Goal: Task Accomplishment & Management: Manage account settings

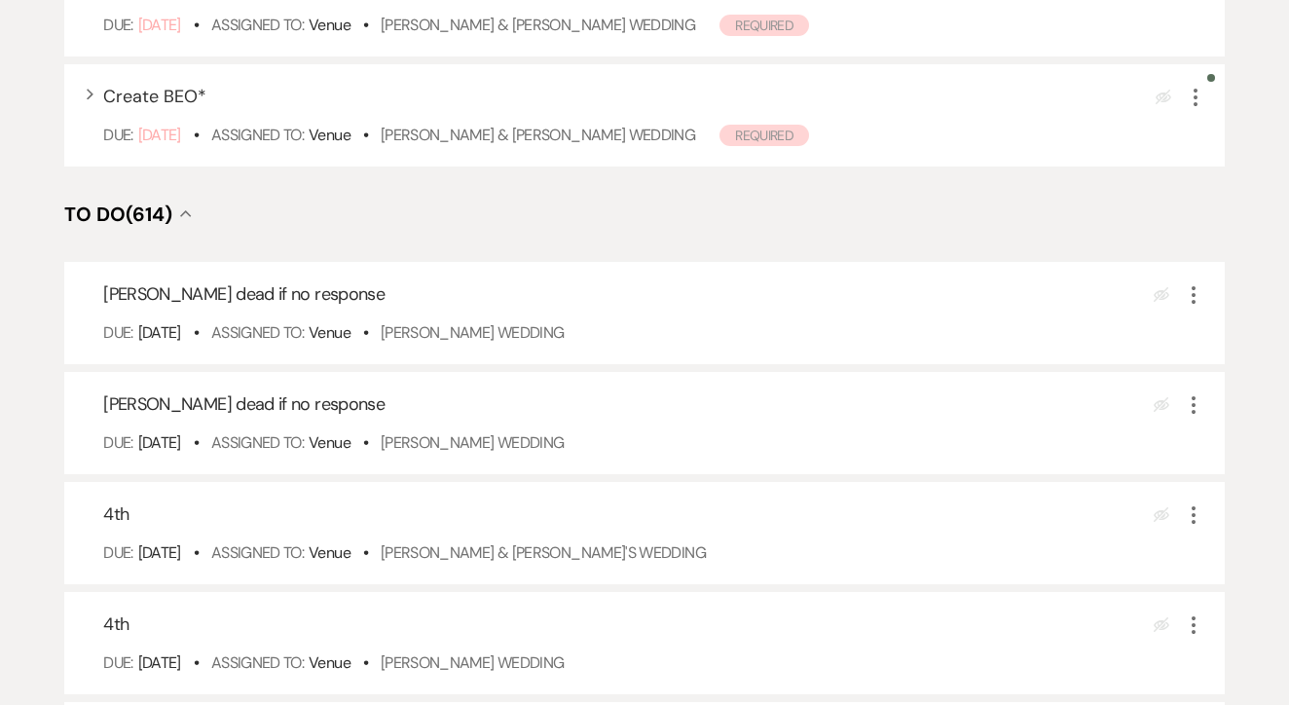
scroll to position [676, 0]
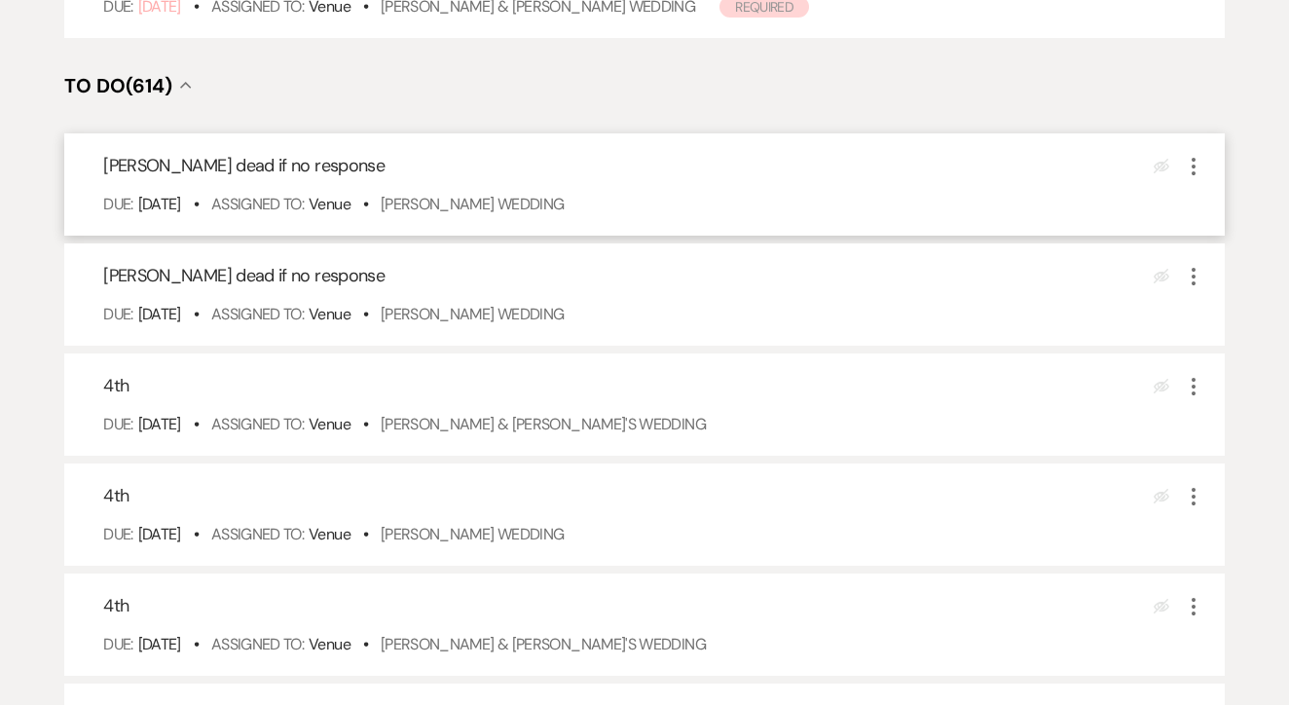
click at [512, 215] on div "Mark dead if no response Eye Blocked More Due: Aug 18 25 • Assigned To: Venue •…" at bounding box center [644, 184] width 1161 height 102
click at [535, 214] on link "[PERSON_NAME] Wedding" at bounding box center [473, 204] width 184 height 20
click at [543, 214] on link "[PERSON_NAME] Wedding" at bounding box center [473, 204] width 184 height 20
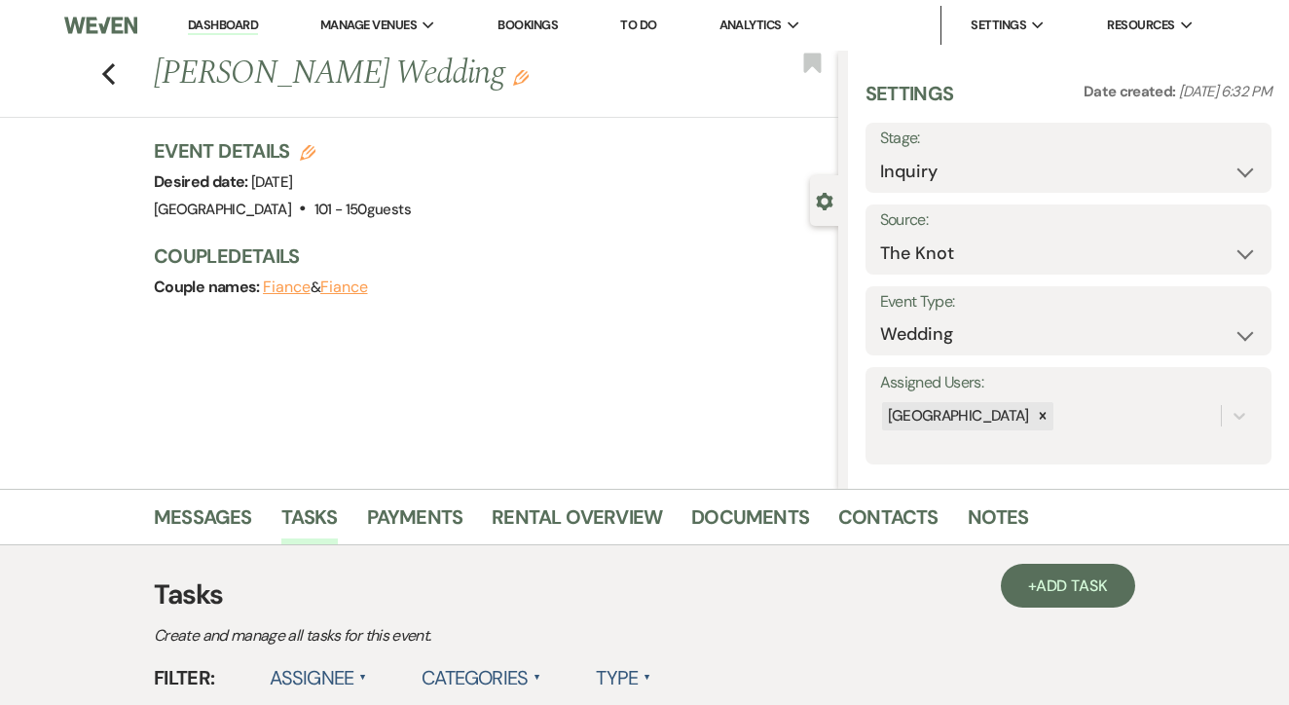
select select "8"
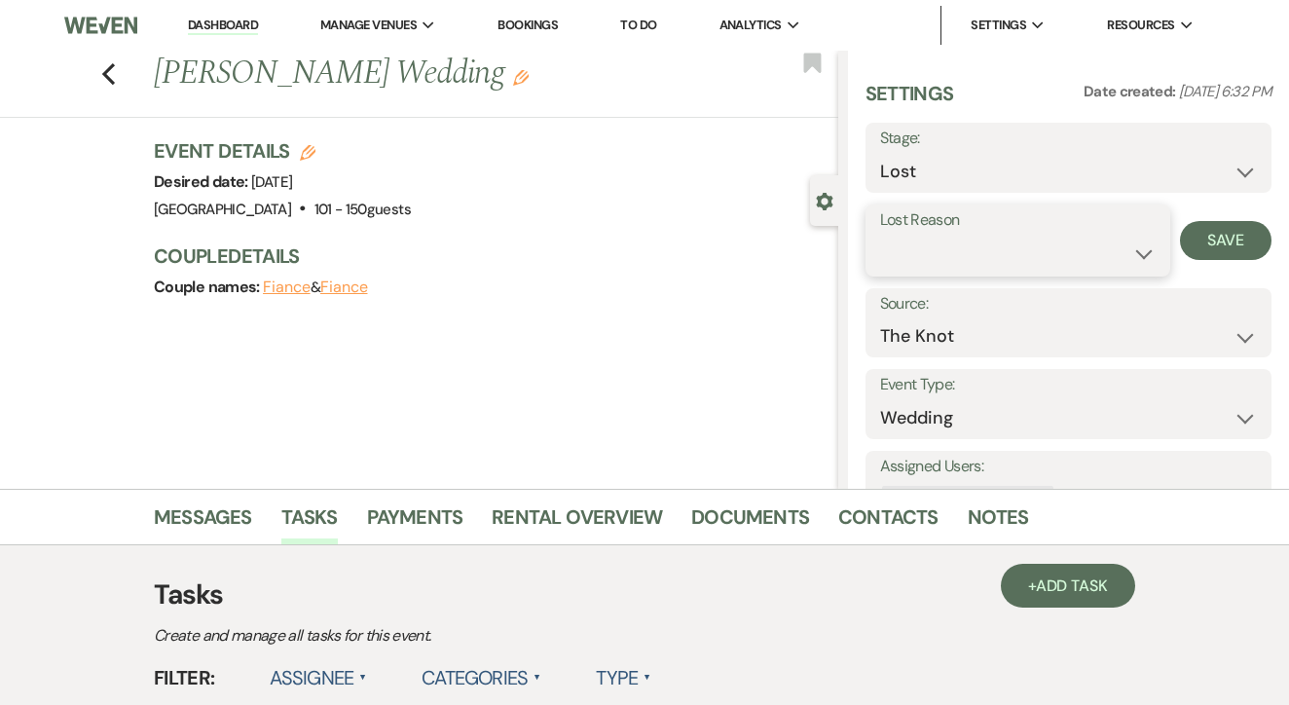
click at [983, 264] on select "Booked Elsewhere Budget Date Unavailable No Response Not a Good Match Capacity …" at bounding box center [1018, 254] width 276 height 38
select select "5"
click at [1248, 239] on button "Save" at bounding box center [1226, 240] width 92 height 39
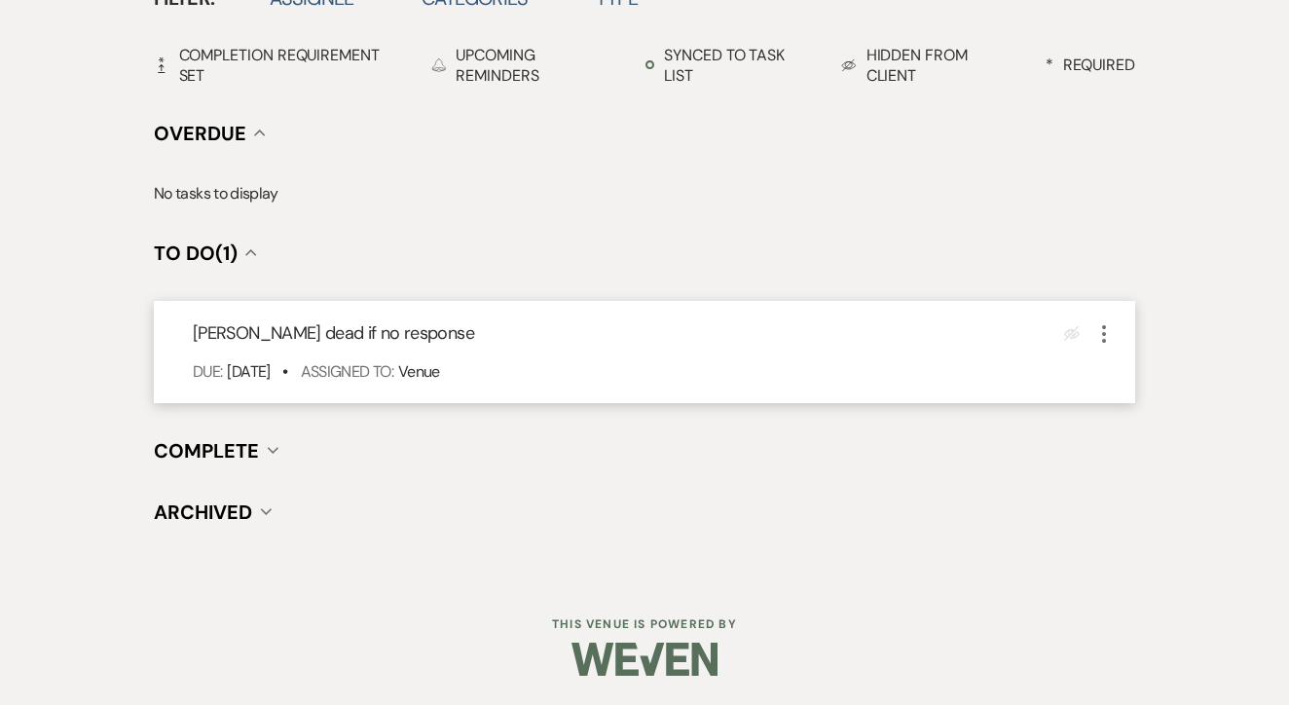
scroll to position [678, 0]
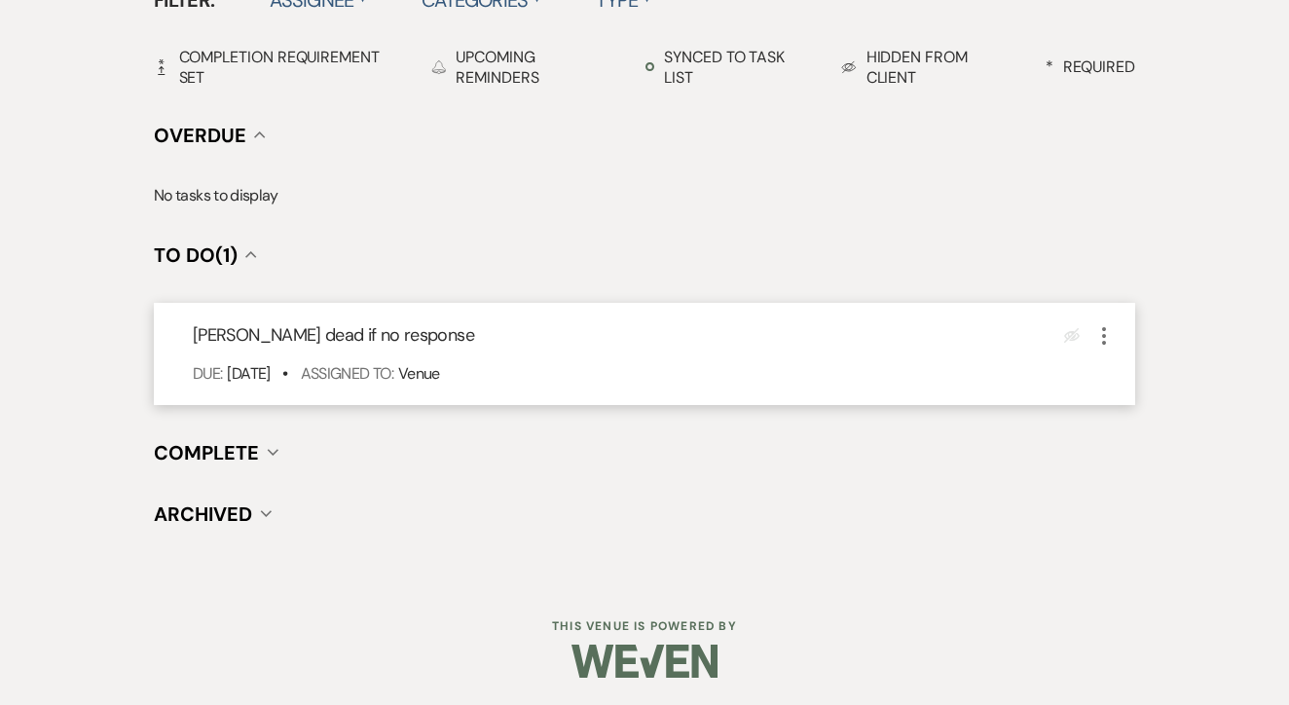
click at [1102, 332] on icon "More" at bounding box center [1104, 335] width 23 height 23
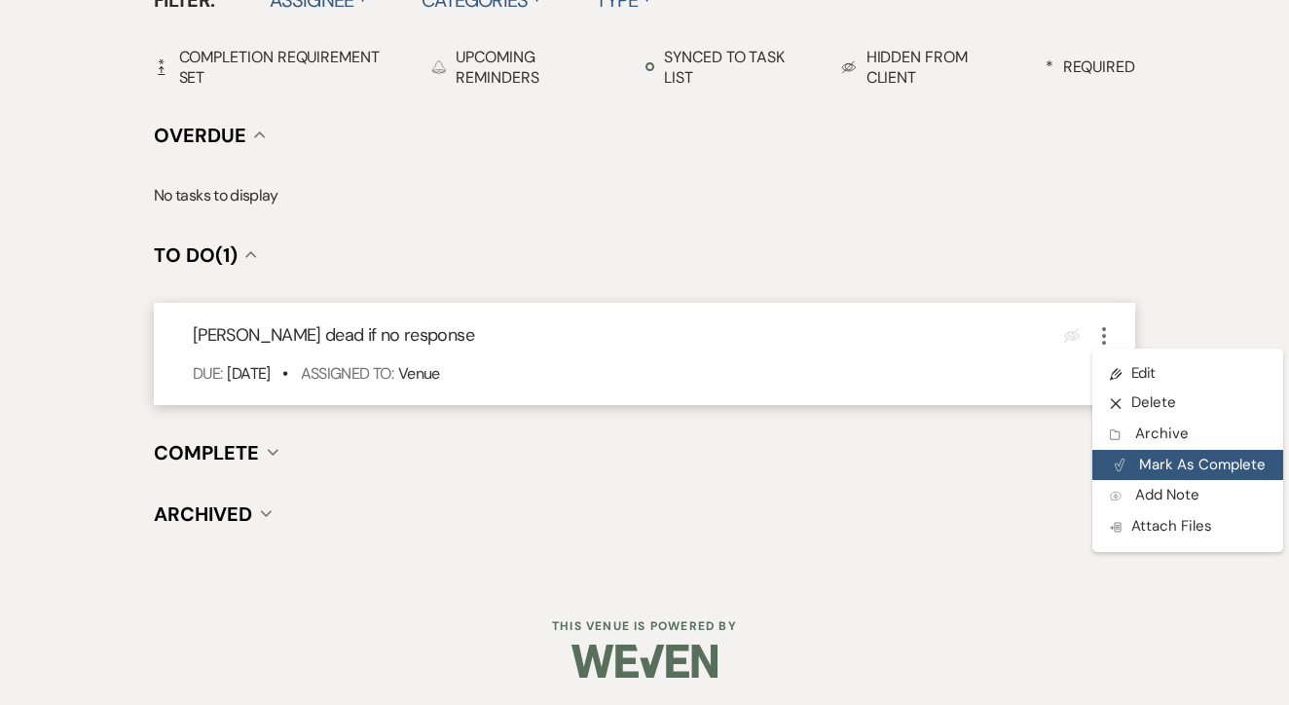
click at [1139, 451] on button "Plan Portal Link Mark As Complete" at bounding box center [1188, 465] width 191 height 31
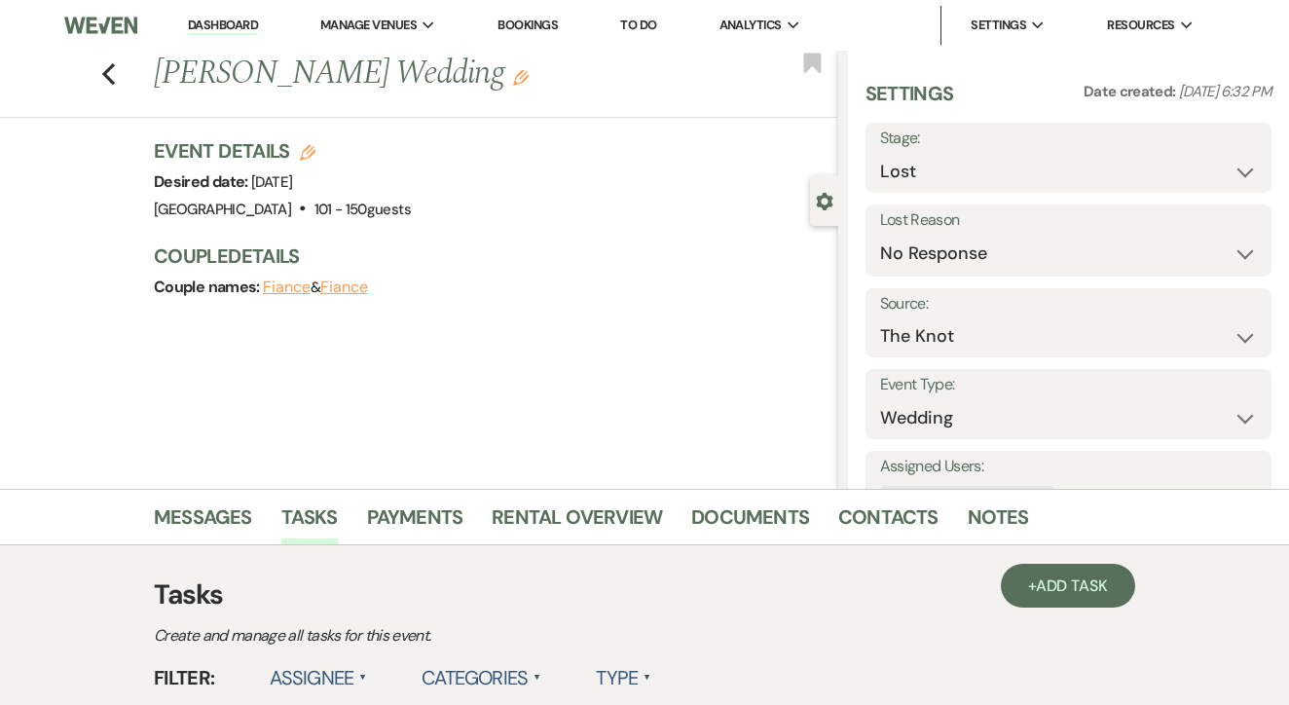
scroll to position [0, 0]
click at [630, 30] on link "To Do" at bounding box center [638, 25] width 36 height 17
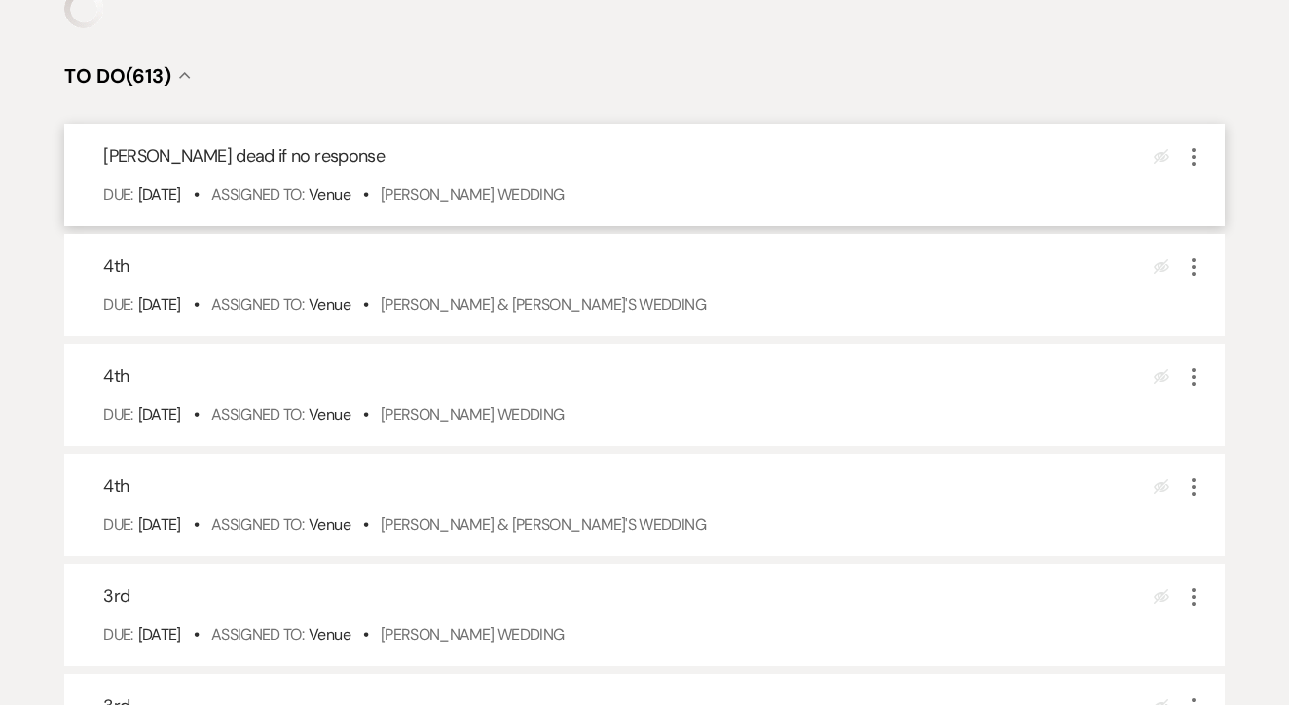
scroll to position [329, 0]
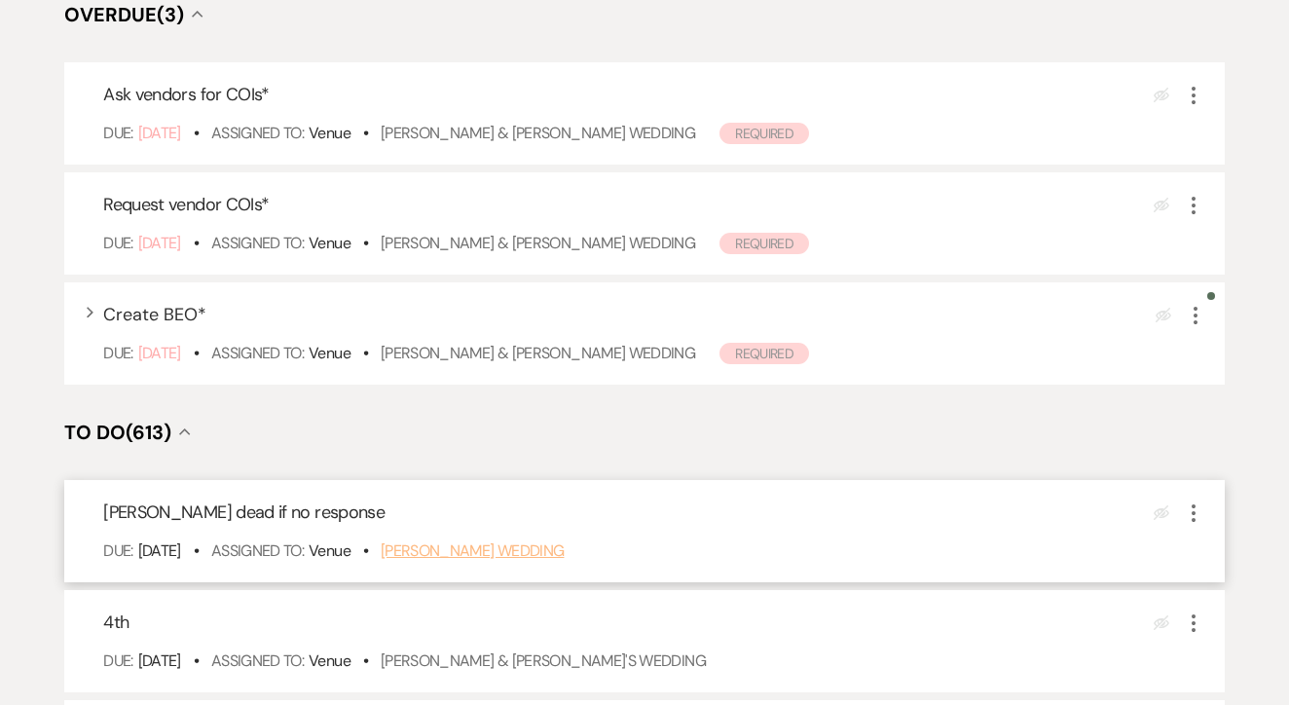
click at [543, 561] on link "Raymond Petty's Wedding" at bounding box center [473, 551] width 184 height 20
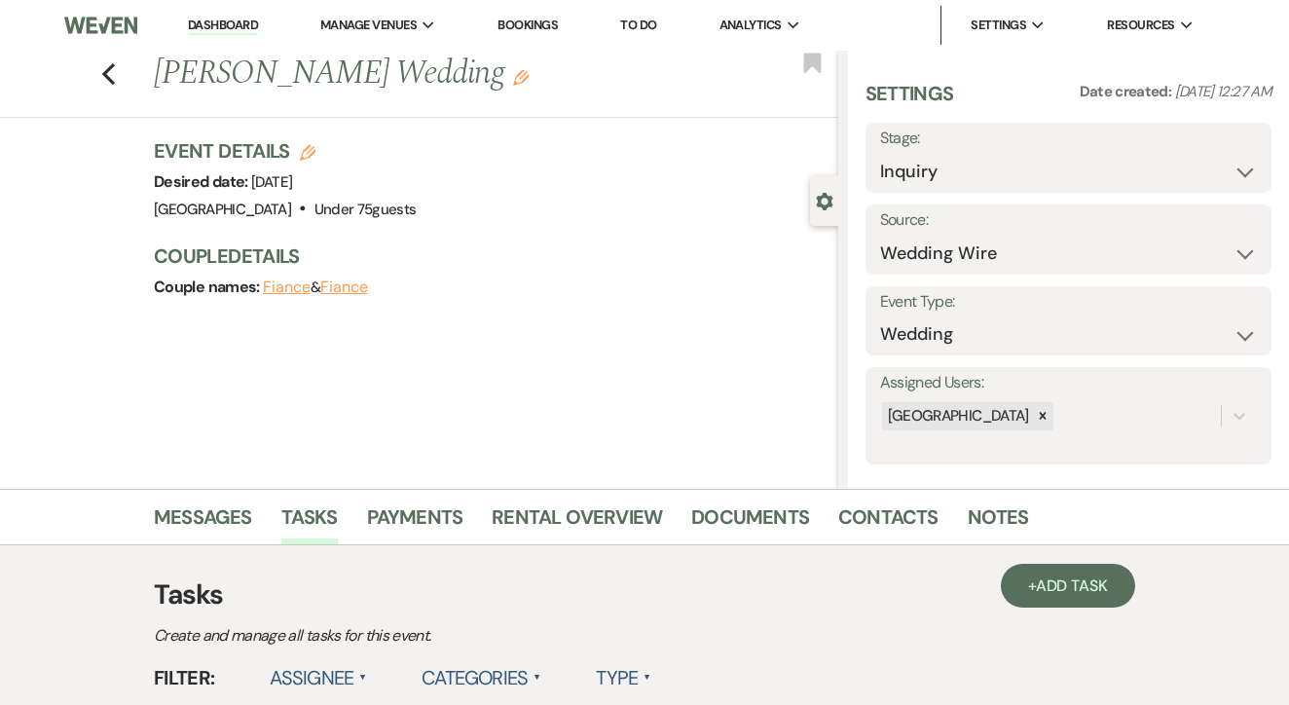
select select "8"
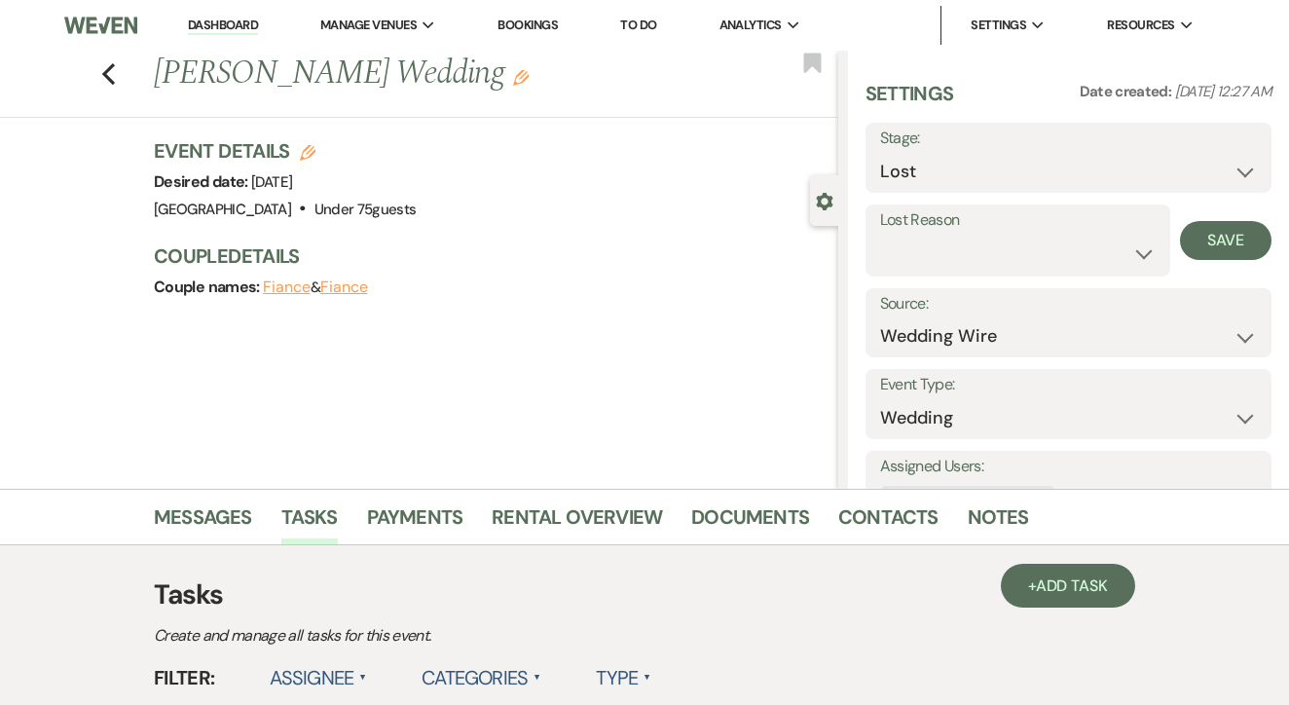
click at [1027, 212] on label "Lost Reason" at bounding box center [1018, 220] width 276 height 28
click at [1034, 238] on select "Booked Elsewhere Budget Date Unavailable No Response Not a Good Match Capacity …" at bounding box center [1018, 254] width 276 height 38
select select "5"
click at [1246, 235] on button "Save" at bounding box center [1226, 240] width 92 height 39
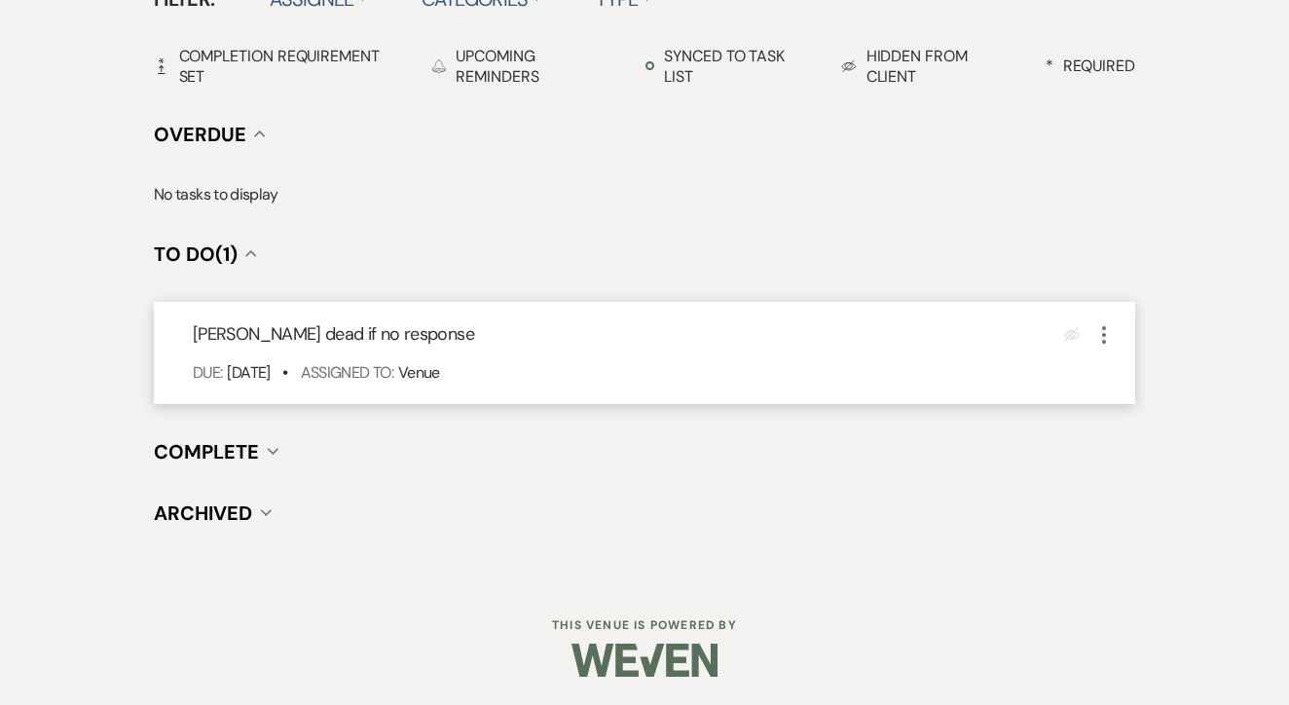
scroll to position [678, 0]
click at [1106, 332] on icon "More" at bounding box center [1104, 335] width 23 height 23
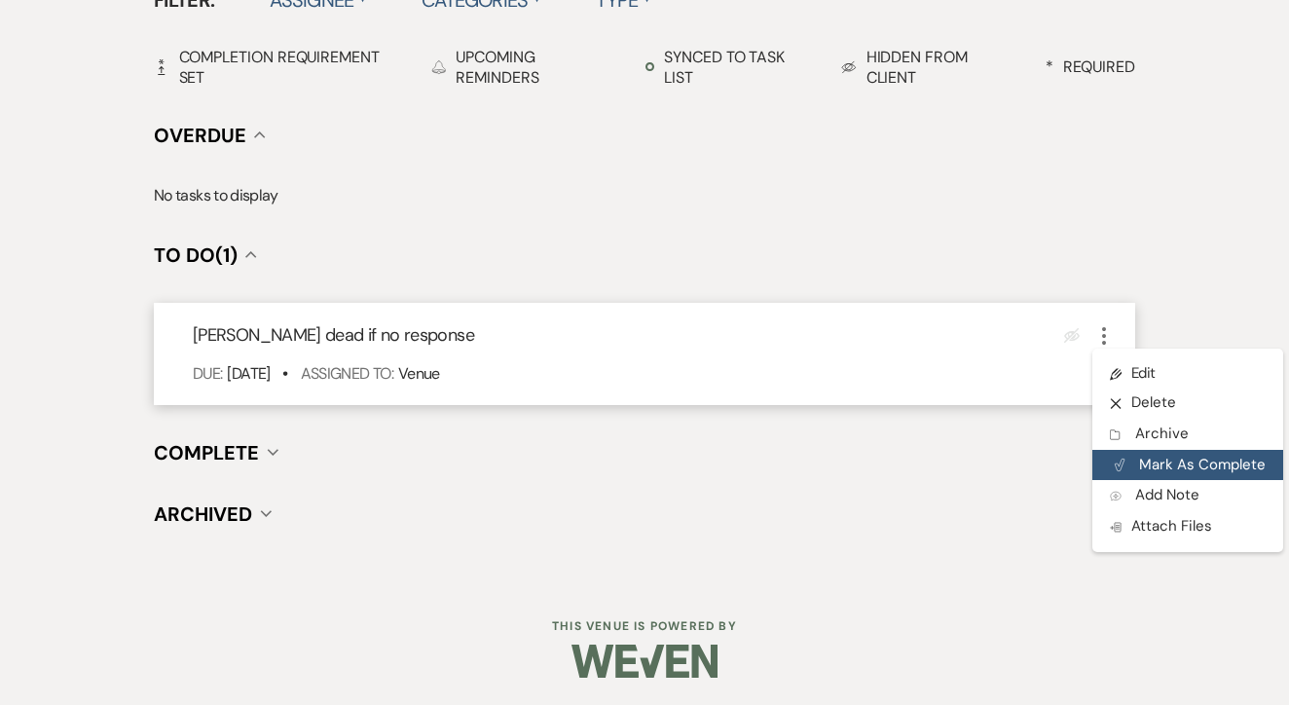
click at [1153, 470] on button "Plan Portal Link Mark As Complete" at bounding box center [1188, 465] width 191 height 31
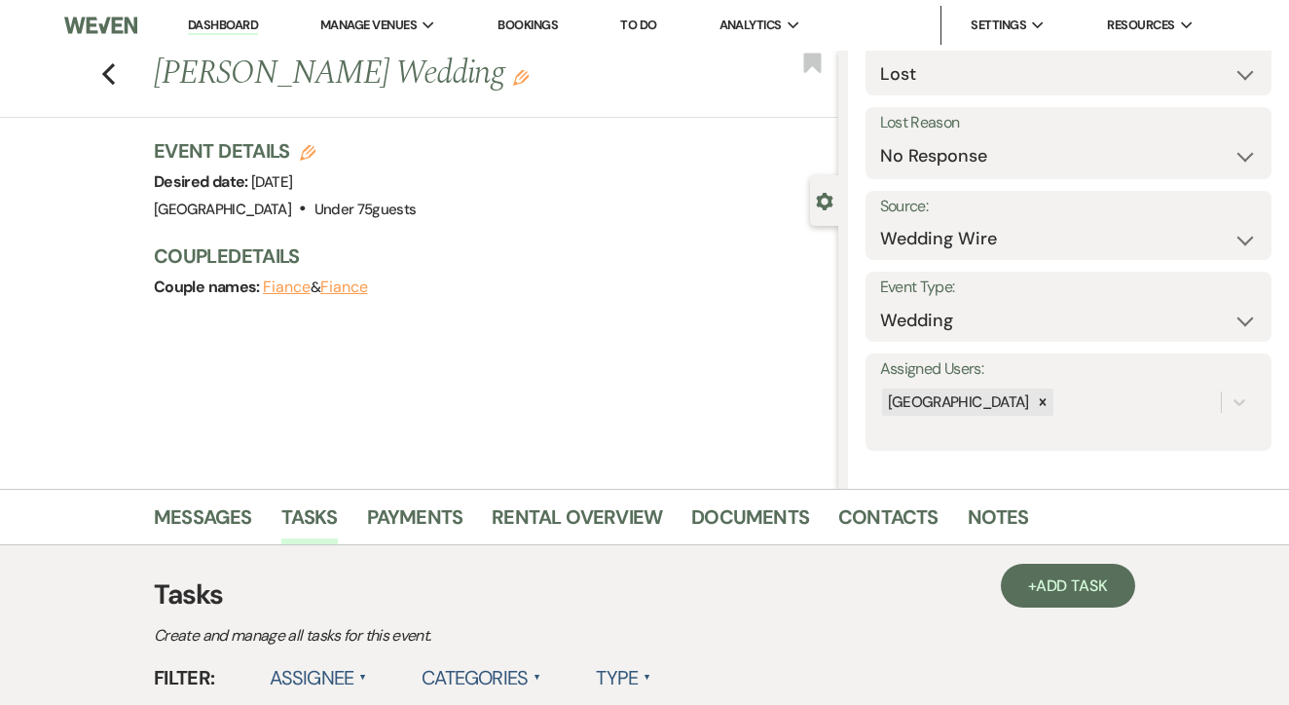
scroll to position [0, 0]
click at [656, 28] on link "To Do" at bounding box center [638, 25] width 36 height 17
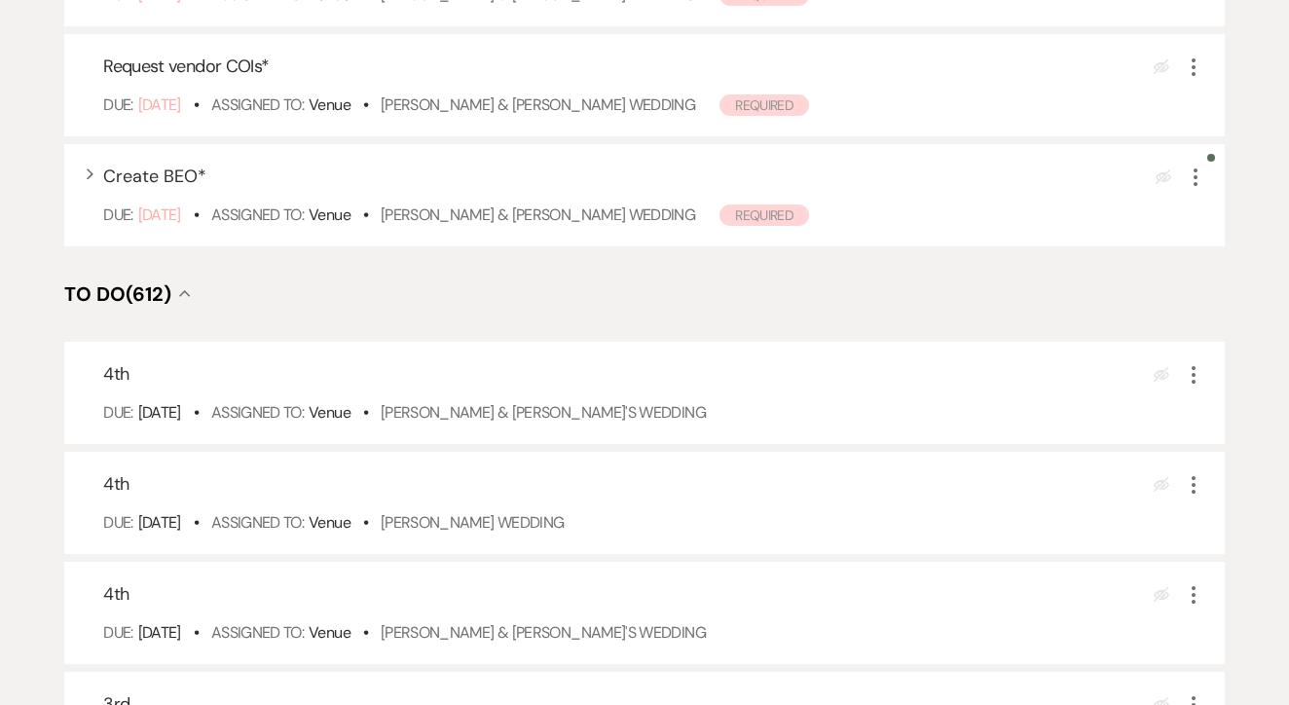
scroll to position [471, 0]
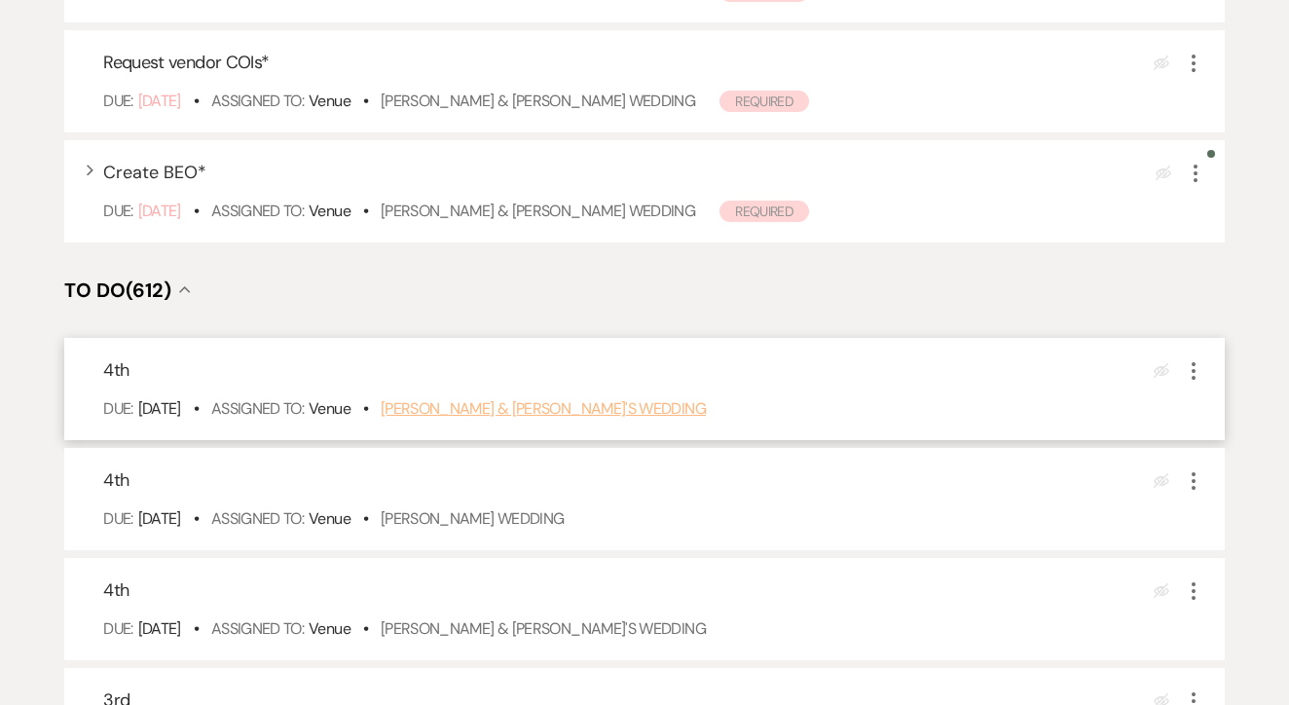
click at [605, 419] on link "Faith Howe & Fiance's Wedding" at bounding box center [543, 408] width 325 height 20
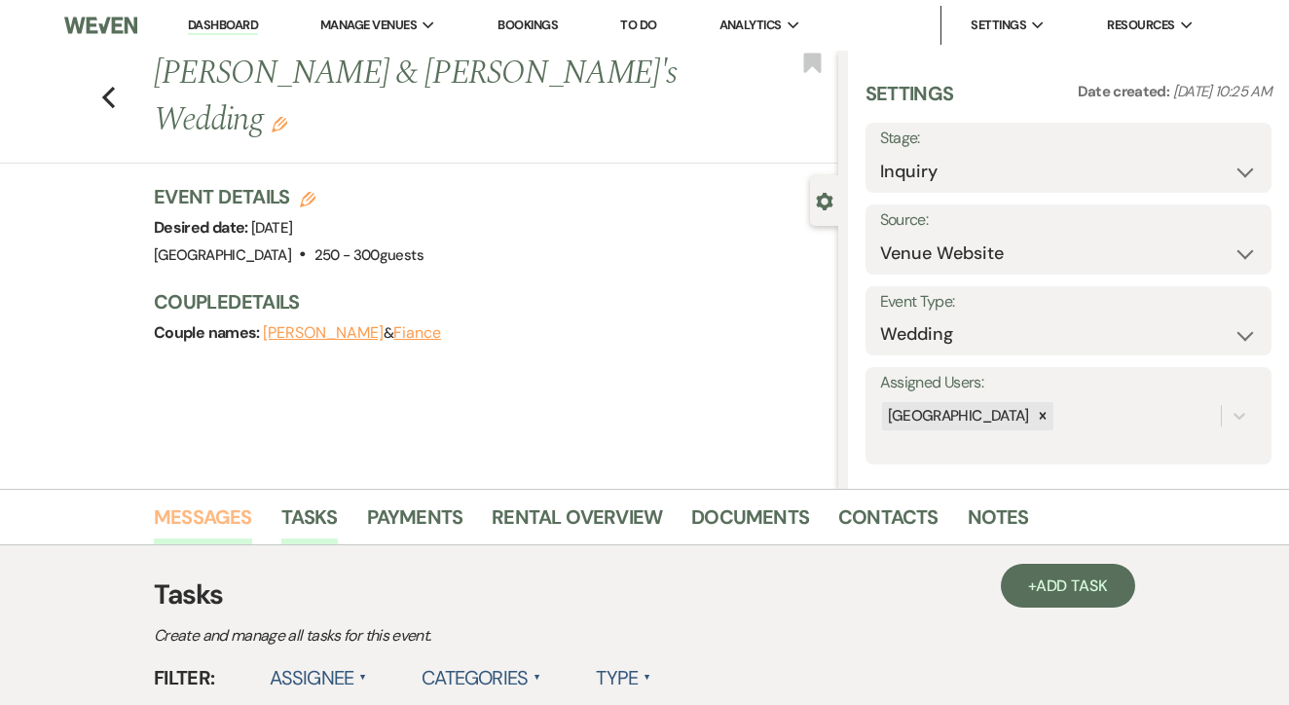
click at [206, 520] on link "Messages" at bounding box center [203, 523] width 98 height 43
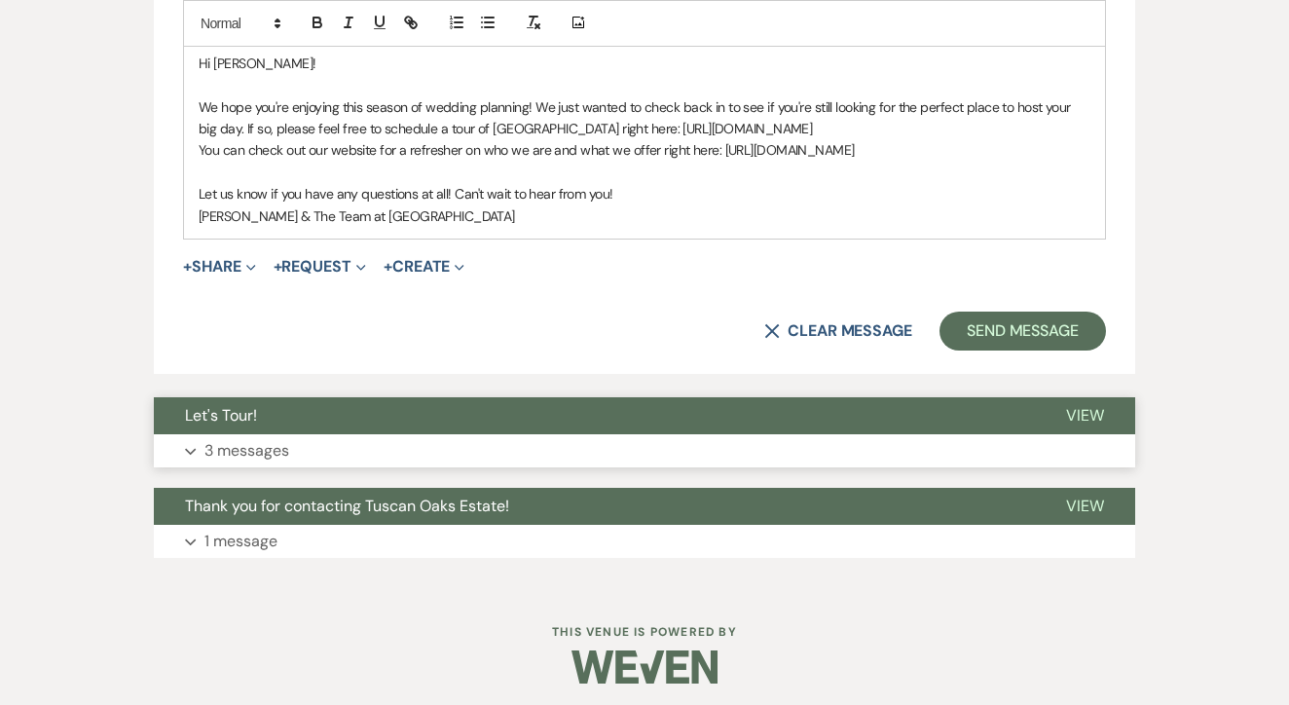
click at [504, 419] on button "Let's Tour!" at bounding box center [594, 415] width 881 height 37
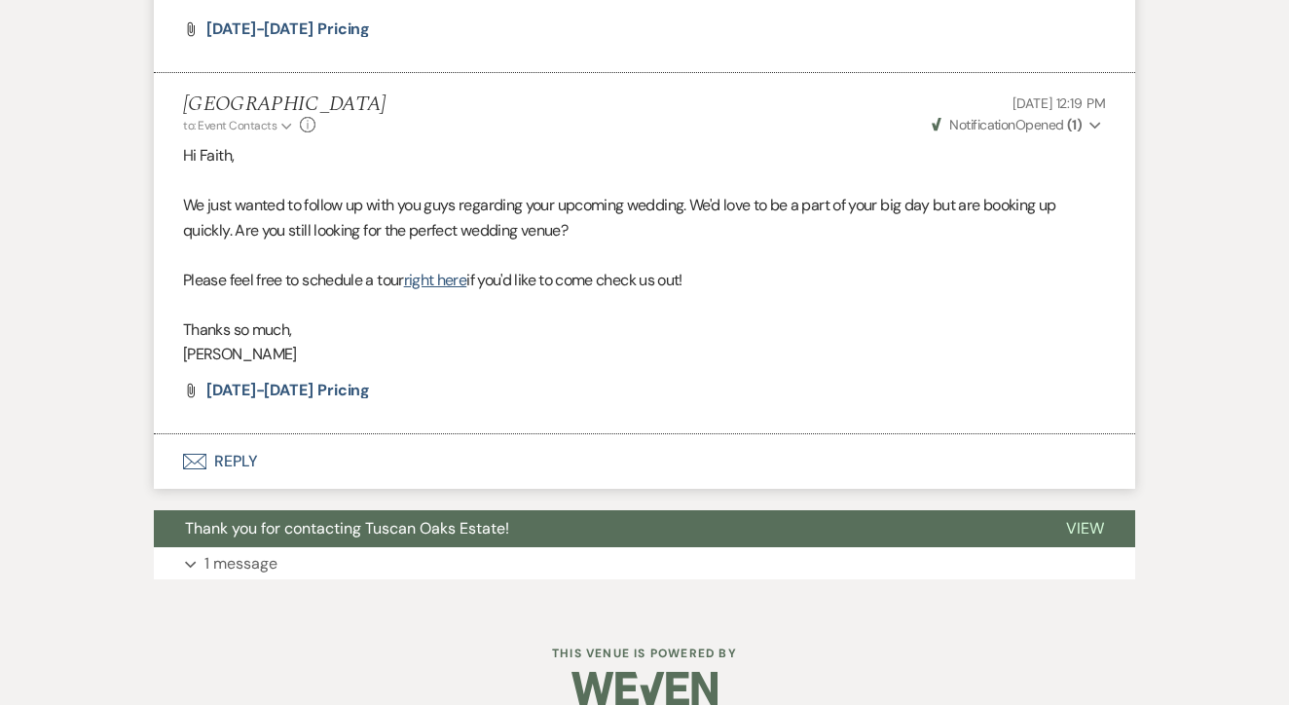
click at [453, 453] on button "Envelope Reply" at bounding box center [645, 461] width 982 height 55
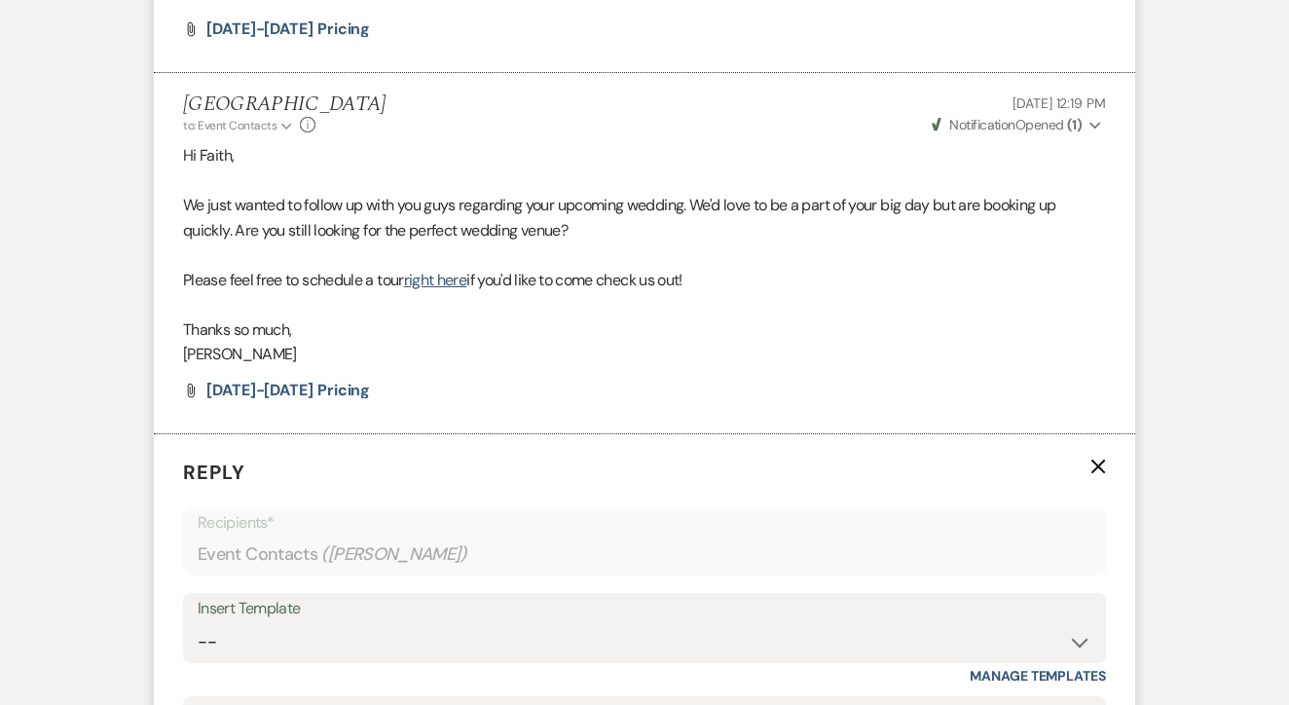
scroll to position [3167, 0]
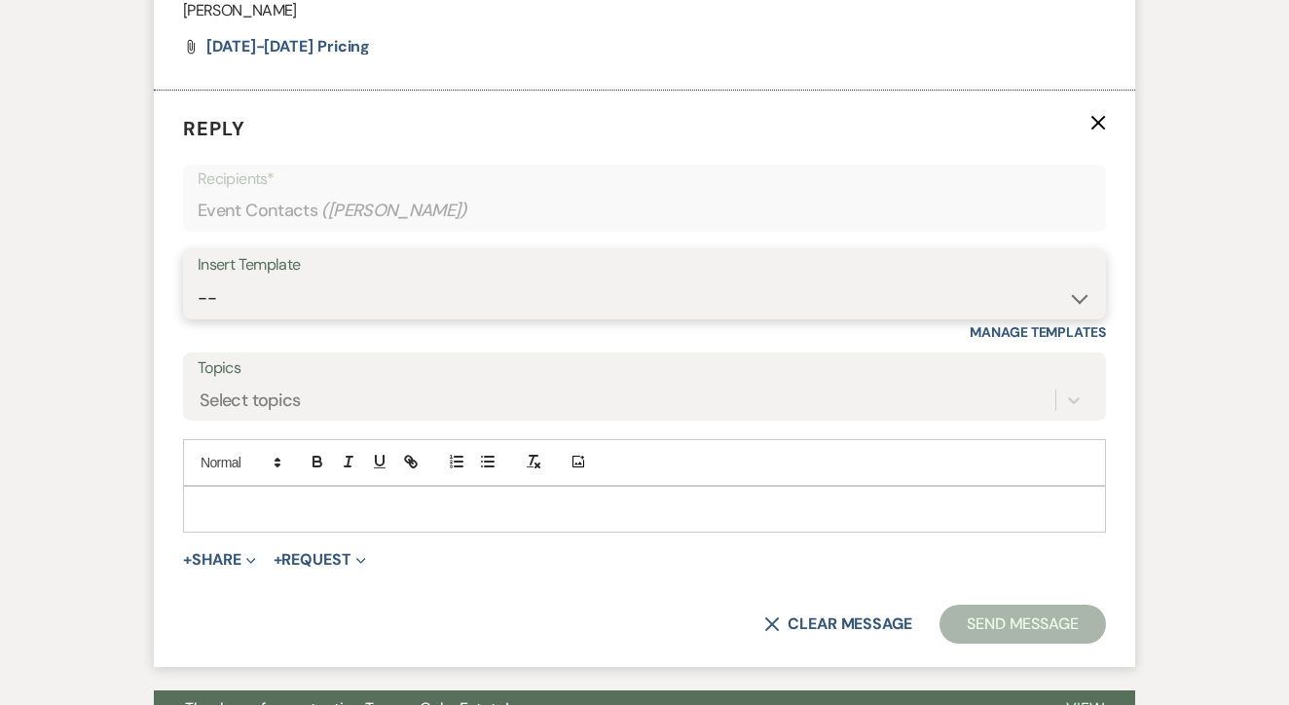
click at [563, 283] on select "-- Lead: Automated Intro Email (Wedding) Lead: 1st Follow Up Email Images Lead:…" at bounding box center [645, 299] width 894 height 38
select select "2885"
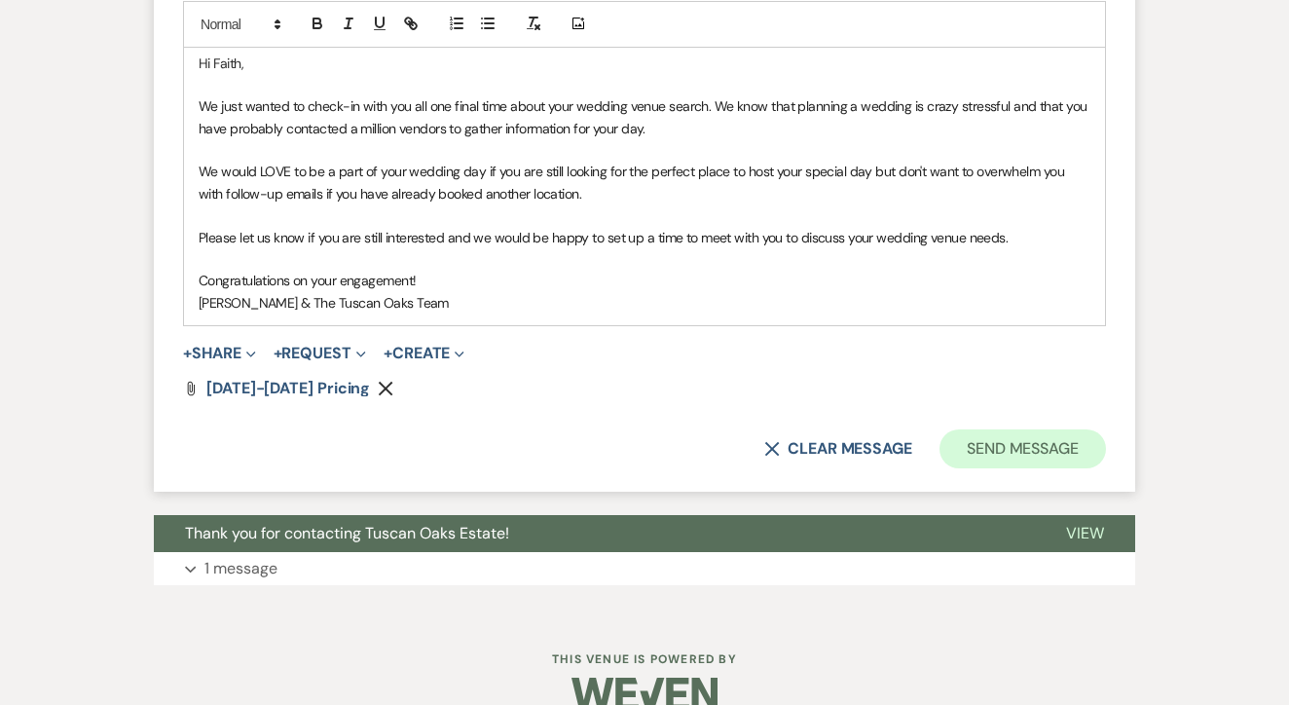
click at [1033, 430] on button "Send Message" at bounding box center [1023, 449] width 167 height 39
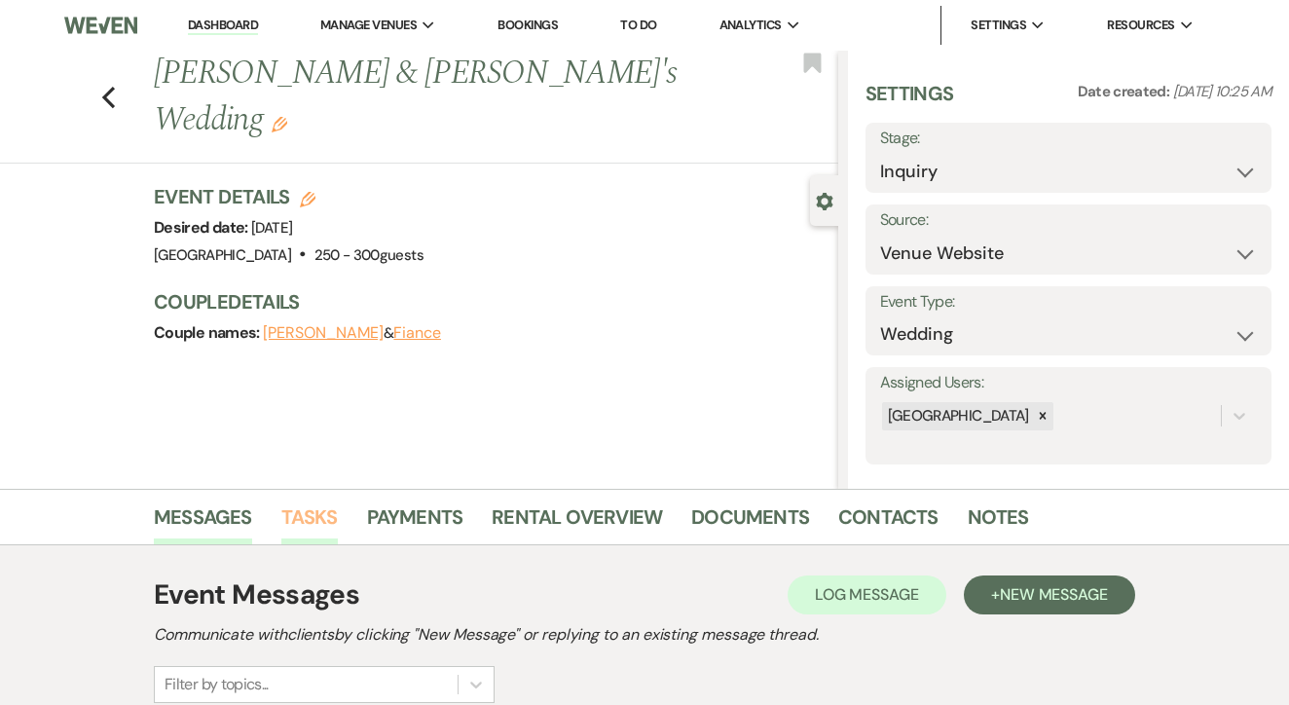
scroll to position [0, 0]
click at [329, 512] on link "Tasks" at bounding box center [309, 523] width 56 height 43
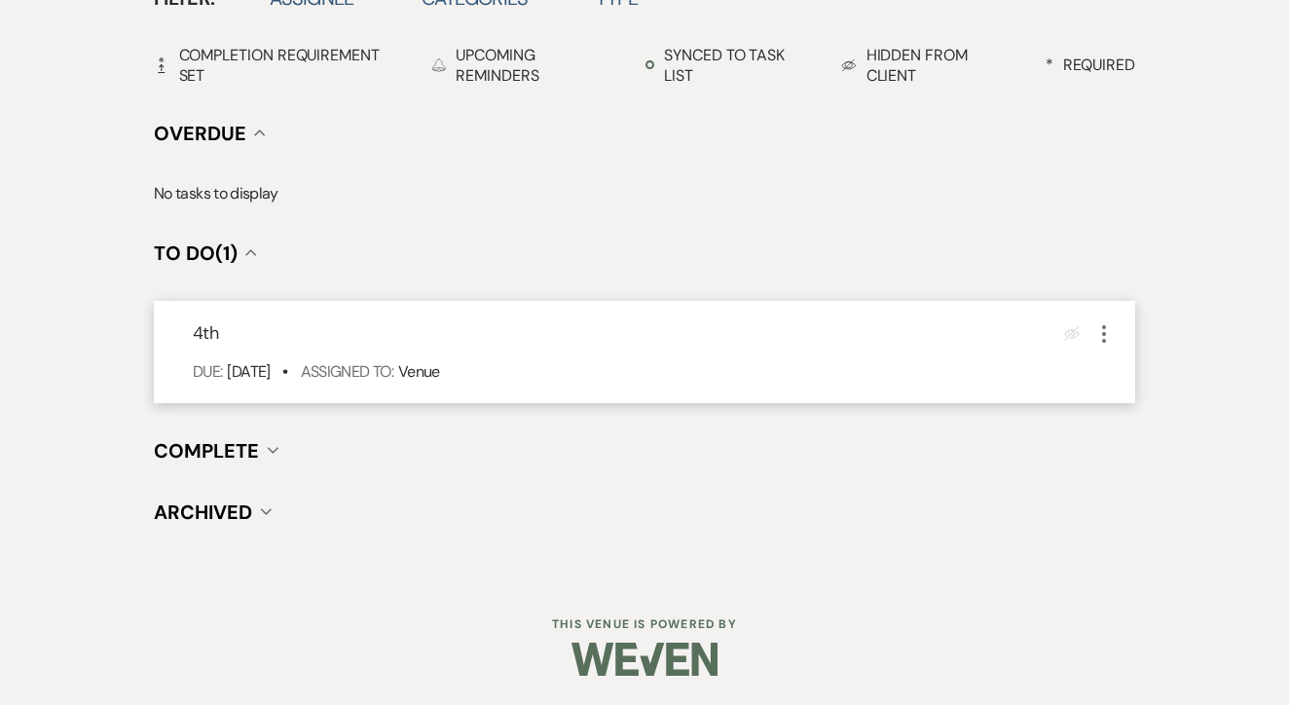
scroll to position [678, 0]
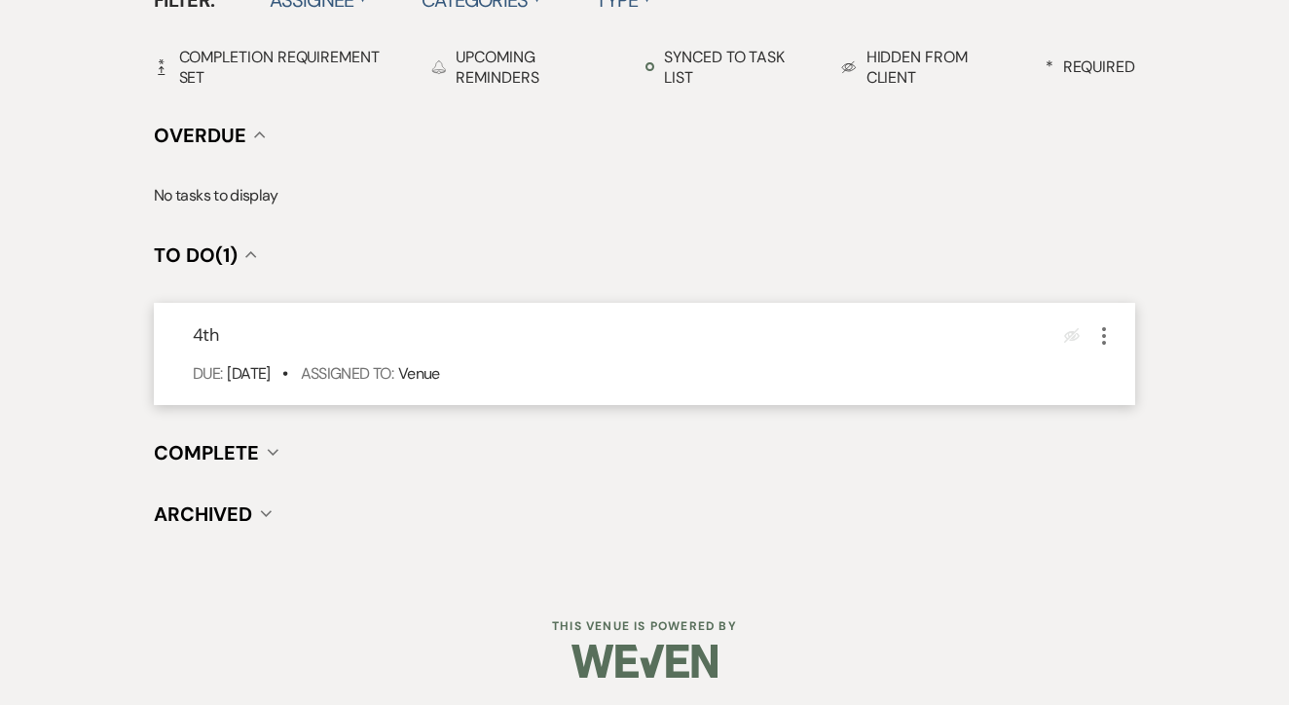
click at [1104, 336] on use "button" at bounding box center [1104, 336] width 4 height 18
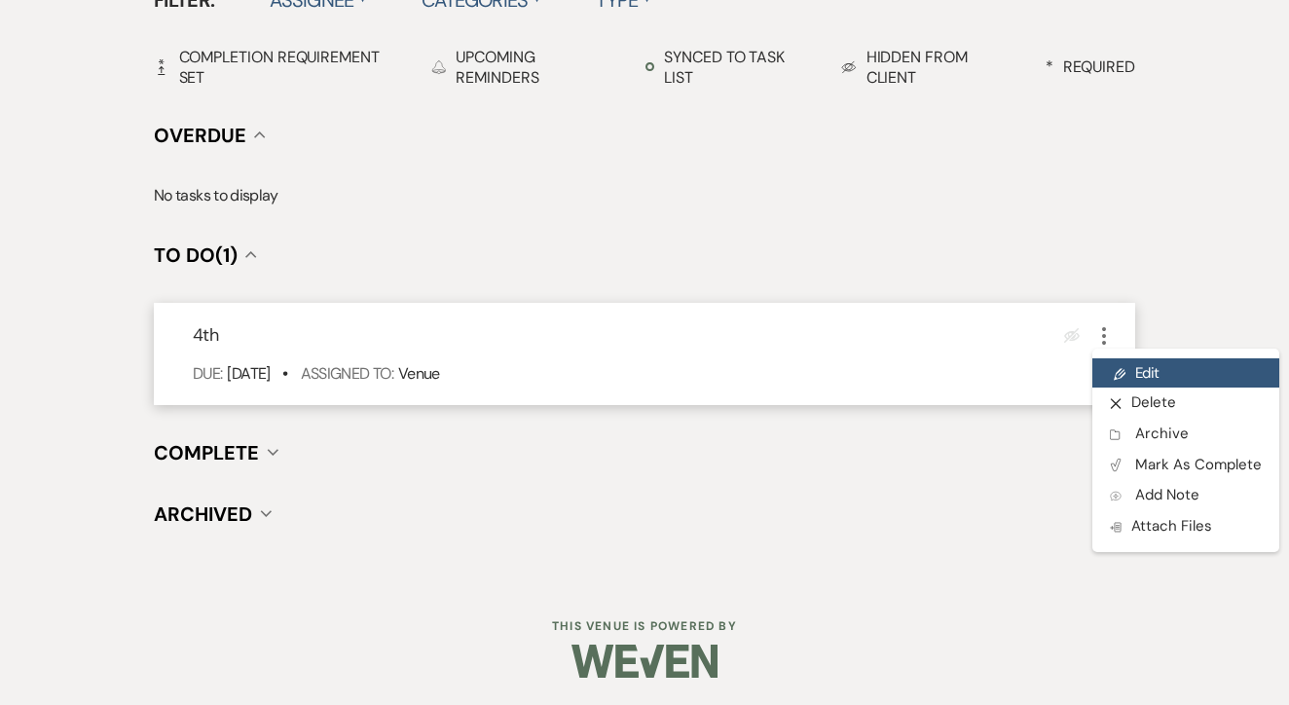
click at [1165, 367] on link "Pencil Edit" at bounding box center [1186, 372] width 187 height 29
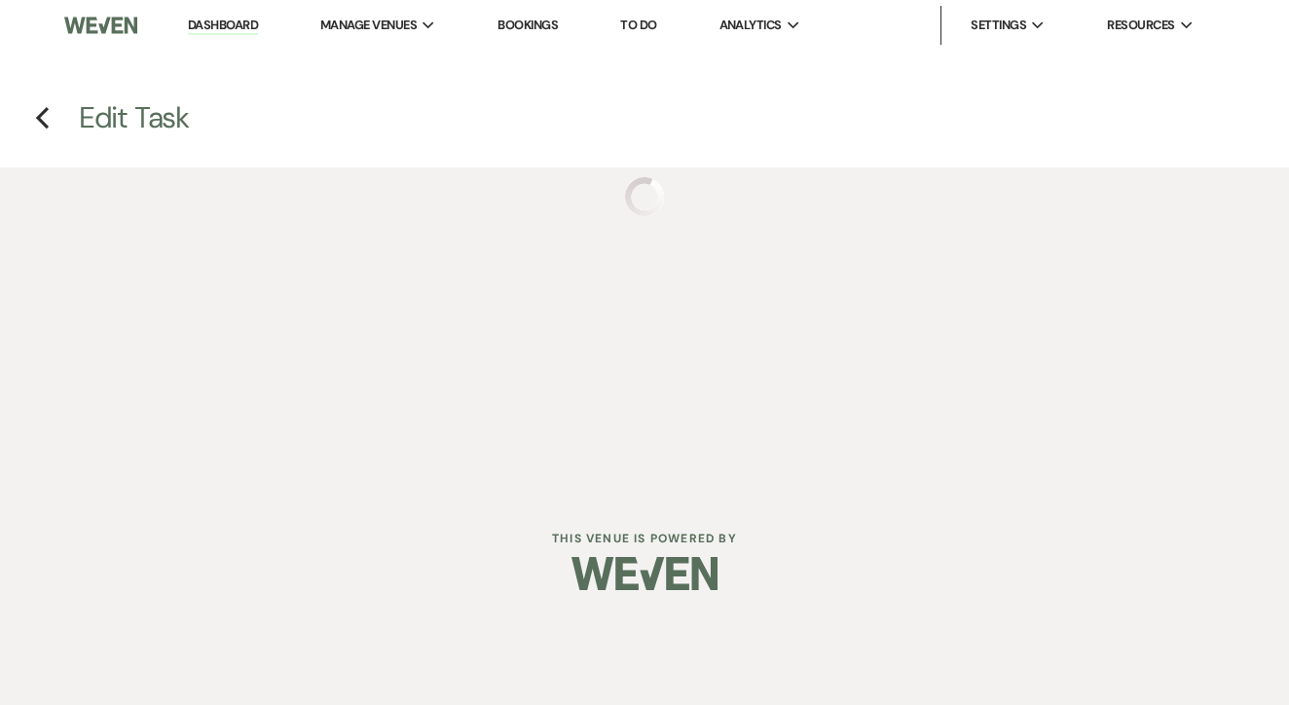
select select "false"
select select "venueHost"
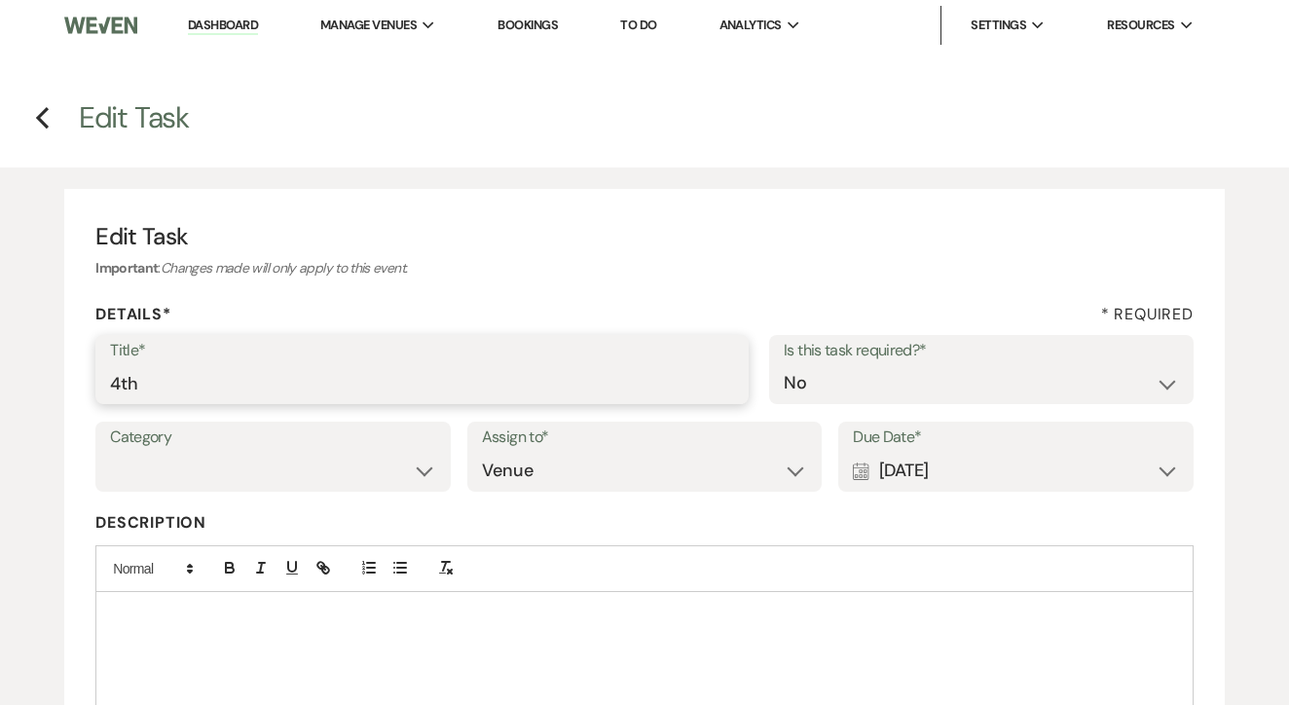
click at [594, 368] on input "4th" at bounding box center [422, 383] width 624 height 38
type input "Mark dead if no response"
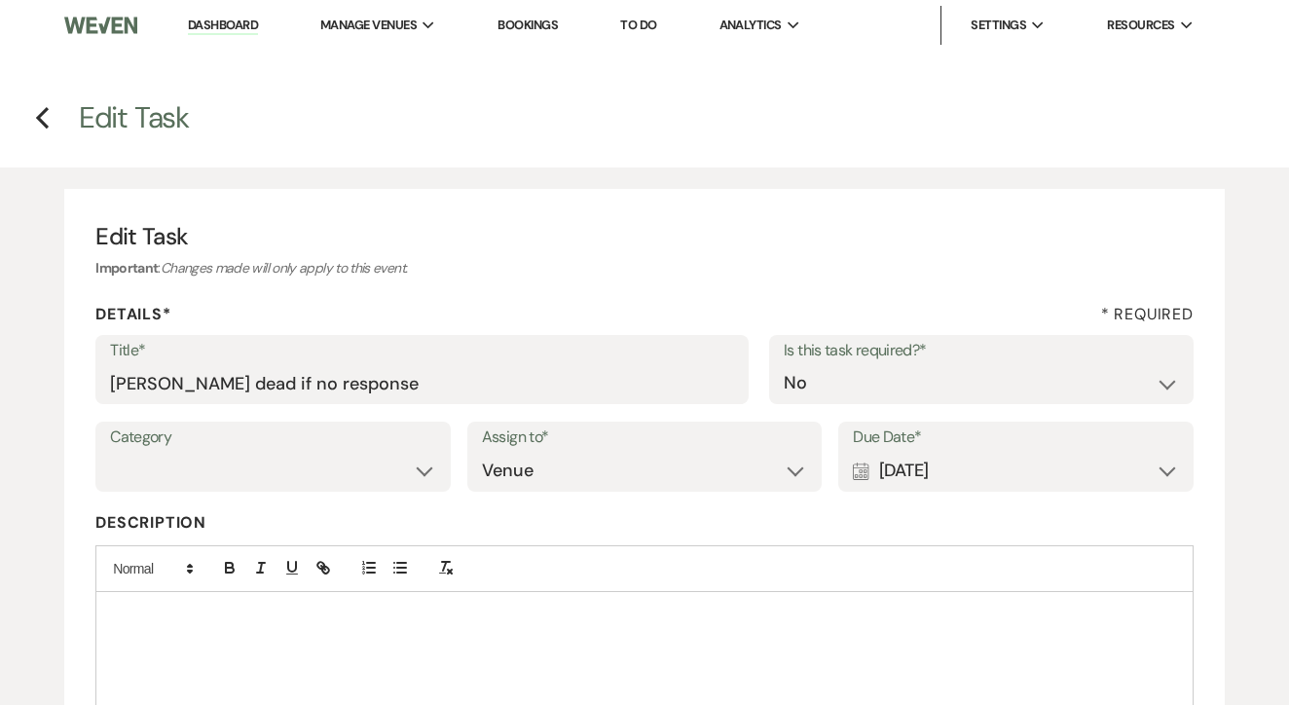
click at [1049, 486] on div "Calendar [DATE] Expand" at bounding box center [1016, 471] width 326 height 38
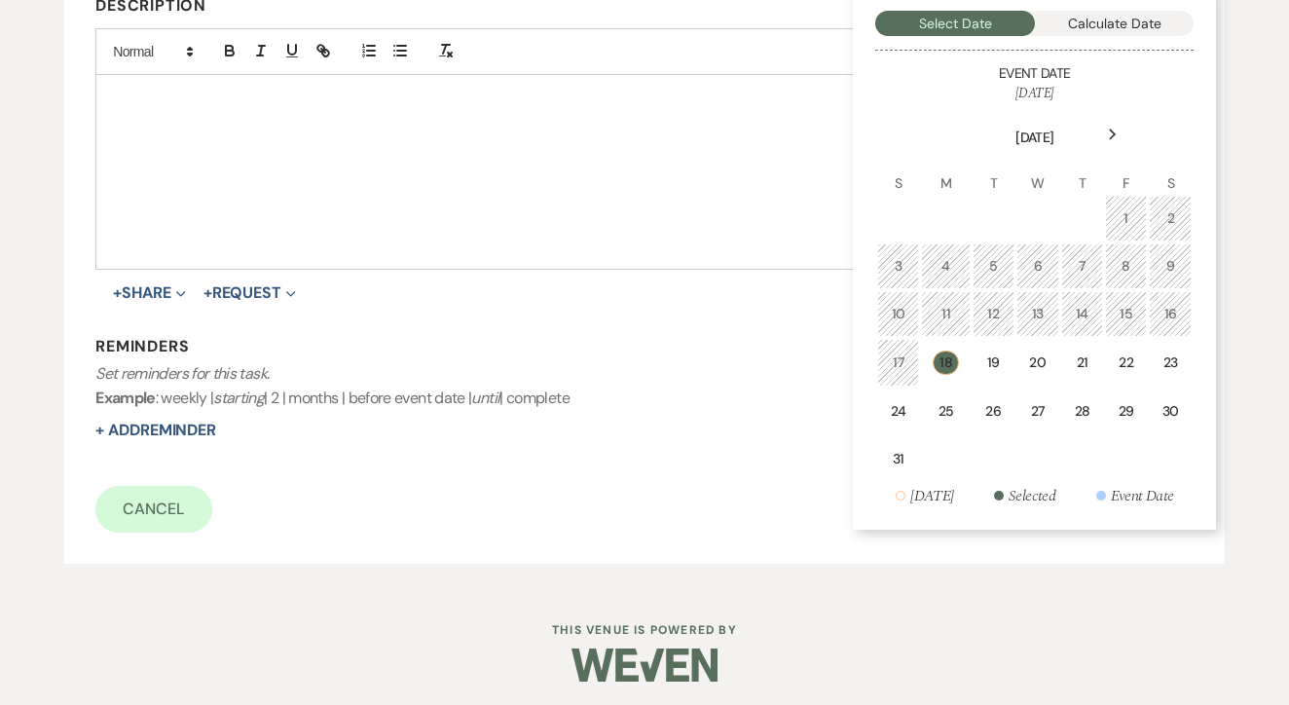
scroll to position [516, 0]
click at [942, 412] on div "25" at bounding box center [945, 412] width 23 height 20
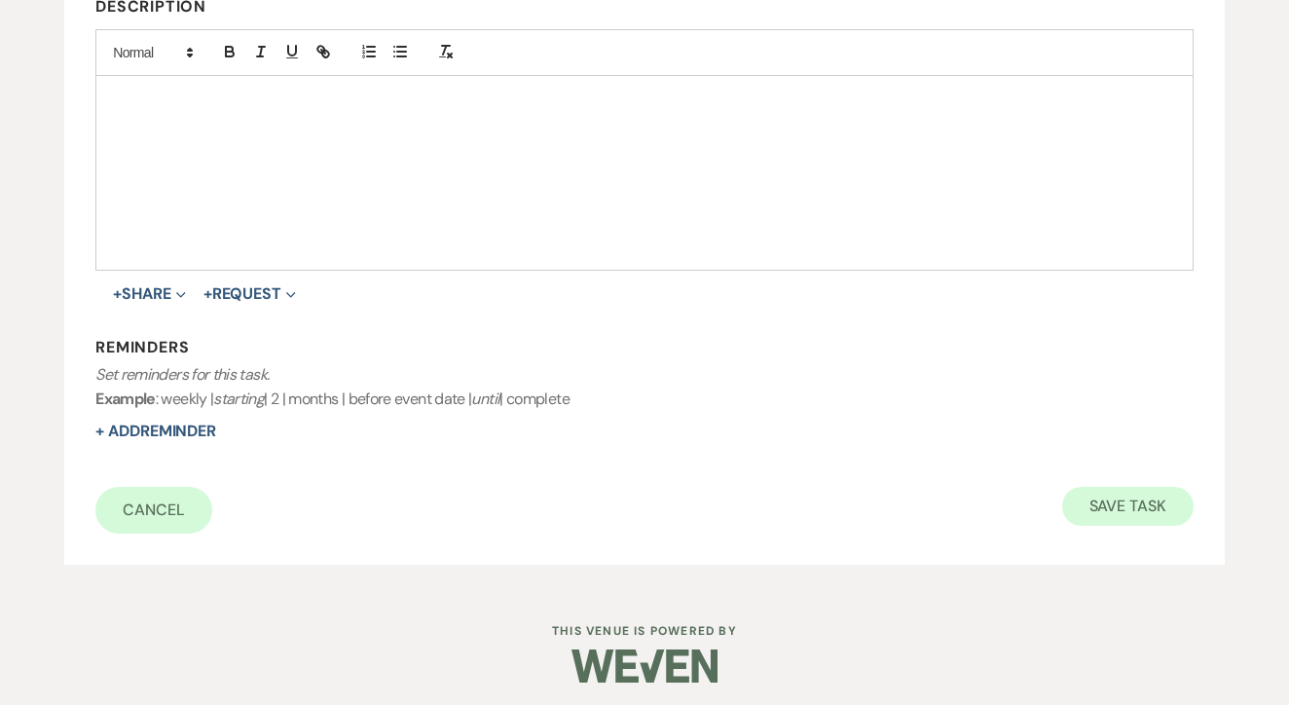
click at [1105, 489] on button "Save Task" at bounding box center [1128, 506] width 131 height 39
select select "5"
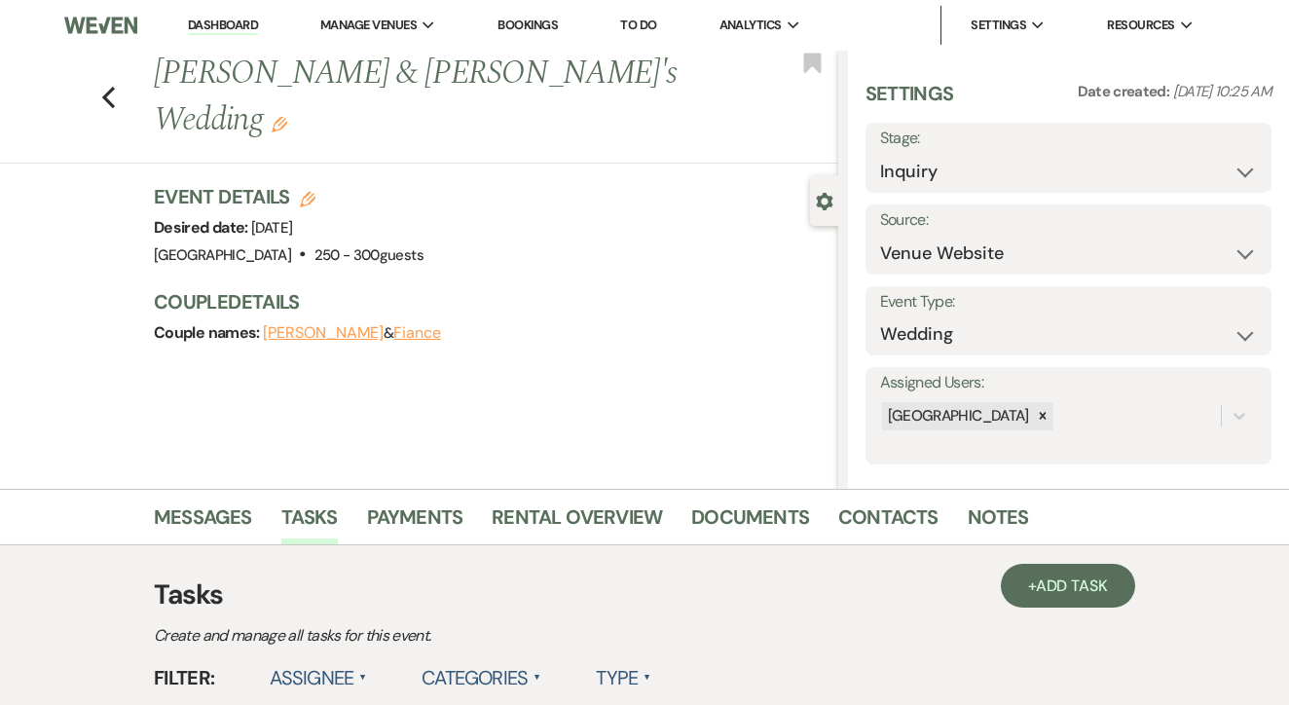
click at [656, 19] on link "To Do" at bounding box center [638, 25] width 36 height 17
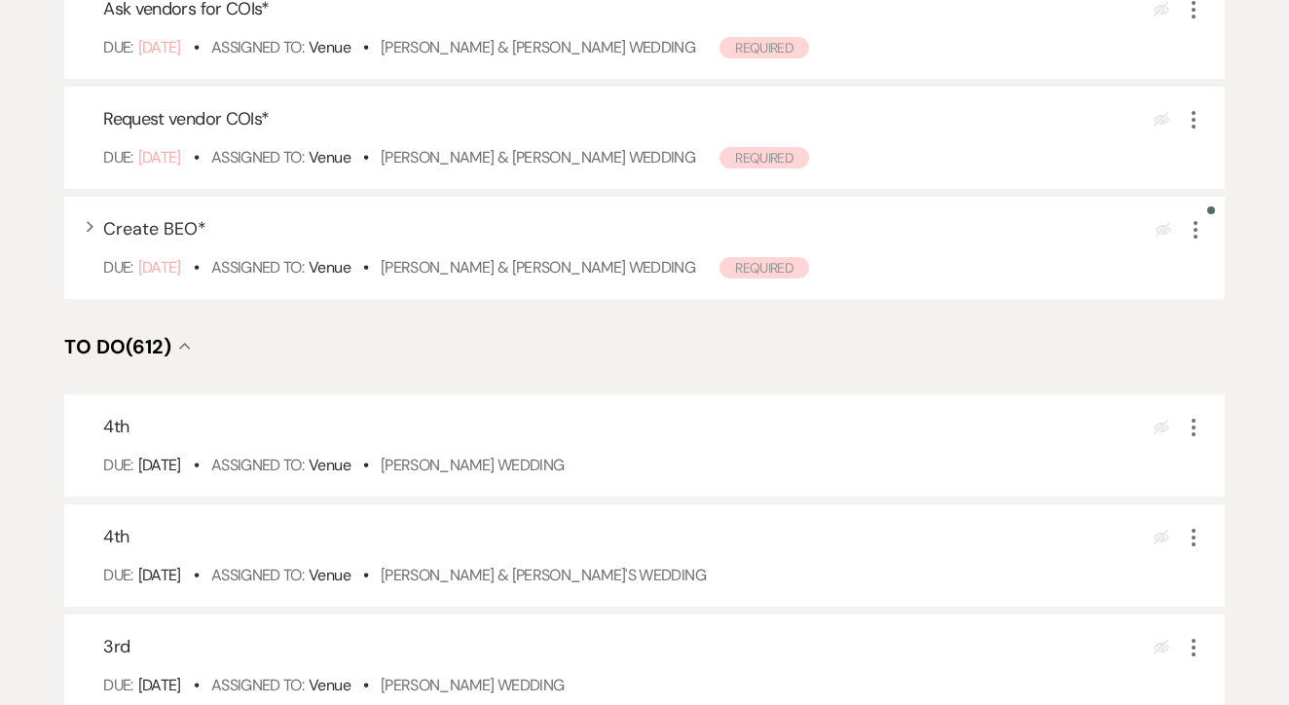
scroll to position [417, 0]
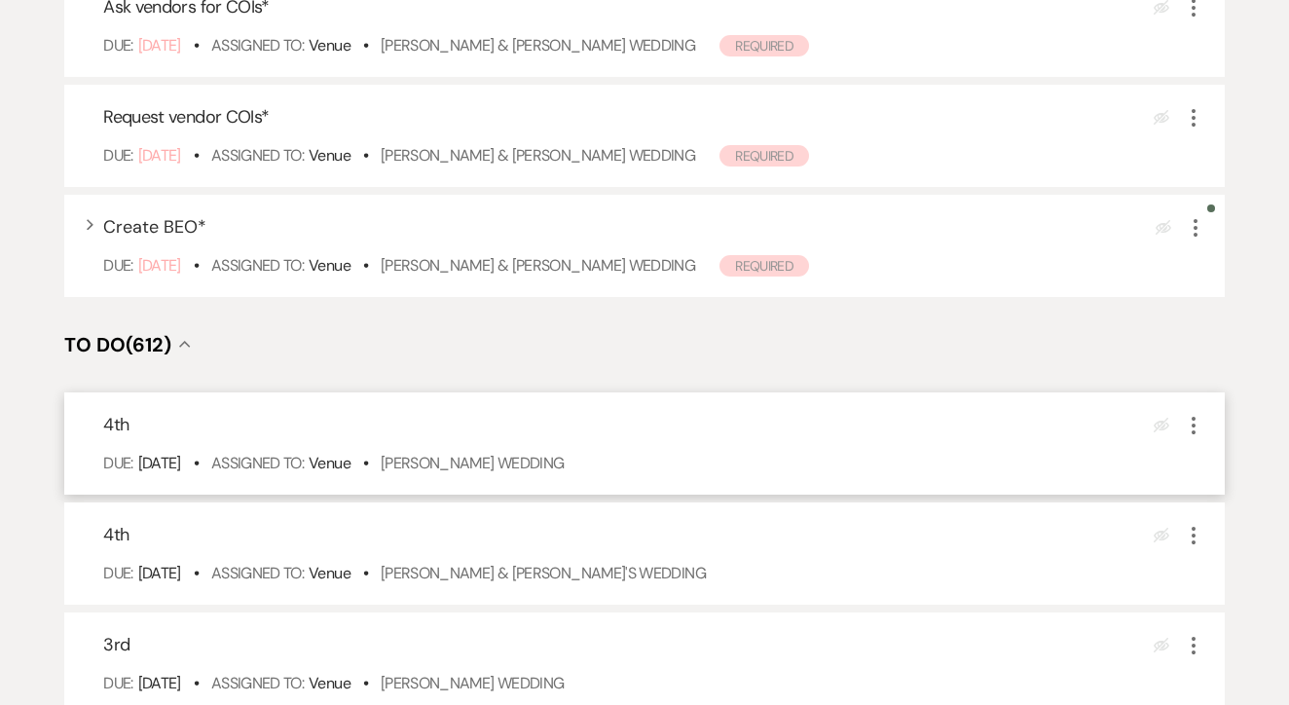
click at [494, 495] on div "4th Eye Blocked More Due: Aug 18 25 • Assigned To: Venue • Madison Miller's Wed…" at bounding box center [644, 443] width 1161 height 102
click at [513, 473] on link "Madison Miller's Wedding" at bounding box center [473, 463] width 184 height 20
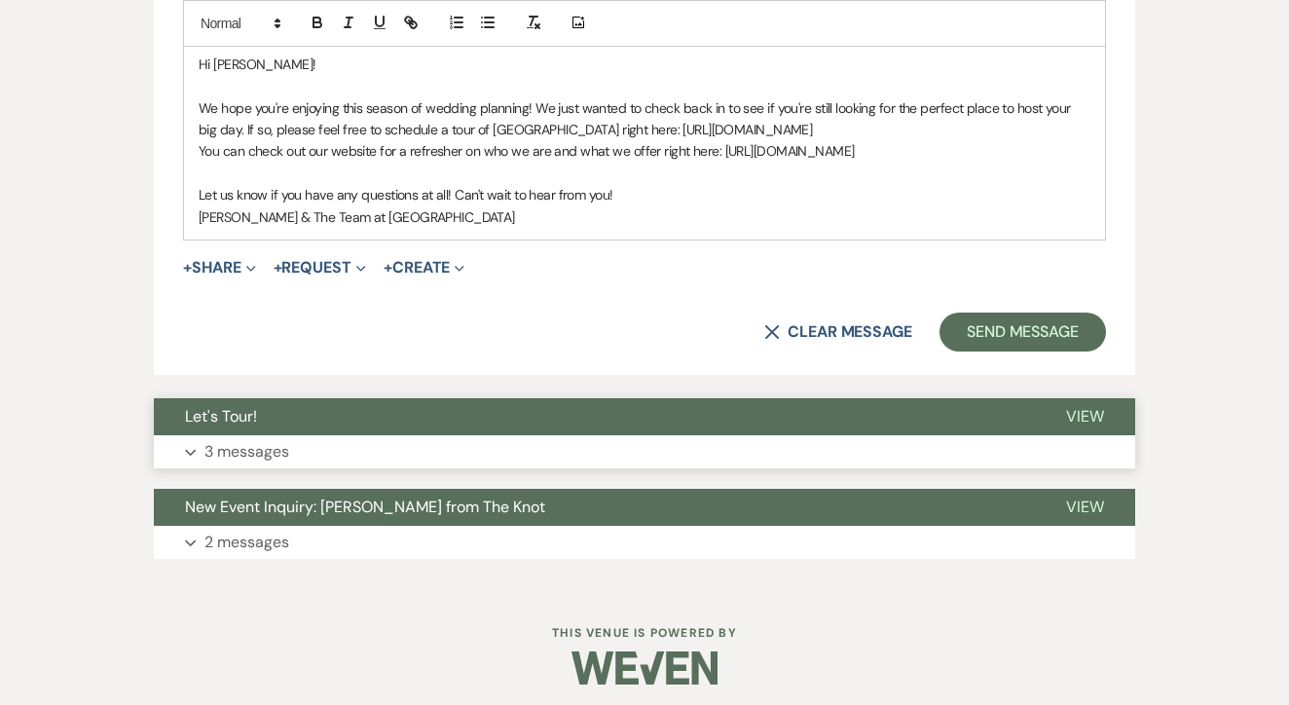
click at [572, 451] on button "Expand 3 messages" at bounding box center [645, 451] width 982 height 33
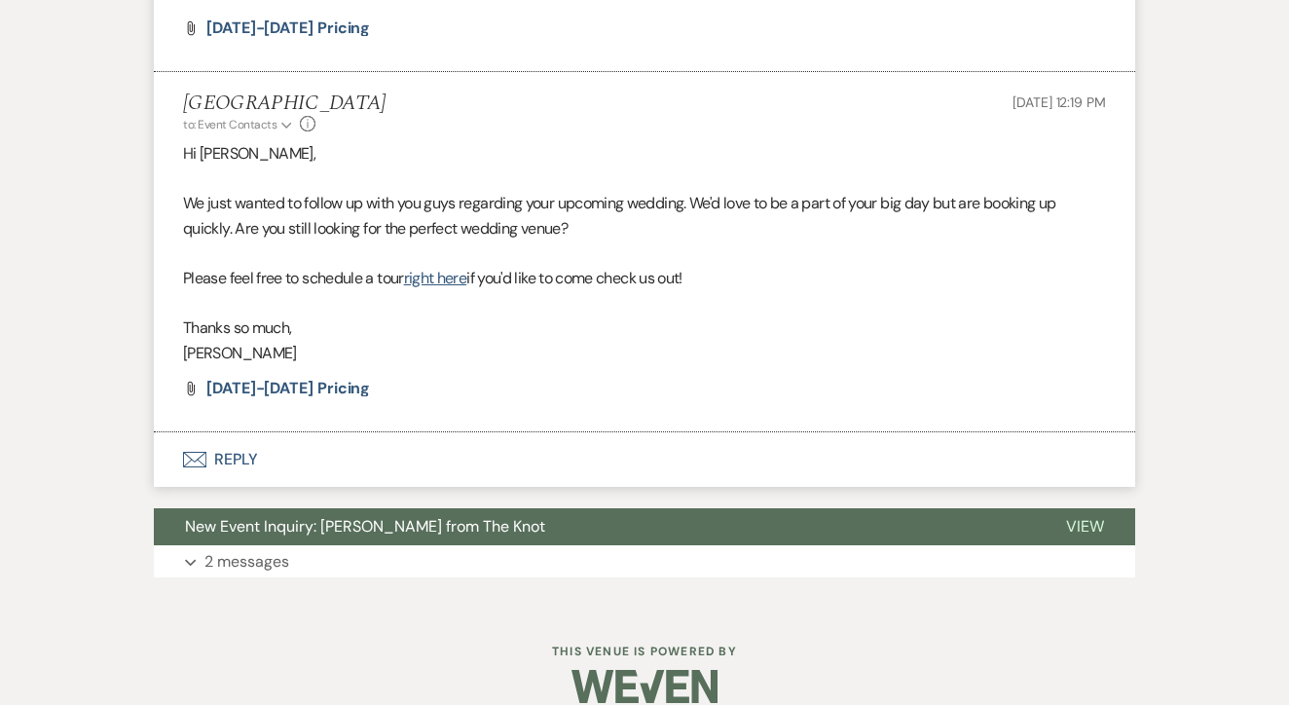
click at [572, 451] on button "Envelope Reply" at bounding box center [645, 459] width 982 height 55
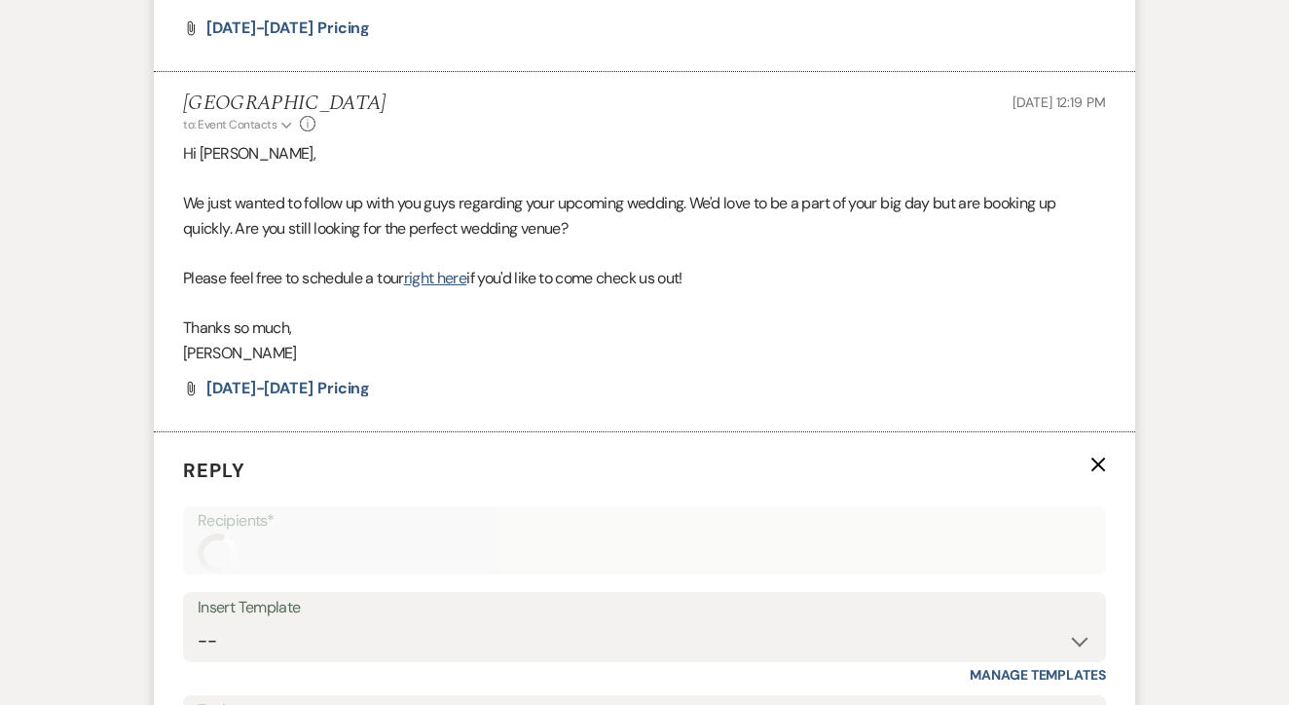
scroll to position [3164, 0]
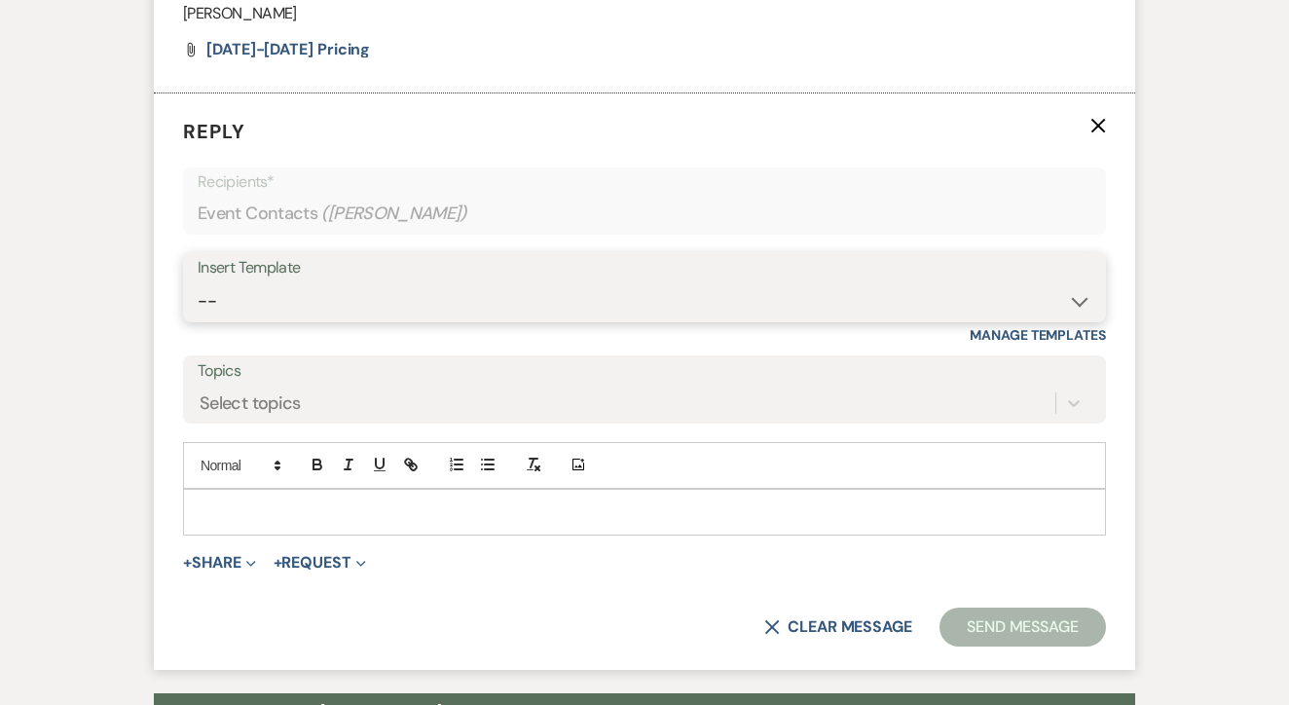
select select "2885"
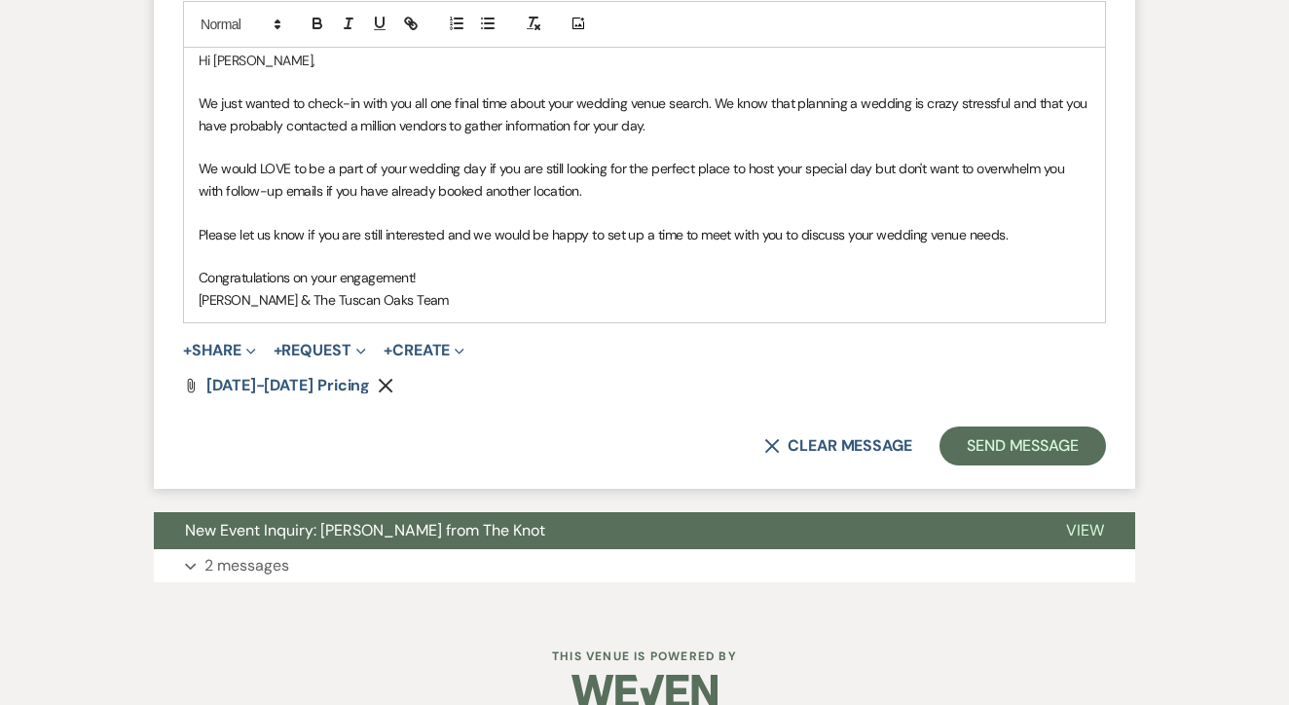
scroll to position [3613, 0]
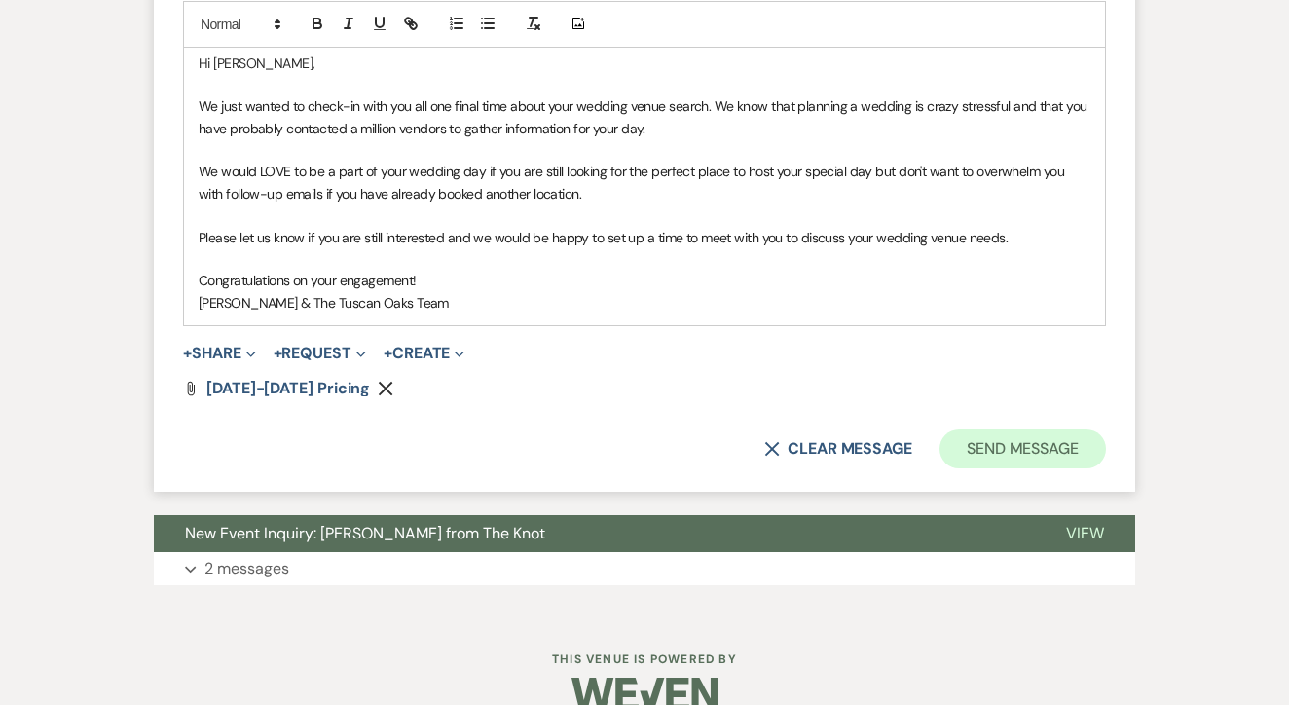
click at [992, 430] on button "Send Message" at bounding box center [1023, 449] width 167 height 39
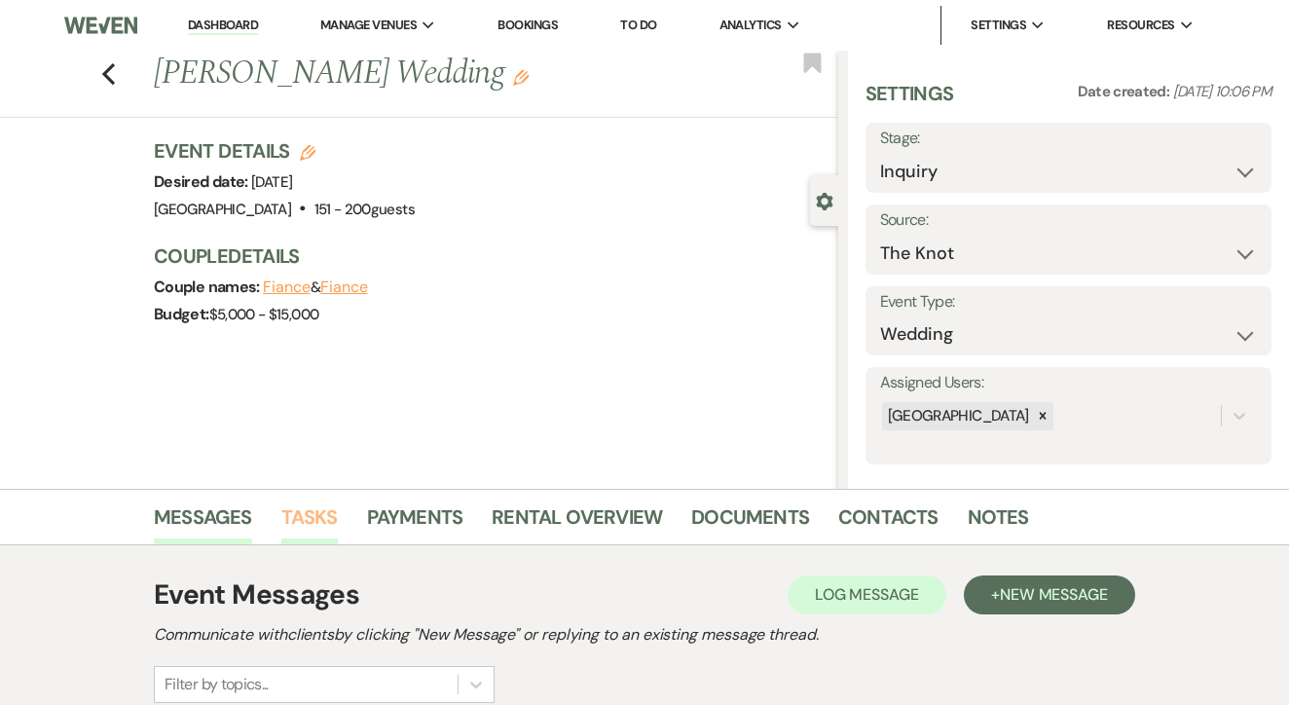
scroll to position [0, 0]
click at [306, 508] on link "Tasks" at bounding box center [309, 523] width 56 height 43
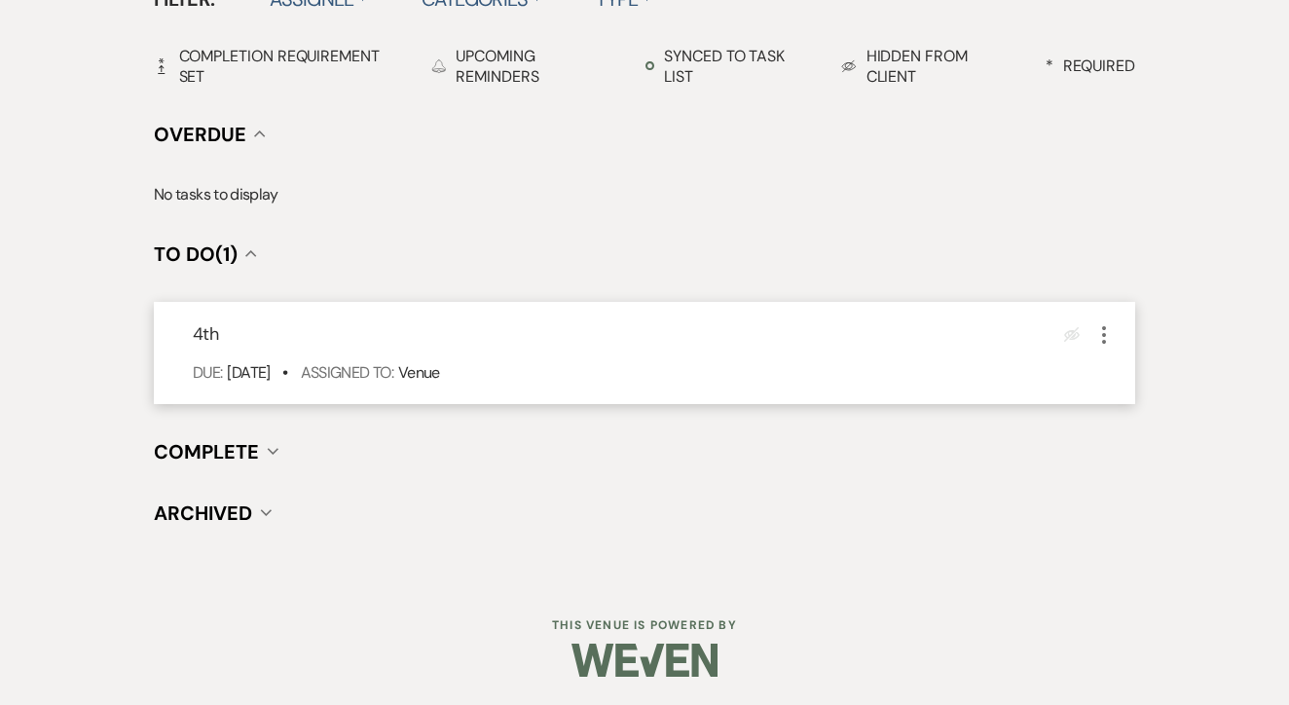
scroll to position [678, 0]
click at [1096, 333] on icon "More" at bounding box center [1104, 335] width 23 height 23
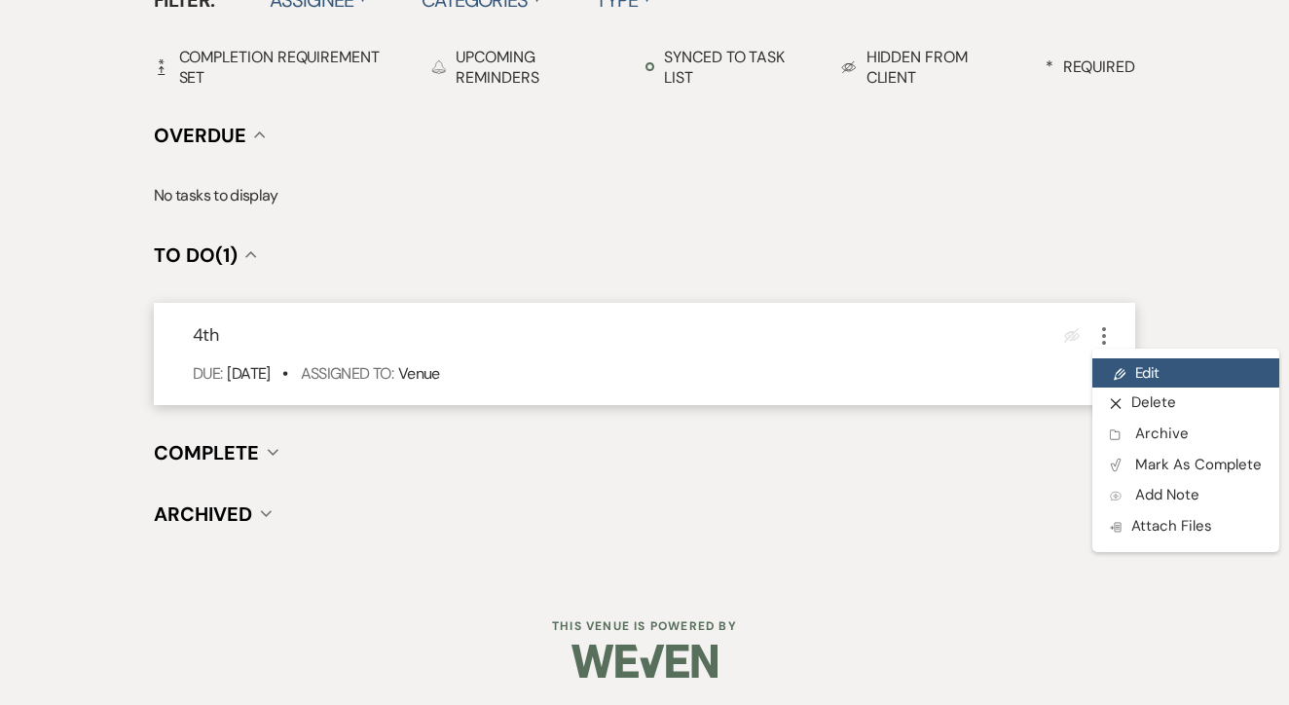
click at [1121, 359] on link "Pencil Edit" at bounding box center [1186, 372] width 187 height 29
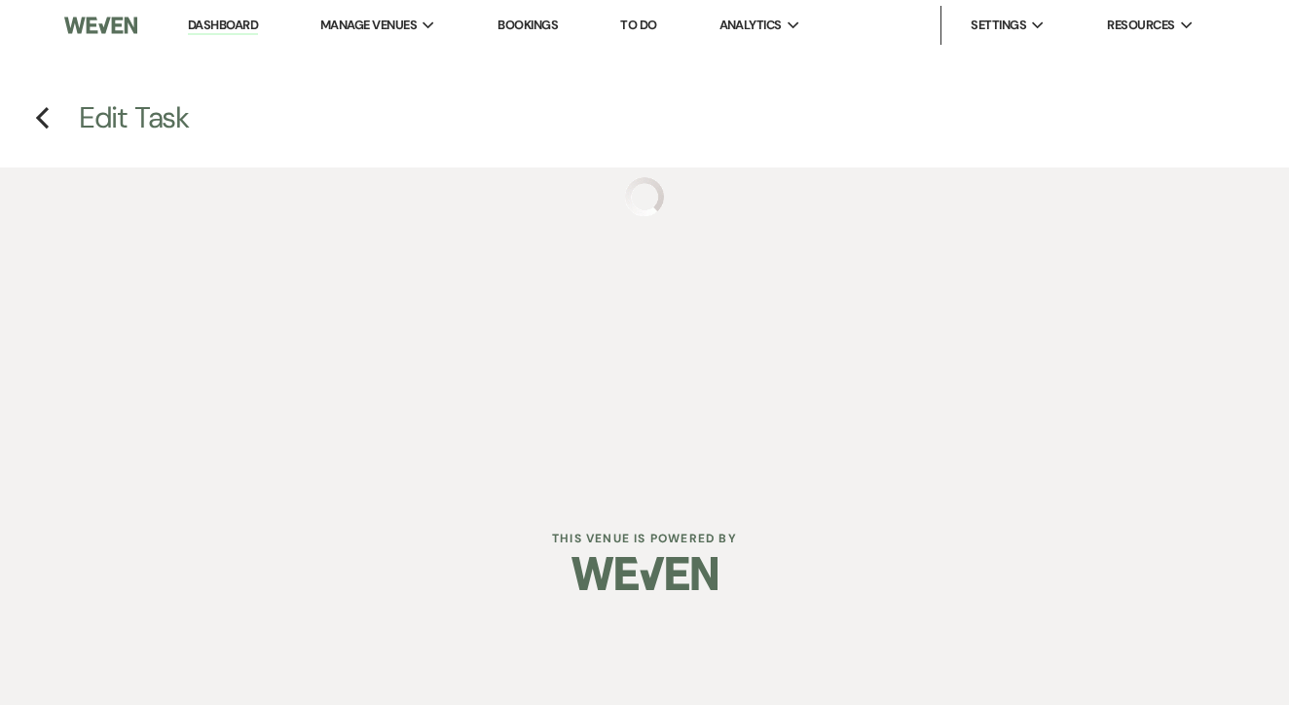
select select "false"
select select "venueHost"
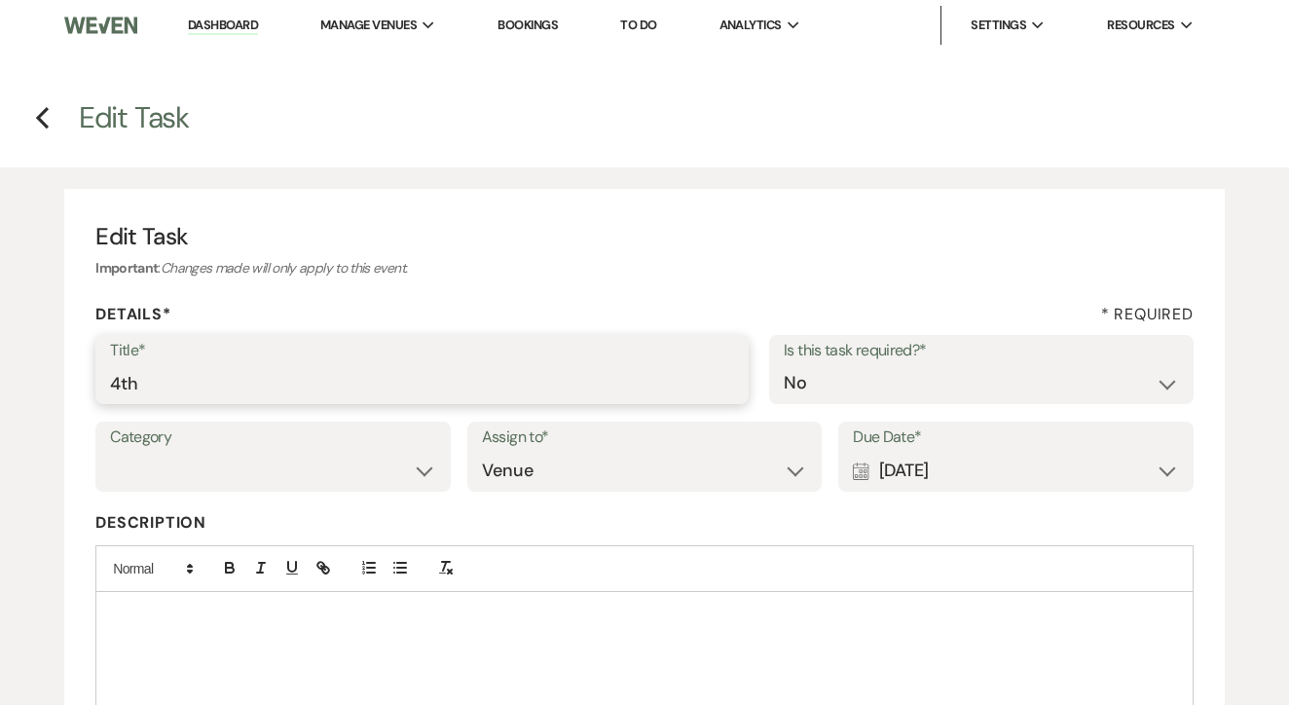
click at [418, 374] on input "4th" at bounding box center [422, 383] width 624 height 38
type input "Mark dead if no response"
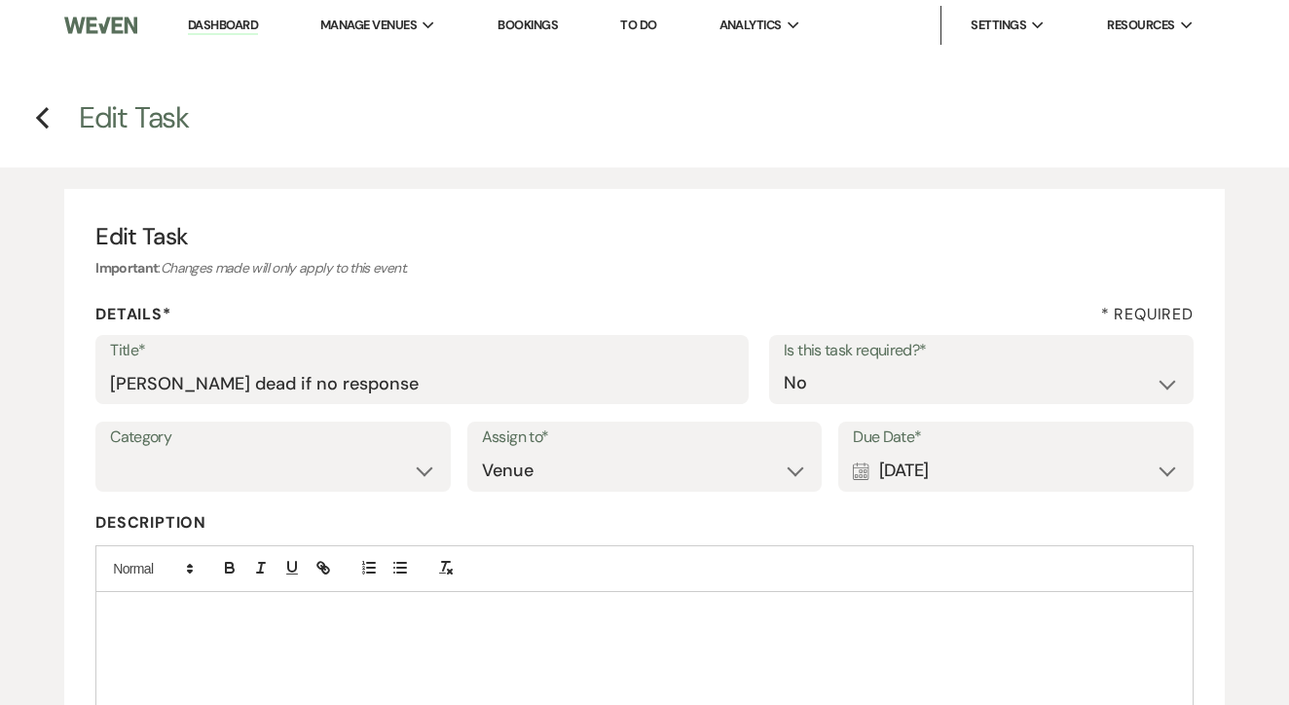
click at [892, 509] on label "Description" at bounding box center [644, 523] width 1099 height 28
click at [929, 475] on div "Calendar [DATE] Expand" at bounding box center [1016, 471] width 326 height 38
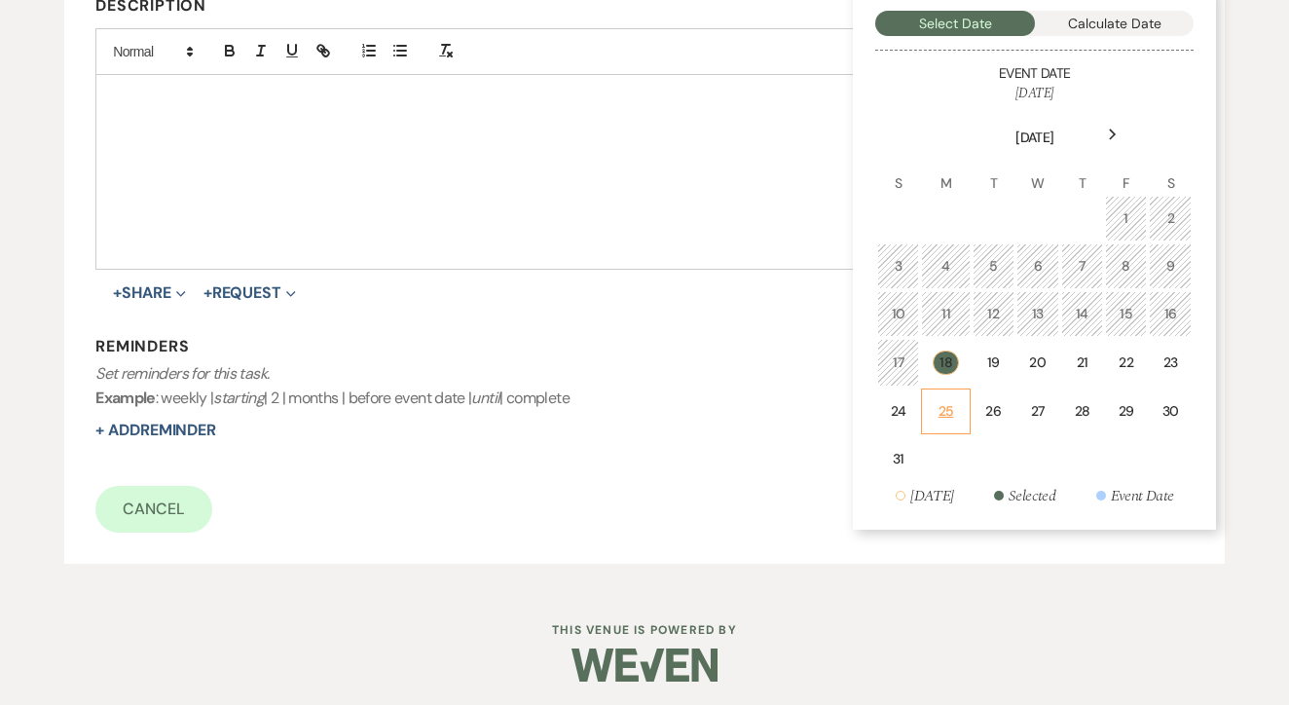
click at [952, 401] on div "25" at bounding box center [945, 411] width 23 height 20
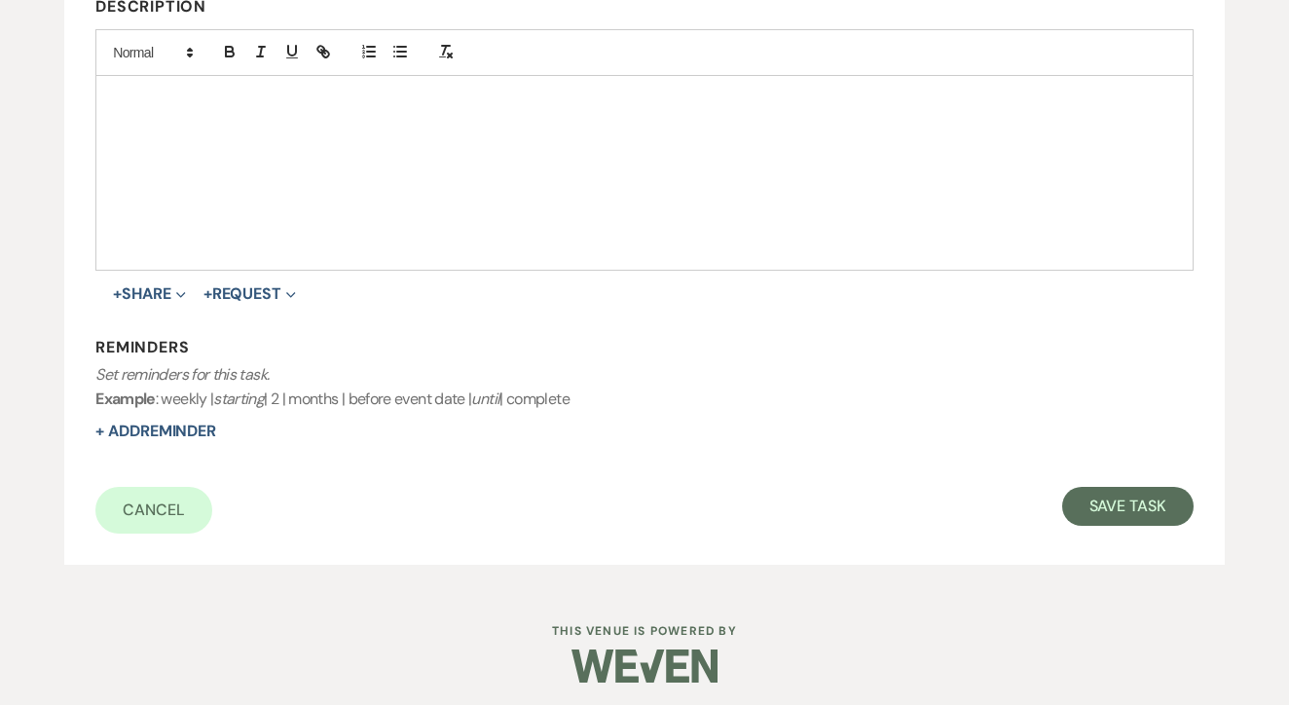
click at [1072, 471] on form "Title* Mark dead if no response Is this task required?* Yes No Category Venue V…" at bounding box center [644, 176] width 1099 height 715
click at [1107, 488] on button "Save Task" at bounding box center [1128, 506] width 131 height 39
select select "2"
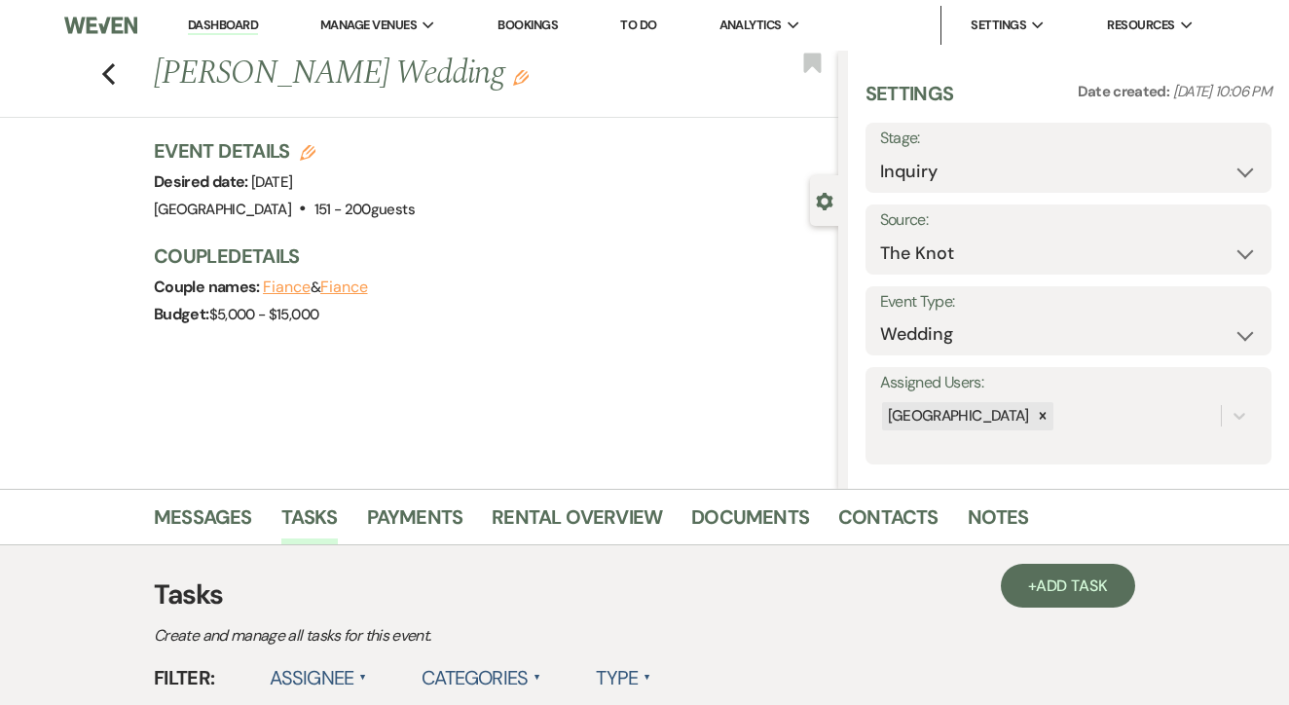
click at [656, 28] on link "To Do" at bounding box center [638, 25] width 36 height 17
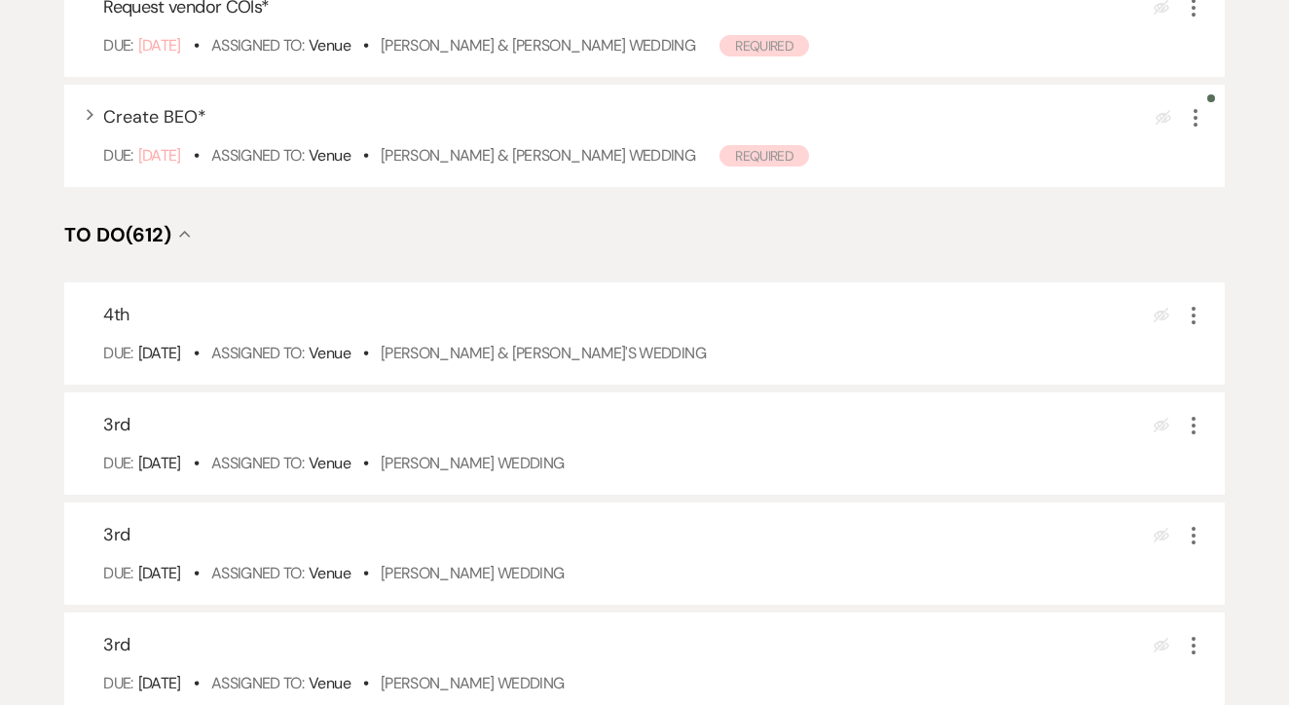
scroll to position [539, 0]
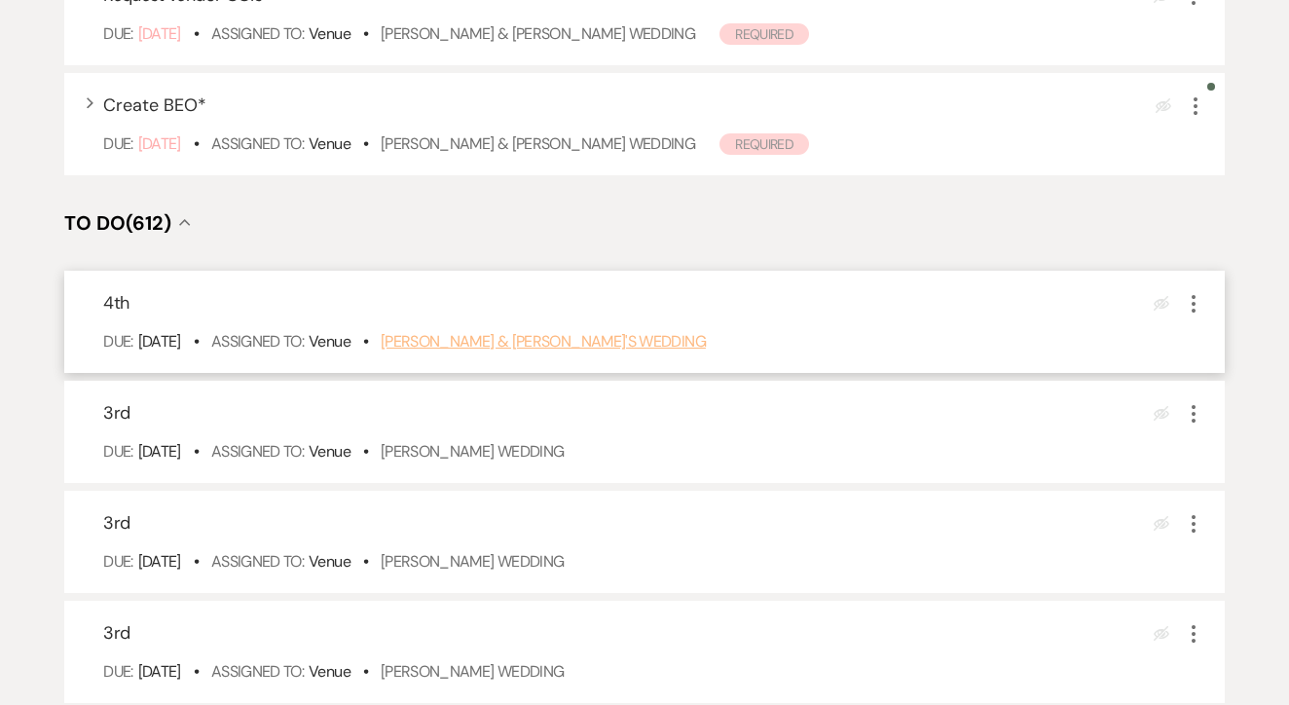
click at [534, 352] on link "Chad & Laura's Wedding" at bounding box center [543, 341] width 325 height 20
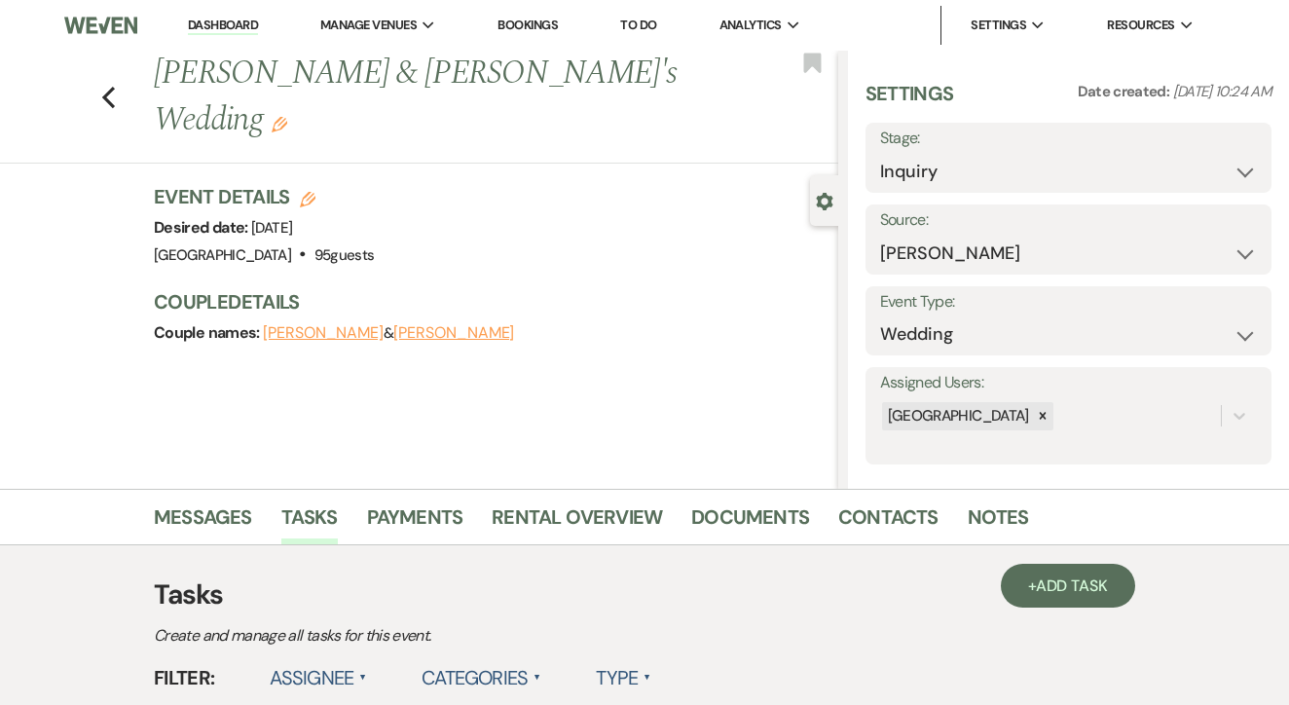
click at [197, 527] on link "Messages" at bounding box center [203, 523] width 98 height 43
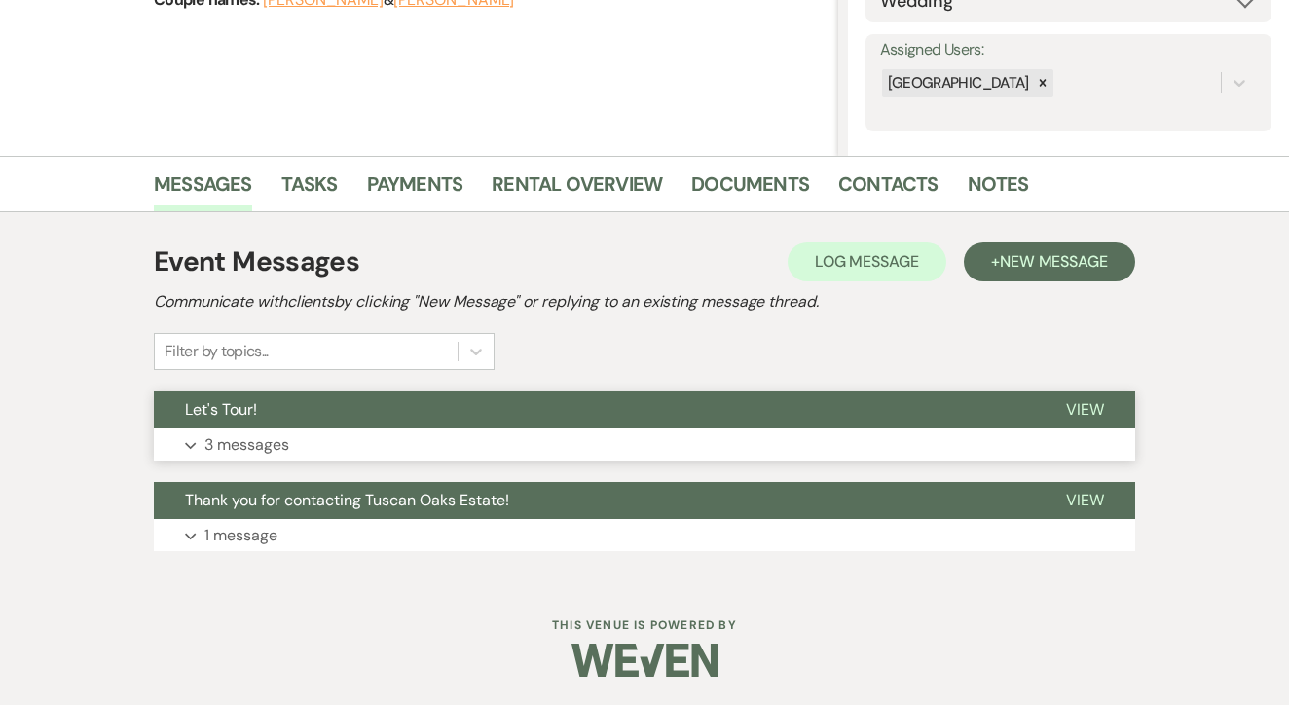
click at [497, 428] on button "Let's Tour!" at bounding box center [594, 410] width 881 height 37
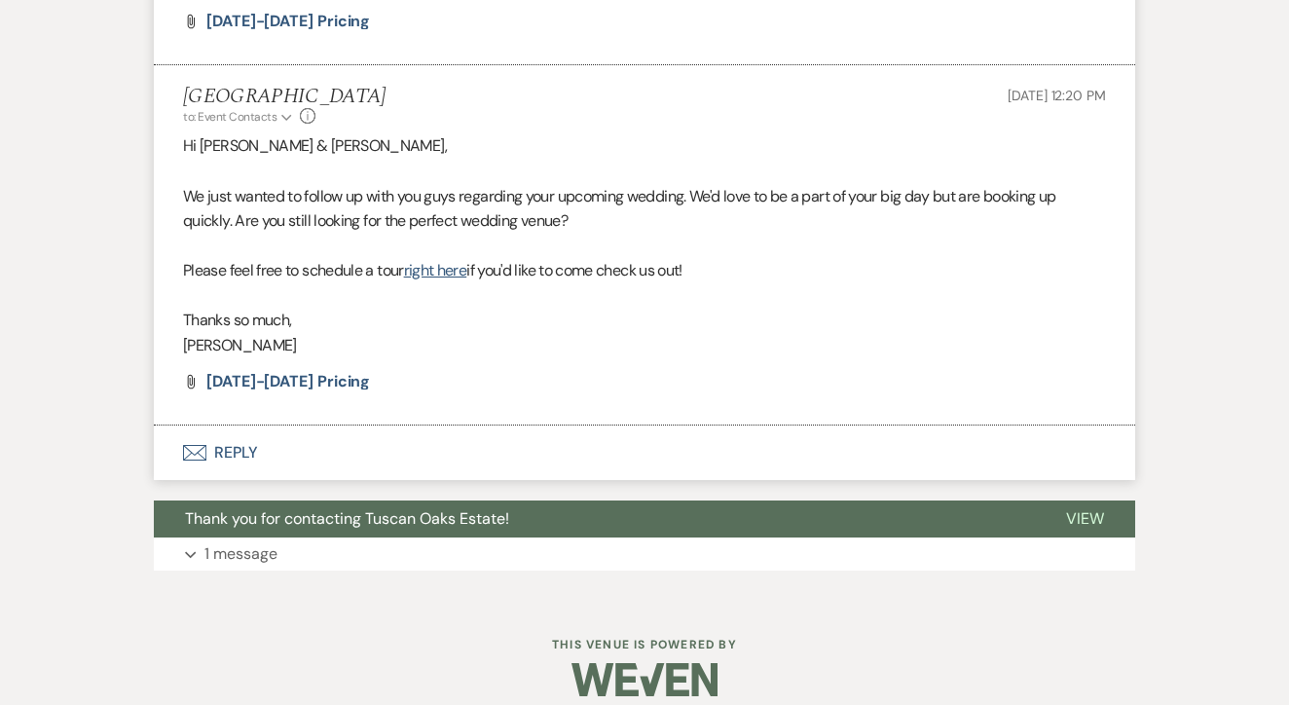
scroll to position [1953, 0]
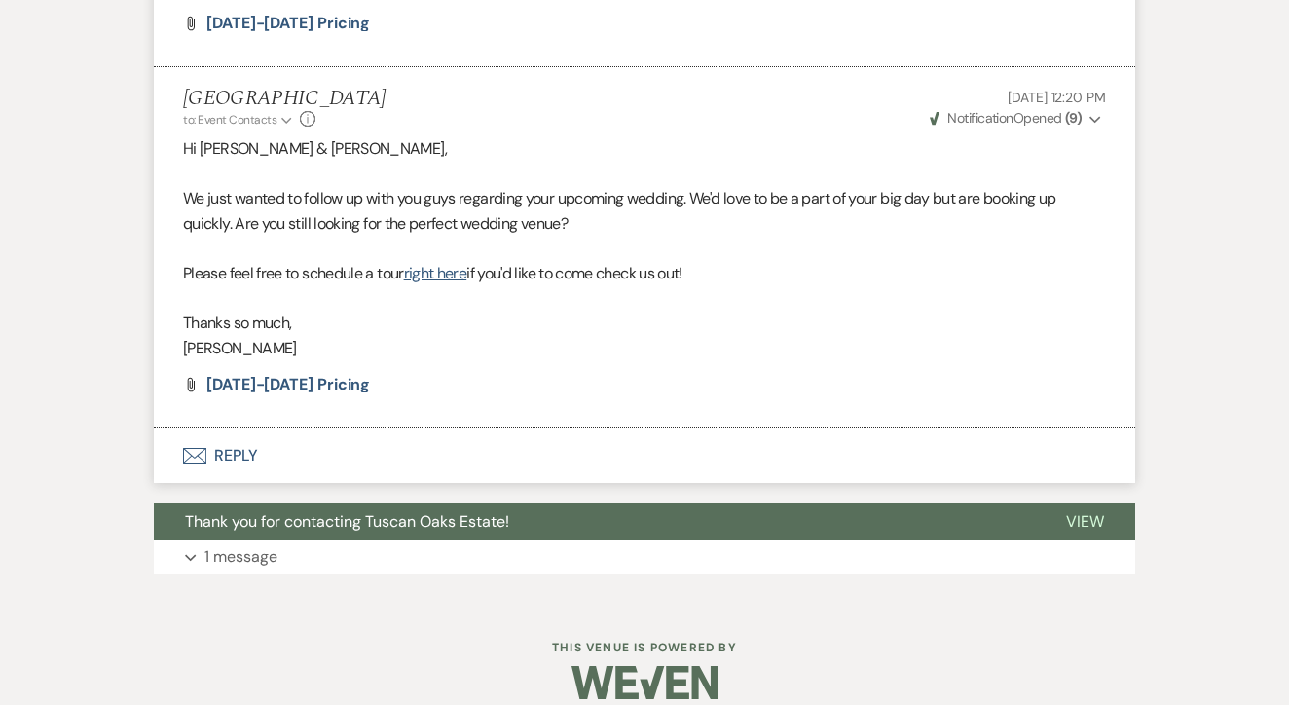
click at [497, 429] on button "Envelope Reply" at bounding box center [645, 456] width 982 height 55
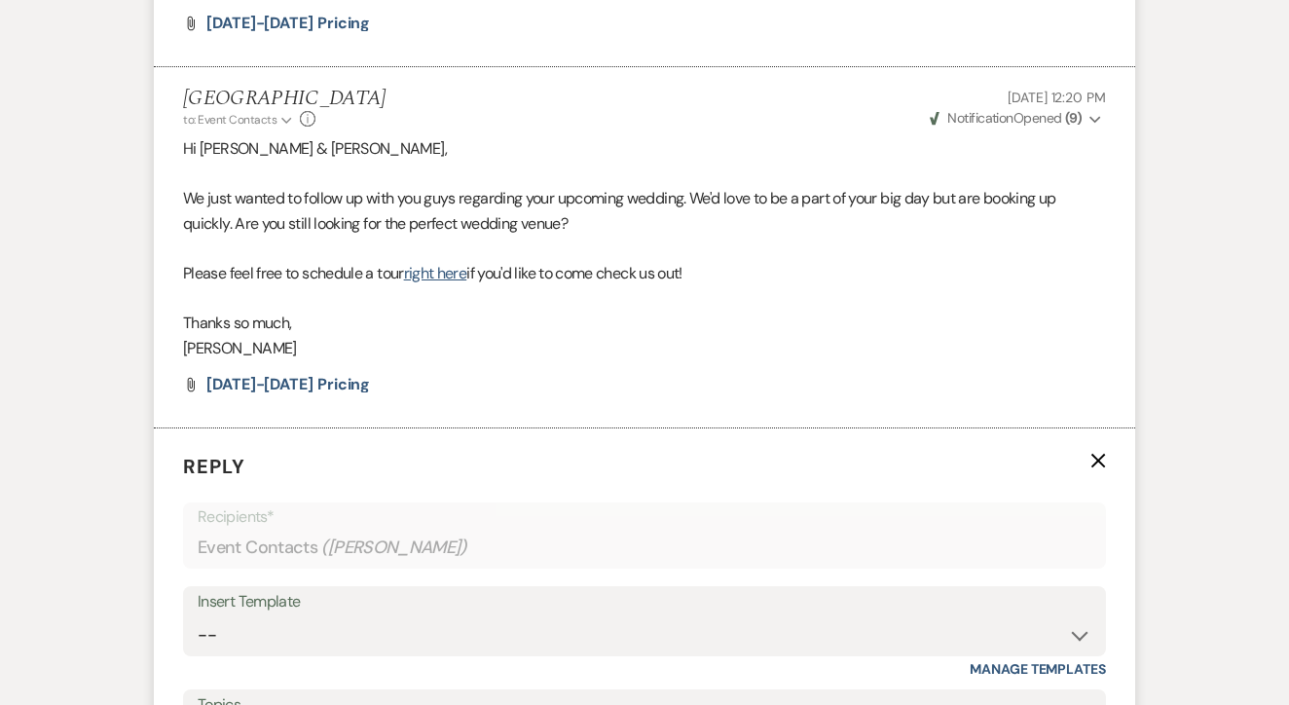
scroll to position [2211, 0]
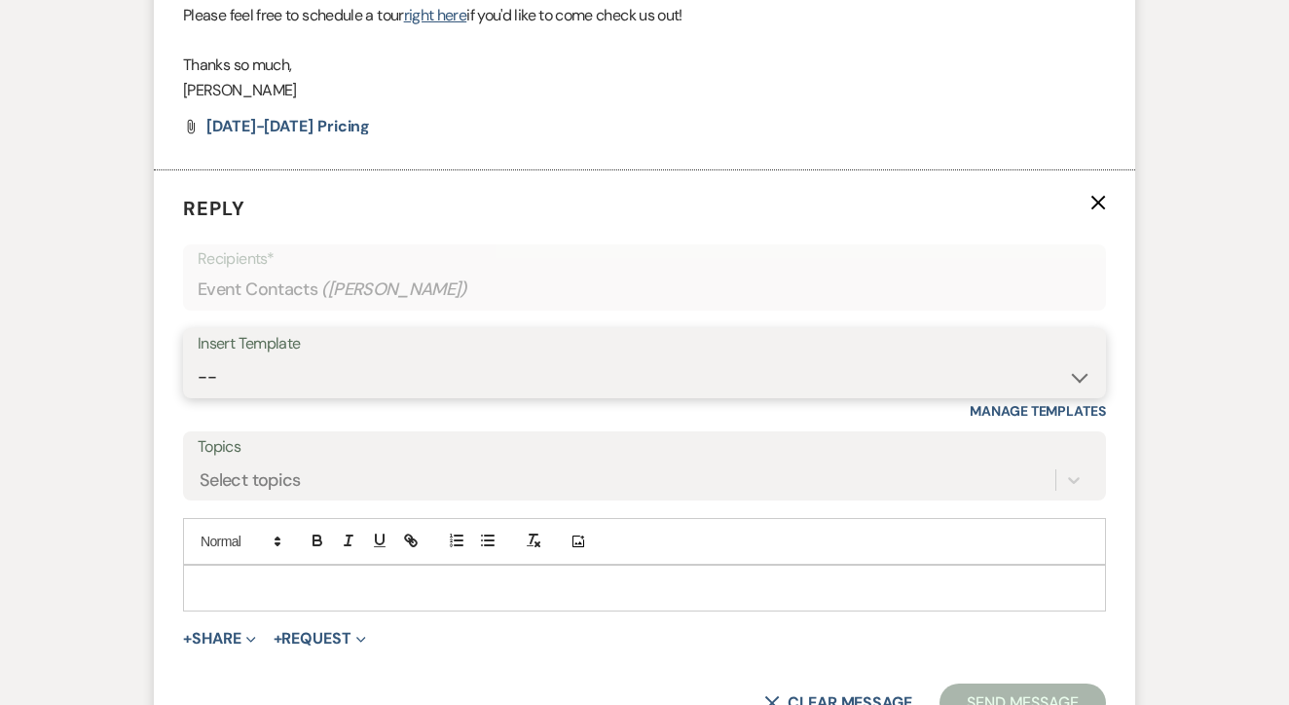
select select "2885"
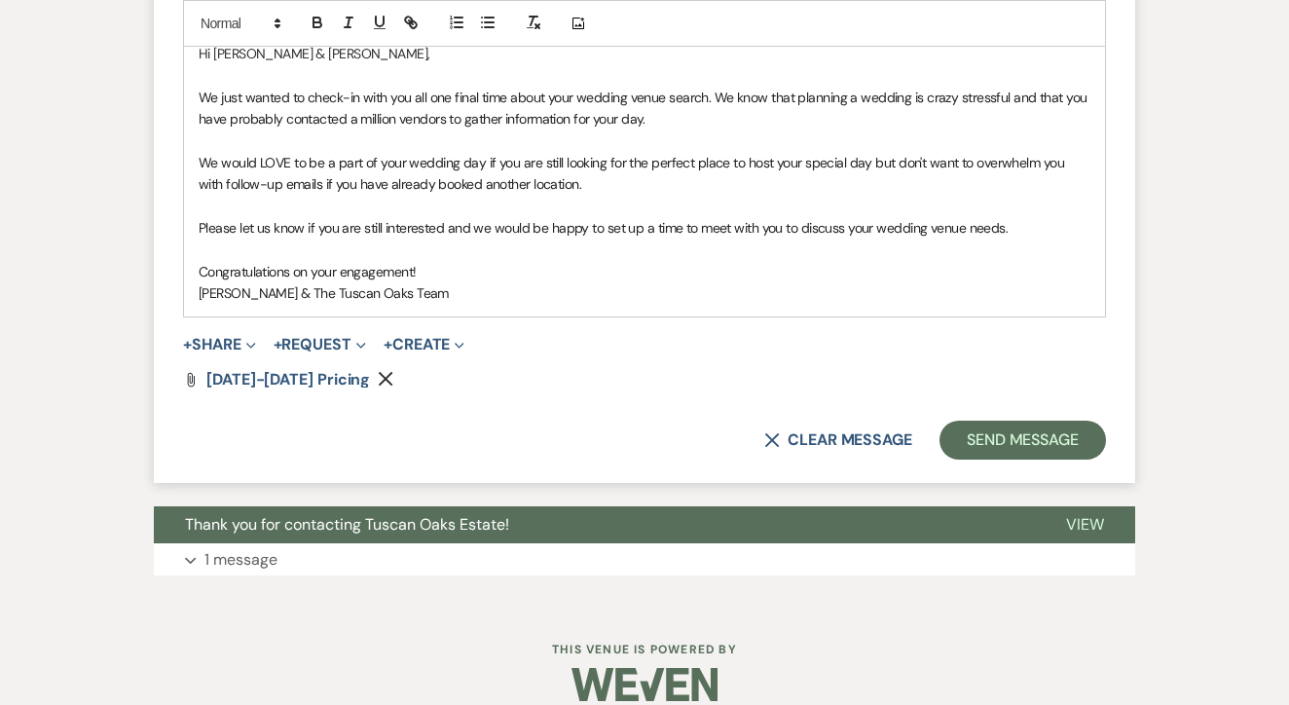
scroll to position [2744, 0]
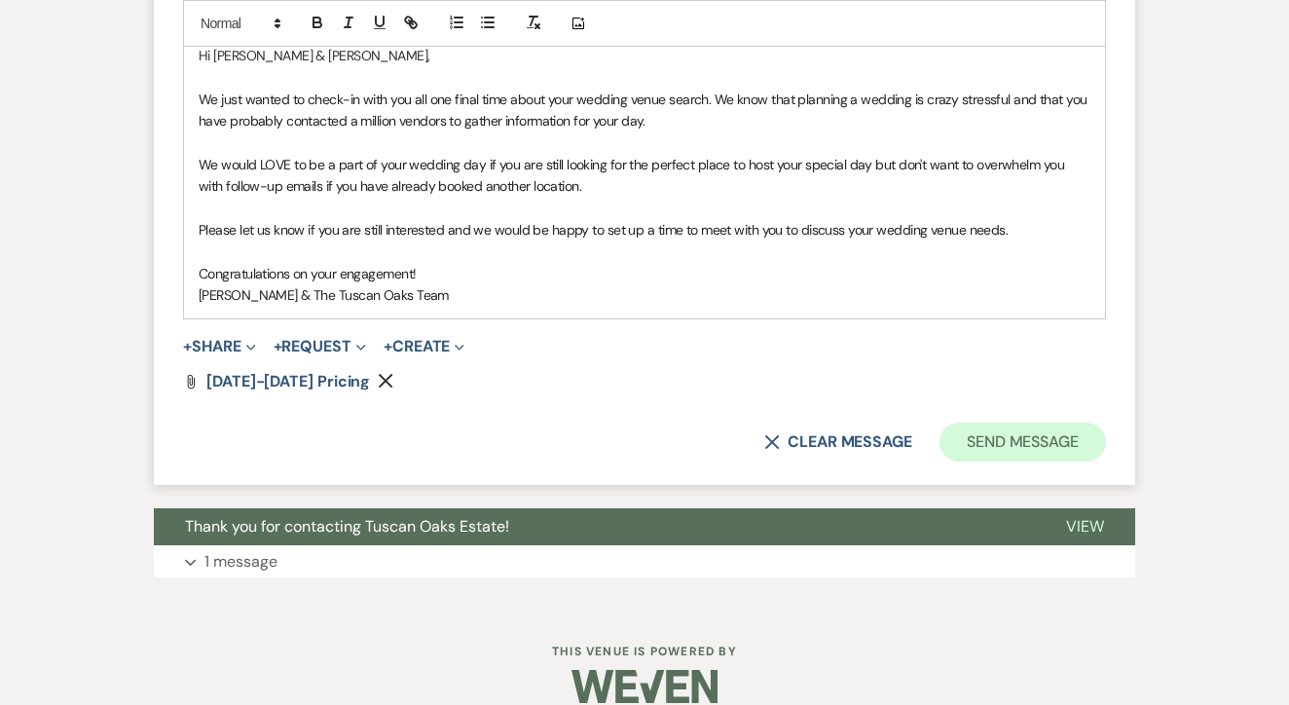
click at [1029, 423] on button "Send Message" at bounding box center [1023, 442] width 167 height 39
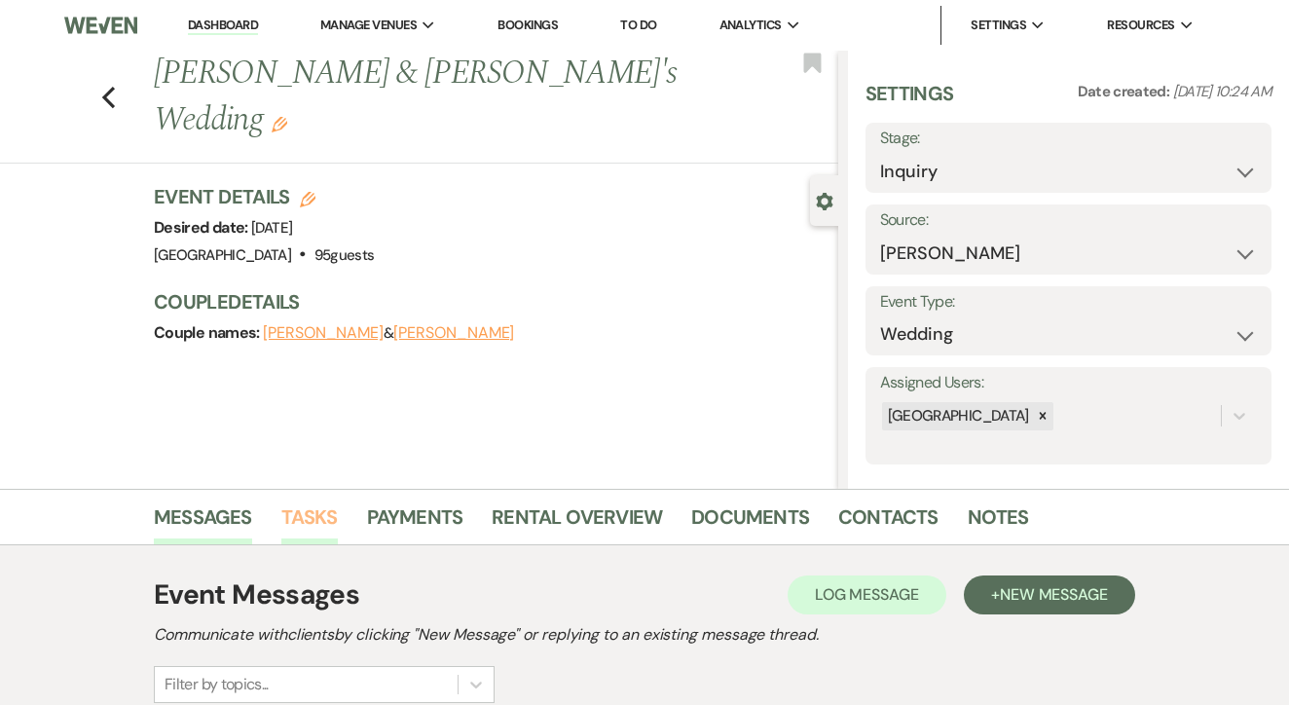
scroll to position [0, 0]
click at [305, 526] on link "Tasks" at bounding box center [309, 523] width 56 height 43
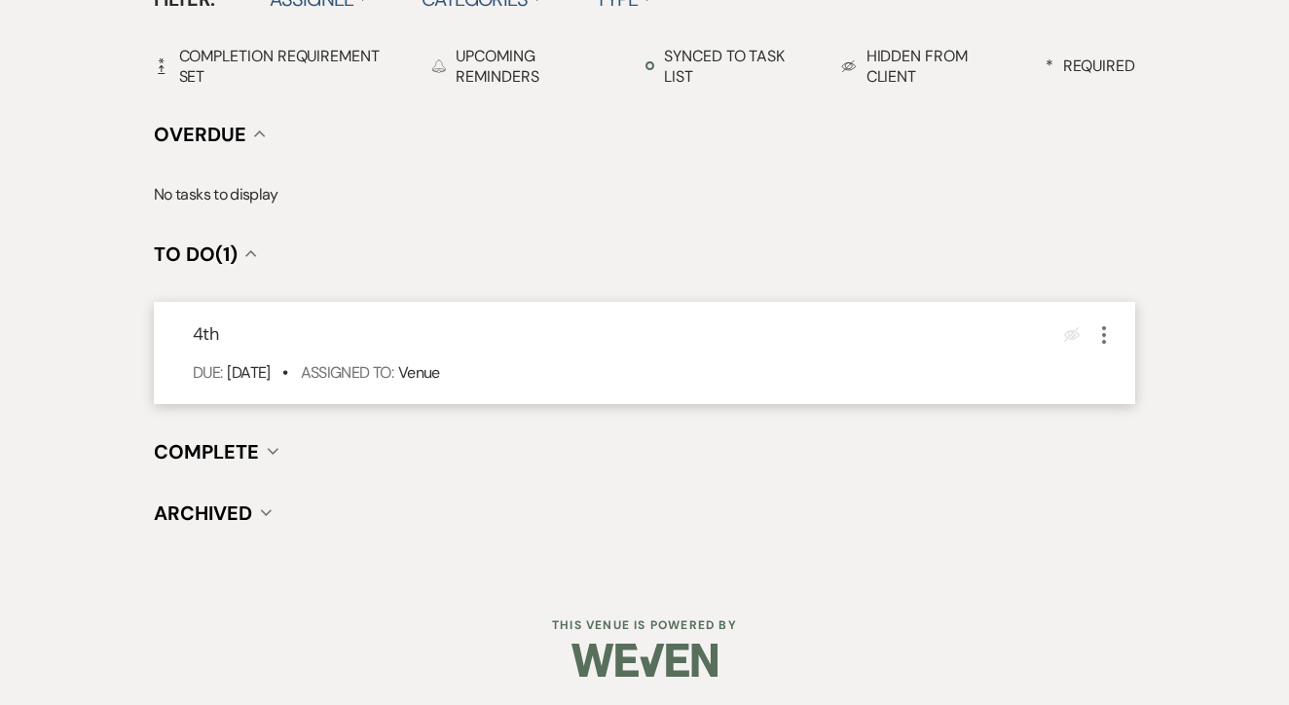
scroll to position [678, 0]
click at [1103, 343] on use "button" at bounding box center [1104, 336] width 4 height 18
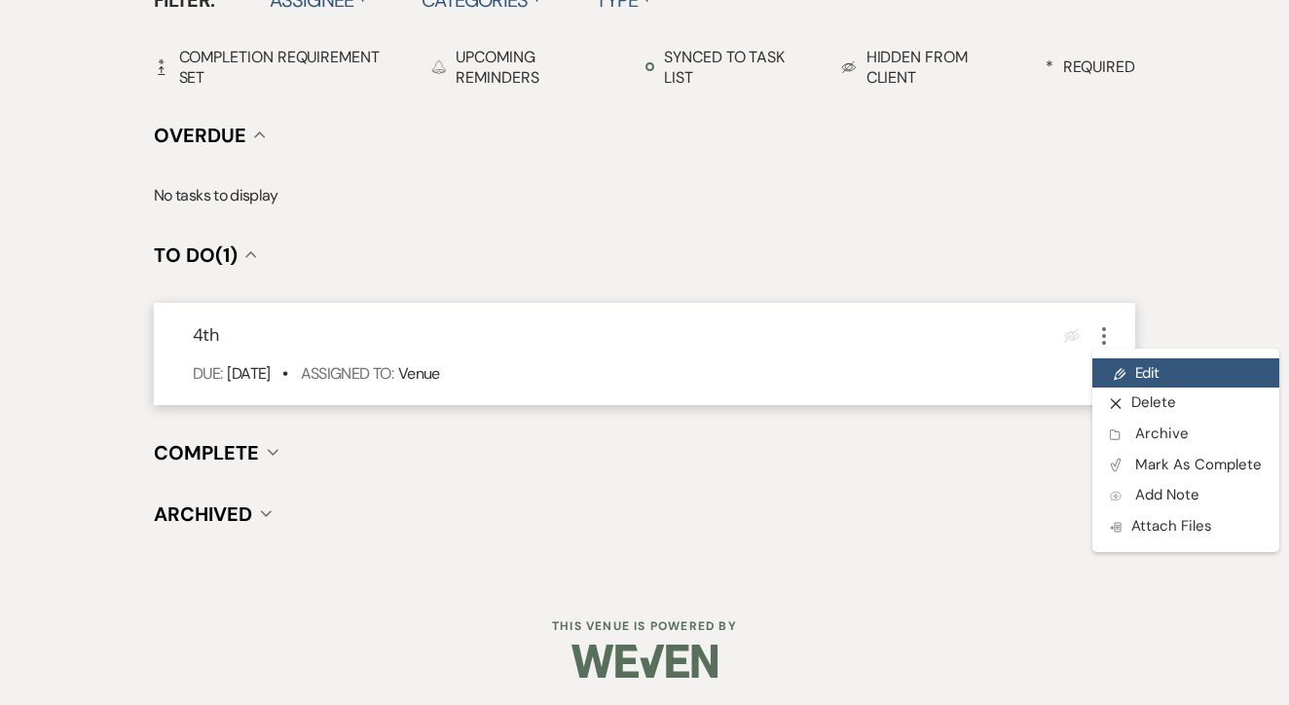
click at [1121, 359] on link "Pencil Edit" at bounding box center [1186, 372] width 187 height 29
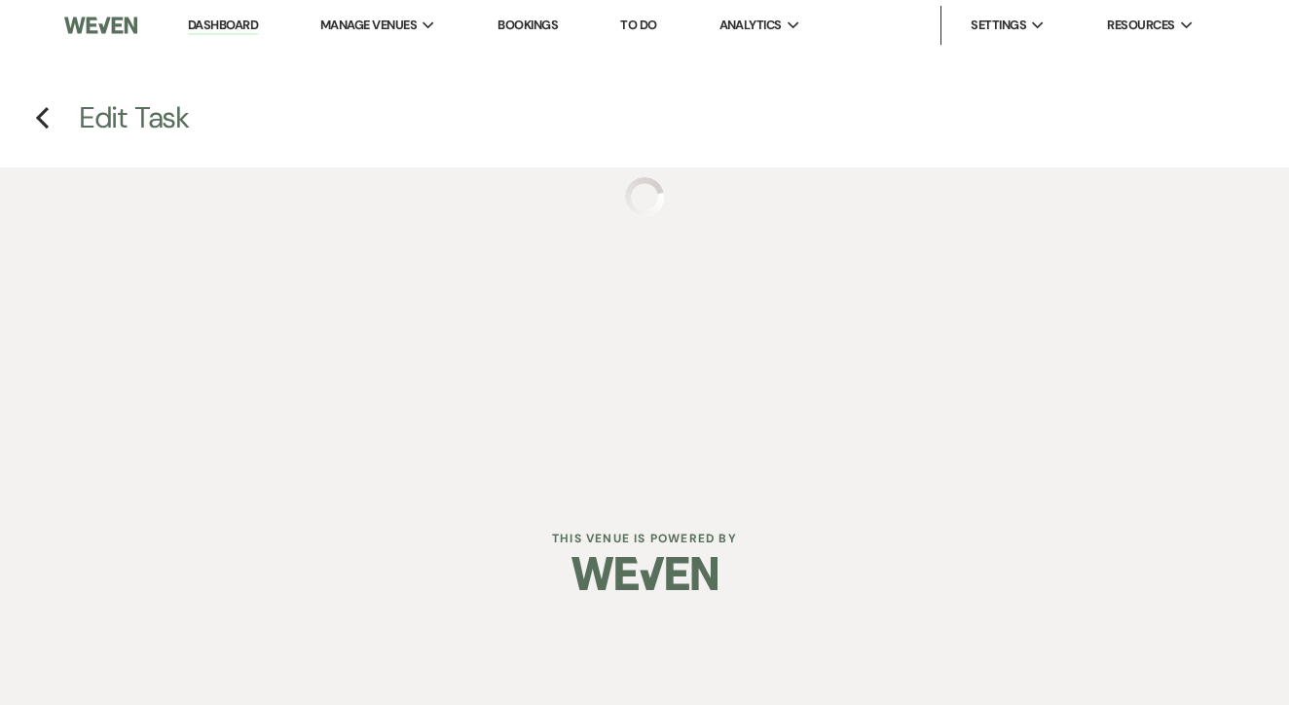
select select "false"
select select "venueHost"
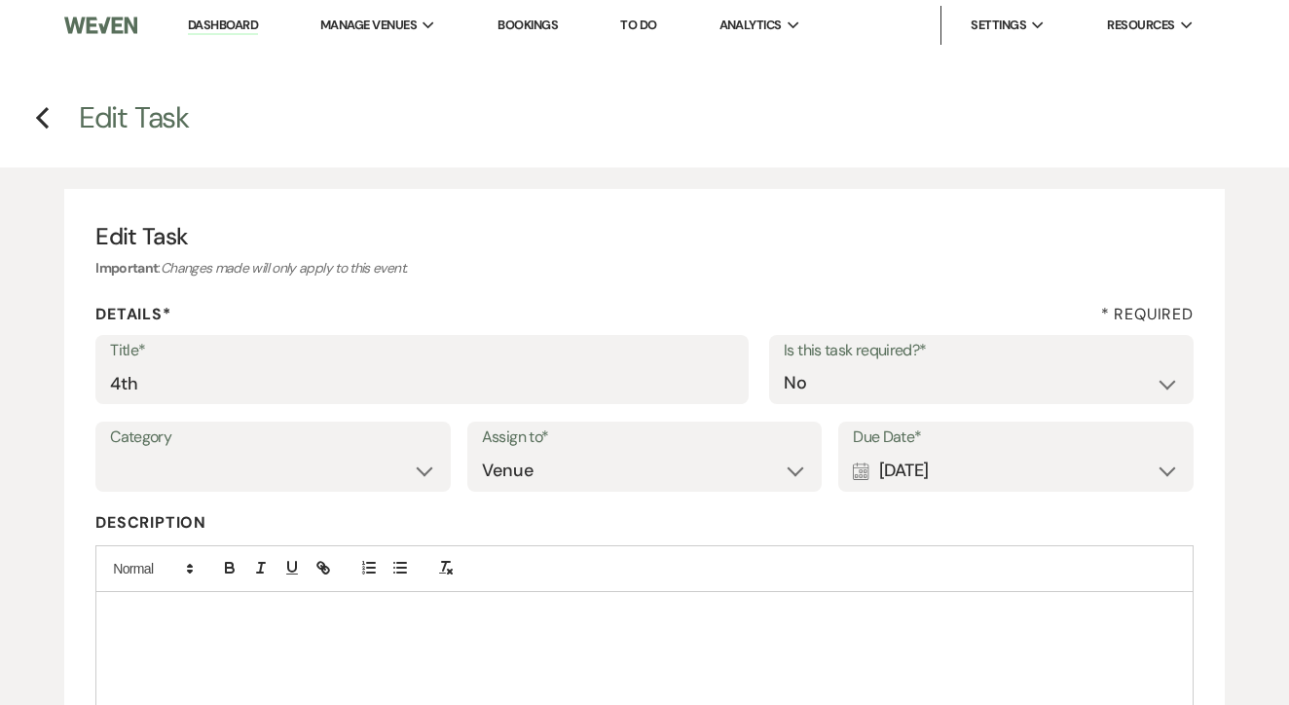
click at [542, 357] on label "Title*" at bounding box center [422, 351] width 624 height 28
click at [542, 364] on input "4th" at bounding box center [422, 383] width 624 height 38
click at [542, 367] on input "4th" at bounding box center [422, 383] width 624 height 38
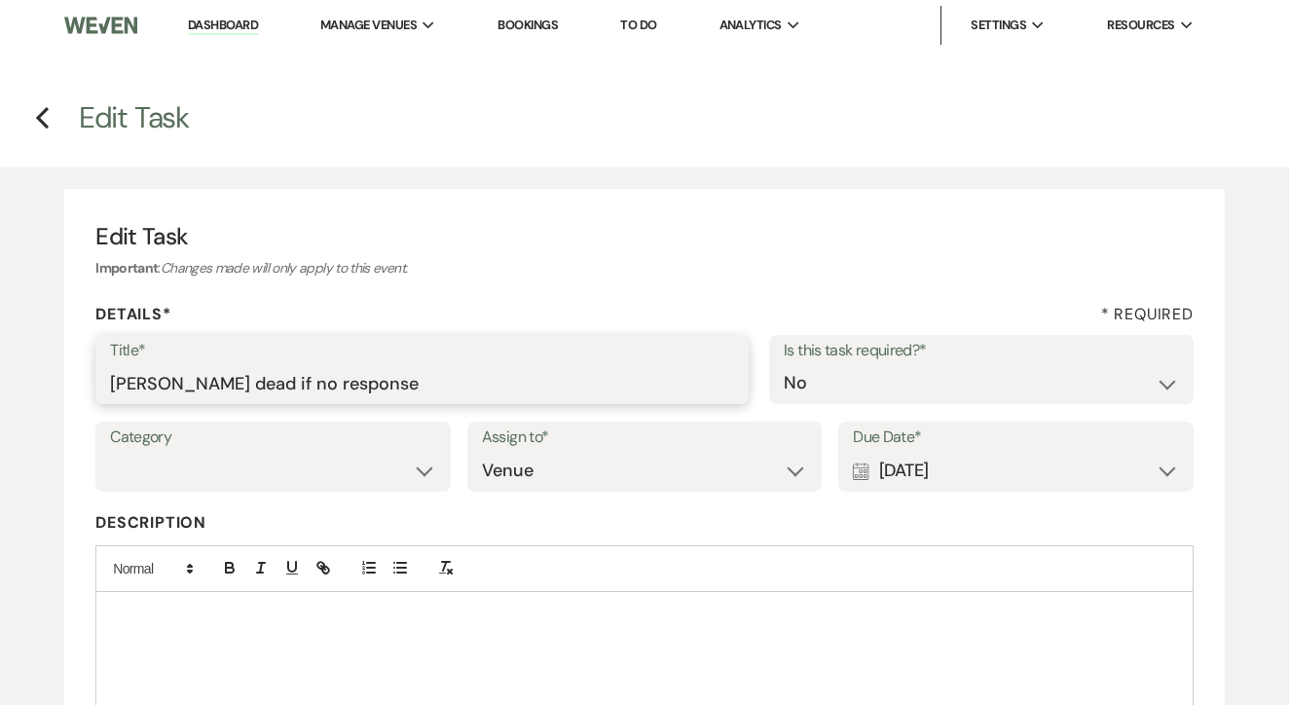
type input "Mark dead if no response"
click at [930, 486] on div "Calendar [DATE] Expand" at bounding box center [1016, 471] width 326 height 38
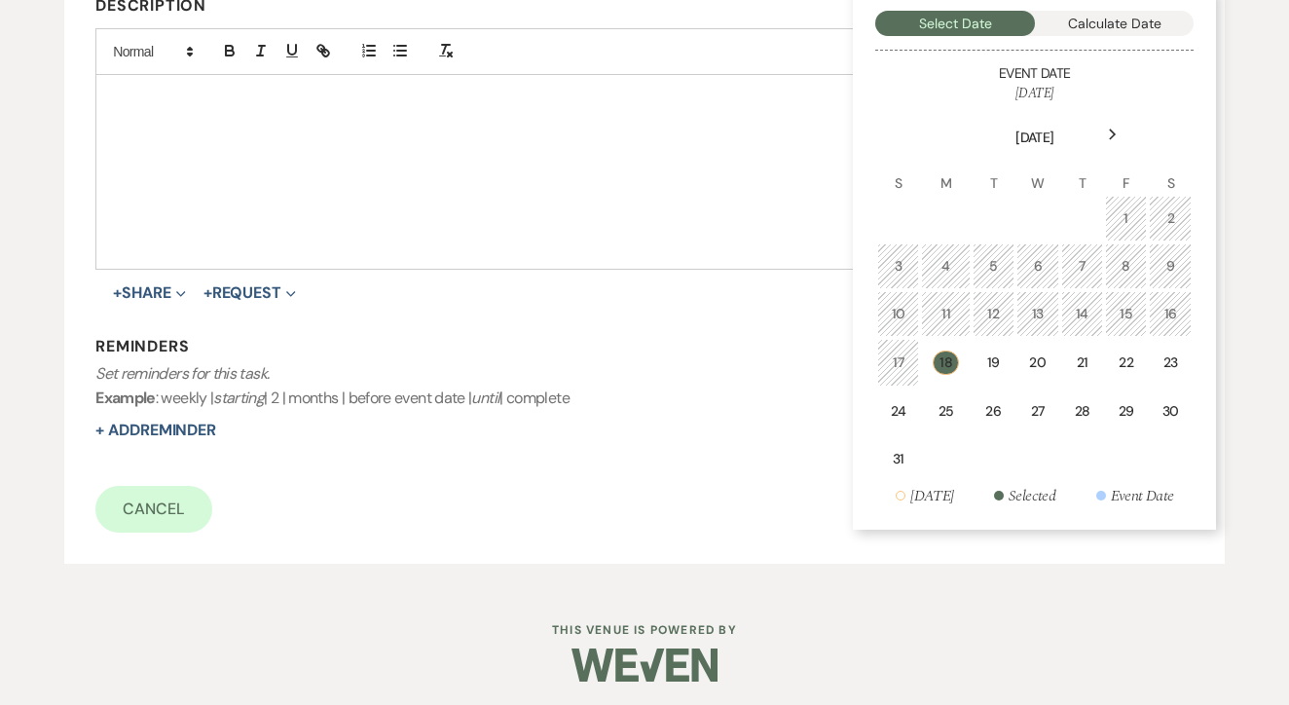
click at [948, 428] on td "25" at bounding box center [945, 412] width 49 height 46
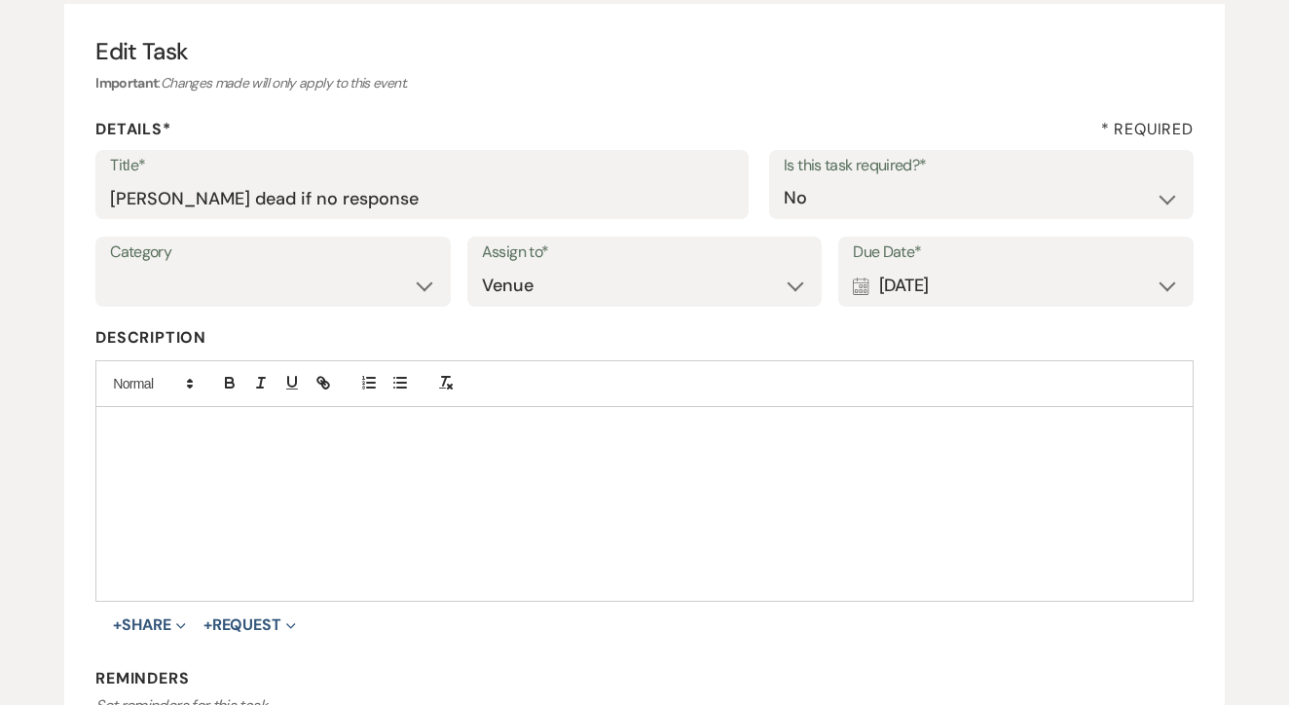
click at [955, 284] on div "Calendar Aug 25, 2025 Expand" at bounding box center [1016, 286] width 326 height 38
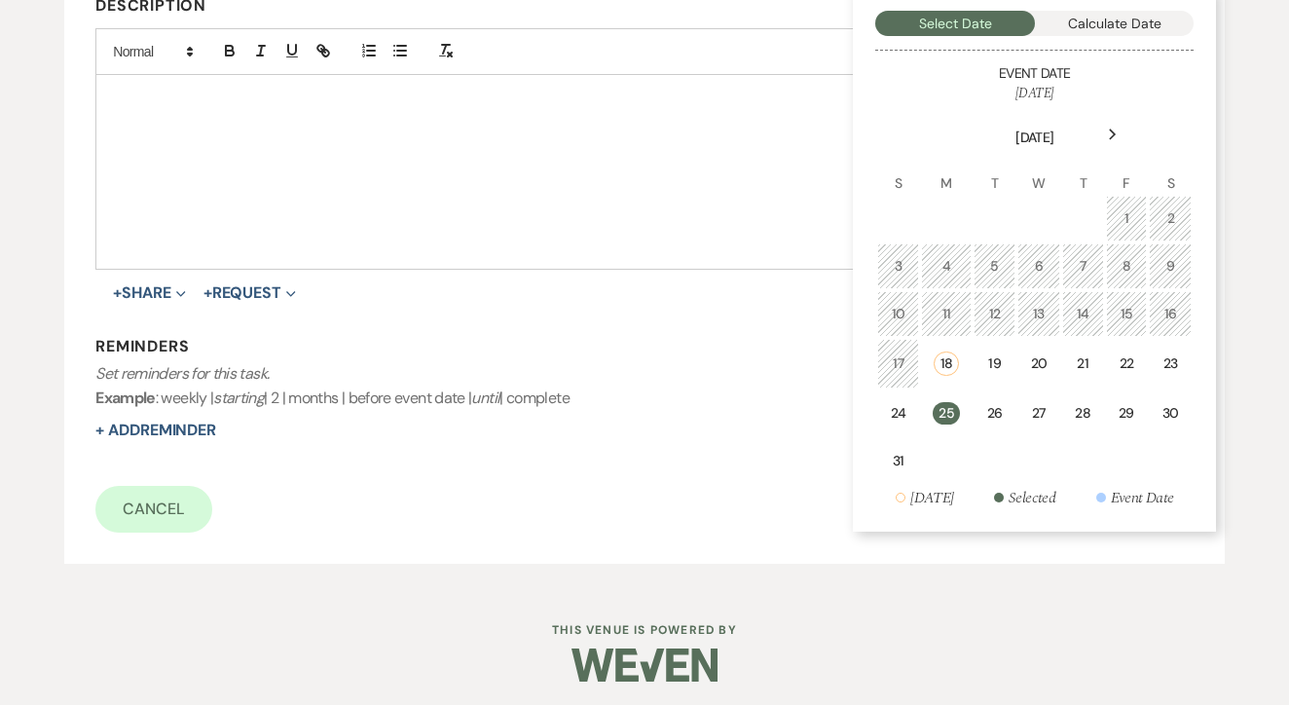
scroll to position [516, 0]
click at [828, 559] on div "Edit Task Important : Changes made will only apply to this event. Details* * Re…" at bounding box center [644, 119] width 1161 height 892
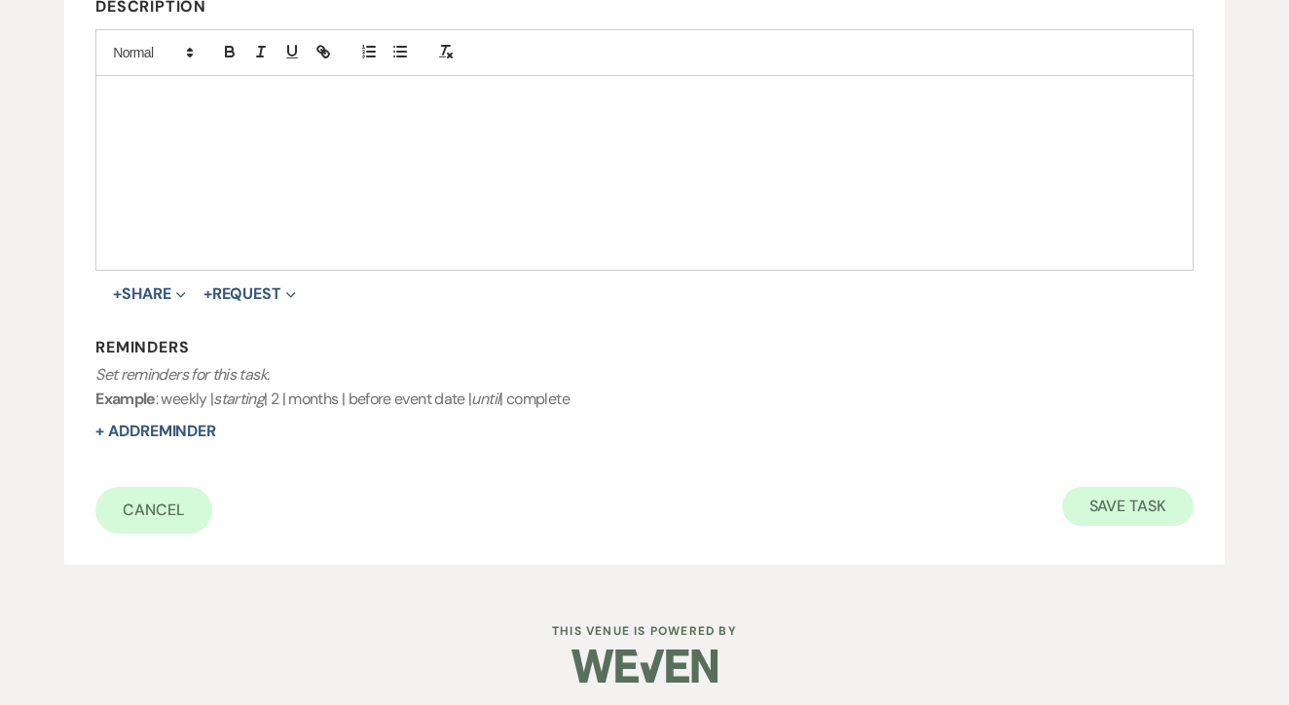
click at [1089, 515] on button "Save Task" at bounding box center [1128, 506] width 131 height 39
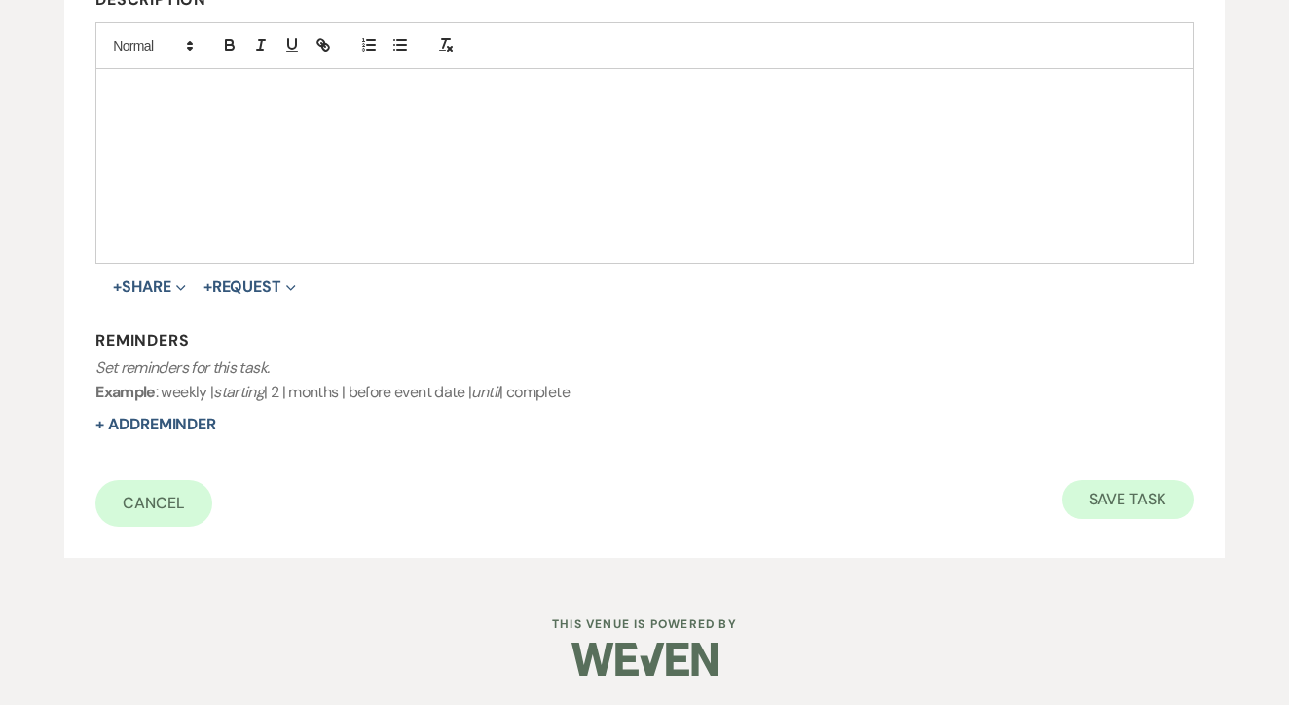
select select "17"
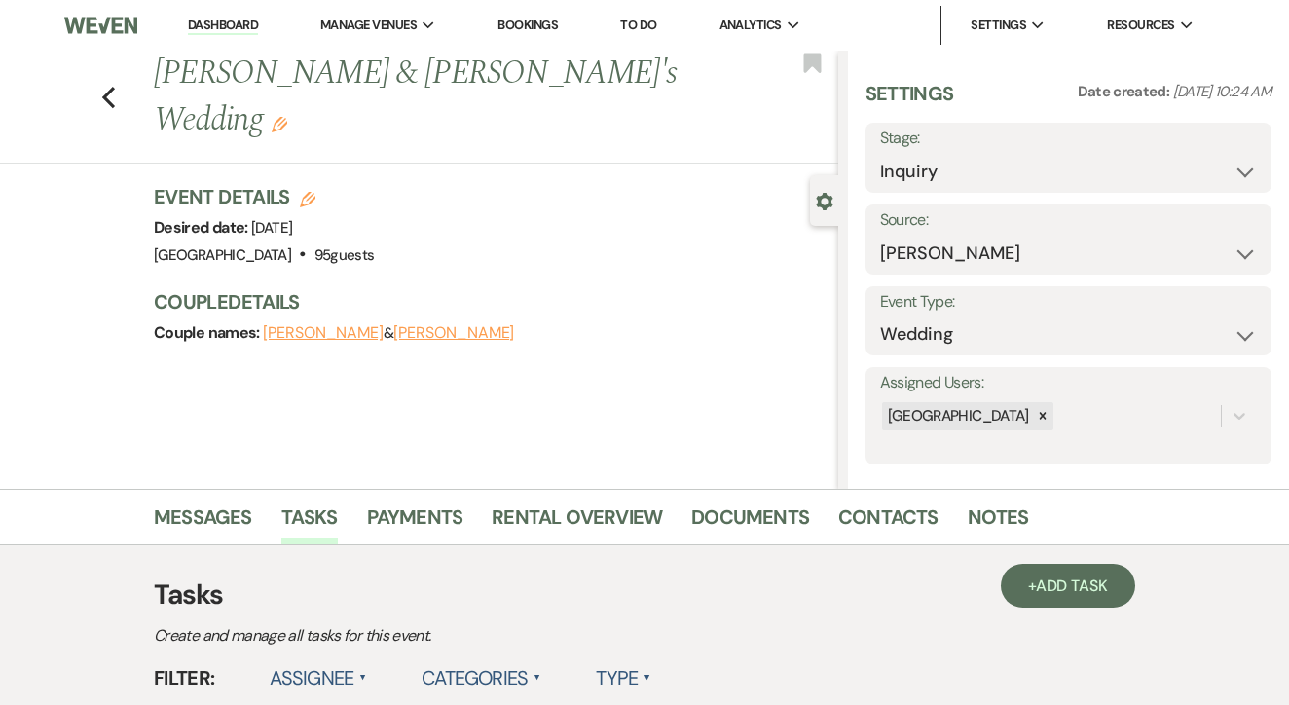
scroll to position [0, 0]
click at [656, 18] on link "To Do" at bounding box center [638, 25] width 36 height 17
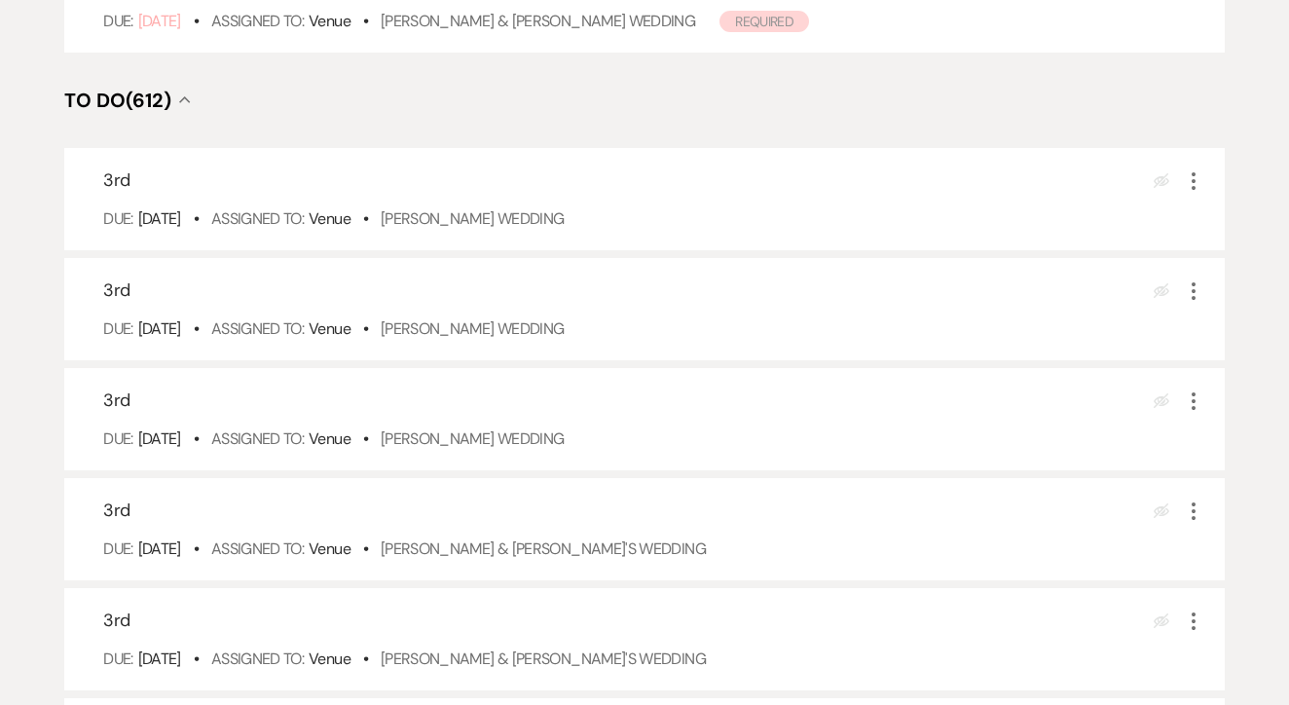
scroll to position [666, 0]
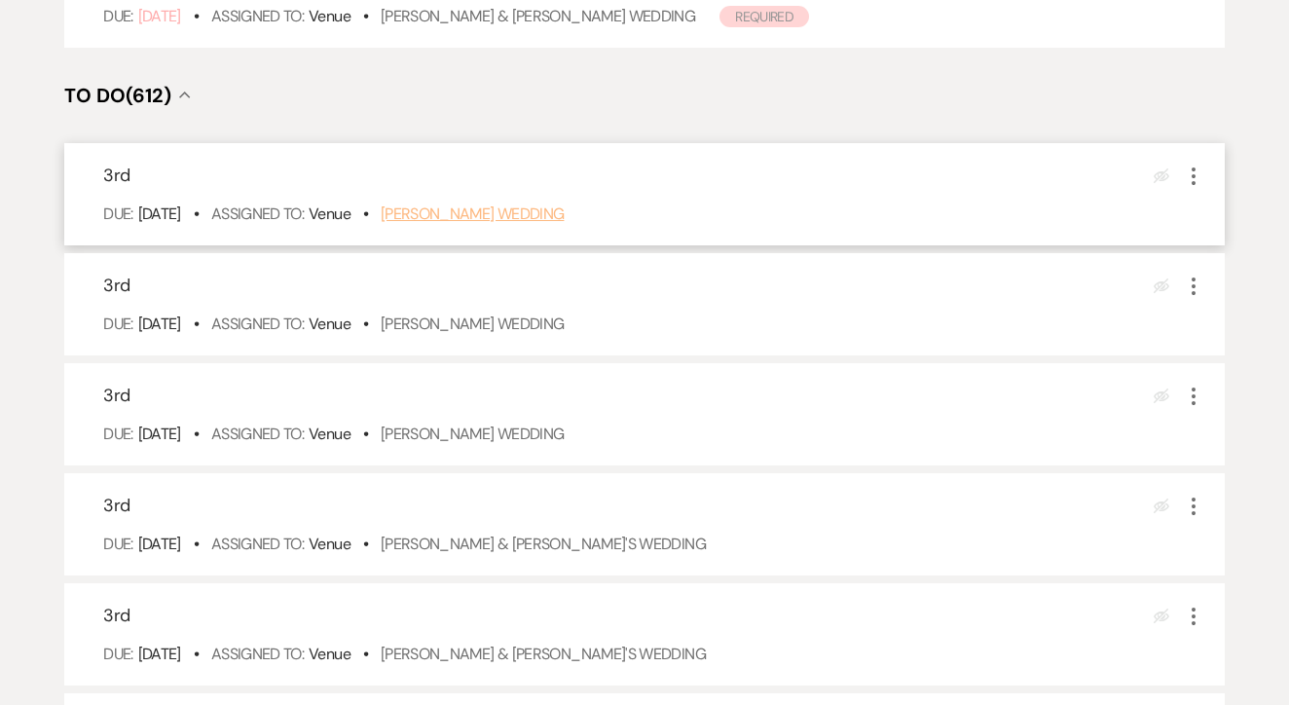
click at [554, 224] on link "[PERSON_NAME] Wedding" at bounding box center [473, 214] width 184 height 20
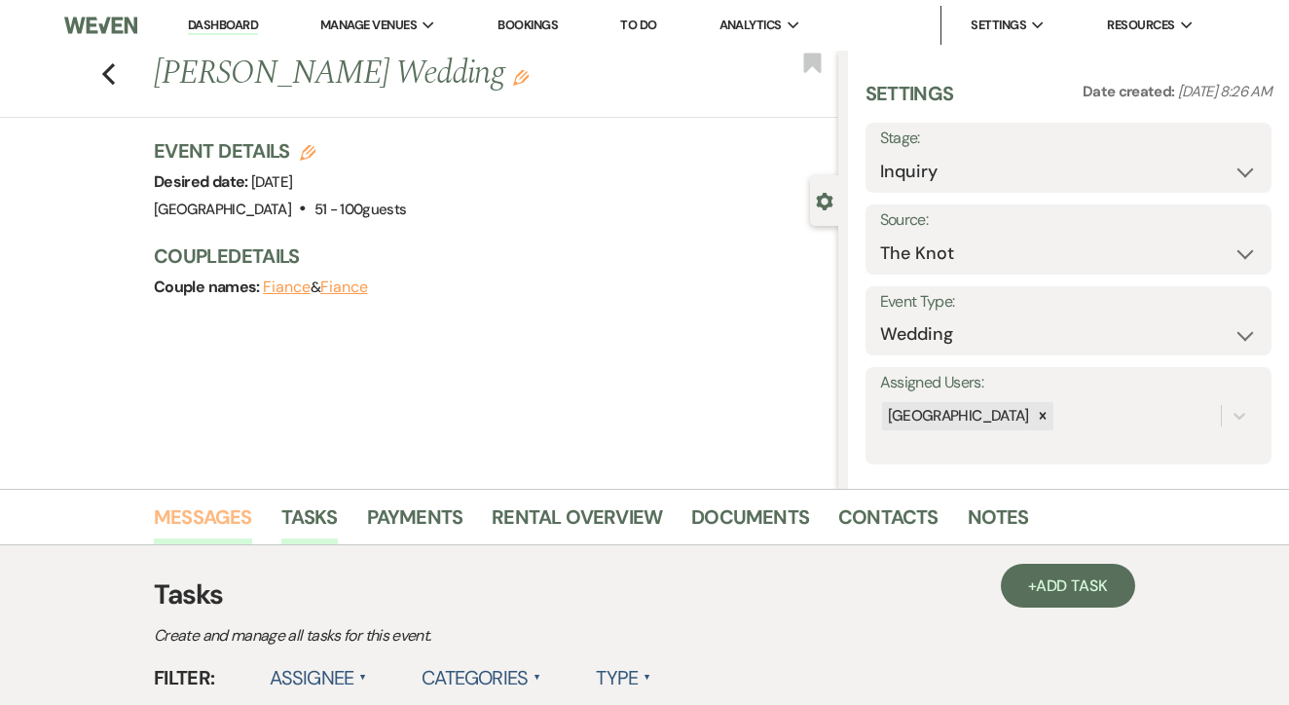
click at [210, 532] on link "Messages" at bounding box center [203, 523] width 98 height 43
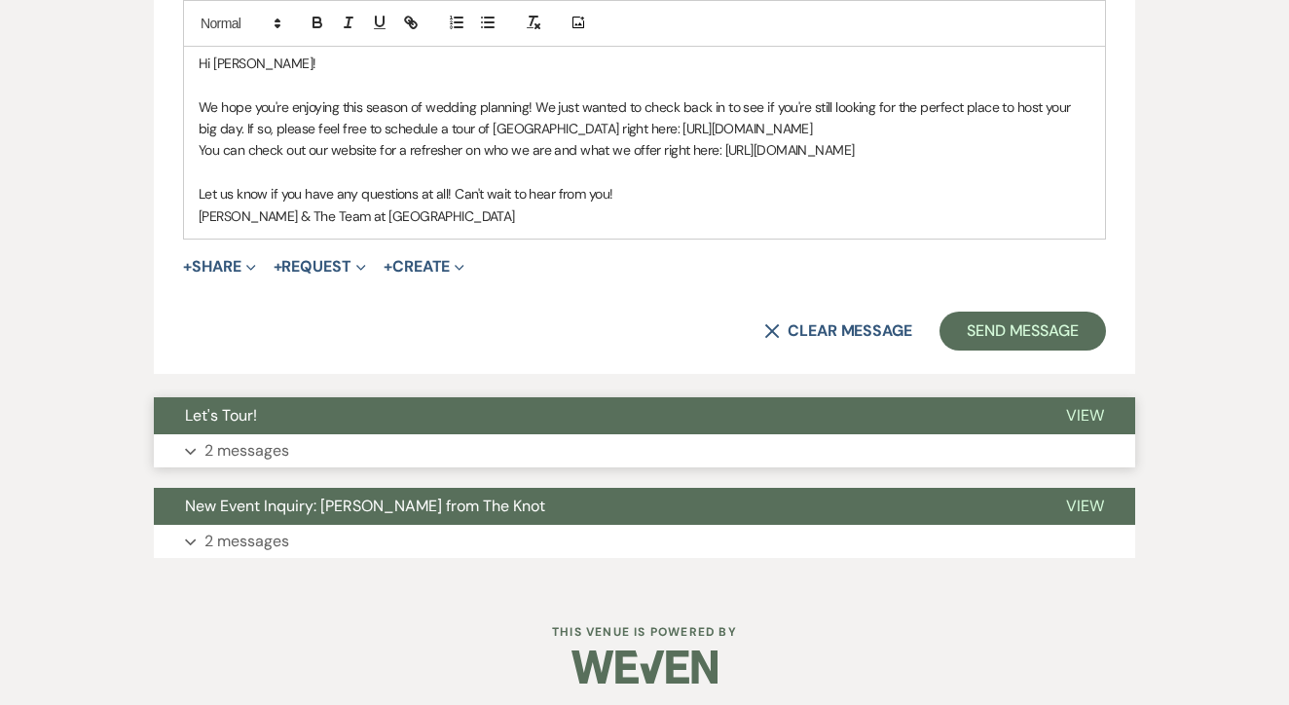
click at [458, 434] on button "Expand 2 messages" at bounding box center [645, 450] width 982 height 33
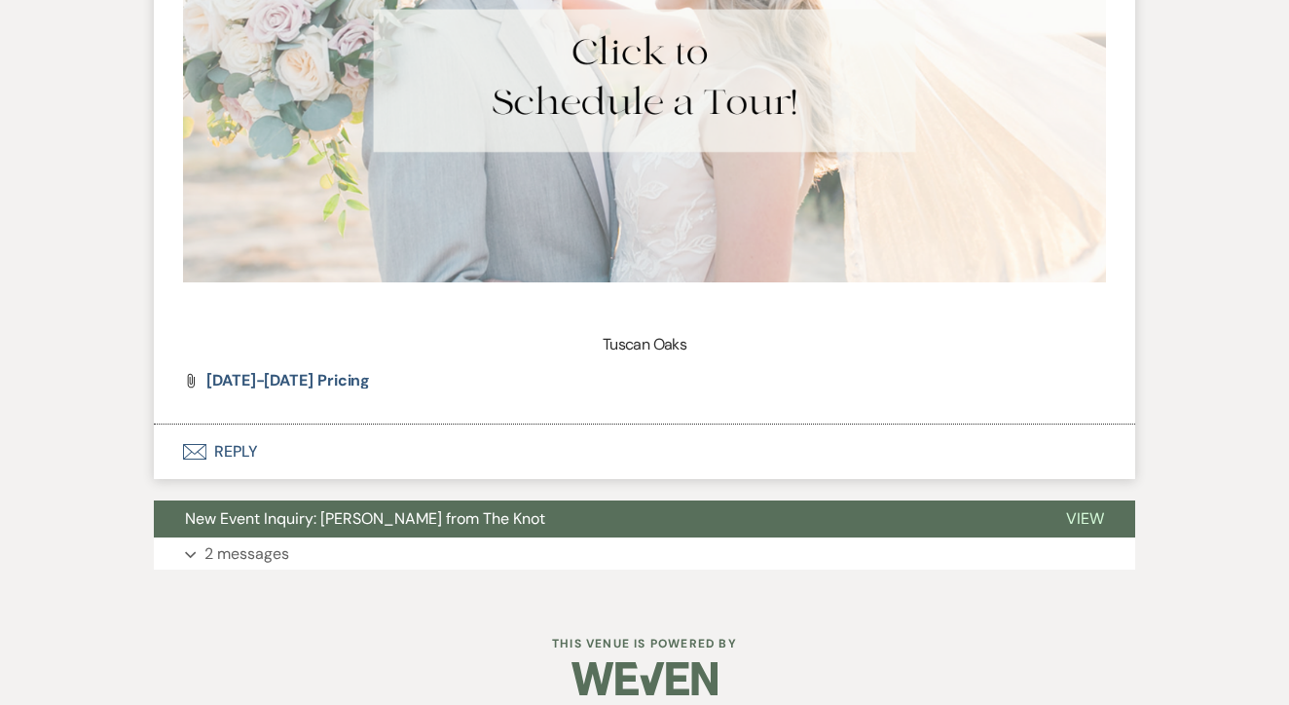
click at [455, 425] on button "Envelope Reply" at bounding box center [645, 452] width 982 height 55
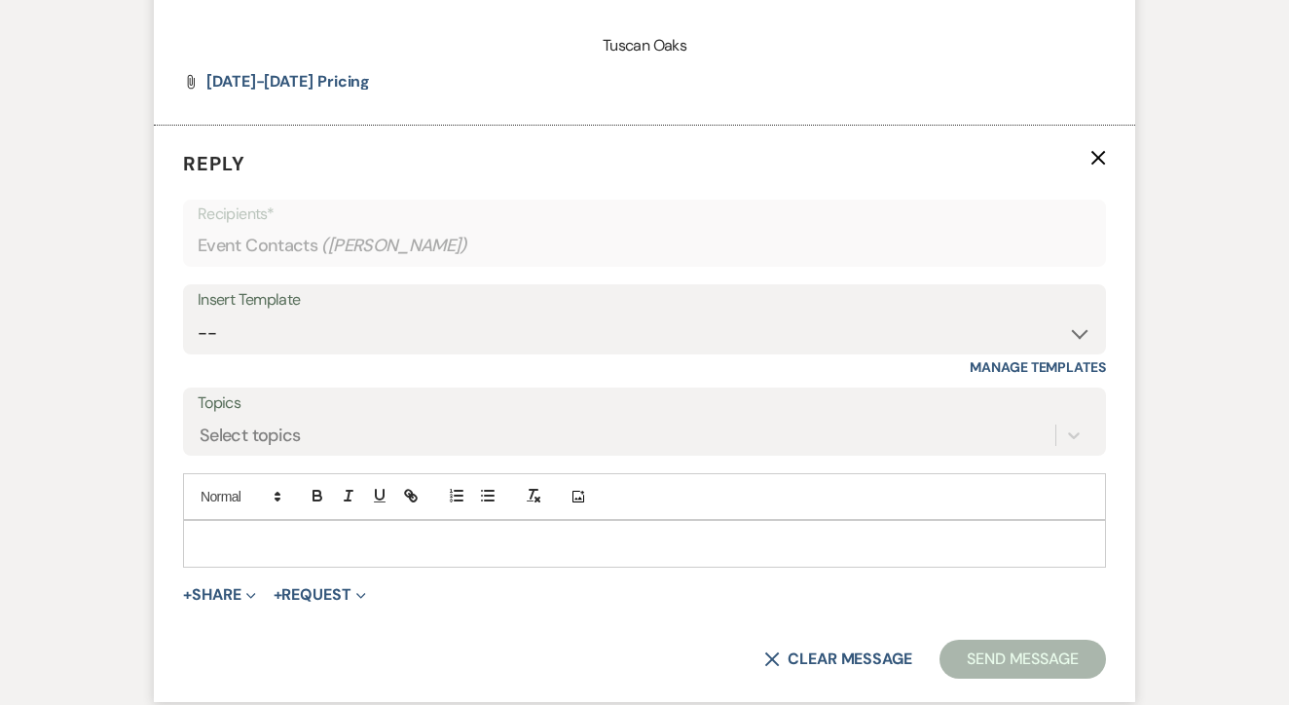
scroll to position [2810, 0]
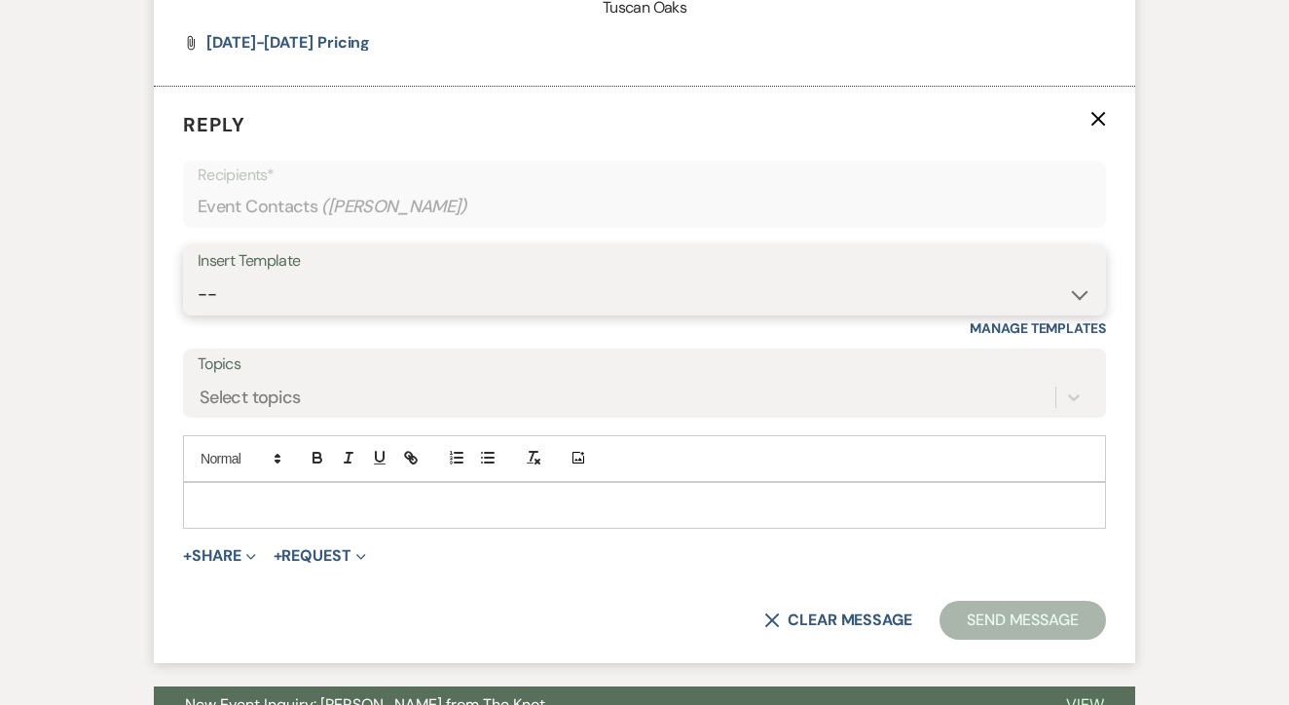
click at [545, 276] on select "-- Lead: Automated Intro Email (Wedding) Lead: 1st Follow Up Email Images Lead:…" at bounding box center [645, 295] width 894 height 38
select select "1271"
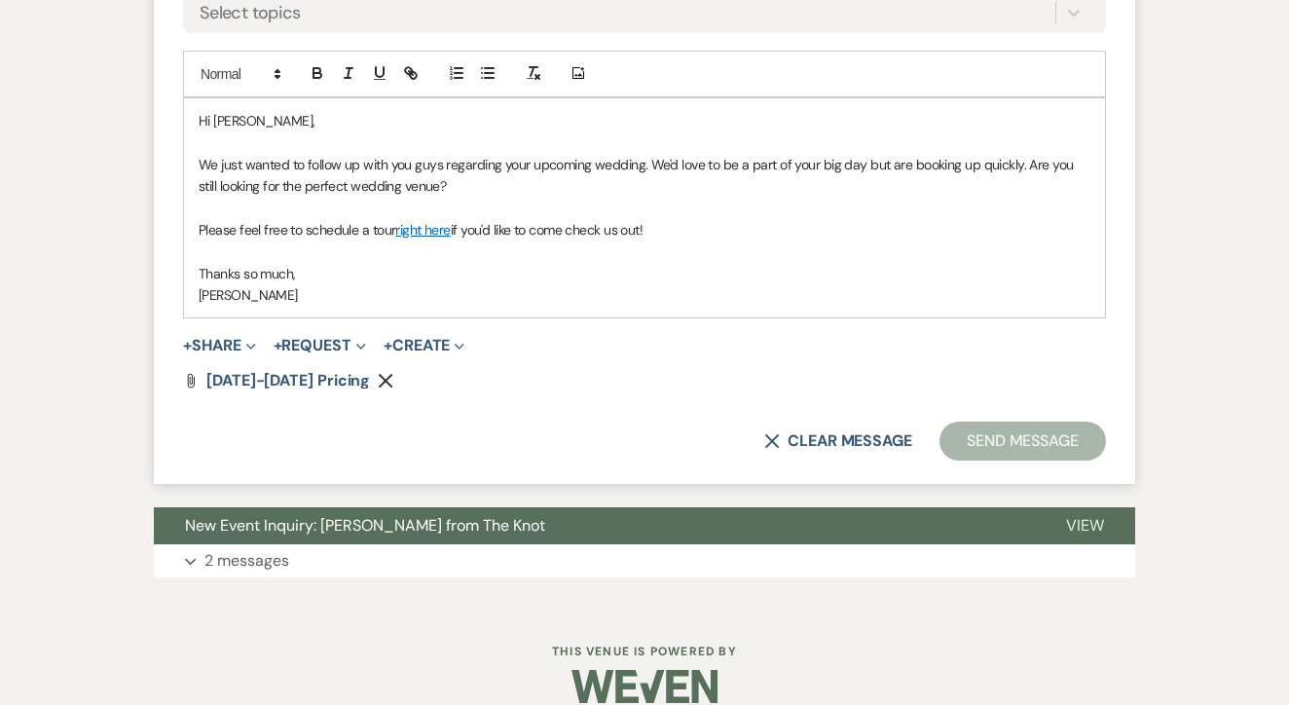
scroll to position [3194, 0]
click at [1033, 423] on button "Send Message" at bounding box center [1023, 442] width 167 height 39
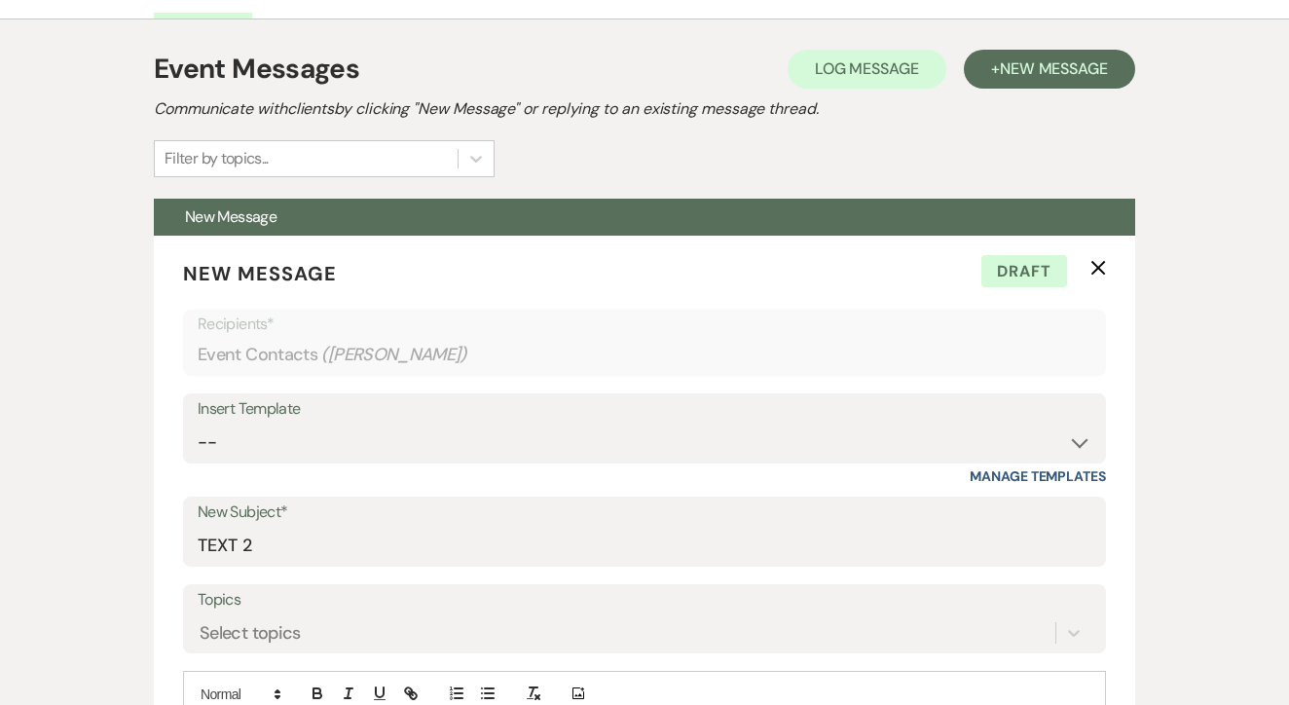
scroll to position [291, 0]
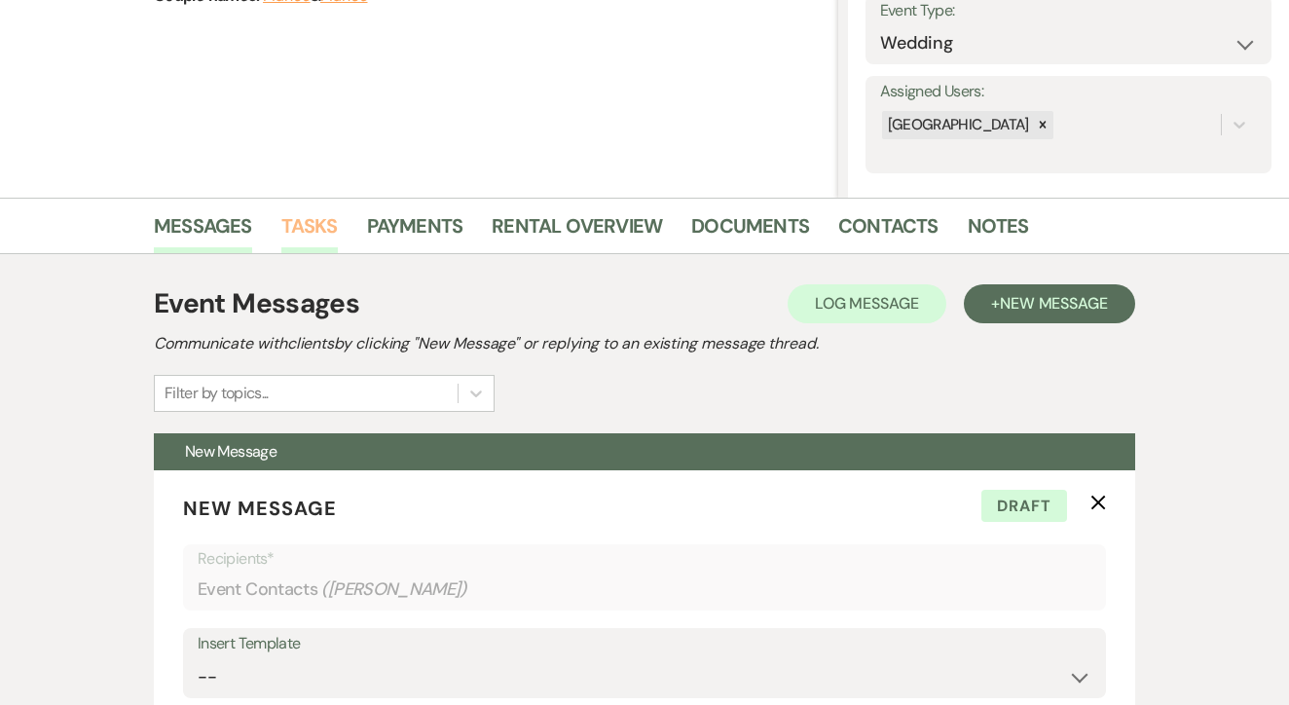
click at [318, 237] on link "Tasks" at bounding box center [309, 231] width 56 height 43
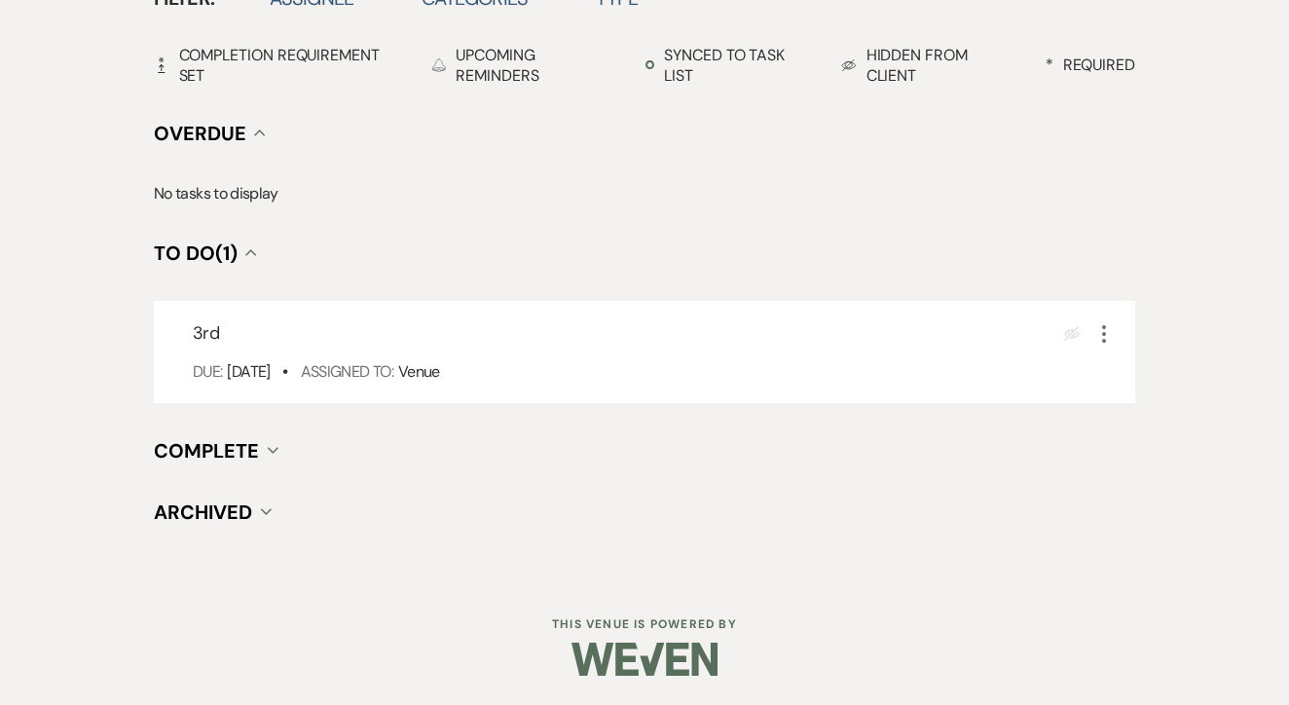
scroll to position [678, 0]
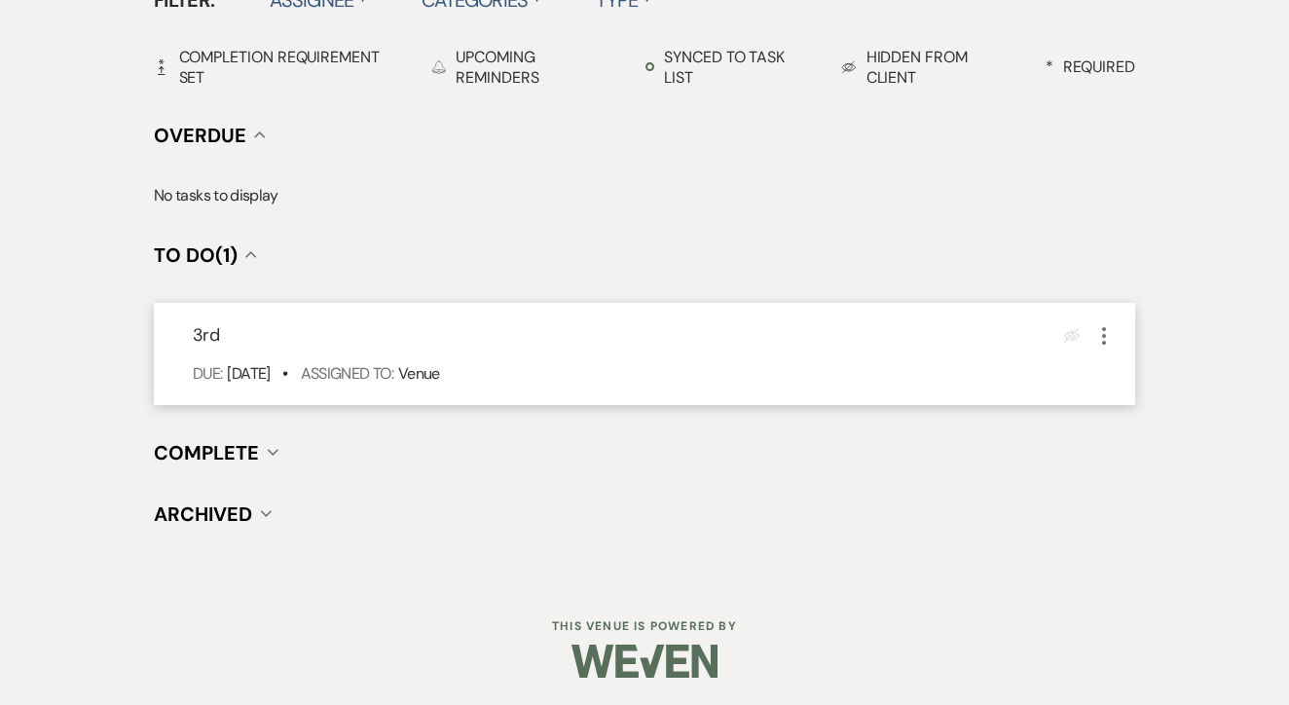
click at [1107, 324] on icon "More" at bounding box center [1104, 335] width 23 height 23
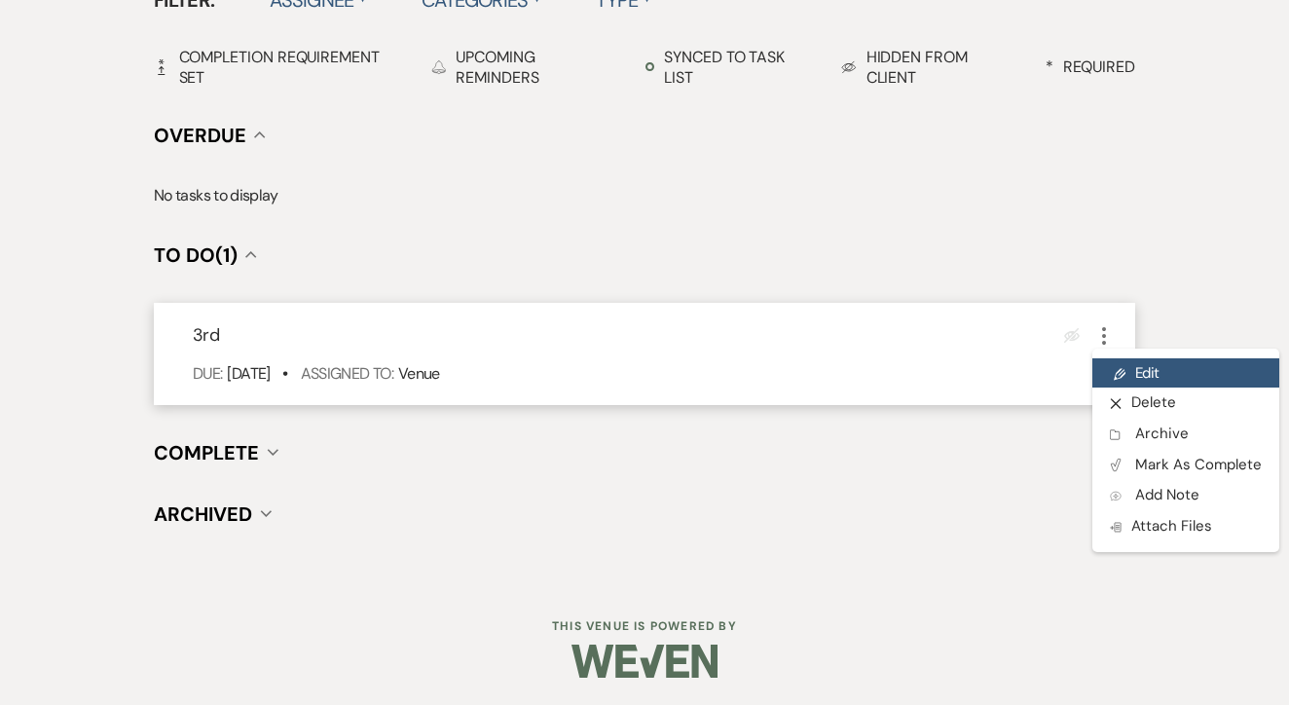
click at [1128, 363] on link "Pencil Edit" at bounding box center [1186, 372] width 187 height 29
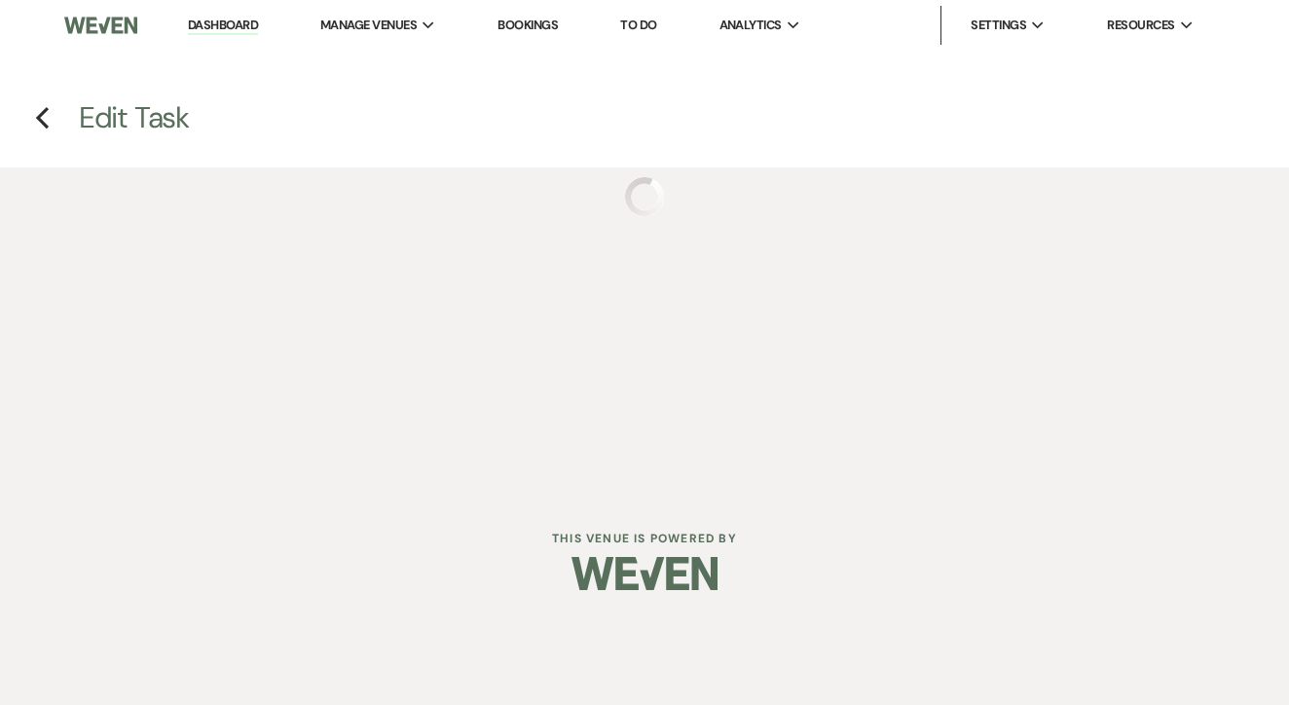
select select "false"
select select "venueHost"
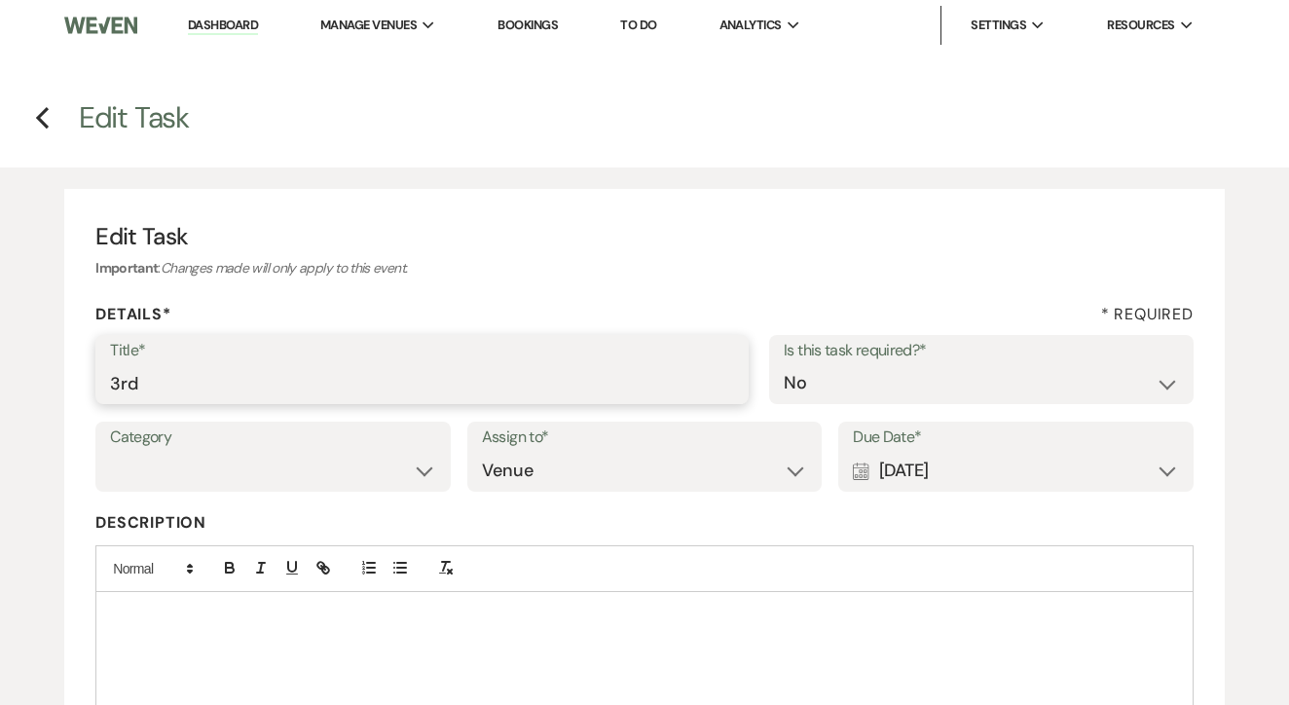
click at [285, 395] on input "3rd" at bounding box center [422, 383] width 624 height 38
type input "4th"
click at [976, 441] on label "Due Date*" at bounding box center [1016, 438] width 326 height 28
click at [974, 455] on div "Calendar [DATE] Expand" at bounding box center [1016, 471] width 326 height 38
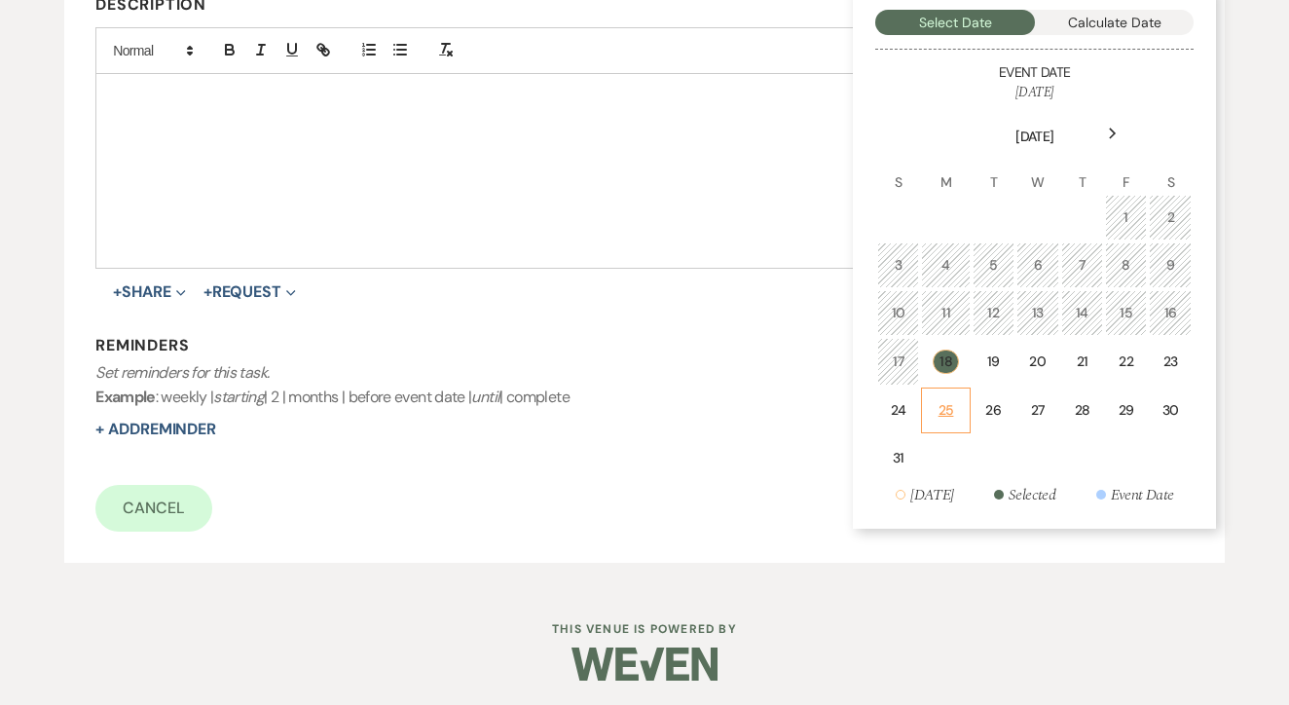
scroll to position [516, 0]
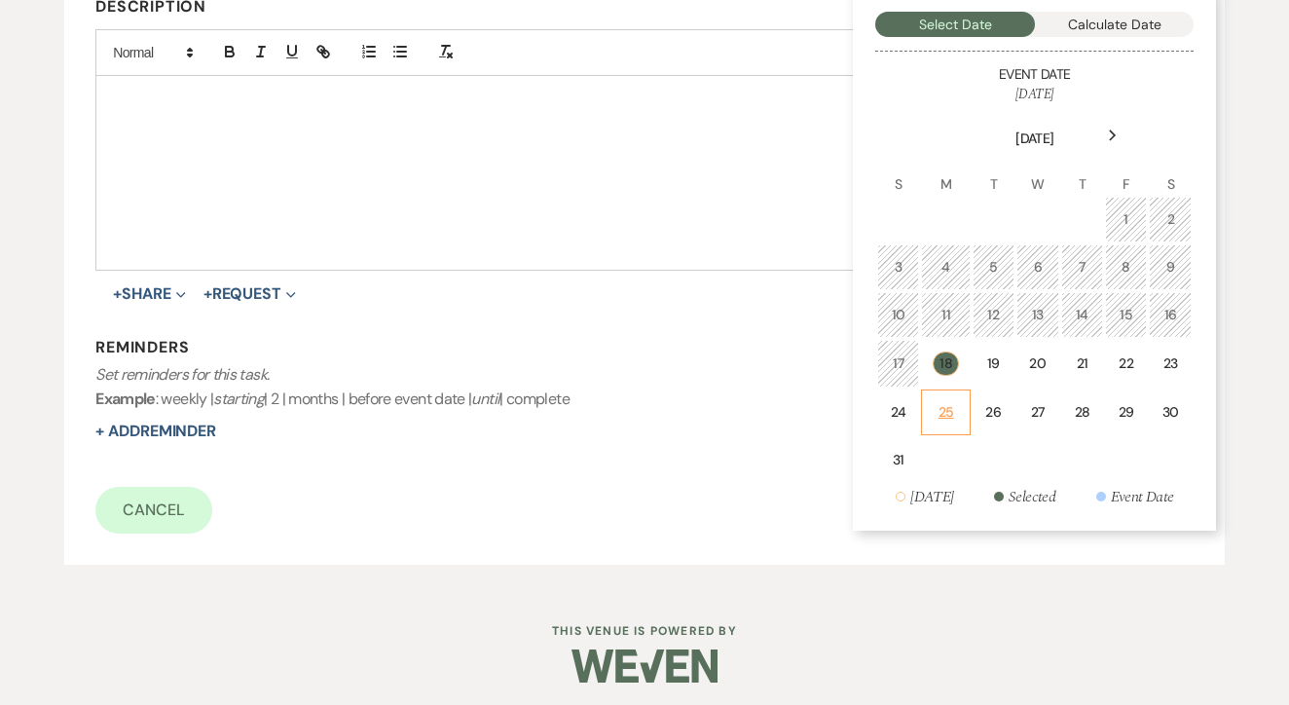
click at [953, 404] on div "25" at bounding box center [945, 412] width 23 height 20
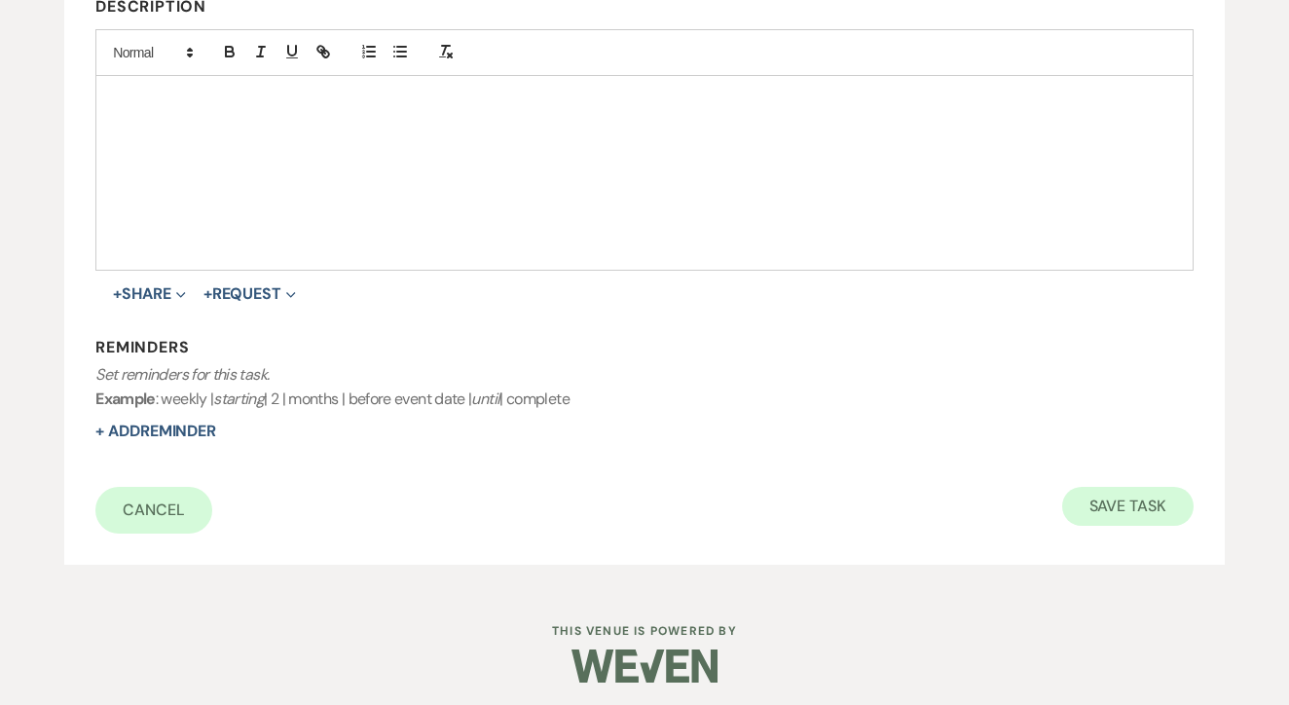
click at [1127, 487] on button "Save Task" at bounding box center [1128, 506] width 131 height 39
select select "2"
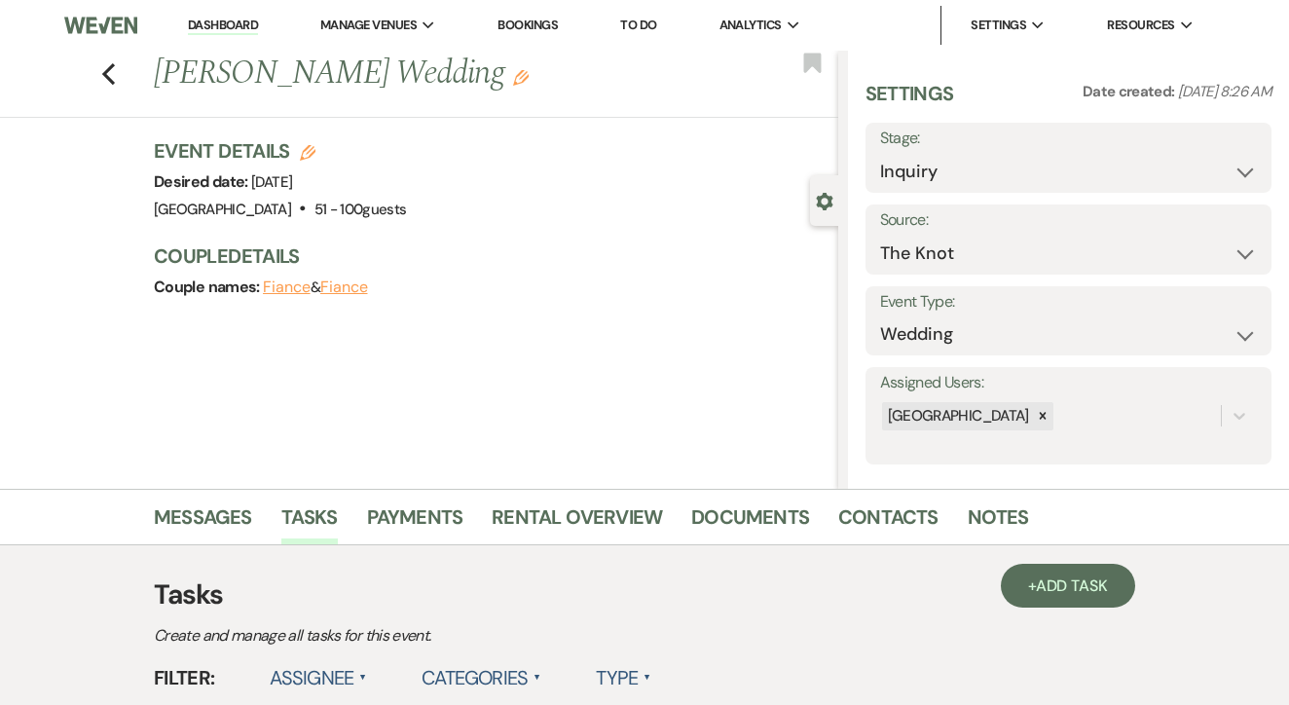
click at [654, 29] on link "To Do" at bounding box center [638, 25] width 36 height 17
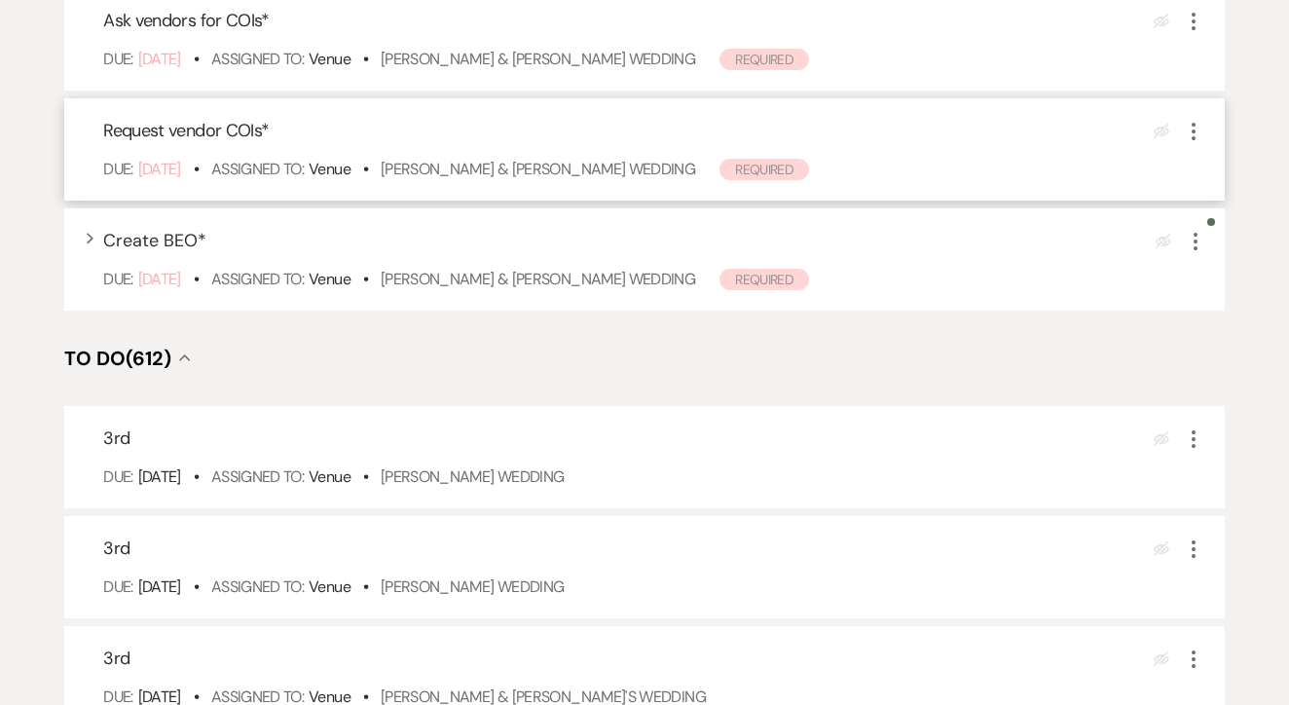
scroll to position [413, 0]
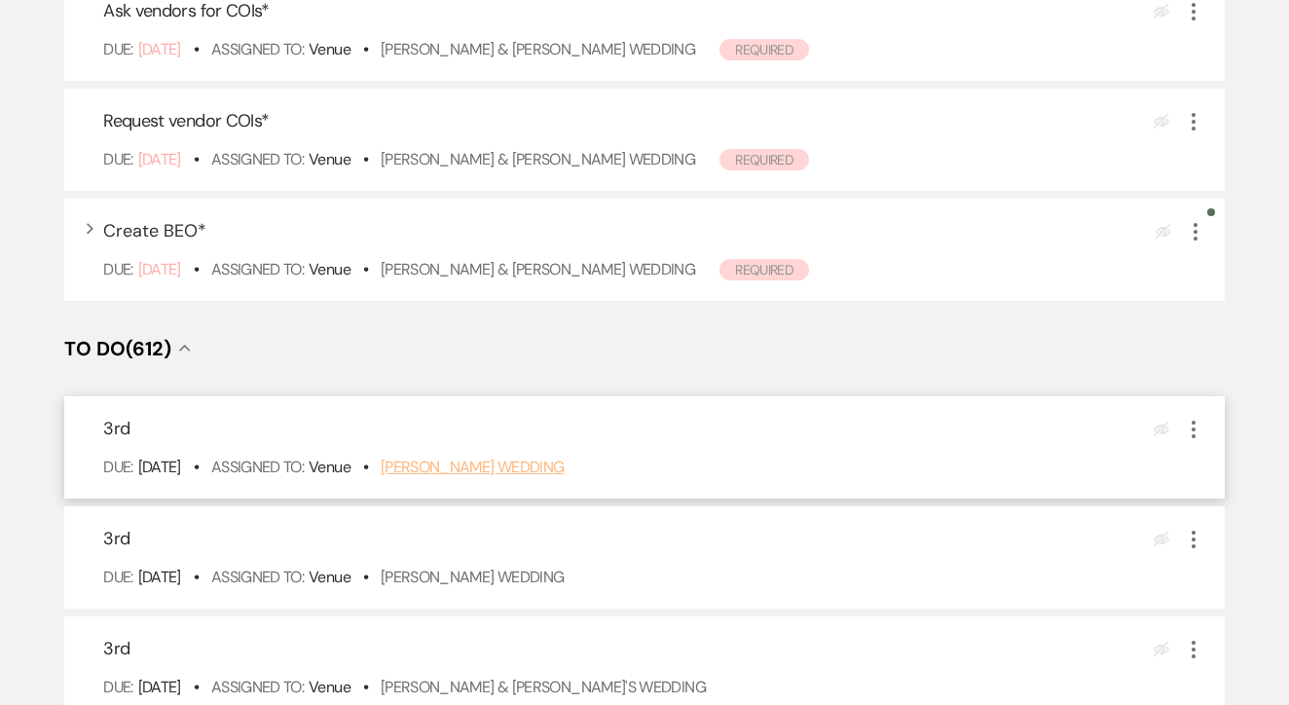
click at [521, 477] on link "Madisyn Cole's Wedding" at bounding box center [473, 467] width 184 height 20
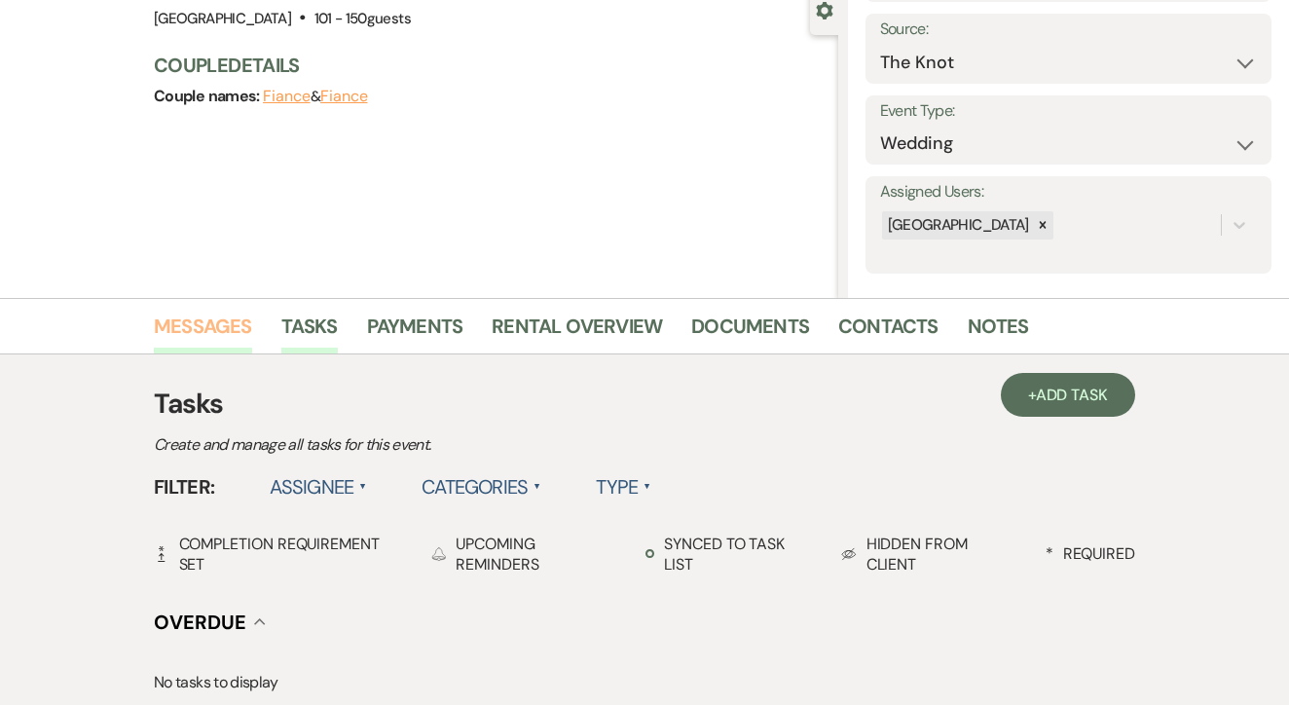
click at [220, 334] on link "Messages" at bounding box center [203, 332] width 98 height 43
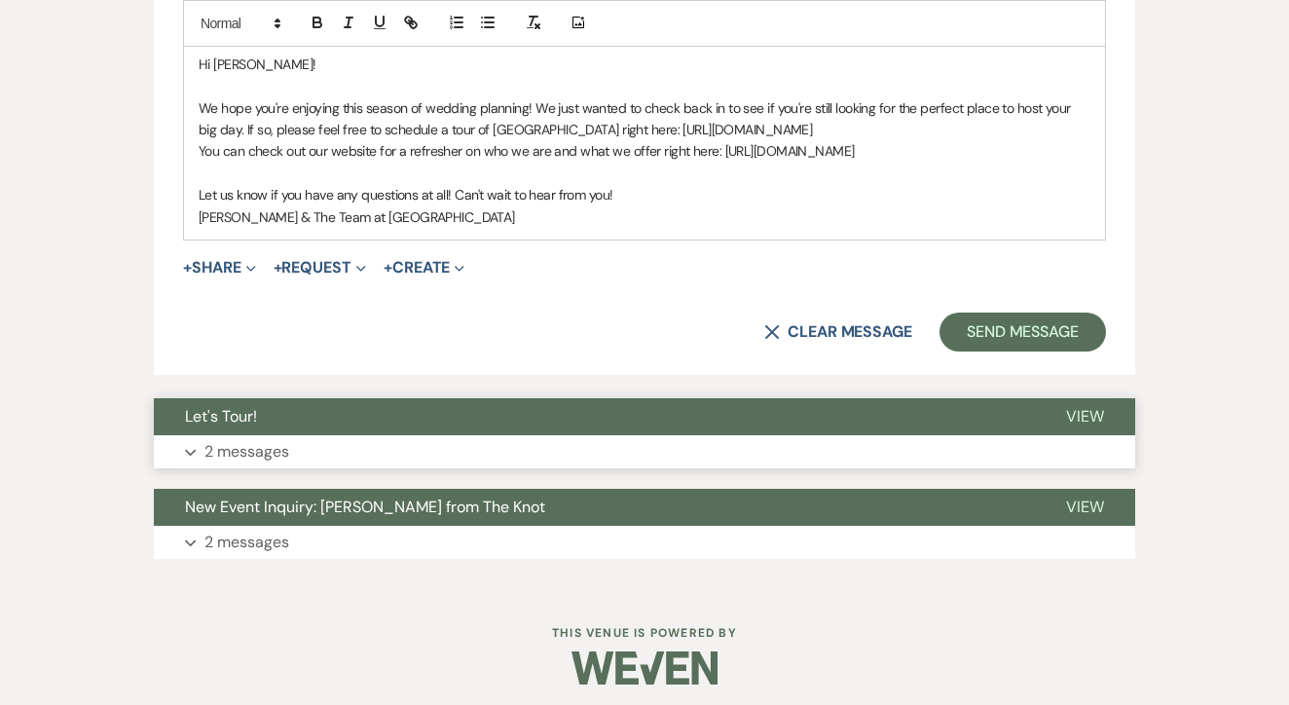
click at [525, 435] on button "Expand 2 messages" at bounding box center [645, 451] width 982 height 33
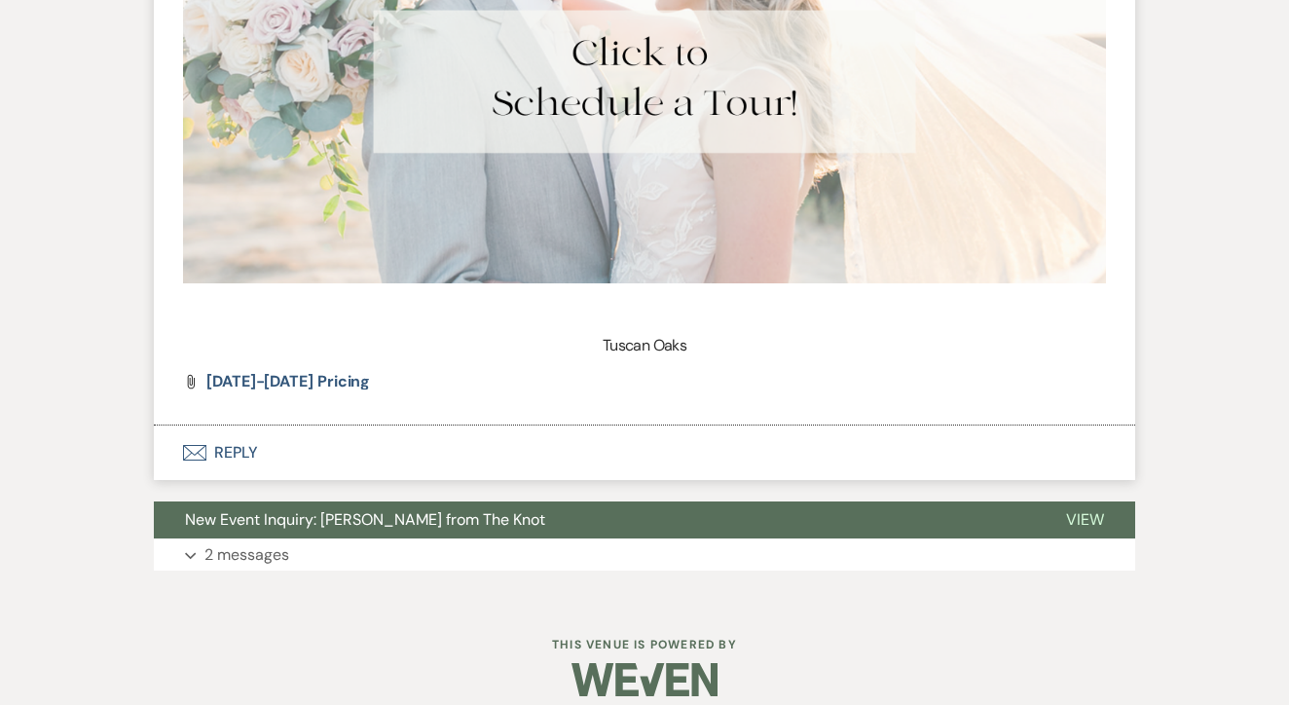
click at [493, 426] on button "Envelope Reply" at bounding box center [645, 453] width 982 height 55
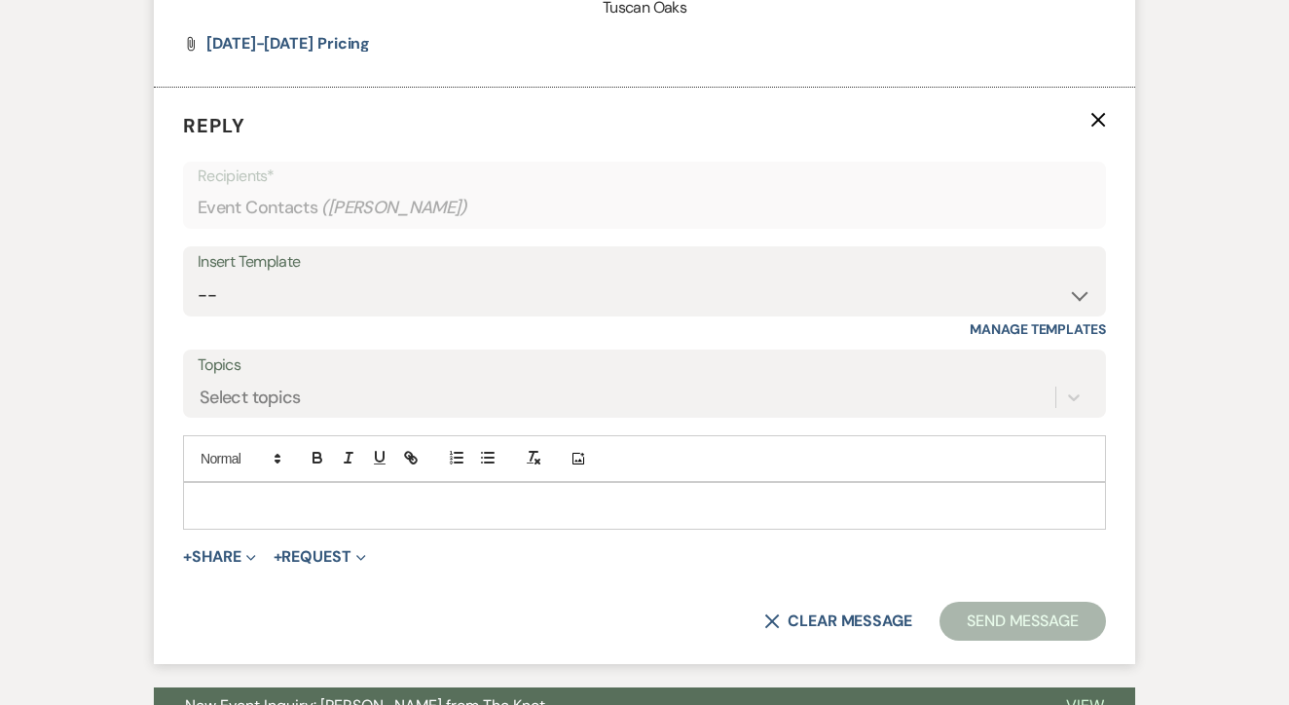
scroll to position [2810, 0]
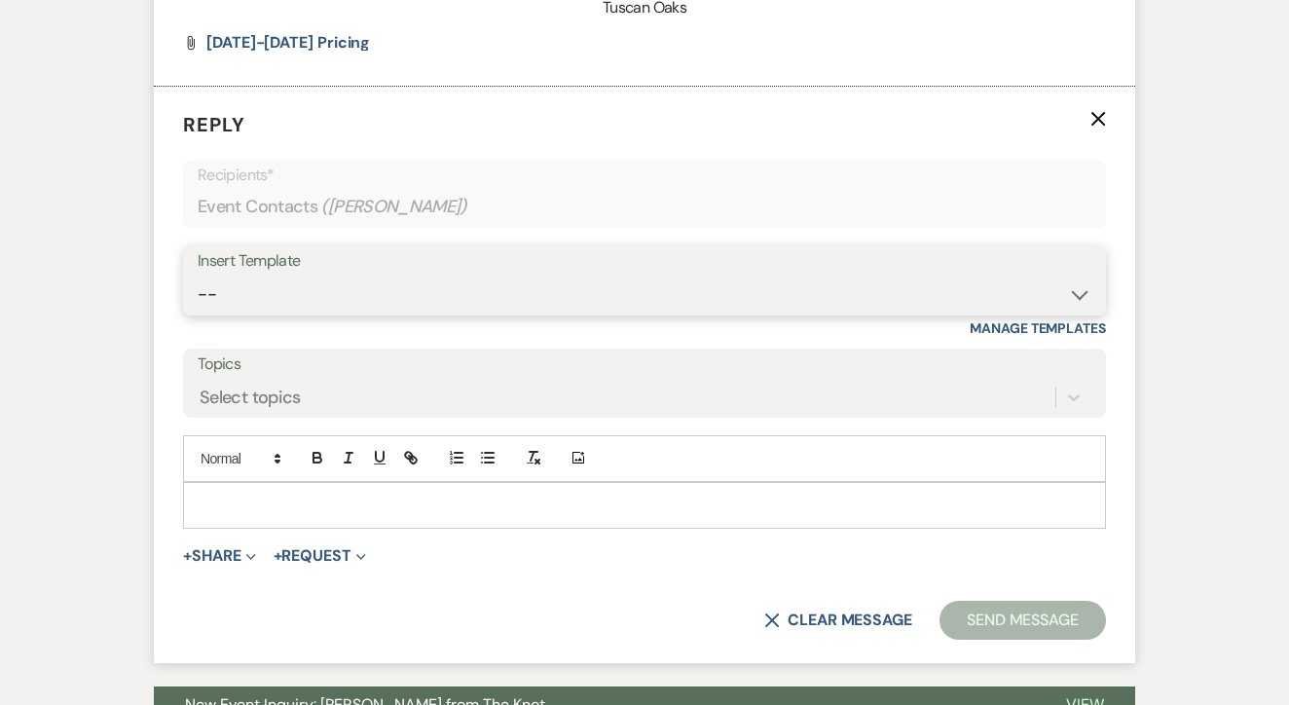
click at [556, 280] on select "-- Lead: Automated Intro Email (Wedding) Lead: 1st Follow Up Email Images Lead:…" at bounding box center [645, 295] width 894 height 38
select select "1271"
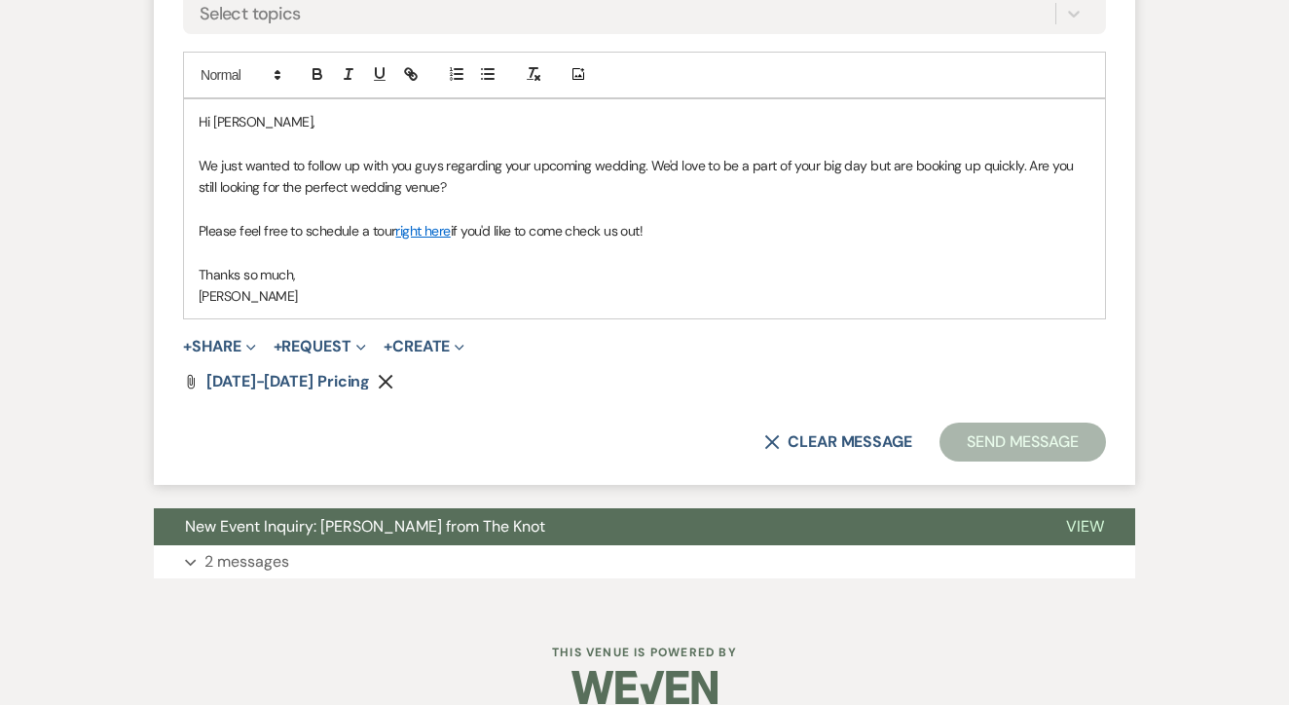
click at [1024, 423] on button "Send Message" at bounding box center [1023, 442] width 167 height 39
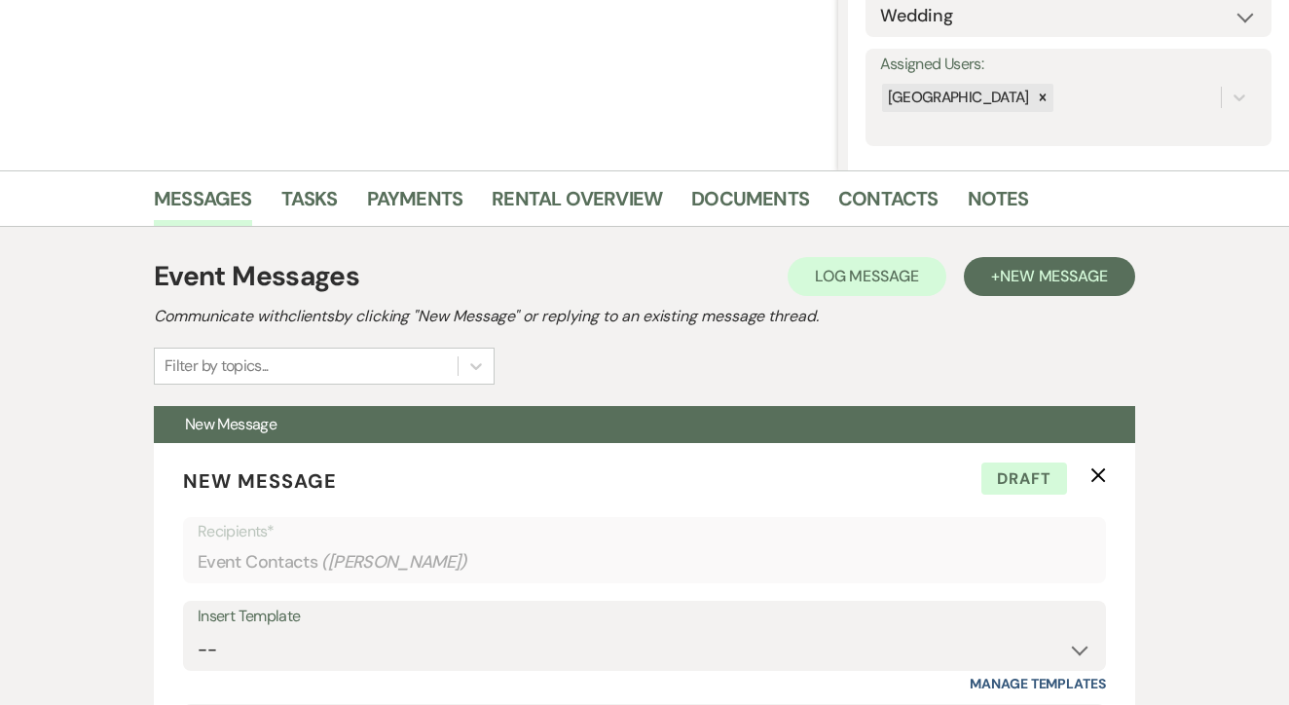
scroll to position [409, 0]
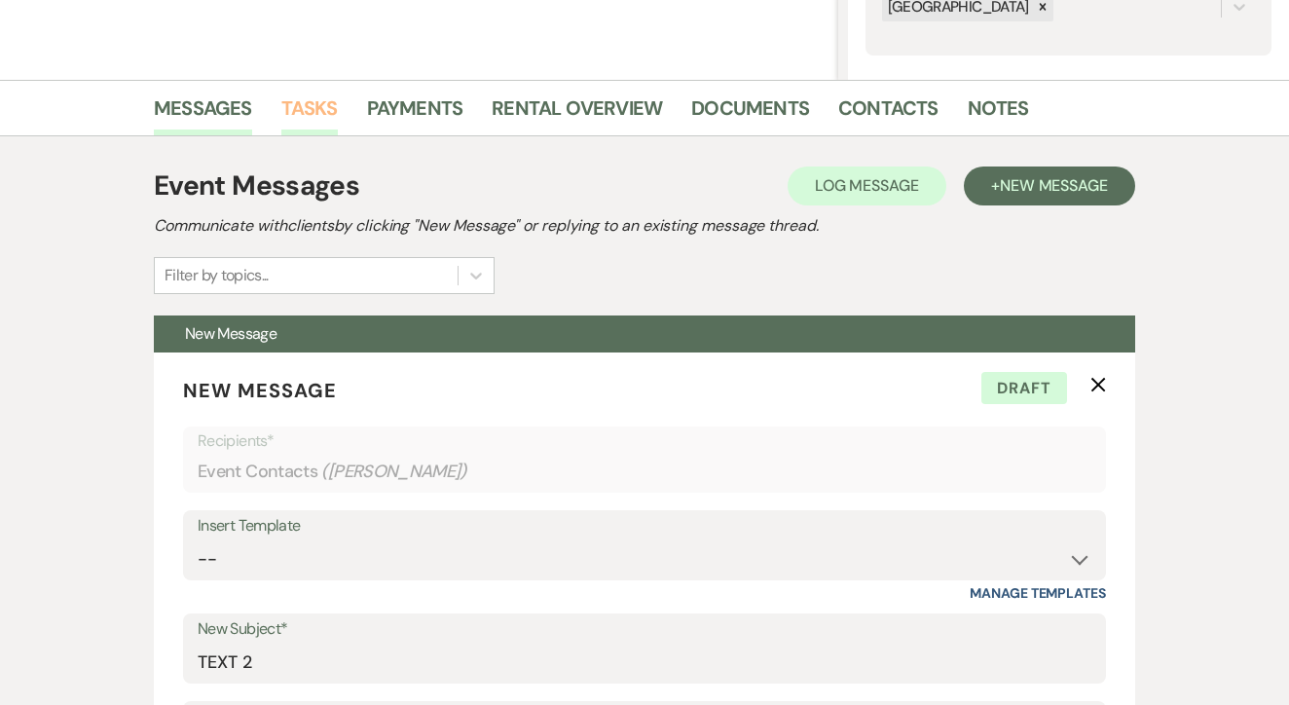
click at [328, 95] on link "Tasks" at bounding box center [309, 114] width 56 height 43
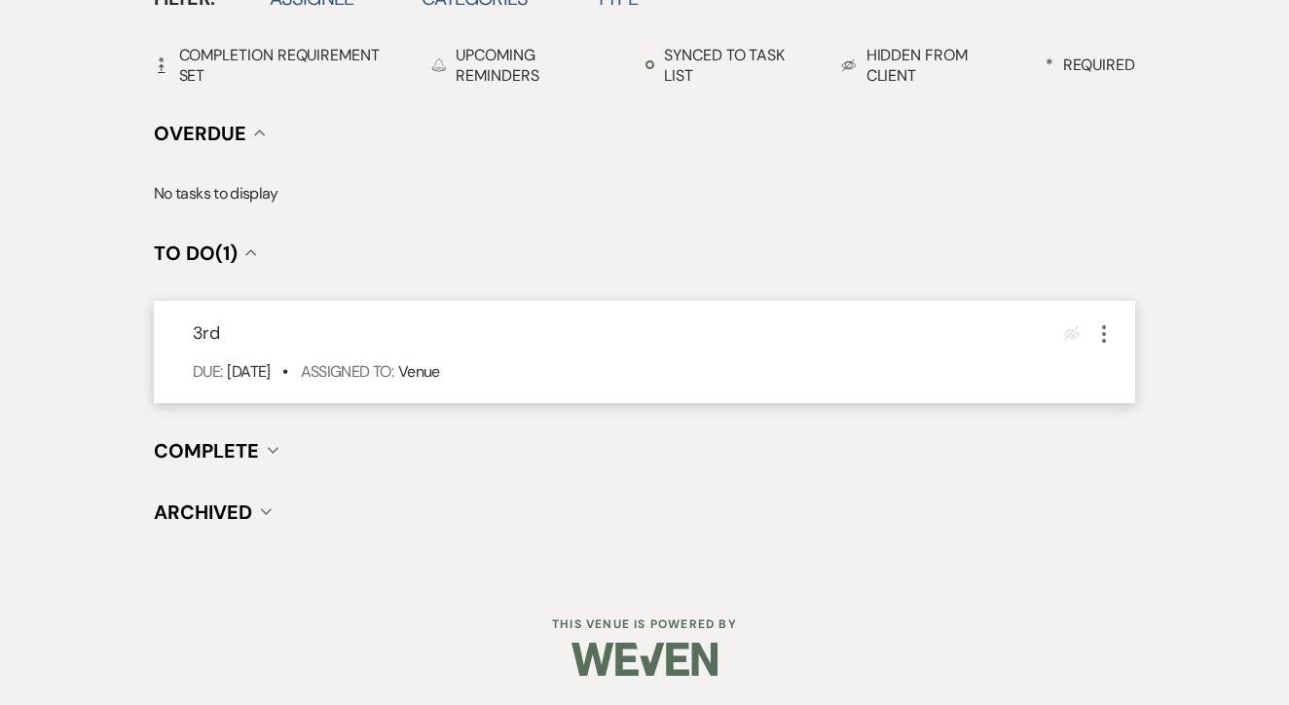
scroll to position [678, 0]
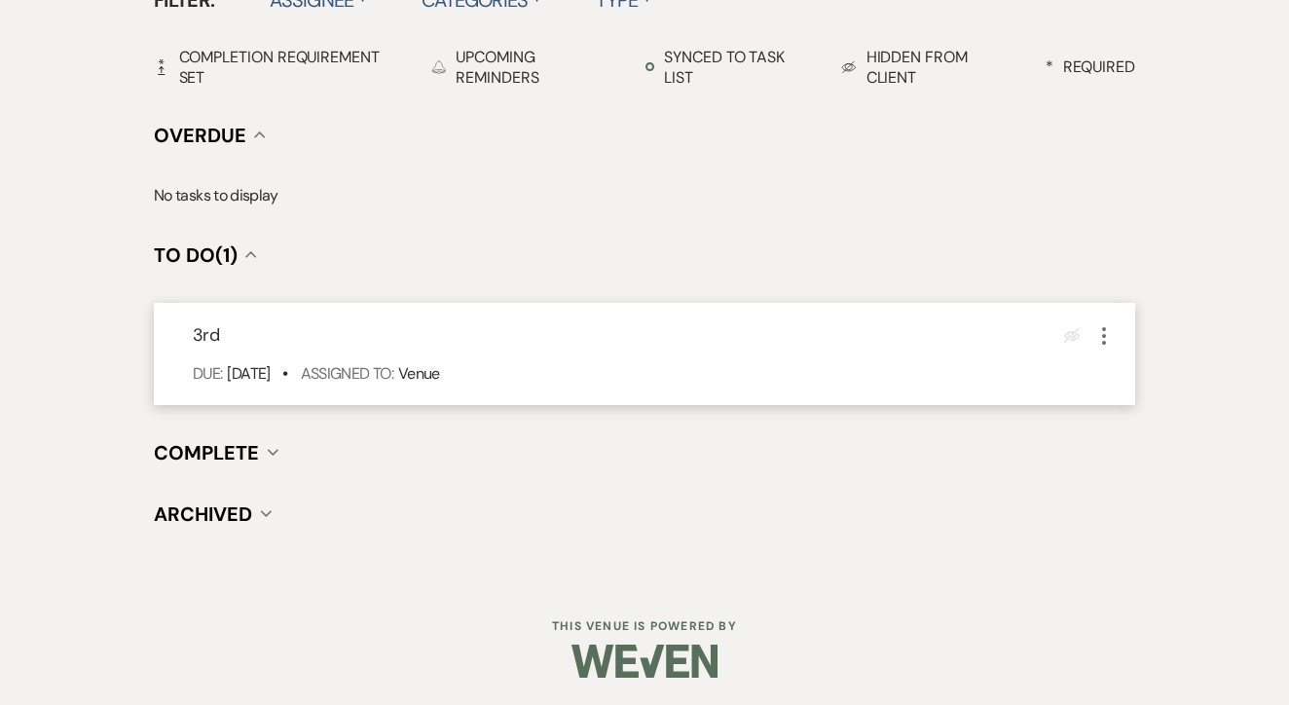
click at [1111, 336] on icon "More" at bounding box center [1104, 335] width 23 height 23
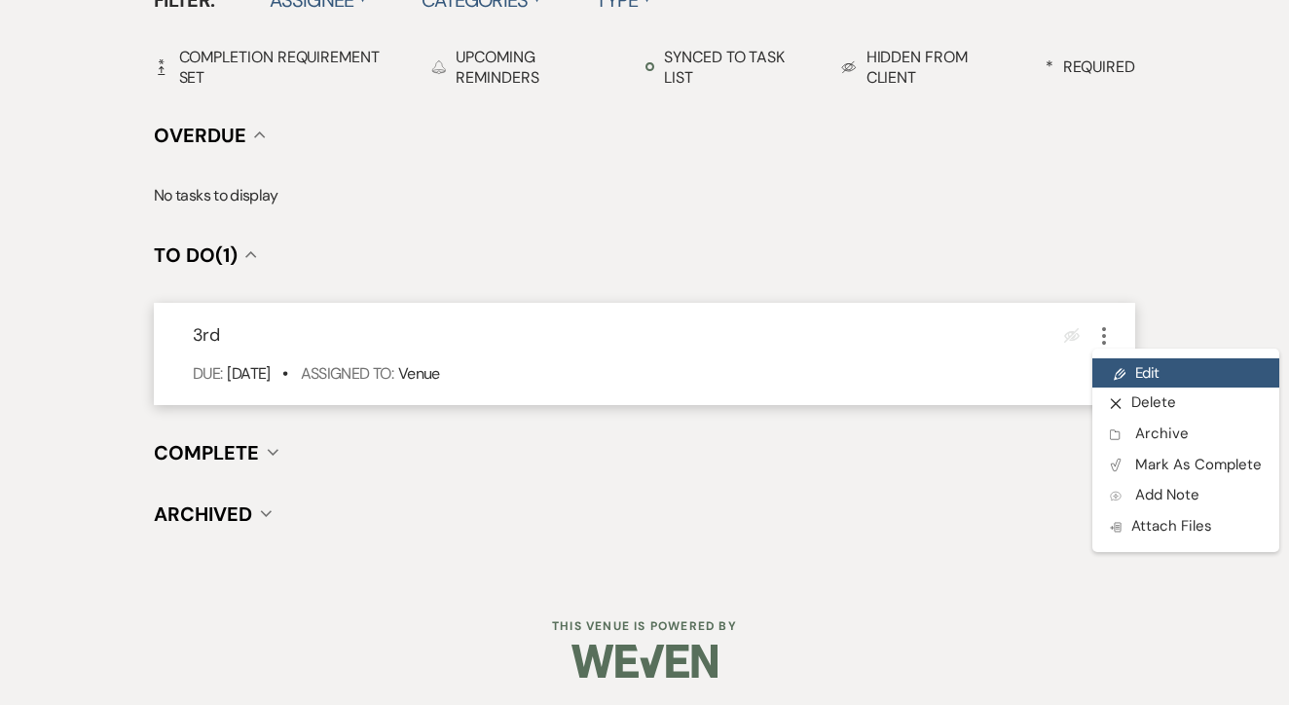
click at [1138, 363] on link "Pencil Edit" at bounding box center [1186, 372] width 187 height 29
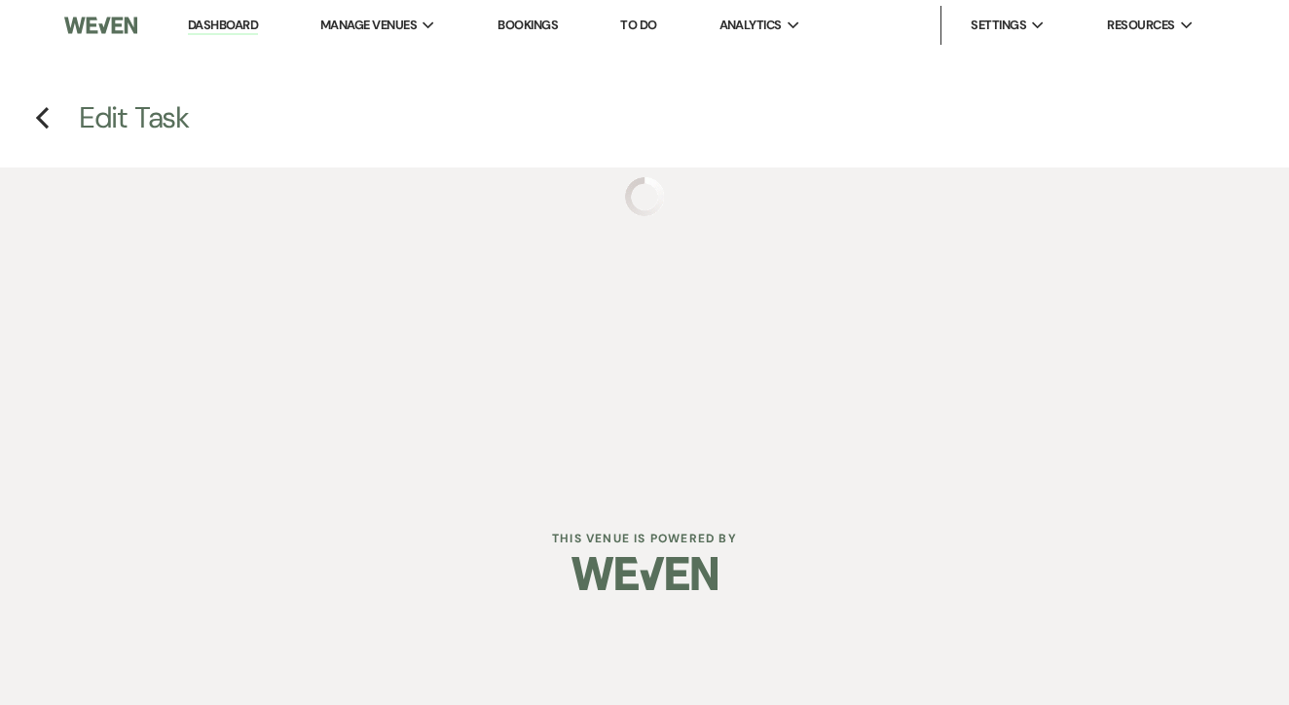
select select "false"
select select "venueHost"
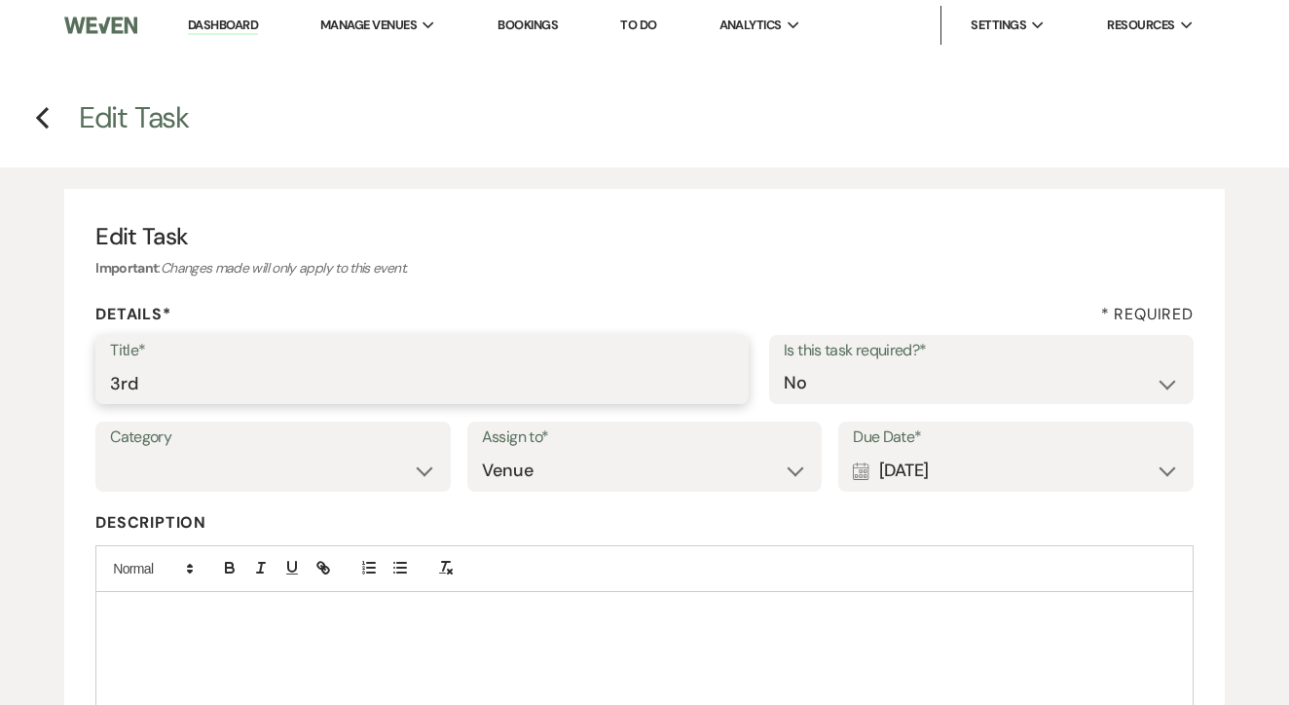
click at [278, 389] on input "3rd" at bounding box center [422, 383] width 624 height 38
type input "4th"
click at [950, 478] on div "Calendar [DATE] Expand" at bounding box center [1016, 471] width 326 height 38
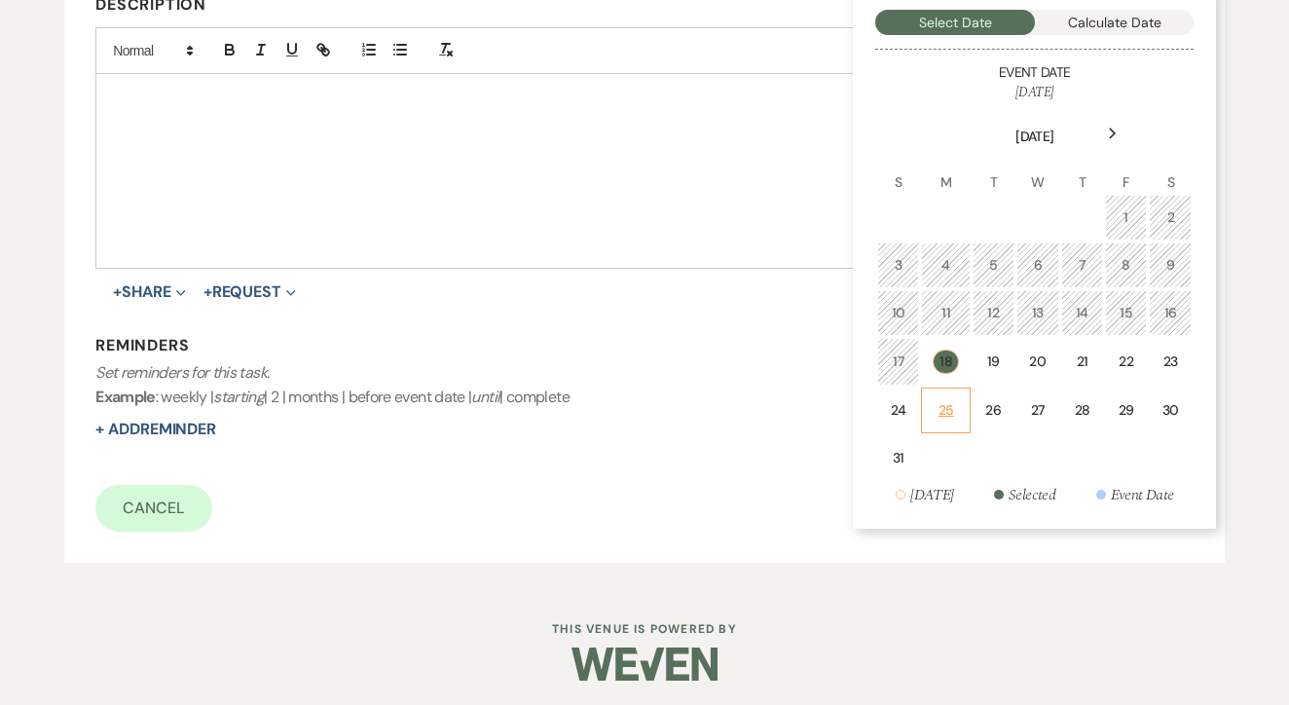
scroll to position [516, 0]
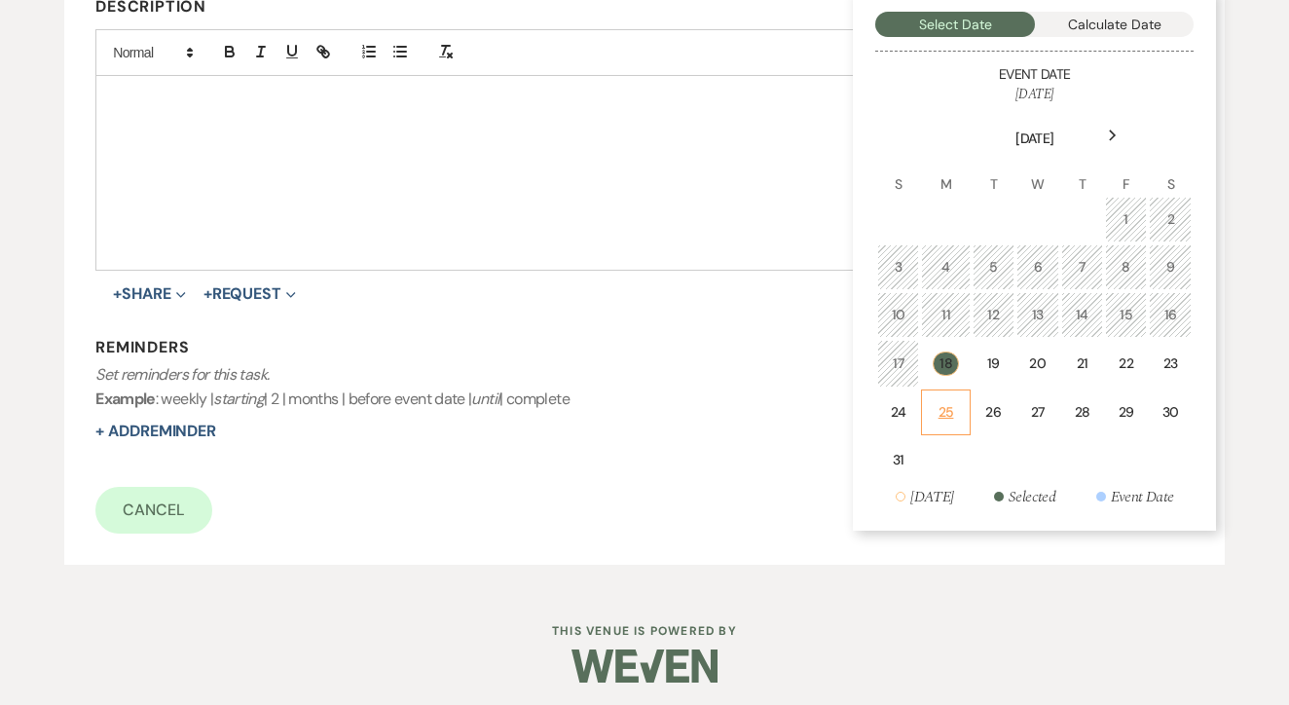
click at [950, 417] on div "25" at bounding box center [945, 412] width 23 height 20
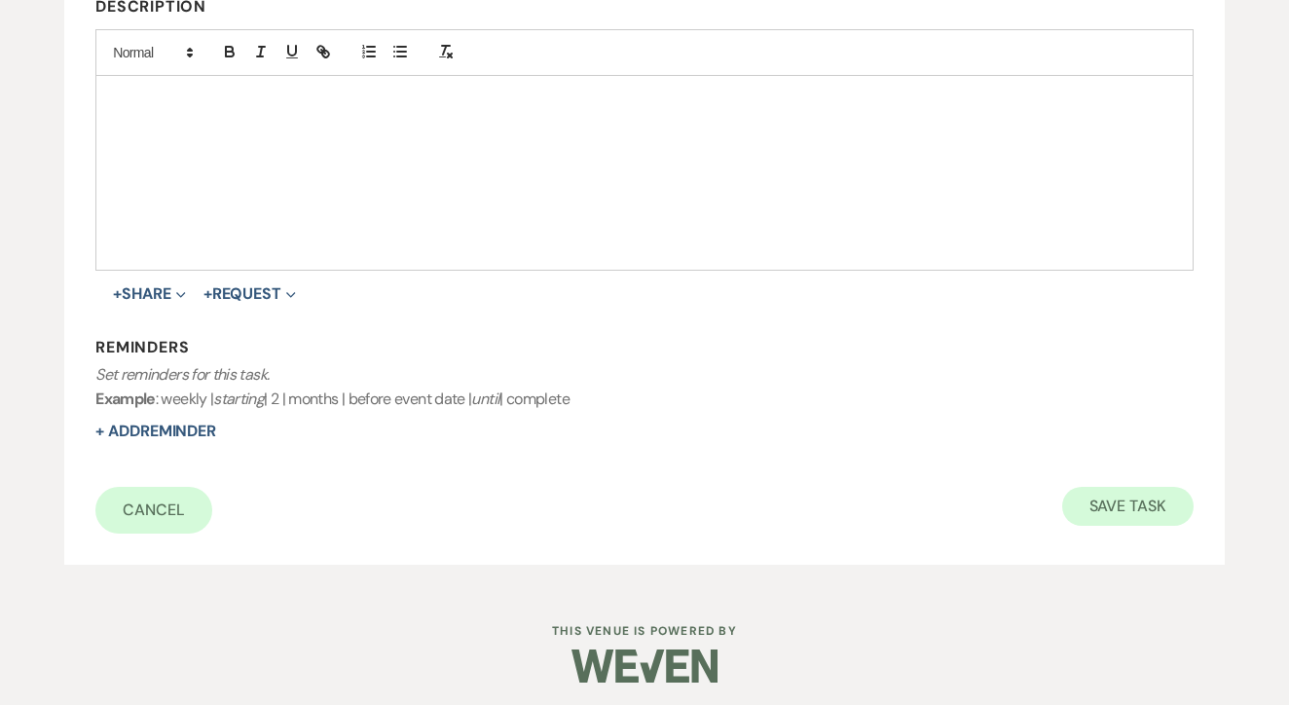
click at [1110, 502] on button "Save Task" at bounding box center [1128, 506] width 131 height 39
select select "2"
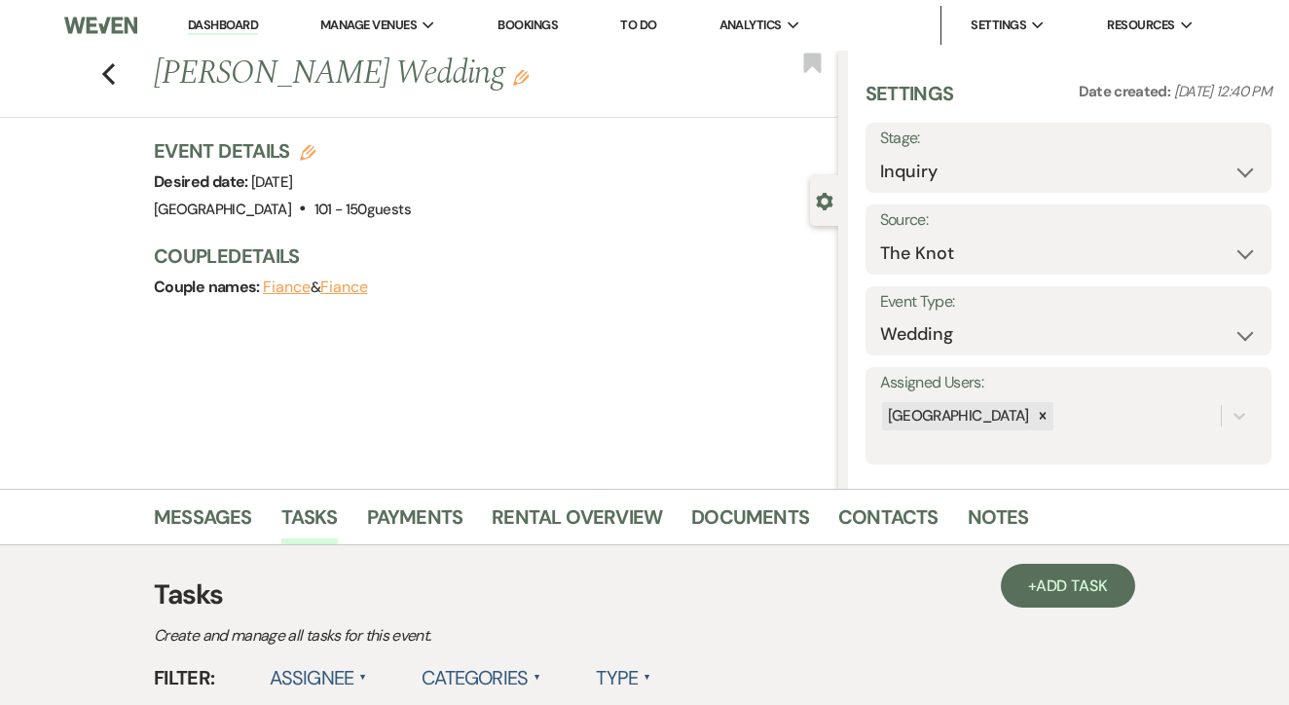
click at [643, 25] on link "To Do" at bounding box center [638, 25] width 36 height 17
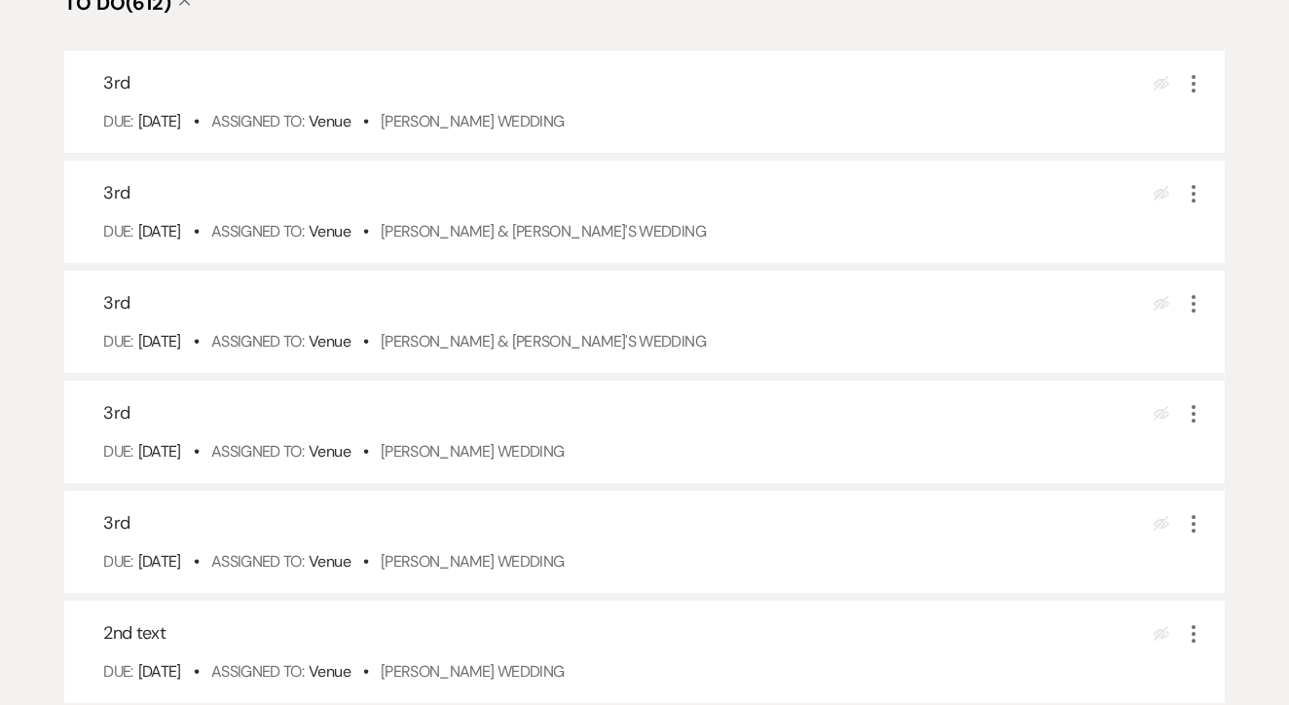
scroll to position [754, 0]
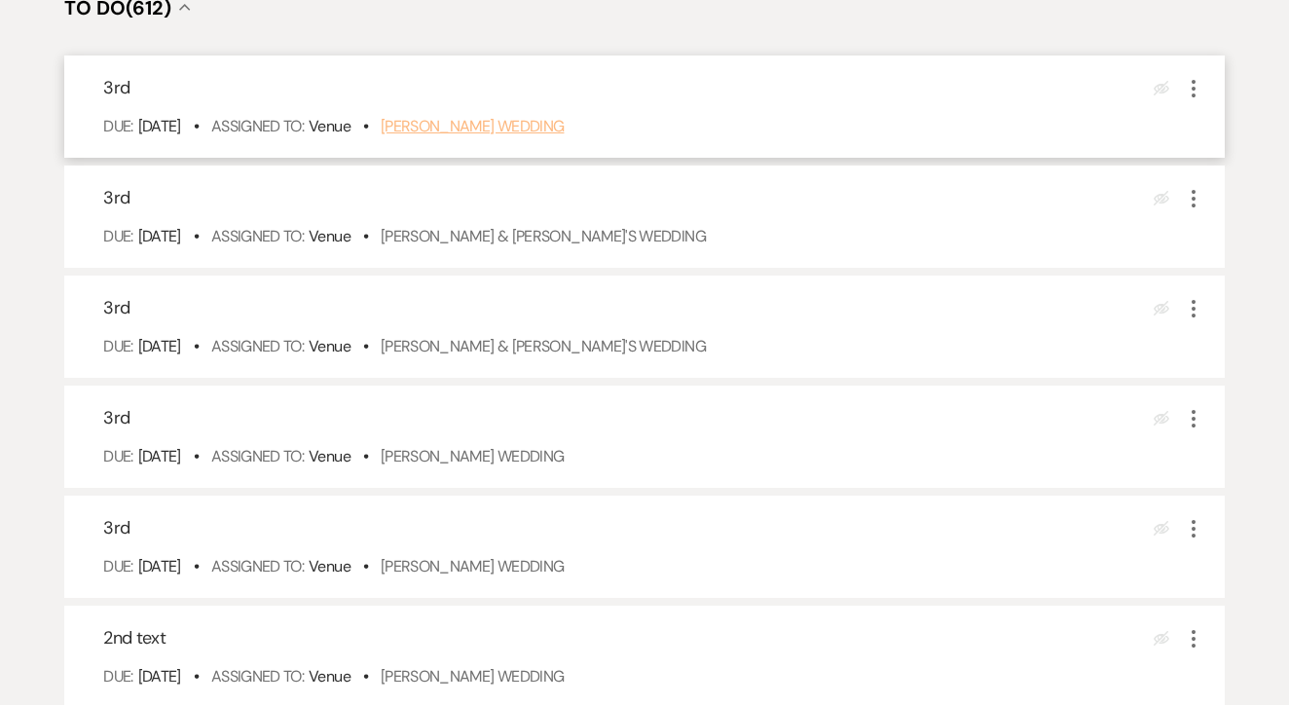
click at [541, 136] on link "Aubrey Lucas's Wedding" at bounding box center [473, 126] width 184 height 20
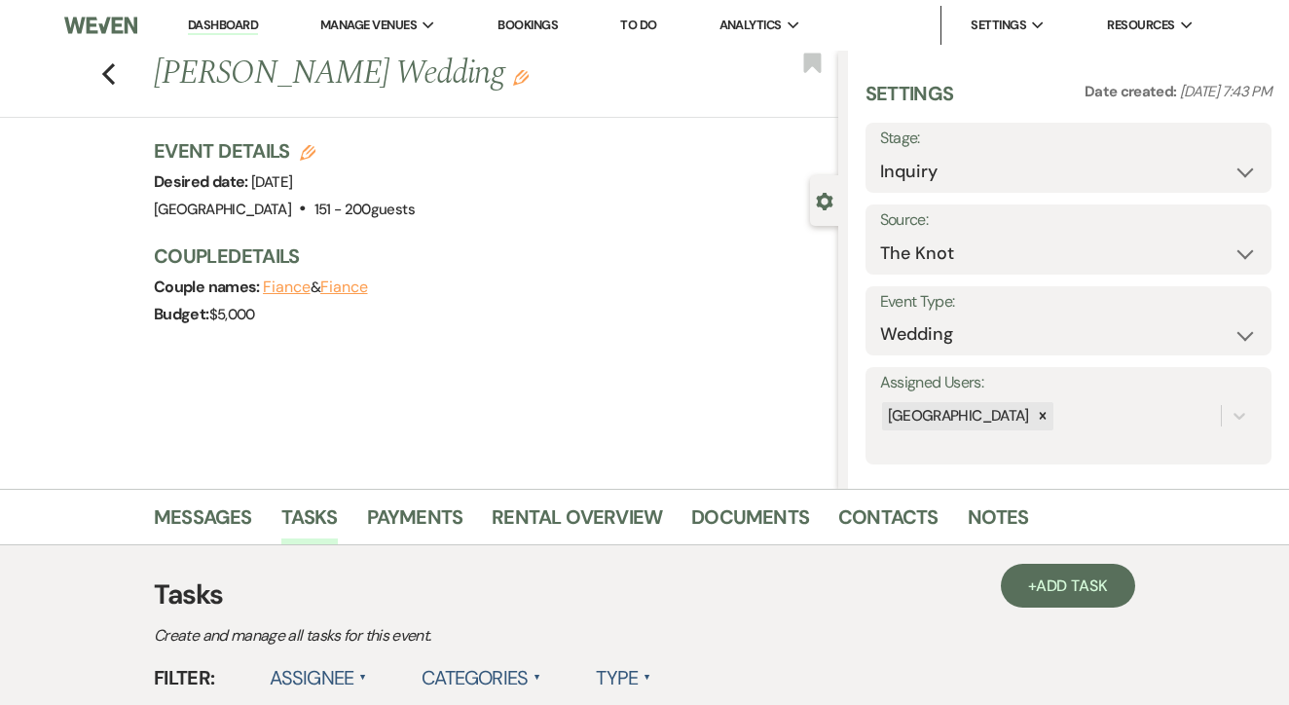
click at [237, 513] on link "Messages" at bounding box center [203, 523] width 98 height 43
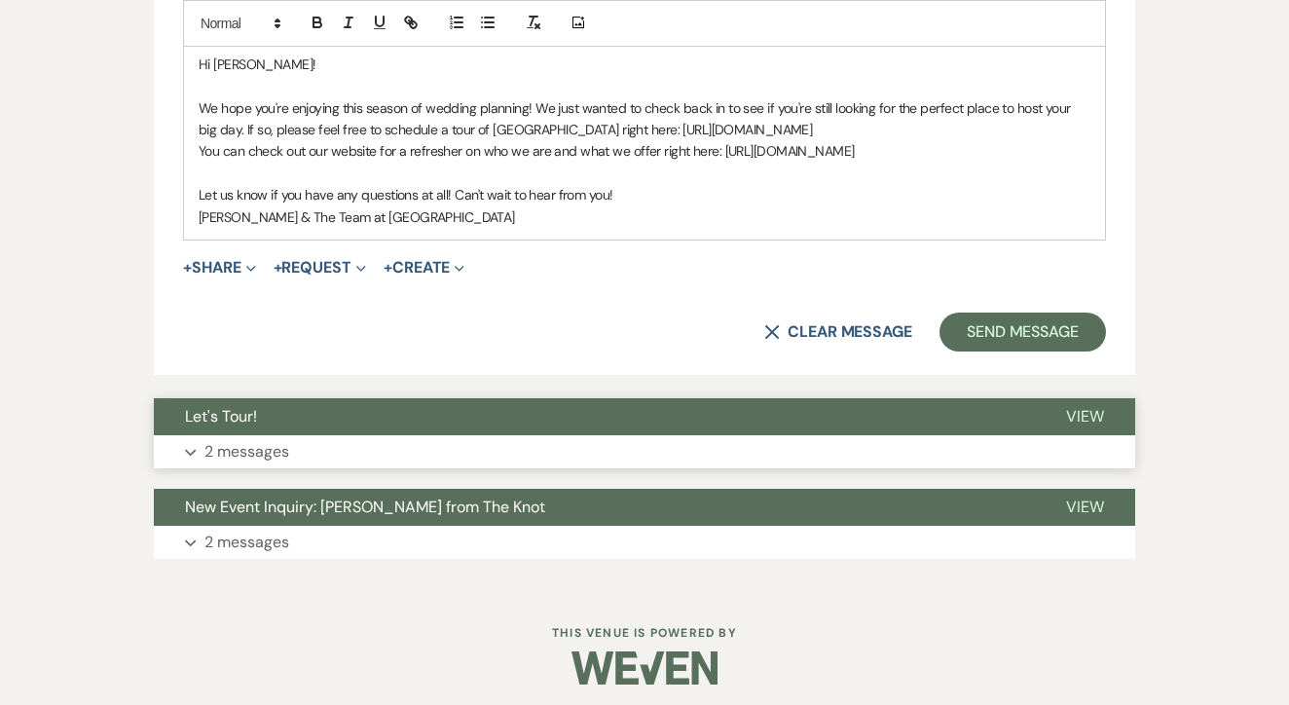
click at [459, 435] on button "Expand 2 messages" at bounding box center [645, 451] width 982 height 33
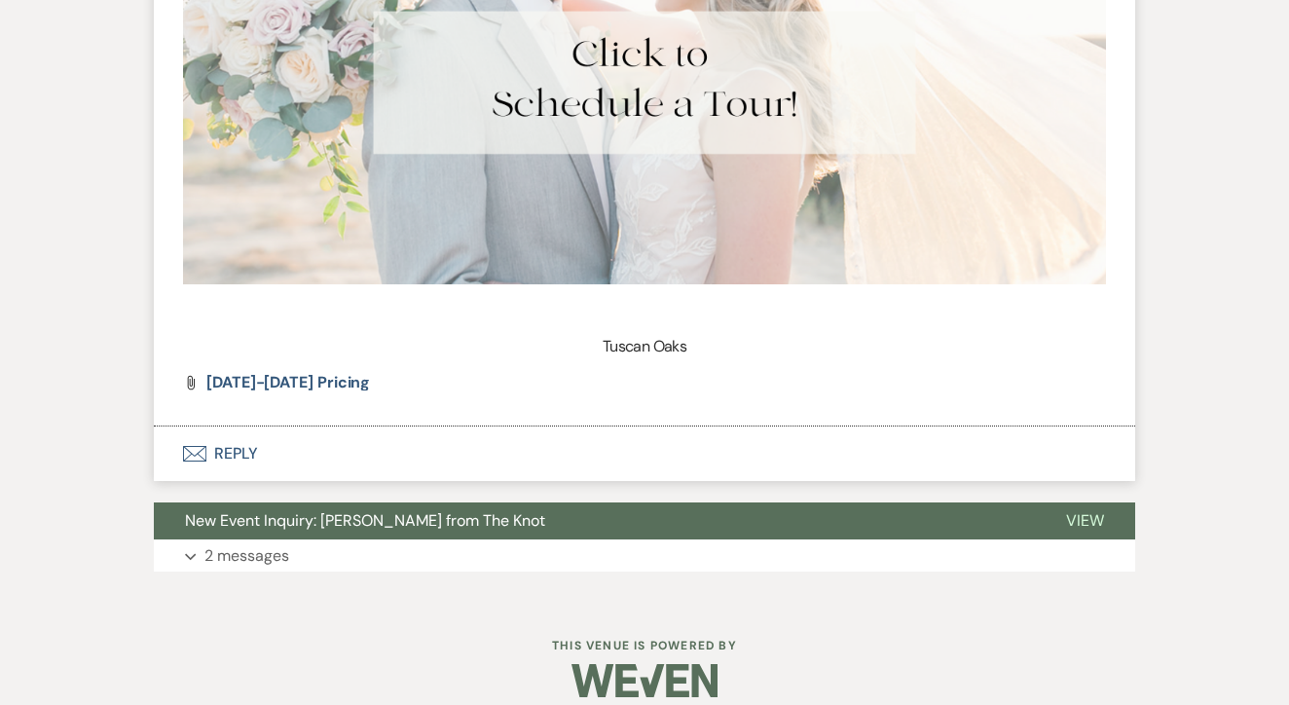
click at [459, 430] on button "Envelope Reply" at bounding box center [645, 454] width 982 height 55
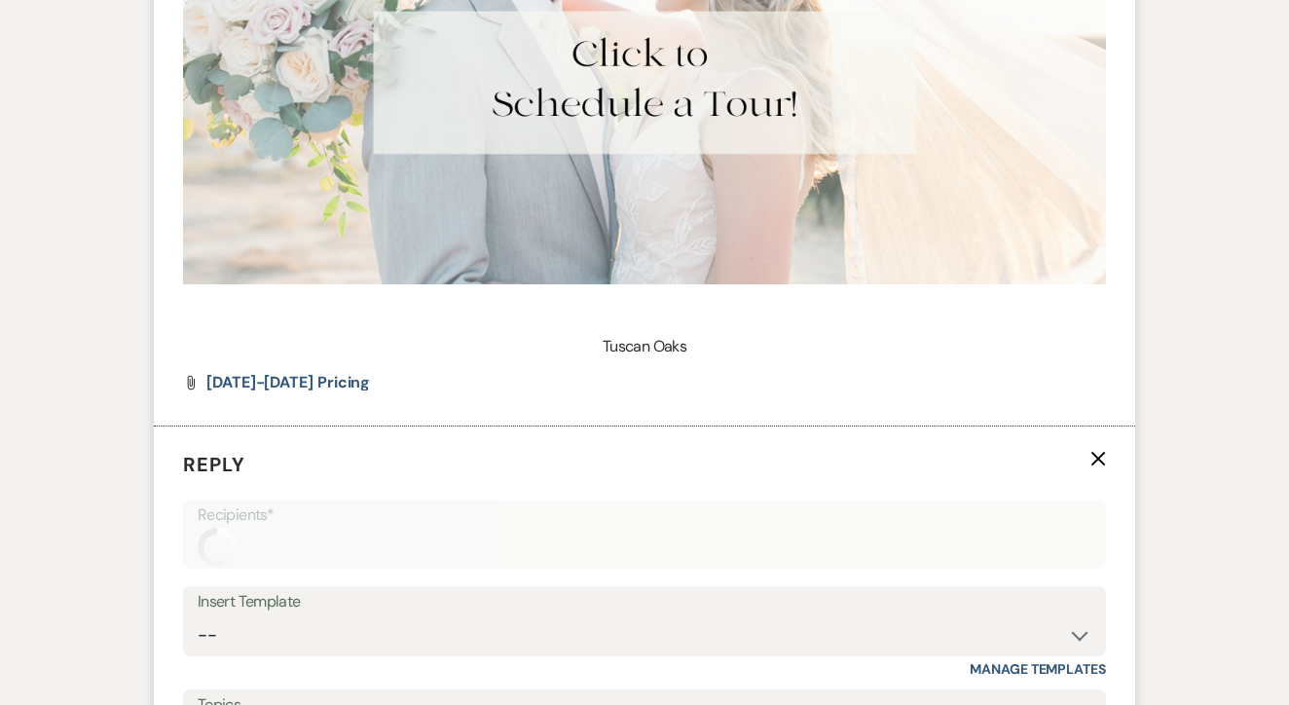
scroll to position [2810, 0]
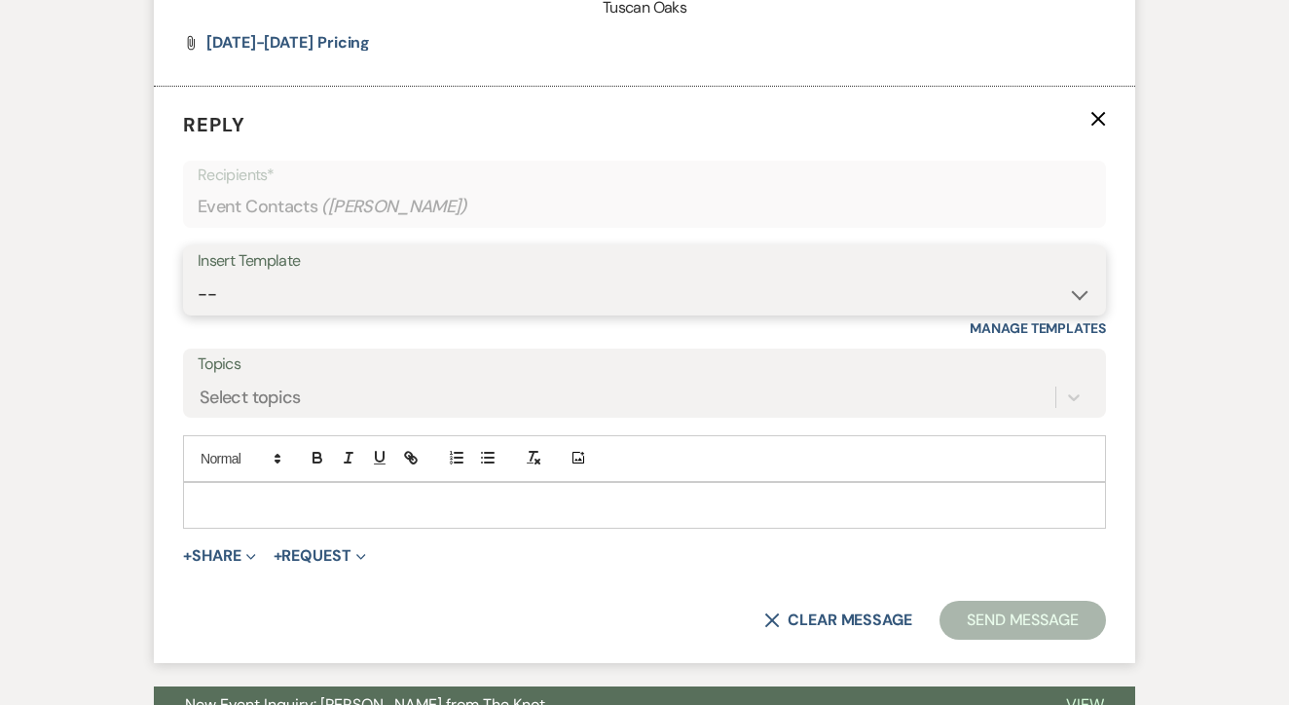
click at [516, 290] on select "-- Lead: Automated Intro Email (Wedding) Lead: 1st Follow Up Email Images Lead:…" at bounding box center [645, 295] width 894 height 38
select select "1271"
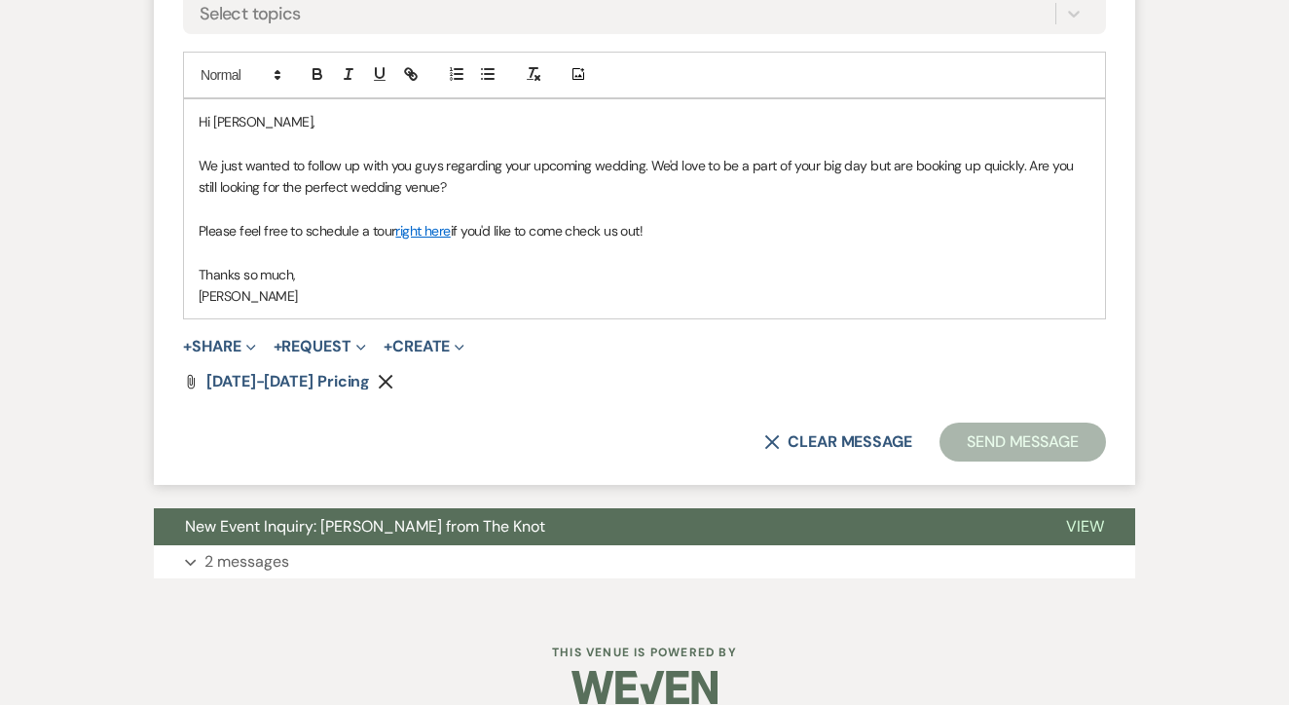
click at [1027, 429] on button "Send Message" at bounding box center [1023, 442] width 167 height 39
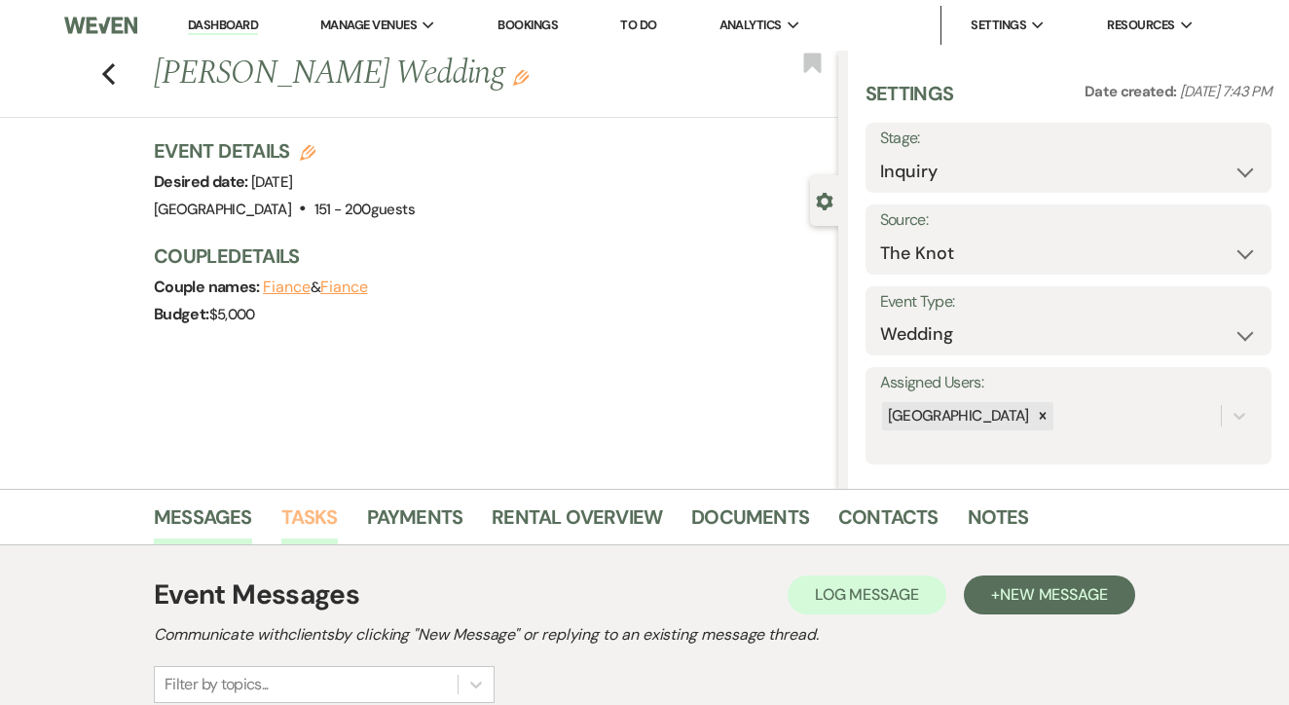
scroll to position [0, 0]
click at [307, 529] on link "Tasks" at bounding box center [309, 523] width 56 height 43
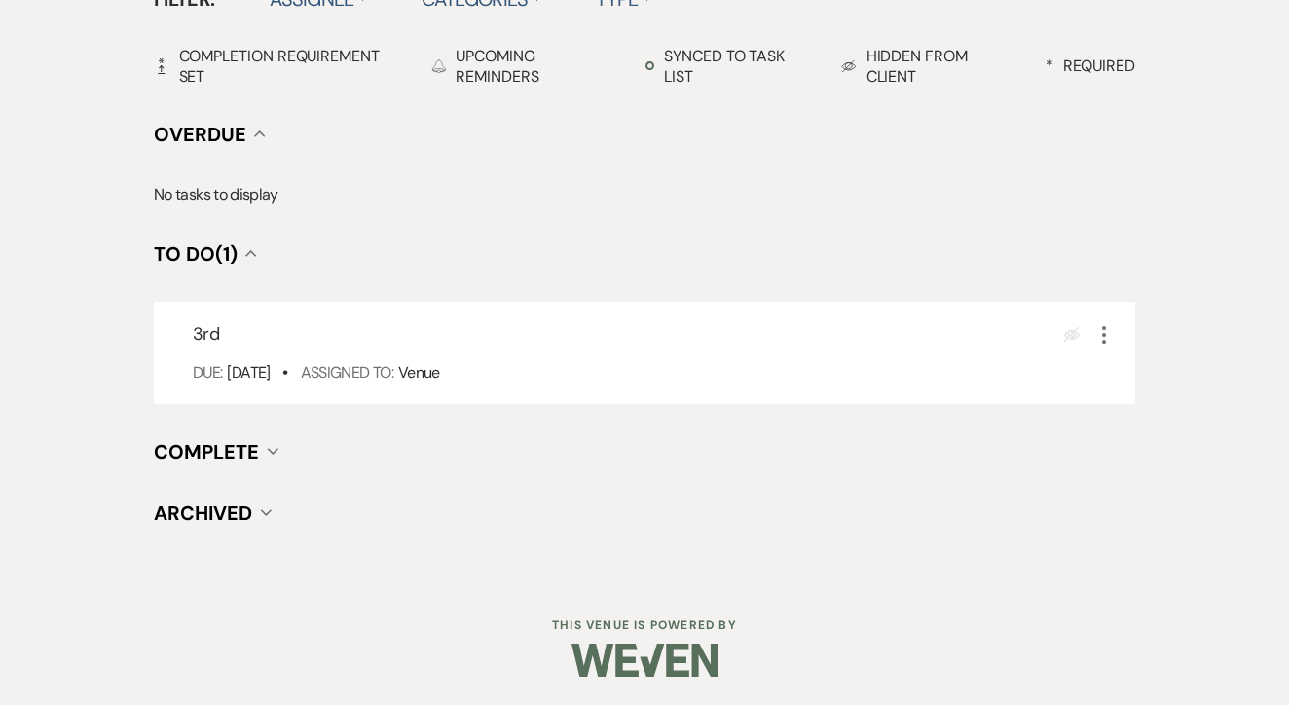
scroll to position [678, 0]
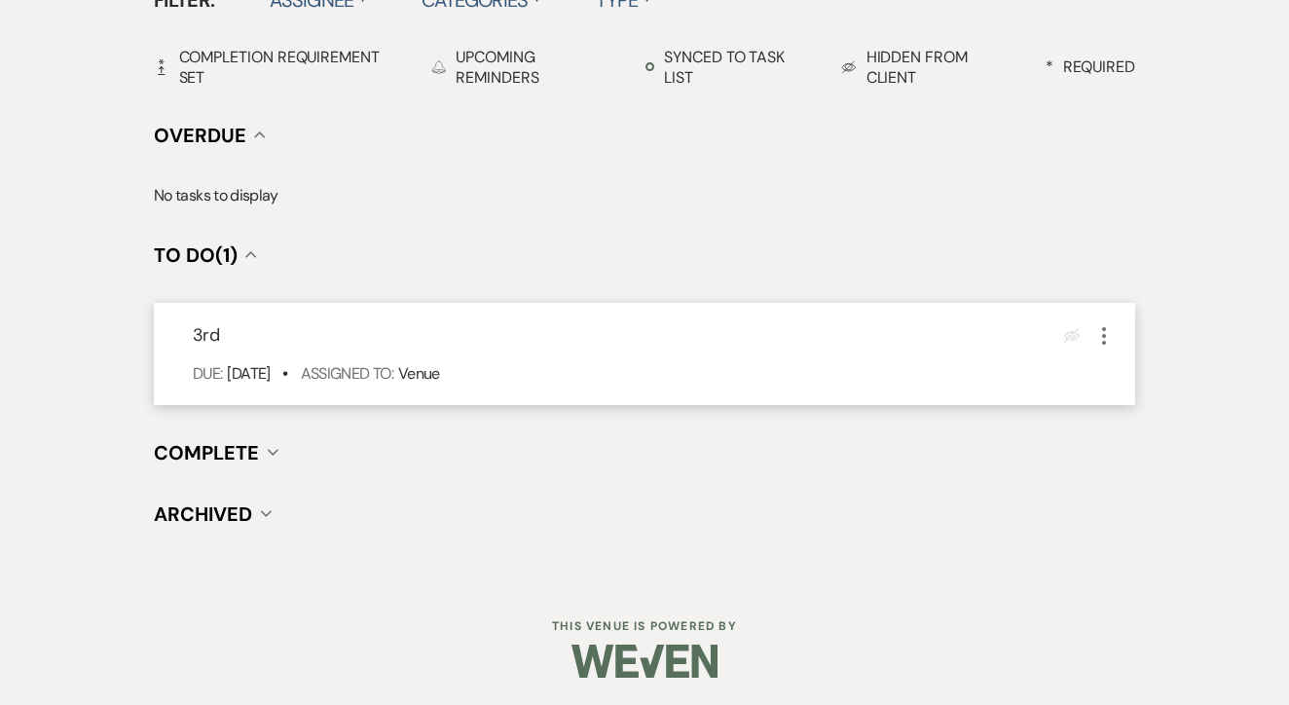
click at [1111, 350] on div "3rd Eye Blocked More Due: [DATE] • Assigned To: Venue" at bounding box center [645, 354] width 982 height 102
click at [1099, 324] on icon "More" at bounding box center [1104, 335] width 23 height 23
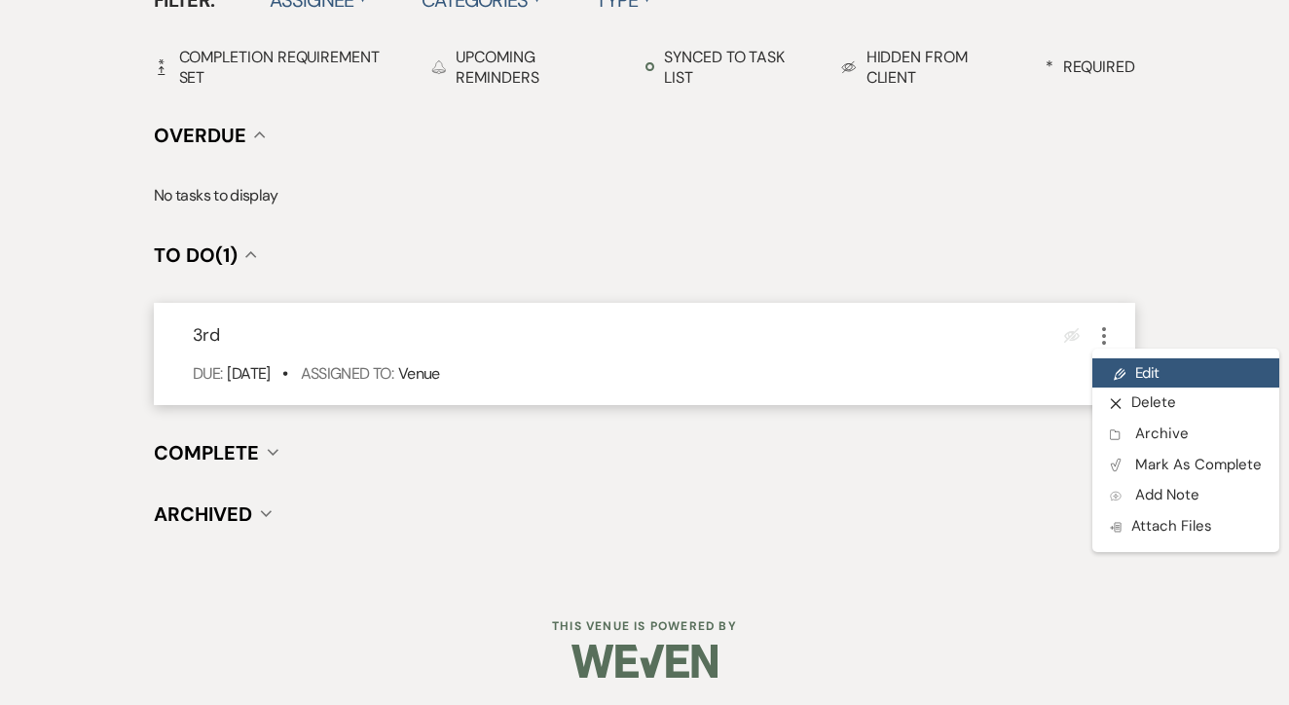
click at [1137, 366] on link "Pencil Edit" at bounding box center [1186, 372] width 187 height 29
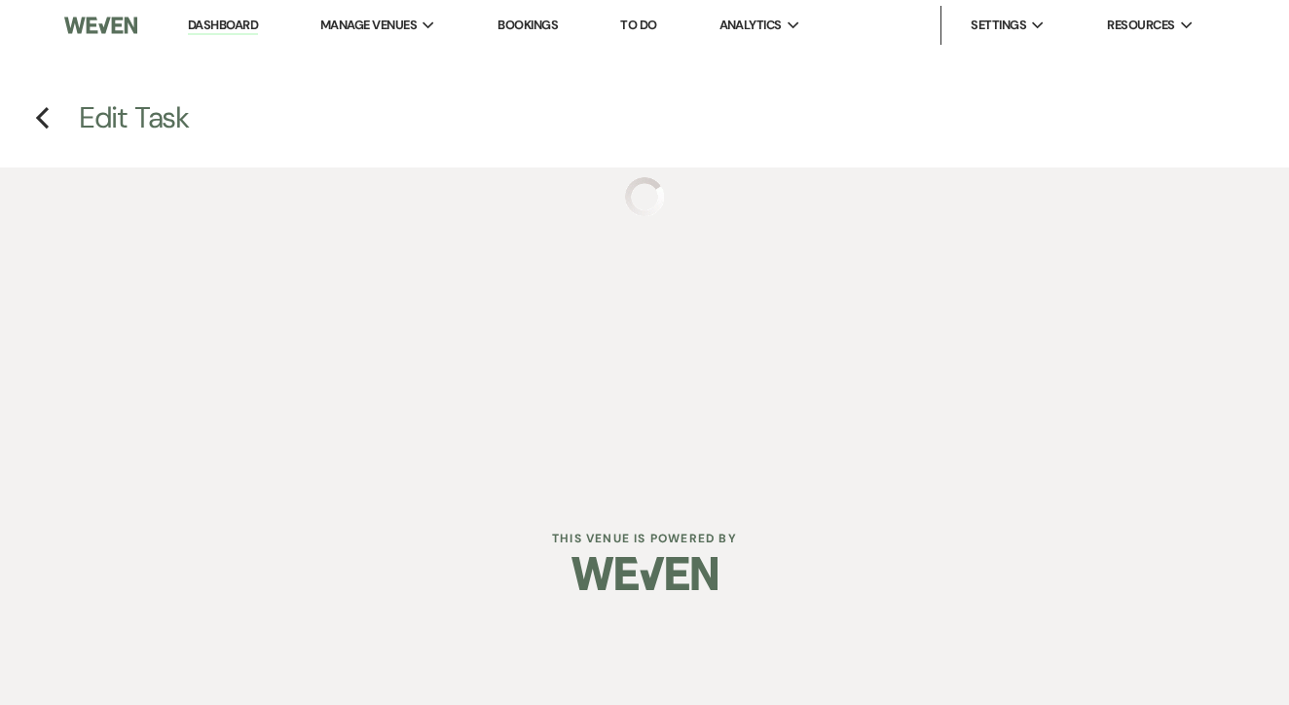
select select "false"
select select "venueHost"
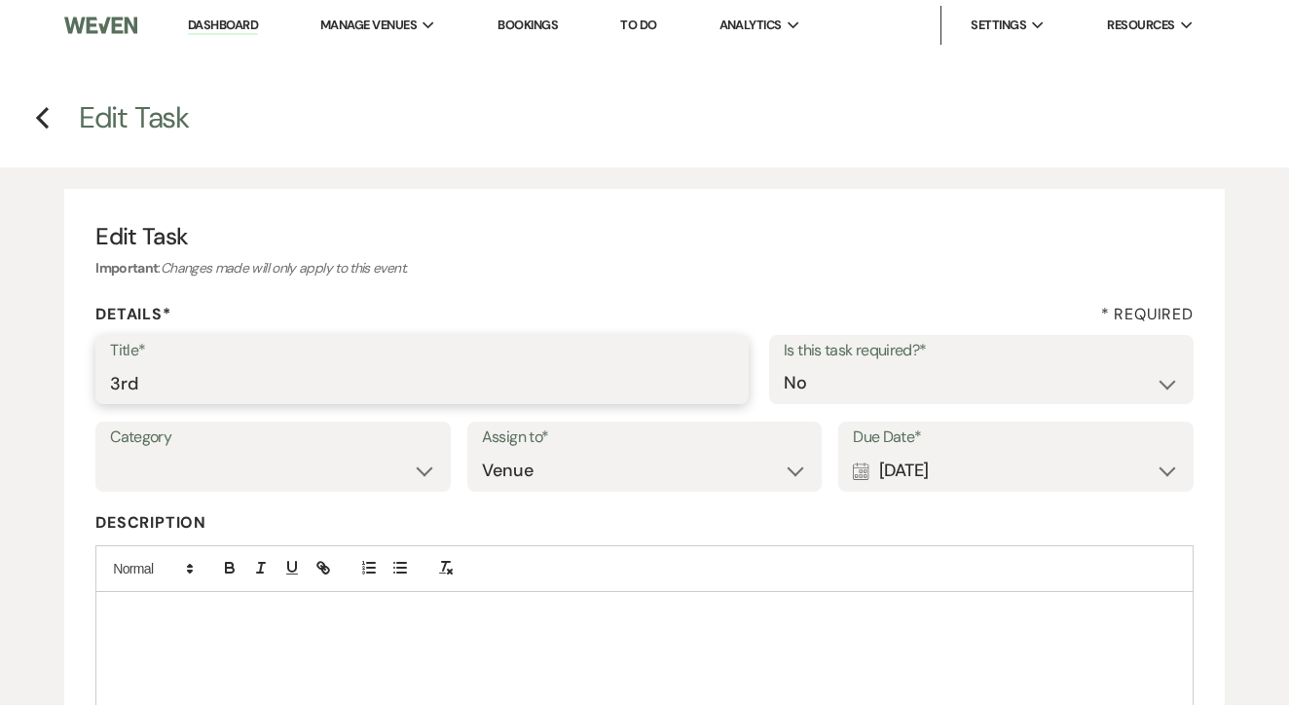
click at [431, 374] on input "3rd" at bounding box center [422, 383] width 624 height 38
type input "4th"
click at [994, 437] on label "Due Date*" at bounding box center [1016, 438] width 326 height 28
click at [1003, 456] on div "Calendar [DATE] Expand" at bounding box center [1016, 471] width 326 height 38
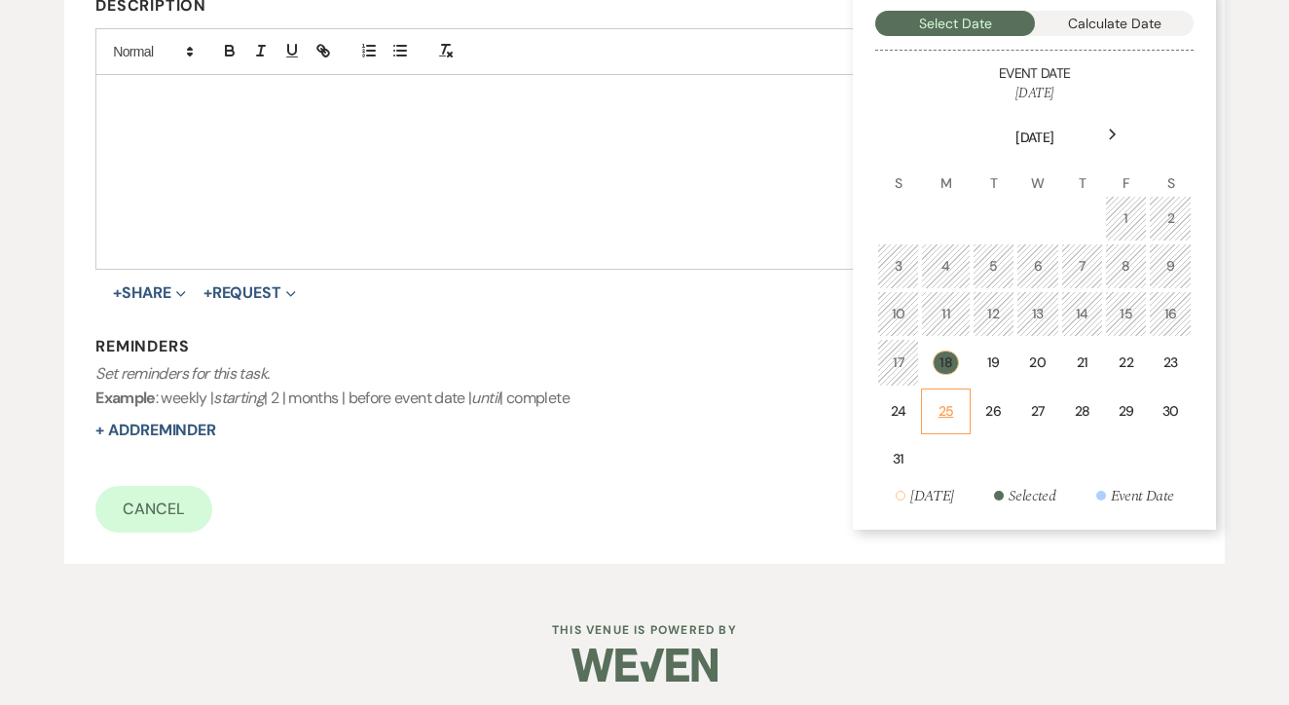
click at [954, 404] on div "25" at bounding box center [945, 411] width 23 height 20
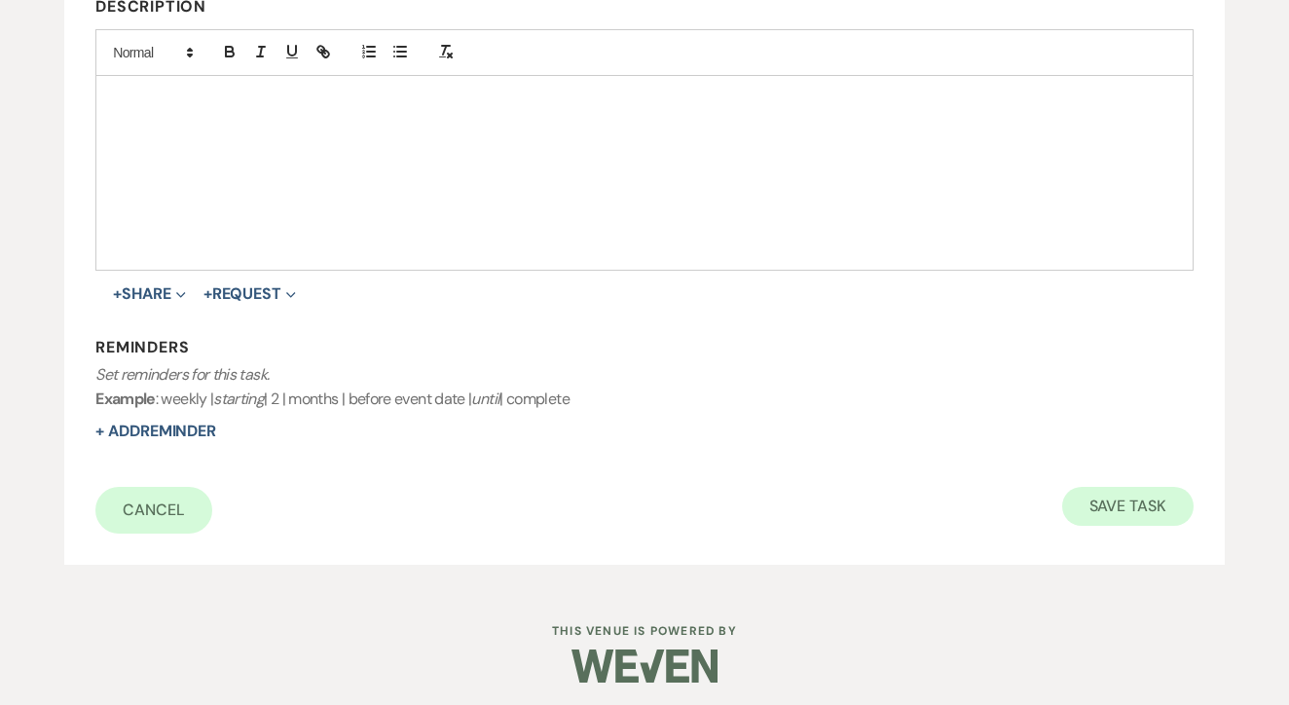
click at [1086, 487] on button "Save Task" at bounding box center [1128, 506] width 131 height 39
select select "2"
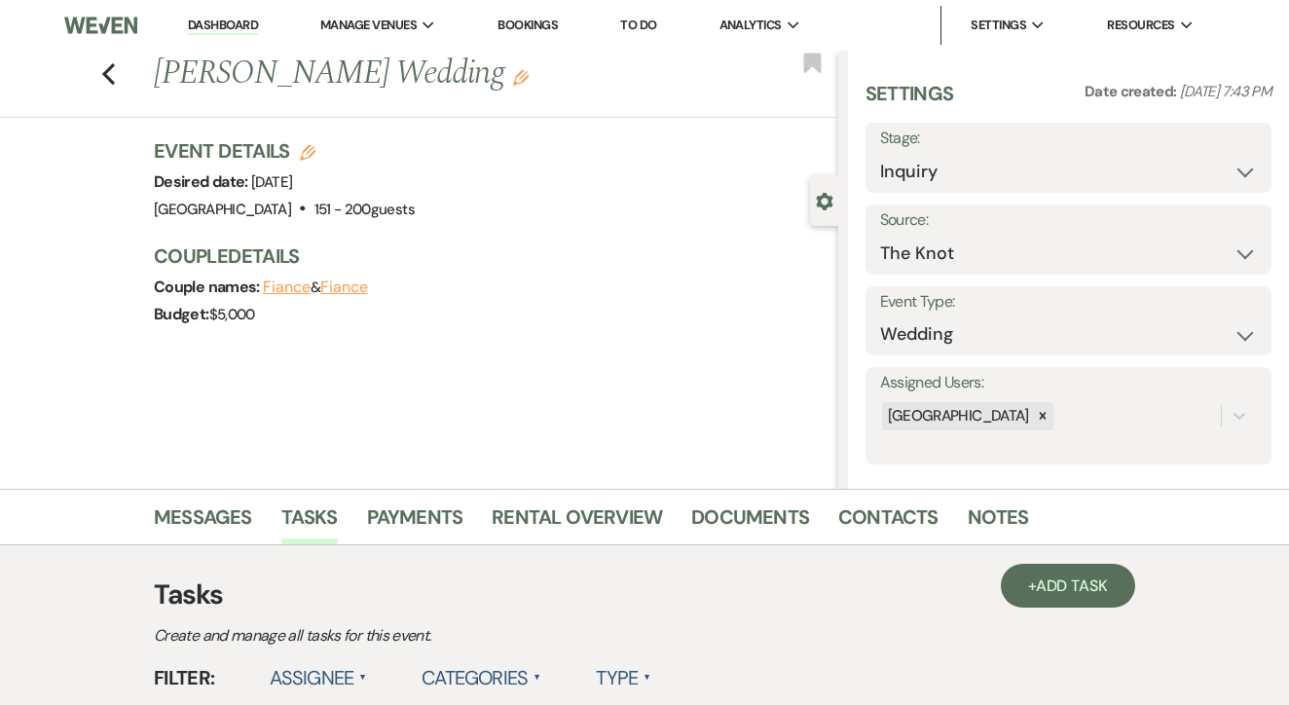
click at [643, 31] on link "To Do" at bounding box center [638, 25] width 36 height 17
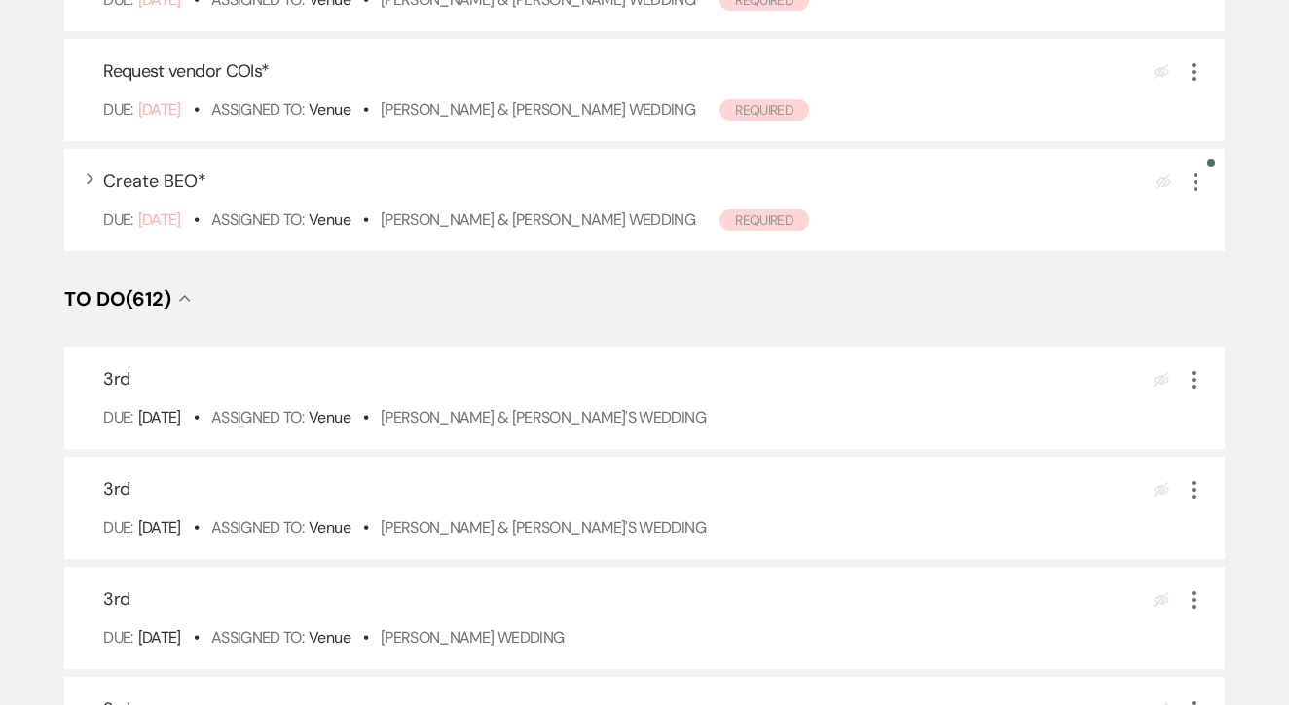
scroll to position [470, 0]
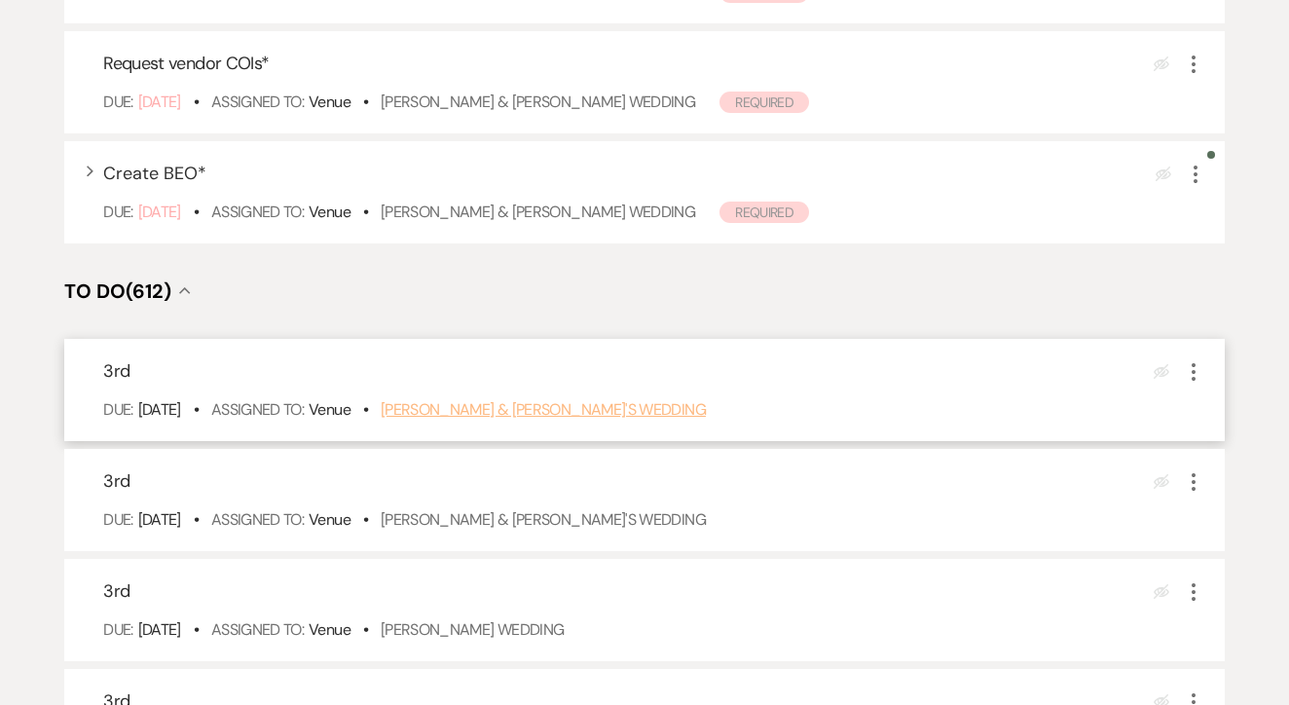
click at [514, 420] on link "[PERSON_NAME] & [PERSON_NAME]'s Wedding" at bounding box center [543, 409] width 325 height 20
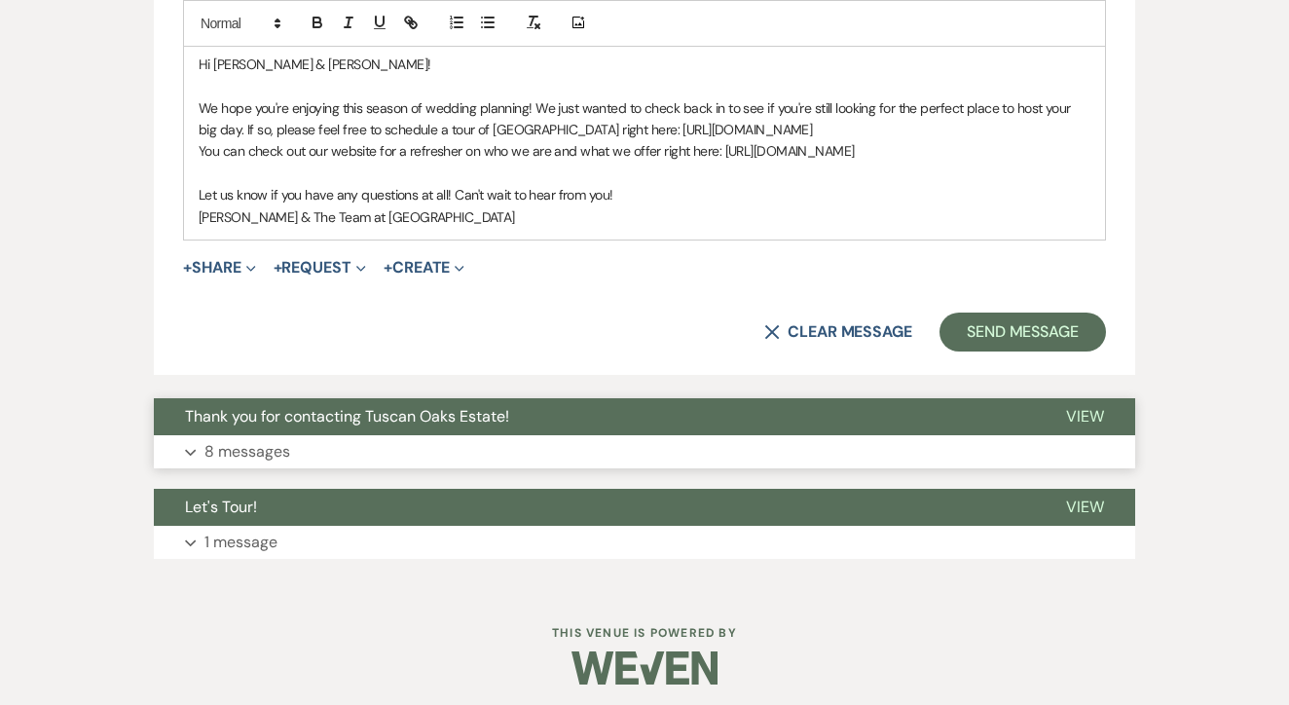
click at [462, 407] on span "Thank you for contacting Tuscan Oaks Estate!" at bounding box center [347, 416] width 324 height 20
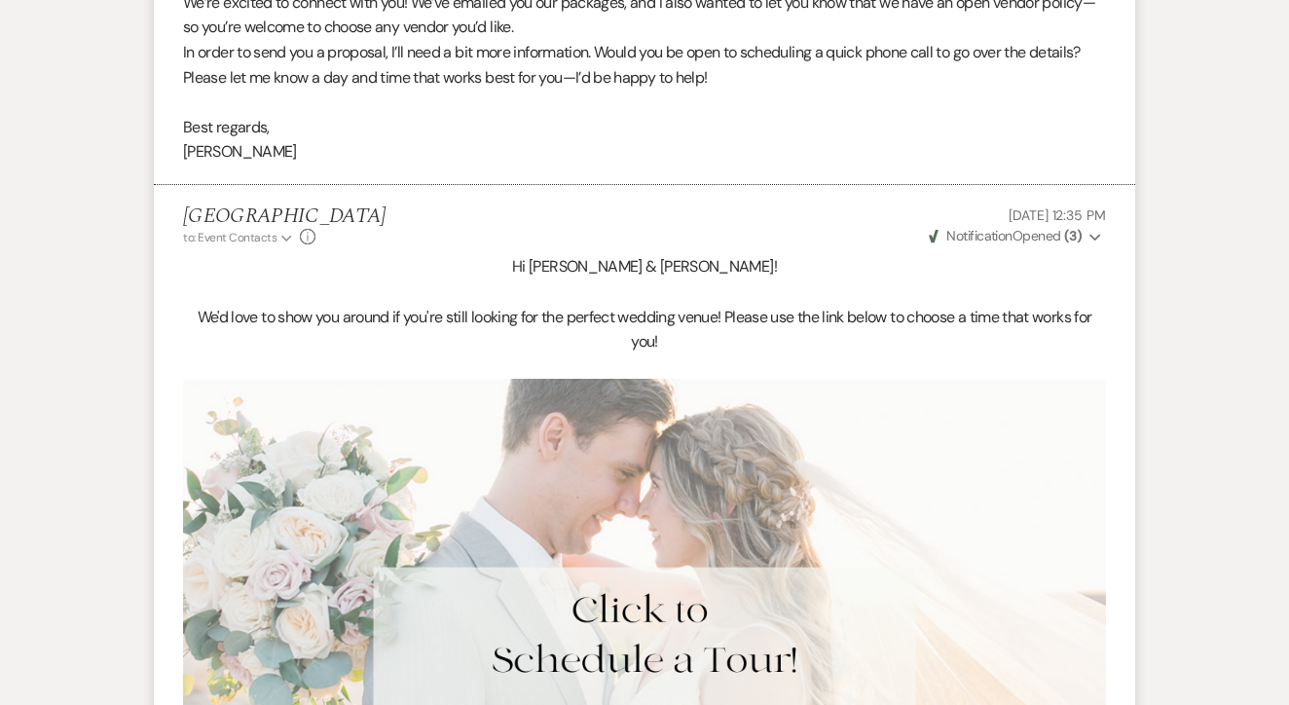
scroll to position [3848, 1]
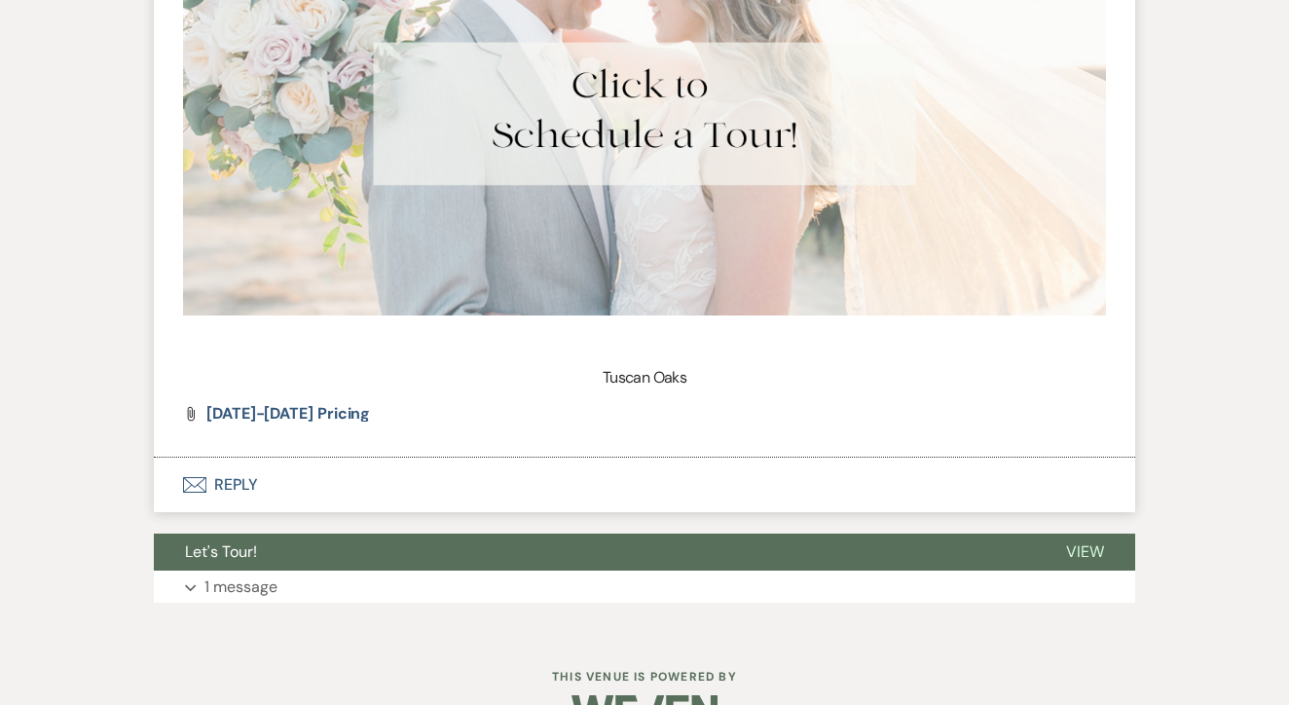
click at [450, 458] on button "Envelope Reply" at bounding box center [645, 485] width 982 height 55
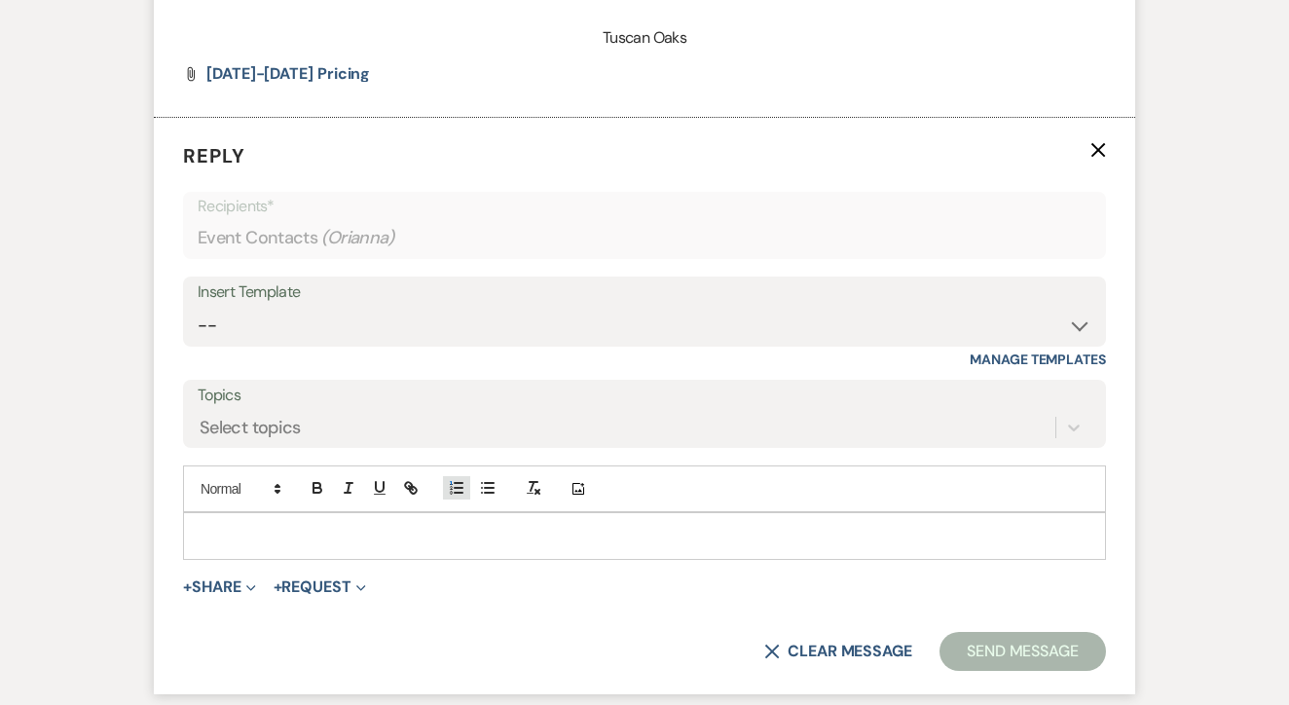
scroll to position [4714, 0]
click at [575, 306] on select "-- Lead: Automated Intro Email (Wedding) Lead: 1st Follow Up Email Images Lead:…" at bounding box center [645, 325] width 894 height 38
select select "1271"
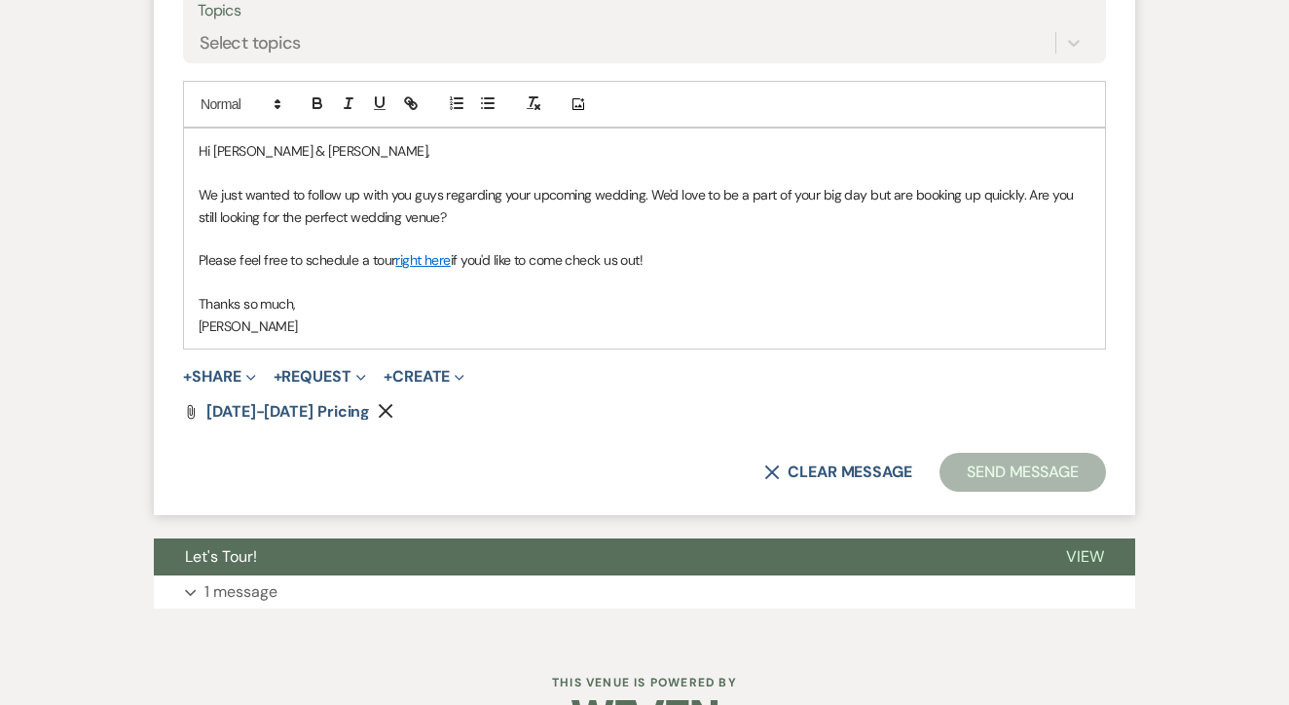
scroll to position [5097, 0]
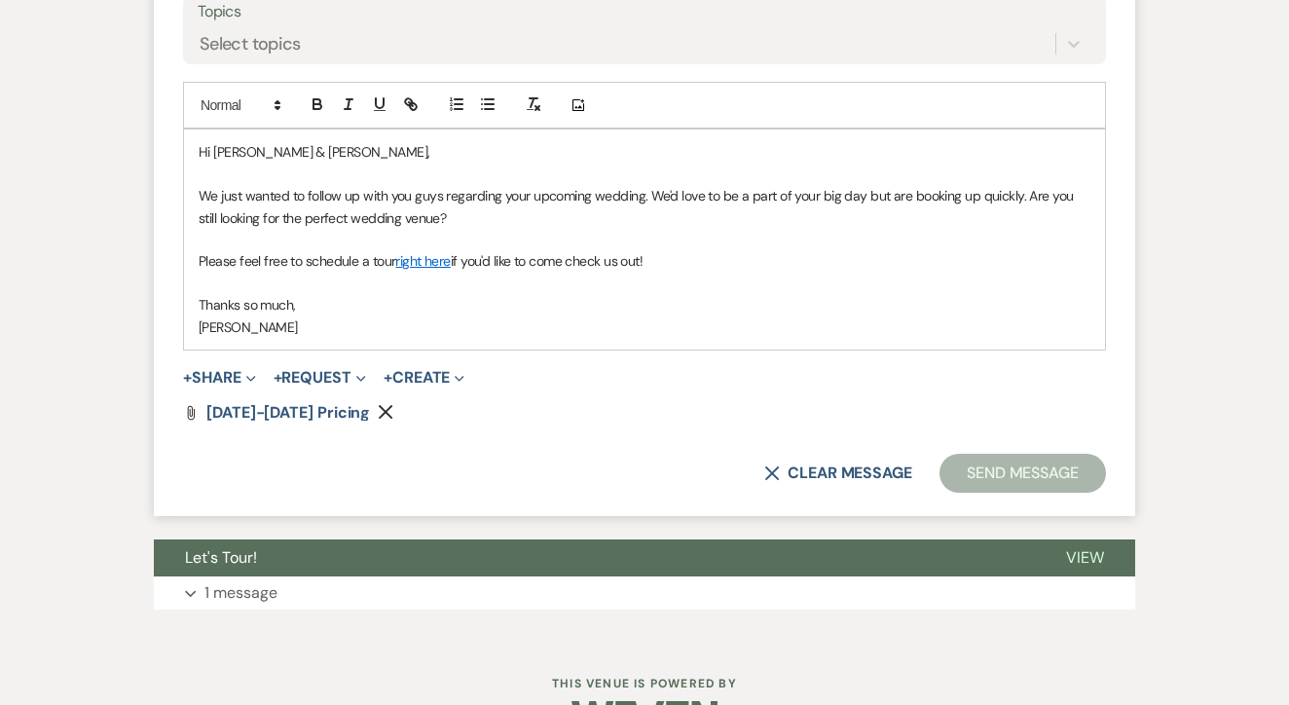
click at [987, 436] on form "Reply X Saving draft... Recipients* Event Contacts ( Orianna ) Insert Template …" at bounding box center [645, 125] width 982 height 782
click at [987, 454] on button "Send Message" at bounding box center [1023, 473] width 167 height 39
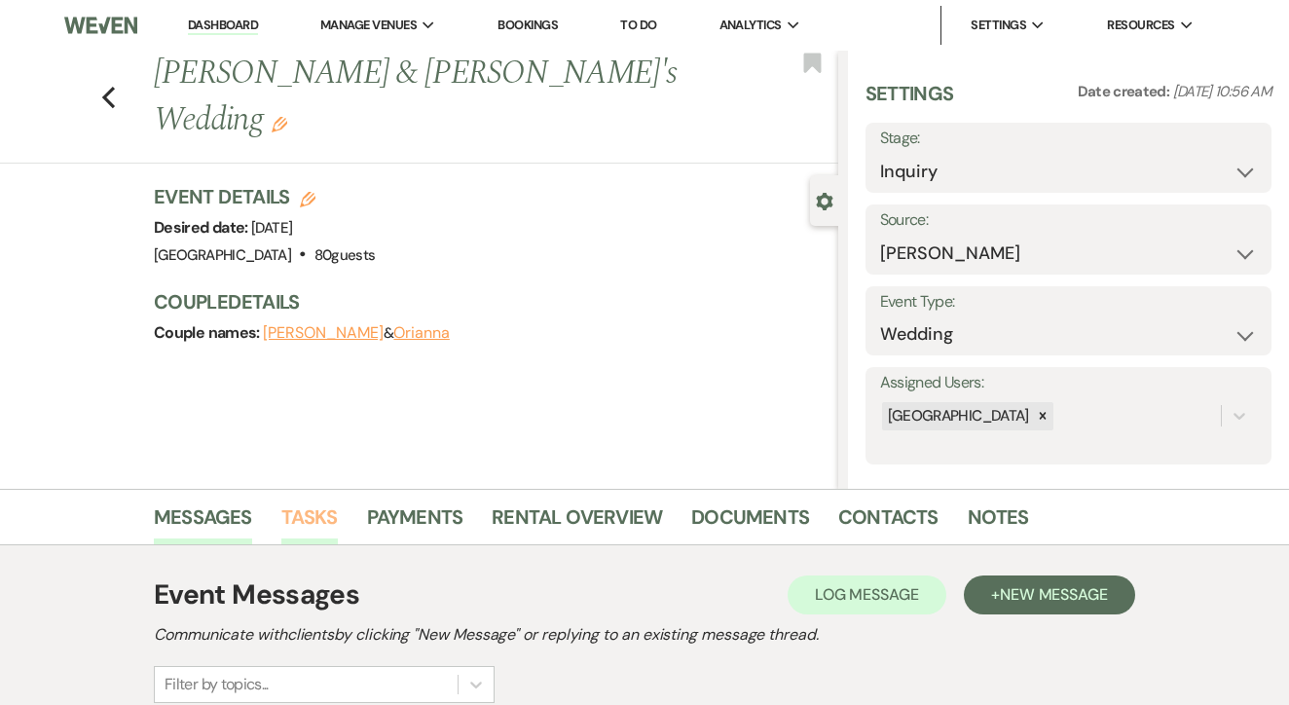
scroll to position [0, 0]
click at [289, 506] on link "Tasks" at bounding box center [309, 523] width 56 height 43
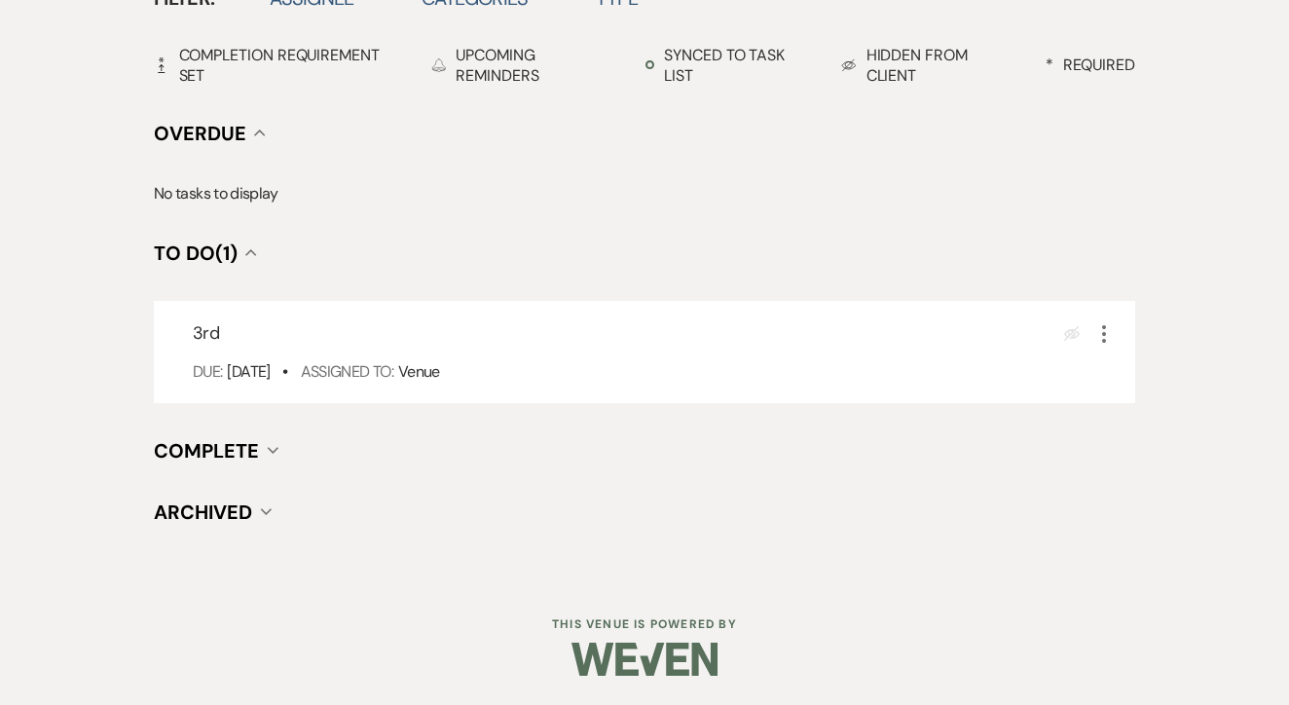
scroll to position [678, 0]
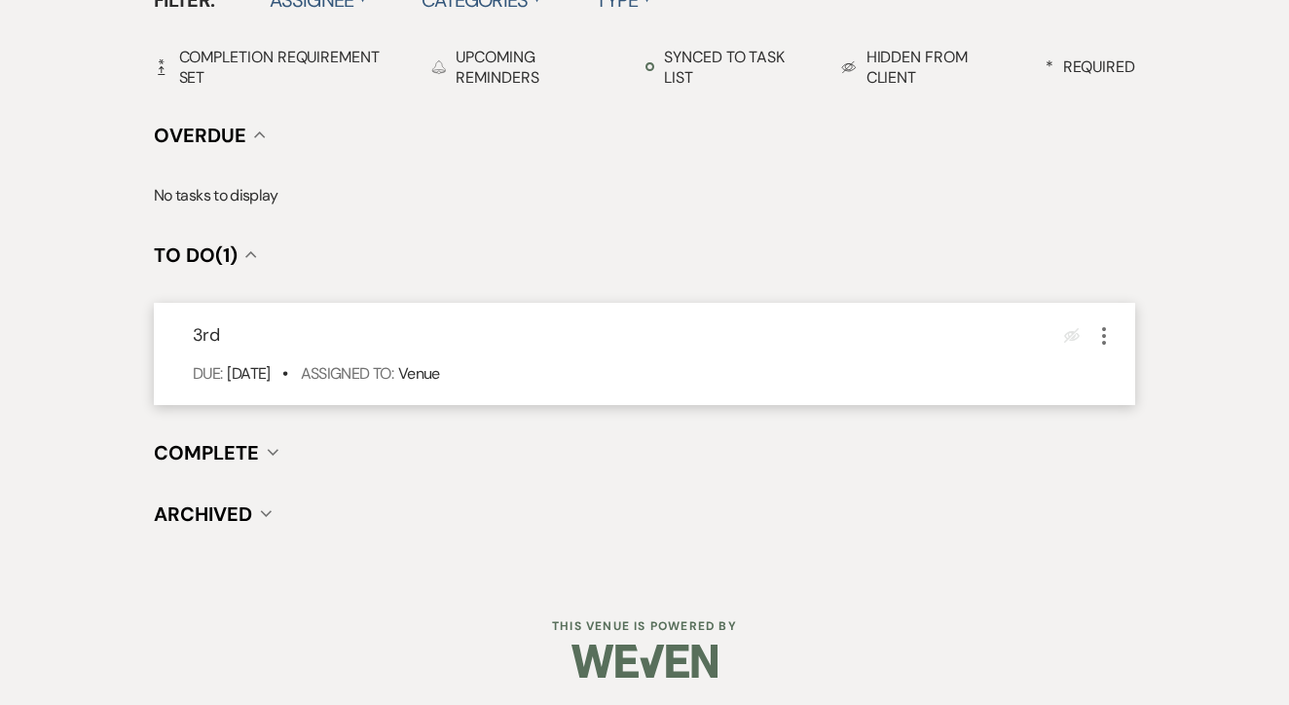
click at [1106, 327] on icon "More" at bounding box center [1104, 335] width 23 height 23
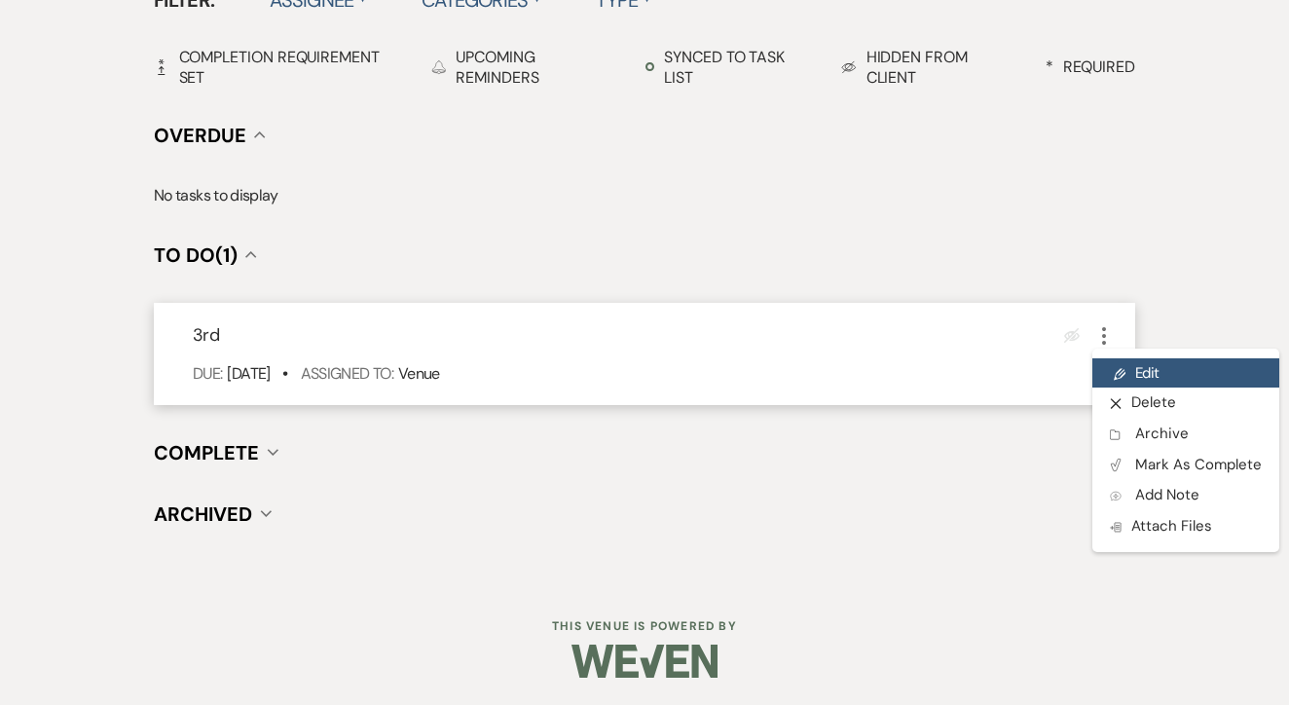
click at [1148, 360] on link "Pencil Edit" at bounding box center [1186, 372] width 187 height 29
select select "false"
select select "venueHost"
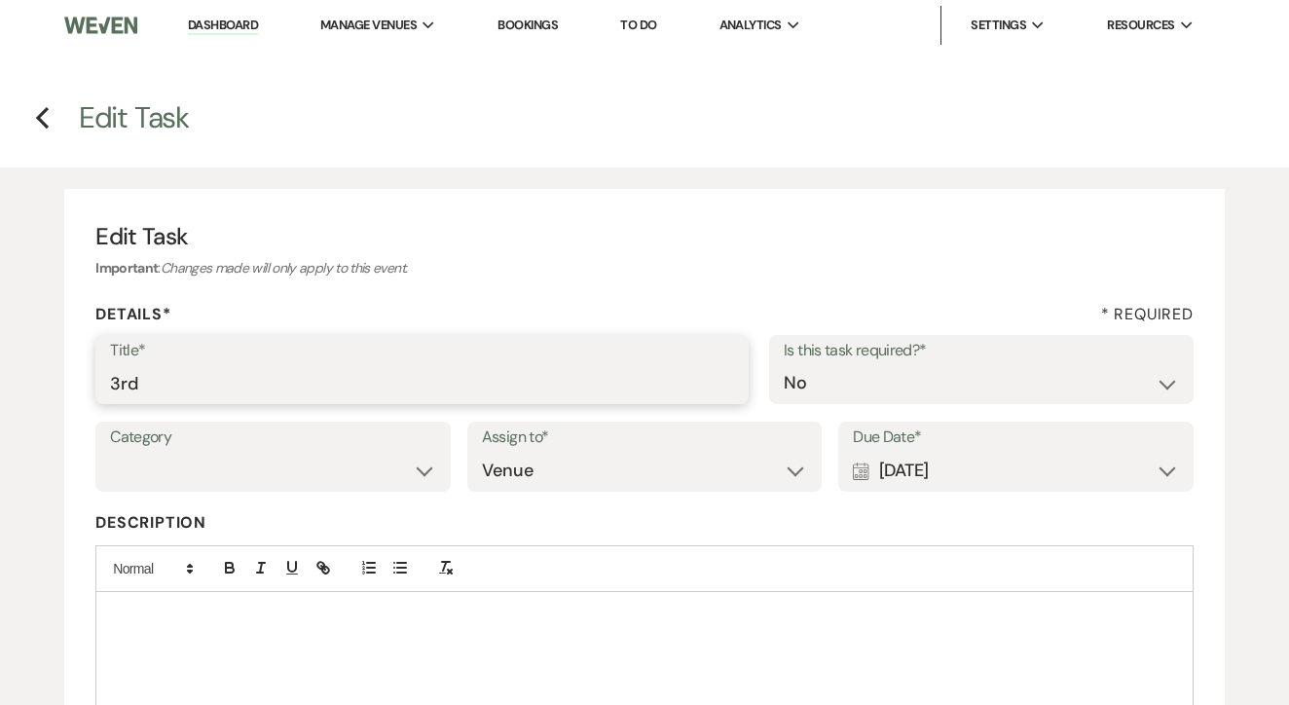
click at [597, 365] on input "3rd" at bounding box center [422, 383] width 624 height 38
type input "4th"
click at [997, 453] on div "Calendar [DATE] Expand" at bounding box center [1016, 471] width 326 height 38
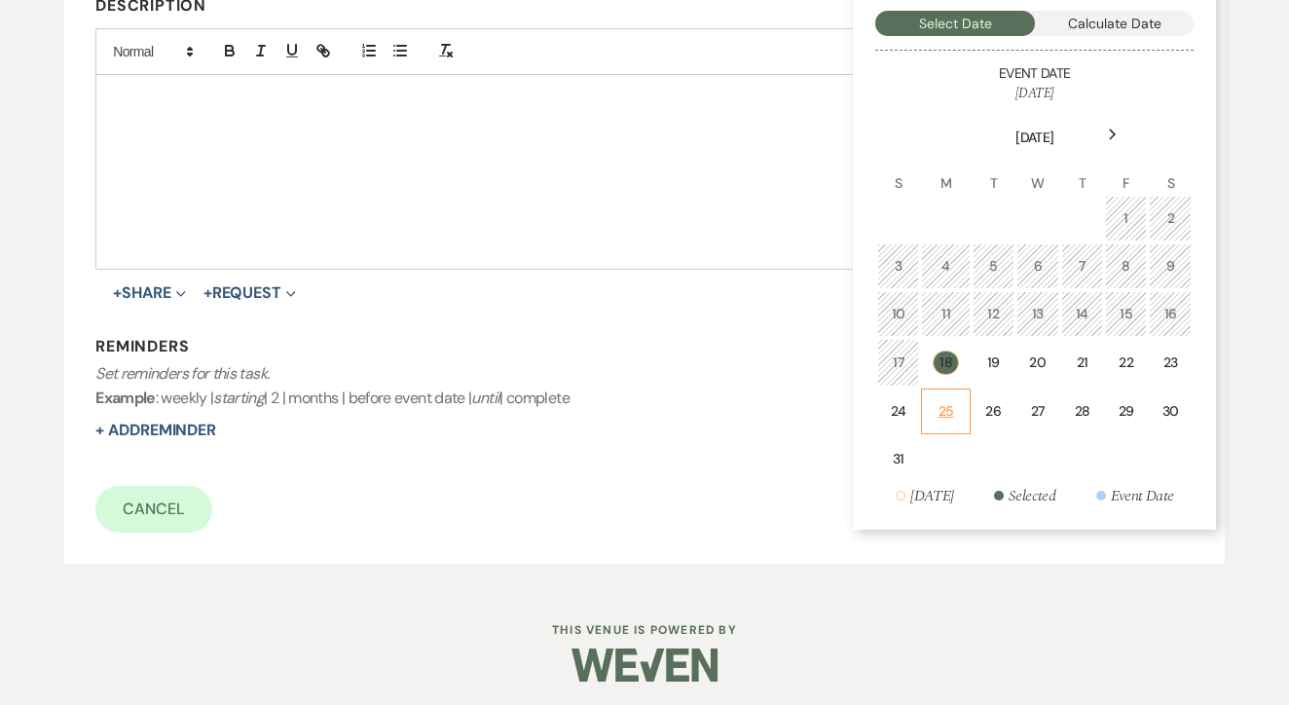
click at [942, 413] on div "25" at bounding box center [945, 411] width 23 height 20
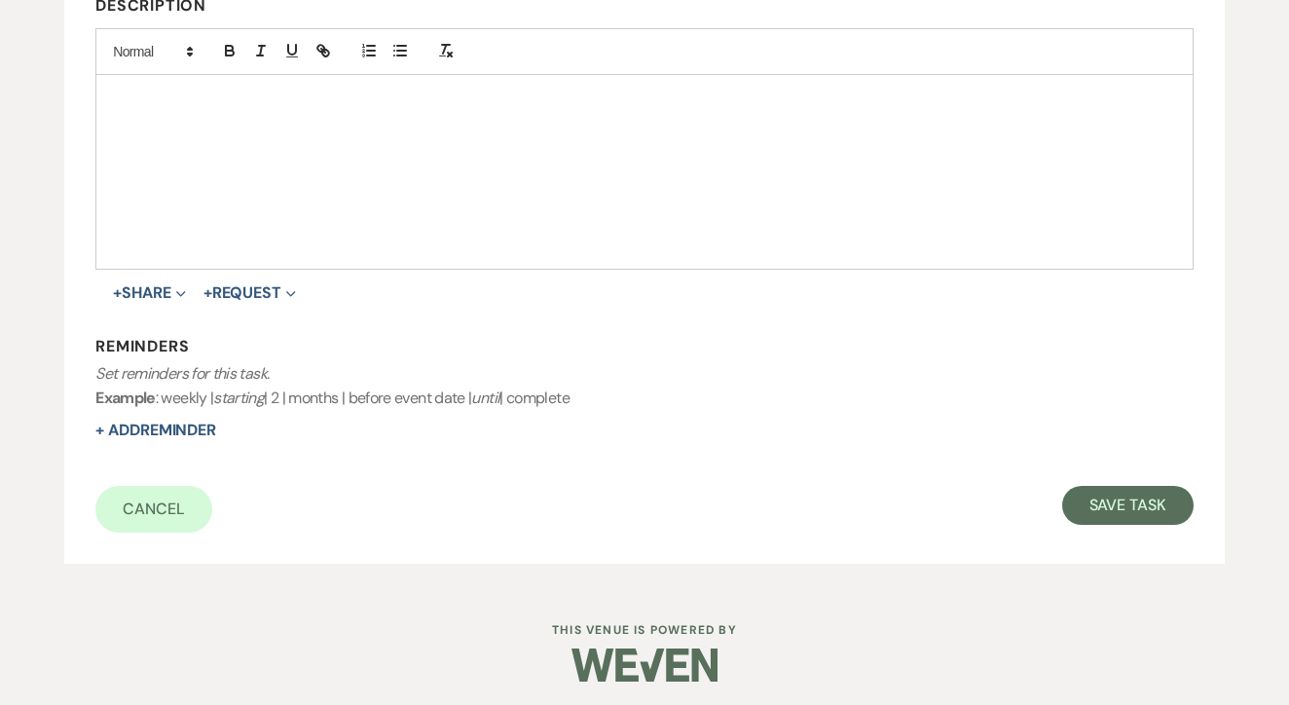
scroll to position [516, 0]
click at [1100, 497] on button "Save Task" at bounding box center [1128, 506] width 131 height 39
select select "17"
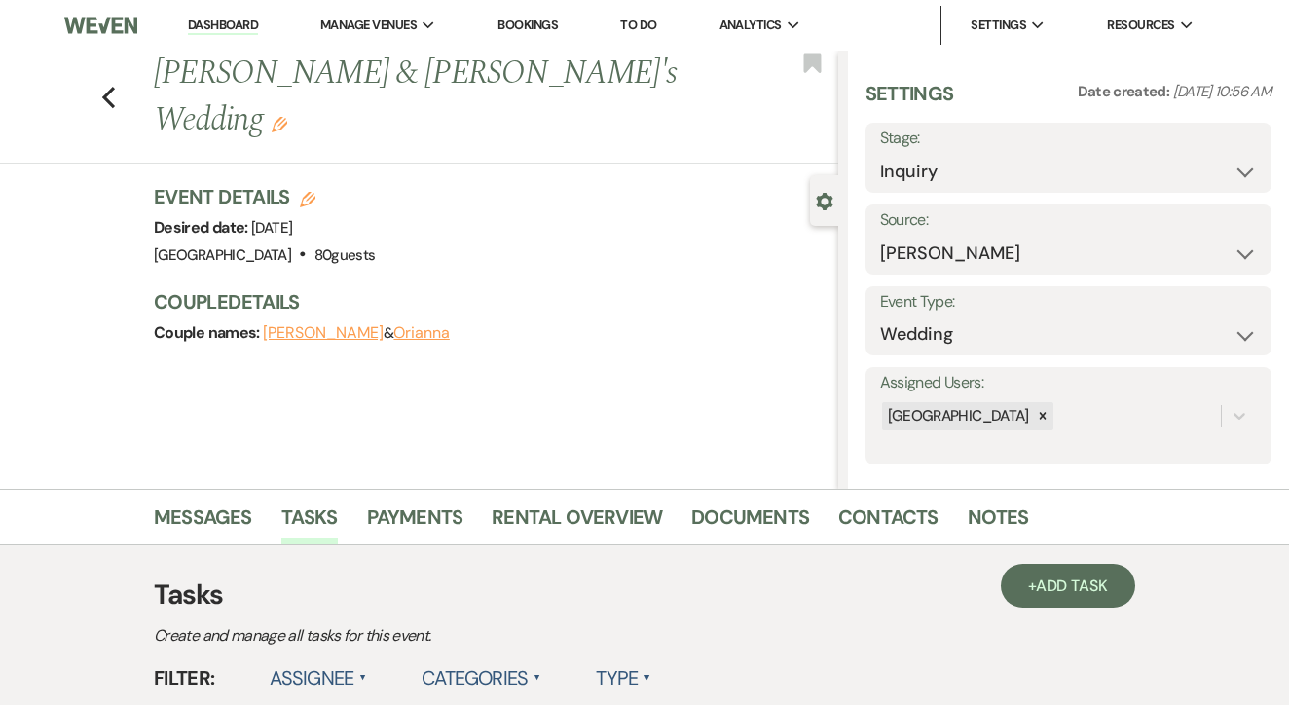
click at [654, 26] on link "To Do" at bounding box center [638, 25] width 36 height 17
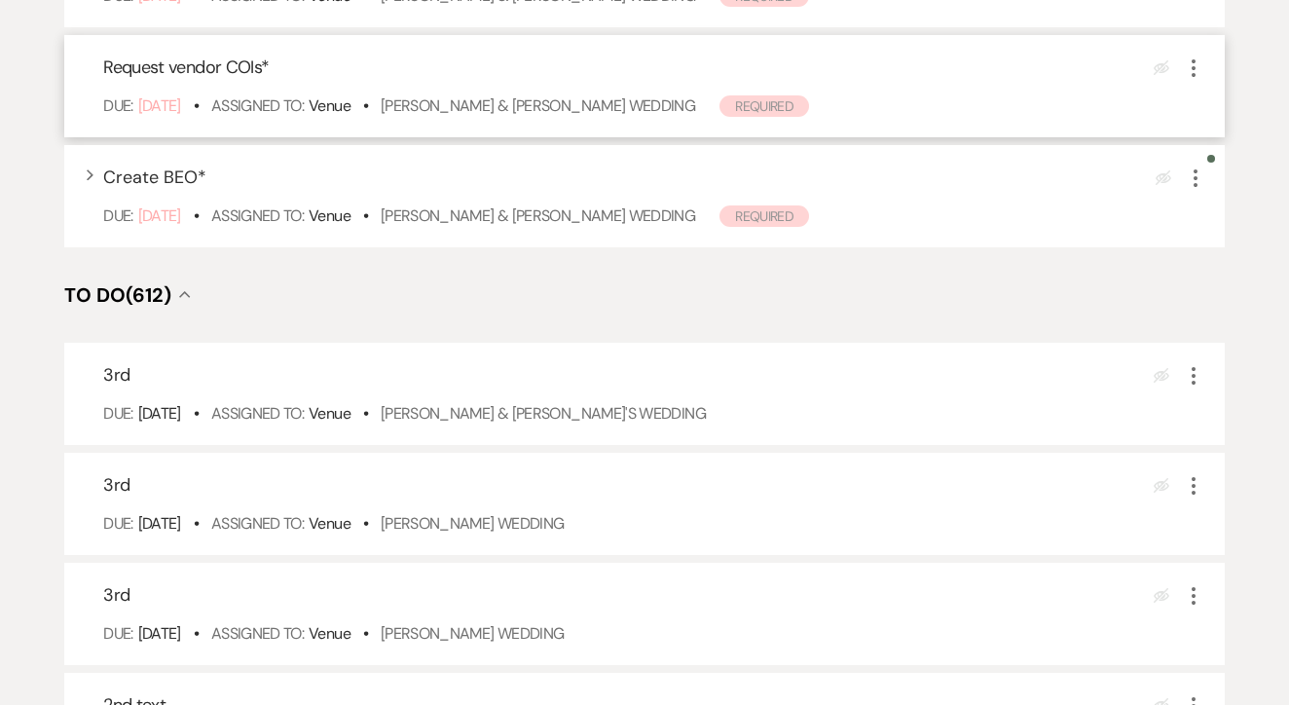
scroll to position [494, 0]
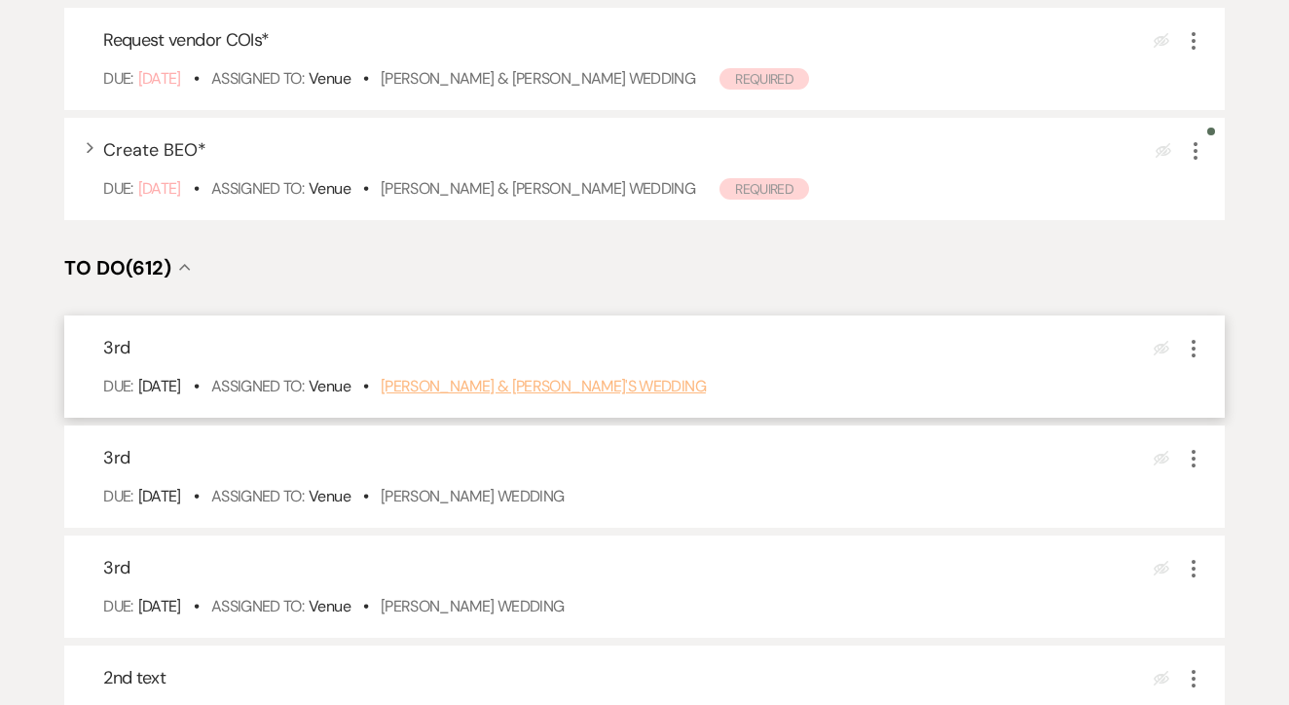
click at [541, 396] on link "Elva Lozano & Fiance's Wedding" at bounding box center [543, 386] width 325 height 20
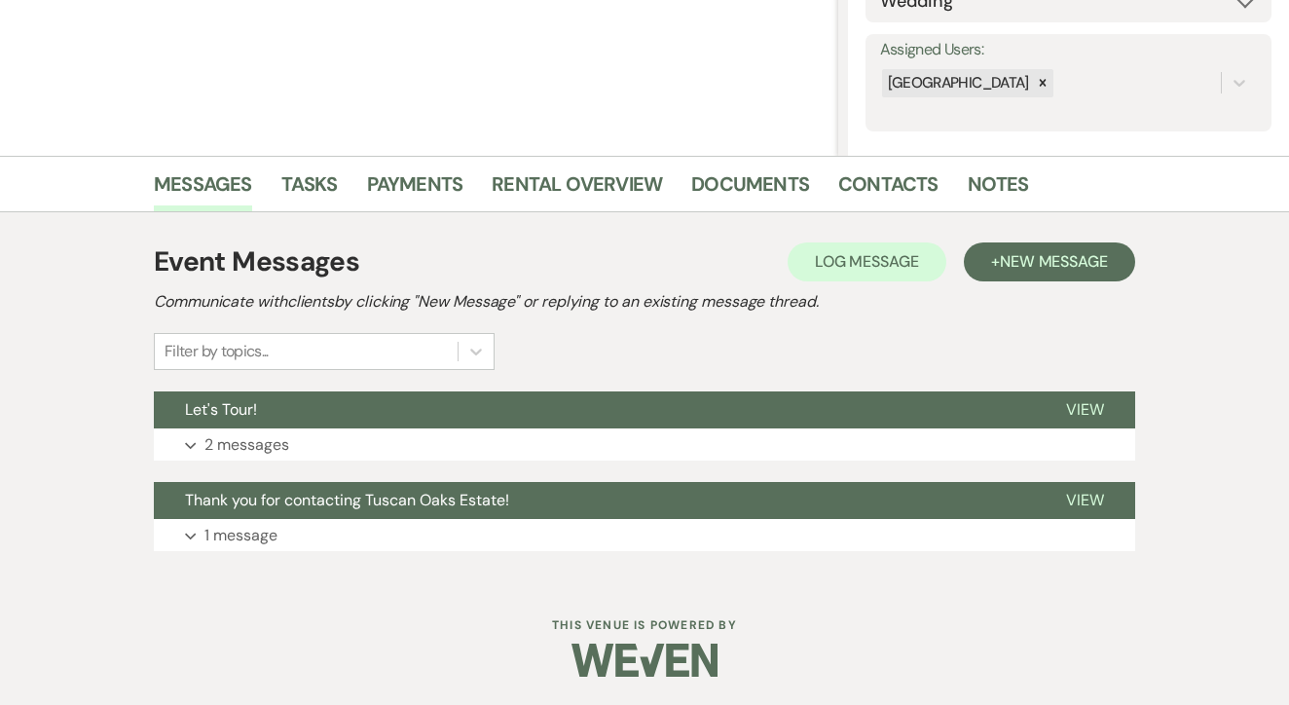
scroll to position [332, 0]
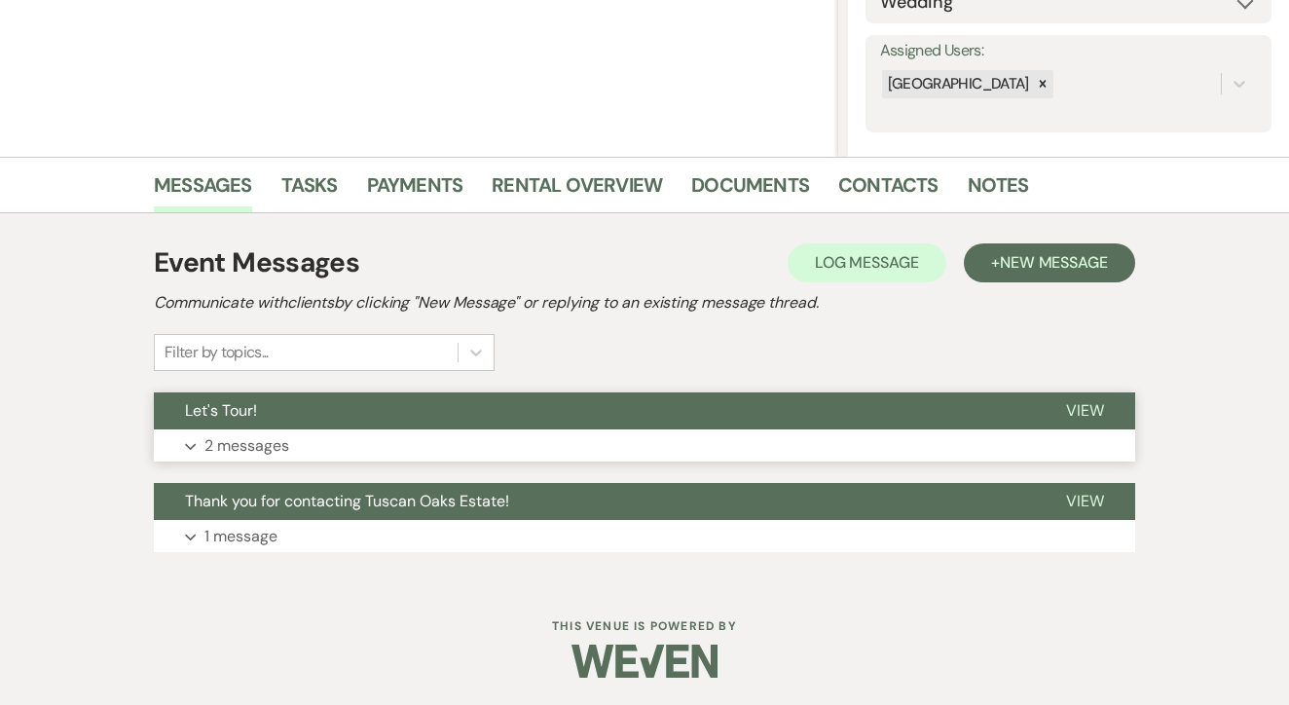
click at [428, 452] on button "Expand 2 messages" at bounding box center [645, 446] width 982 height 33
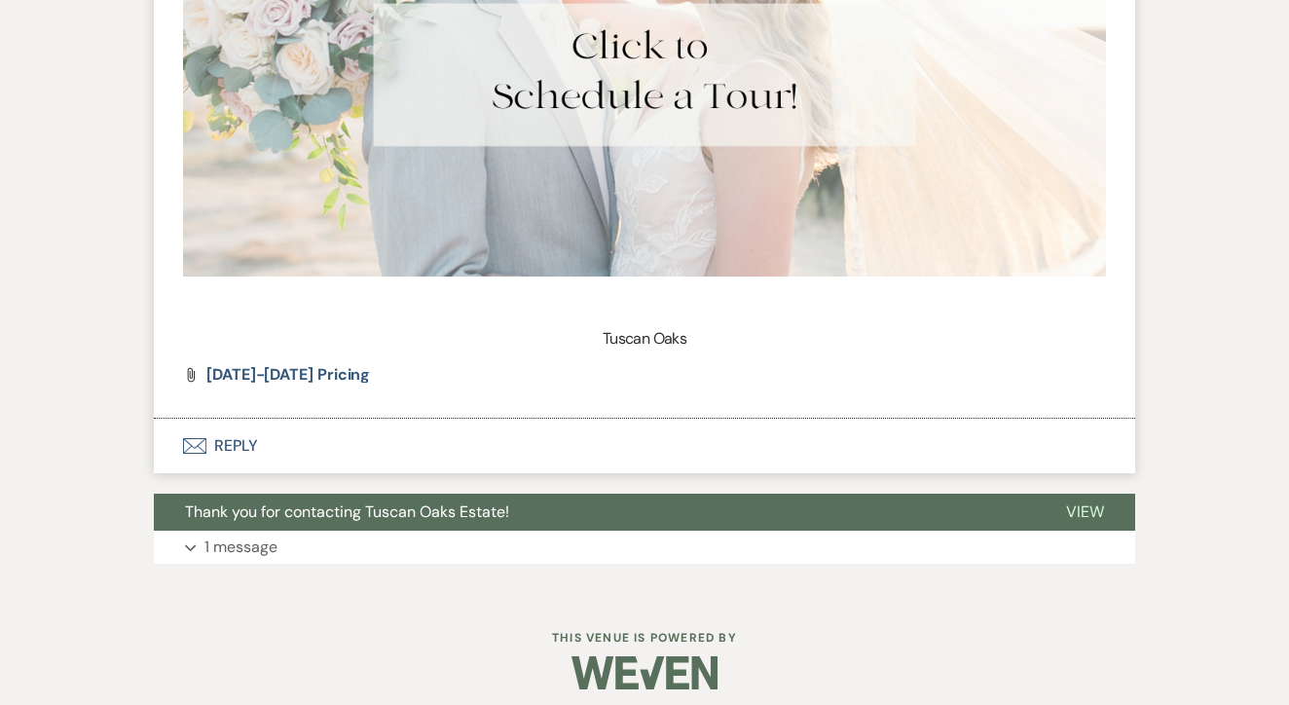
scroll to position [1598, 0]
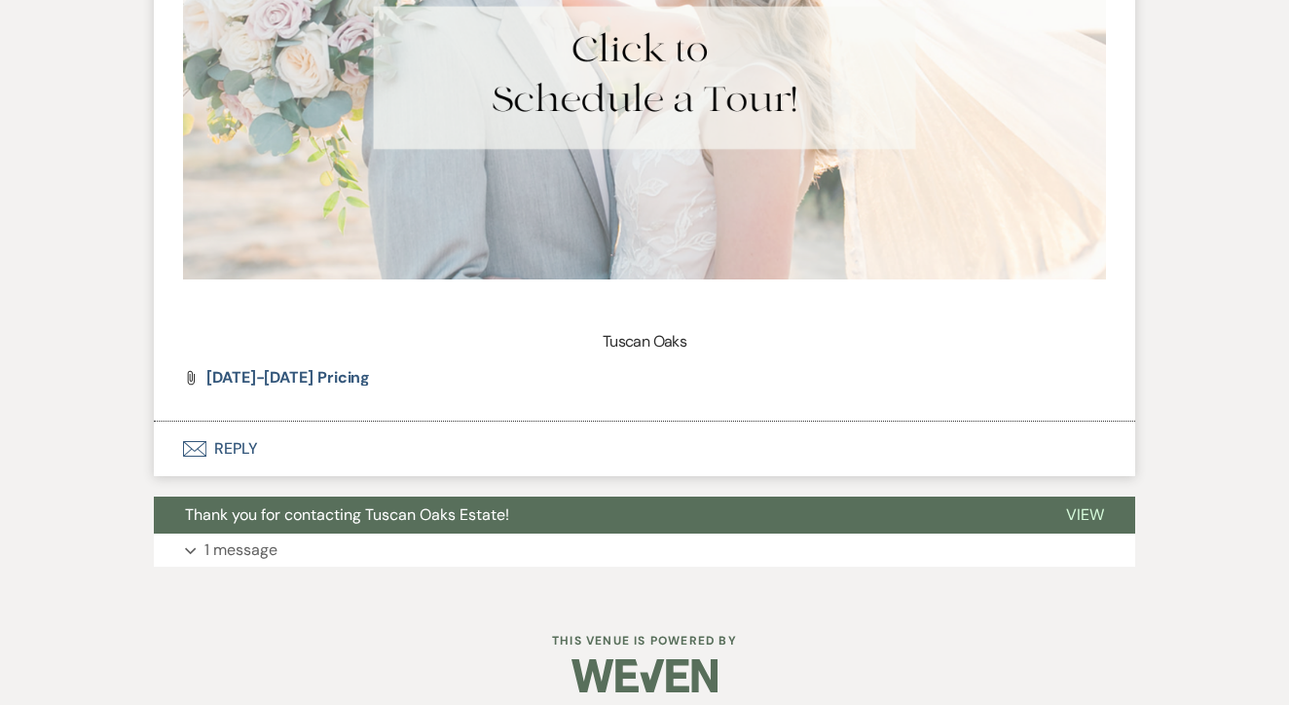
click at [428, 452] on button "Envelope Reply" at bounding box center [645, 449] width 982 height 55
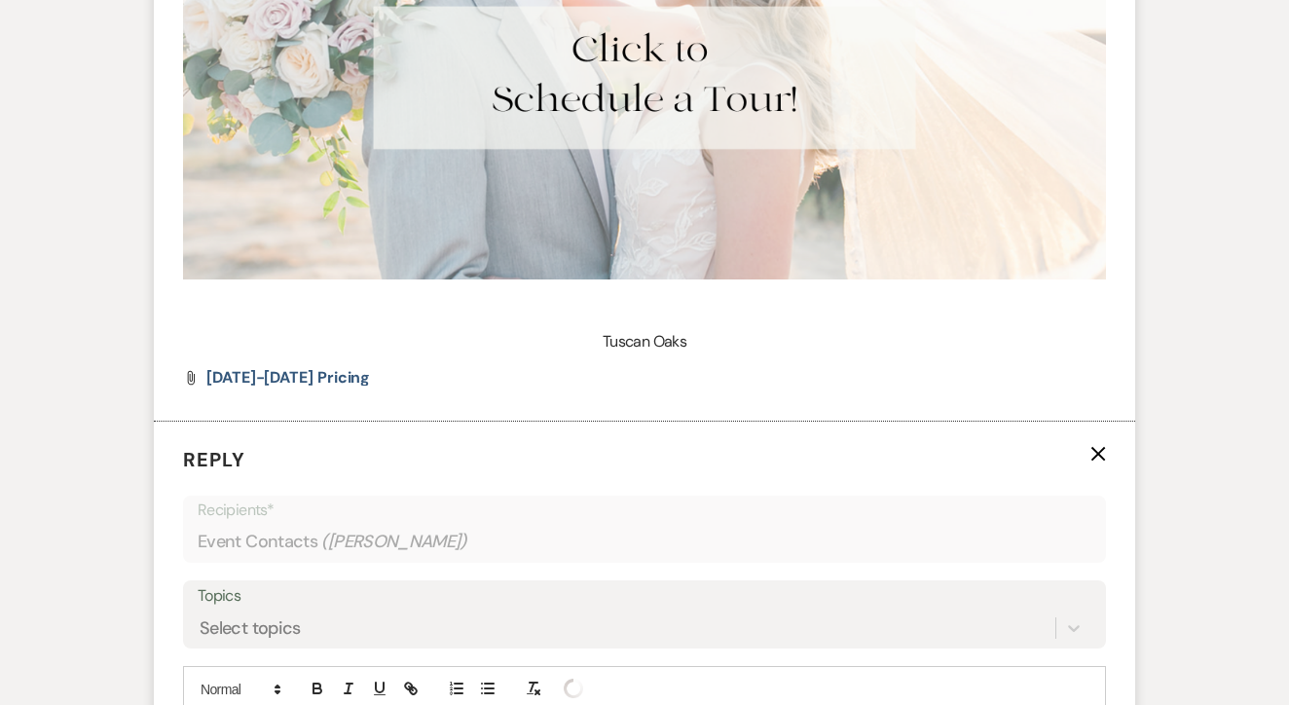
scroll to position [1855, 0]
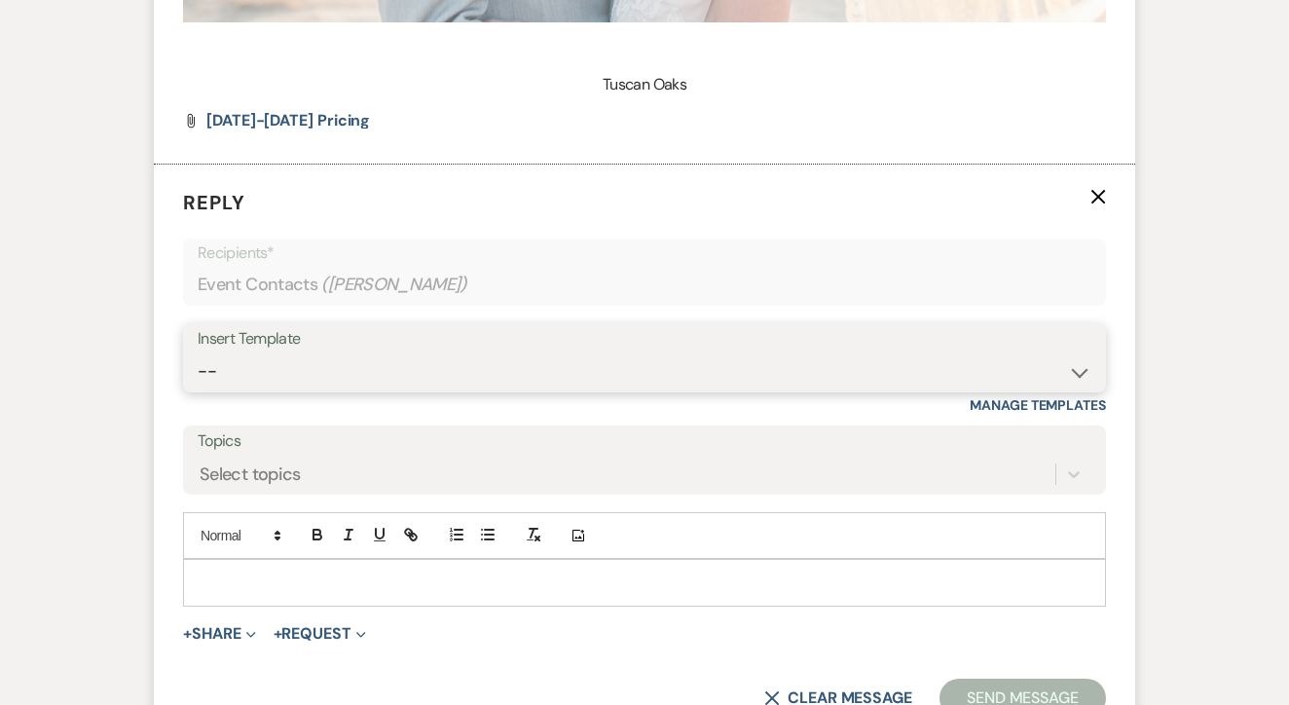
click at [489, 370] on select "-- Lead: Automated Intro Email (Wedding) Lead: 1st Follow Up Email Images Lead:…" at bounding box center [645, 372] width 894 height 38
select select "1271"
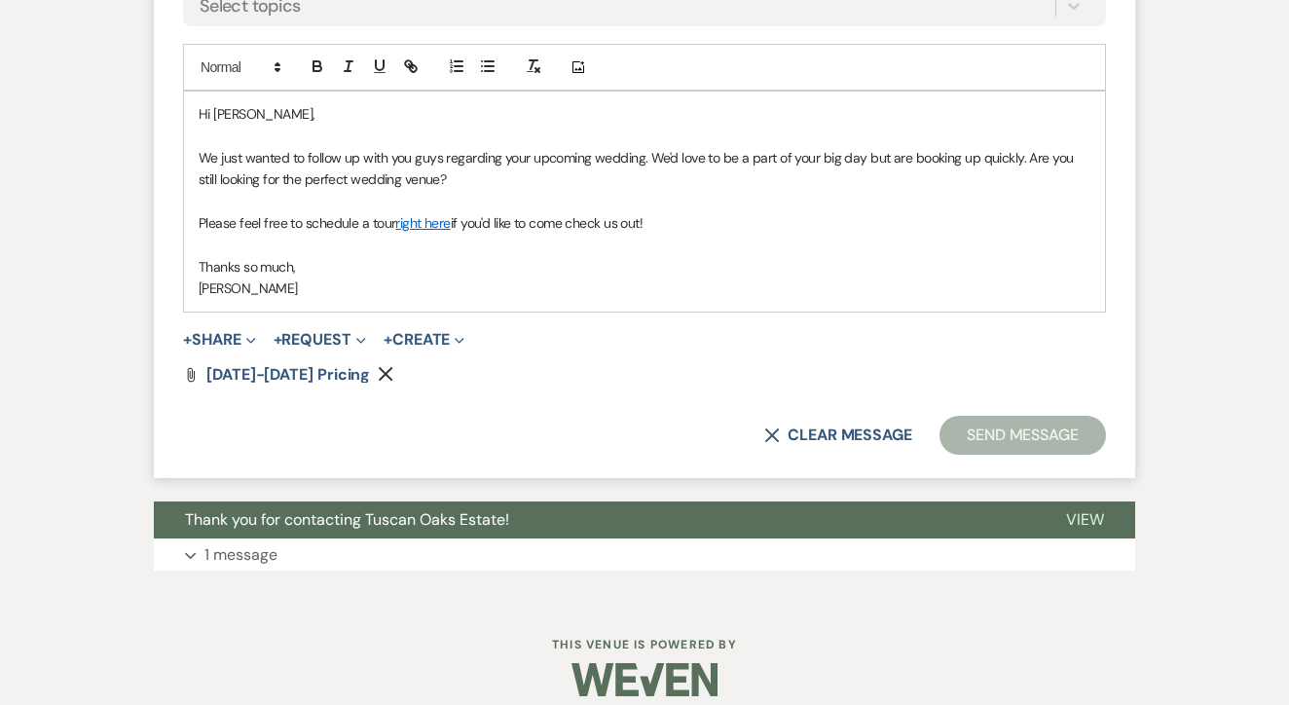
click at [1003, 416] on button "Send Message" at bounding box center [1023, 435] width 167 height 39
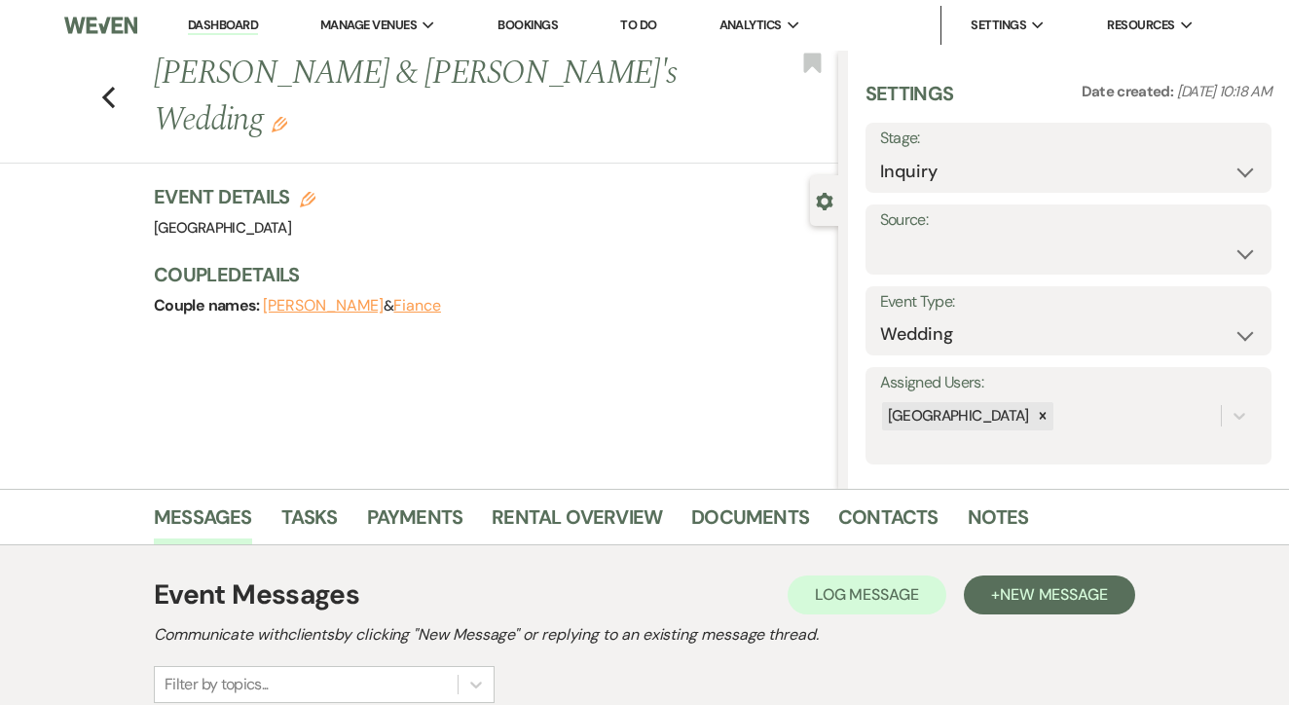
scroll to position [0, 0]
click at [307, 514] on link "Tasks" at bounding box center [309, 523] width 56 height 43
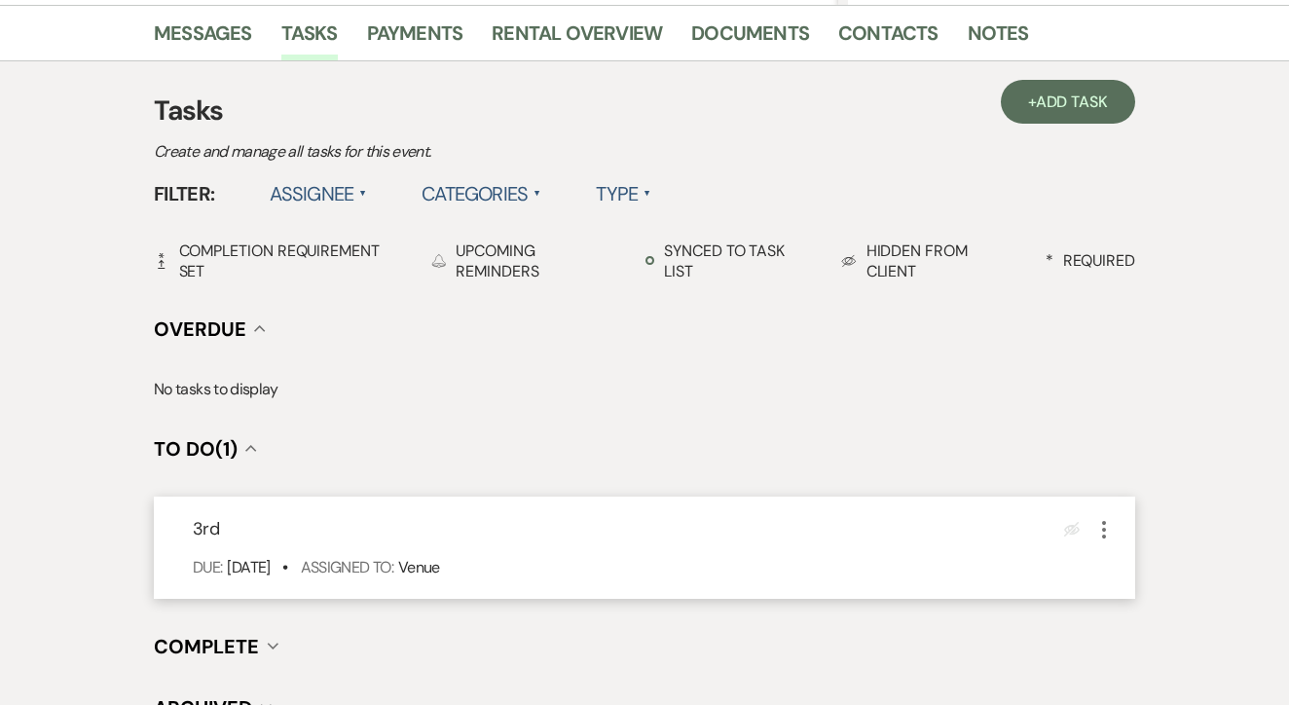
scroll to position [483, 0]
click at [1103, 525] on icon "More" at bounding box center [1104, 530] width 23 height 23
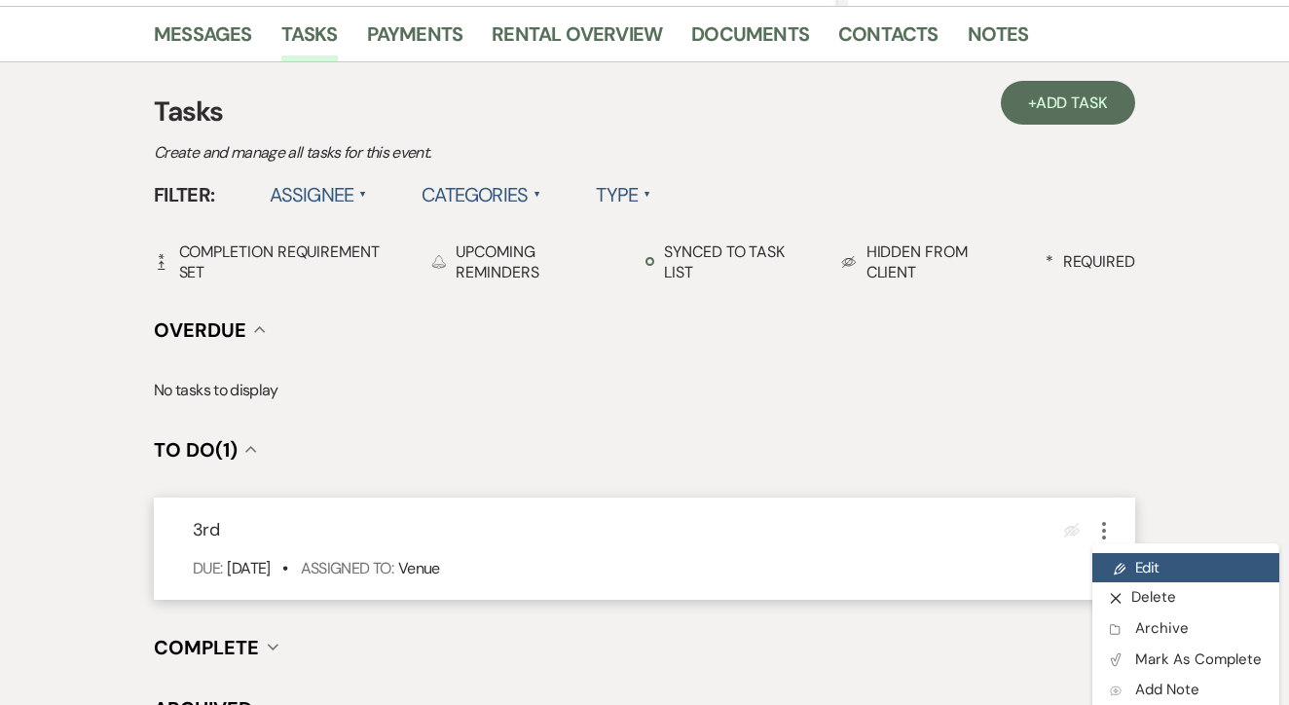
click at [1136, 553] on link "Pencil Edit" at bounding box center [1186, 567] width 187 height 29
select select "false"
select select "venueHost"
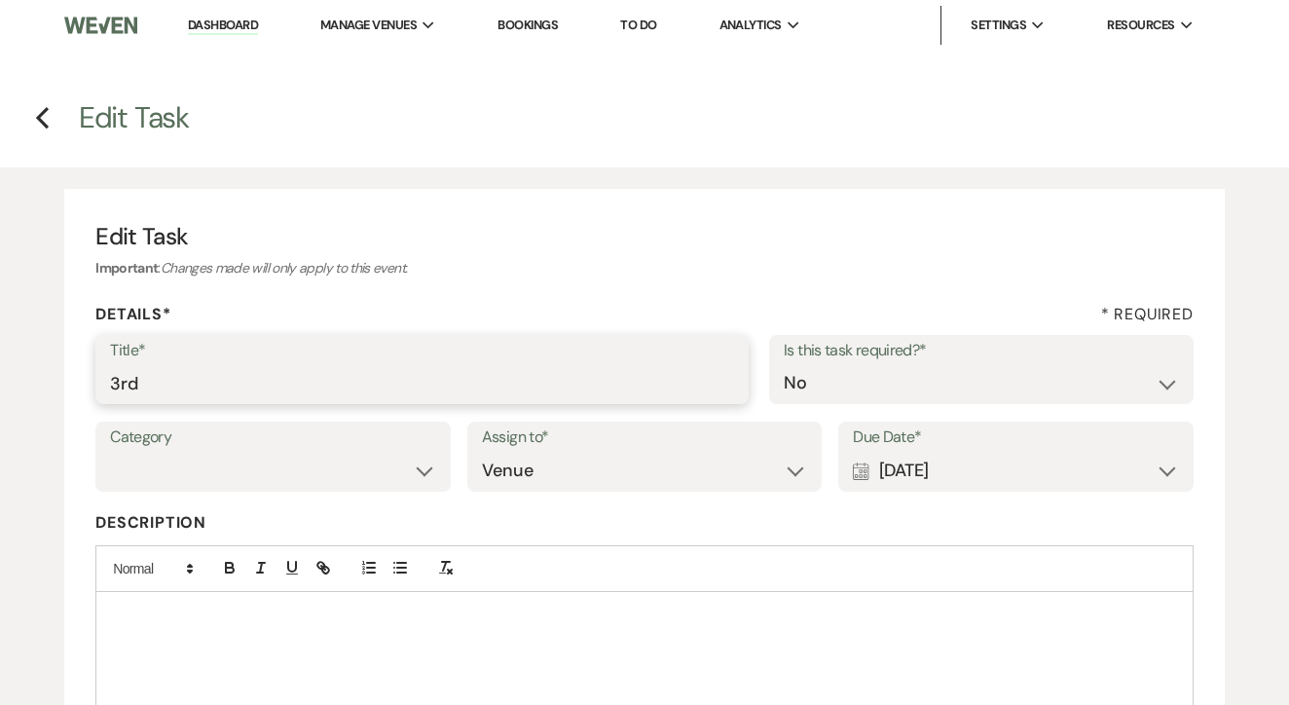
click at [337, 384] on input "3rd" at bounding box center [422, 383] width 624 height 38
type input "4th"
click at [1026, 467] on div "Calendar [DATE] Expand" at bounding box center [1016, 471] width 326 height 38
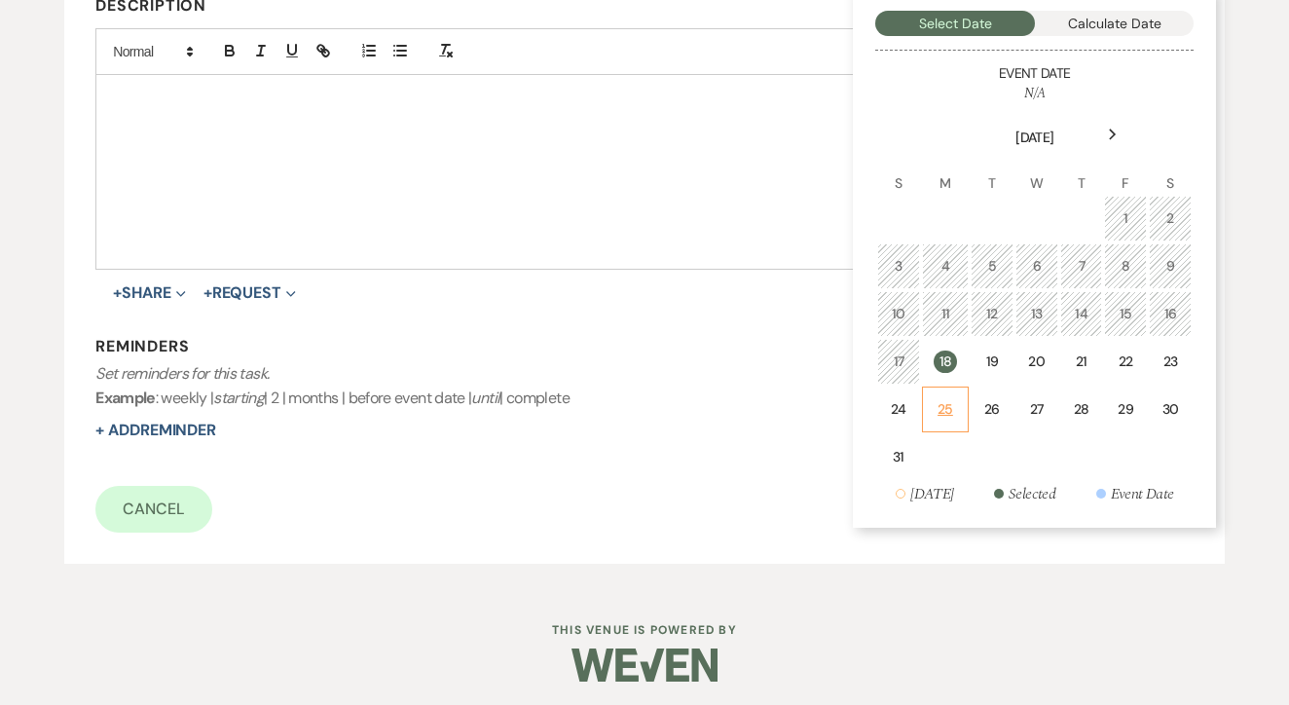
scroll to position [516, 0]
click at [948, 401] on div "25" at bounding box center [946, 410] width 22 height 20
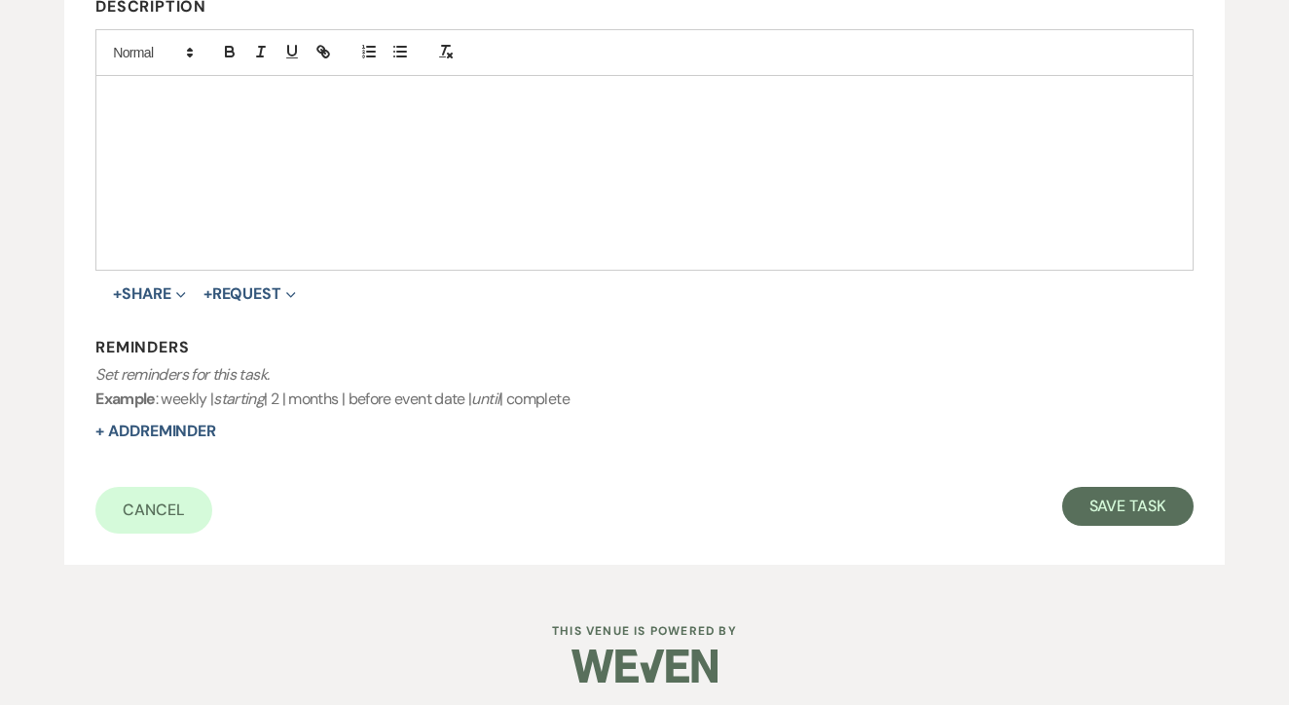
click at [1137, 522] on div "Cancel Save Task" at bounding box center [644, 510] width 1099 height 47
click at [1132, 489] on button "Save Task" at bounding box center [1128, 506] width 131 height 39
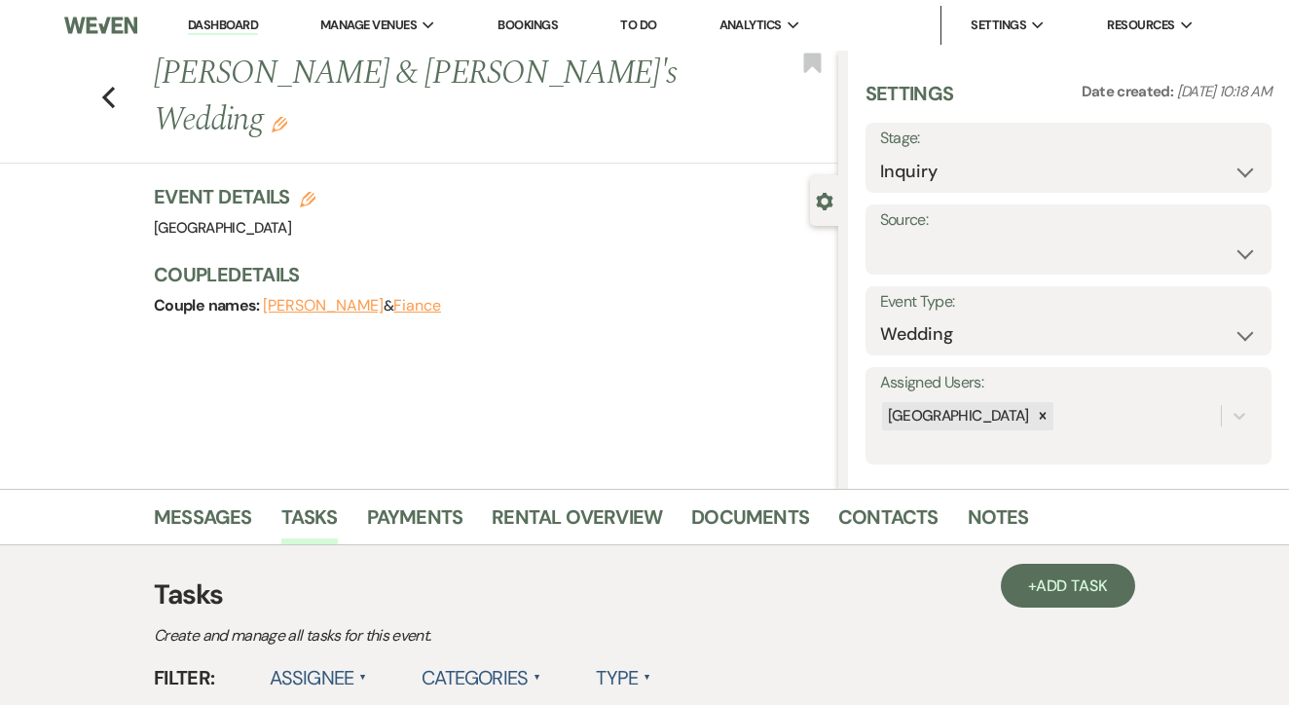
click at [651, 27] on link "To Do" at bounding box center [638, 25] width 36 height 17
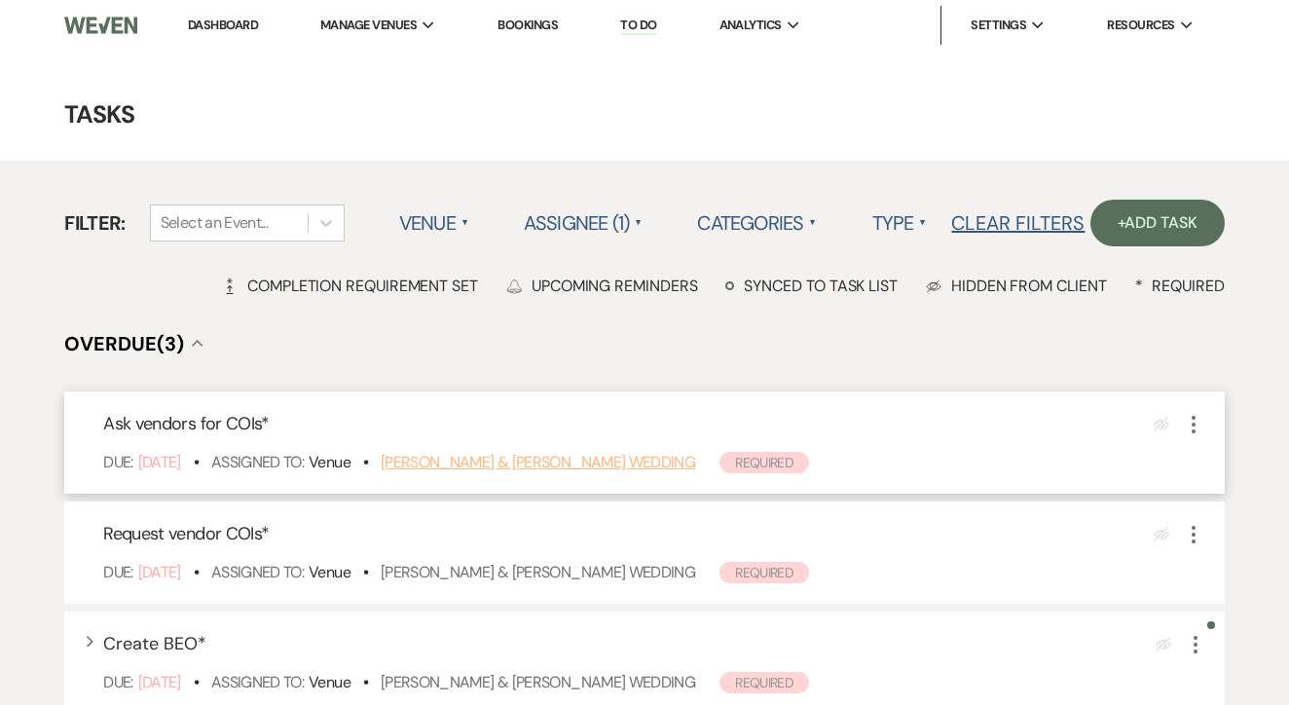
scroll to position [539, 0]
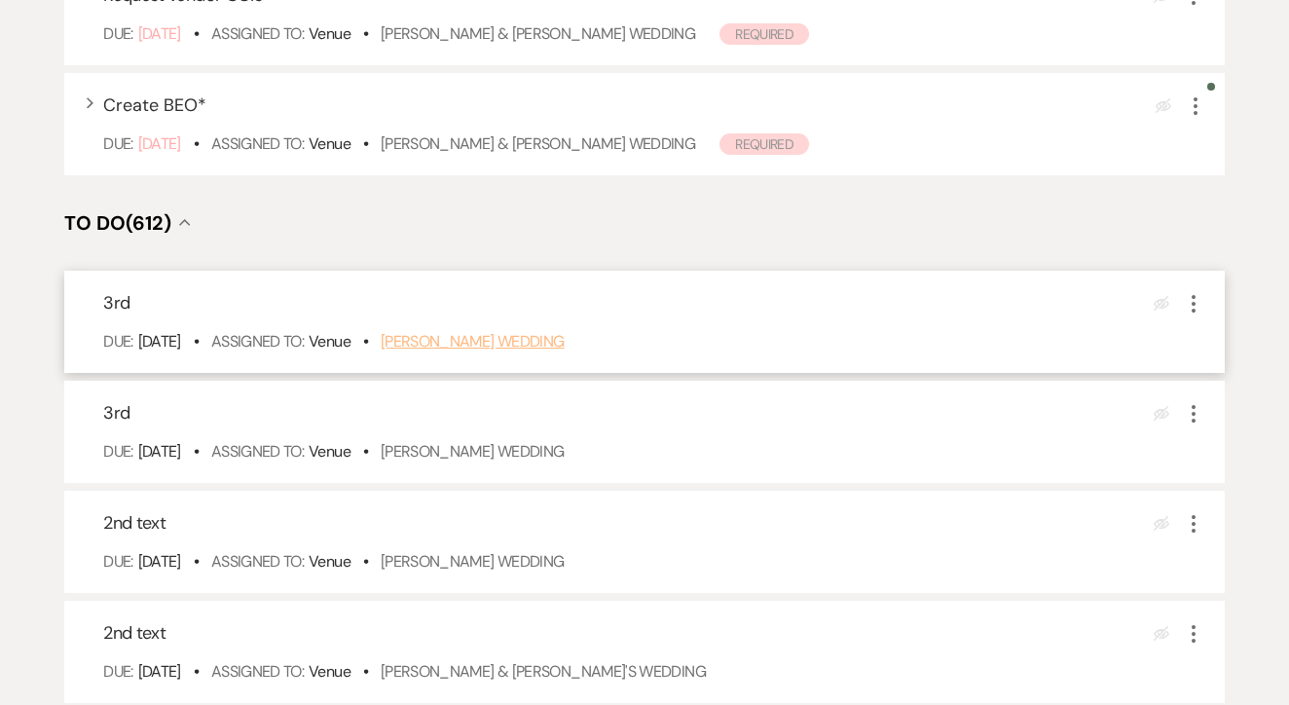
click at [499, 352] on link "[PERSON_NAME] Wedding" at bounding box center [473, 341] width 184 height 20
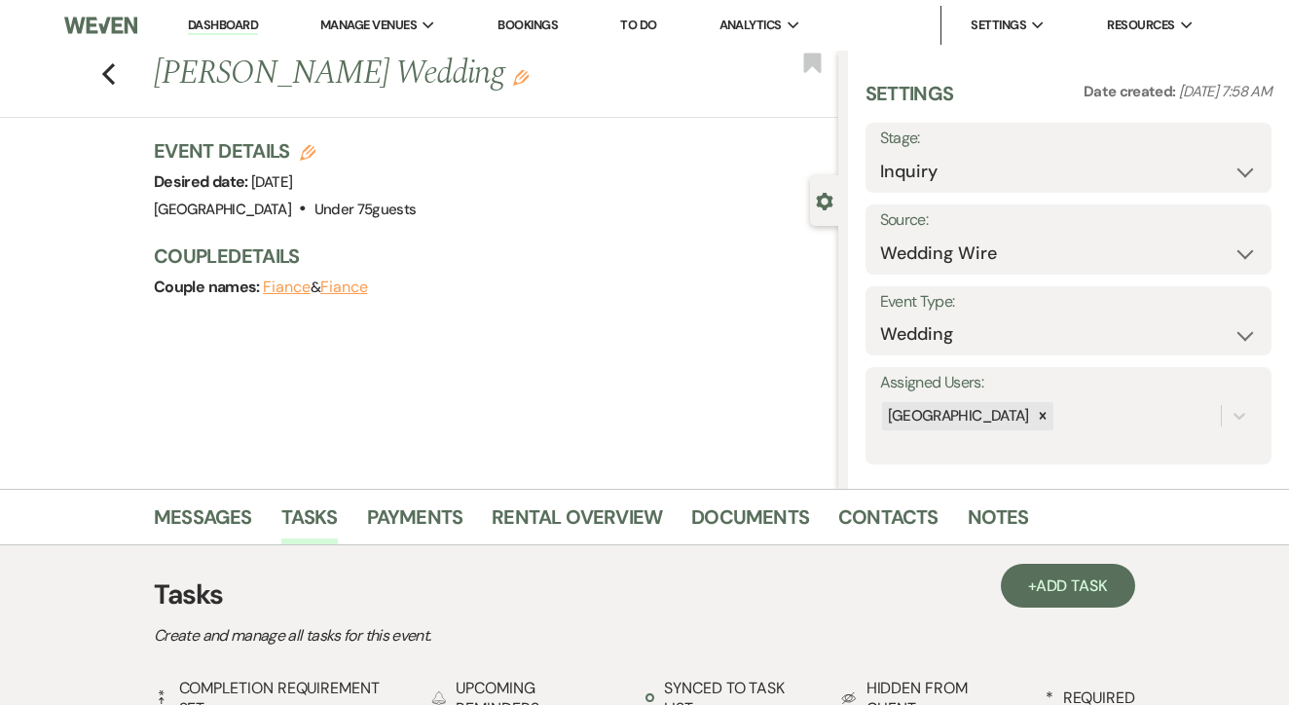
click at [179, 518] on link "Messages" at bounding box center [203, 523] width 98 height 43
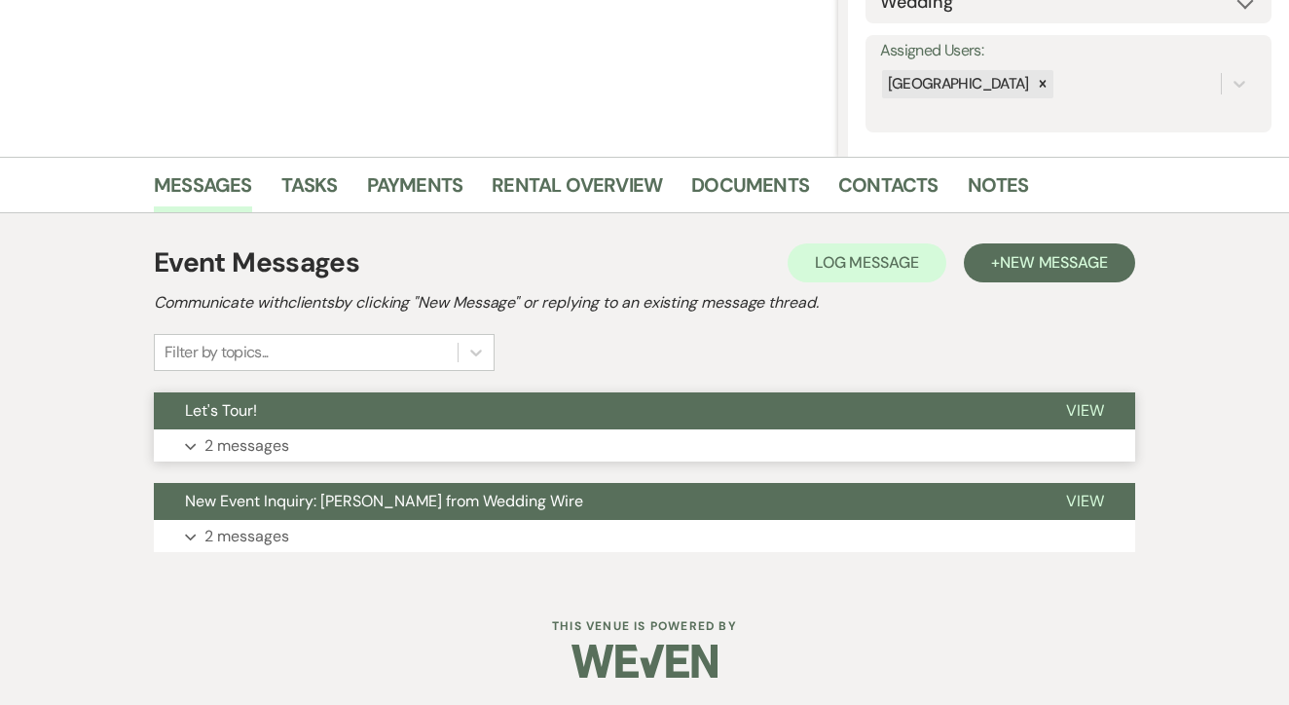
click at [492, 412] on button "Let's Tour!" at bounding box center [594, 410] width 881 height 37
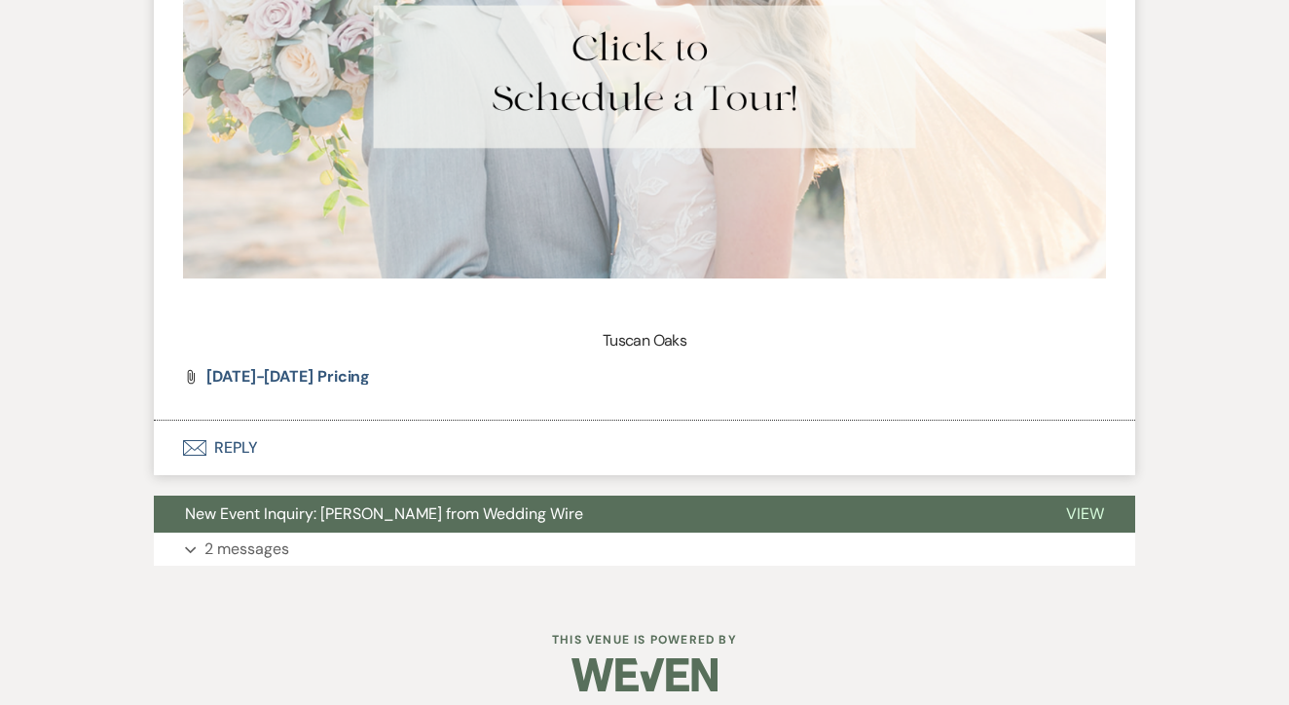
click at [433, 438] on button "Envelope Reply" at bounding box center [645, 448] width 982 height 55
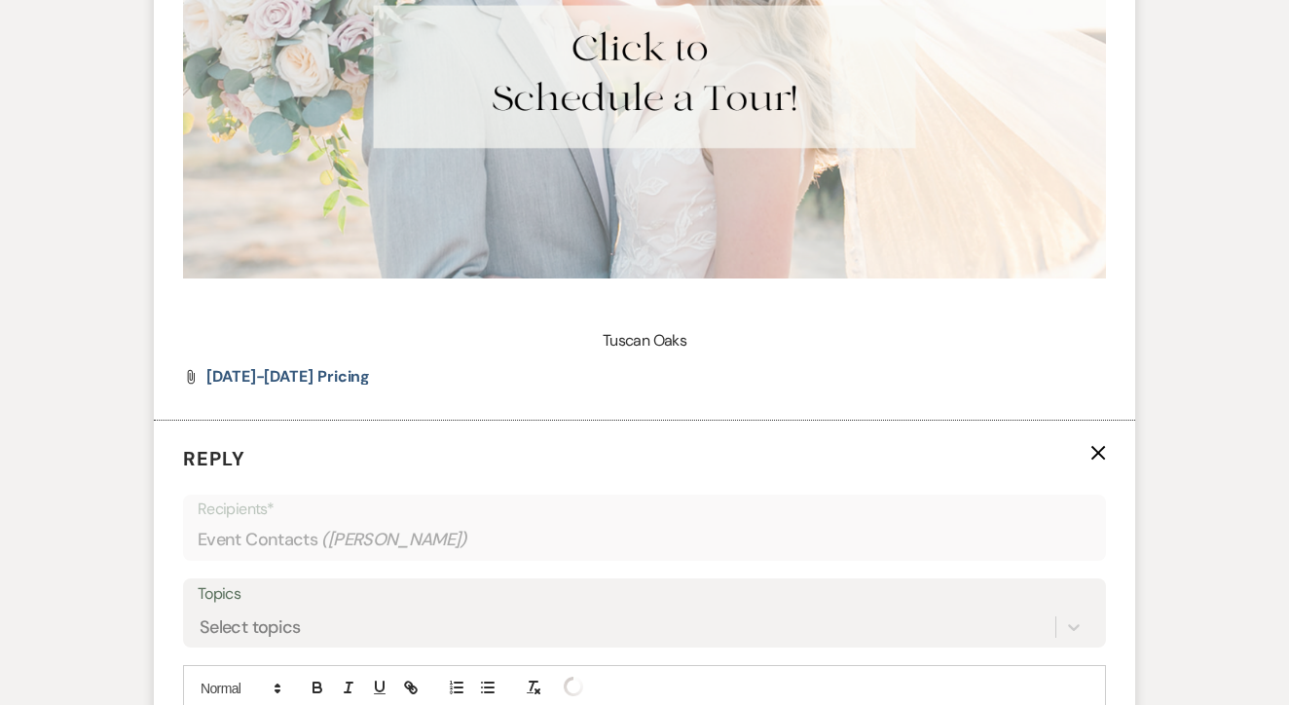
scroll to position [1853, 0]
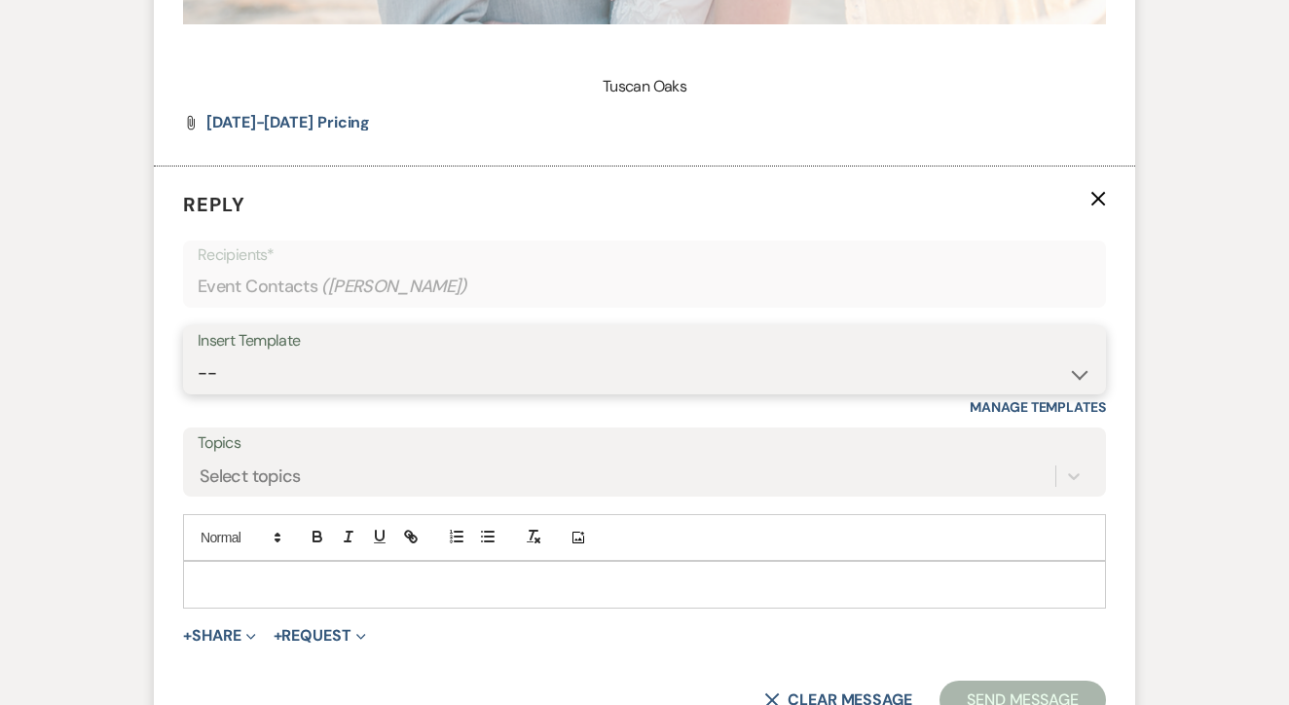
click at [539, 362] on select "-- Lead: Automated Intro Email (Wedding) Lead: 1st Follow Up Email Images Lead:…" at bounding box center [645, 374] width 894 height 38
select select "1271"
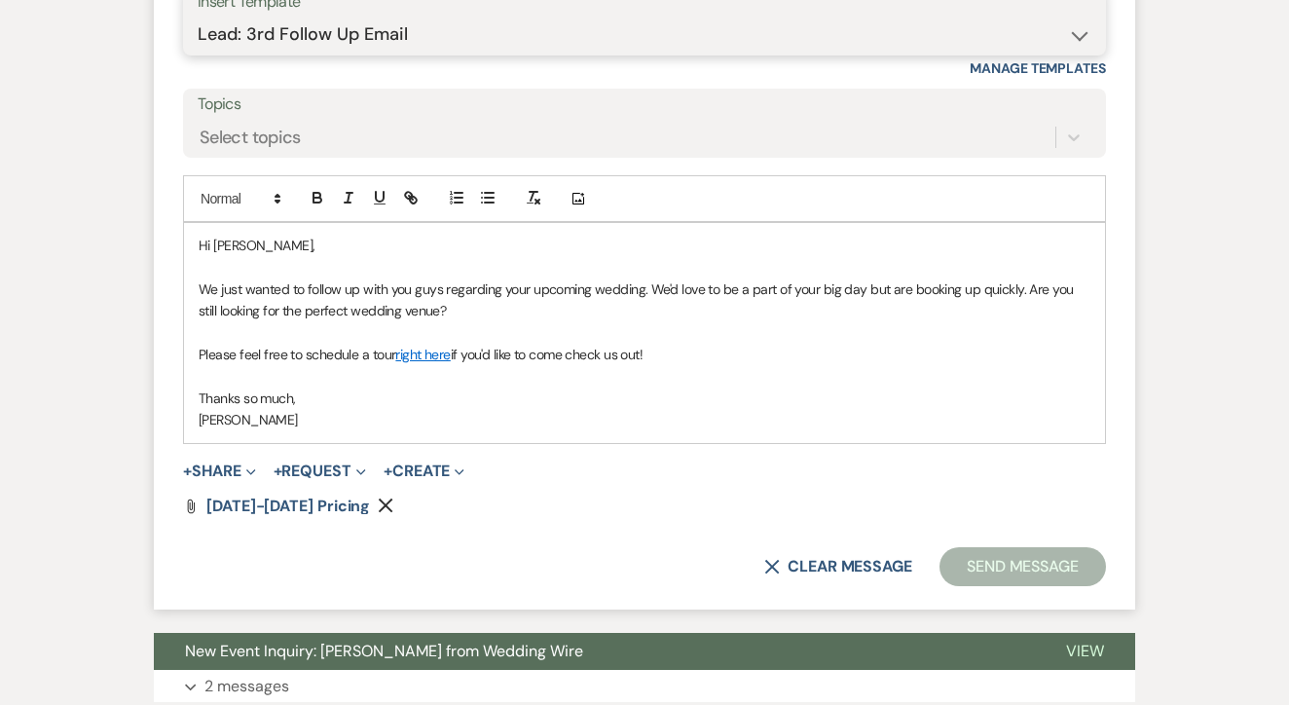
scroll to position [2227, 0]
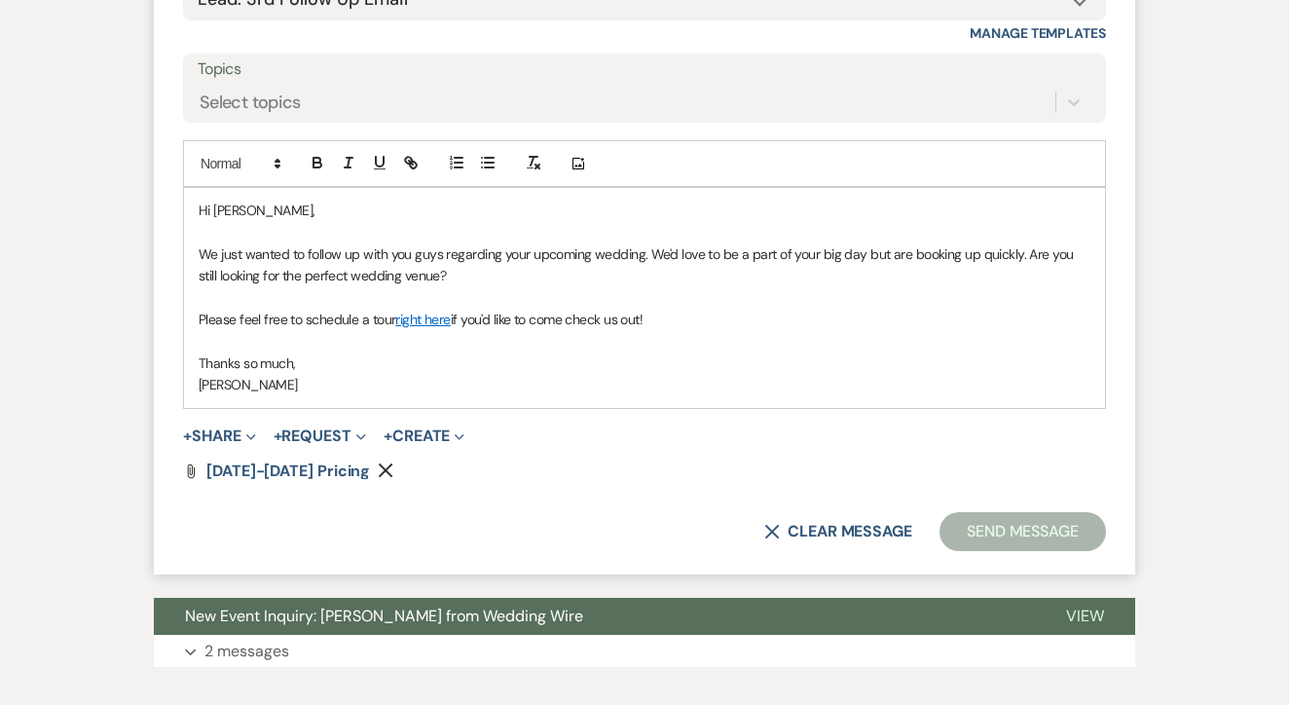
click at [1062, 523] on button "Send Message" at bounding box center [1023, 531] width 167 height 39
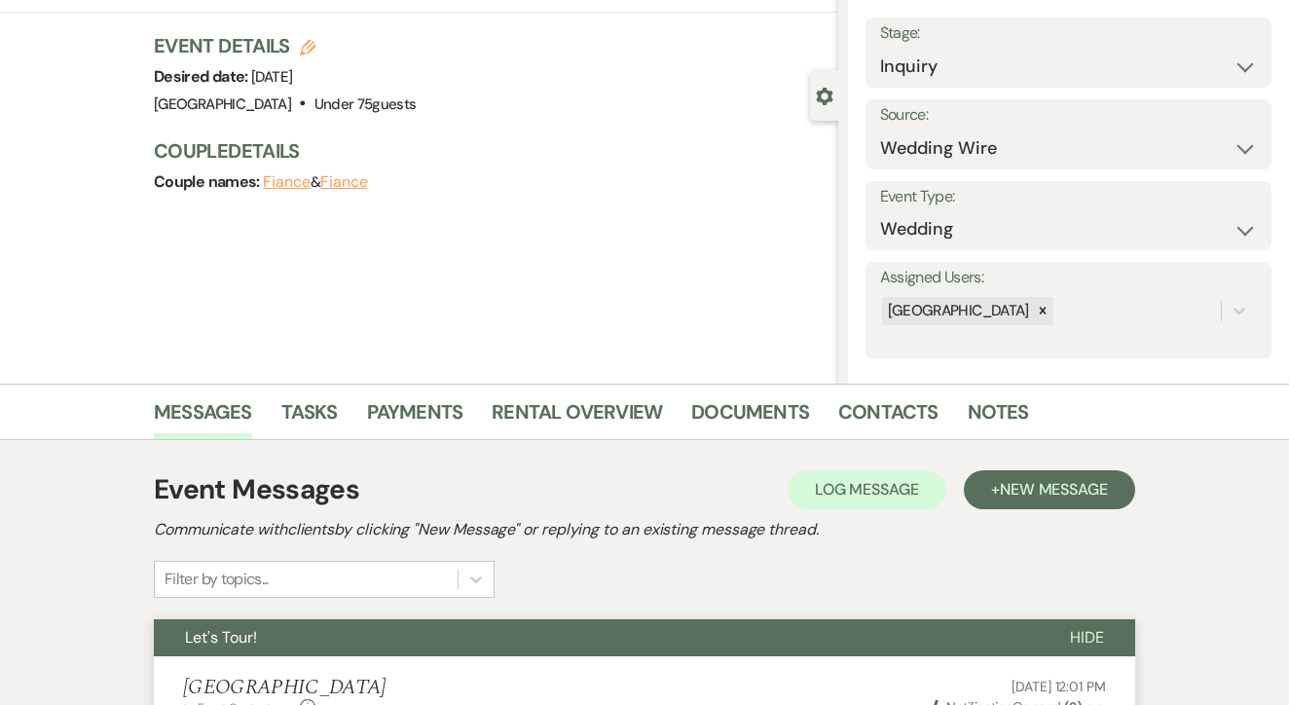
scroll to position [84, 0]
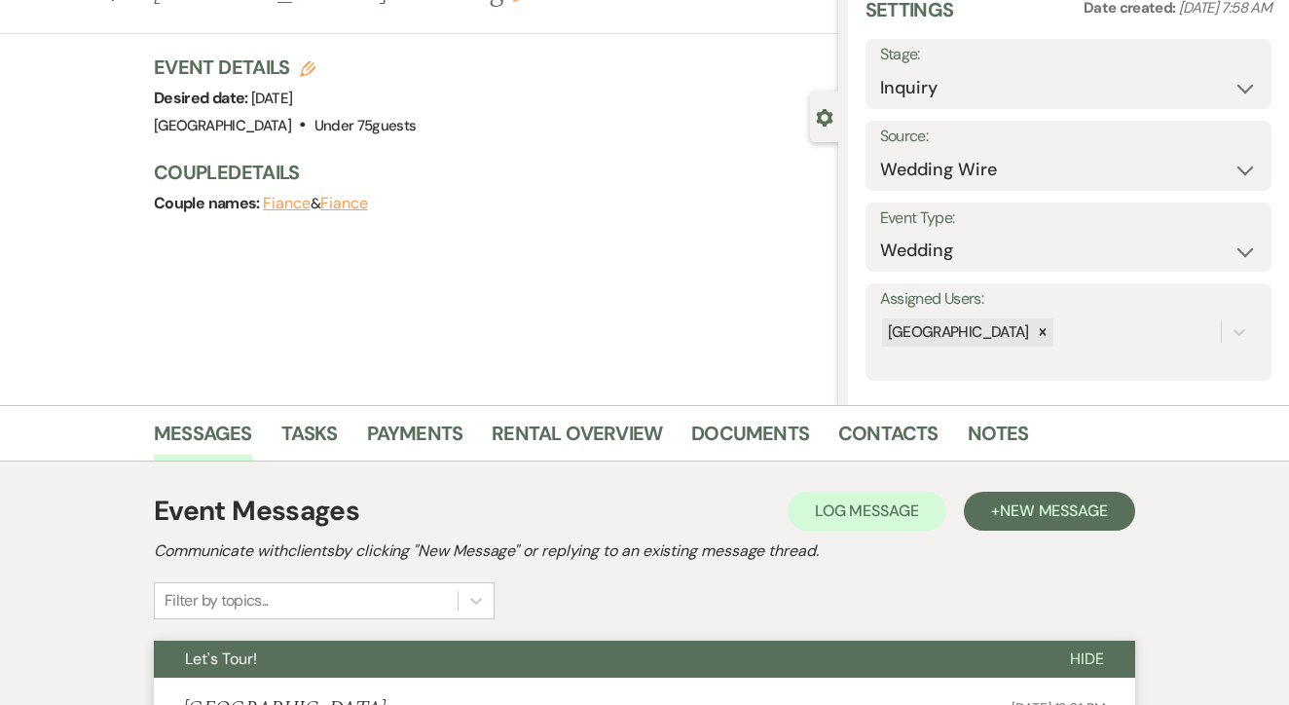
click at [323, 431] on link "Tasks" at bounding box center [309, 439] width 56 height 43
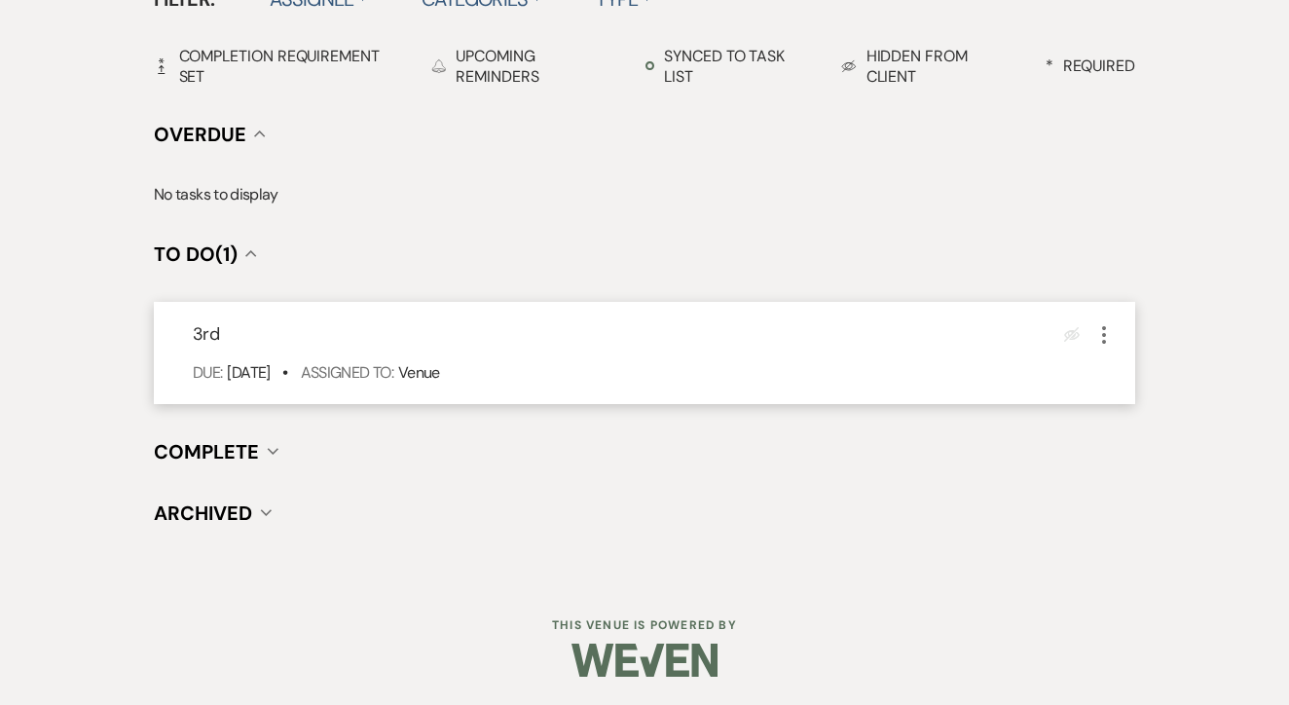
scroll to position [678, 0]
click at [1105, 337] on icon "More" at bounding box center [1104, 335] width 23 height 23
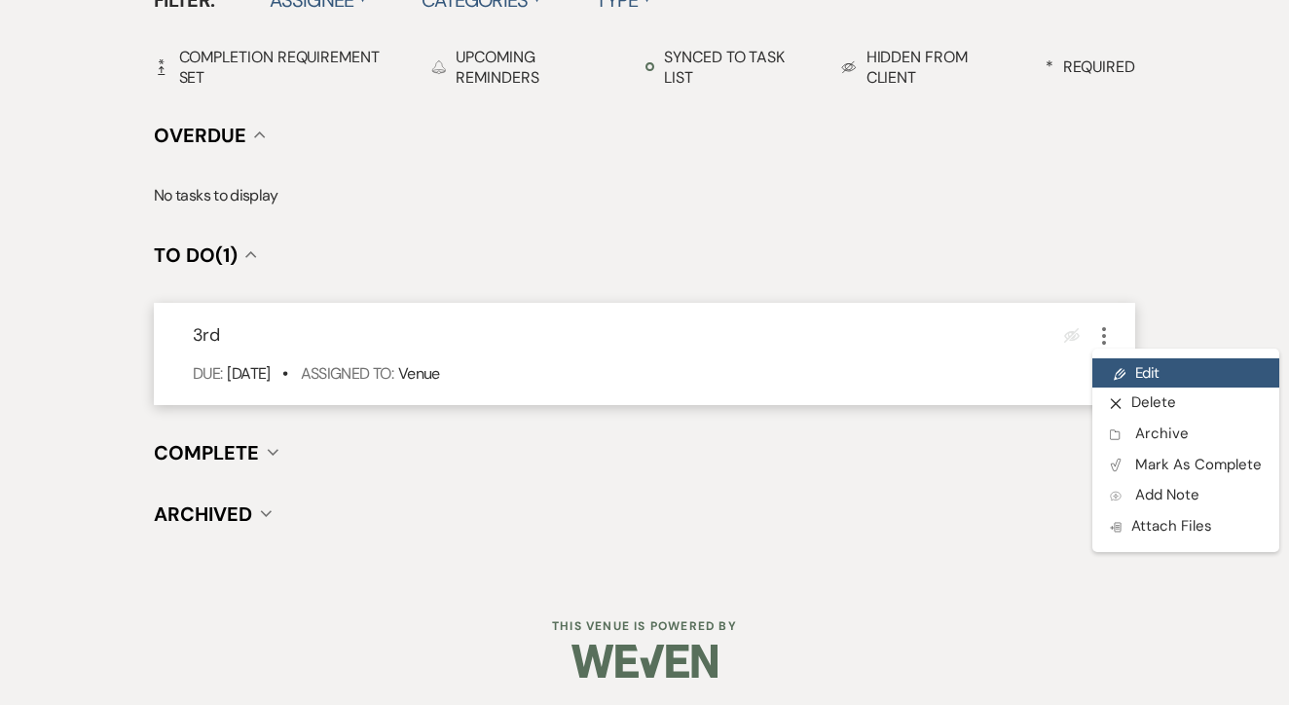
click at [1154, 377] on link "Pencil Edit" at bounding box center [1186, 372] width 187 height 29
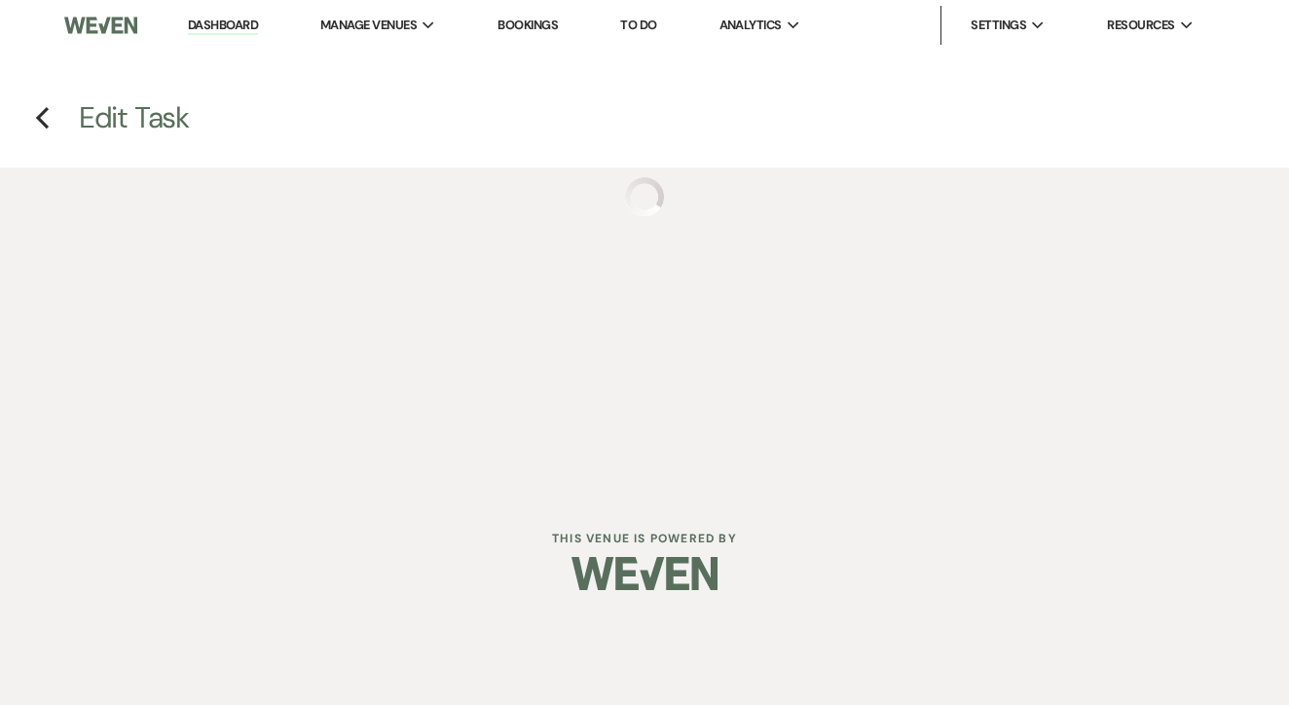
select select "false"
select select "venueHost"
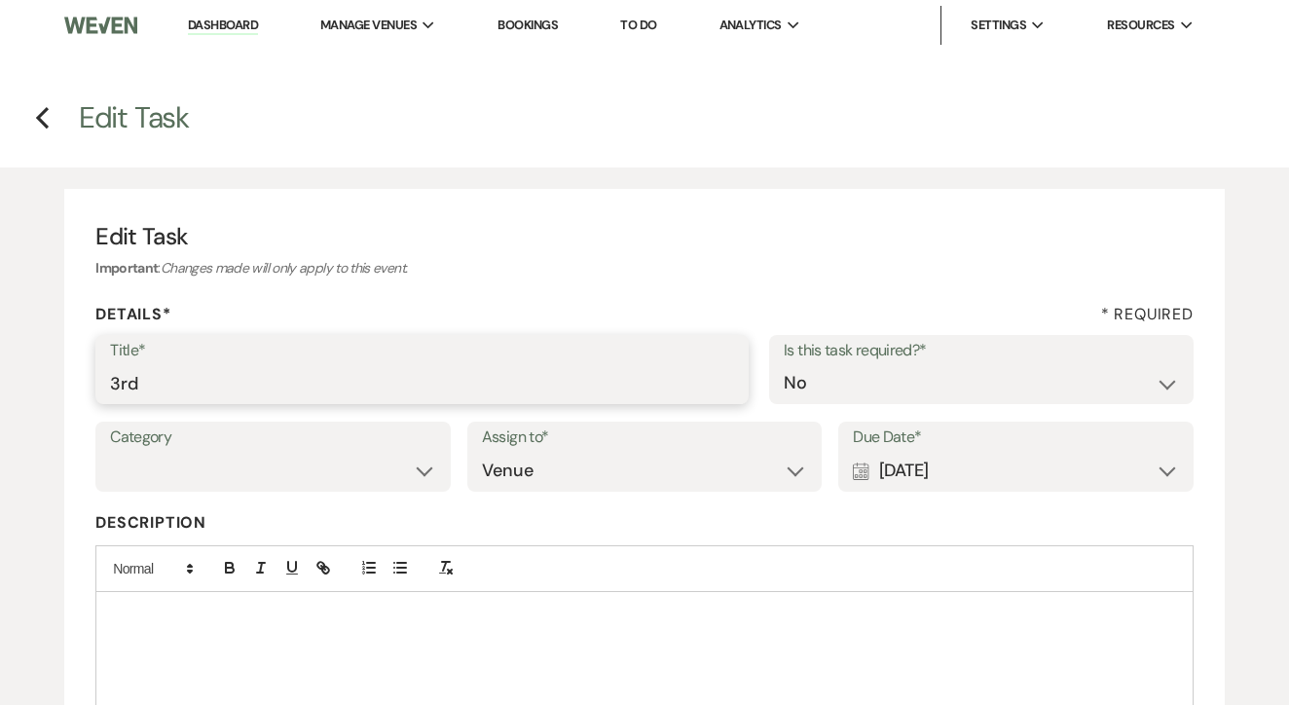
click at [442, 371] on input "3rd" at bounding box center [422, 383] width 624 height 38
type input "4th"
click at [953, 455] on div "Calendar [DATE] Expand" at bounding box center [1016, 471] width 326 height 38
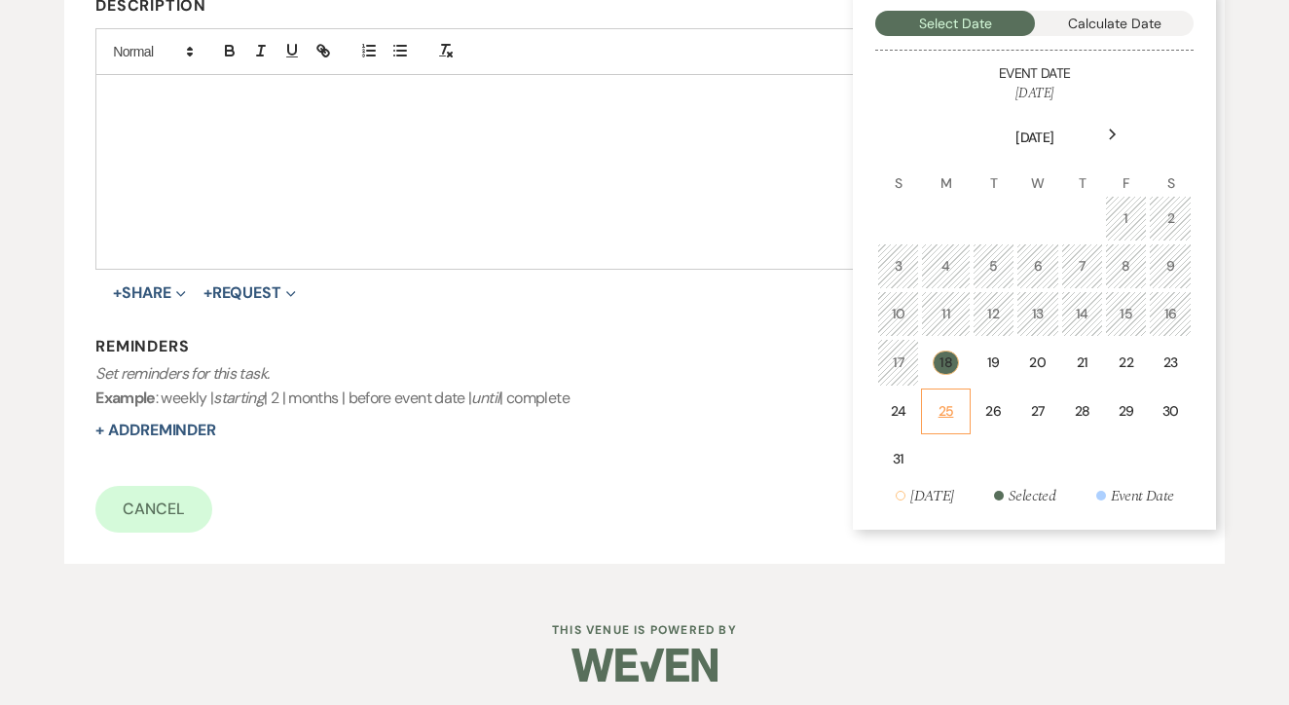
click at [946, 414] on div "25" at bounding box center [945, 411] width 23 height 20
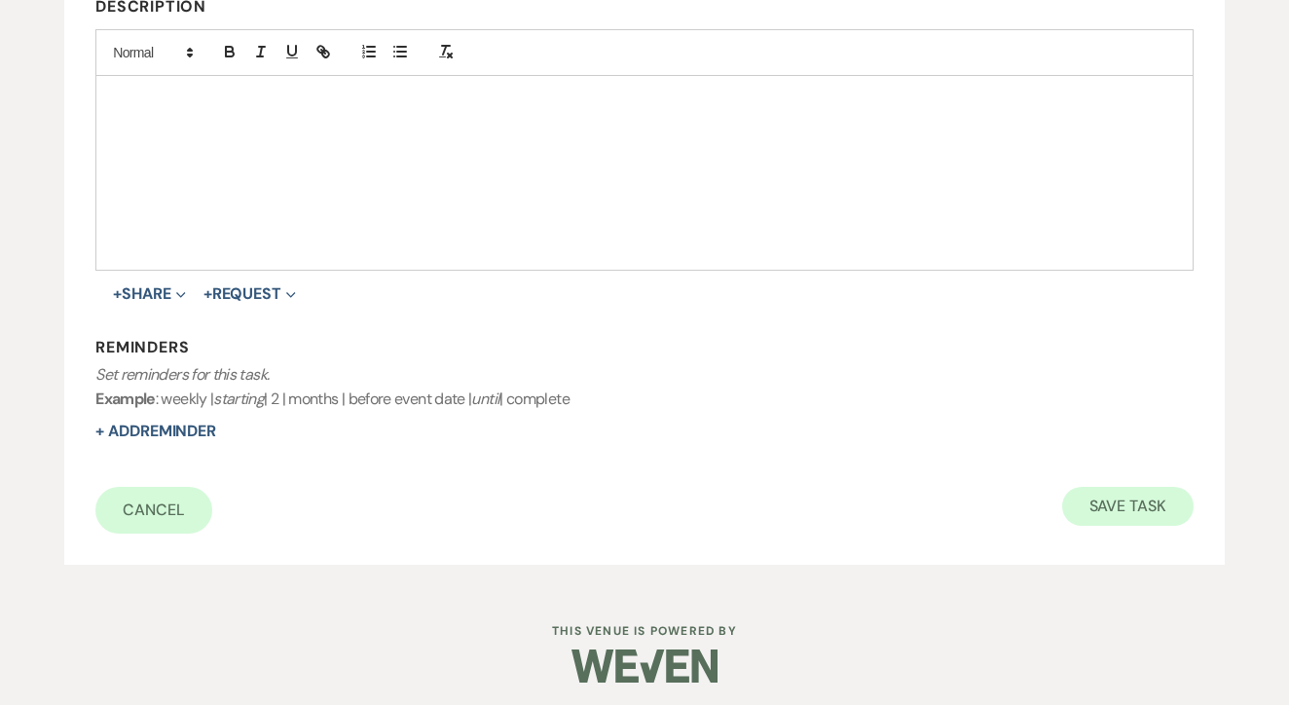
click at [1141, 520] on button "Save Task" at bounding box center [1128, 506] width 131 height 39
select select "3"
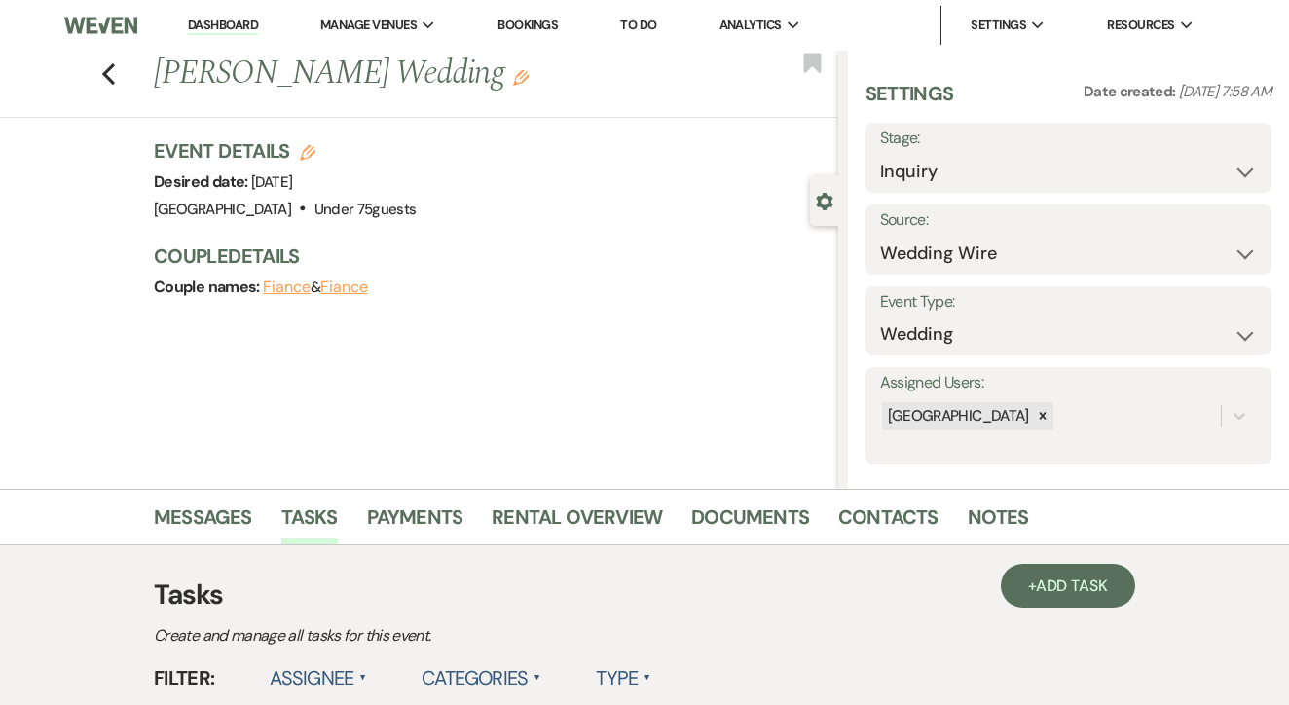
click at [656, 23] on link "To Do" at bounding box center [638, 25] width 36 height 17
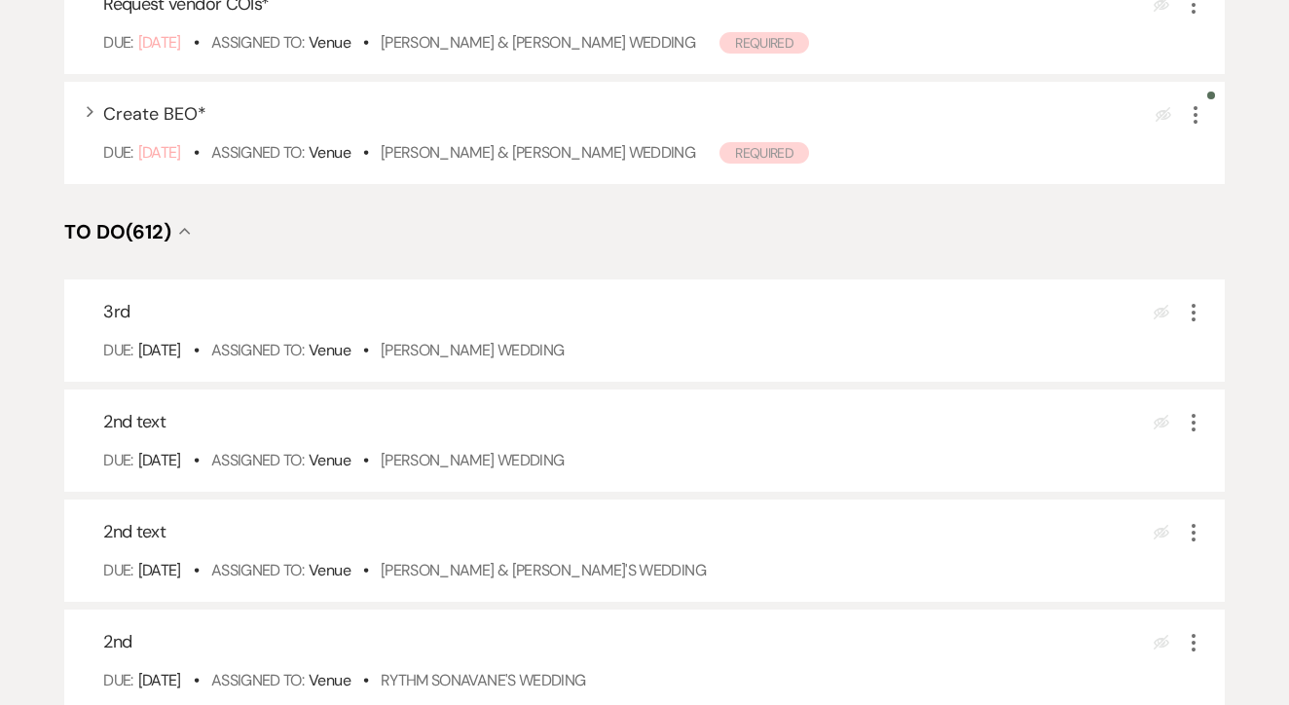
scroll to position [531, 0]
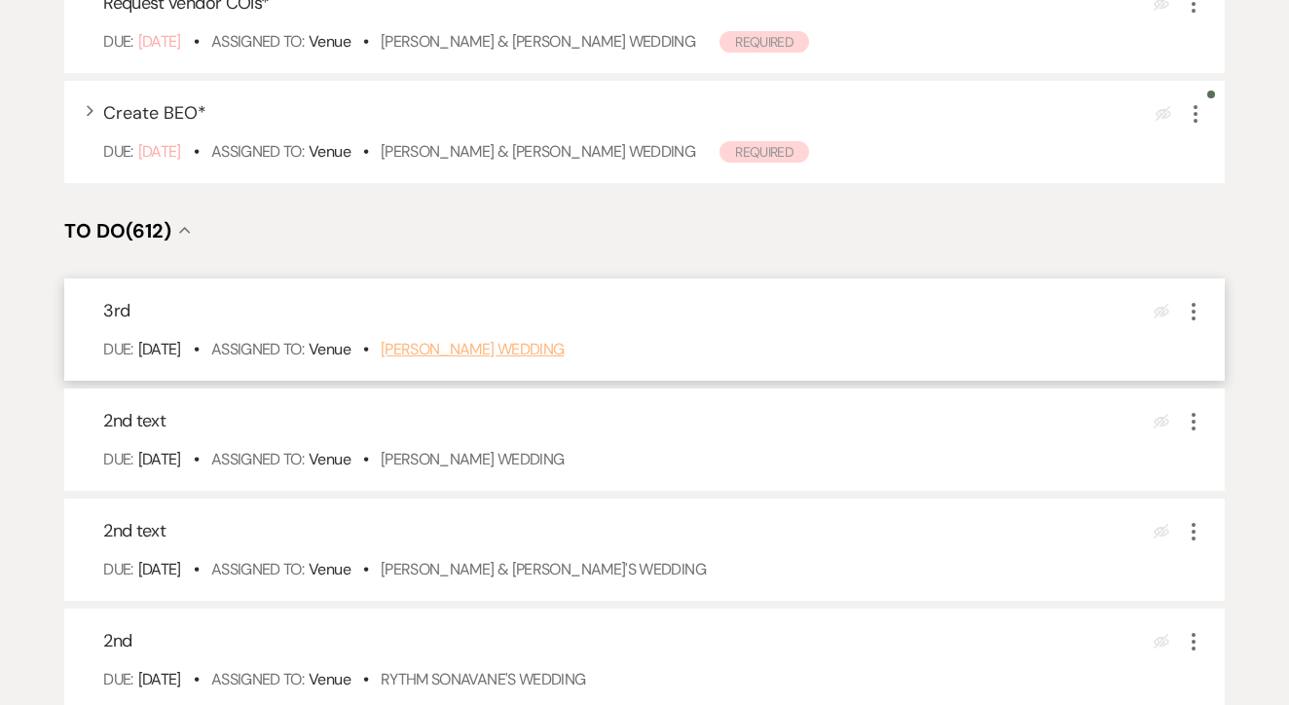
click at [531, 359] on link "[PERSON_NAME] Wedding" at bounding box center [473, 349] width 184 height 20
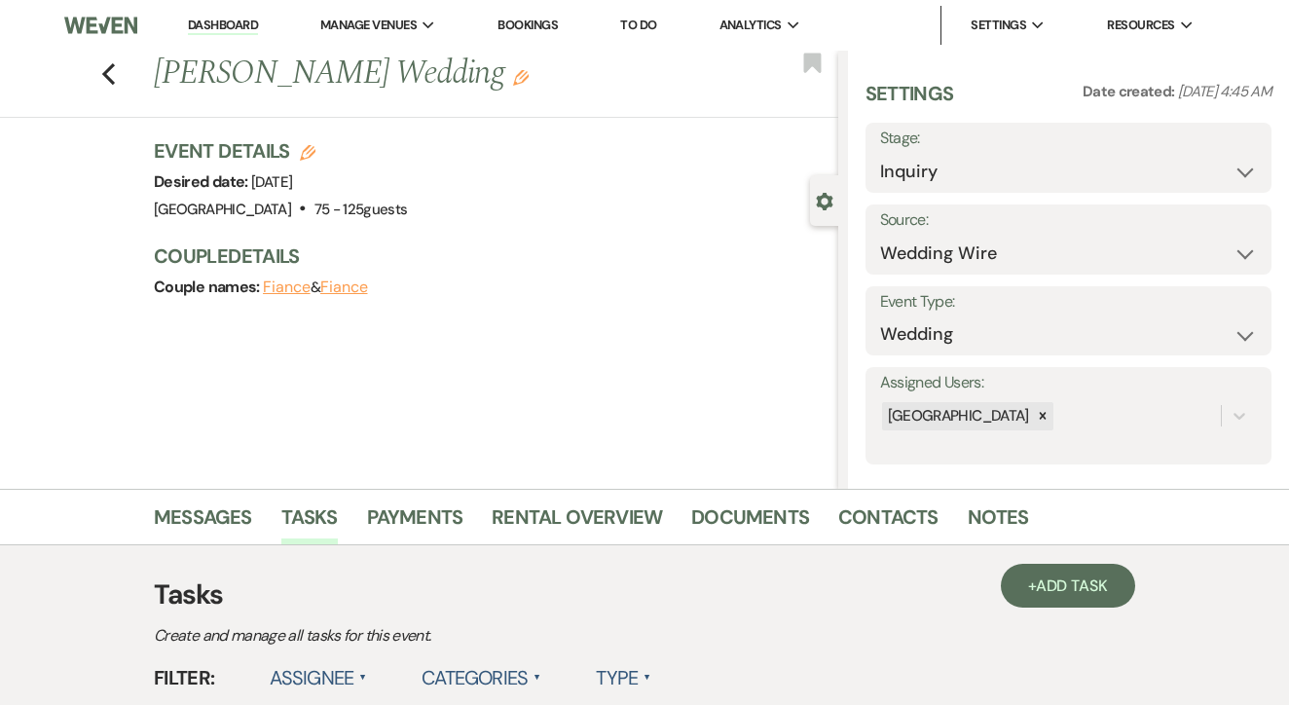
click at [168, 532] on link "Messages" at bounding box center [203, 523] width 98 height 43
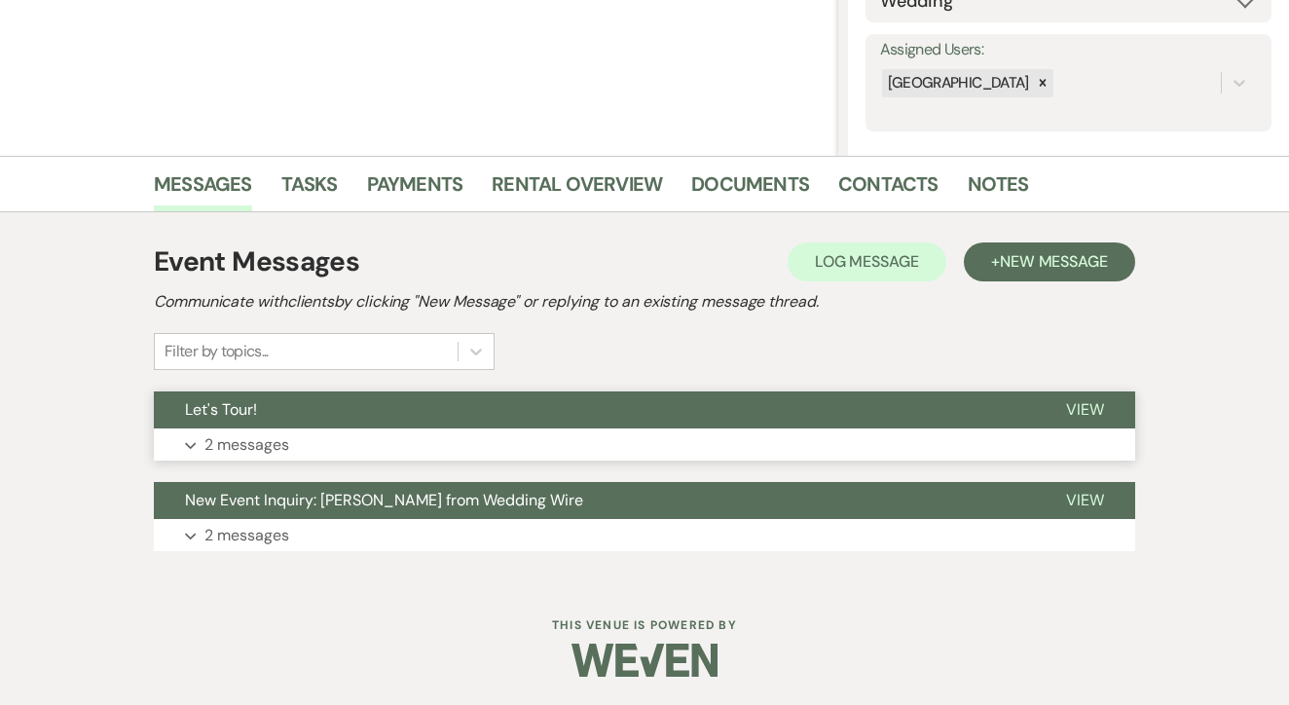
click at [379, 428] on button "Let's Tour!" at bounding box center [594, 410] width 881 height 37
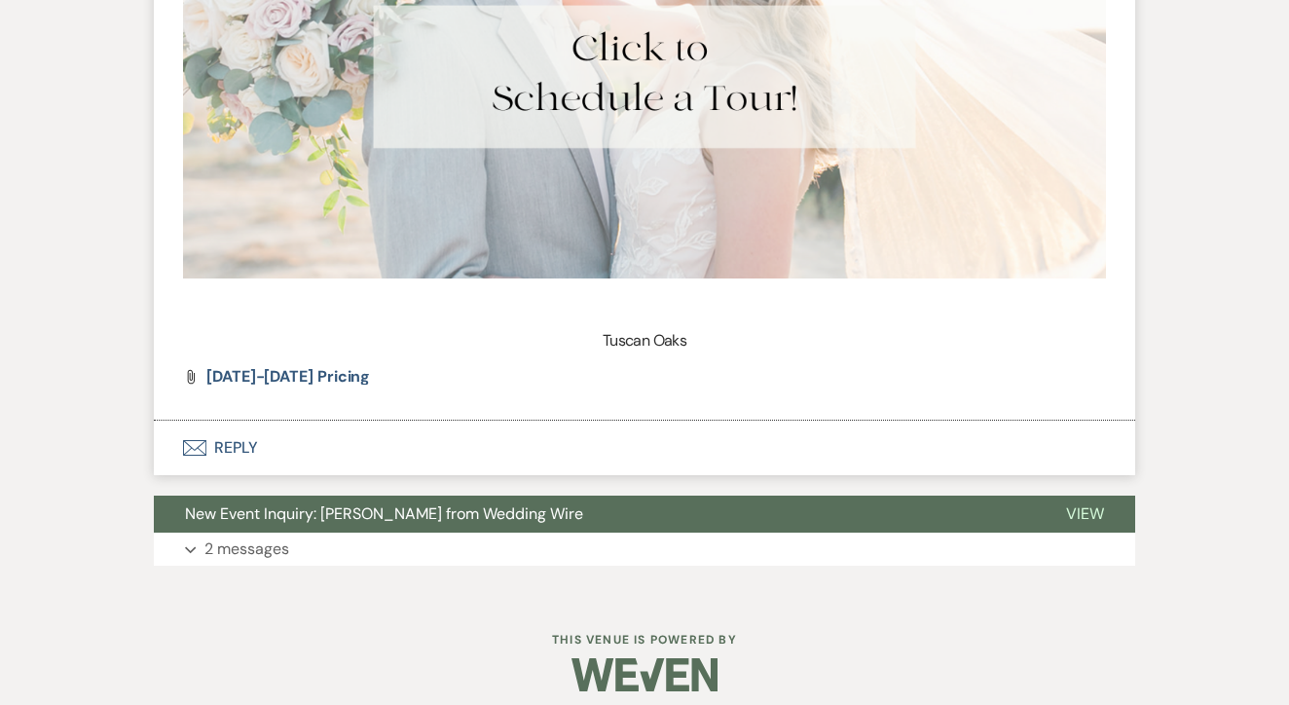
click at [379, 428] on button "Envelope Reply" at bounding box center [645, 448] width 982 height 55
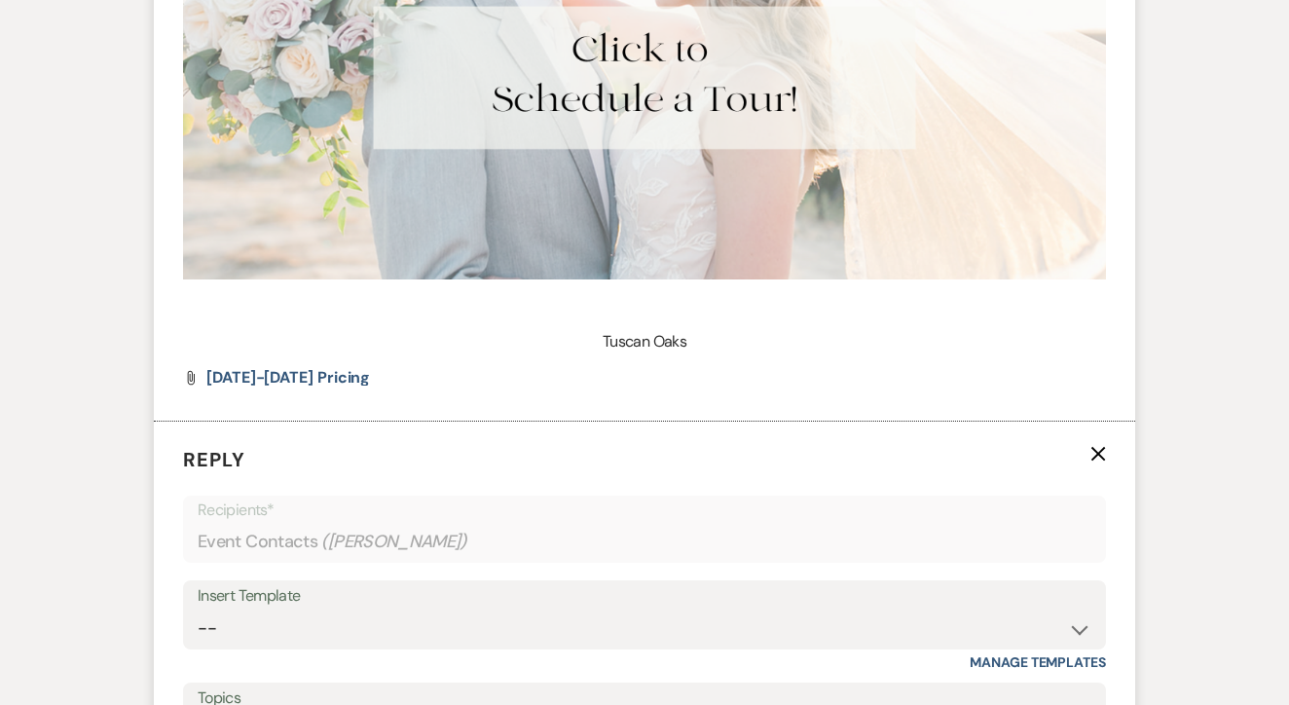
scroll to position [1853, 0]
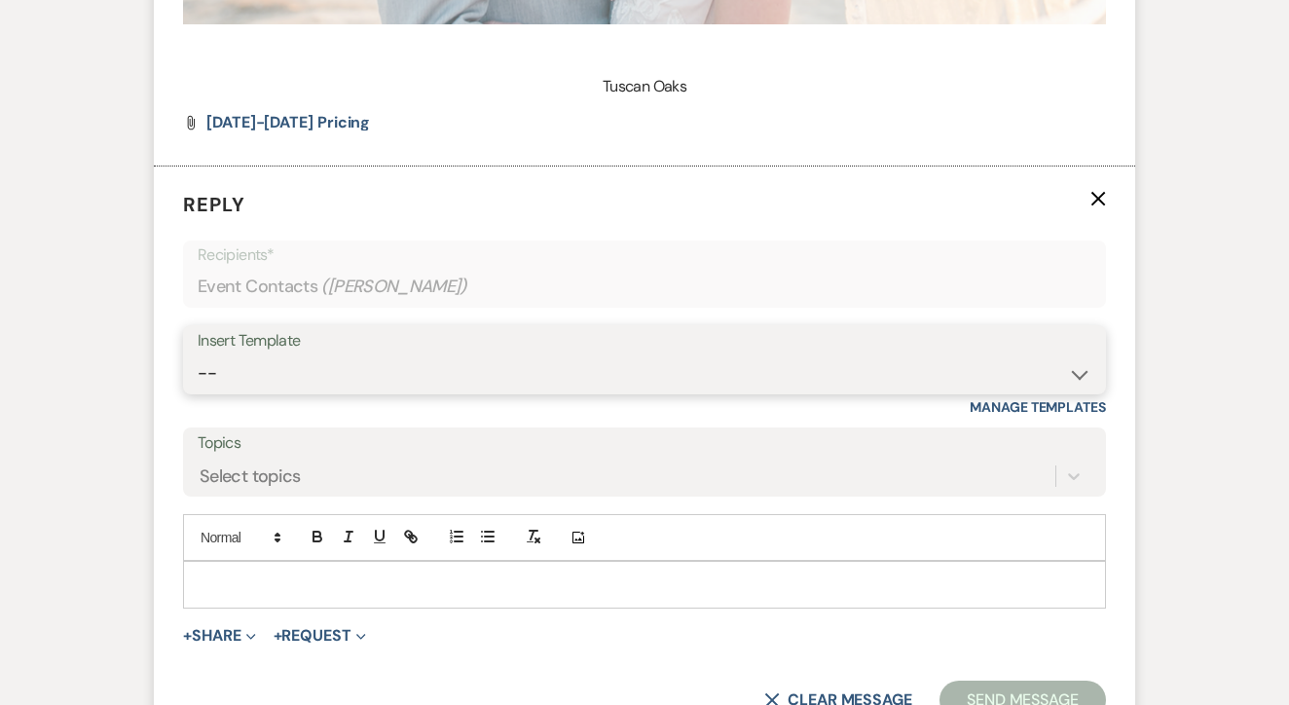
click at [460, 363] on select "-- Lead: Automated Intro Email (Wedding) Lead: 1st Follow Up Email Images Lead:…" at bounding box center [645, 374] width 894 height 38
select select "1271"
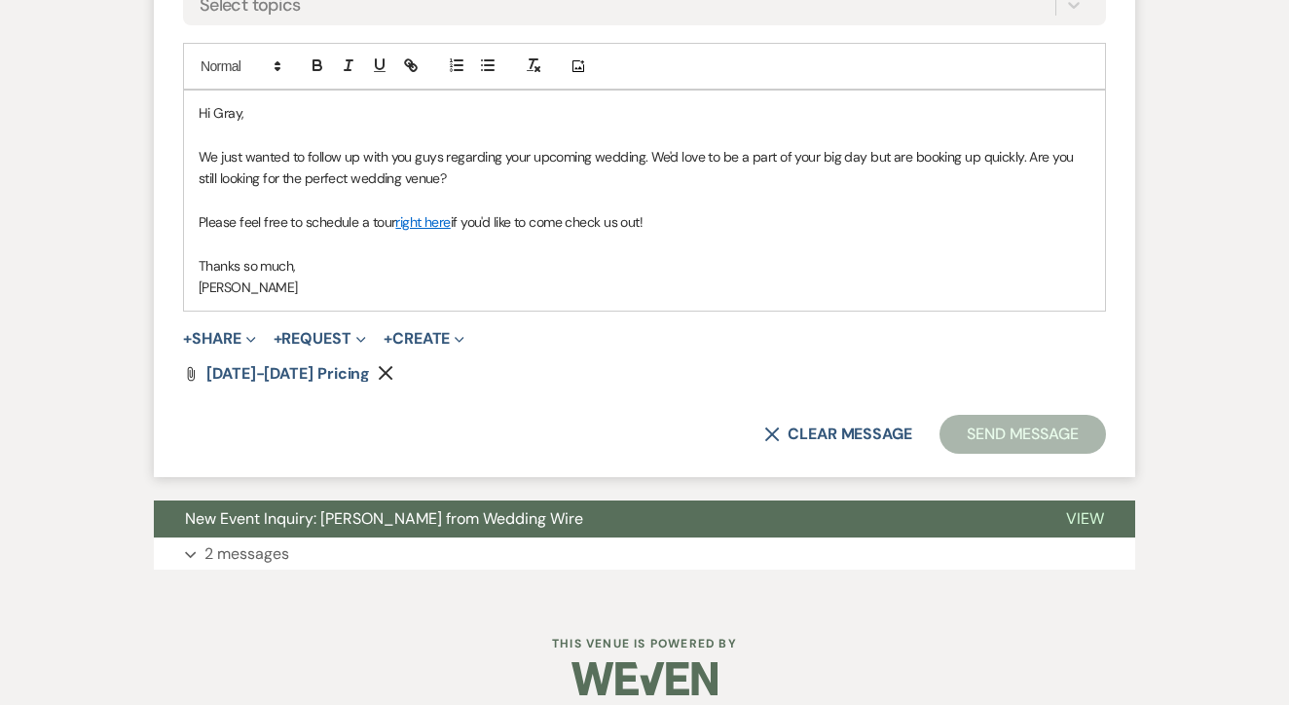
scroll to position [2324, 0]
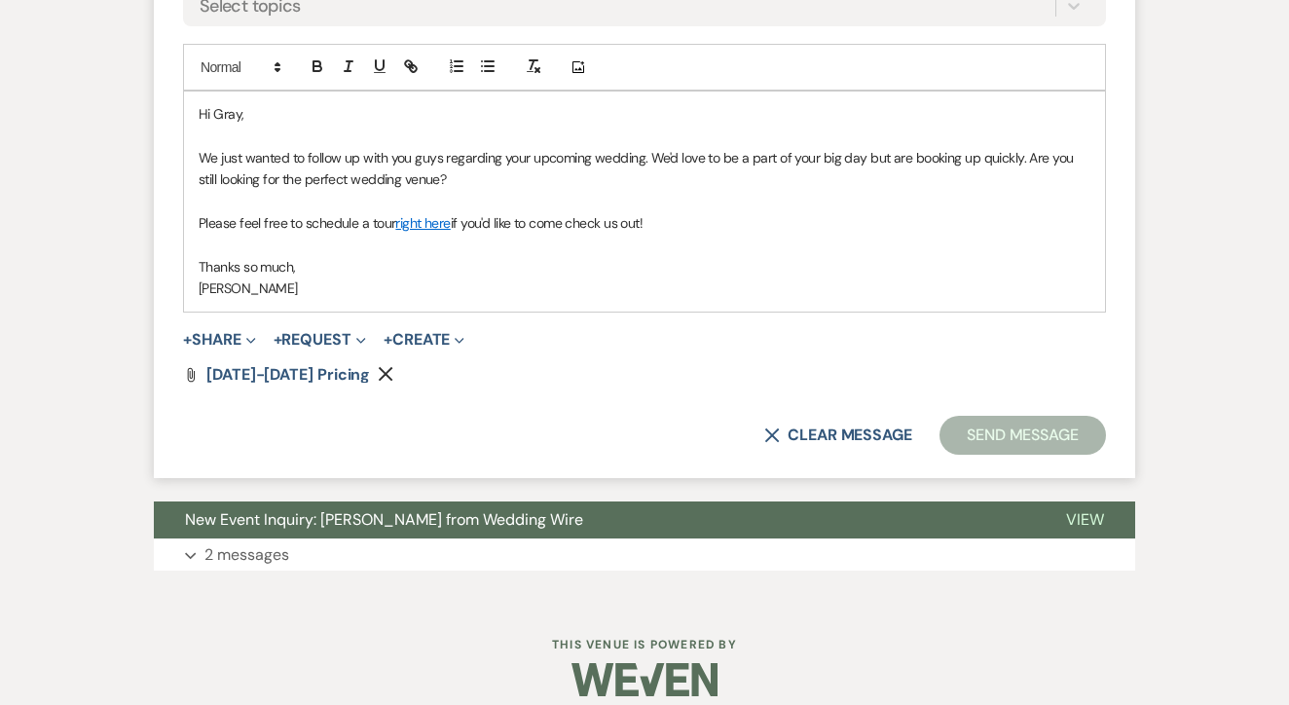
click at [1035, 434] on button "Send Message" at bounding box center [1023, 435] width 167 height 39
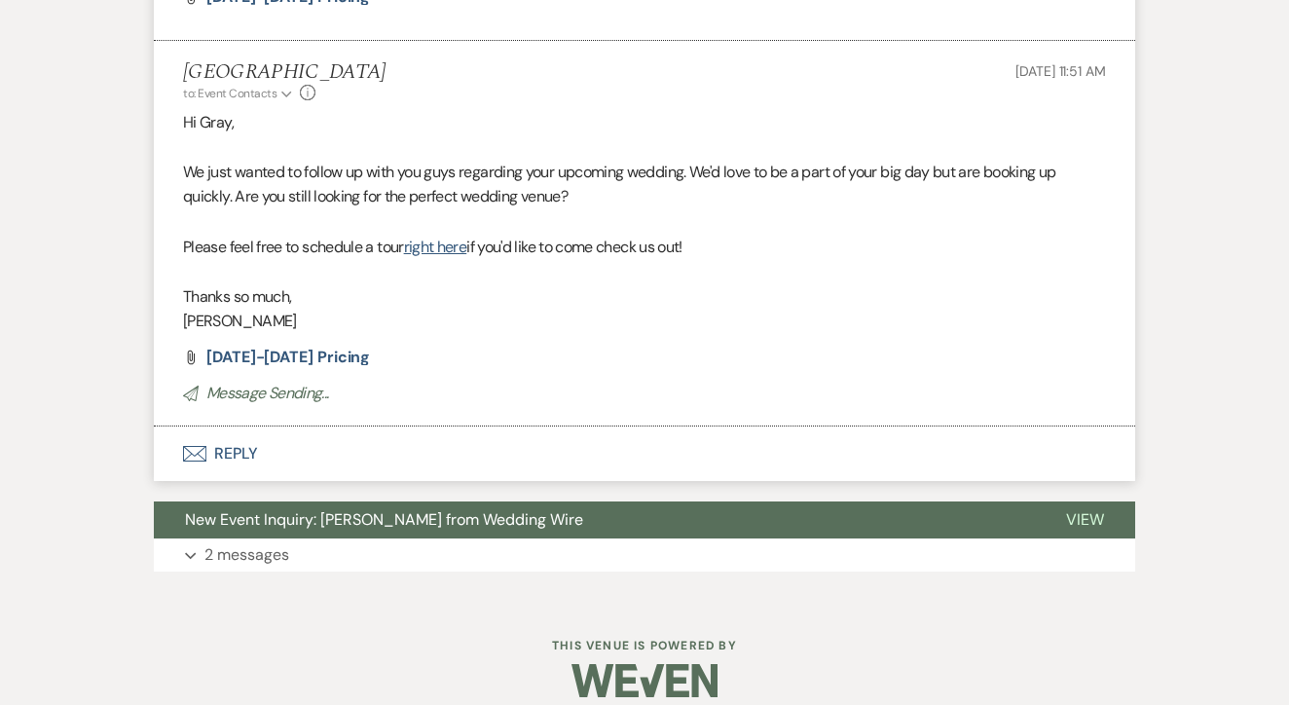
click at [1035, 430] on button "Envelope Reply" at bounding box center [645, 454] width 982 height 55
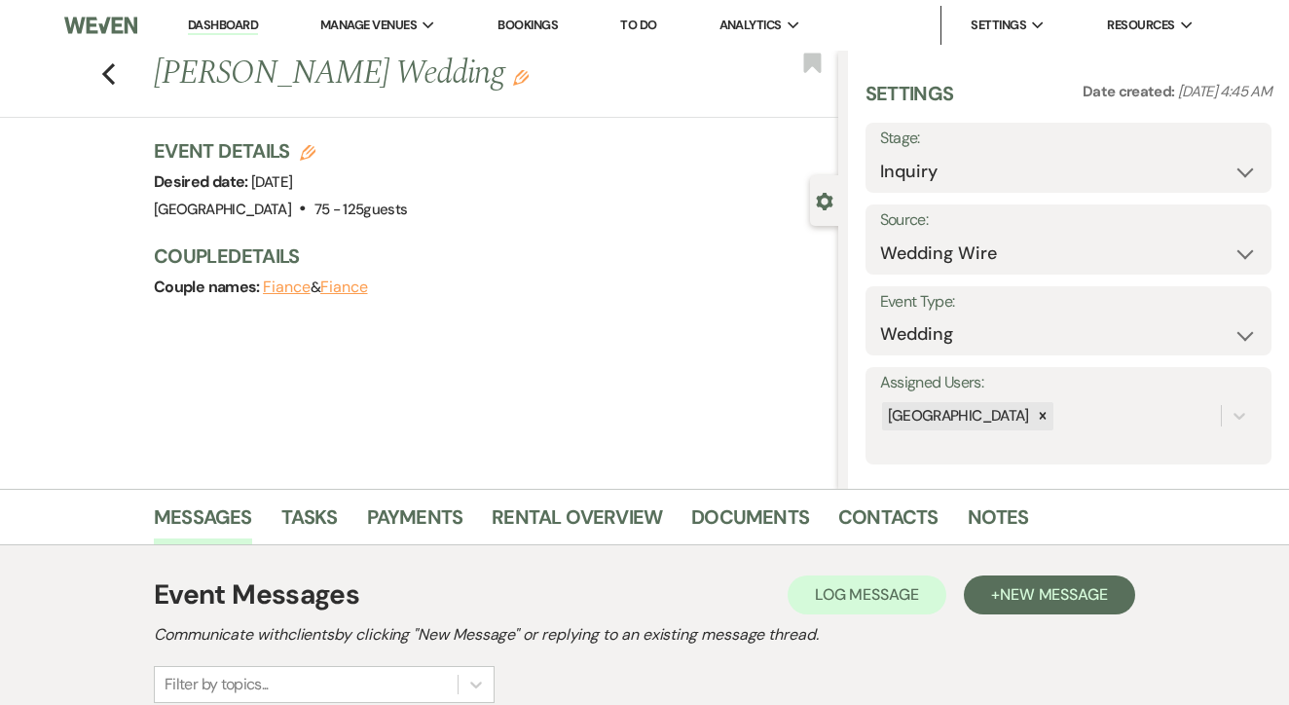
scroll to position [0, 0]
click at [319, 511] on link "Tasks" at bounding box center [309, 523] width 56 height 43
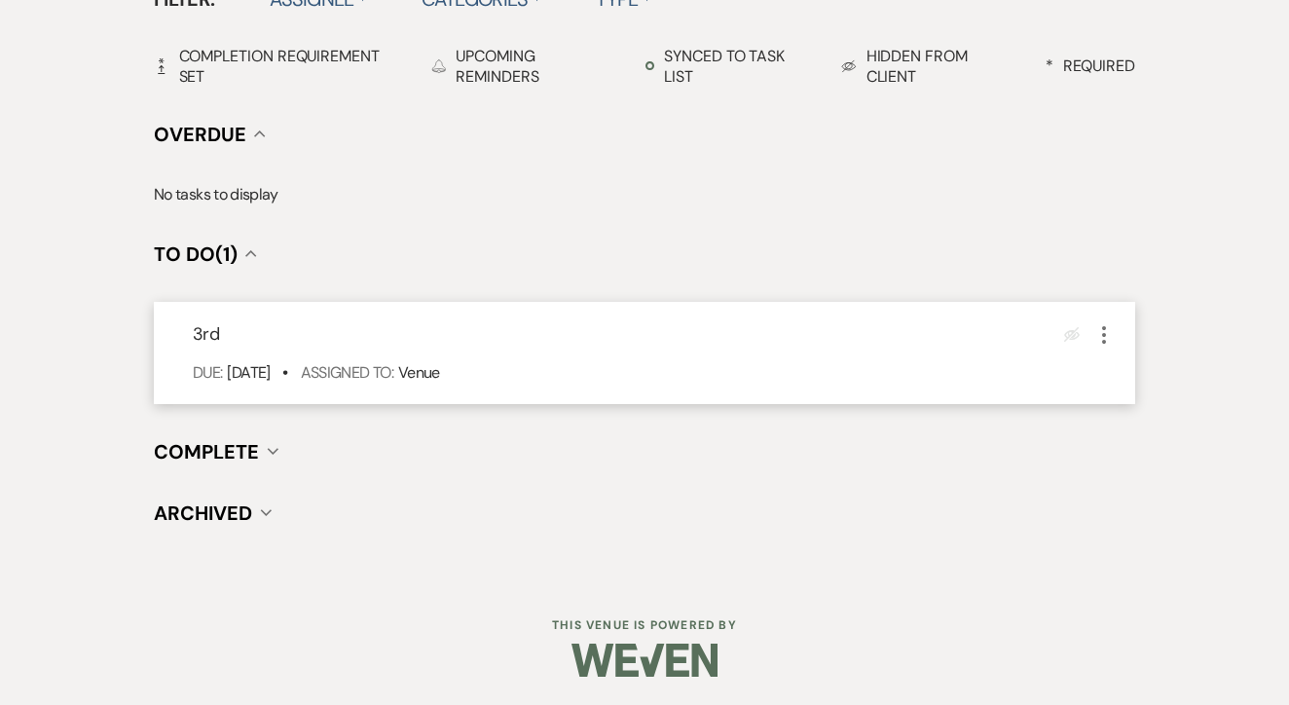
scroll to position [678, 0]
click at [1089, 337] on div "Eye Blocked More" at bounding box center [1091, 335] width 52 height 26
click at [1093, 337] on icon "More" at bounding box center [1104, 335] width 23 height 23
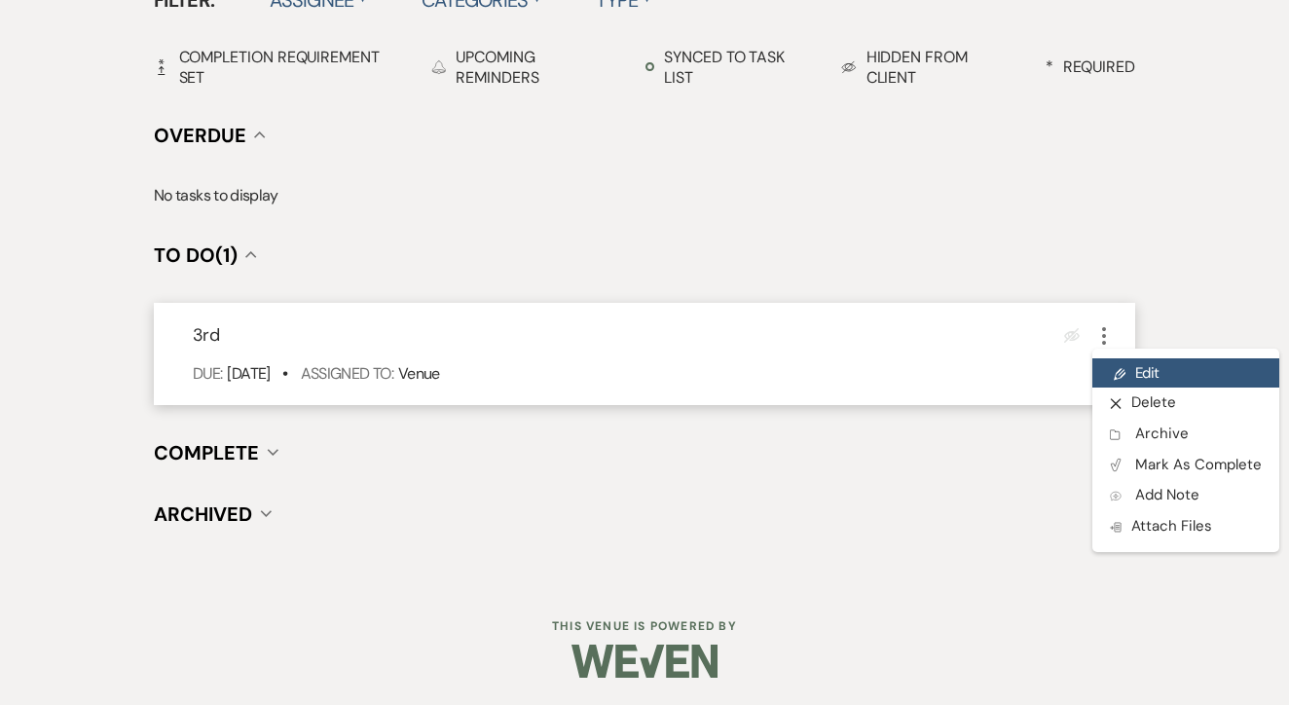
click at [1130, 374] on link "Pencil Edit" at bounding box center [1186, 372] width 187 height 29
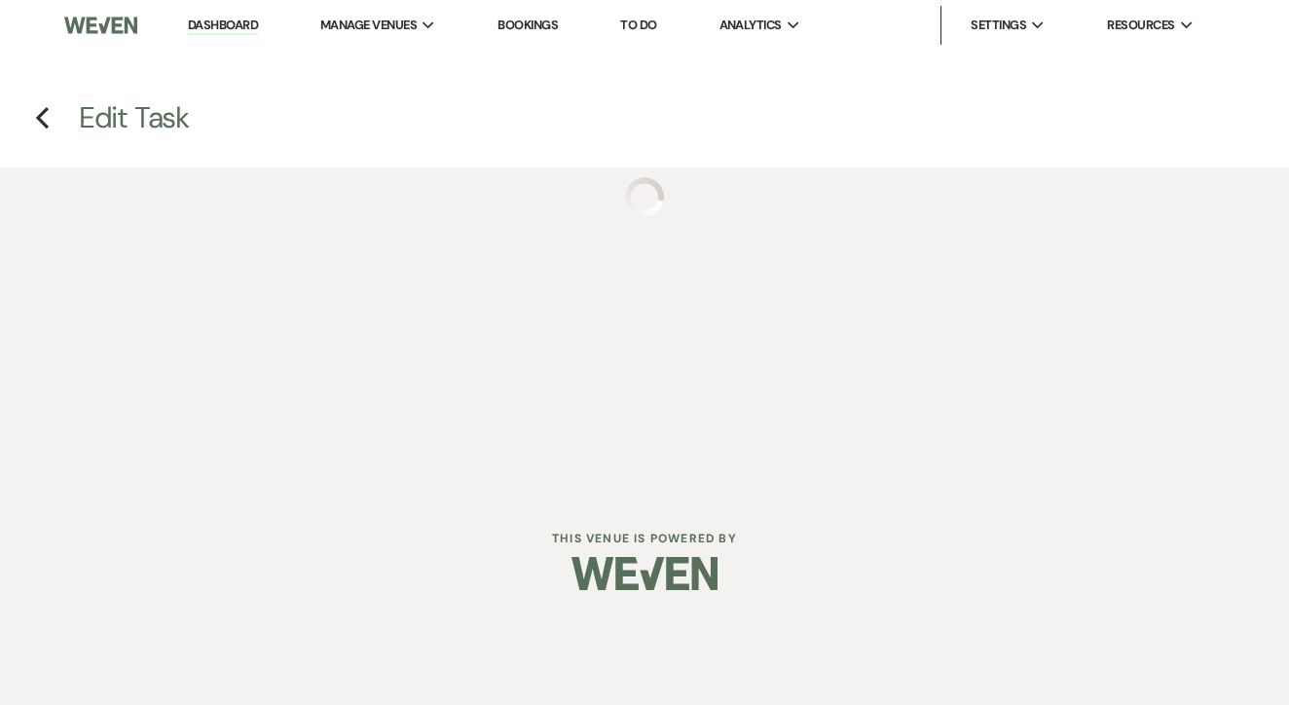
select select "false"
select select "venueHost"
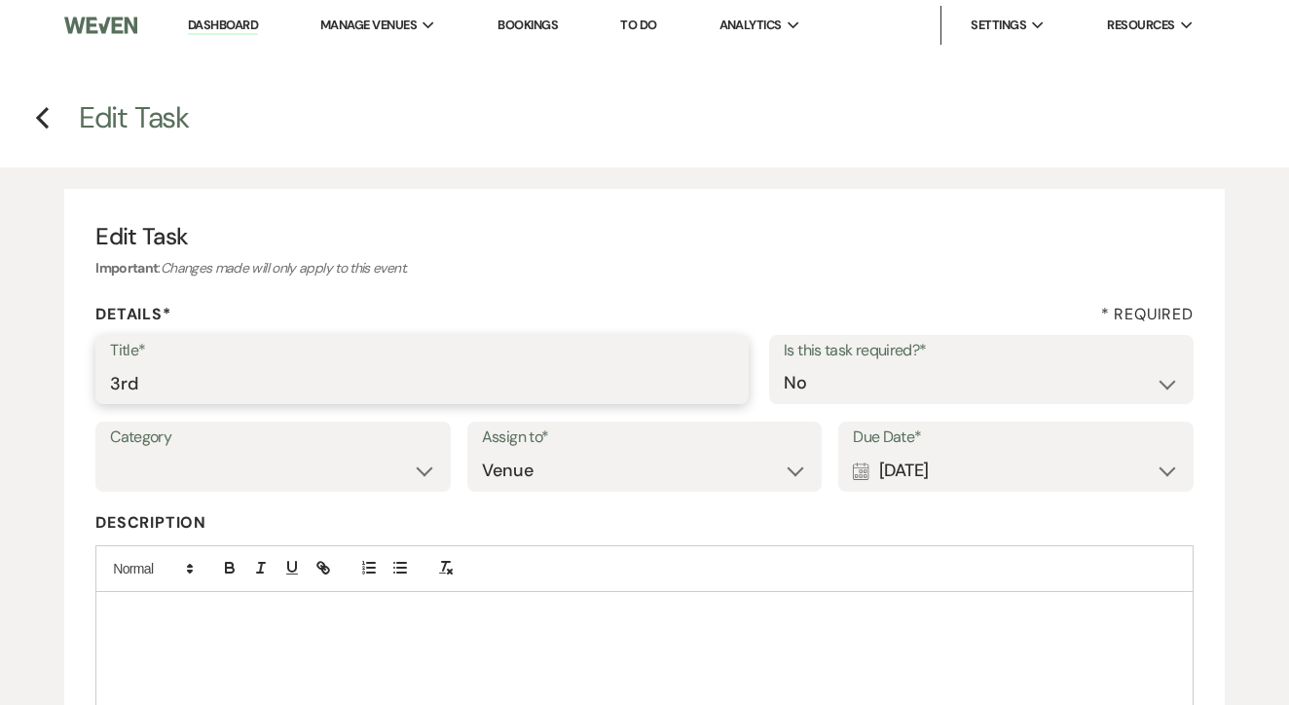
click at [406, 366] on input "3rd" at bounding box center [422, 383] width 624 height 38
type input "4th"
click at [940, 455] on div "Calendar [DATE] Expand" at bounding box center [1016, 471] width 326 height 38
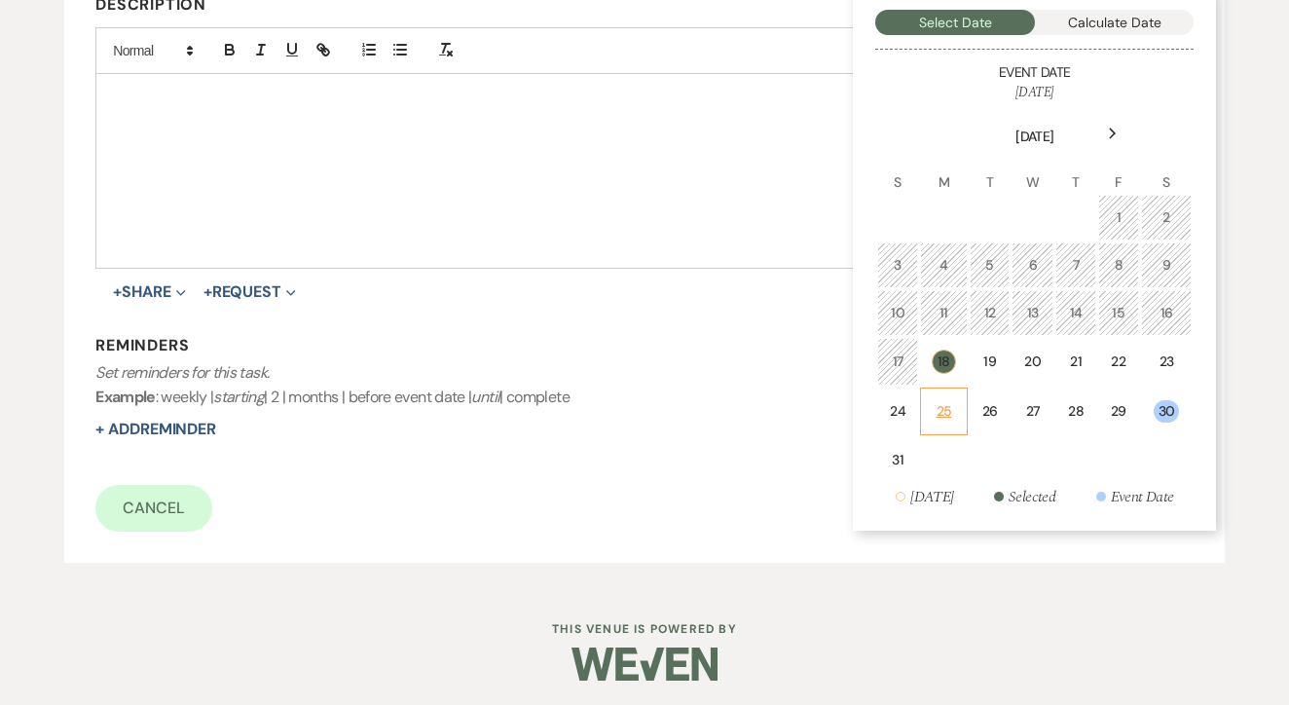
scroll to position [516, 0]
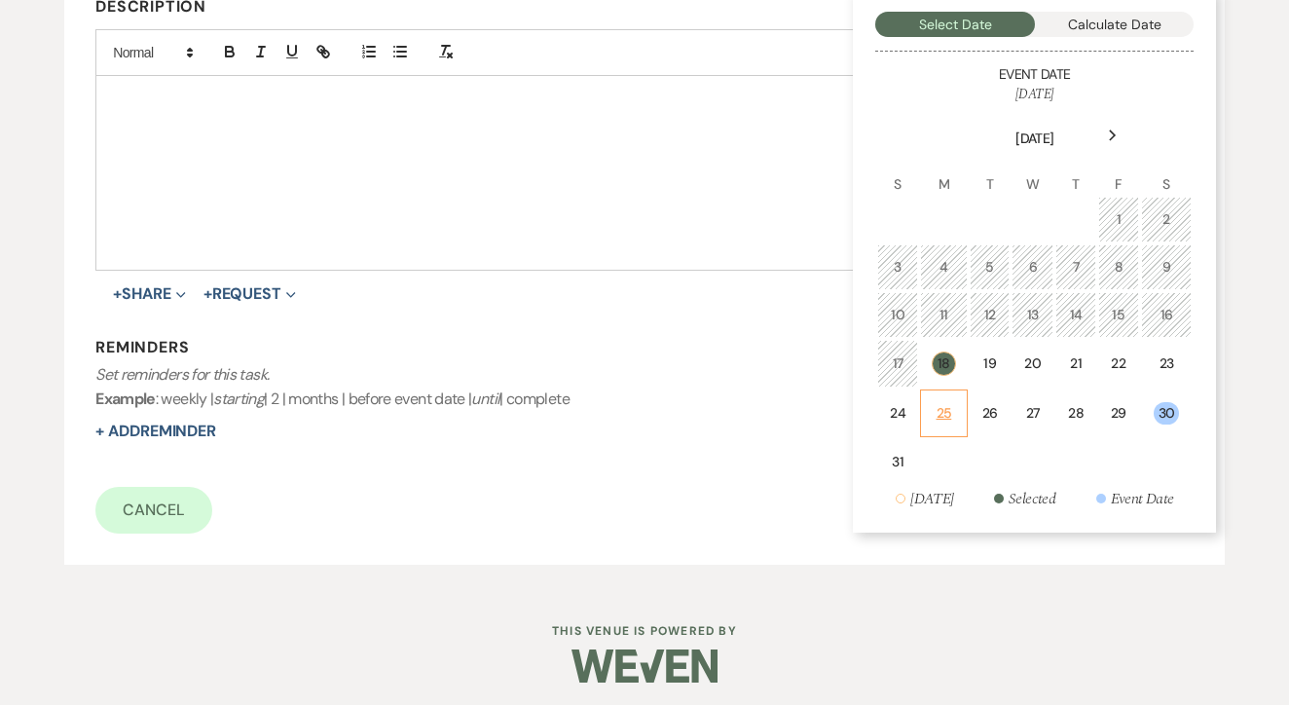
click at [941, 418] on div "25" at bounding box center [944, 413] width 22 height 20
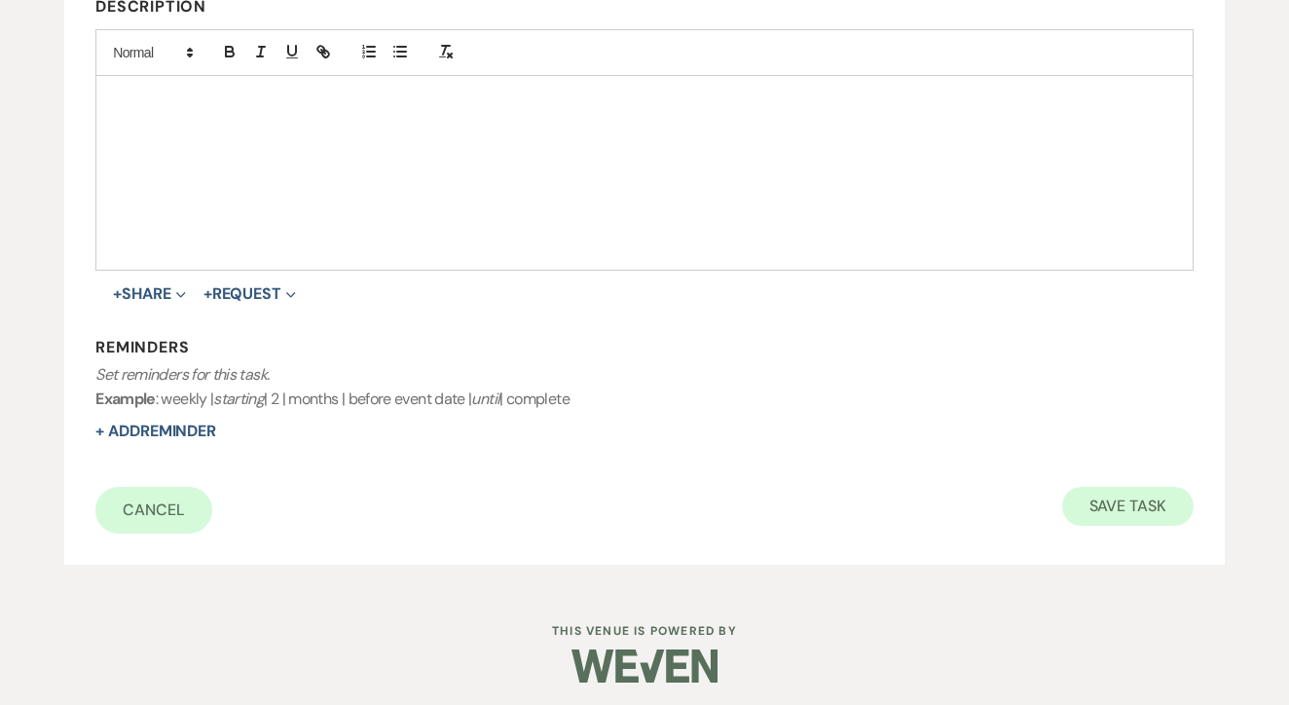
click at [1159, 502] on button "Save Task" at bounding box center [1128, 506] width 131 height 39
select select "3"
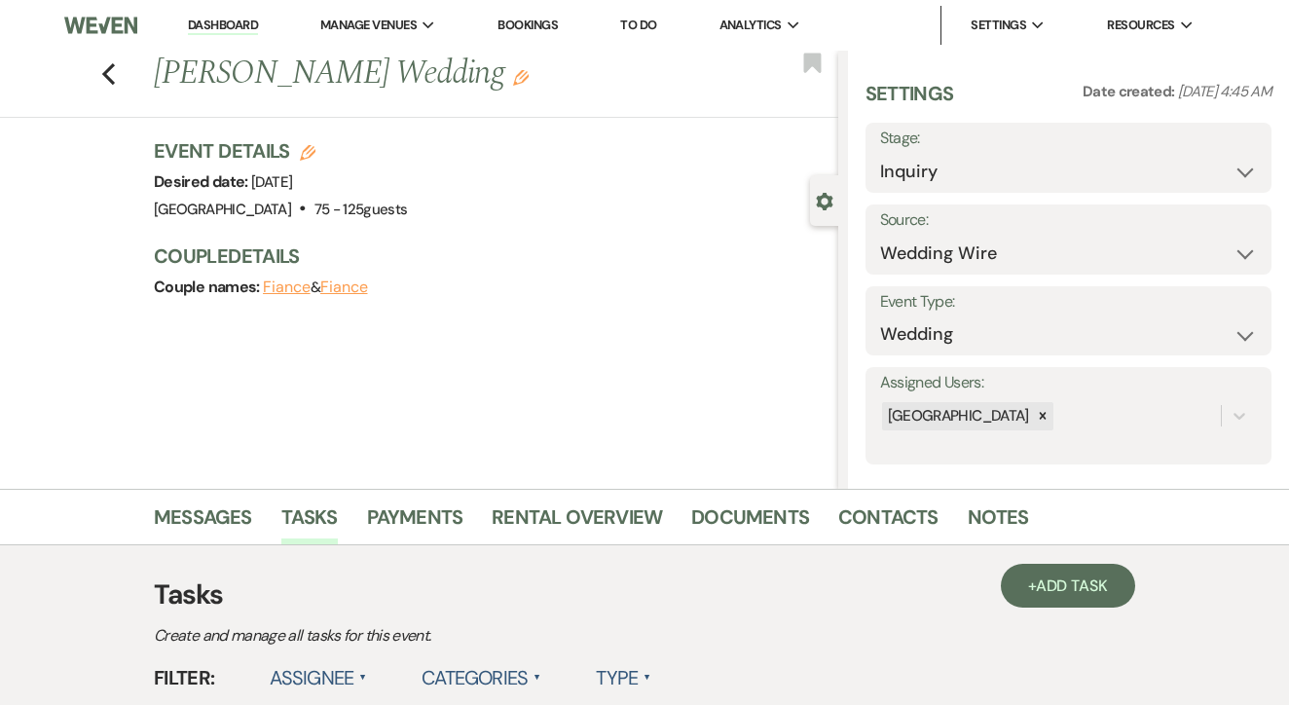
click at [645, 22] on link "To Do" at bounding box center [638, 25] width 36 height 17
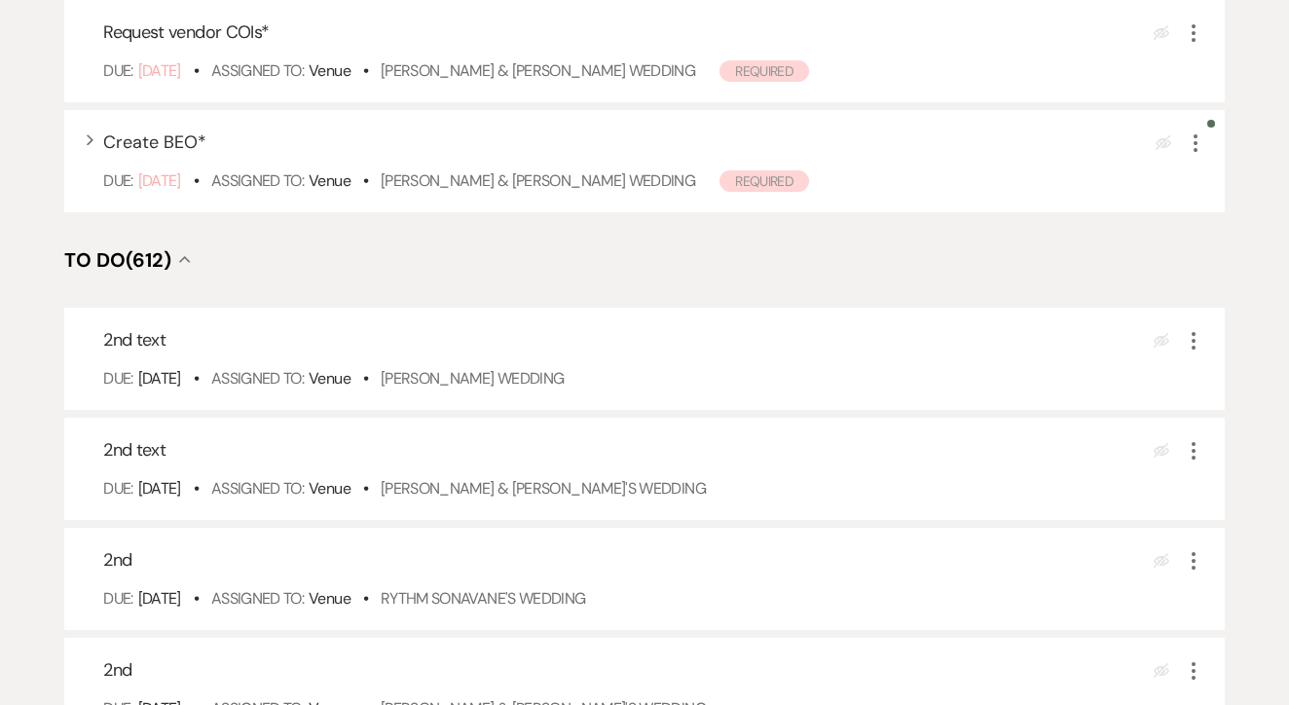
scroll to position [501, 0]
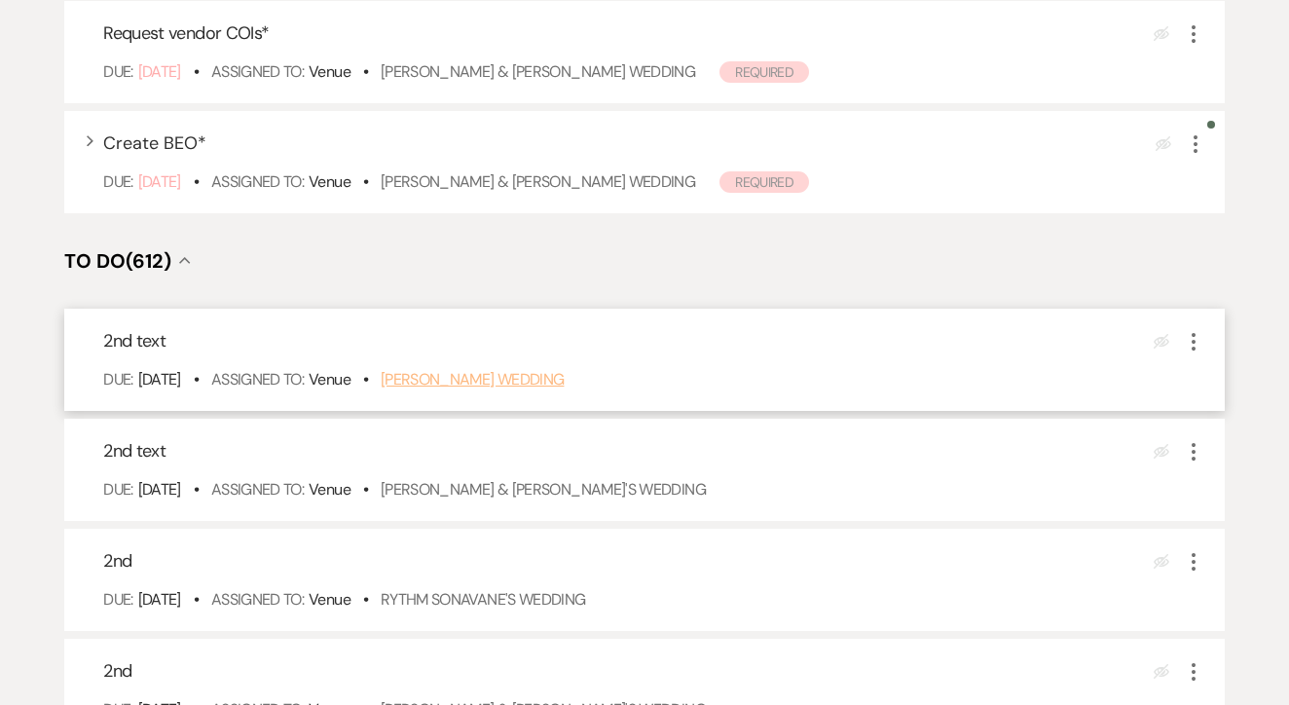
click at [555, 390] on link "Chanel Olagundoye's Wedding" at bounding box center [473, 379] width 184 height 20
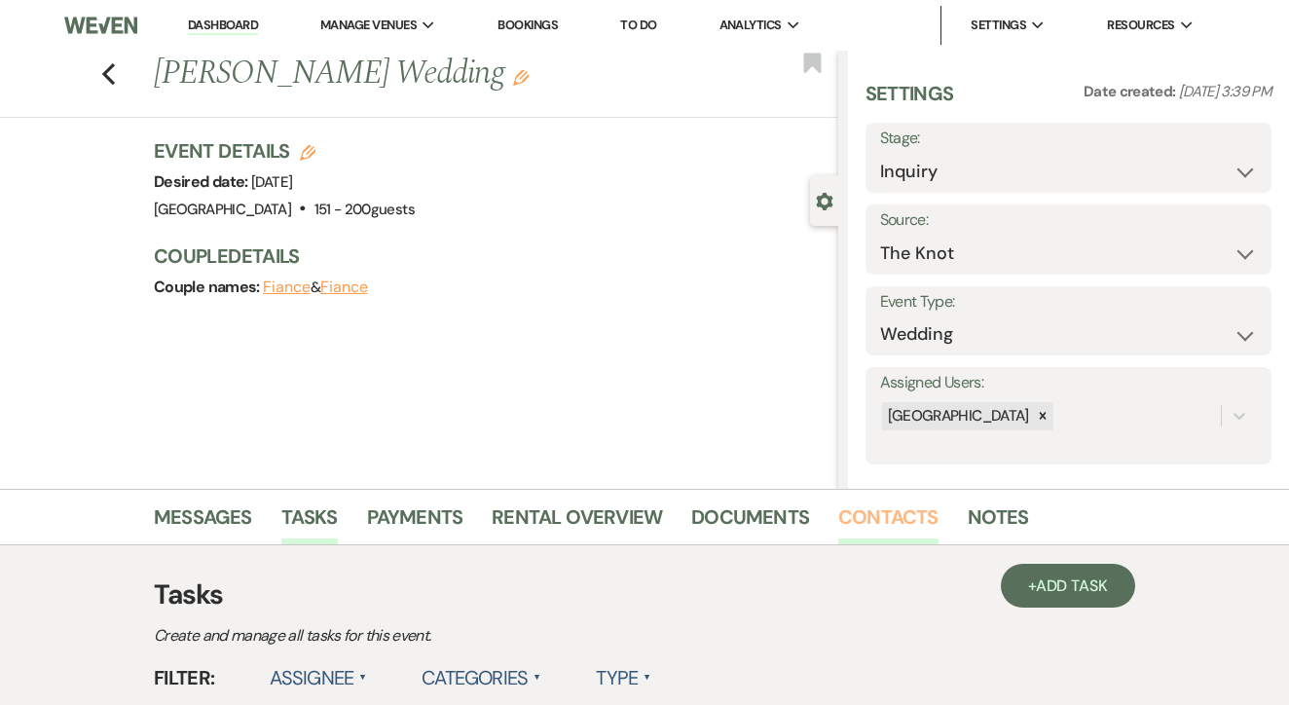
click at [894, 530] on link "Contacts" at bounding box center [889, 523] width 100 height 43
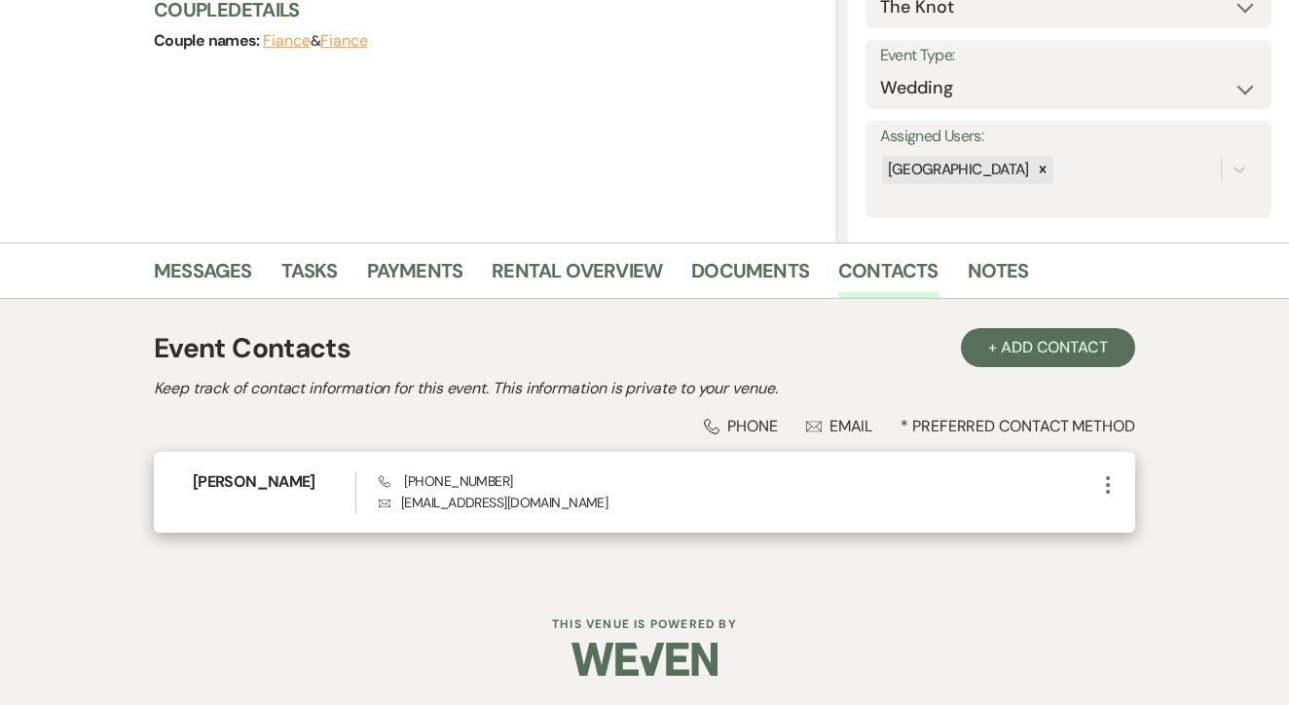
scroll to position [245, 0]
drag, startPoint x: 401, startPoint y: 479, endPoint x: 496, endPoint y: 478, distance: 94.5
click at [496, 478] on div "Phone [PHONE_NUMBER] Envelope [EMAIL_ADDRESS][DOMAIN_NAME]" at bounding box center [738, 493] width 718 height 42
copy span "[PHONE_NUMBER]"
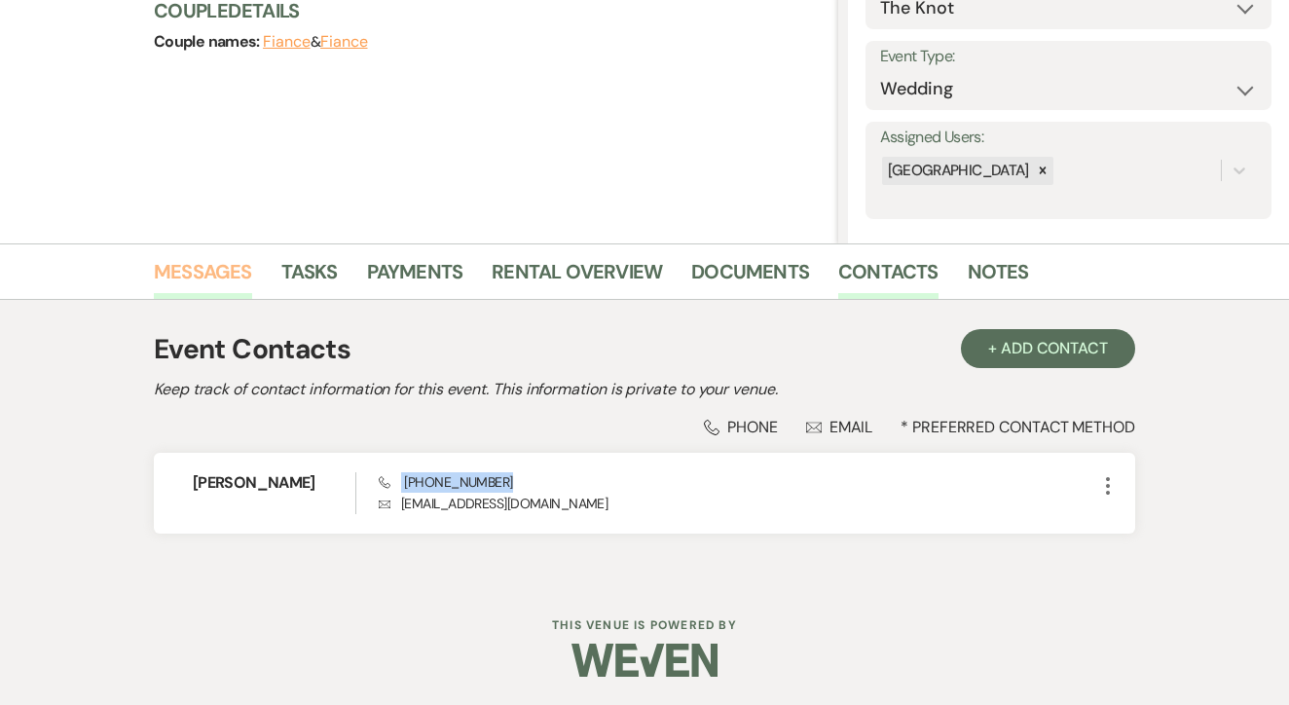
click at [196, 266] on link "Messages" at bounding box center [203, 277] width 98 height 43
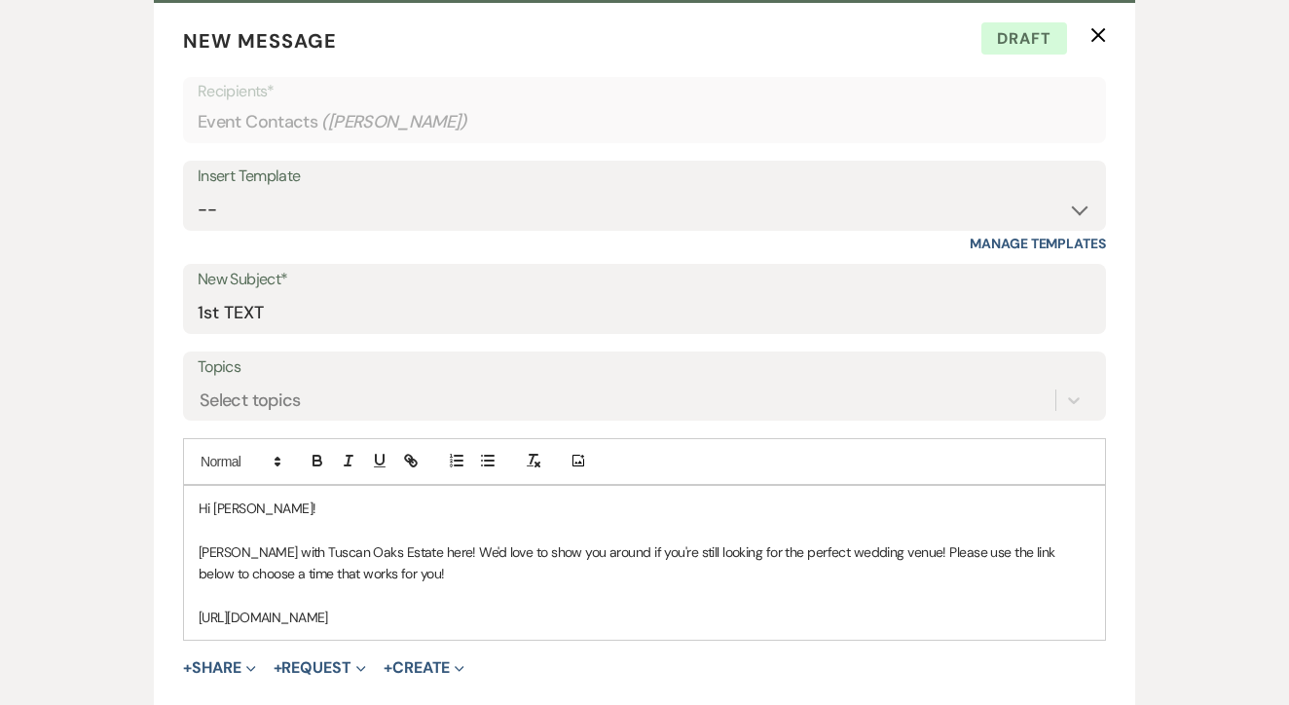
scroll to position [755, 0]
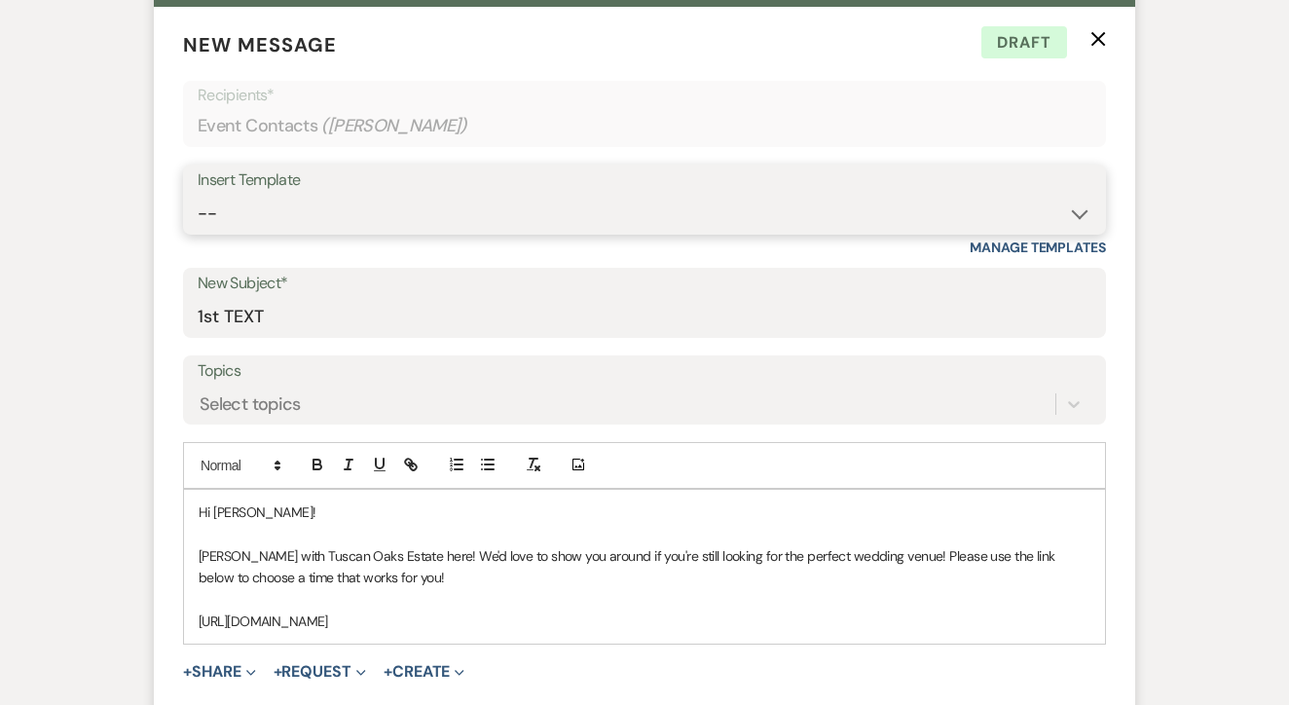
click at [503, 225] on select "-- Lead: Automated Intro Email (Wedding) Lead: 1st Follow Up Email Images Lead:…" at bounding box center [645, 214] width 894 height 38
select select "2884"
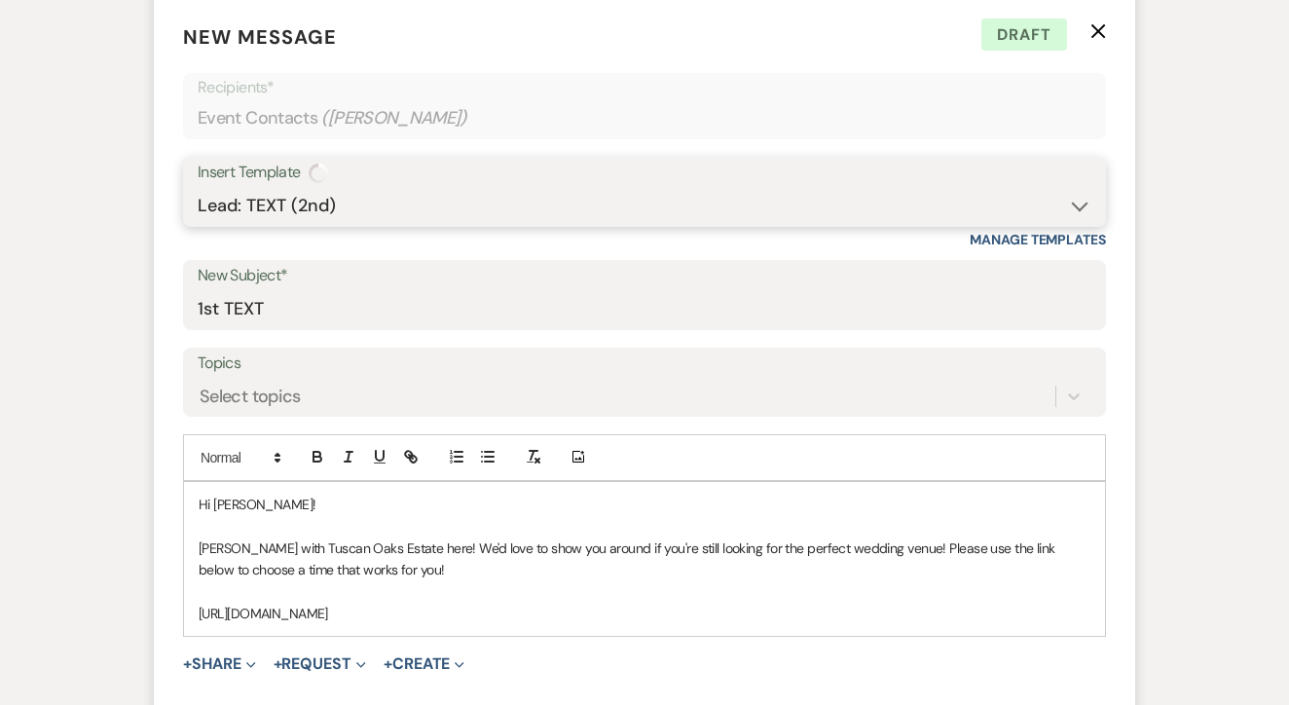
type input "TEXT 2"
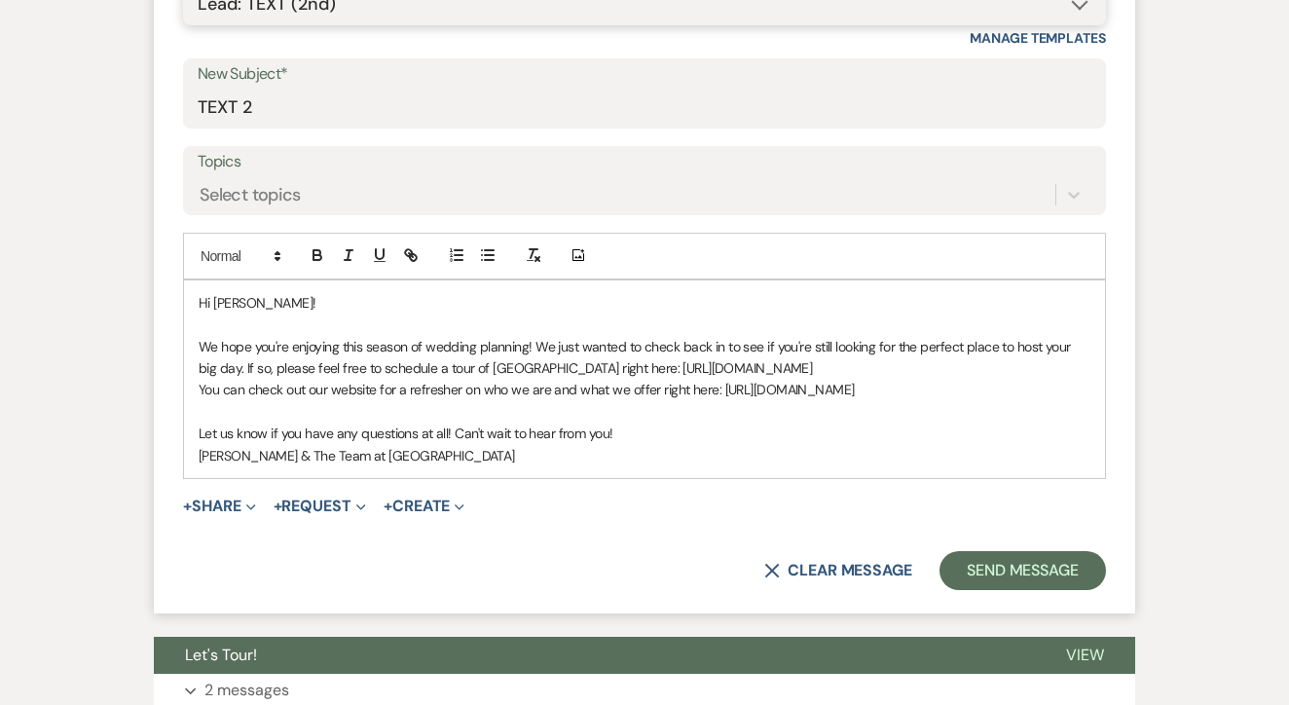
scroll to position [967, 0]
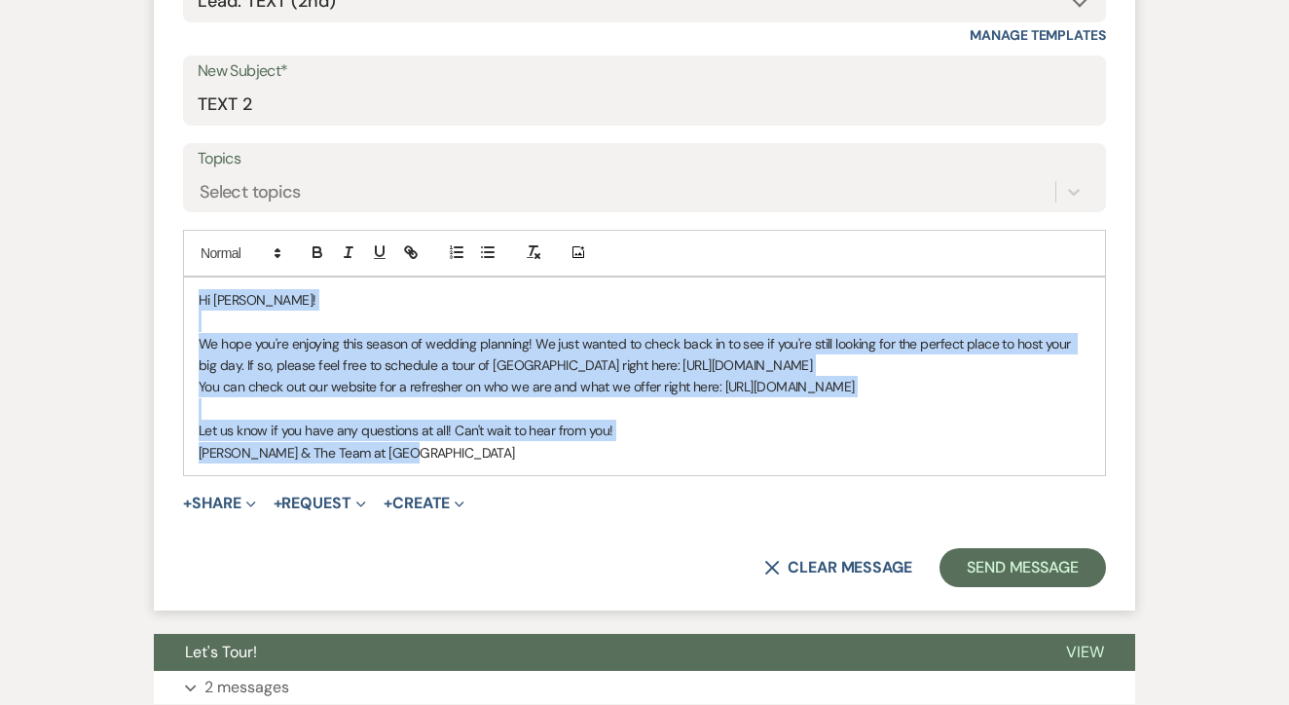
drag, startPoint x: 190, startPoint y: 299, endPoint x: 546, endPoint y: 477, distance: 398.5
click at [546, 477] on form "New Message X Saving draft... Recipients* Event Contacts ( Chanel Olagundoye ) …" at bounding box center [645, 203] width 982 height 817
copy div "Hi Chanel! We hope you're enjoying this season of wedding planning! We just wan…"
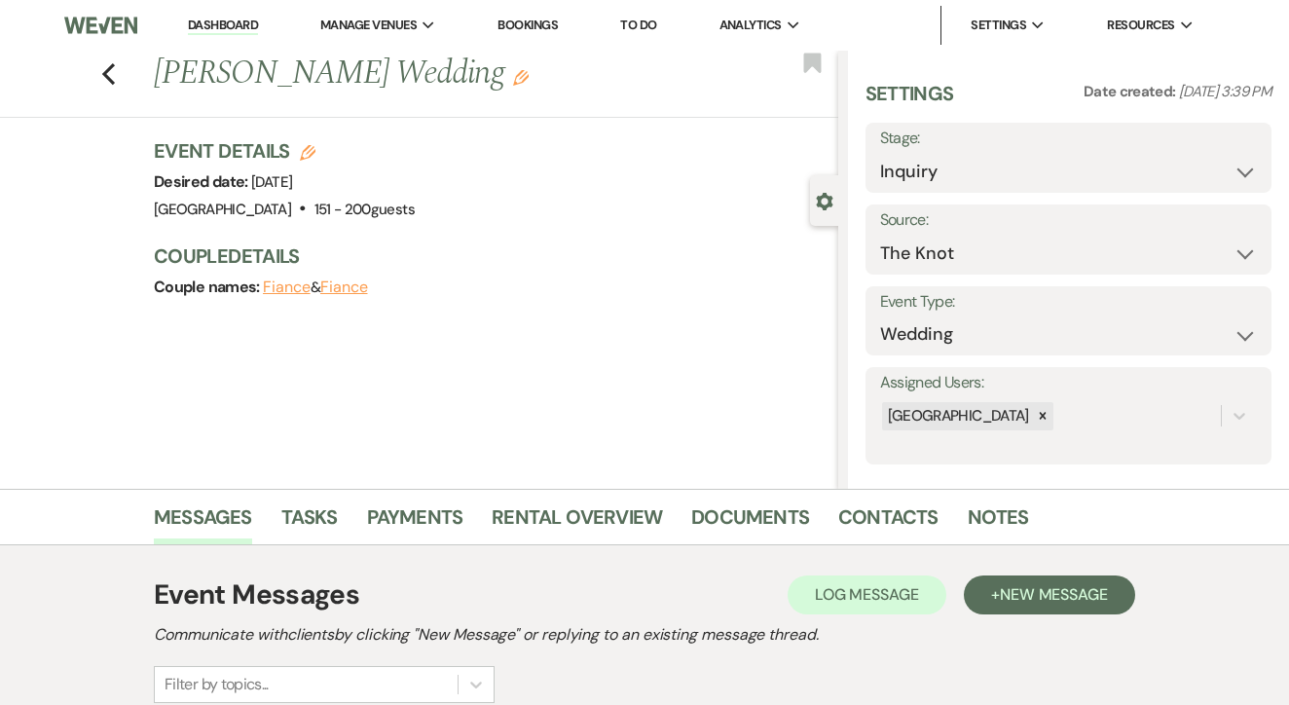
scroll to position [0, 0]
click at [312, 520] on link "Tasks" at bounding box center [309, 523] width 56 height 43
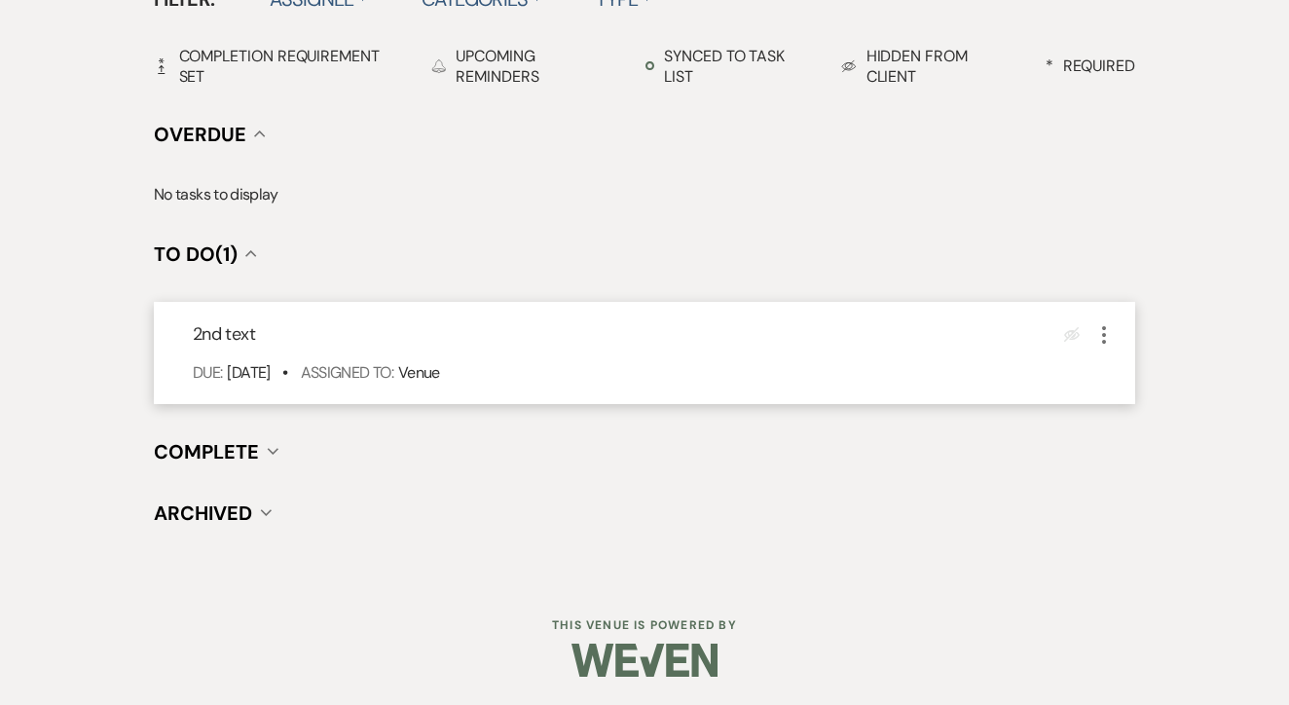
scroll to position [678, 0]
click at [1091, 336] on div "Eye Blocked More" at bounding box center [1091, 335] width 52 height 26
click at [1106, 326] on icon "More" at bounding box center [1104, 335] width 23 height 23
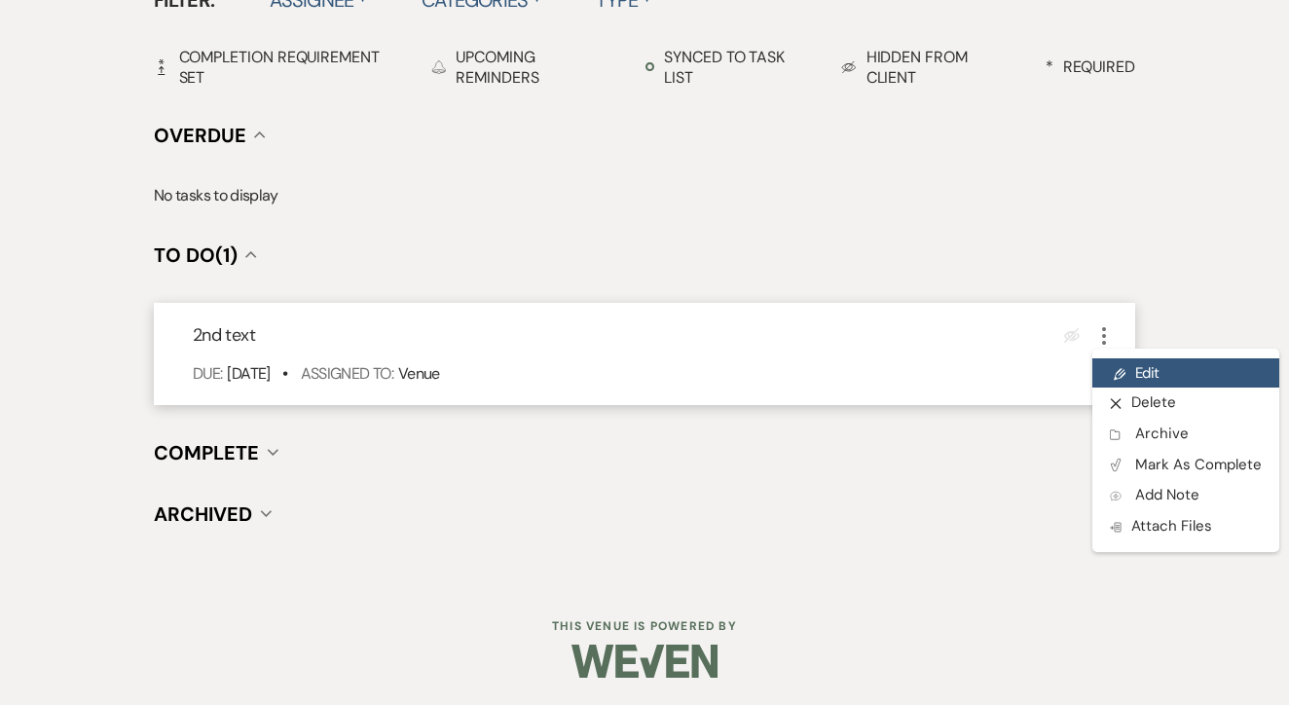
click at [1140, 375] on link "Pencil Edit" at bounding box center [1186, 372] width 187 height 29
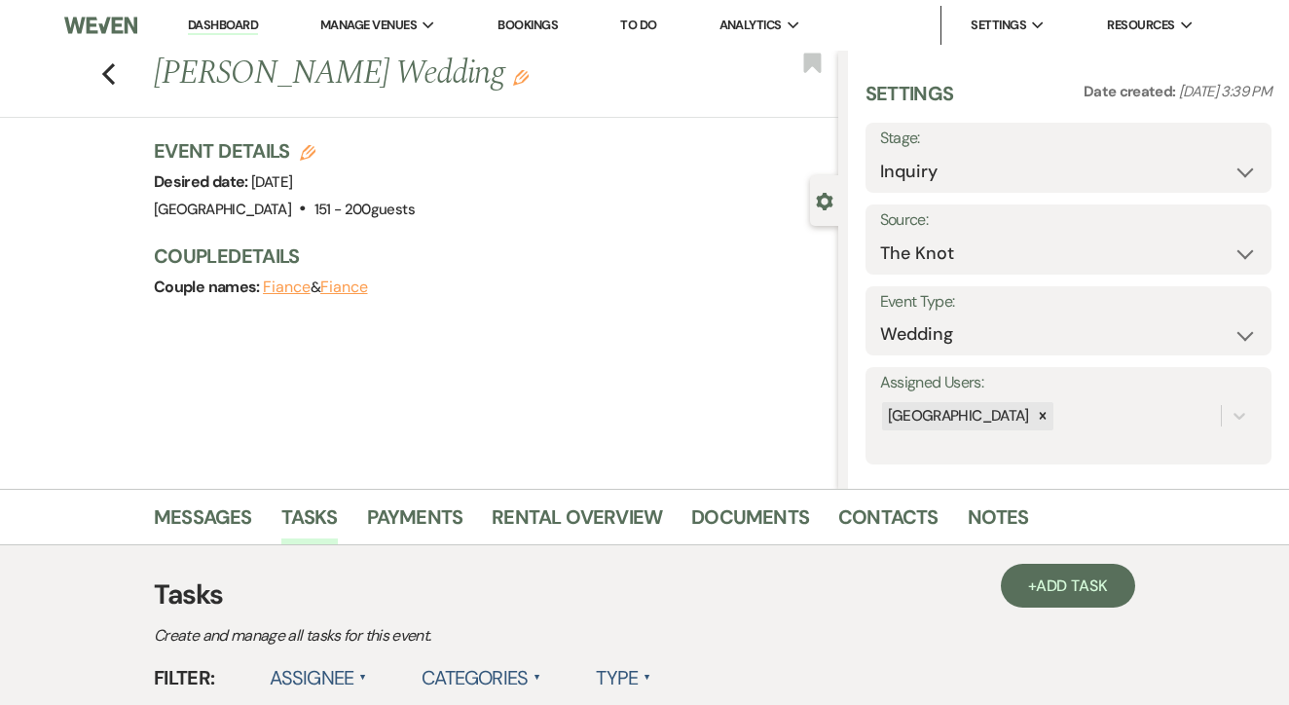
select select "false"
select select "venueHost"
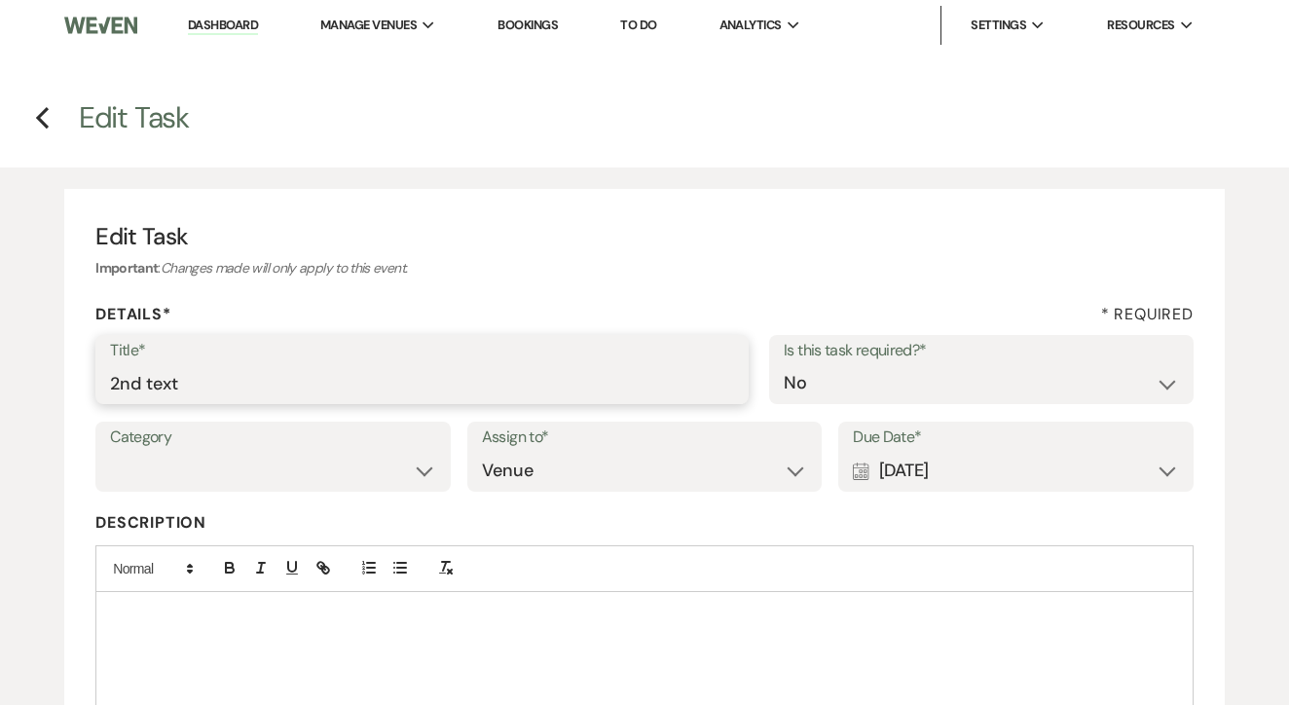
click at [405, 370] on input "2nd text" at bounding box center [422, 383] width 624 height 38
type input "3rd"
click at [1020, 483] on div "Calendar [DATE] Expand" at bounding box center [1016, 471] width 326 height 38
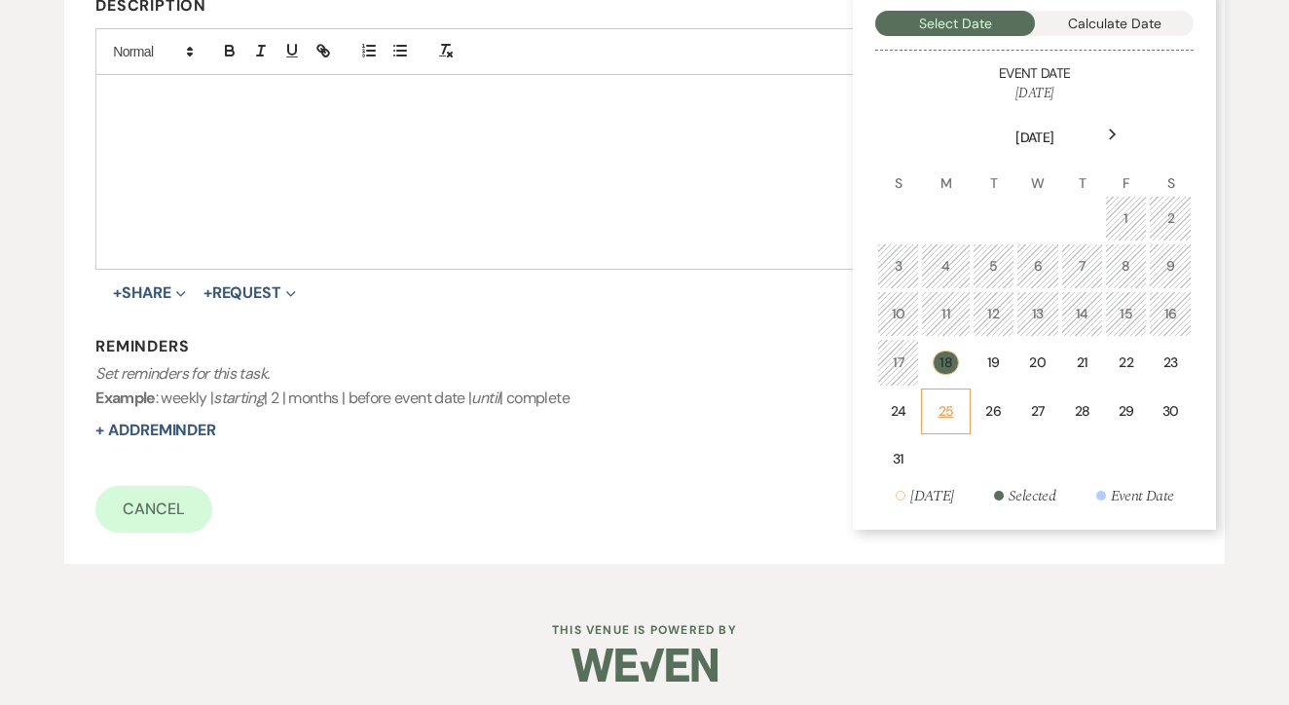
scroll to position [516, 0]
click at [958, 421] on td "25" at bounding box center [945, 413] width 49 height 46
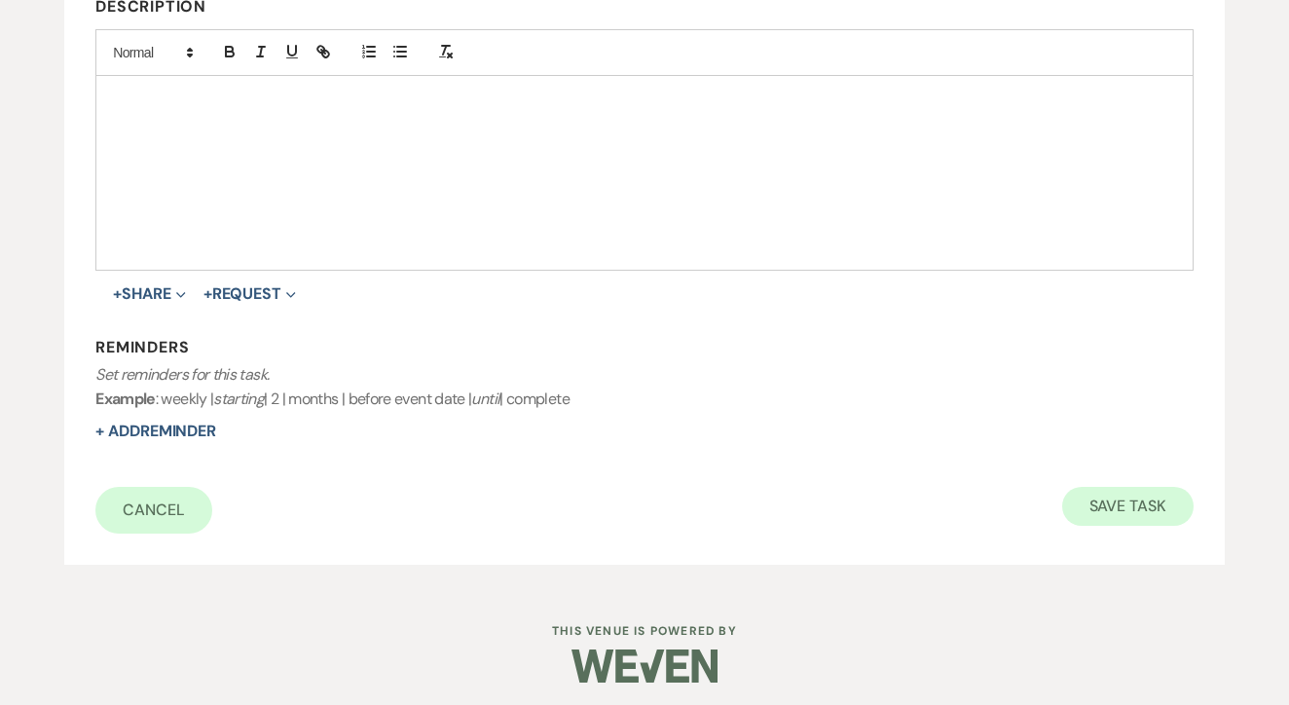
click at [1105, 494] on button "Save Task" at bounding box center [1128, 506] width 131 height 39
select select "2"
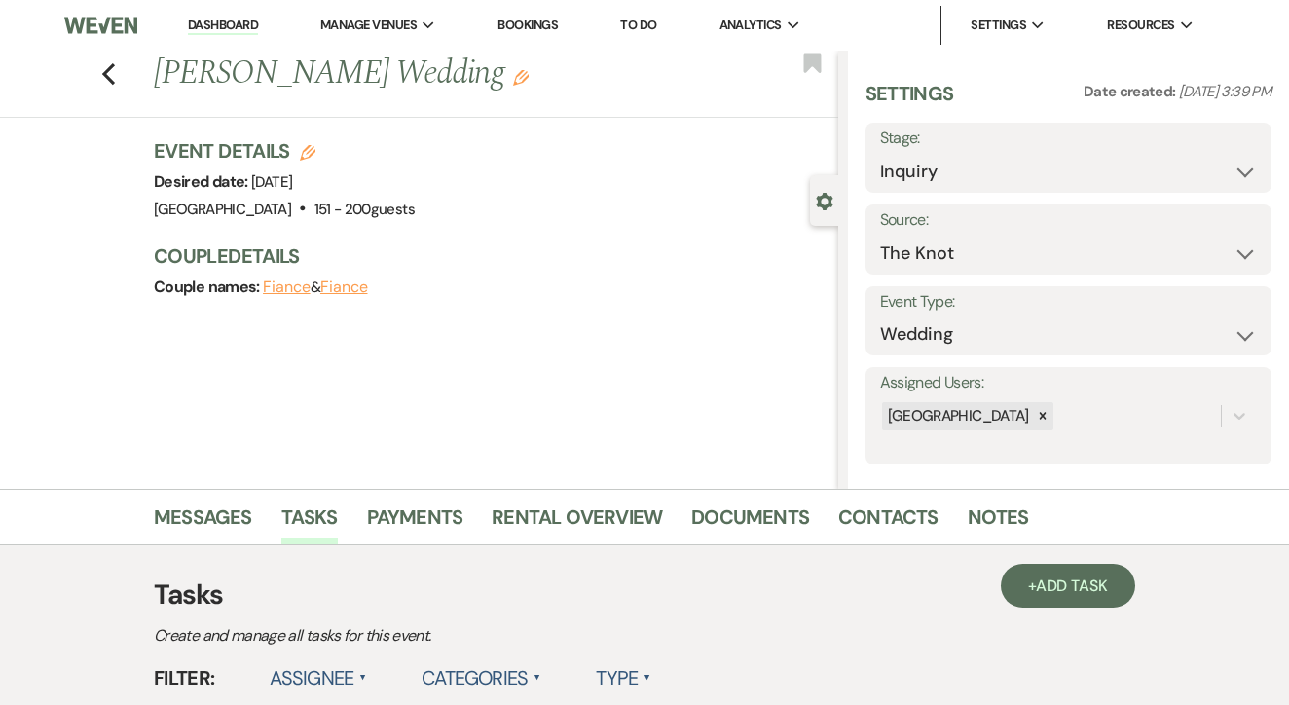
click at [647, 18] on link "To Do" at bounding box center [638, 25] width 36 height 17
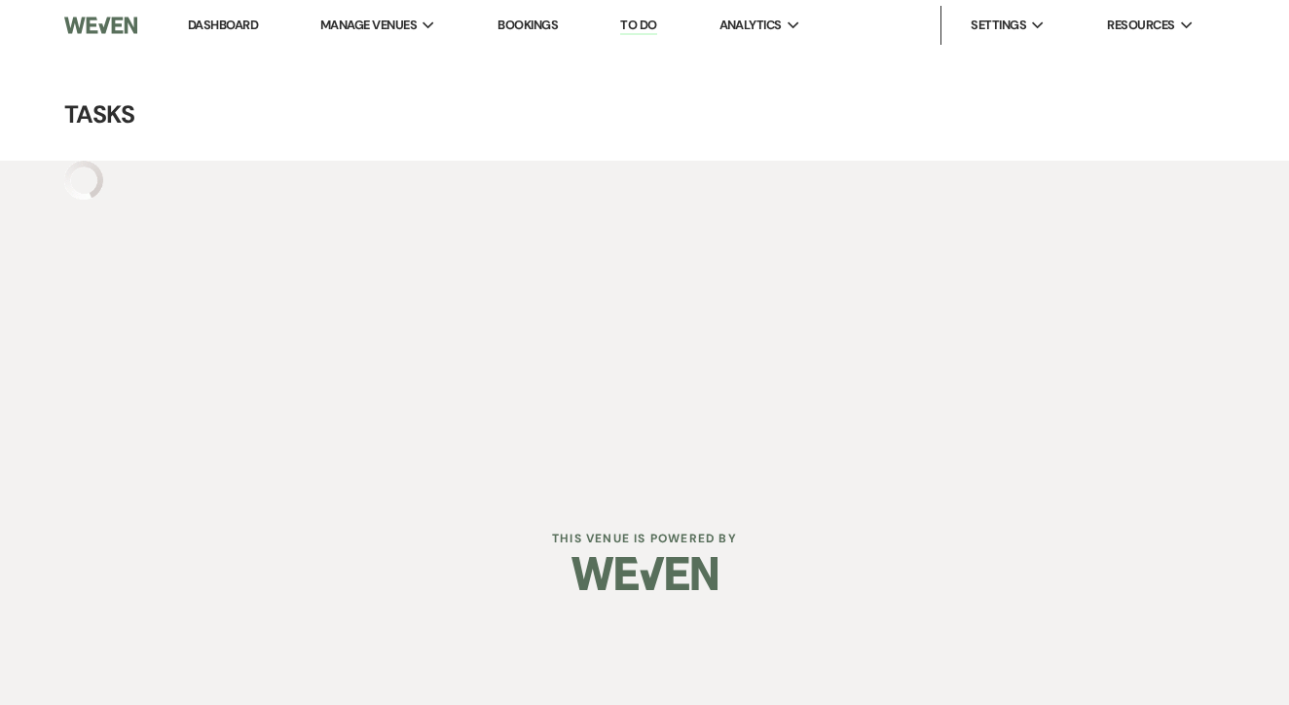
click at [647, 18] on link "To Do" at bounding box center [638, 26] width 36 height 19
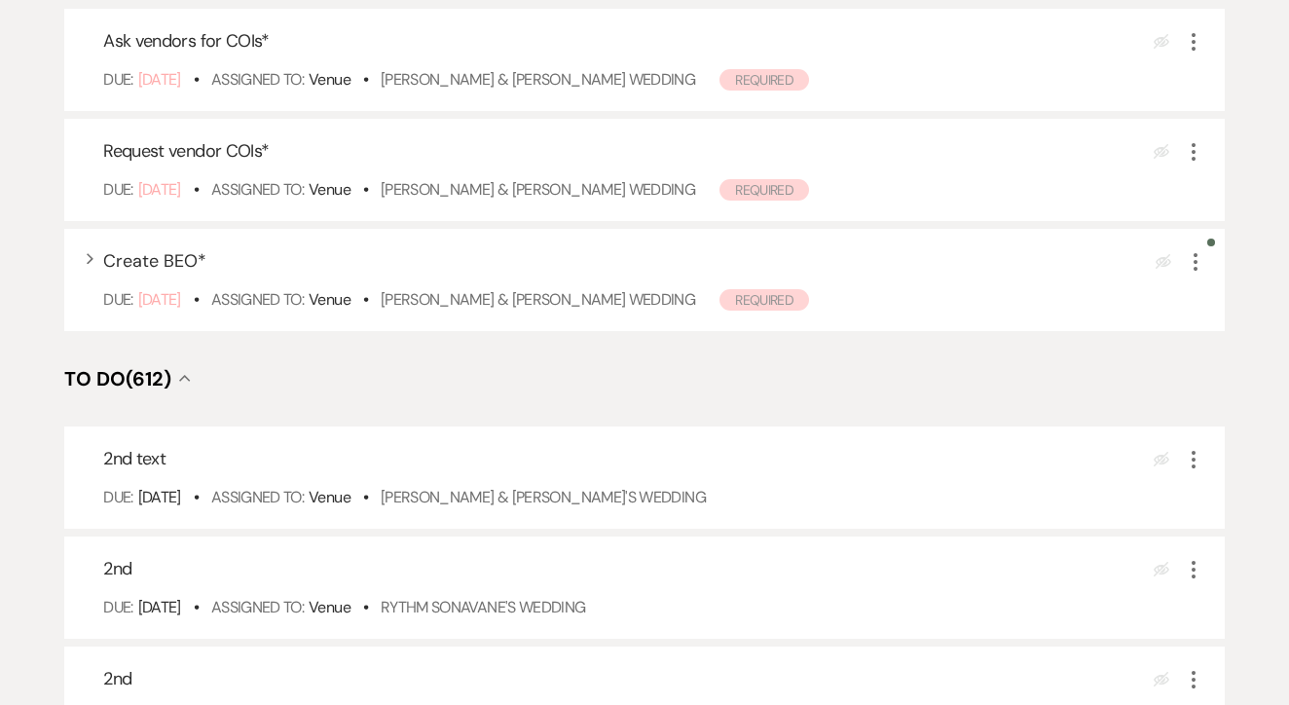
scroll to position [546, 0]
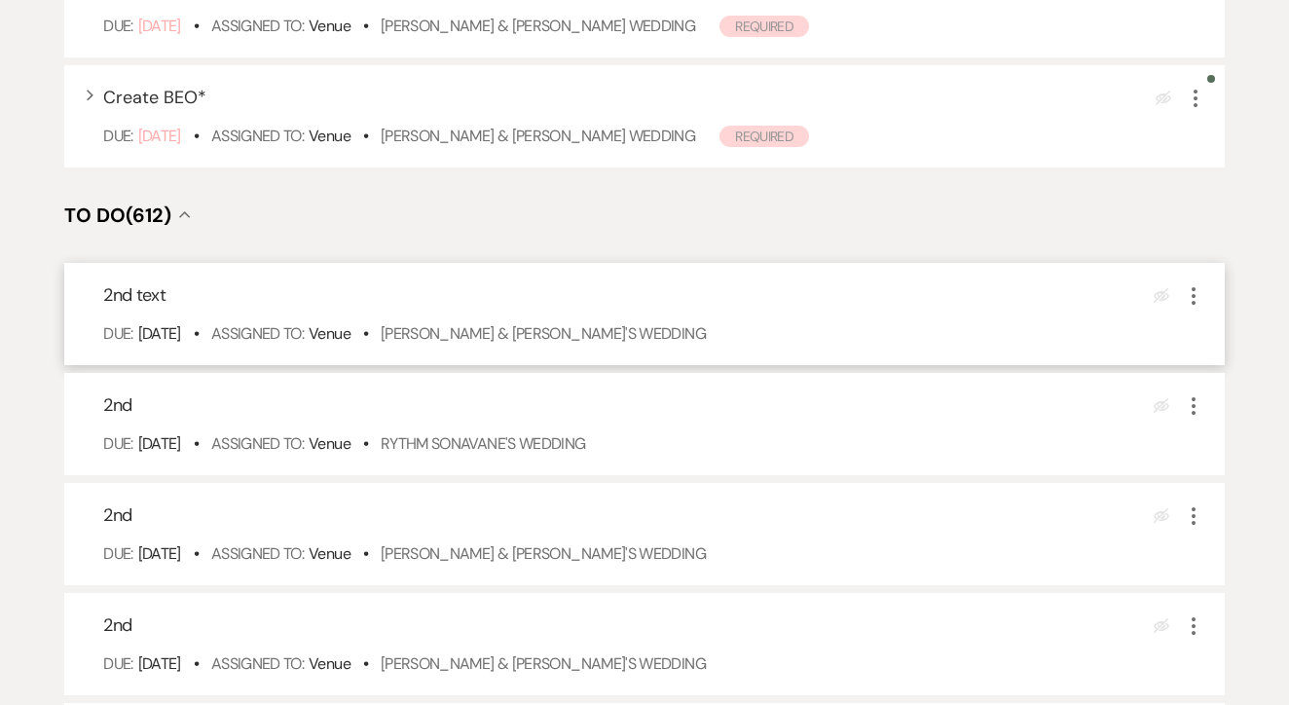
click at [580, 365] on div "2nd text Eye Blocked More Due: Aug 18 25 • Assigned To: Venue • Sarah Thomson &…" at bounding box center [644, 314] width 1161 height 102
click at [582, 344] on link "[PERSON_NAME] & [PERSON_NAME]'s Wedding" at bounding box center [543, 333] width 325 height 20
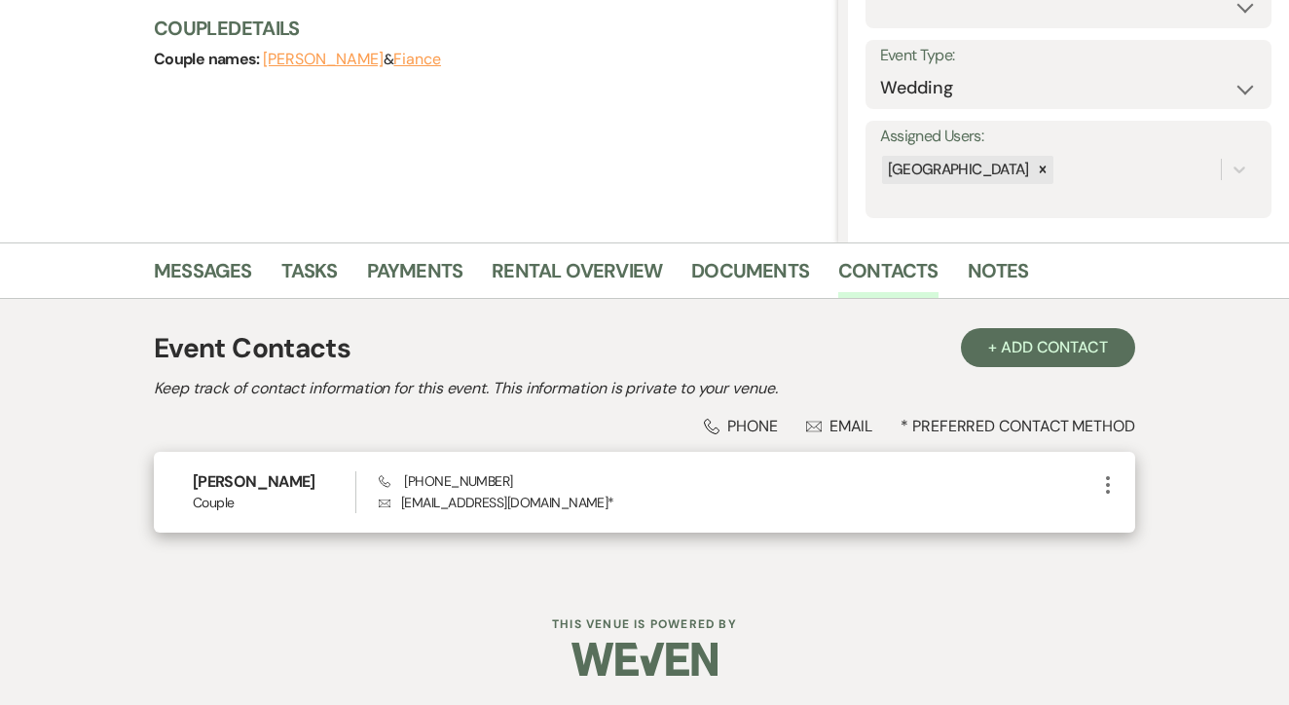
scroll to position [245, 0]
drag, startPoint x: 395, startPoint y: 478, endPoint x: 573, endPoint y: 480, distance: 177.3
click at [573, 480] on div "Phone (503) 608-2084 Envelope sarah17thomson@gmail.com *" at bounding box center [738, 493] width 718 height 42
copy span "(503) 608-2084"
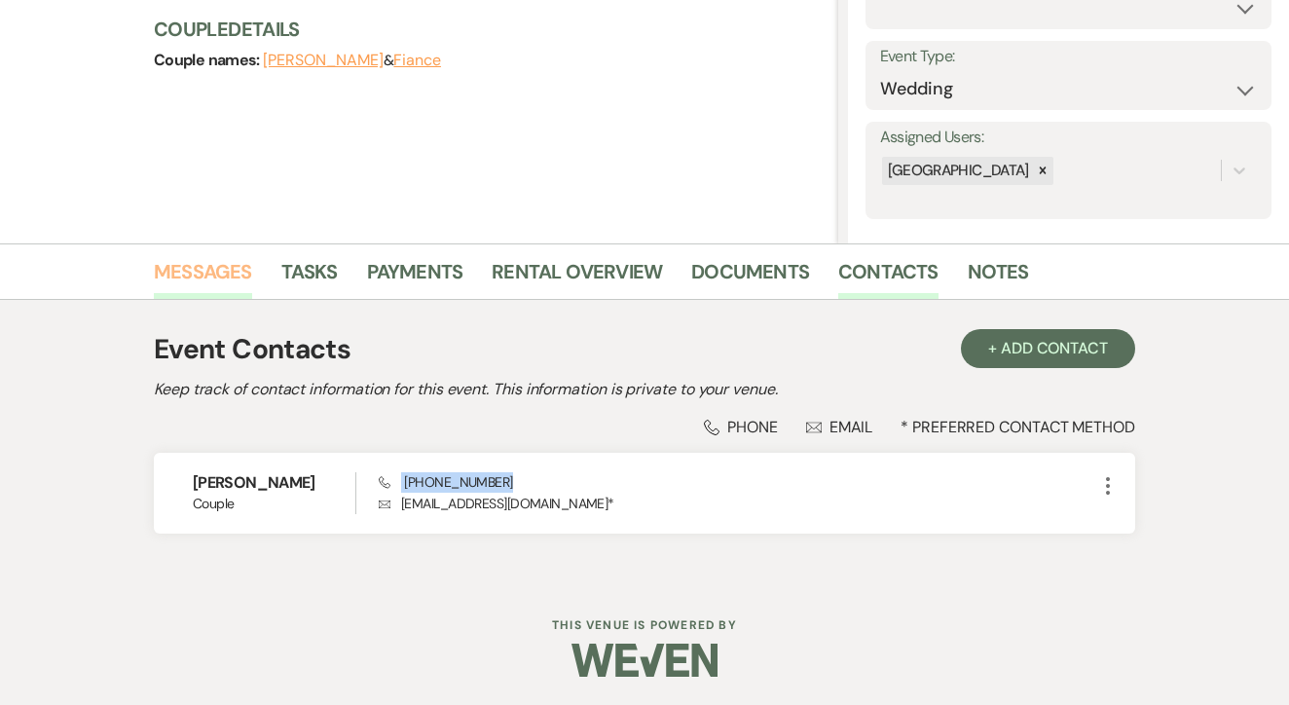
click at [205, 292] on link "Messages" at bounding box center [203, 277] width 98 height 43
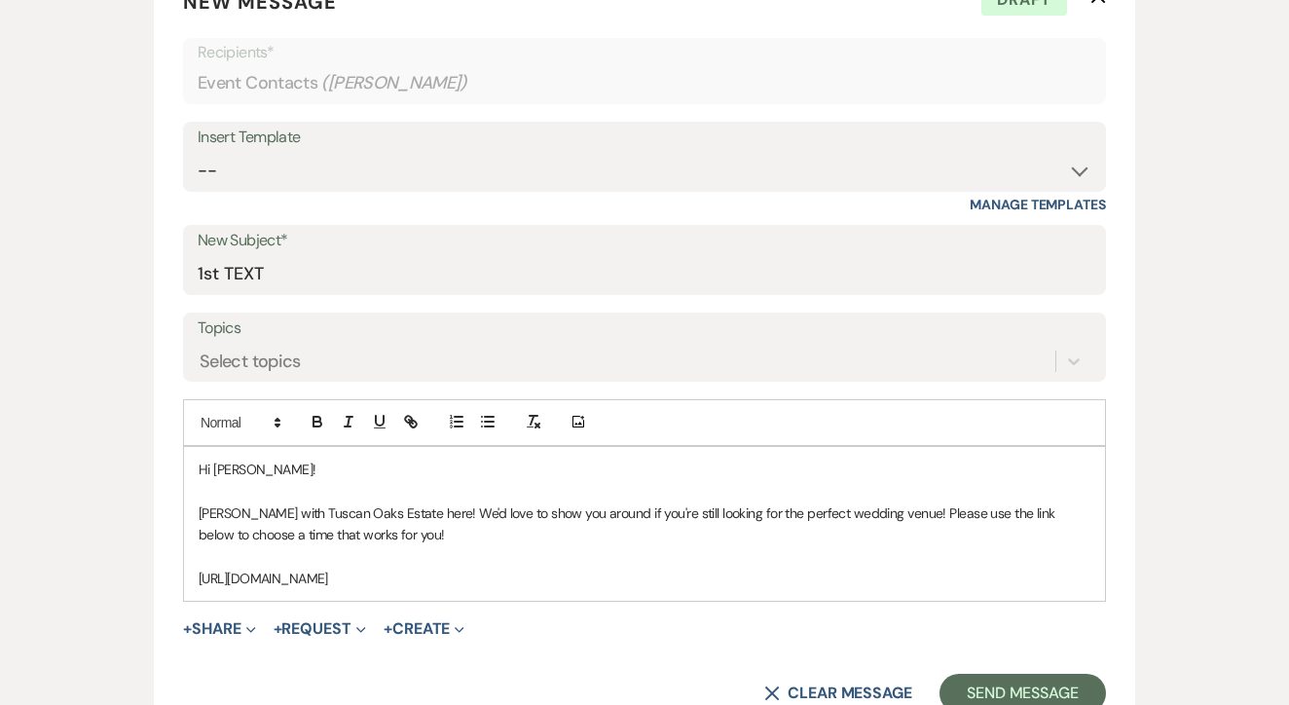
scroll to position [806, 0]
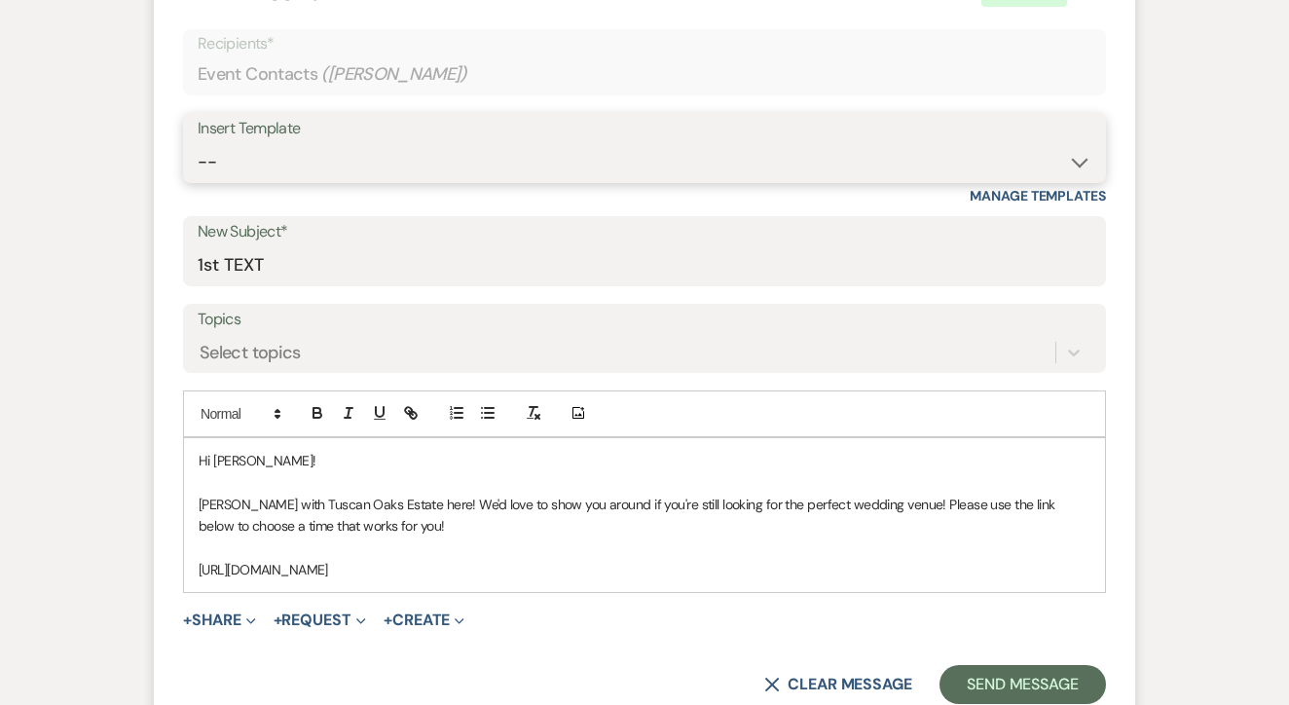
click at [618, 156] on select "-- Lead: Automated Intro Email (Wedding) Lead: 1st Follow Up Email Images Lead:…" at bounding box center [645, 162] width 894 height 38
select select "2884"
type input "TEXT 2"
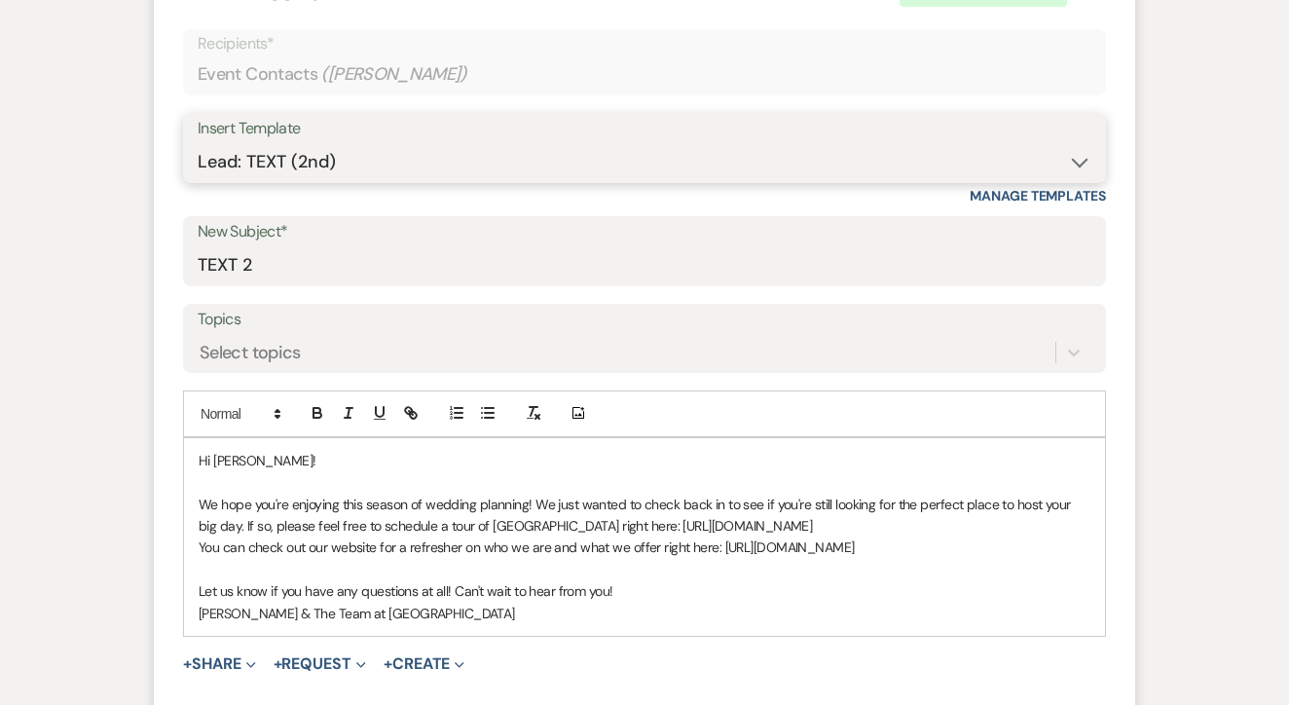
scroll to position [920, 0]
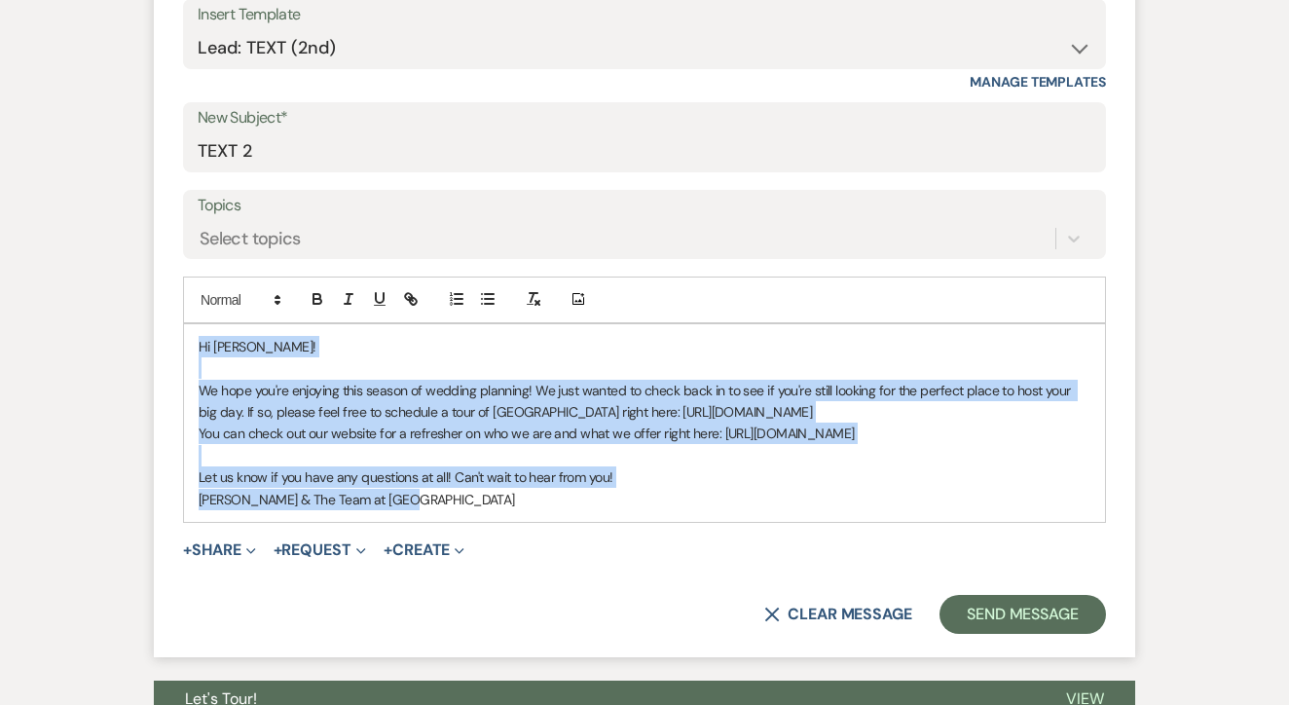
drag, startPoint x: 196, startPoint y: 334, endPoint x: 497, endPoint y: 506, distance: 346.8
click at [497, 506] on div "Hi Sarah! We hope you're enjoying this season of wedding planning! We just want…" at bounding box center [644, 423] width 921 height 198
copy div "Hi Sarah! We hope you're enjoying this season of wedding planning! We just want…"
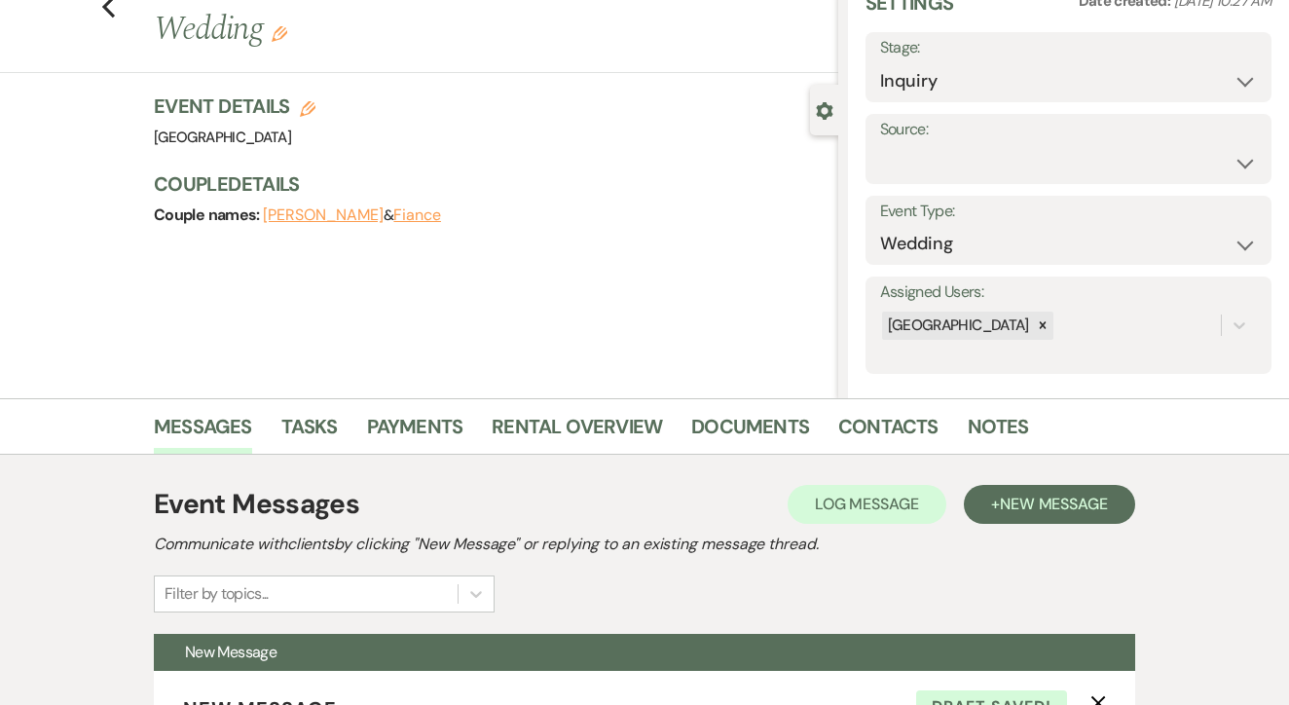
scroll to position [20, 0]
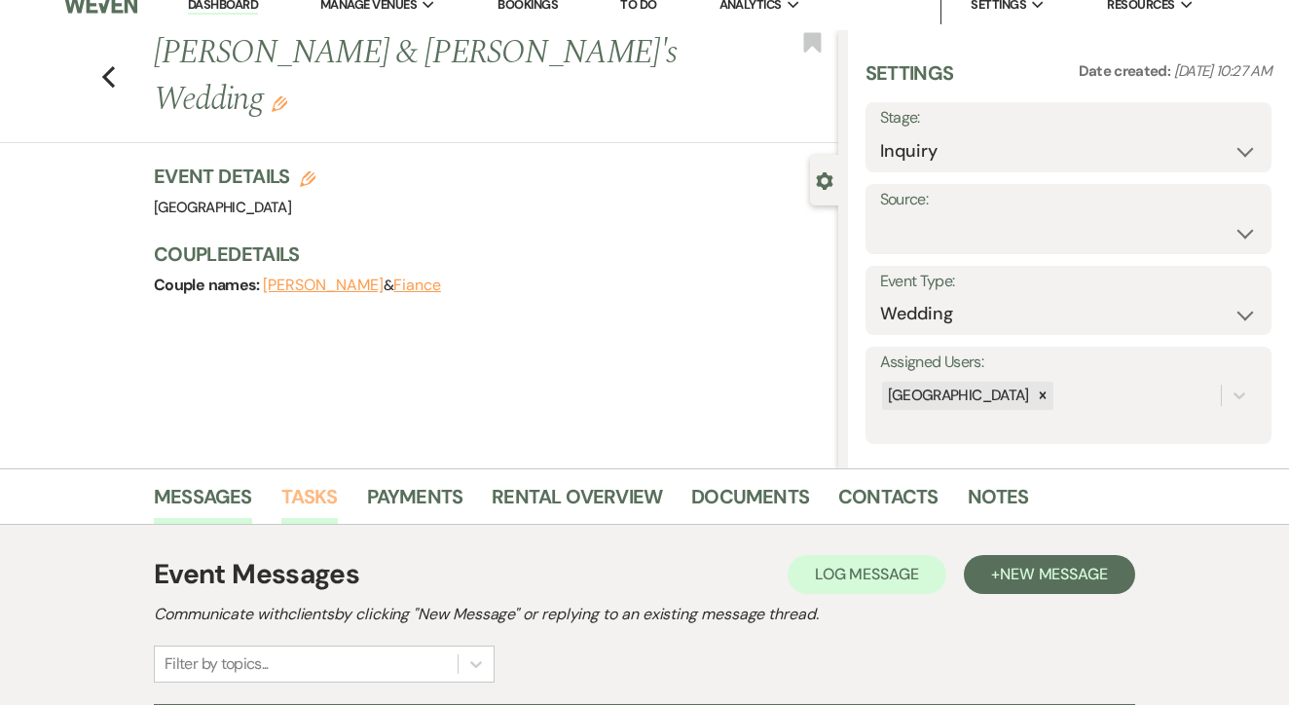
click at [325, 519] on link "Tasks" at bounding box center [309, 502] width 56 height 43
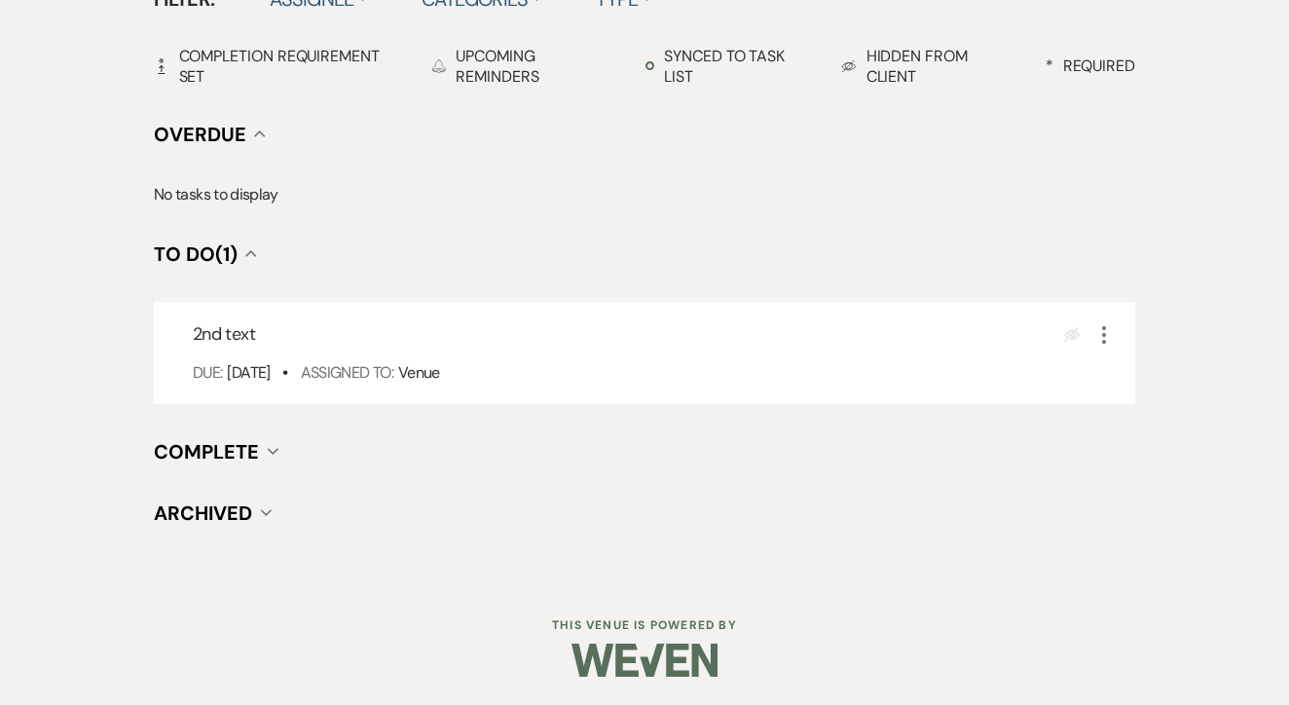
scroll to position [678, 0]
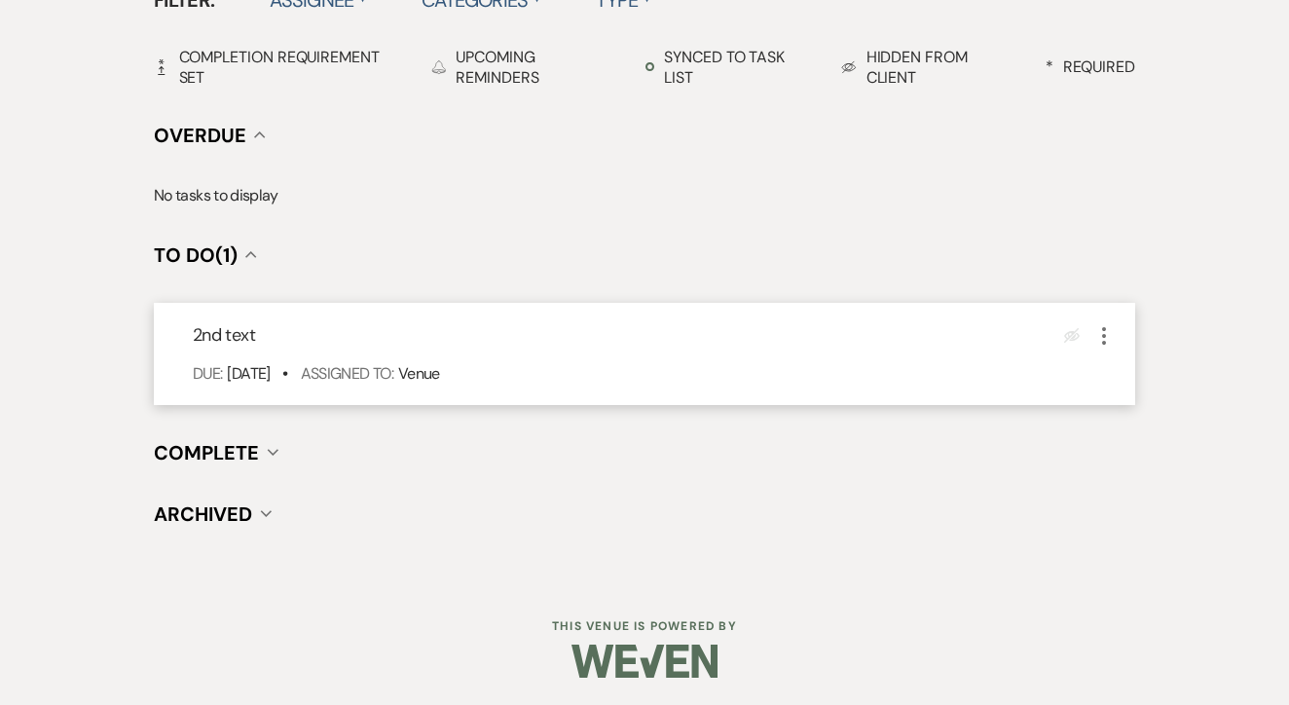
click at [1106, 322] on button "More" at bounding box center [1104, 334] width 23 height 25
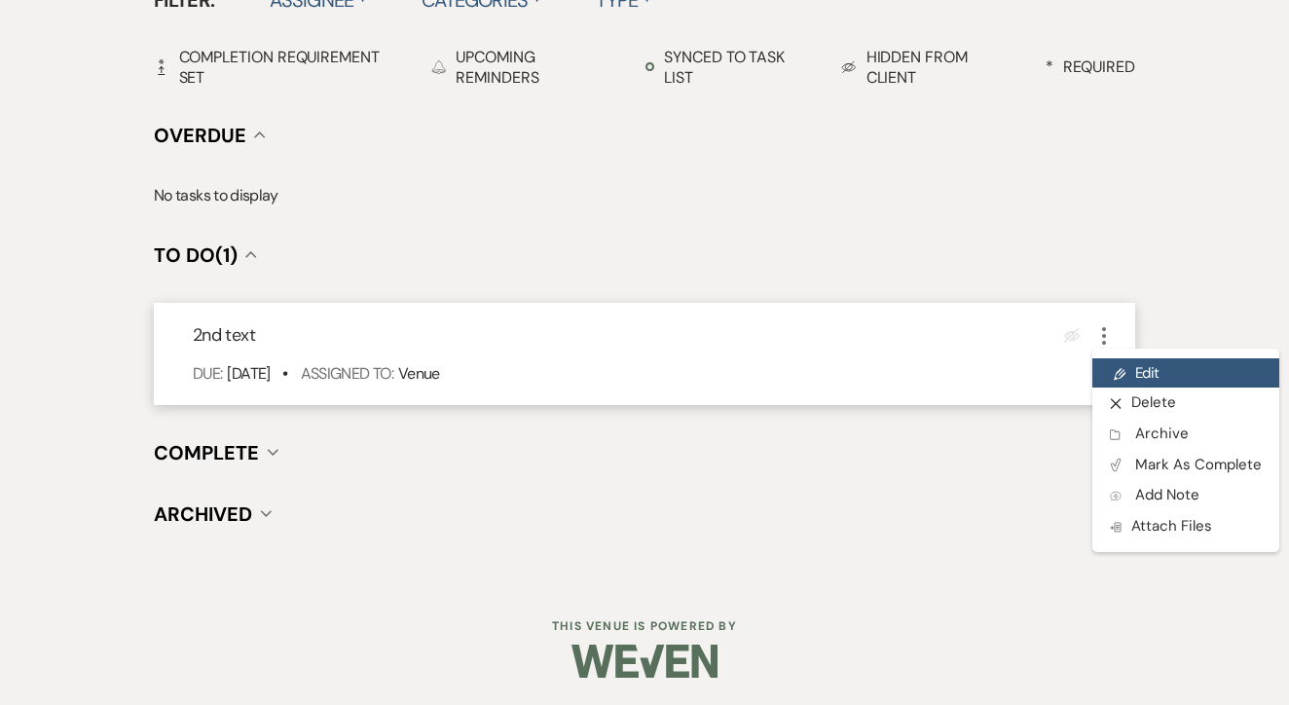
click at [1133, 362] on link "Pencil Edit" at bounding box center [1186, 372] width 187 height 29
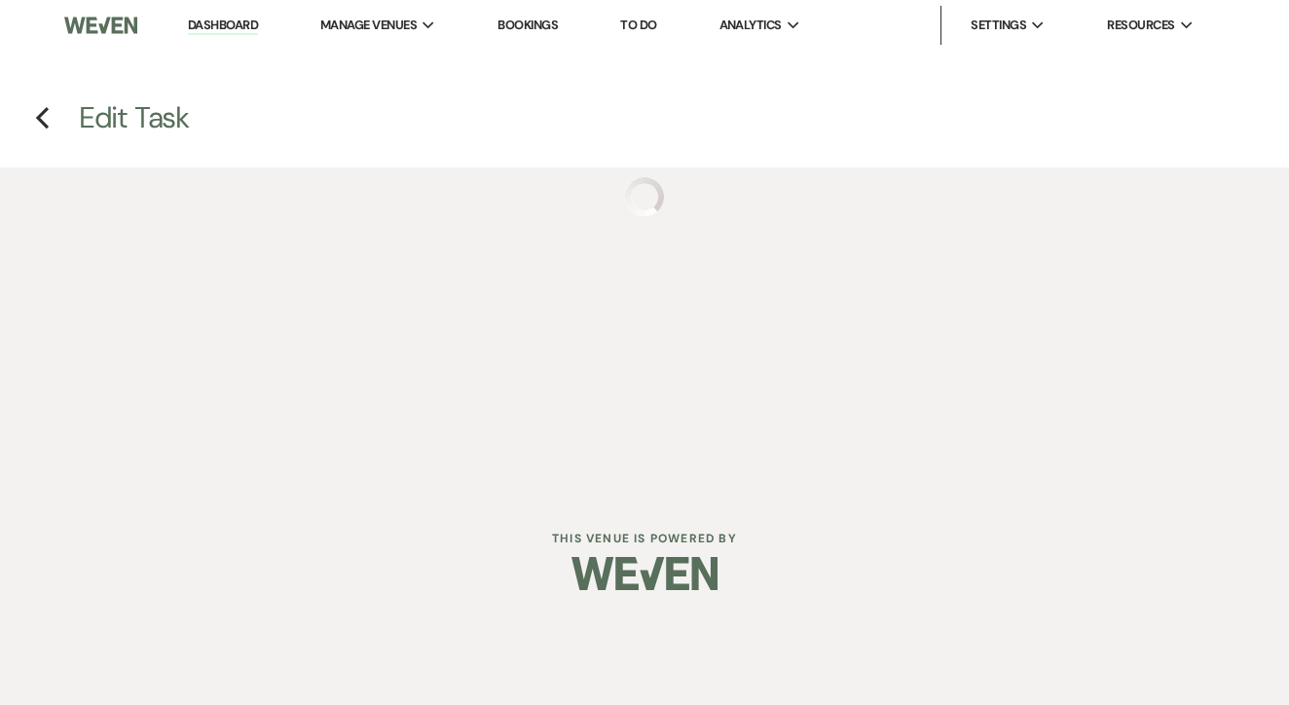
select select "false"
select select "venueHost"
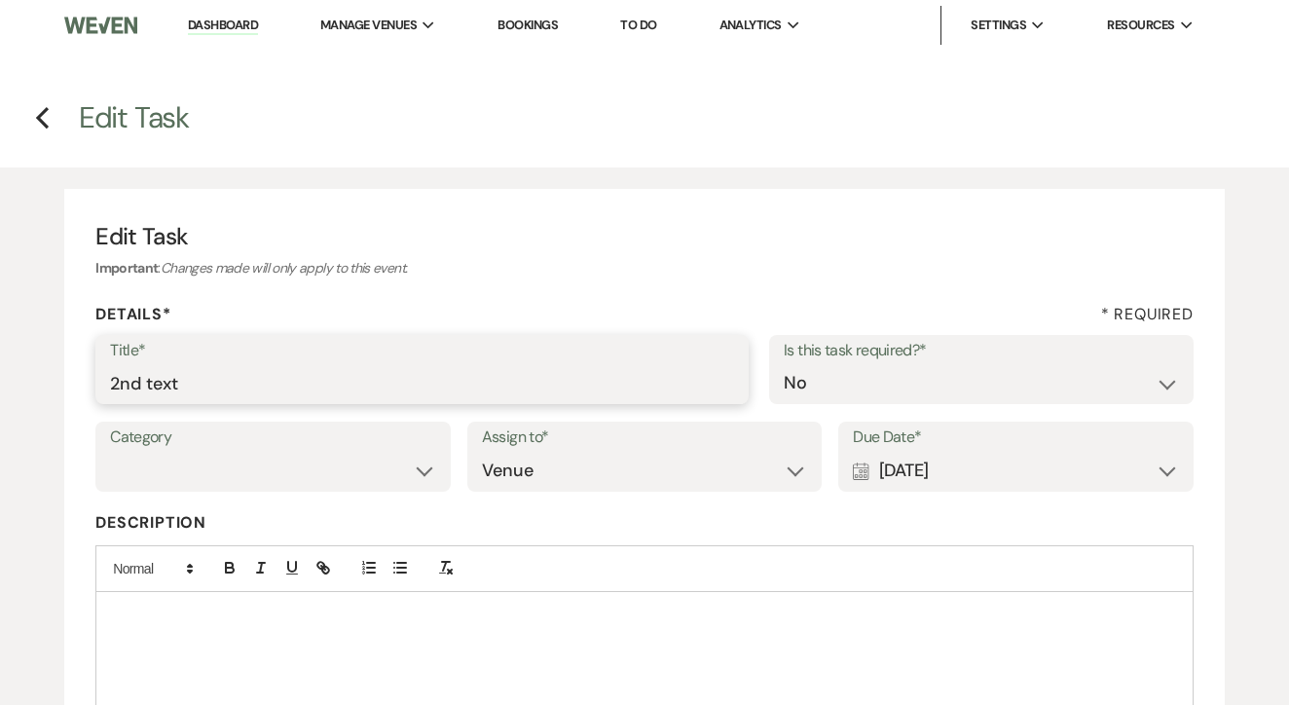
click at [214, 397] on input "2nd text" at bounding box center [422, 383] width 624 height 38
type input "3rd"
click at [909, 484] on div "Calendar [DATE] Expand" at bounding box center [1016, 471] width 326 height 38
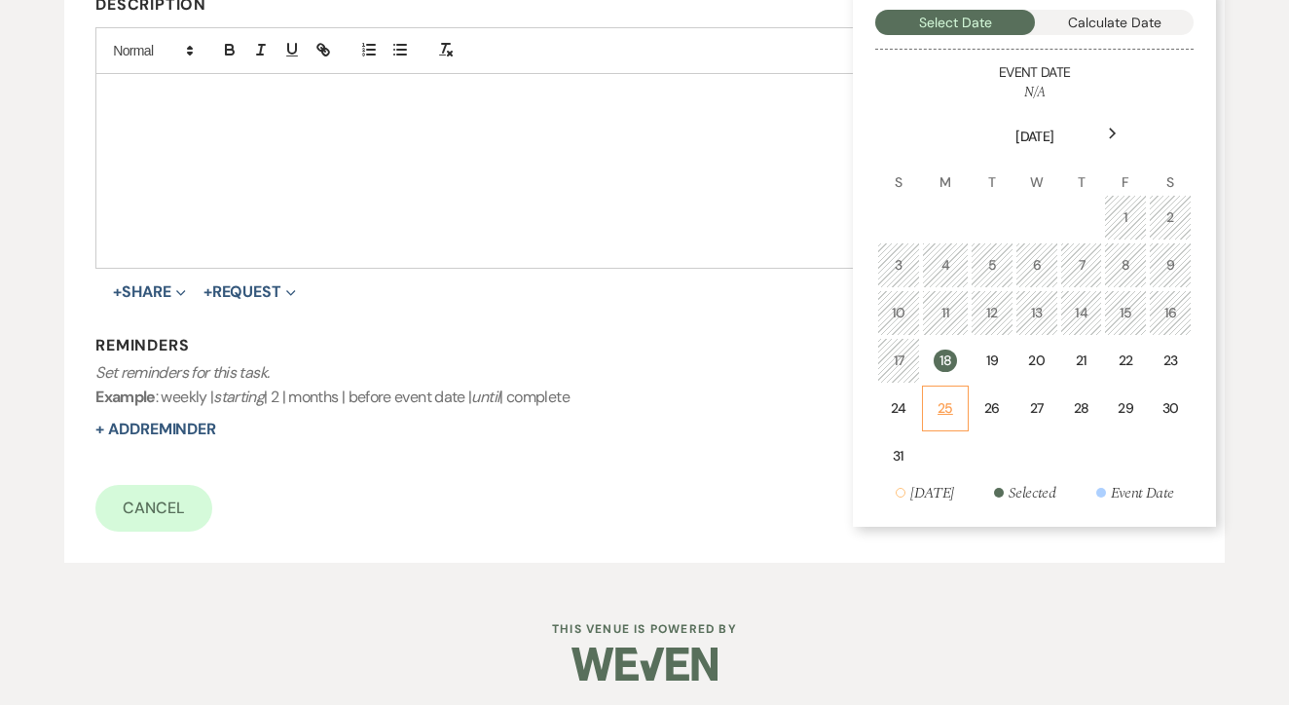
scroll to position [516, 0]
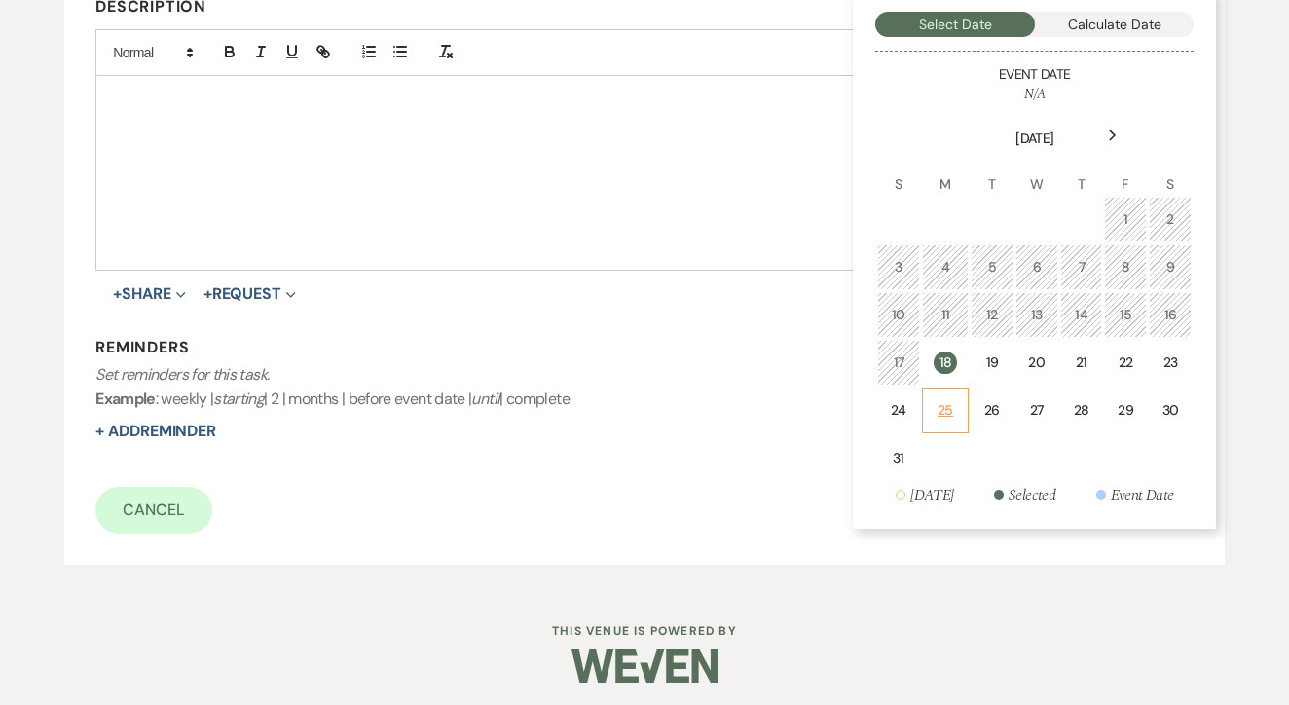
click at [948, 407] on div "25" at bounding box center [946, 410] width 22 height 20
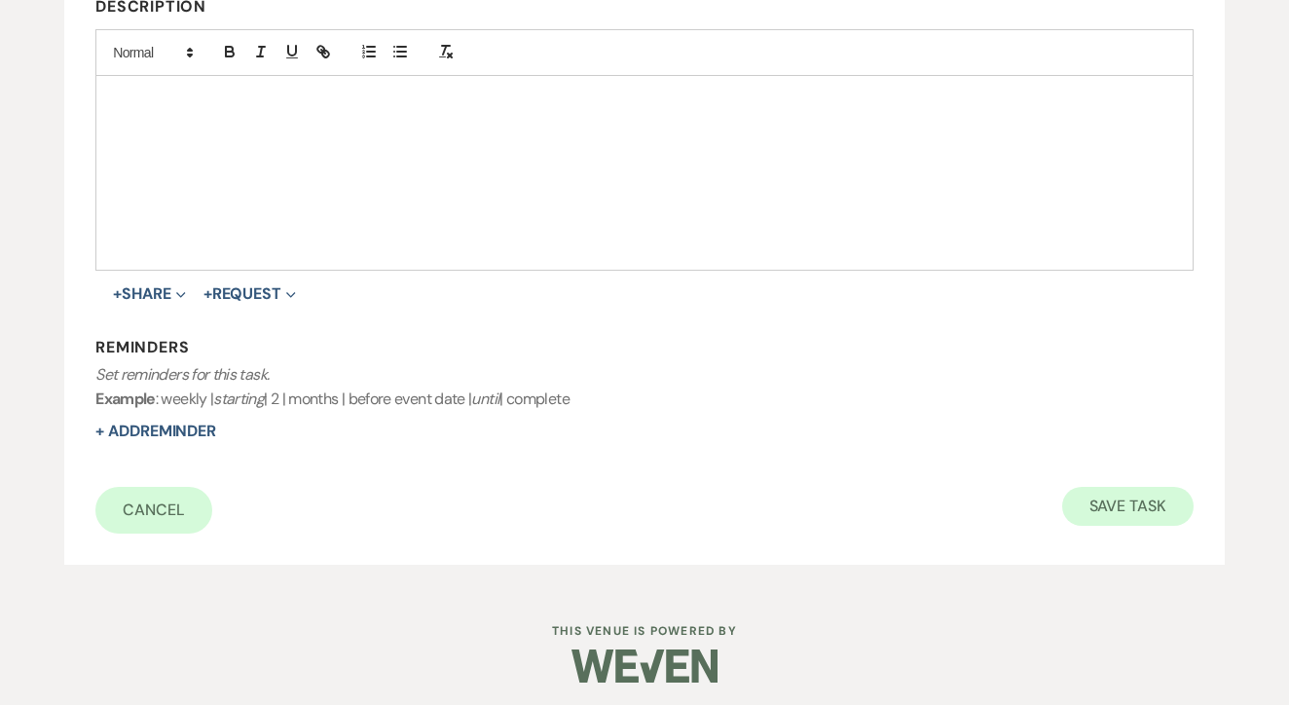
click at [1144, 487] on button "Save Task" at bounding box center [1128, 506] width 131 height 39
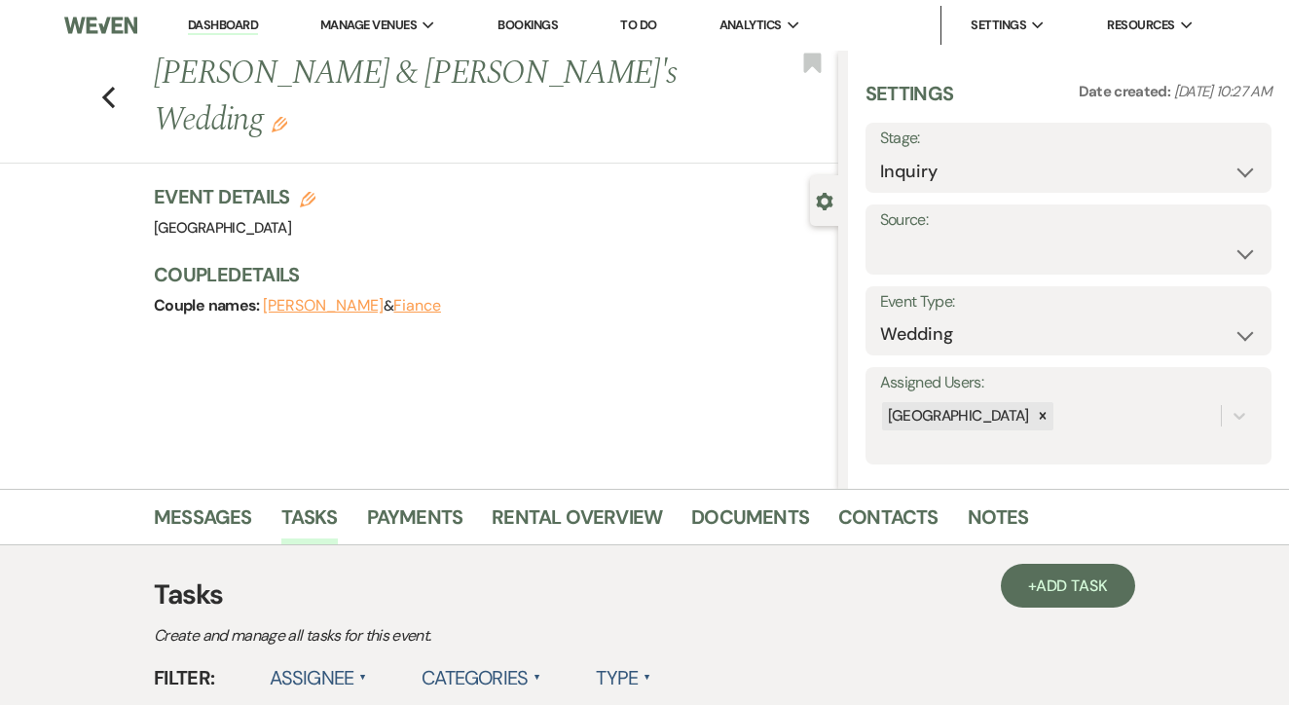
click at [655, 29] on link "To Do" at bounding box center [638, 25] width 36 height 17
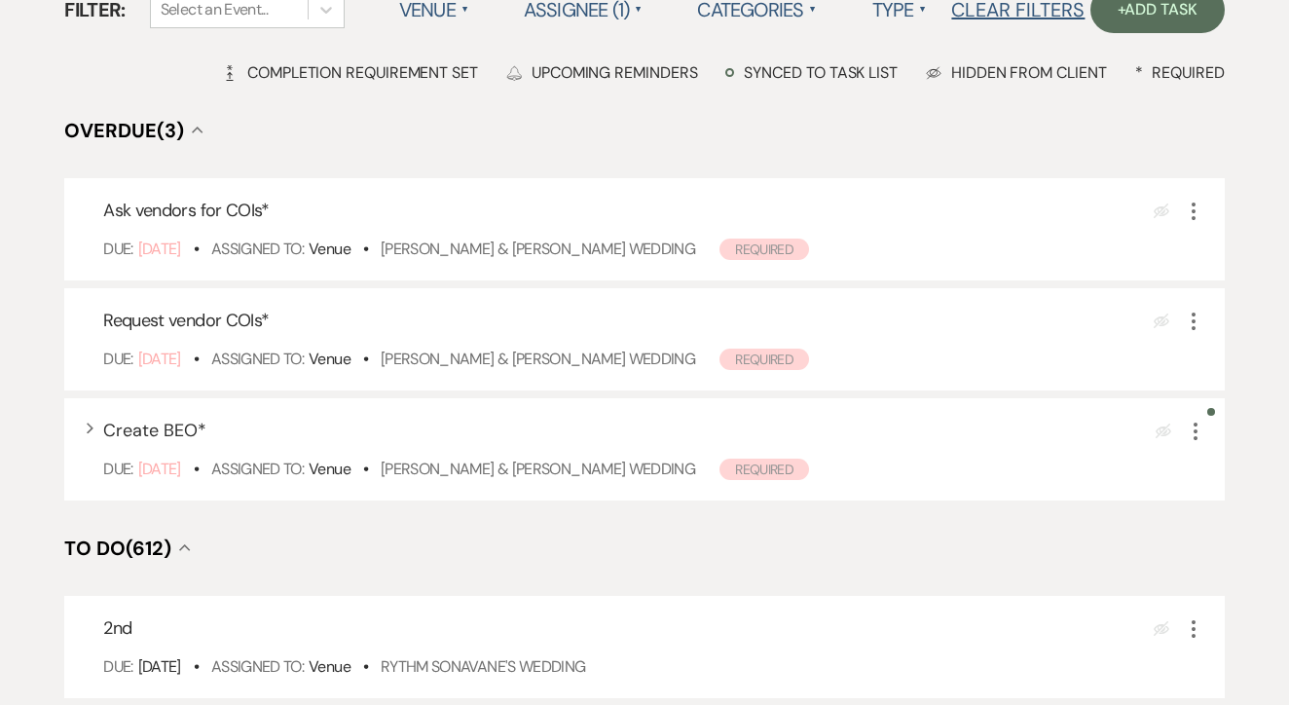
scroll to position [439, 0]
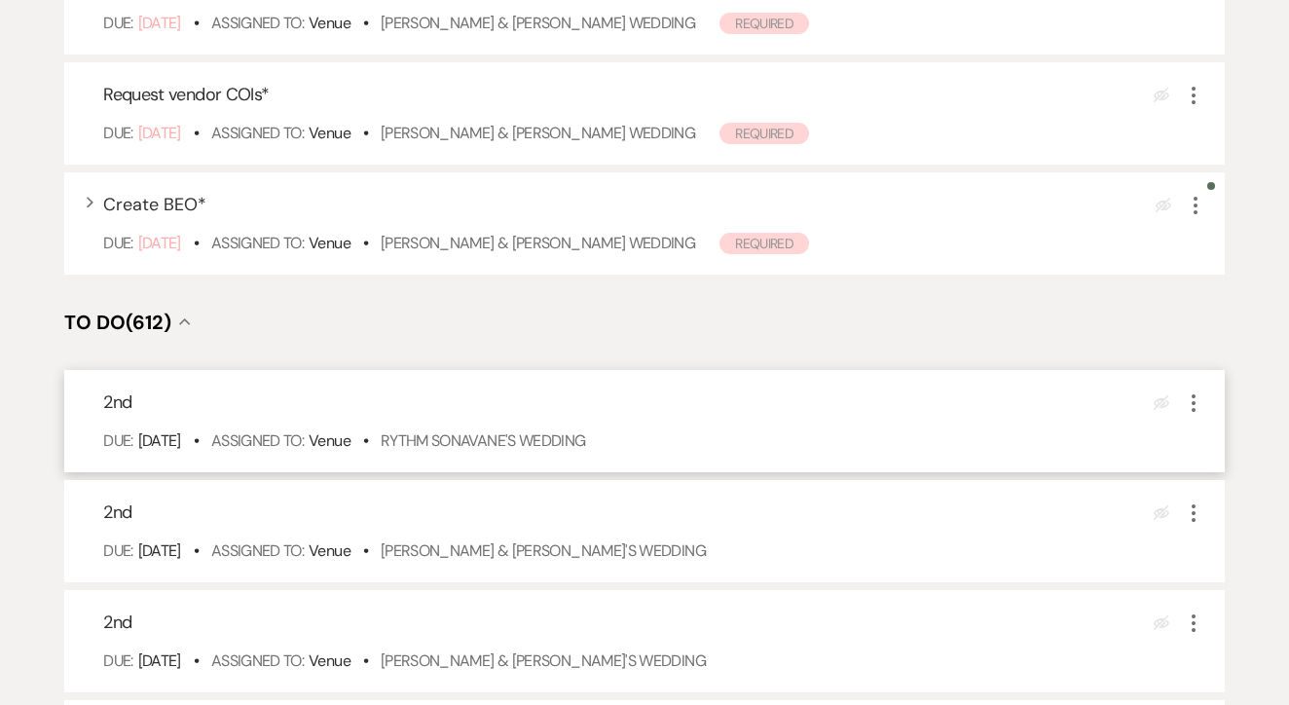
click at [542, 444] on div "2nd Eye Blocked More Due: Aug 18 25 • Assigned To: Venue • Rythm Sonavane's Wed…" at bounding box center [644, 421] width 1161 height 102
click at [546, 451] on link "Rythm Sonavane's Wedding" at bounding box center [483, 440] width 205 height 20
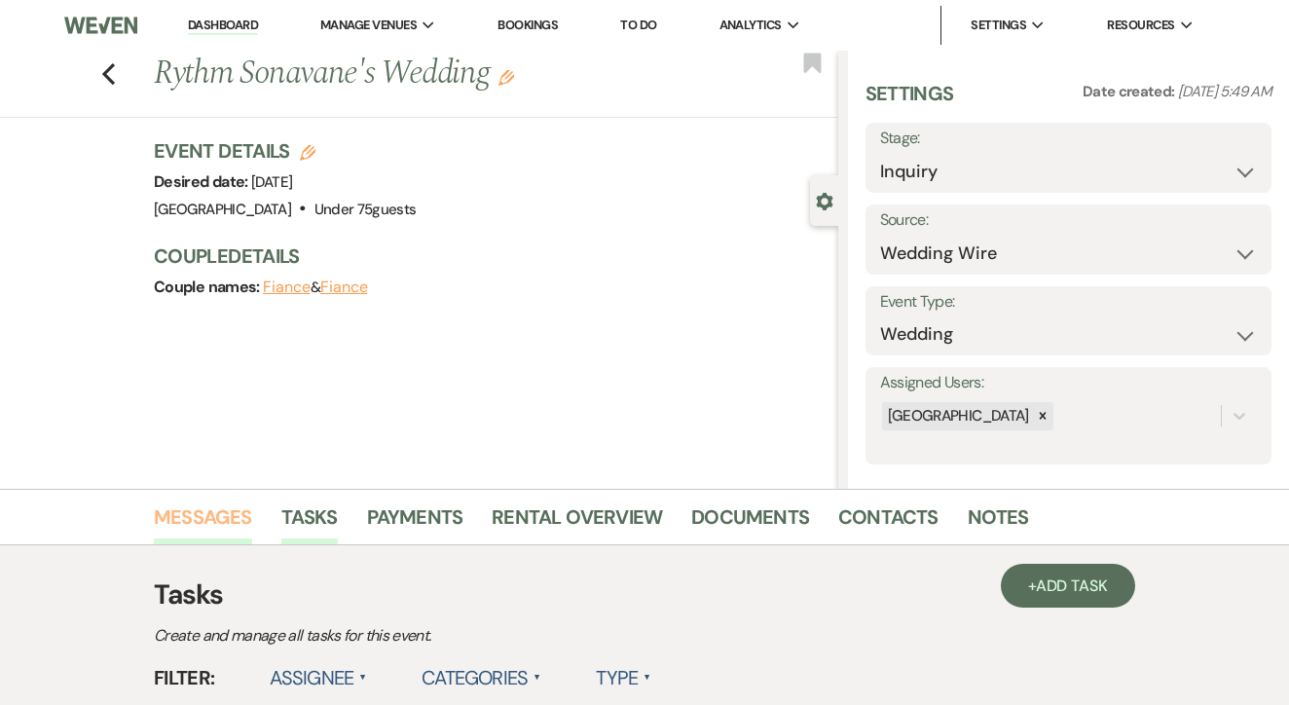
click at [228, 526] on link "Messages" at bounding box center [203, 523] width 98 height 43
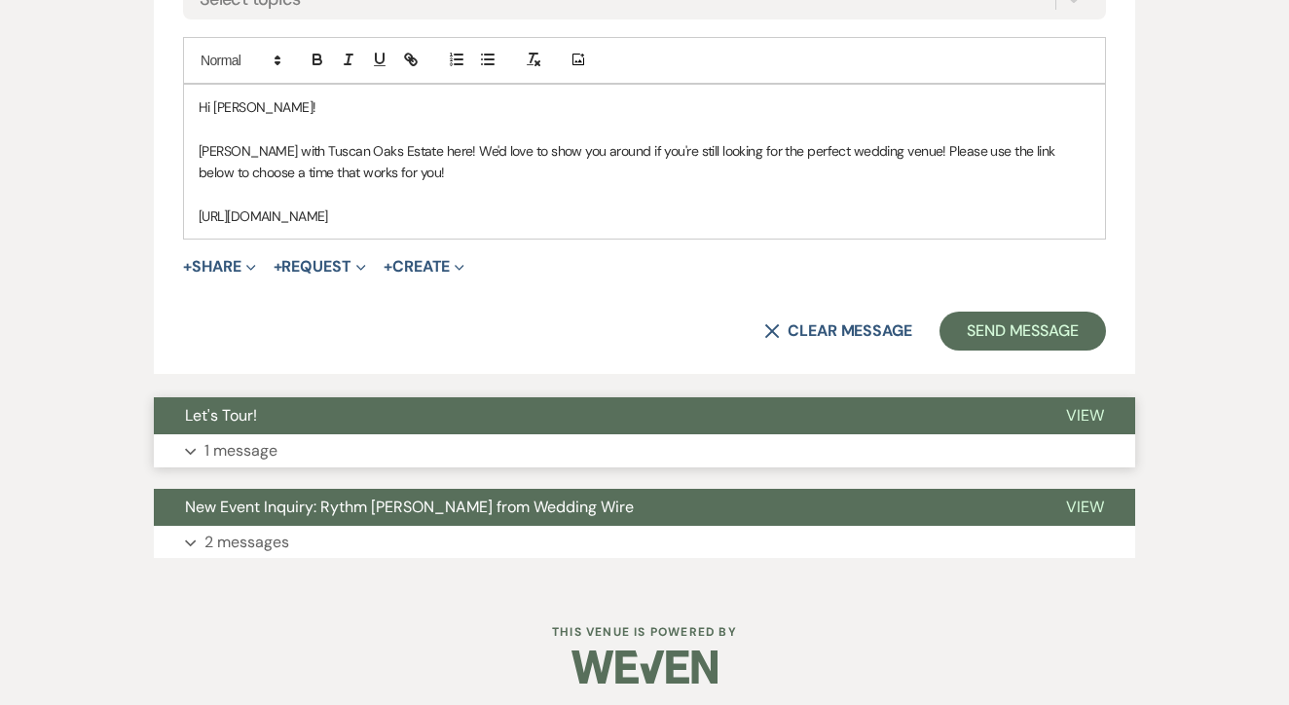
click at [490, 434] on button "Expand 1 message" at bounding box center [645, 450] width 982 height 33
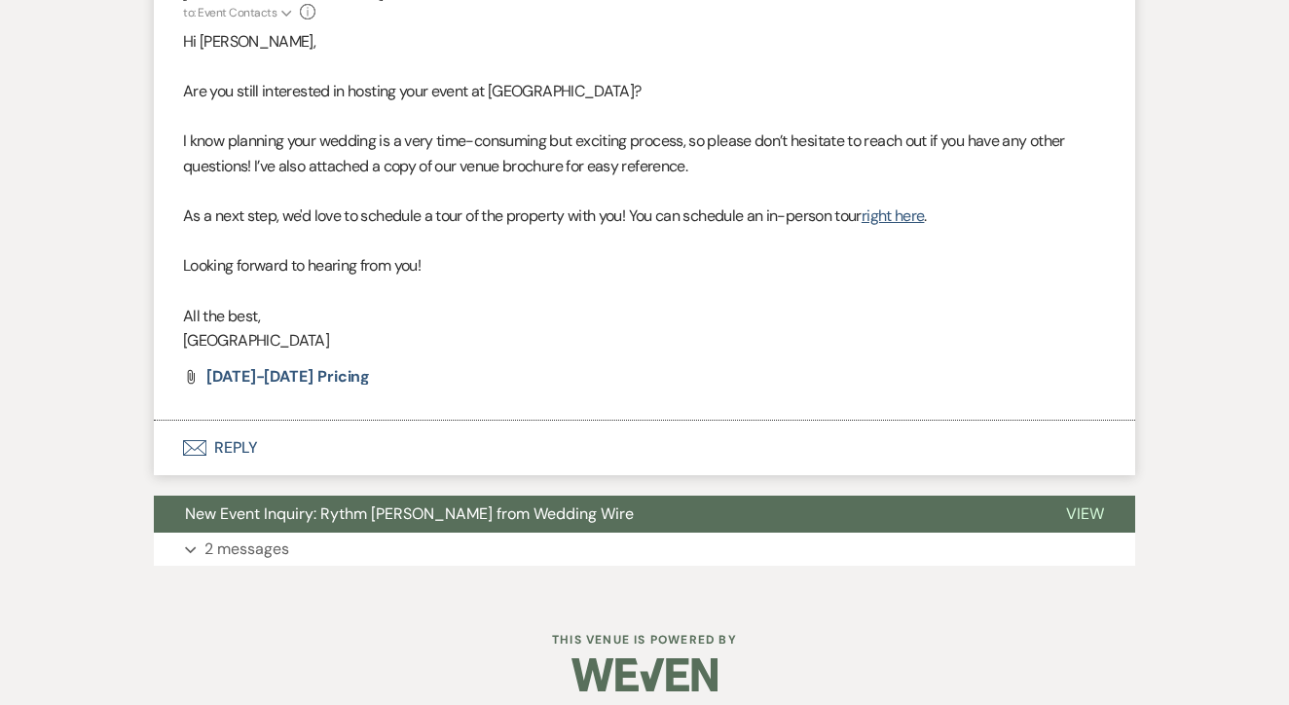
click at [490, 434] on button "Envelope Reply" at bounding box center [645, 448] width 982 height 55
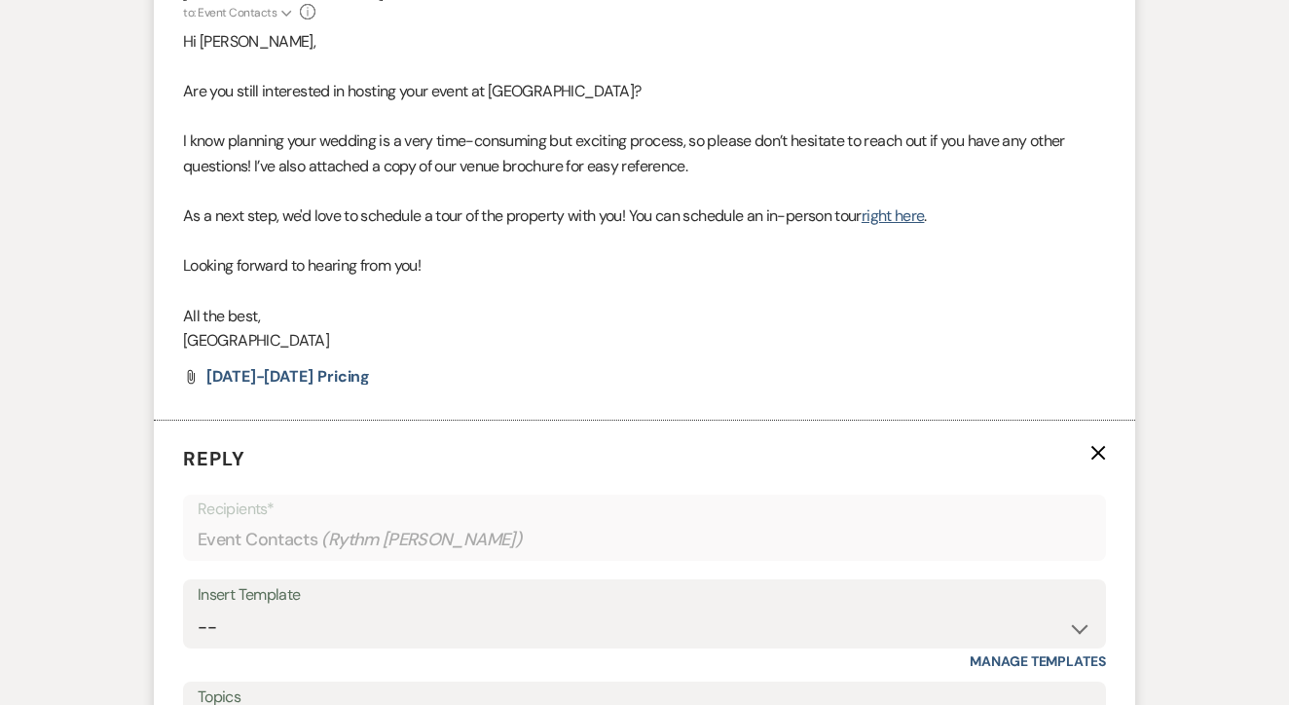
scroll to position [1975, 0]
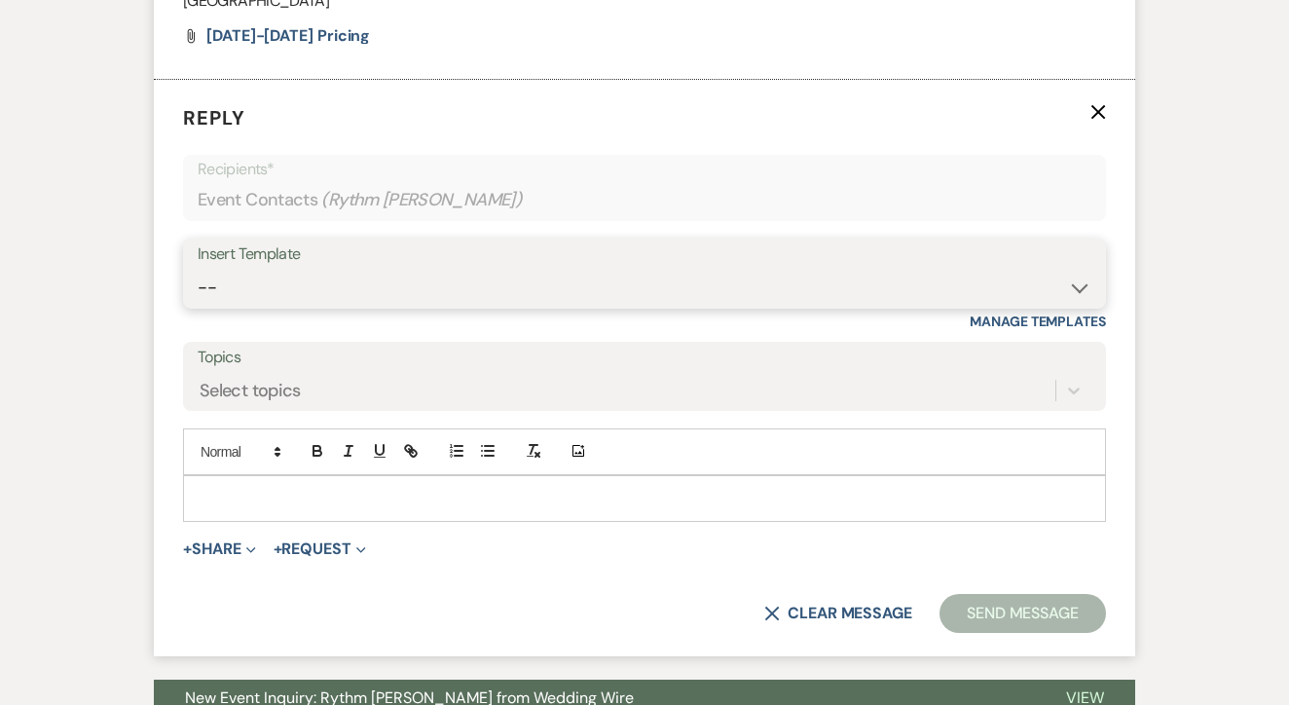
click at [576, 289] on select "-- Lead: Automated Intro Email (Wedding) Lead: 1st Follow Up Email Images Lead:…" at bounding box center [645, 288] width 894 height 38
select select "1208"
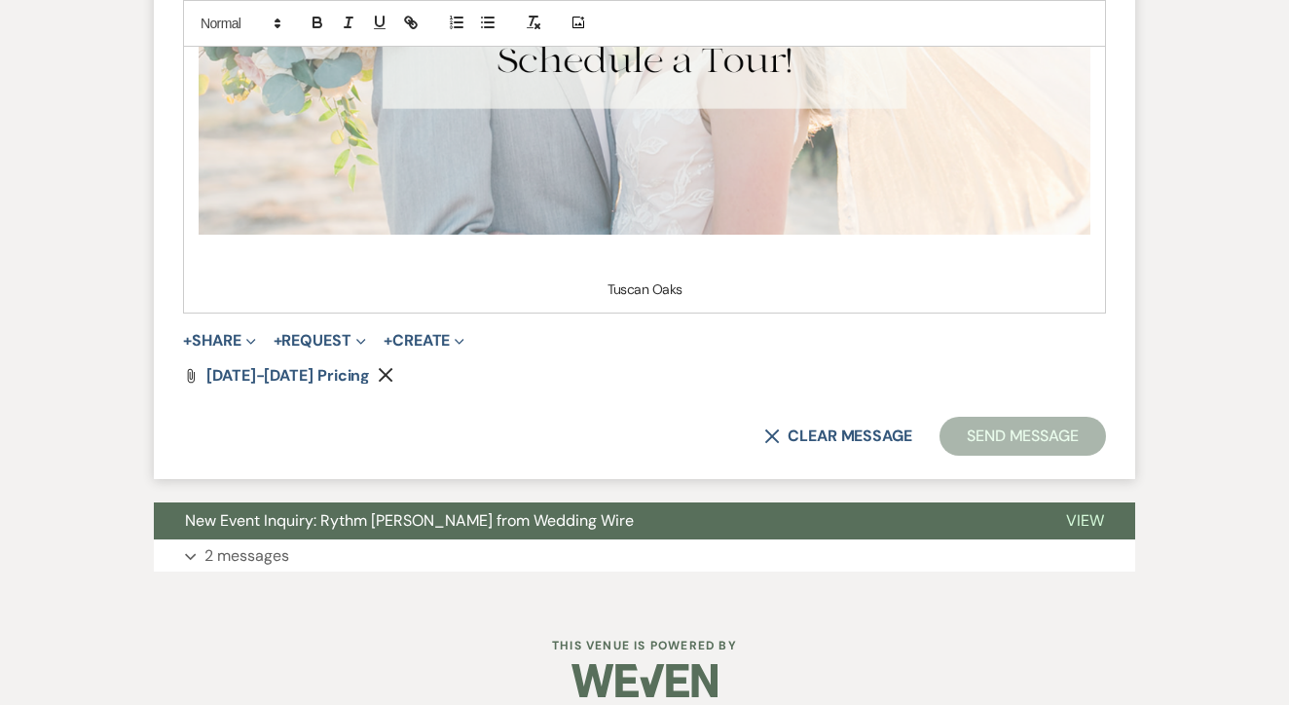
click at [1020, 431] on button "Send Message" at bounding box center [1023, 436] width 167 height 39
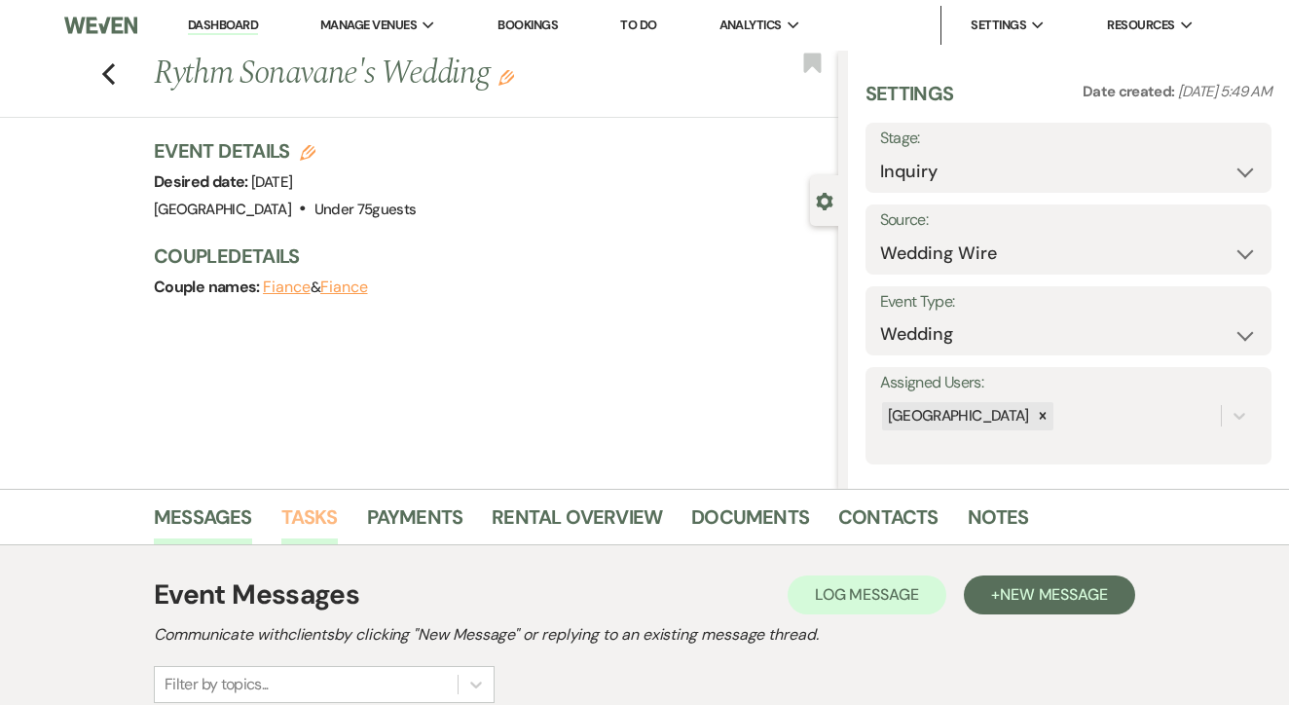
scroll to position [0, 0]
click at [330, 504] on link "Tasks" at bounding box center [309, 523] width 56 height 43
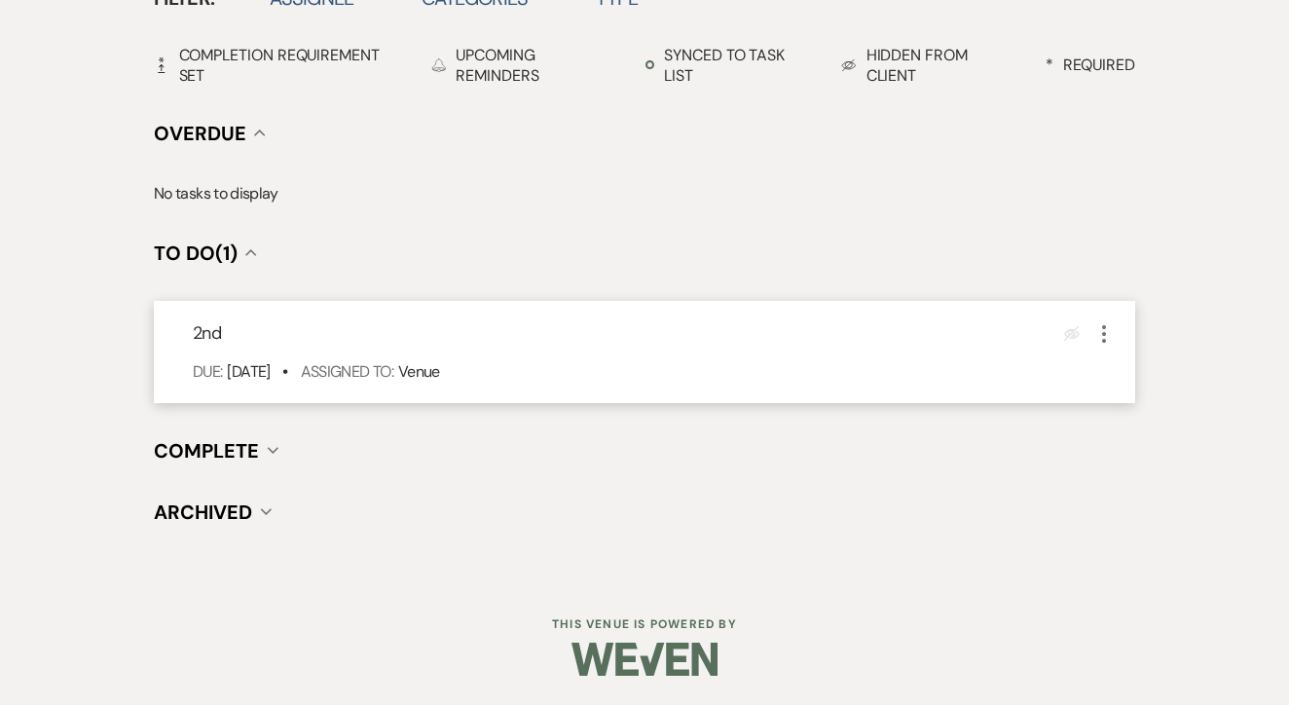
scroll to position [678, 0]
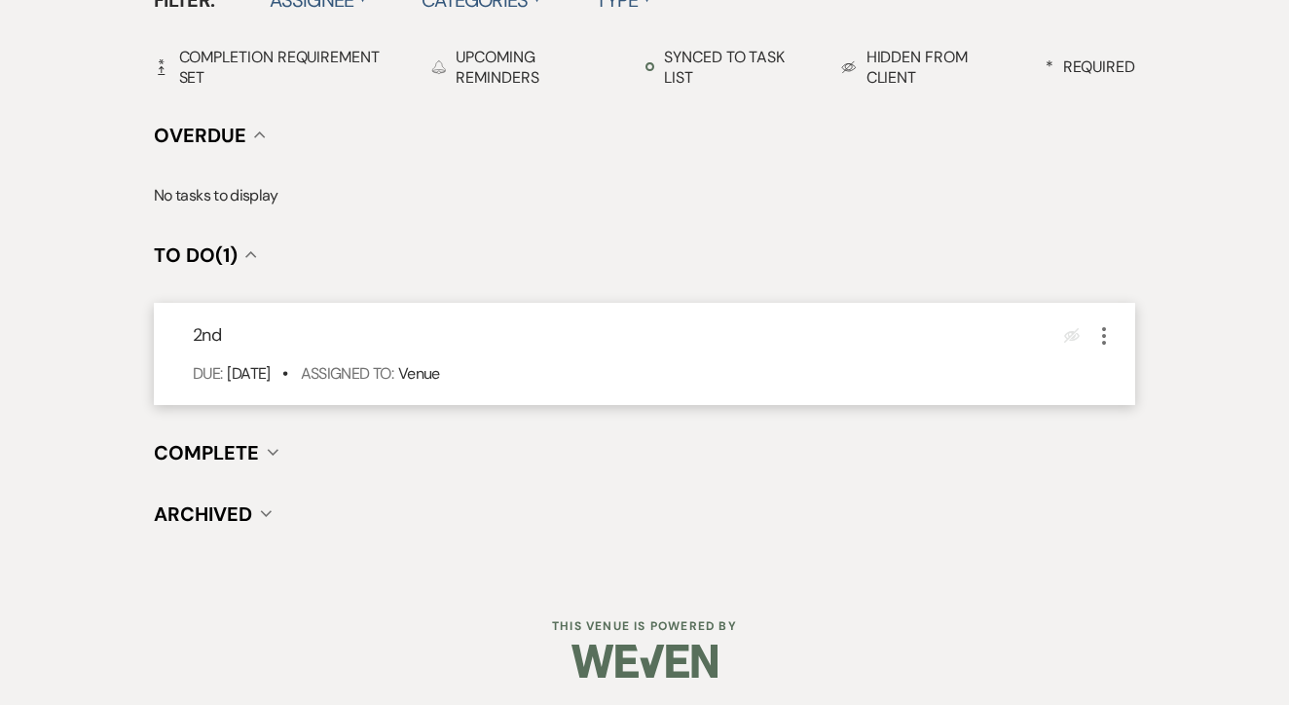
click at [1115, 346] on icon "More" at bounding box center [1104, 335] width 23 height 23
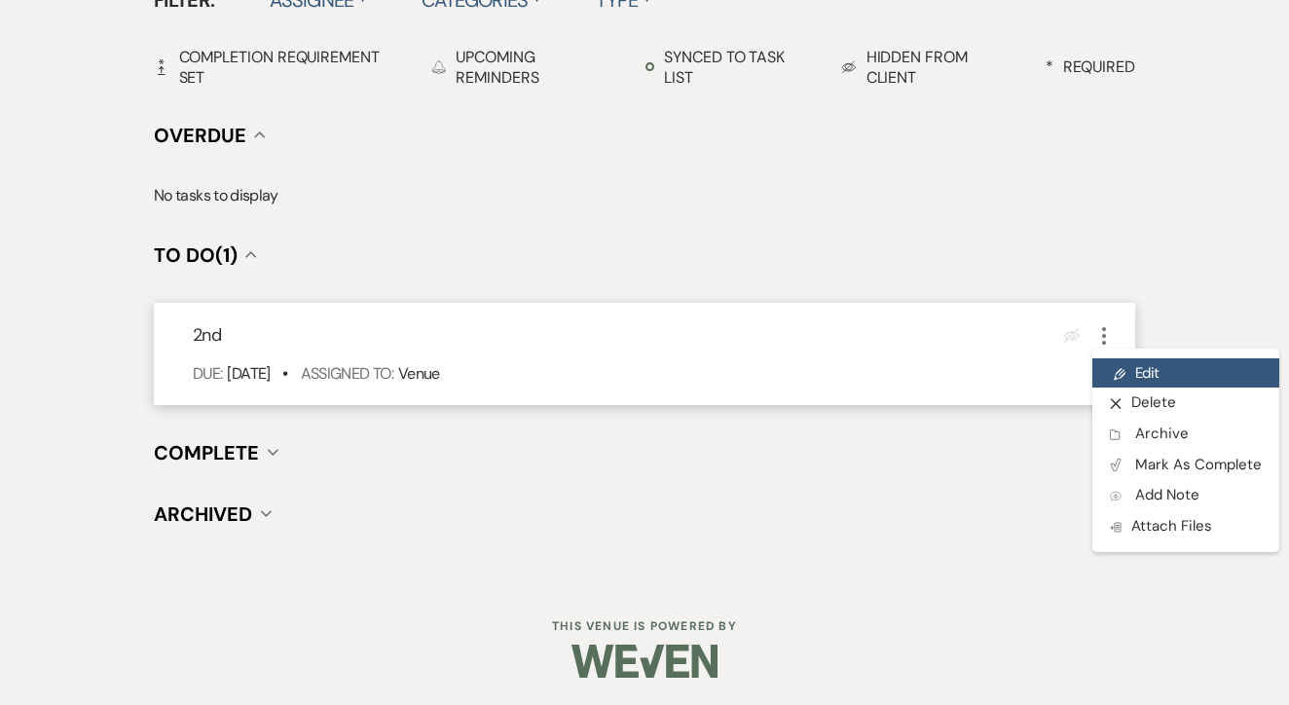
click at [1139, 386] on link "Pencil Edit" at bounding box center [1186, 372] width 187 height 29
select select "false"
select select "venueHost"
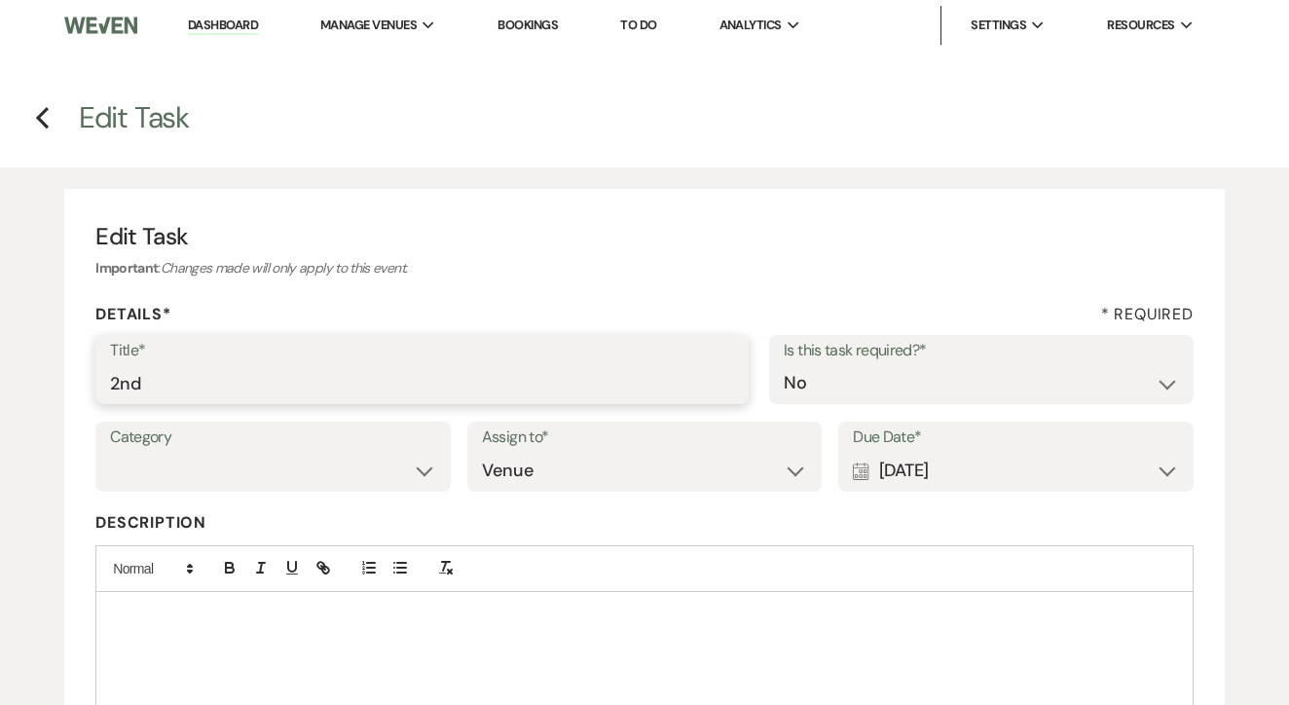
click at [541, 390] on input "2nd" at bounding box center [422, 383] width 624 height 38
type input "2nd text"
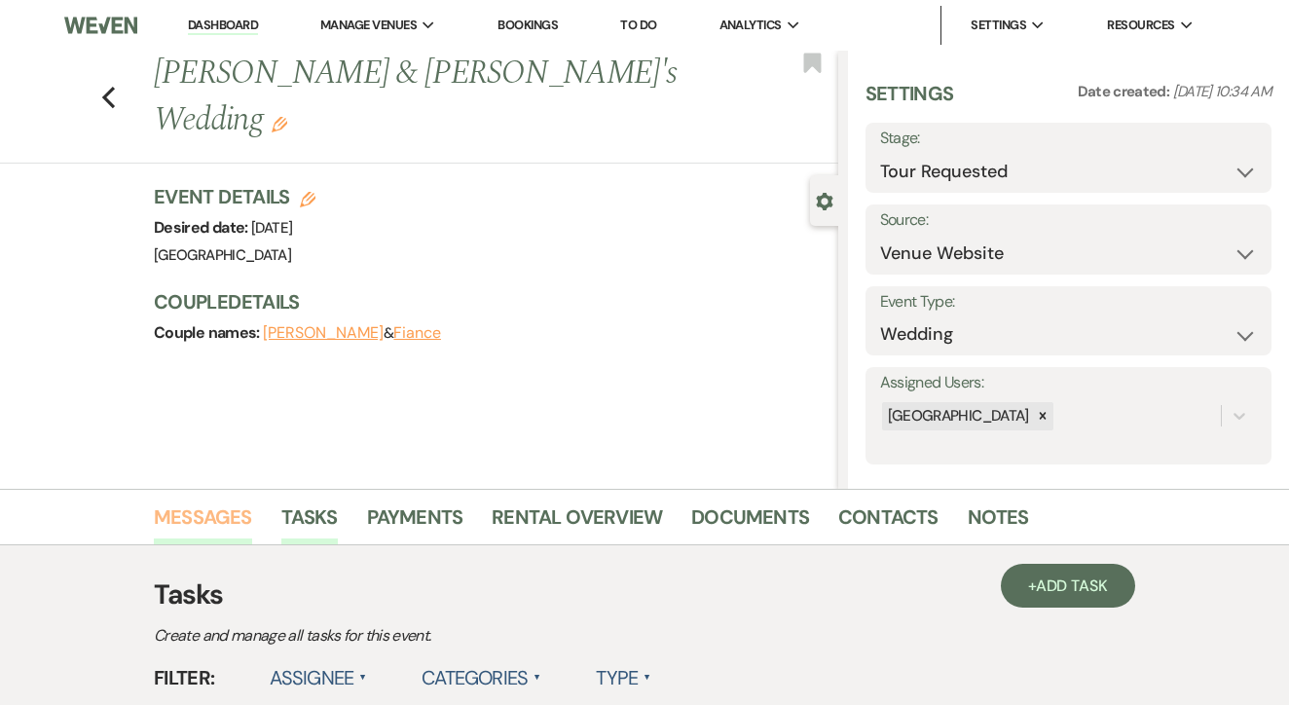
click at [226, 526] on link "Messages" at bounding box center [203, 523] width 98 height 43
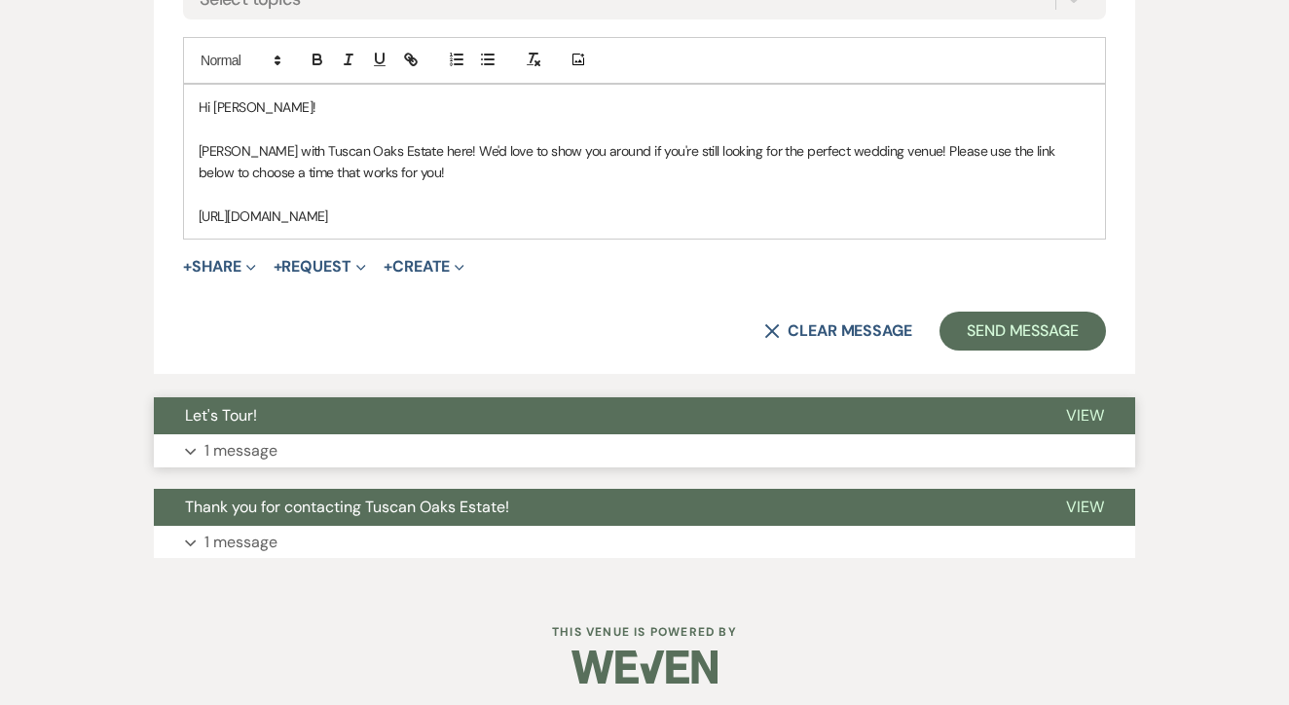
click at [516, 434] on button "Expand 1 message" at bounding box center [645, 450] width 982 height 33
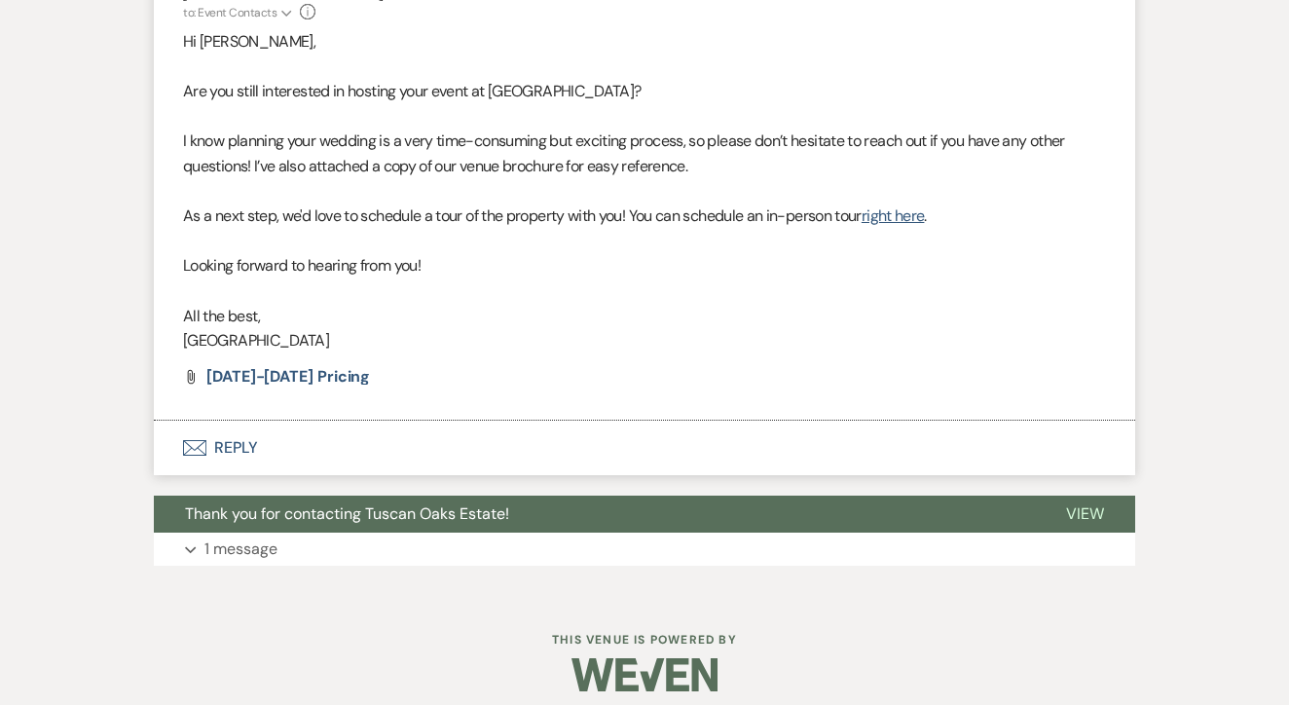
click at [516, 430] on button "Envelope Reply" at bounding box center [645, 448] width 982 height 55
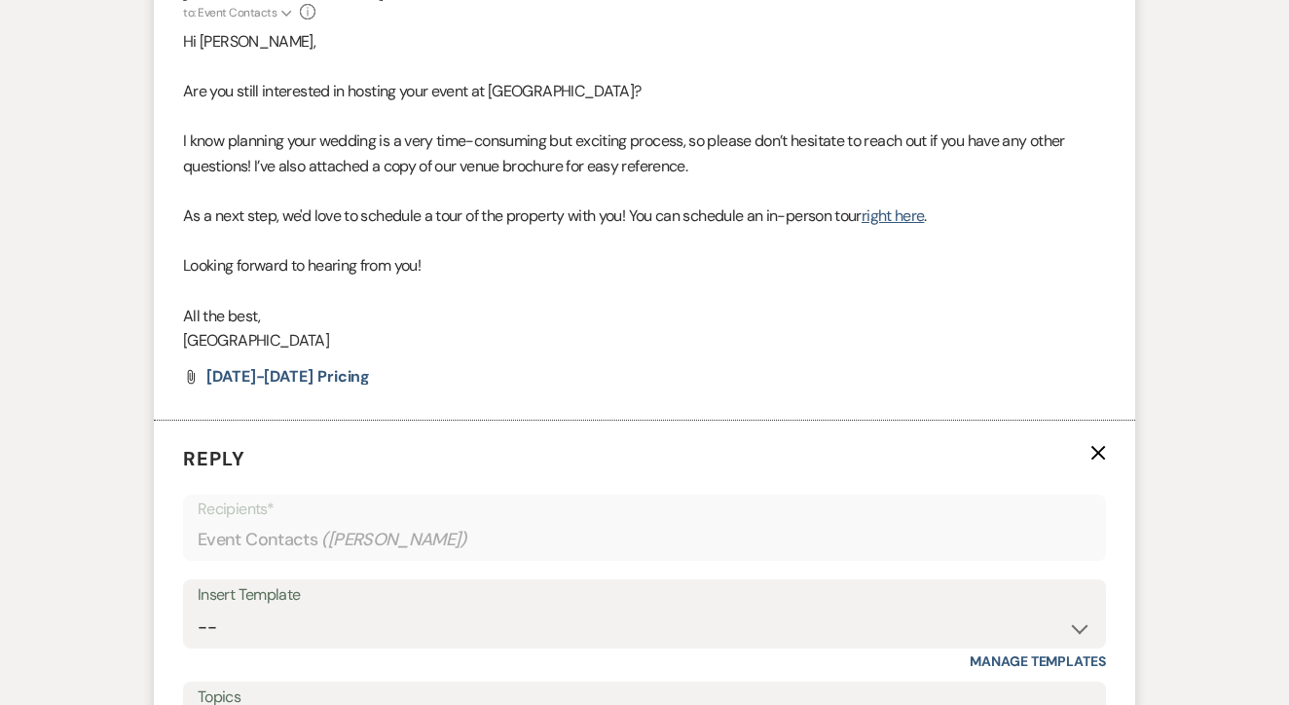
scroll to position [1975, 0]
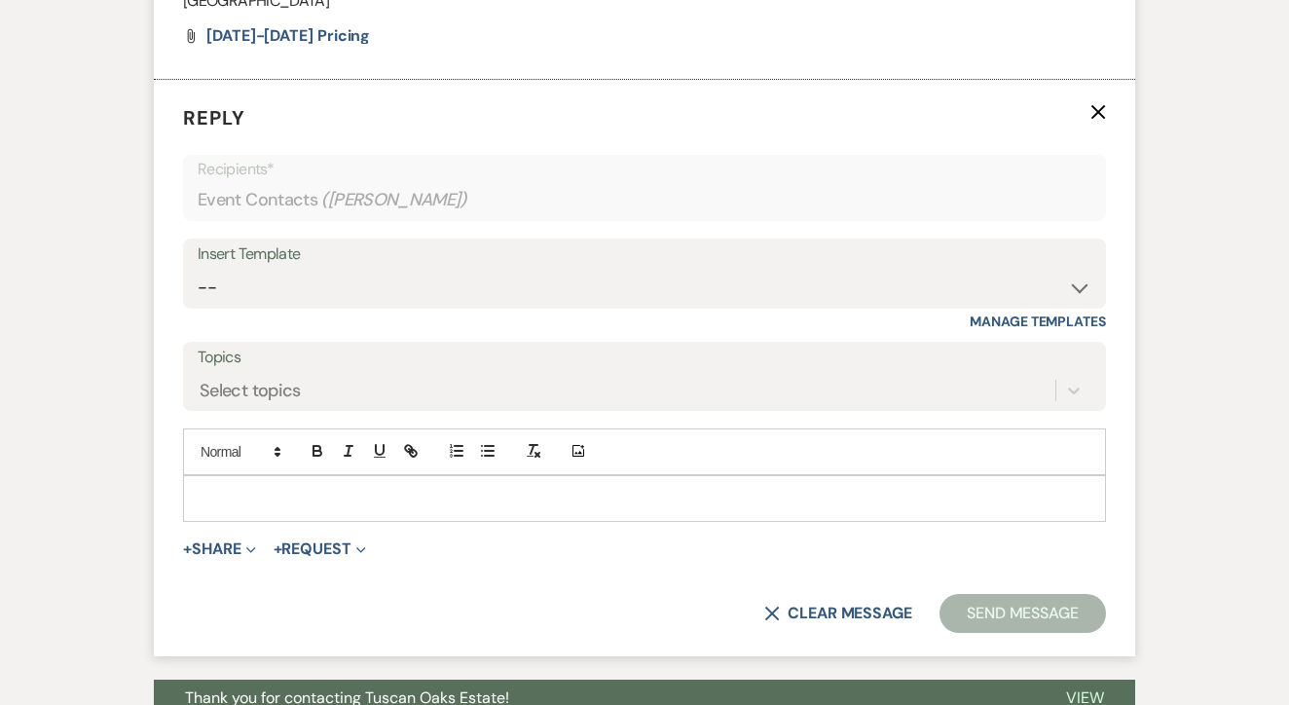
click at [586, 293] on div "Insert Template -- Lead: Automated Intro Email (Wedding) Lead: 1st Follow Up Em…" at bounding box center [644, 274] width 923 height 70
click at [601, 280] on select "-- Lead: Automated Intro Email (Wedding) Lead: 1st Follow Up Email Images Lead:…" at bounding box center [645, 288] width 894 height 38
select select "1208"
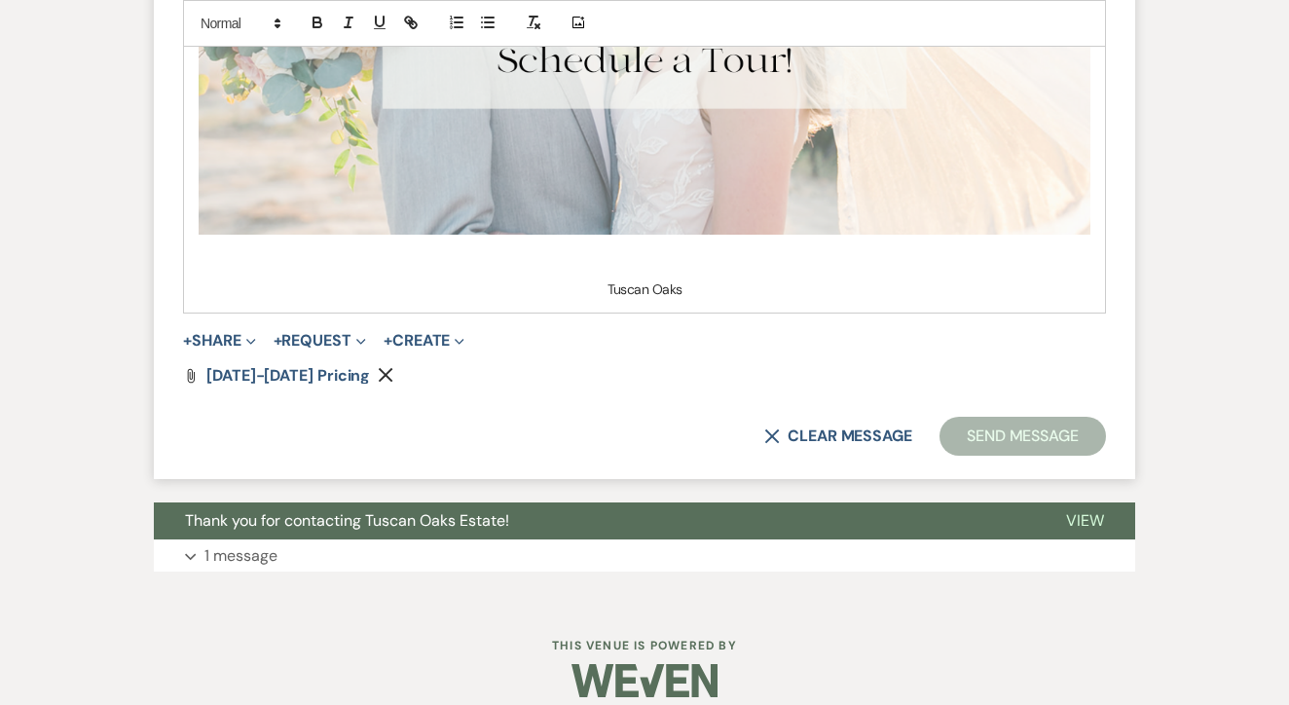
click at [1011, 419] on button "Send Message" at bounding box center [1023, 436] width 167 height 39
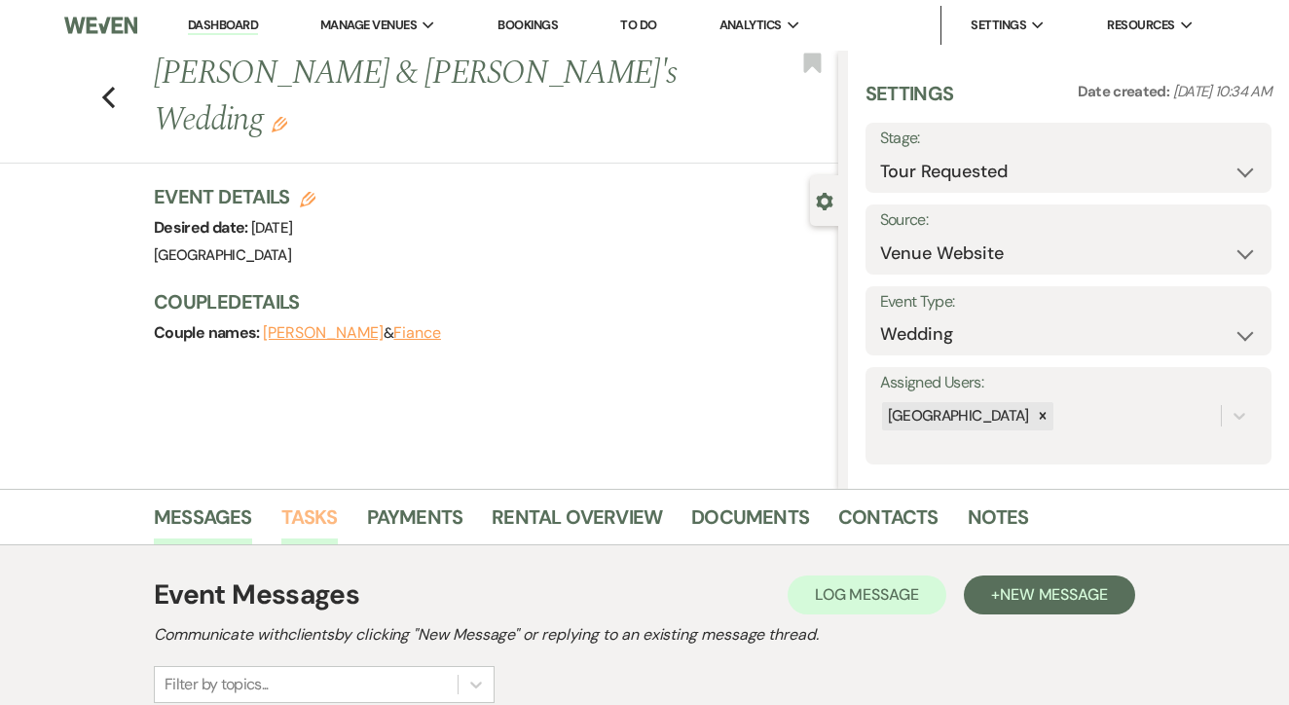
scroll to position [0, 0]
click at [313, 517] on link "Tasks" at bounding box center [309, 523] width 56 height 43
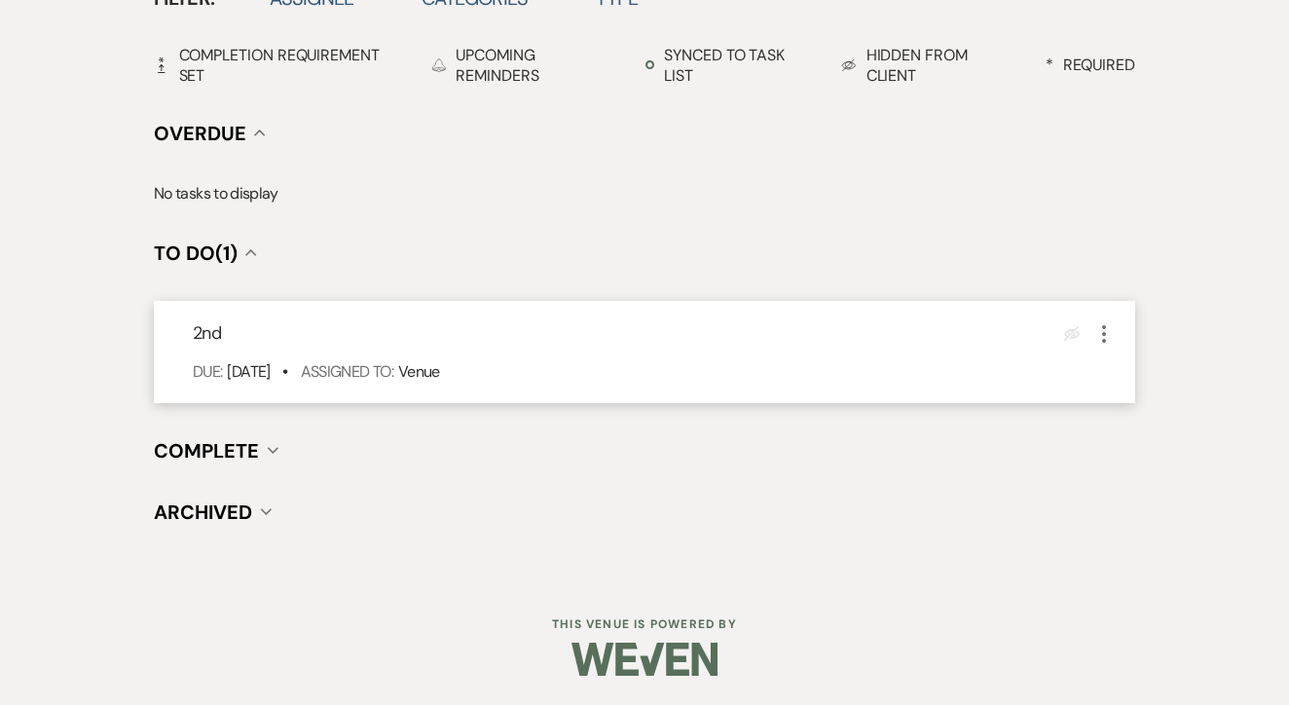
scroll to position [678, 0]
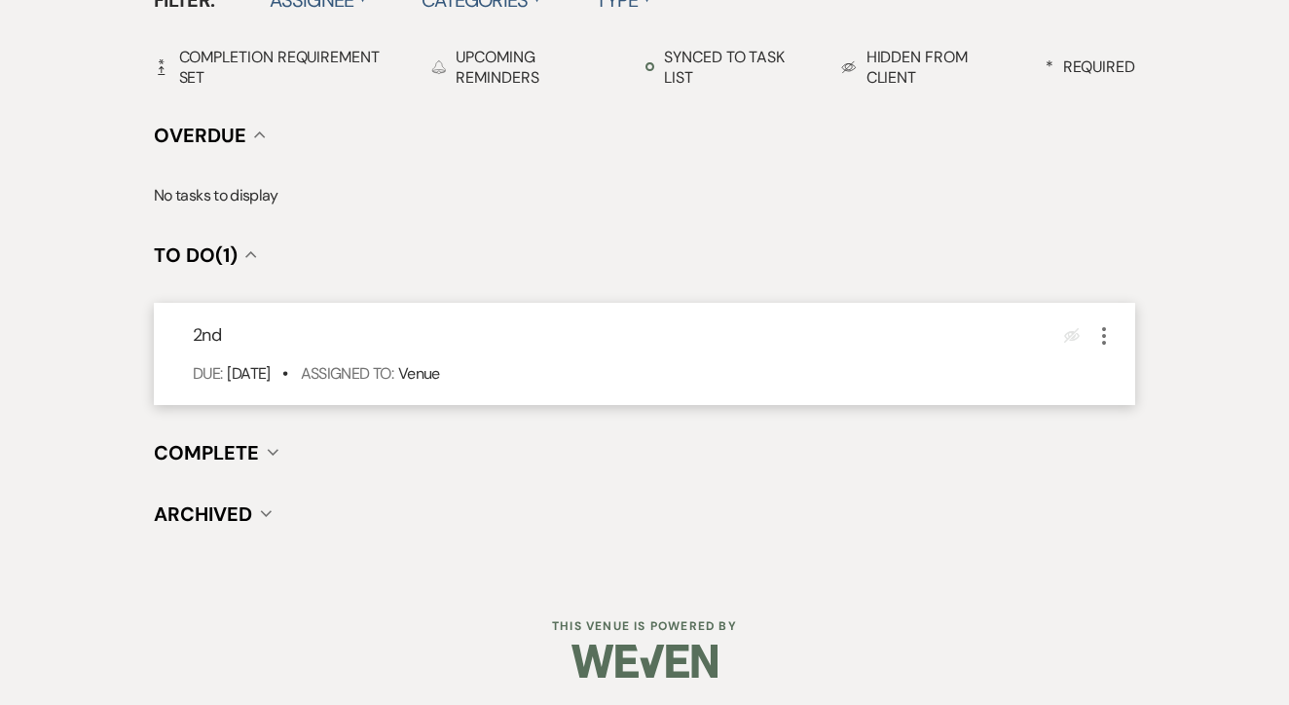
click at [1111, 341] on icon "More" at bounding box center [1104, 335] width 23 height 23
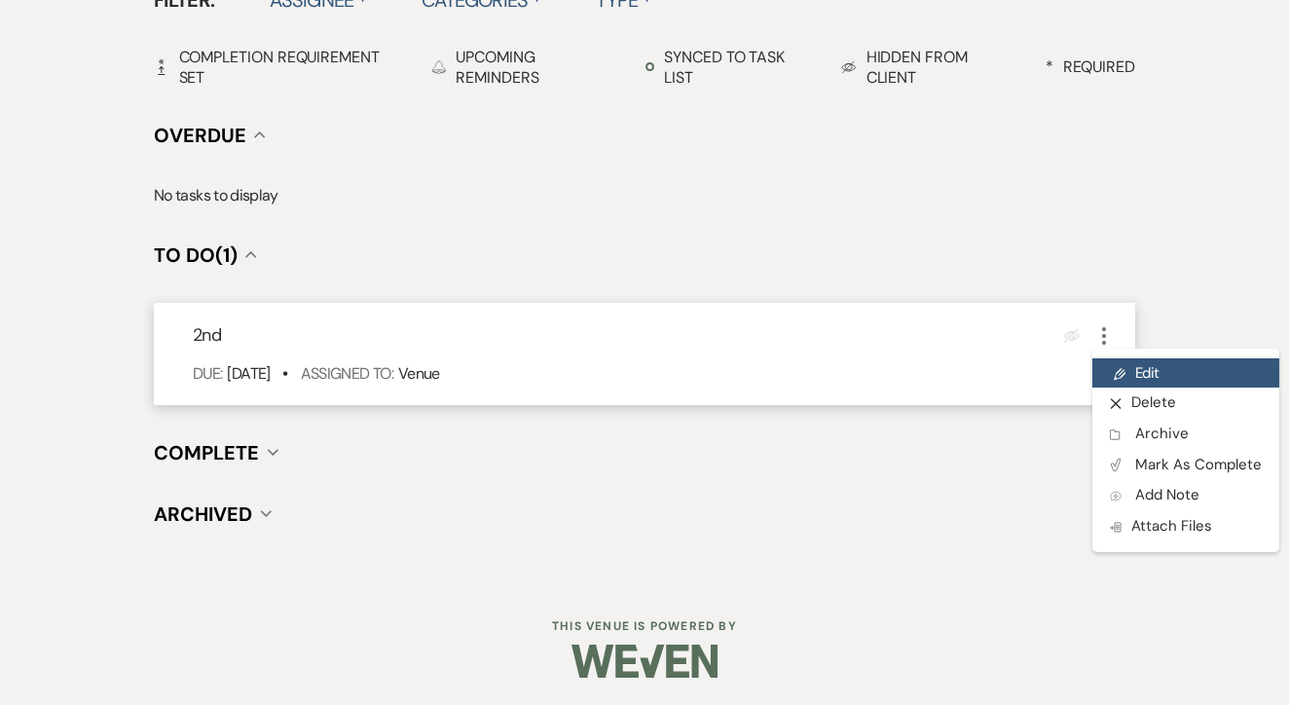
click at [1136, 365] on link "Pencil Edit" at bounding box center [1186, 372] width 187 height 29
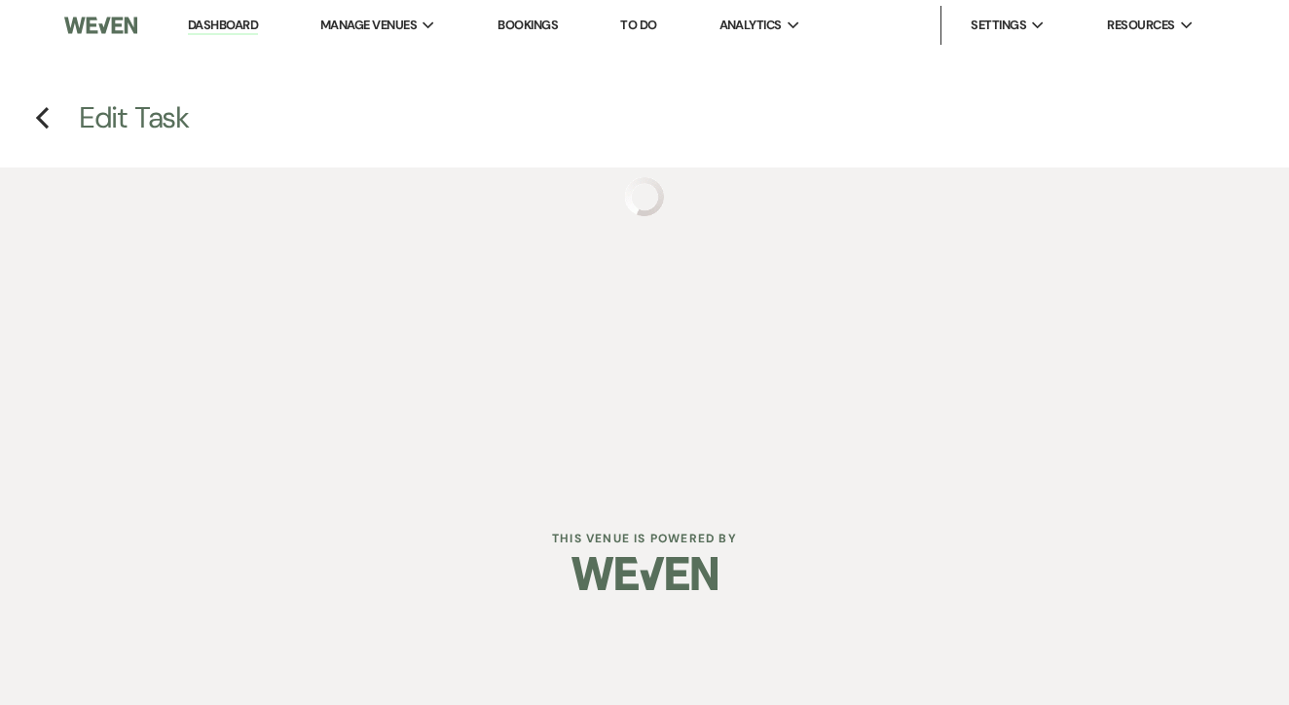
select select "false"
select select "venueHost"
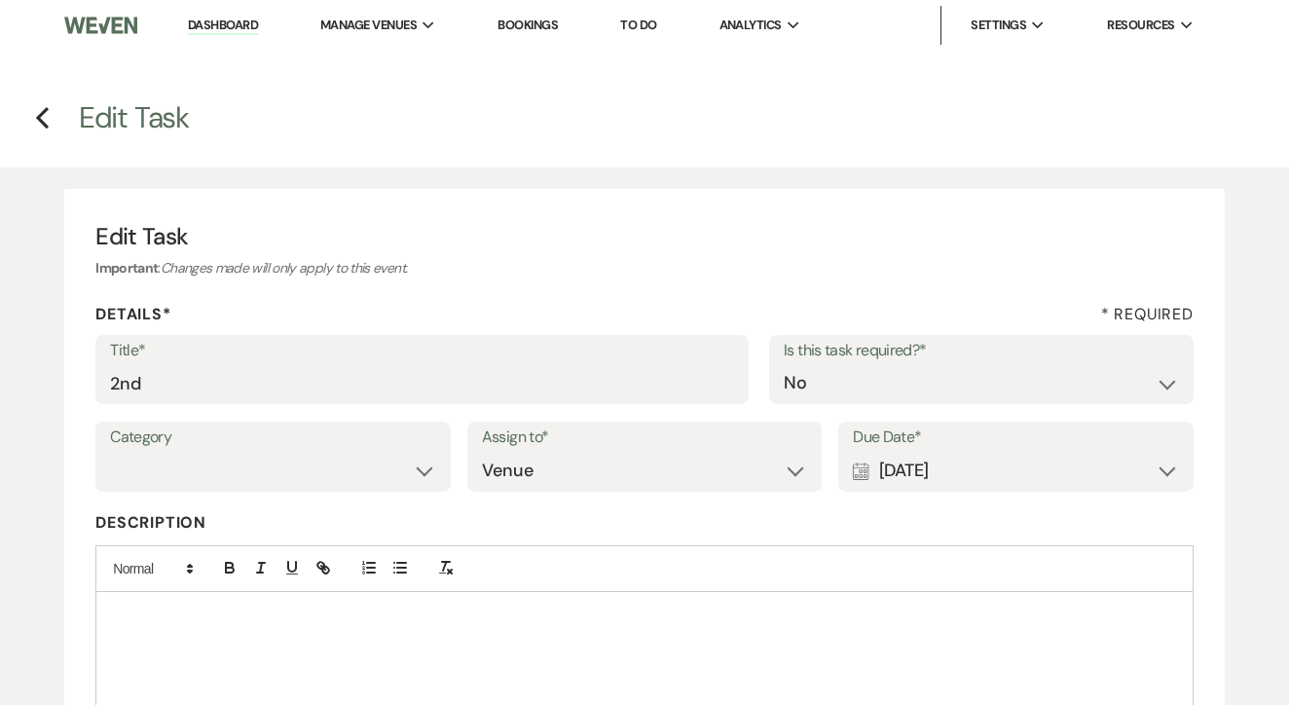
click at [501, 358] on label "Title*" at bounding box center [422, 351] width 624 height 28
click at [501, 364] on input "2nd" at bounding box center [422, 383] width 624 height 38
type input "2nd text"
click at [1010, 476] on div "Calendar [DATE] Expand" at bounding box center [1016, 471] width 326 height 38
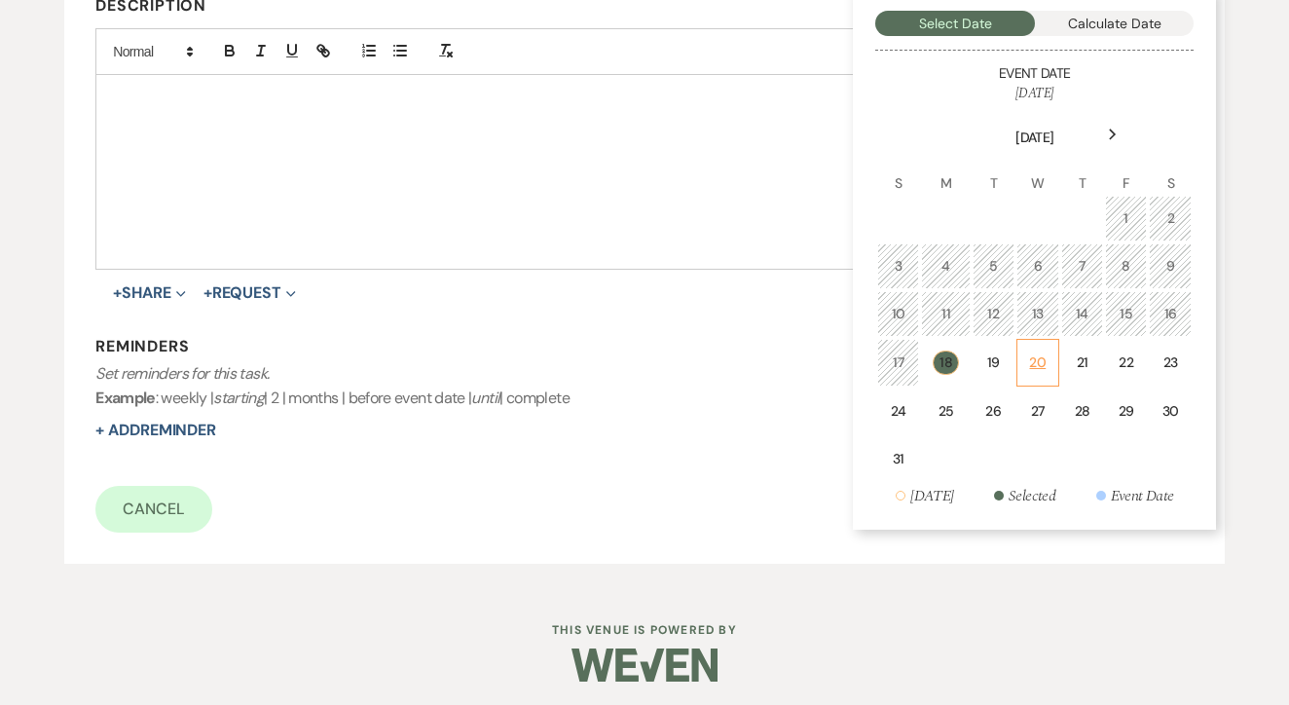
scroll to position [516, 0]
click at [1052, 353] on td "20" at bounding box center [1038, 364] width 43 height 48
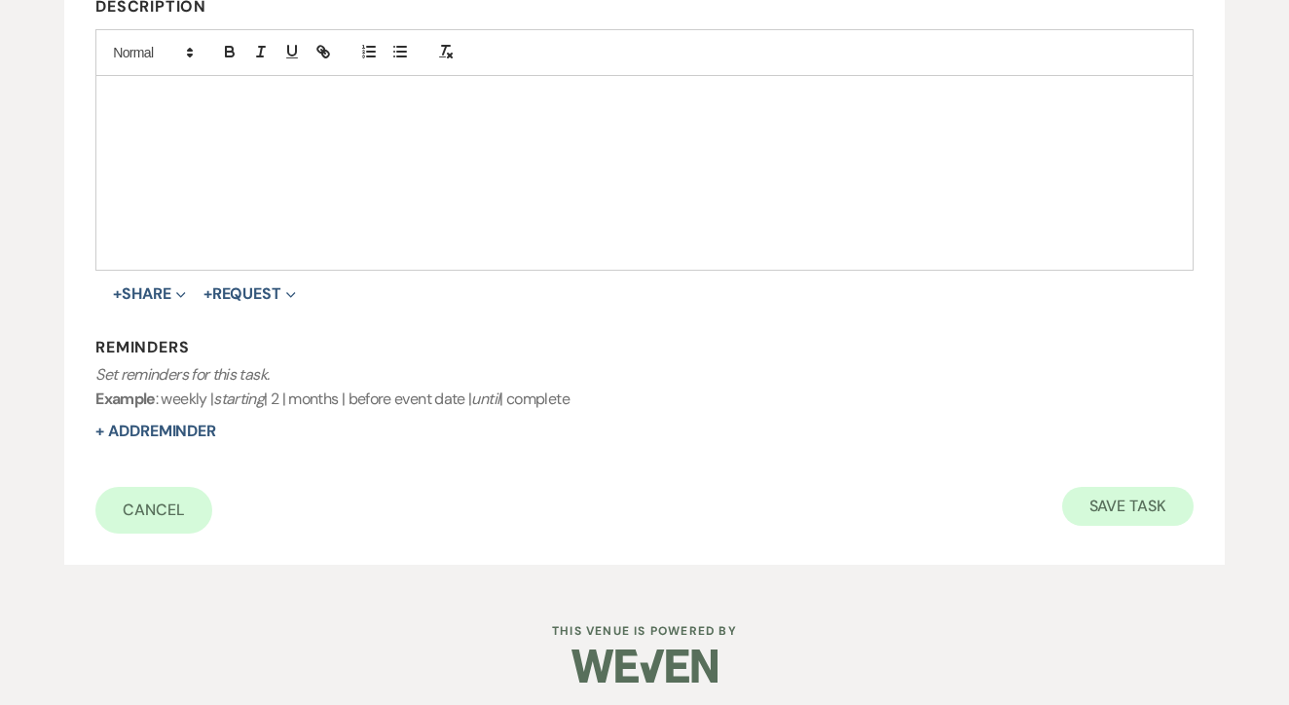
click at [1108, 487] on button "Save Task" at bounding box center [1128, 506] width 131 height 39
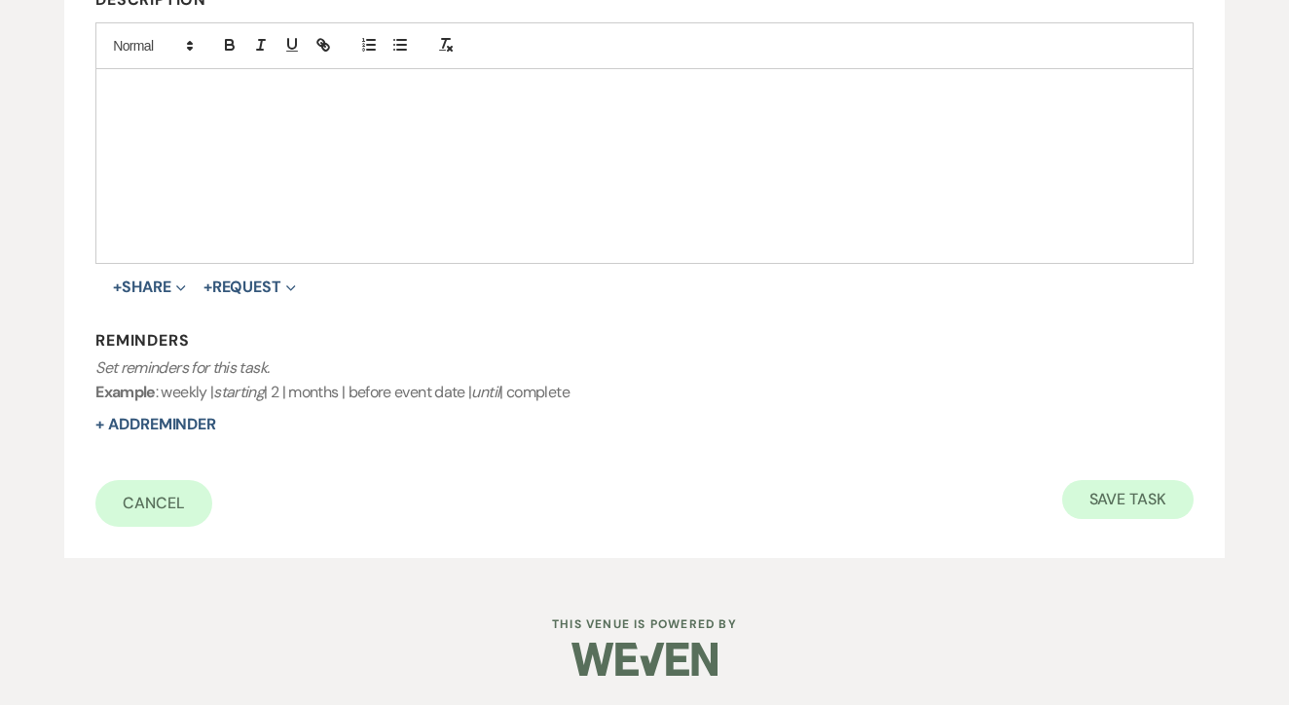
select select "2"
select select "5"
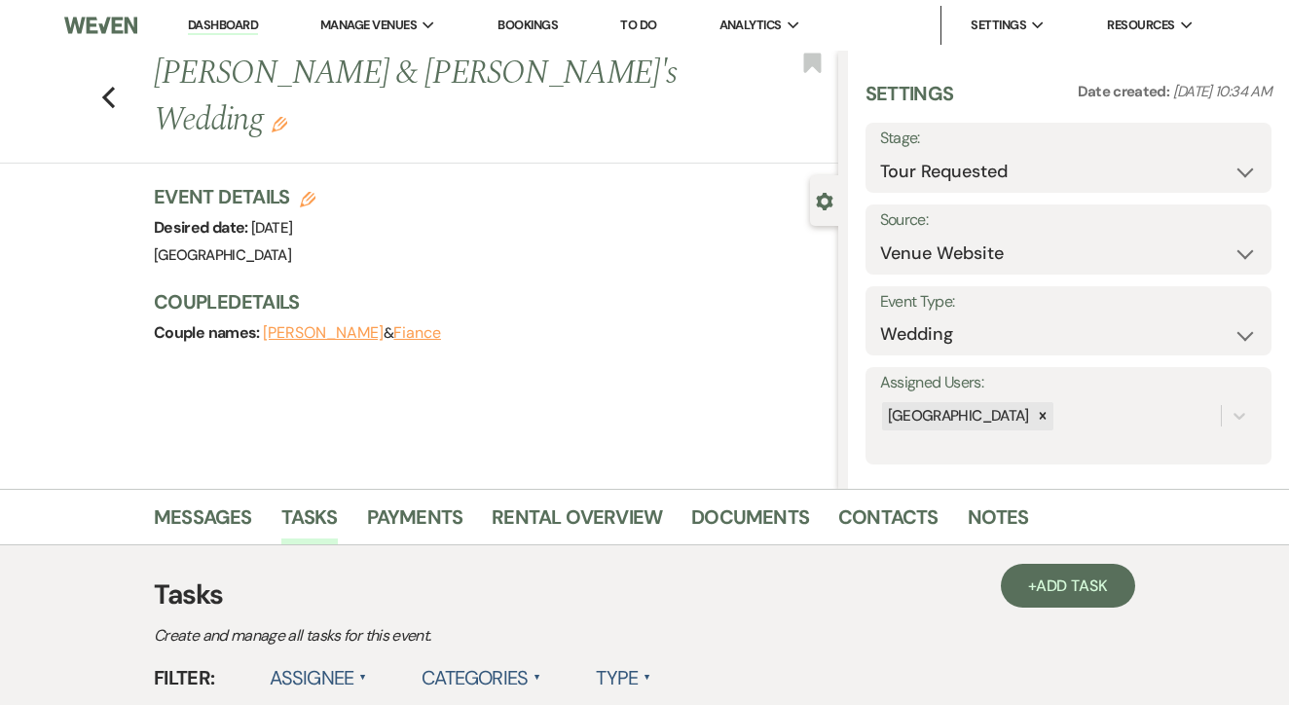
scroll to position [0, 0]
click at [646, 28] on link "To Do" at bounding box center [638, 25] width 36 height 17
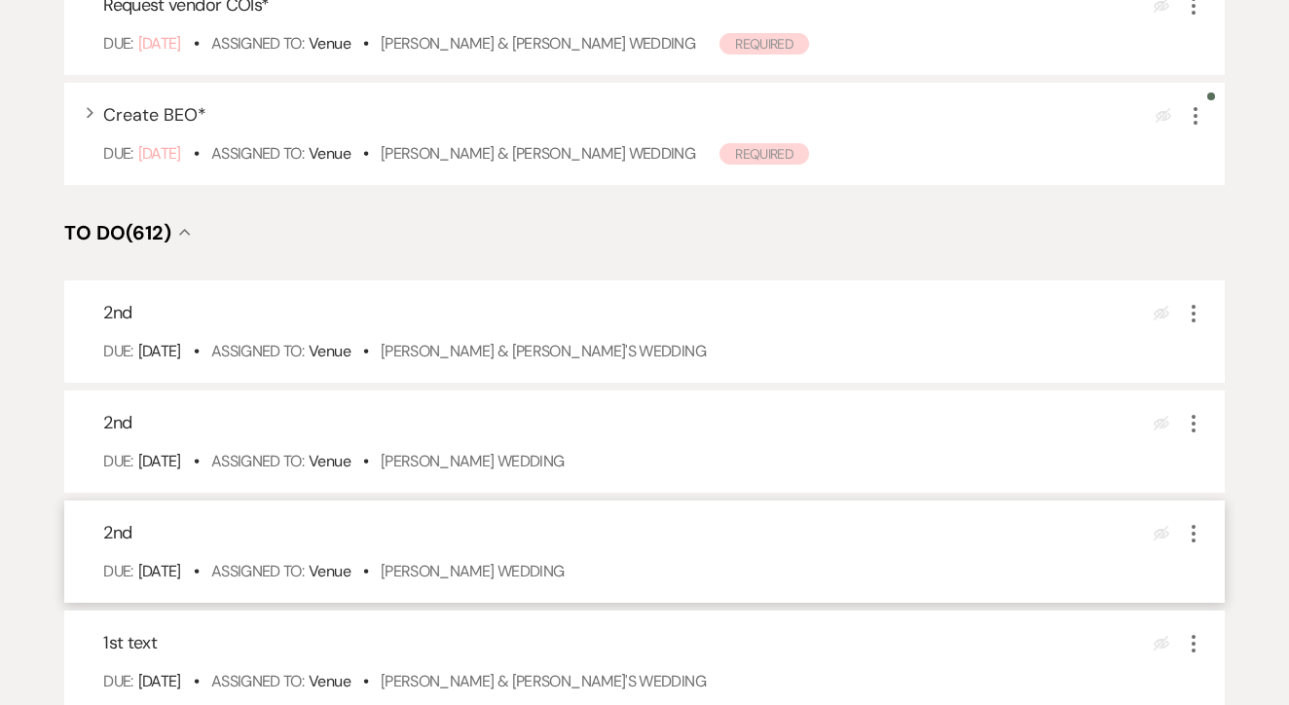
scroll to position [530, 0]
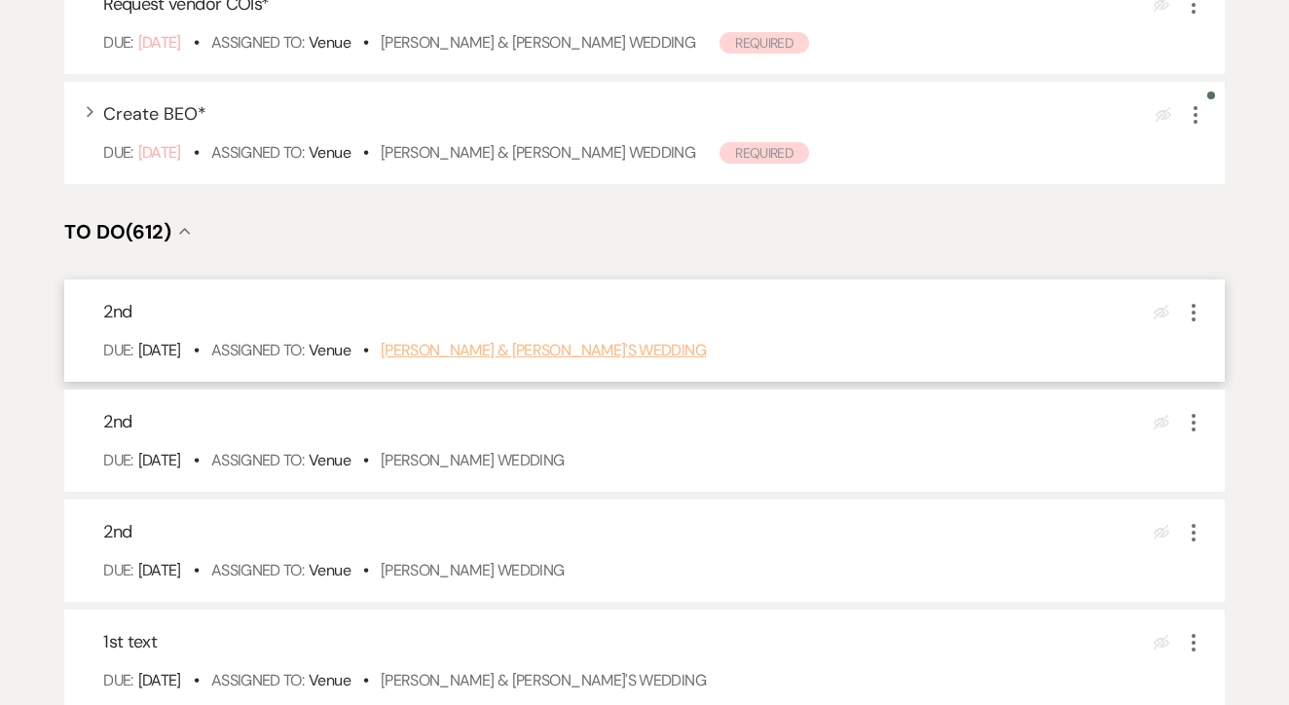
click at [540, 360] on link "Rachel Kiehne & Fiance's Wedding" at bounding box center [543, 350] width 325 height 20
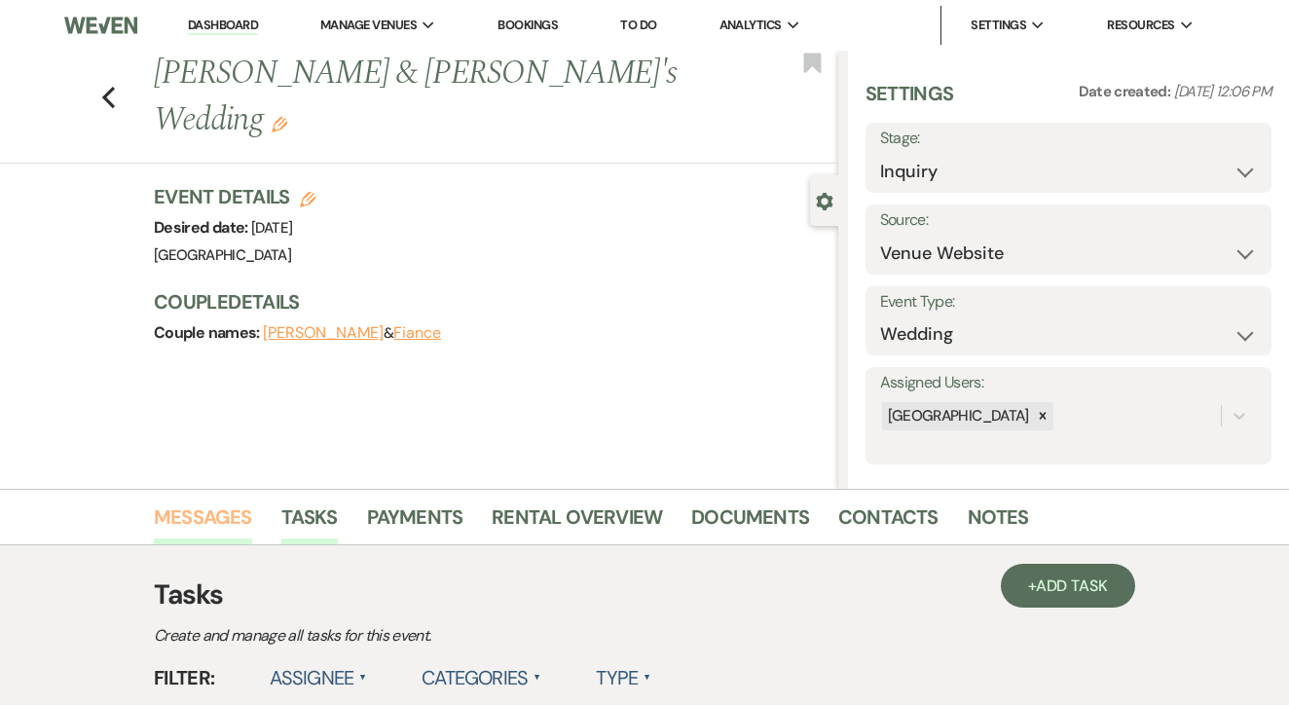
click at [209, 537] on link "Messages" at bounding box center [203, 523] width 98 height 43
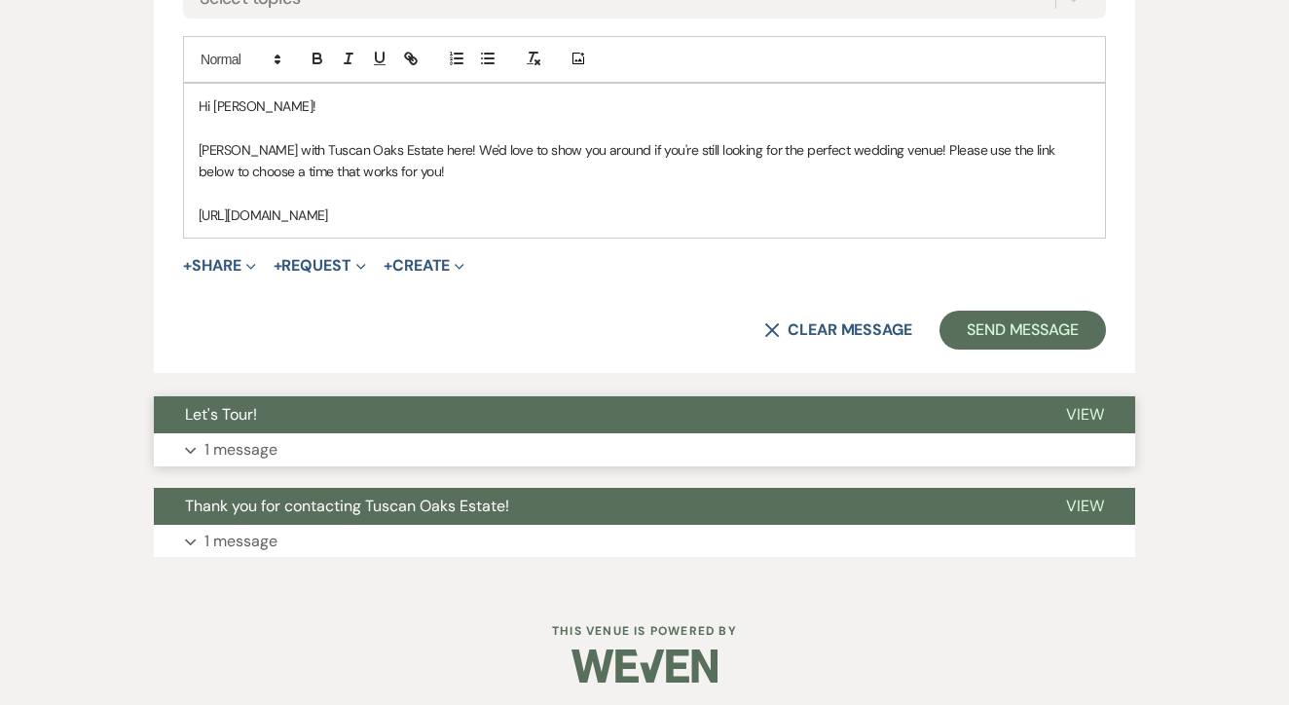
click at [472, 416] on button "Let's Tour!" at bounding box center [594, 414] width 881 height 37
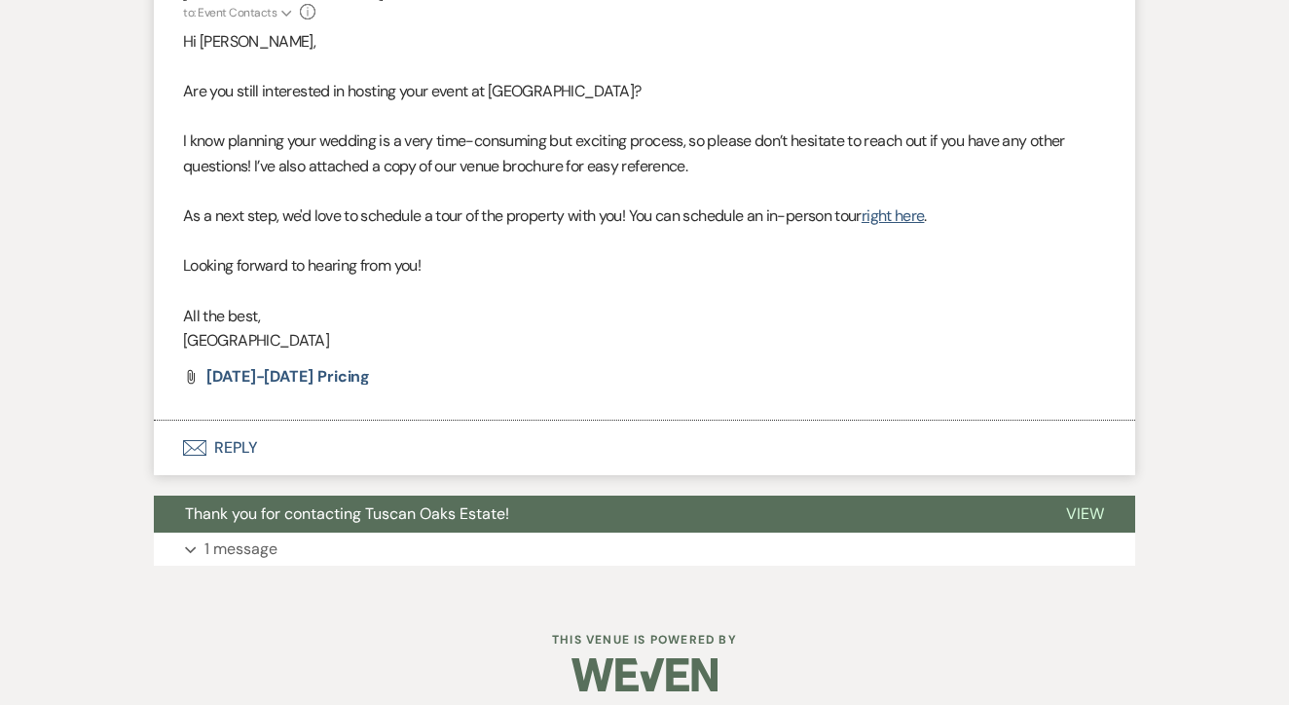
click at [472, 421] on button "Envelope Reply" at bounding box center [645, 448] width 982 height 55
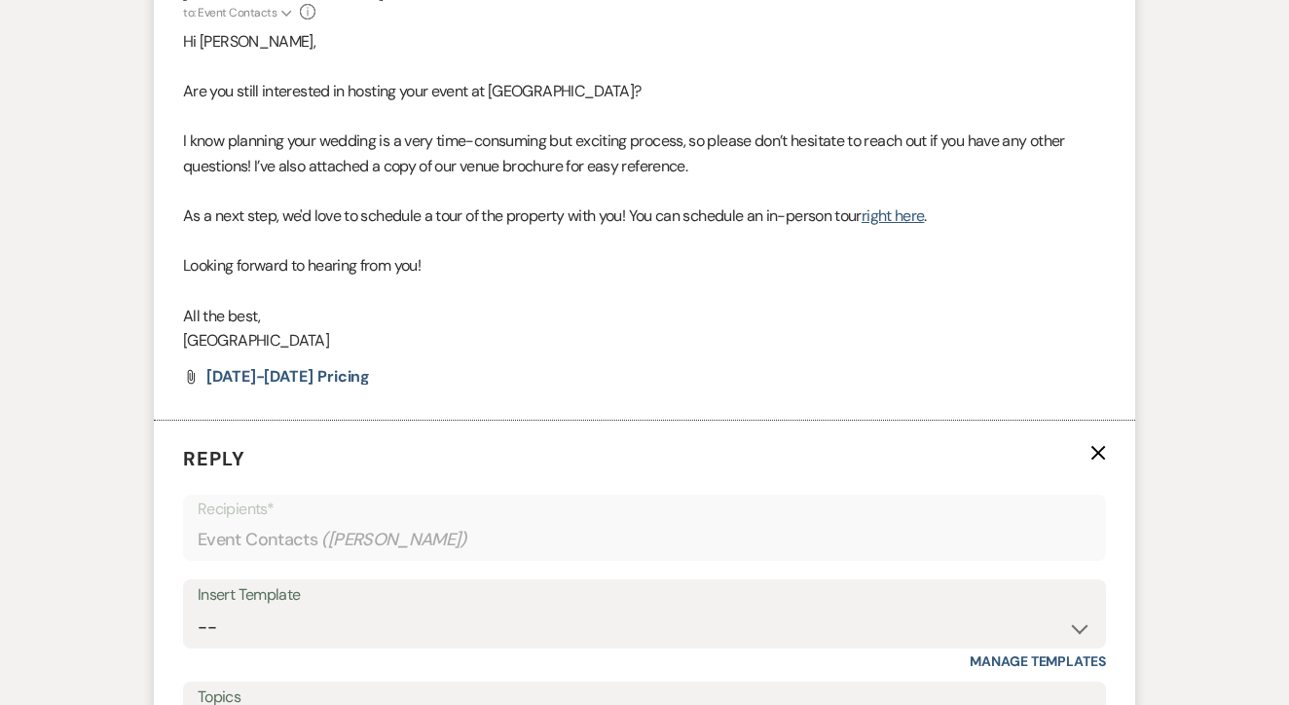
scroll to position [1975, 0]
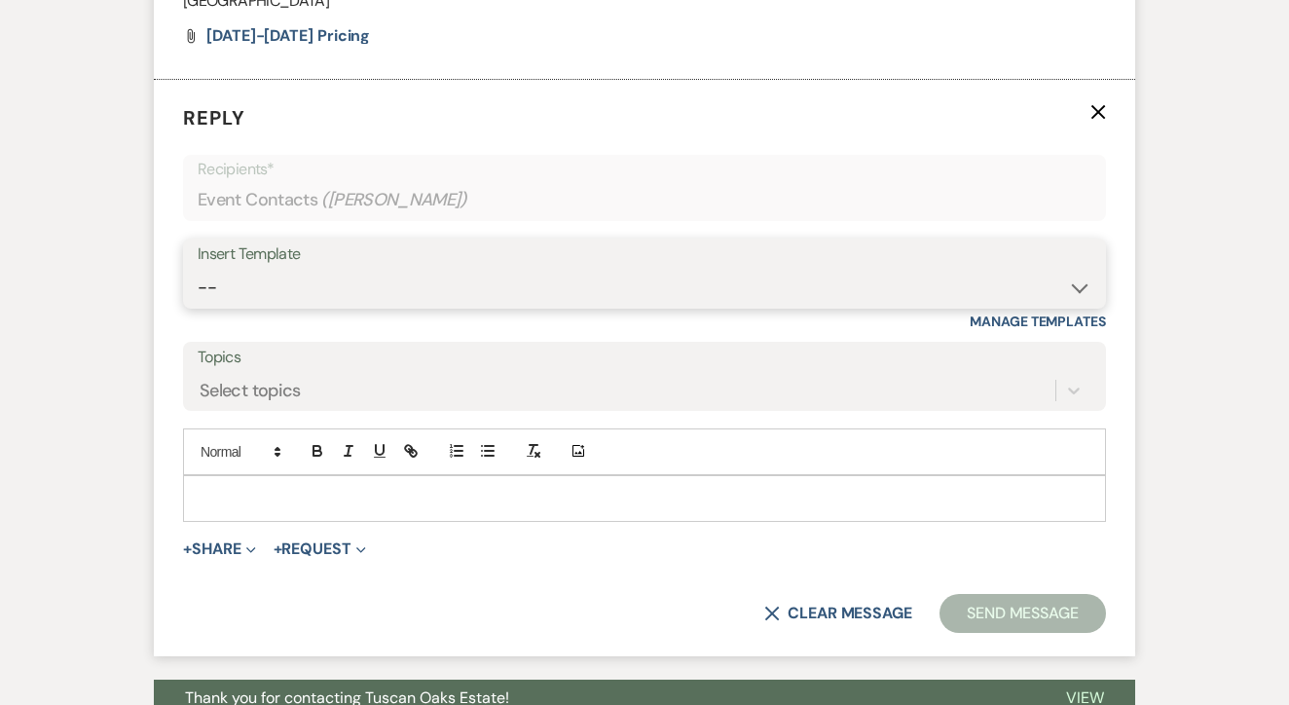
click at [554, 273] on select "-- Lead: Automated Intro Email (Wedding) Lead: 1st Follow Up Email Images Lead:…" at bounding box center [645, 288] width 894 height 38
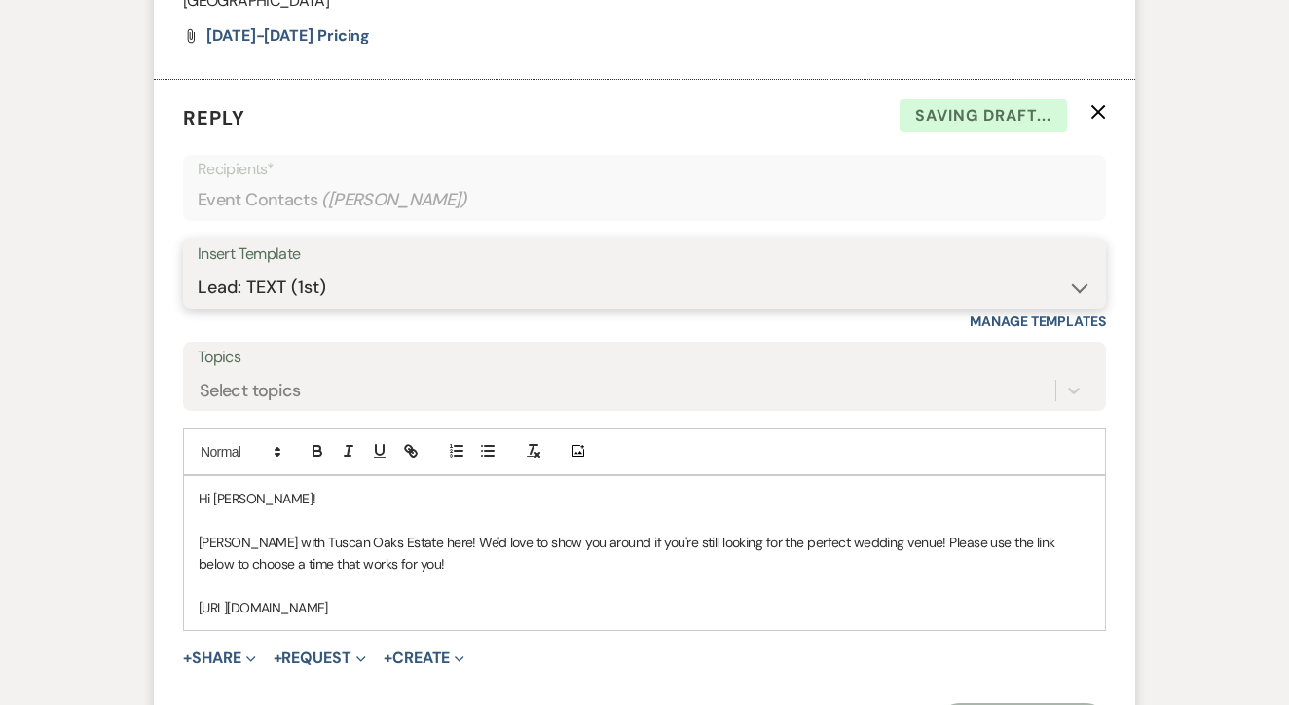
select select "1208"
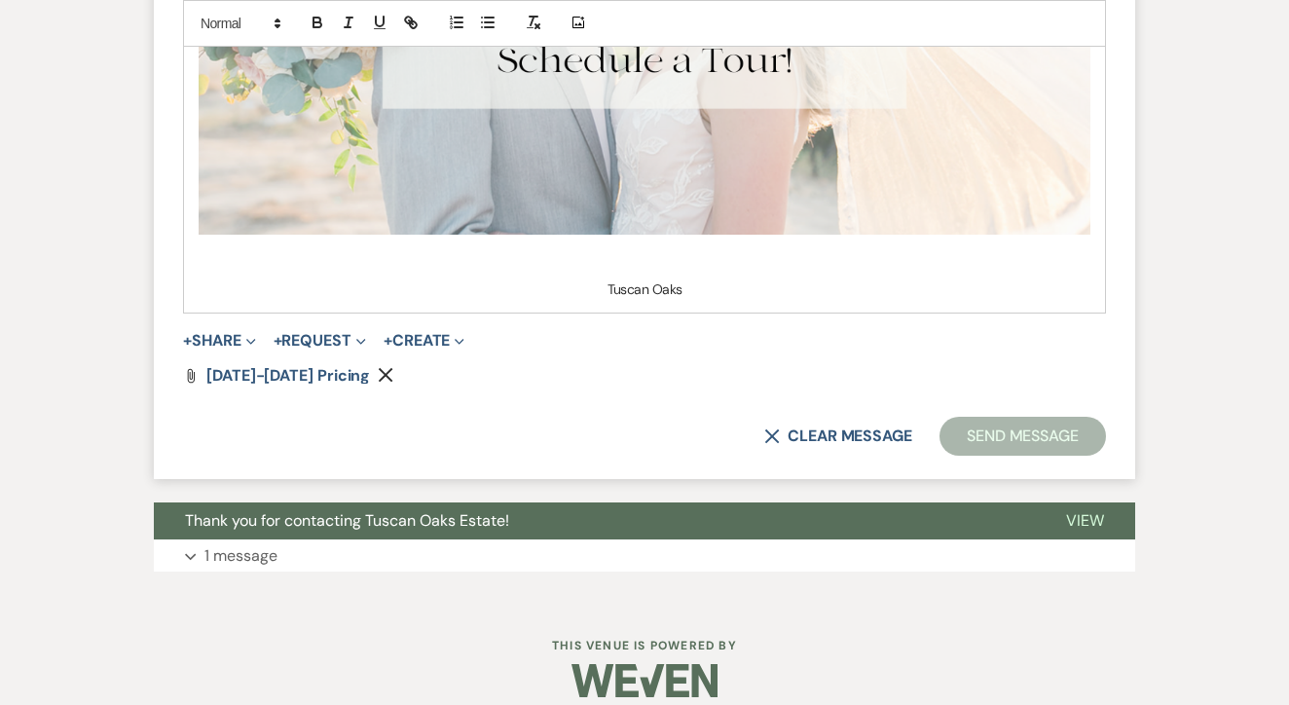
click at [981, 433] on button "Send Message" at bounding box center [1023, 436] width 167 height 39
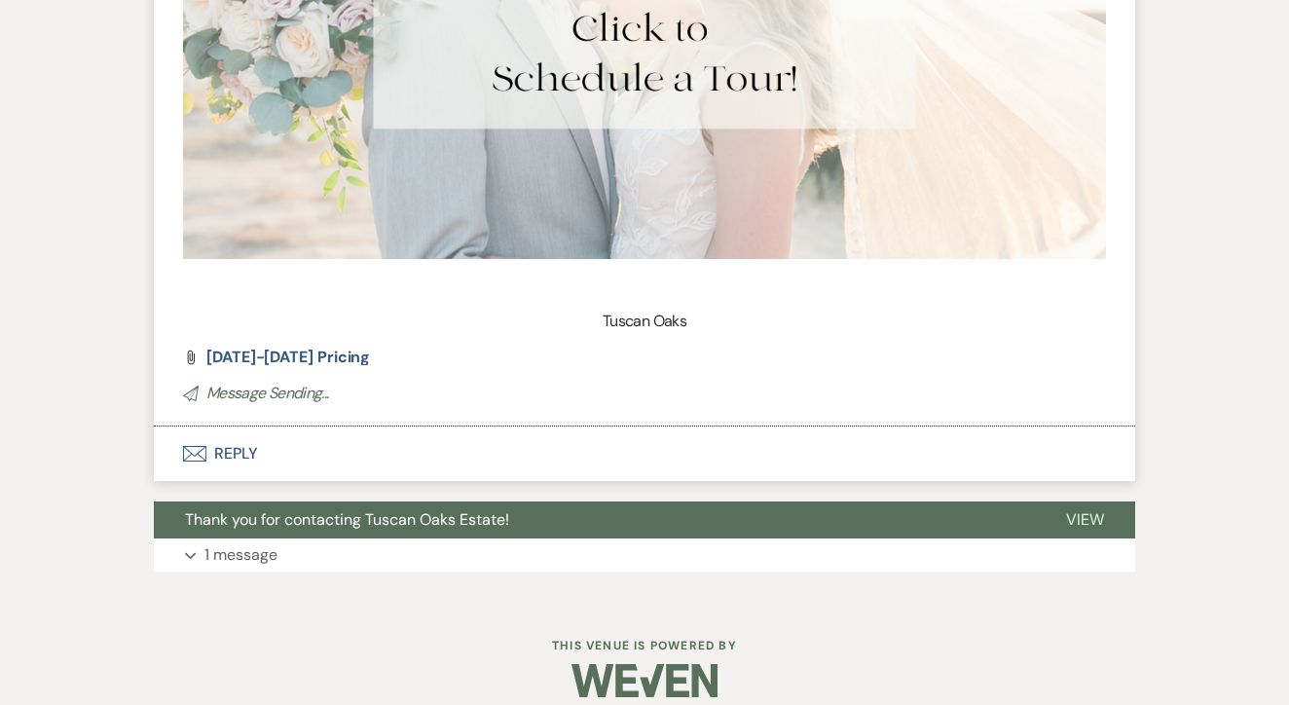
click at [981, 427] on button "Envelope Reply" at bounding box center [645, 454] width 982 height 55
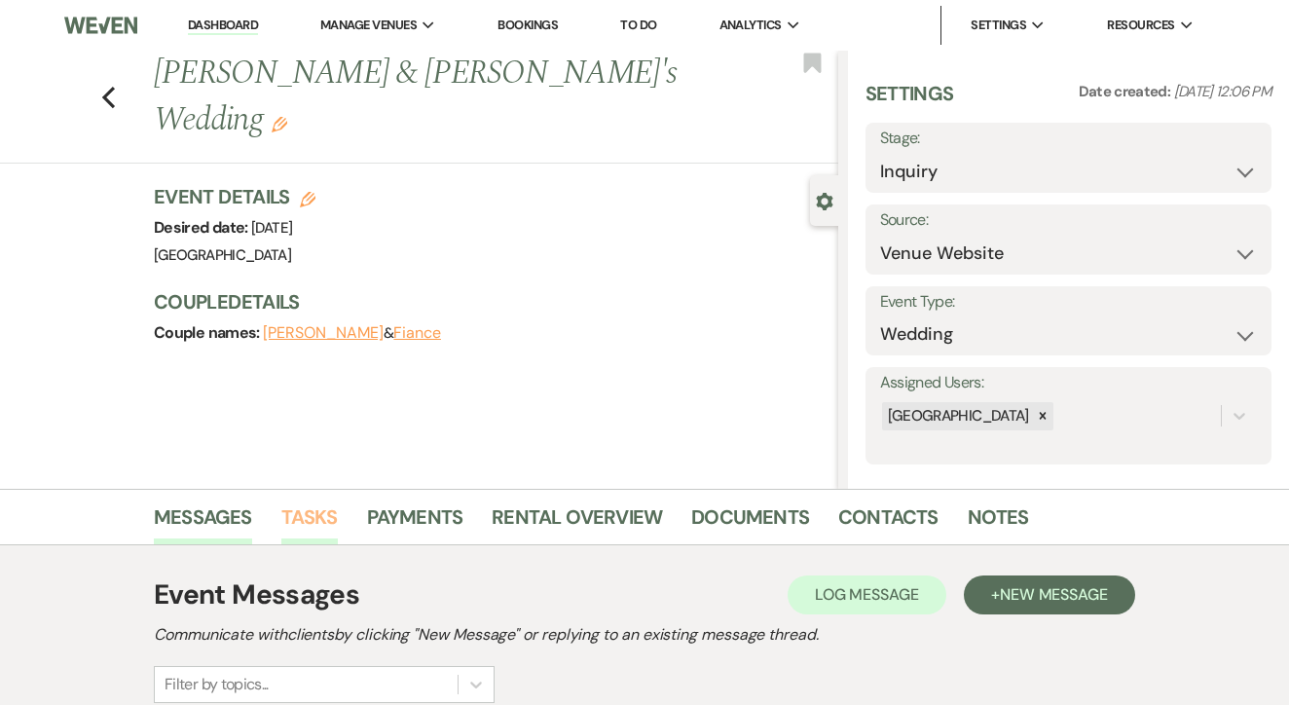
scroll to position [0, 0]
click at [312, 514] on link "Tasks" at bounding box center [309, 523] width 56 height 43
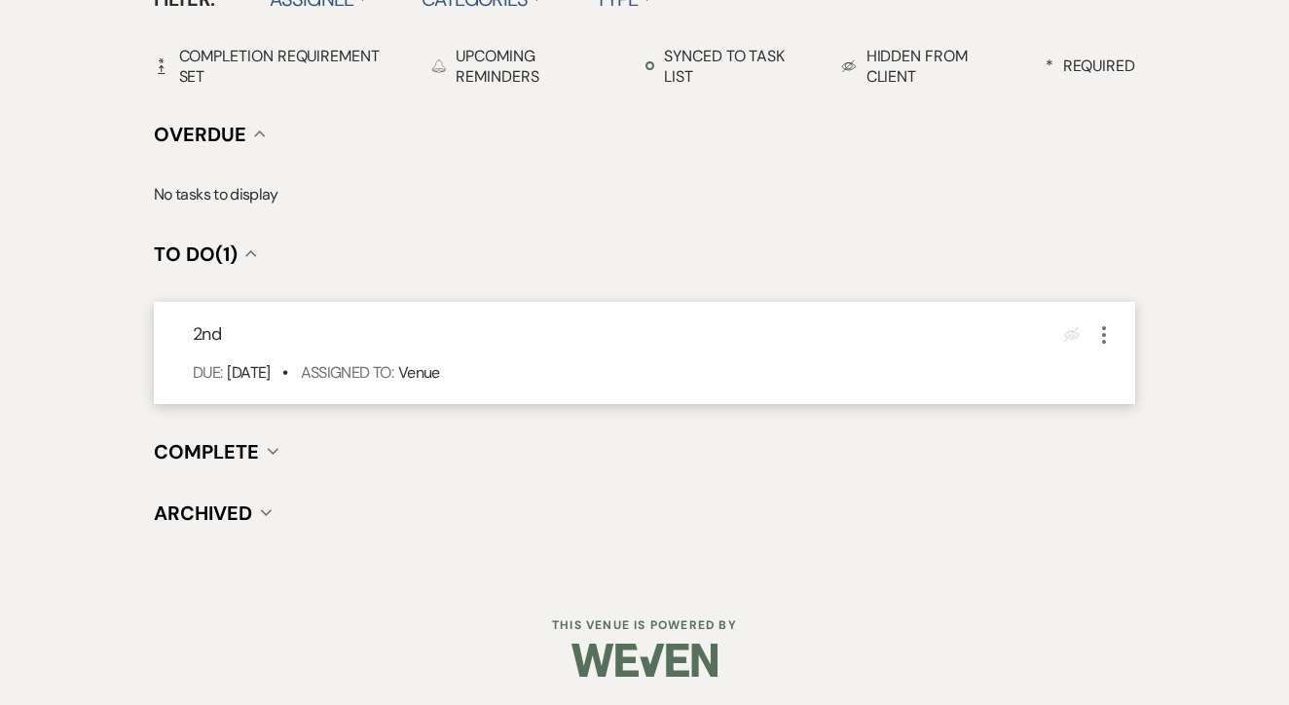
scroll to position [678, 0]
click at [1098, 339] on icon "More" at bounding box center [1104, 335] width 23 height 23
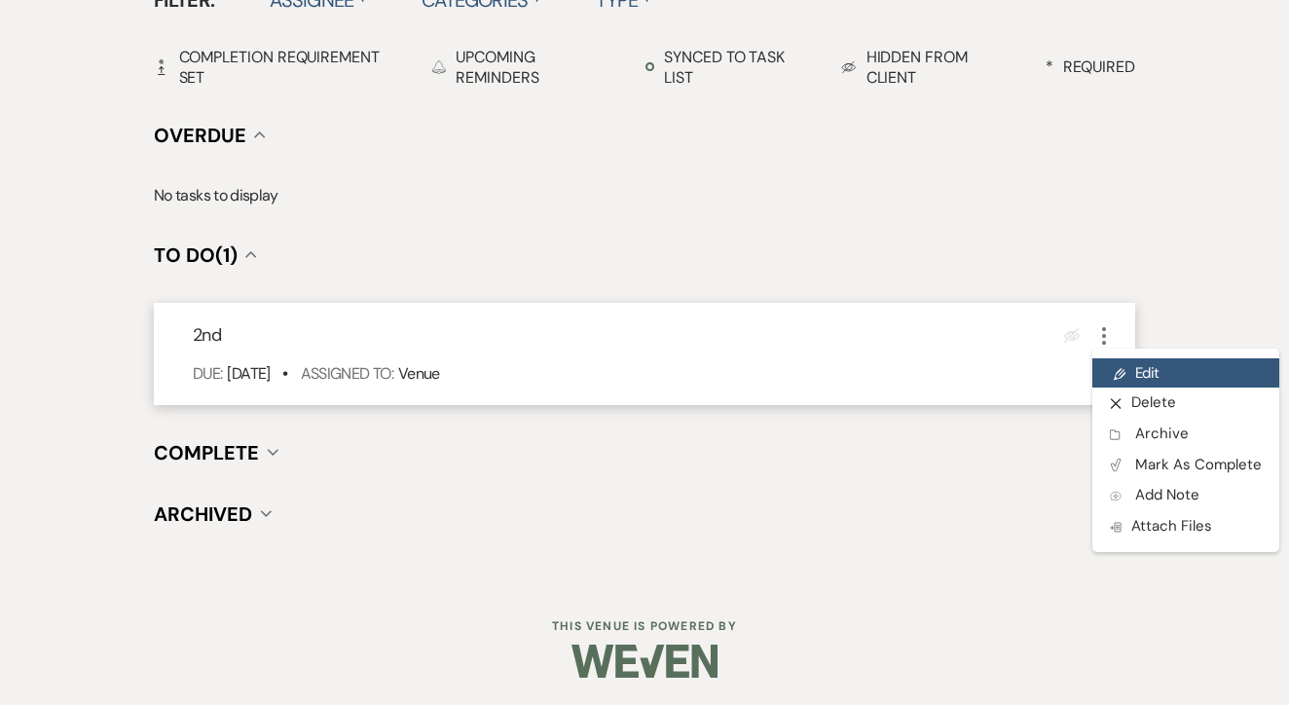
click at [1136, 365] on link "Pencil Edit" at bounding box center [1186, 372] width 187 height 29
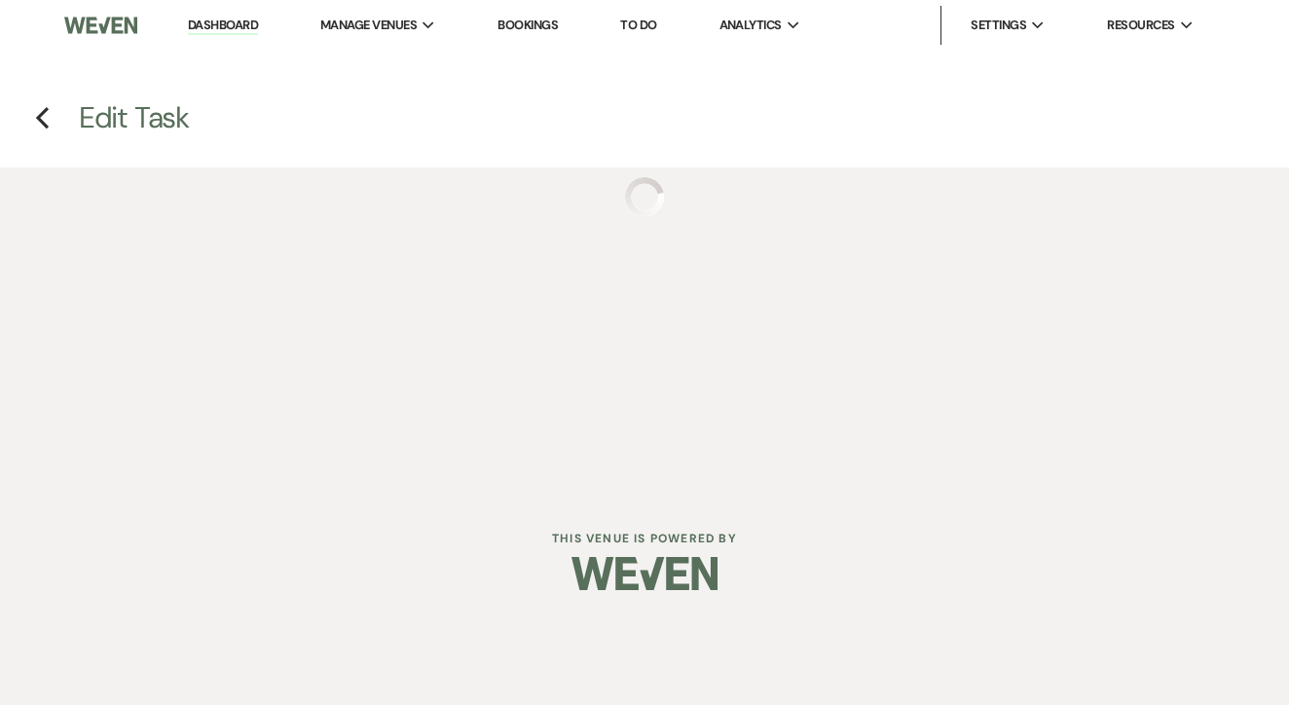
select select "false"
select select "venueHost"
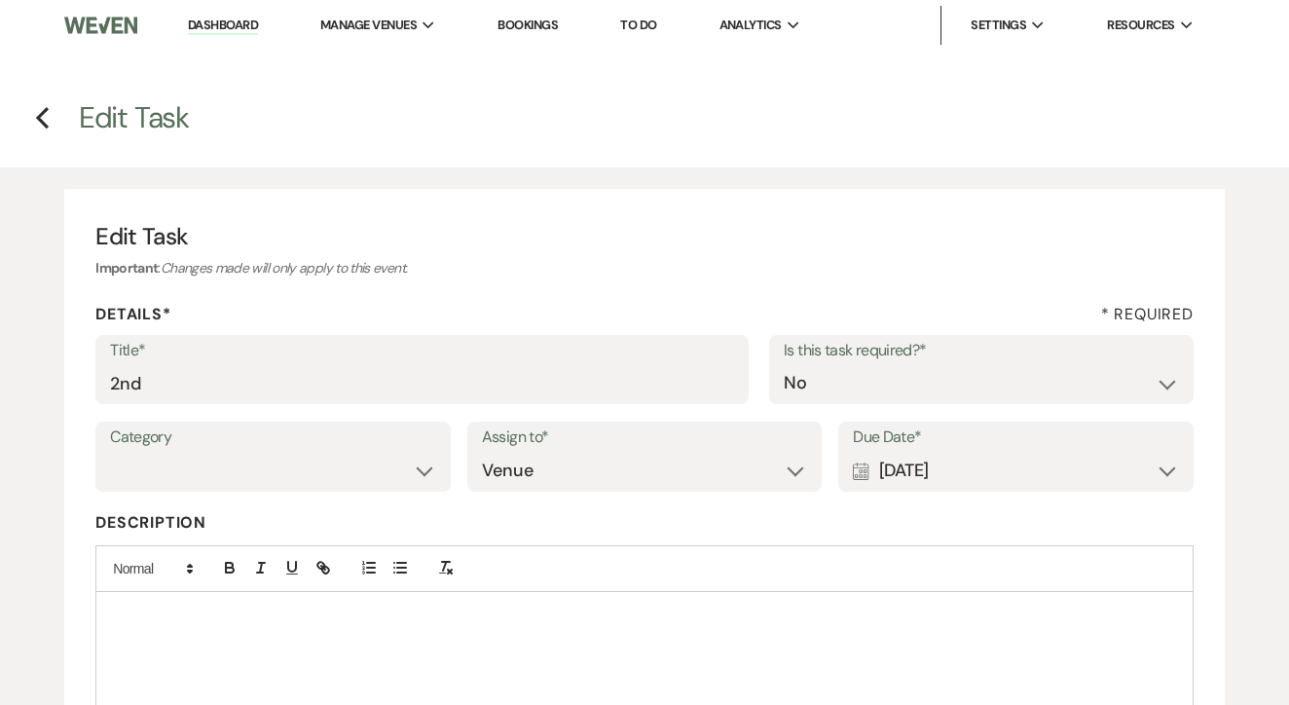
click at [422, 439] on label "Category" at bounding box center [273, 438] width 326 height 28
click at [474, 372] on input "2nd" at bounding box center [422, 383] width 624 height 38
type input "2nd text"
click at [1000, 485] on div "Calendar [DATE] Expand" at bounding box center [1016, 471] width 326 height 38
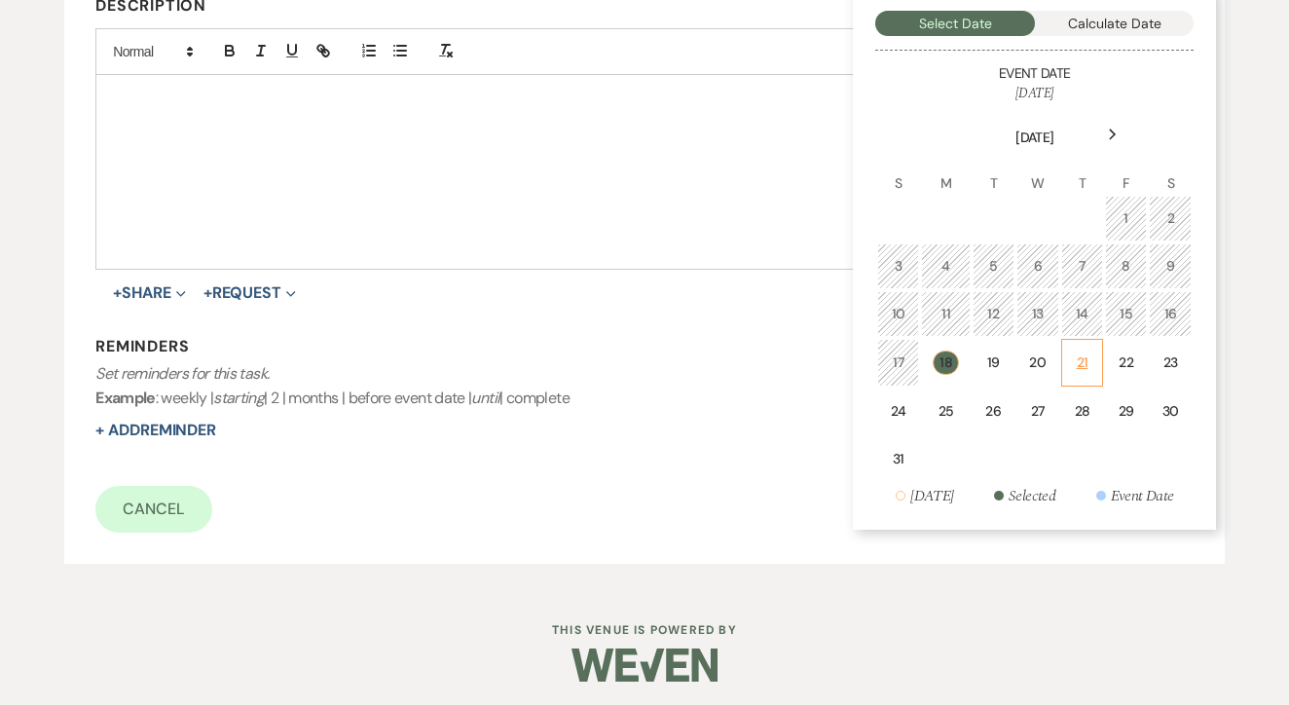
scroll to position [516, 0]
click at [1041, 366] on div "20" at bounding box center [1038, 364] width 18 height 20
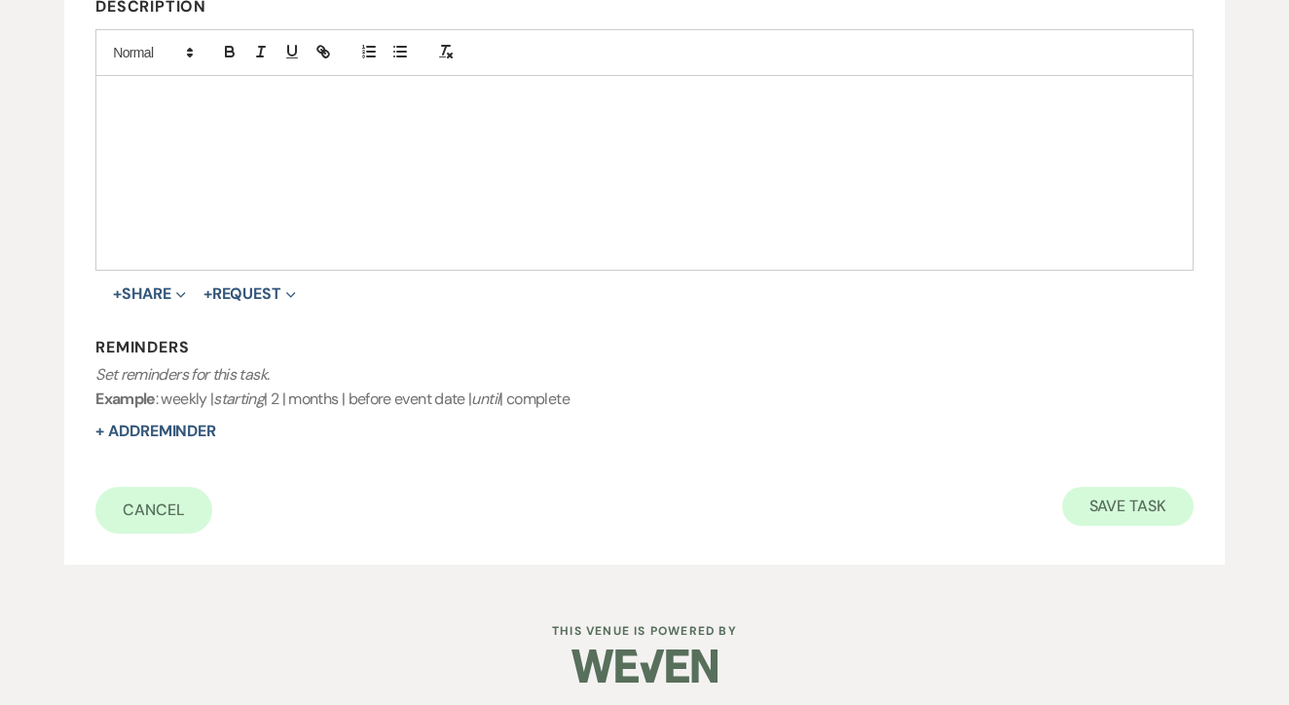
click at [1117, 487] on button "Save Task" at bounding box center [1128, 506] width 131 height 39
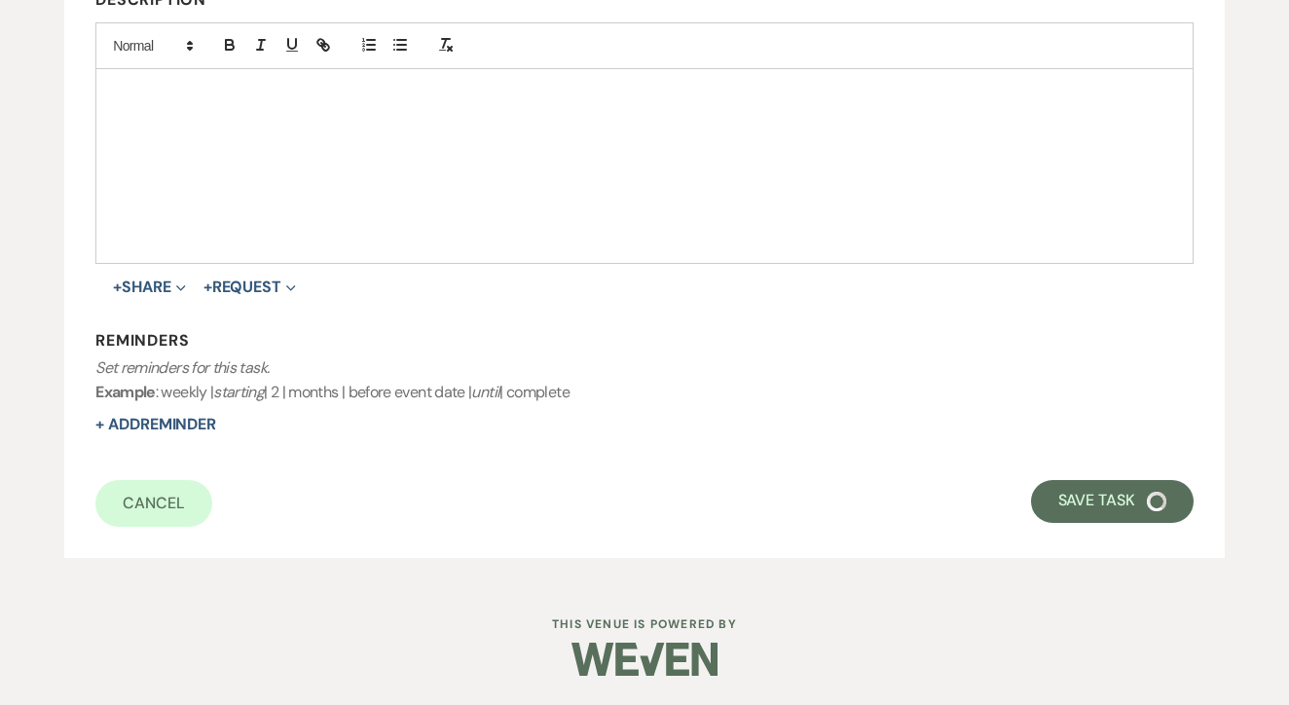
select select "5"
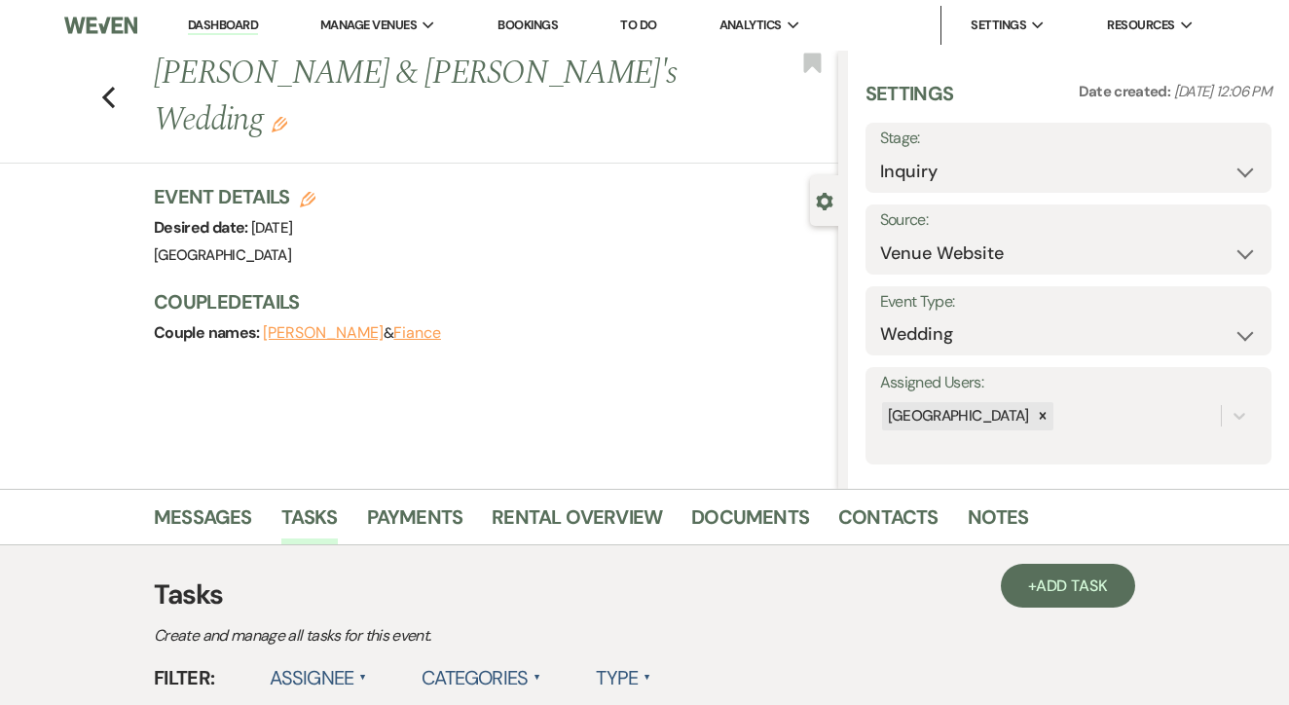
click at [648, 32] on link "To Do" at bounding box center [638, 25] width 36 height 17
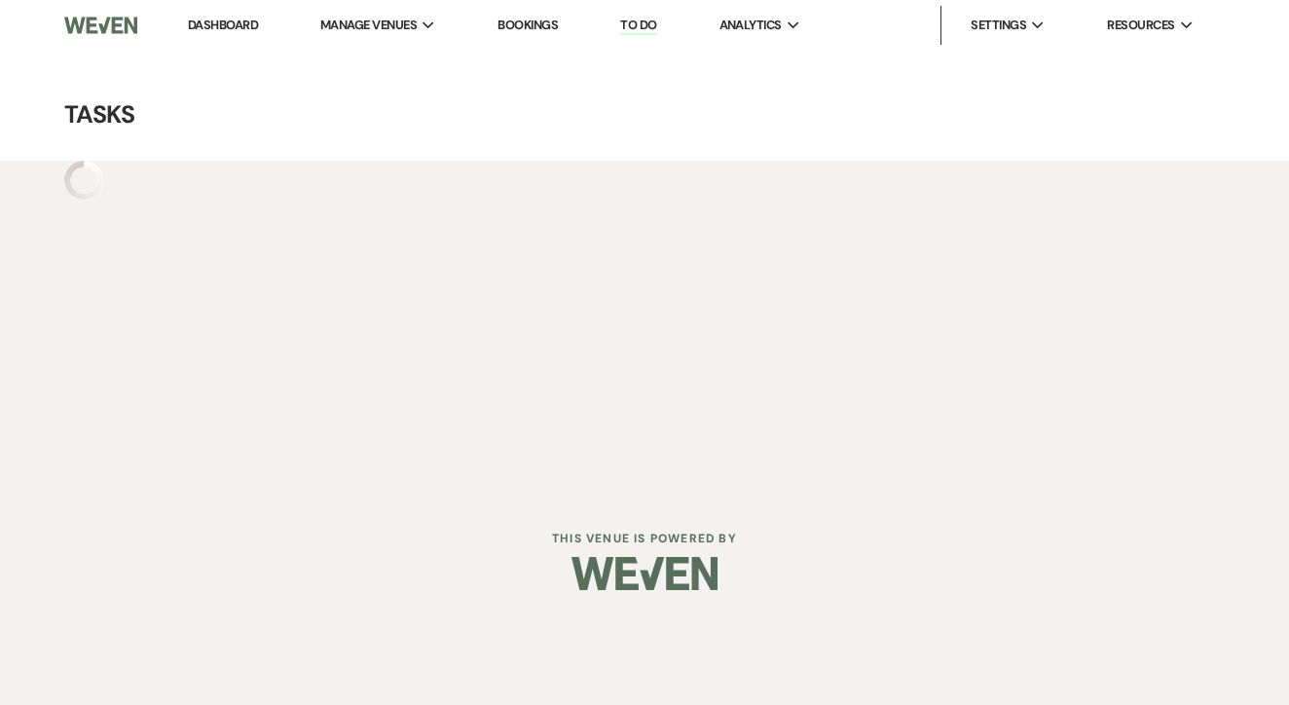
click at [648, 32] on link "To Do" at bounding box center [638, 26] width 36 height 19
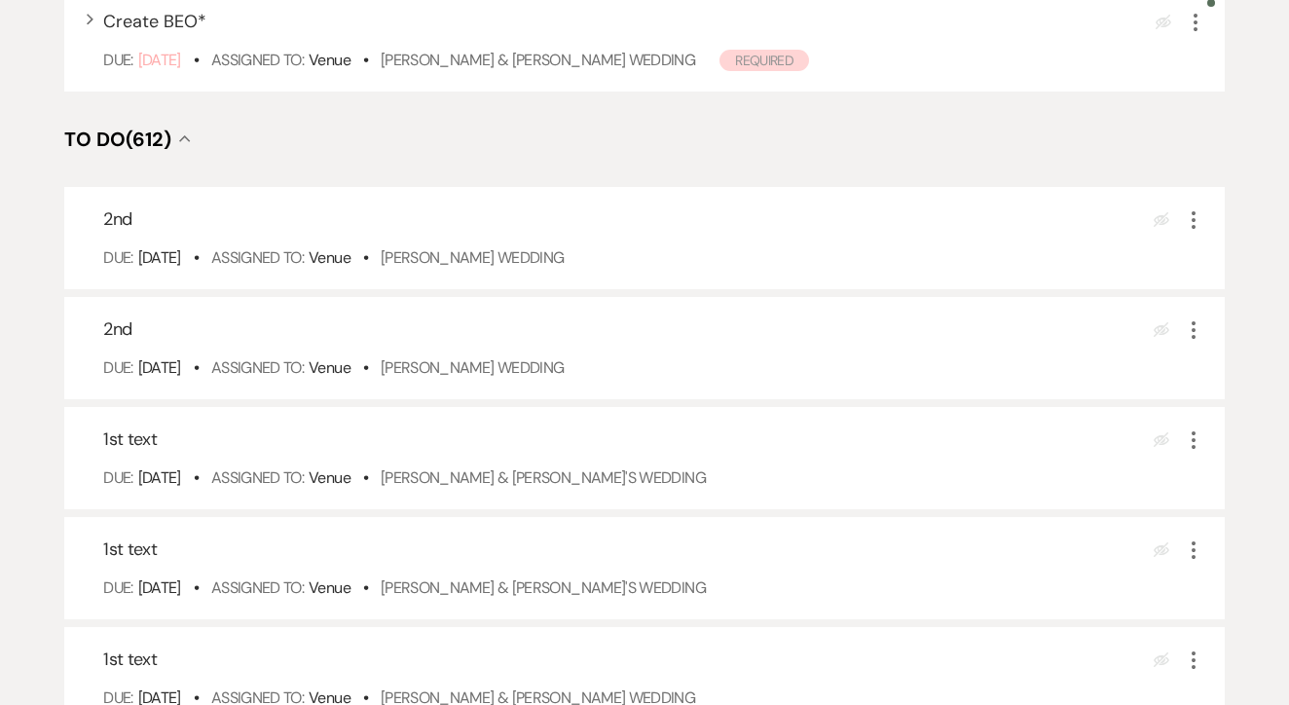
scroll to position [683, 0]
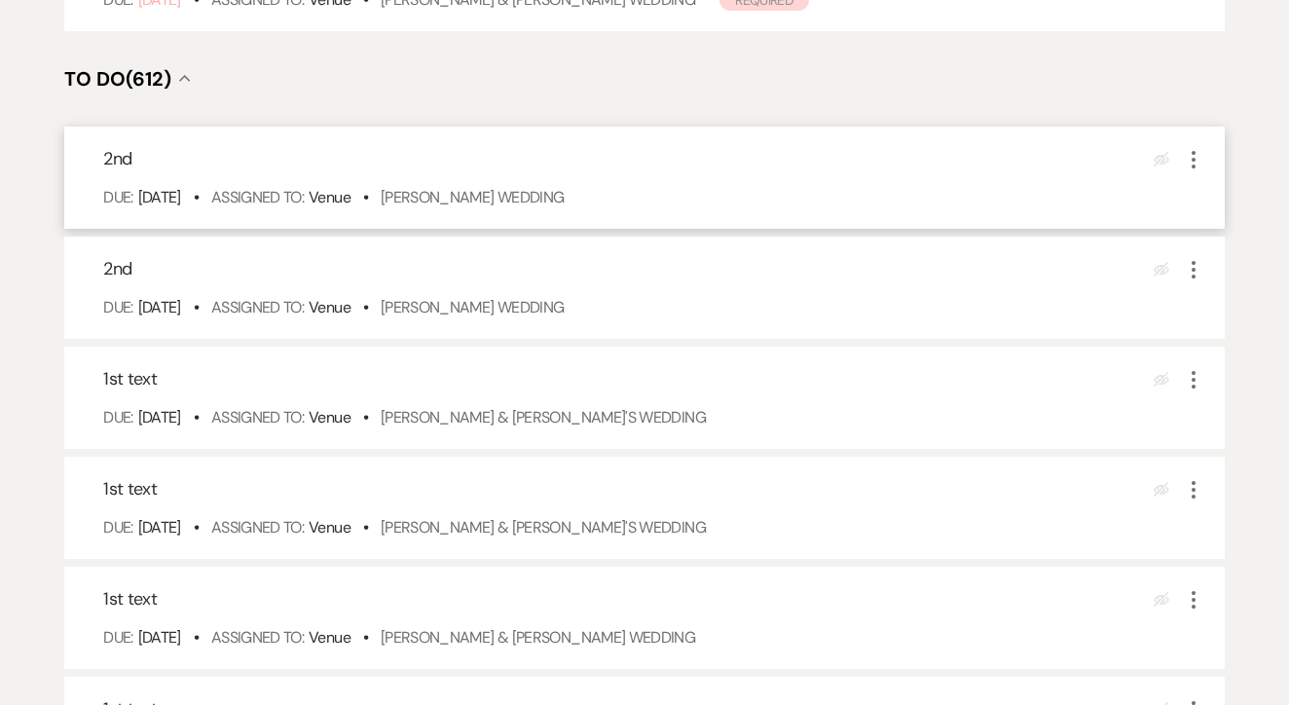
click at [543, 208] on div "2nd Eye Blocked More Due: [DATE] • Assigned To: Venue • [PERSON_NAME] Wedding" at bounding box center [644, 178] width 1161 height 102
click at [539, 207] on link "[PERSON_NAME] Wedding" at bounding box center [473, 197] width 184 height 20
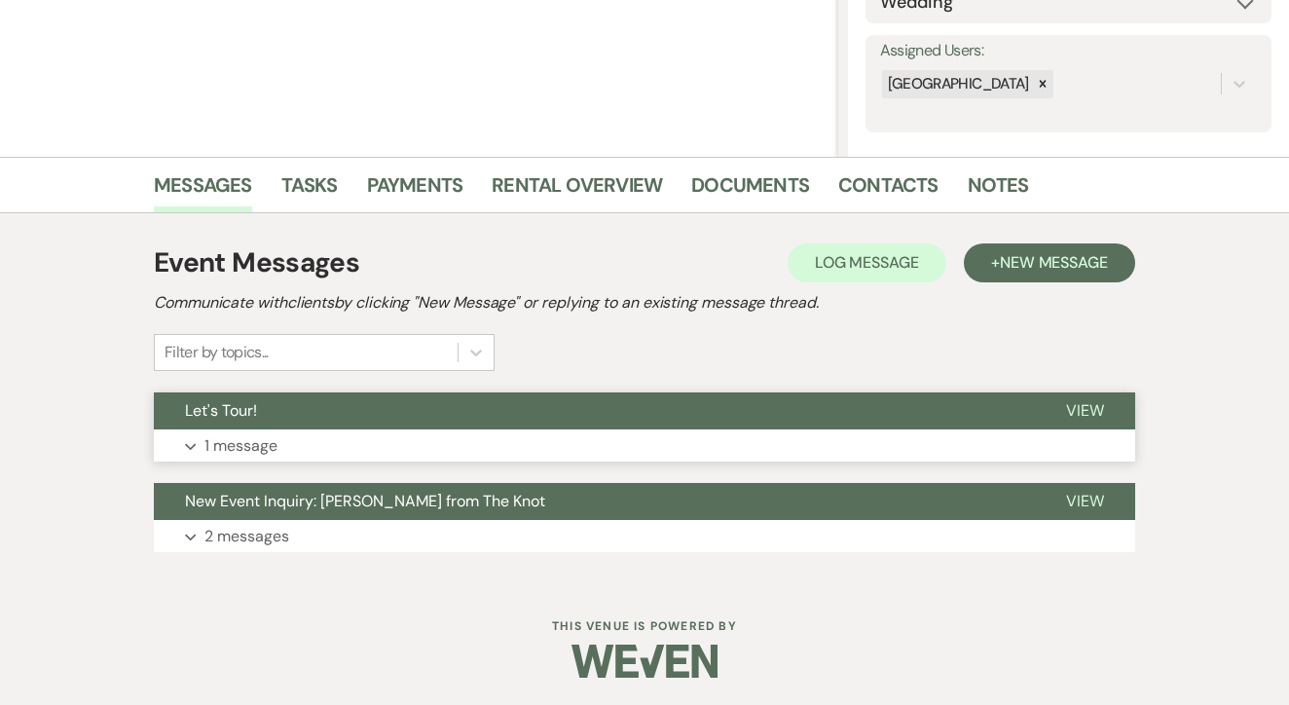
click at [412, 414] on button "Let's Tour!" at bounding box center [594, 410] width 881 height 37
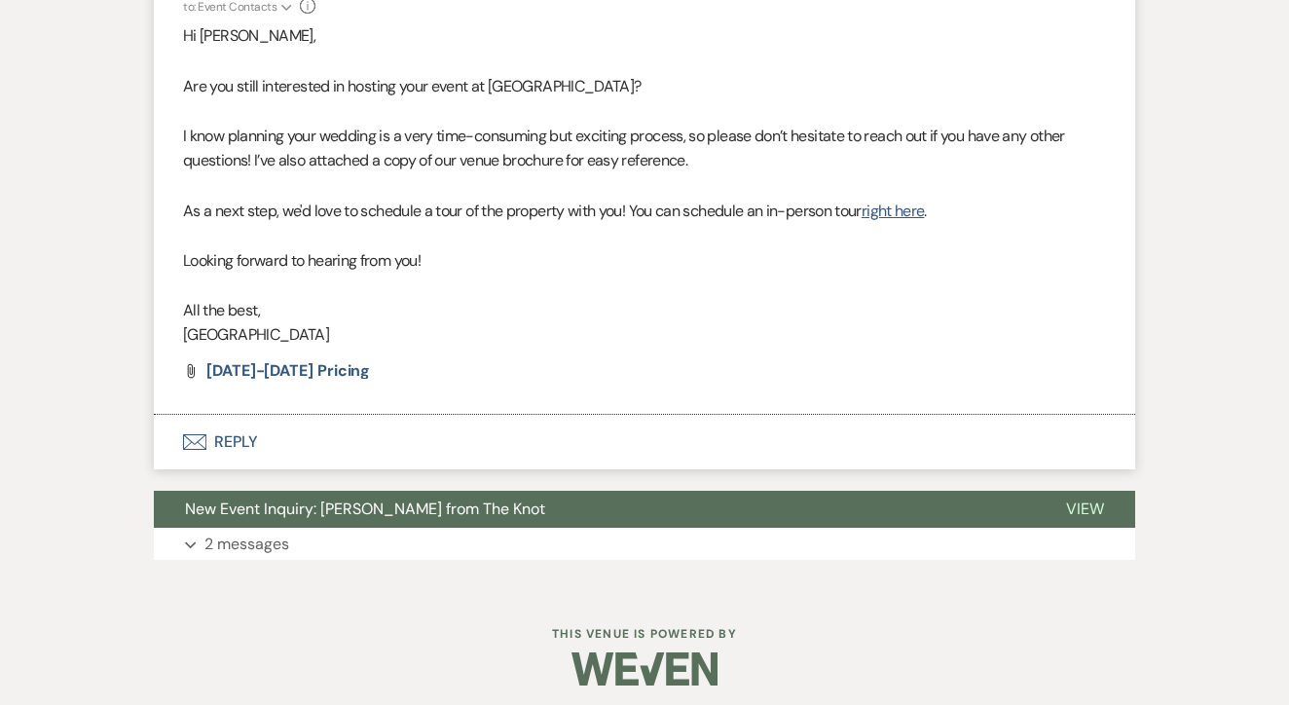
click at [412, 415] on button "Envelope Reply" at bounding box center [645, 442] width 982 height 55
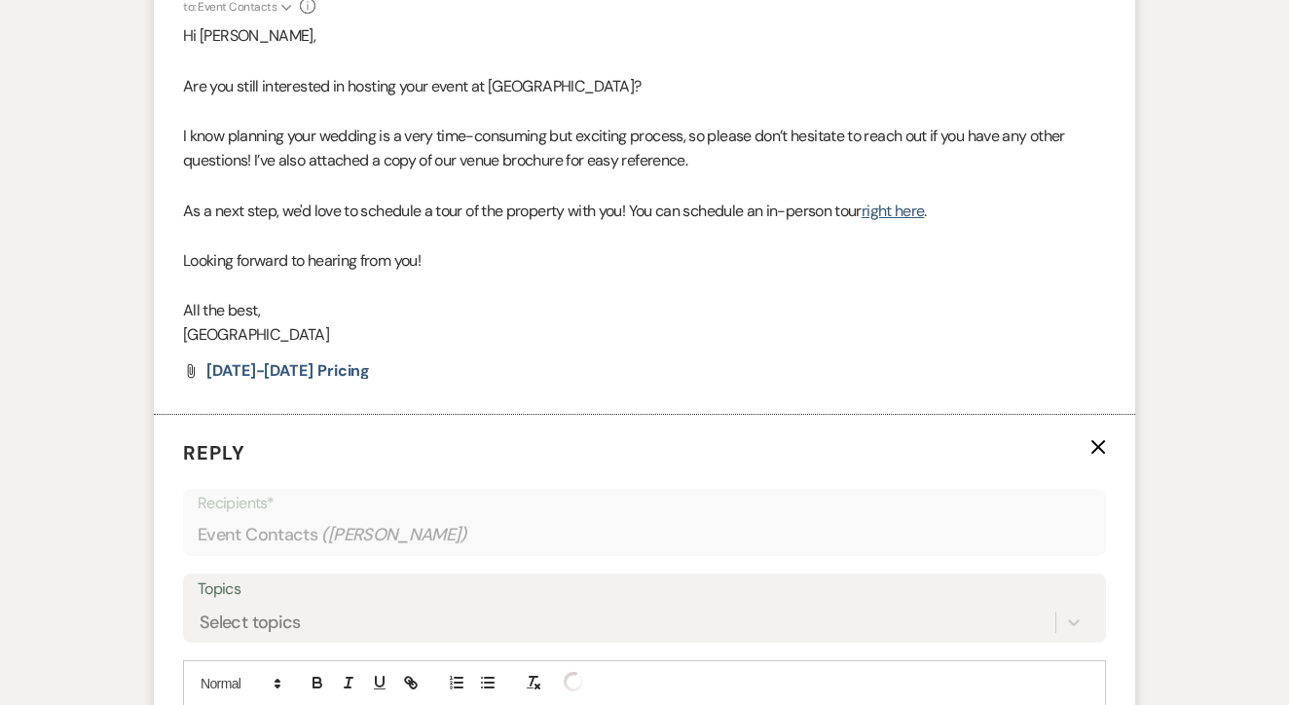
scroll to position [1062, 0]
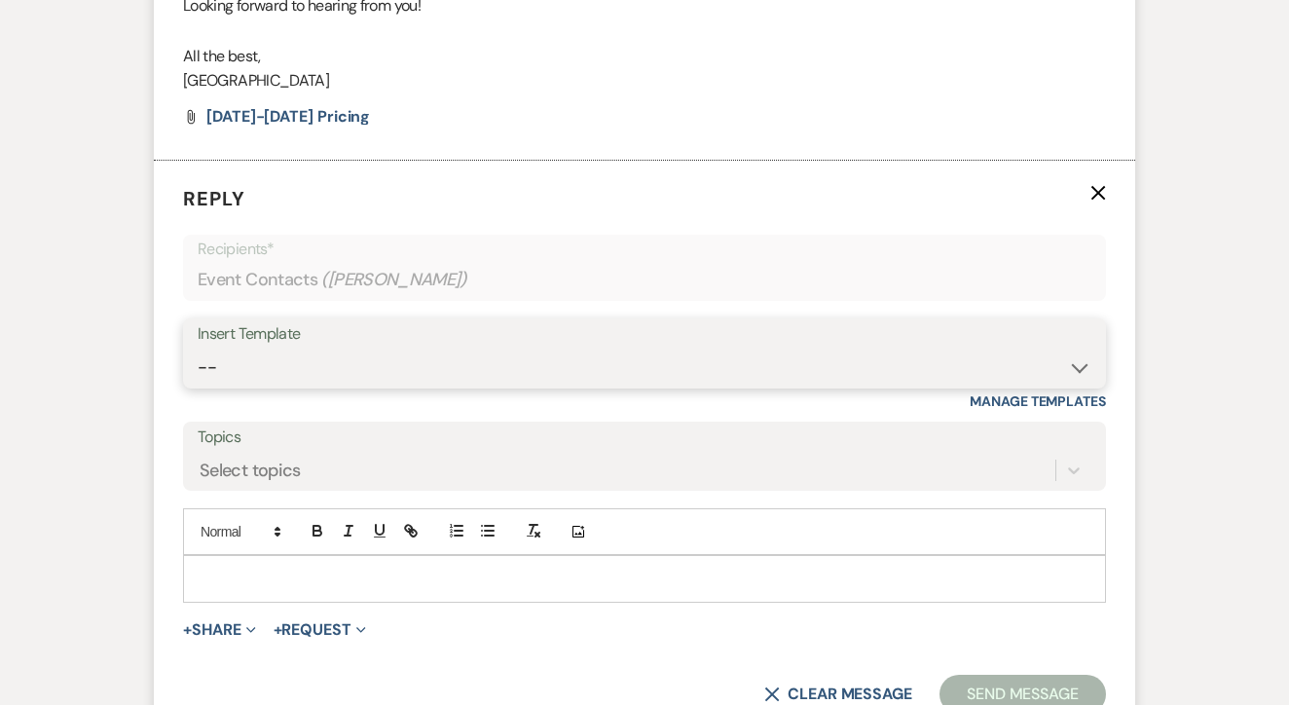
click at [480, 355] on select "-- Lead: Automated Intro Email (Wedding) Lead: 1st Follow Up Email Images Lead:…" at bounding box center [645, 368] width 894 height 38
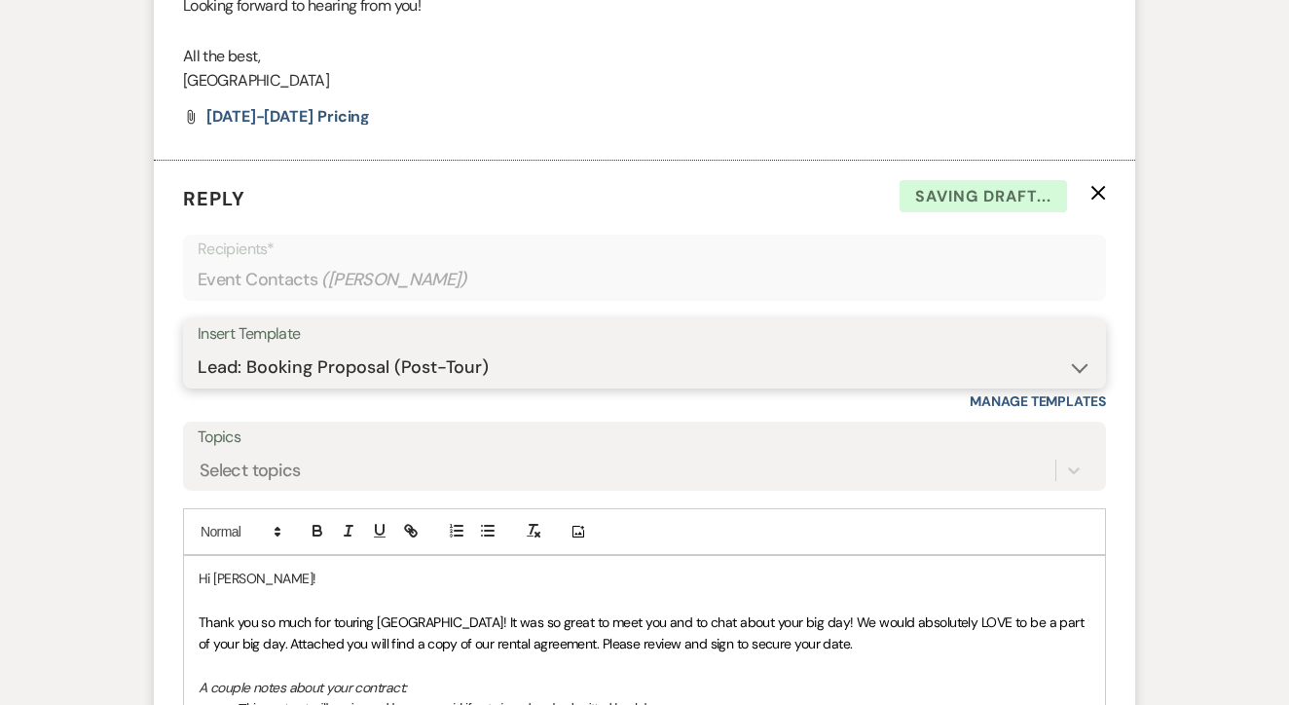
select select "1208"
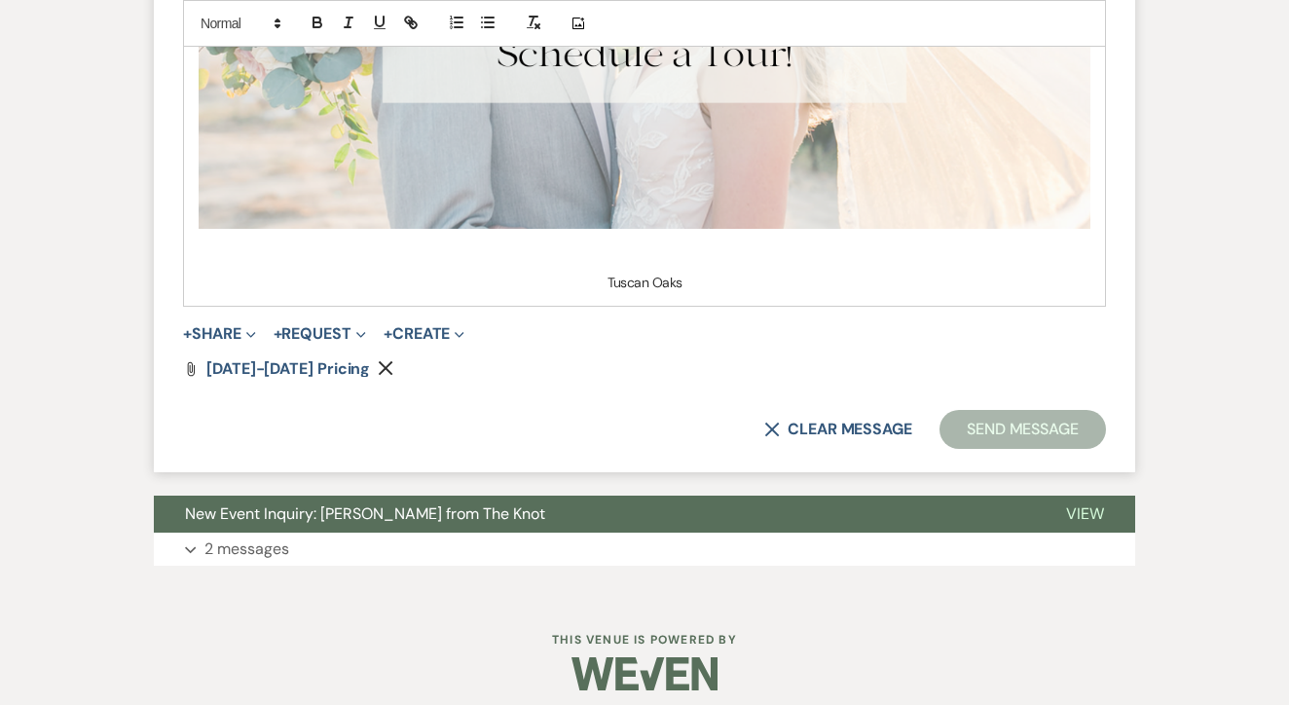
click at [982, 422] on button "Send Message" at bounding box center [1023, 429] width 167 height 39
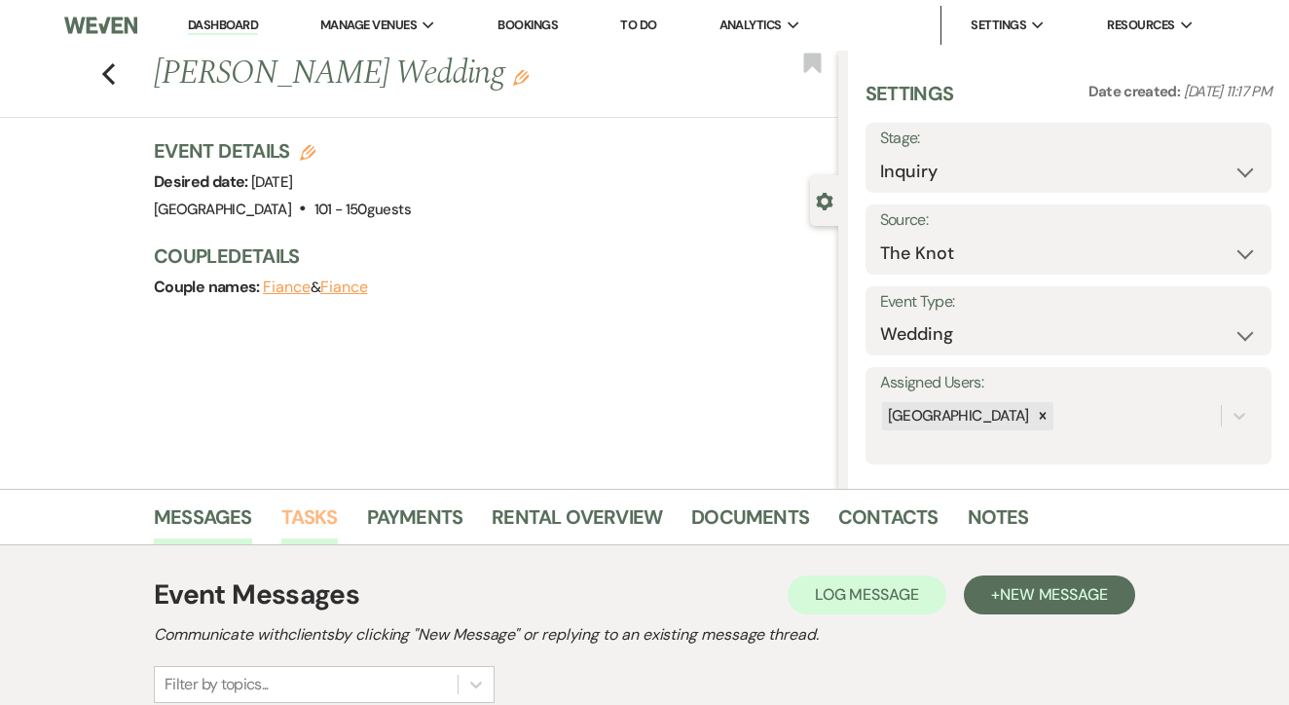
scroll to position [0, 0]
click at [331, 532] on link "Tasks" at bounding box center [309, 523] width 56 height 43
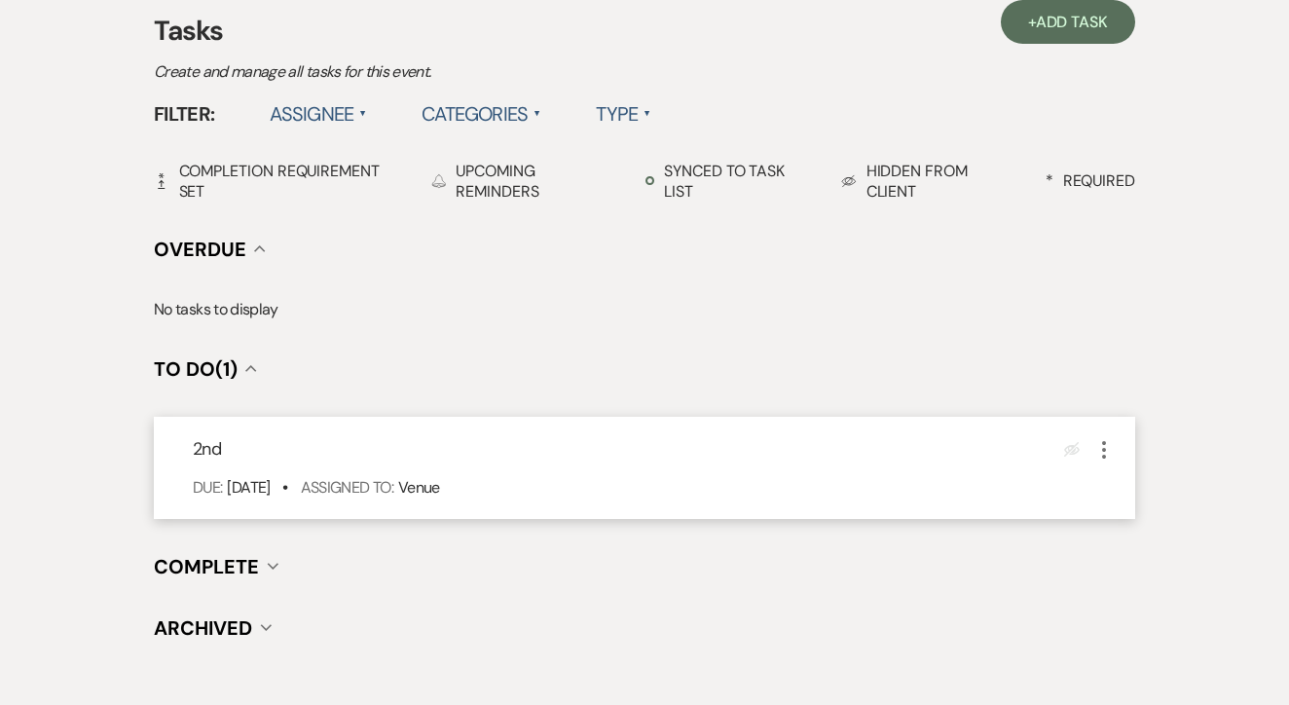
scroll to position [572, 0]
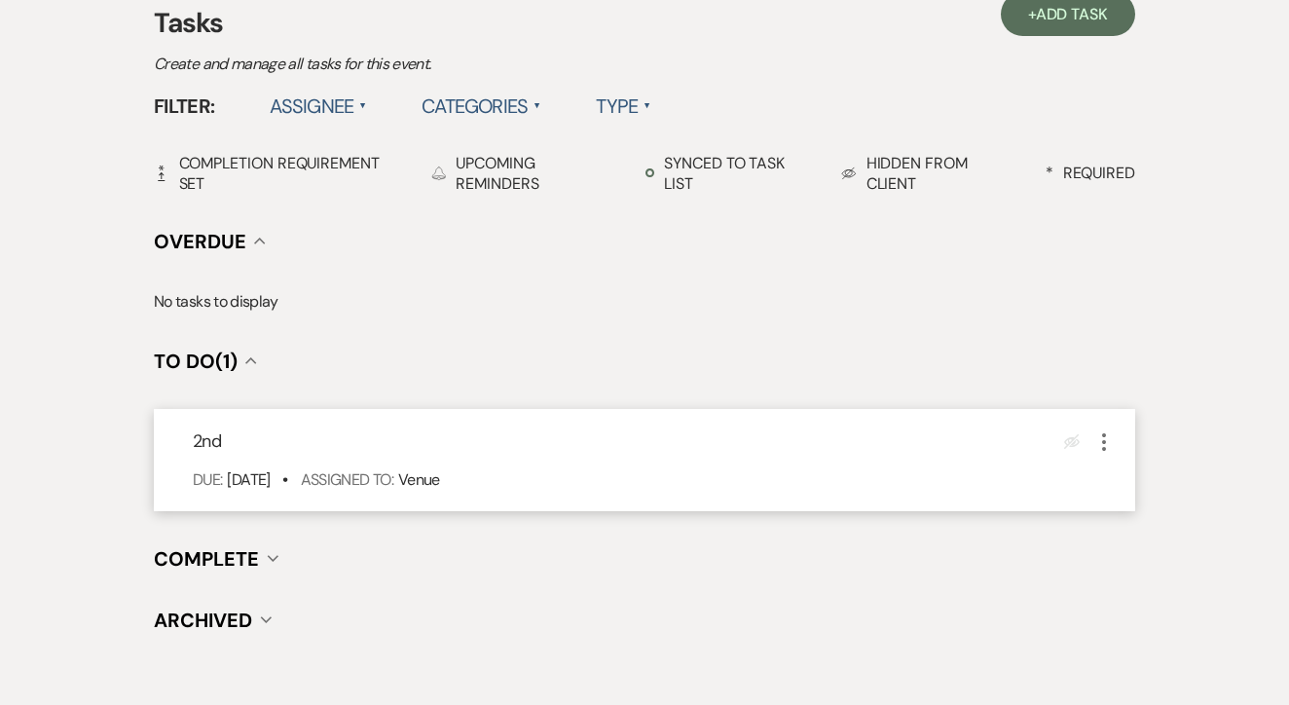
click at [1102, 429] on button "More" at bounding box center [1104, 441] width 23 height 25
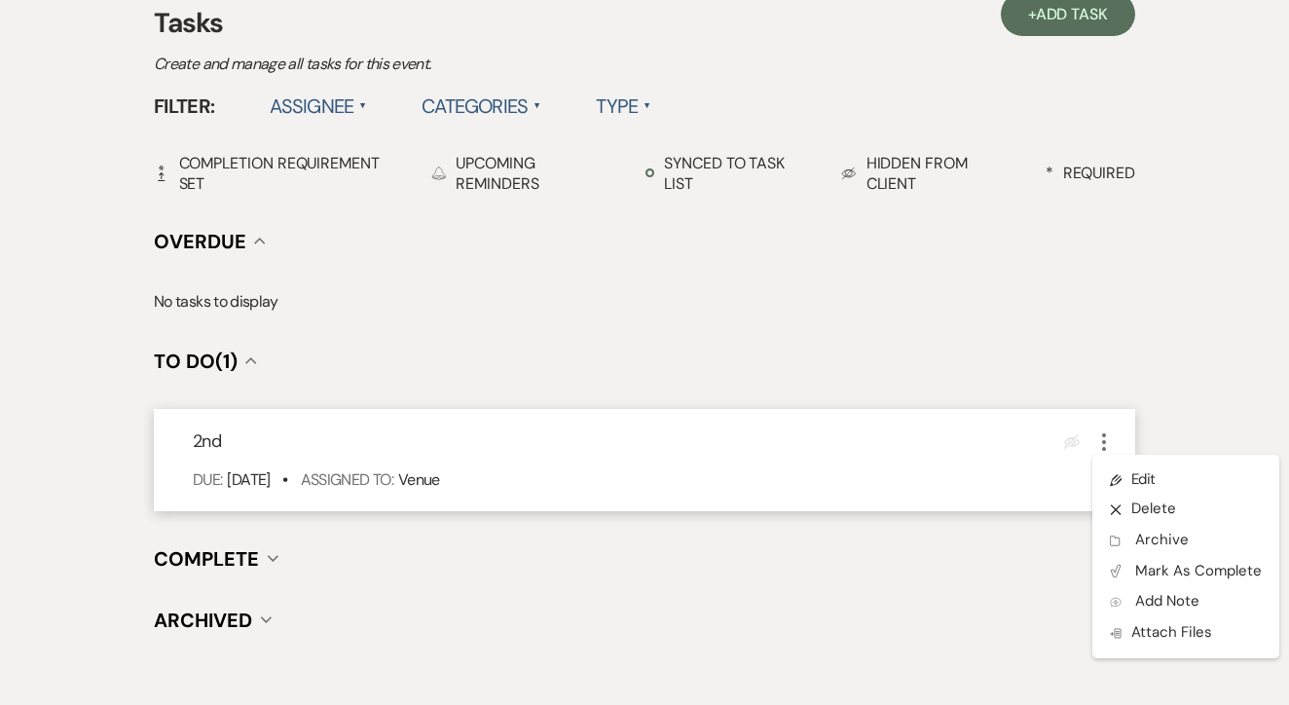
click at [1115, 457] on ul "Pencil Edit X Delete Archive Archive Plan Portal Link Mark As Complete Add Note…" at bounding box center [1186, 557] width 187 height 204
click at [1119, 463] on ul "Pencil Edit X Delete Archive Archive Plan Portal Link Mark As Complete Add Note…" at bounding box center [1186, 557] width 187 height 204
click at [1128, 471] on link "Pencil Edit" at bounding box center [1186, 479] width 187 height 29
select select "false"
select select "venueHost"
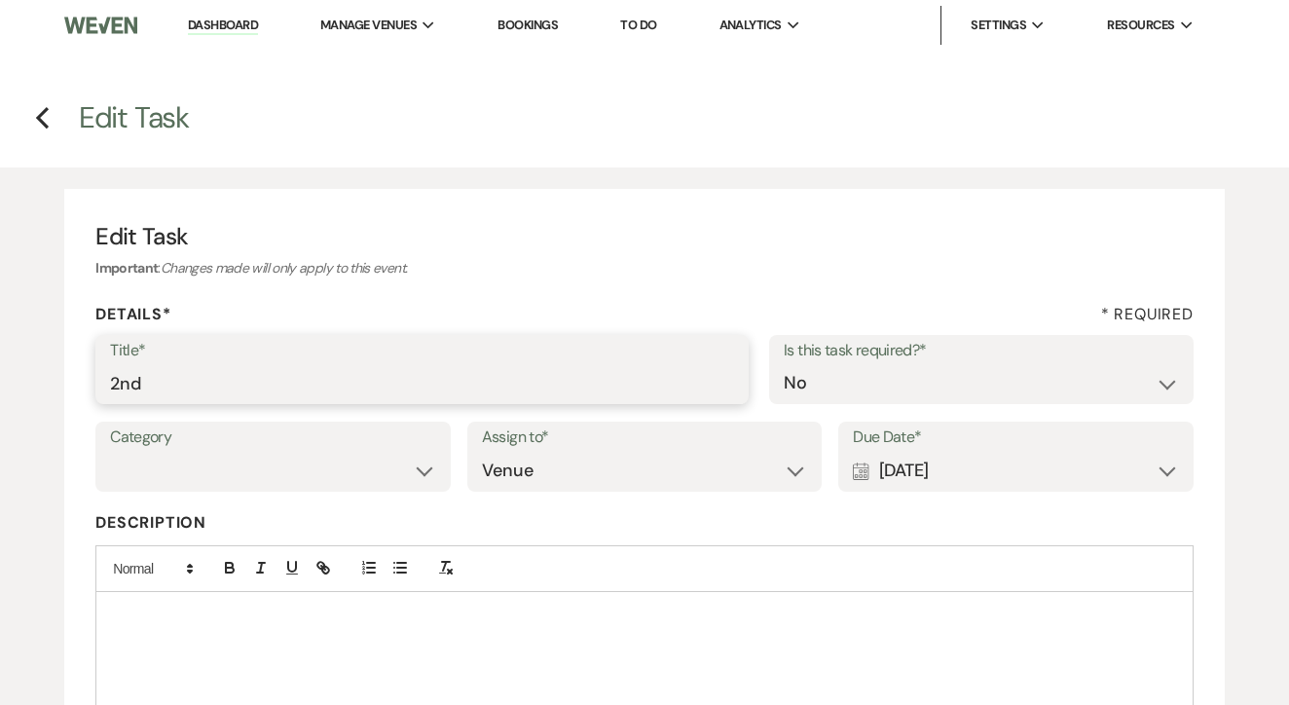
click at [518, 367] on input "2nd" at bounding box center [422, 383] width 624 height 38
type input "3rd"
click at [1068, 460] on div "Calendar [DATE] Expand" at bounding box center [1016, 471] width 326 height 38
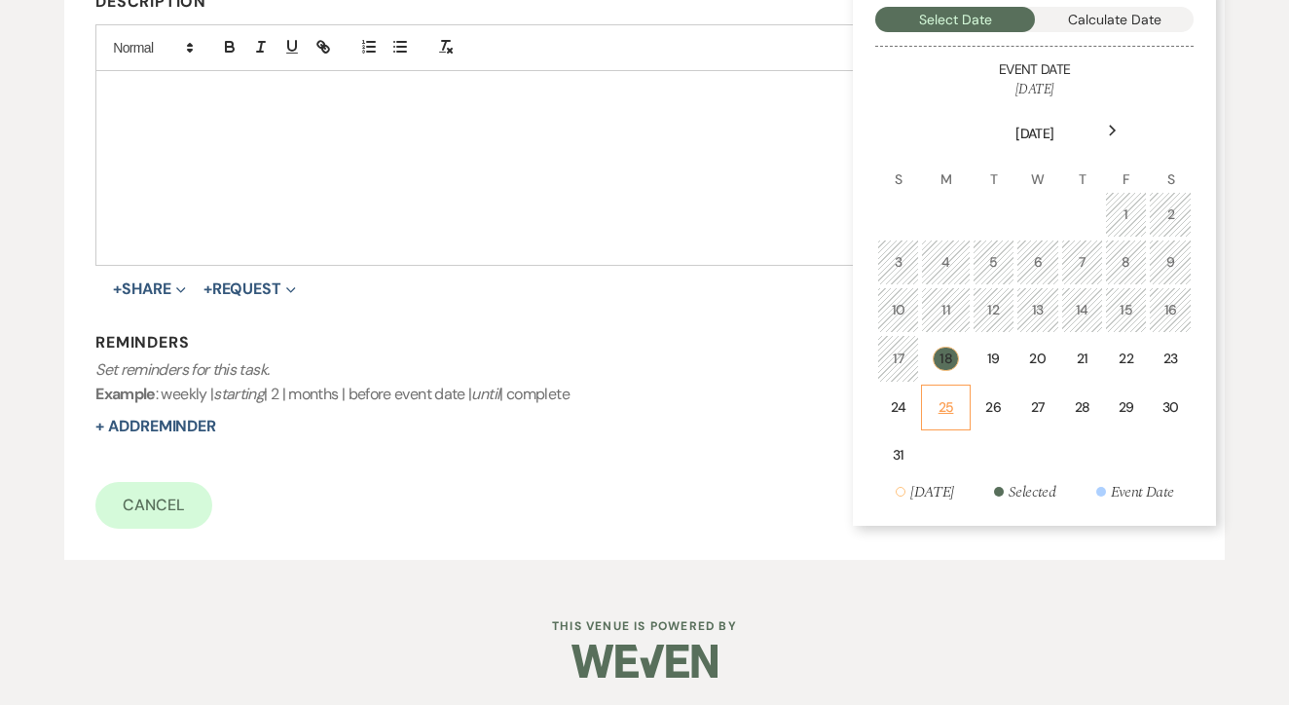
scroll to position [516, 0]
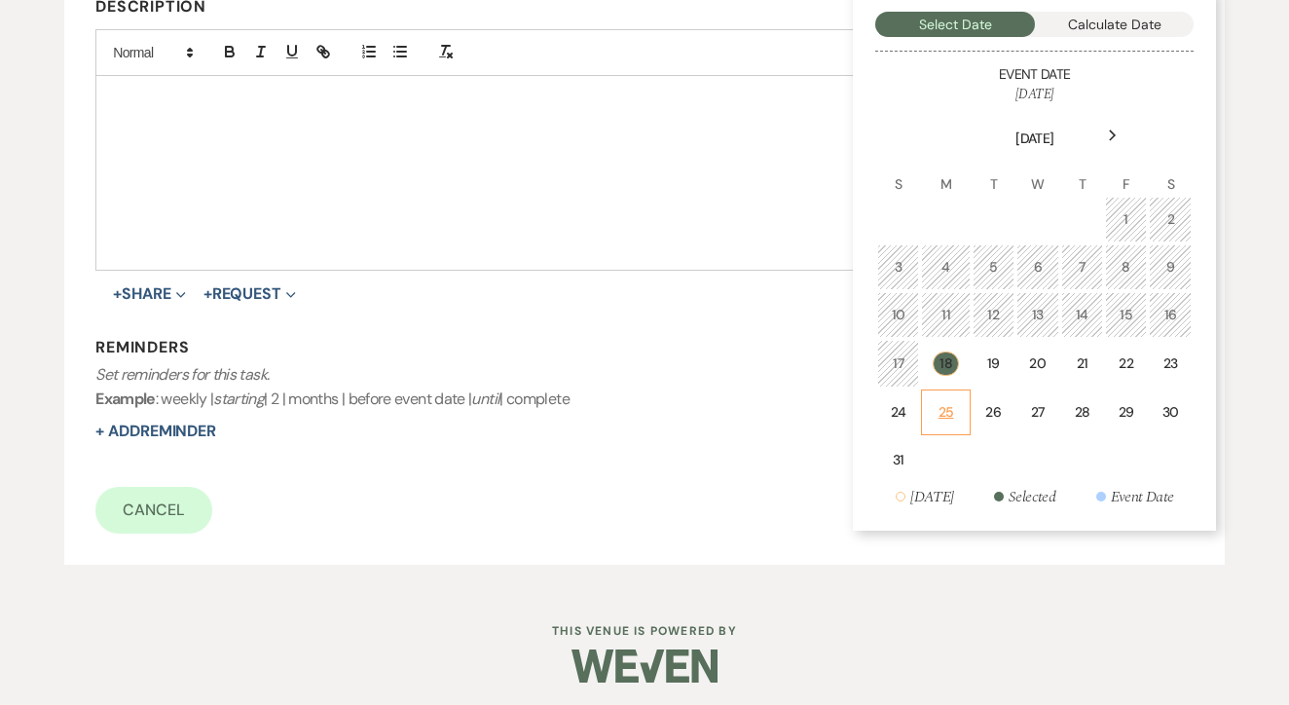
click at [955, 425] on td "25" at bounding box center [945, 413] width 49 height 46
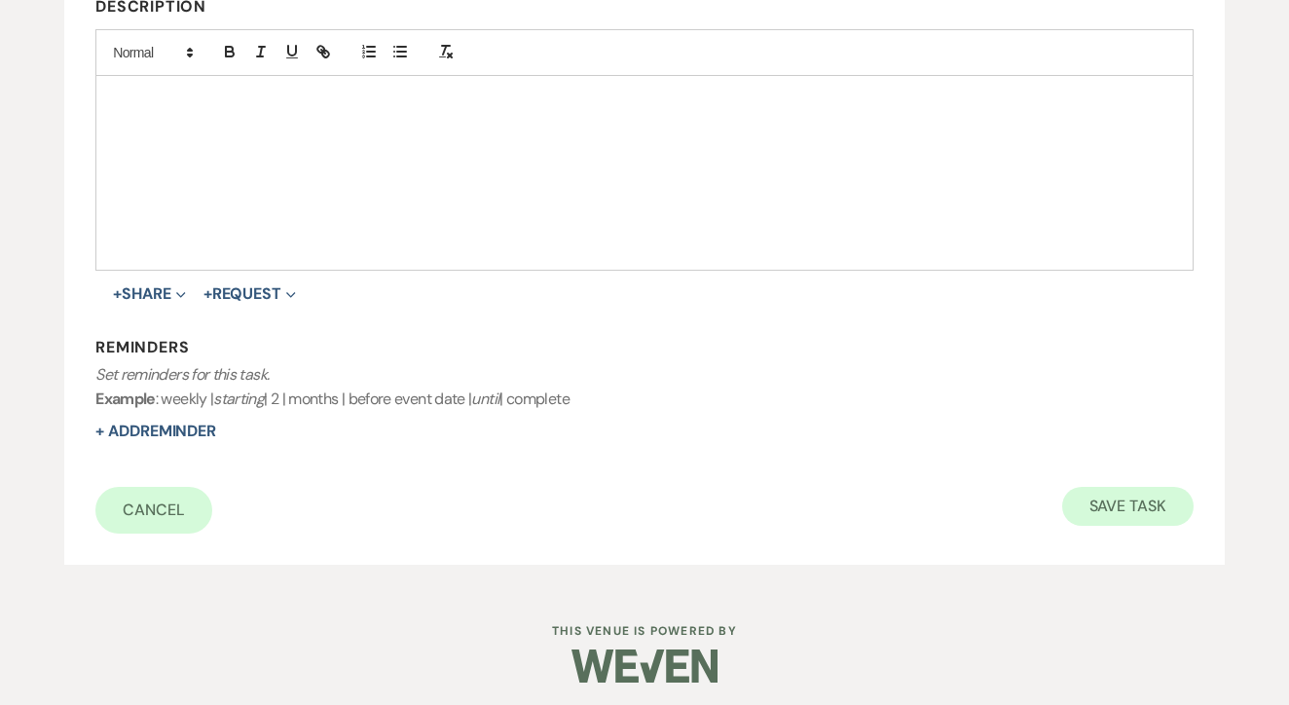
click at [1160, 516] on button "Save Task" at bounding box center [1128, 506] width 131 height 39
select select "2"
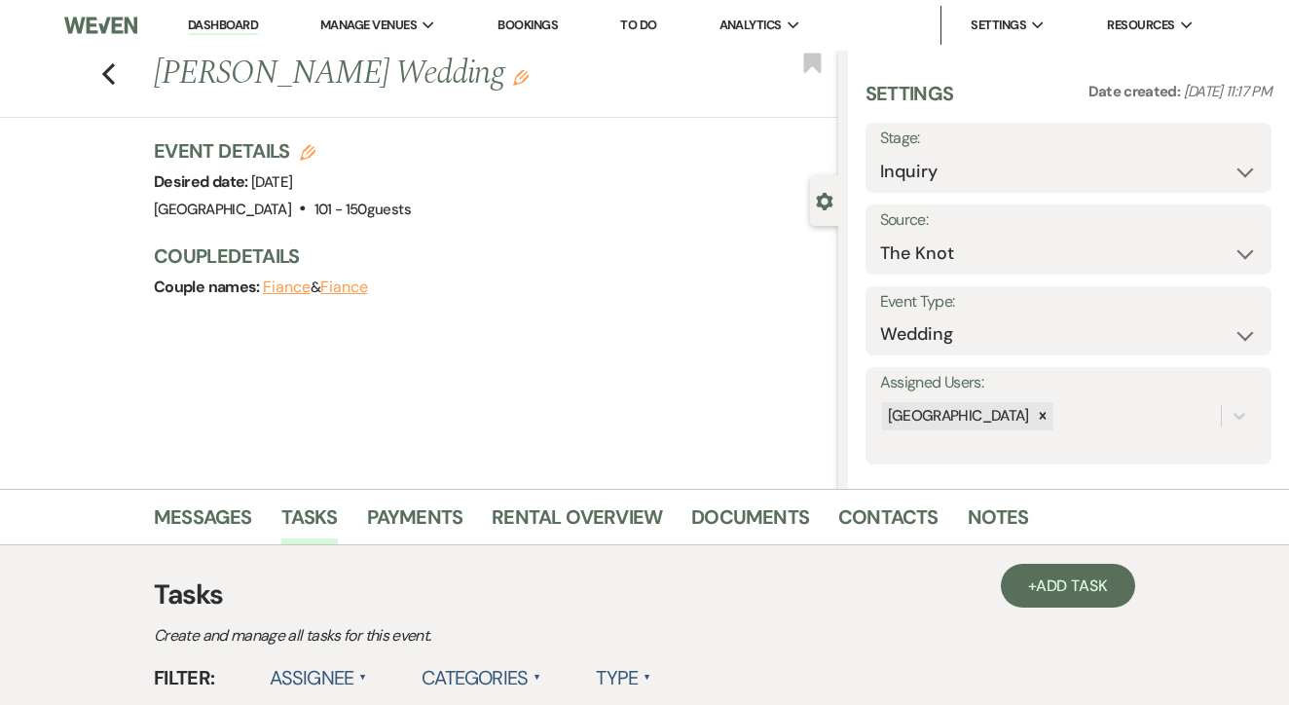
click at [650, 33] on li "To Do" at bounding box center [639, 25] width 56 height 39
click at [648, 25] on link "To Do" at bounding box center [638, 25] width 36 height 17
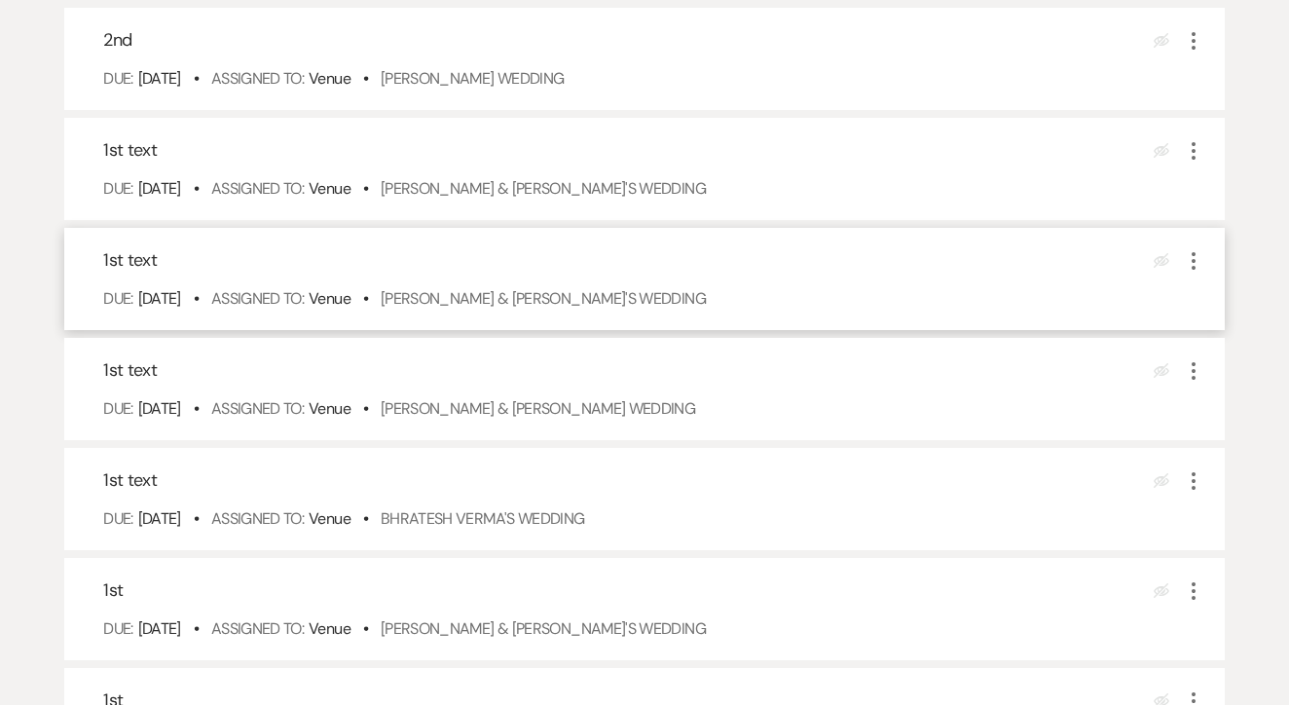
scroll to position [823, 0]
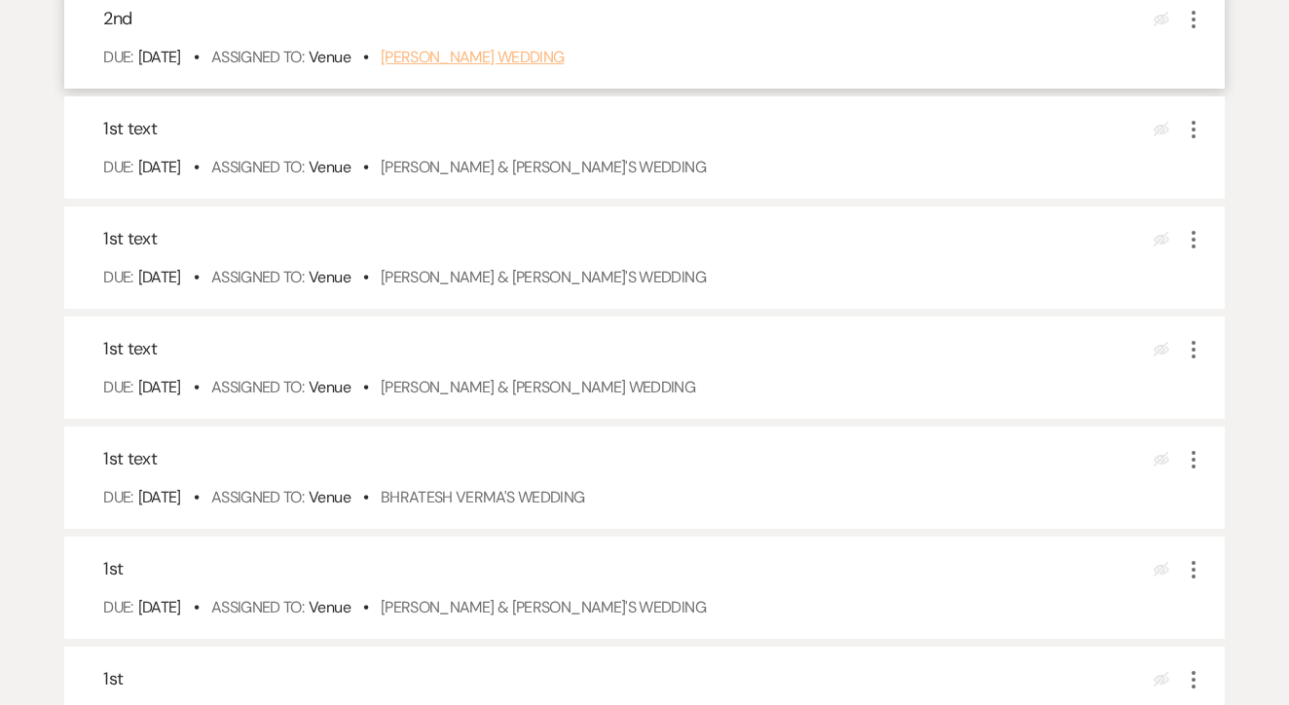
click at [541, 67] on link "Neha Barrows's Wedding" at bounding box center [473, 57] width 184 height 20
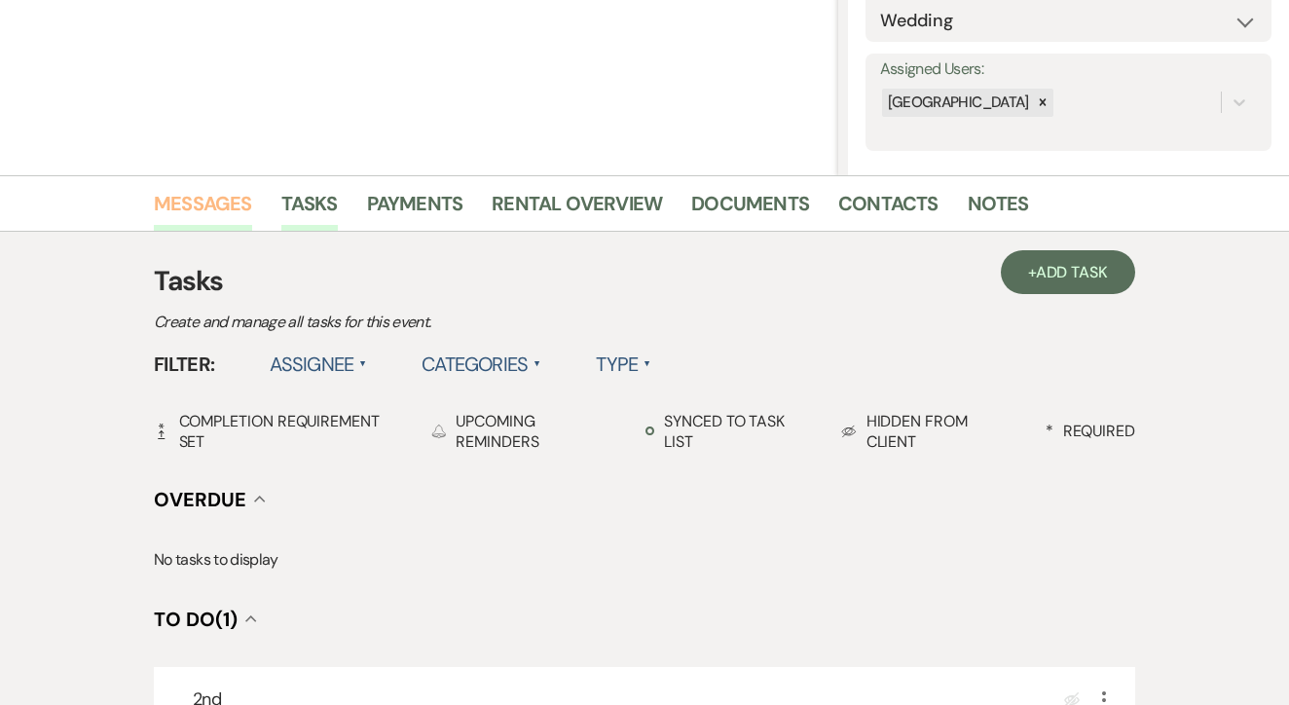
click at [222, 215] on link "Messages" at bounding box center [203, 209] width 98 height 43
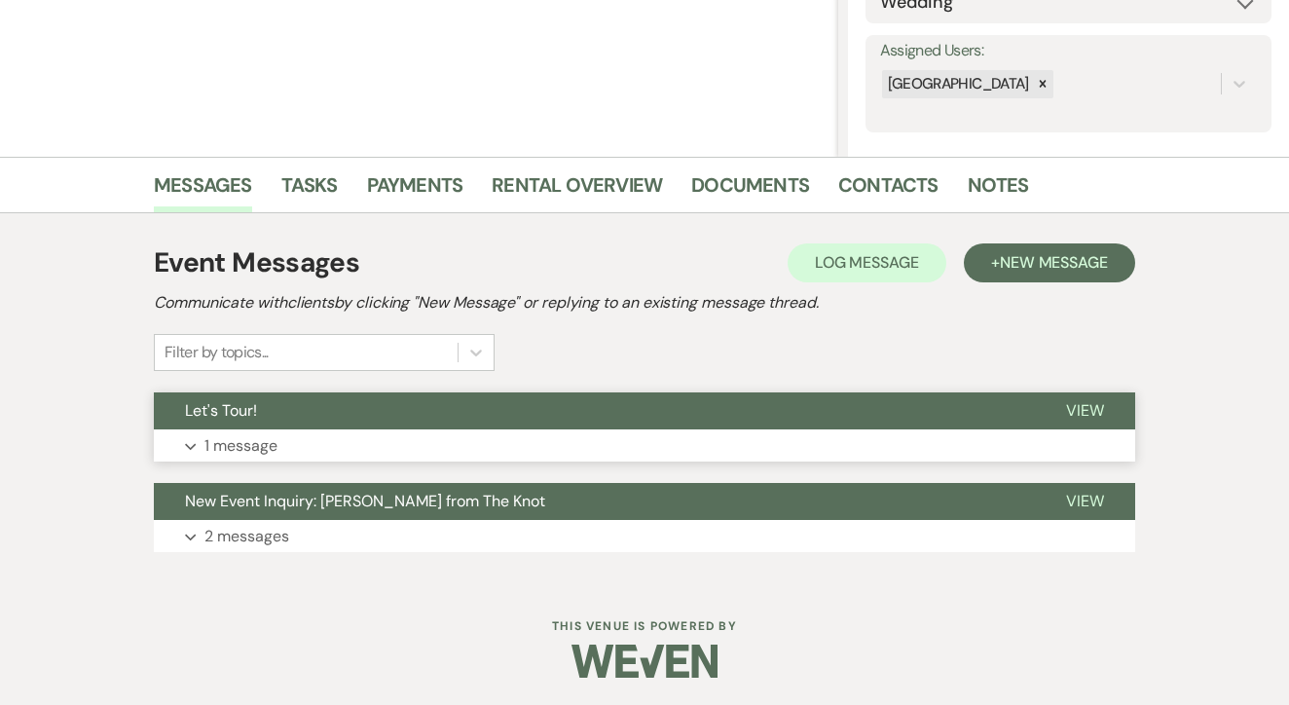
click at [542, 444] on button "Expand 1 message" at bounding box center [645, 446] width 982 height 33
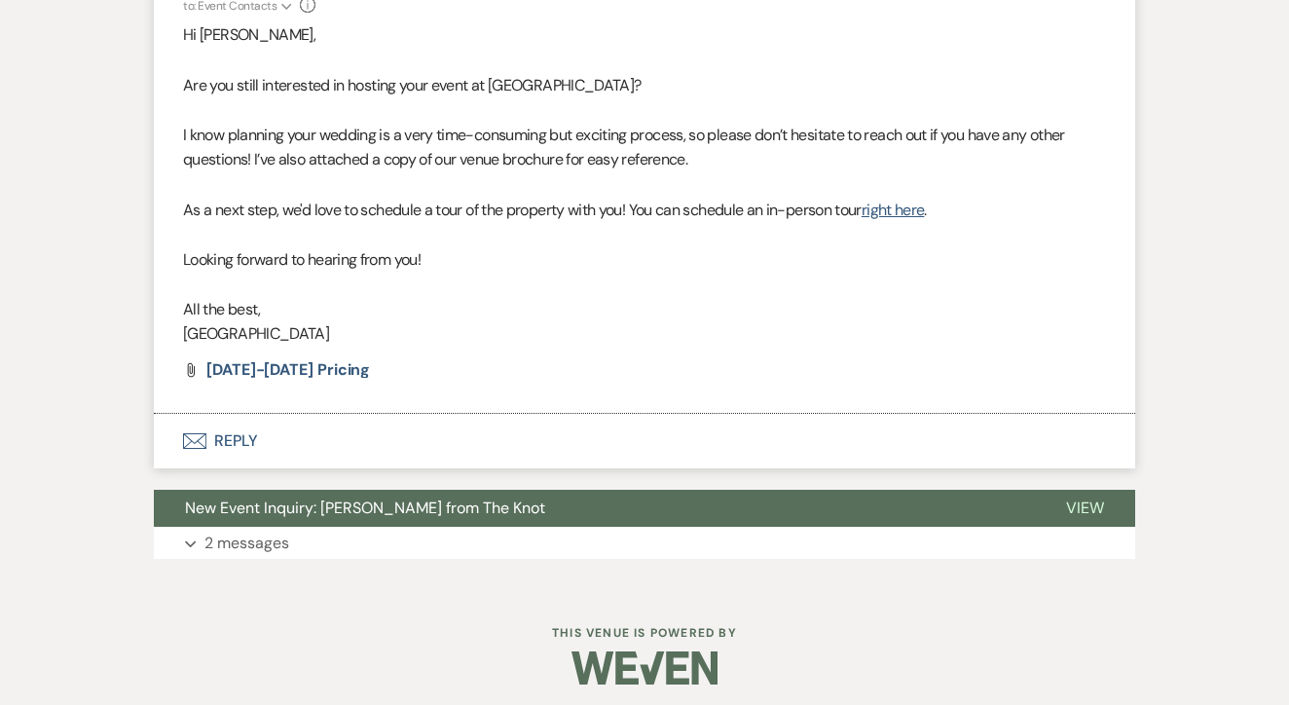
click at [521, 429] on button "Envelope Reply" at bounding box center [645, 441] width 982 height 55
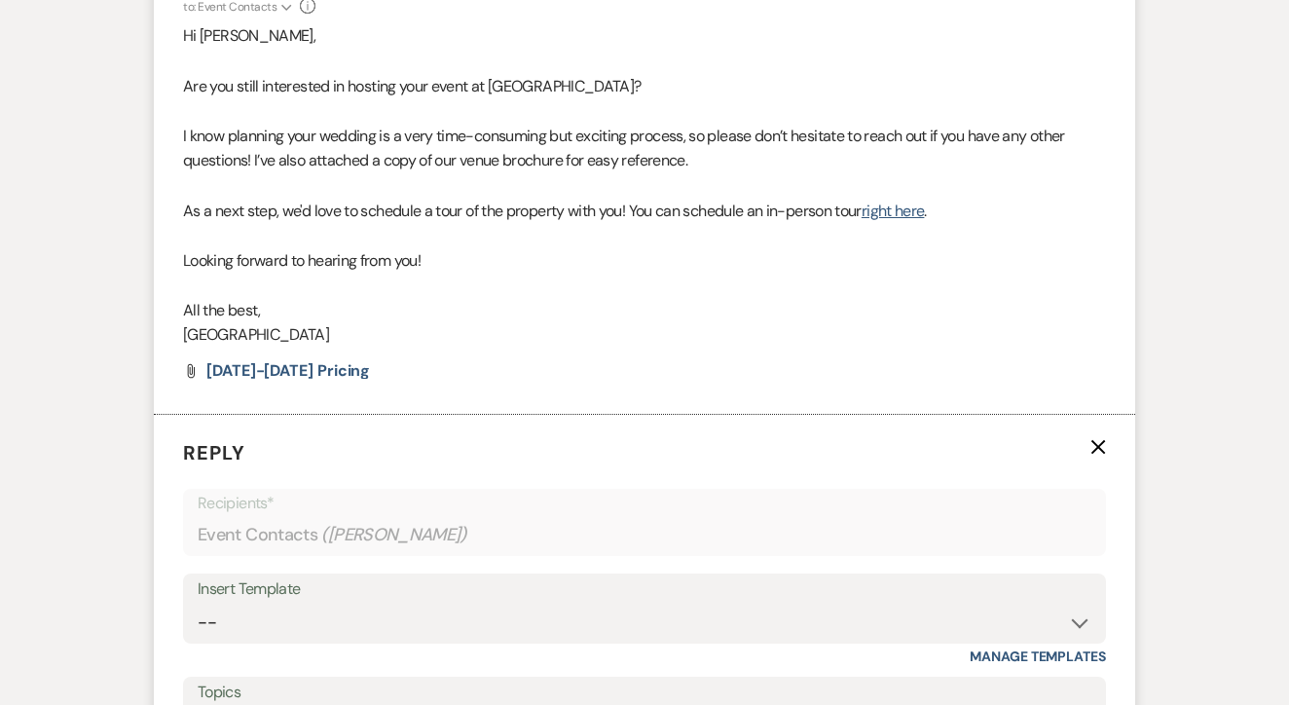
scroll to position [1062, 0]
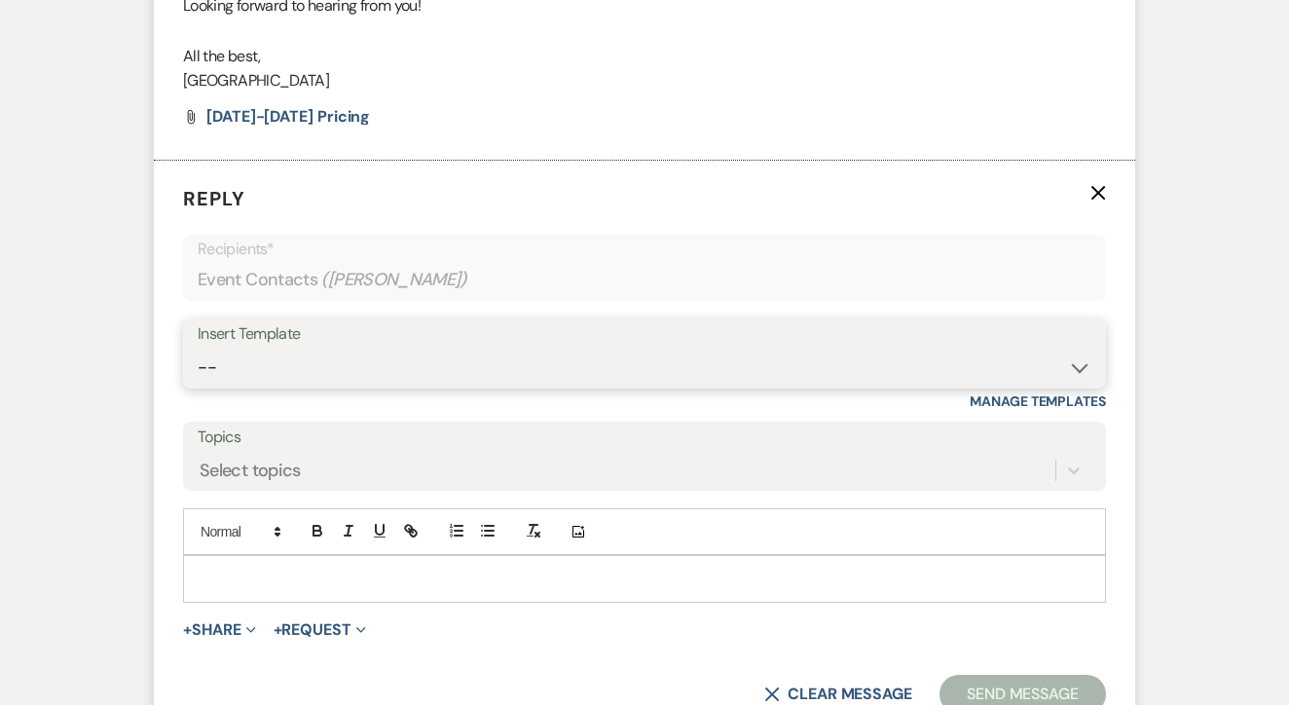
click at [533, 356] on select "-- Lead: Automated Intro Email (Wedding) Lead: 1st Follow Up Email Images Lead:…" at bounding box center [645, 368] width 894 height 38
select select "1208"
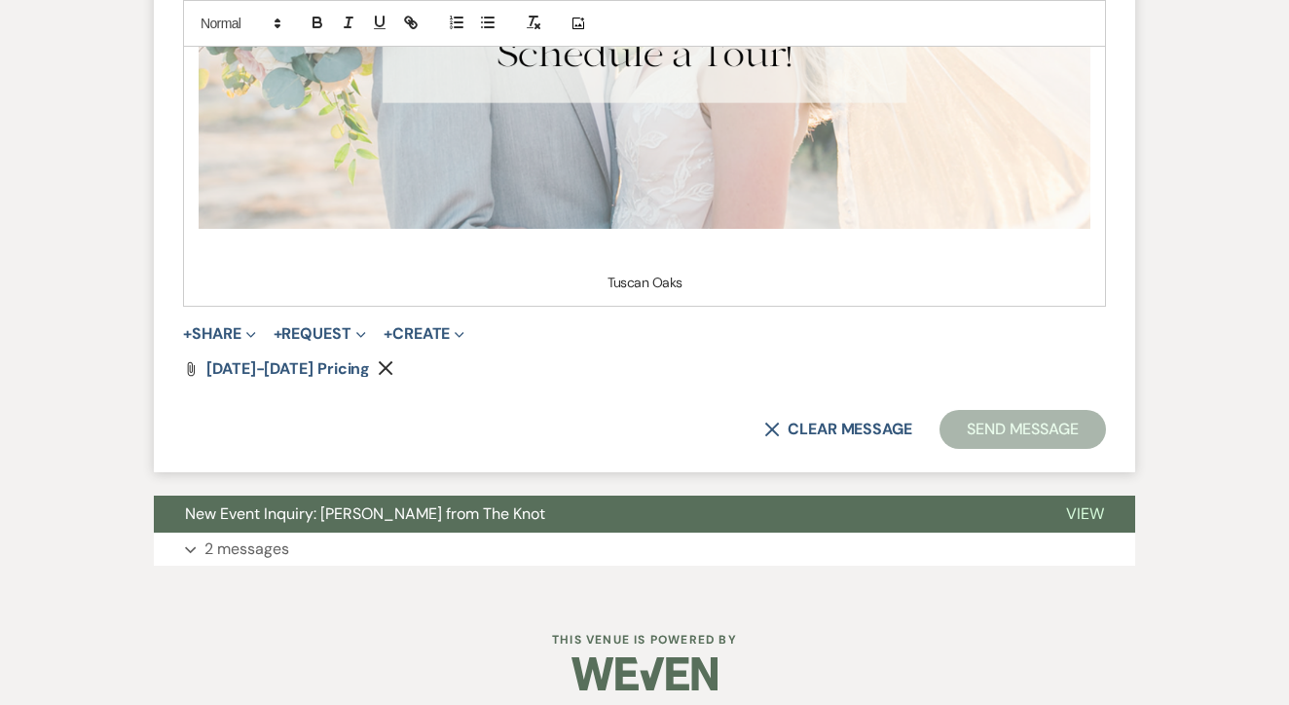
click at [1004, 415] on button "Send Message" at bounding box center [1023, 429] width 167 height 39
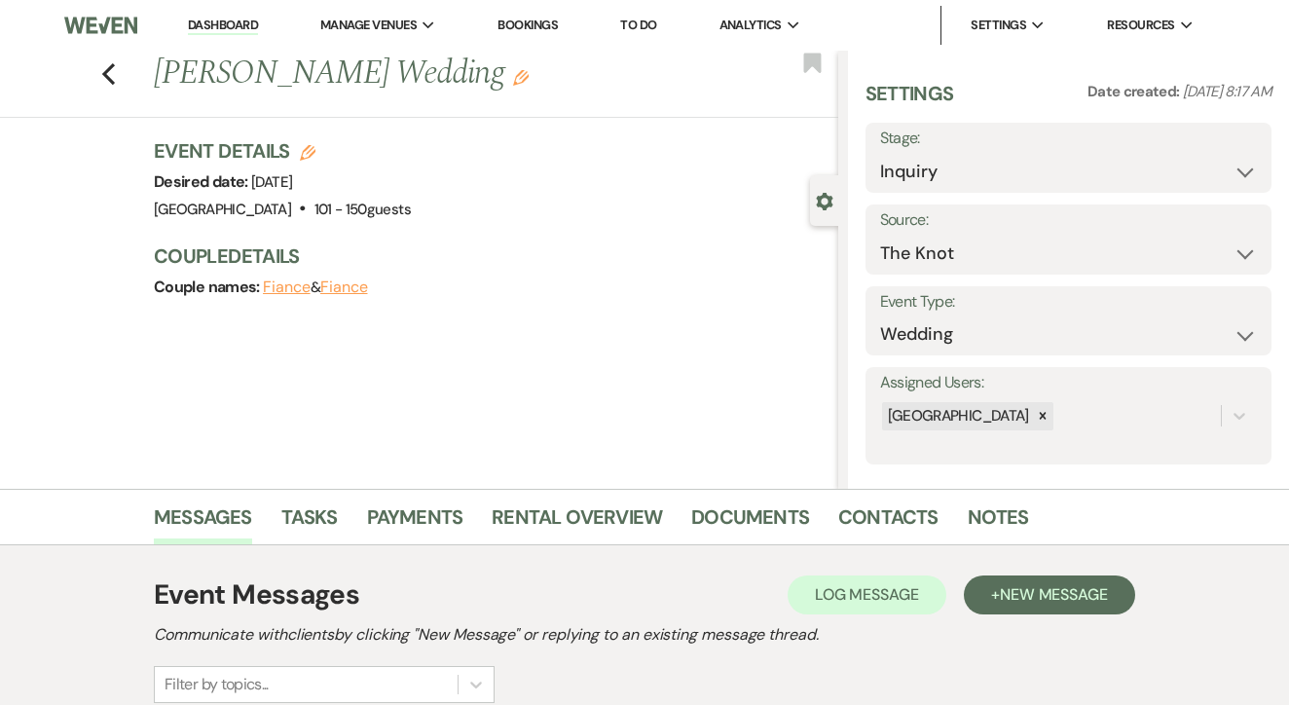
scroll to position [-1, 0]
click at [316, 520] on link "Tasks" at bounding box center [309, 523] width 56 height 43
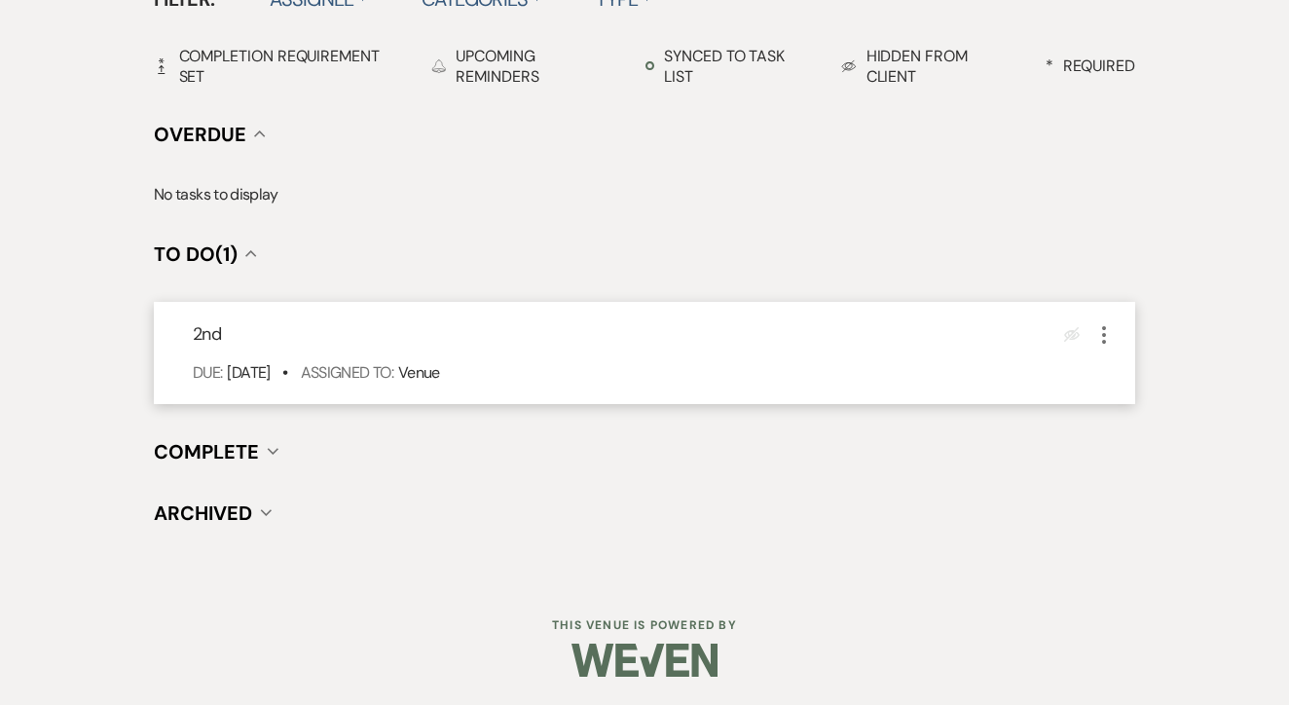
scroll to position [678, 0]
click at [1109, 325] on icon "More" at bounding box center [1104, 335] width 23 height 23
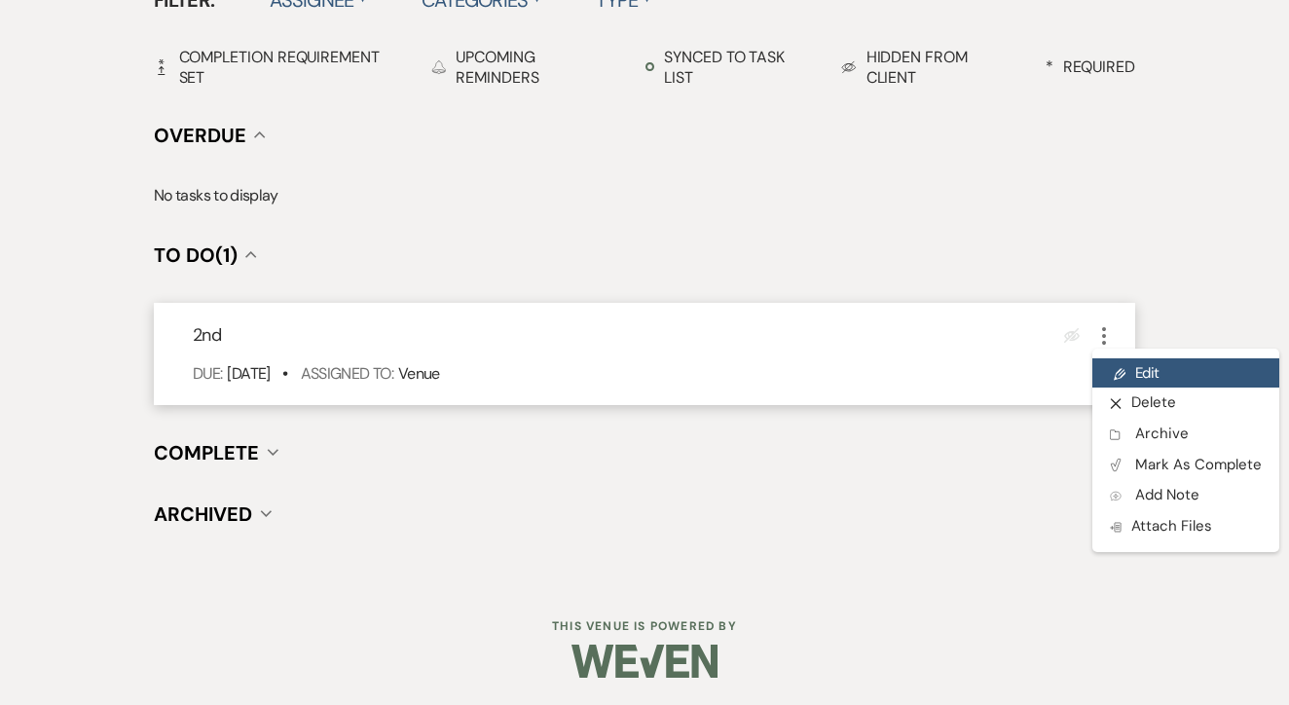
click at [1145, 366] on link "Pencil Edit" at bounding box center [1186, 372] width 187 height 29
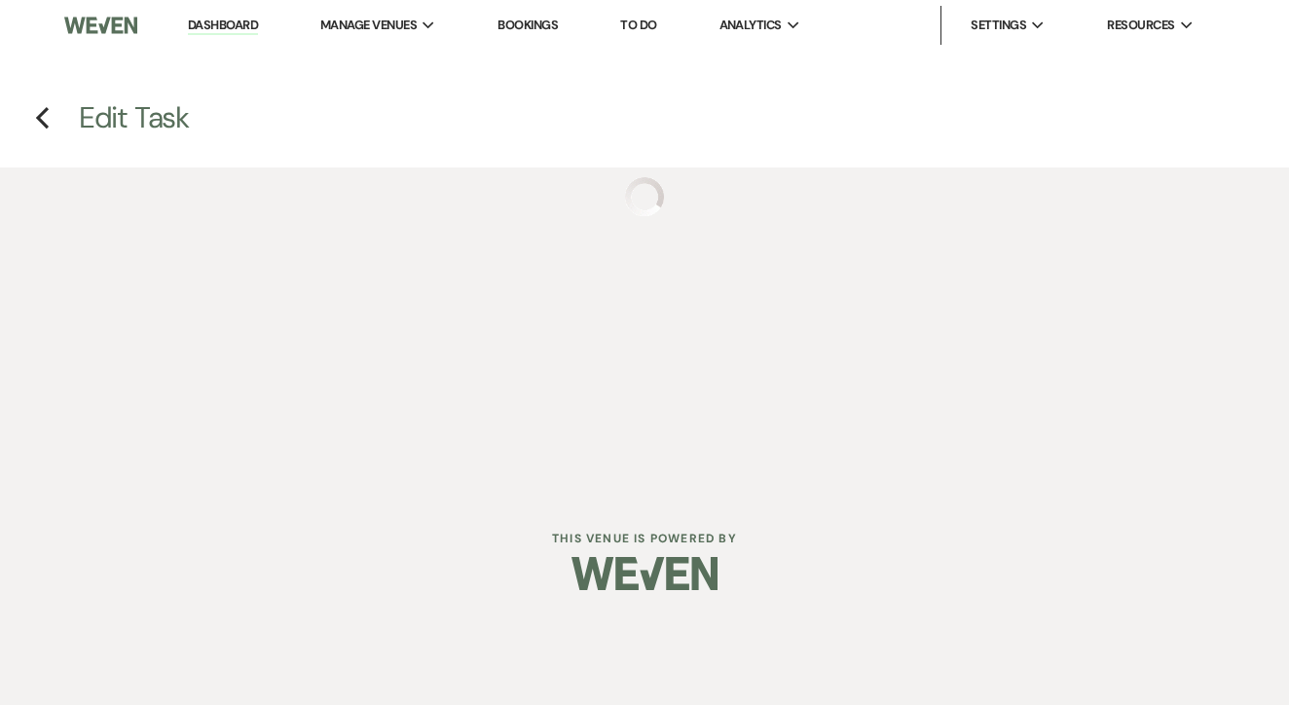
select select "false"
select select "venueHost"
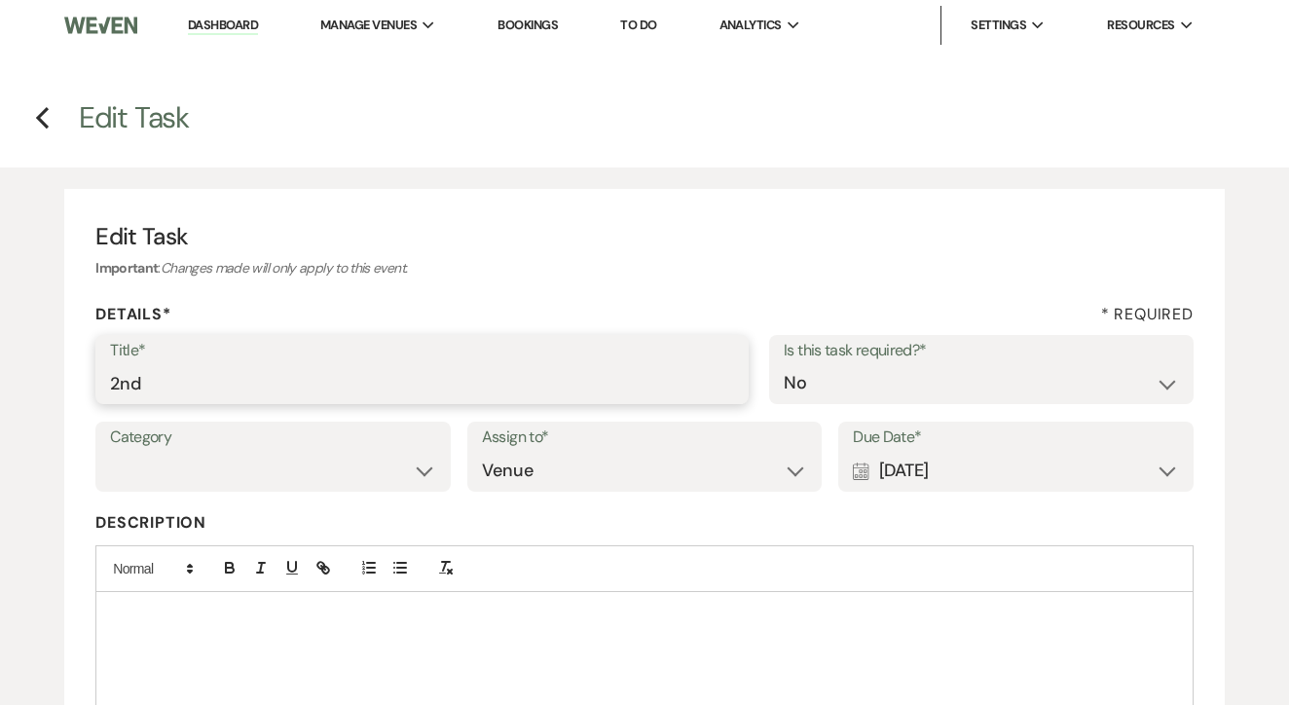
click at [500, 373] on input "2nd" at bounding box center [422, 383] width 624 height 38
type input "3rd"
click at [1060, 462] on div "Calendar [DATE] Expand" at bounding box center [1016, 471] width 326 height 38
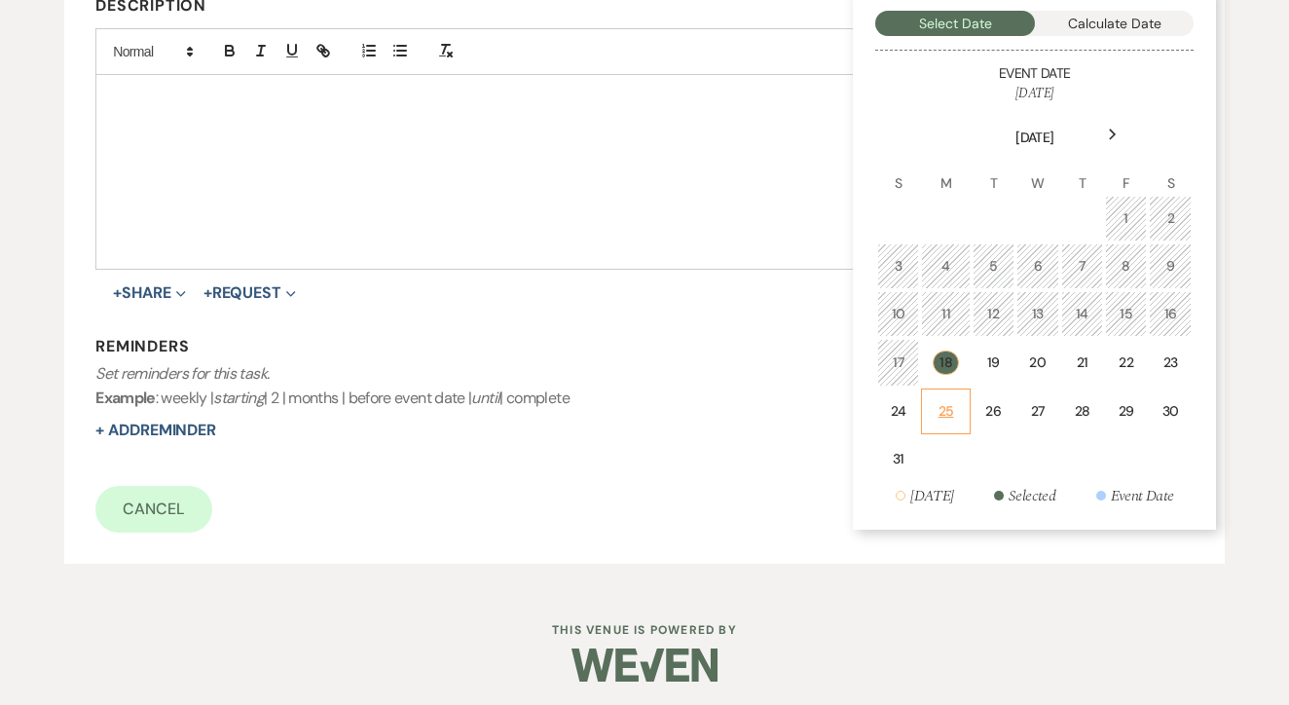
click at [945, 389] on td "25" at bounding box center [945, 412] width 49 height 46
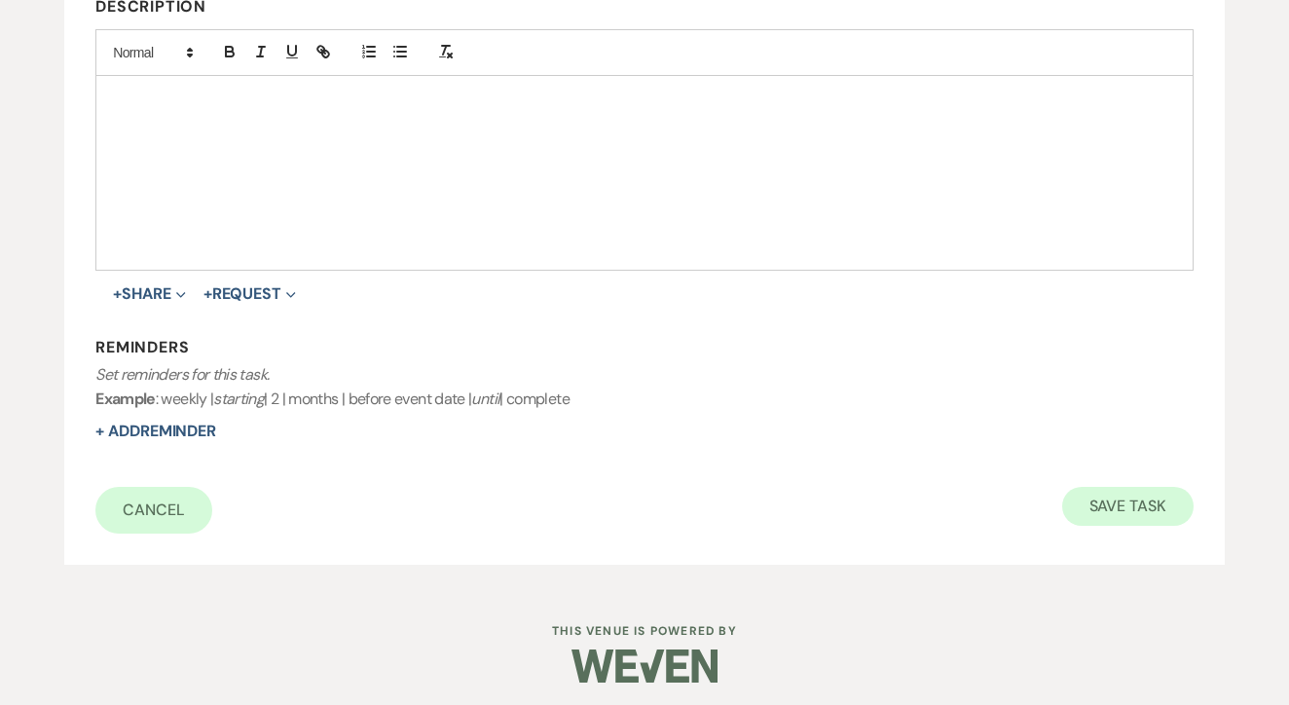
click at [1115, 487] on button "Save Task" at bounding box center [1128, 506] width 131 height 39
select select "2"
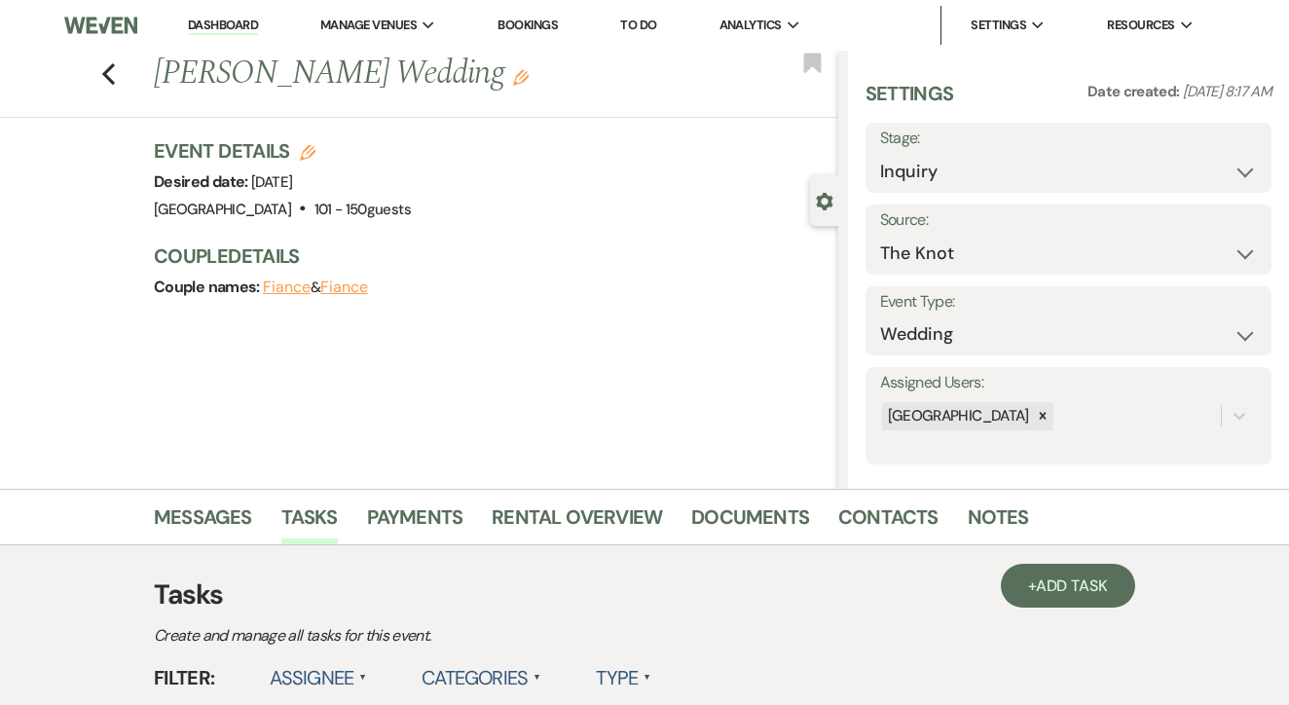
click at [654, 29] on link "To Do" at bounding box center [638, 25] width 36 height 17
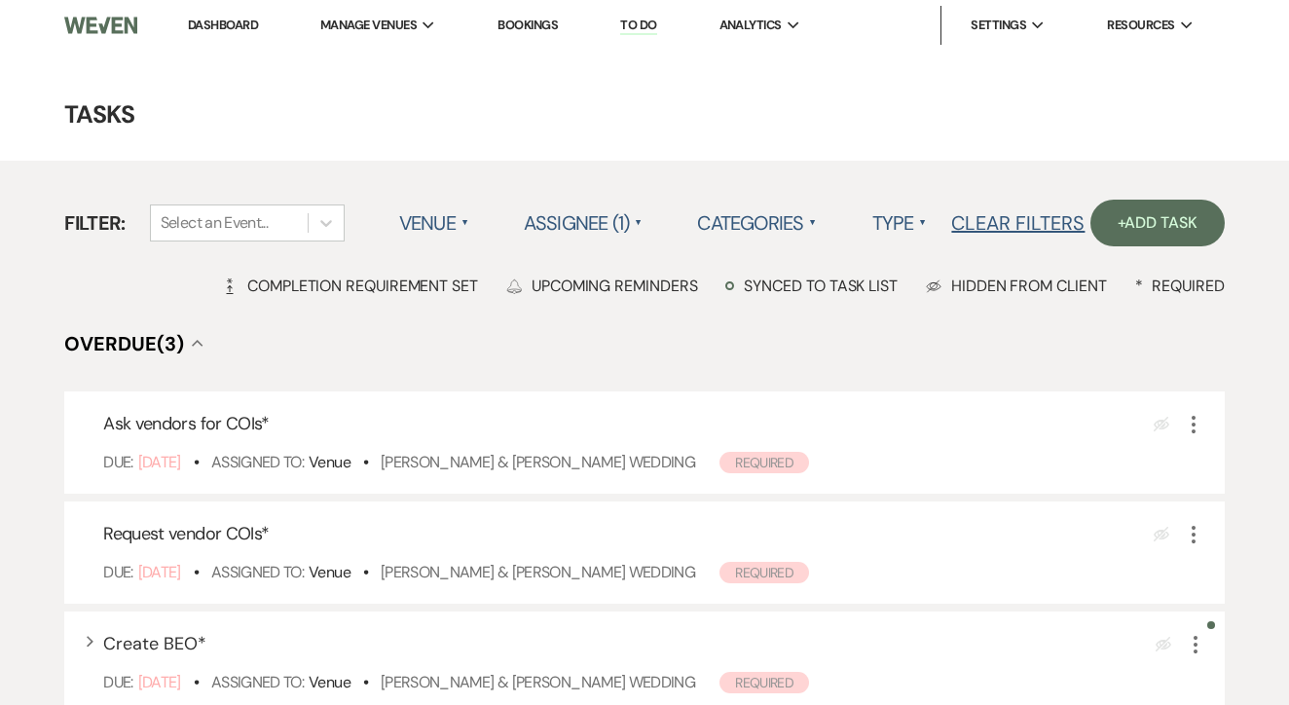
scroll to position [559, 0]
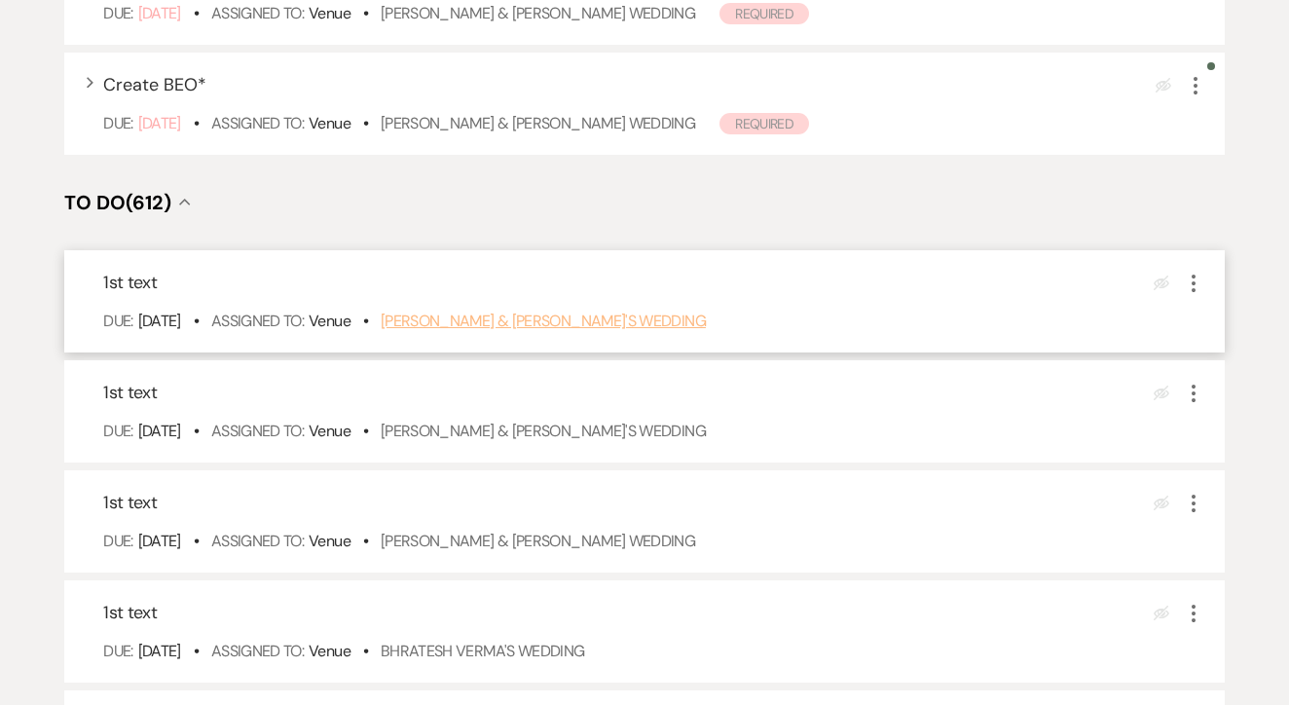
click at [579, 331] on link "Sabrina Mitchell & Fiance's Wedding" at bounding box center [543, 321] width 325 height 20
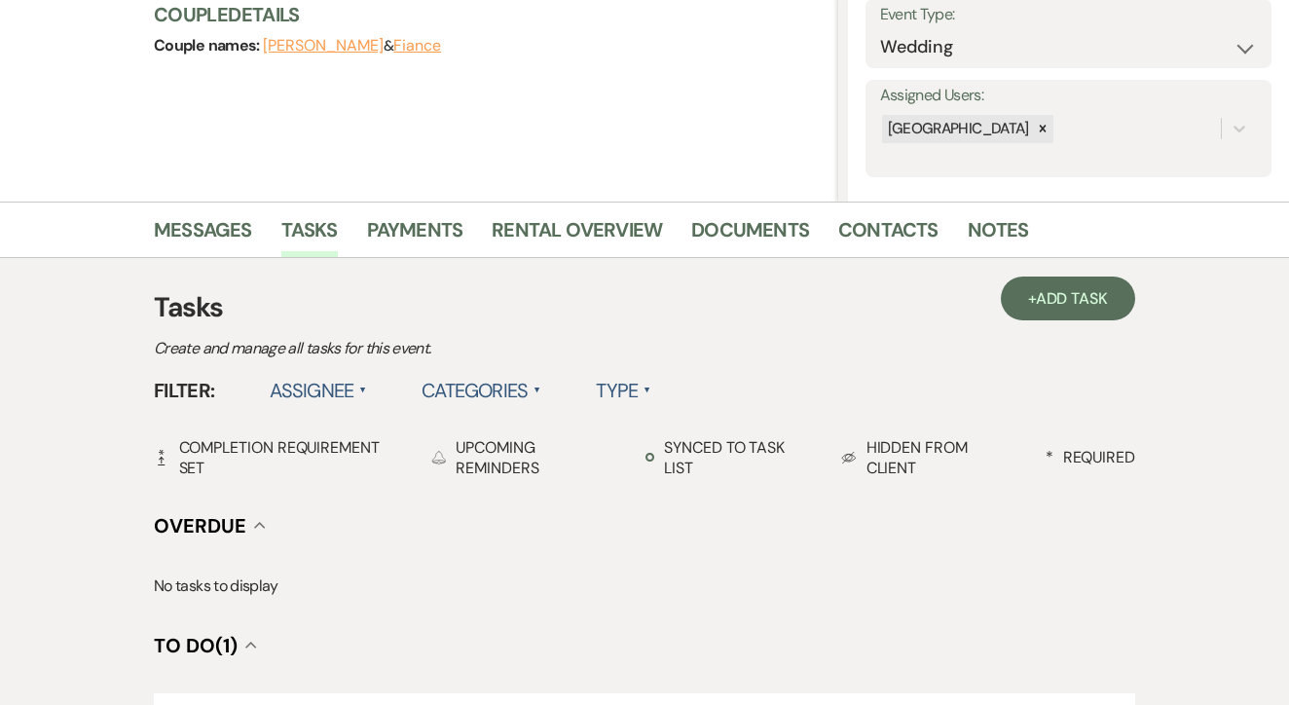
scroll to position [292, 0]
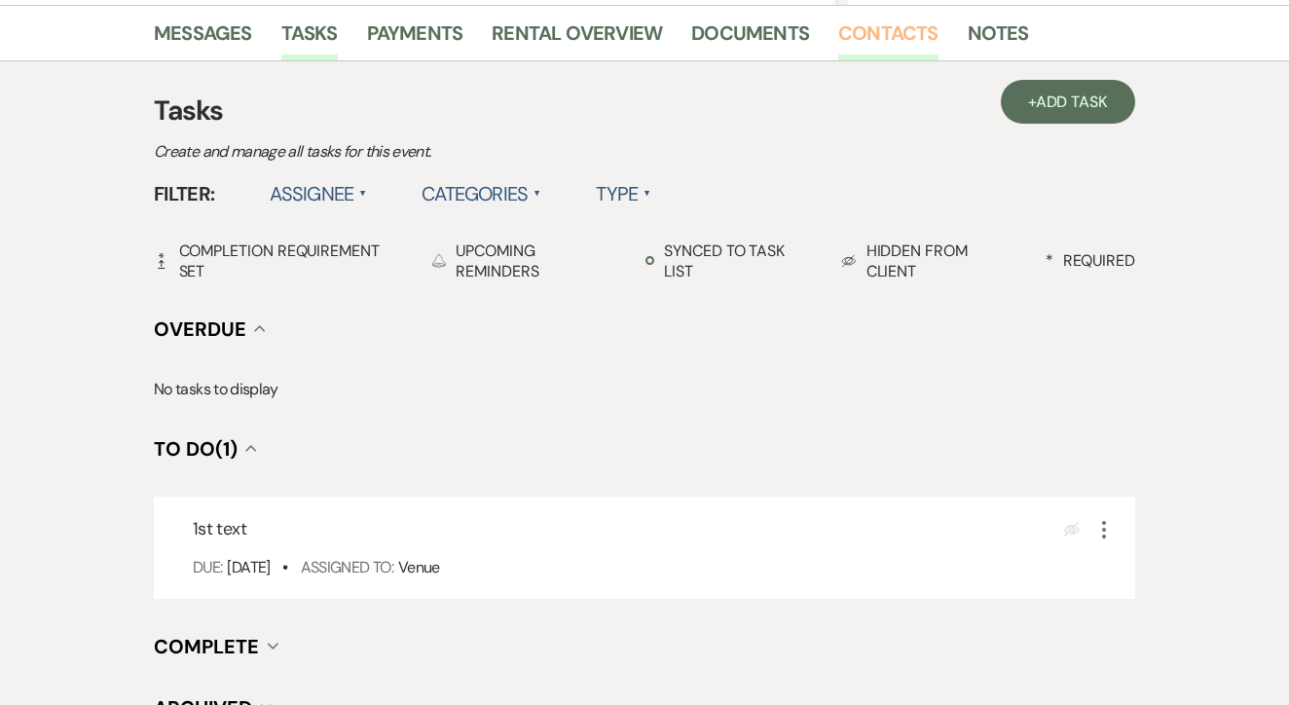
click at [906, 32] on link "Contacts" at bounding box center [889, 39] width 100 height 43
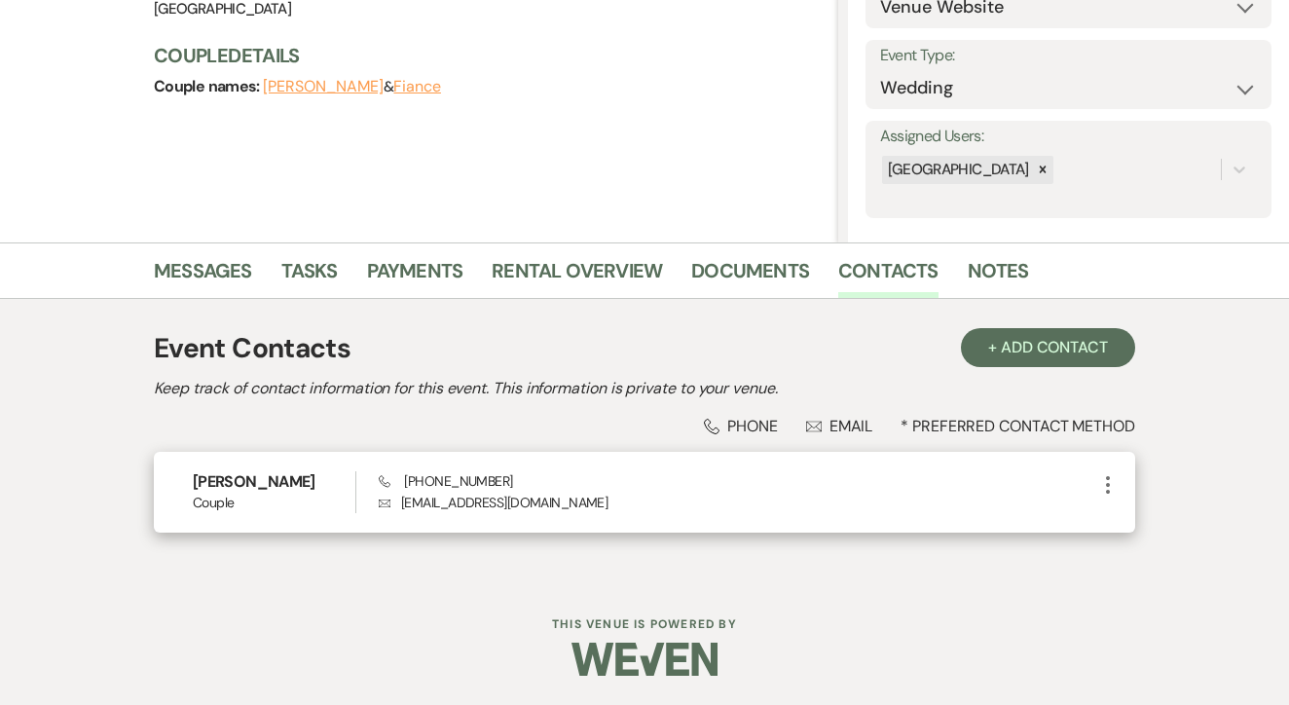
scroll to position [245, 0]
drag, startPoint x: 393, startPoint y: 486, endPoint x: 544, endPoint y: 484, distance: 151.0
click at [547, 484] on div "Phone (972) 800-3396 Envelope sammi81998@yahoo.com" at bounding box center [738, 493] width 718 height 42
copy span "(972) 800-3396"
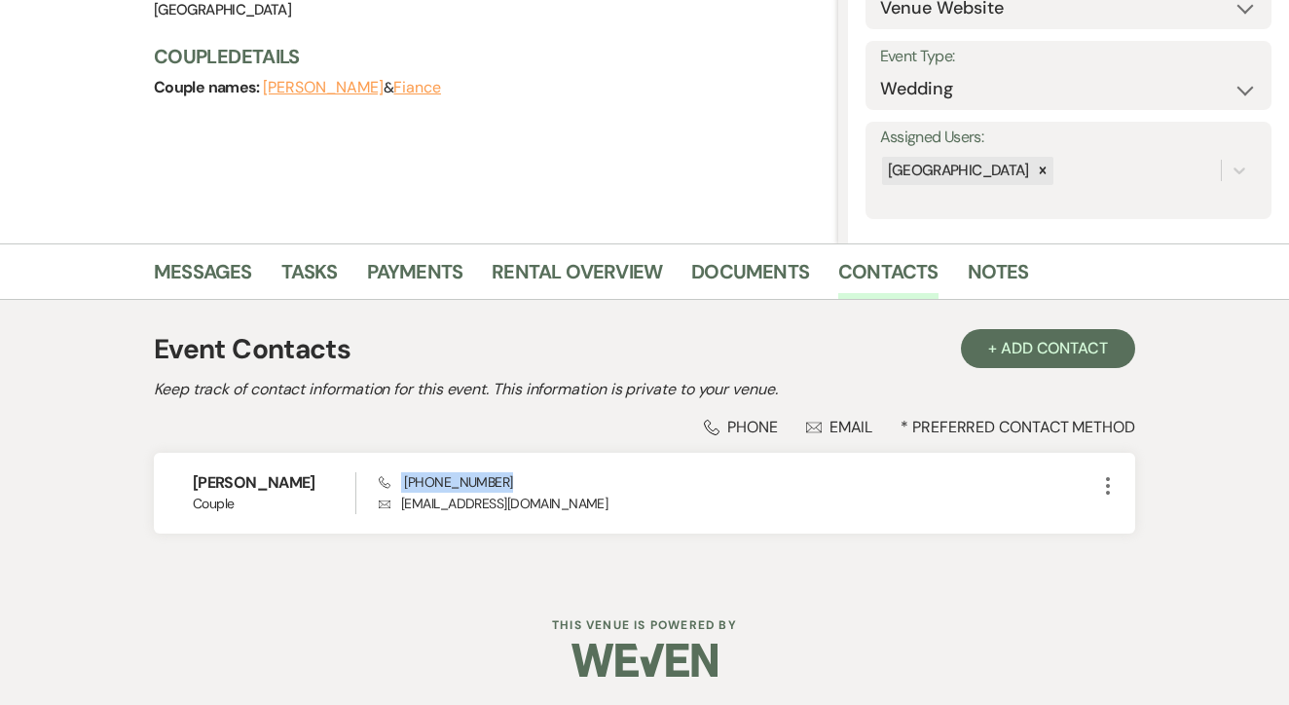
click at [1289, 349] on div "Messages Tasks Payments Rental Overview Documents Contacts Notes Event Contacts…" at bounding box center [644, 411] width 1289 height 337
click at [232, 280] on link "Messages" at bounding box center [203, 277] width 98 height 43
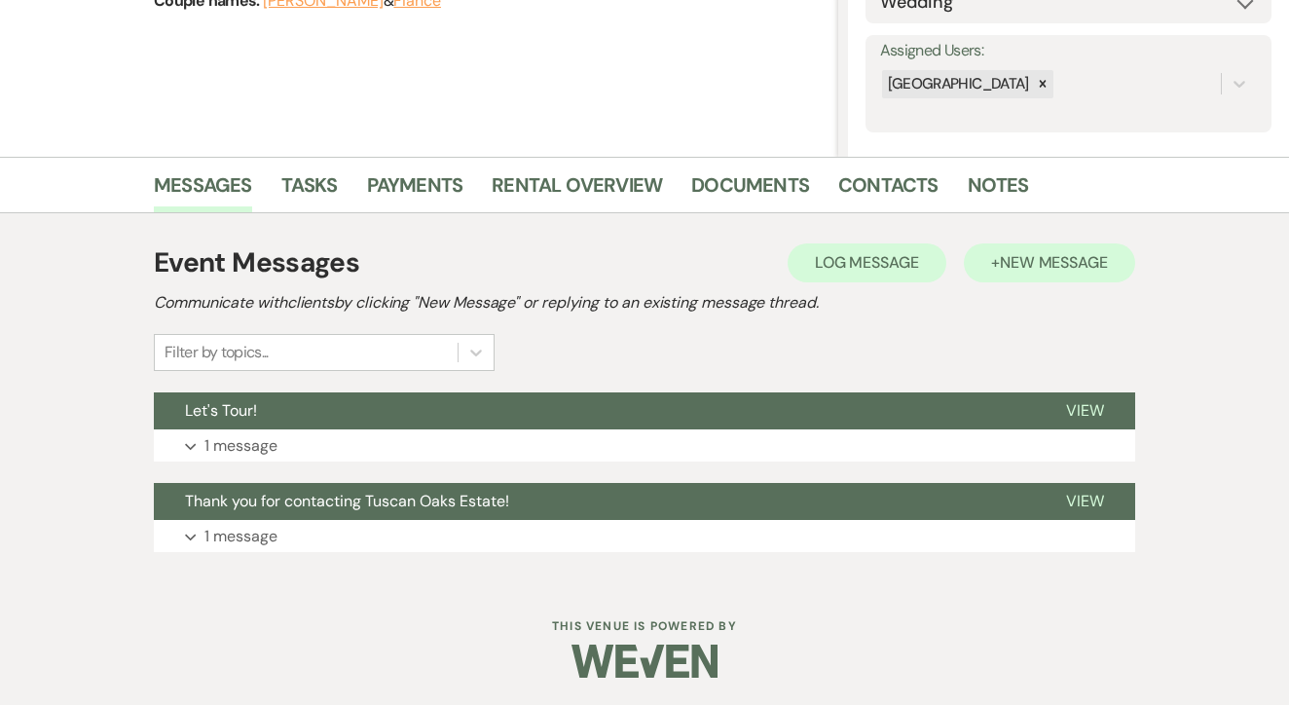
click at [1043, 268] on span "New Message" at bounding box center [1054, 262] width 108 height 20
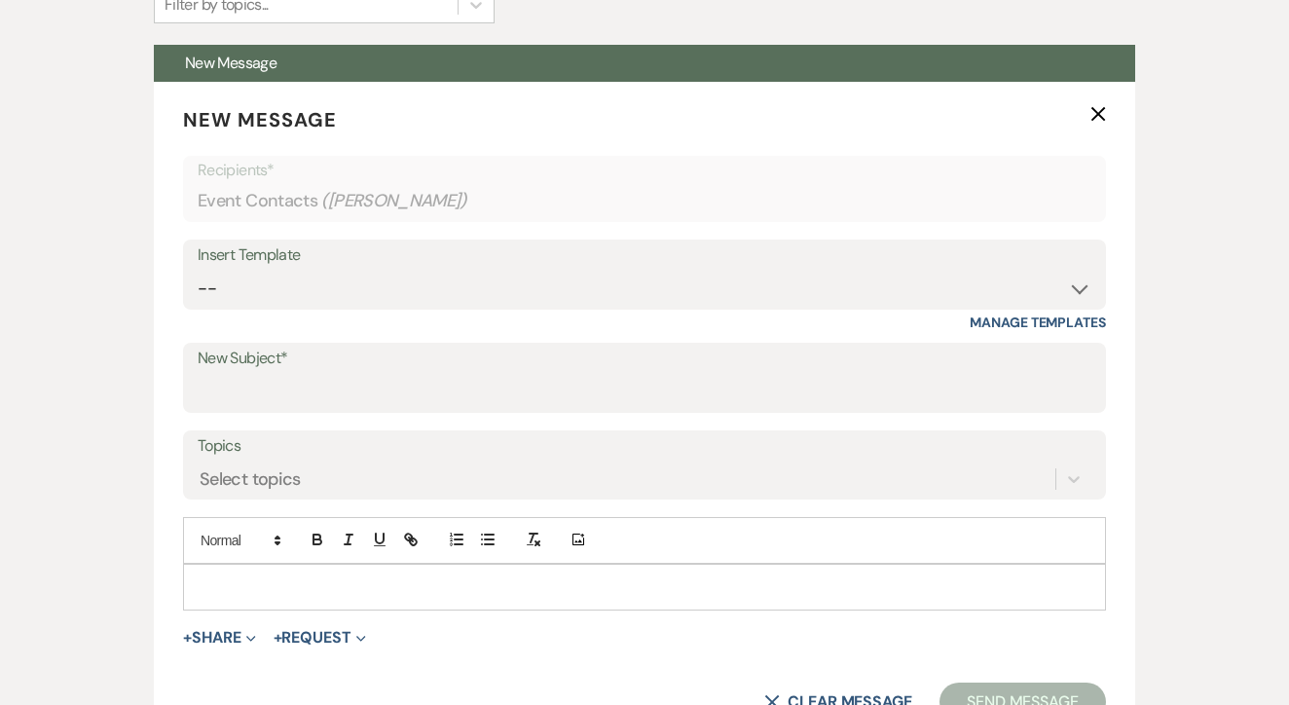
scroll to position [683, 0]
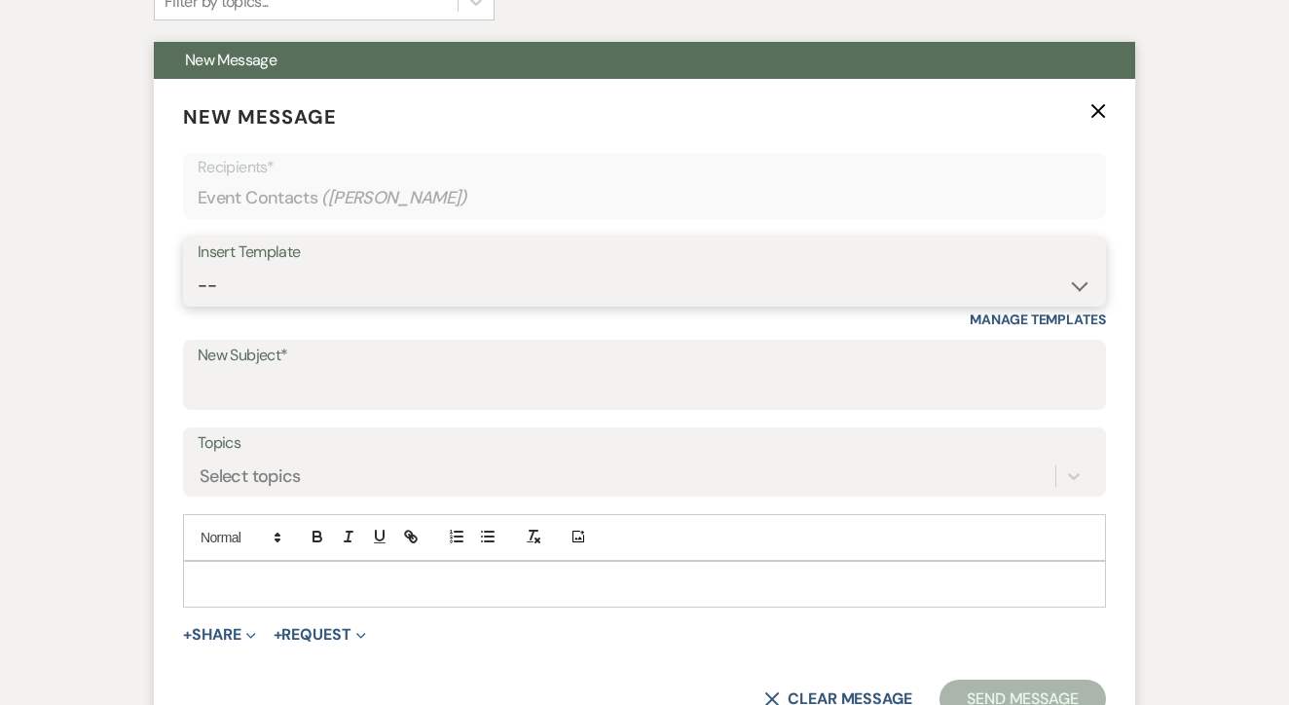
click at [447, 280] on select "-- Lead: Automated Intro Email (Wedding) Lead: 1st Follow Up Email Images Lead:…" at bounding box center [645, 286] width 894 height 38
select select "1206"
type input "1st TEXT"
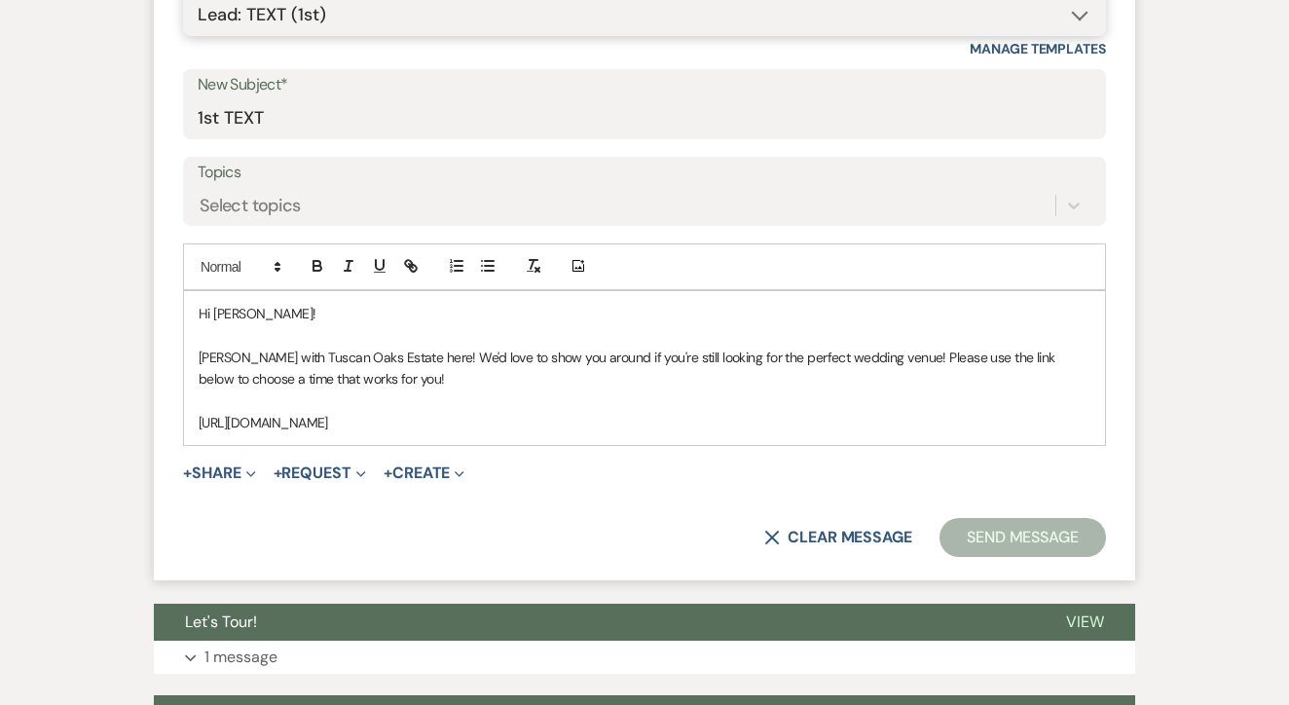
scroll to position [954, 0]
drag, startPoint x: 193, startPoint y: 300, endPoint x: 550, endPoint y: 441, distance: 384.3
click at [550, 441] on form "New Message X Saving draft... Recipients* Event Contacts ( Sabrina Mitchell ) I…" at bounding box center [645, 193] width 982 height 773
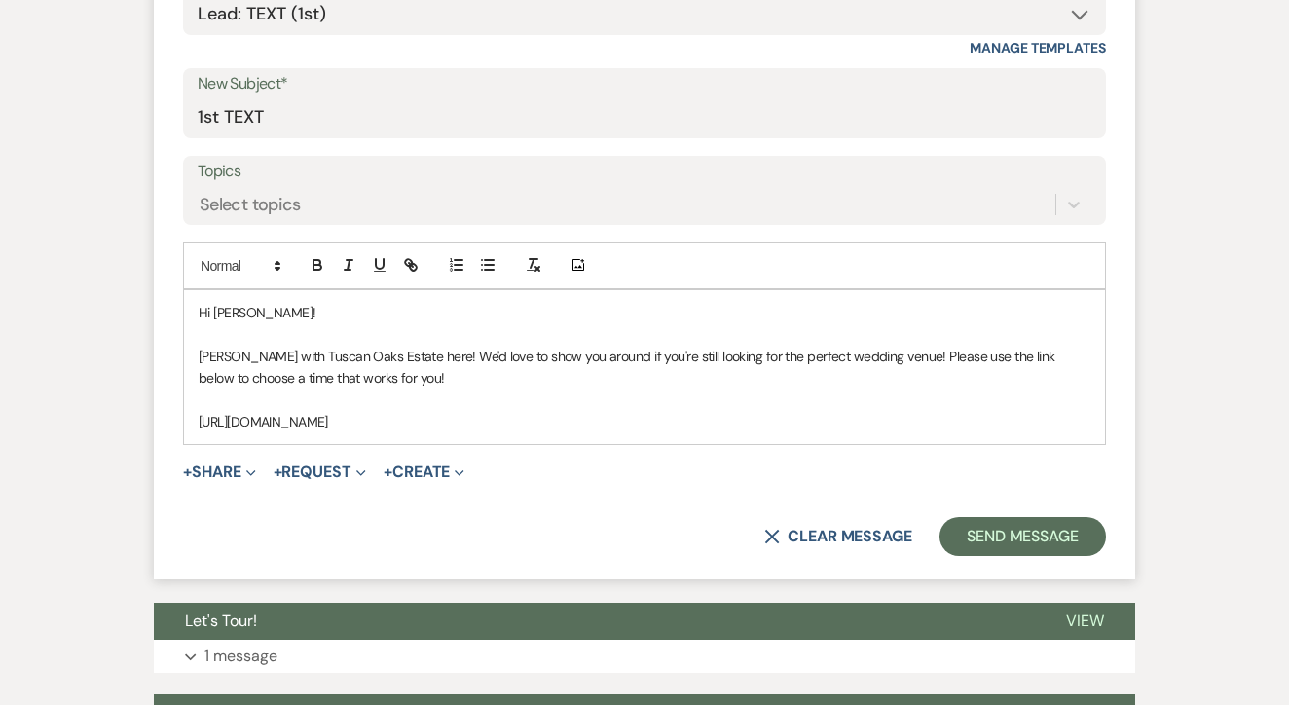
copy div "Hi Sabrina! Maggie with Tuscan Oaks Estate here! We'd love to show you around i…"
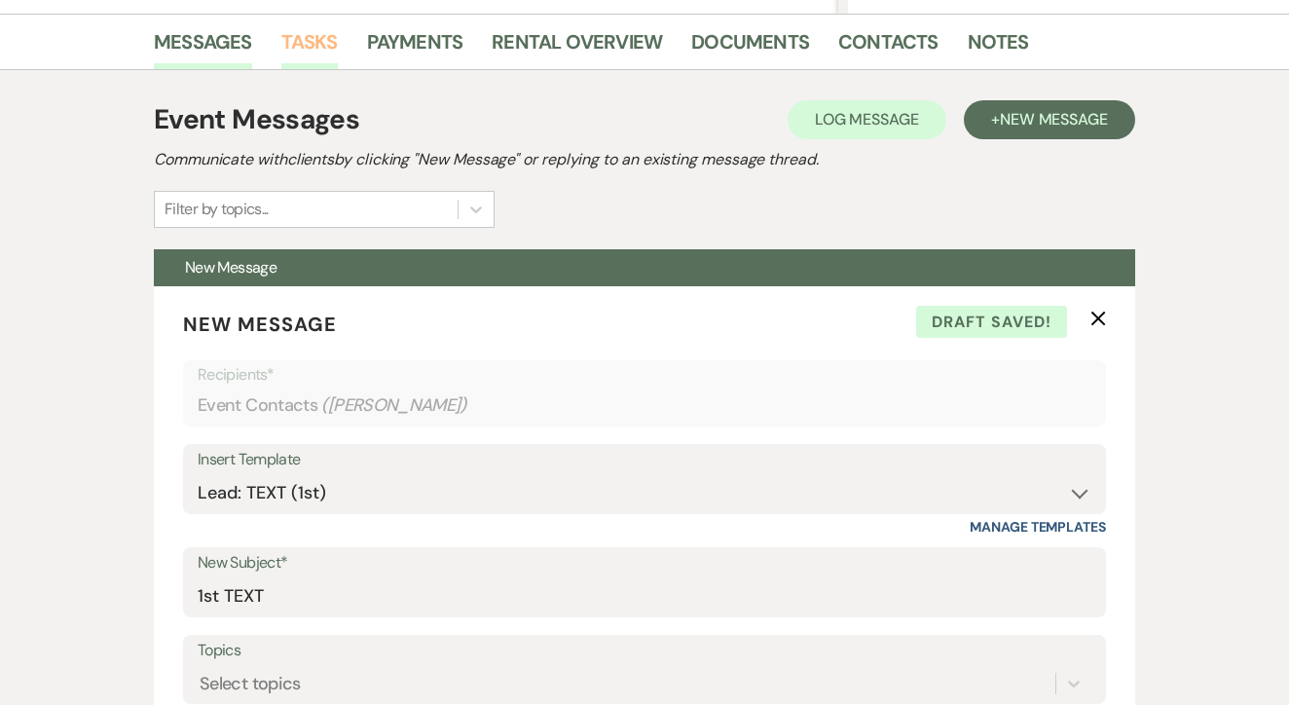
click at [324, 49] on link "Tasks" at bounding box center [309, 47] width 56 height 43
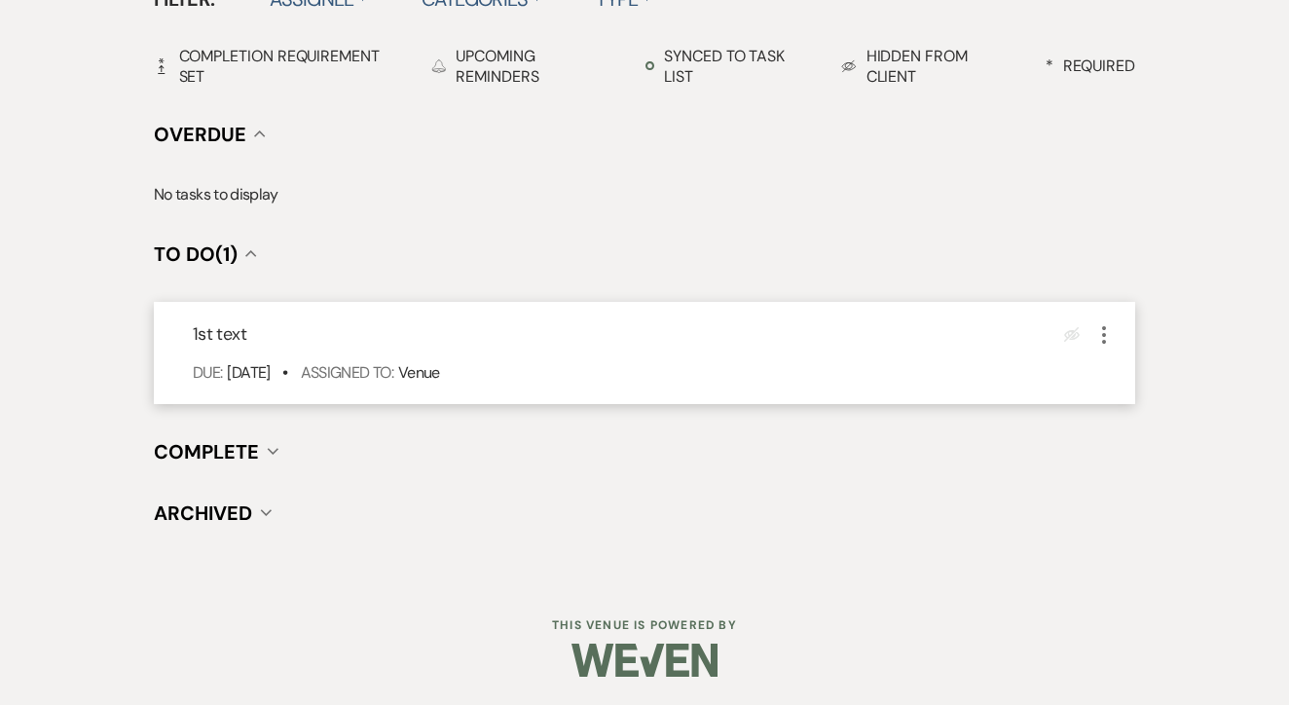
scroll to position [678, 0]
click at [1084, 334] on div "Eye Blocked More" at bounding box center [1091, 335] width 52 height 26
click at [1109, 334] on icon "More" at bounding box center [1104, 335] width 23 height 23
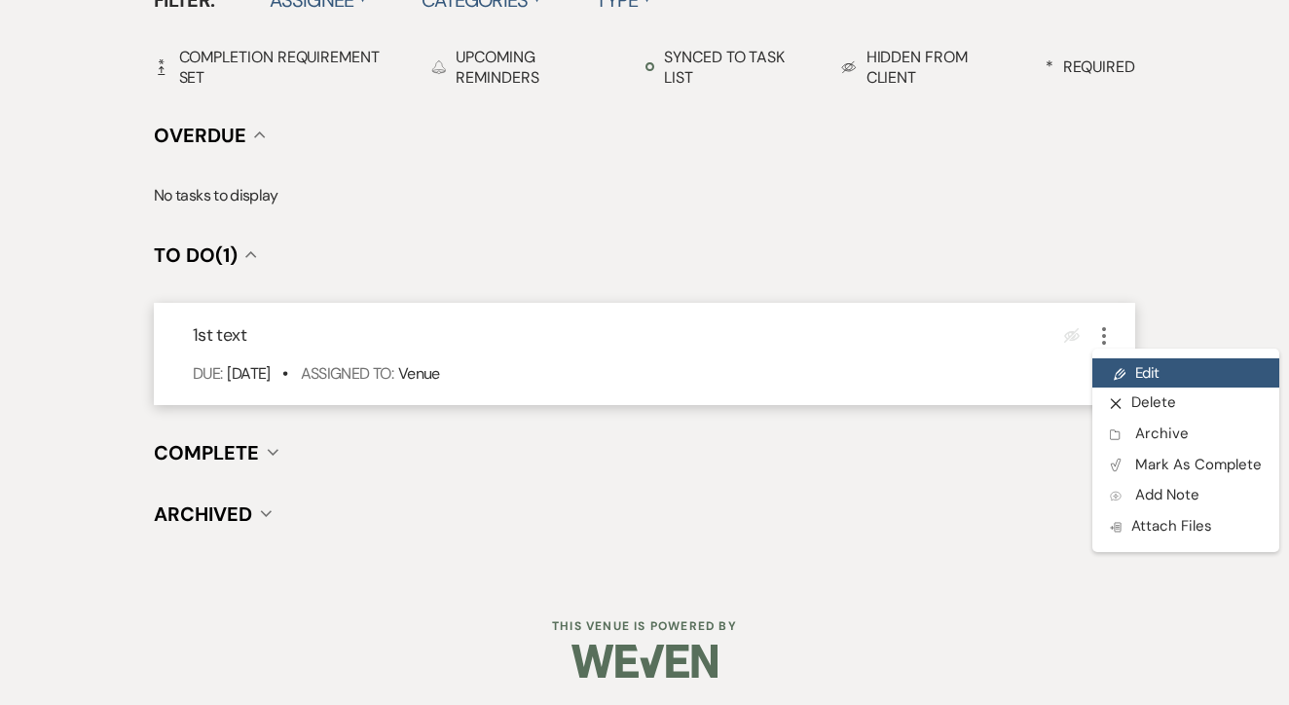
click at [1137, 369] on link "Pencil Edit" at bounding box center [1186, 372] width 187 height 29
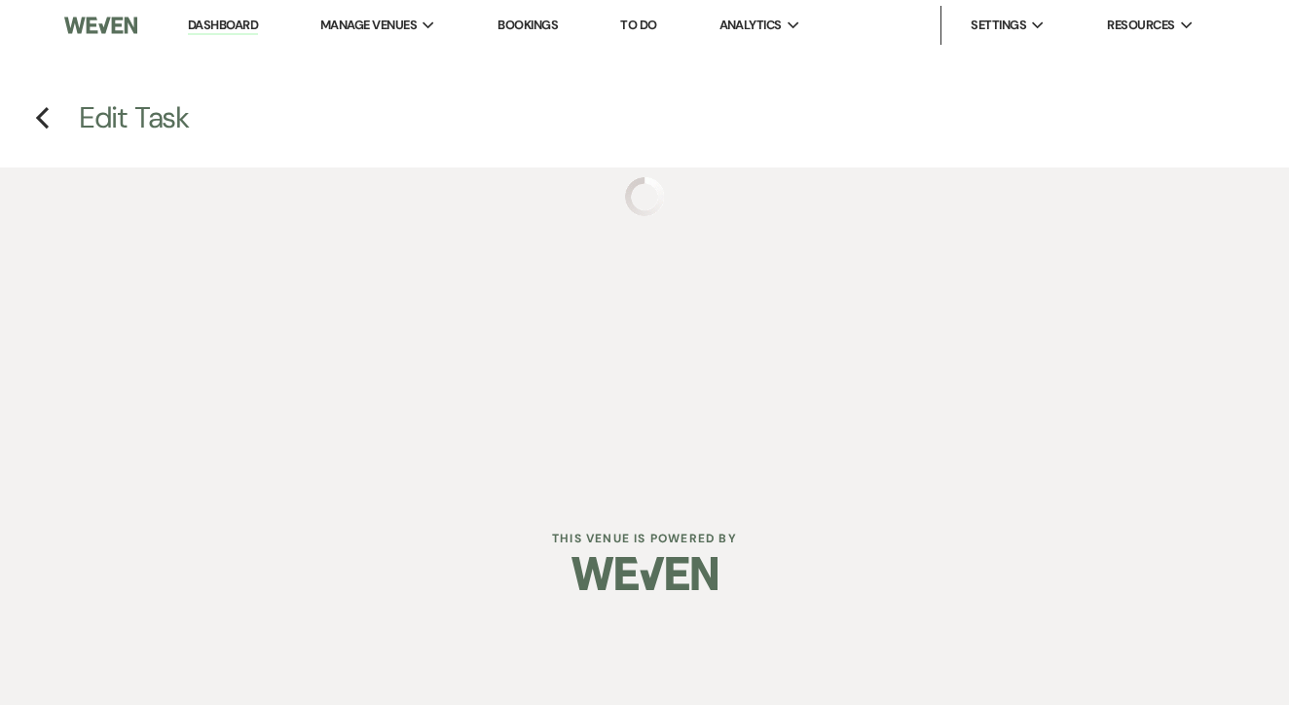
select select "false"
select select "venueHost"
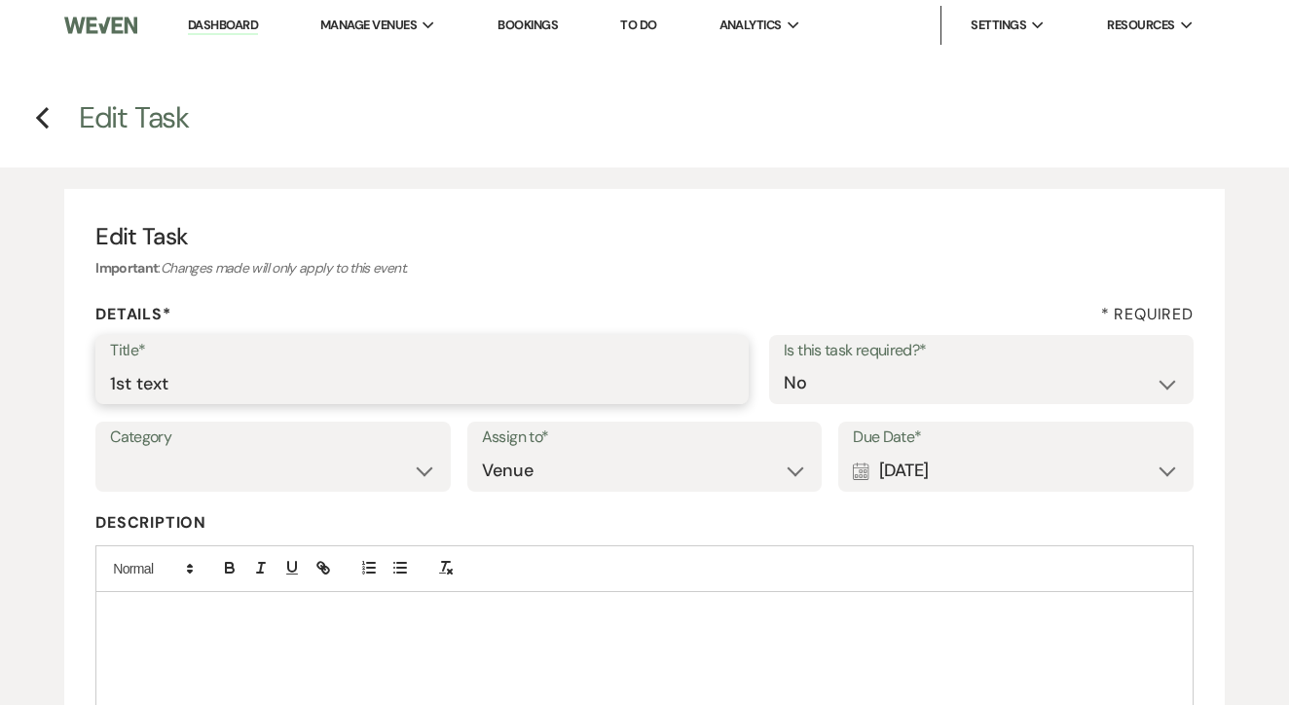
click at [547, 381] on input "1st text" at bounding box center [422, 383] width 624 height 38
type input "2nd"
click at [1003, 464] on div "Calendar [DATE] Expand" at bounding box center [1016, 471] width 326 height 38
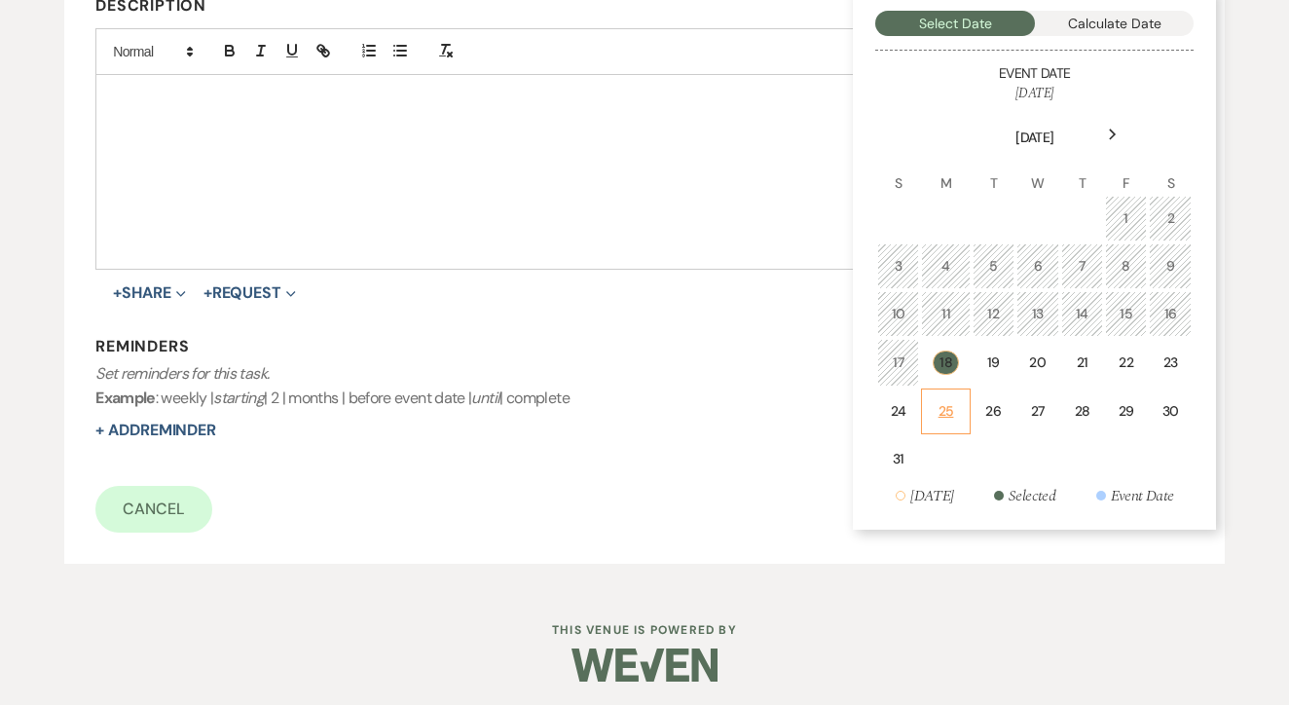
scroll to position [516, 0]
click at [949, 410] on div "25" at bounding box center [945, 412] width 23 height 20
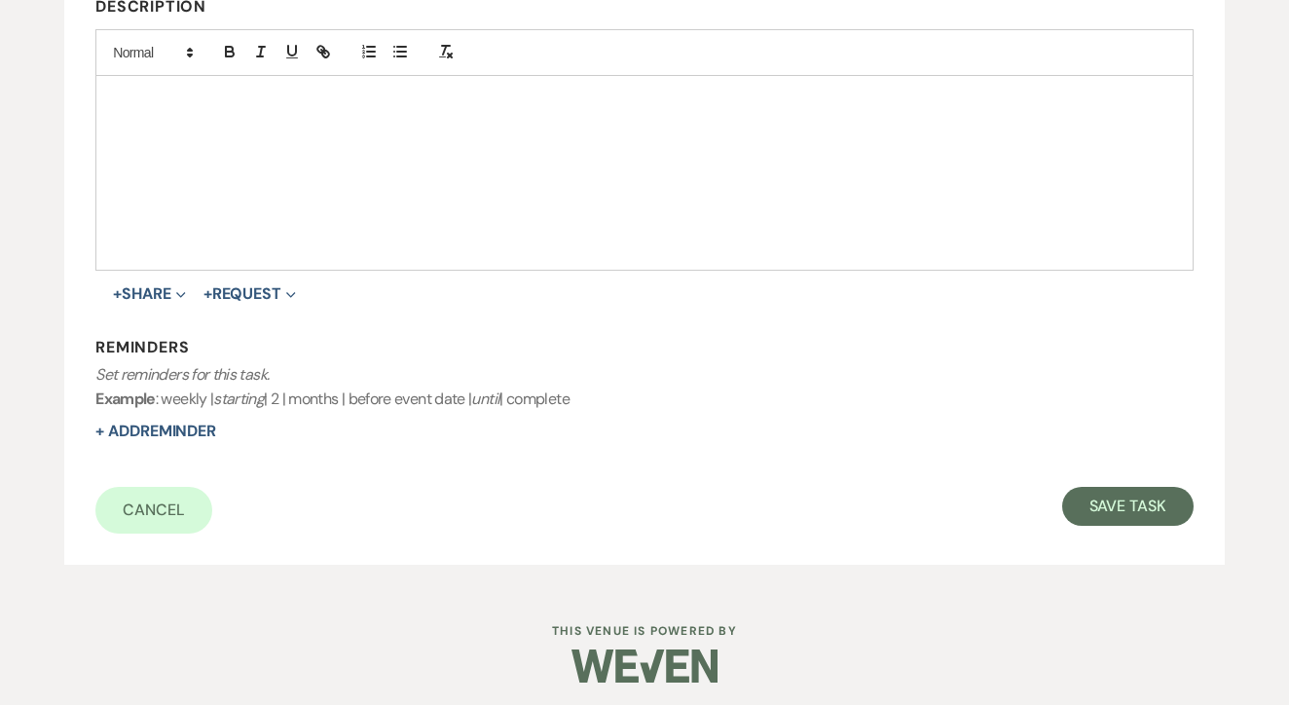
click at [1181, 525] on div "Cancel Save Task" at bounding box center [644, 510] width 1099 height 47
click at [1164, 505] on button "Save Task" at bounding box center [1128, 506] width 131 height 39
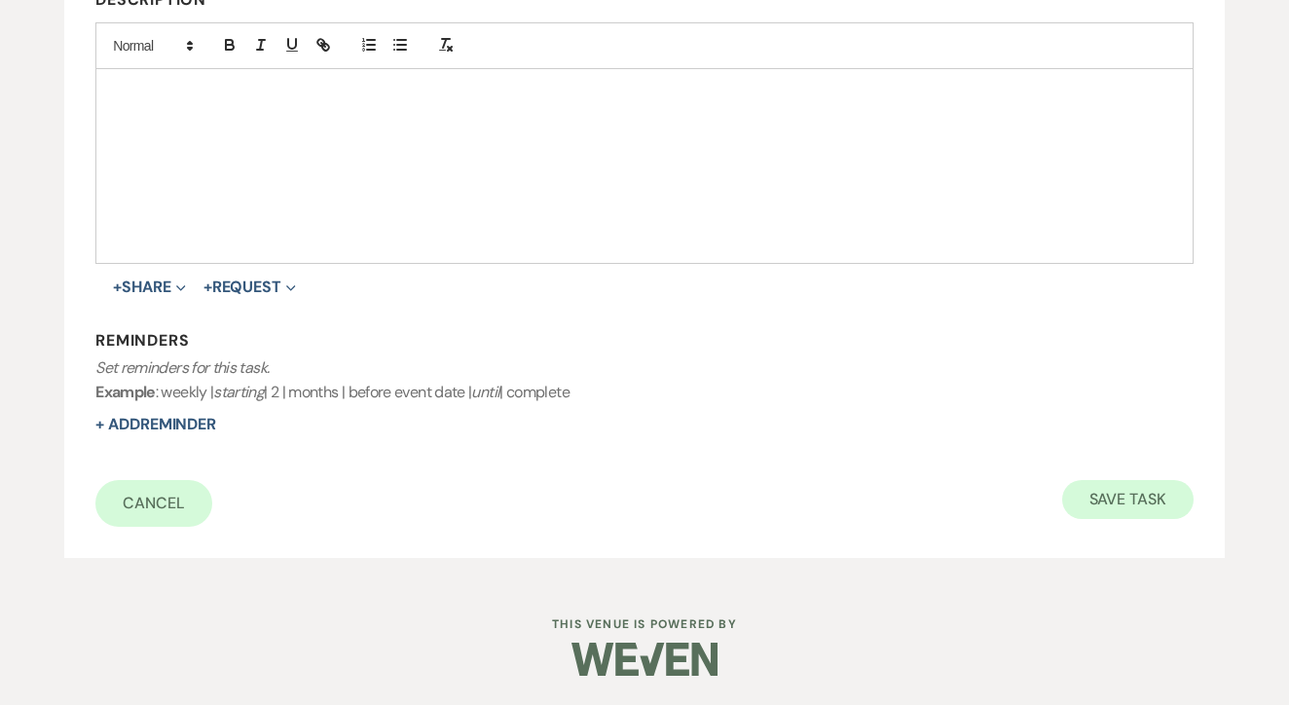
select select "5"
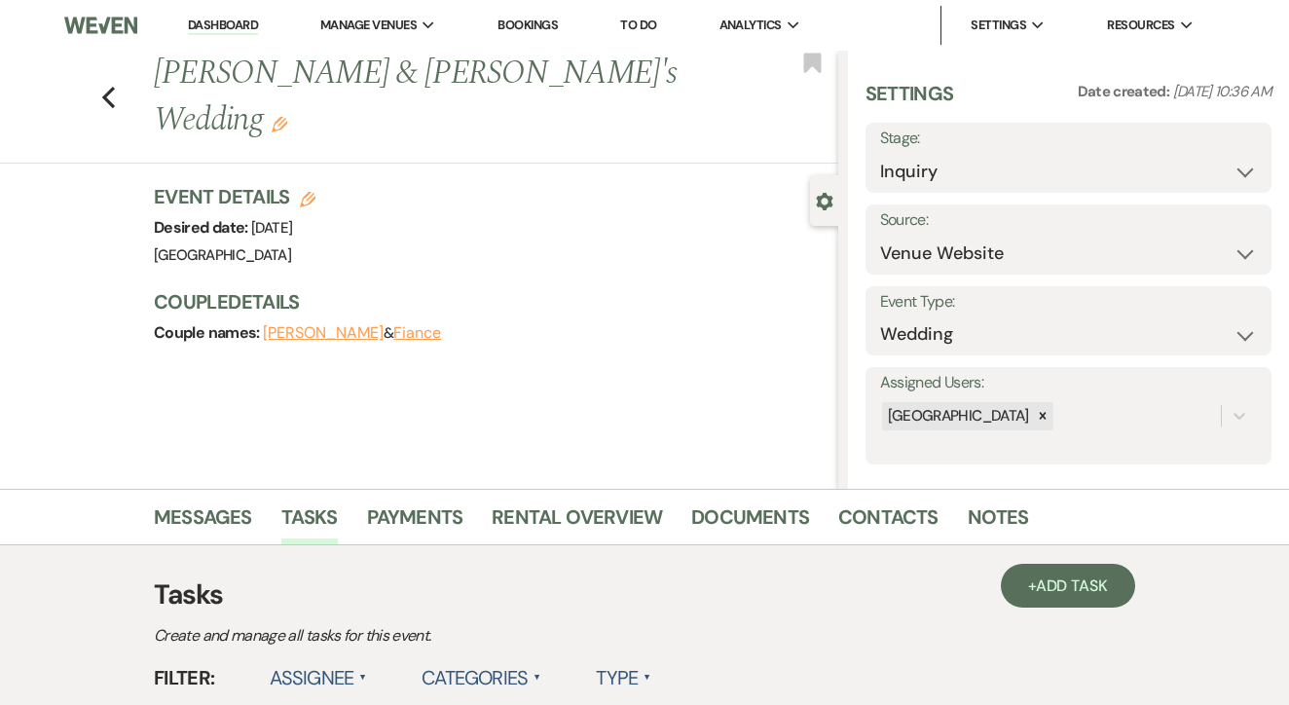
scroll to position [0, 0]
click at [654, 28] on link "To Do" at bounding box center [638, 25] width 36 height 17
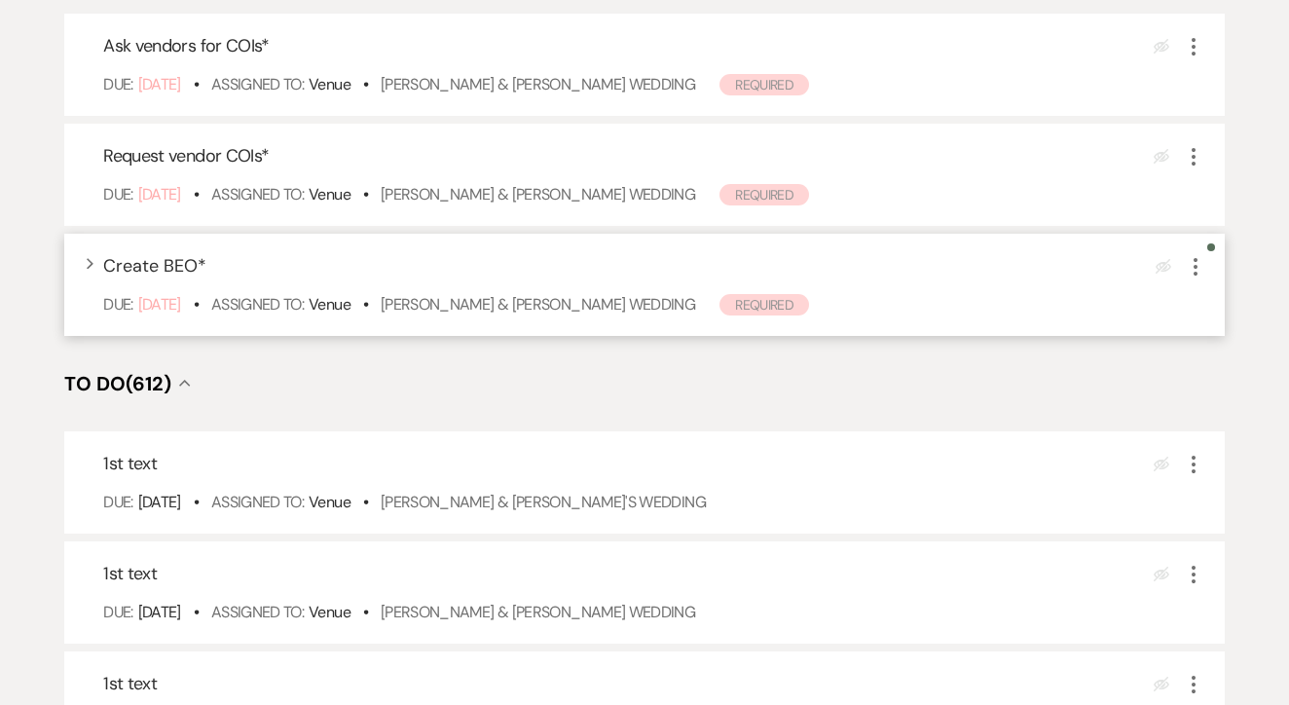
scroll to position [377, 0]
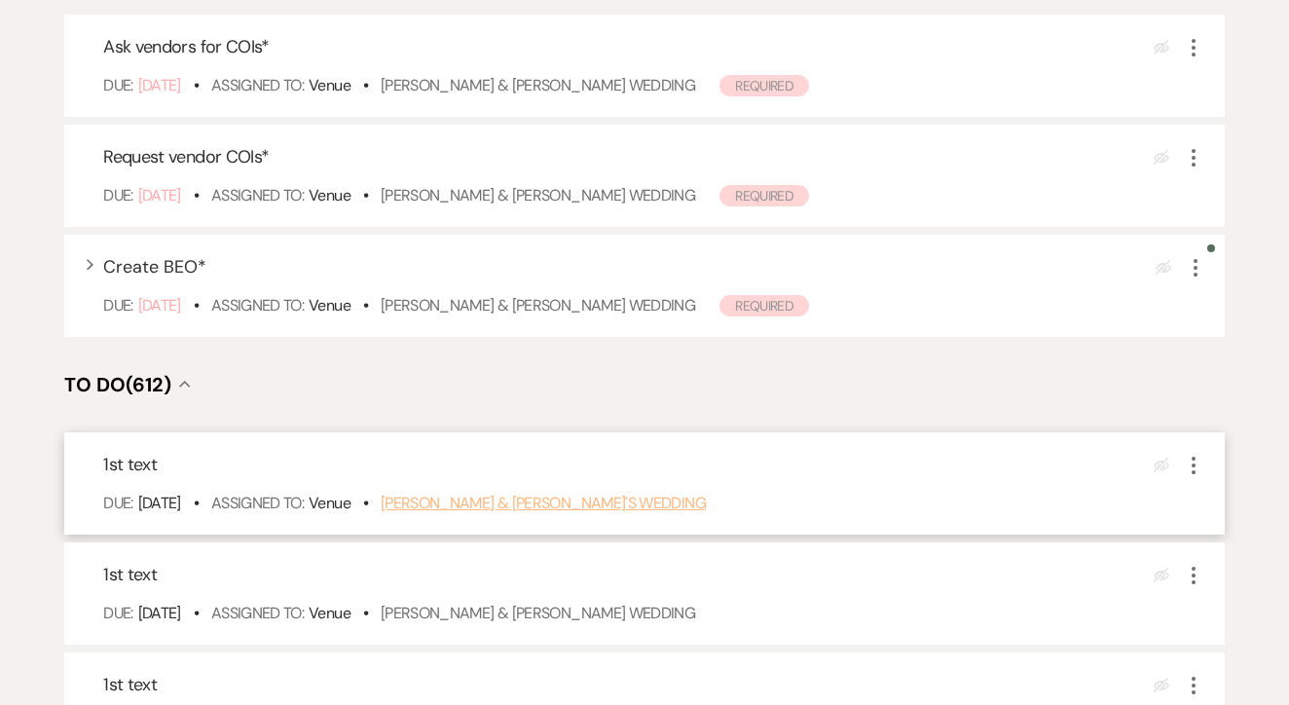
click at [528, 513] on link "Amy & Amber's Wedding" at bounding box center [543, 503] width 325 height 20
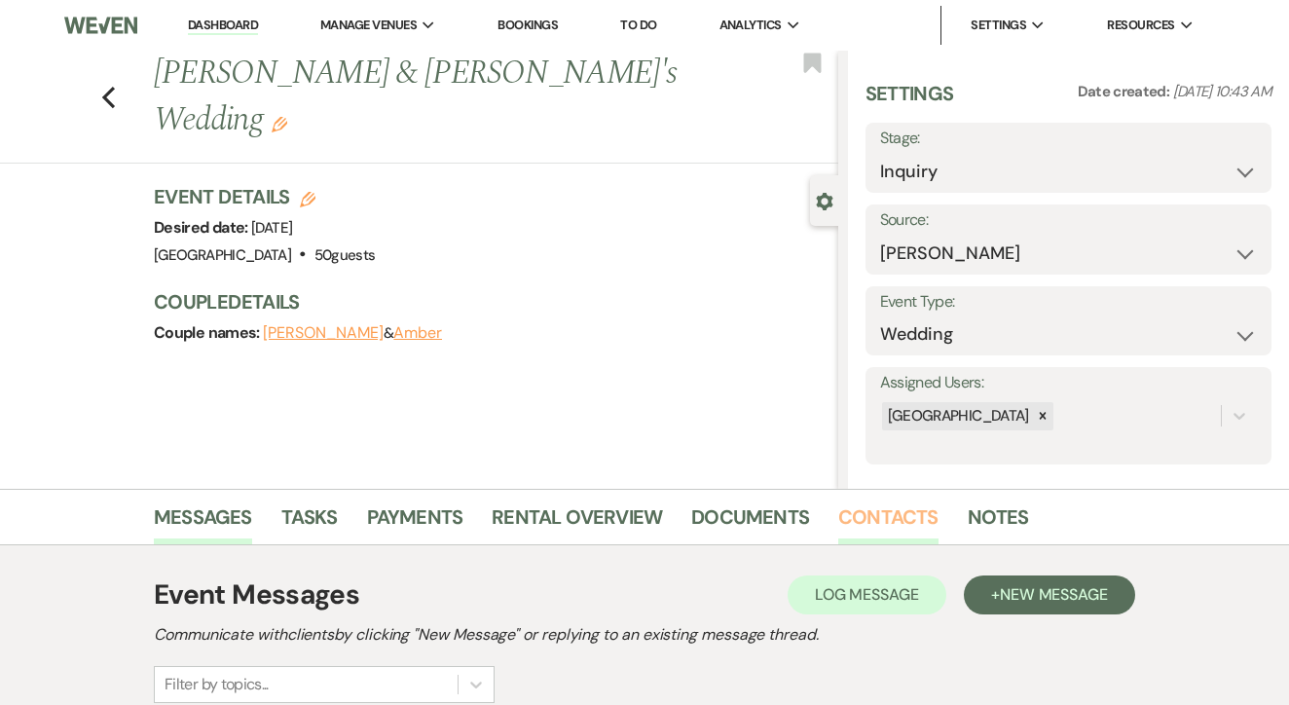
click at [862, 530] on link "Contacts" at bounding box center [889, 523] width 100 height 43
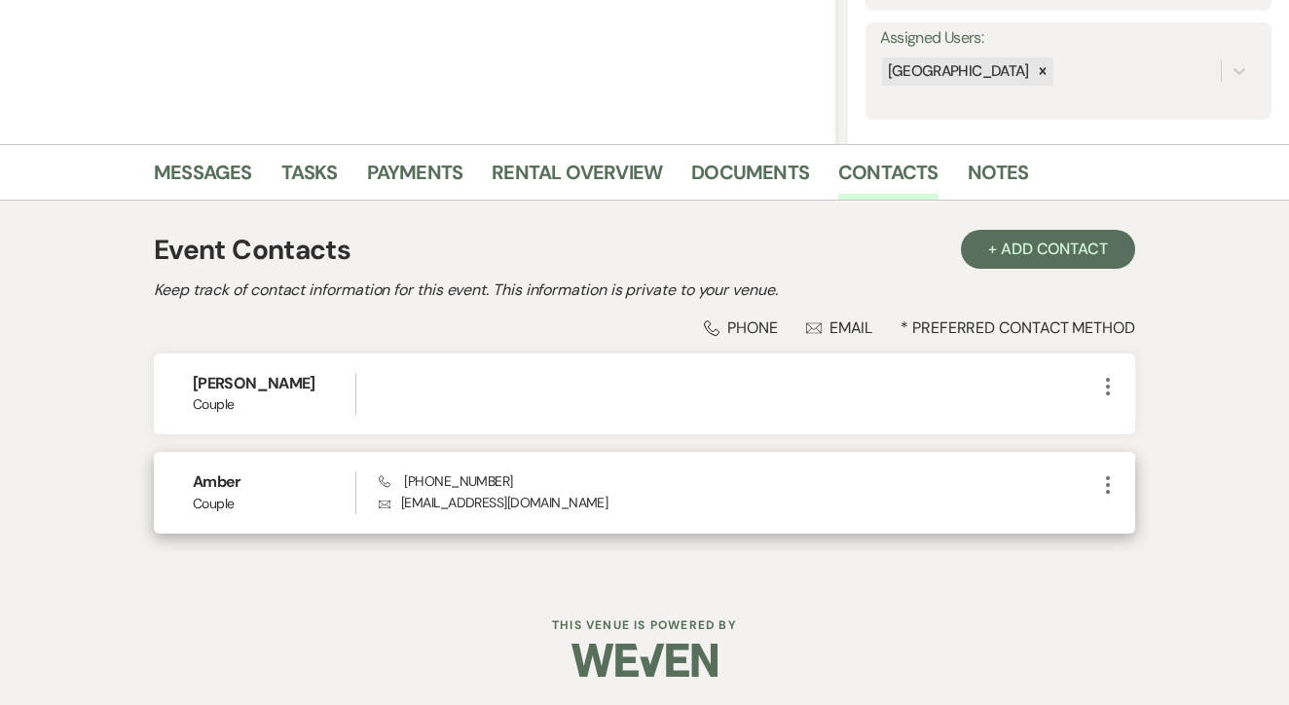
scroll to position [344, 0]
drag, startPoint x: 401, startPoint y: 468, endPoint x: 551, endPoint y: 470, distance: 150.0
click at [551, 470] on div "Amber Couple Phone [PHONE_NUMBER] Envelope [EMAIL_ADDRESS][DOMAIN_NAME] More" at bounding box center [645, 493] width 982 height 81
drag, startPoint x: 402, startPoint y: 477, endPoint x: 505, endPoint y: 479, distance: 103.3
click at [505, 479] on div "Phone [PHONE_NUMBER] Envelope [EMAIL_ADDRESS][DOMAIN_NAME]" at bounding box center [738, 493] width 718 height 42
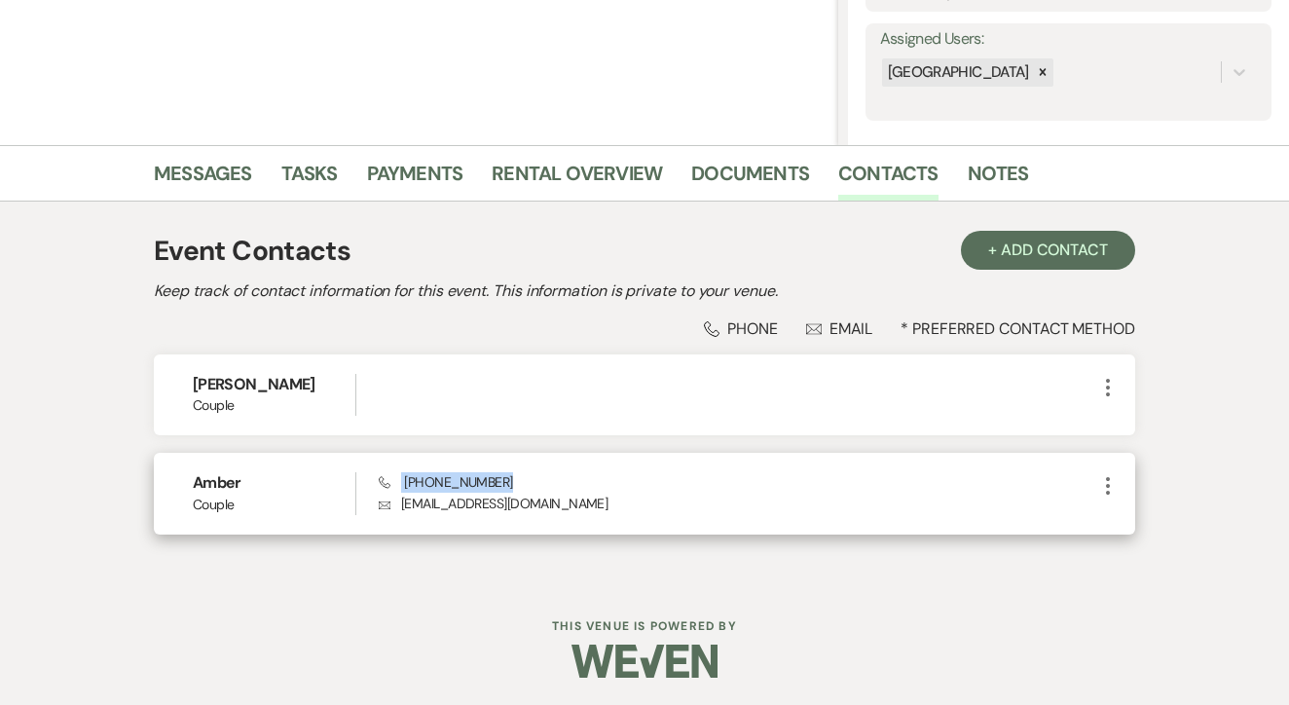
copy span "[PHONE_NUMBER]"
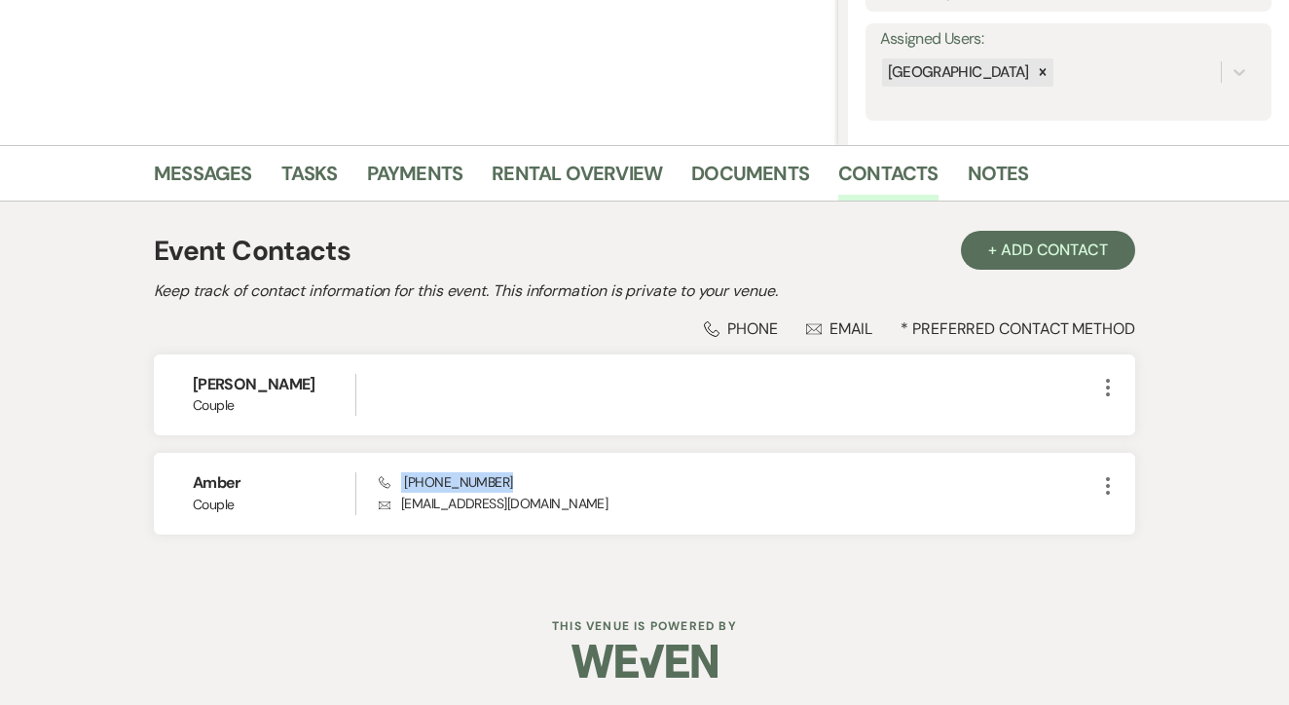
click at [178, 156] on li "Messages" at bounding box center [218, 177] width 128 height 47
click at [218, 206] on div "Event Contacts + Add Contact Keep track of contact information for this event. …" at bounding box center [645, 392] width 1110 height 380
click at [218, 196] on link "Messages" at bounding box center [203, 179] width 98 height 43
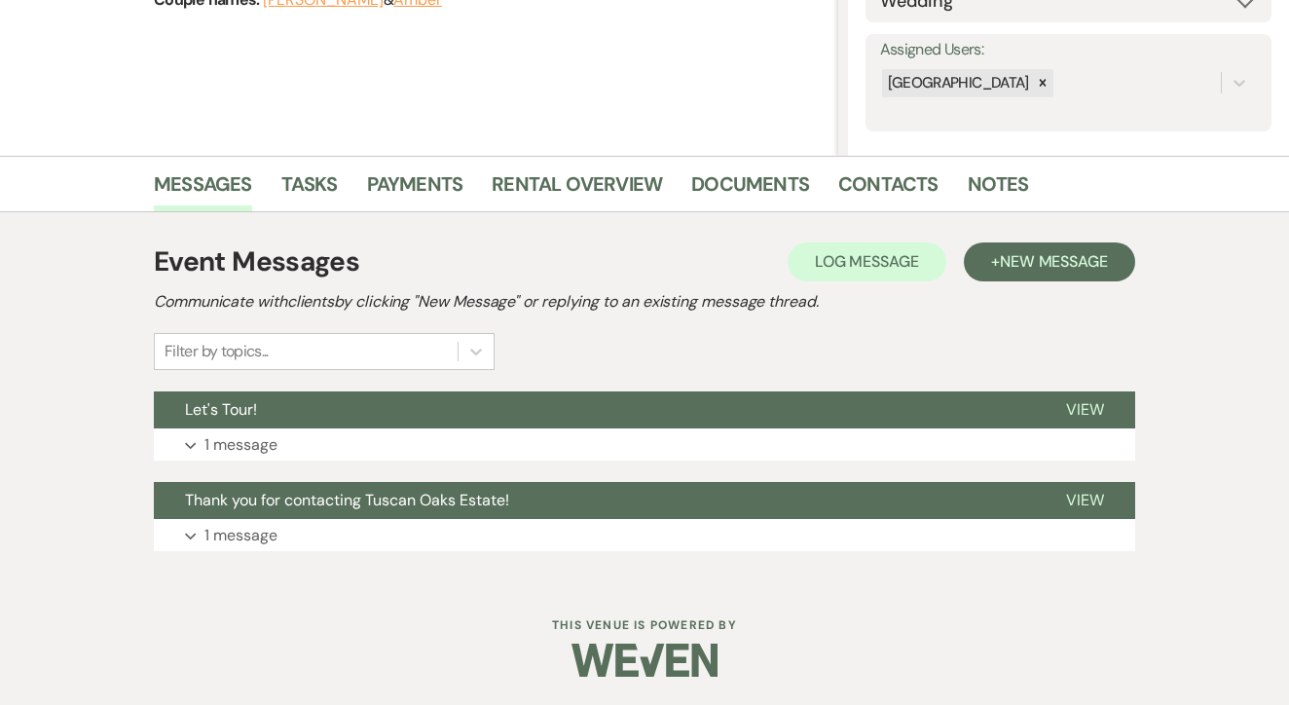
scroll to position [332, 0]
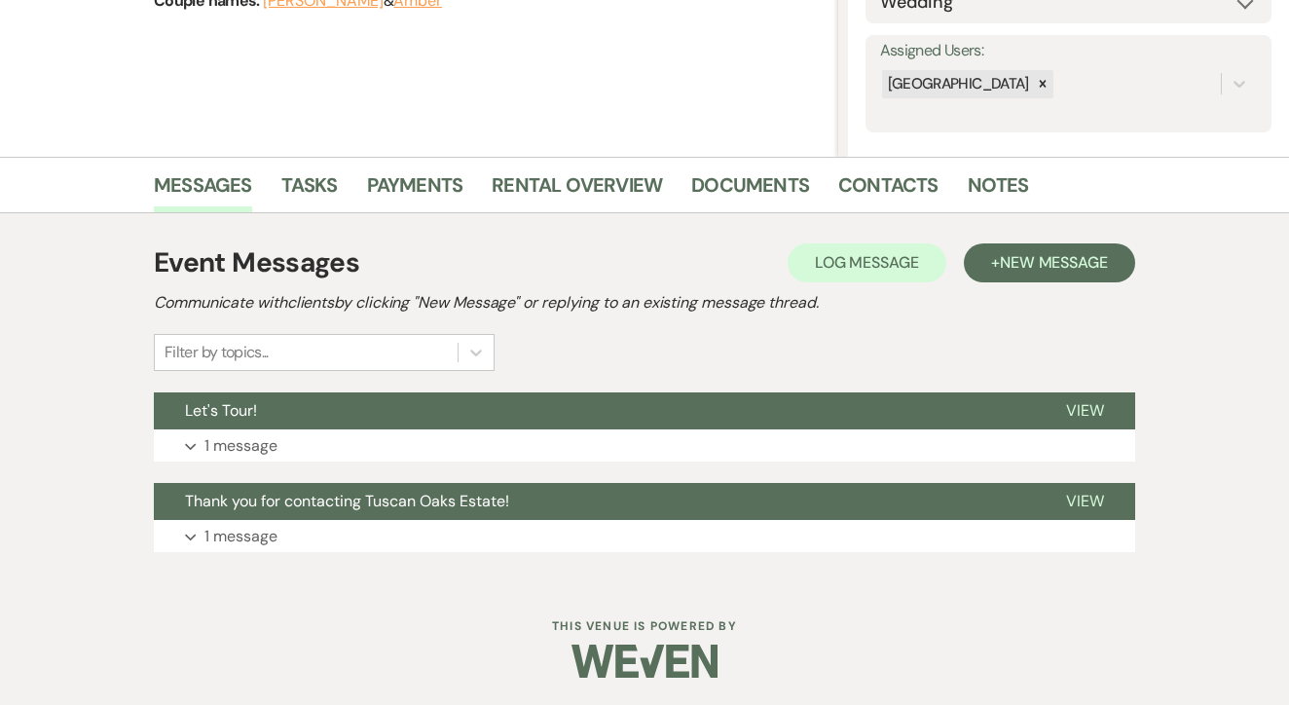
click at [1032, 242] on div "Event Messages Log Log Message + New Message Communicate with clients by clicki…" at bounding box center [645, 397] width 982 height 329
click at [1046, 252] on span "New Message" at bounding box center [1054, 262] width 108 height 20
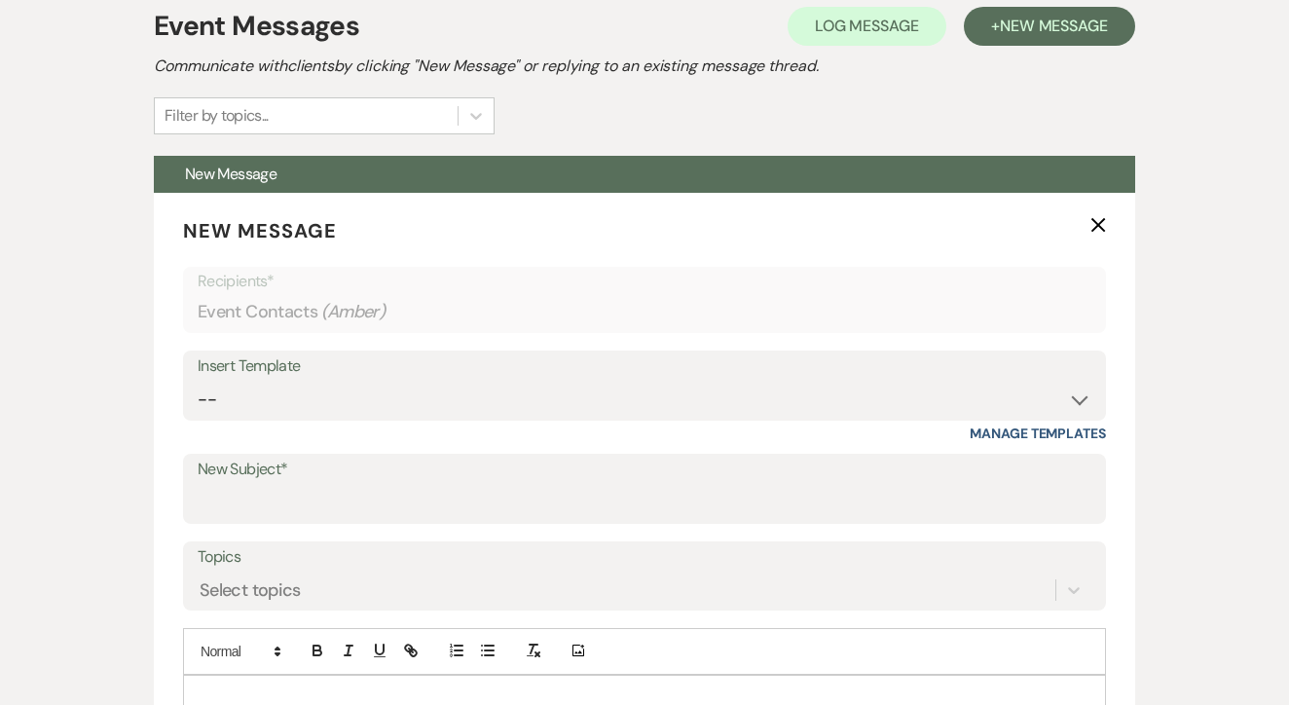
scroll to position [789, 0]
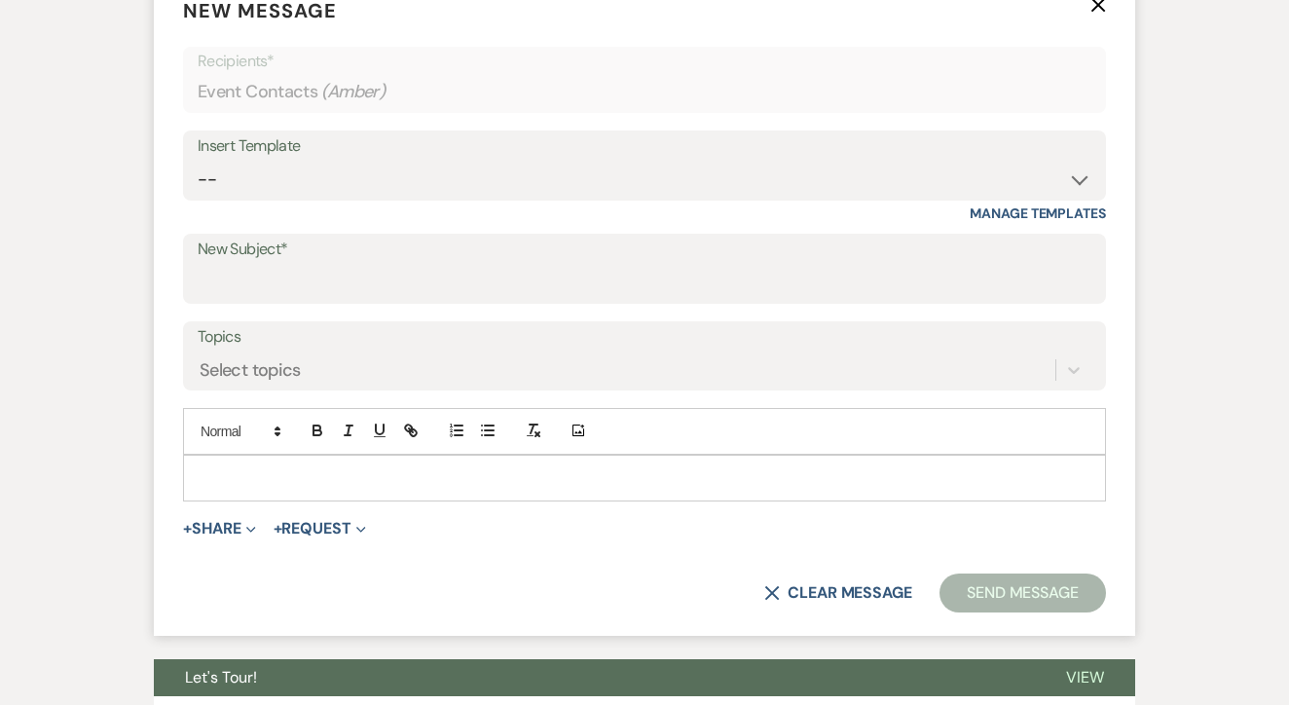
click at [544, 155] on div "Insert Template" at bounding box center [645, 146] width 894 height 28
click at [543, 195] on select "-- Lead: Automated Intro Email (Wedding) Lead: 1st Follow Up Email Images Lead:…" at bounding box center [645, 180] width 894 height 38
select select "1206"
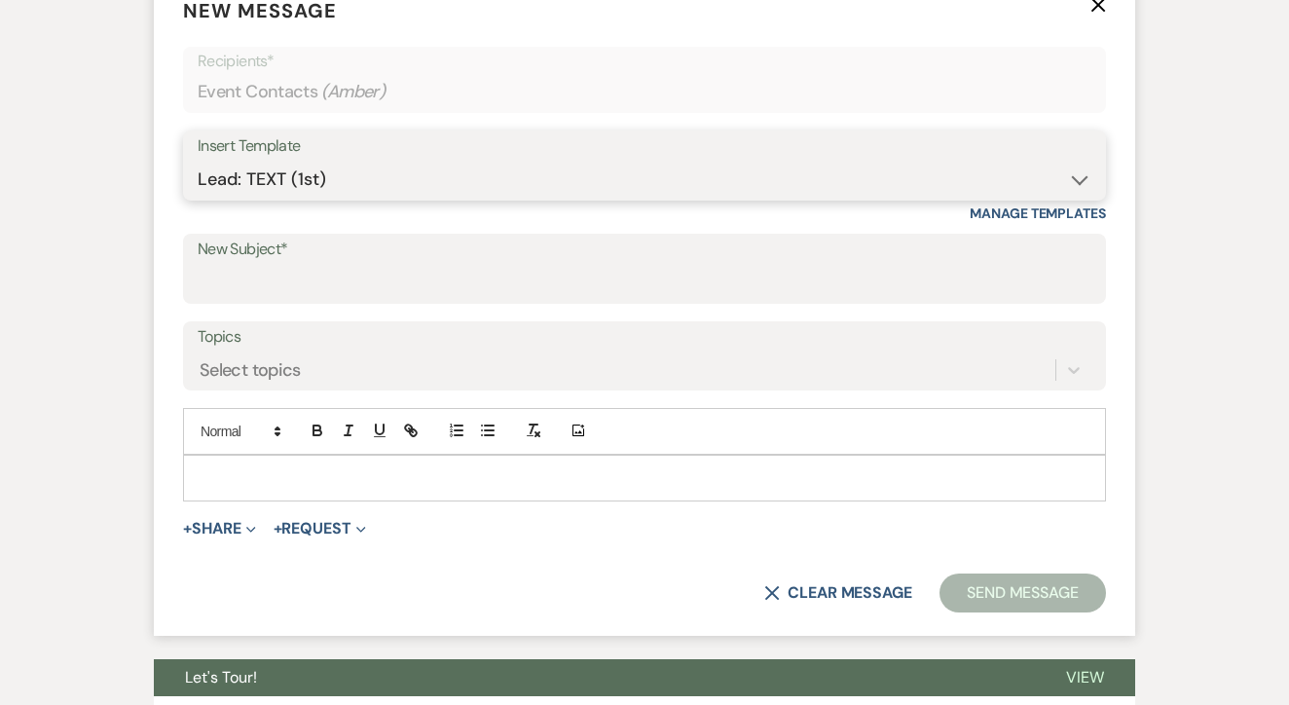
type input "1st TEXT"
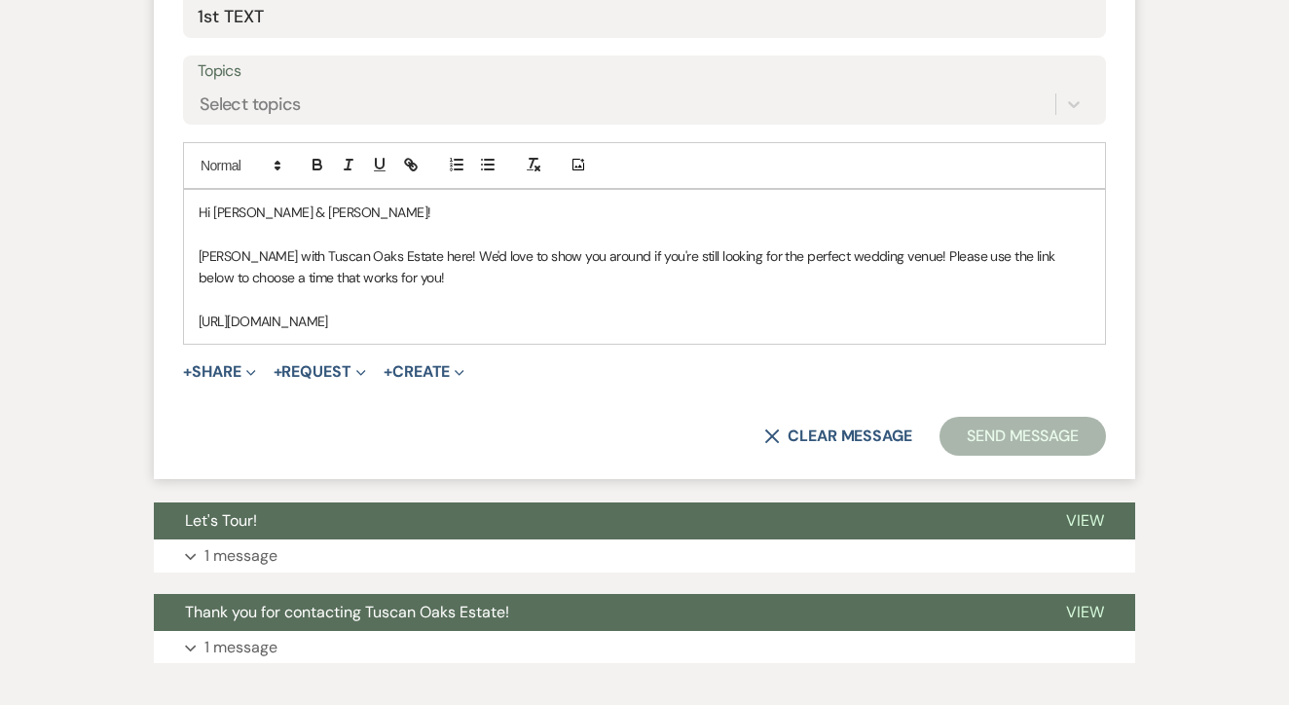
scroll to position [1053, 0]
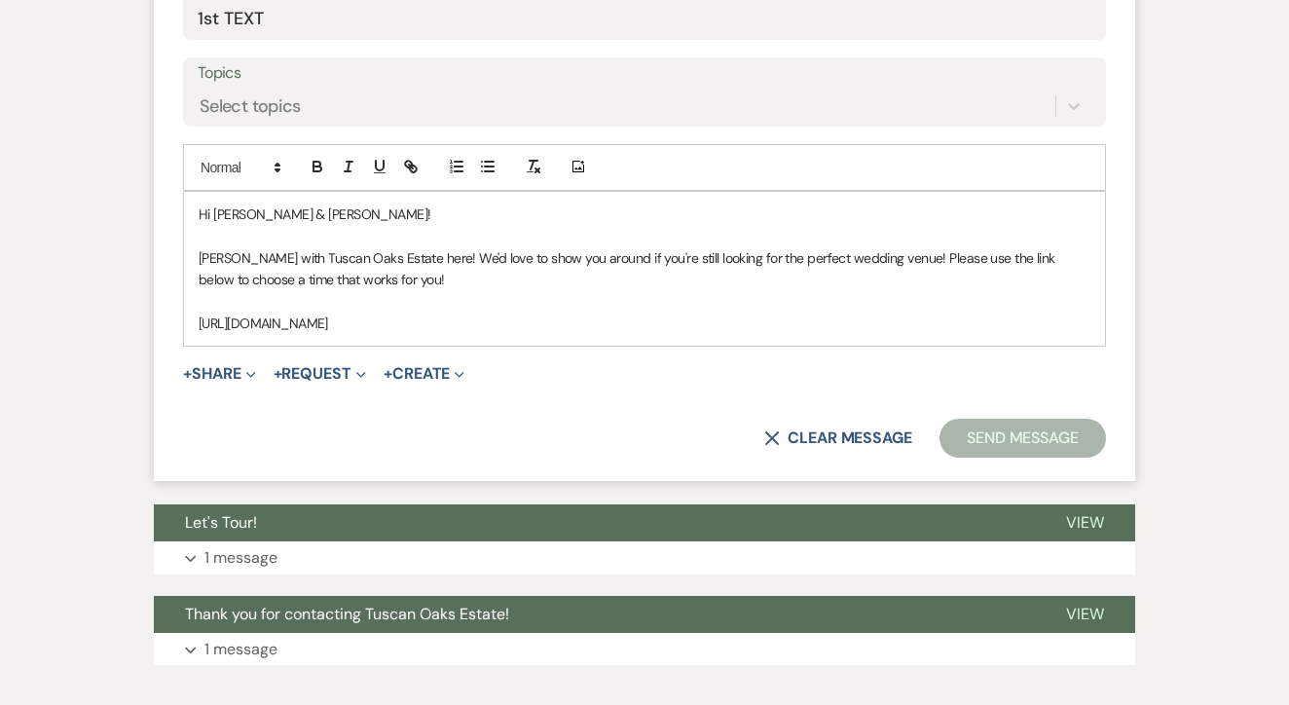
drag, startPoint x: 197, startPoint y: 211, endPoint x: 616, endPoint y: 368, distance: 447.2
click at [616, 368] on form "New Message X Saving draft... Recipients* Event Contacts ( Amber ) Insert Templ…" at bounding box center [645, 95] width 982 height 773
copy div "Hi Amy & Amber! Maggie with Tuscan Oaks Estate here! We'd love to show you arou…"
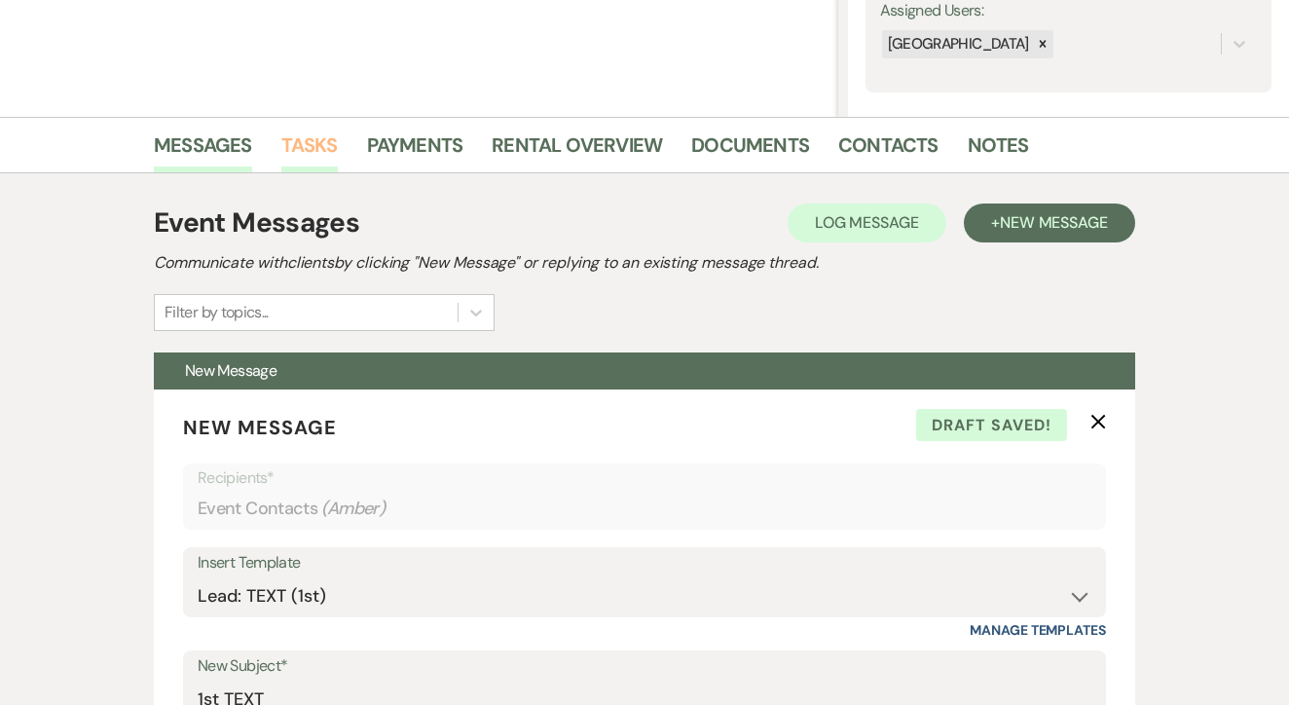
click at [286, 155] on link "Tasks" at bounding box center [309, 151] width 56 height 43
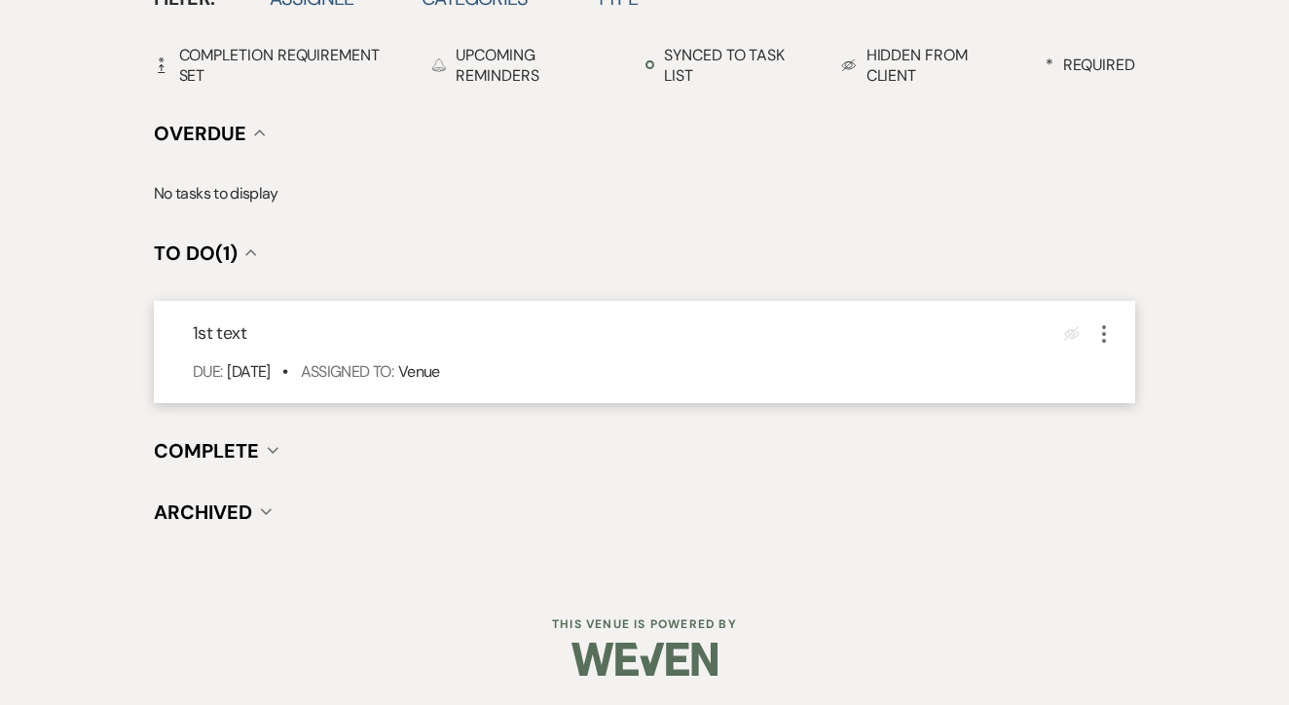
scroll to position [712, 0]
click at [1093, 322] on icon "More" at bounding box center [1104, 333] width 23 height 23
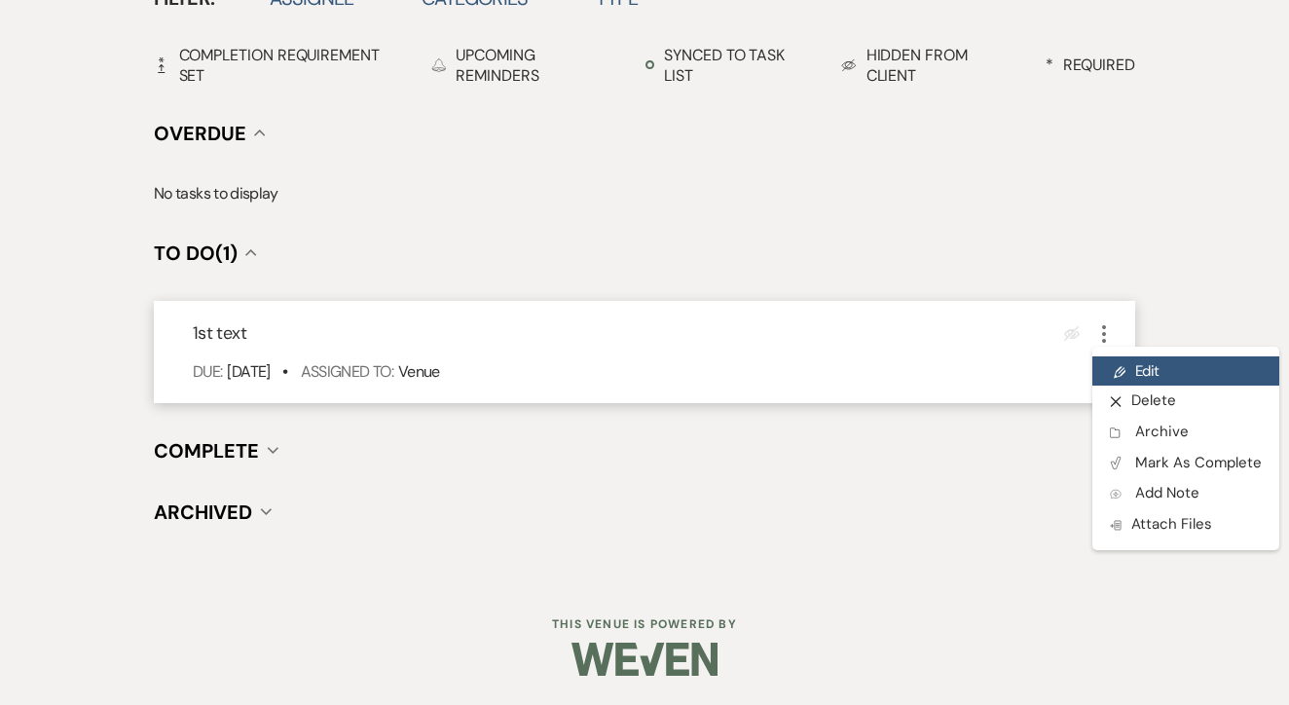
click at [1119, 356] on link "Pencil Edit" at bounding box center [1186, 370] width 187 height 29
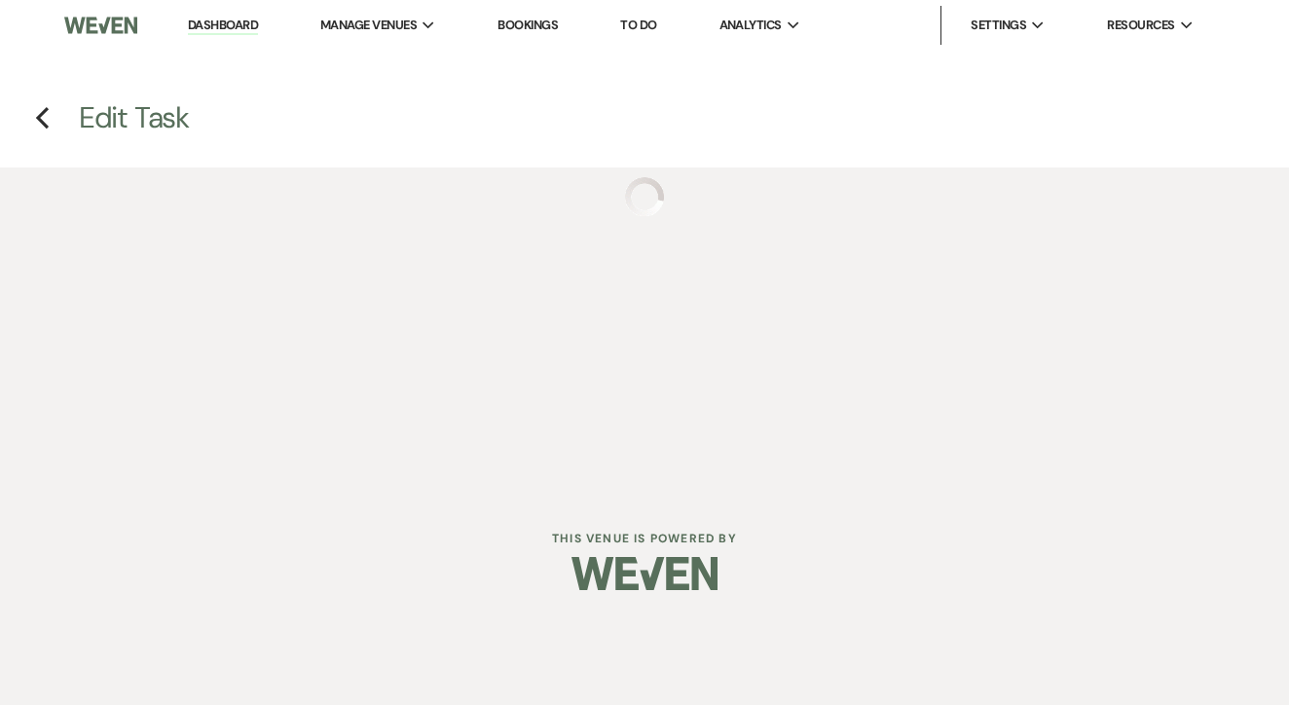
select select "false"
select select "venueHost"
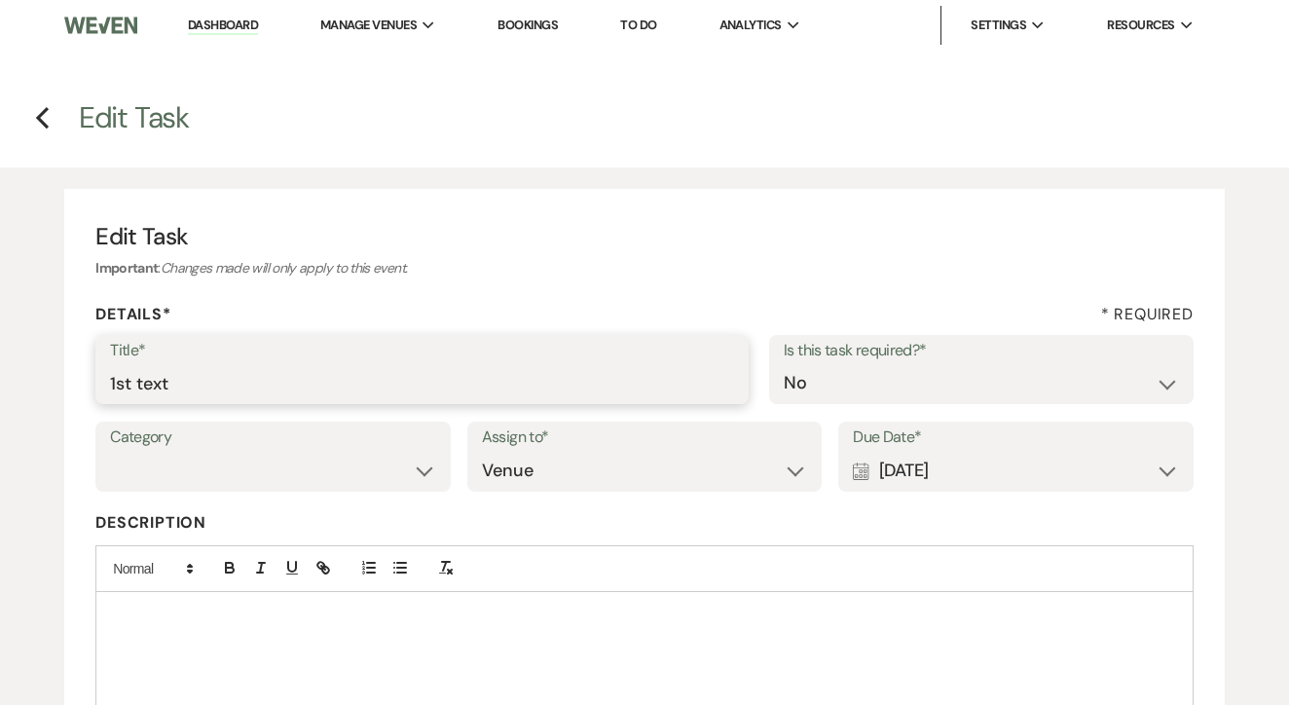
click at [532, 370] on input "1st text" at bounding box center [422, 383] width 624 height 38
type input "2nd"
click at [1084, 462] on div "Calendar Aug 18, 2025 Expand" at bounding box center [1016, 471] width 326 height 38
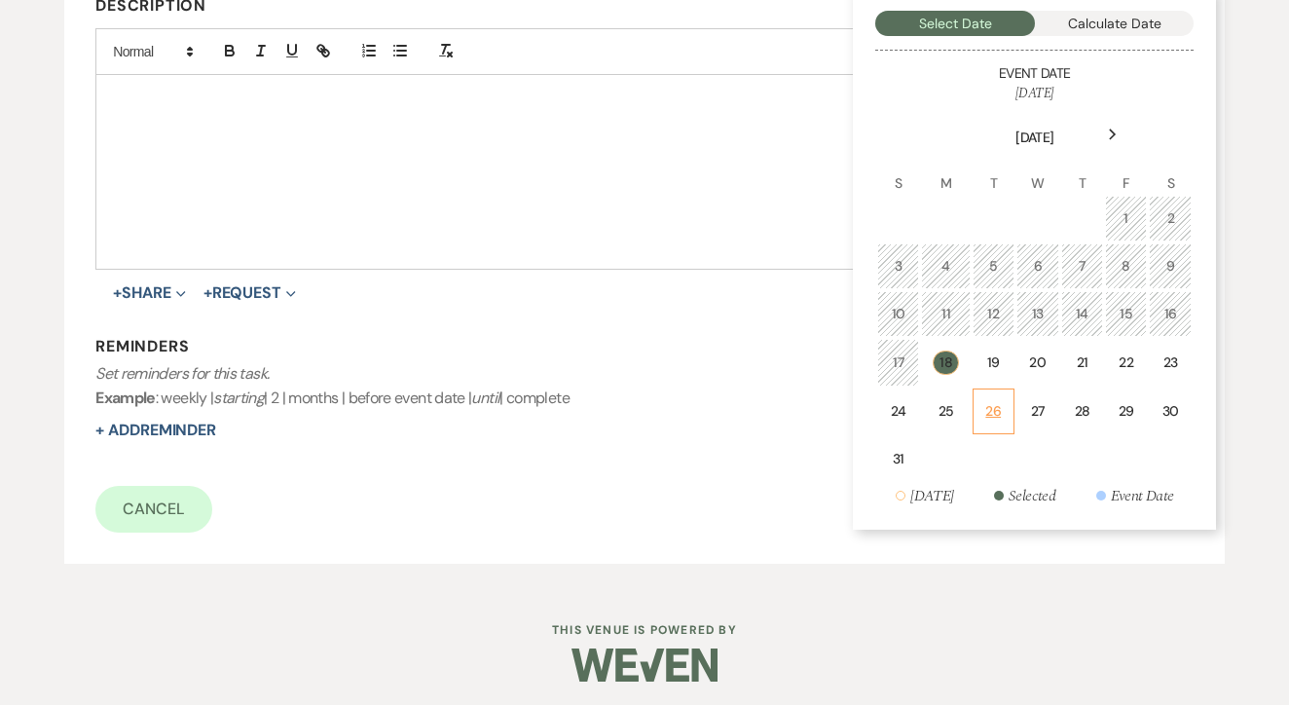
click at [975, 410] on td "26" at bounding box center [994, 412] width 42 height 46
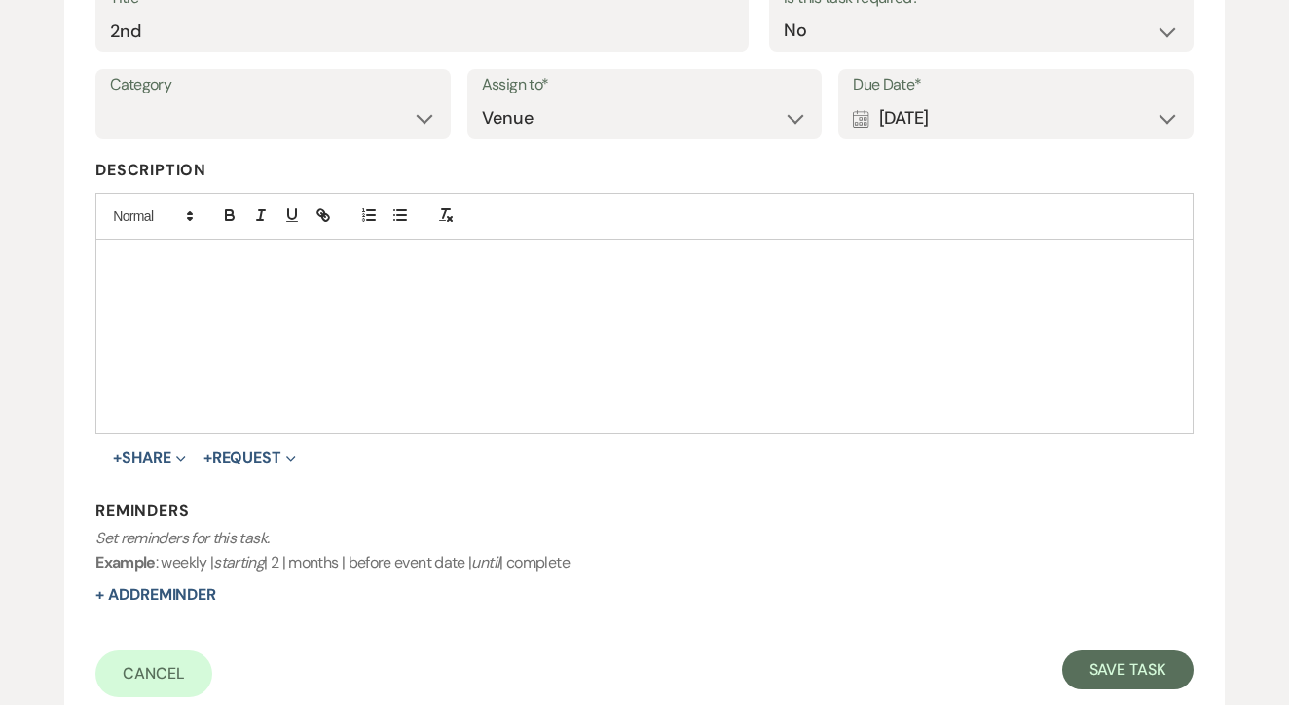
scroll to position [297, 0]
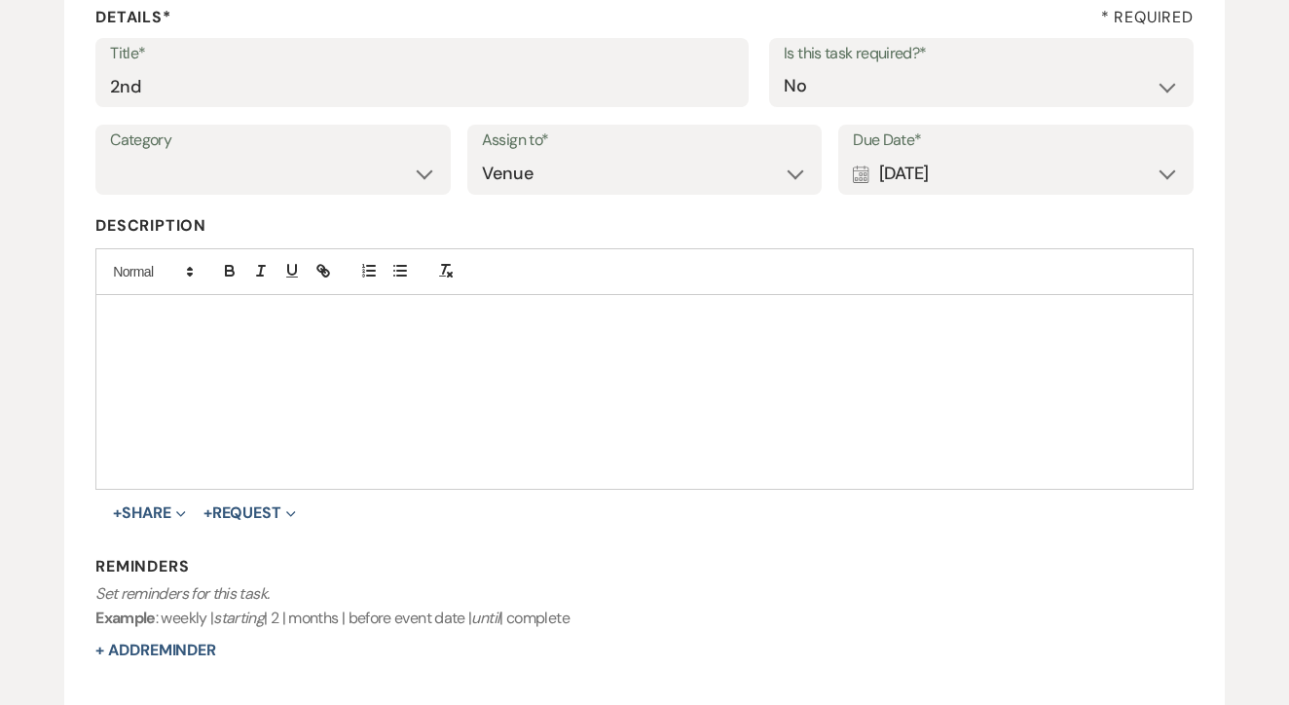
click at [985, 188] on div "Calendar Aug 26, 2025 Expand" at bounding box center [1016, 174] width 326 height 38
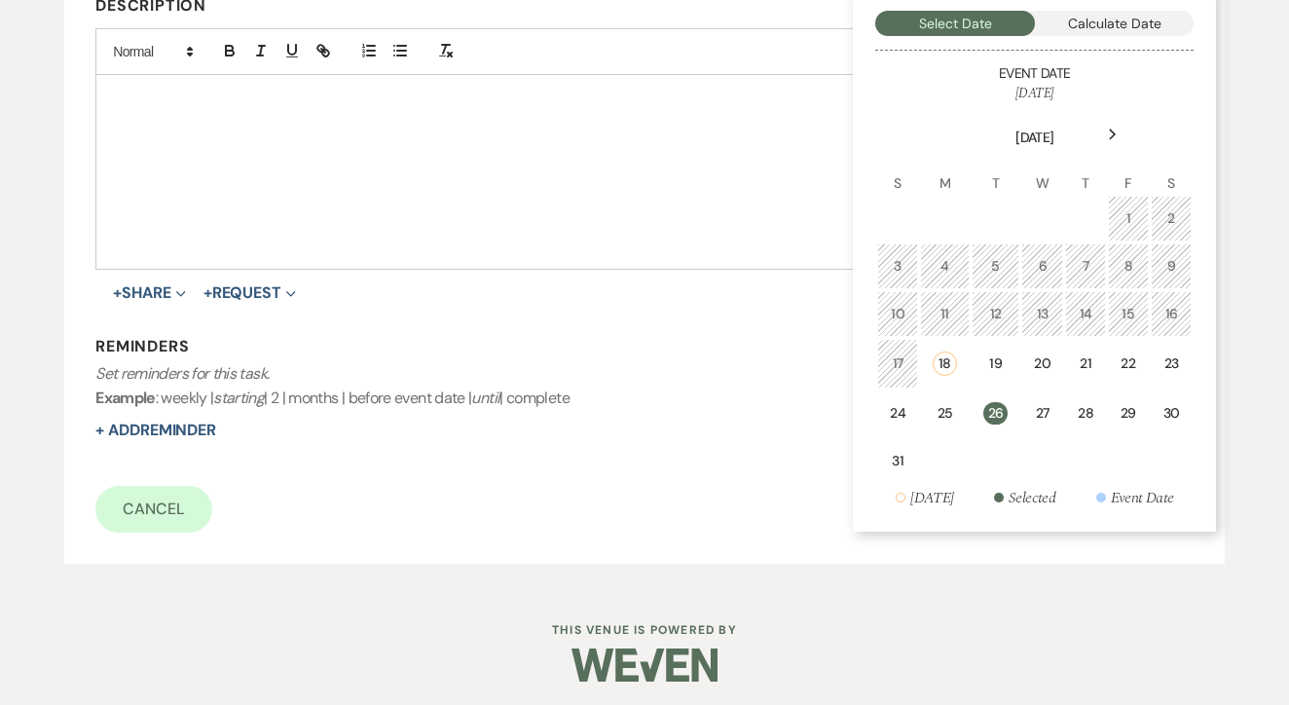
scroll to position [516, 0]
click at [944, 412] on div "25" at bounding box center [945, 414] width 24 height 20
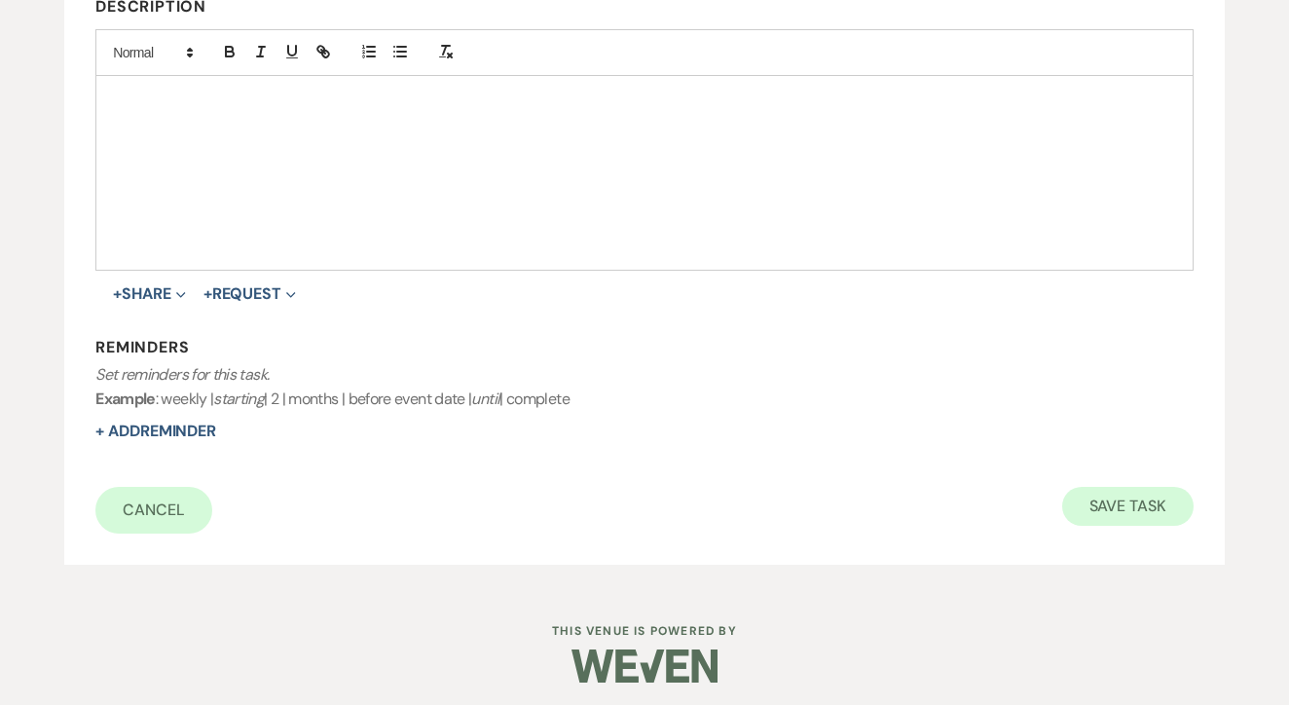
click at [1122, 505] on button "Save Task" at bounding box center [1128, 506] width 131 height 39
select select "17"
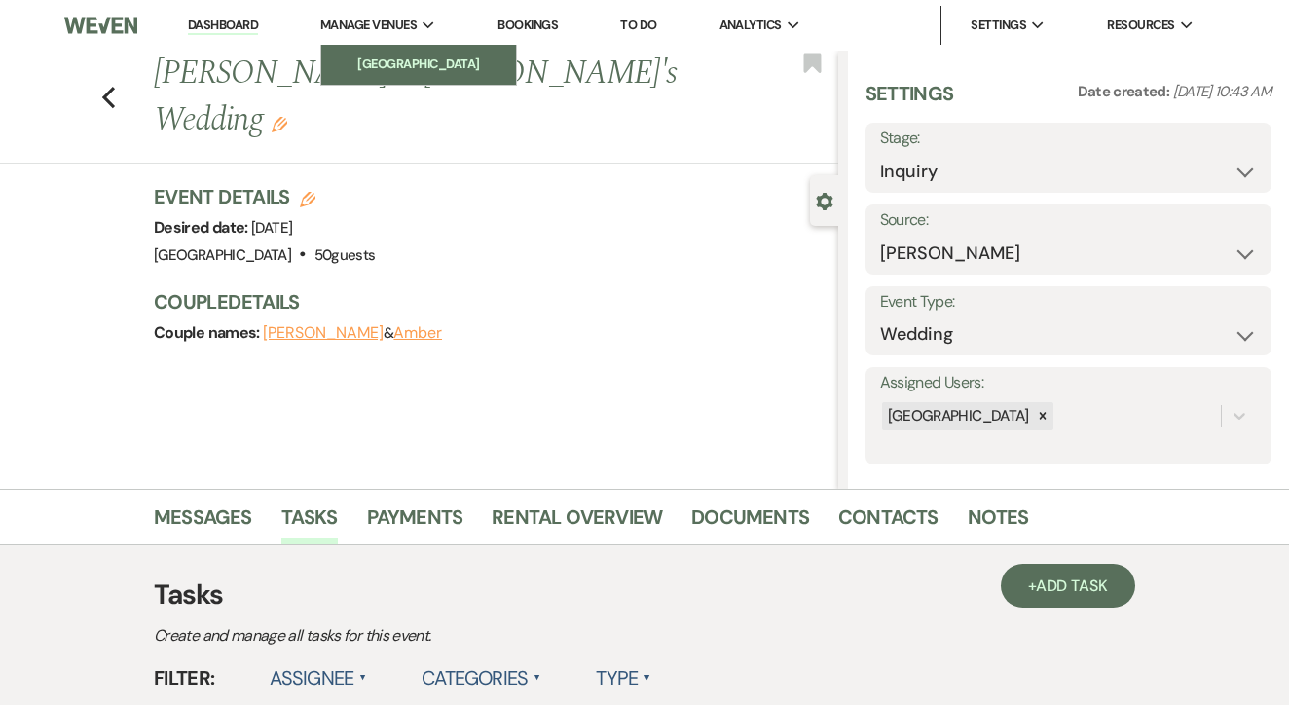
click at [424, 52] on link "[GEOGRAPHIC_DATA]" at bounding box center [418, 64] width 195 height 39
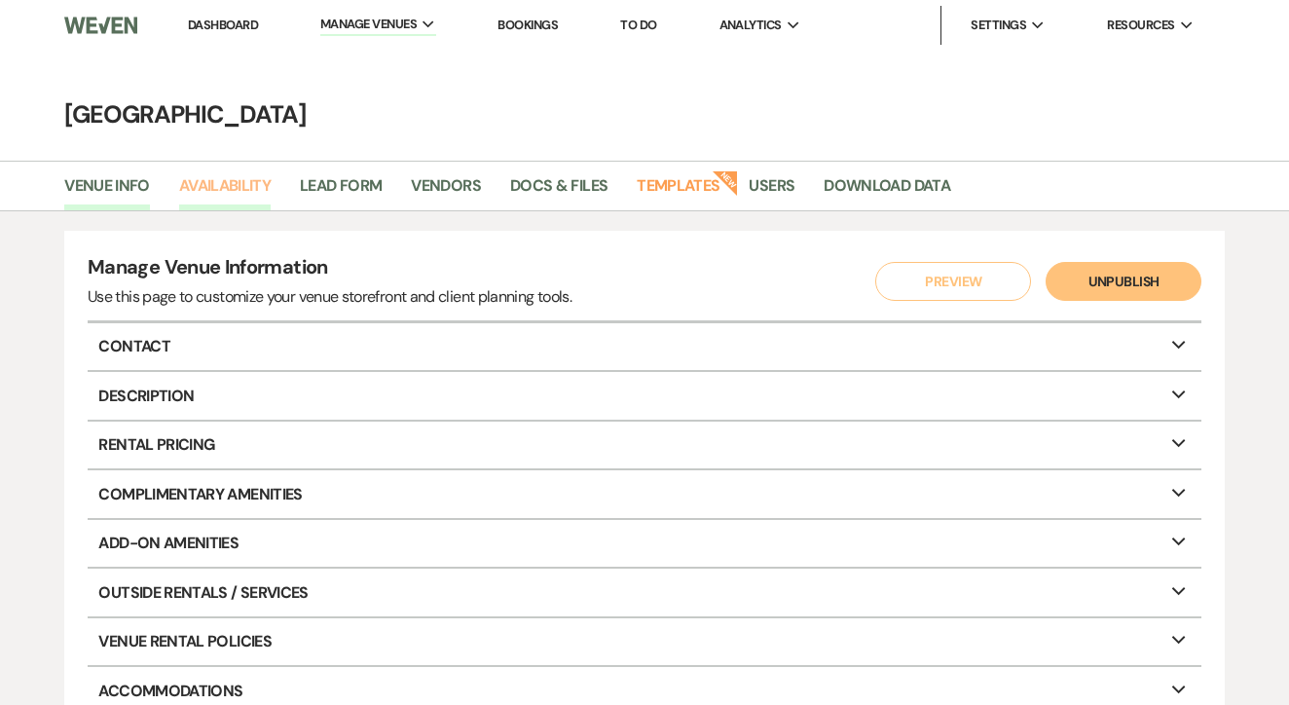
click at [253, 190] on link "Availability" at bounding box center [225, 191] width 92 height 37
select select "3"
select select "2026"
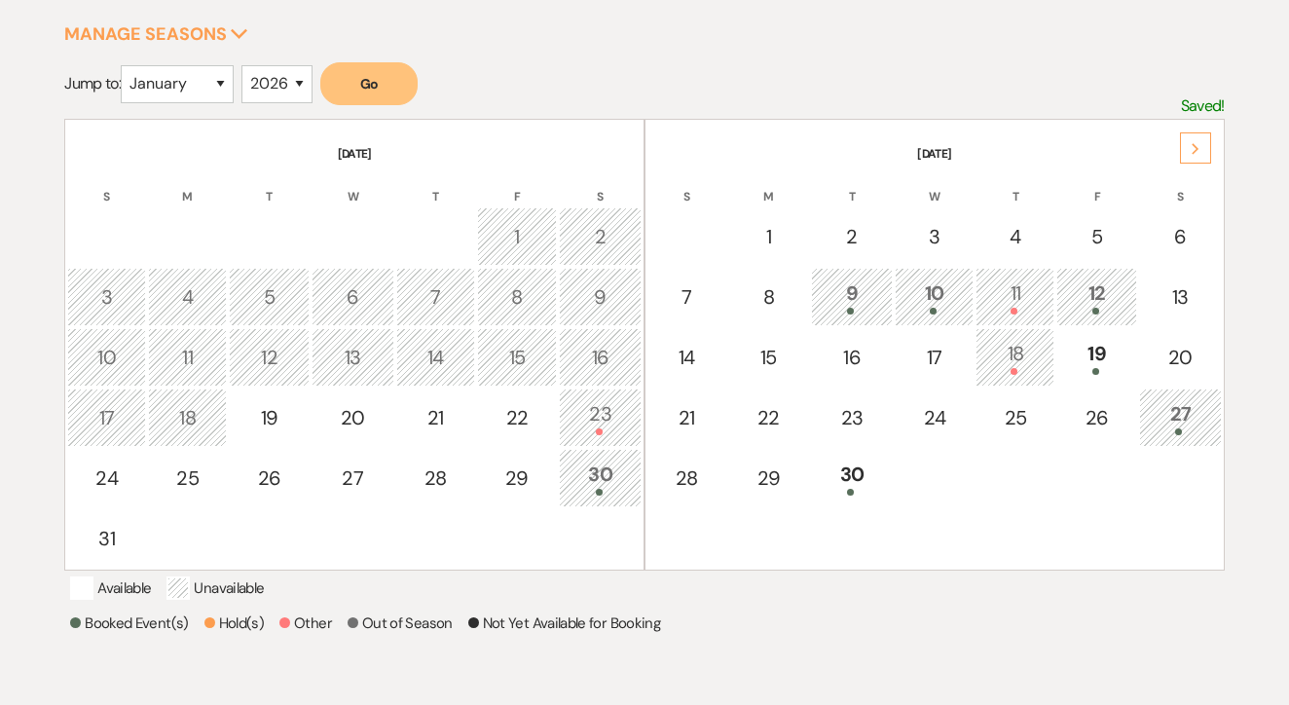
scroll to position [324, 0]
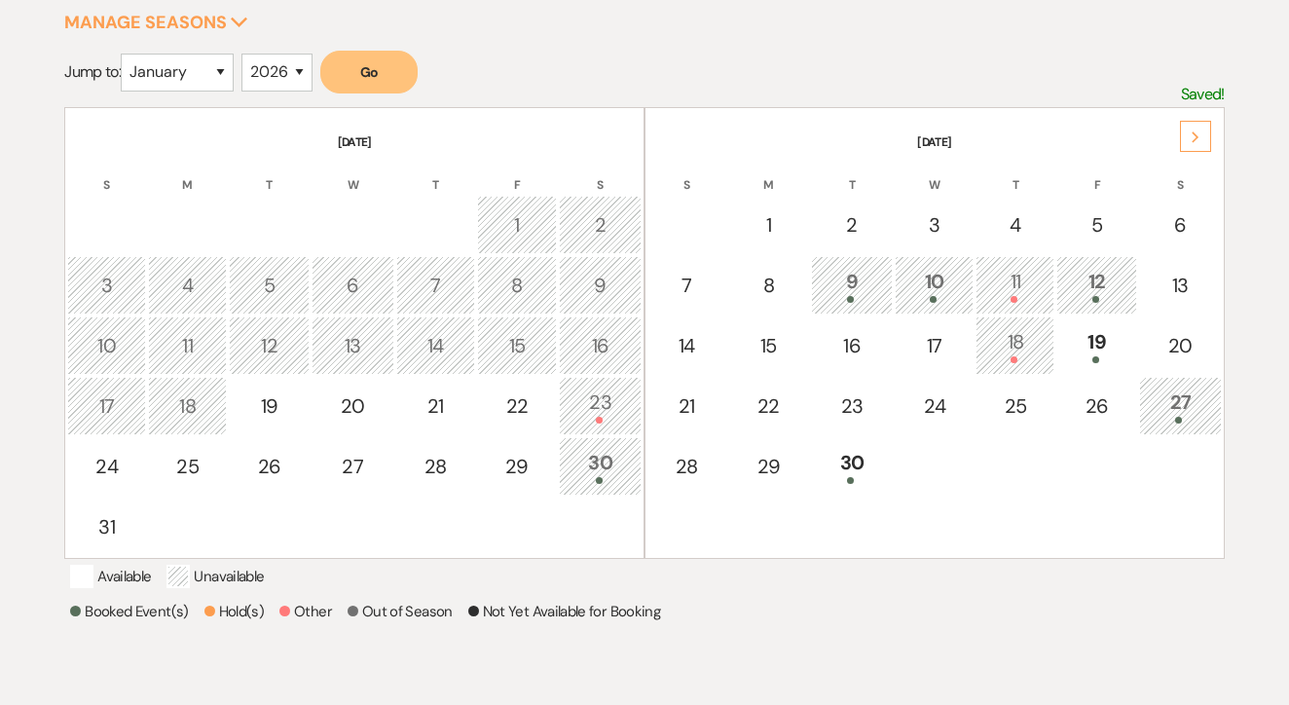
click at [1186, 121] on div "Next" at bounding box center [1195, 136] width 31 height 31
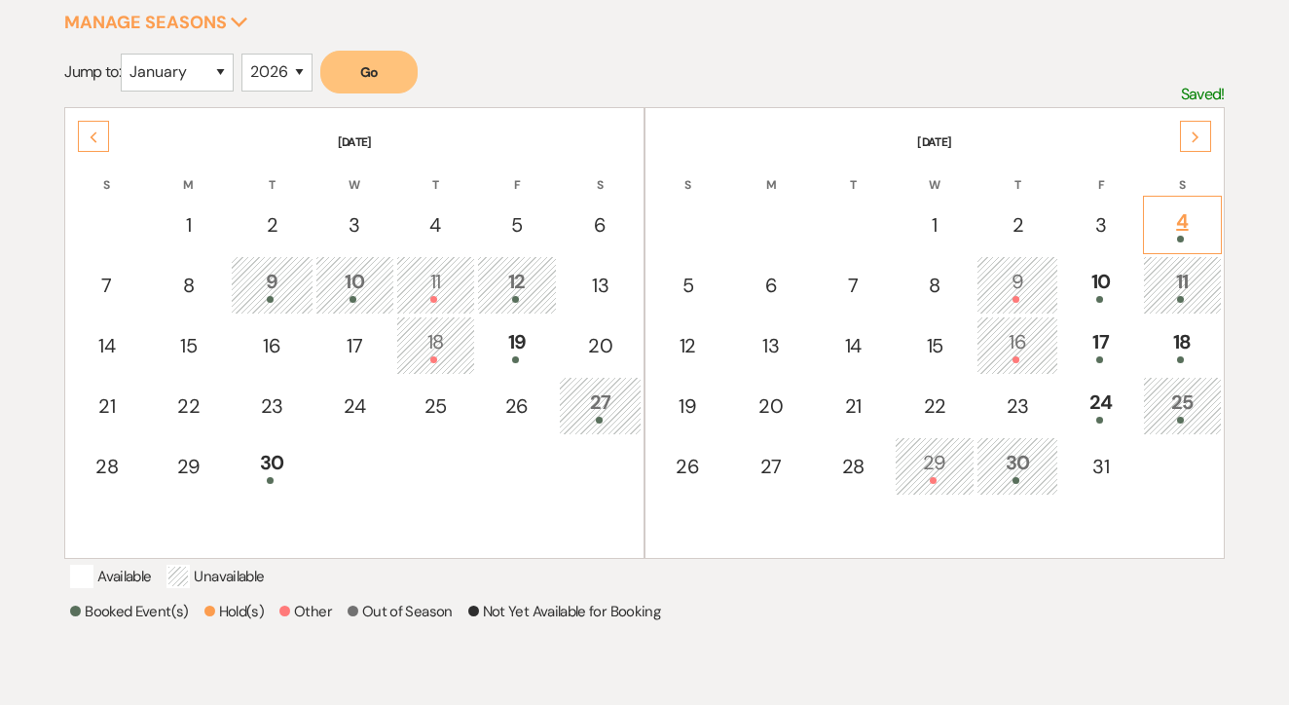
click at [1200, 228] on div "4" at bounding box center [1182, 224] width 57 height 36
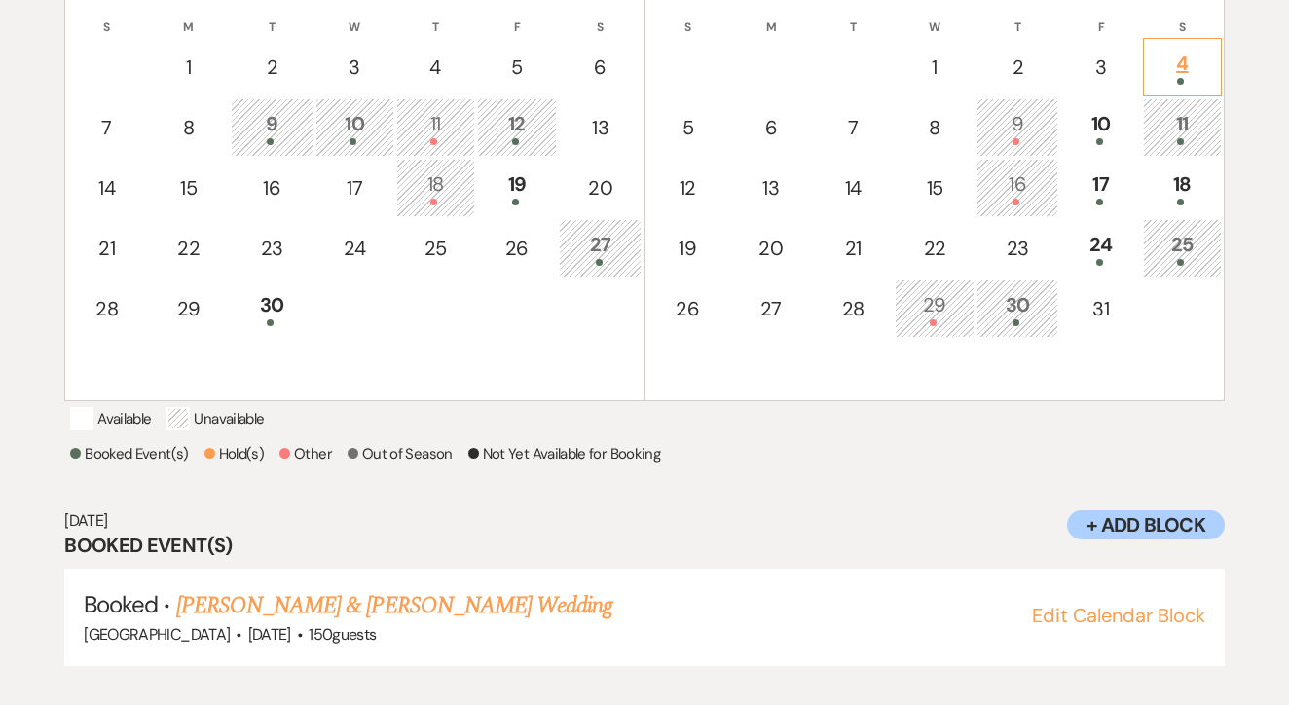
scroll to position [505, 0]
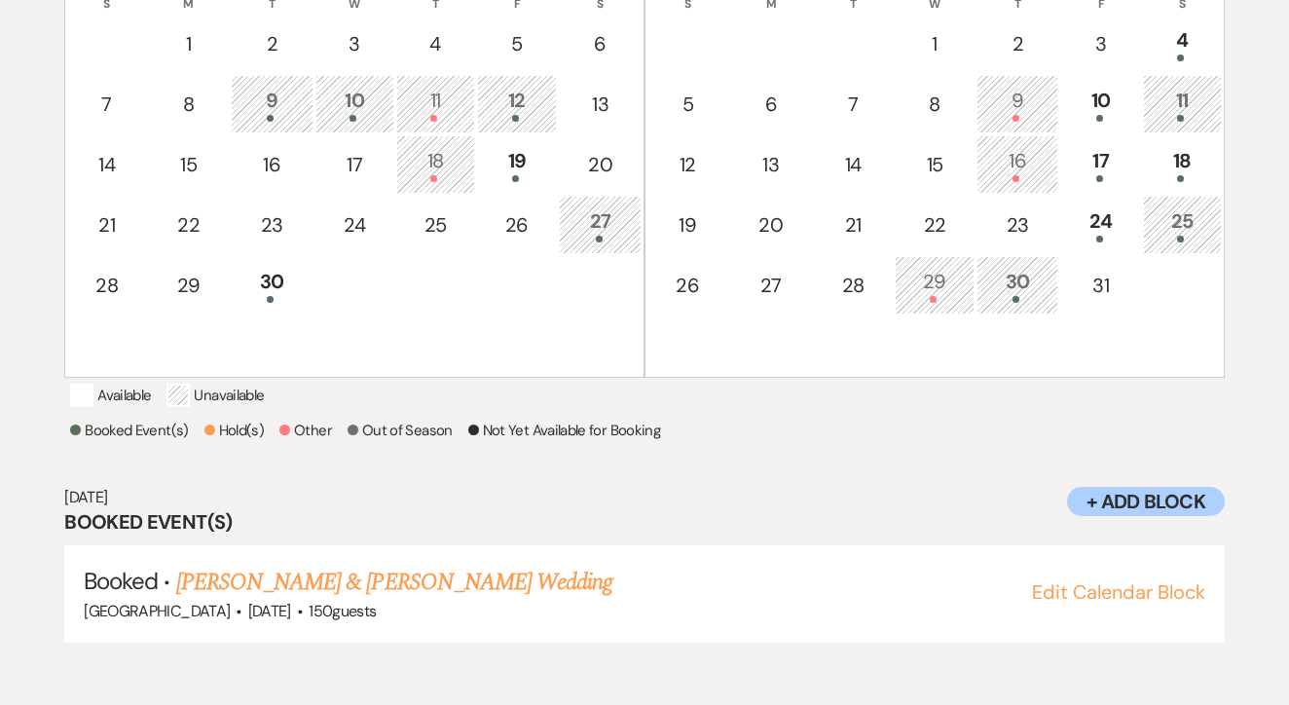
click at [948, 448] on div "Booked Event(s) Hold(s) Other Out of Season Not Yet Available for Booking" at bounding box center [644, 433] width 1149 height 29
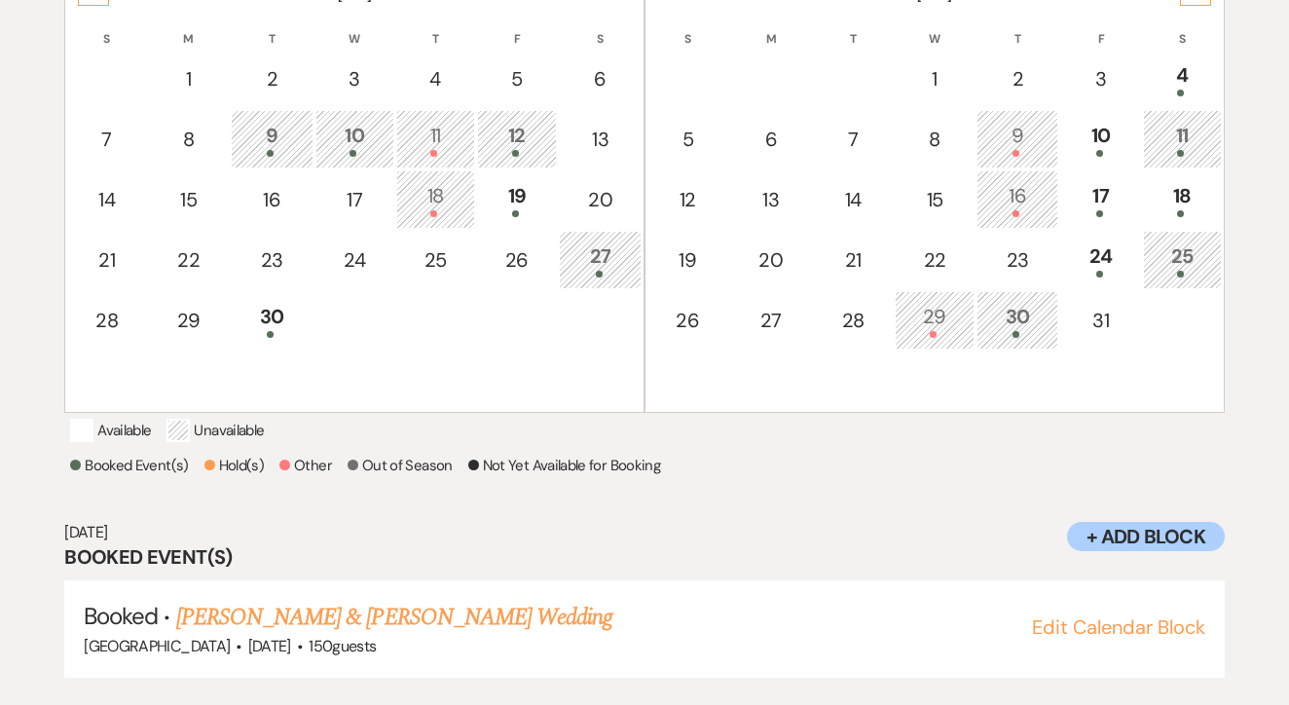
scroll to position [470, 0]
click at [351, 656] on span "150 guests" at bounding box center [342, 646] width 67 height 20
click at [376, 635] on link "[PERSON_NAME] & [PERSON_NAME] Wedding" at bounding box center [394, 617] width 436 height 35
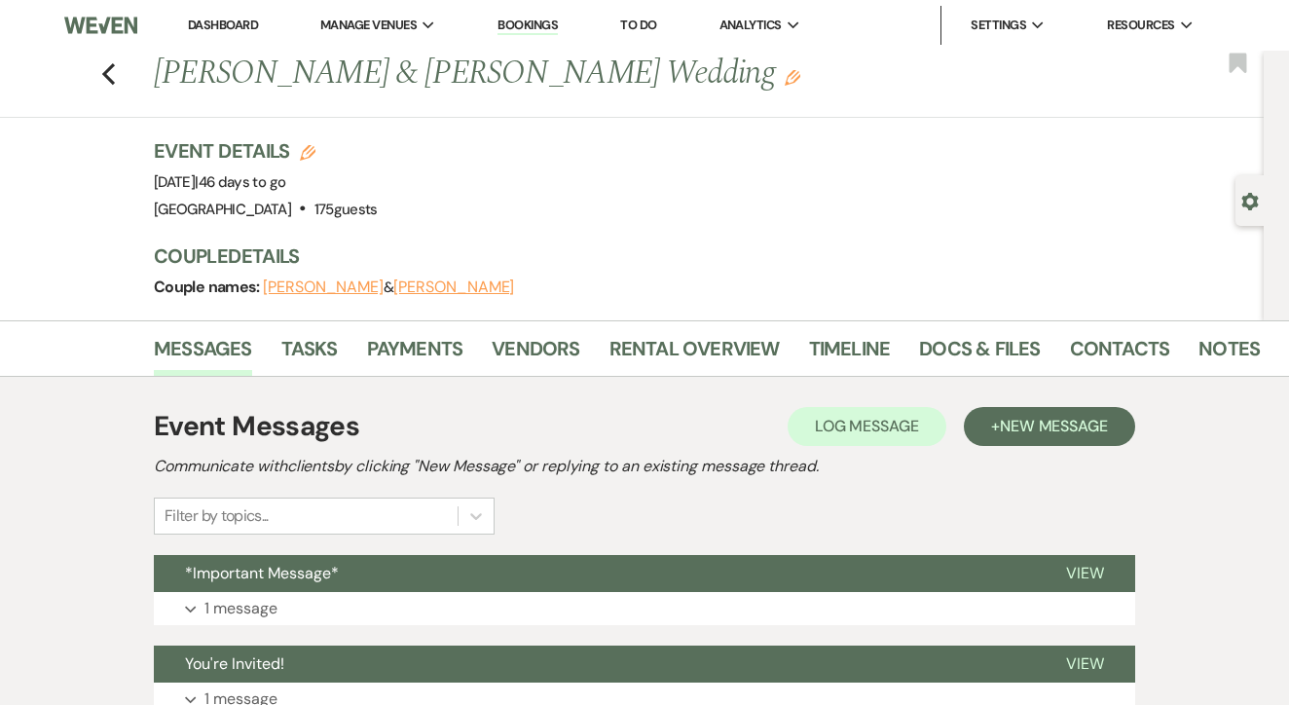
click at [645, 333] on link "Rental Overview" at bounding box center [695, 354] width 170 height 43
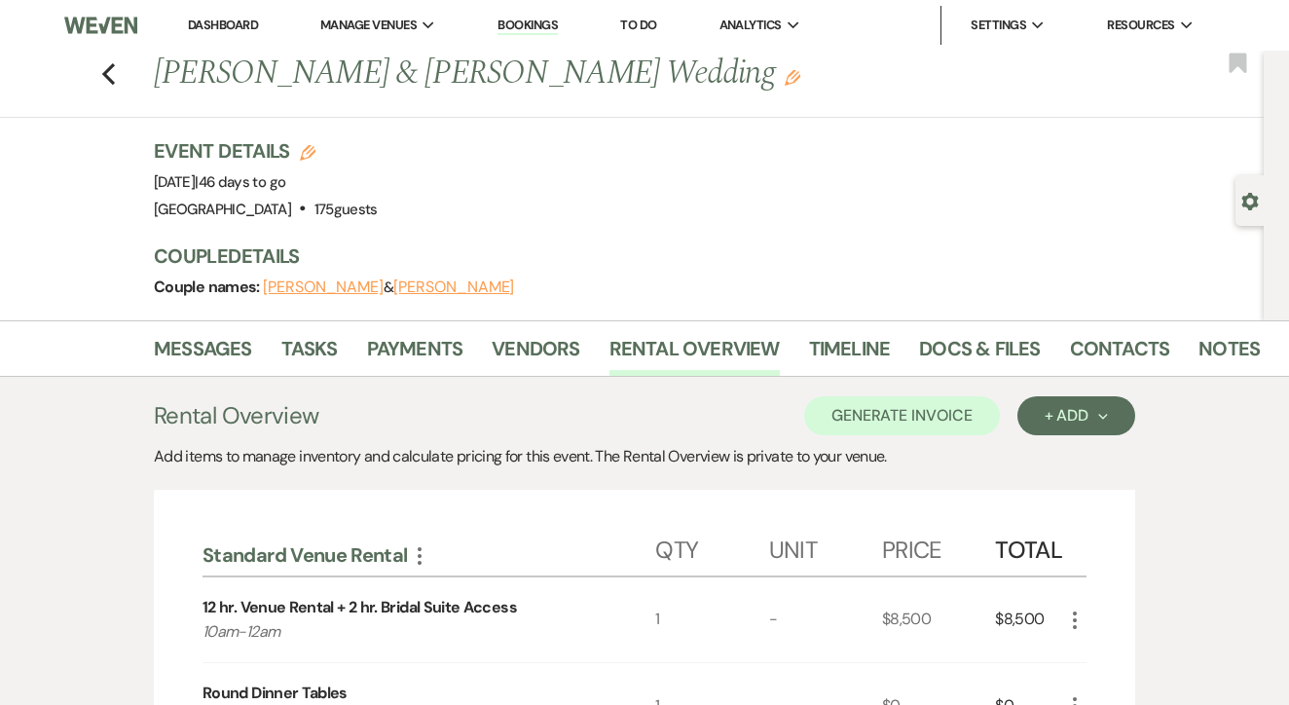
click at [537, 25] on link "Bookings" at bounding box center [528, 26] width 60 height 19
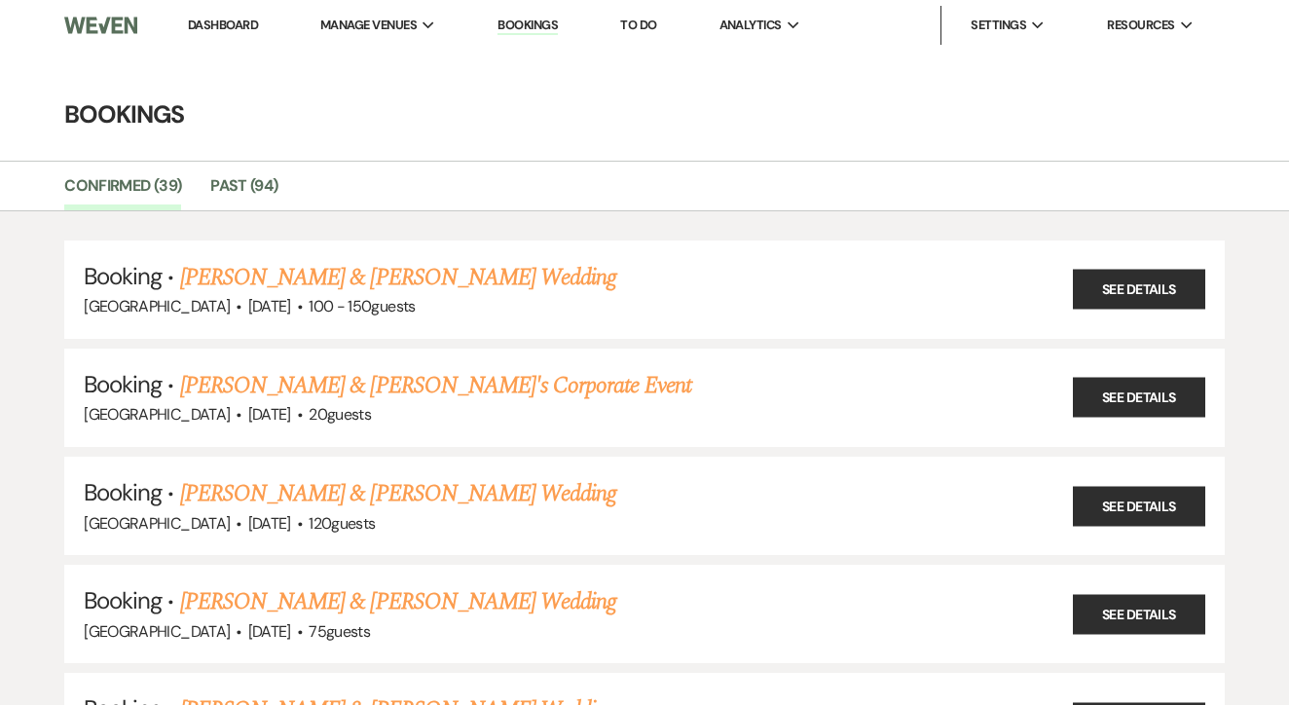
click at [650, 28] on link "To Do" at bounding box center [638, 25] width 36 height 17
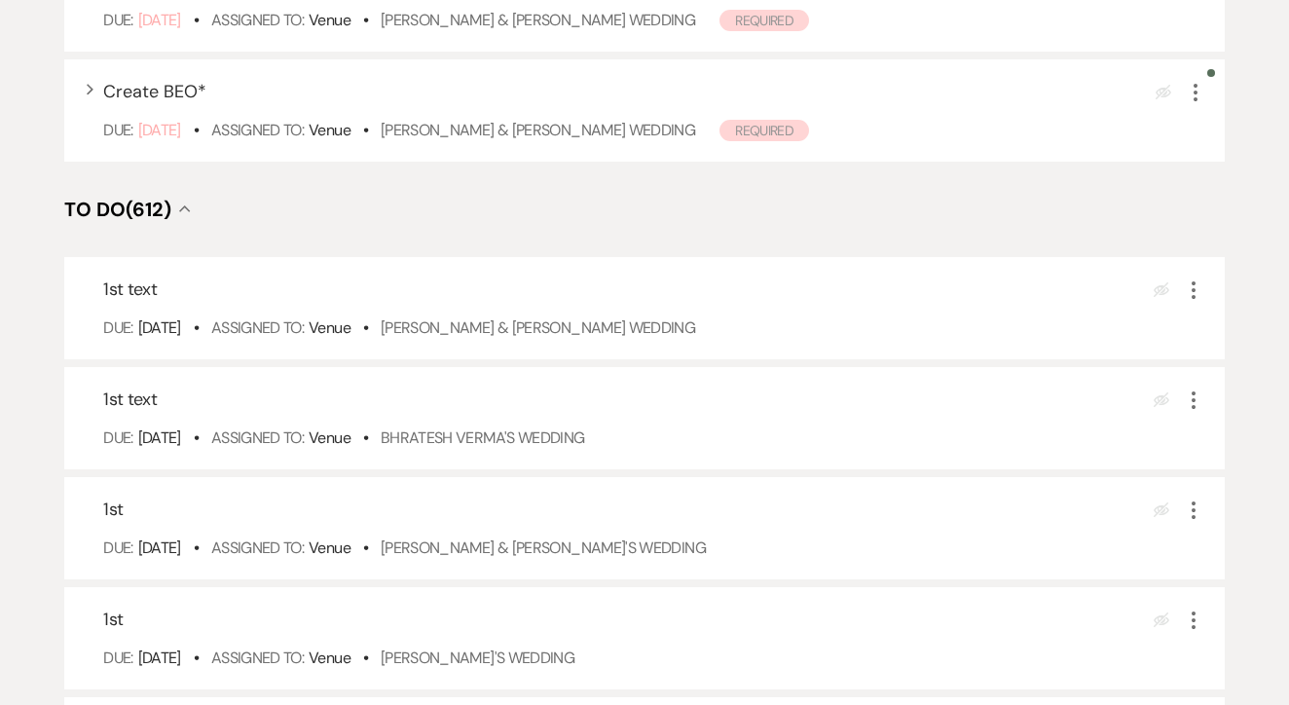
scroll to position [549, 0]
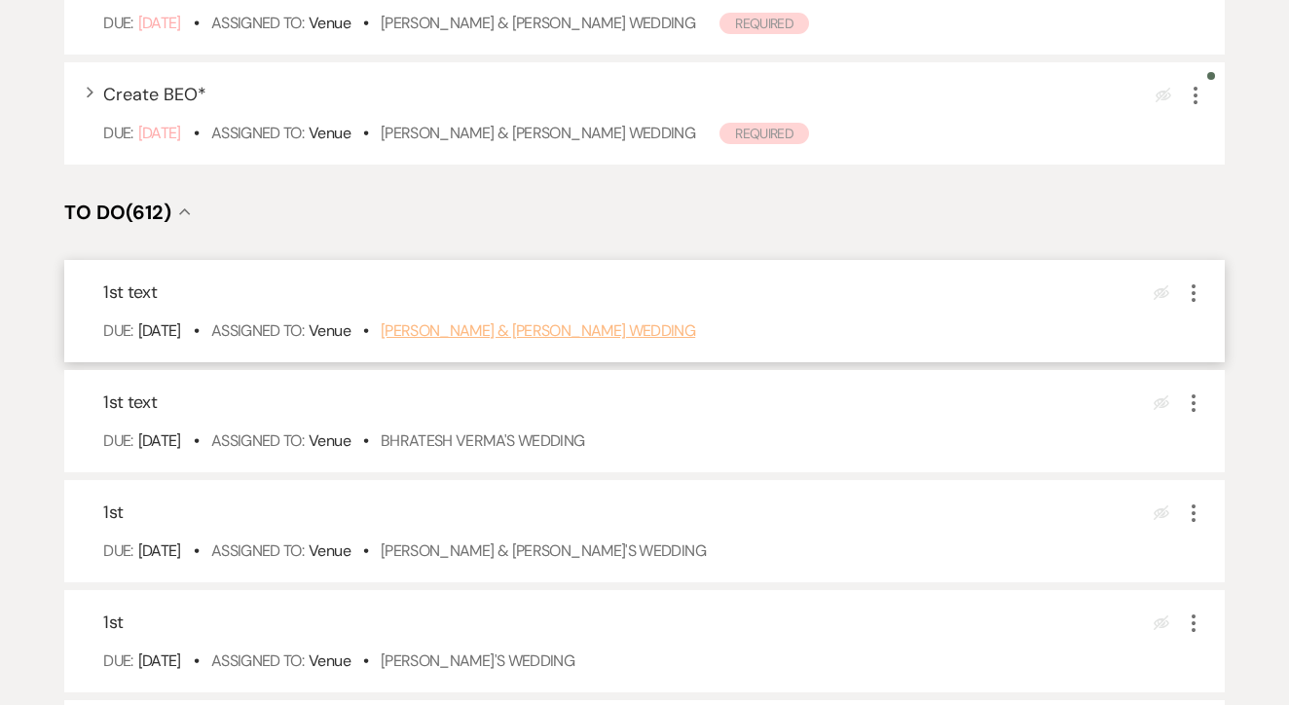
click at [540, 341] on link "[PERSON_NAME] & [PERSON_NAME] Wedding" at bounding box center [538, 330] width 315 height 20
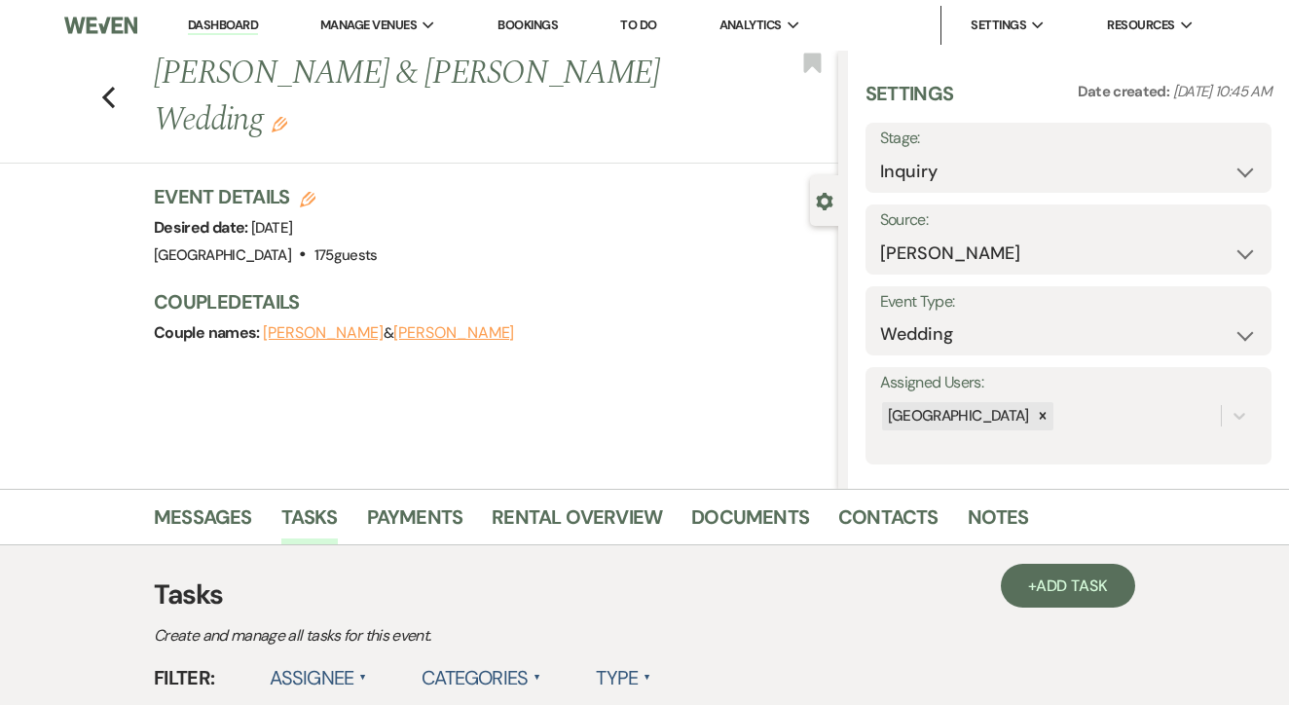
click at [886, 511] on link "Contacts" at bounding box center [889, 523] width 100 height 43
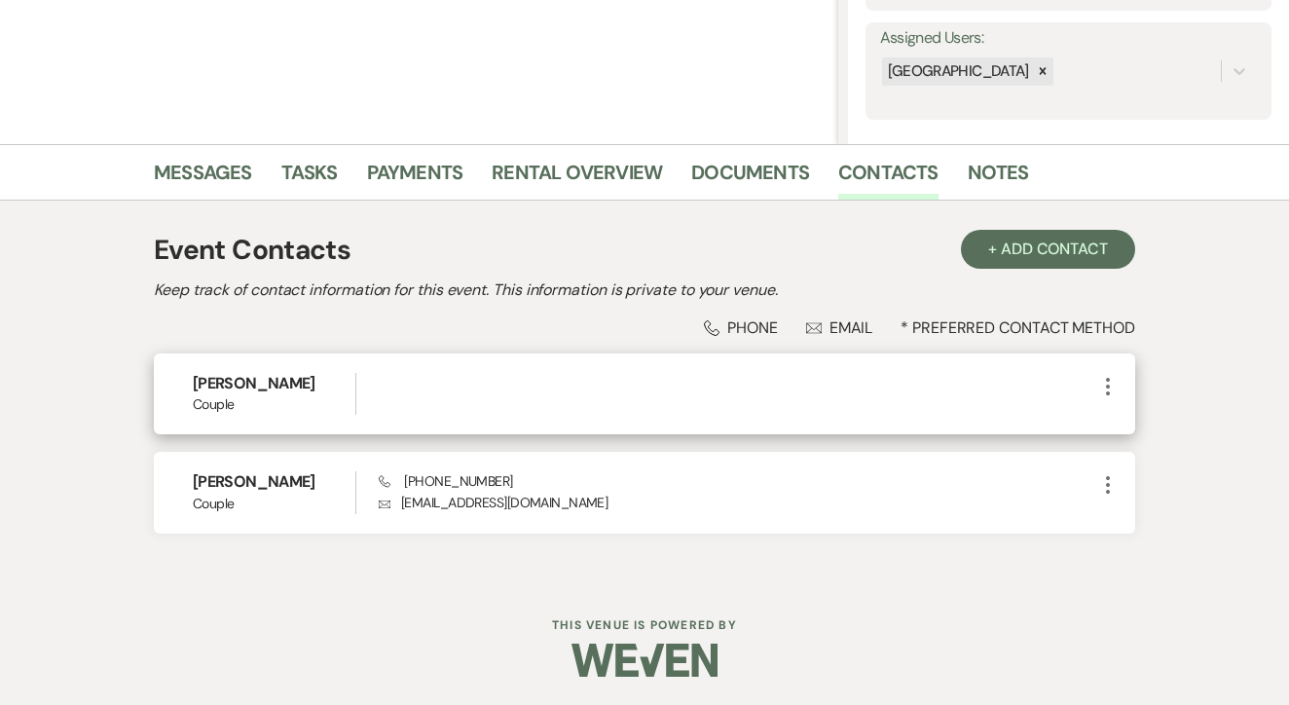
scroll to position [344, 0]
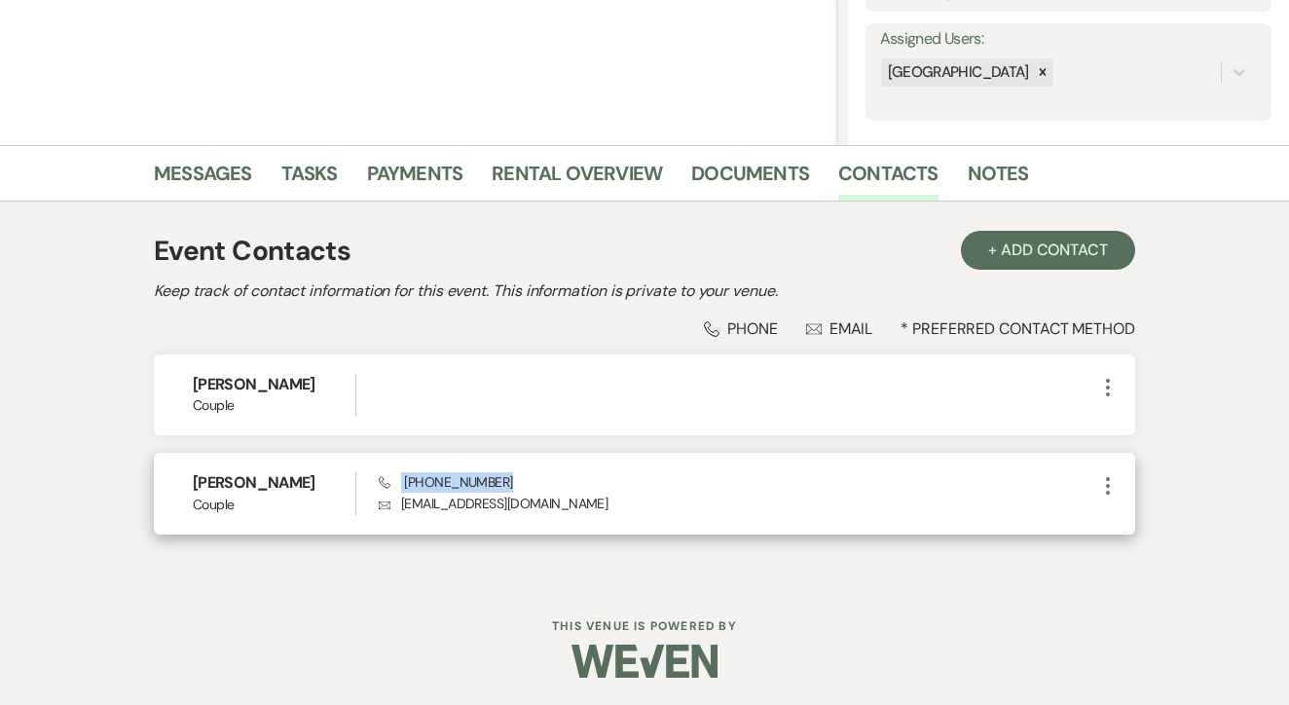
drag, startPoint x: 397, startPoint y: 477, endPoint x: 540, endPoint y: 480, distance: 142.2
click at [542, 480] on div "Phone [PHONE_NUMBER] Envelope [EMAIL_ADDRESS][DOMAIN_NAME]" at bounding box center [738, 493] width 718 height 42
copy span "[PHONE_NUMBER]"
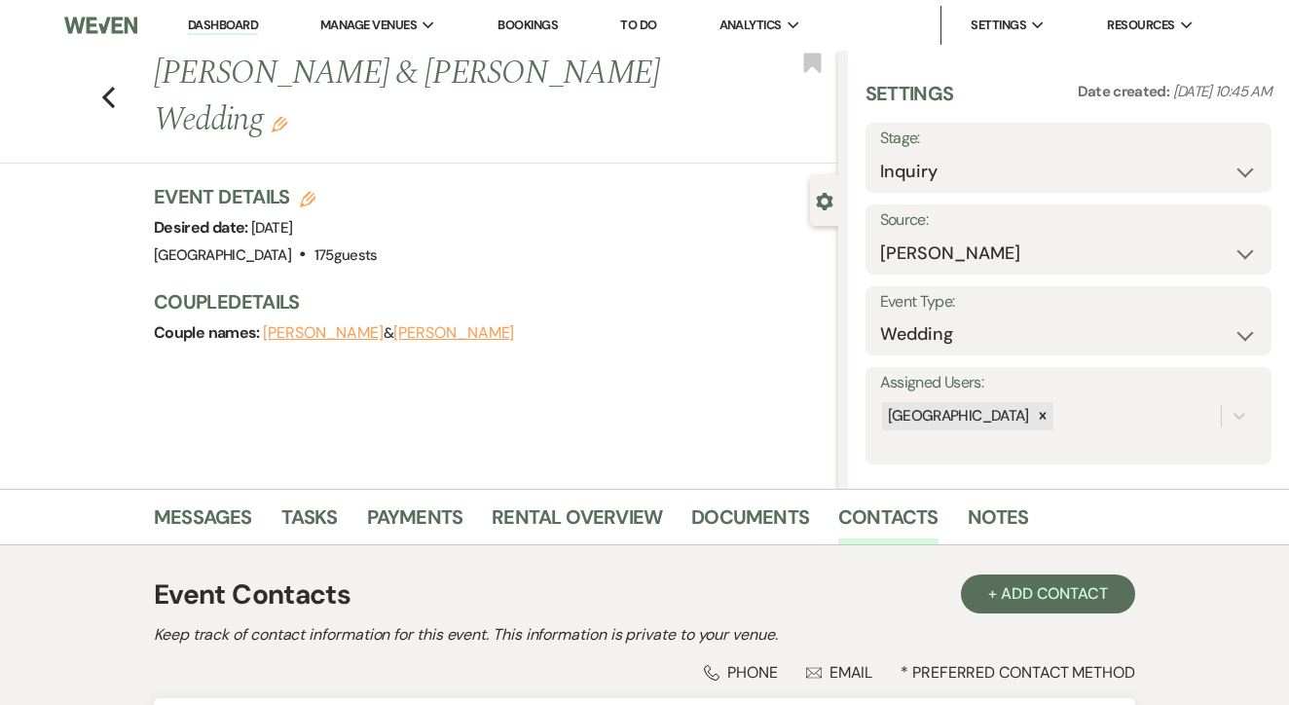
scroll to position [0, 0]
click at [959, 153] on select "Inquiry Follow Up Tour Requested Tour Confirmed Toured Proposal Sent Booked Lost" at bounding box center [1068, 172] width 377 height 38
select select "8"
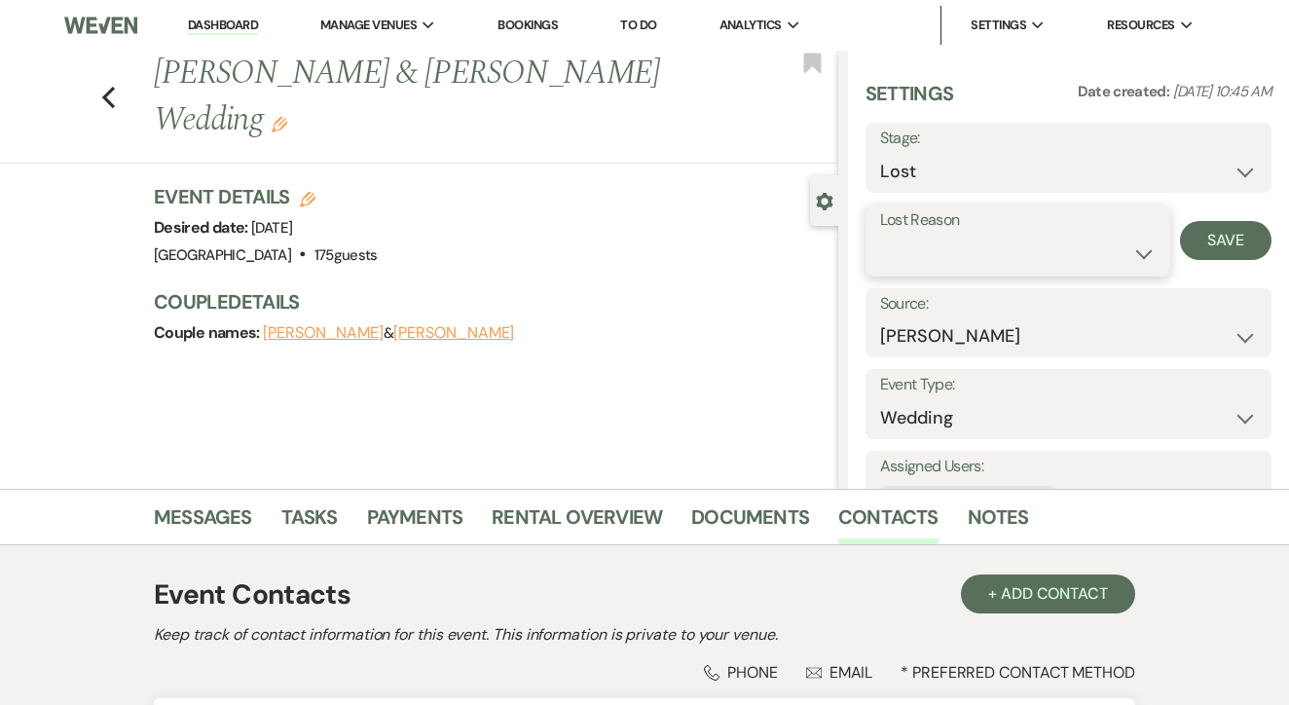
click at [1016, 270] on select "Booked Elsewhere Budget Date Unavailable No Response Not a Good Match Capacity …" at bounding box center [1018, 254] width 276 height 38
select select "1"
click at [1115, 246] on input "Other" at bounding box center [1124, 254] width 105 height 38
type input "Location"
click at [1241, 233] on button "Save" at bounding box center [1237, 240] width 70 height 39
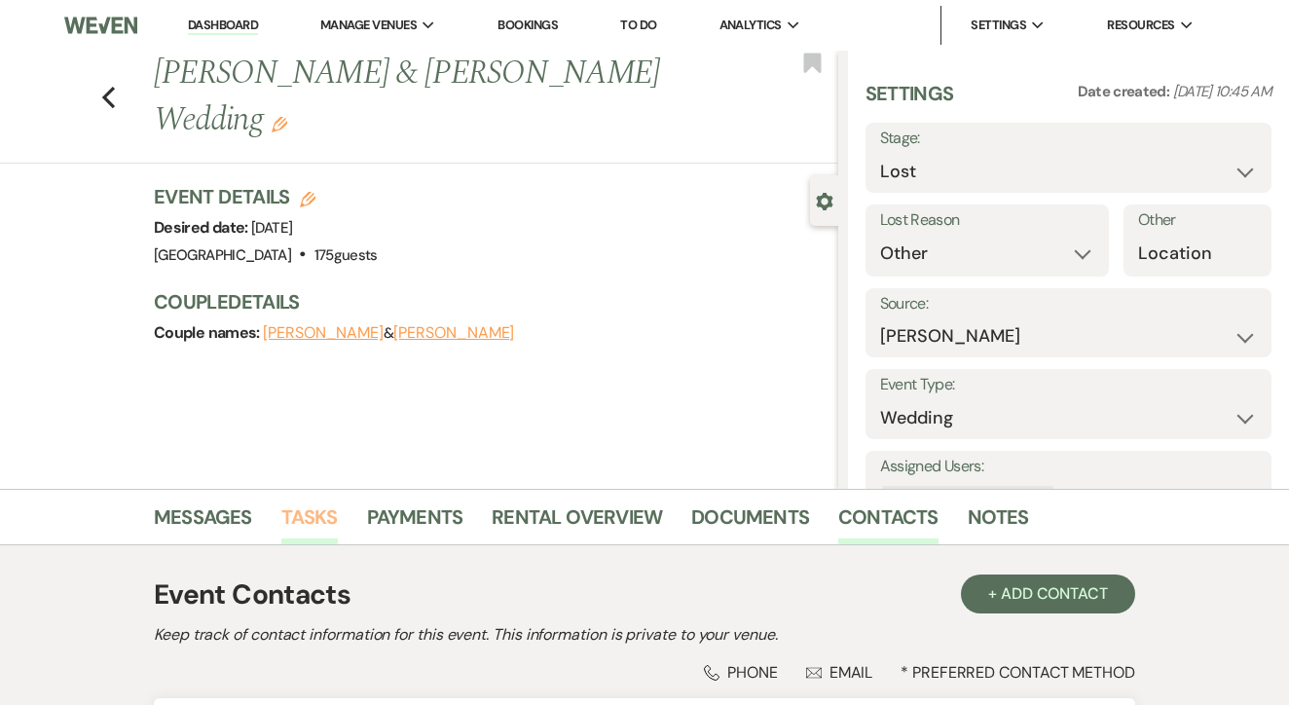
click at [324, 512] on link "Tasks" at bounding box center [309, 523] width 56 height 43
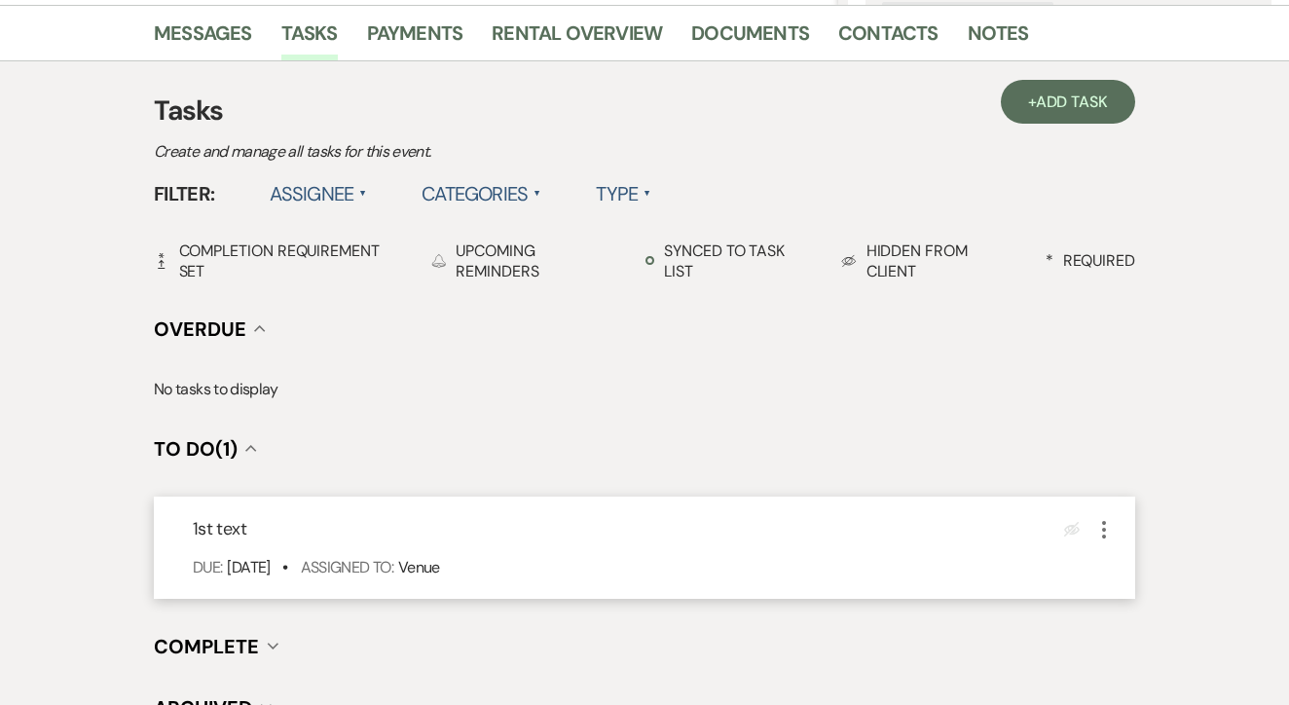
scroll to position [483, 0]
click at [1107, 544] on div "1st text Eye Blocked More Due: [DATE] • Assigned To: Venue" at bounding box center [645, 549] width 982 height 102
click at [1102, 524] on icon "More" at bounding box center [1104, 530] width 23 height 23
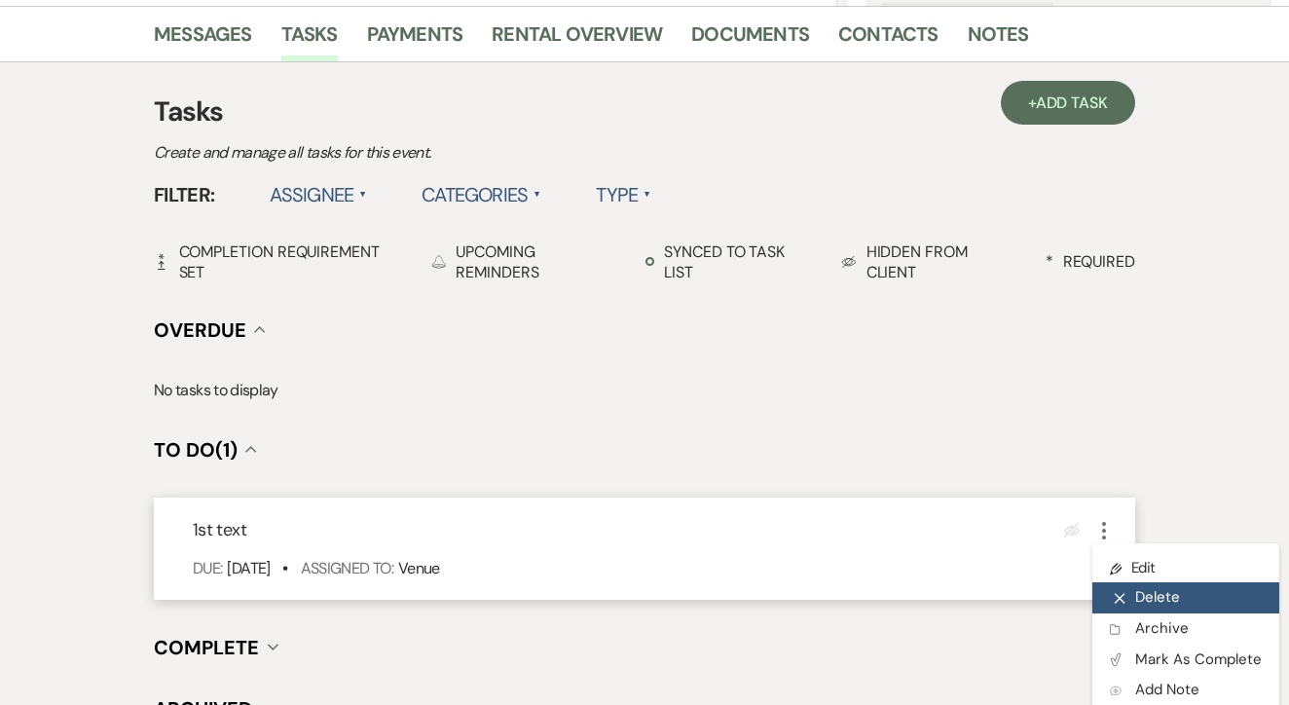
click at [1139, 584] on button "X Delete" at bounding box center [1186, 597] width 187 height 31
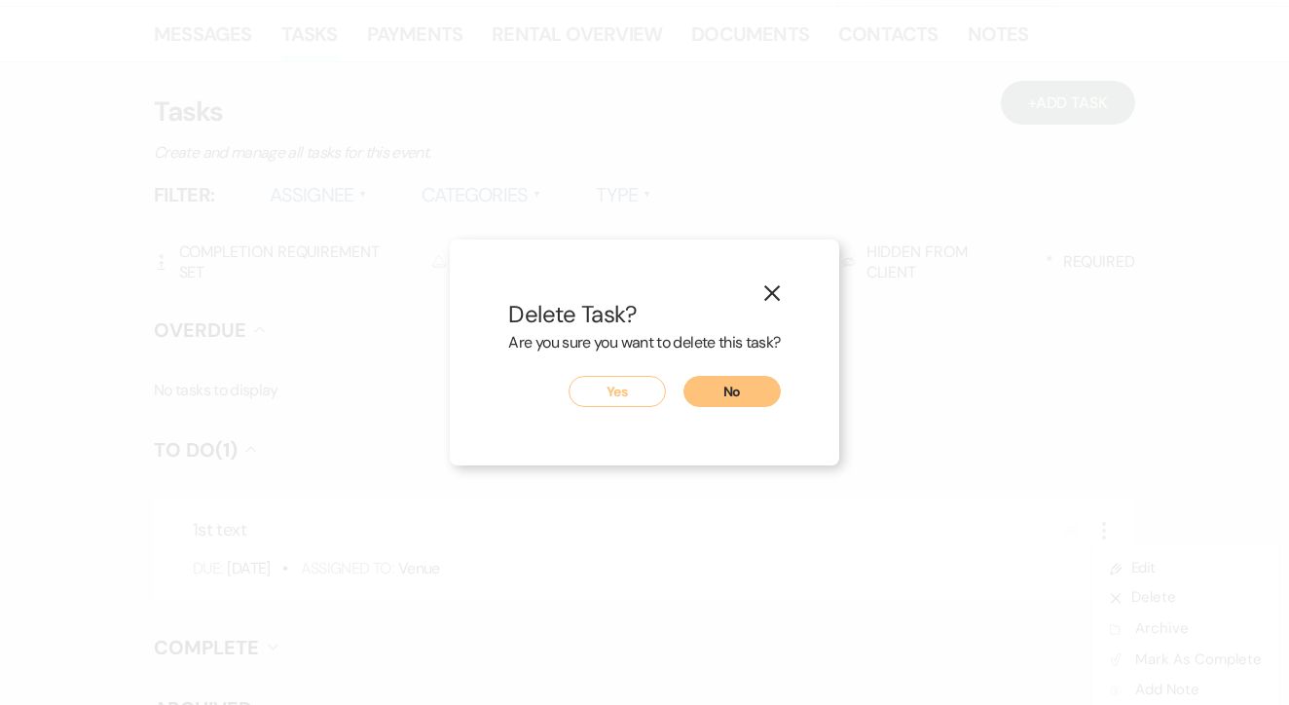
click at [642, 379] on button "Yes" at bounding box center [617, 391] width 97 height 31
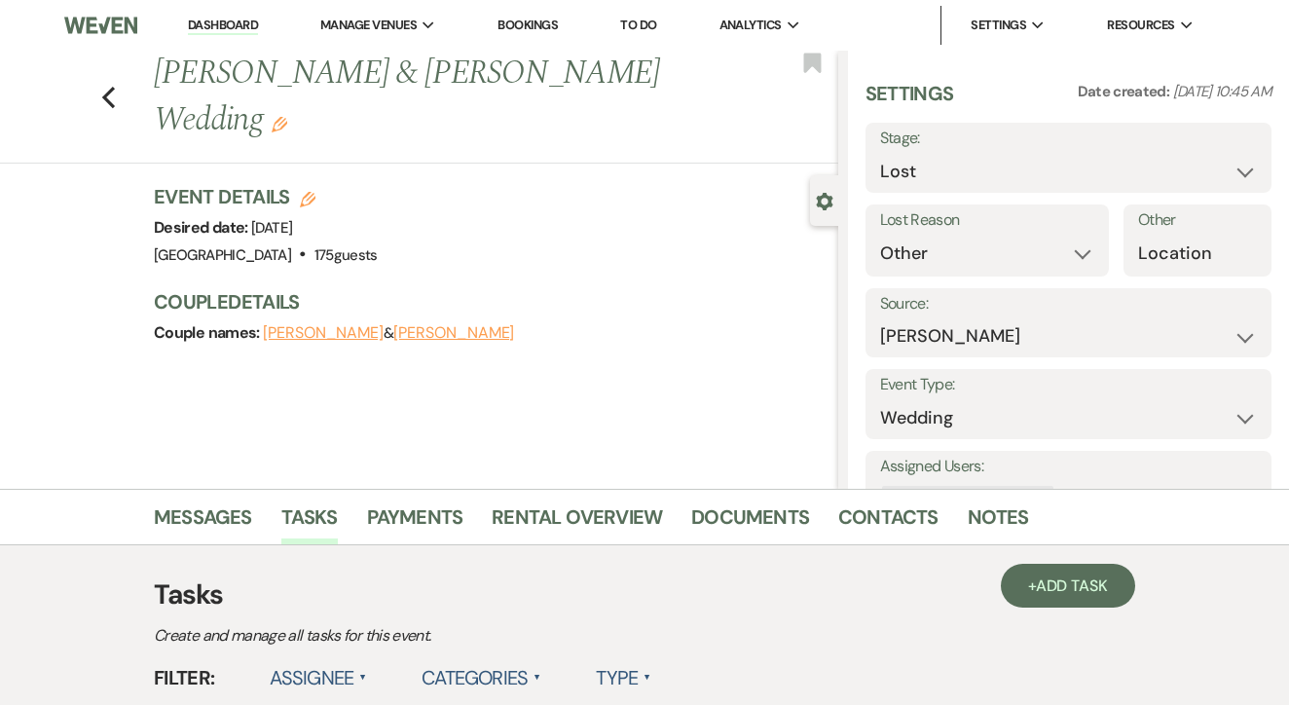
scroll to position [0, 0]
click at [648, 27] on link "To Do" at bounding box center [638, 25] width 36 height 17
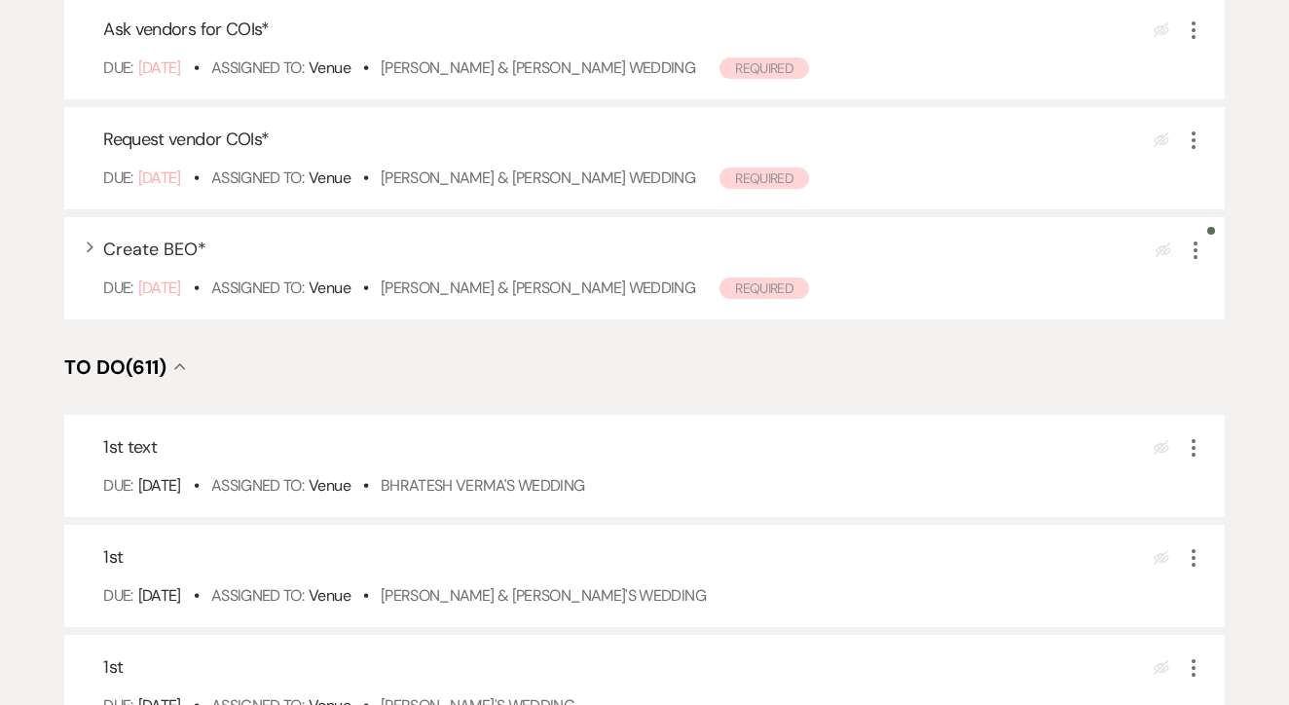
scroll to position [396, 0]
click at [562, 494] on link "Bhratesh Verma's Wedding" at bounding box center [483, 483] width 205 height 20
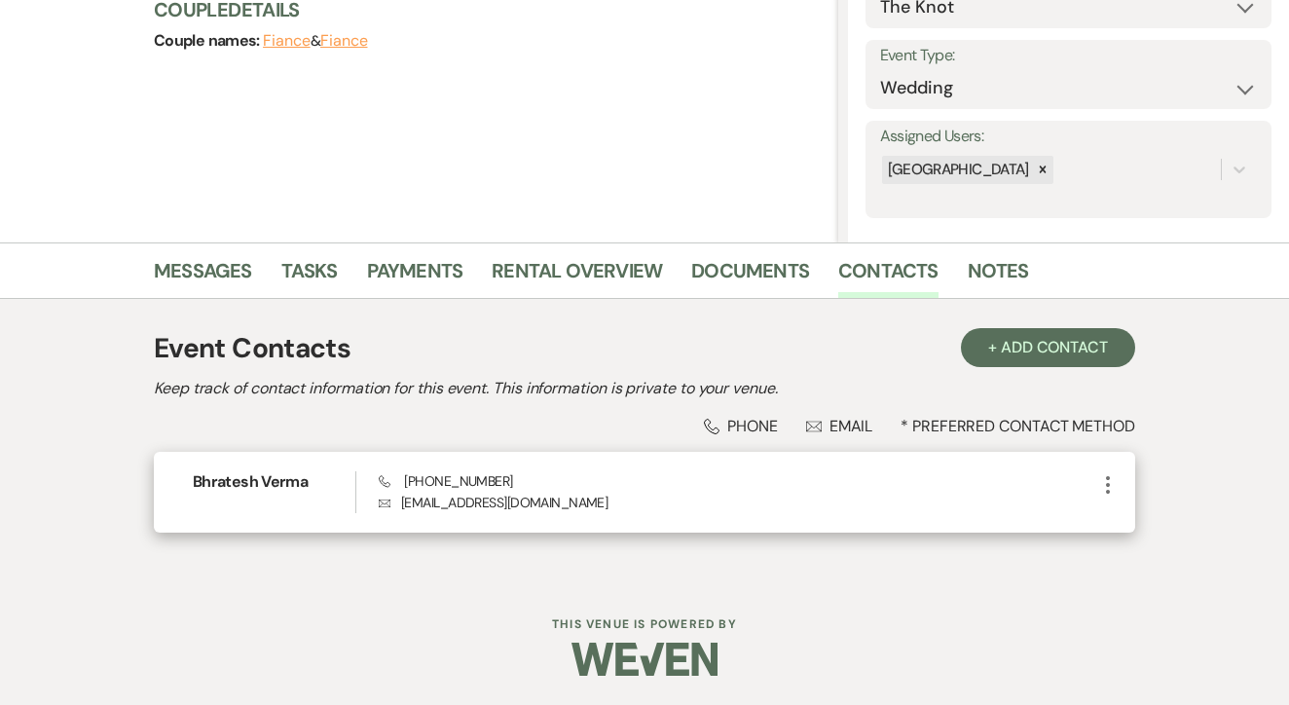
scroll to position [245, 0]
drag, startPoint x: 400, startPoint y: 481, endPoint x: 530, endPoint y: 480, distance: 129.5
click at [530, 480] on div "Phone [PHONE_NUMBER] Envelope [EMAIL_ADDRESS][DOMAIN_NAME]" at bounding box center [738, 493] width 718 height 42
copy span "[PHONE_NUMBER]"
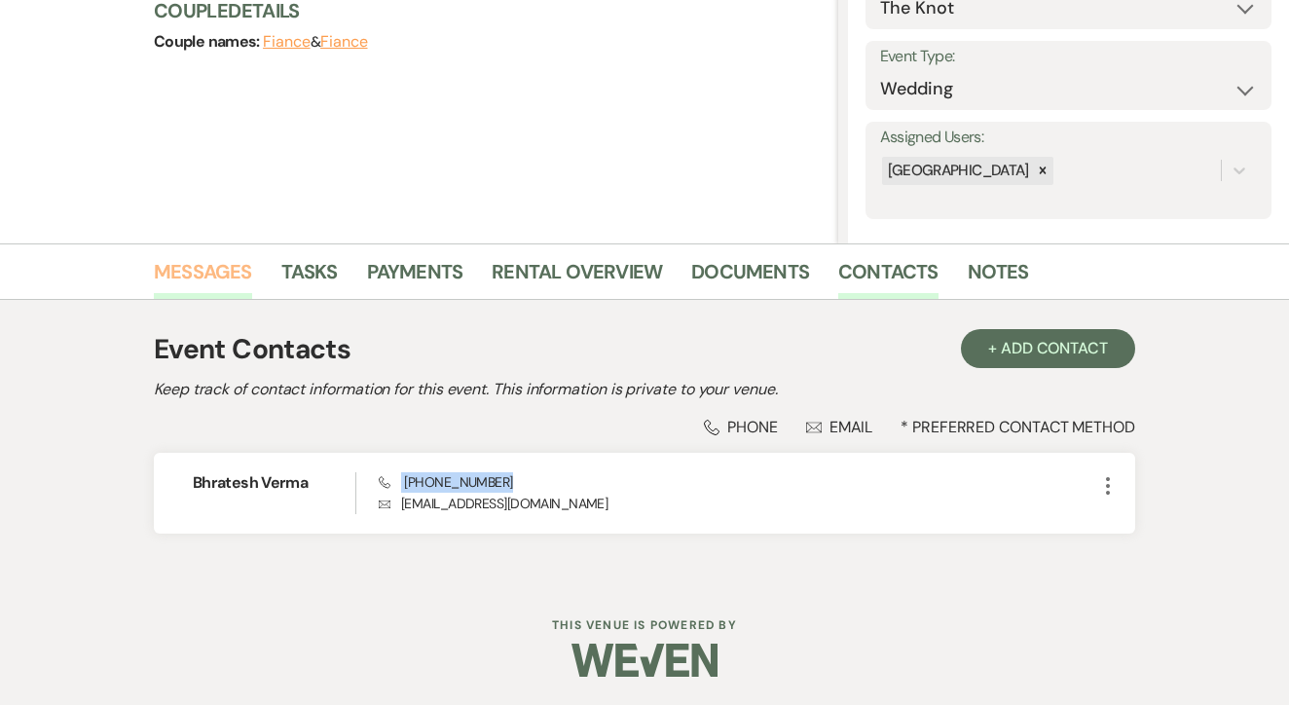
click at [223, 271] on link "Messages" at bounding box center [203, 277] width 98 height 43
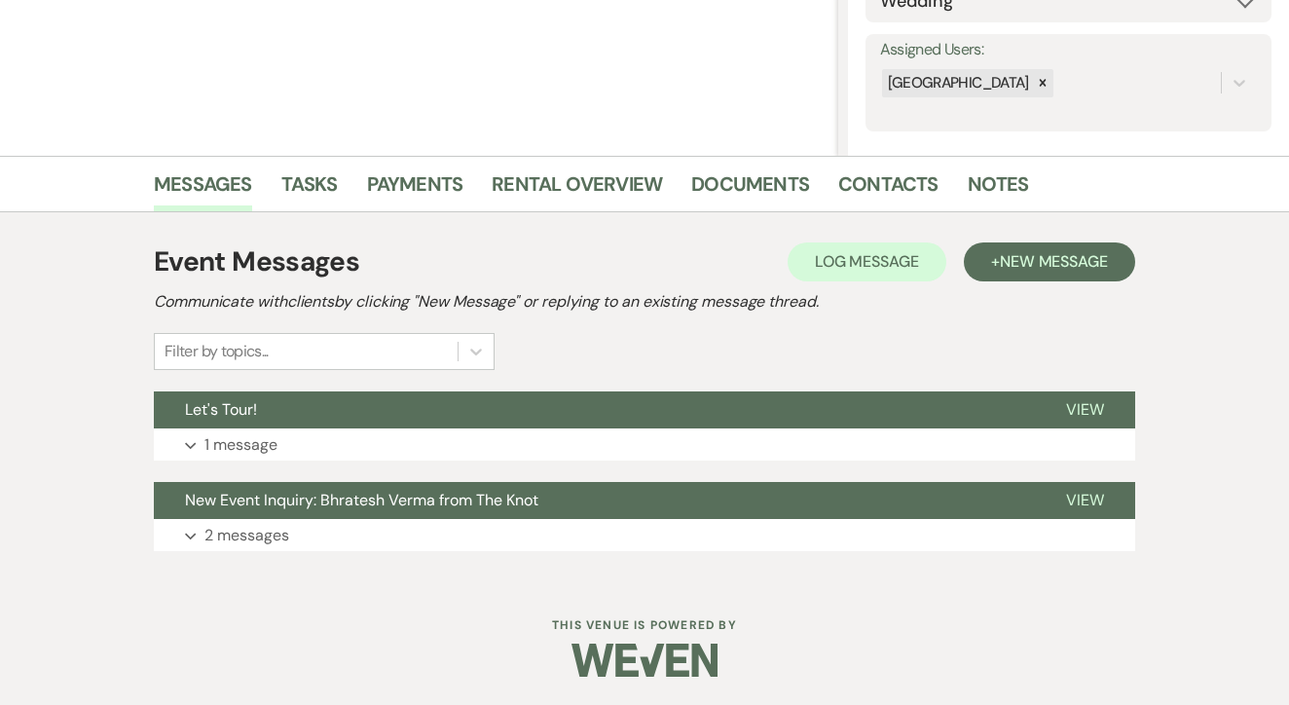
scroll to position [332, 0]
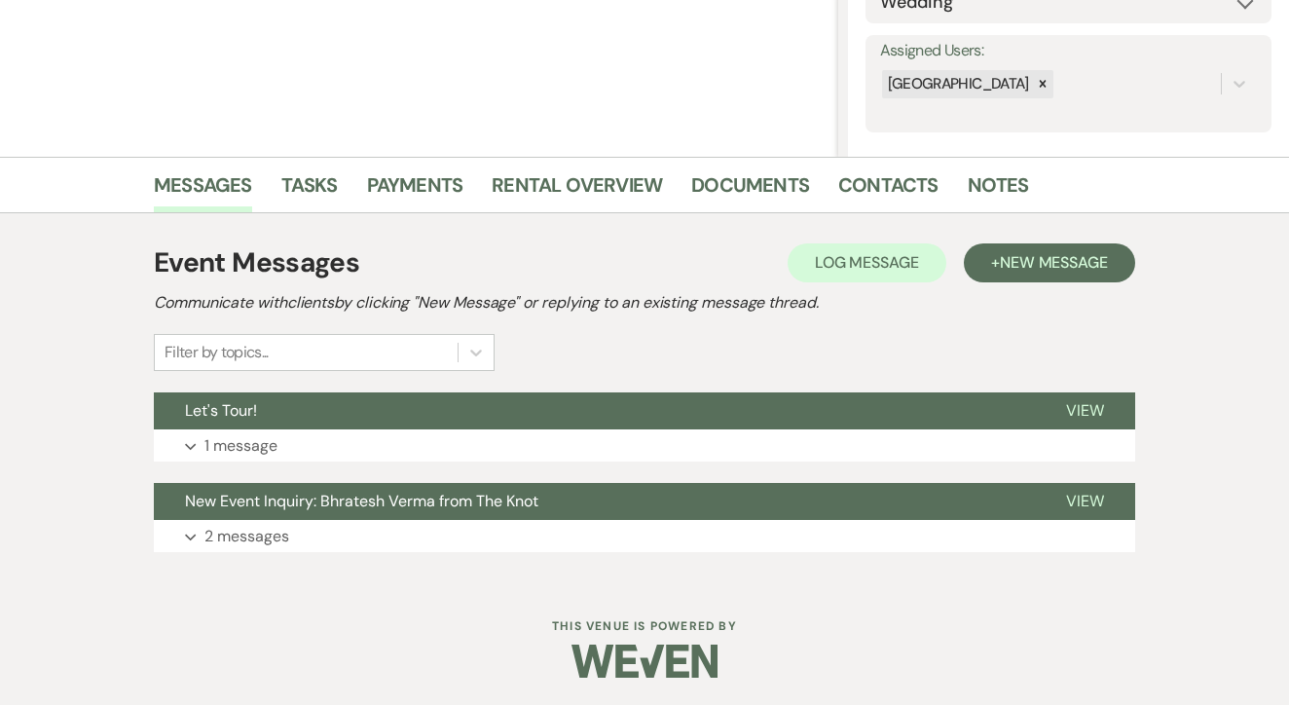
click at [1148, 263] on div "Event Messages Log Log Message + New Message Communicate with clients by clicki…" at bounding box center [645, 397] width 1110 height 368
click at [1070, 255] on span "New Message" at bounding box center [1054, 262] width 108 height 20
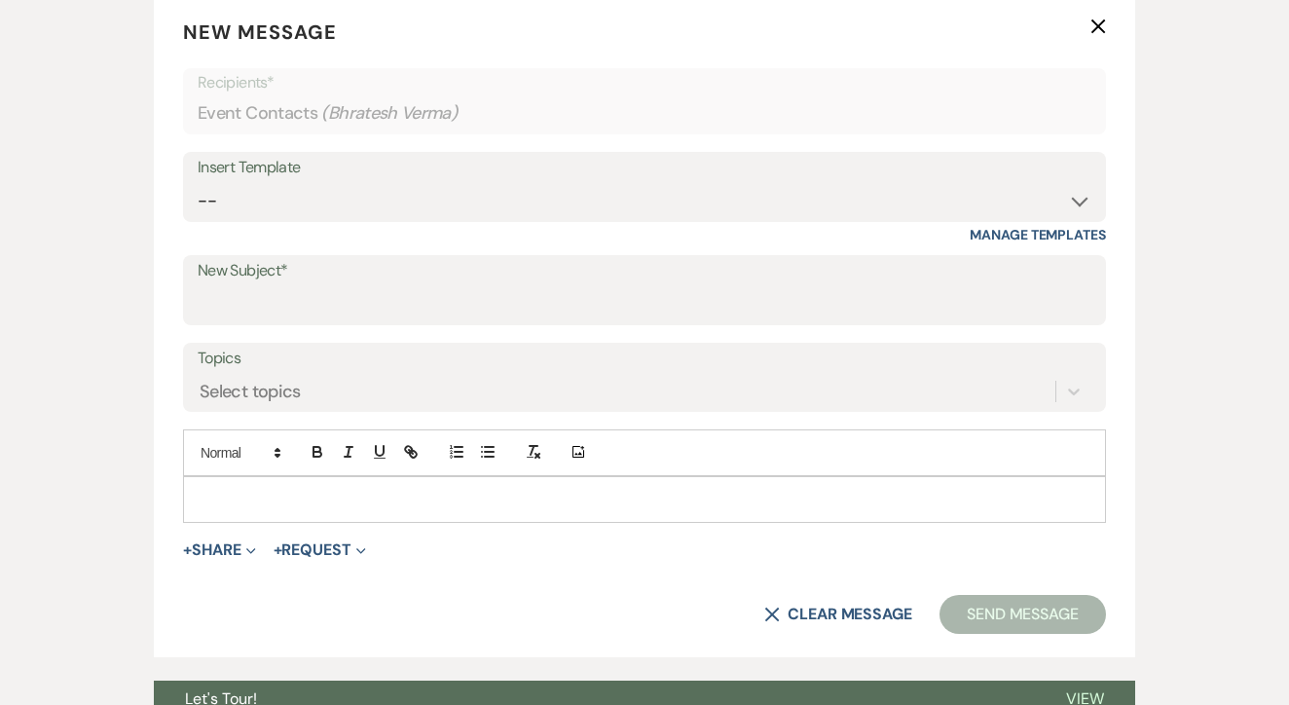
scroll to position [774, 0]
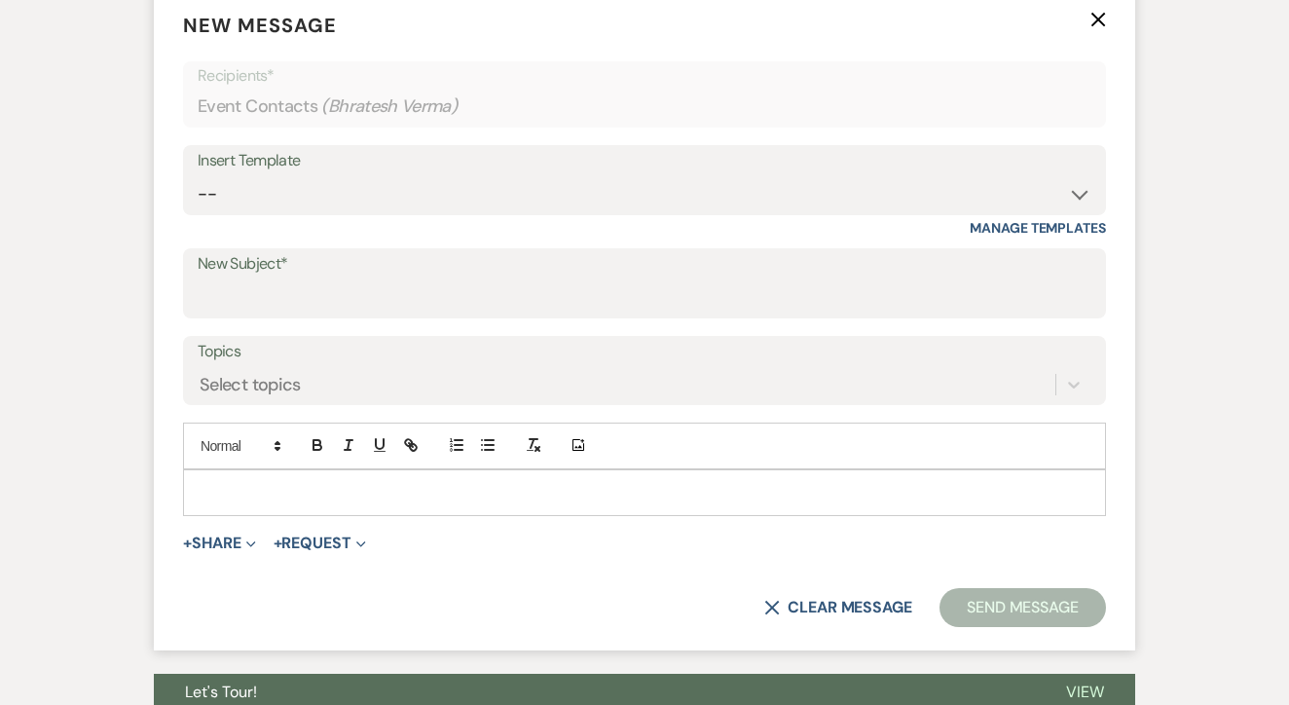
click at [605, 166] on div "Insert Template" at bounding box center [645, 161] width 894 height 28
click at [605, 178] on select "-- Lead: Automated Intro Email (Wedding) Lead: 1st Follow Up Email Images Lead:…" at bounding box center [645, 194] width 894 height 38
select select "1206"
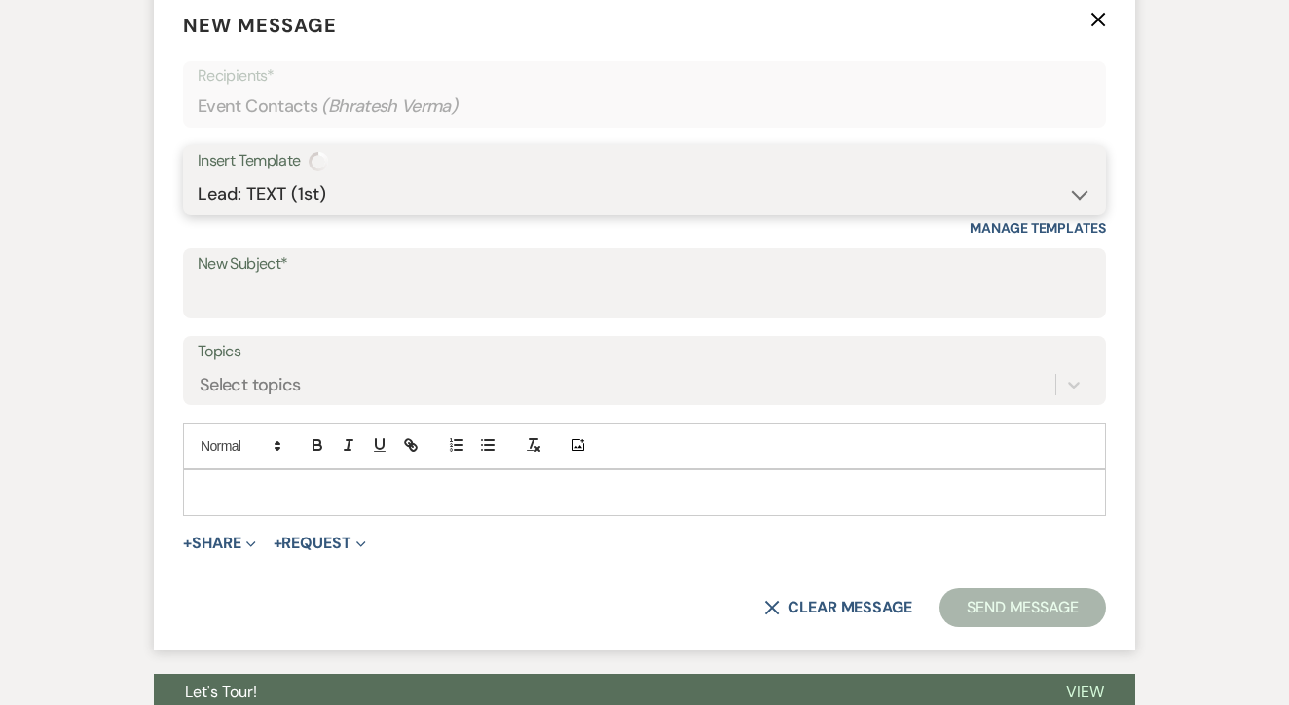
type input "1st TEXT"
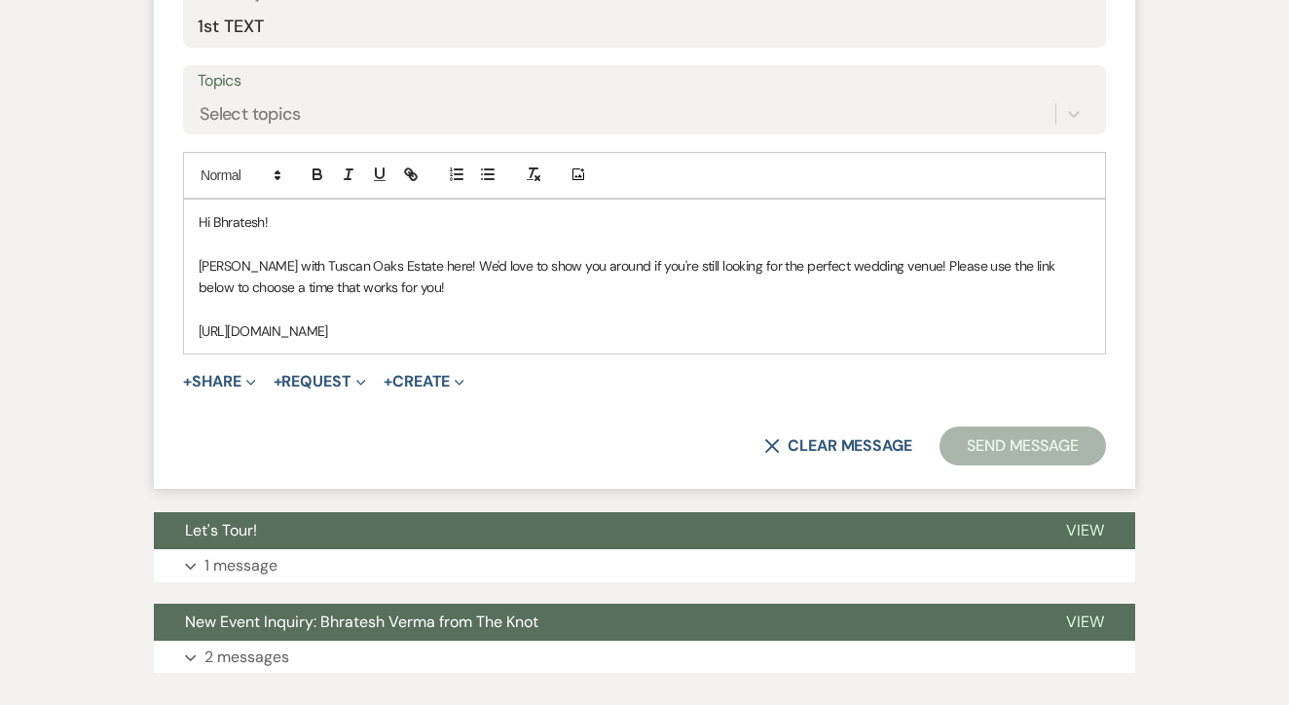
scroll to position [1081, 0]
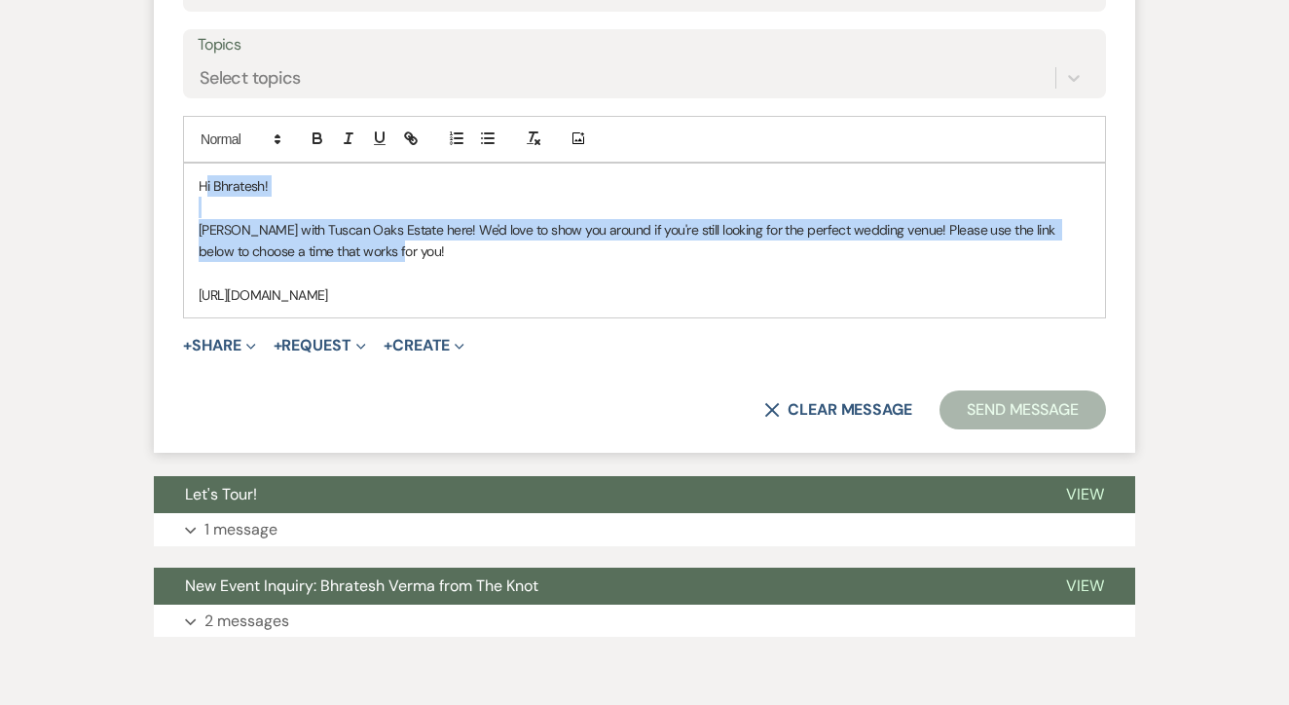
drag, startPoint x: 205, startPoint y: 185, endPoint x: 538, endPoint y: 250, distance: 339.4
click at [538, 250] on div "Hi Bhratesh! [PERSON_NAME] with Tuscan Oaks Estate here! We'd love to show you …" at bounding box center [644, 241] width 921 height 154
click at [538, 250] on p "[PERSON_NAME] with Tuscan Oaks Estate here! We'd love to show you around if you…" at bounding box center [645, 241] width 892 height 44
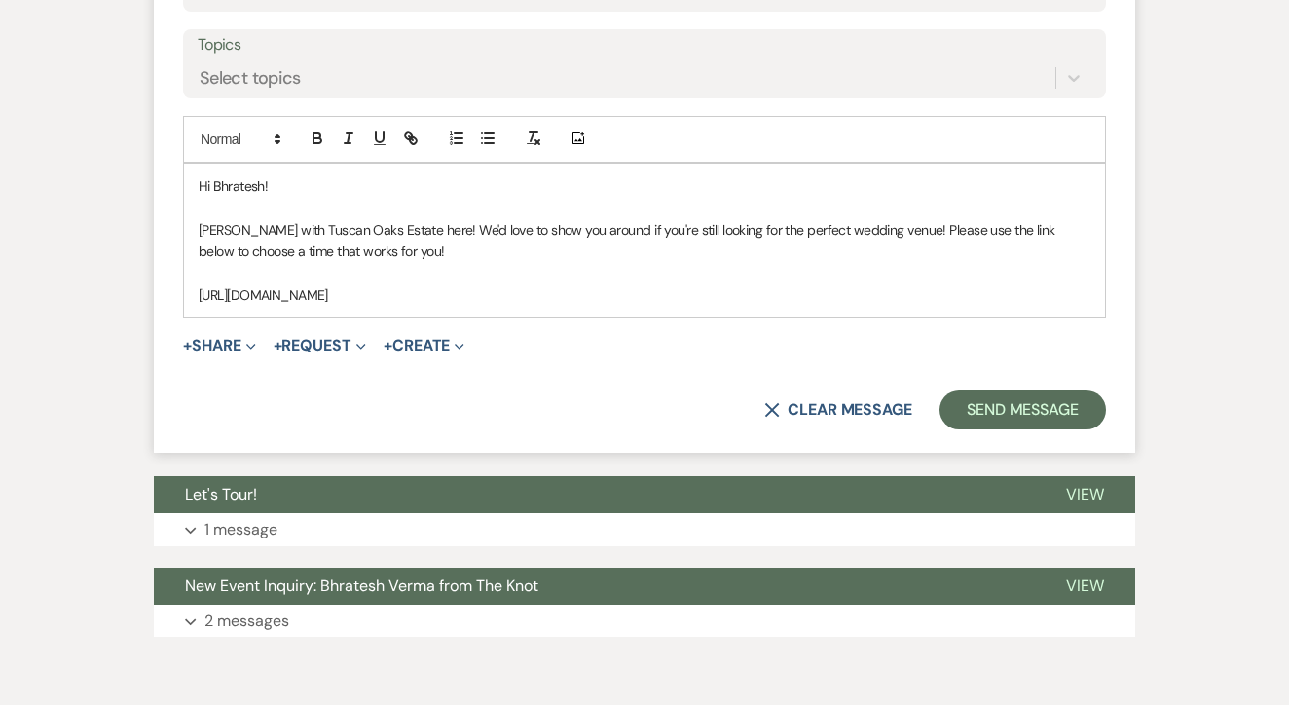
drag, startPoint x: 195, startPoint y: 177, endPoint x: 635, endPoint y: 334, distance: 467.3
click at [635, 334] on form "New Message X Draft saved! Recipients* Event Contacts ( Bhratesh Verma ) Insert…" at bounding box center [645, 67] width 982 height 773
copy div "Hi Bhratesh! [PERSON_NAME] with Tuscan Oaks Estate here! We'd love to show you …"
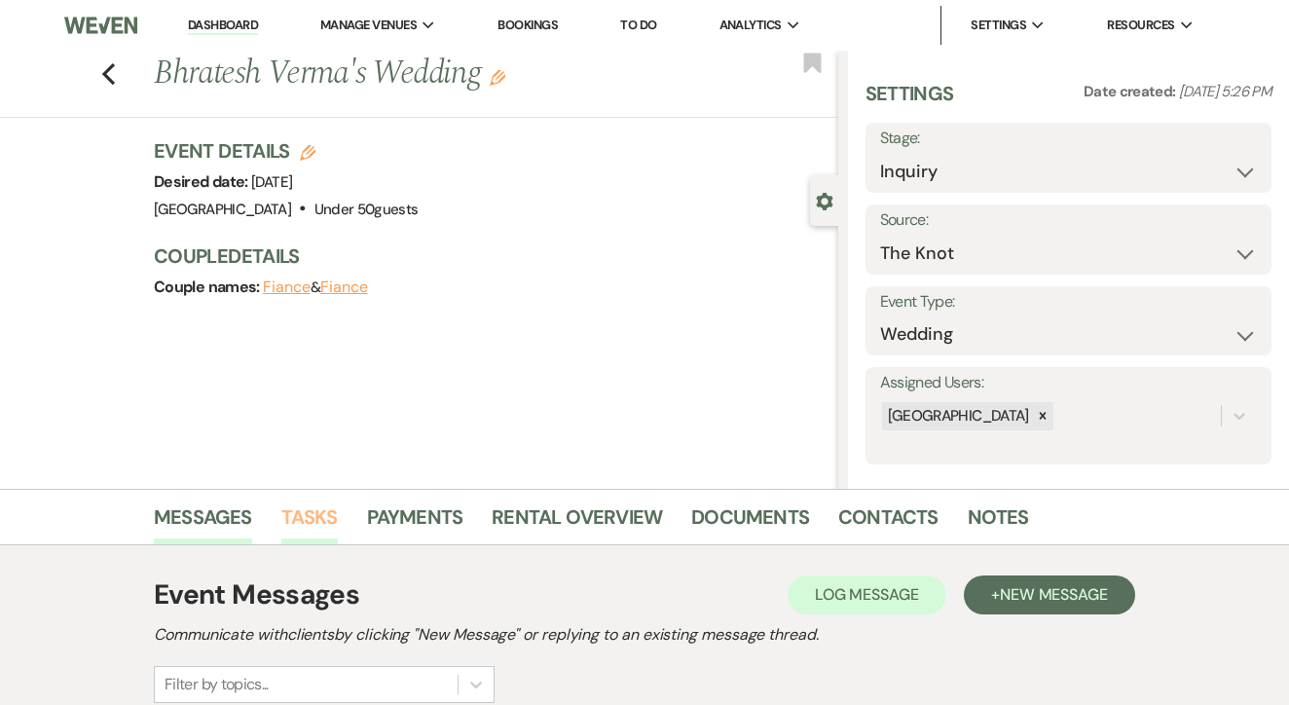
scroll to position [0, 0]
click at [308, 507] on link "Tasks" at bounding box center [309, 523] width 56 height 43
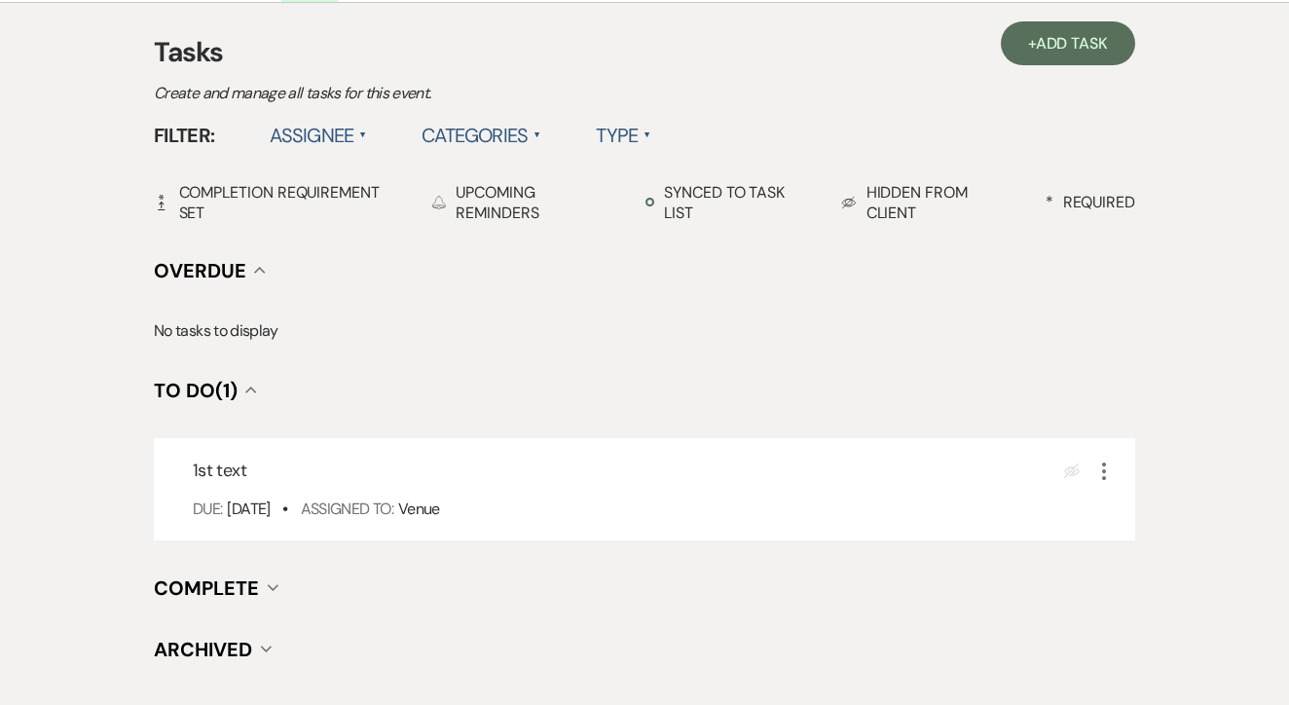
scroll to position [542, 0]
click at [1107, 465] on icon "More" at bounding box center [1104, 472] width 23 height 23
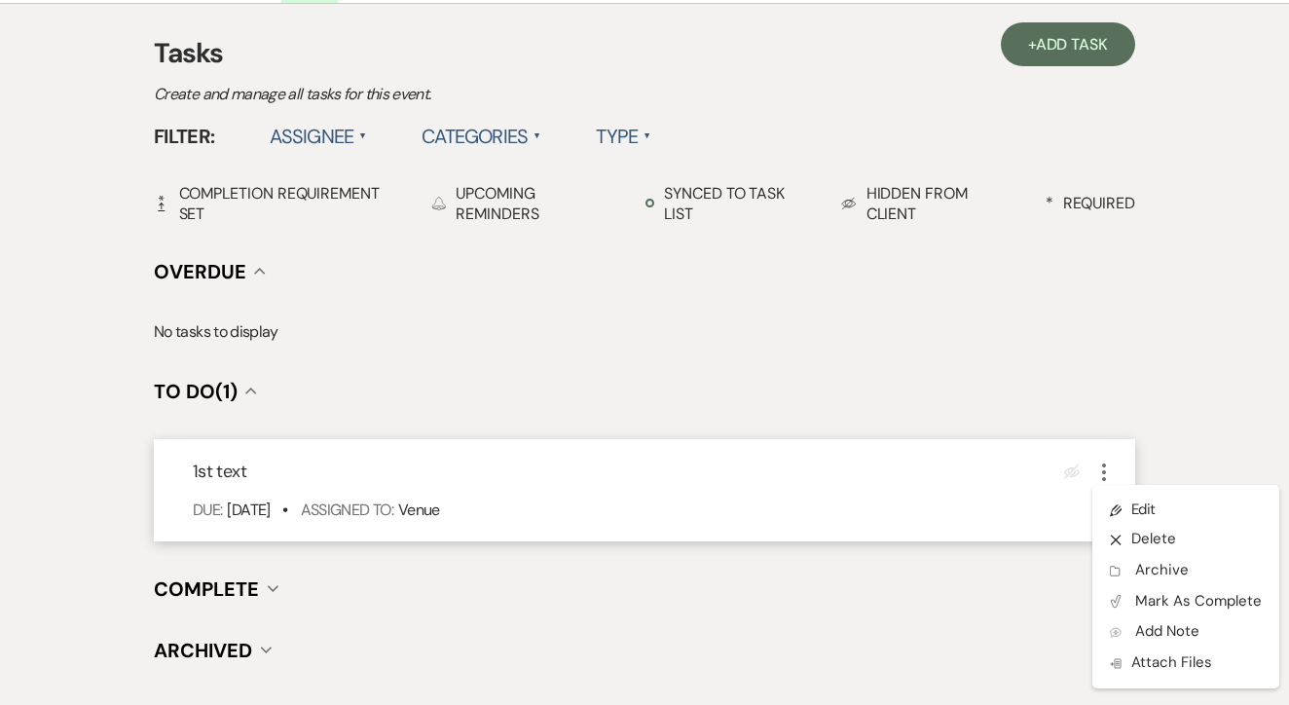
click at [1134, 491] on ul "Pencil Edit X Delete Archive Archive Plan Portal Link Mark As Complete Add Note…" at bounding box center [1186, 587] width 187 height 204
click at [1146, 498] on link "Pencil Edit" at bounding box center [1186, 509] width 187 height 29
select select "false"
select select "venueHost"
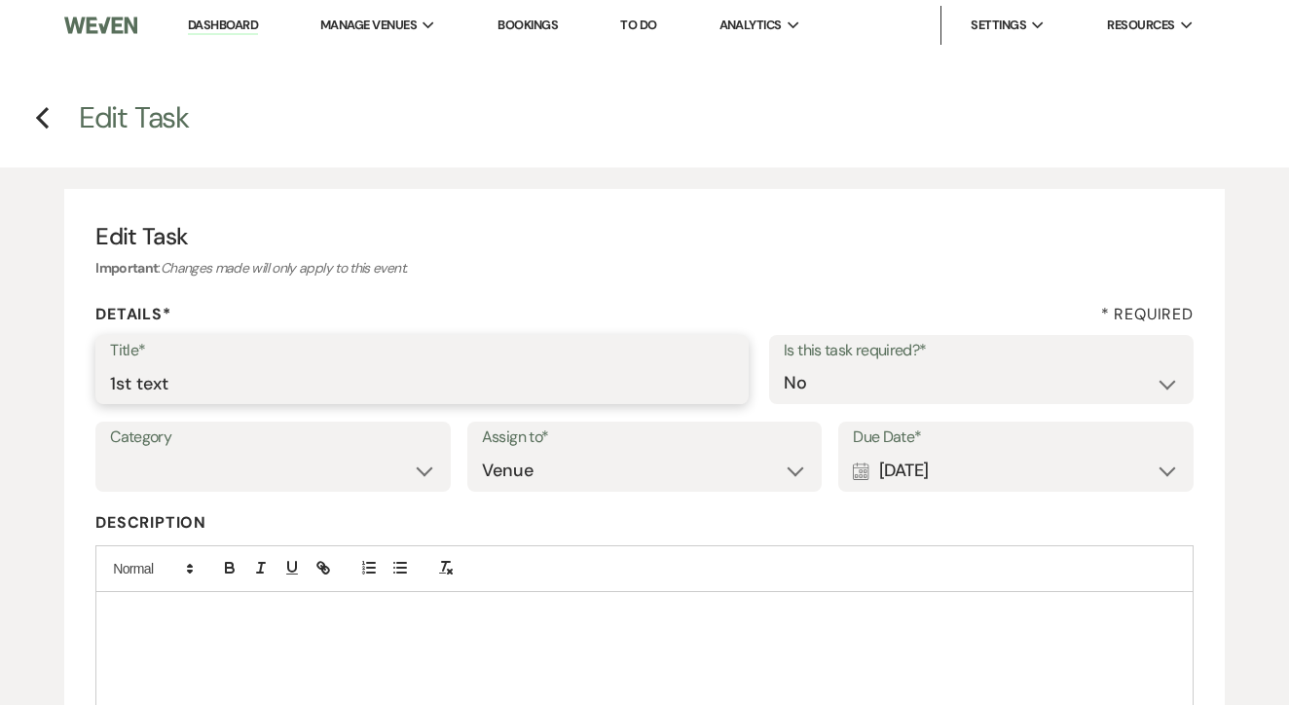
click at [566, 379] on input "1st text" at bounding box center [422, 383] width 624 height 38
type input "2nd"
click at [1039, 469] on div "Calendar [DATE] Expand" at bounding box center [1016, 471] width 326 height 38
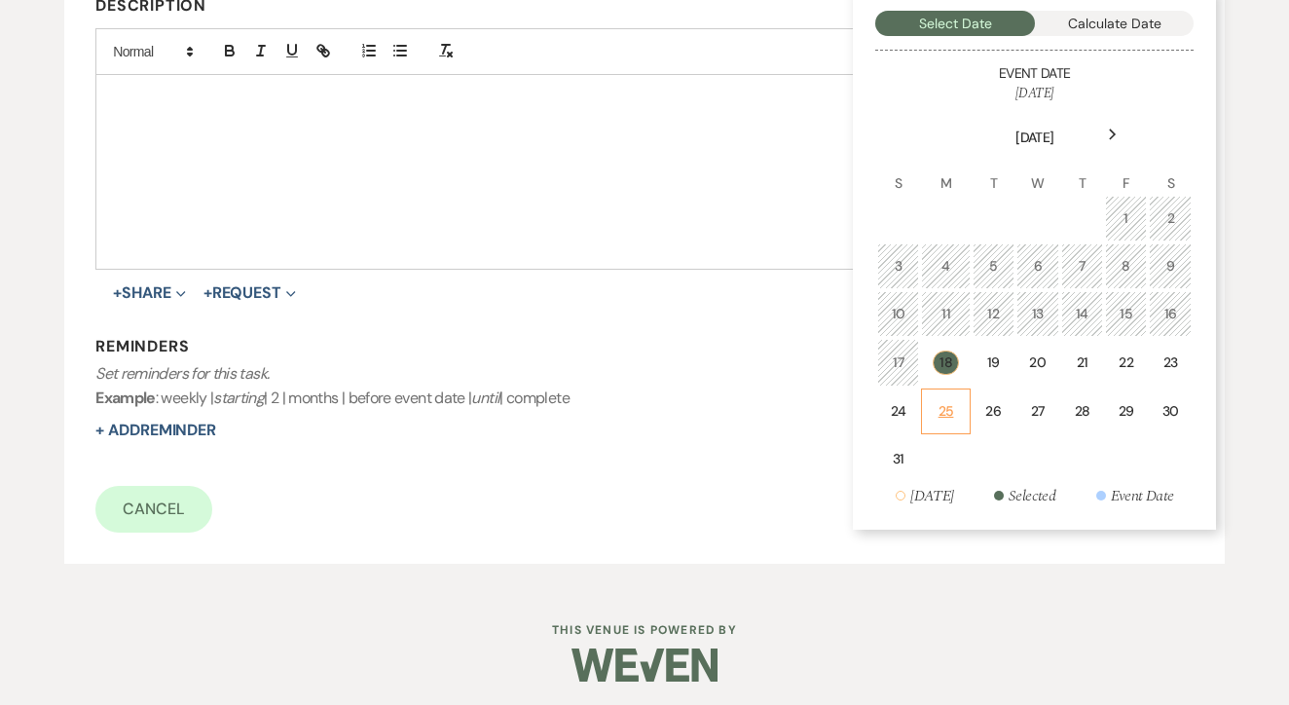
click at [935, 420] on td "25" at bounding box center [945, 412] width 49 height 46
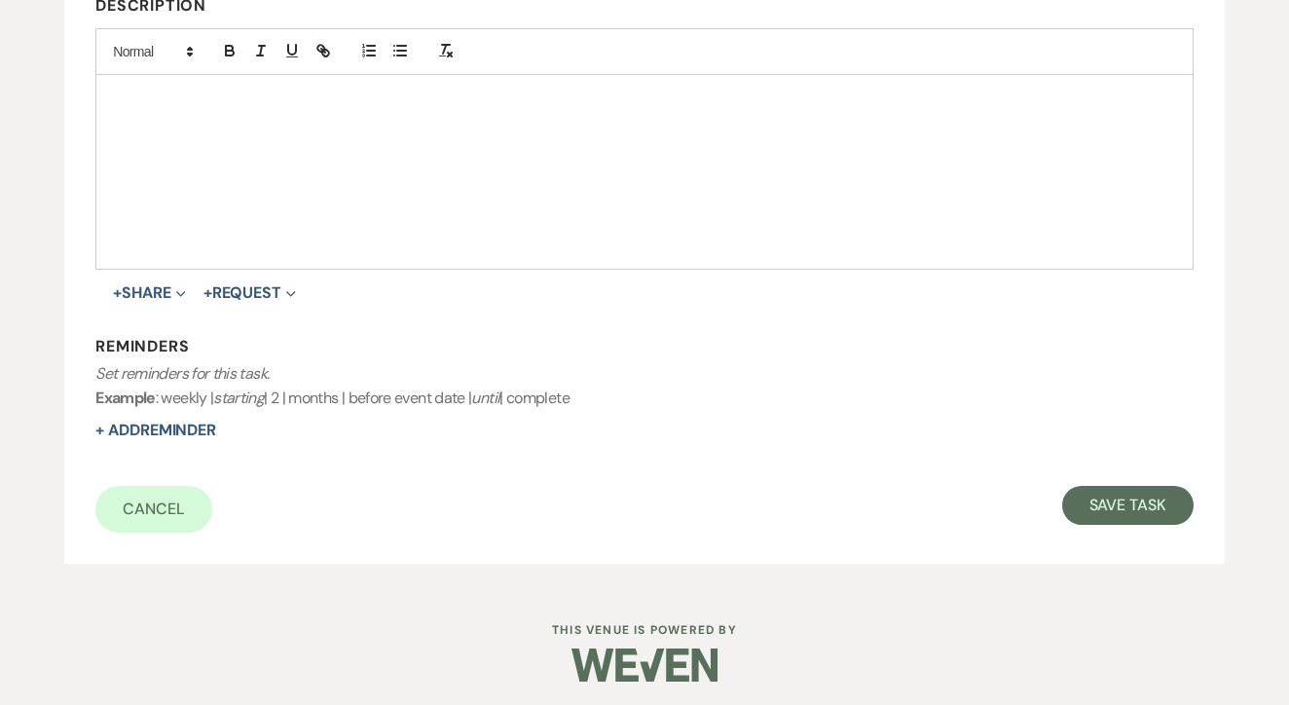
scroll to position [516, 0]
click at [1151, 474] on form "Title* 2nd Is this task required?* Yes No Category Venue Vendors Guests Details…" at bounding box center [644, 176] width 1099 height 715
click at [1156, 489] on button "Save Task" at bounding box center [1128, 506] width 131 height 39
select select "2"
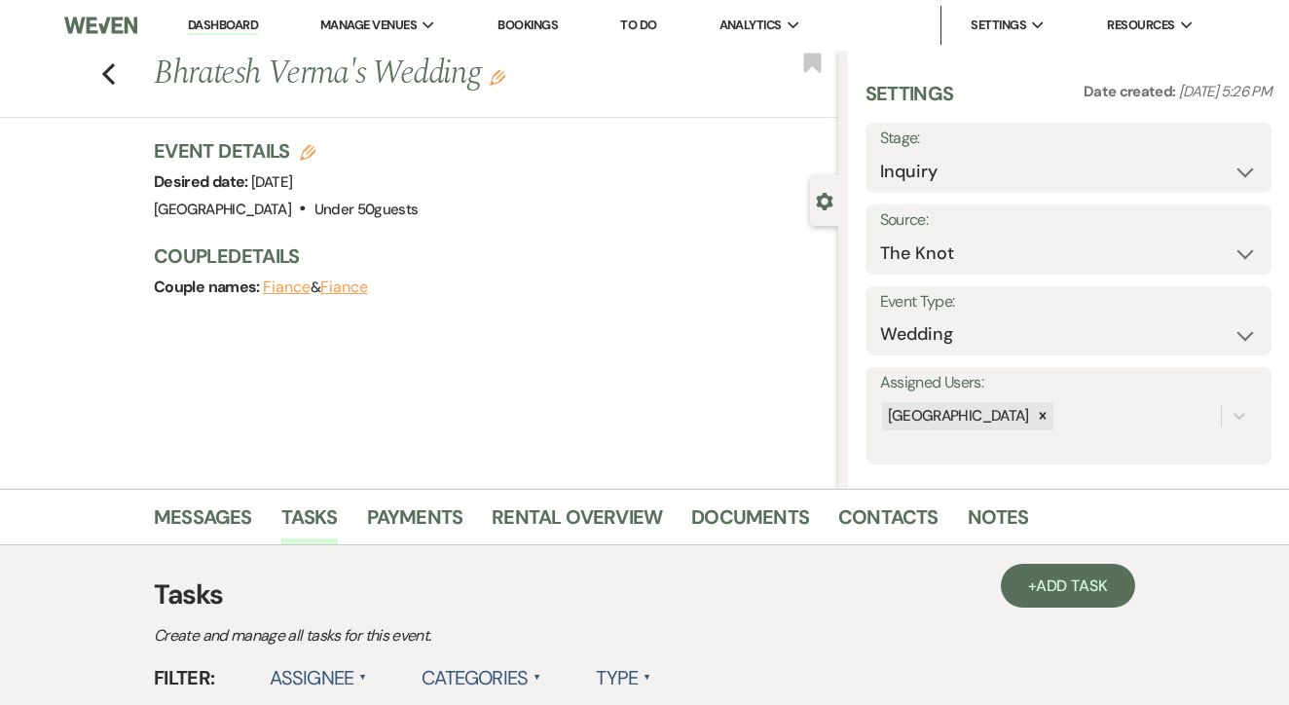
click at [647, 23] on link "To Do" at bounding box center [638, 25] width 36 height 17
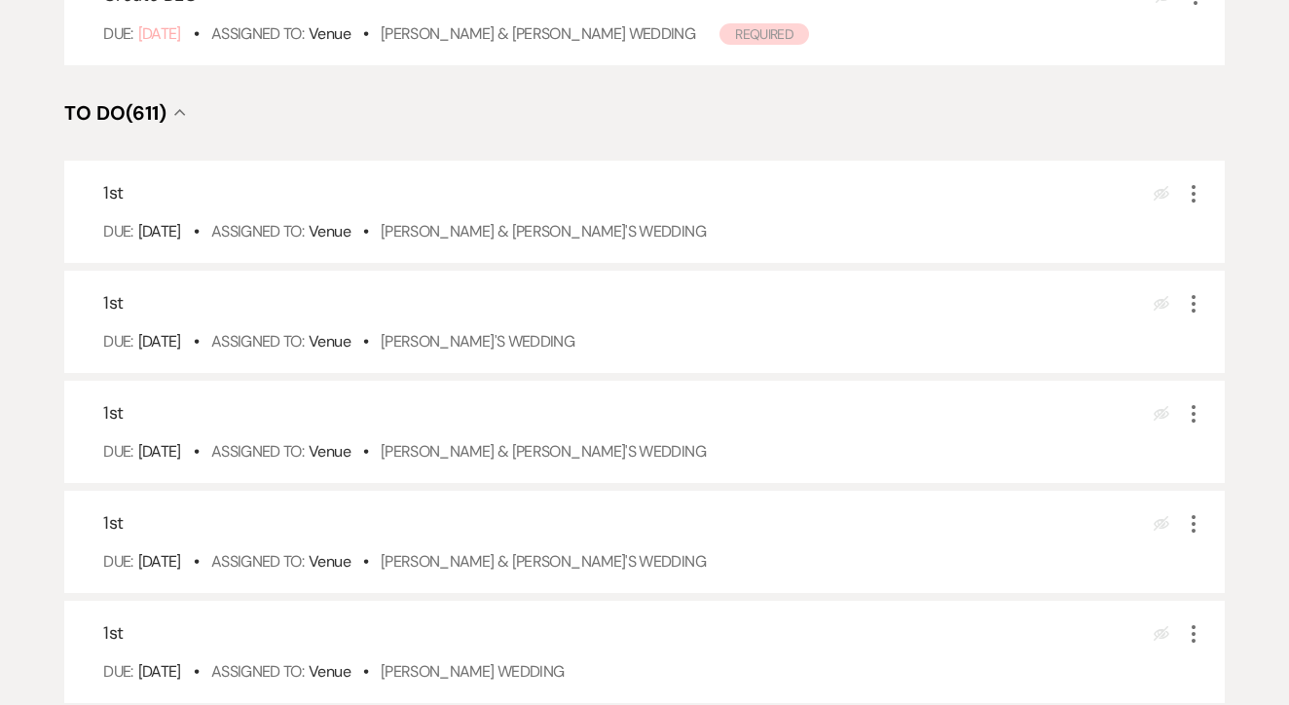
scroll to position [548, 0]
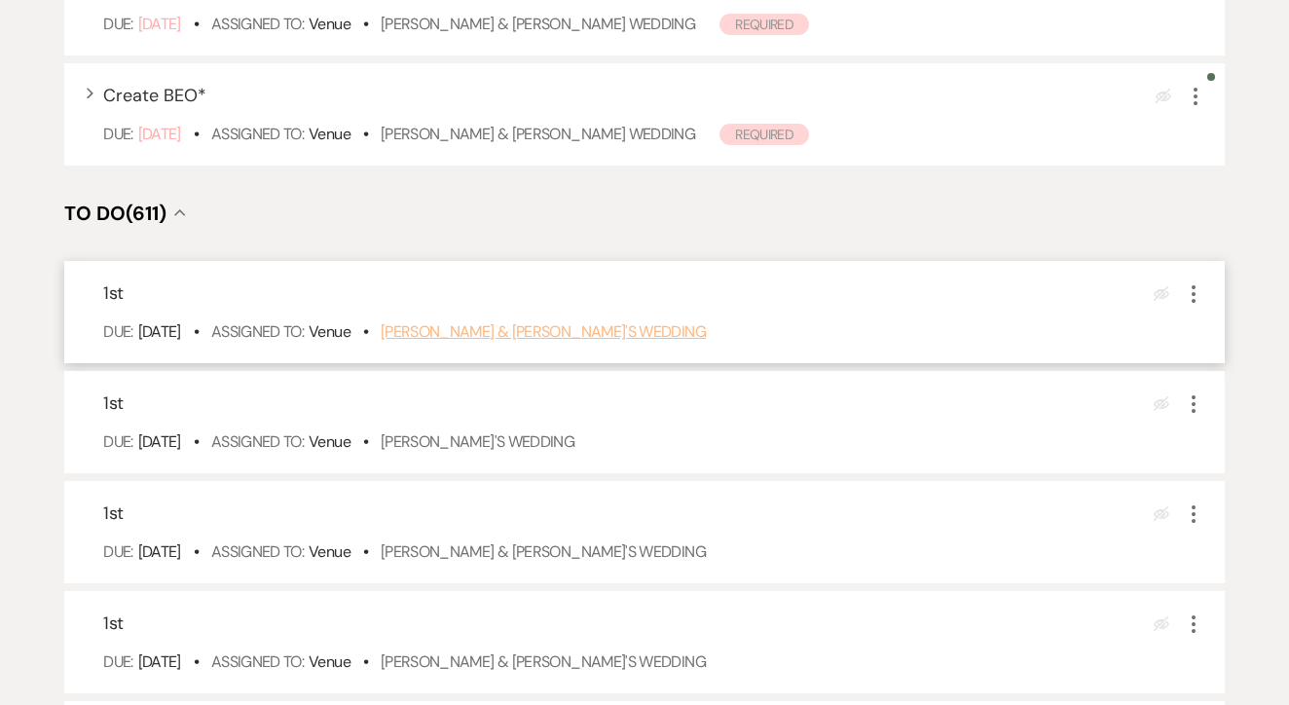
click at [580, 342] on link "[PERSON_NAME] & [PERSON_NAME]'s Wedding" at bounding box center [543, 331] width 325 height 20
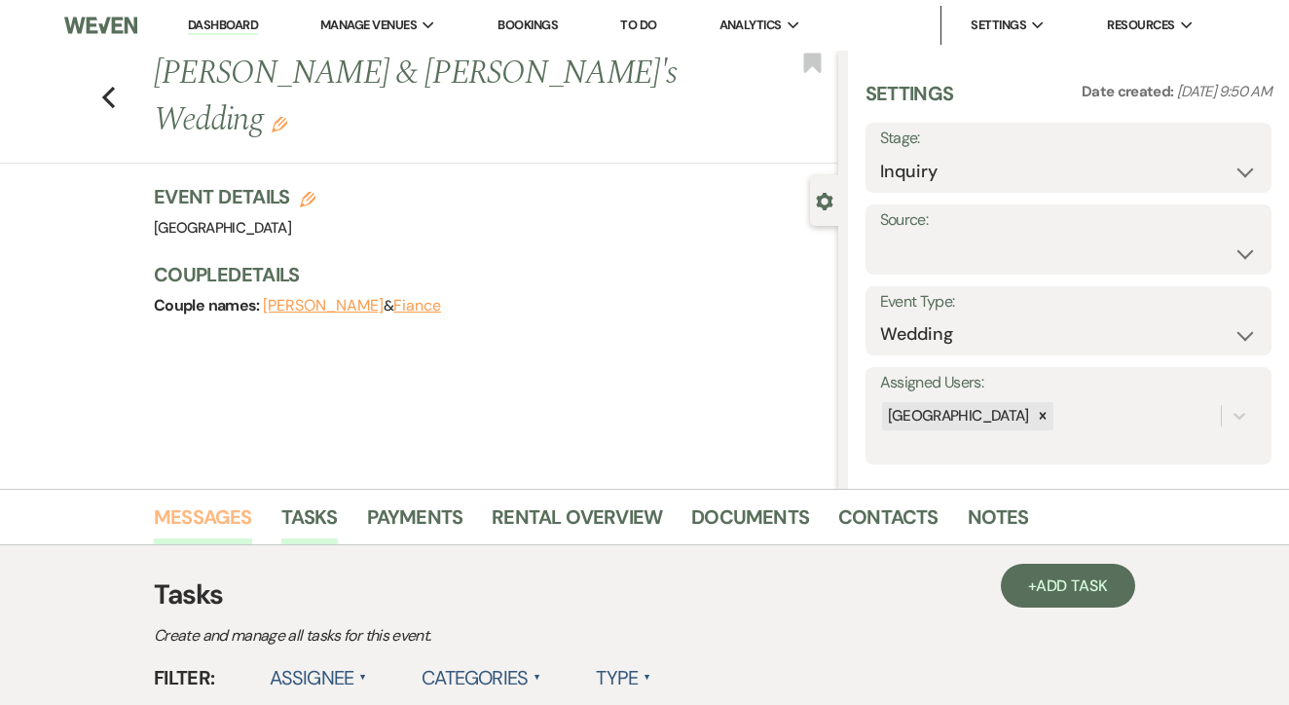
click at [227, 533] on link "Messages" at bounding box center [203, 523] width 98 height 43
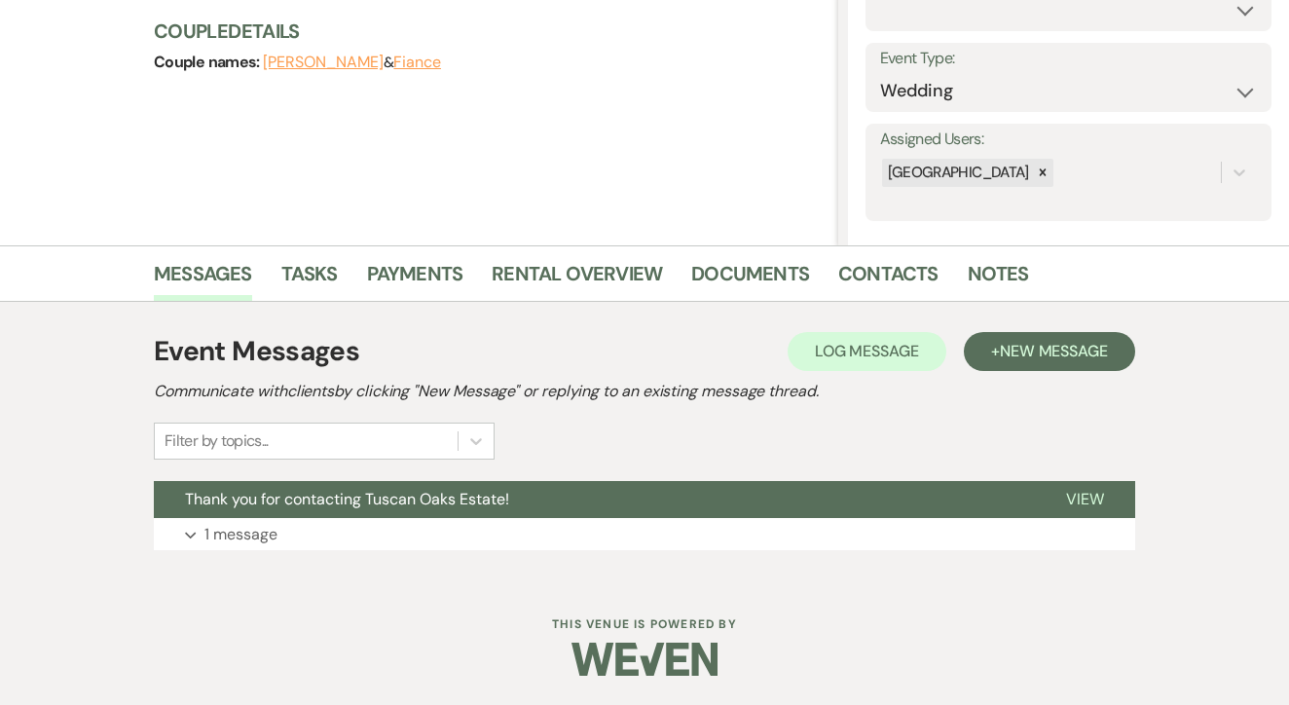
scroll to position [243, 0]
click at [1026, 350] on span "New Message" at bounding box center [1054, 352] width 108 height 20
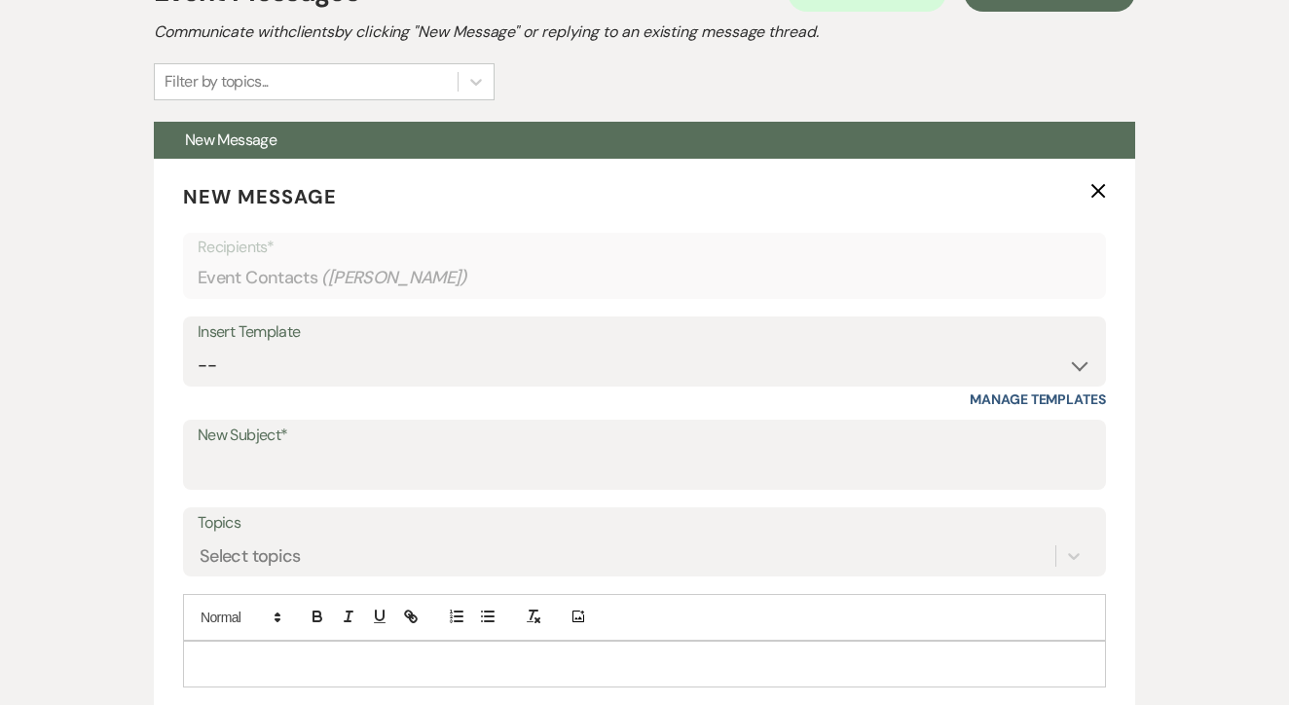
scroll to position [616, 0]
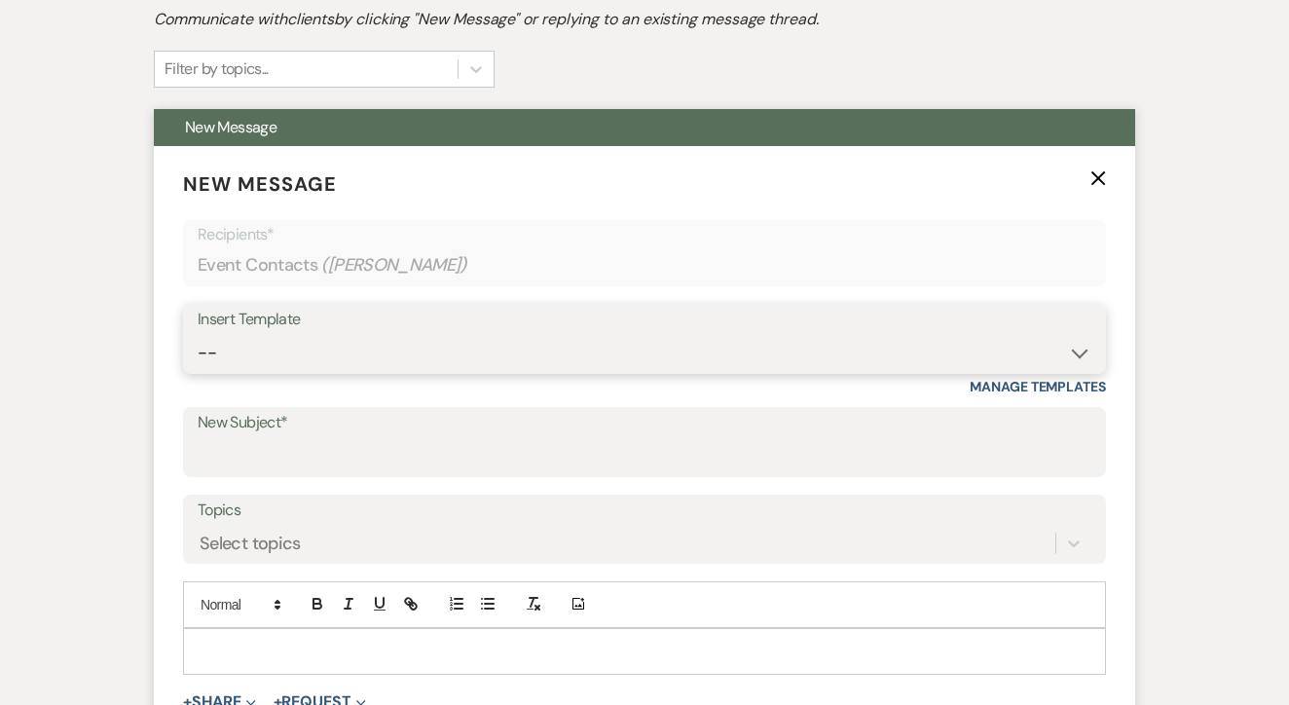
click at [517, 360] on select "-- Lead: Automated Intro Email (Wedding) Lead: 1st Follow Up Email Images Lead:…" at bounding box center [645, 353] width 894 height 38
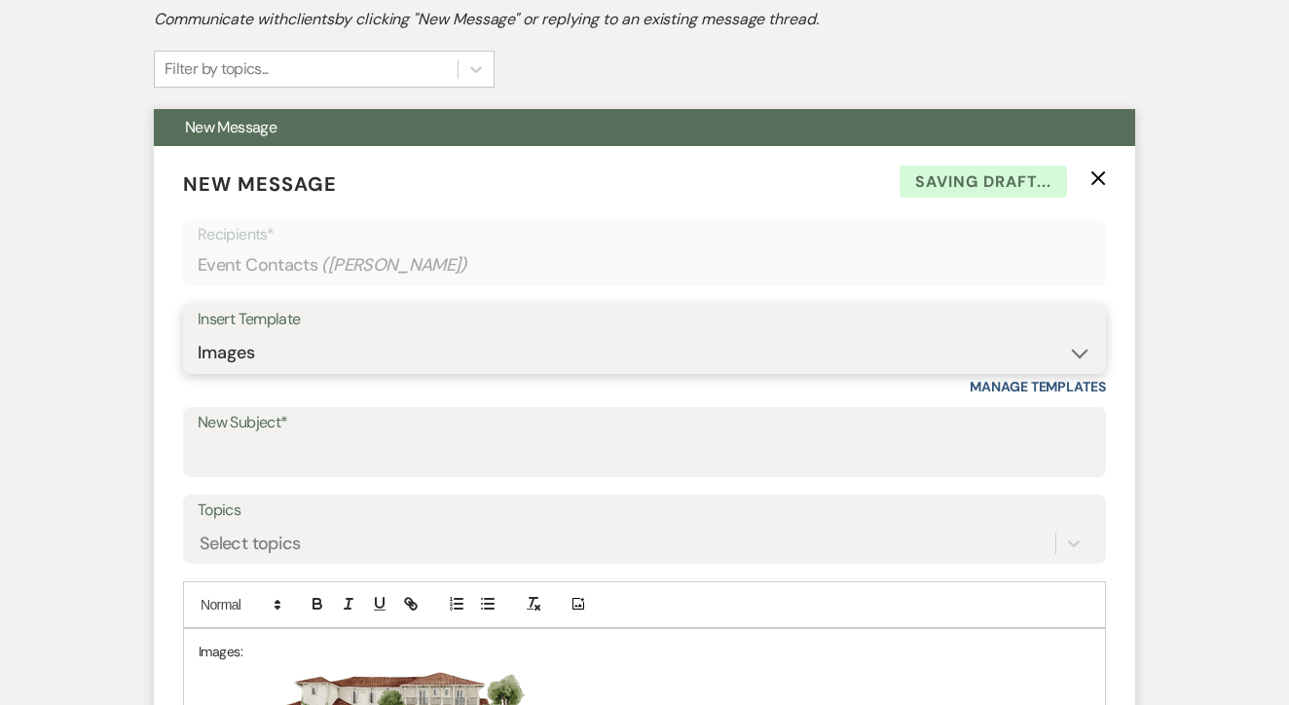
select select "1174"
type input "Let's Tour!"
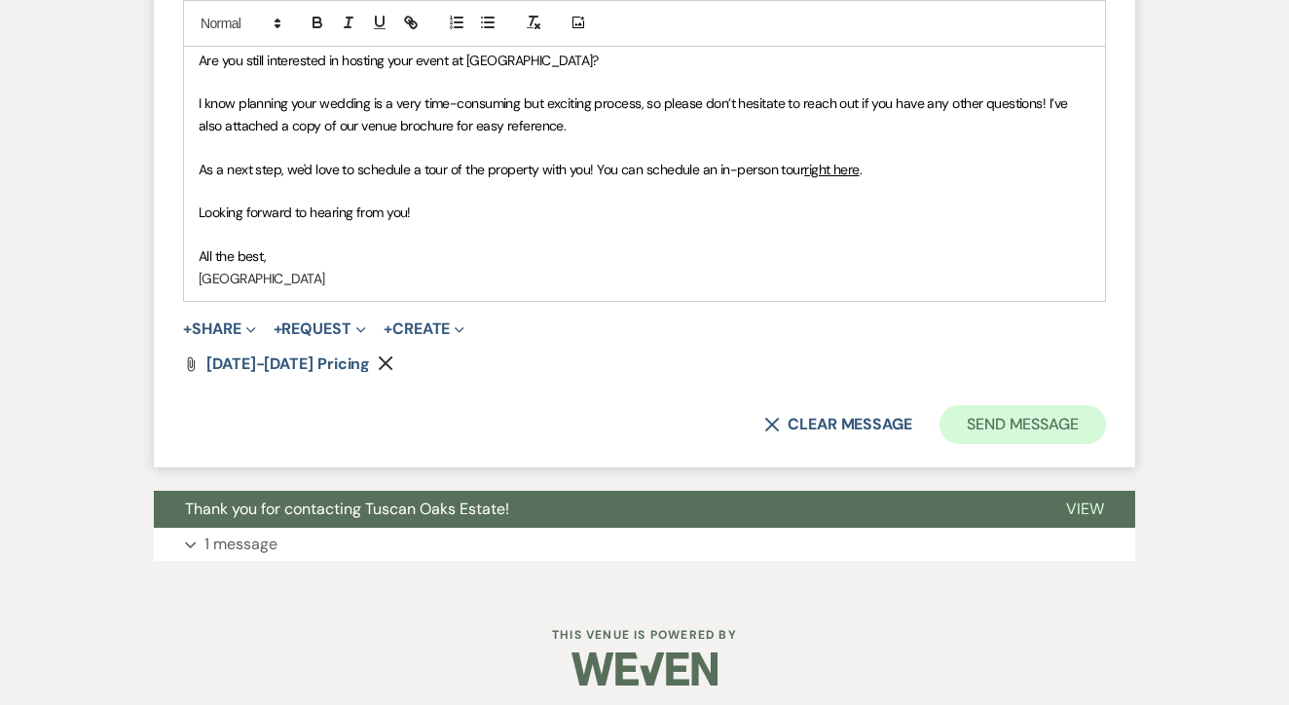
click at [1033, 423] on button "Send Message" at bounding box center [1023, 424] width 167 height 39
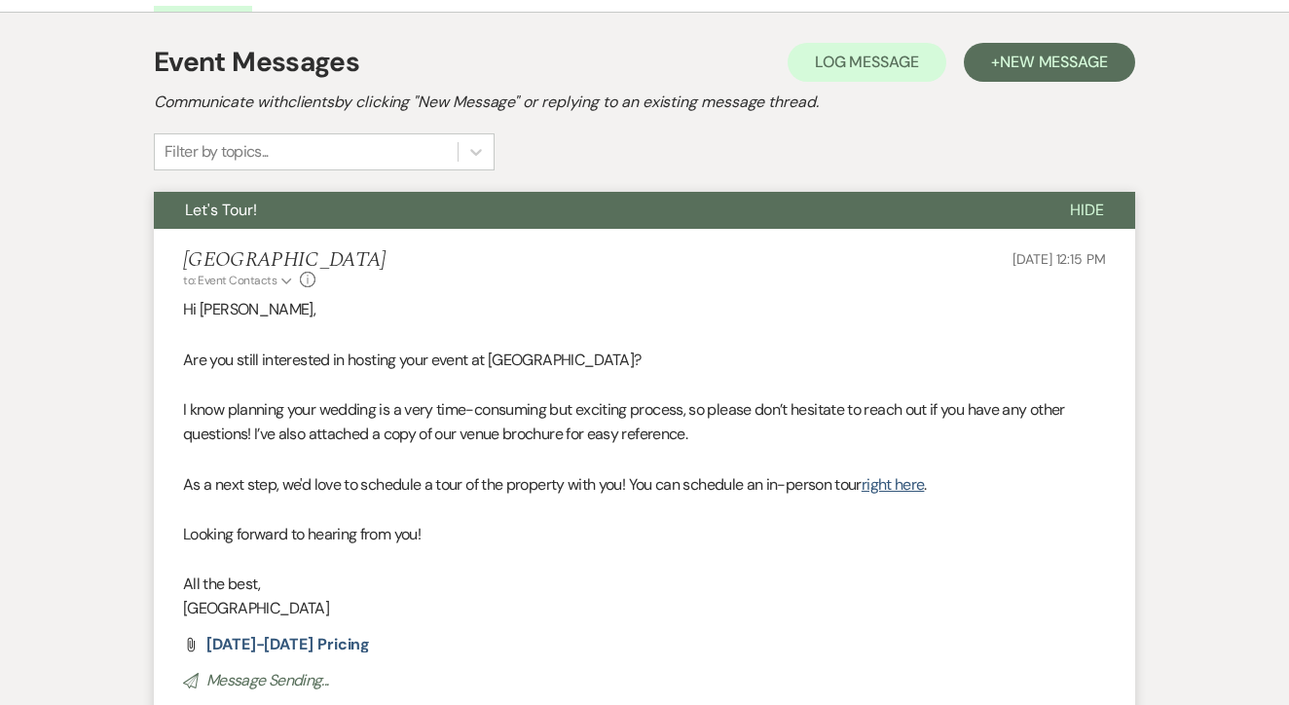
click at [645, 269] on div "Tuscan Oaks Estate to: Event Contacts Expand Info Aug 18, 2025, 12:15 PM" at bounding box center [644, 269] width 923 height 42
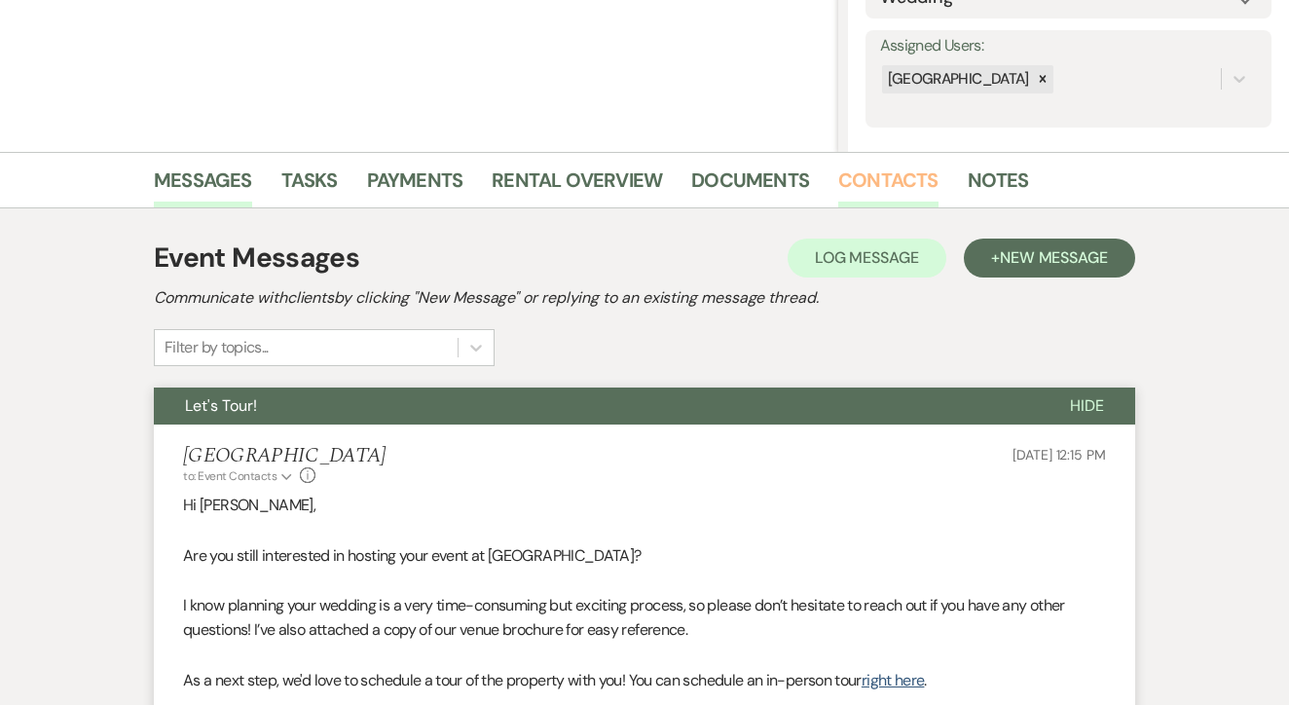
click at [850, 202] on link "Contacts" at bounding box center [889, 186] width 100 height 43
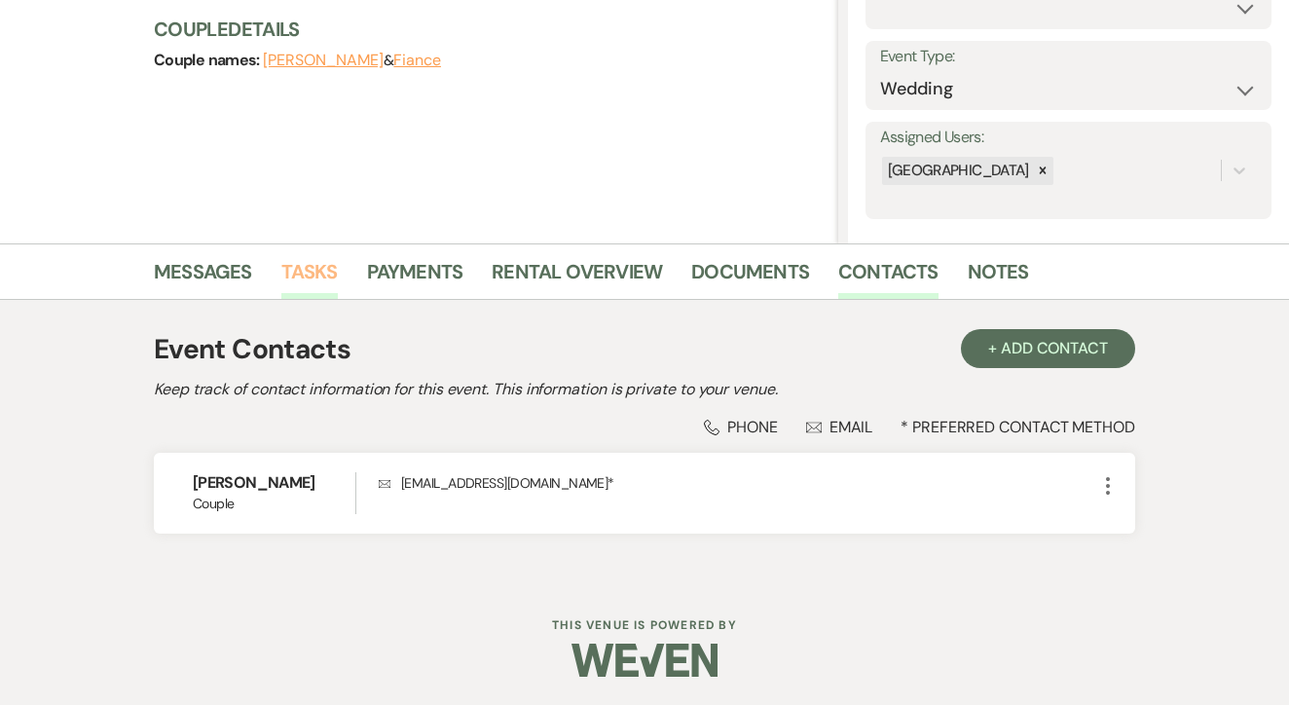
click at [312, 260] on link "Tasks" at bounding box center [309, 277] width 56 height 43
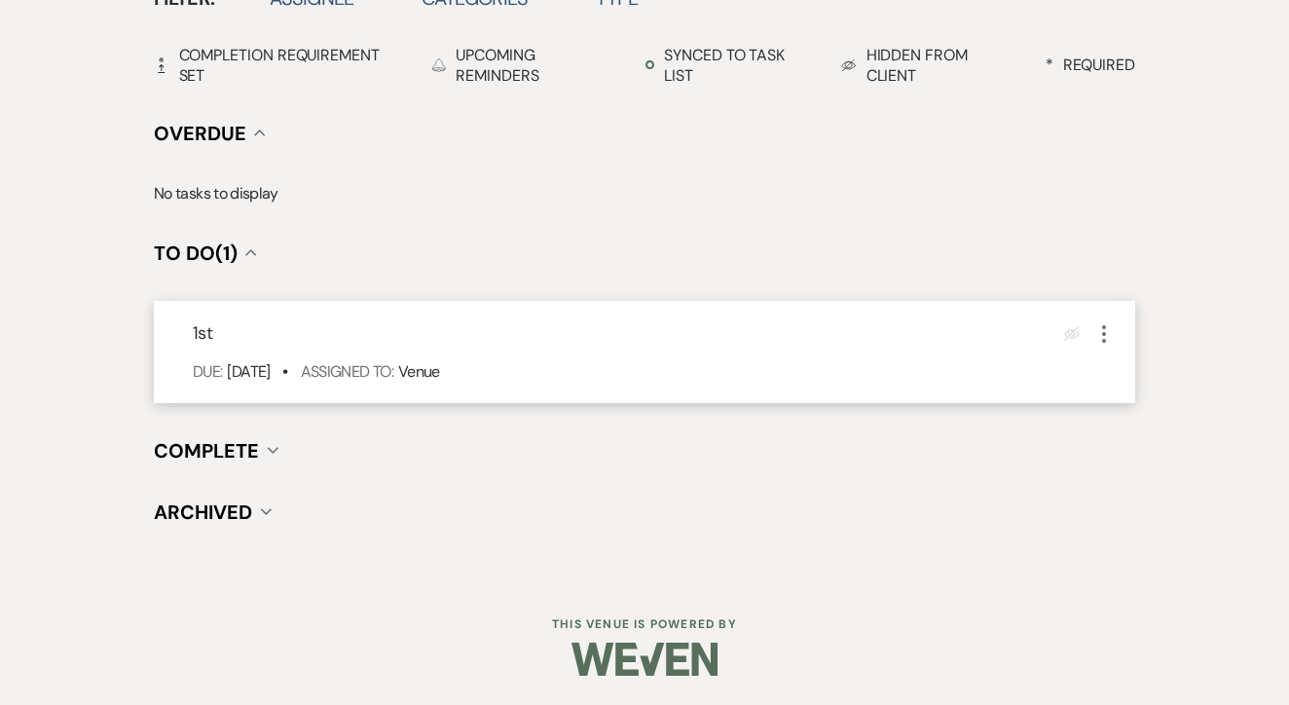
scroll to position [678, 0]
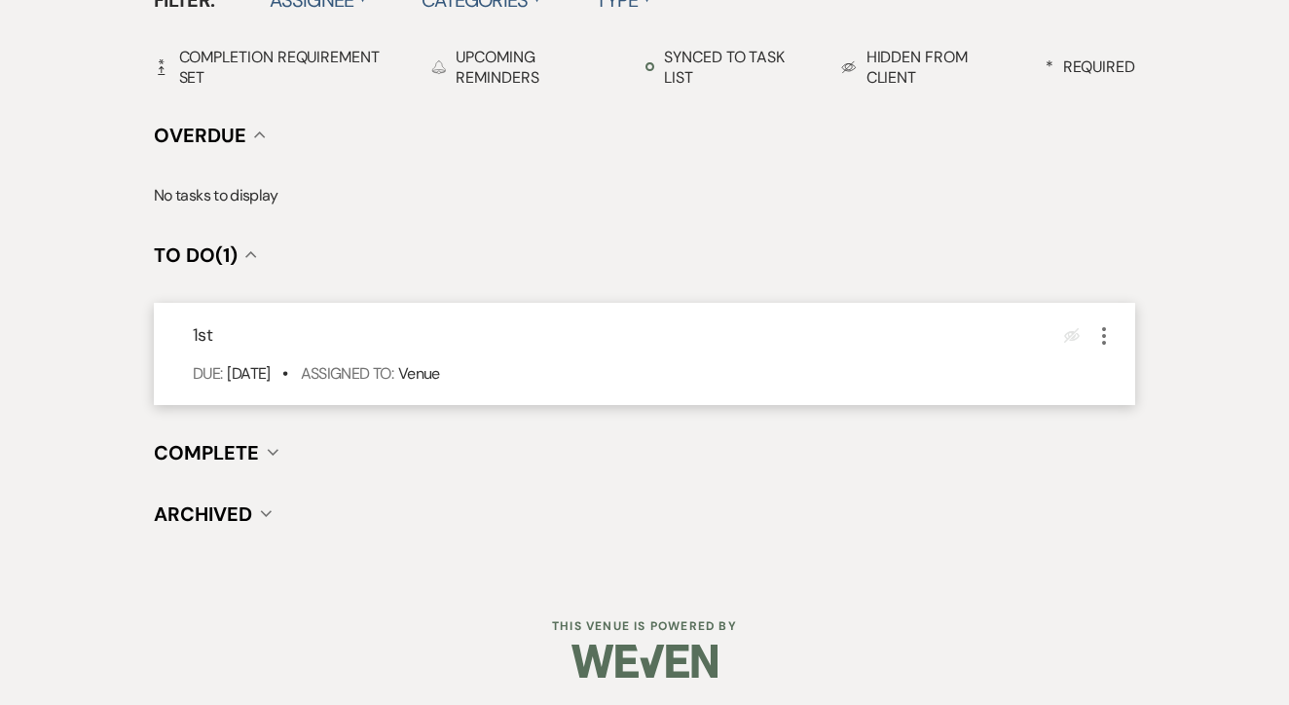
click at [1106, 334] on icon "More" at bounding box center [1104, 335] width 23 height 23
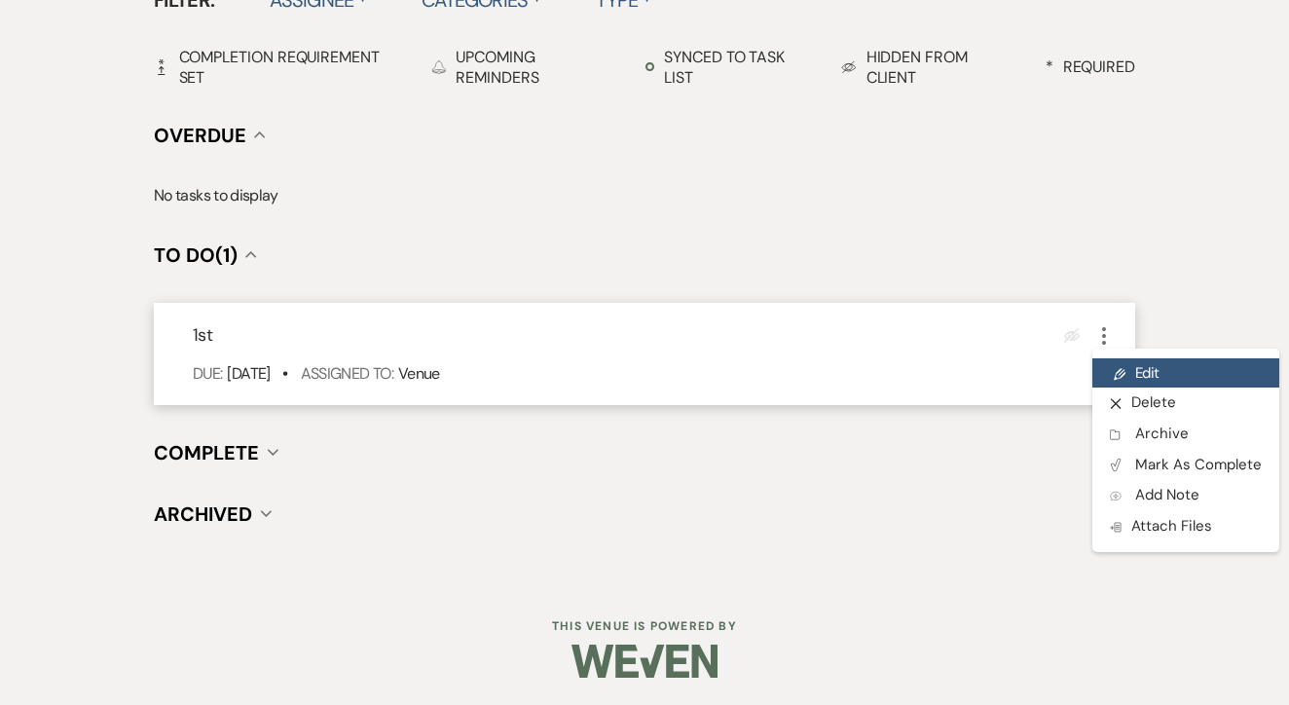
click at [1144, 371] on link "Pencil Edit" at bounding box center [1186, 372] width 187 height 29
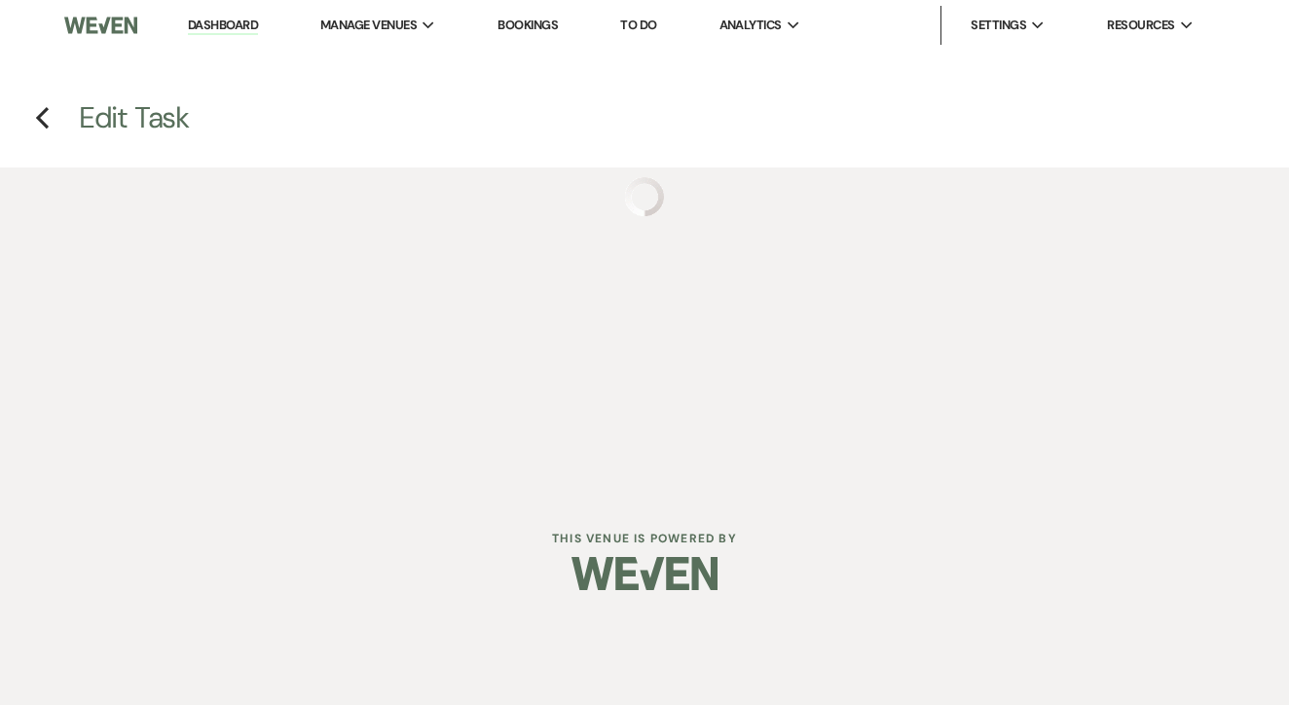
select select "false"
select select "venueHost"
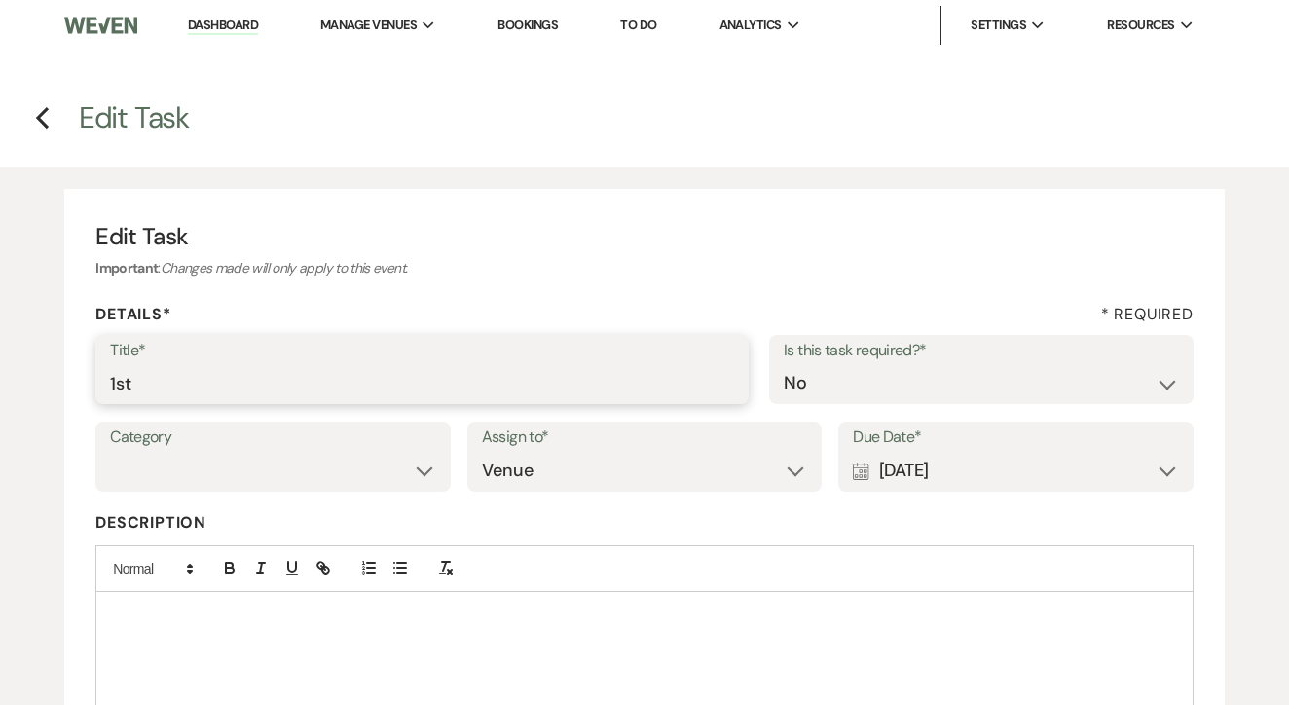
click at [492, 364] on input "1st" at bounding box center [422, 383] width 624 height 38
type input "2nd"
click at [989, 474] on div "Calendar [DATE] Expand" at bounding box center [1016, 471] width 326 height 38
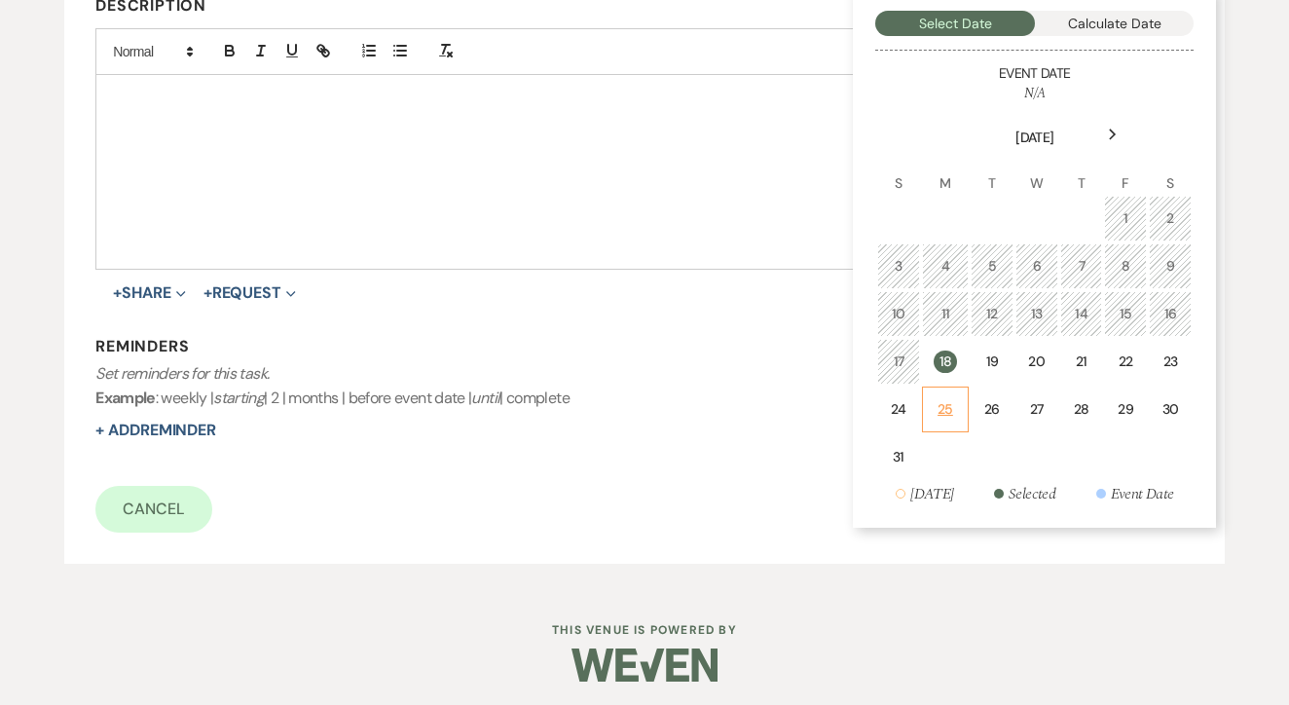
scroll to position [516, 0]
click at [962, 410] on td "25" at bounding box center [946, 411] width 48 height 46
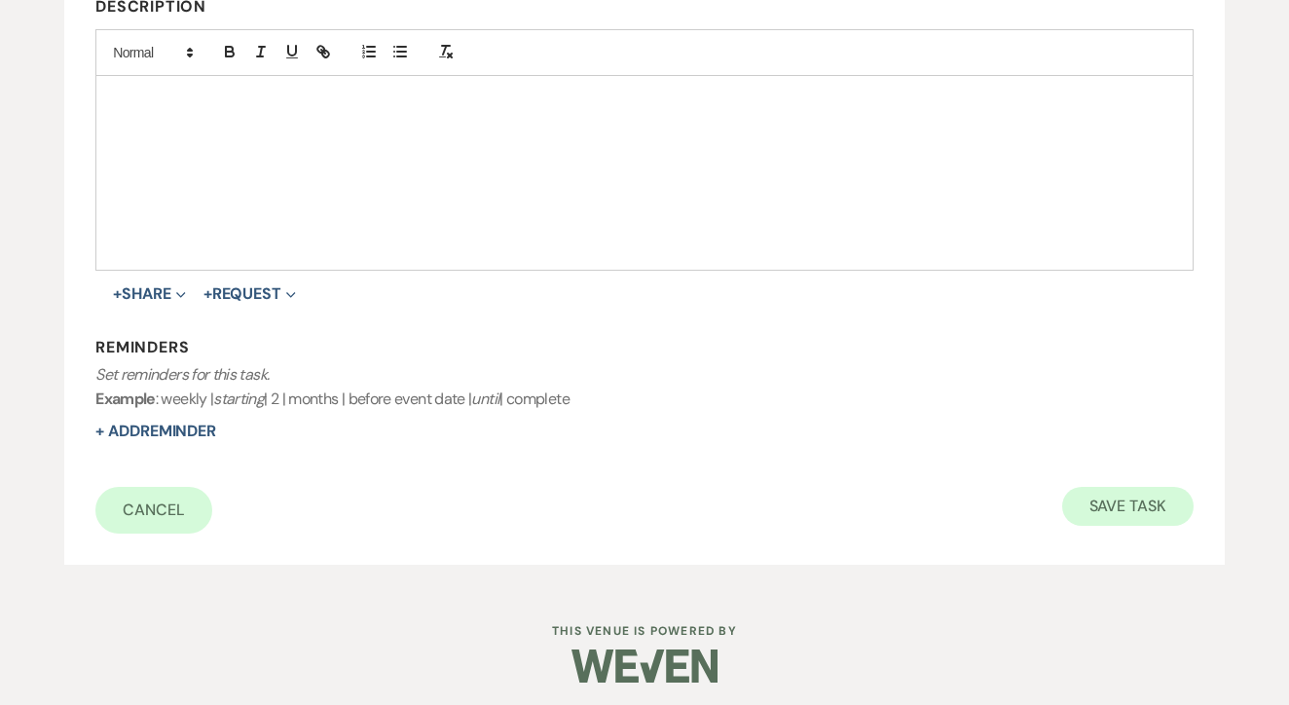
click at [1152, 514] on button "Save Task" at bounding box center [1128, 506] width 131 height 39
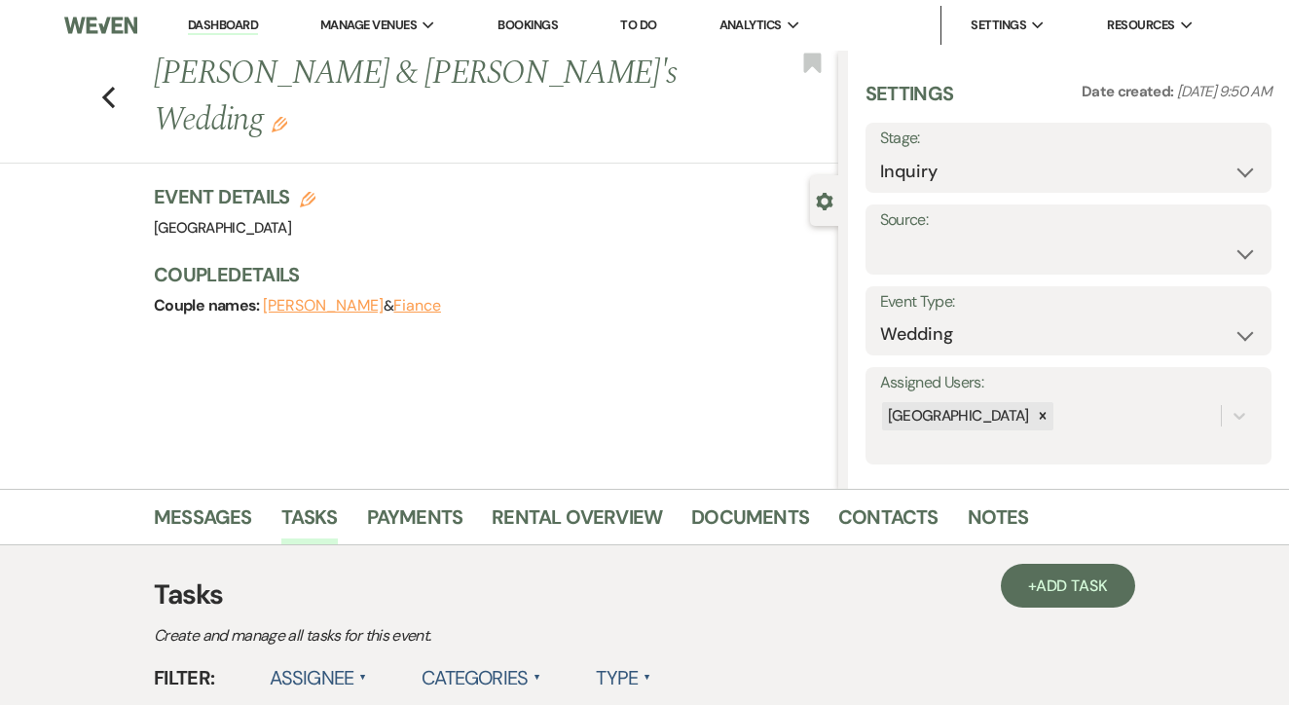
click at [653, 17] on link "To Do" at bounding box center [638, 25] width 36 height 17
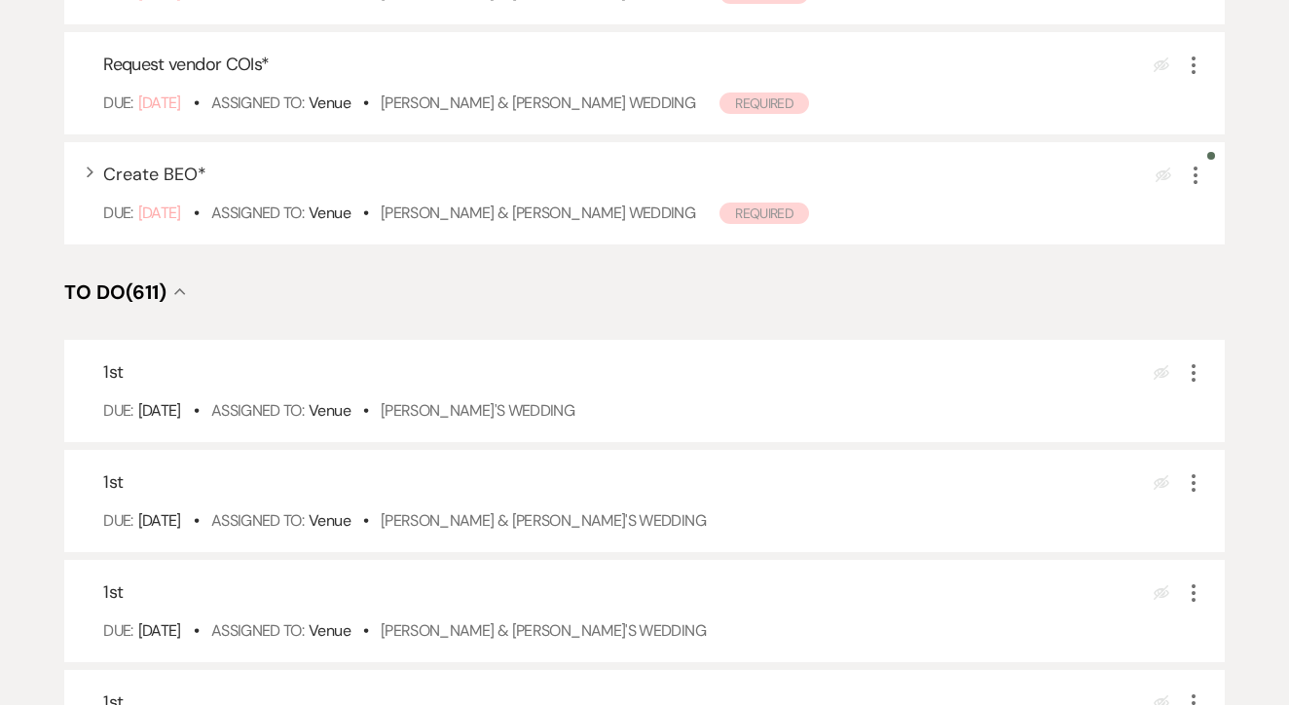
scroll to position [479, 0]
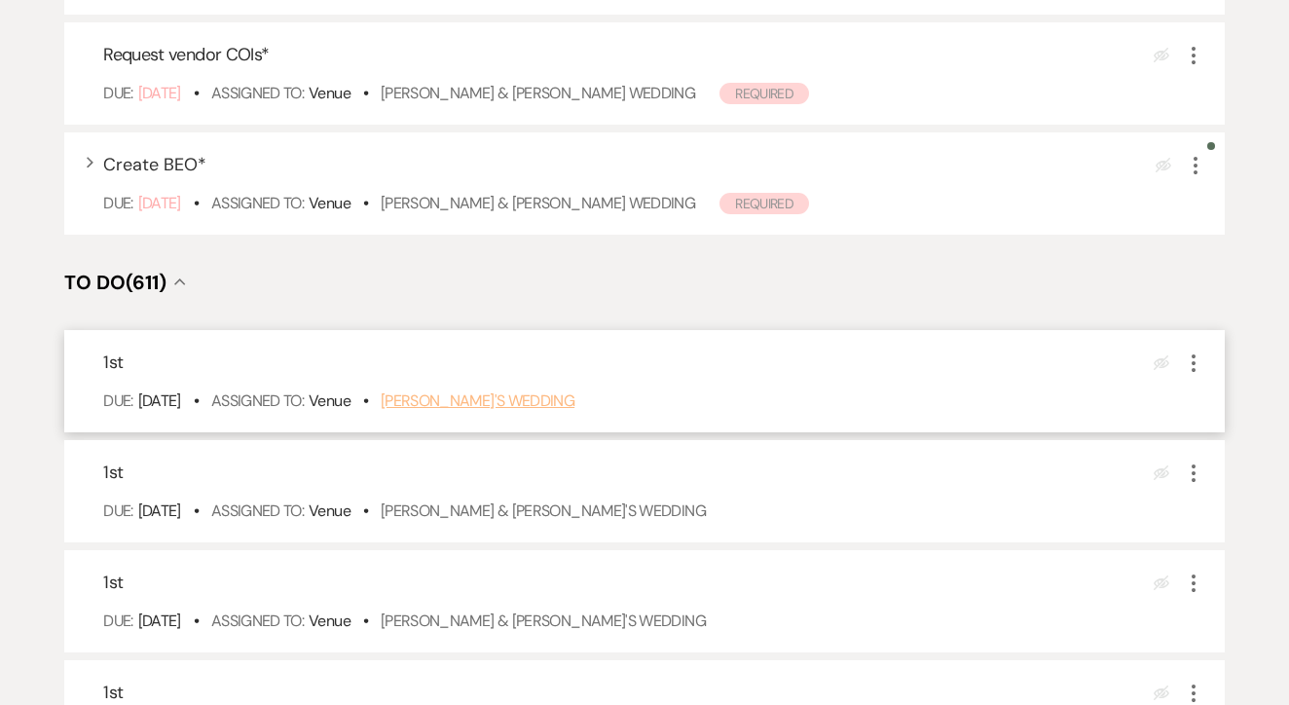
click at [497, 411] on link "[PERSON_NAME]'s Wedding" at bounding box center [478, 401] width 194 height 20
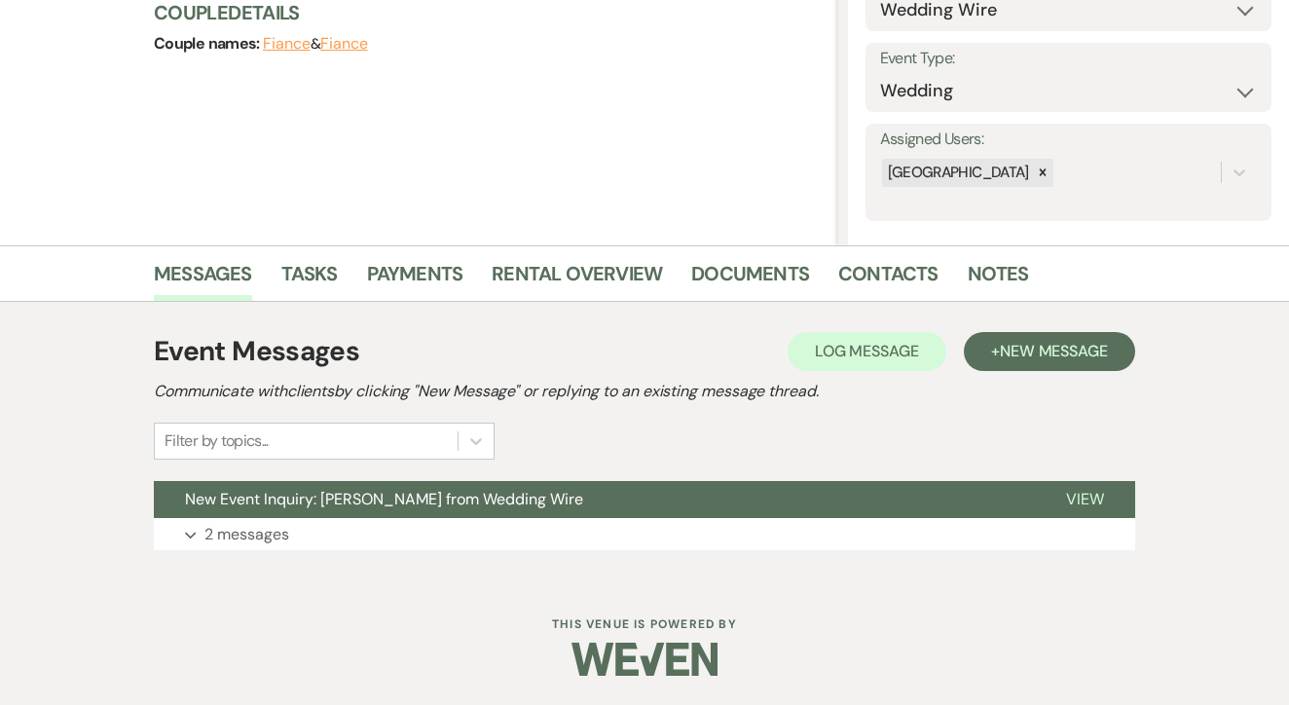
scroll to position [243, 0]
click at [1030, 371] on button "+ New Message" at bounding box center [1049, 352] width 171 height 39
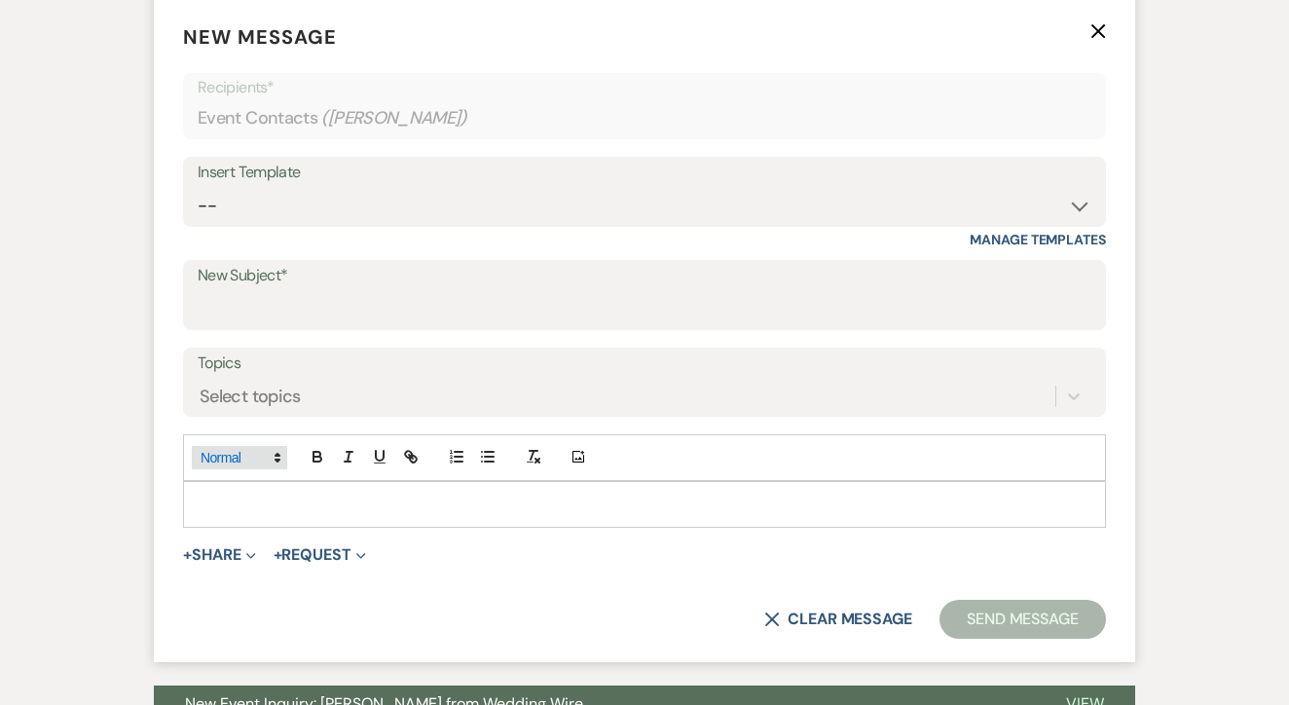
scroll to position [764, 0]
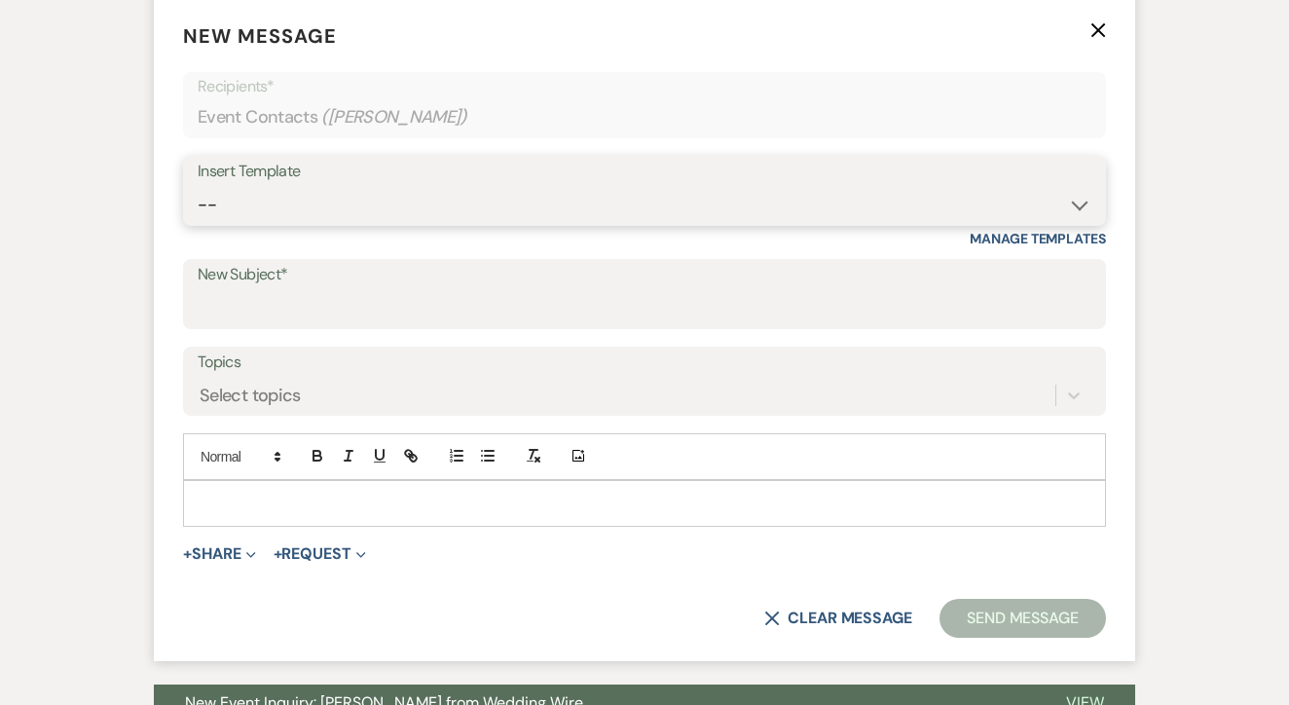
click at [403, 203] on select "-- Lead: Automated Intro Email (Wedding) Lead: 1st Follow Up Email Images Lead:…" at bounding box center [645, 205] width 894 height 38
select select "1174"
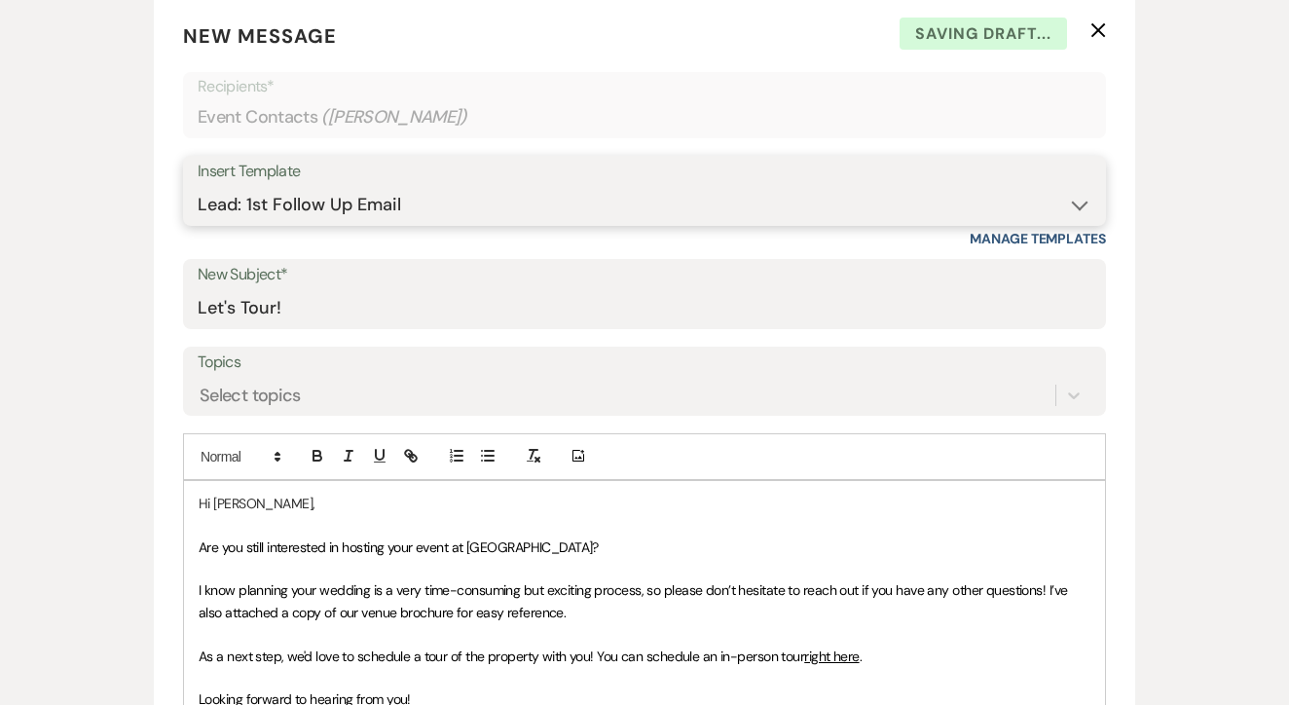
type input "Let's Tour!"
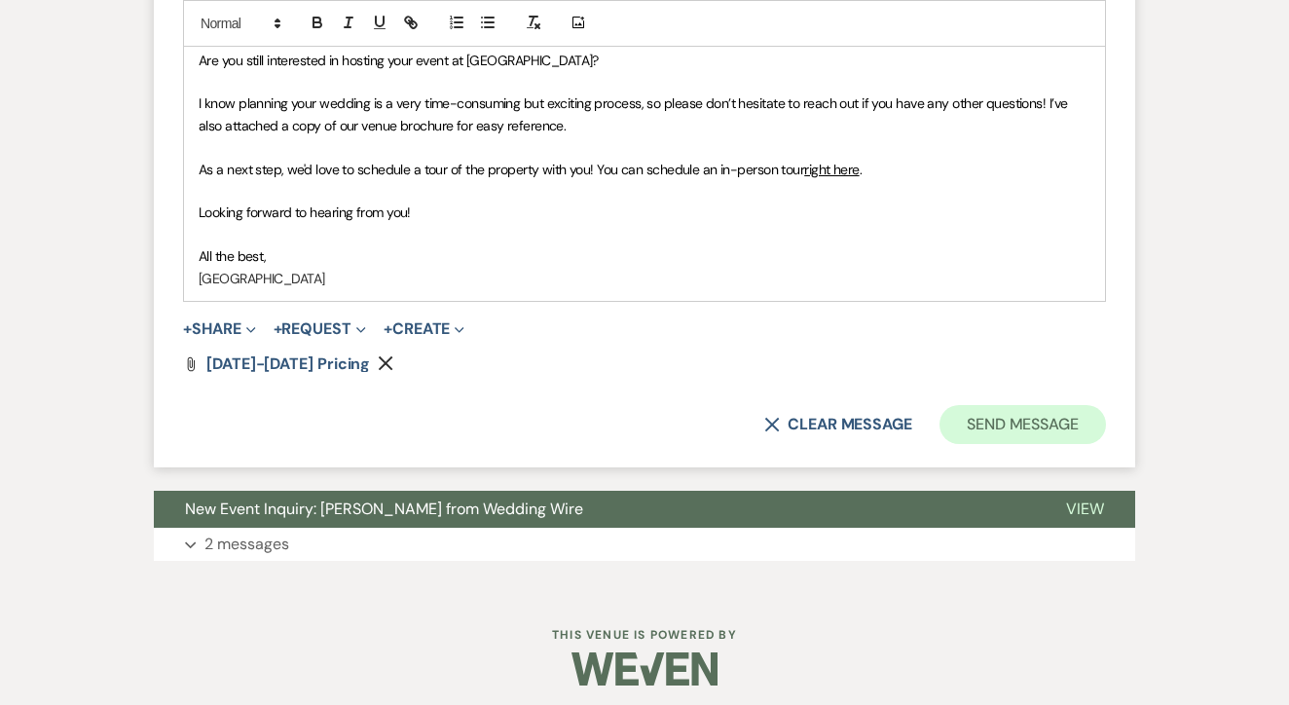
click at [993, 408] on button "Send Message" at bounding box center [1023, 424] width 167 height 39
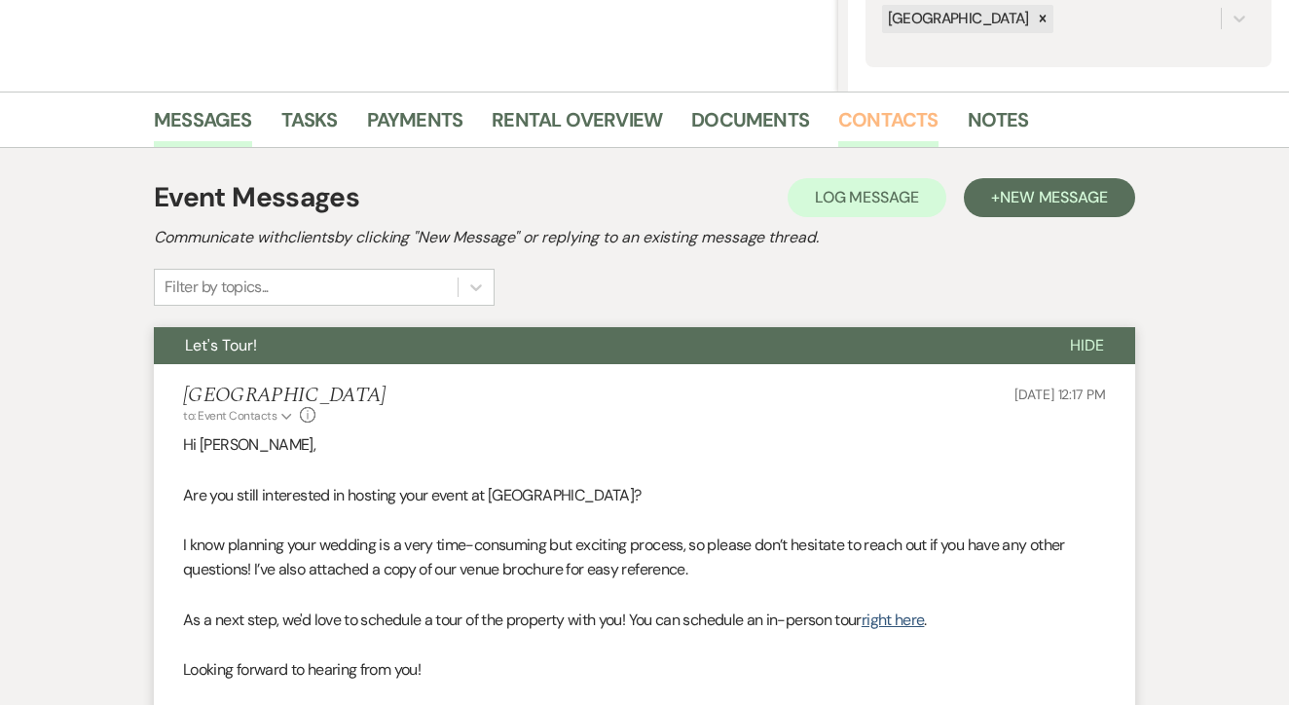
click at [894, 106] on link "Contacts" at bounding box center [889, 125] width 100 height 43
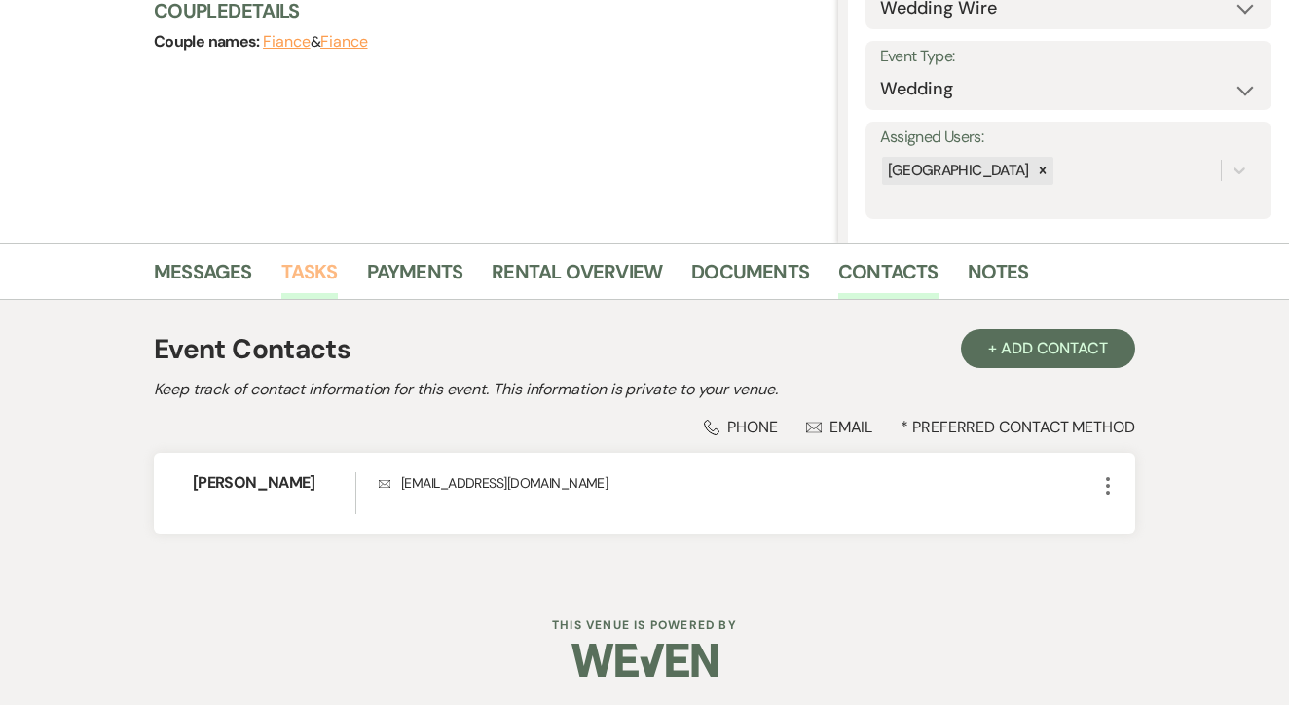
click at [327, 278] on link "Tasks" at bounding box center [309, 277] width 56 height 43
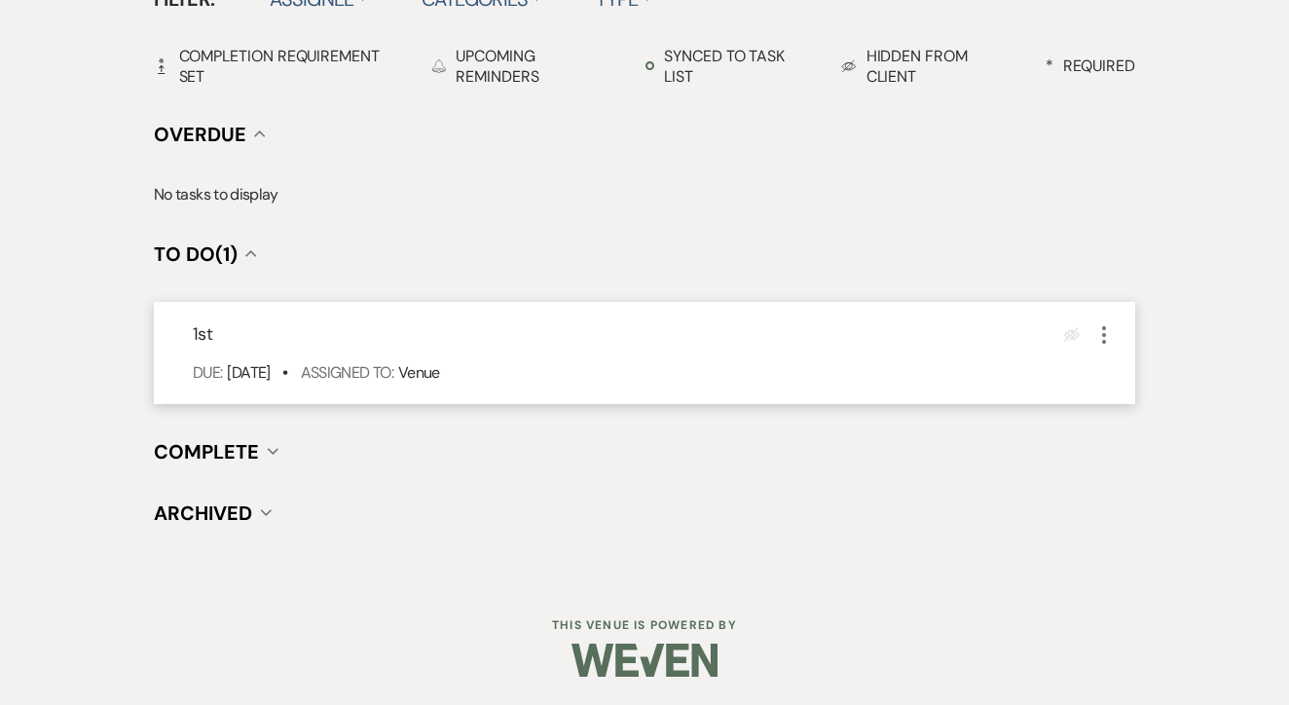
scroll to position [678, 0]
click at [1102, 330] on icon "More" at bounding box center [1104, 335] width 23 height 23
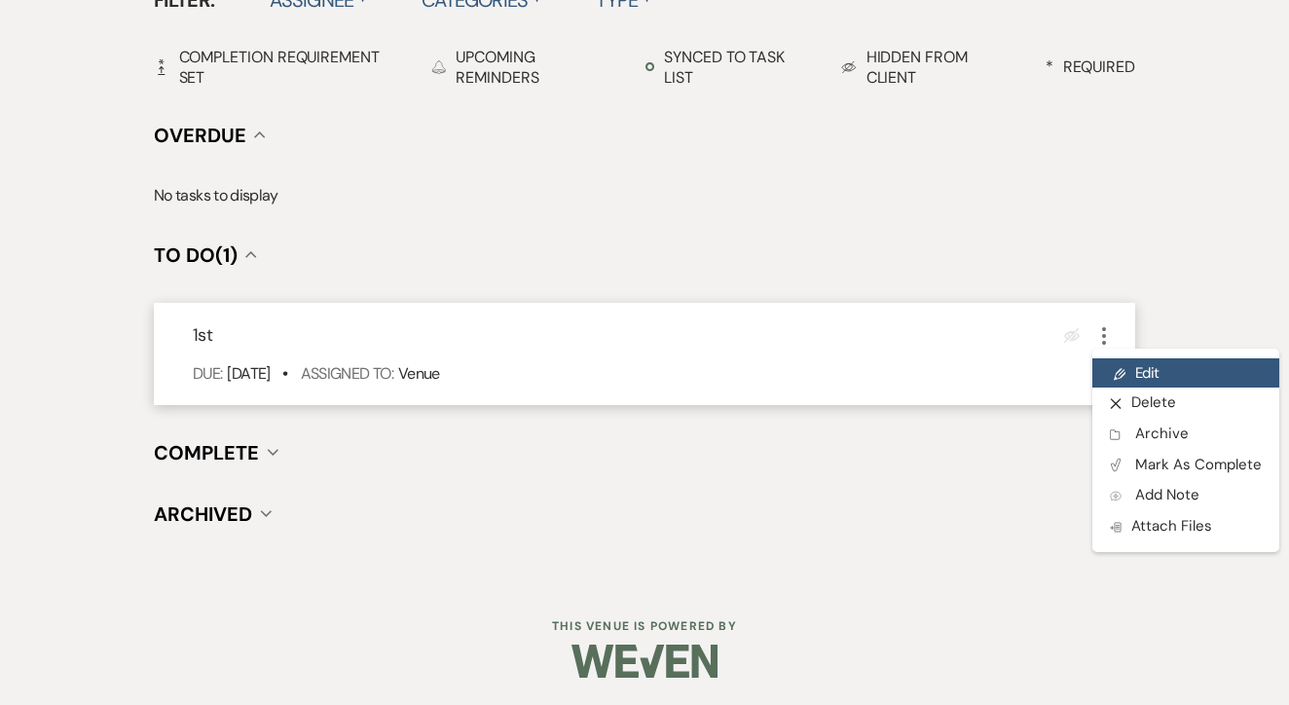
click at [1124, 376] on icon "Pencil" at bounding box center [1120, 374] width 12 height 15
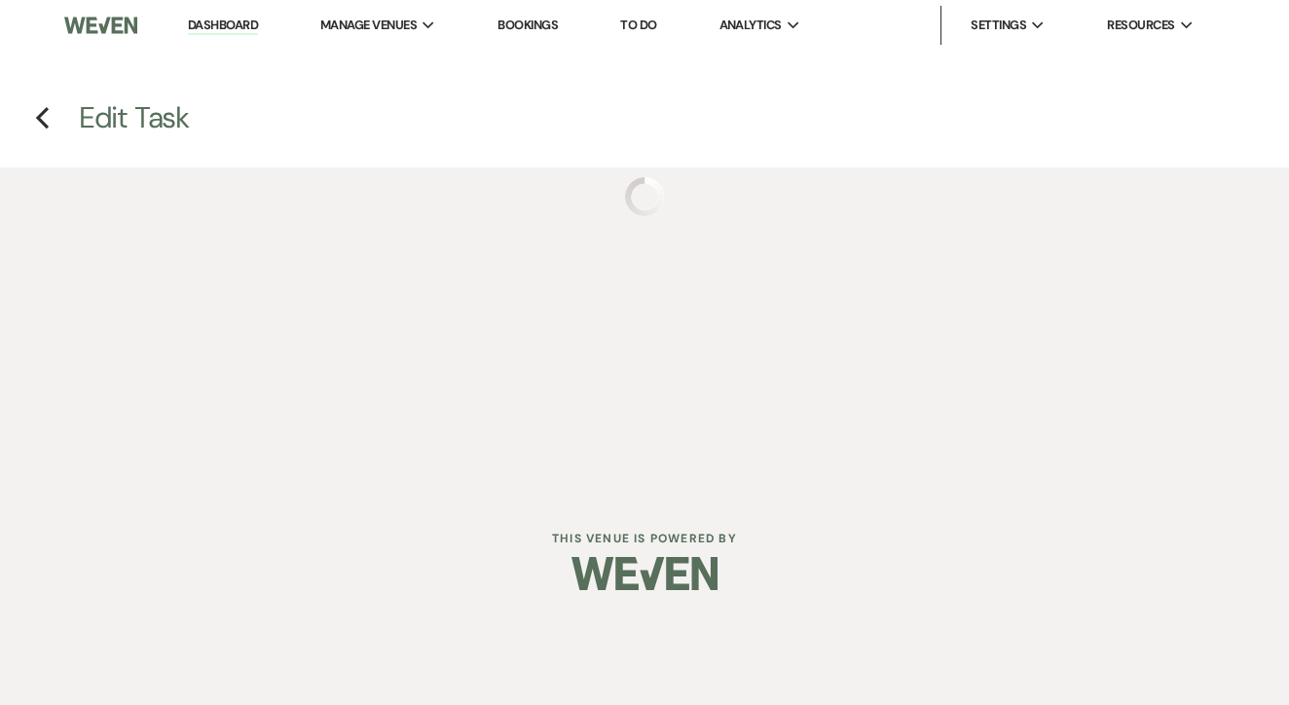
select select "false"
select select "venueHost"
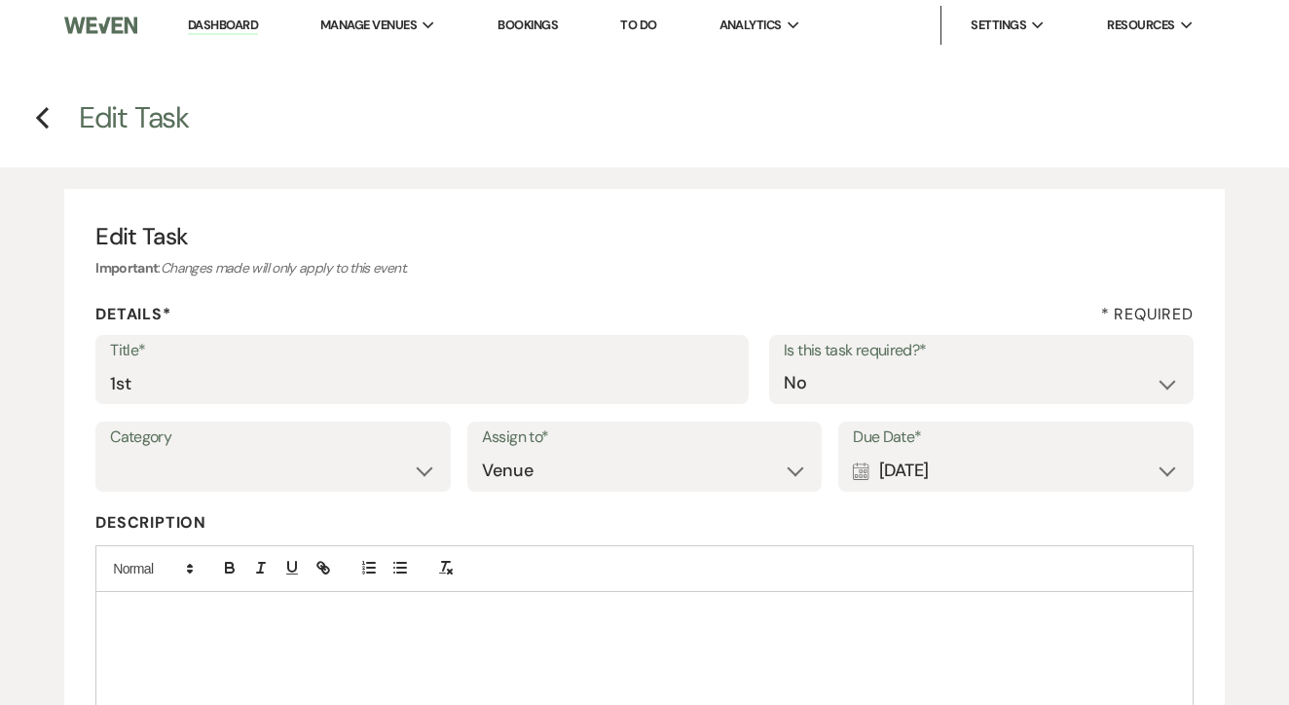
click at [476, 361] on label "Title*" at bounding box center [422, 351] width 624 height 28
click at [476, 364] on input "1st" at bounding box center [422, 383] width 624 height 38
click at [467, 382] on input "1st" at bounding box center [422, 383] width 624 height 38
type input "2nd"
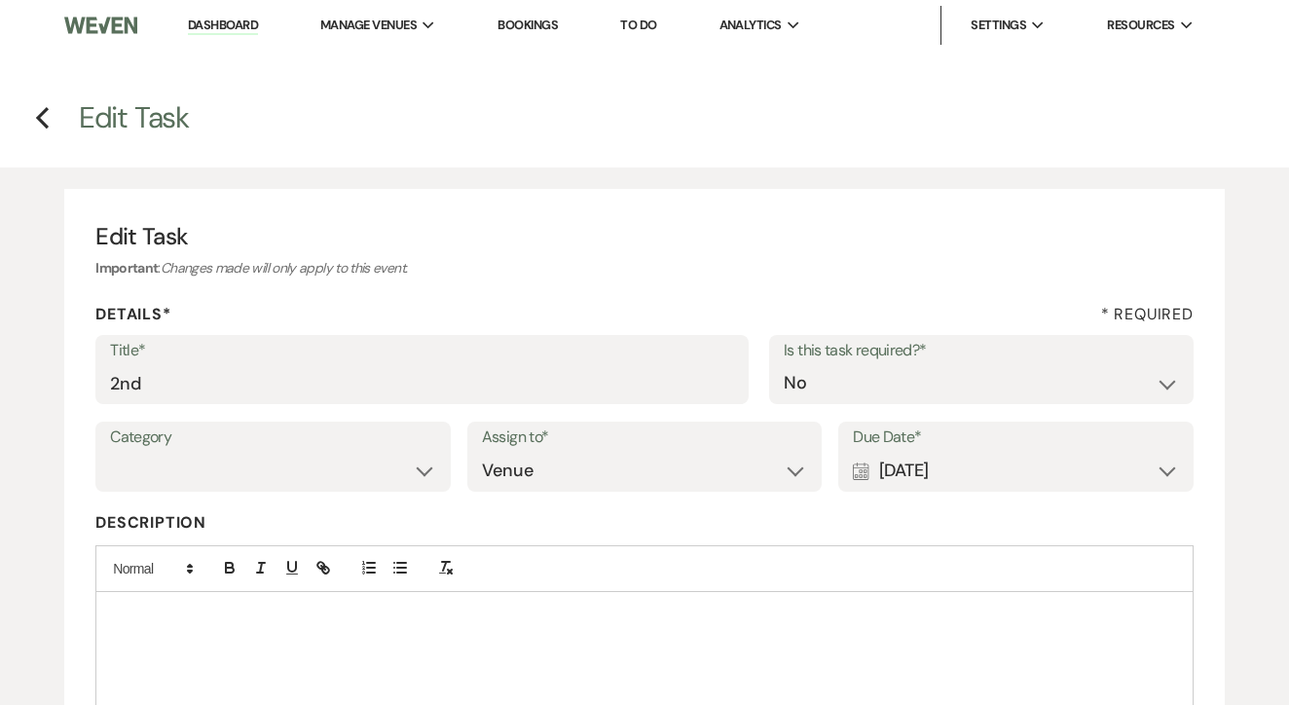
click at [1006, 475] on div "Calendar [DATE] Expand" at bounding box center [1016, 471] width 326 height 38
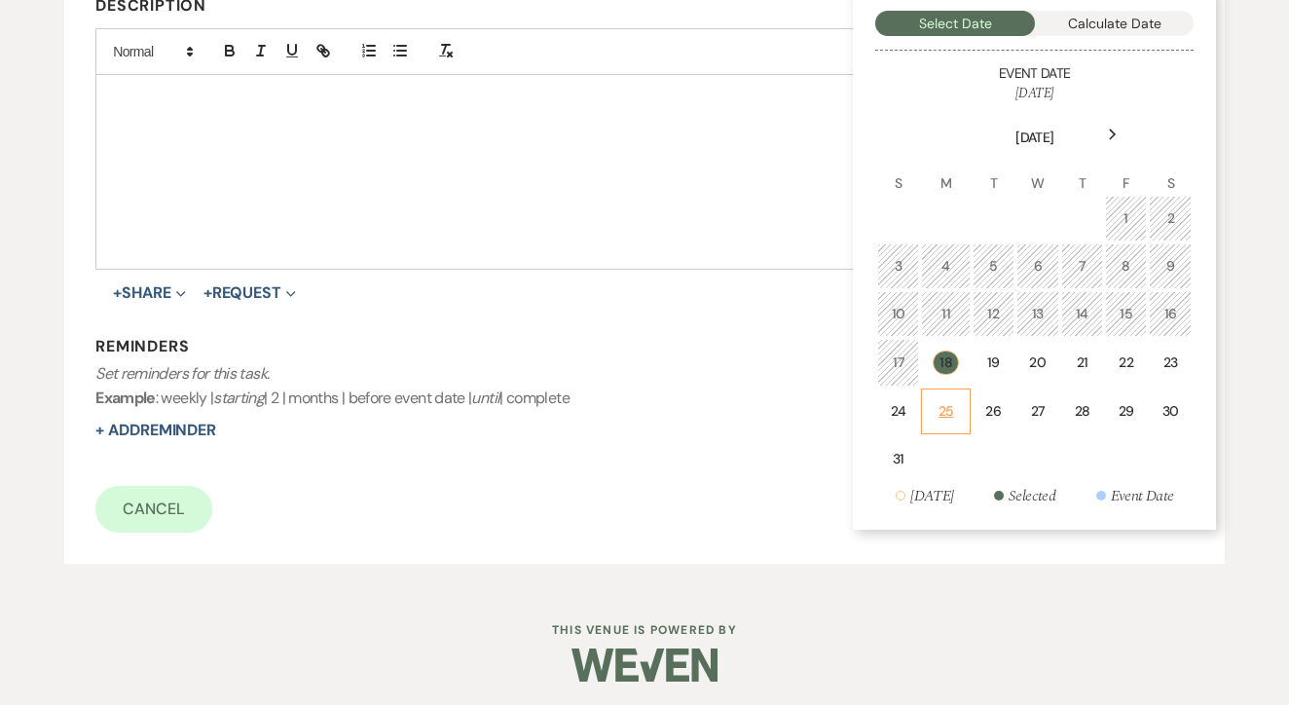
click at [963, 415] on td "25" at bounding box center [945, 412] width 49 height 46
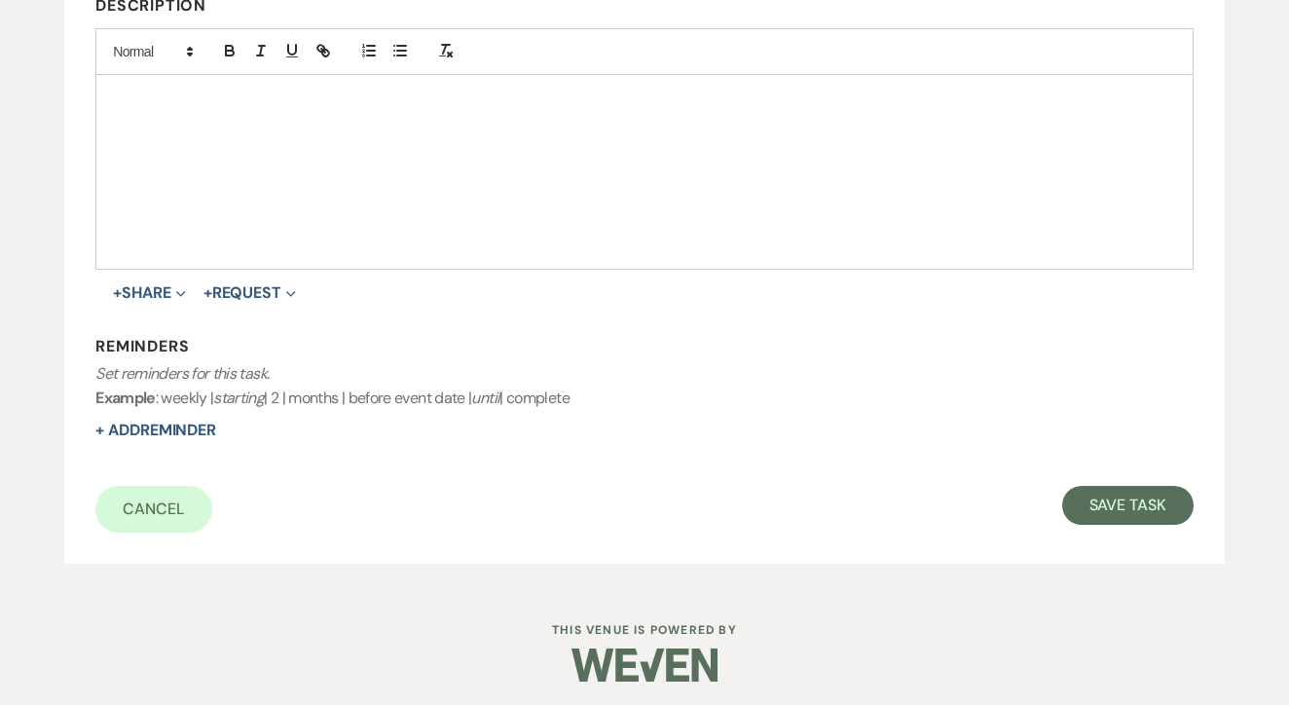
scroll to position [516, 0]
click at [1150, 502] on button "Save Task" at bounding box center [1128, 506] width 131 height 39
select select "3"
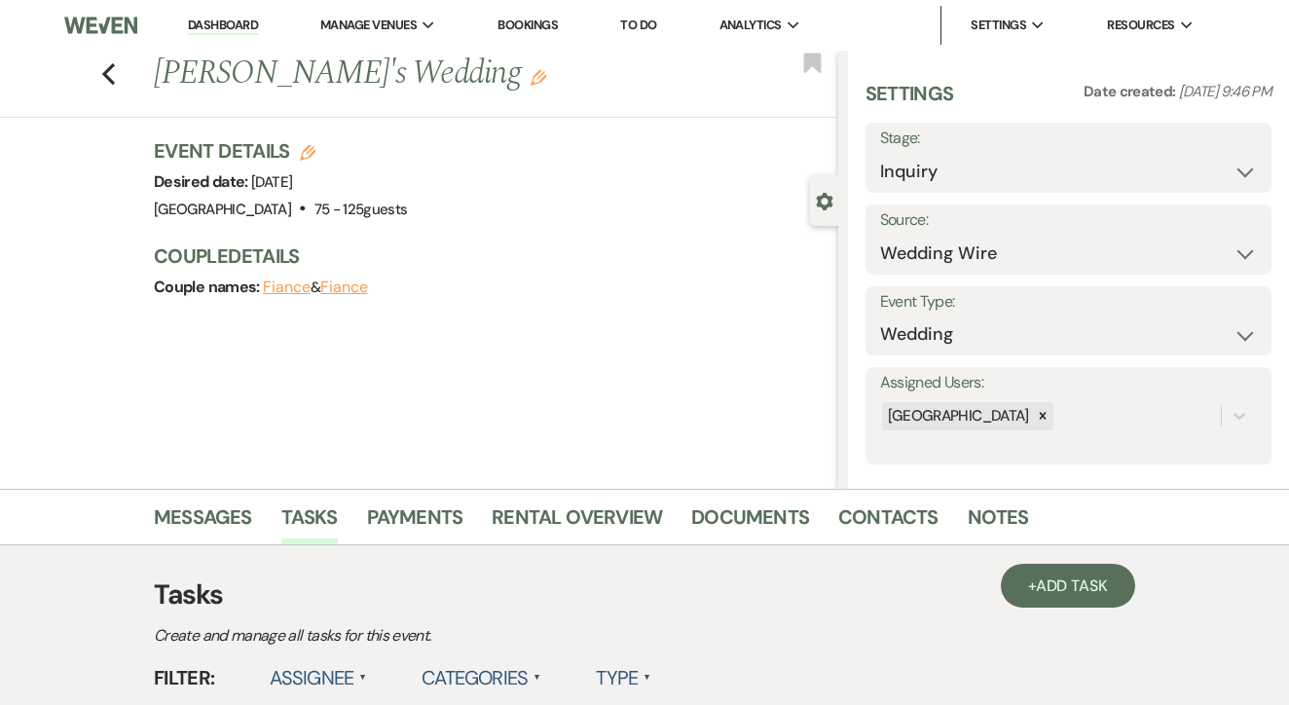
click at [636, 28] on link "To Do" at bounding box center [638, 25] width 36 height 17
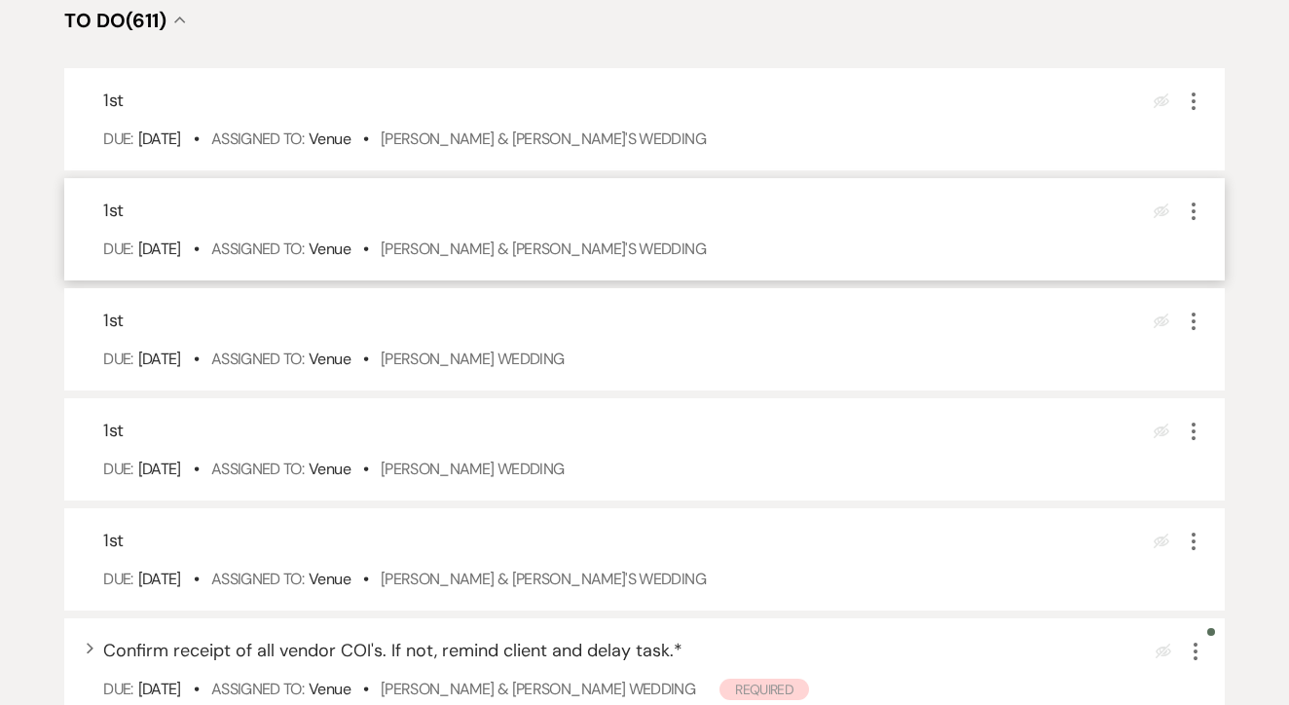
scroll to position [752, 0]
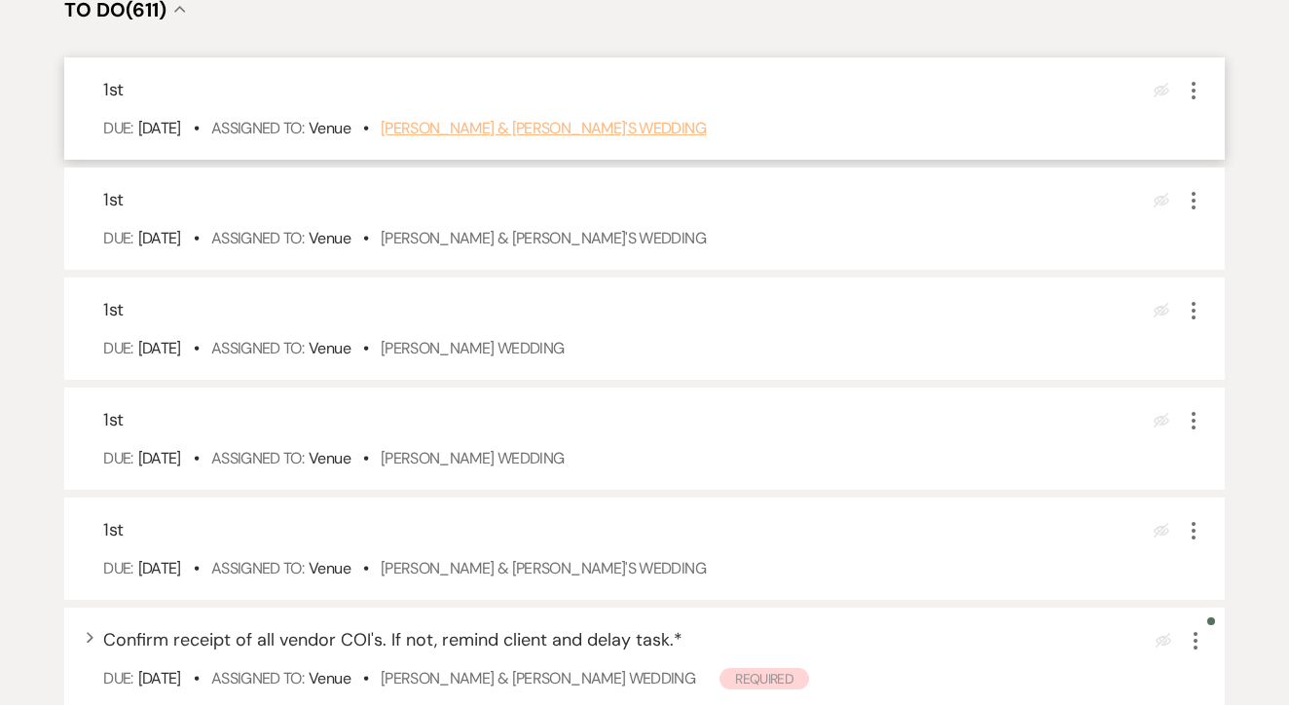
click at [639, 138] on link "Suzanne Maxwell & Fiance's Wedding" at bounding box center [543, 128] width 325 height 20
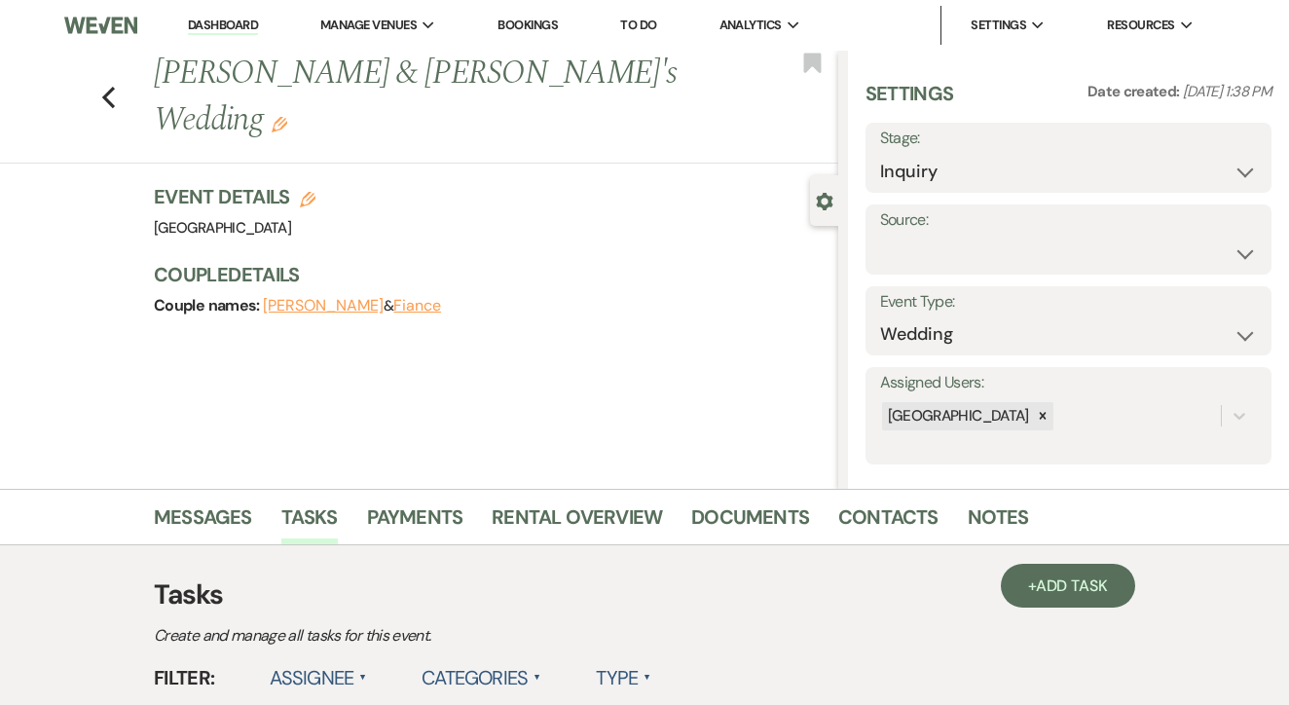
click at [209, 533] on link "Messages" at bounding box center [203, 523] width 98 height 43
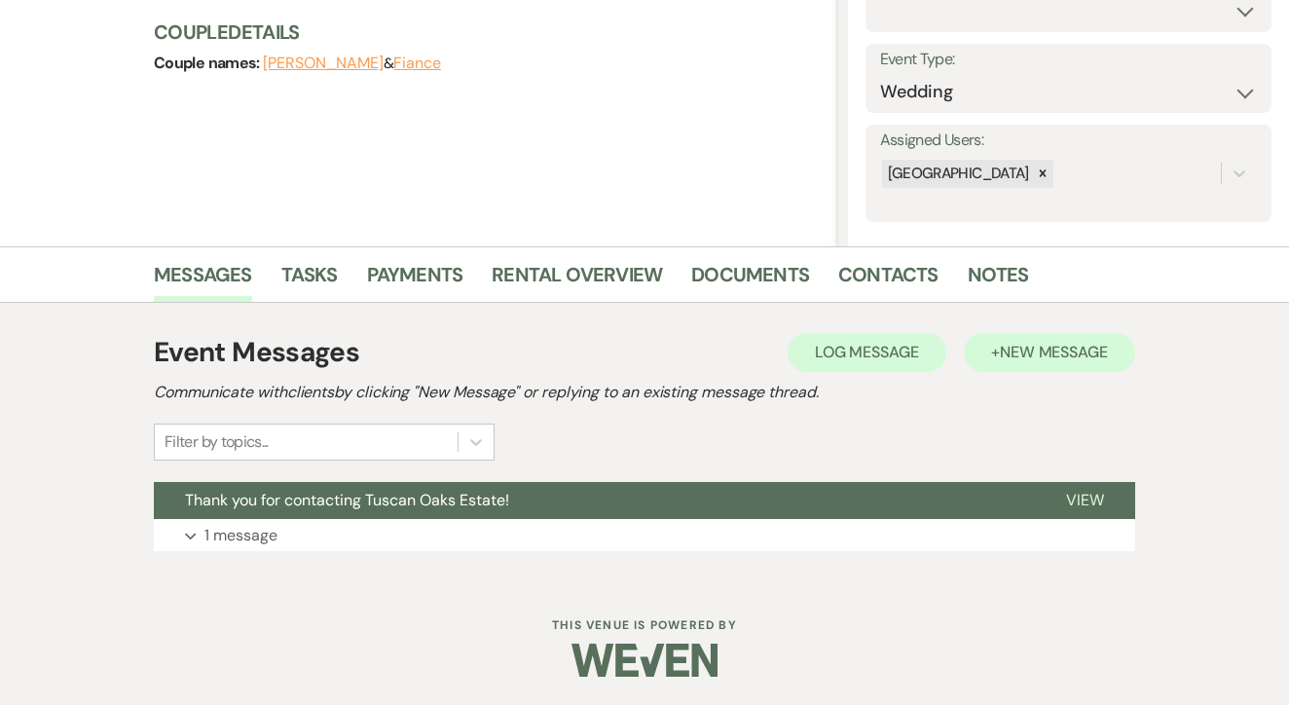
click at [1013, 353] on span "New Message" at bounding box center [1054, 352] width 108 height 20
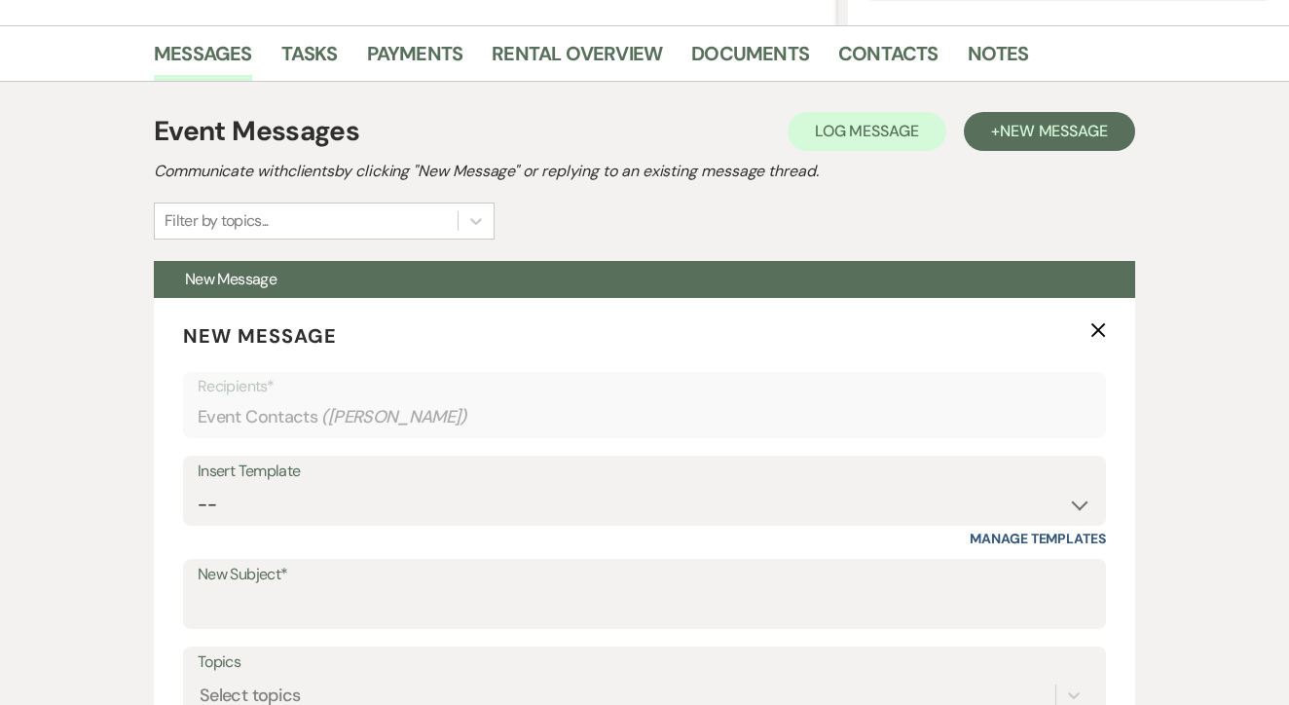
scroll to position [608, 0]
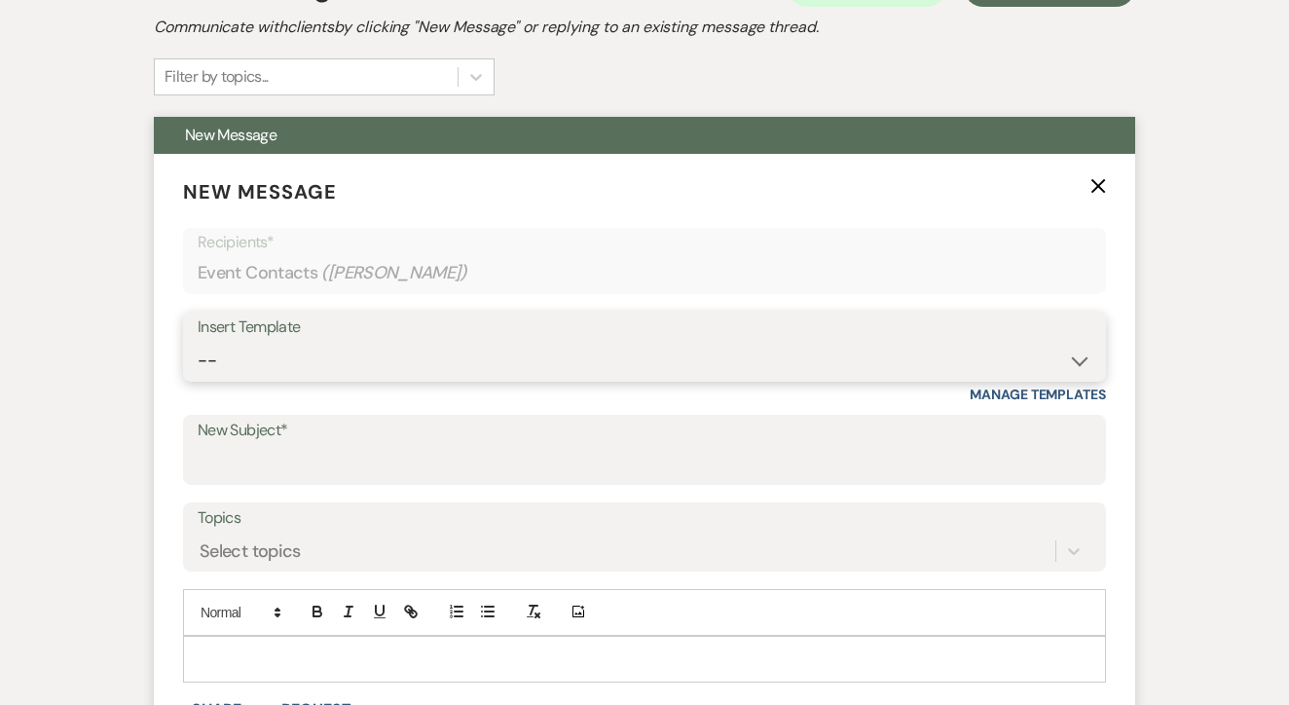
click at [489, 373] on select "-- Lead: Automated Intro Email (Wedding) Lead: 1st Follow Up Email Images Lead:…" at bounding box center [645, 361] width 894 height 38
select select "1174"
type input "Let's Tour!"
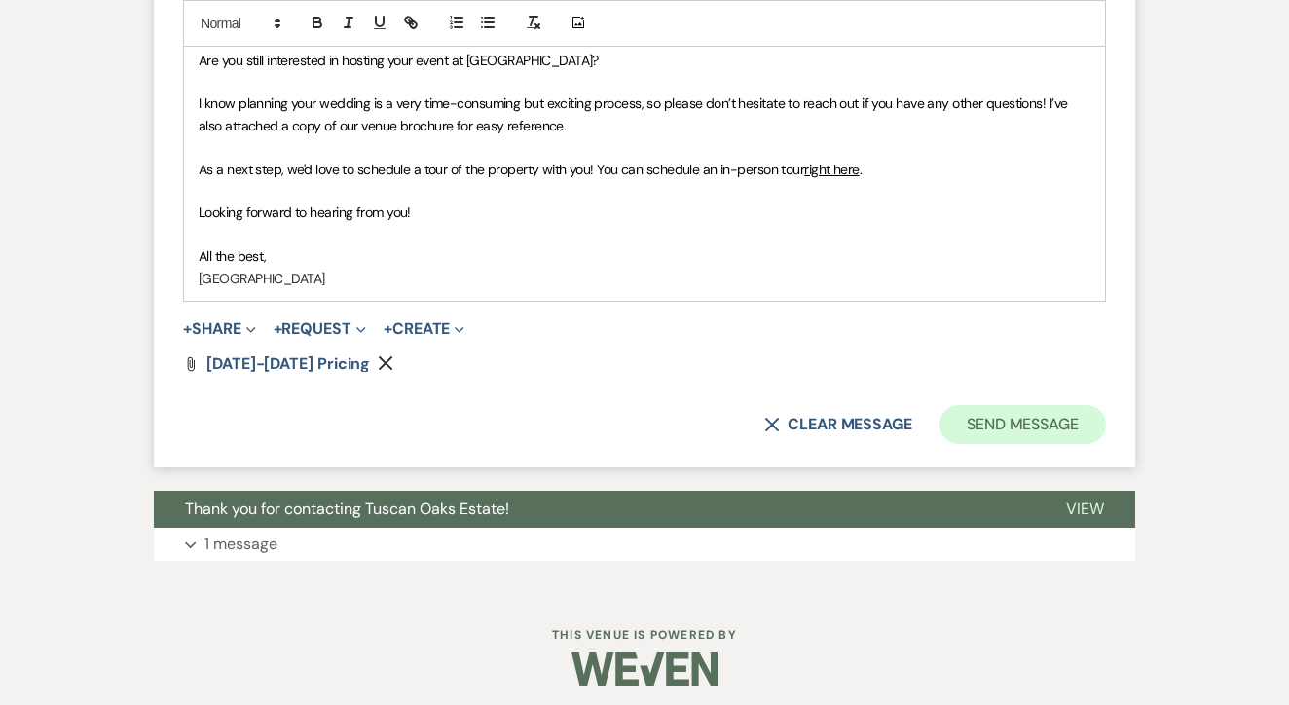
click at [1049, 405] on button "Send Message" at bounding box center [1023, 424] width 167 height 39
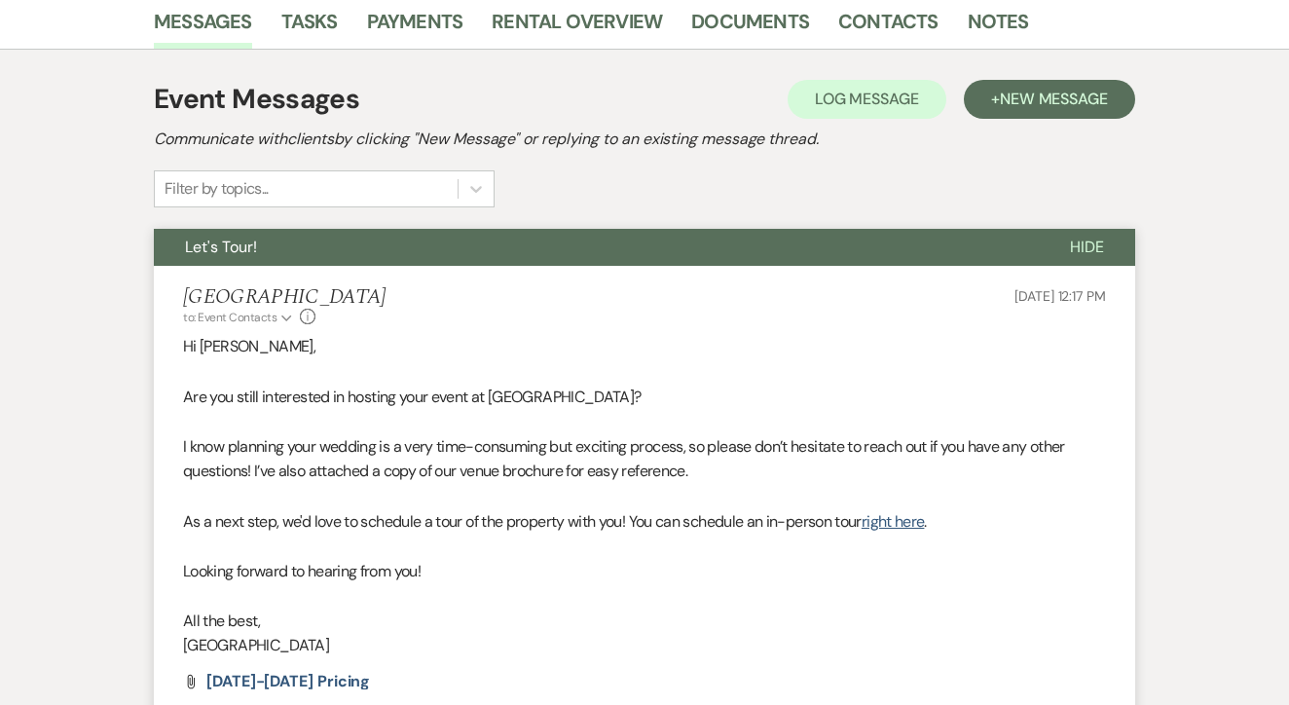
scroll to position [462, 0]
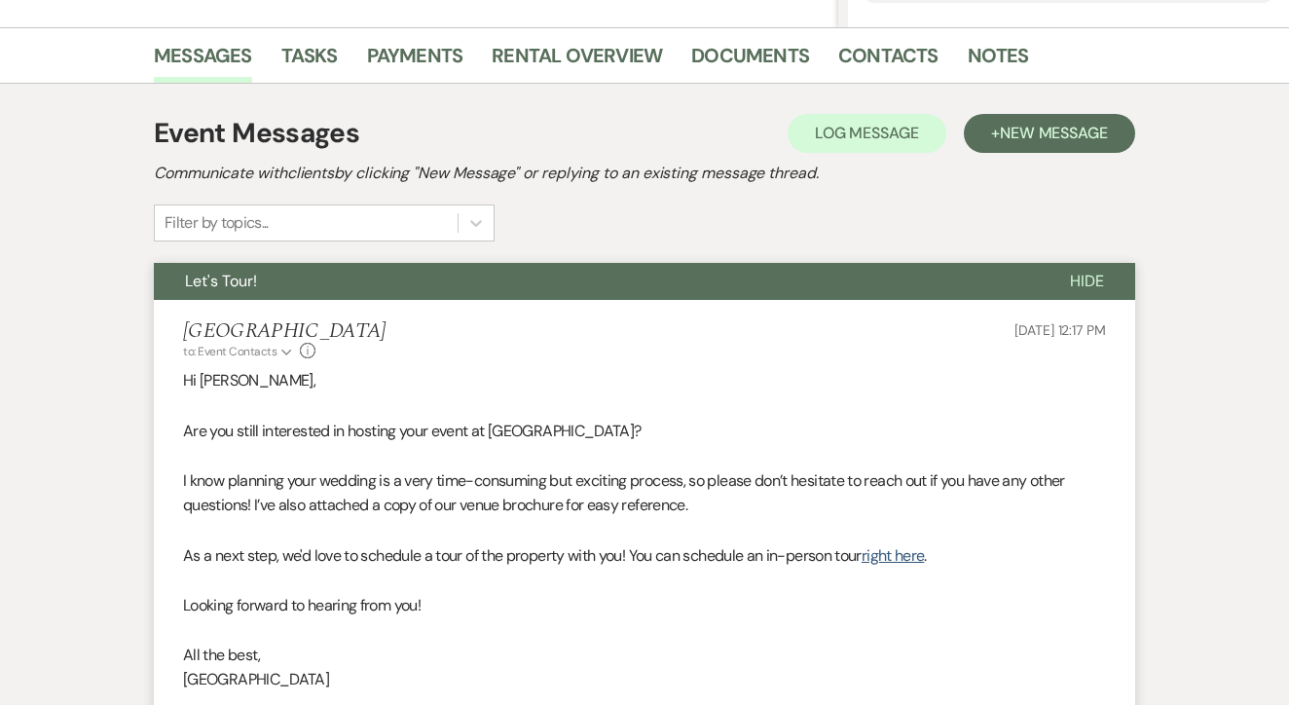
click at [851, 83] on div "Messages Tasks Payments Rental Overview Documents Contacts Notes" at bounding box center [644, 55] width 1289 height 56
click at [881, 57] on link "Contacts" at bounding box center [889, 61] width 100 height 43
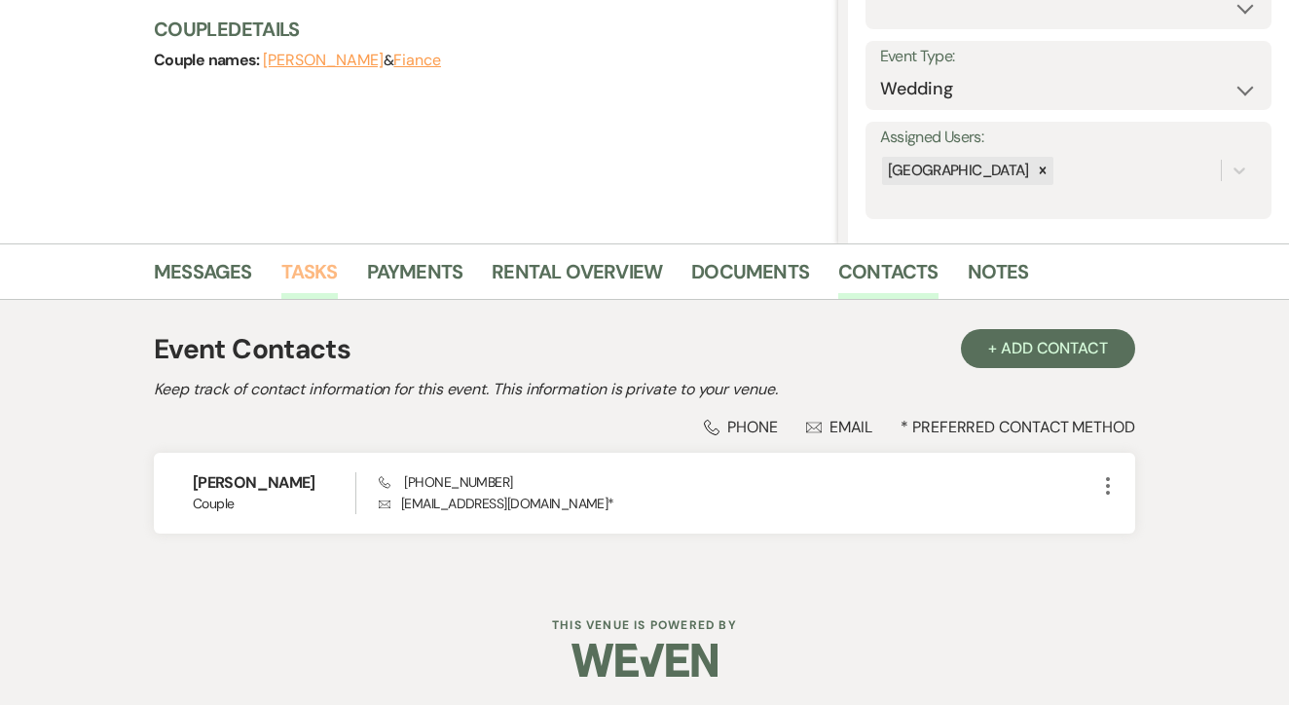
click at [300, 265] on link "Tasks" at bounding box center [309, 277] width 56 height 43
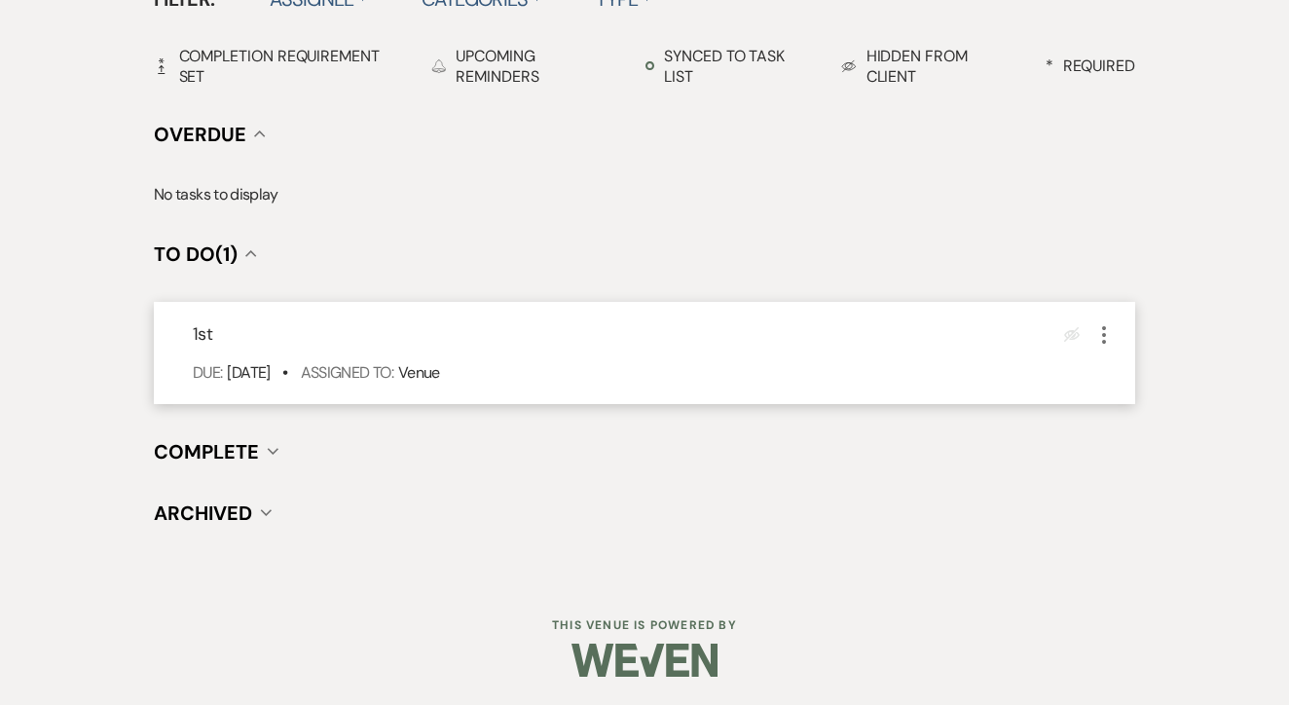
scroll to position [678, 0]
click at [1099, 324] on icon "More" at bounding box center [1104, 335] width 23 height 23
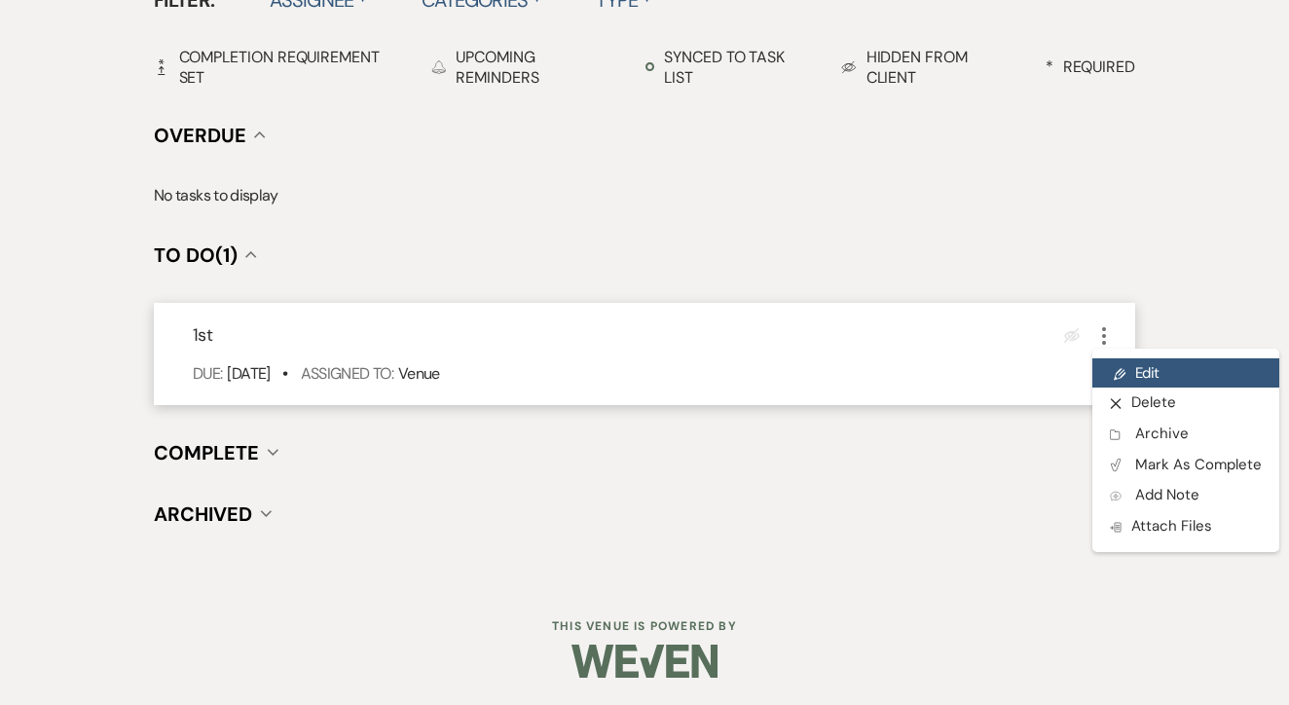
click at [1116, 374] on use at bounding box center [1120, 374] width 12 height 12
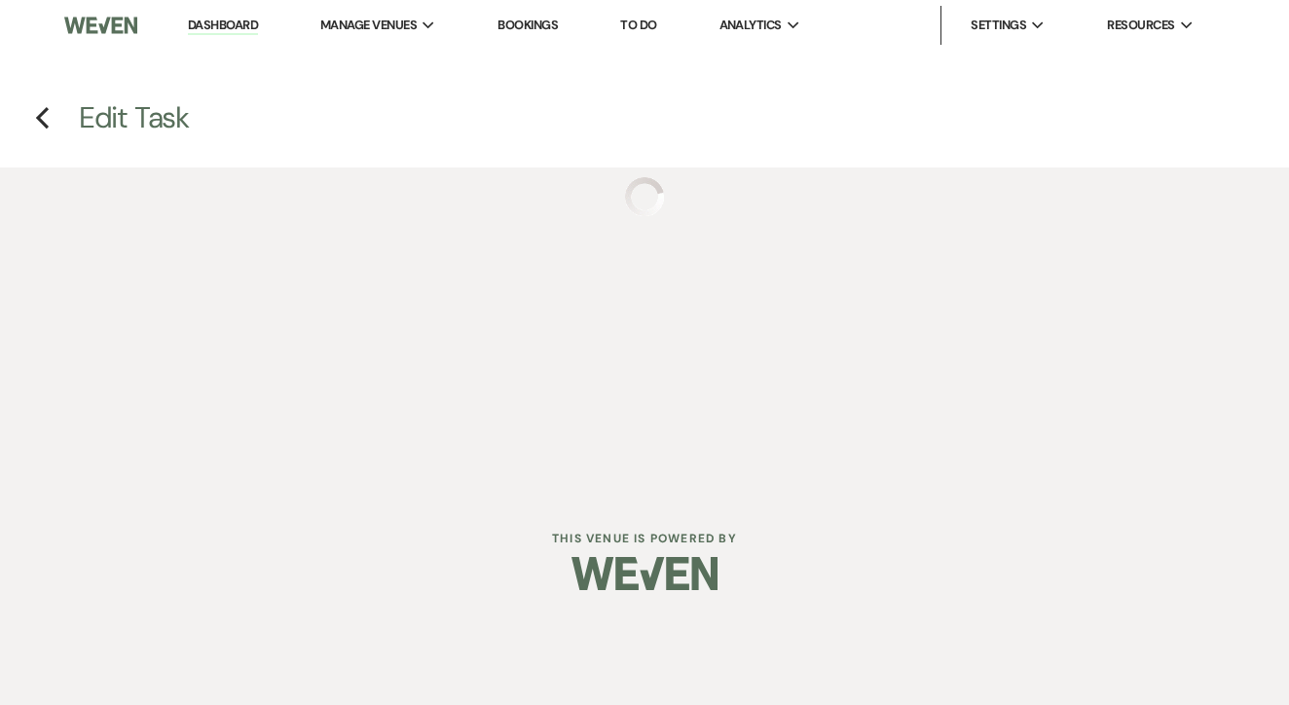
select select "false"
select select "venueHost"
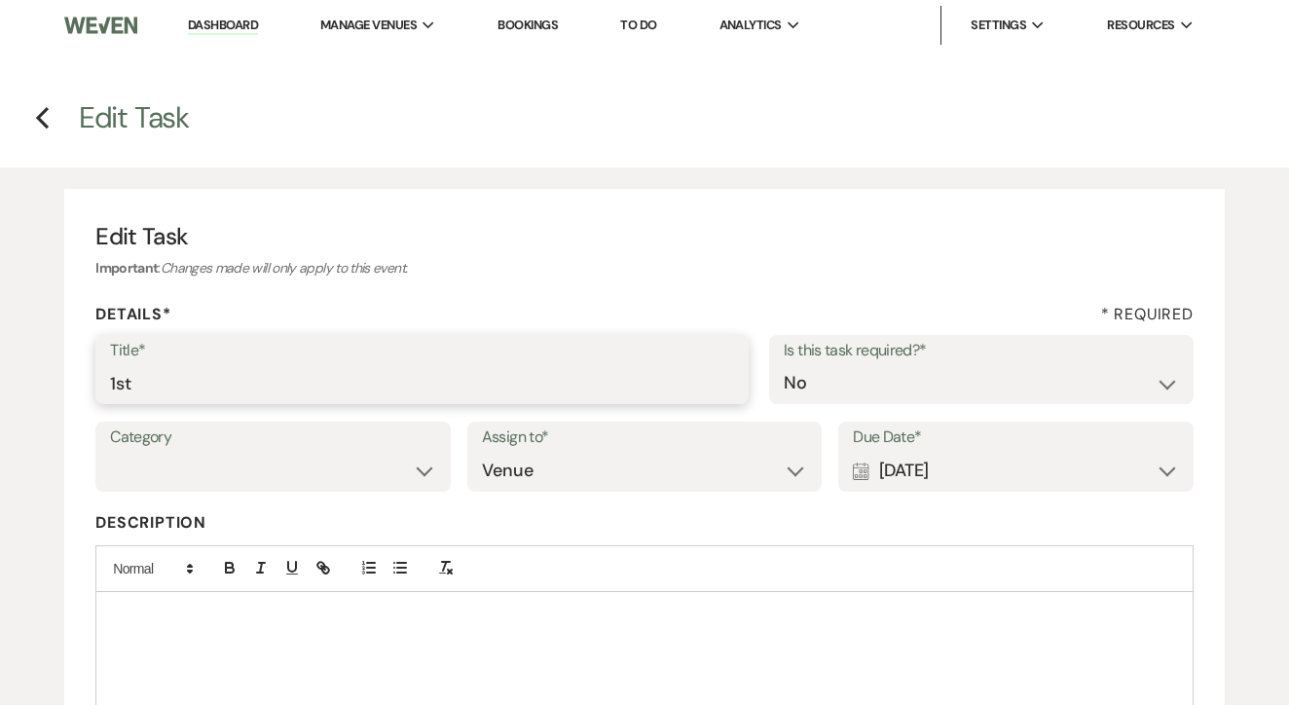
click at [343, 379] on input "1st" at bounding box center [422, 383] width 624 height 38
type input "1st text"
click at [1103, 479] on div "Calendar Aug 18, 2025 Expand" at bounding box center [1016, 471] width 326 height 38
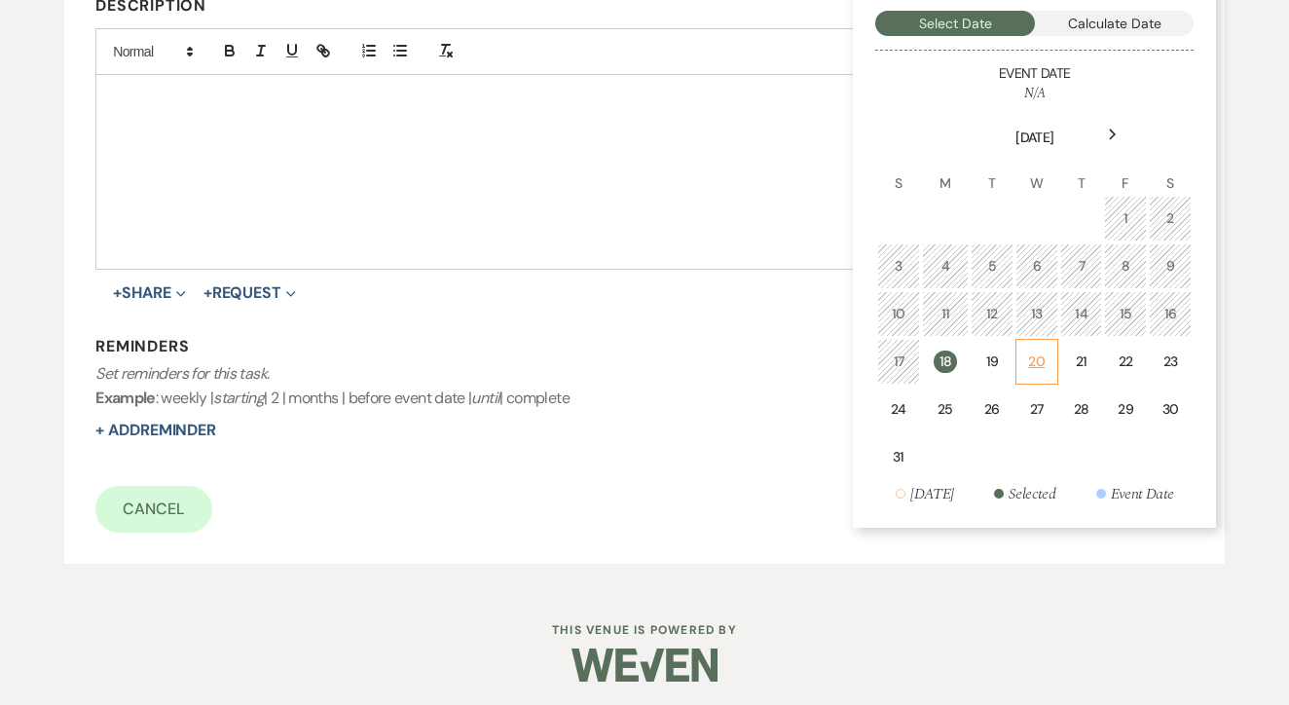
scroll to position [516, 0]
click at [1046, 361] on td "20" at bounding box center [1037, 363] width 43 height 46
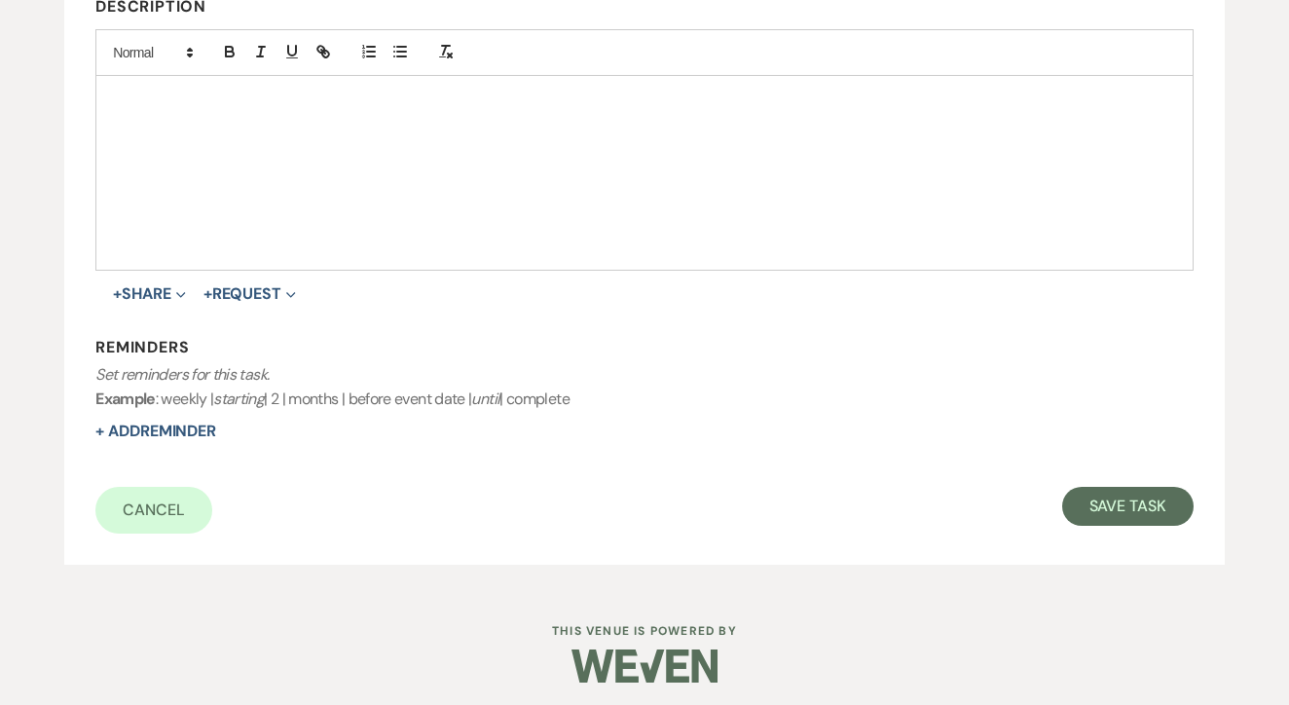
click at [1098, 471] on form "Title* 1st text Is this task required?* Yes No Category Venue Vendors Guests De…" at bounding box center [644, 176] width 1099 height 715
click at [1101, 487] on button "Save Task" at bounding box center [1128, 506] width 131 height 39
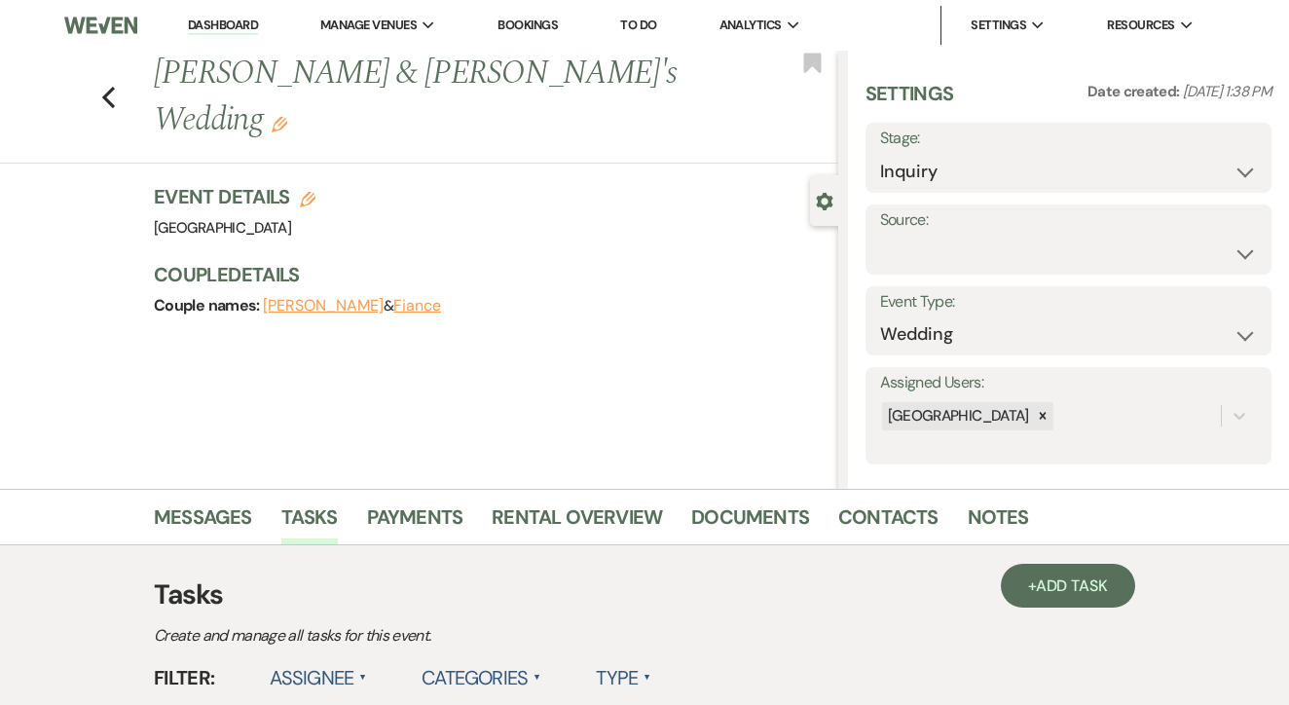
click at [643, 25] on link "To Do" at bounding box center [638, 25] width 36 height 17
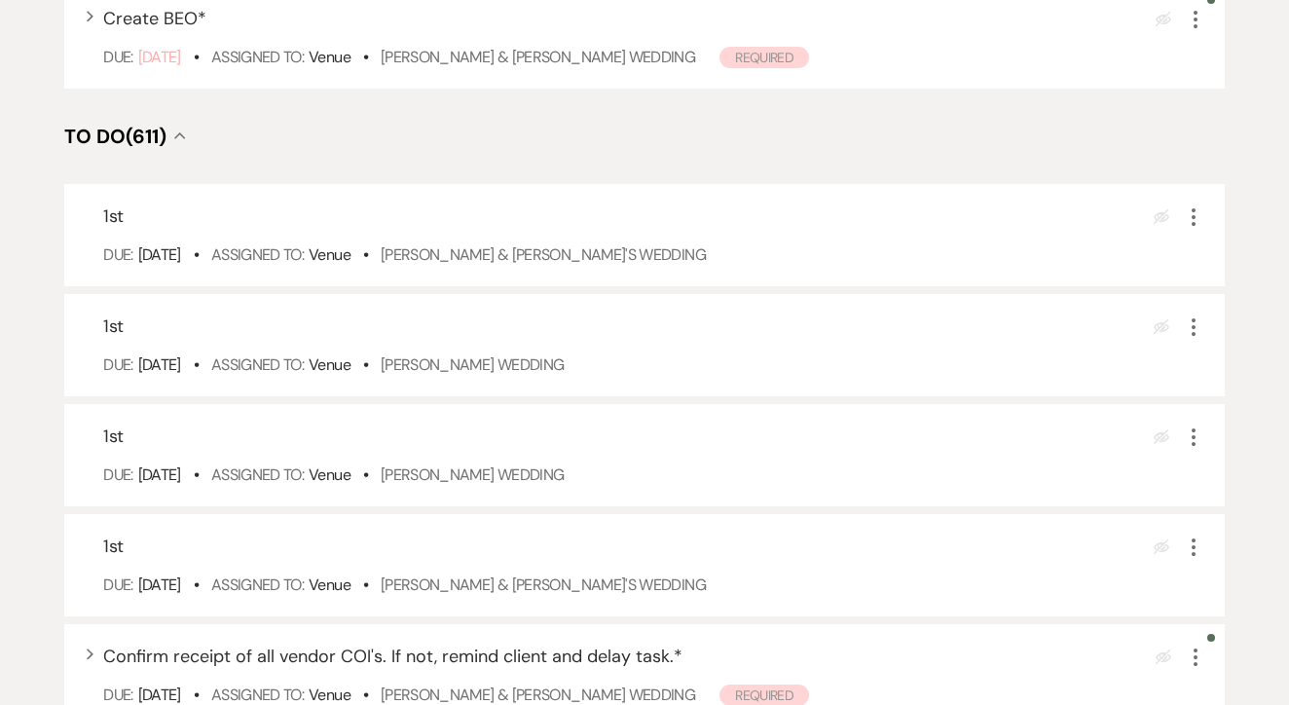
scroll to position [623, 0]
click at [594, 267] on div "1st Eye Blocked More Due: Aug 18 25 • Assigned To: Venue • Macey McKee & Fiance…" at bounding box center [644, 237] width 1161 height 102
click at [600, 267] on link "[PERSON_NAME] & [PERSON_NAME]'s Wedding" at bounding box center [543, 256] width 325 height 20
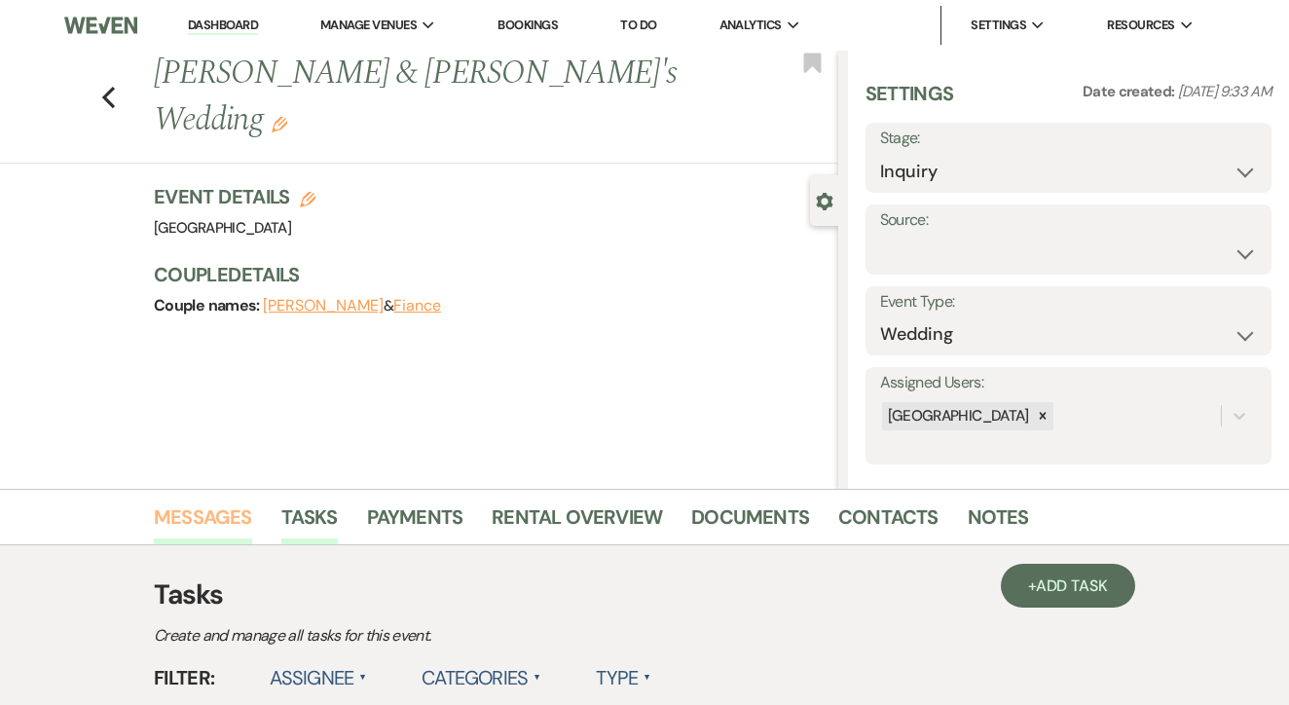
click at [205, 531] on link "Messages" at bounding box center [203, 523] width 98 height 43
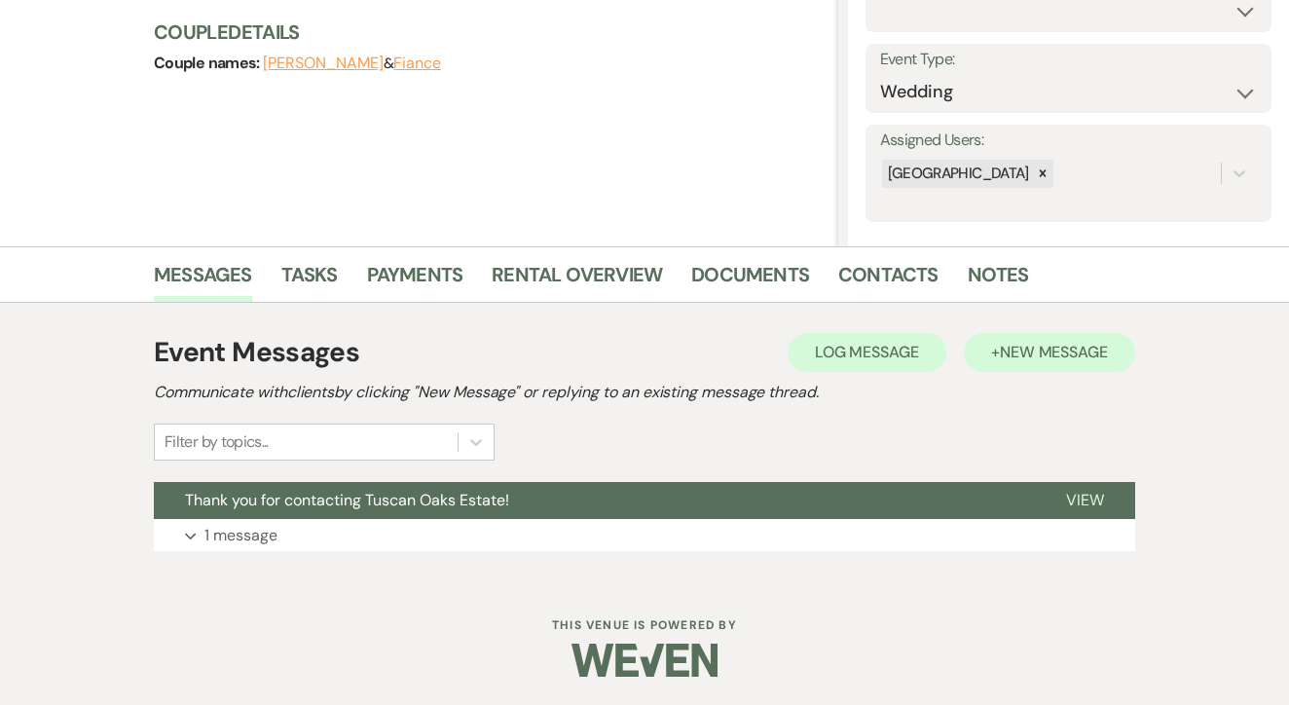
click at [1037, 336] on button "+ New Message" at bounding box center [1049, 352] width 171 height 39
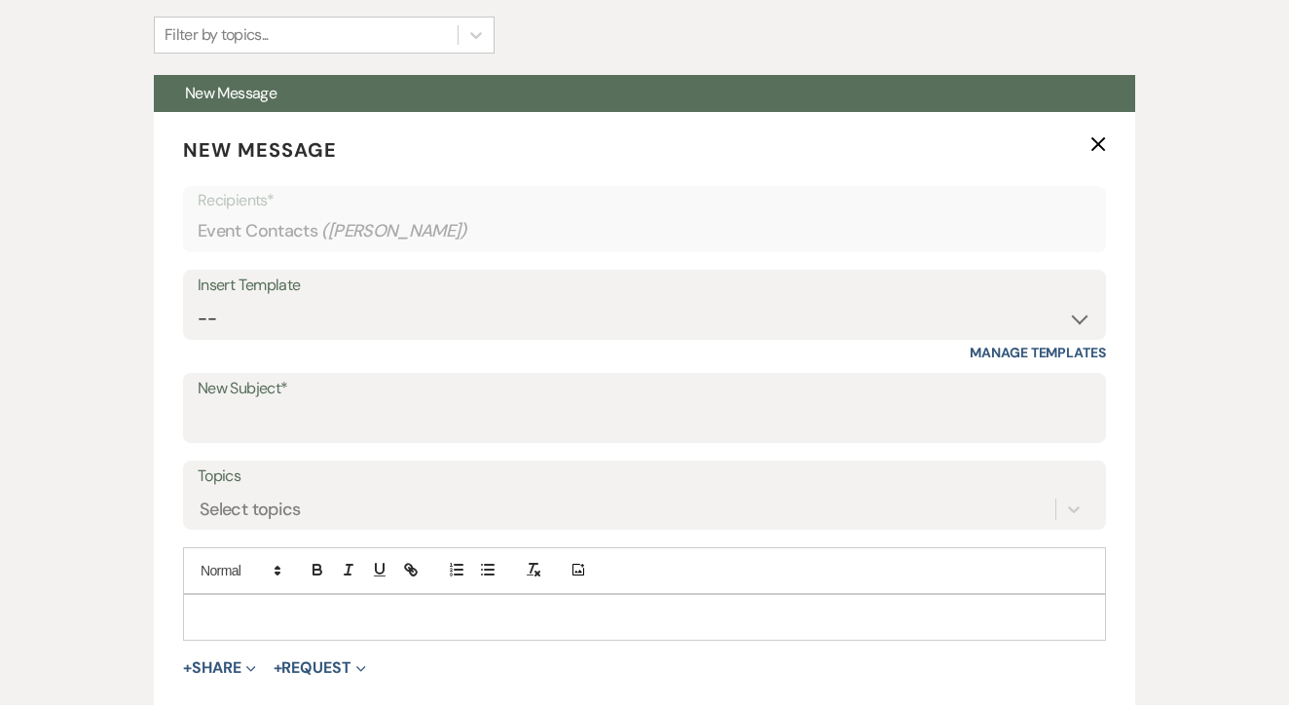
scroll to position [664, 0]
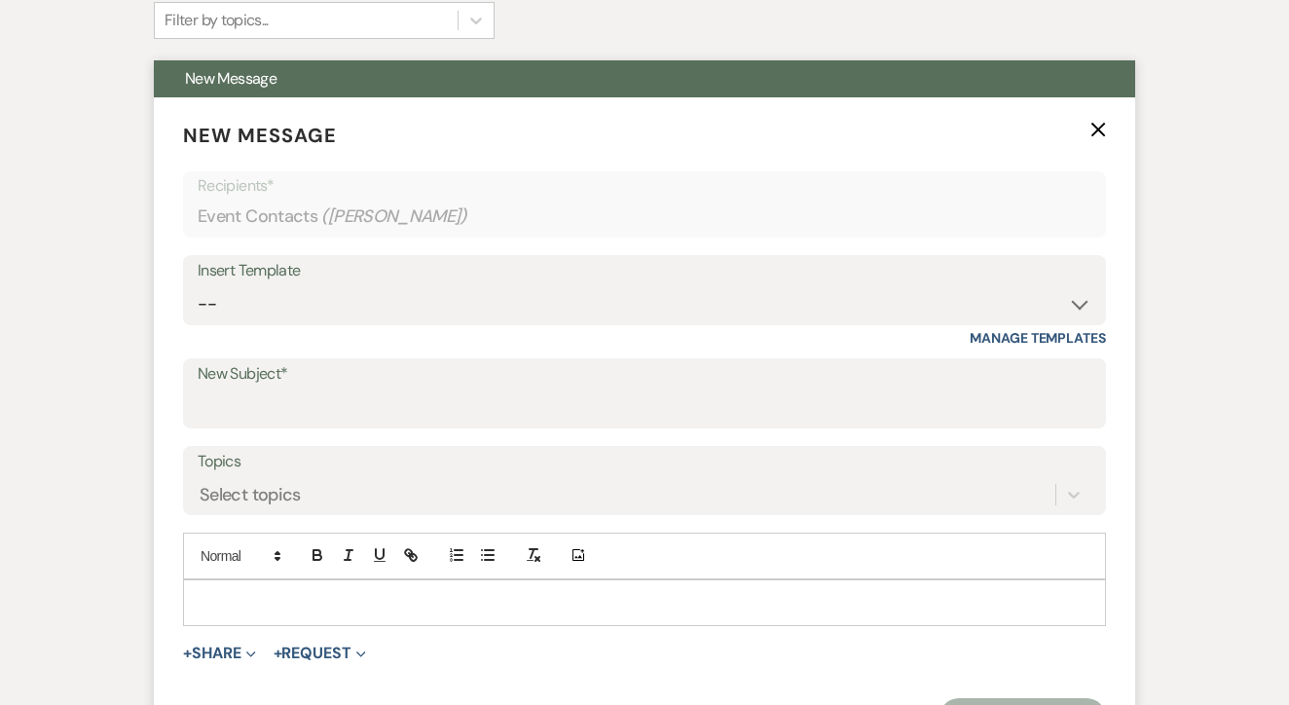
click at [663, 279] on div "Insert Template" at bounding box center [645, 271] width 894 height 28
click at [659, 306] on select "-- Lead: Automated Intro Email (Wedding) Lead: 1st Follow Up Email Images Lead:…" at bounding box center [645, 304] width 894 height 38
select select "1174"
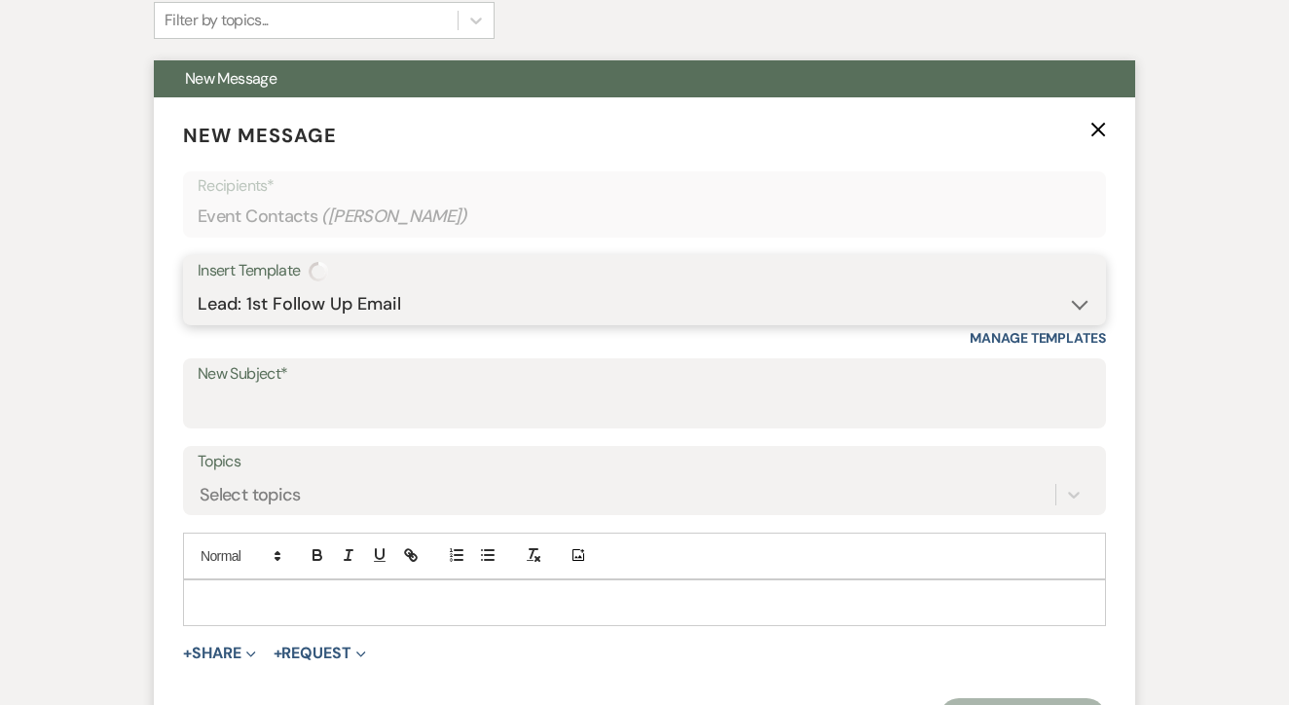
type input "Let's Tour!"
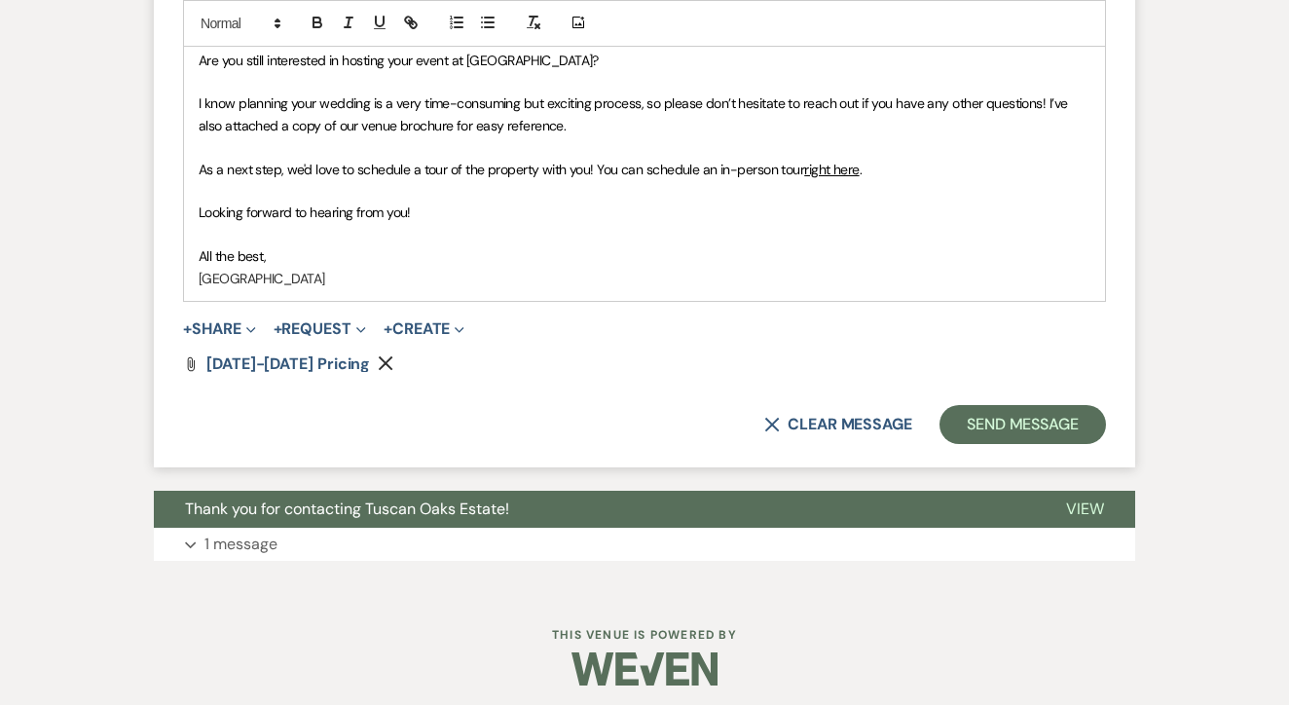
click at [974, 434] on button "Send Message" at bounding box center [1023, 424] width 167 height 39
click at [979, 426] on button "Send Message" at bounding box center [1023, 424] width 167 height 39
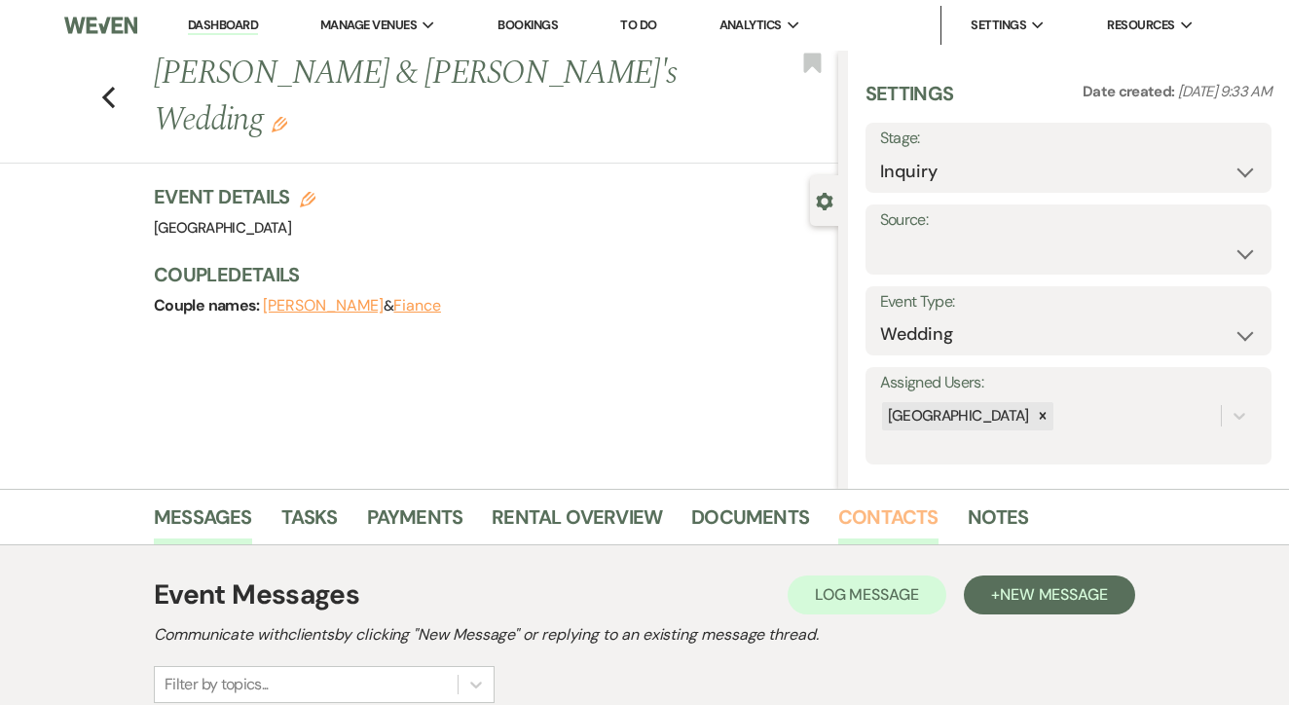
scroll to position [0, 0]
click at [858, 531] on link "Contacts" at bounding box center [889, 523] width 100 height 43
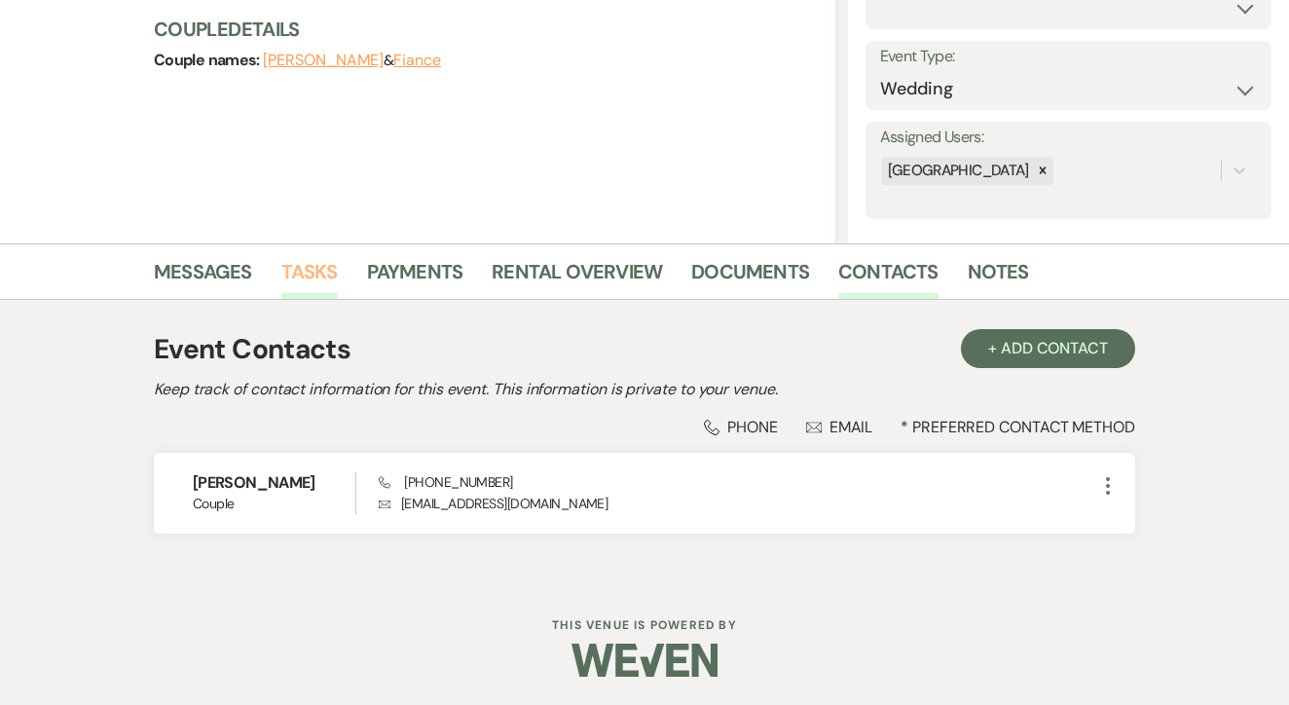
click at [319, 276] on link "Tasks" at bounding box center [309, 277] width 56 height 43
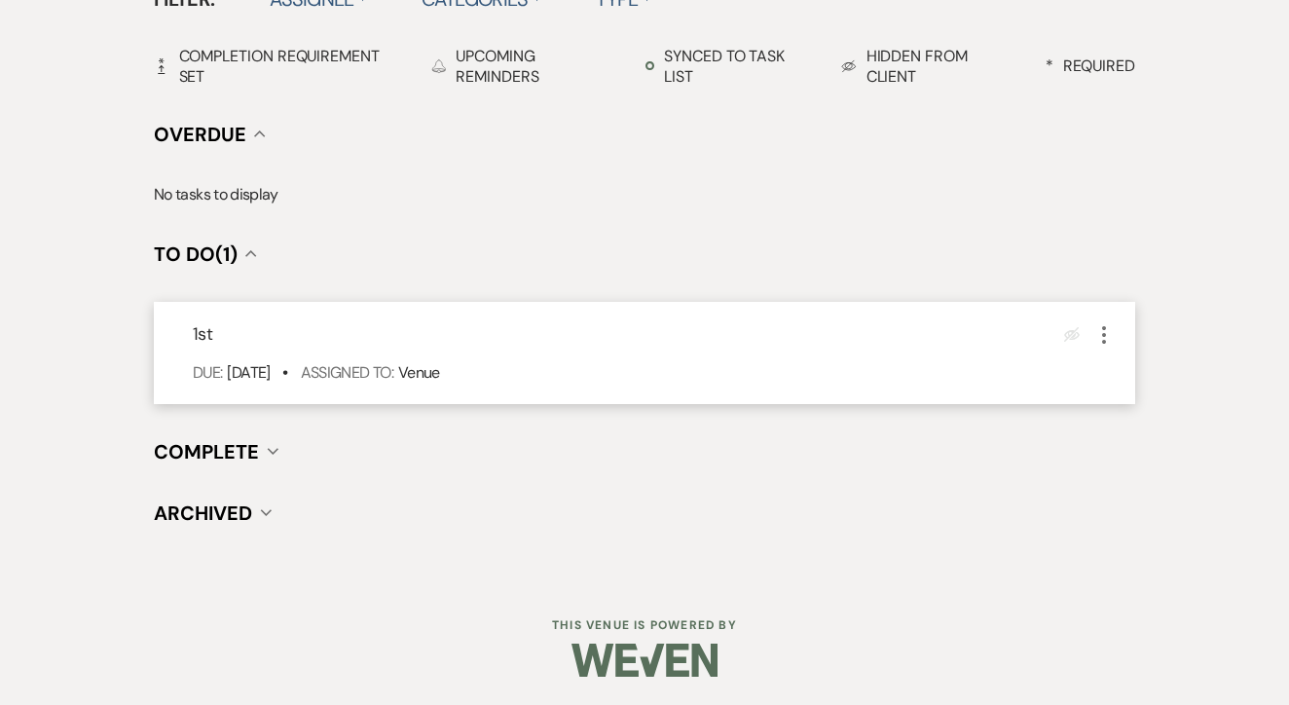
scroll to position [678, 0]
click at [1109, 340] on icon "More" at bounding box center [1104, 335] width 23 height 23
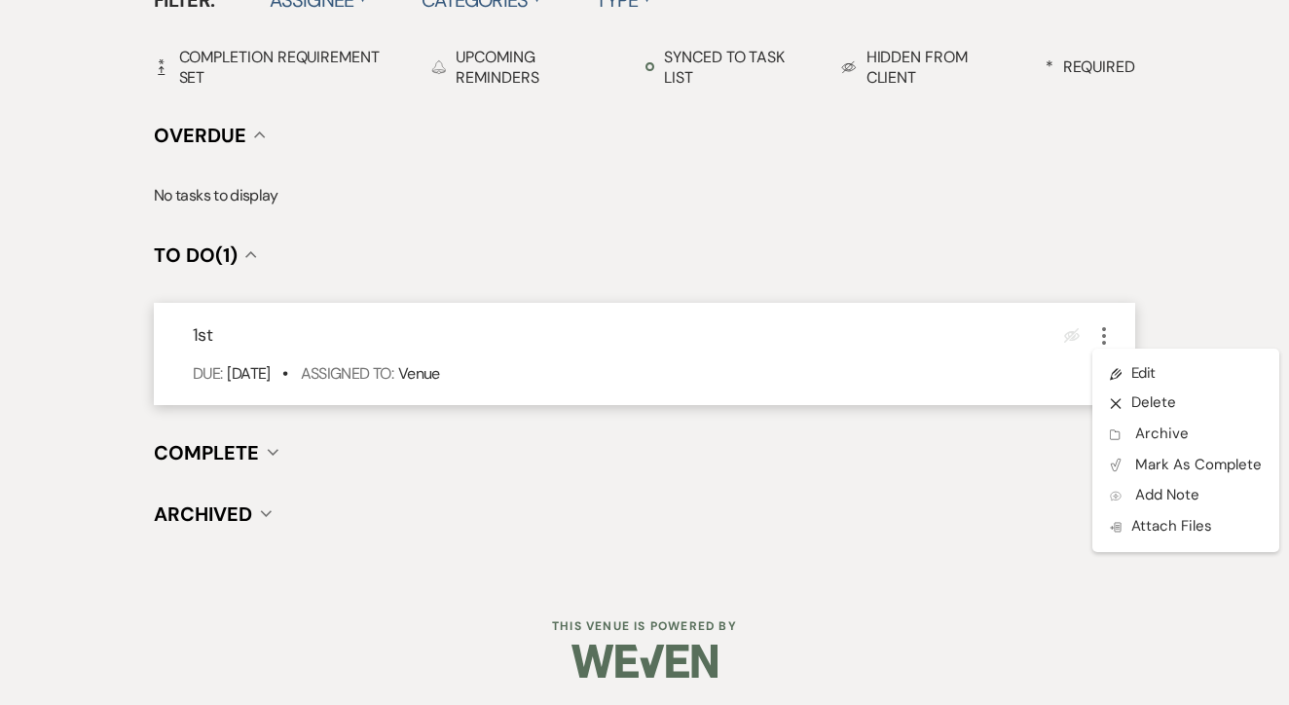
click at [1129, 355] on ul "Pencil Edit X Delete Archive Archive Plan Portal Link Mark As Complete Add Note…" at bounding box center [1186, 451] width 187 height 204
click at [1166, 362] on link "Pencil Edit" at bounding box center [1186, 372] width 187 height 29
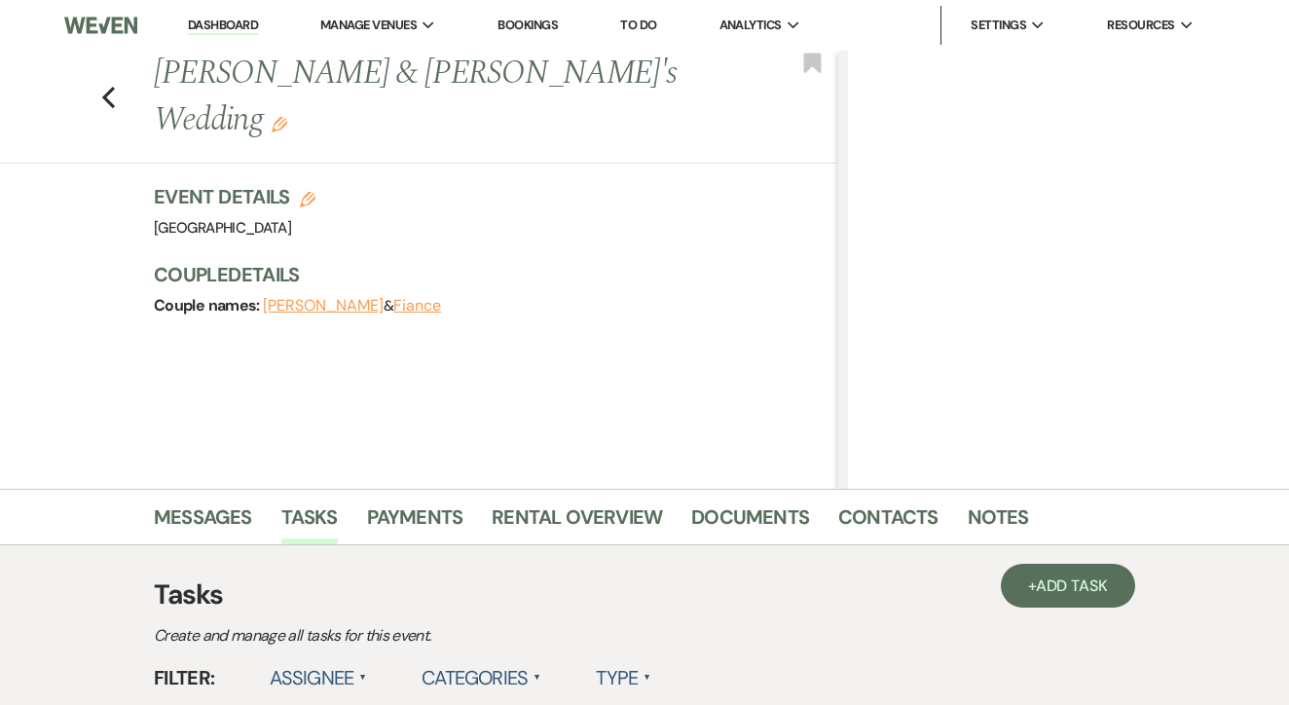
select select "false"
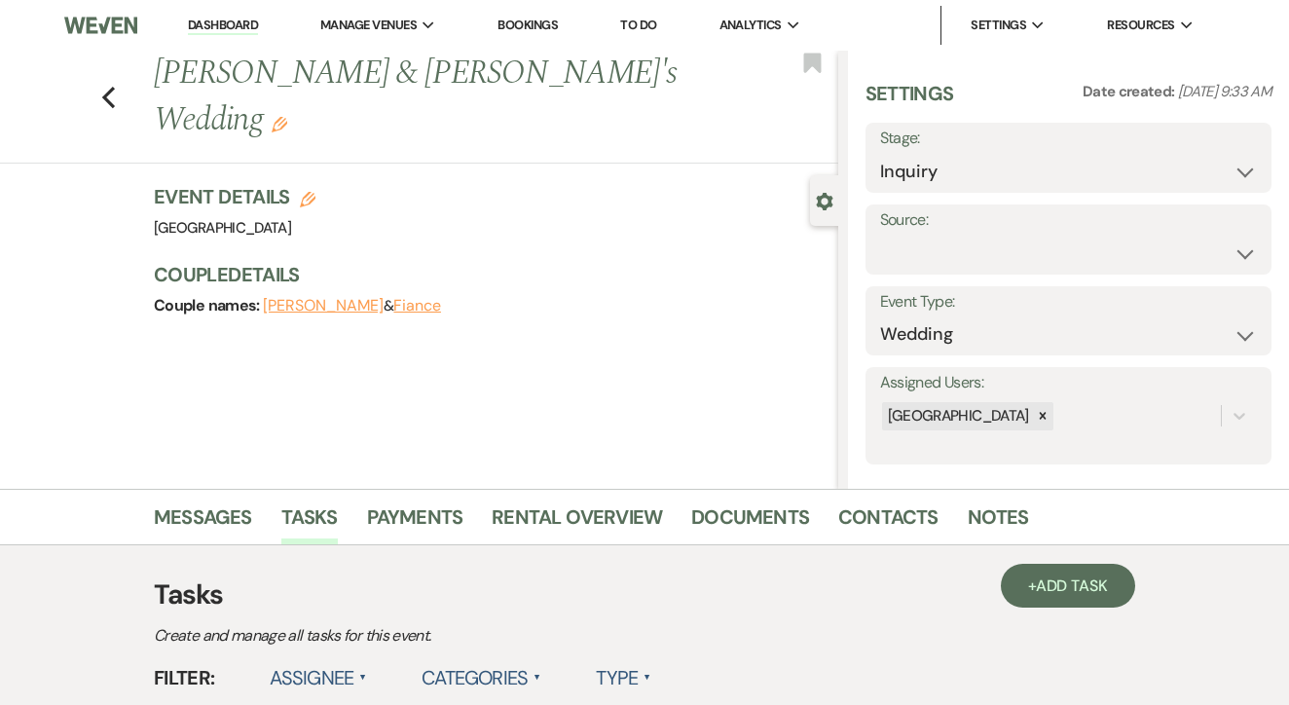
select select "venueHost"
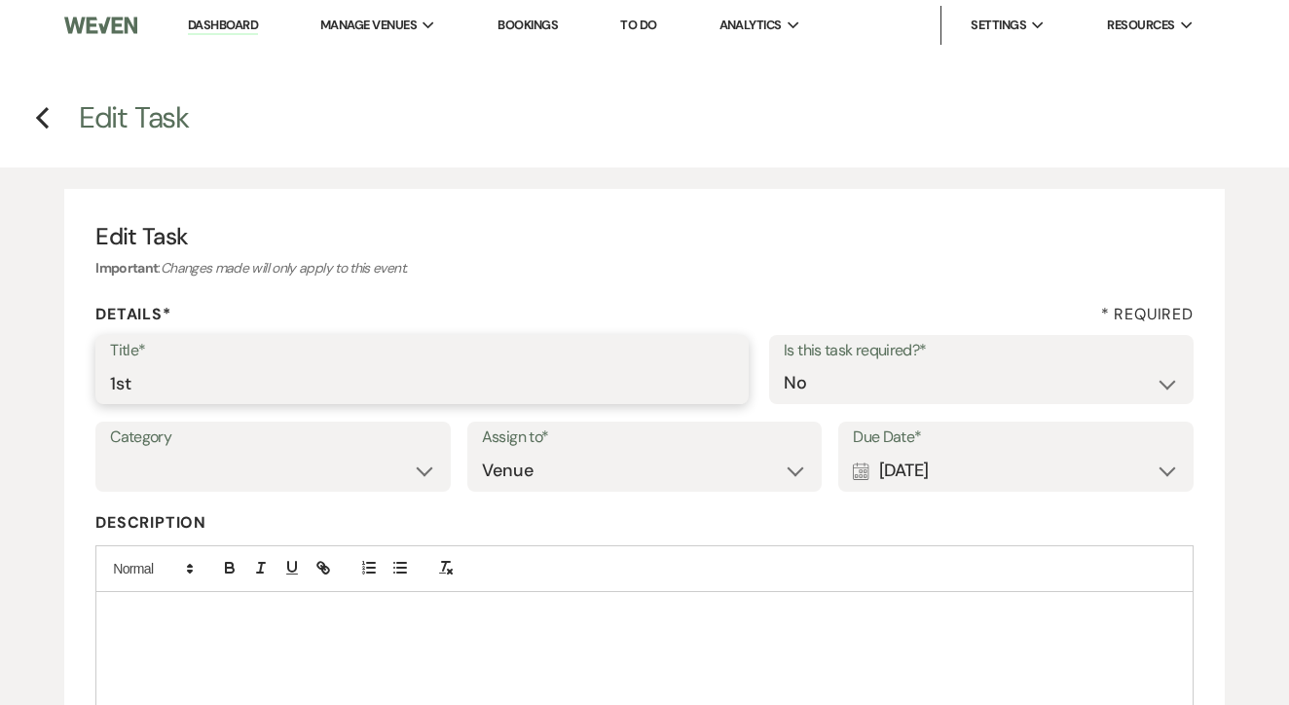
click at [489, 373] on input "1st" at bounding box center [422, 383] width 624 height 38
type input "1st text"
click at [971, 457] on div "Calendar [DATE] Expand" at bounding box center [1016, 471] width 326 height 38
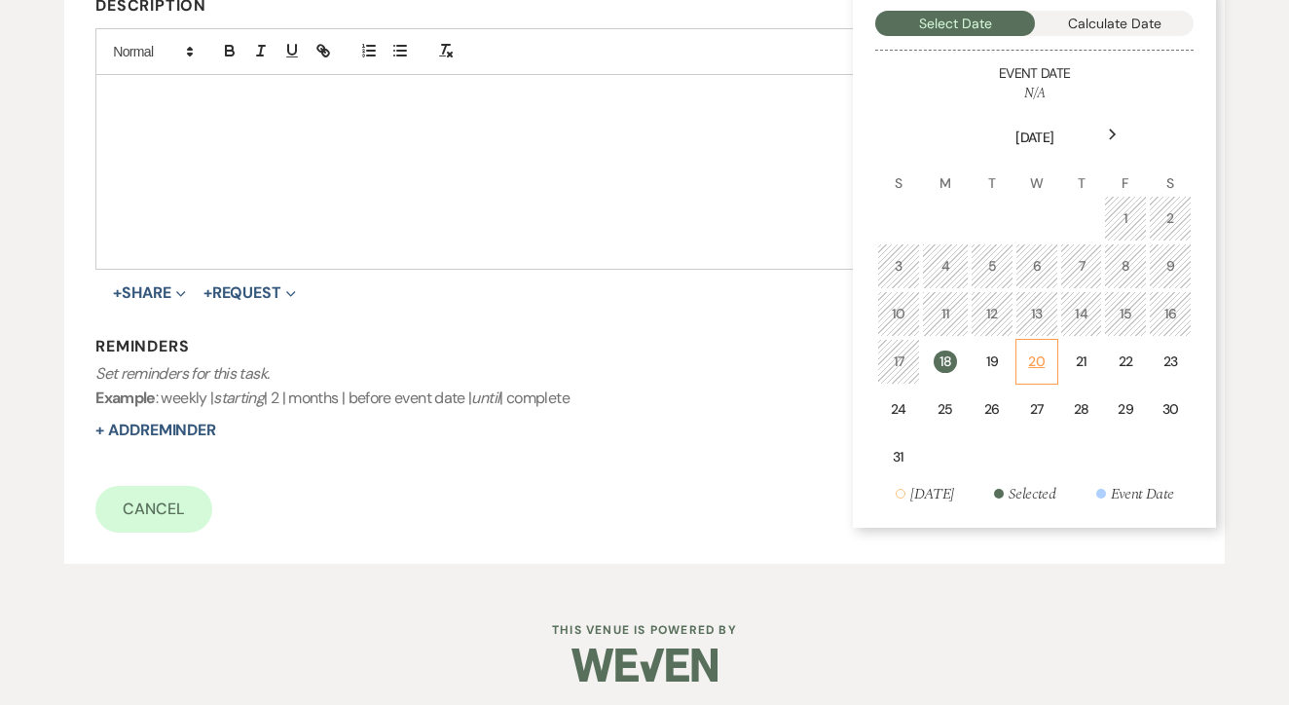
scroll to position [516, 0]
click at [1030, 356] on div "20" at bounding box center [1037, 363] width 18 height 20
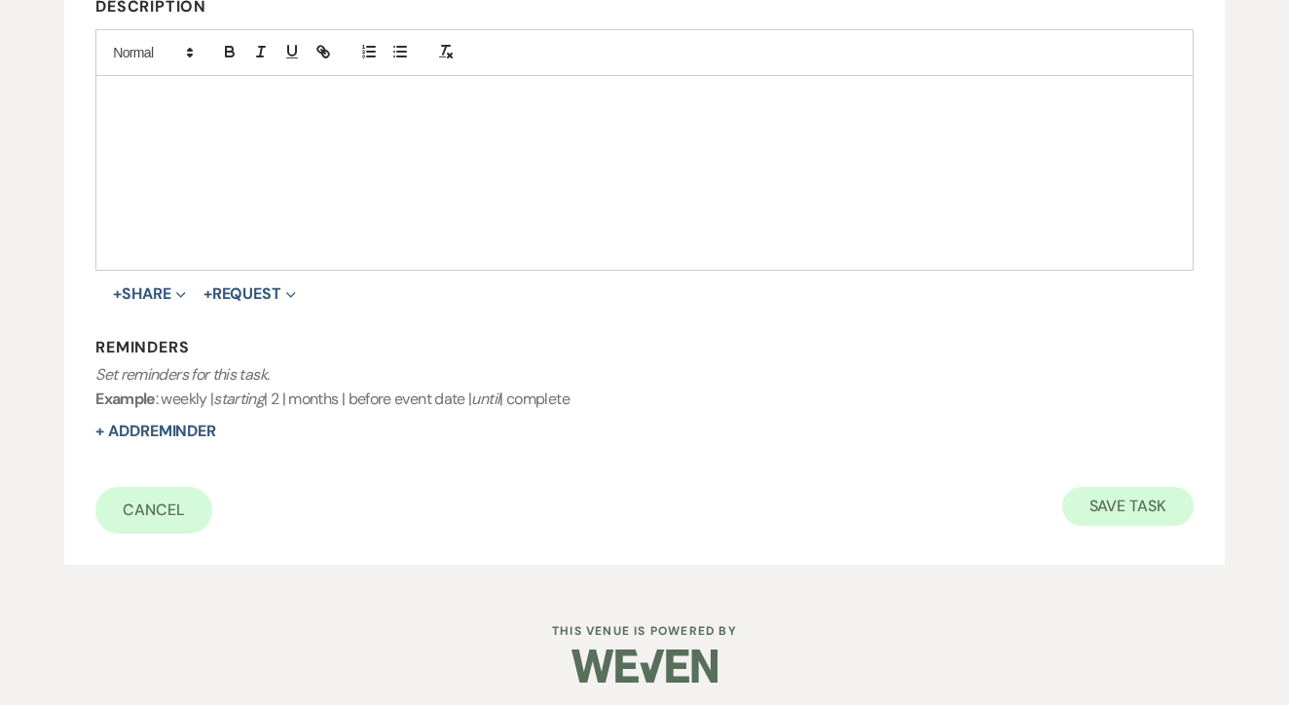
click at [1140, 498] on button "Save Task" at bounding box center [1128, 506] width 131 height 39
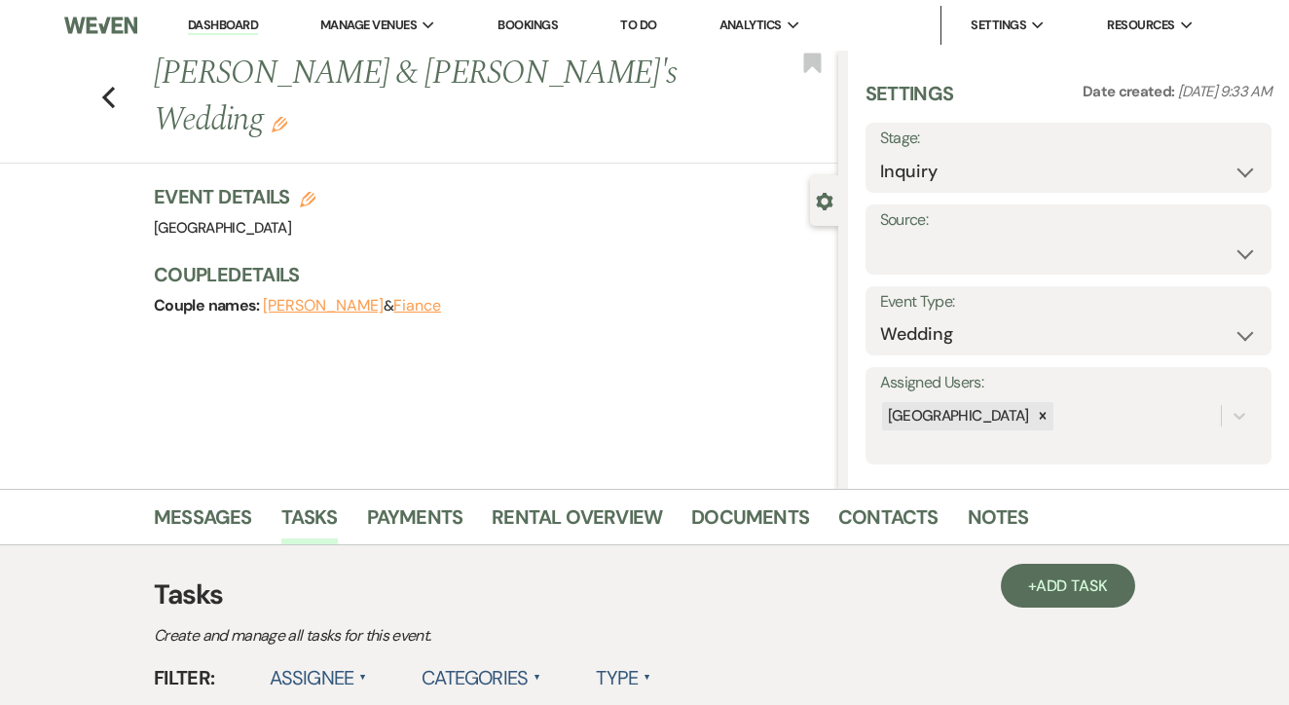
click at [656, 21] on link "To Do" at bounding box center [638, 25] width 36 height 17
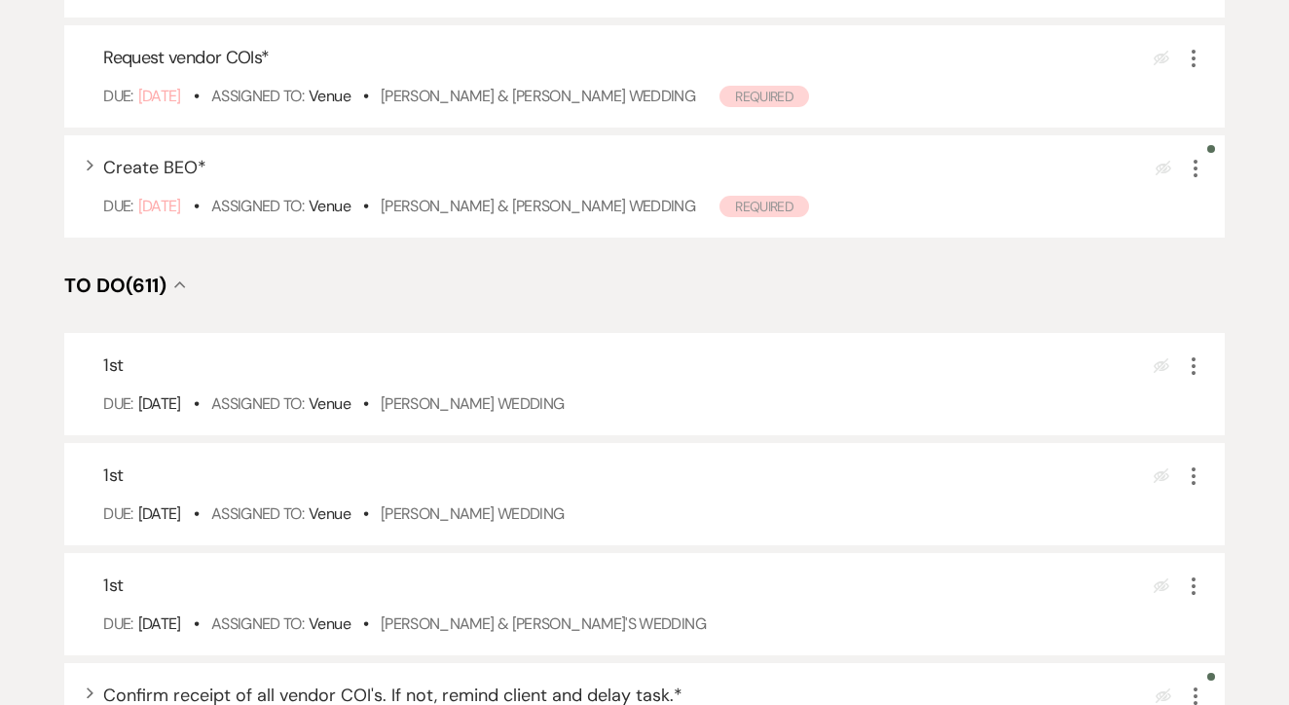
scroll to position [473, 0]
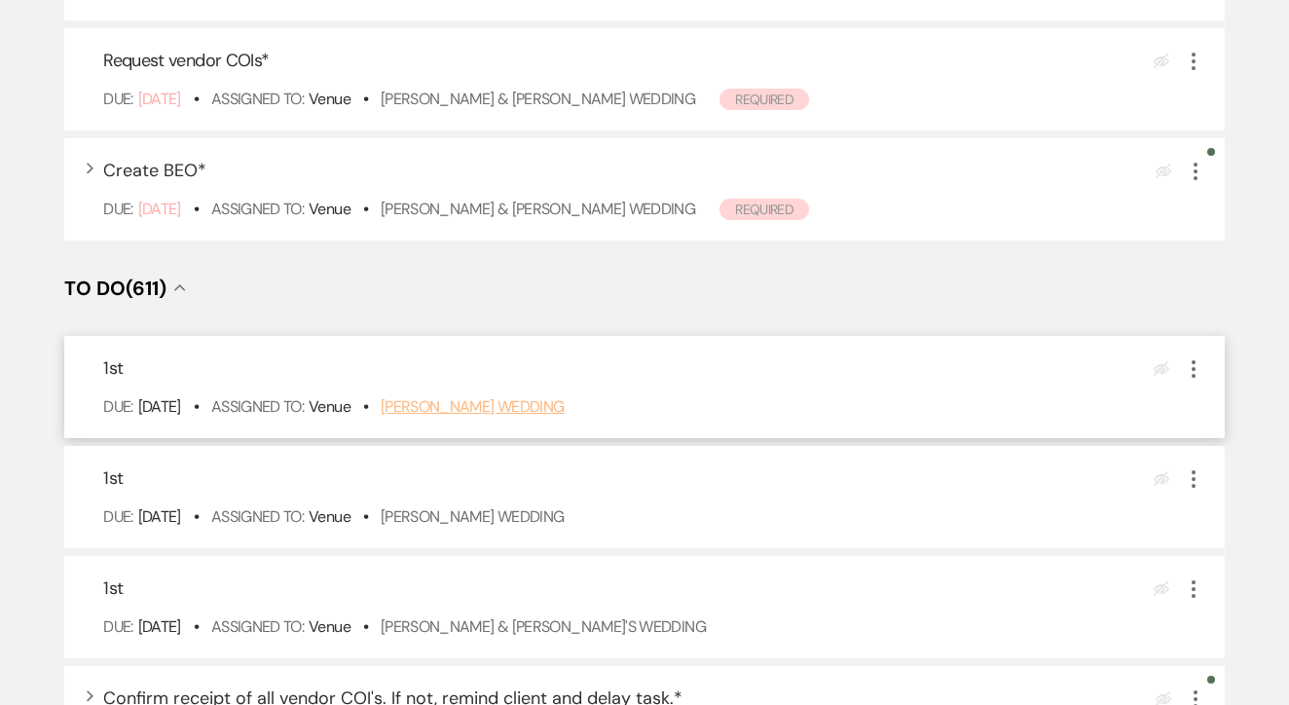
click at [509, 417] on link "[PERSON_NAME] Wedding" at bounding box center [473, 406] width 184 height 20
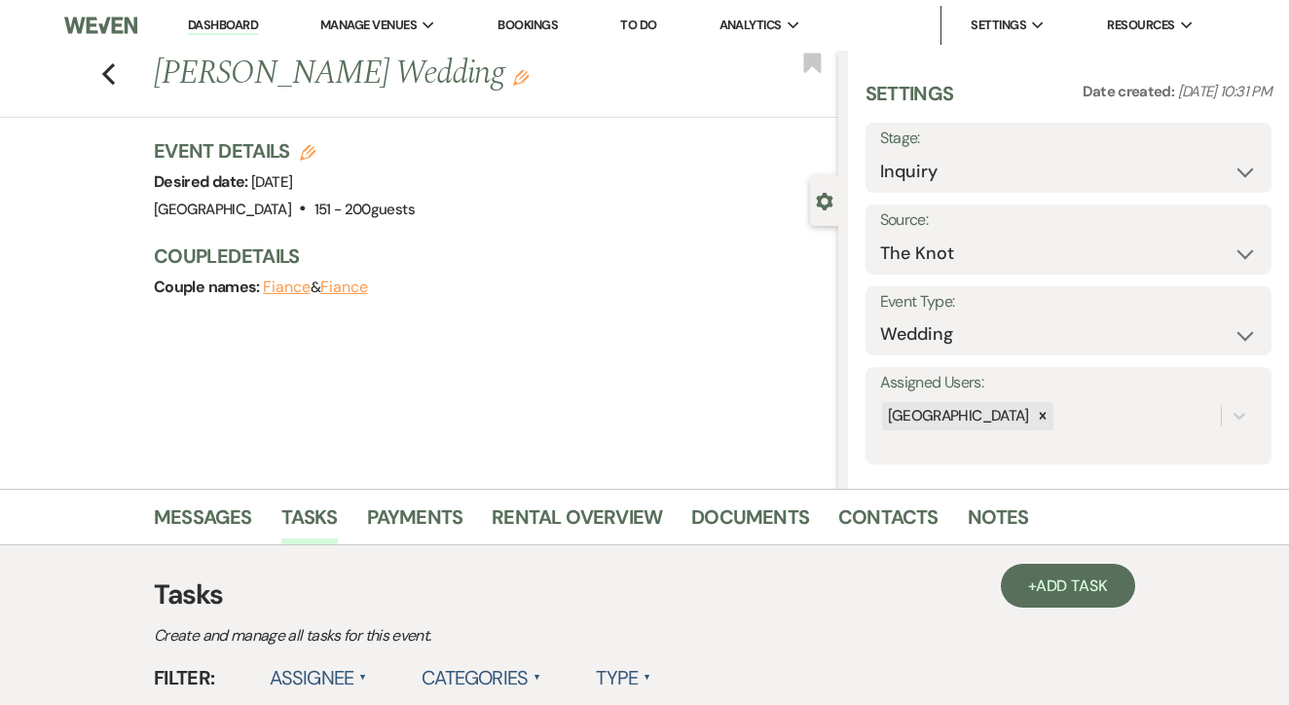
click at [234, 510] on link "Messages" at bounding box center [203, 523] width 98 height 43
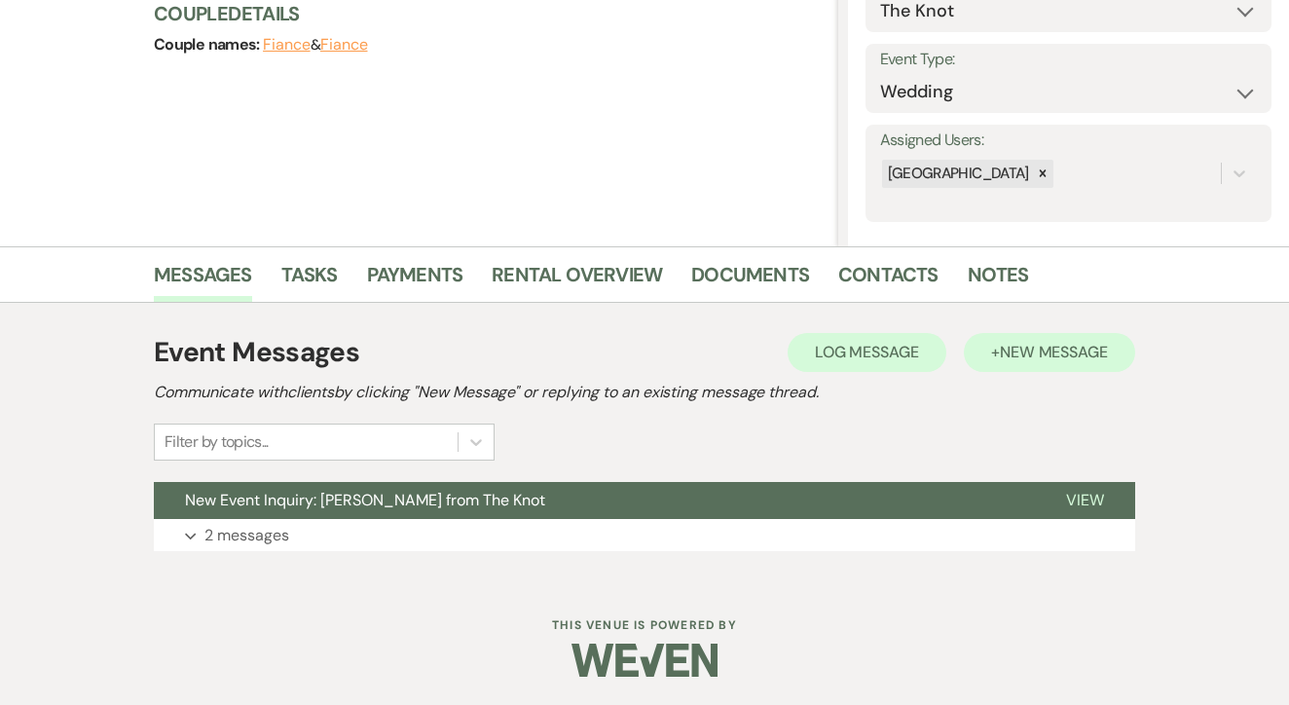
click at [1071, 345] on span "New Message" at bounding box center [1054, 352] width 108 height 20
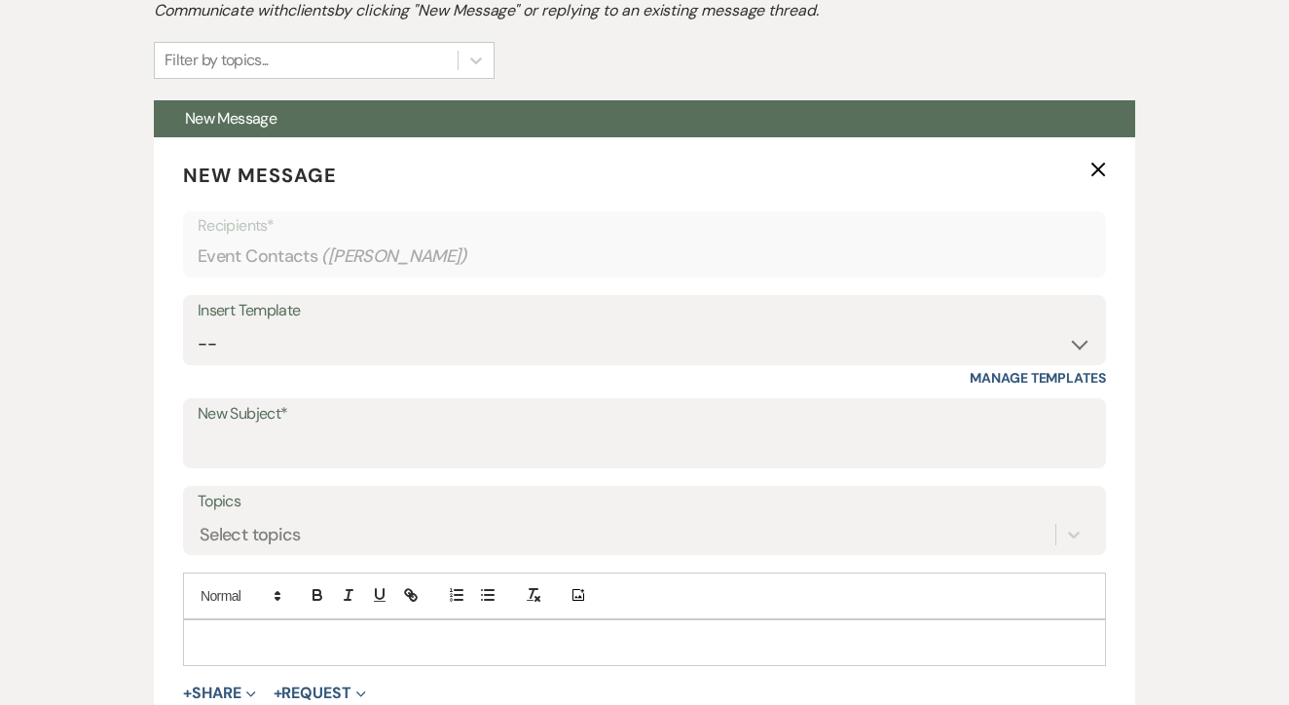
scroll to position [652, 0]
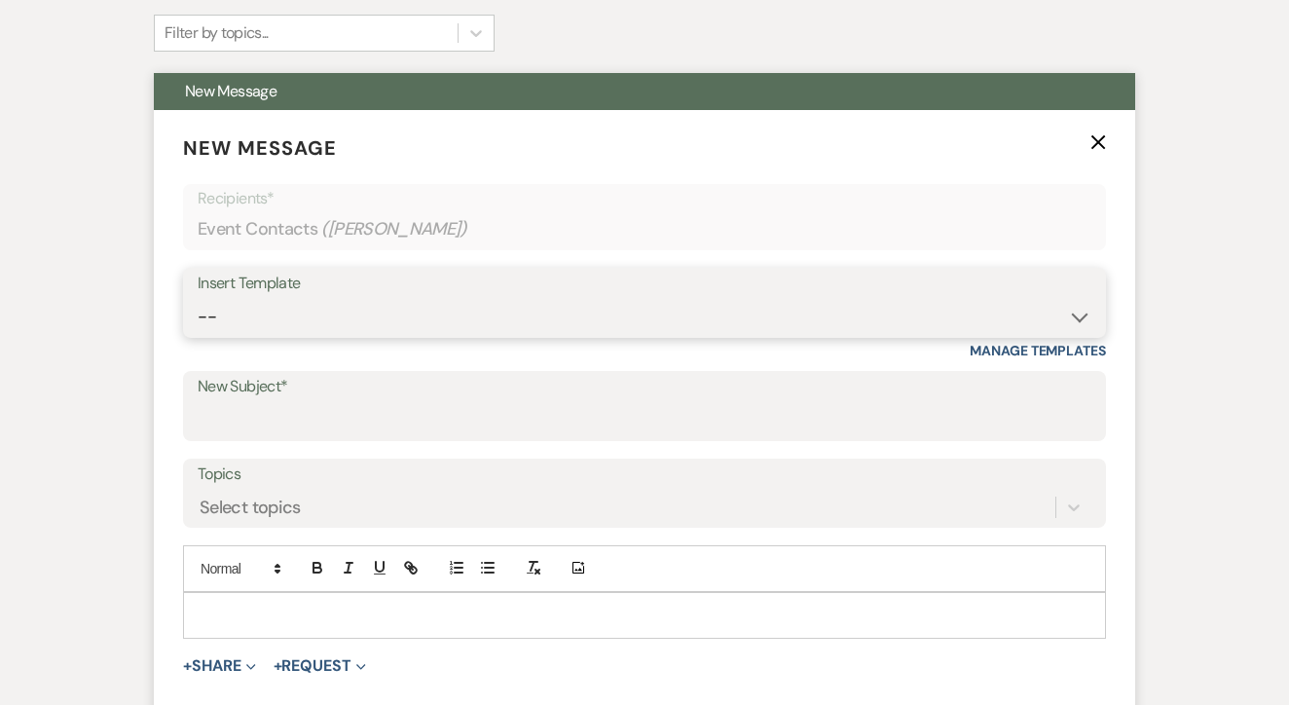
click at [408, 322] on select "-- Lead: Automated Intro Email (Wedding) Lead: 1st Follow Up Email Images Lead:…" at bounding box center [645, 317] width 894 height 38
select select "1174"
type input "Let's Tour!"
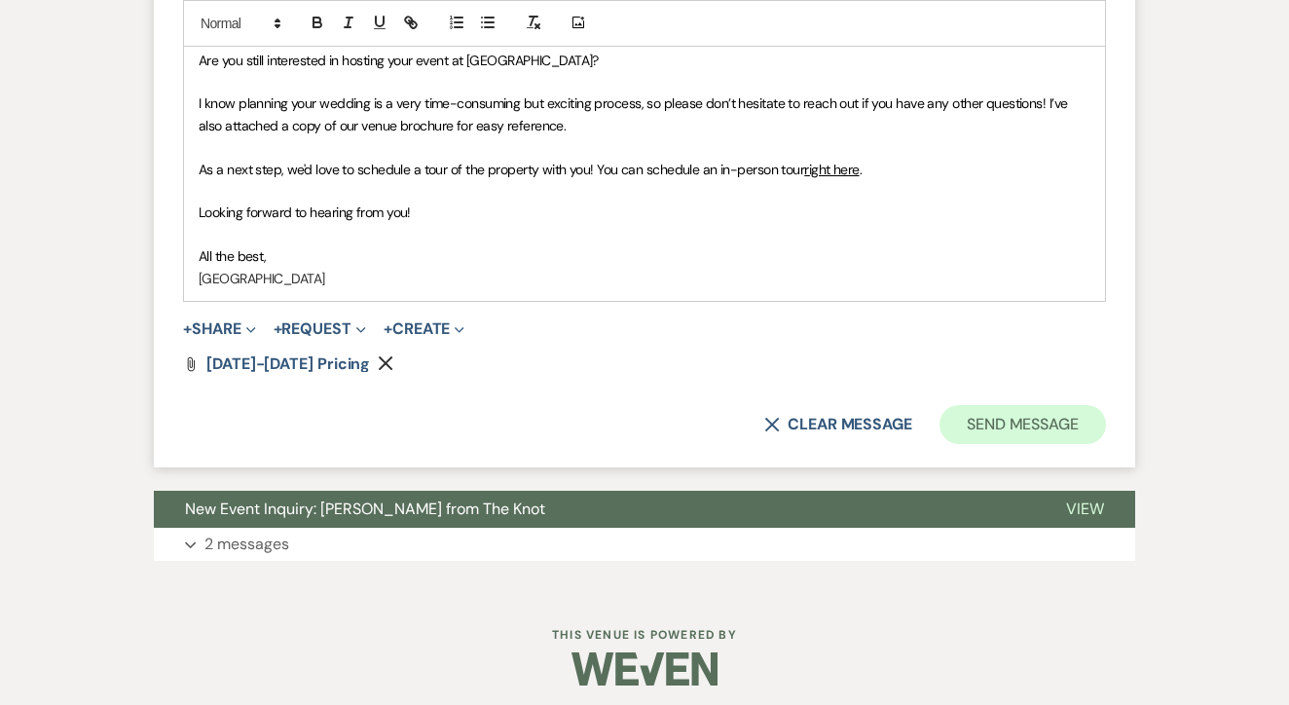
click at [985, 416] on button "Send Message" at bounding box center [1023, 424] width 167 height 39
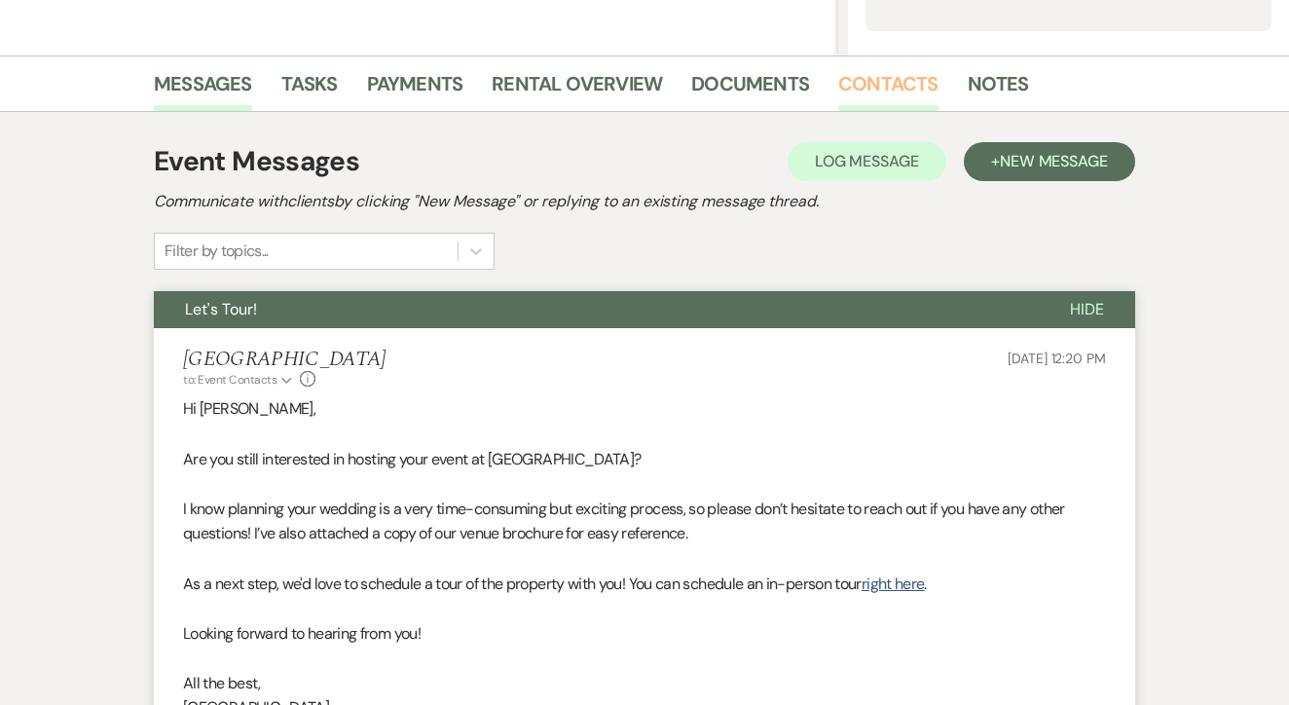
click at [893, 69] on link "Contacts" at bounding box center [889, 89] width 100 height 43
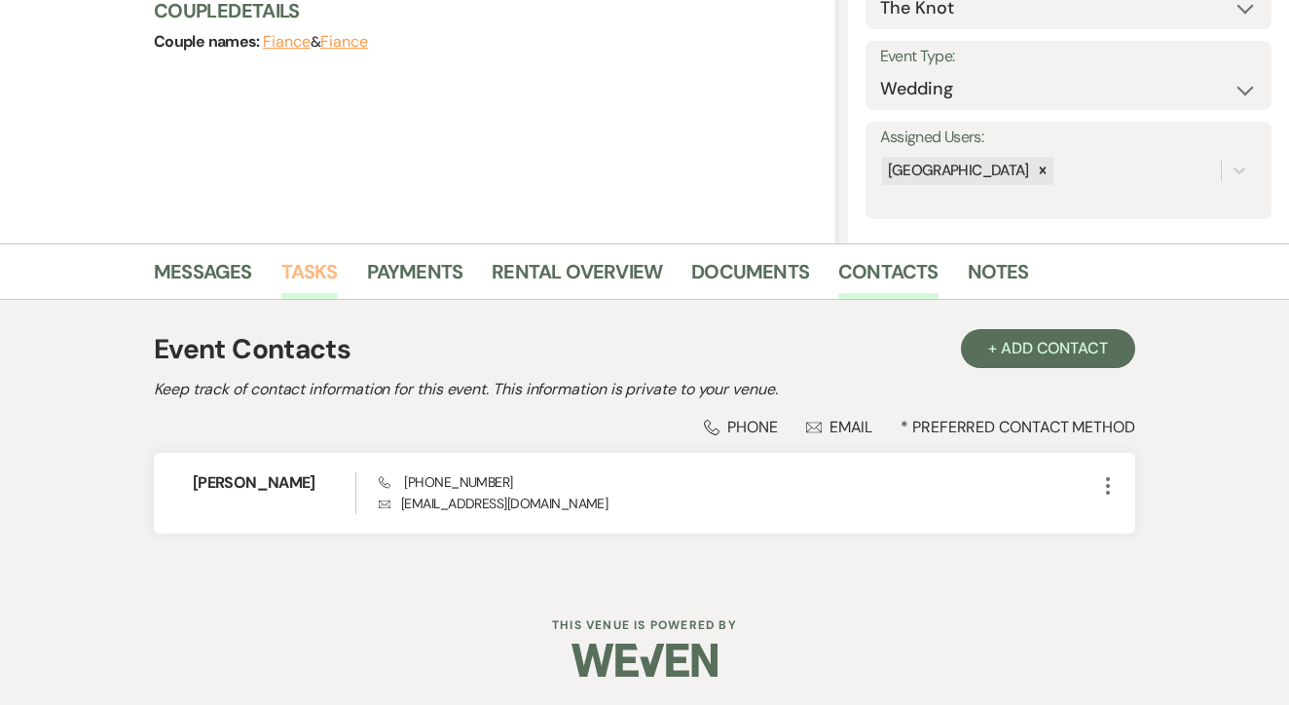
click at [317, 268] on link "Tasks" at bounding box center [309, 277] width 56 height 43
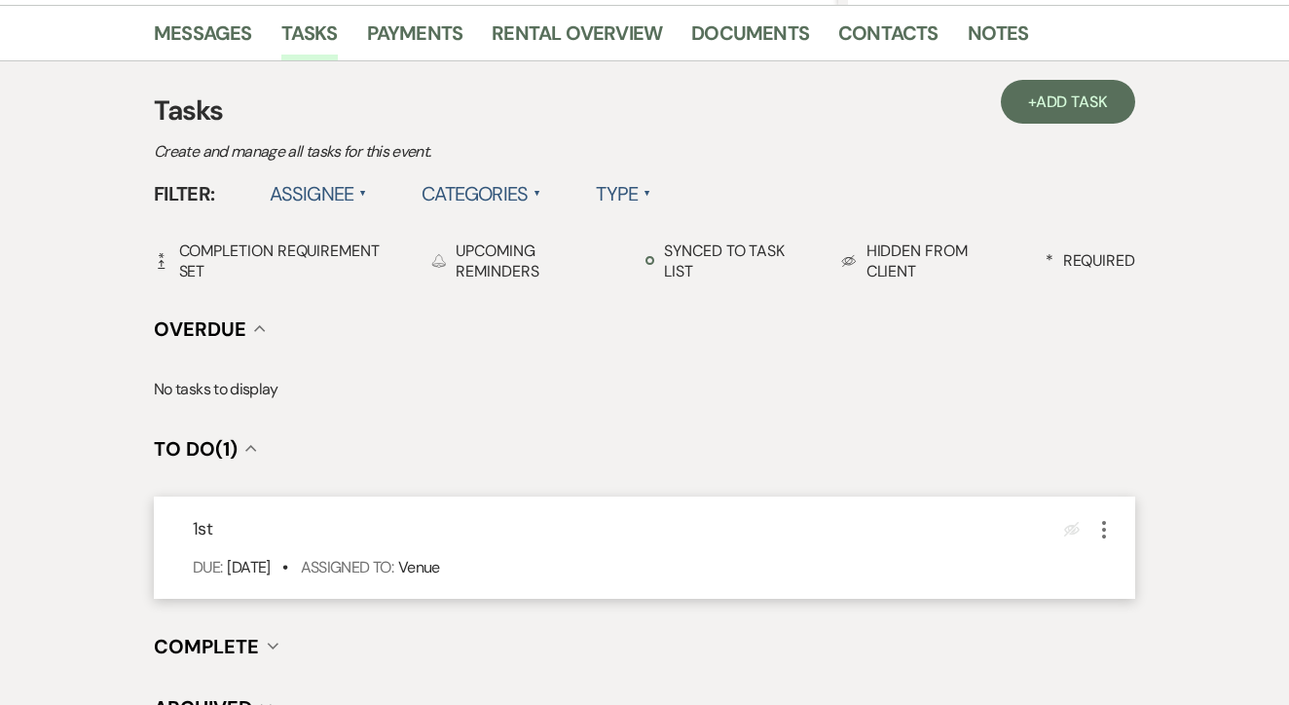
scroll to position [483, 0]
click at [1102, 524] on icon "More" at bounding box center [1104, 530] width 23 height 23
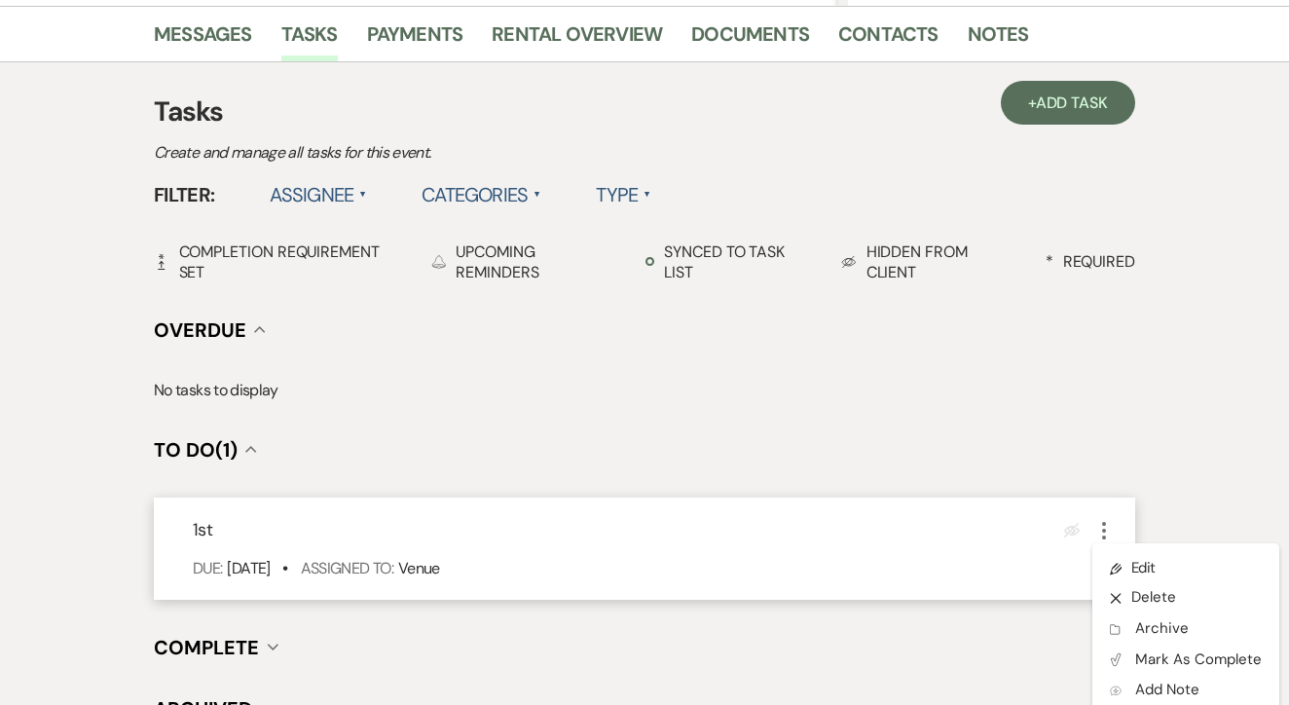
click at [1127, 560] on link "Pencil Edit" at bounding box center [1186, 567] width 187 height 29
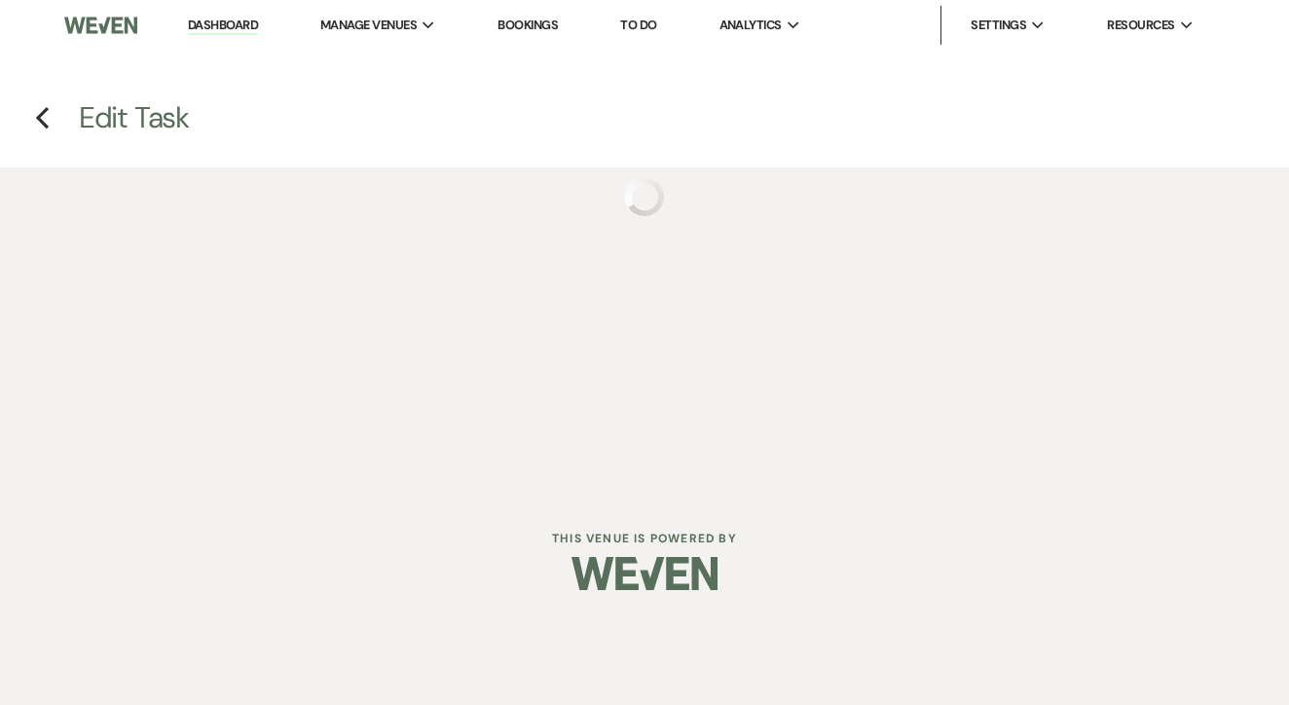
select select "false"
select select "venueHost"
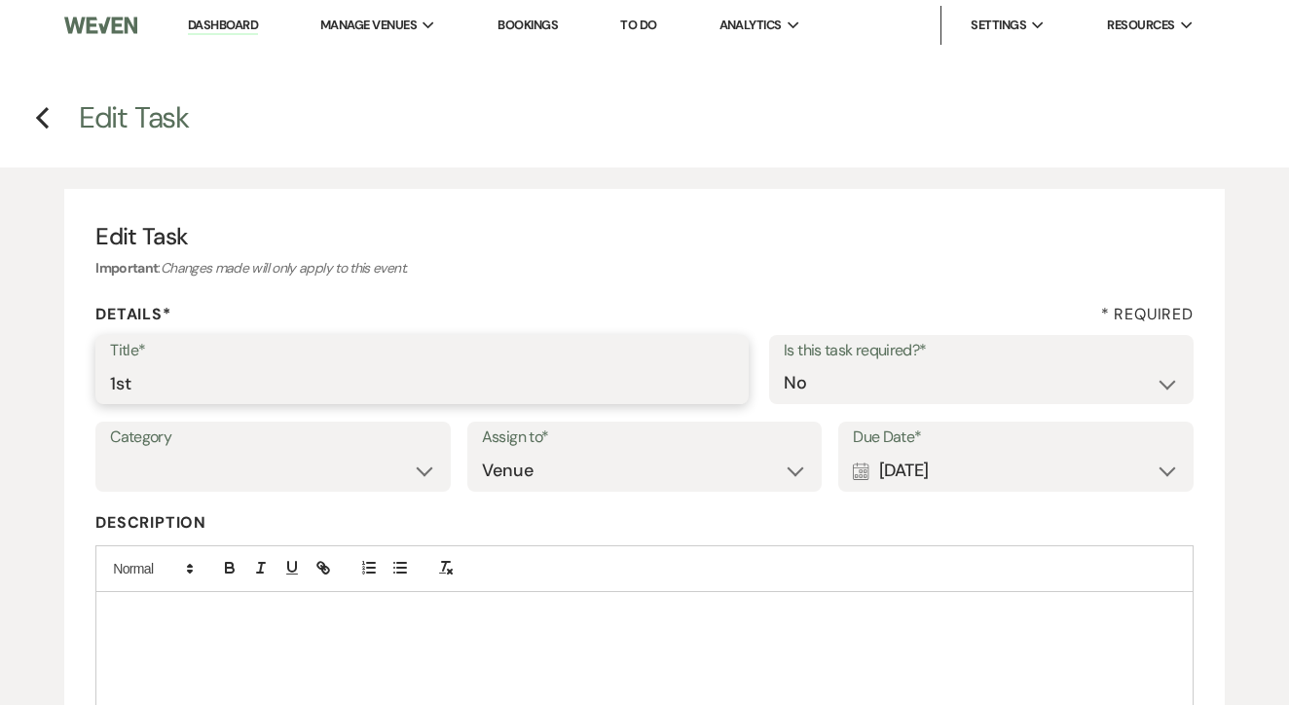
click at [626, 380] on input "1st" at bounding box center [422, 383] width 624 height 38
type input "1st text"
click at [1028, 469] on div "Calendar [DATE] Expand" at bounding box center [1016, 471] width 326 height 38
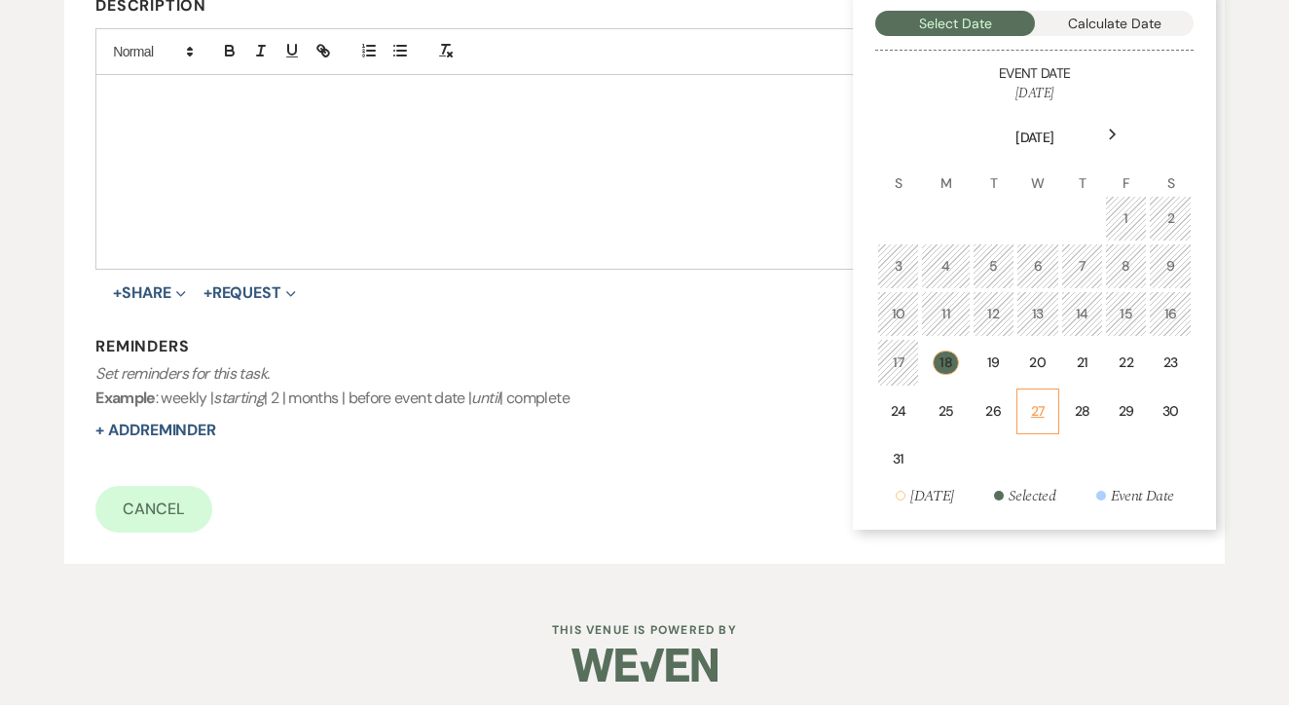
scroll to position [516, 0]
click at [1033, 354] on div "20" at bounding box center [1038, 364] width 18 height 20
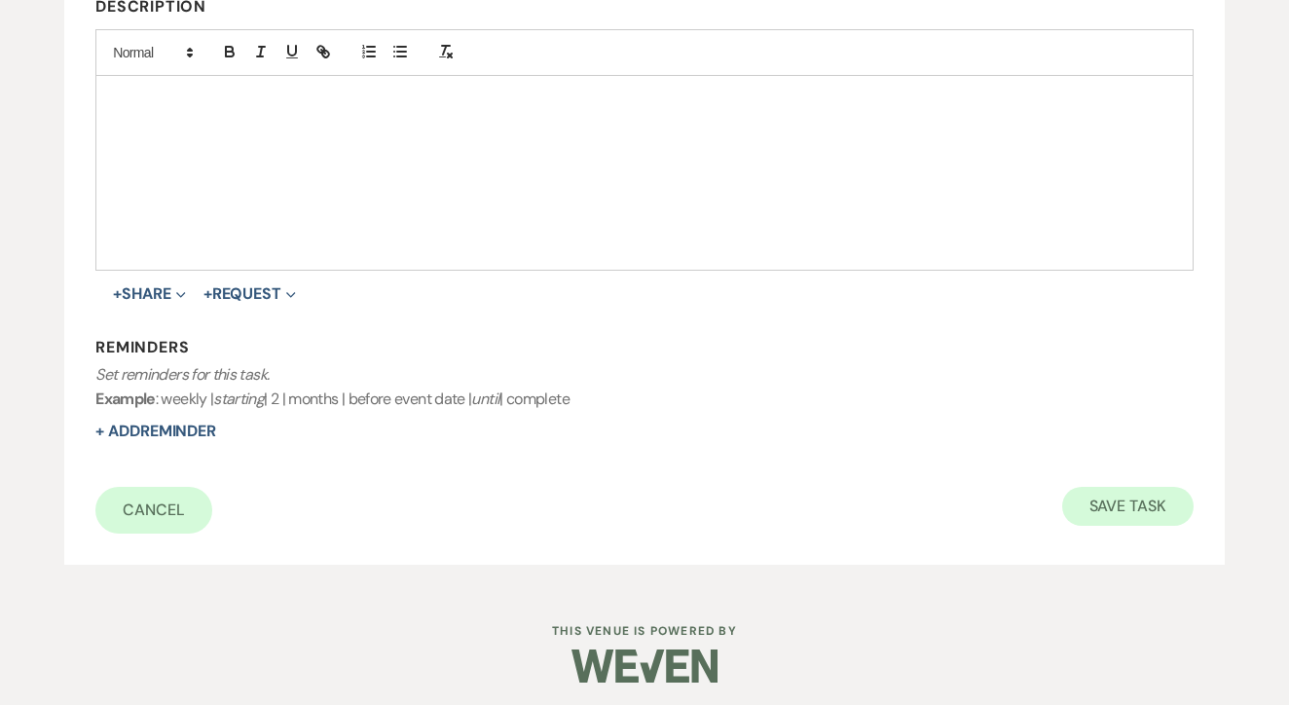
click at [1098, 509] on button "Save Task" at bounding box center [1128, 506] width 131 height 39
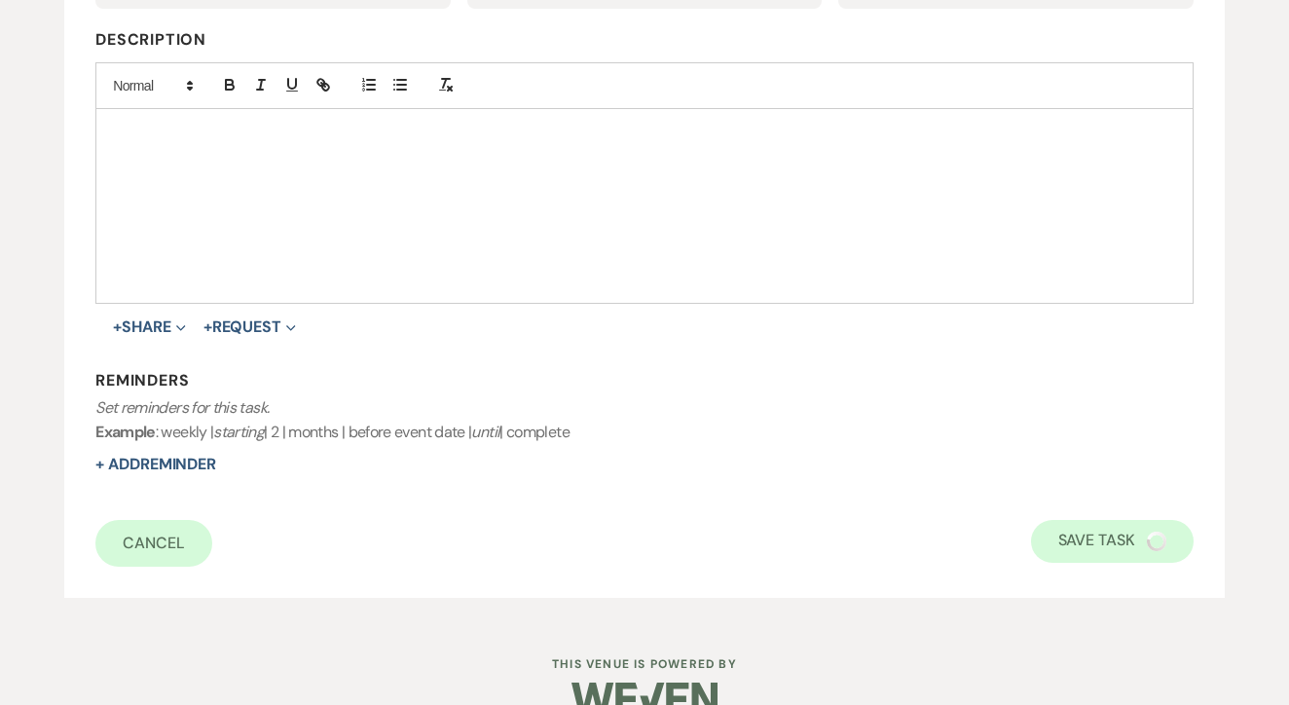
select select "2"
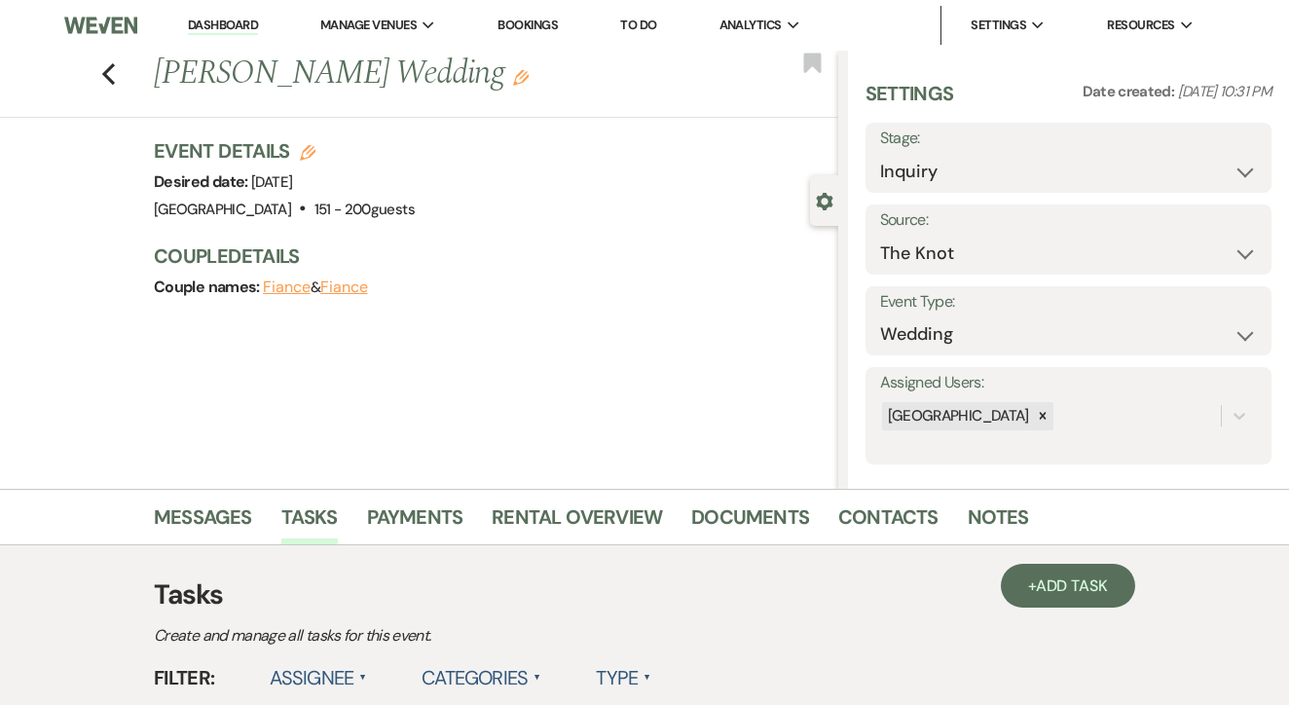
scroll to position [0, 0]
click at [650, 18] on link "To Do" at bounding box center [638, 25] width 36 height 17
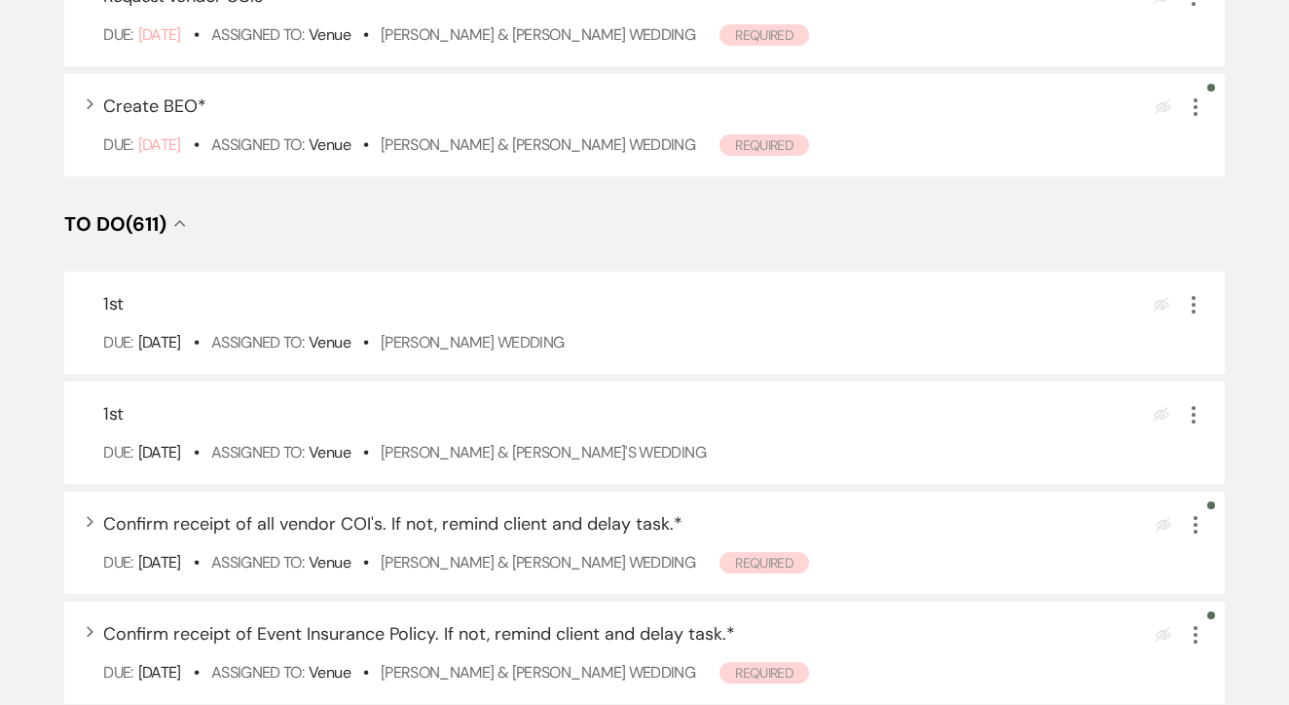
scroll to position [540, 0]
click at [565, 351] on link "[PERSON_NAME] Wedding" at bounding box center [473, 340] width 184 height 20
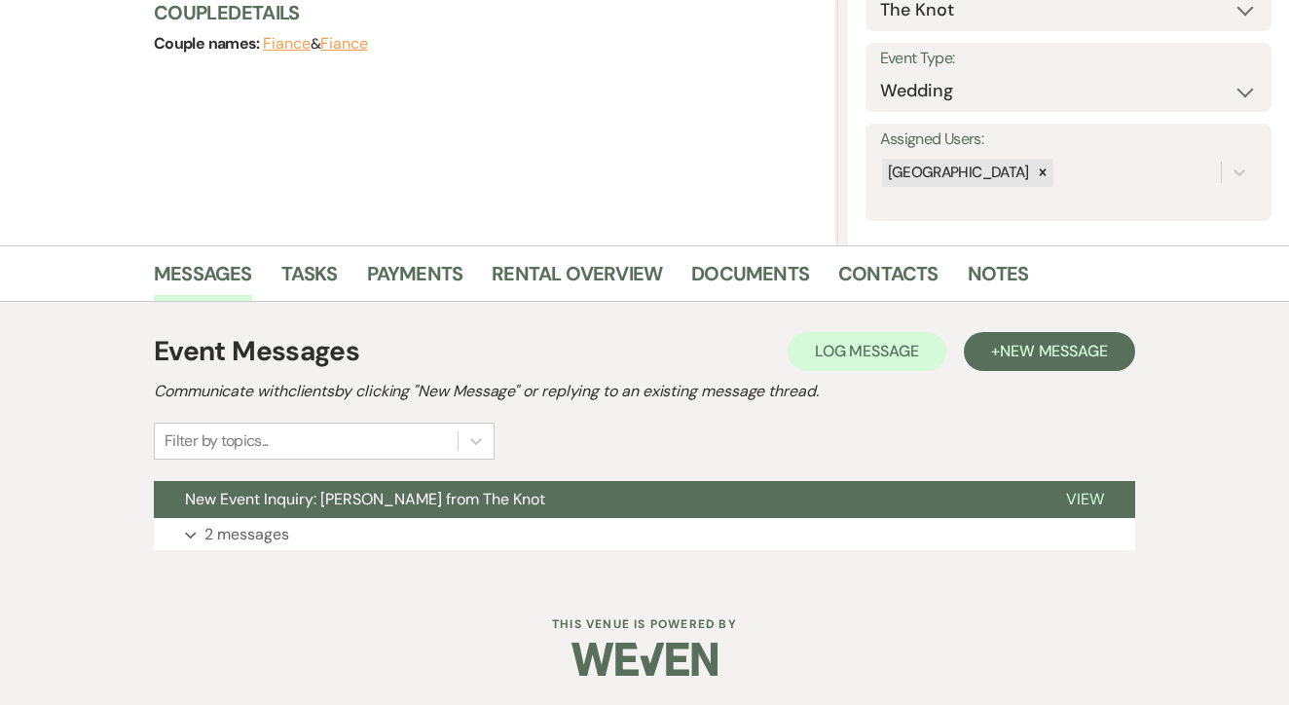
scroll to position [243, 0]
click at [1084, 351] on span "New Message" at bounding box center [1054, 352] width 108 height 20
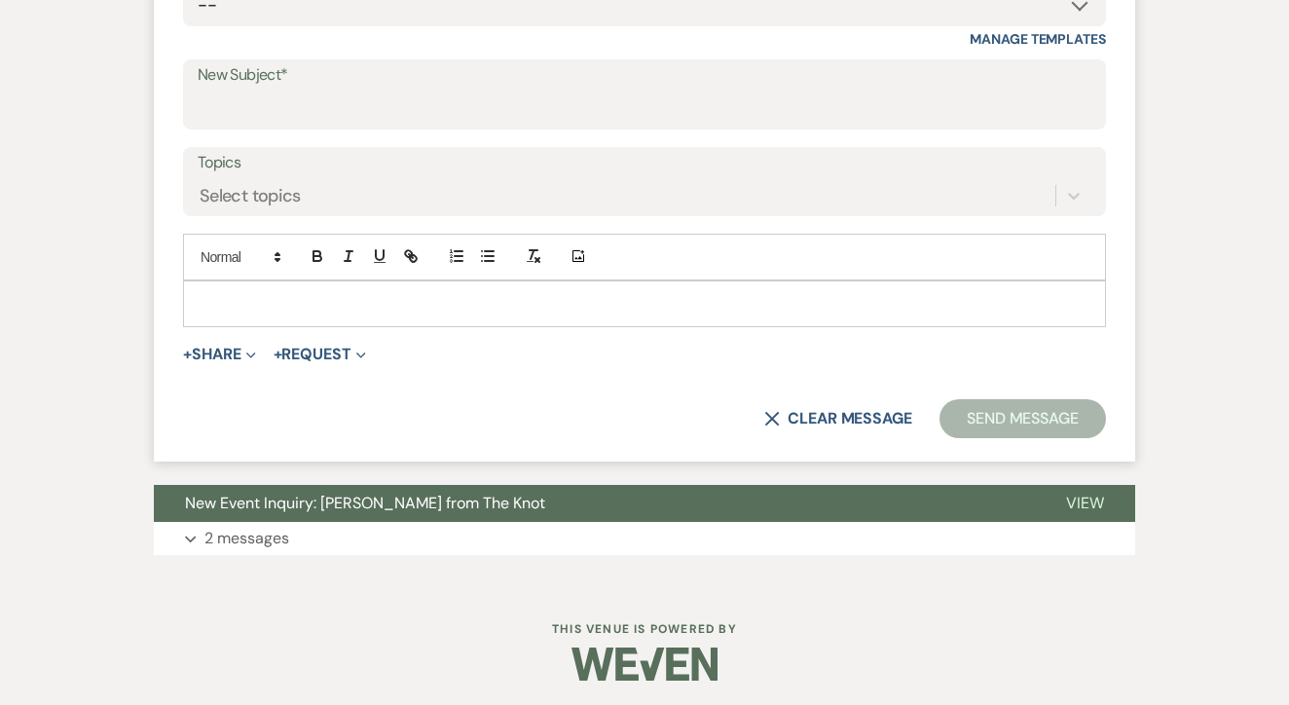
scroll to position [962, 0]
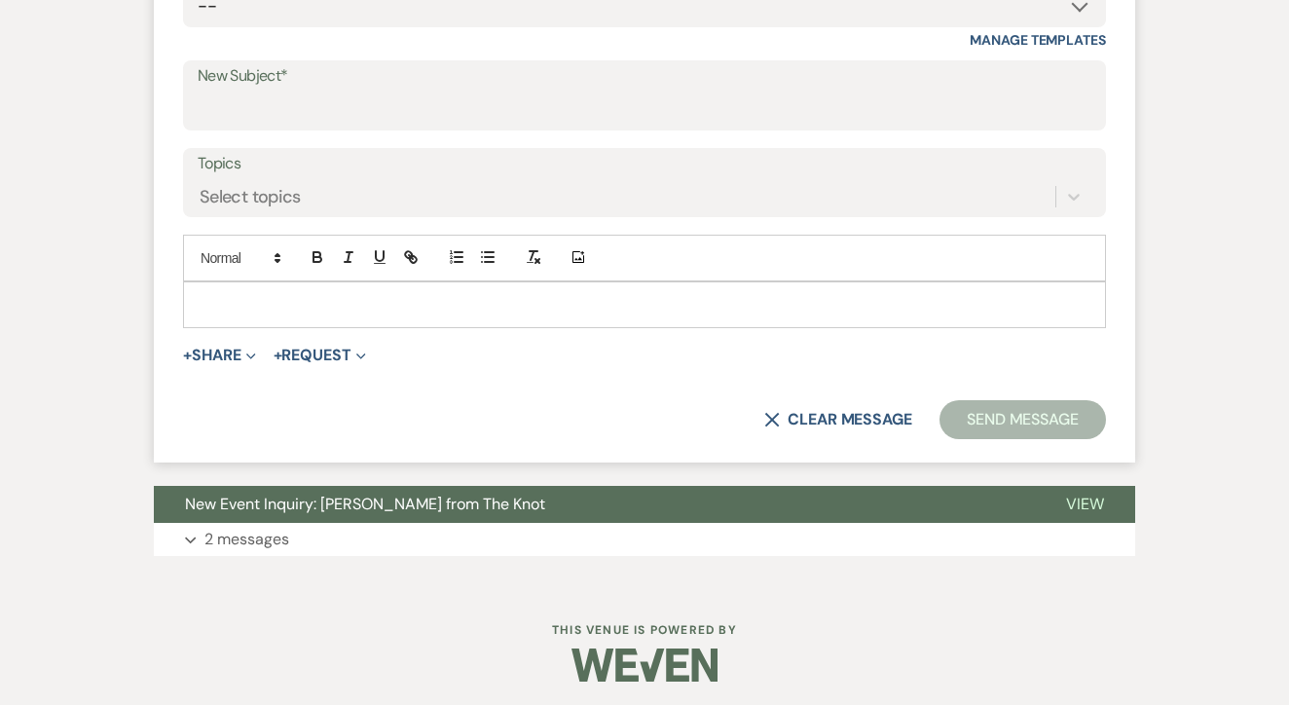
click at [527, 74] on label "New Subject*" at bounding box center [645, 76] width 894 height 28
click at [527, 91] on input "New Subject*" at bounding box center [645, 110] width 894 height 38
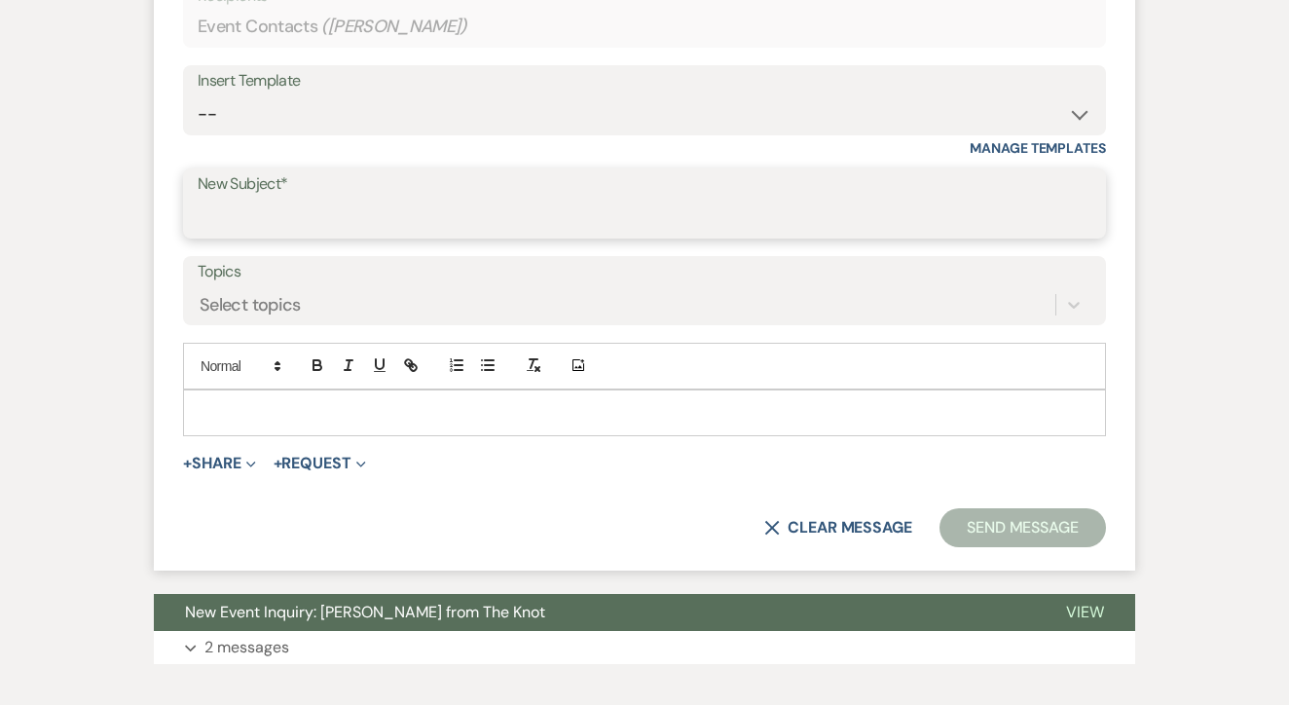
scroll to position [854, 0]
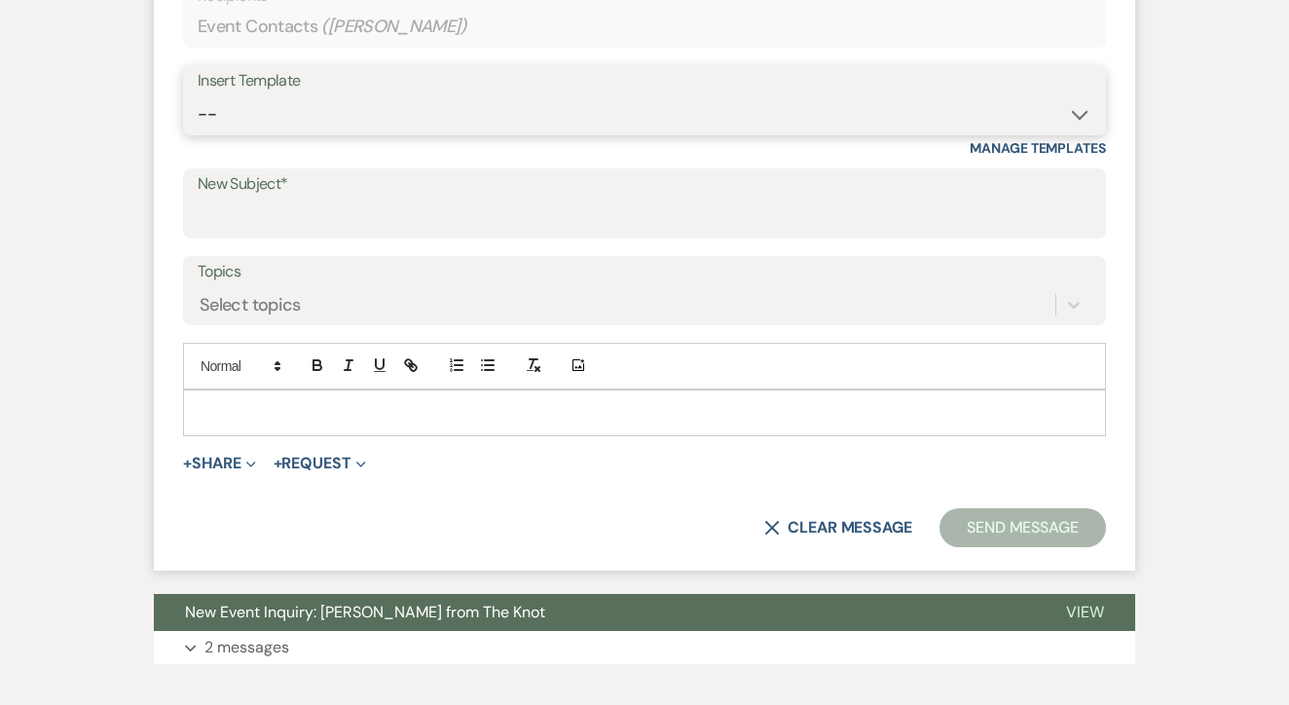
click at [518, 108] on select "-- Lead: Automated Intro Email (Wedding) Lead: 1st Follow Up Email Images Lead:…" at bounding box center [645, 114] width 894 height 38
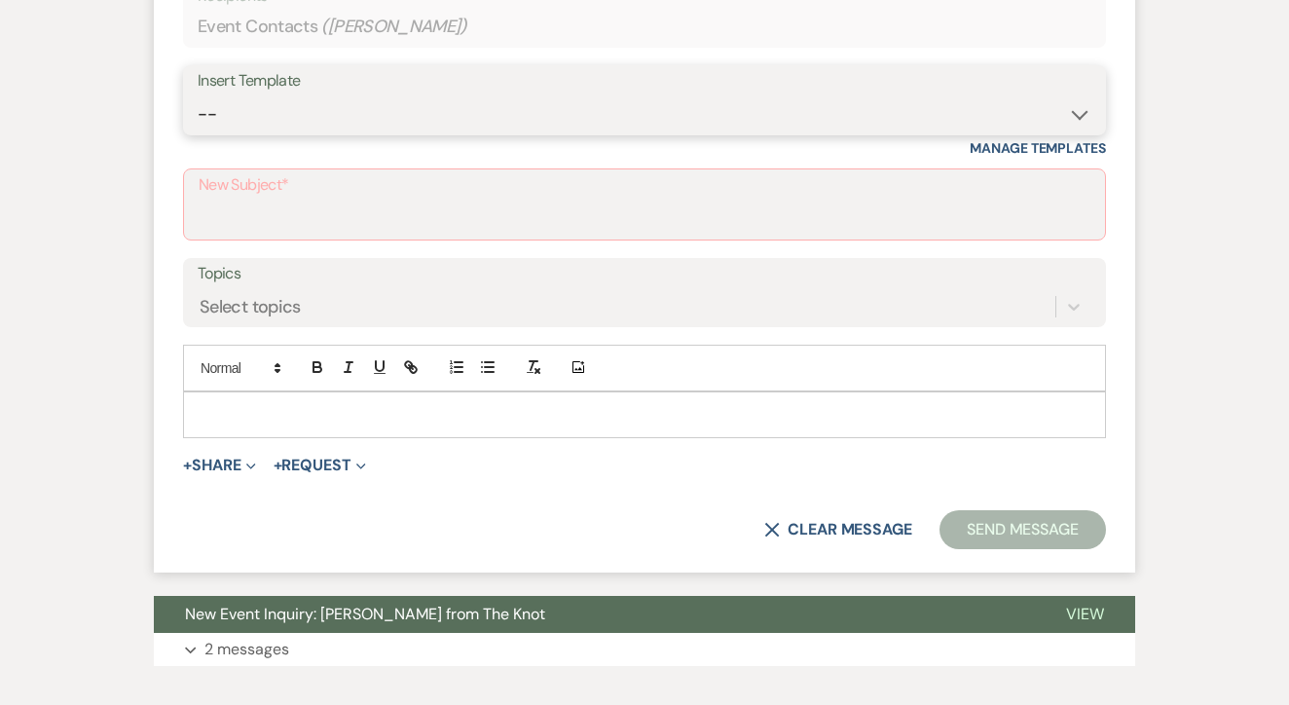
select select "1174"
type input "Let's Tour!"
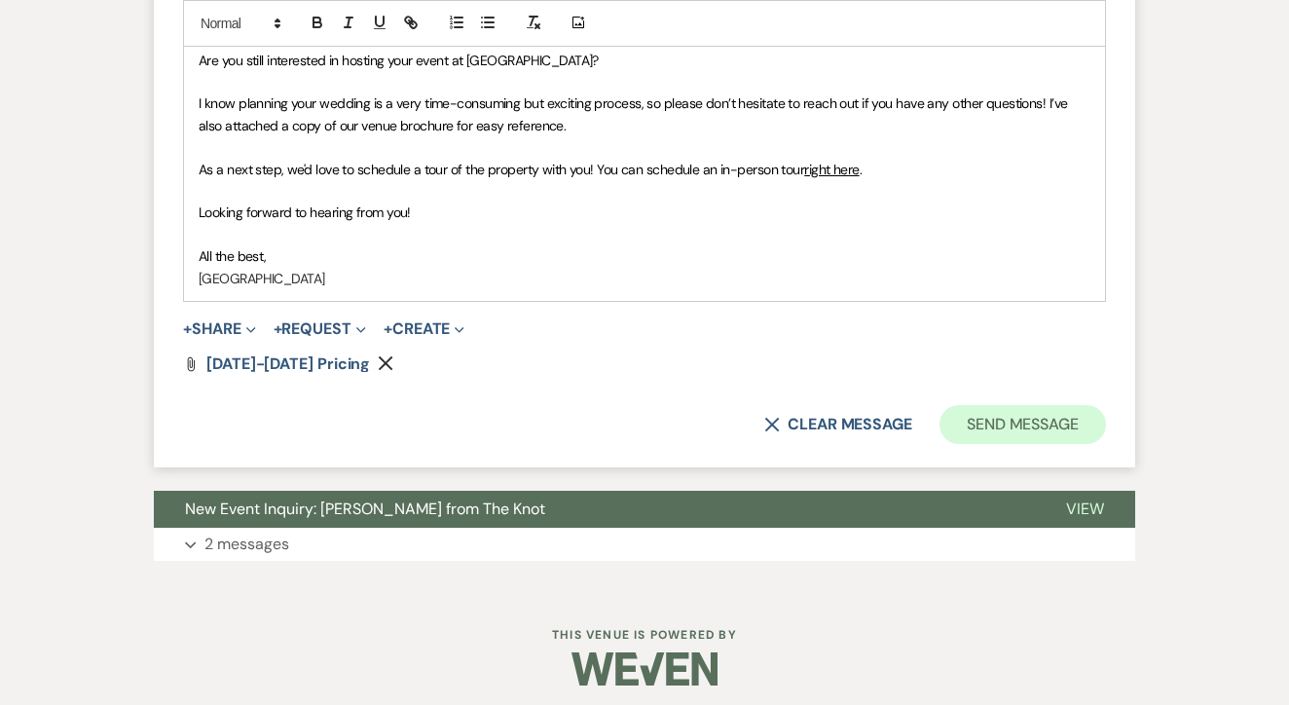
click at [1056, 405] on button "Send Message" at bounding box center [1023, 424] width 167 height 39
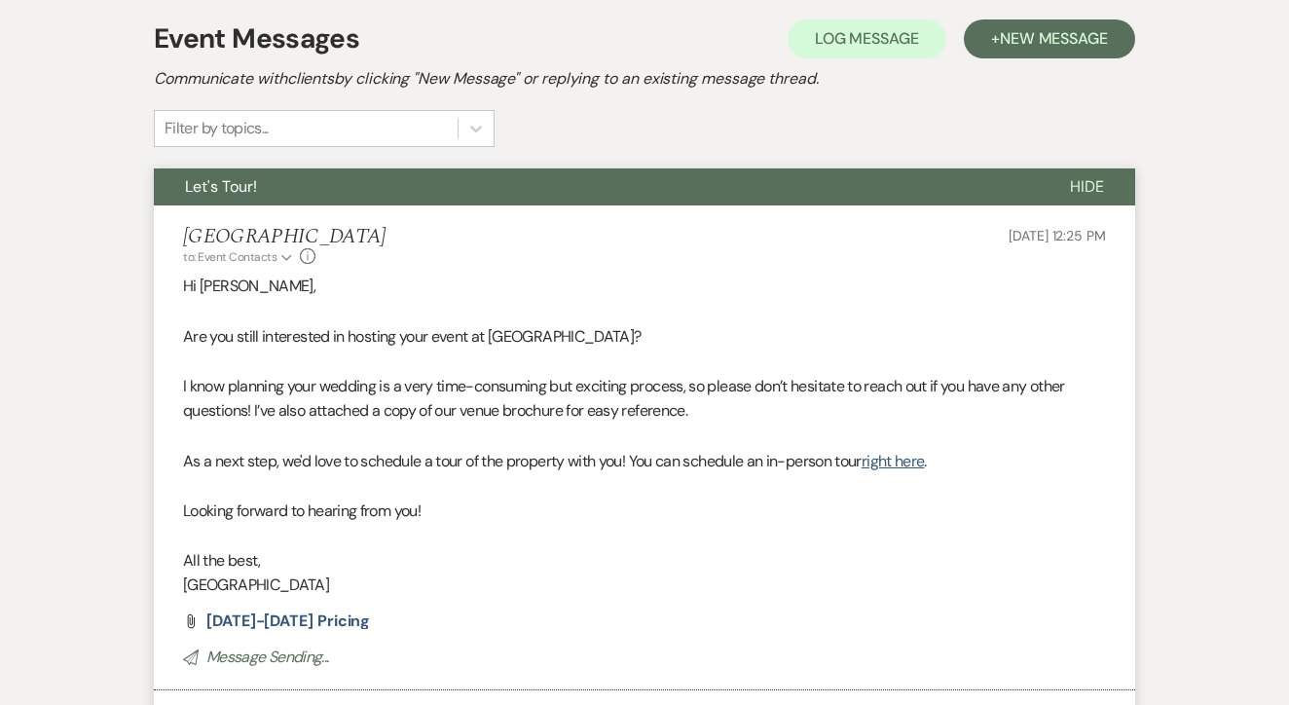
scroll to position [386, 1]
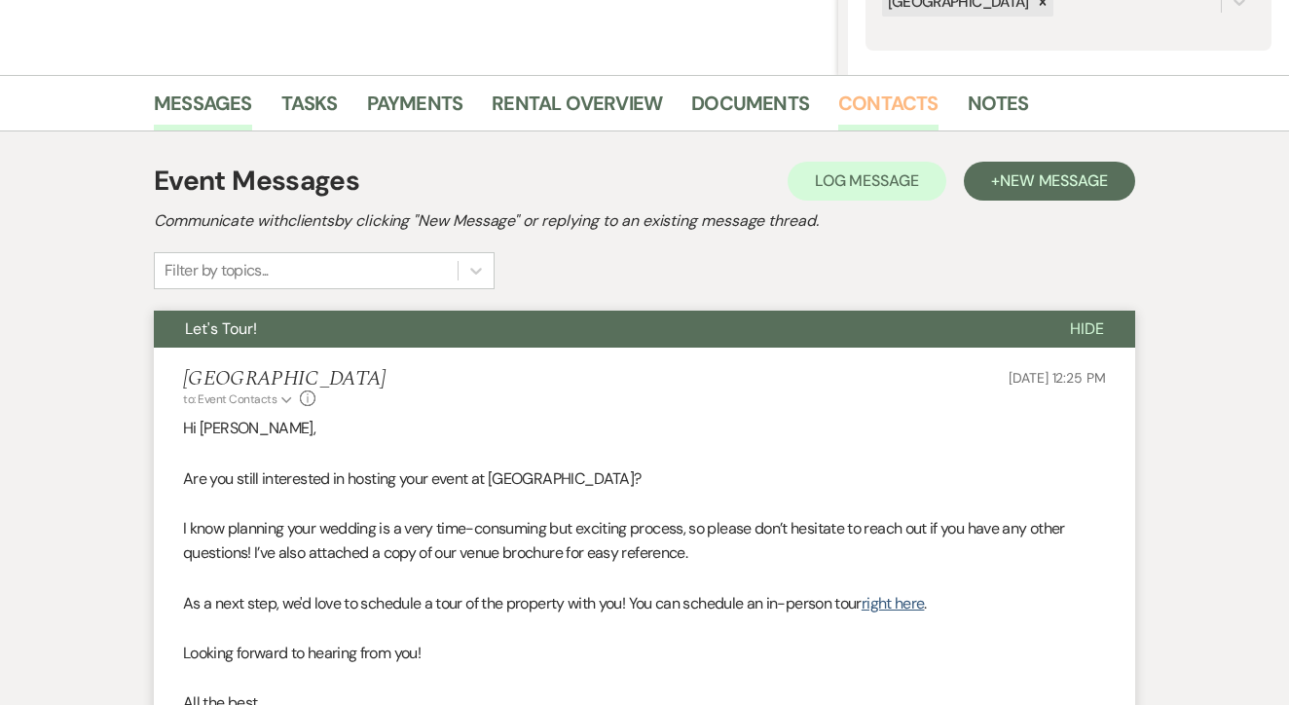
click at [863, 104] on link "Contacts" at bounding box center [889, 109] width 100 height 43
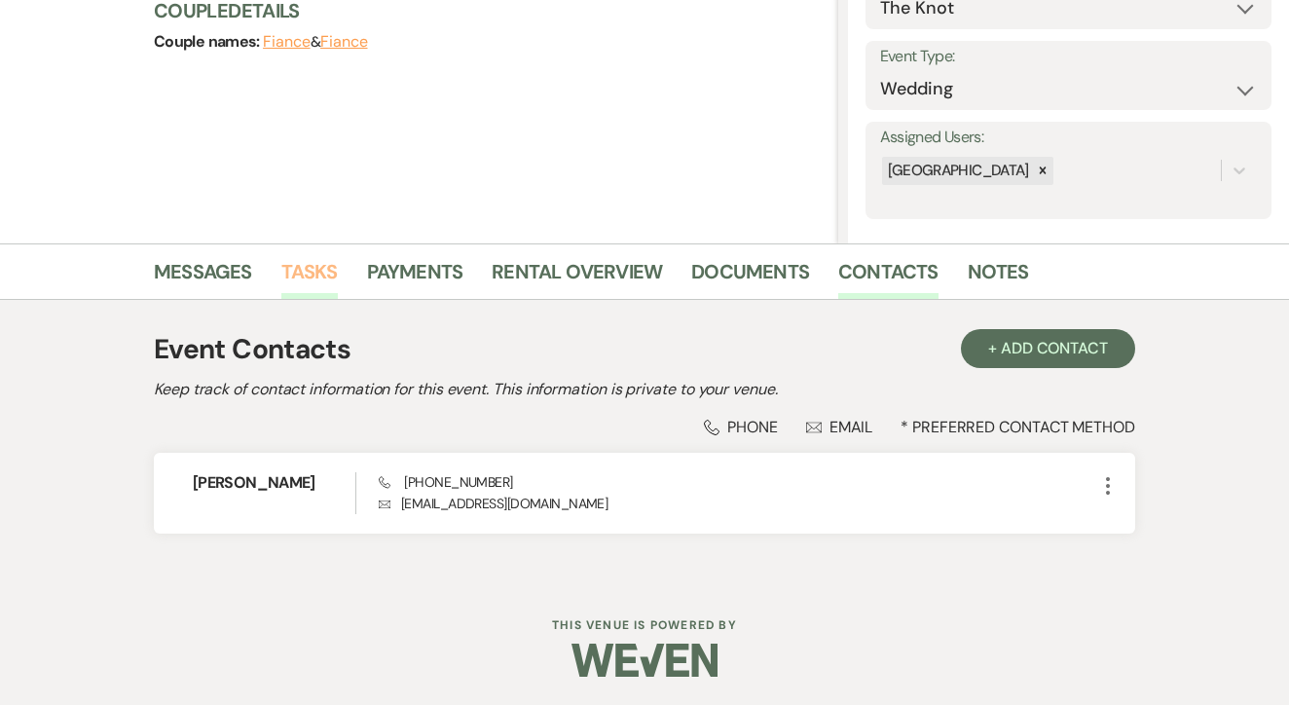
click at [322, 280] on link "Tasks" at bounding box center [309, 277] width 56 height 43
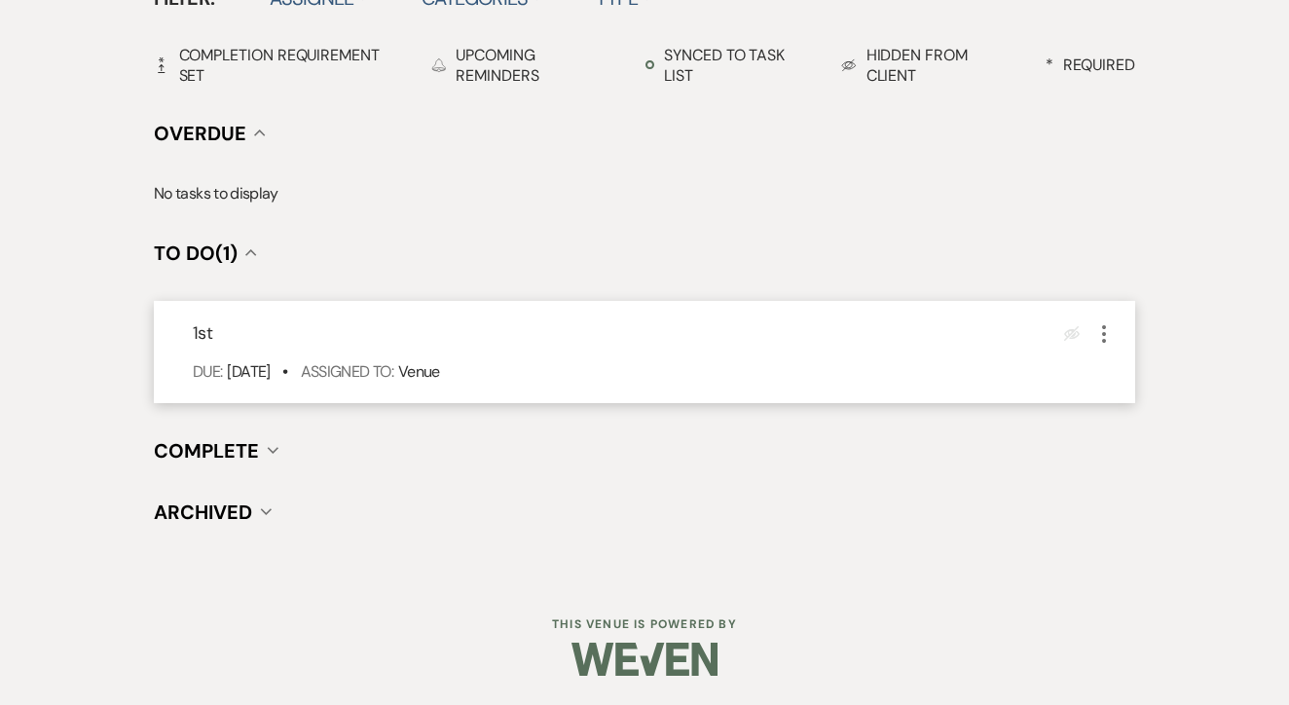
scroll to position [678, 0]
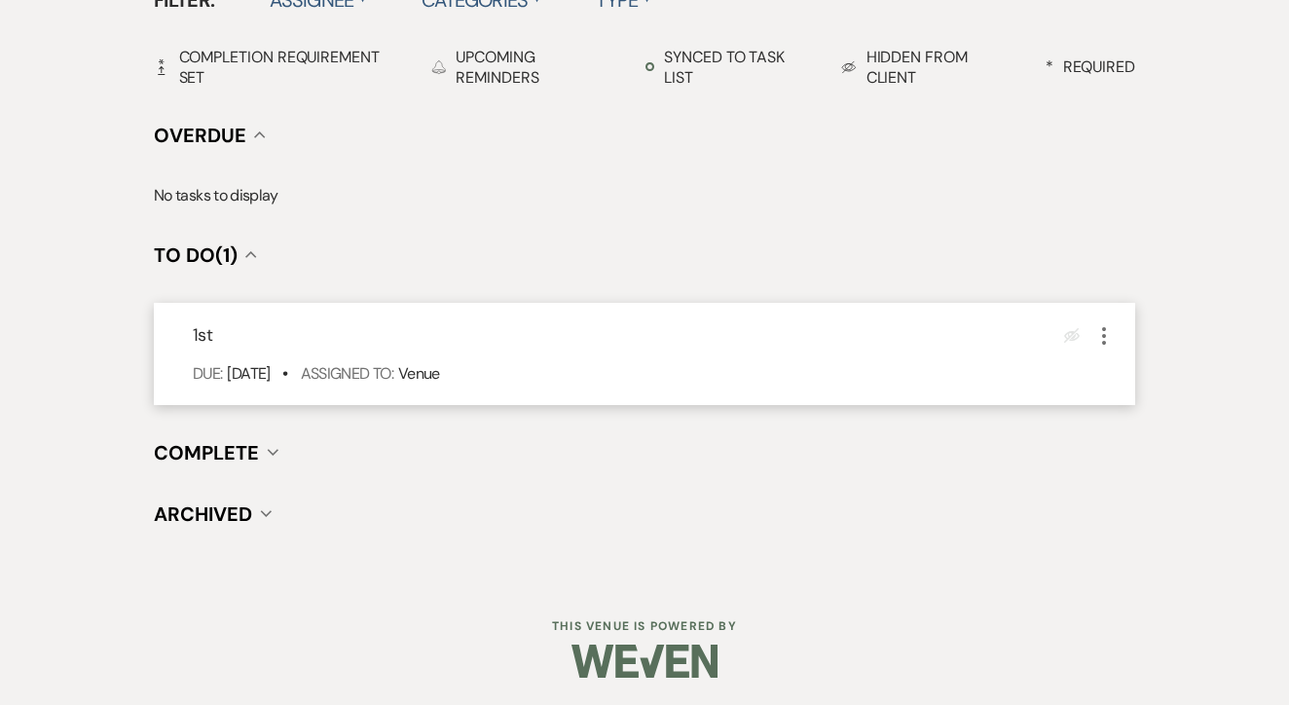
click at [1102, 322] on button "More" at bounding box center [1104, 334] width 23 height 25
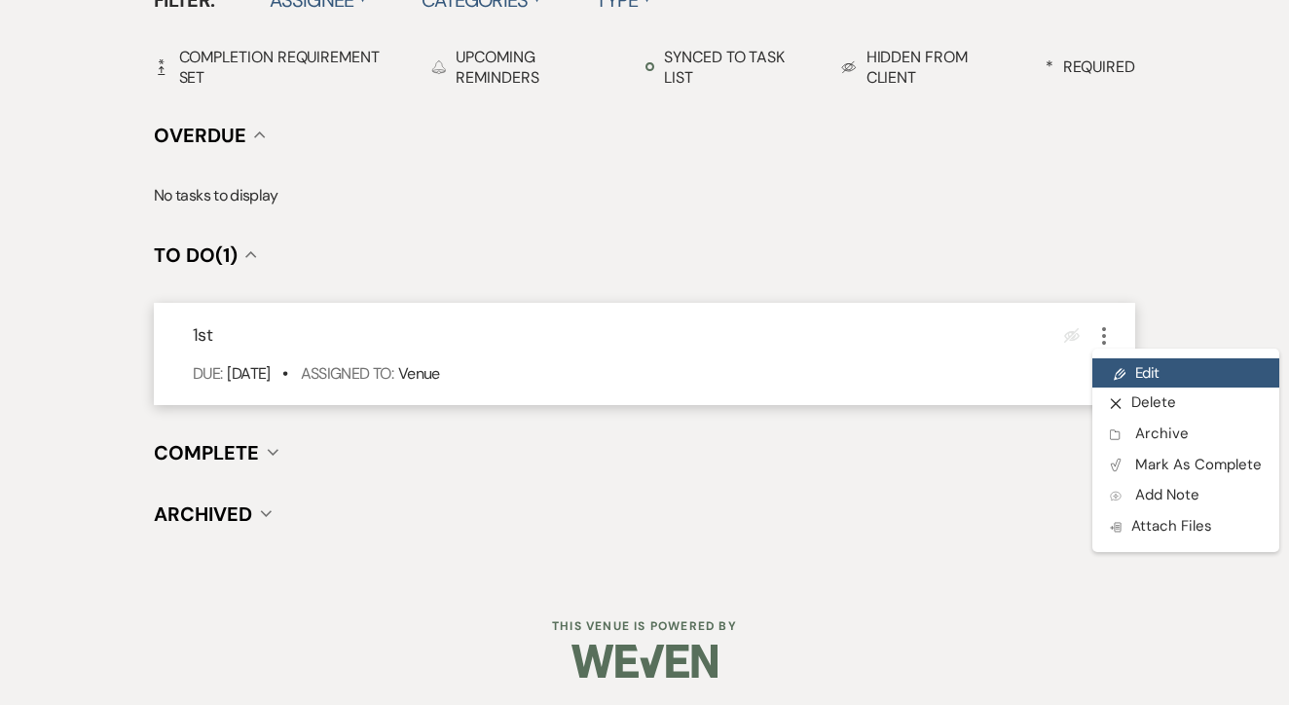
click at [1131, 361] on link "Pencil Edit" at bounding box center [1186, 372] width 187 height 29
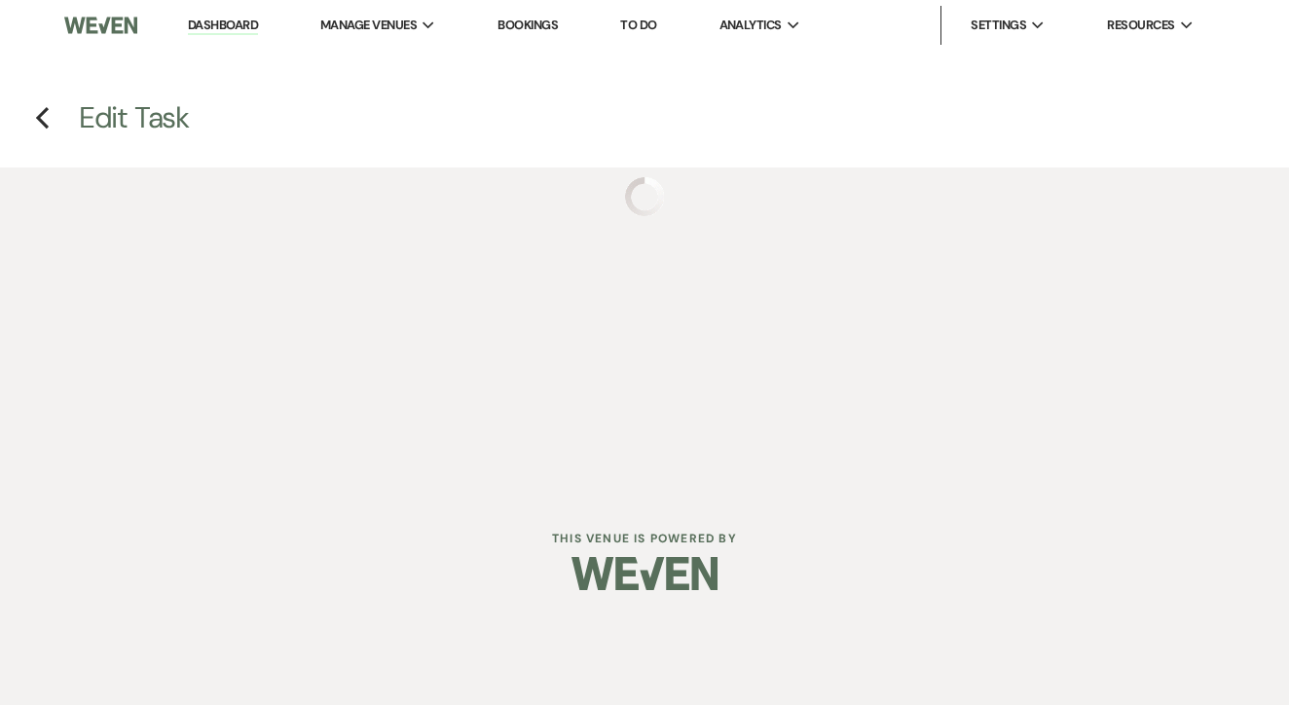
select select "false"
select select "venueHost"
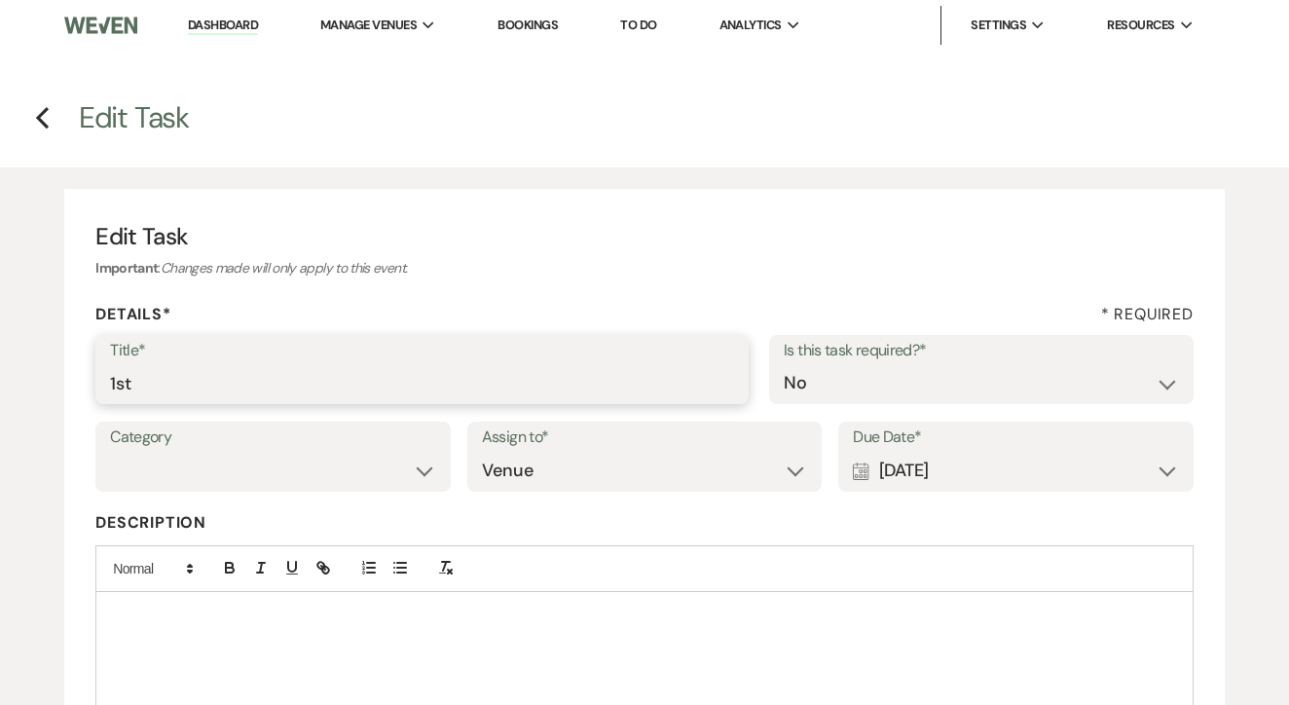
click at [478, 367] on input "1st" at bounding box center [422, 383] width 624 height 38
type input "1st text"
click at [1013, 474] on div "Calendar [DATE] Expand" at bounding box center [1016, 471] width 326 height 38
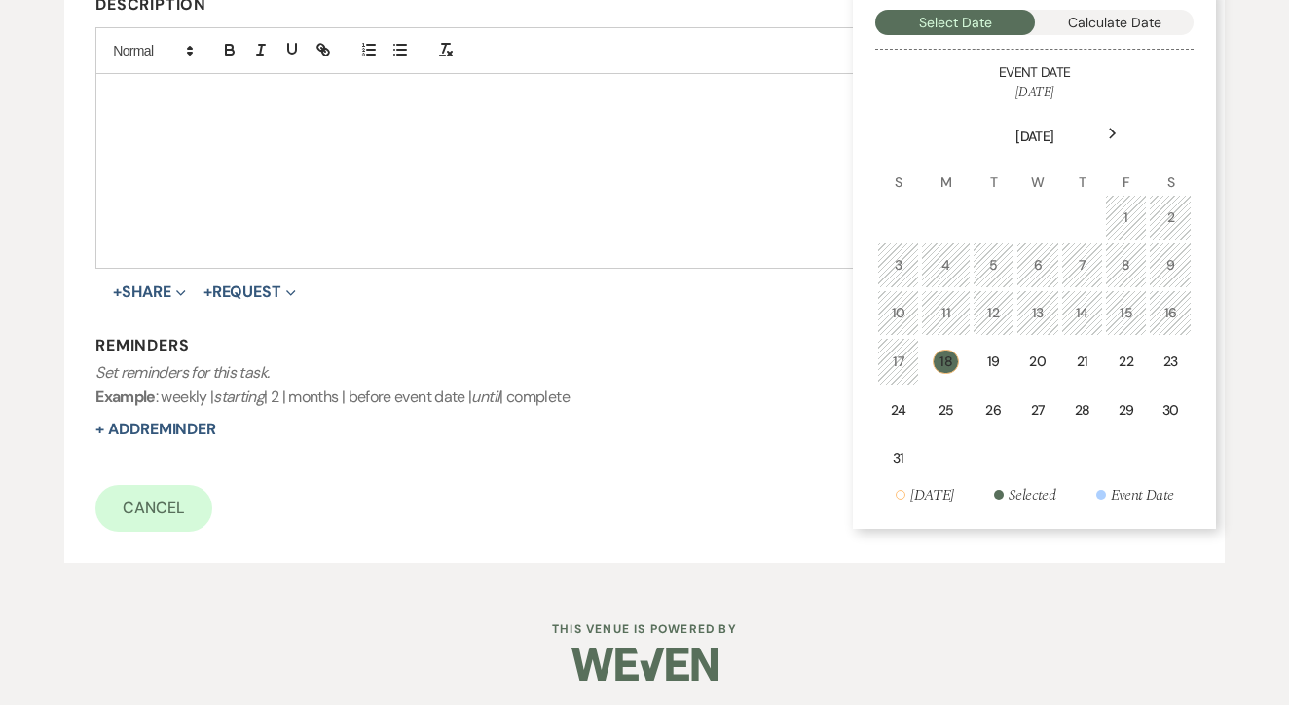
scroll to position [516, 0]
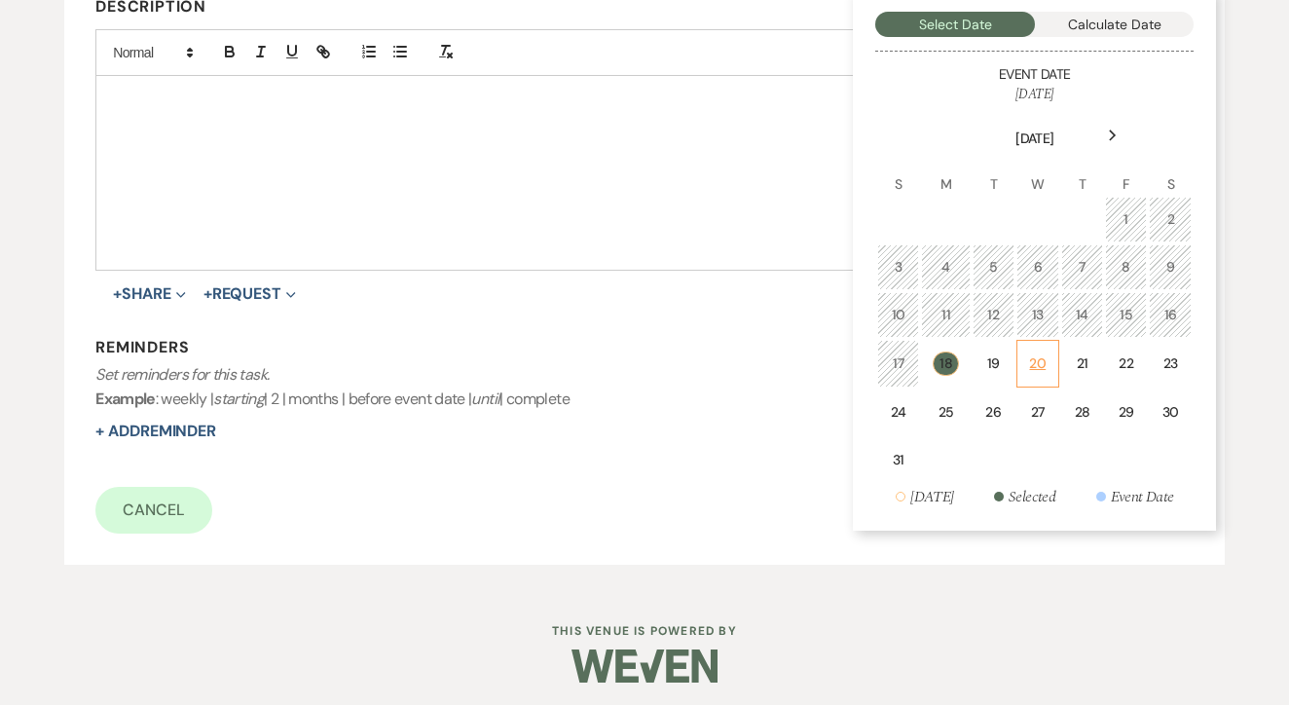
click at [1035, 356] on div "20" at bounding box center [1038, 364] width 18 height 20
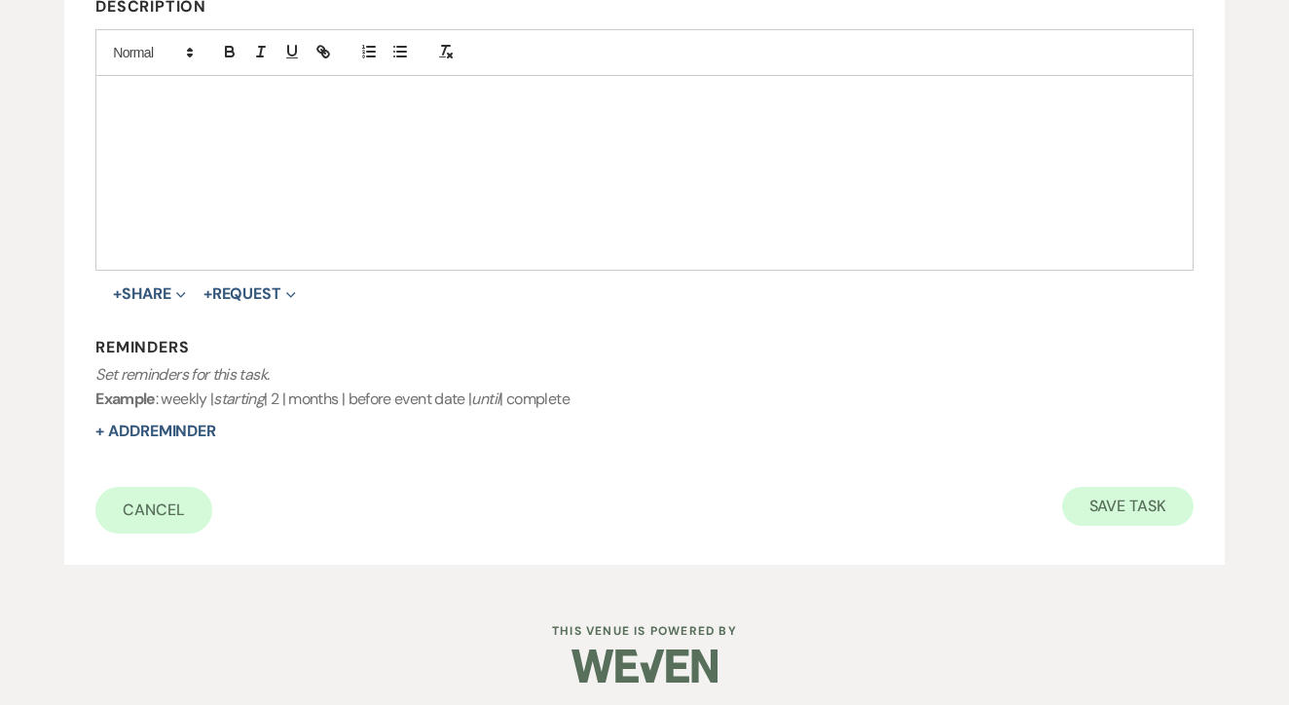
click at [1096, 509] on button "Save Task" at bounding box center [1128, 506] width 131 height 39
select select "2"
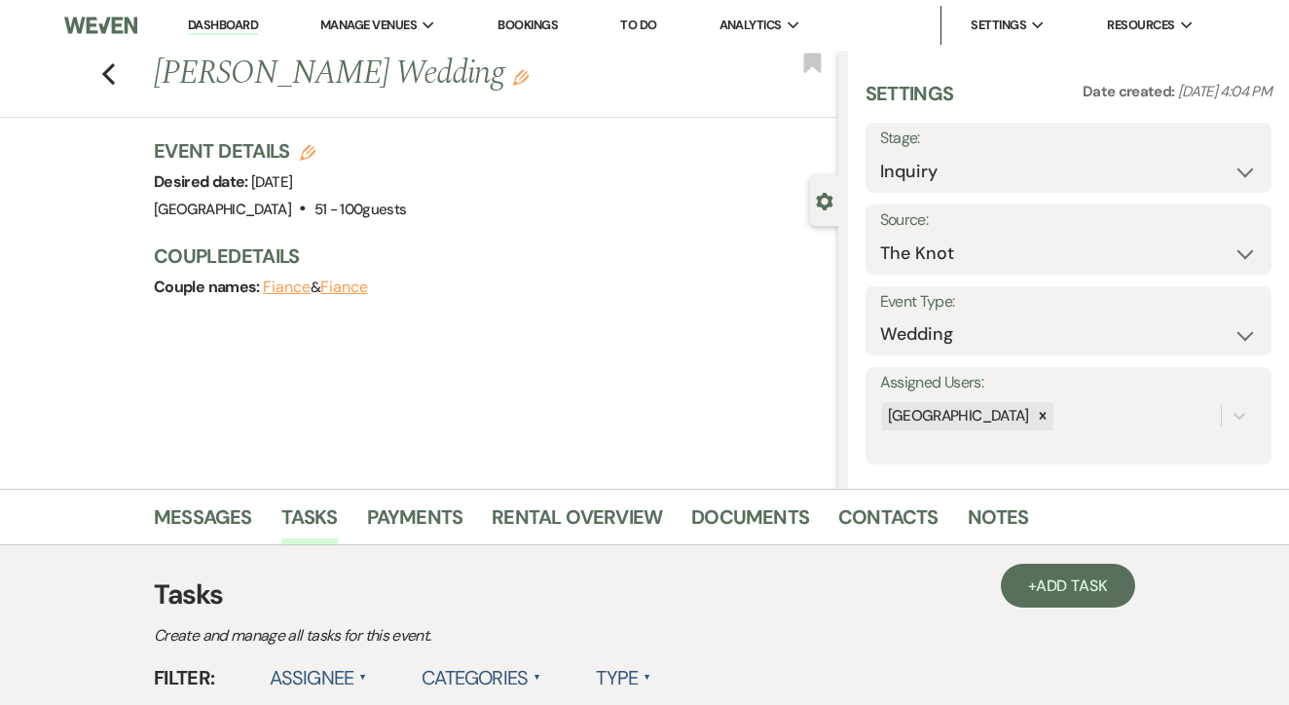
click at [647, 19] on link "To Do" at bounding box center [638, 25] width 36 height 17
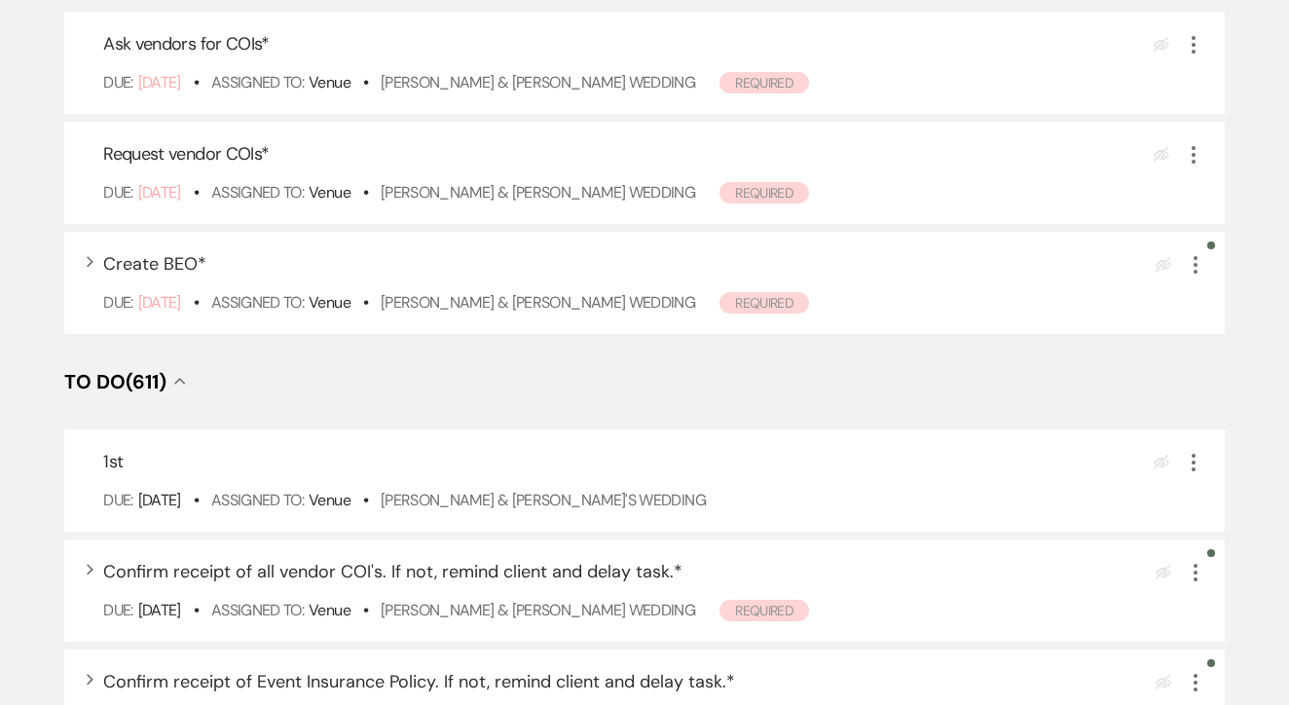
scroll to position [512, 0]
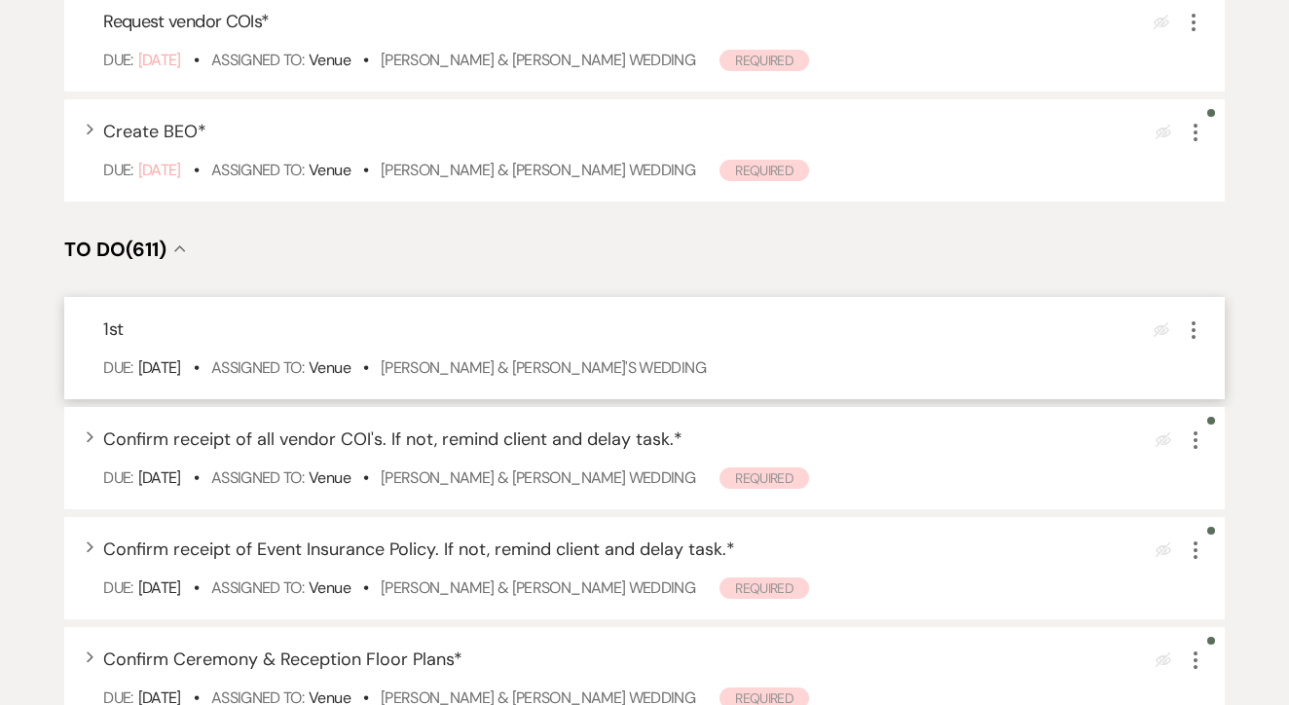
click at [583, 399] on div "1st Eye Blocked More Due: Aug 18 25 • Assigned To: Venue • Denisse Rios & Fianc…" at bounding box center [644, 348] width 1161 height 102
click at [583, 378] on link "Denisse Rios & Fiance's Wedding" at bounding box center [543, 367] width 325 height 20
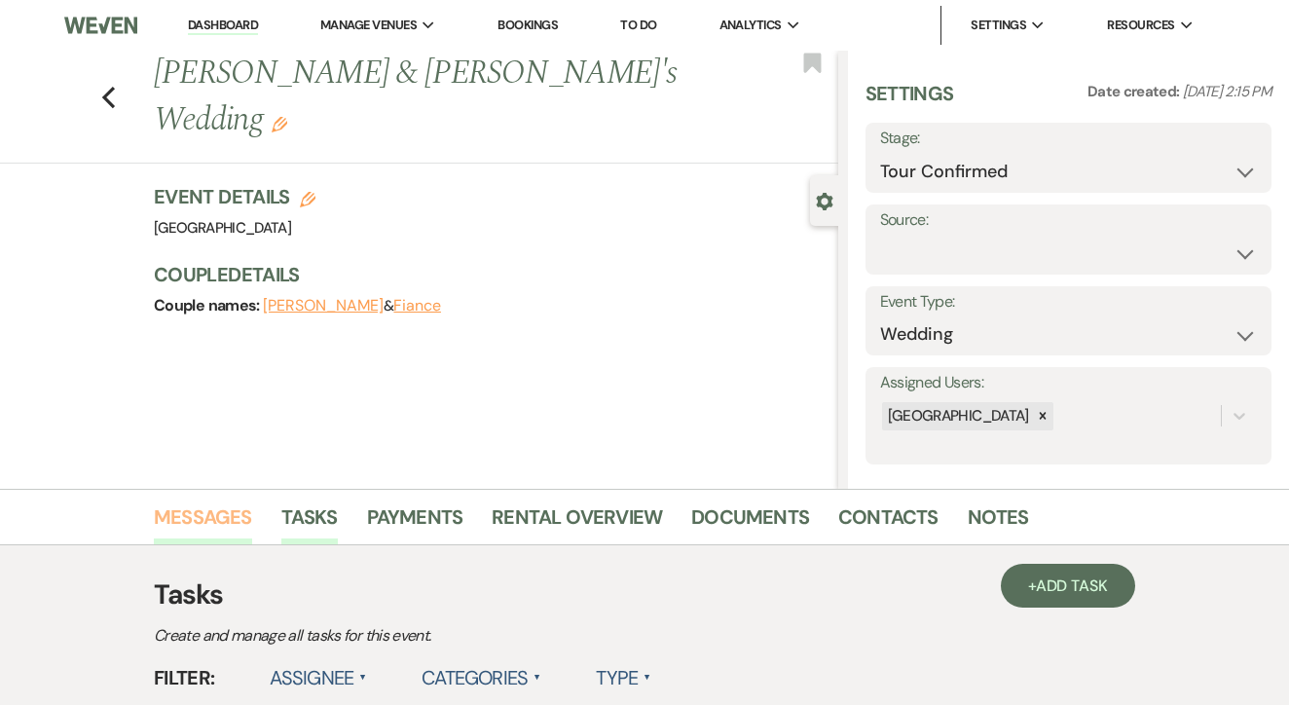
click at [211, 510] on link "Messages" at bounding box center [203, 523] width 98 height 43
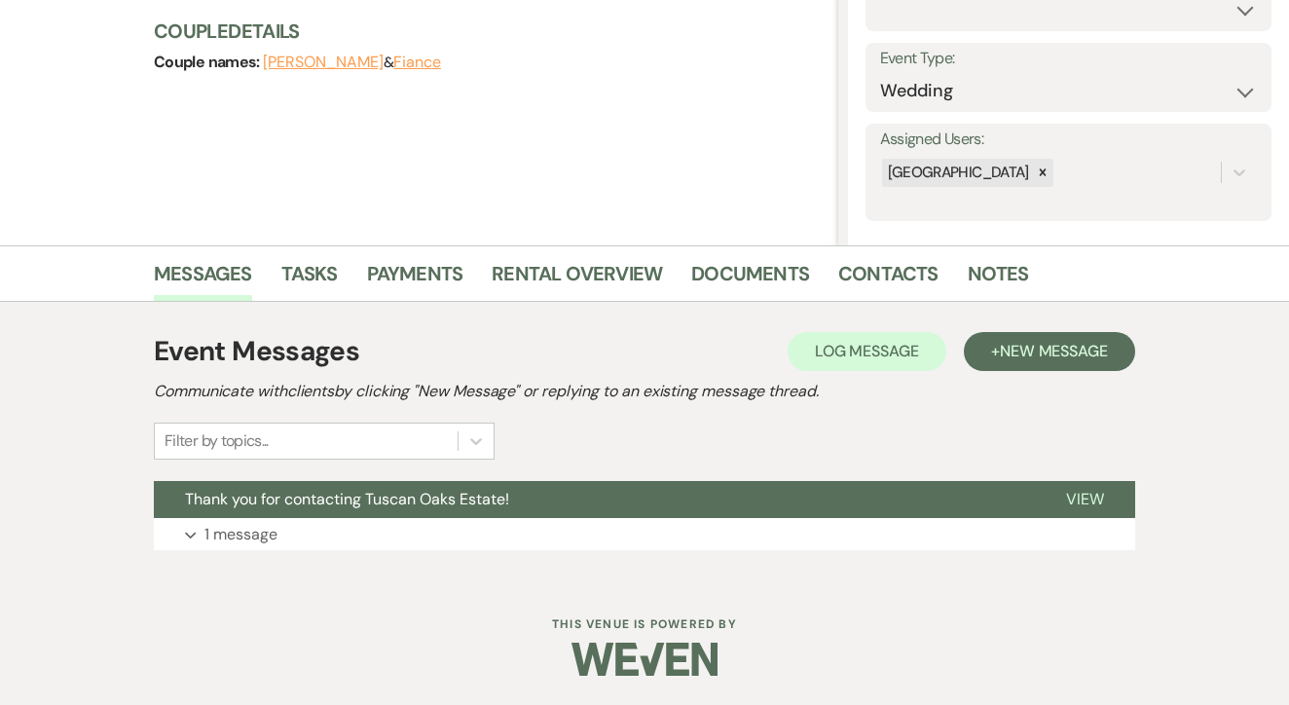
scroll to position [243, 0]
click at [1017, 356] on span "New Message" at bounding box center [1054, 352] width 108 height 20
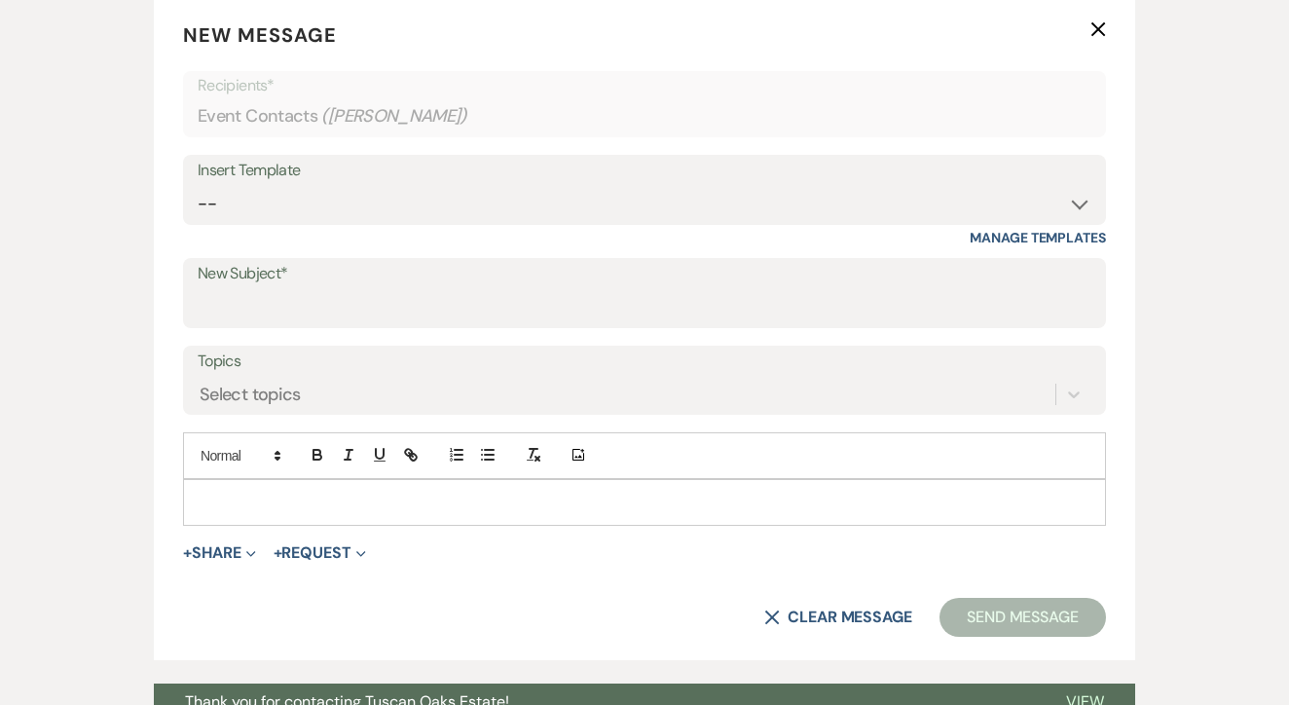
scroll to position [768, 0]
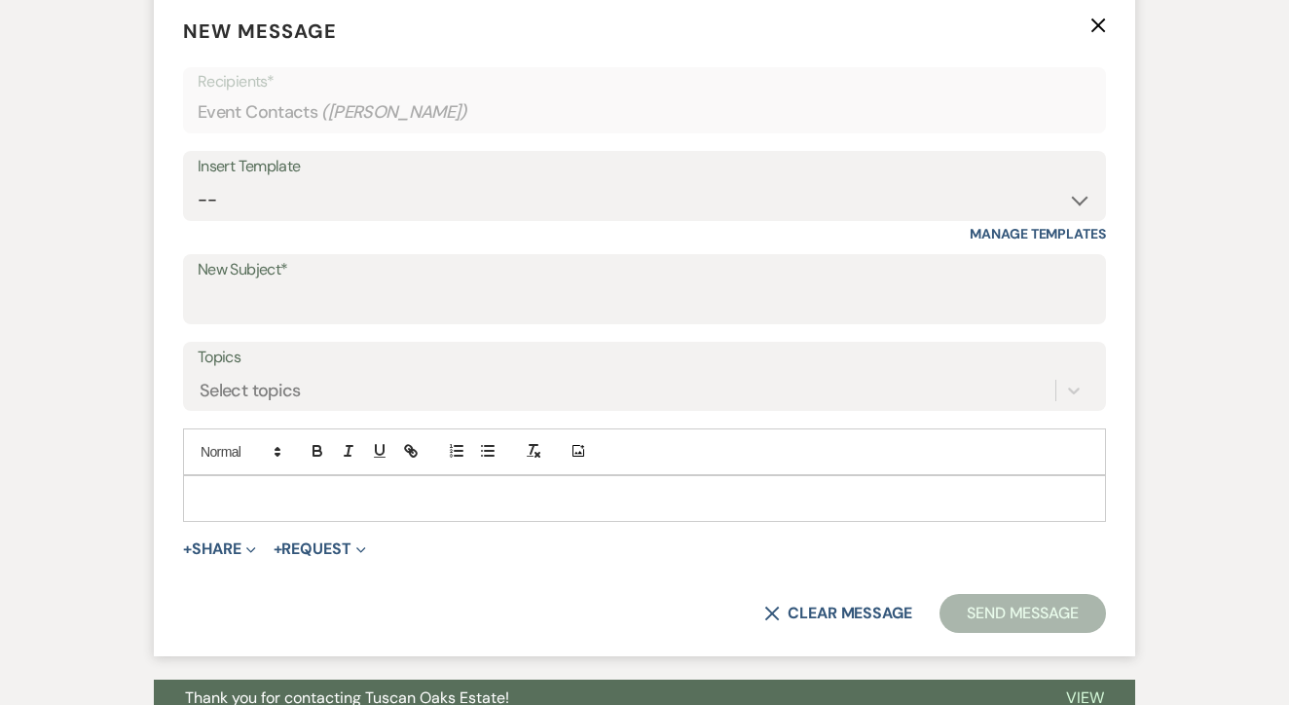
click at [544, 173] on div "Insert Template" at bounding box center [645, 167] width 894 height 28
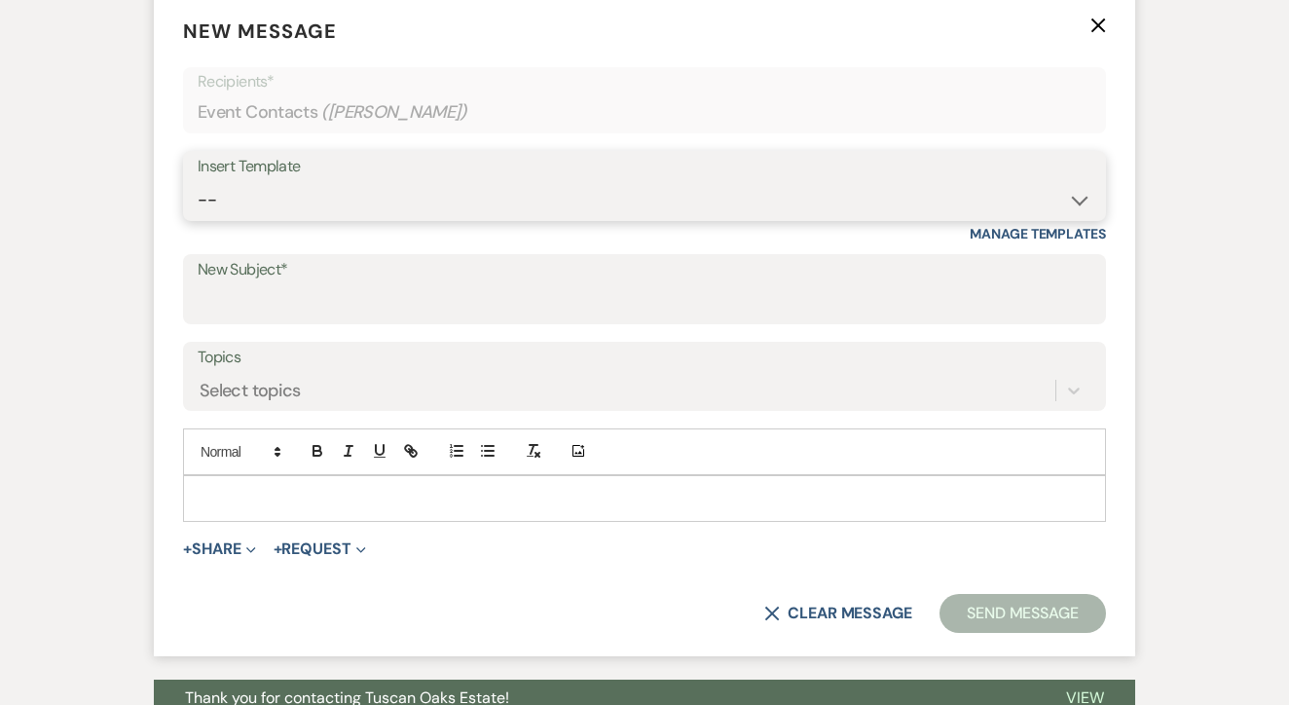
click at [549, 191] on select "-- Lead: Automated Intro Email (Wedding) Lead: 1st Follow Up Email Images Lead:…" at bounding box center [645, 200] width 894 height 38
select select "1174"
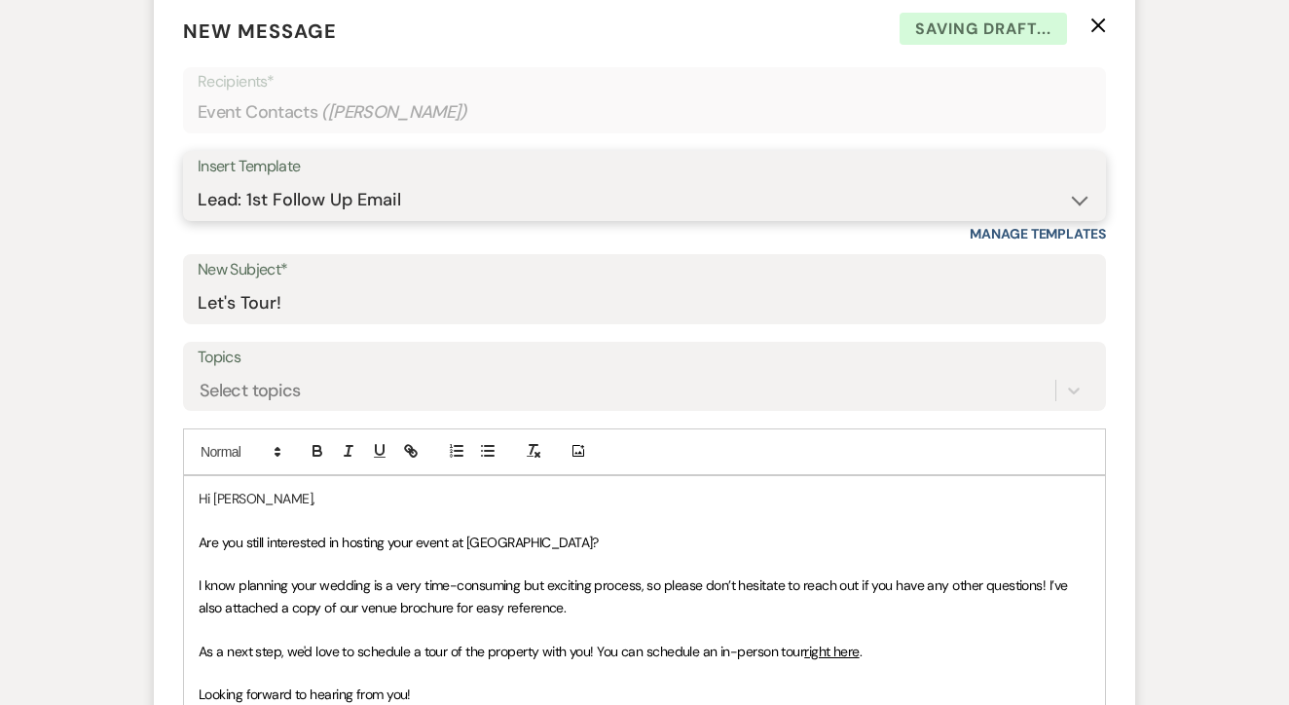
type input "Let's Tour!"
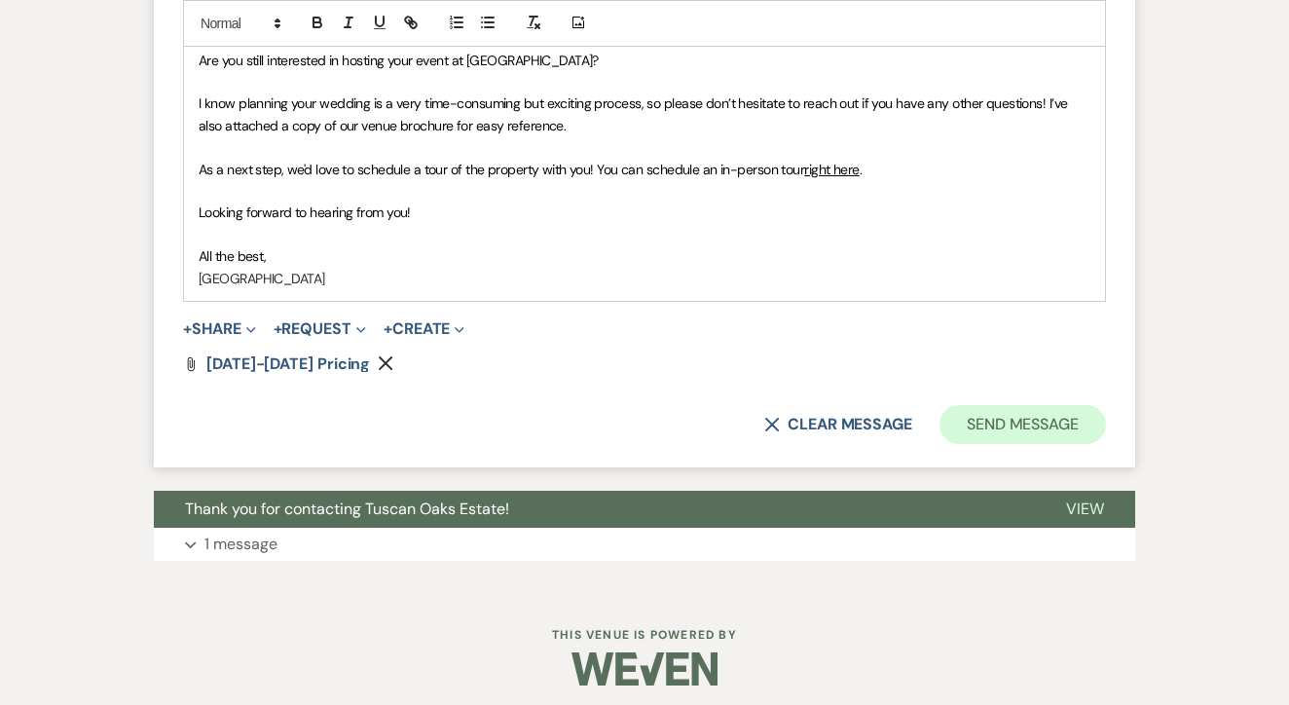
click at [1029, 430] on button "Send Message" at bounding box center [1023, 424] width 167 height 39
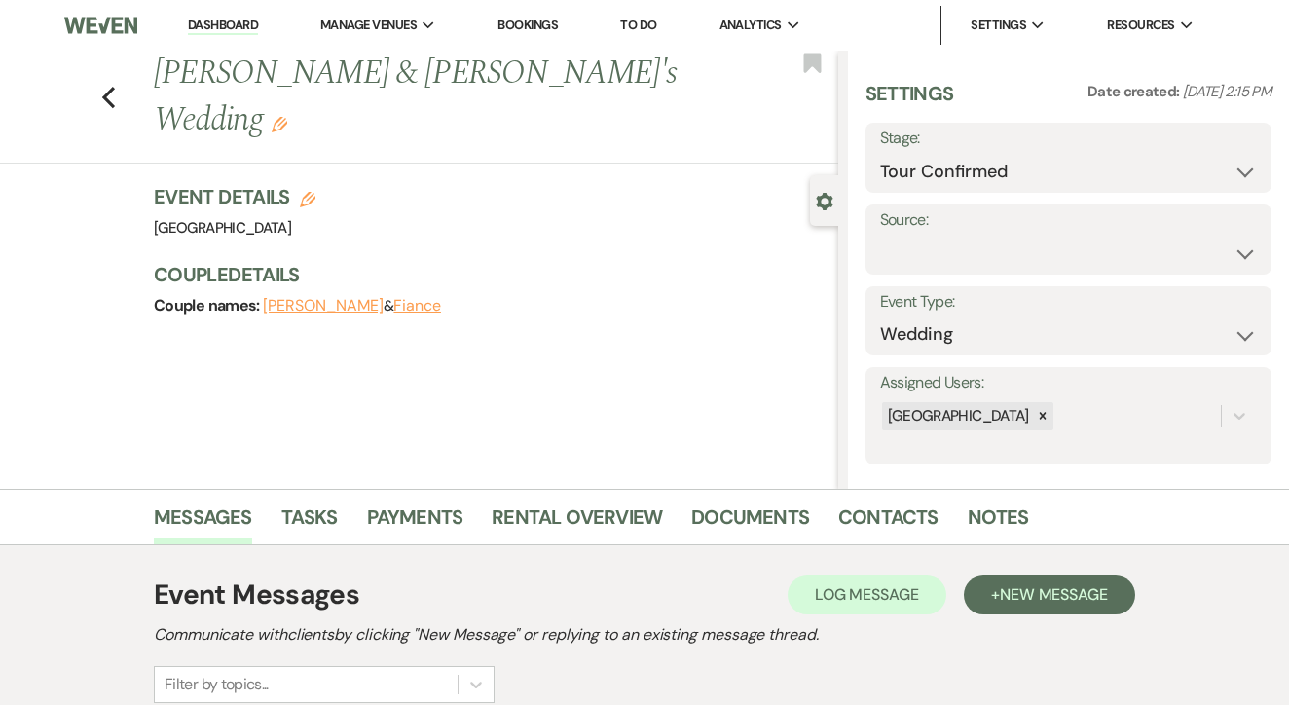
scroll to position [0, 0]
click at [865, 516] on link "Contacts" at bounding box center [889, 523] width 100 height 43
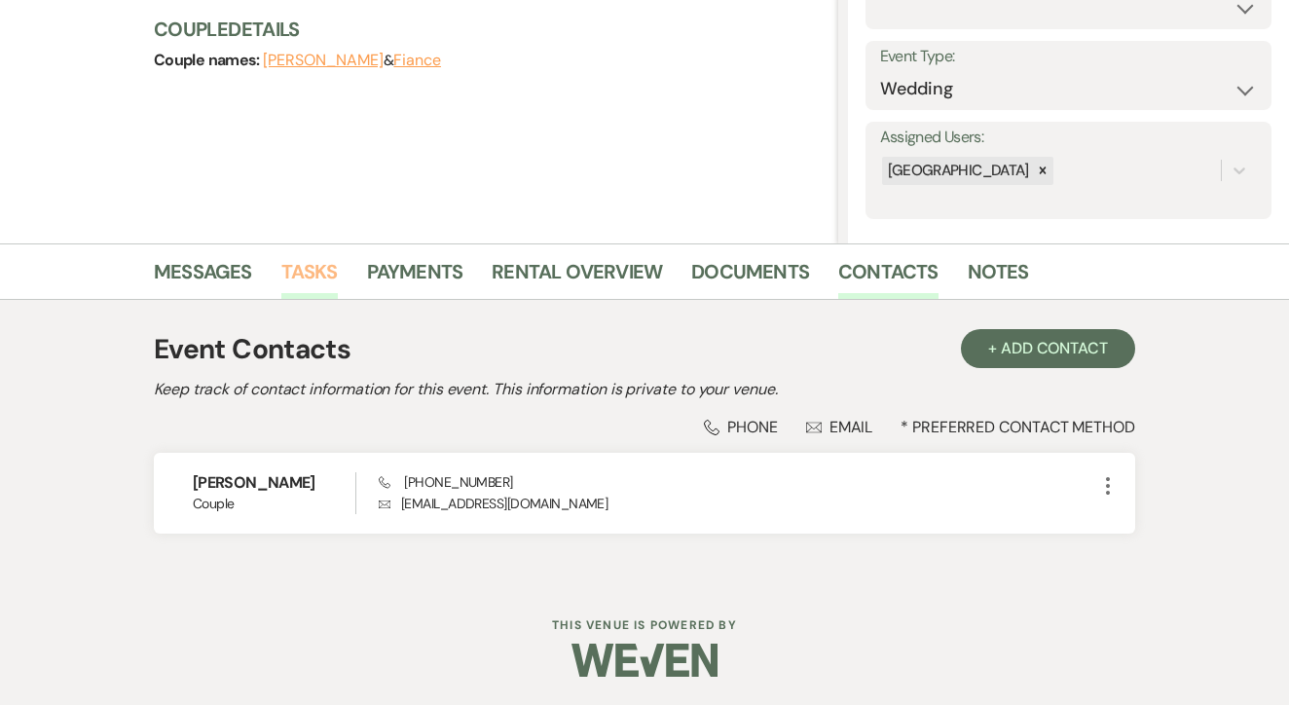
click at [318, 280] on link "Tasks" at bounding box center [309, 277] width 56 height 43
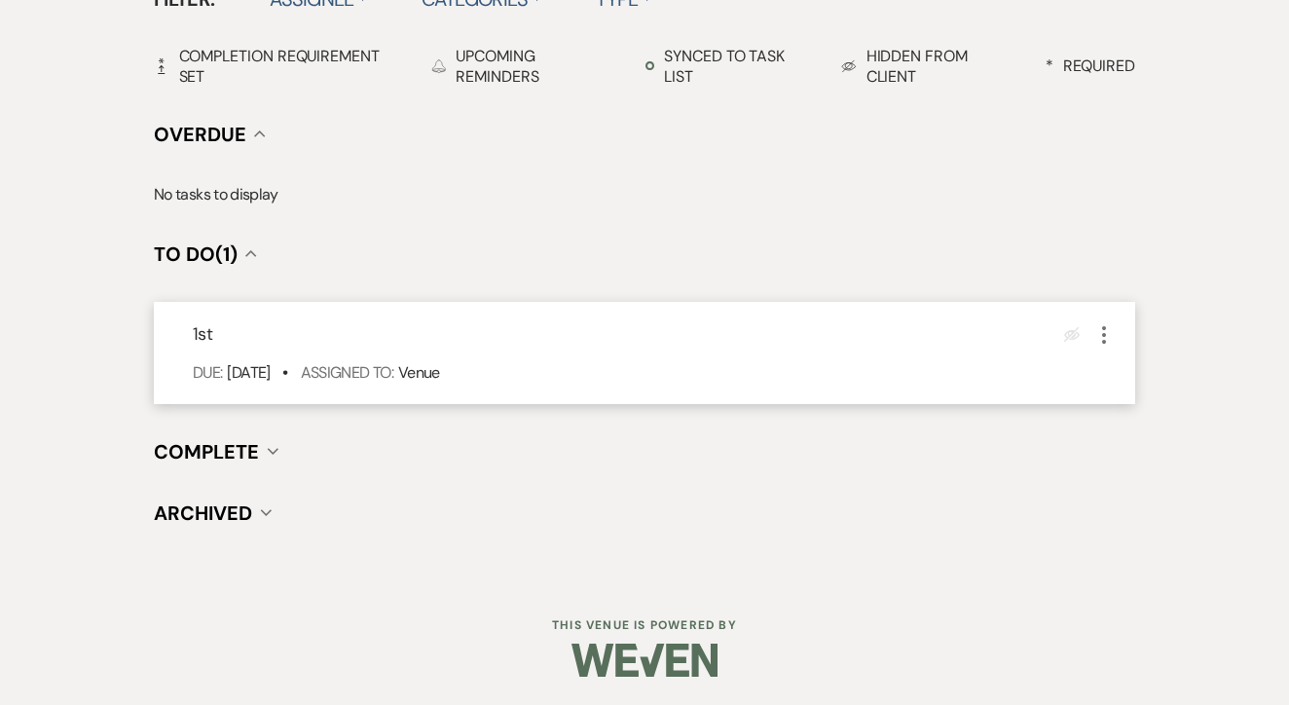
scroll to position [678, 0]
click at [1096, 331] on icon "More" at bounding box center [1104, 335] width 23 height 23
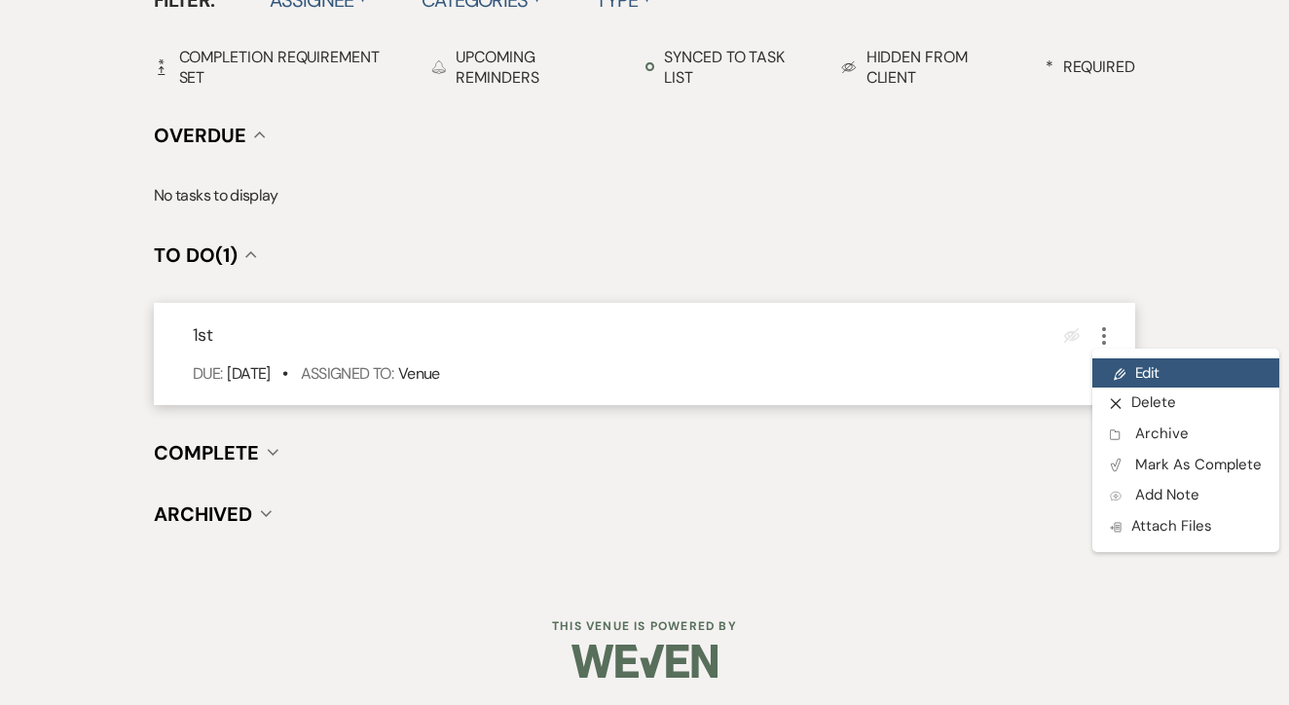
click at [1127, 383] on link "Pencil Edit" at bounding box center [1186, 372] width 187 height 29
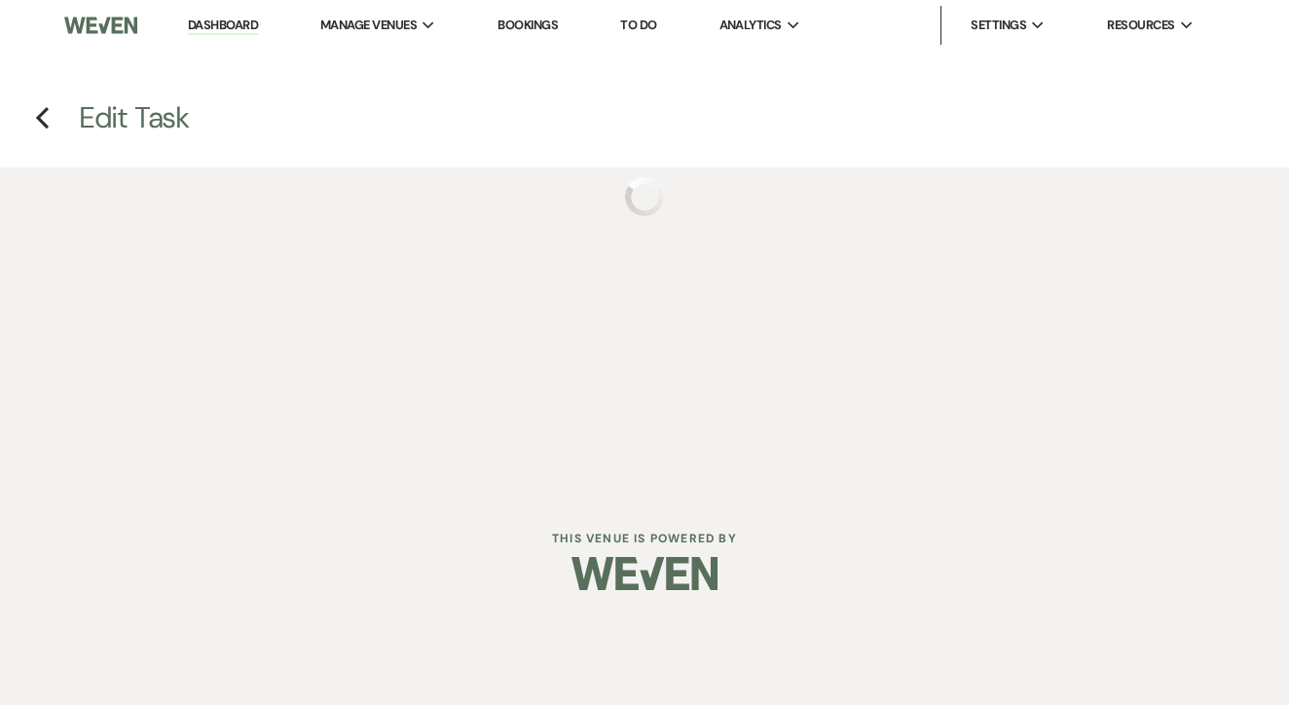
select select "false"
select select "venueHost"
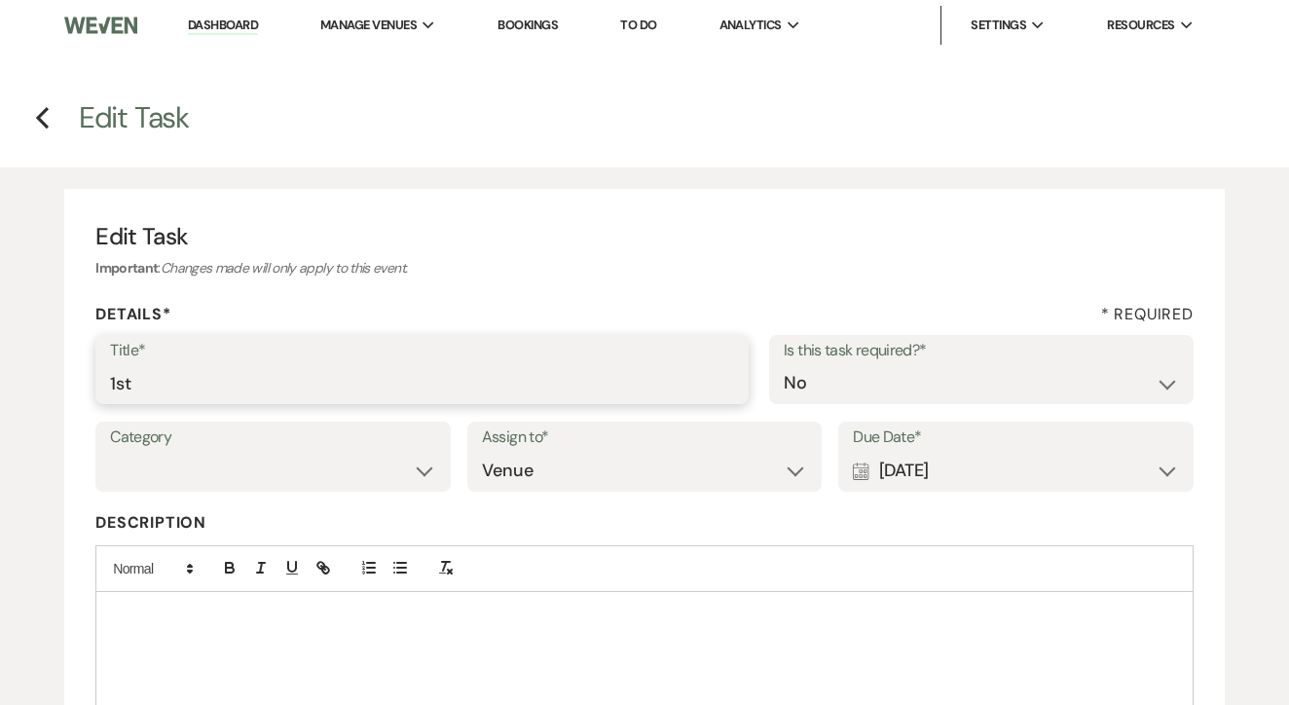
click at [494, 394] on input "1st" at bounding box center [422, 383] width 624 height 38
type input "1st text"
click at [922, 500] on div "Category Venue Vendors Guests Details Finalize & Share Assign to* Venue Client …" at bounding box center [644, 466] width 1099 height 88
click at [929, 488] on div "Due Date* Calendar Aug 18, 2025 Expand" at bounding box center [1016, 457] width 355 height 70
click at [949, 475] on div "Calendar Aug 18, 2025 Expand" at bounding box center [1016, 471] width 326 height 38
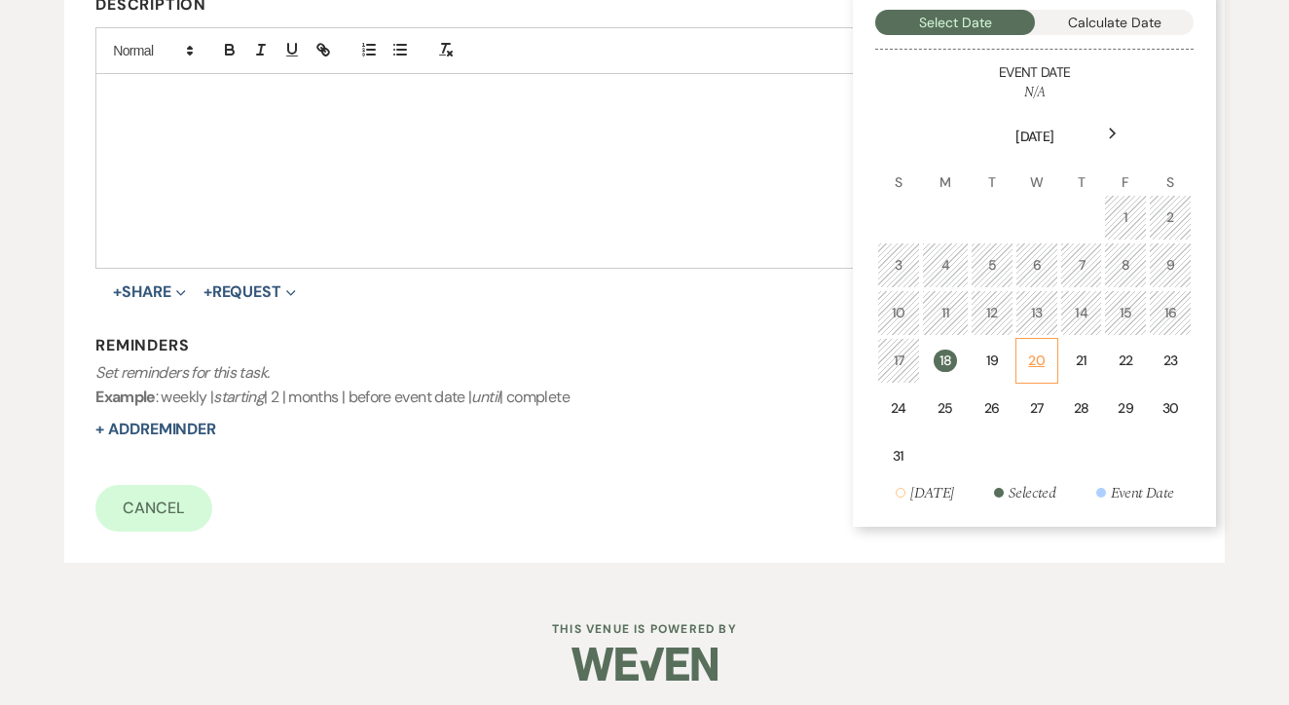
scroll to position [516, 0]
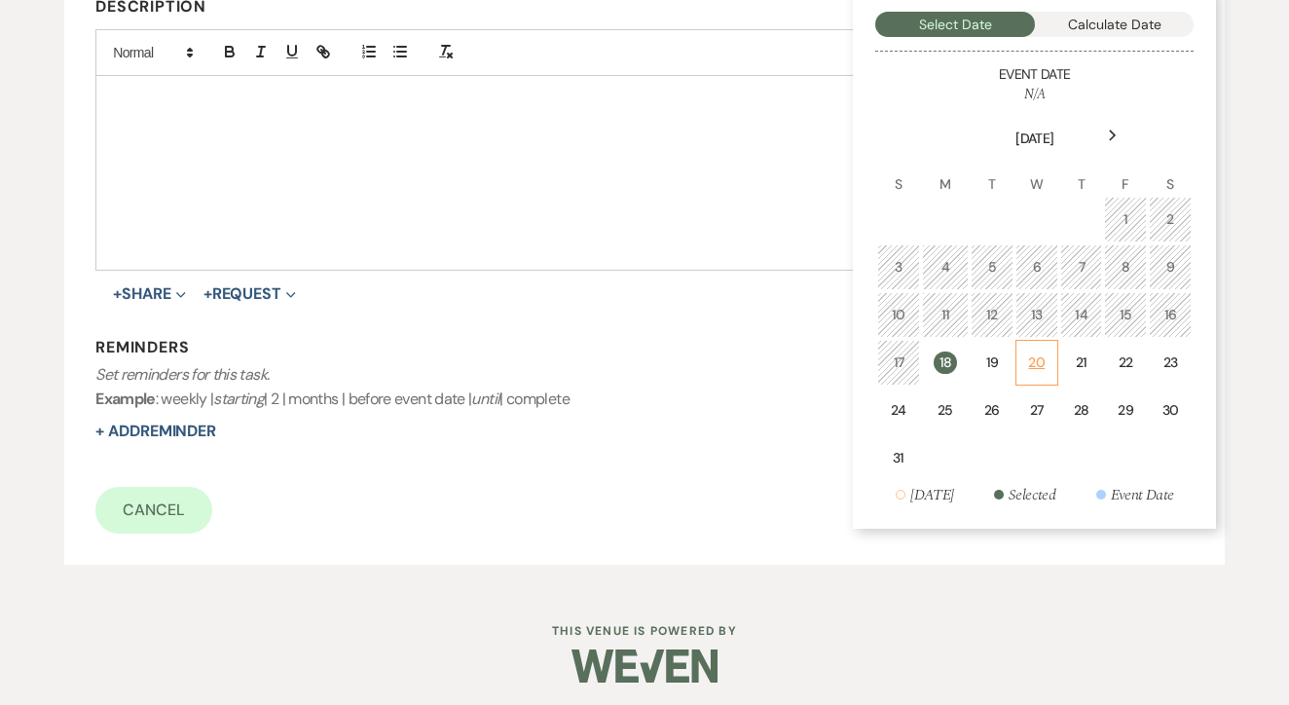
click at [1054, 340] on td "20" at bounding box center [1037, 363] width 43 height 46
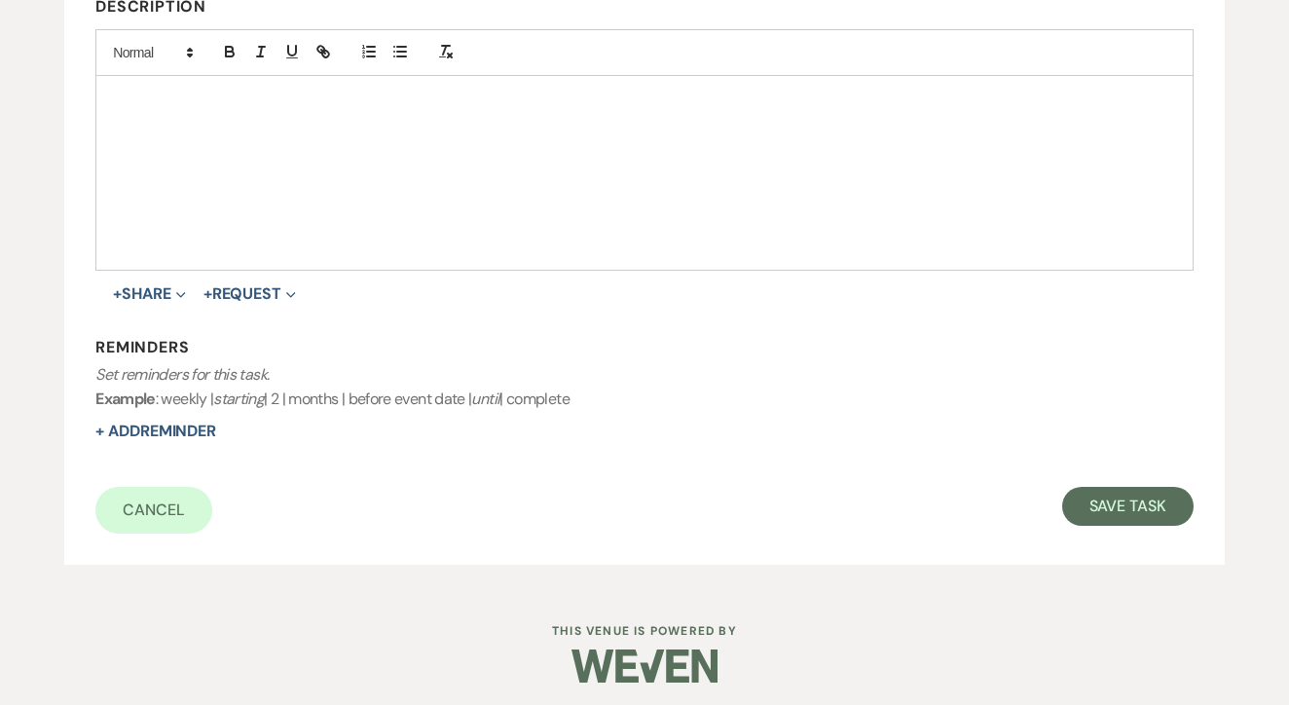
click at [1102, 478] on form "Title* 1st text Is this task required?* Yes No Category Venue Vendors Guests De…" at bounding box center [644, 176] width 1099 height 715
click at [1103, 493] on button "Save Task" at bounding box center [1128, 506] width 131 height 39
select select "4"
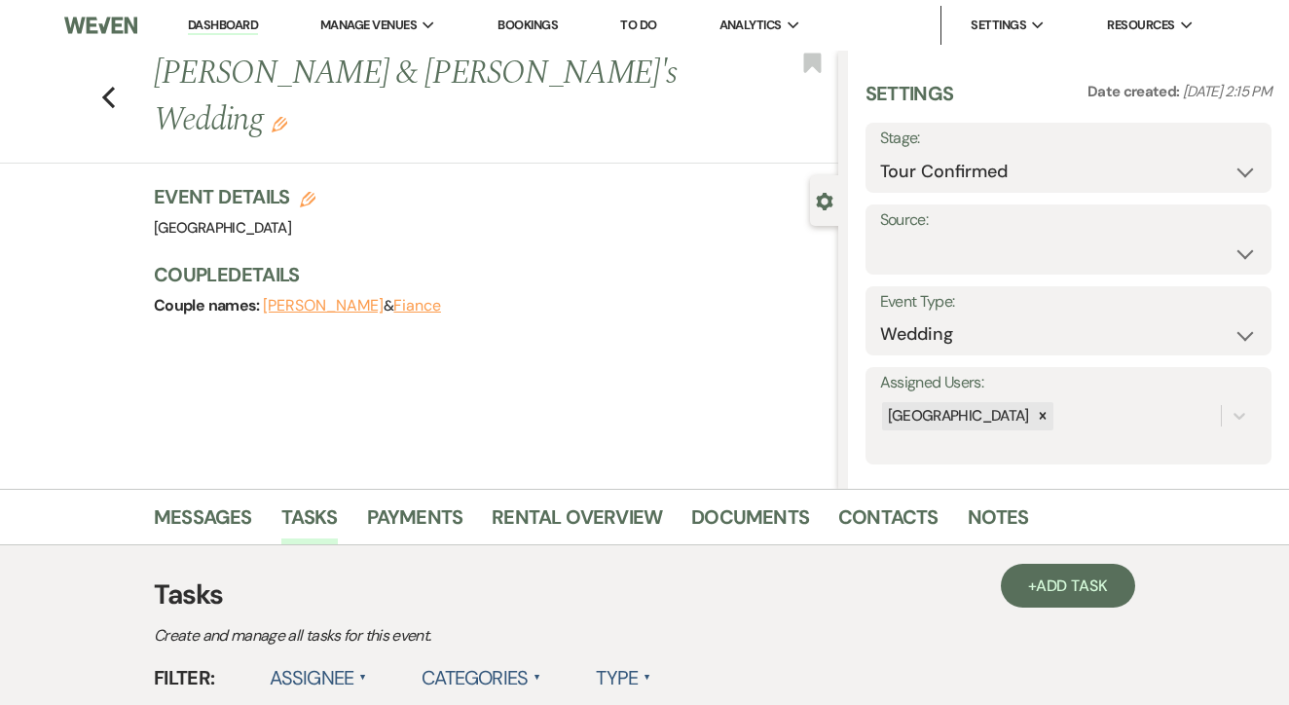
click at [654, 17] on link "To Do" at bounding box center [638, 25] width 36 height 17
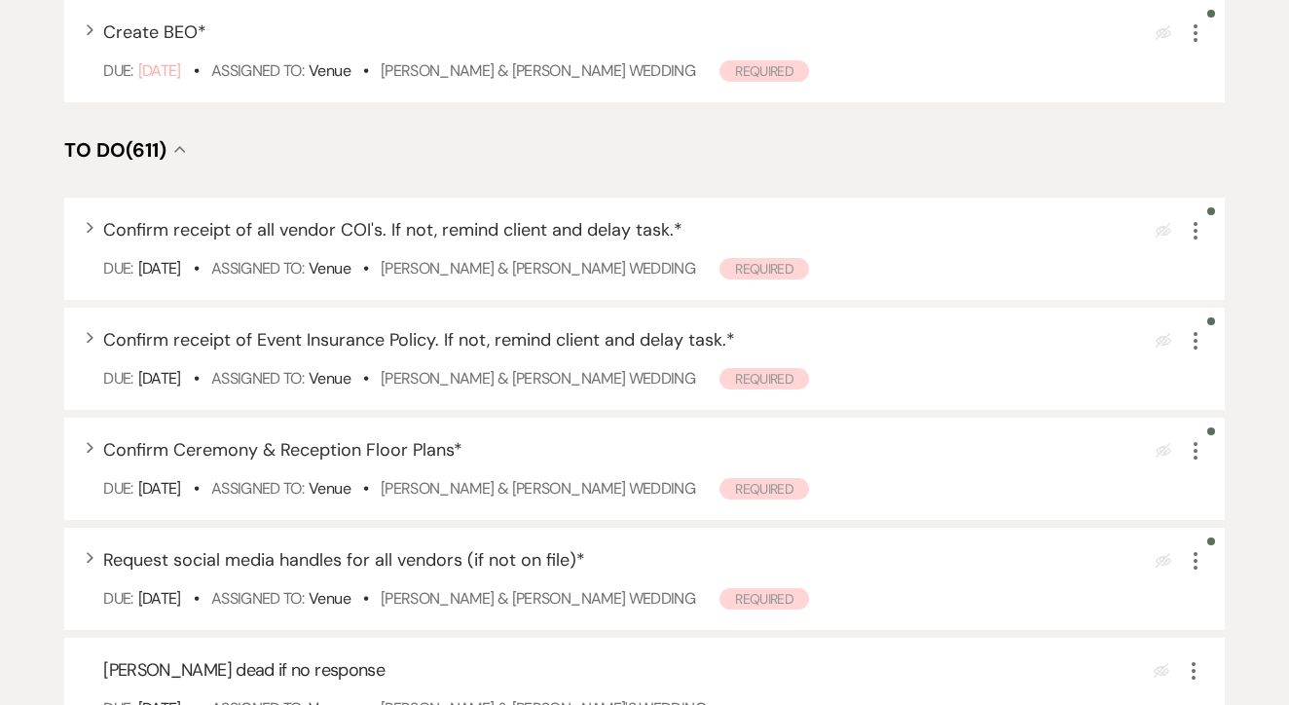
scroll to position [613, 0]
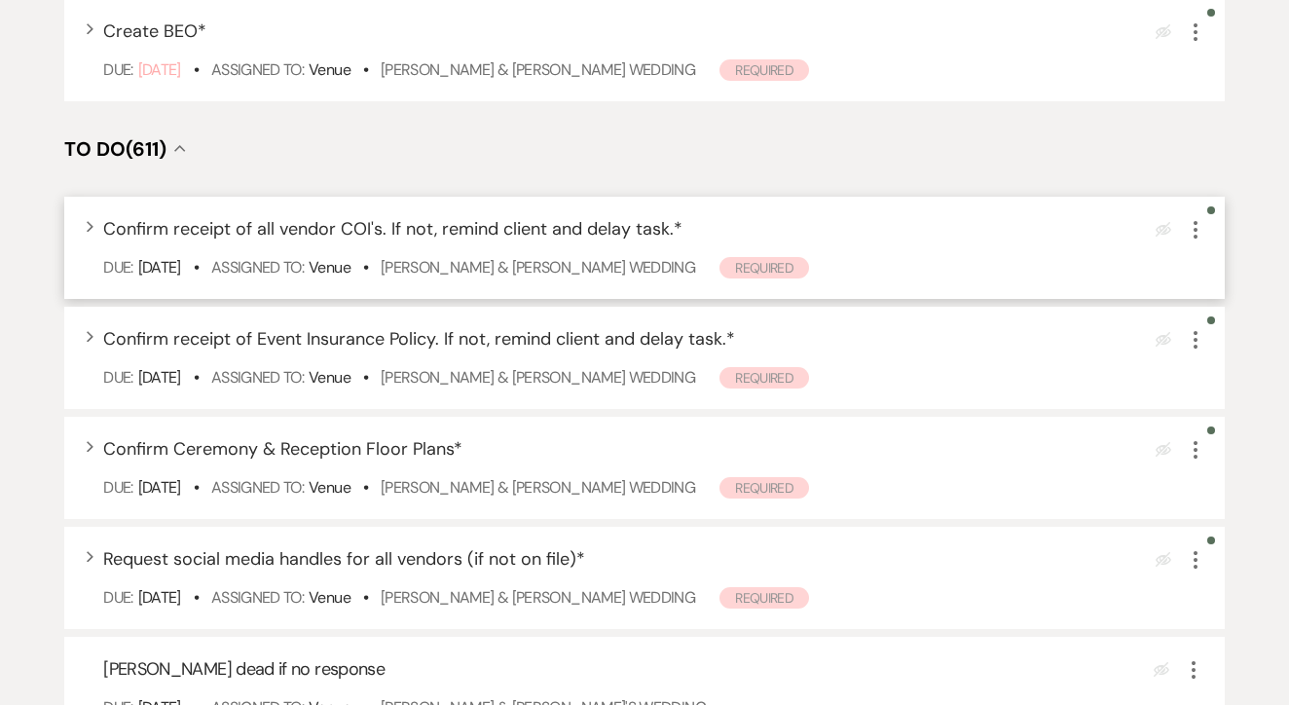
click at [1196, 267] on div "Expand Confirm receipt of all vendor COI's. If not, remind client and delay tas…" at bounding box center [644, 248] width 1161 height 102
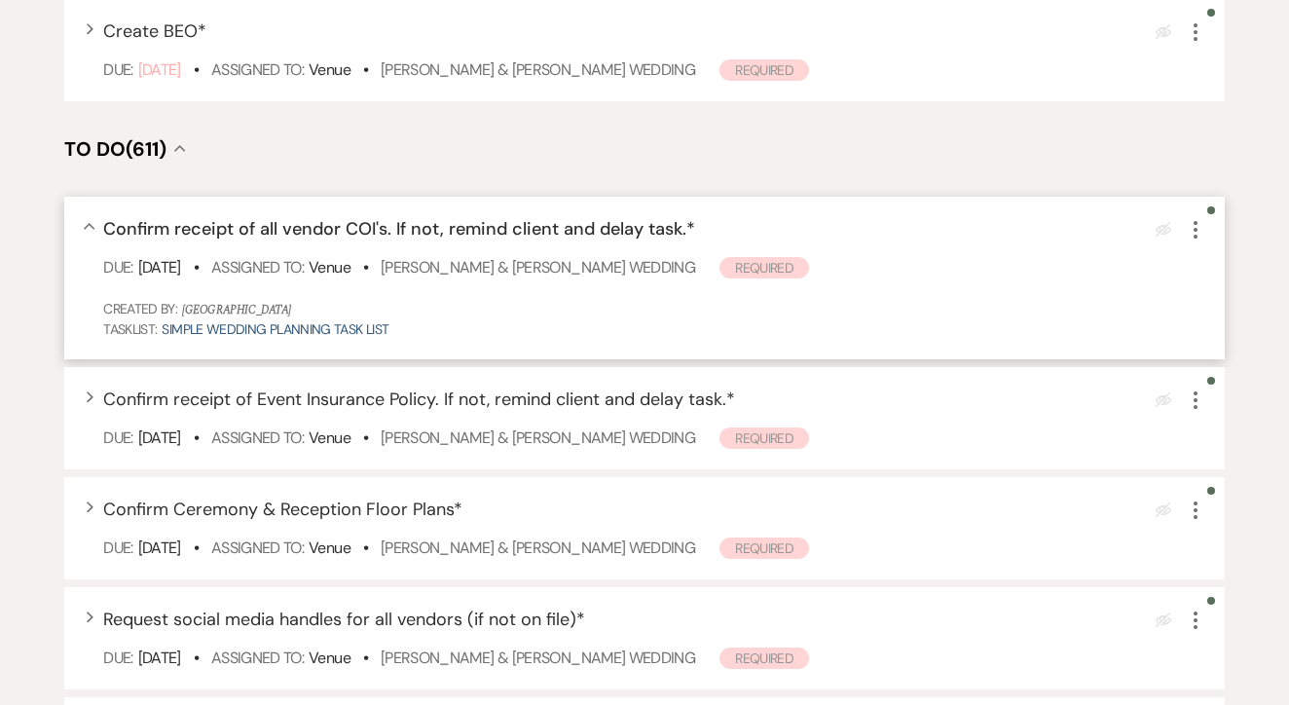
click at [1202, 242] on icon "More" at bounding box center [1195, 229] width 23 height 23
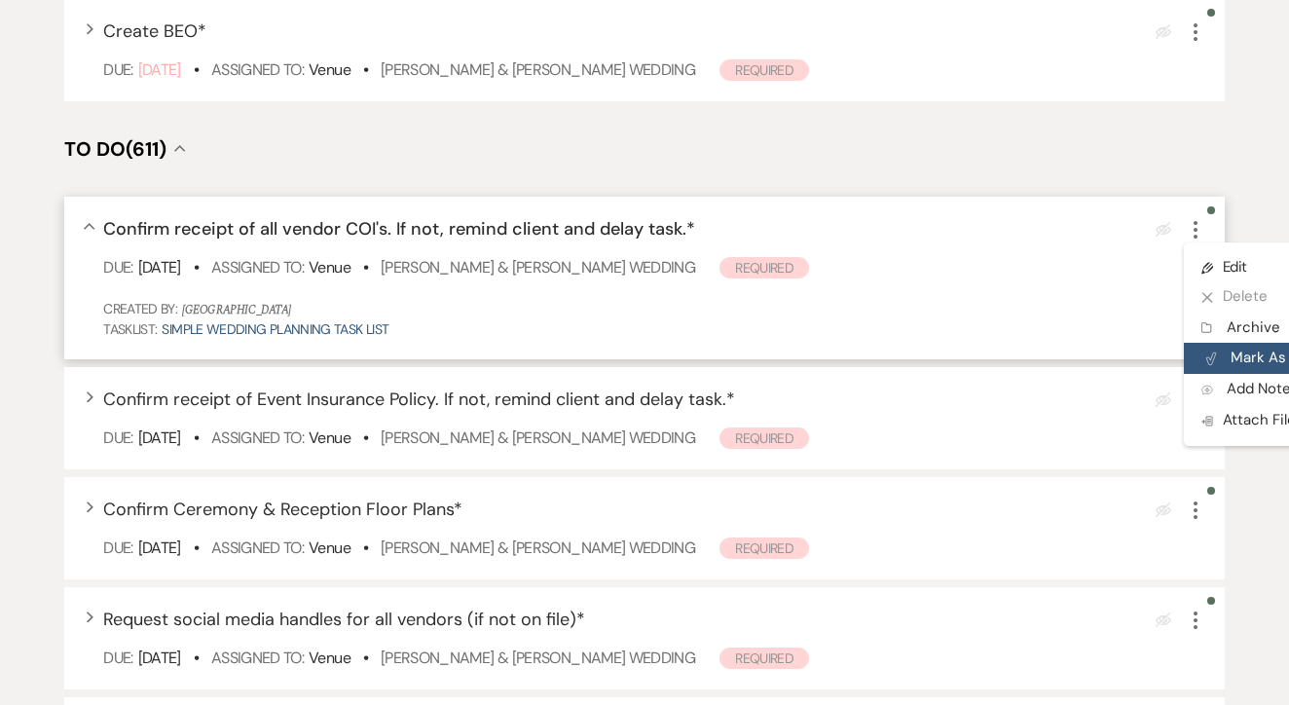
click at [1225, 374] on button "Plan Portal Link Mark As Complete" at bounding box center [1279, 358] width 191 height 31
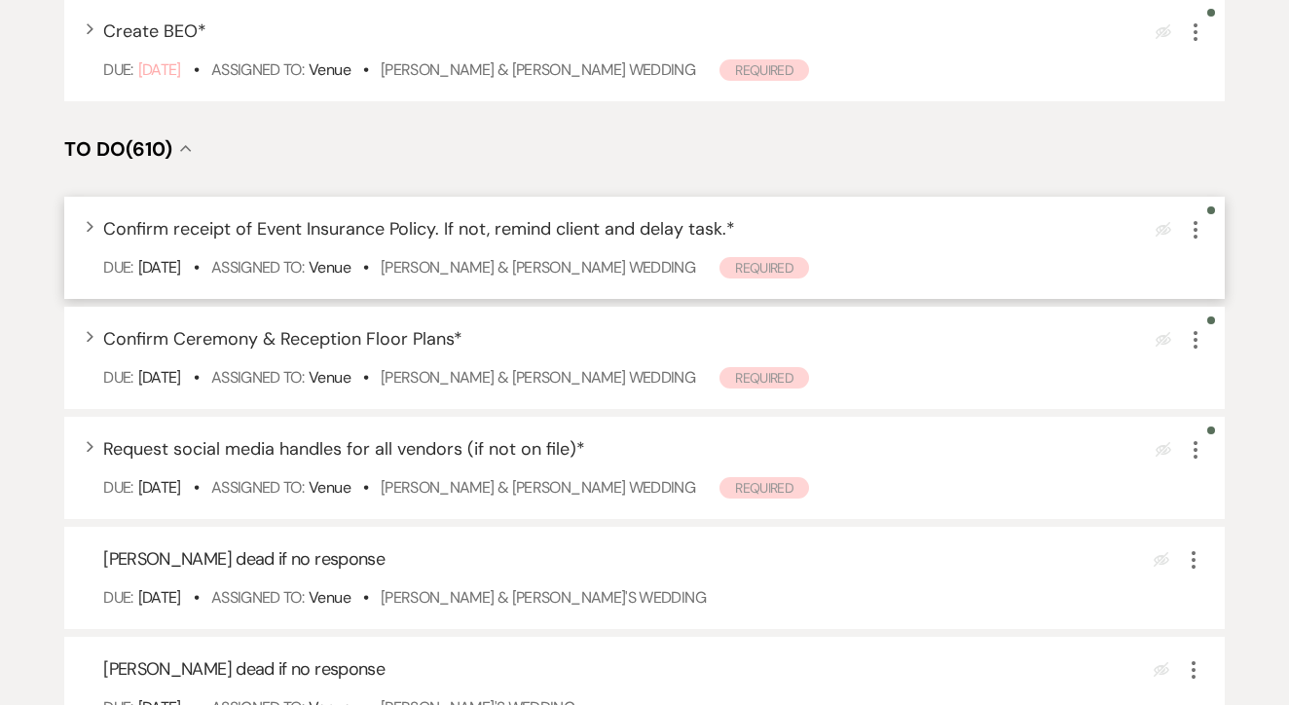
click at [1187, 242] on icon "More" at bounding box center [1195, 229] width 23 height 23
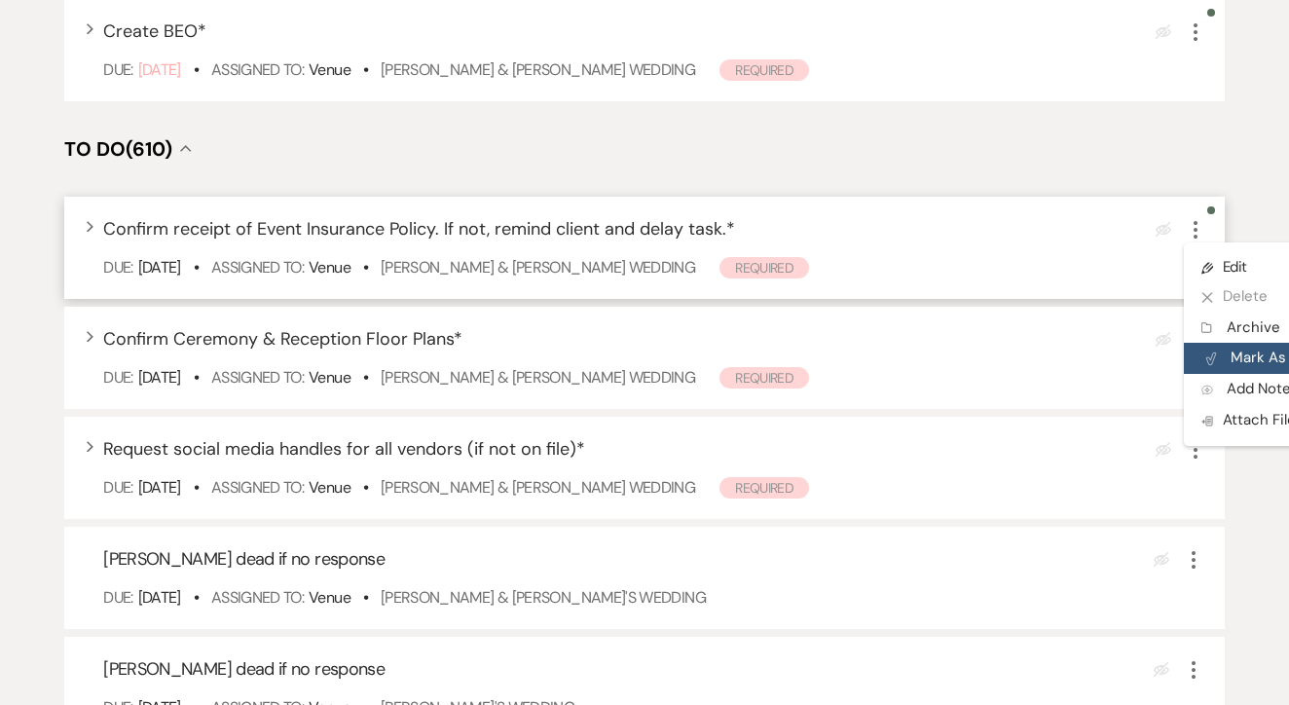
click at [1227, 374] on button "Plan Portal Link Mark As Complete" at bounding box center [1279, 358] width 191 height 31
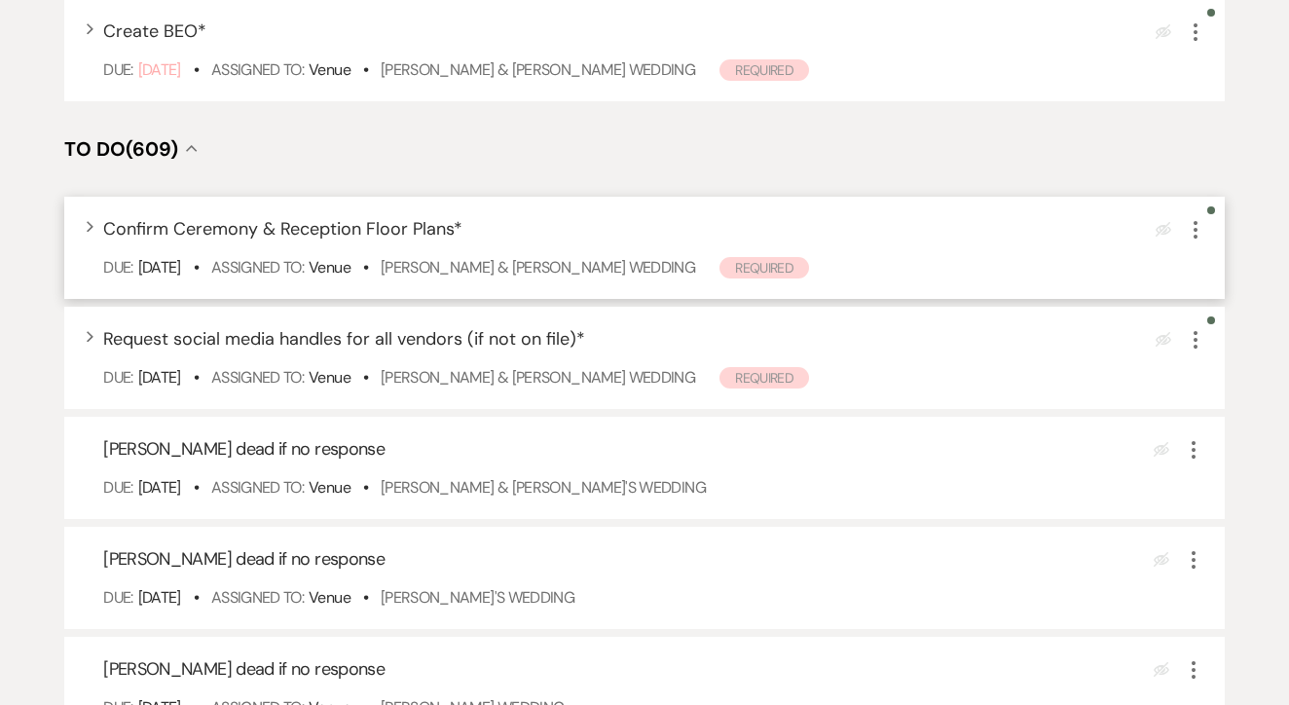
click at [1196, 242] on icon "More" at bounding box center [1195, 229] width 23 height 23
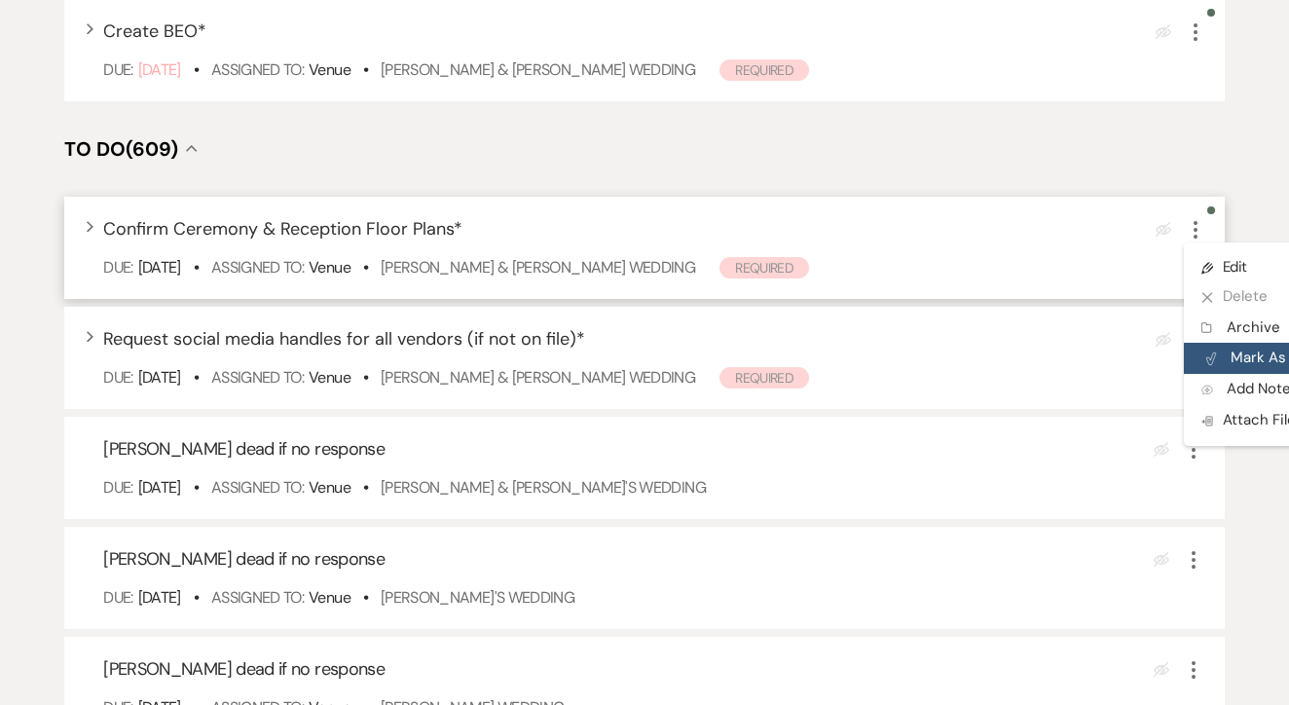
click at [1220, 374] on button "Plan Portal Link Mark As Complete" at bounding box center [1279, 358] width 191 height 31
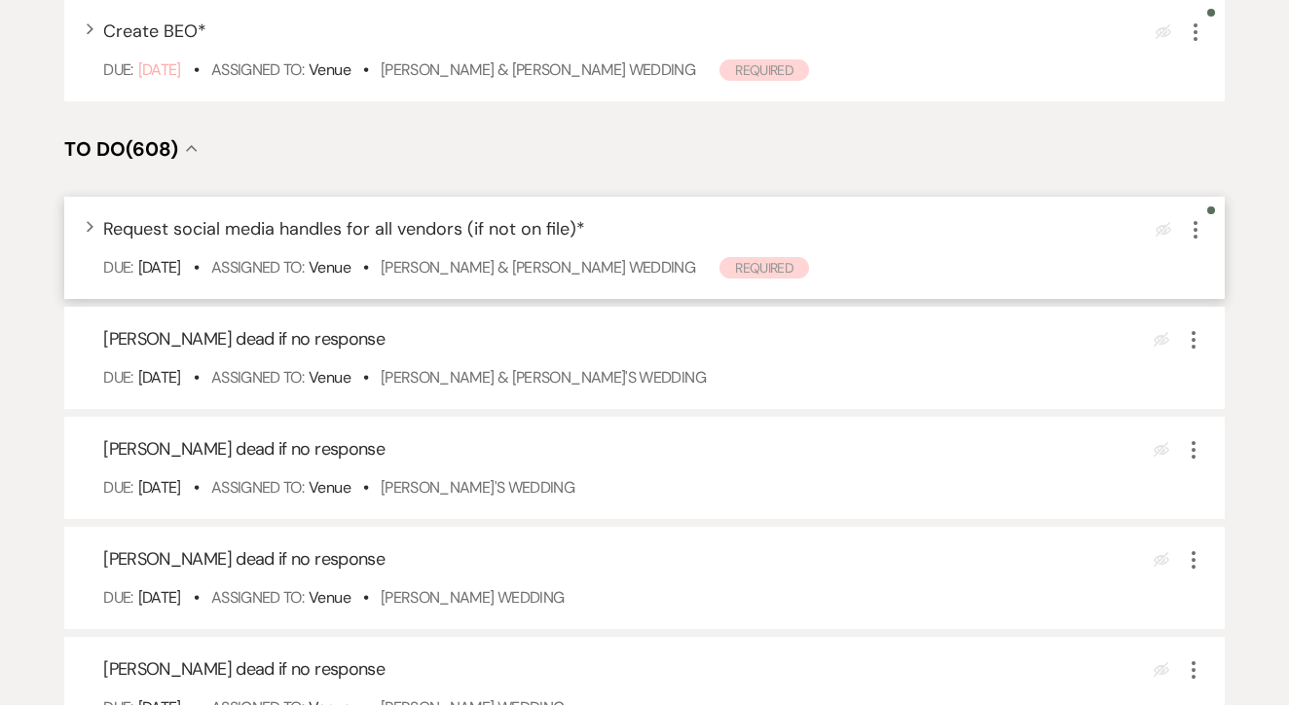
click at [1196, 242] on icon "More" at bounding box center [1195, 229] width 23 height 23
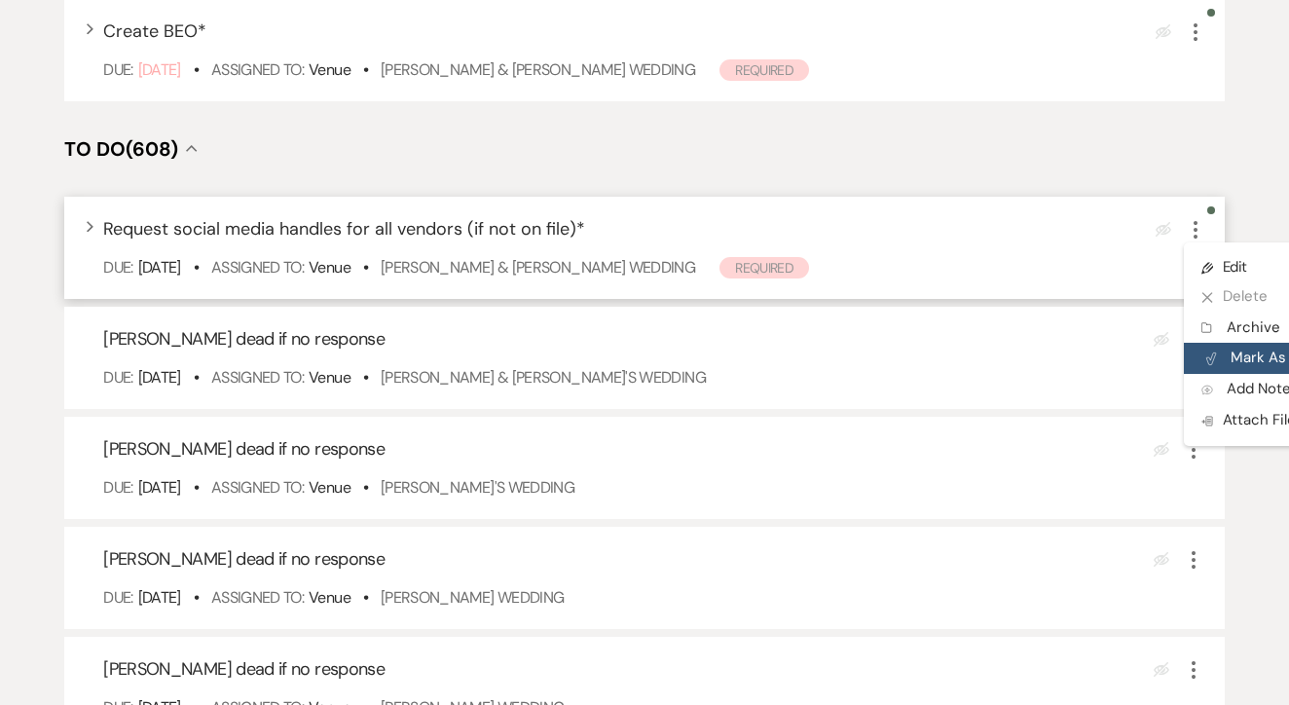
click at [1212, 366] on icon "Plan Portal Link" at bounding box center [1212, 359] width 12 height 15
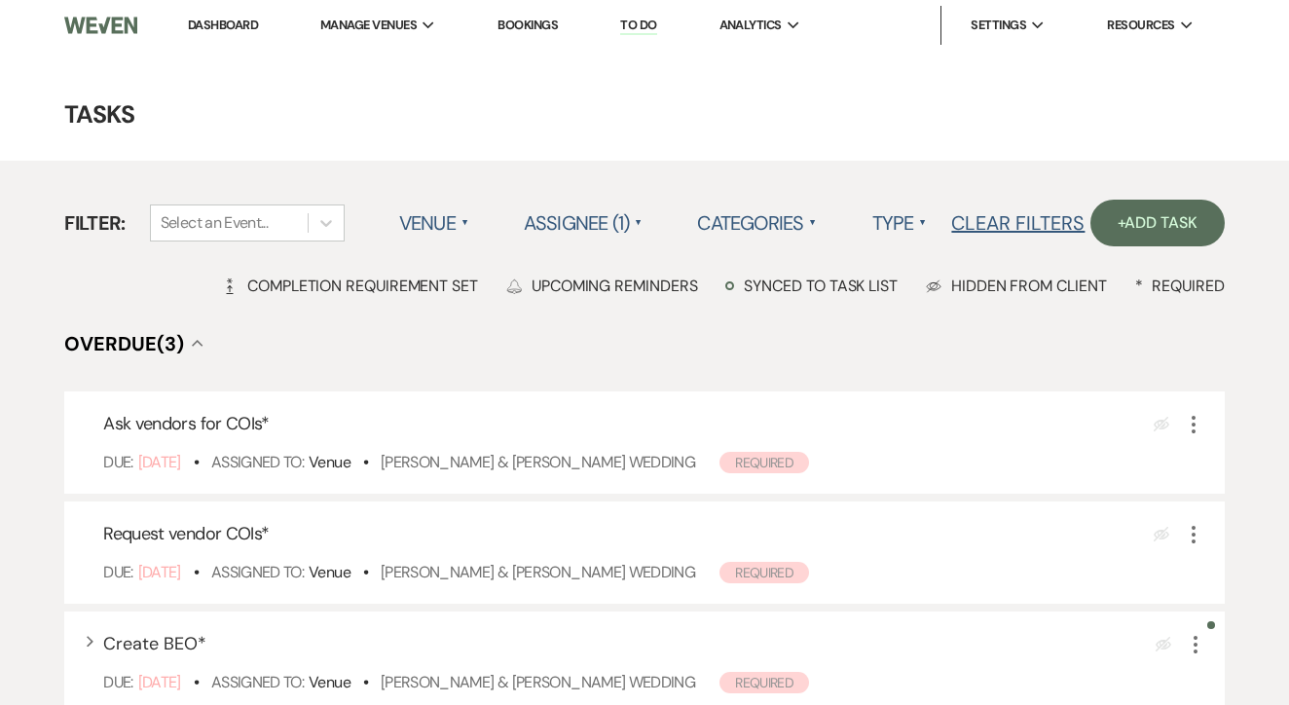
scroll to position [0, 0]
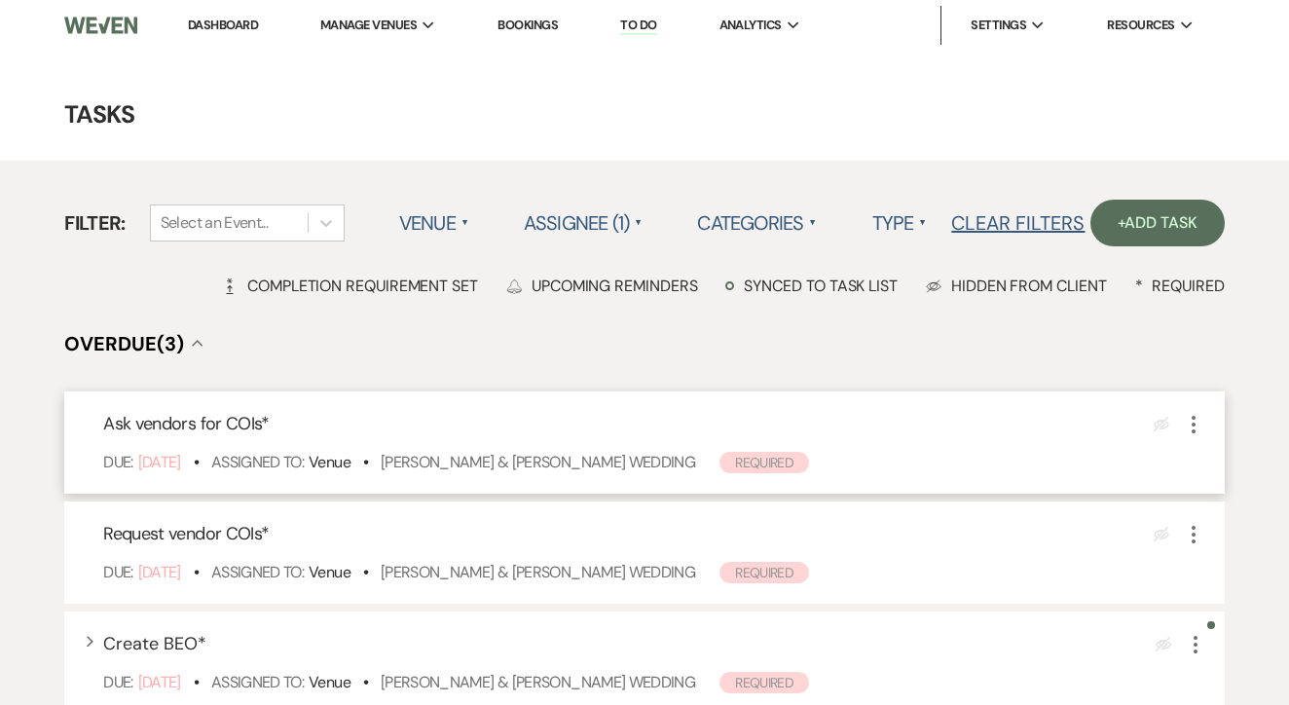
click at [811, 437] on div "Ask vendors for COIs * Eye Blocked More" at bounding box center [654, 424] width 1102 height 26
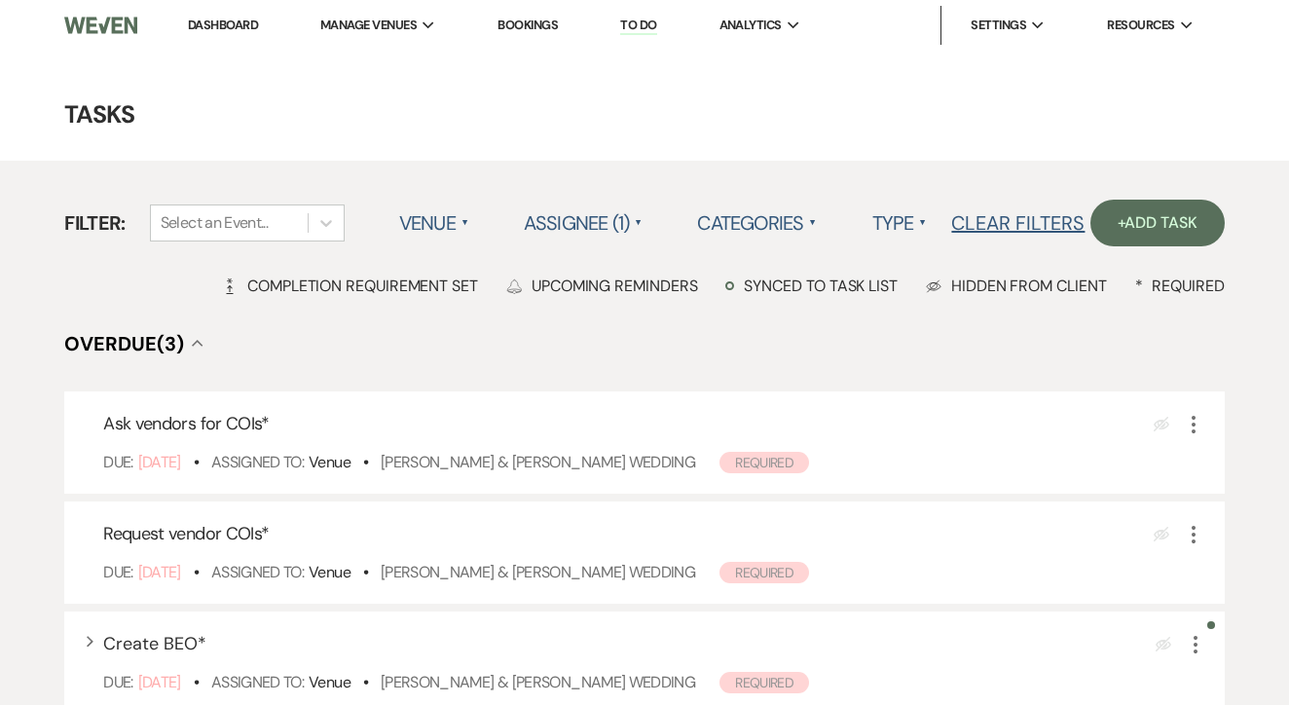
click at [558, 28] on link "Bookings" at bounding box center [528, 25] width 60 height 17
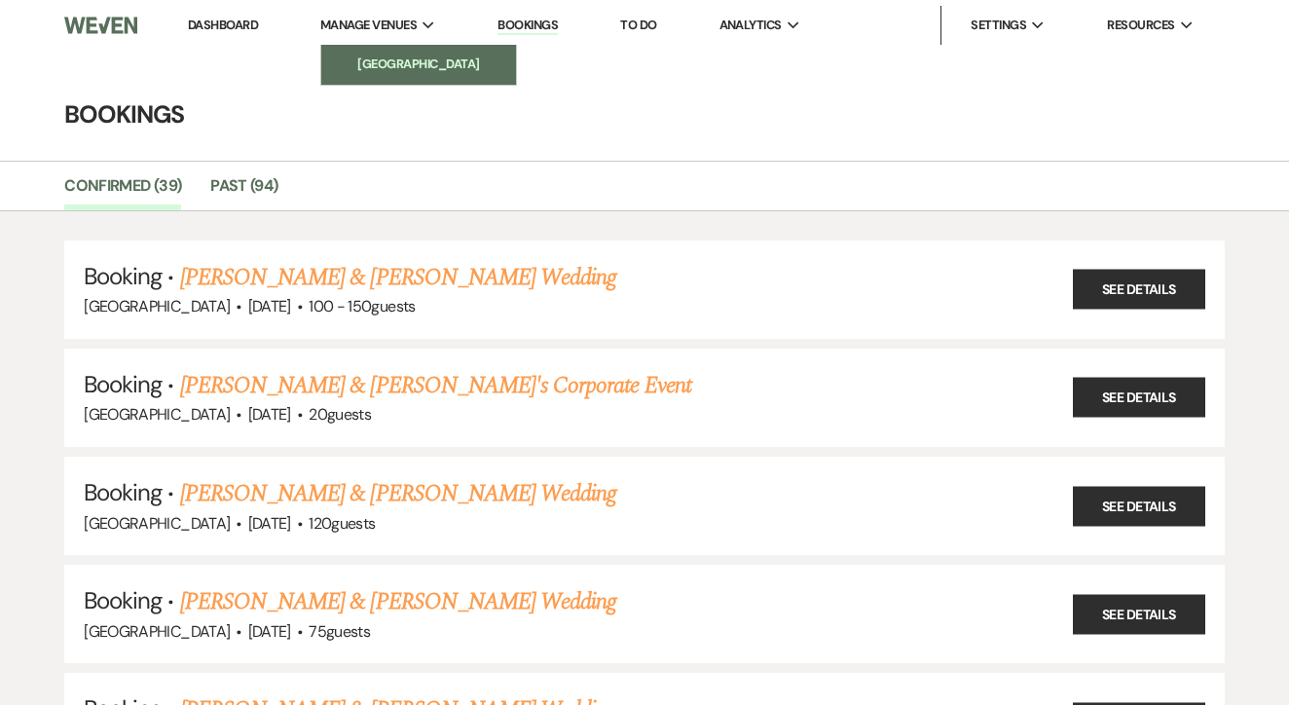
click at [372, 76] on link "[GEOGRAPHIC_DATA]" at bounding box center [418, 64] width 195 height 39
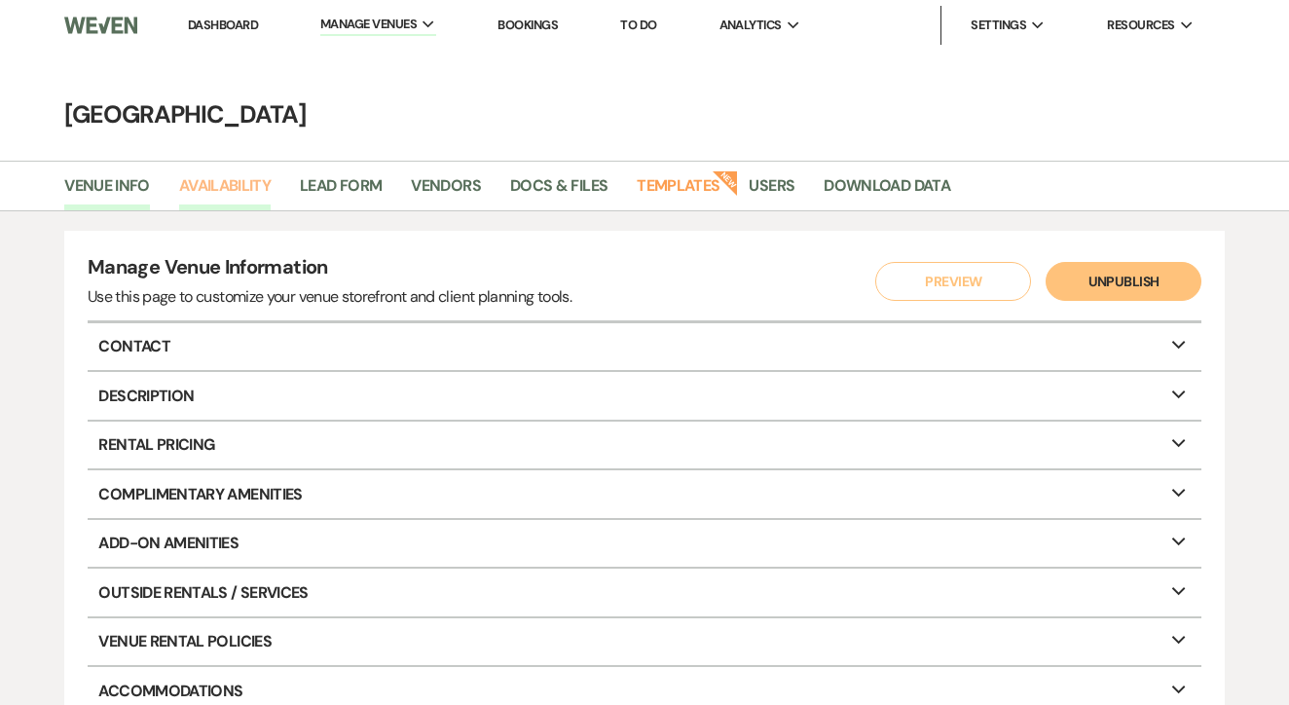
click at [237, 181] on link "Availability" at bounding box center [225, 191] width 92 height 37
select select "3"
select select "2026"
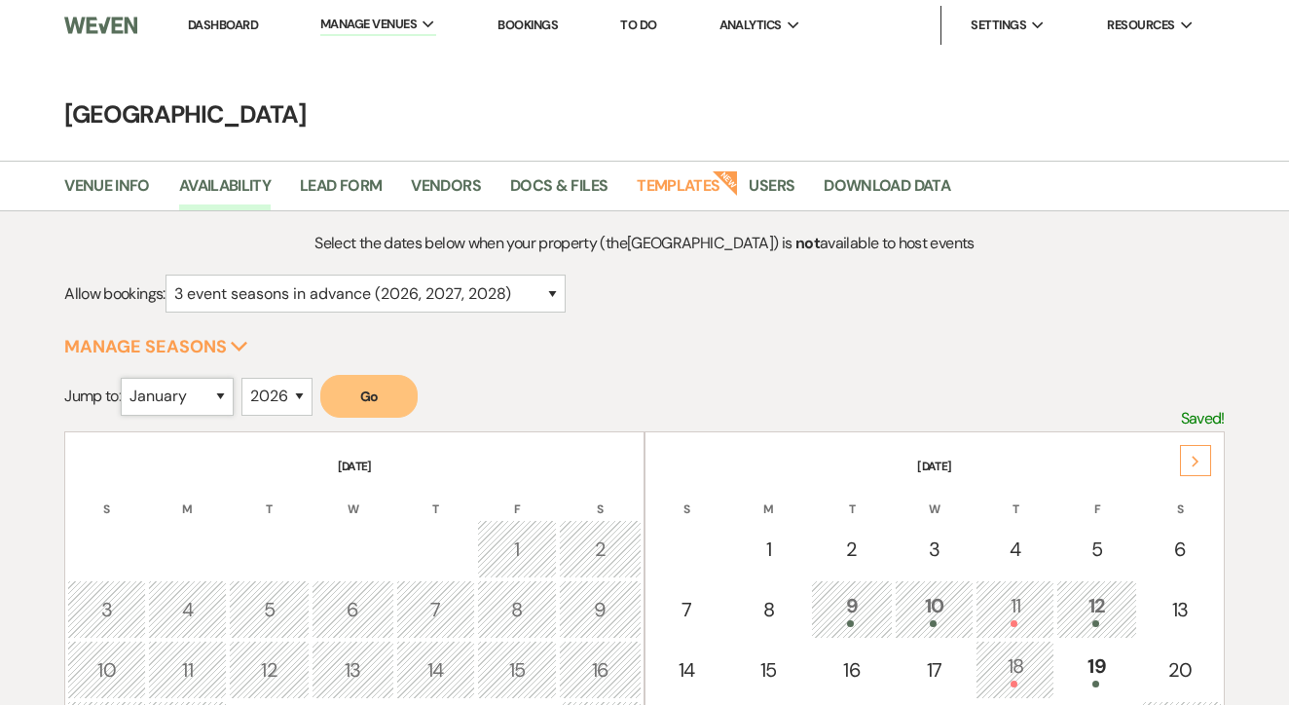
select select "10"
click at [374, 390] on button "Go" at bounding box center [368, 396] width 97 height 43
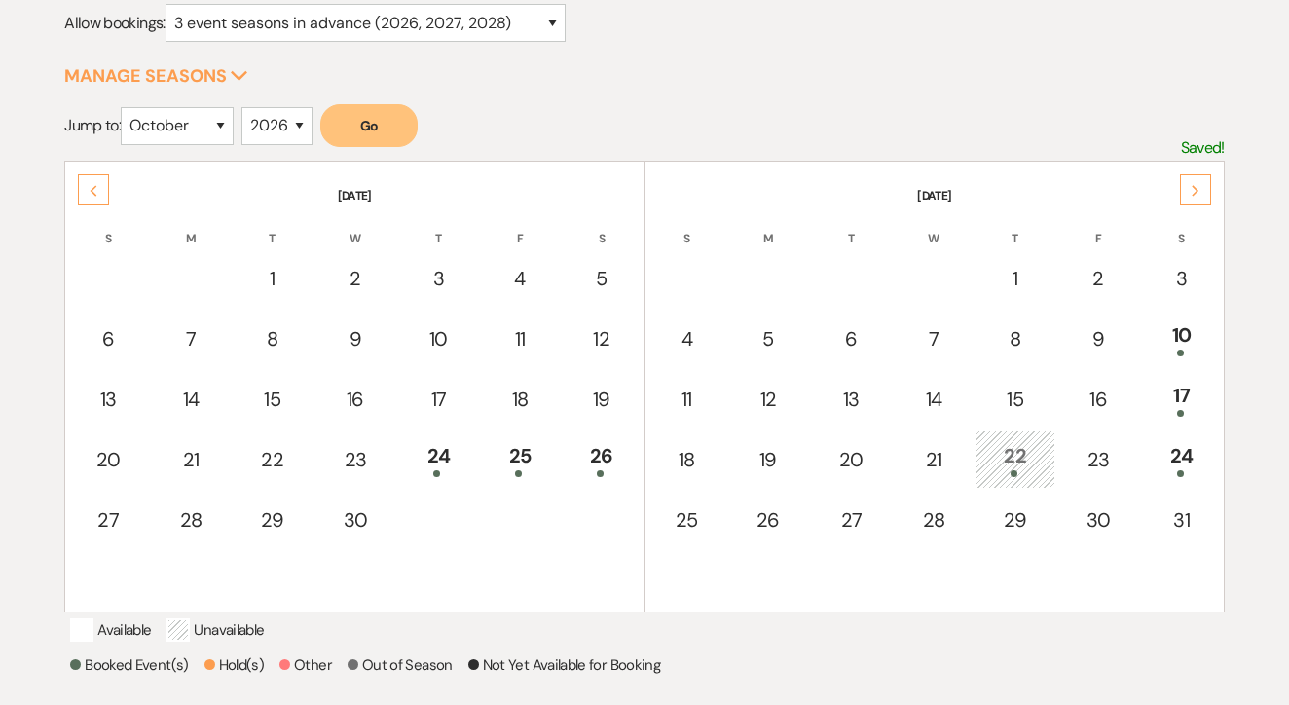
scroll to position [269, 0]
click at [1206, 188] on div "Next" at bounding box center [1195, 191] width 31 height 31
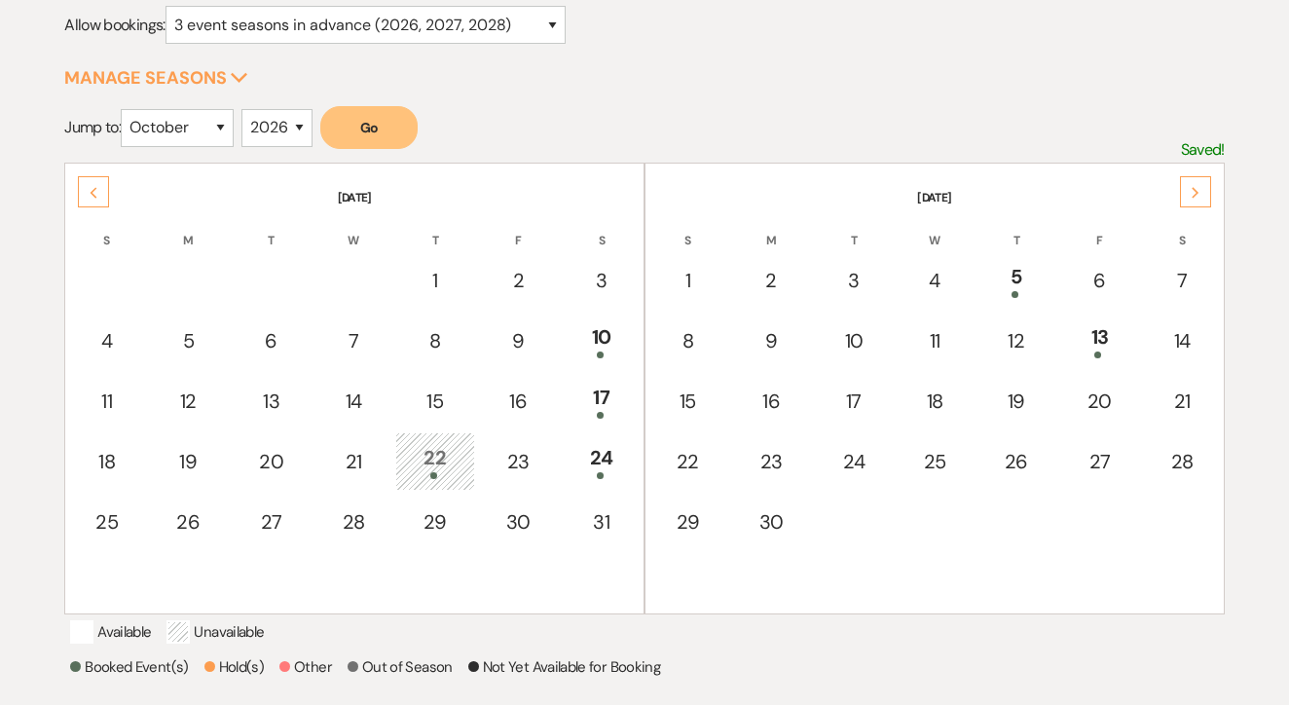
click at [1188, 205] on div "Next" at bounding box center [1195, 191] width 31 height 31
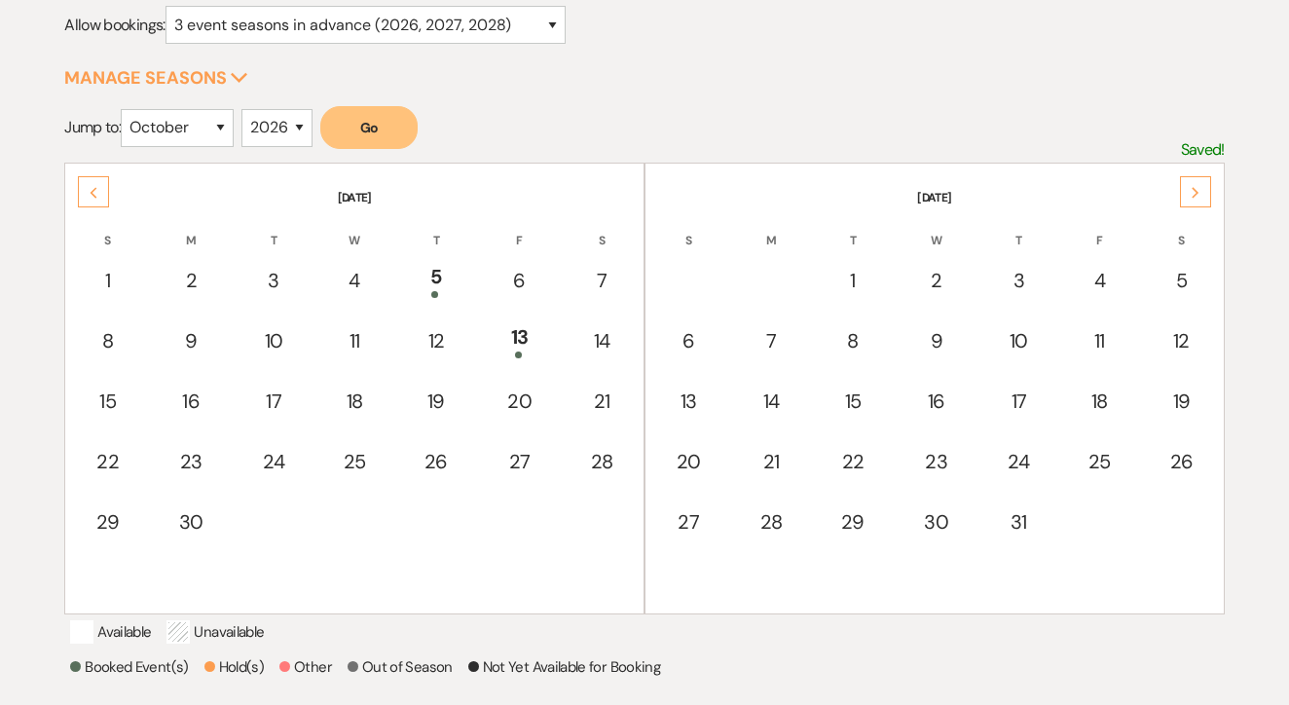
click at [1188, 205] on div "Next" at bounding box center [1195, 191] width 31 height 31
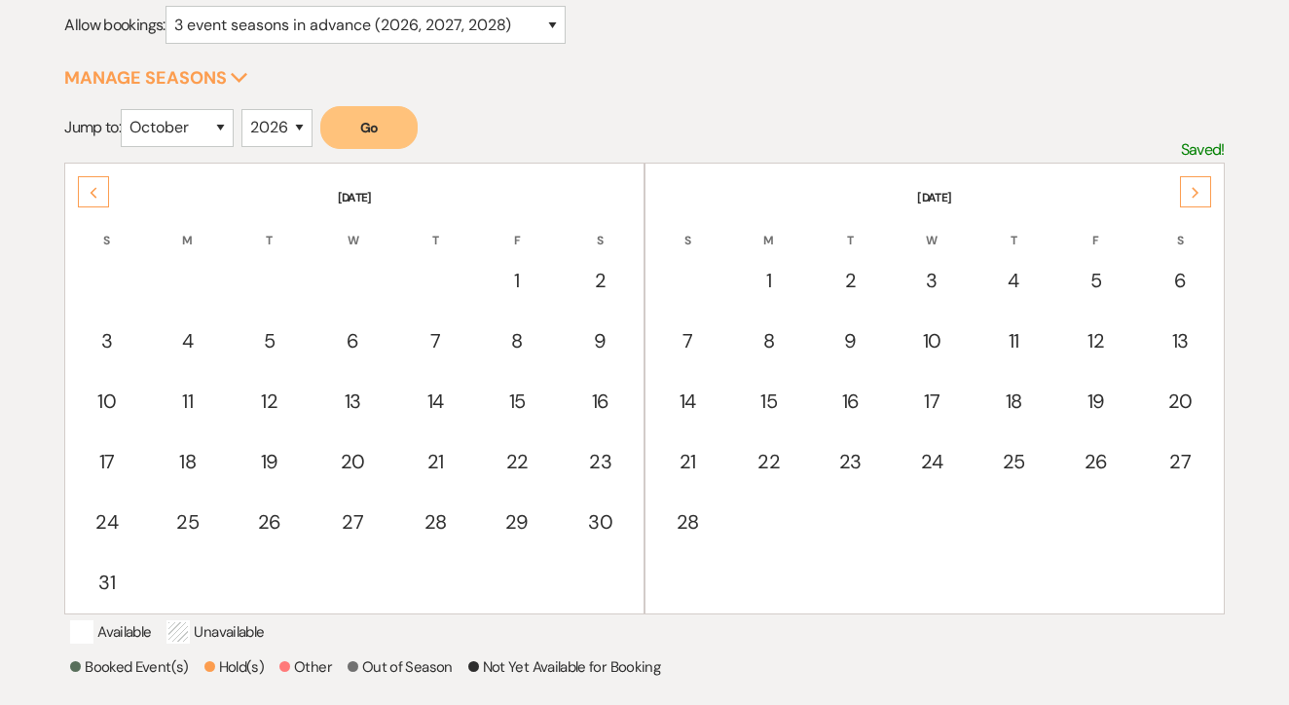
click at [1188, 205] on div "Next" at bounding box center [1195, 191] width 31 height 31
click at [1190, 205] on div "Next" at bounding box center [1195, 191] width 31 height 31
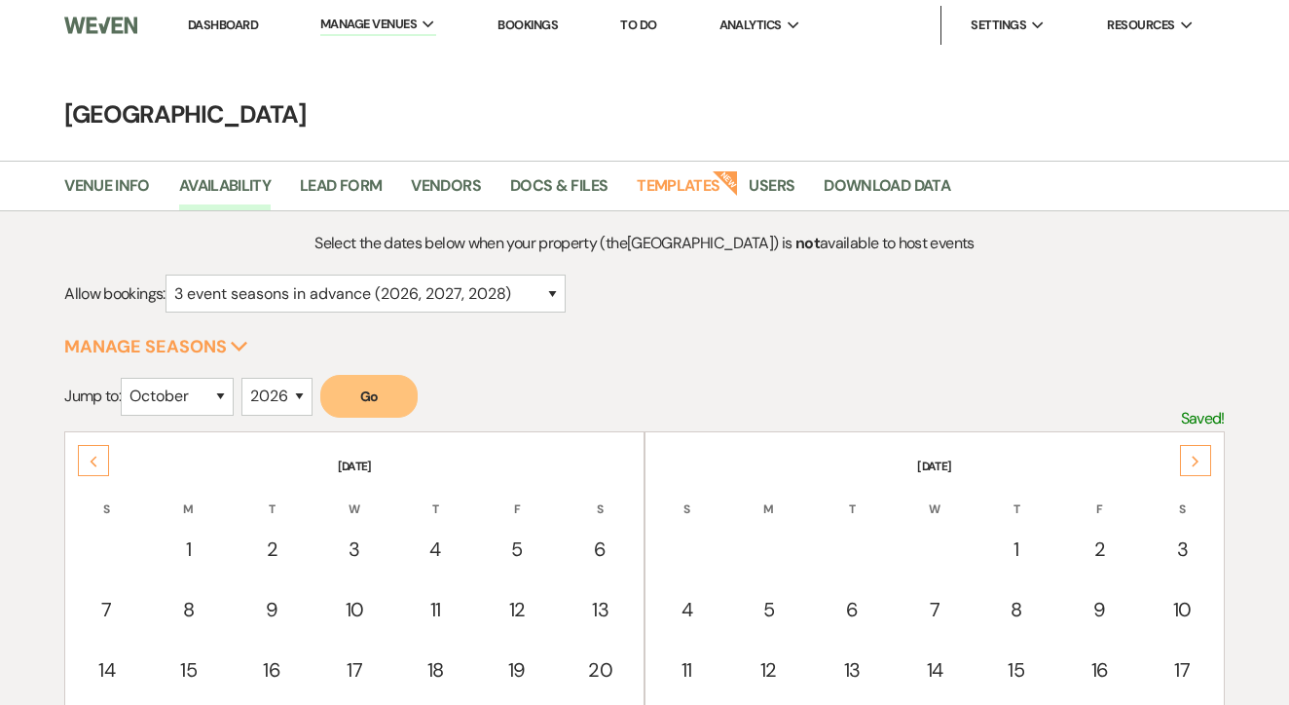
scroll to position [0, 0]
click at [250, 30] on link "Dashboard" at bounding box center [223, 25] width 70 height 17
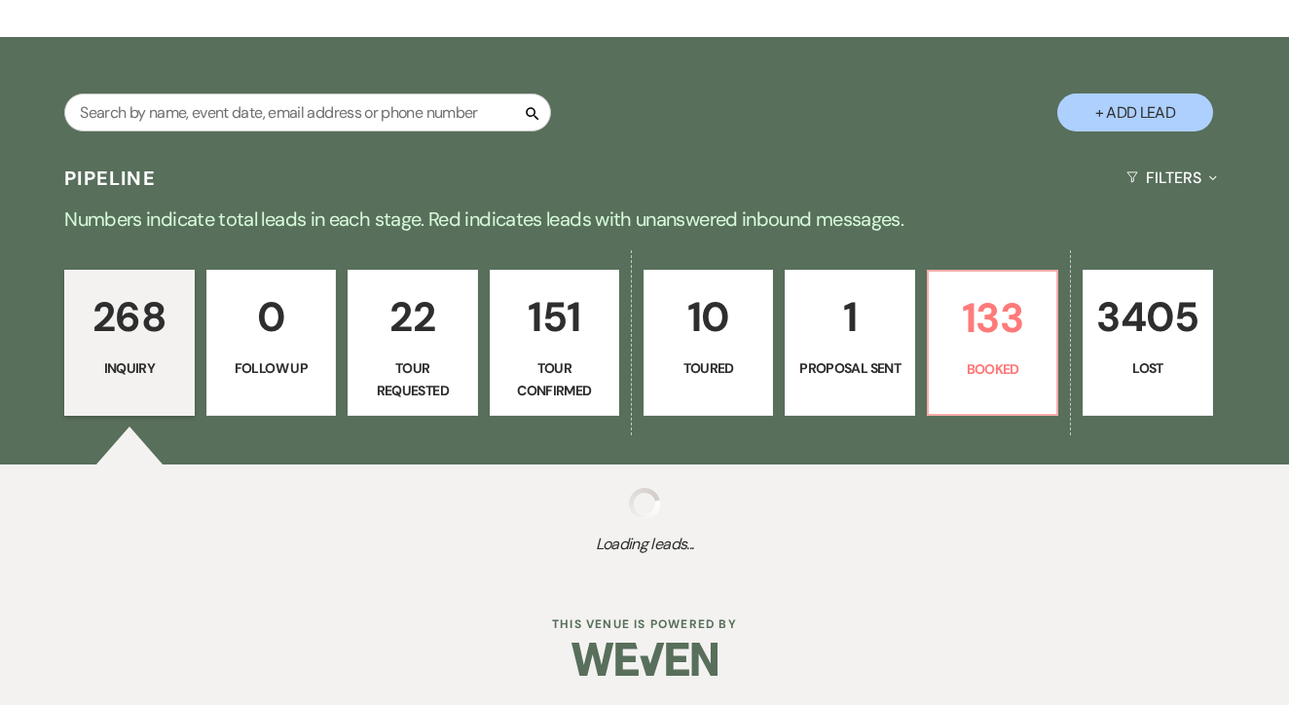
scroll to position [291, 0]
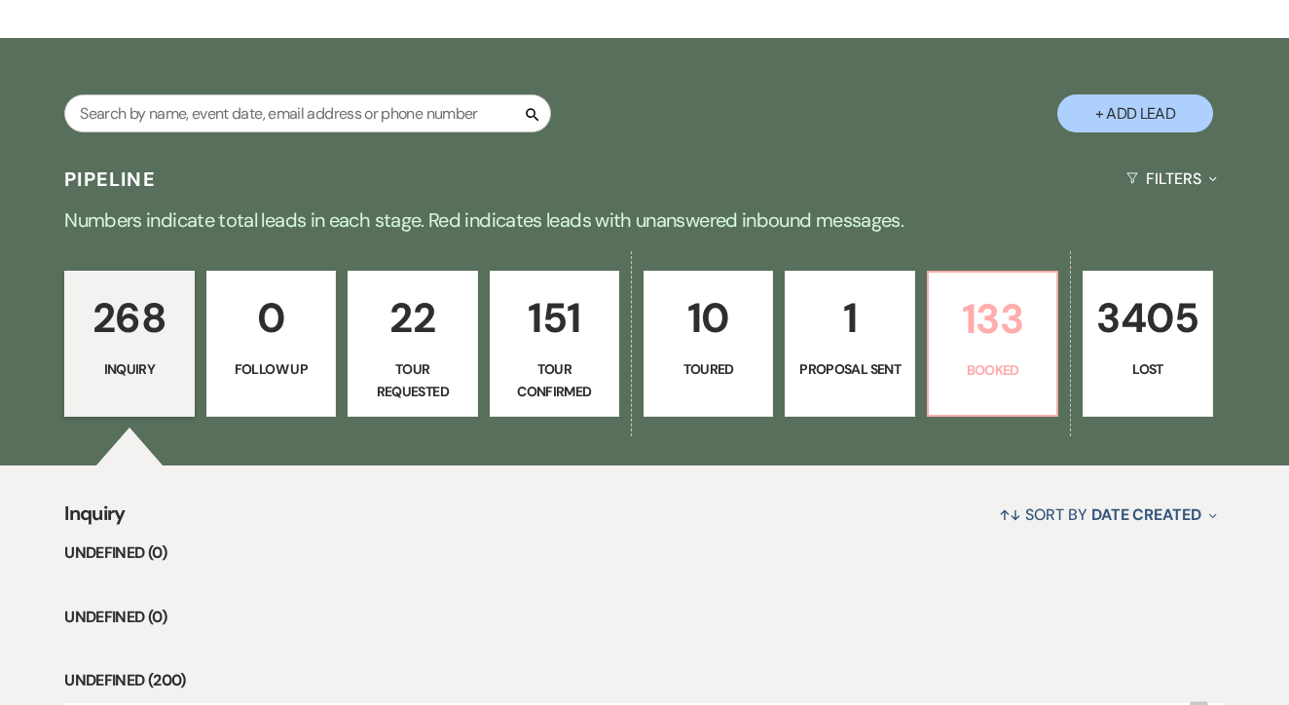
click at [1019, 320] on p "133" at bounding box center [993, 318] width 104 height 65
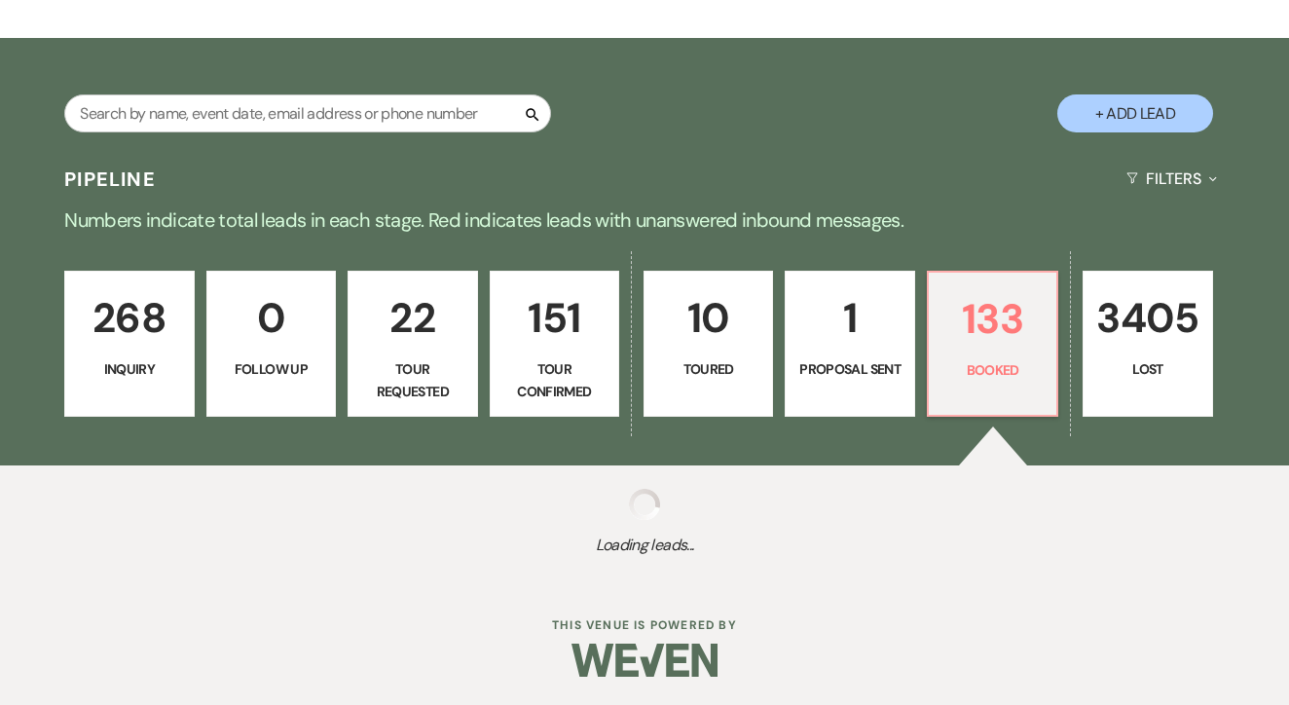
scroll to position [616, 0]
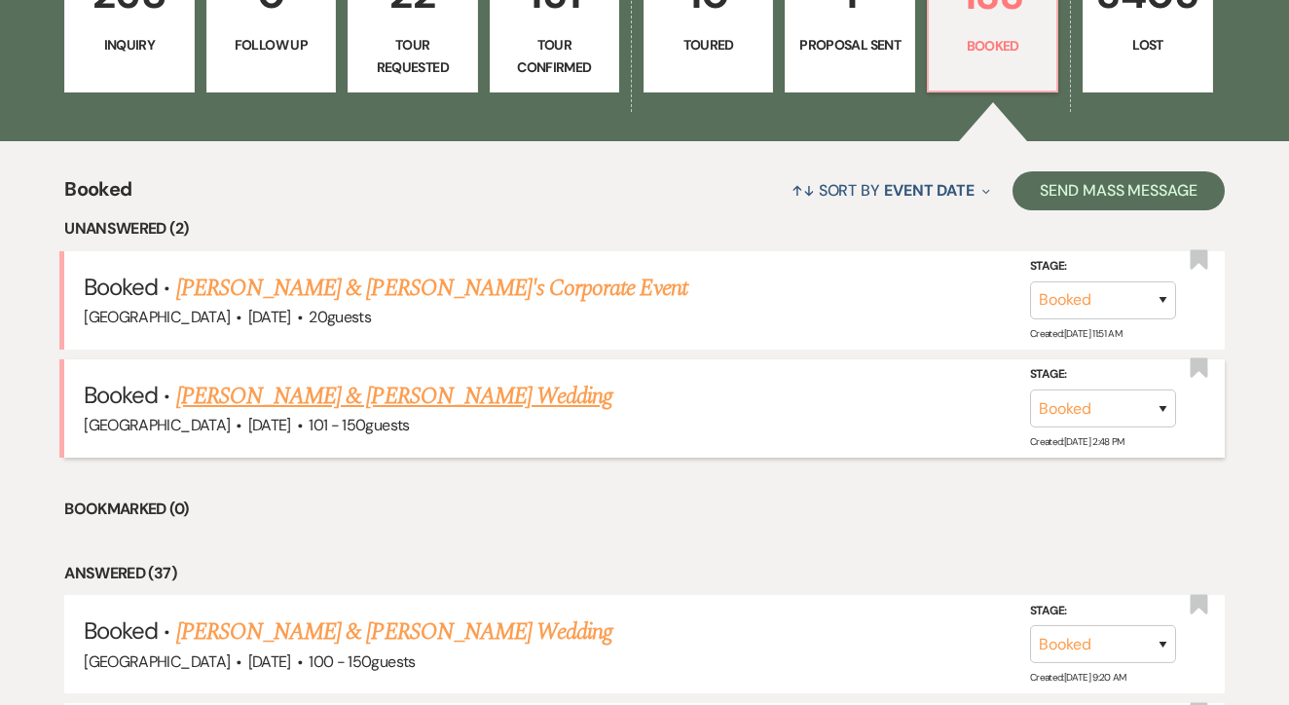
click at [323, 392] on link "Nikki Mazan & Austin Maddox's Wedding" at bounding box center [394, 396] width 436 height 35
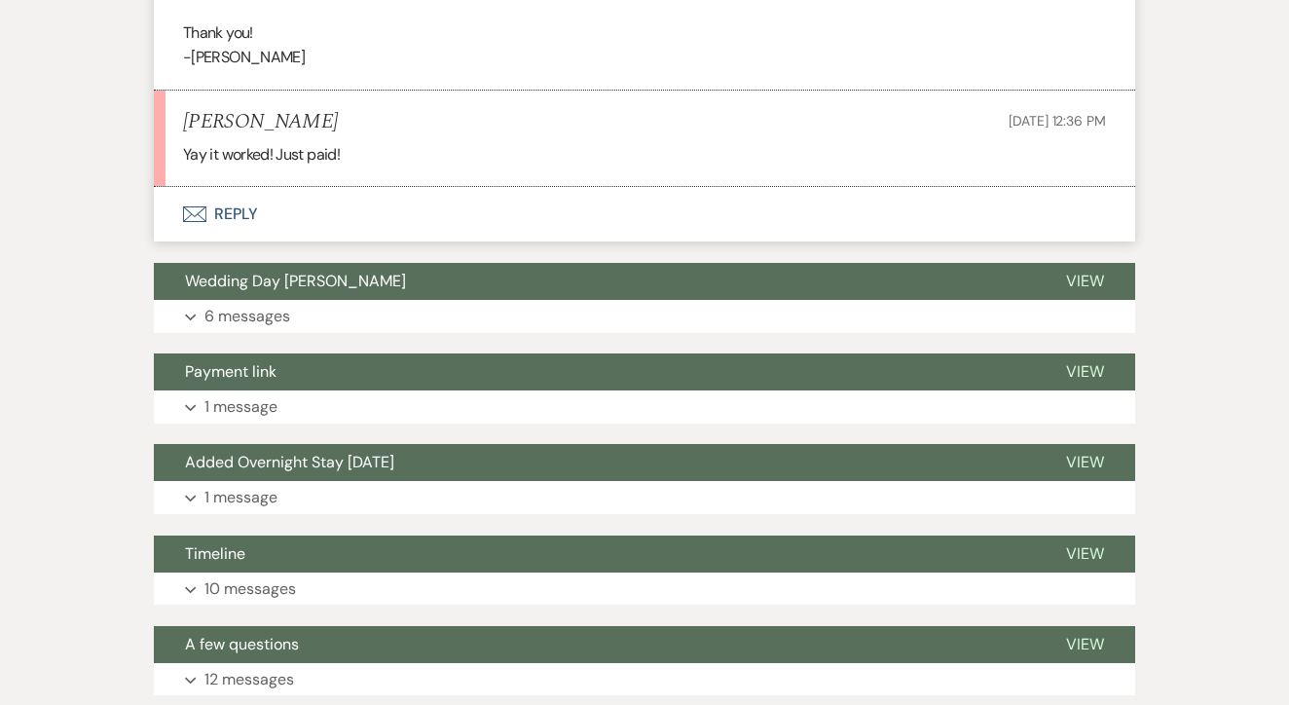
scroll to position [1452, 0]
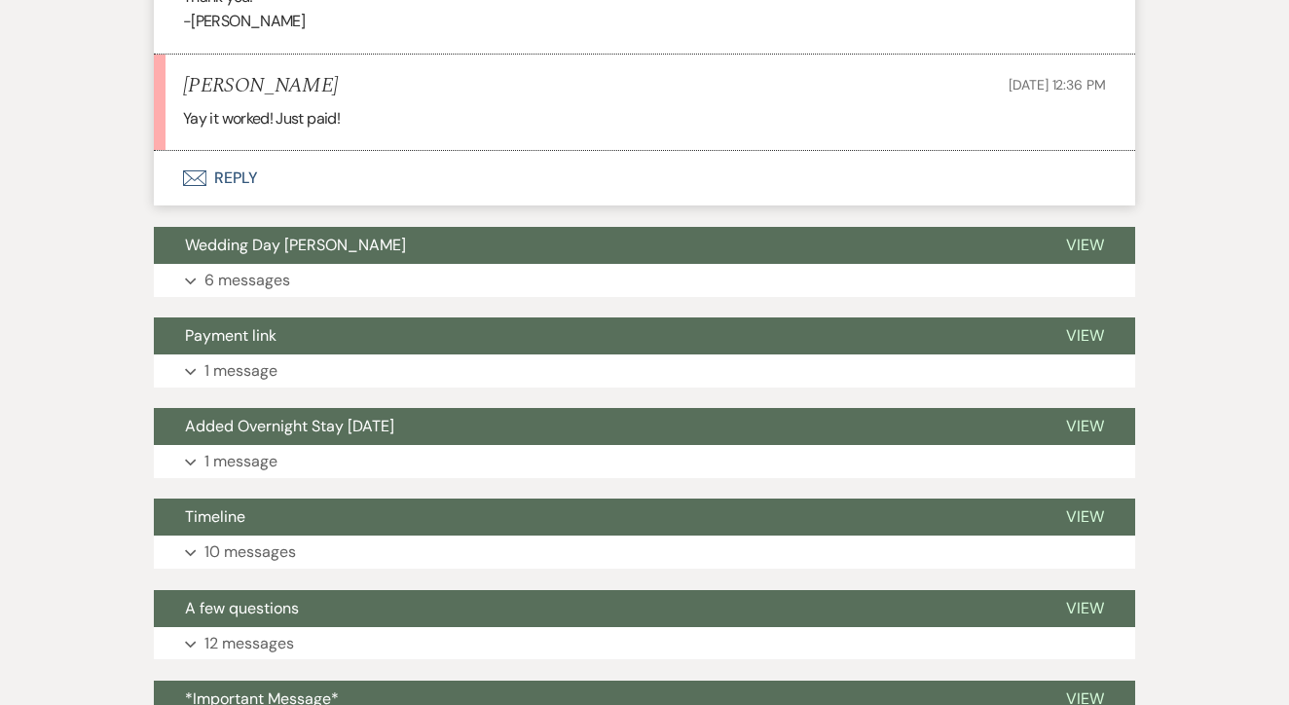
click at [541, 160] on button "Envelope Reply" at bounding box center [645, 178] width 982 height 55
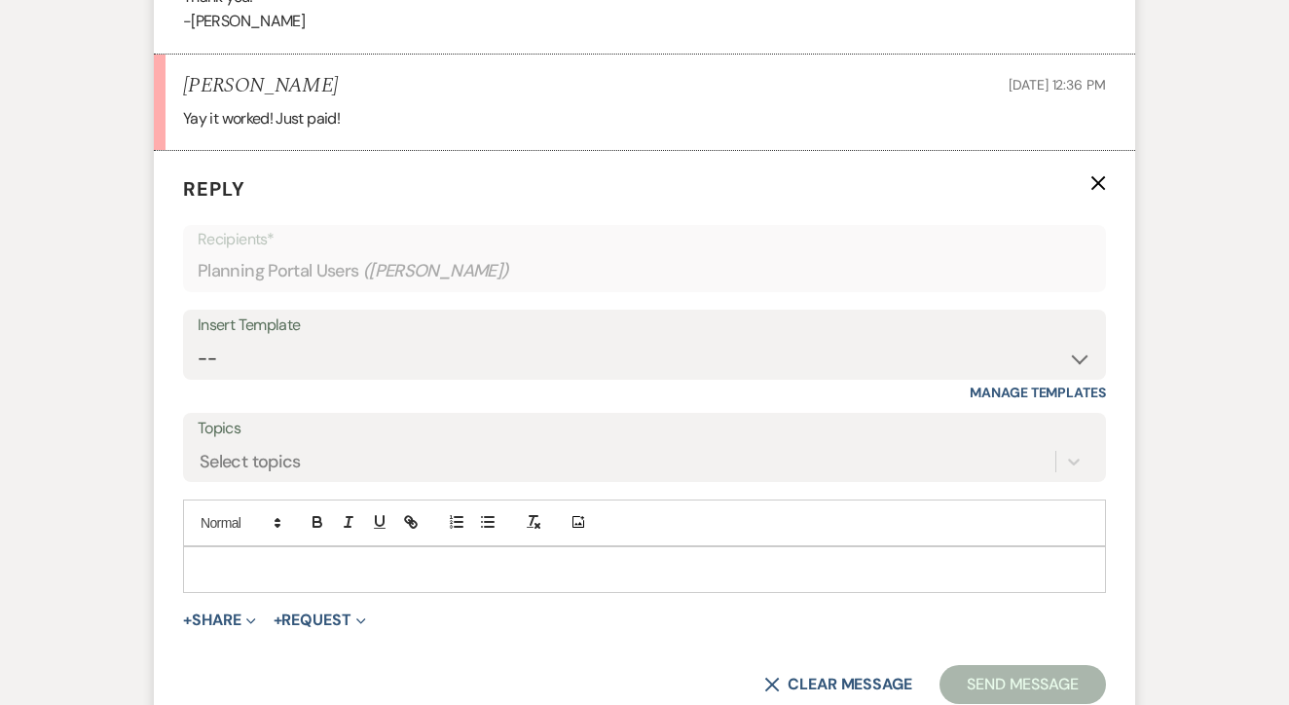
scroll to position [1522, 0]
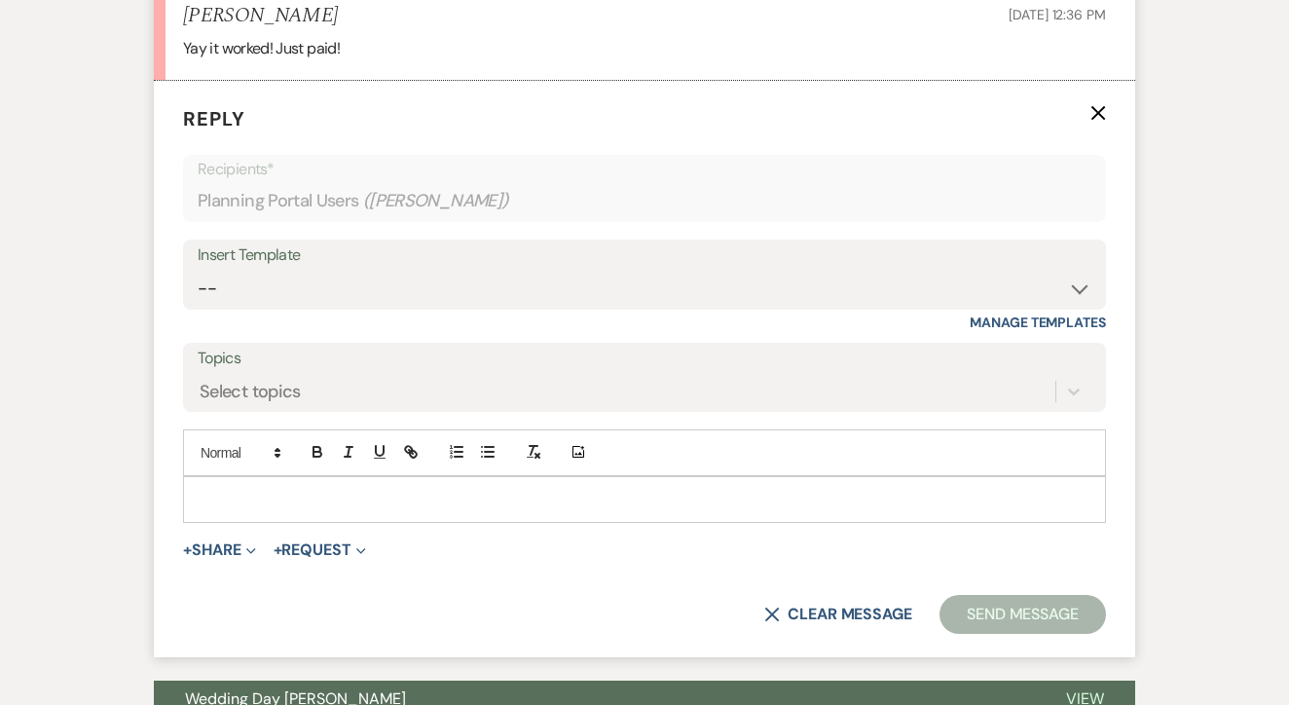
click at [427, 509] on form "Reply X Recipients* Planning Portal Users ( Nikki Mazan ) Insert Template -- Le…" at bounding box center [645, 369] width 982 height 577
click at [436, 504] on div at bounding box center [644, 499] width 923 height 47
click at [439, 495] on div at bounding box center [644, 499] width 921 height 45
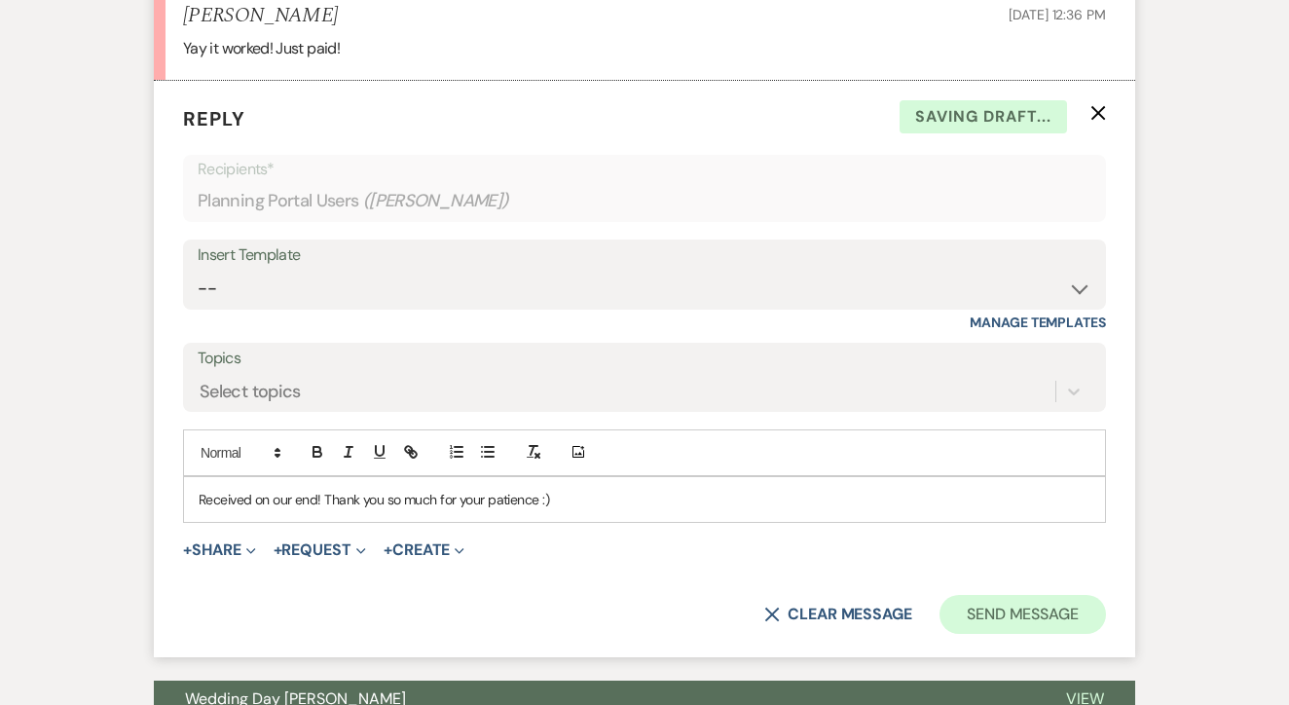
click at [1033, 595] on button "Send Message" at bounding box center [1023, 614] width 167 height 39
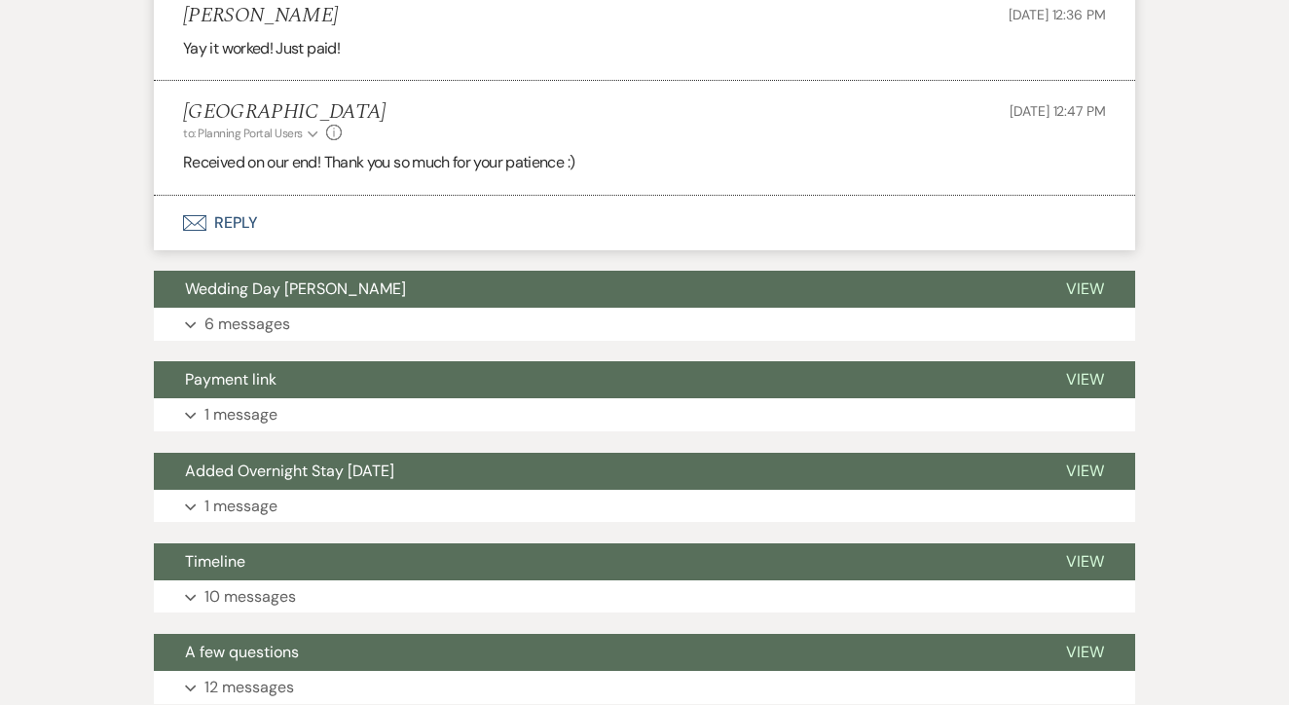
click at [1033, 587] on button "Expand 10 messages" at bounding box center [645, 596] width 982 height 33
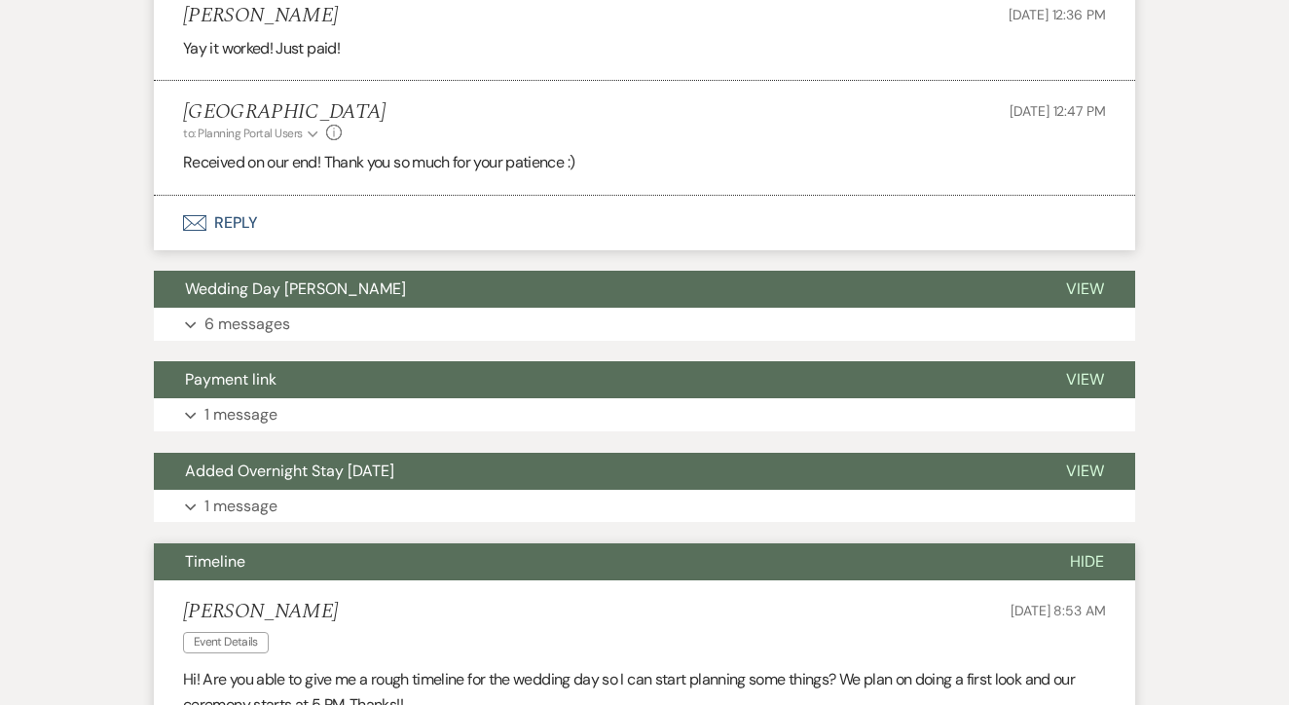
click at [1033, 602] on span "Jul 13, 2025, 8:53 AM" at bounding box center [1058, 611] width 95 height 18
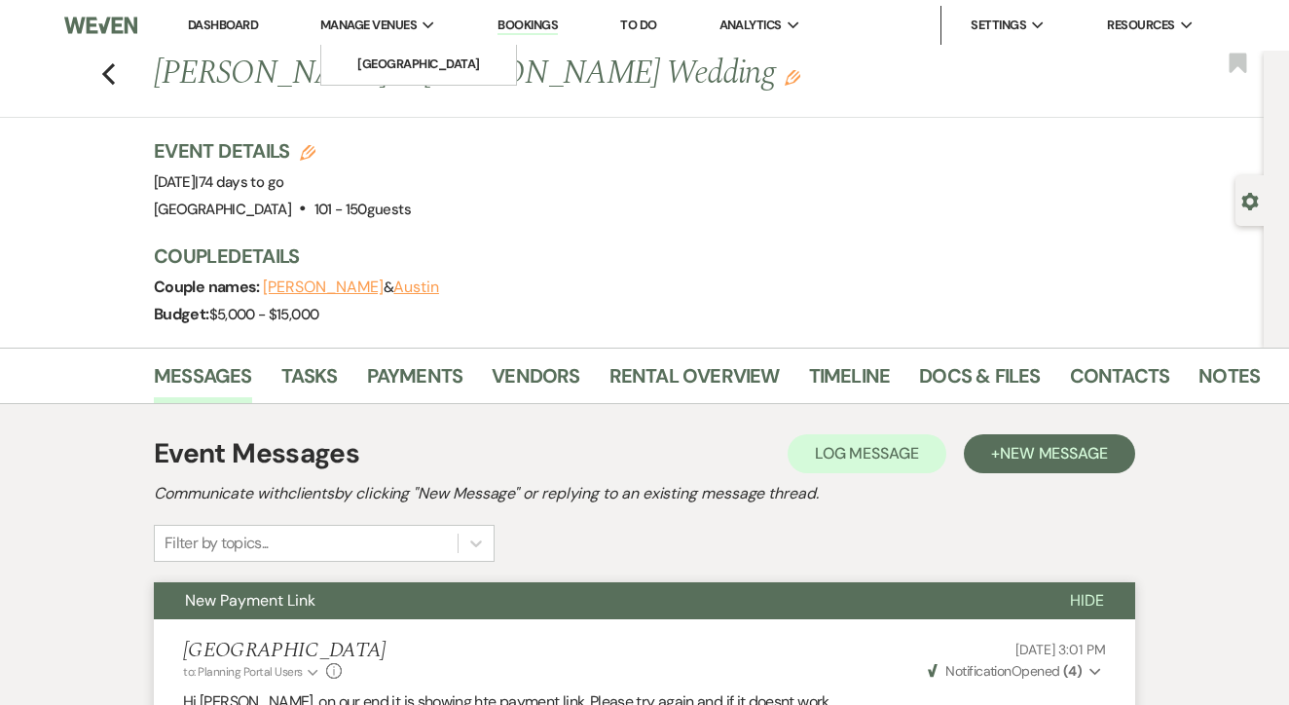
scroll to position [0, 0]
click at [367, 5] on nav "Dashboard Manage Venues Expand Tuscan Oaks Estate Bookings To Do Analytics Expa…" at bounding box center [644, 25] width 1289 height 51
click at [214, 24] on link "Dashboard" at bounding box center [223, 25] width 70 height 17
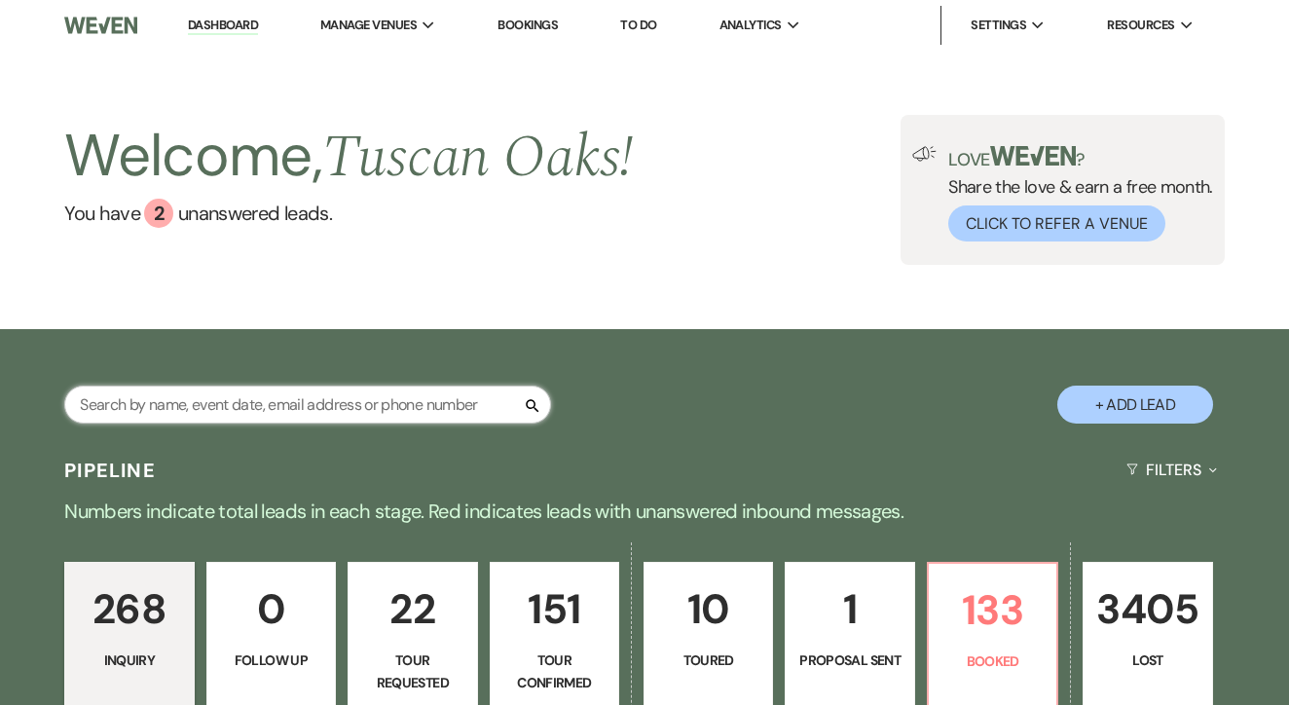
click at [254, 405] on input "text" at bounding box center [307, 405] width 487 height 38
type input "jan"
select select "2"
select select "8"
select select "5"
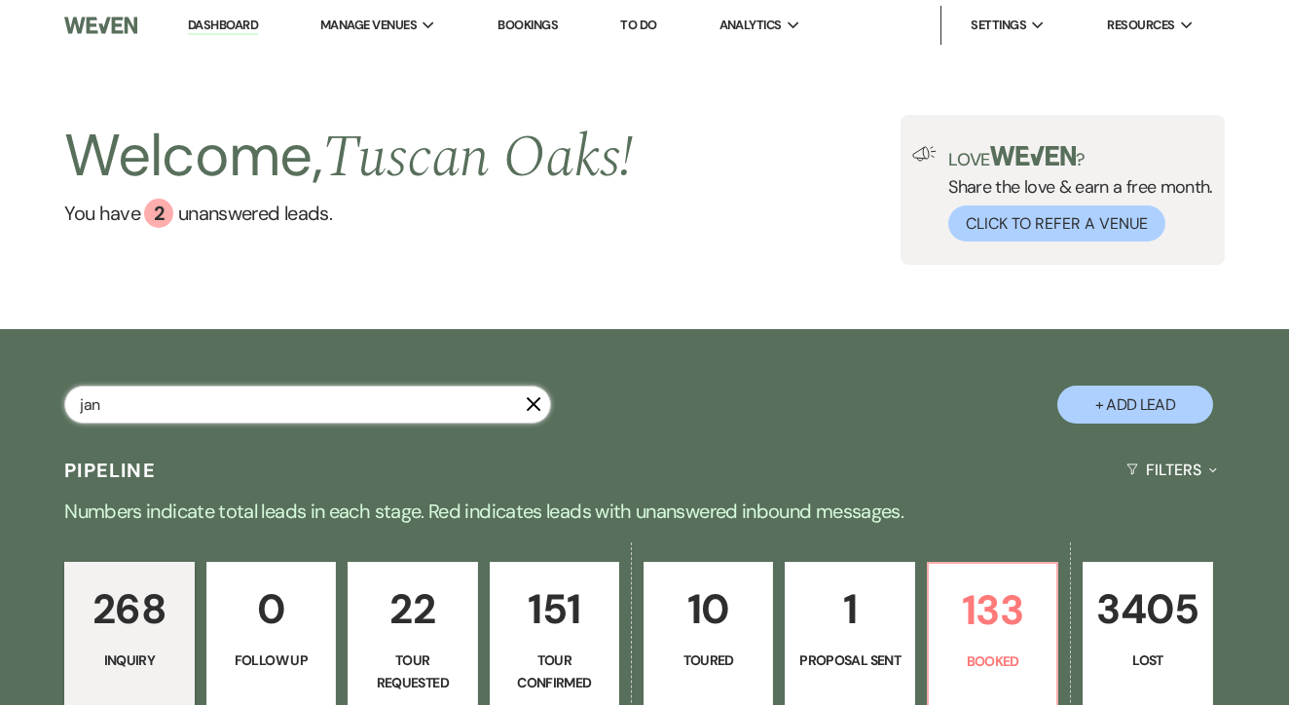
select select "8"
select select "5"
select select "8"
select select "5"
select select "8"
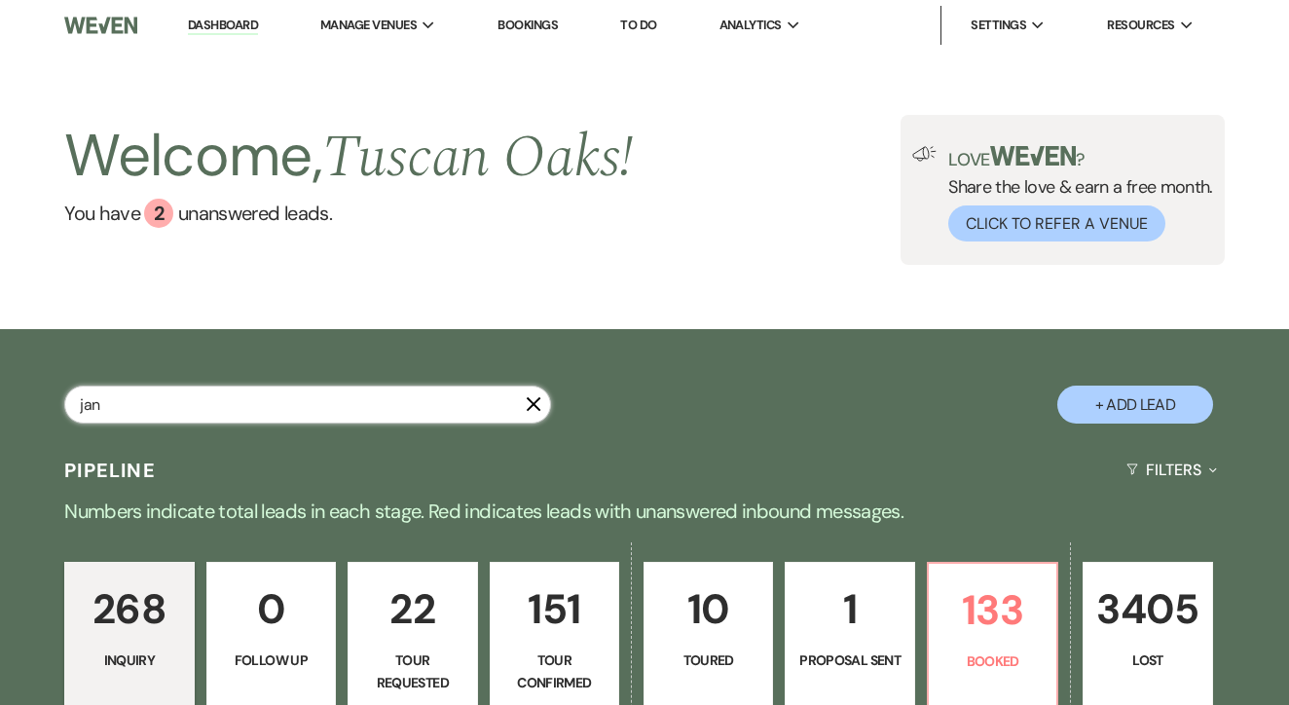
select select "5"
select select "8"
select select "5"
select select "8"
select select "5"
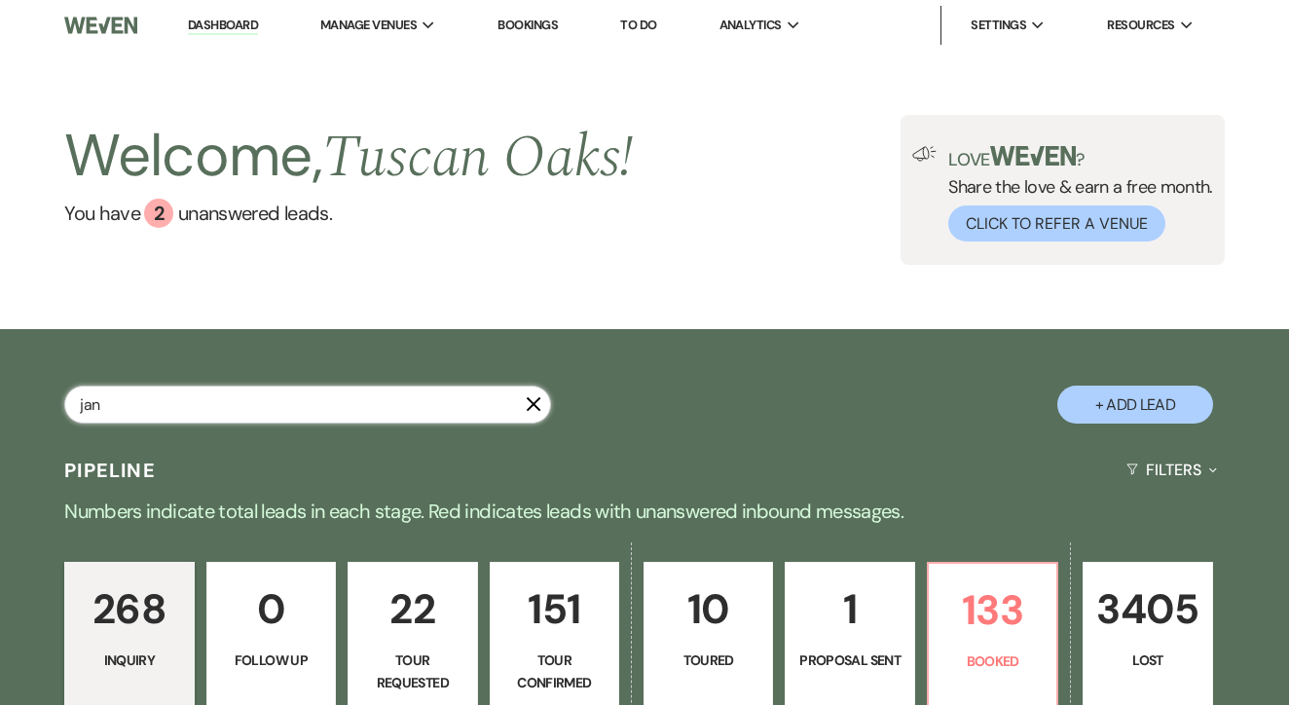
select select "8"
select select "5"
select select "8"
select select "5"
select select "8"
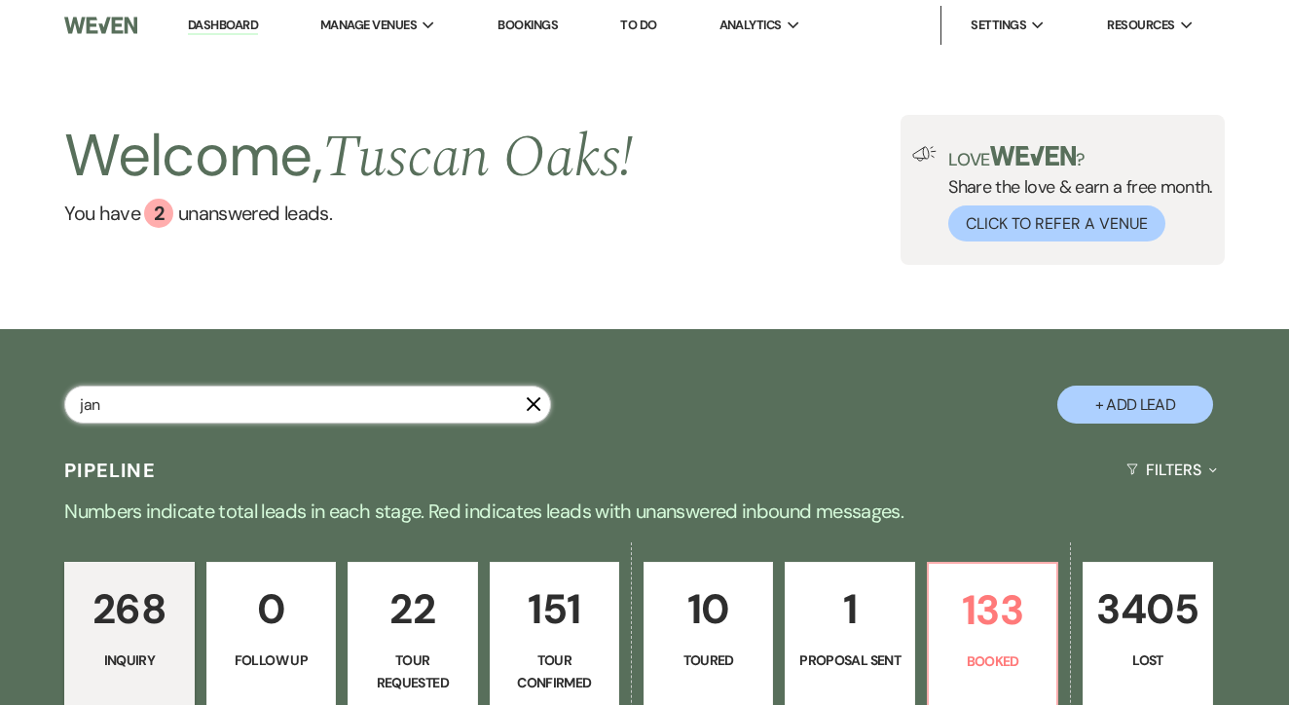
select select "5"
select select "8"
select select "5"
select select "8"
select select "5"
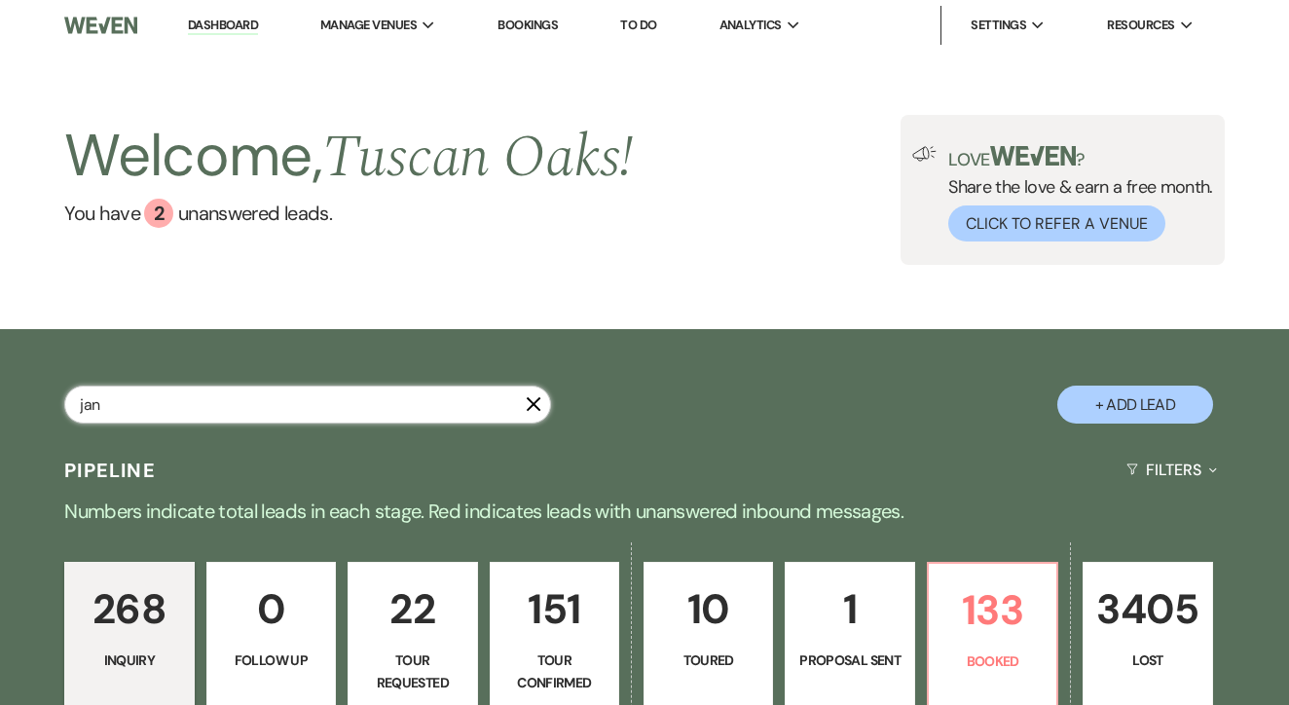
select select "8"
select select "1"
select select "8"
select select "5"
select select "8"
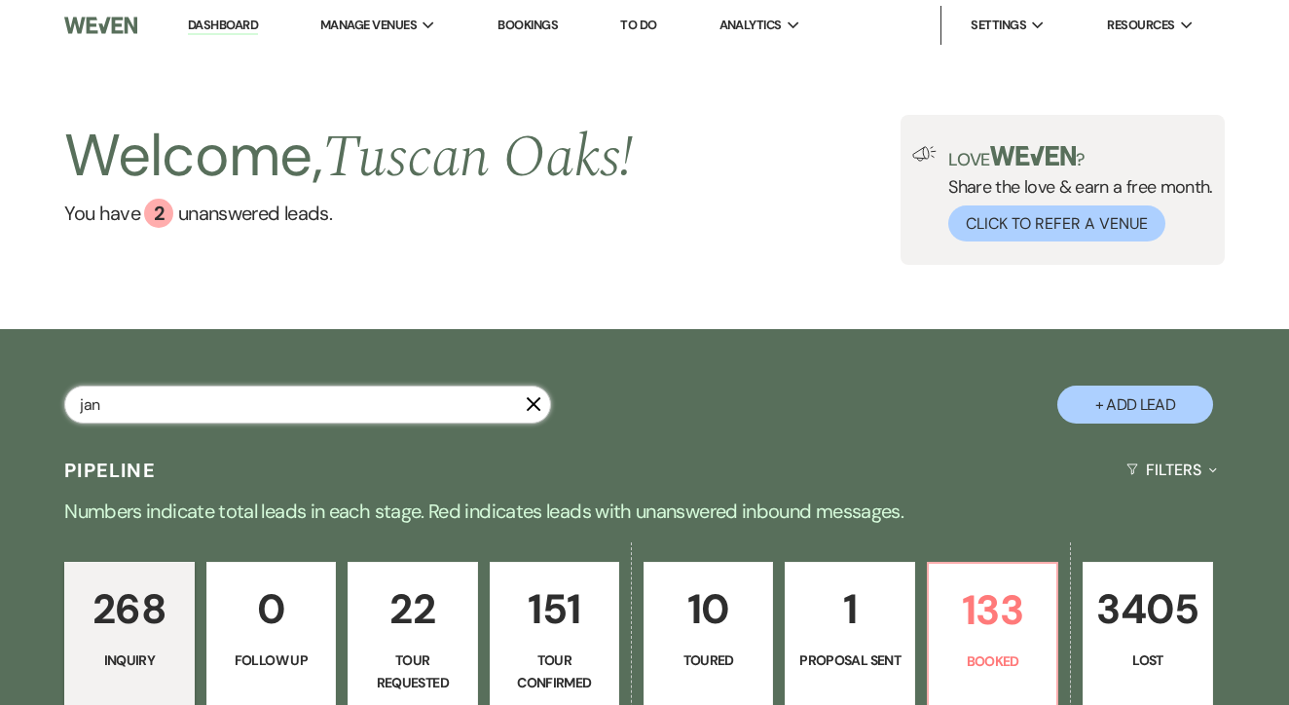
select select "5"
select select "8"
select select "7"
select select "8"
select select "10"
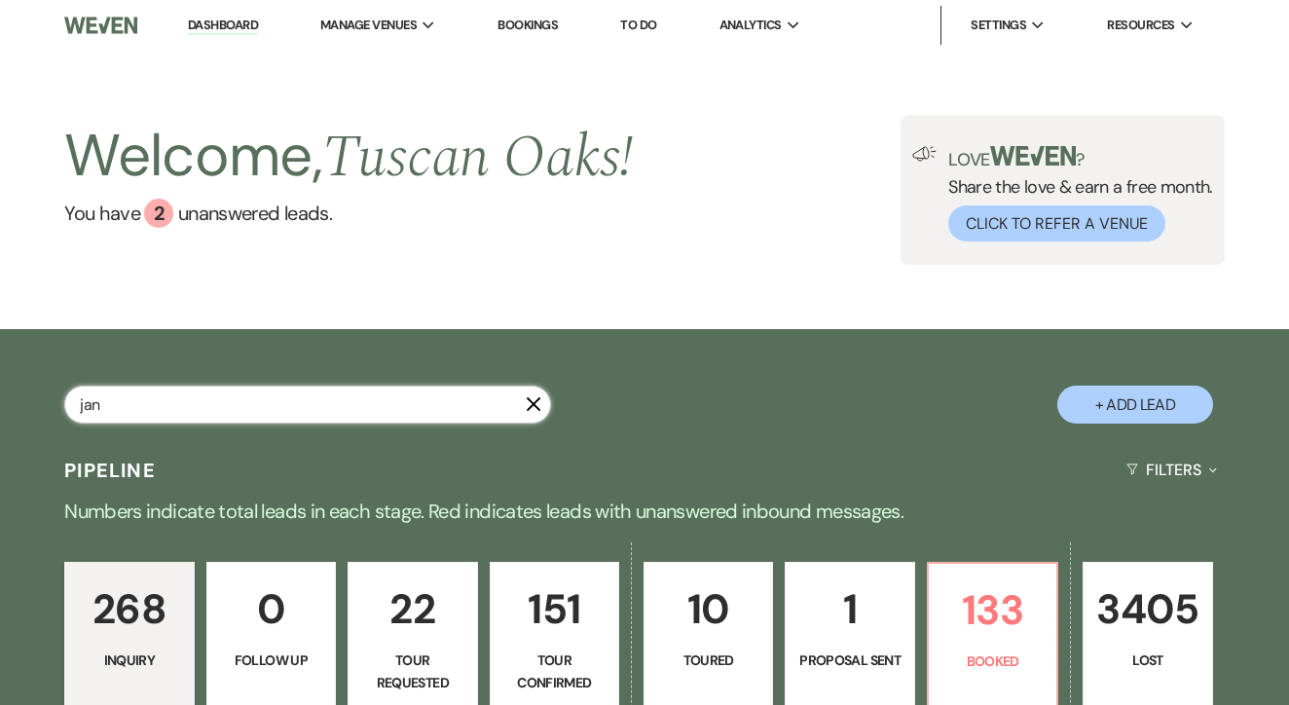
select select "4"
select select "8"
select select "5"
select select "8"
select select "5"
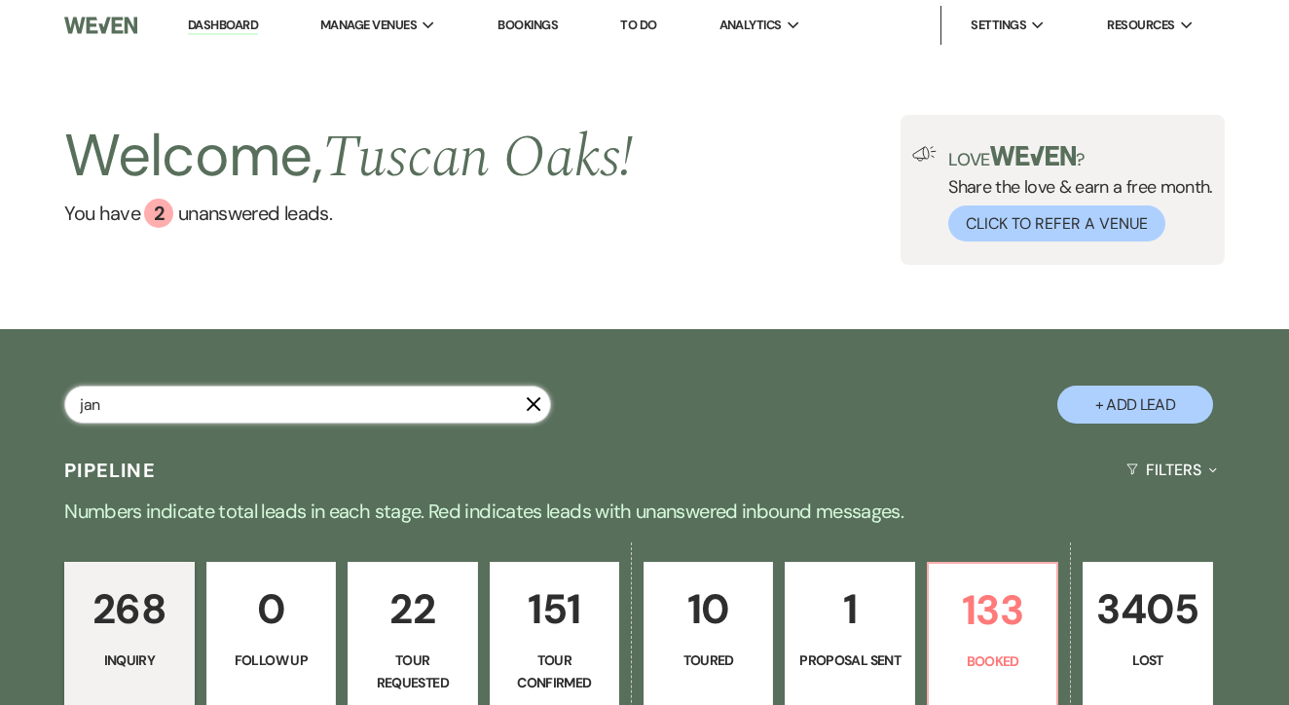
select select "8"
select select "5"
select select "8"
select select "5"
select select "8"
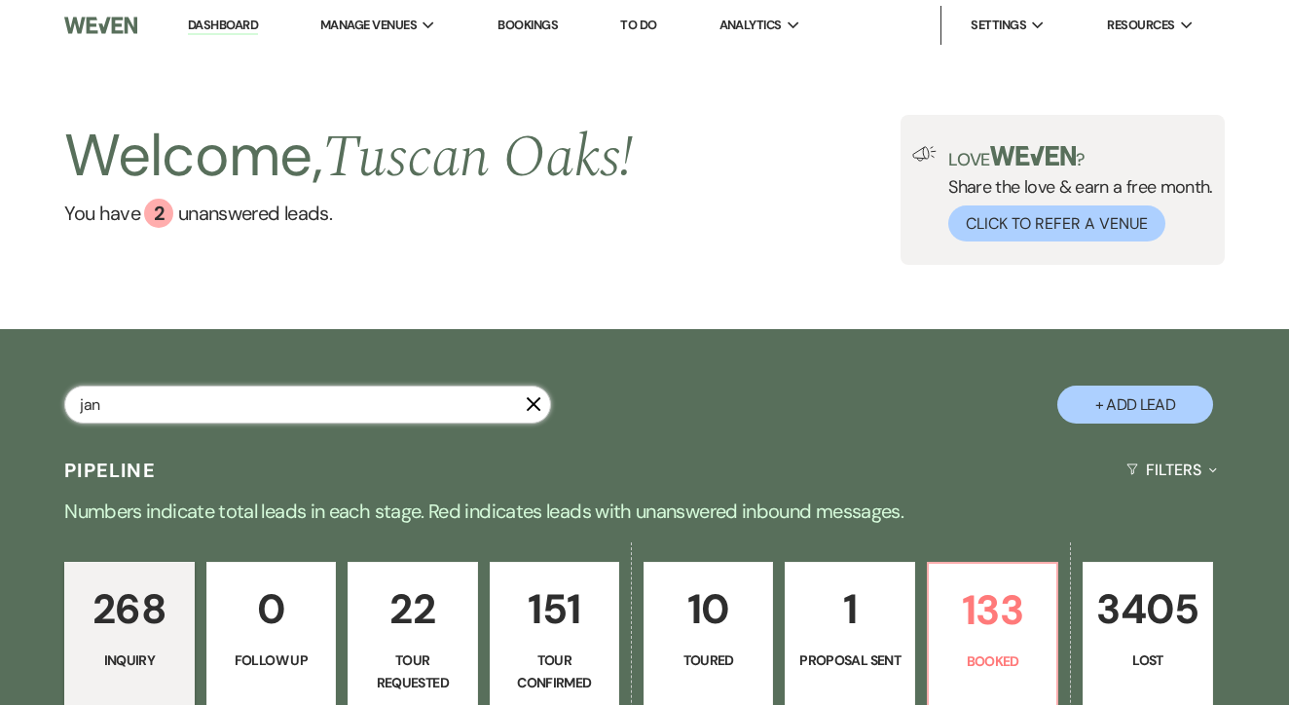
select select "5"
select select "8"
select select "5"
select select "8"
select select "5"
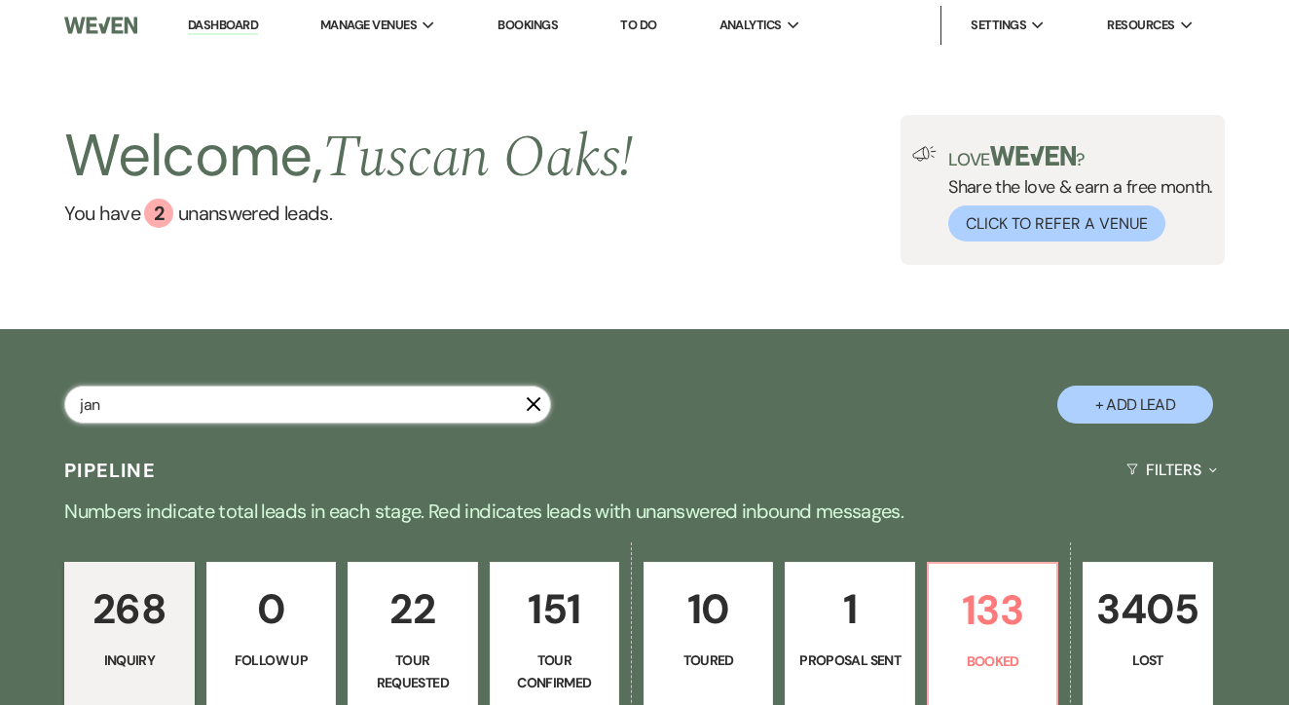
select select "8"
select select "5"
select select "8"
select select "5"
select select "8"
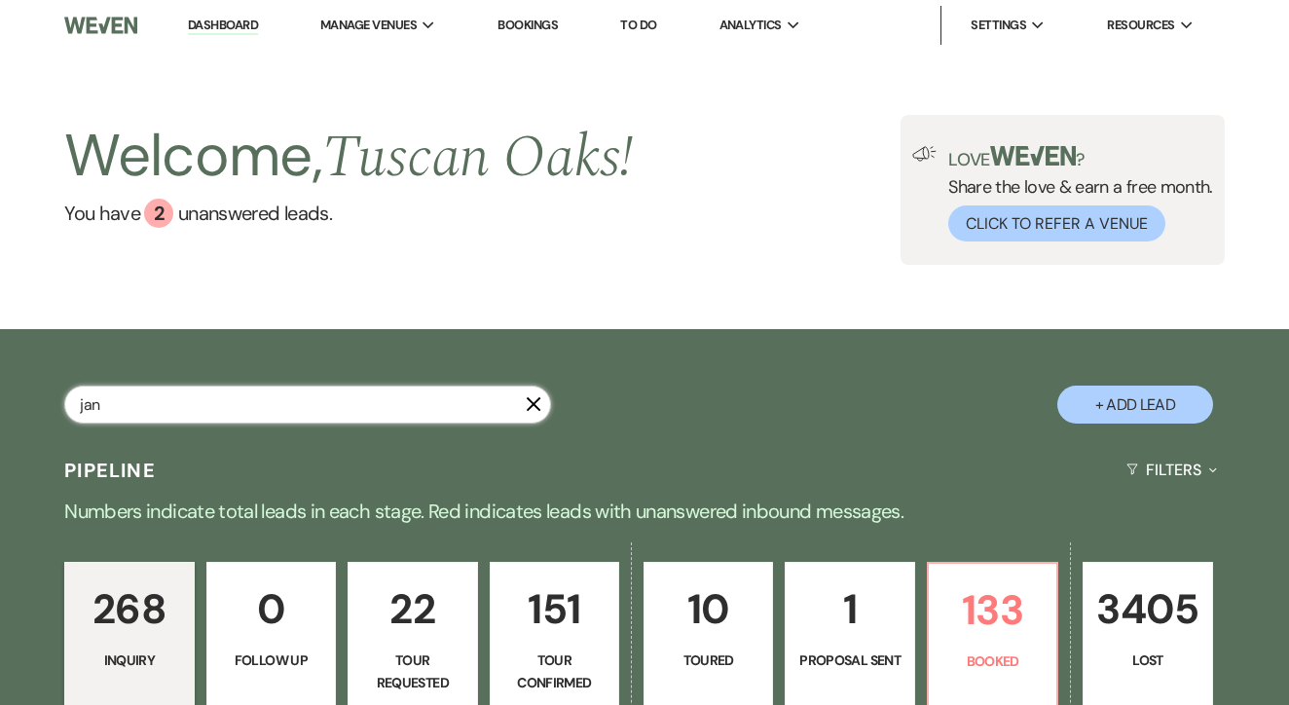
select select "5"
select select "8"
select select "5"
select select "8"
select select "5"
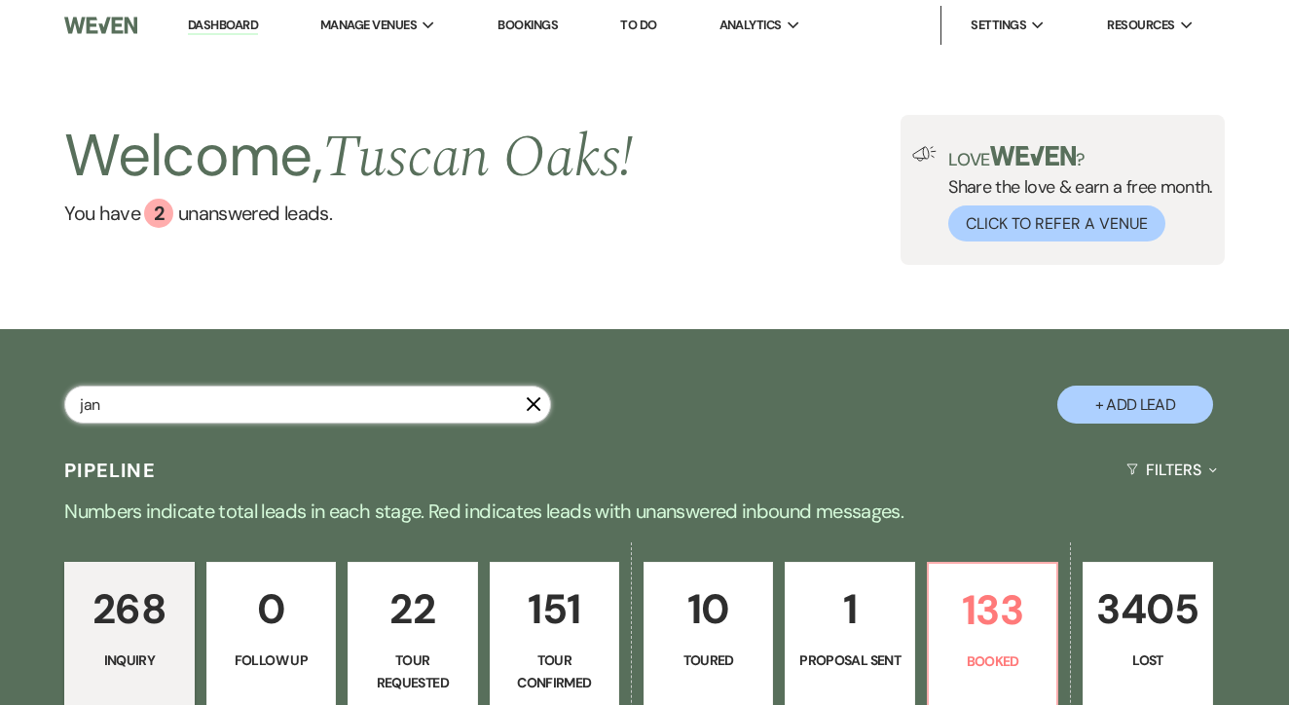
select select "8"
select select "5"
select select "8"
select select "5"
select select "8"
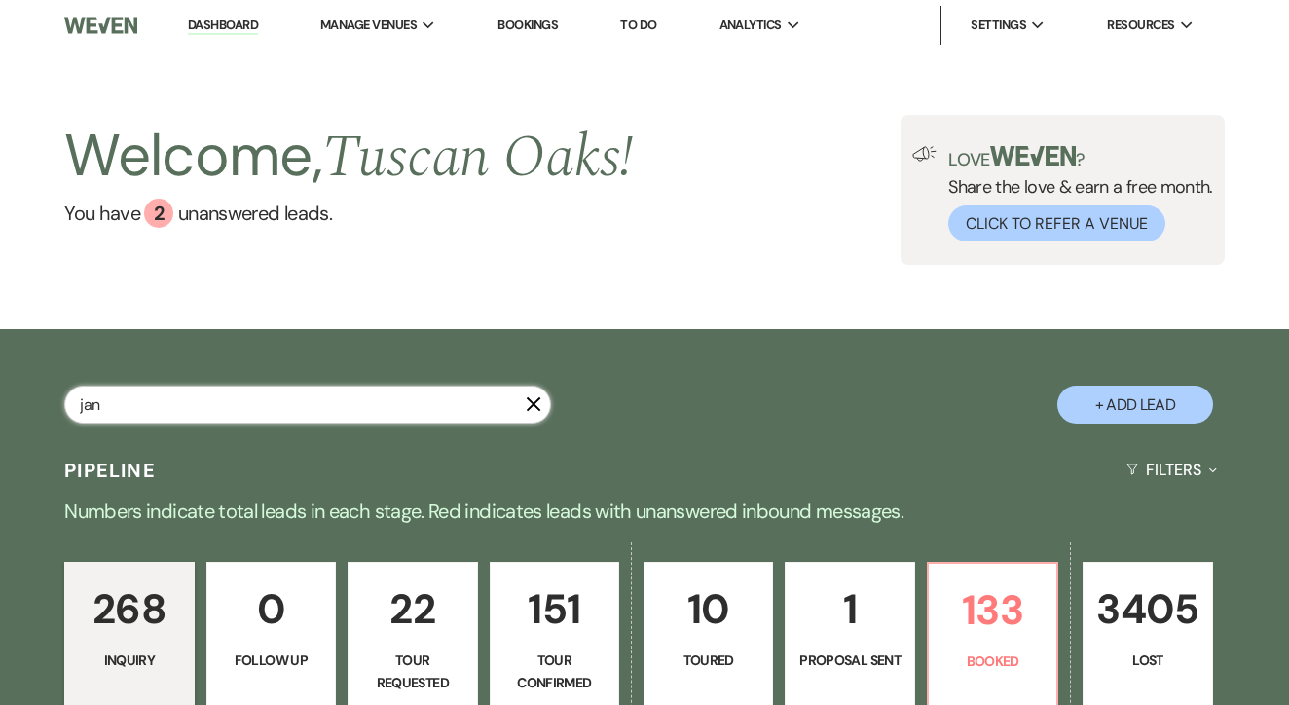
select select "5"
select select "8"
select select "5"
select select "8"
select select "5"
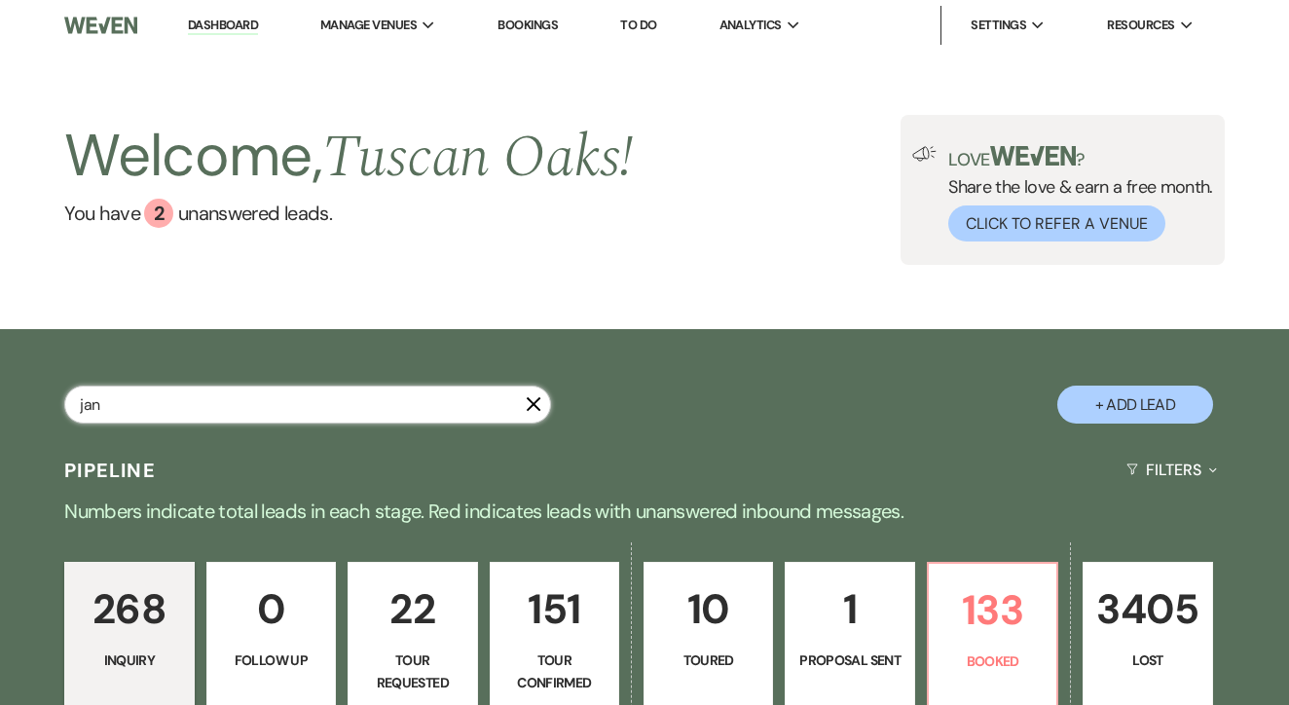
select select "4"
select select "8"
select select "5"
select select "8"
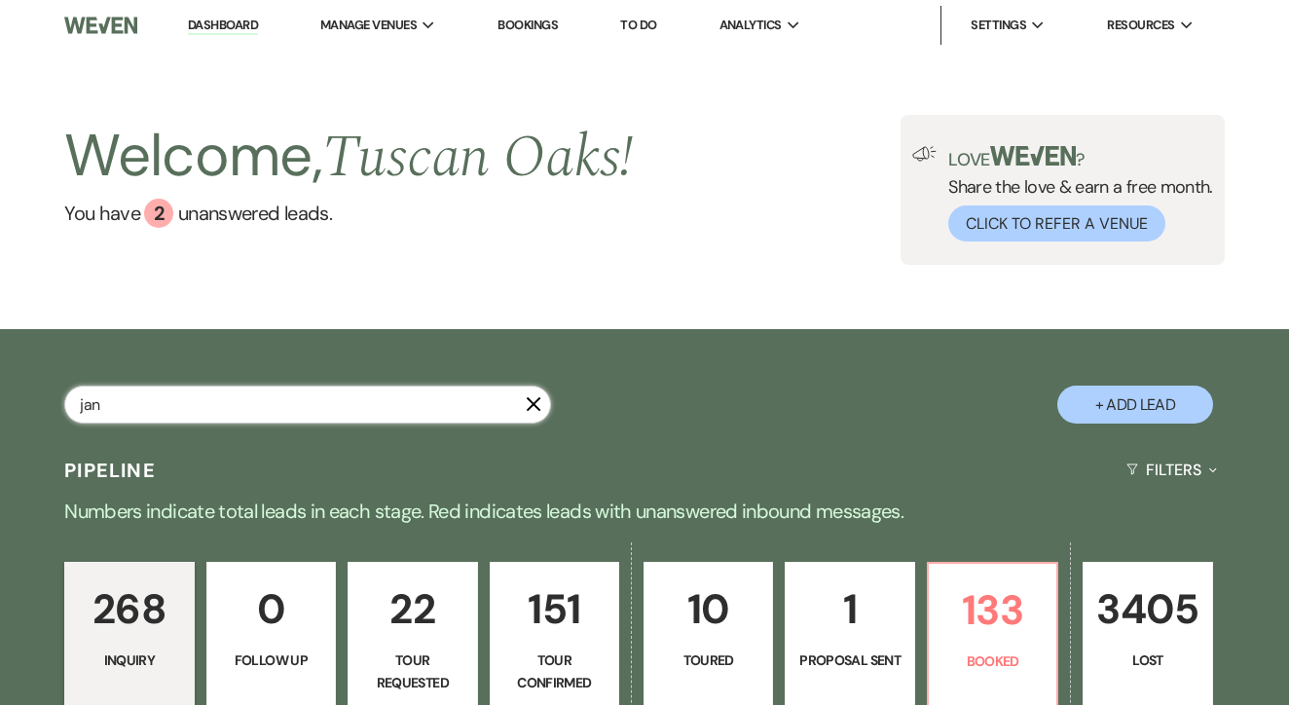
select select "5"
select select "8"
select select "5"
select select "4"
select select "8"
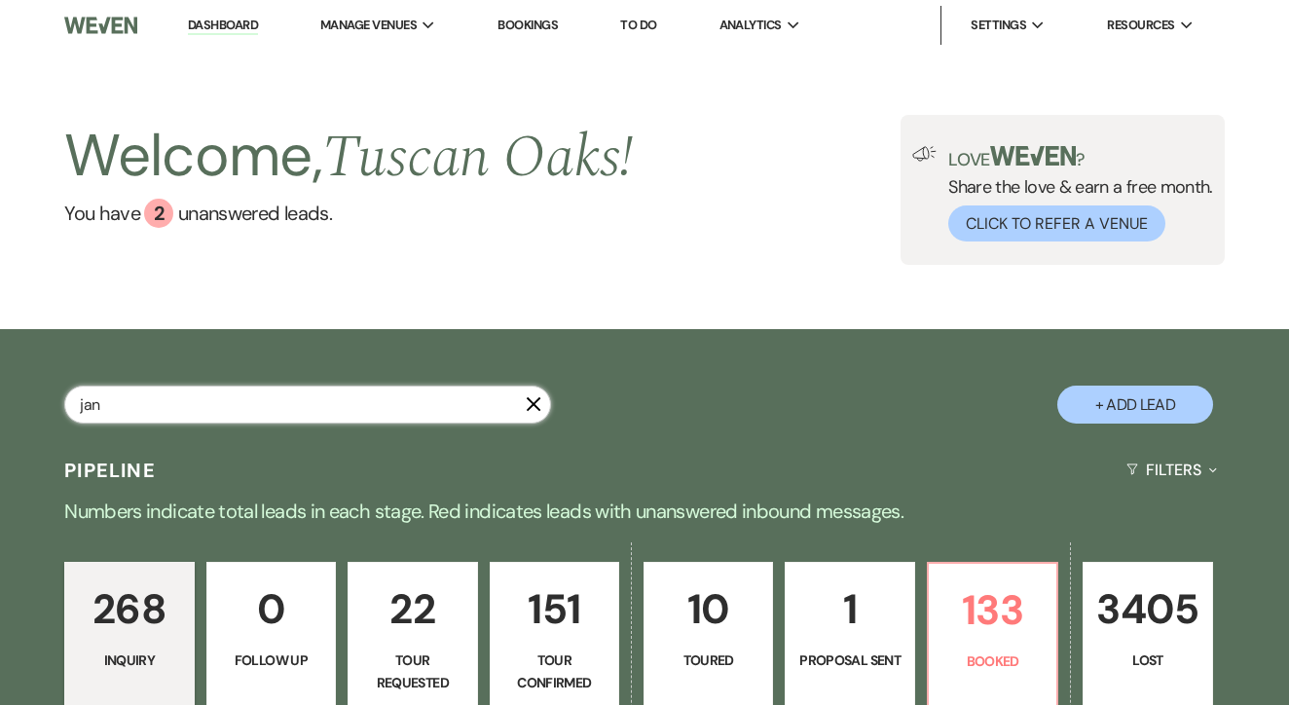
select select "5"
select select "8"
select select "5"
select select "8"
select select "5"
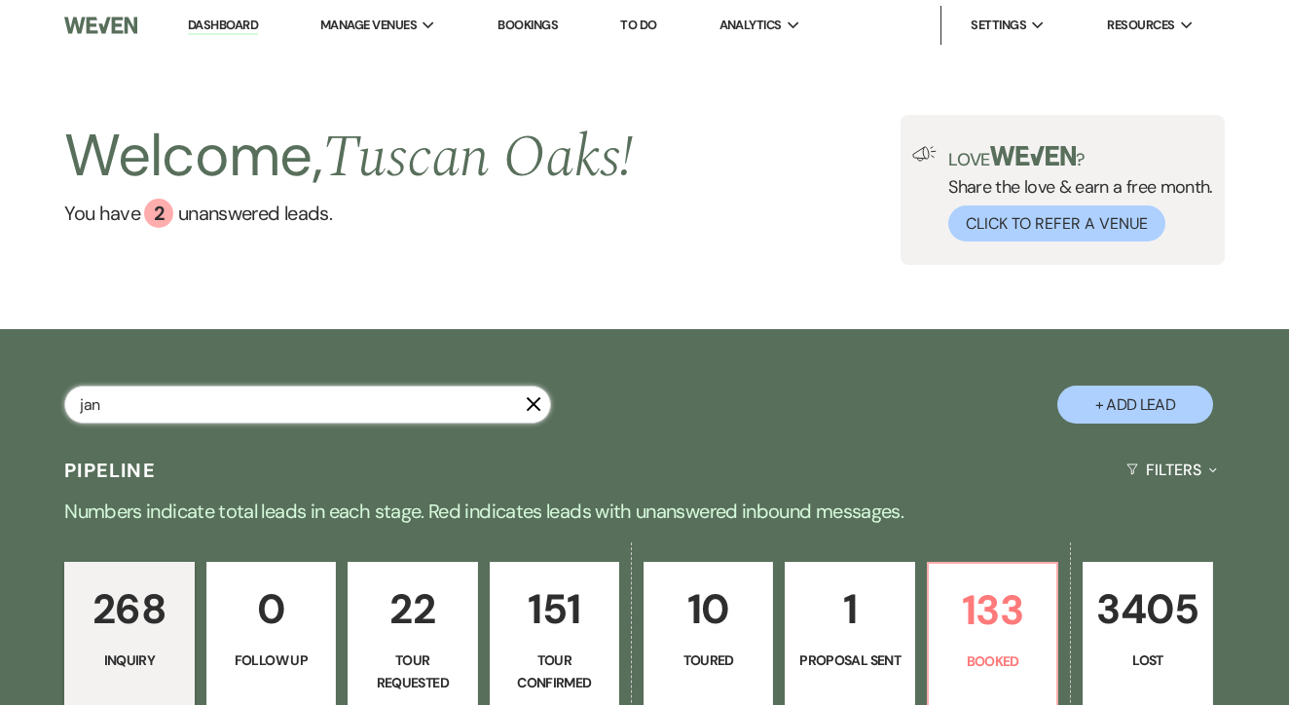
select select "8"
select select "5"
select select "8"
select select "5"
select select "8"
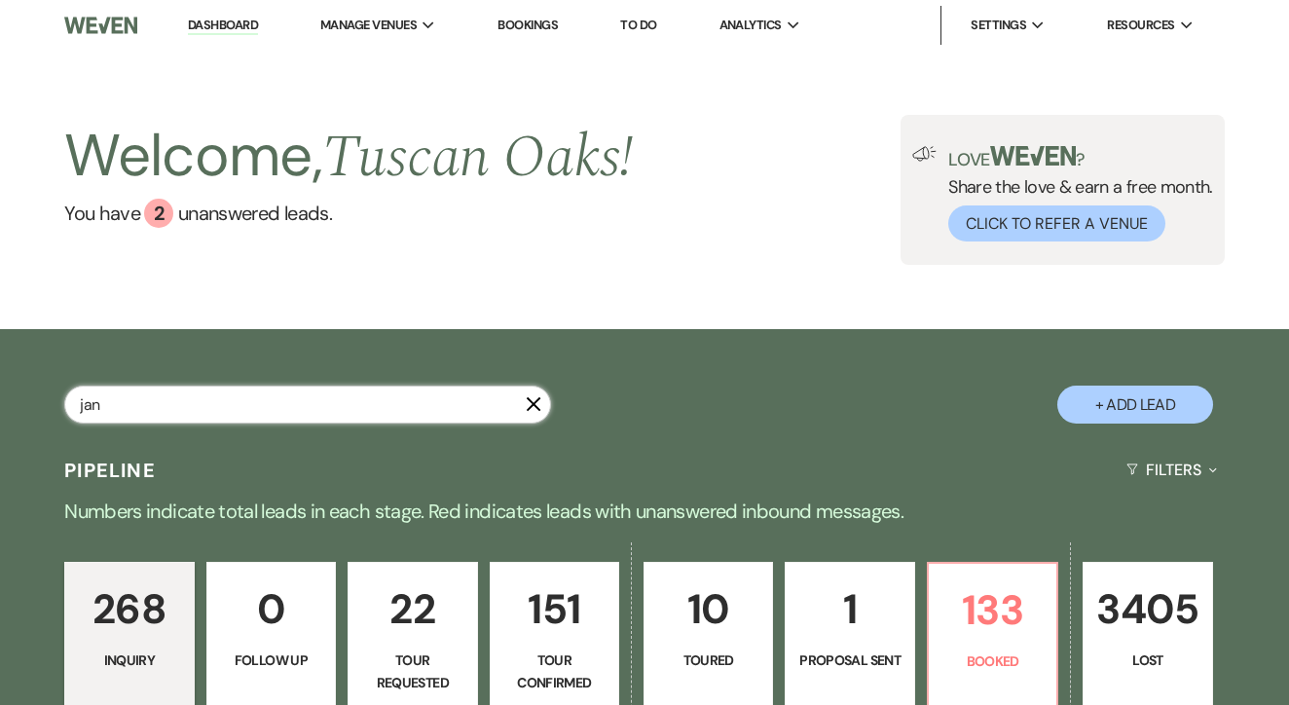
select select "5"
select select "8"
select select "5"
select select "8"
select select "5"
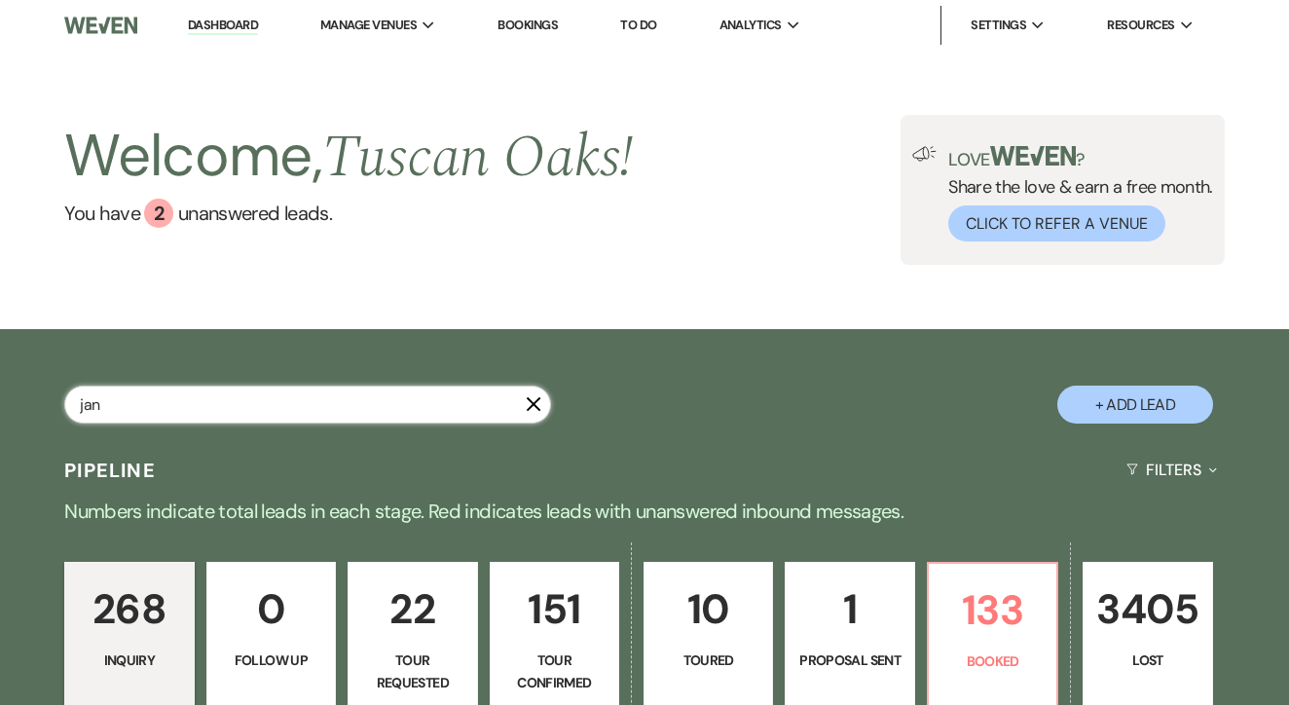
select select "8"
select select "5"
select select "4"
select select "8"
select select "5"
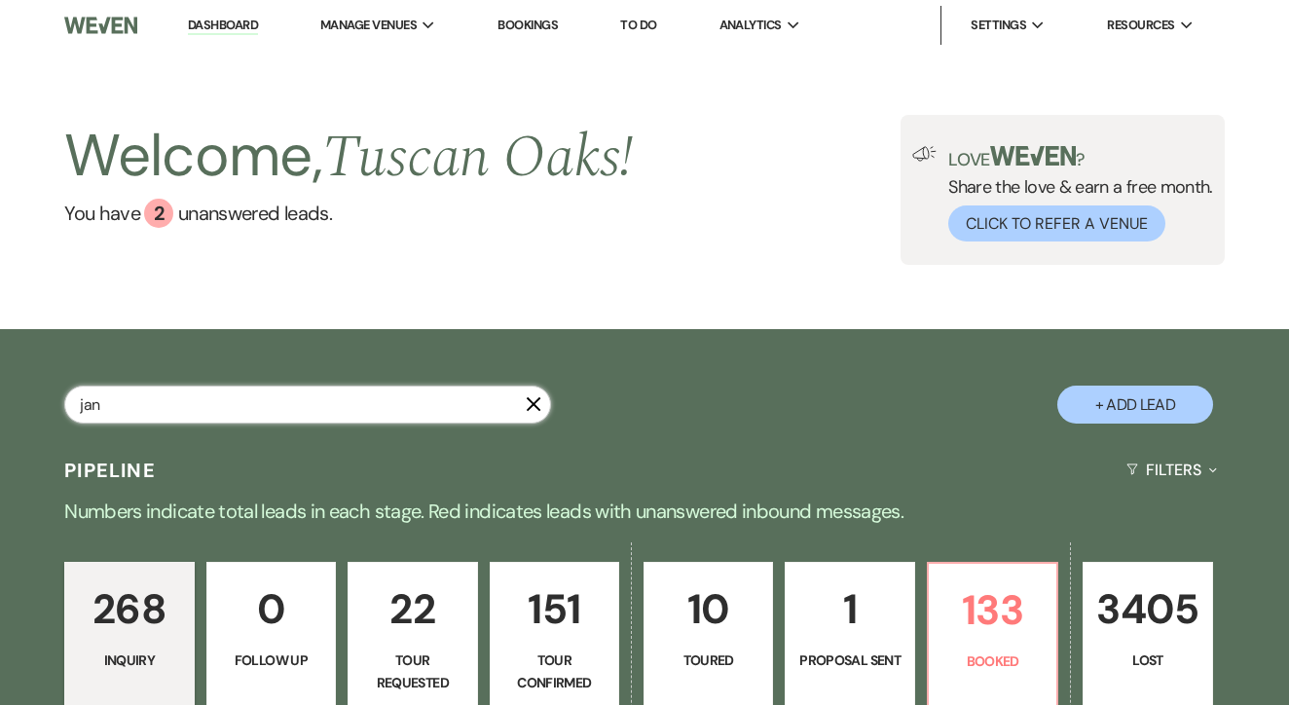
select select "8"
select select "5"
select select "8"
select select "5"
select select "8"
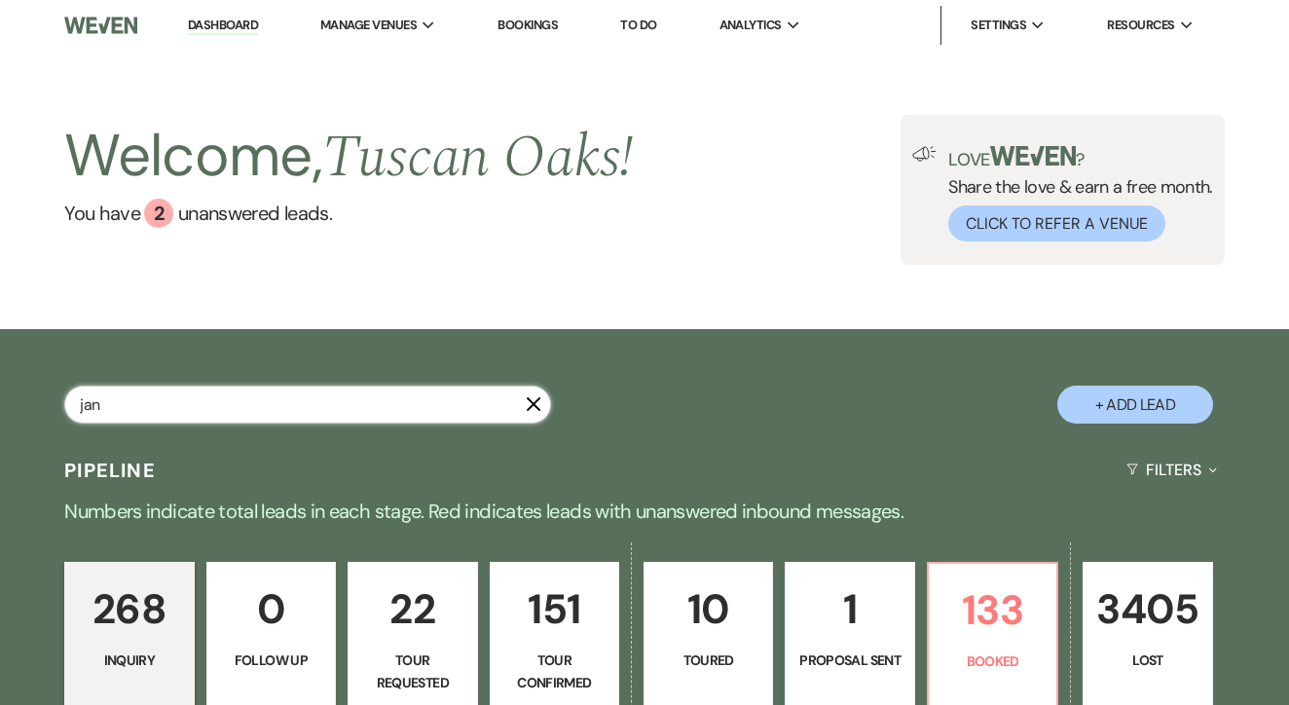
select select "10"
select select "8"
select select "5"
select select "8"
select select "5"
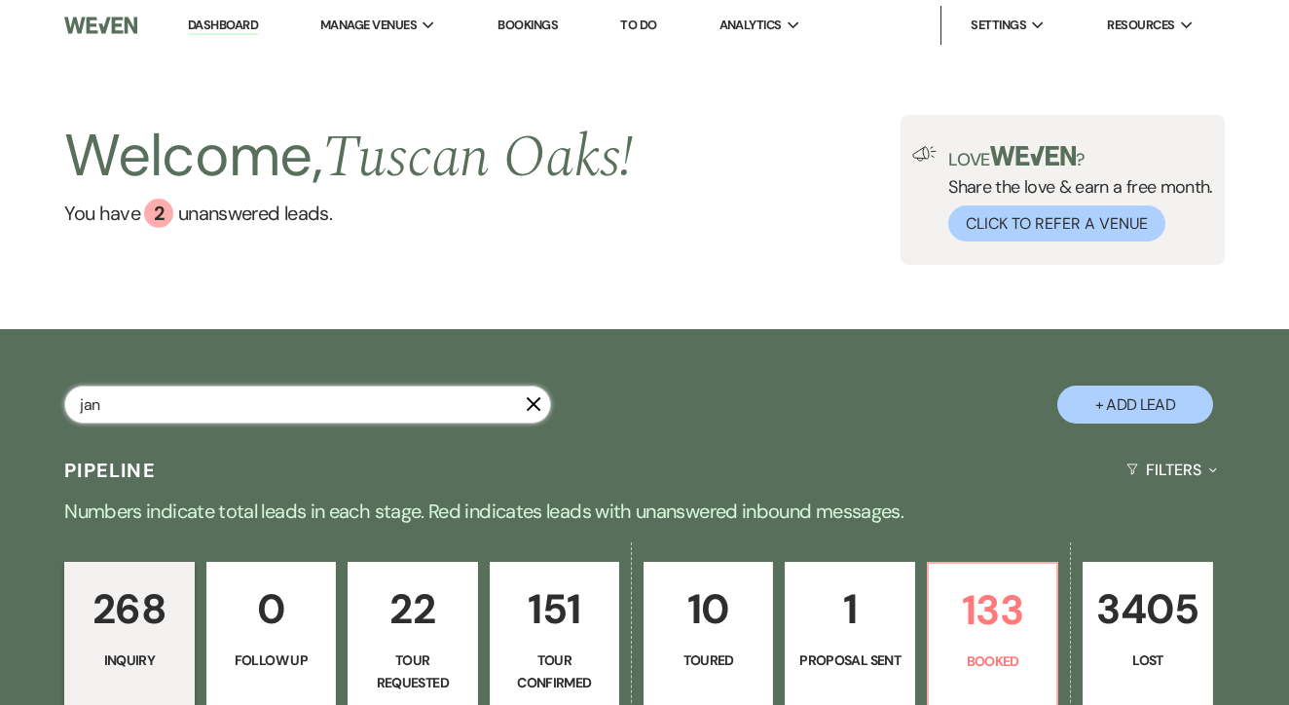
select select "8"
select select "5"
select select "8"
select select "5"
select select "8"
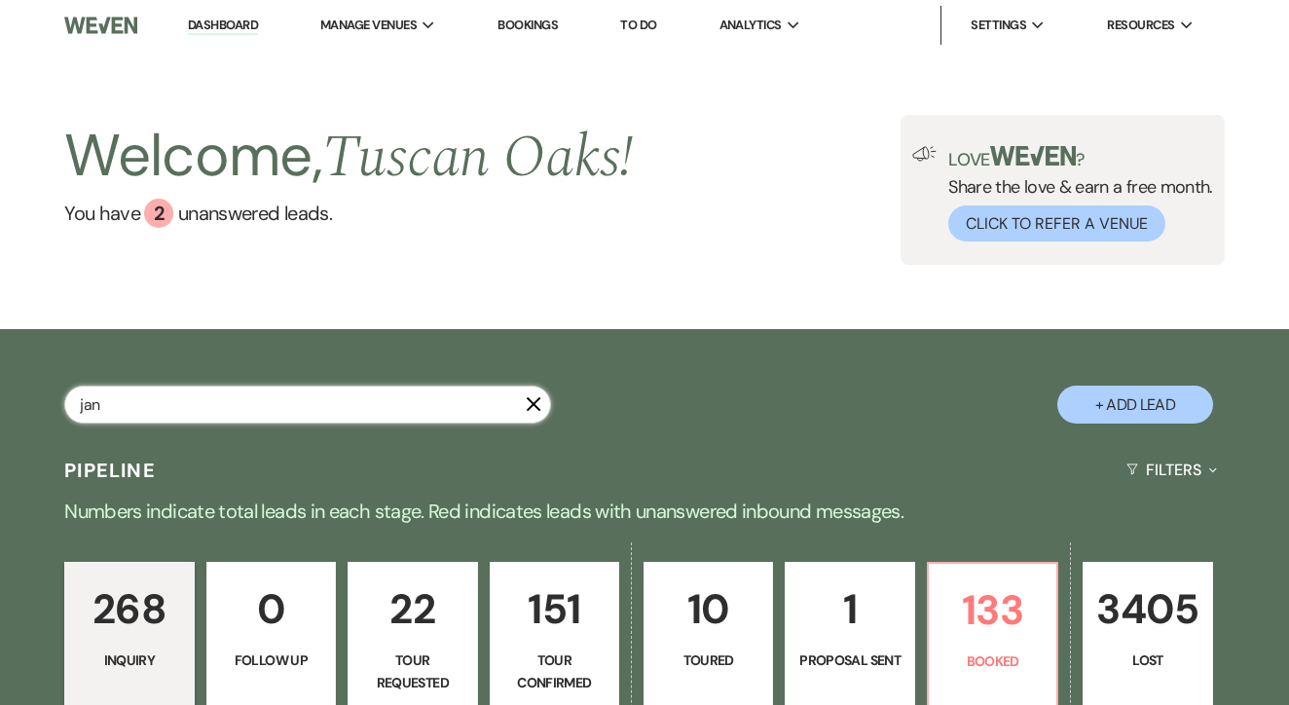
select select "5"
select select "8"
select select "5"
select select "8"
select select "5"
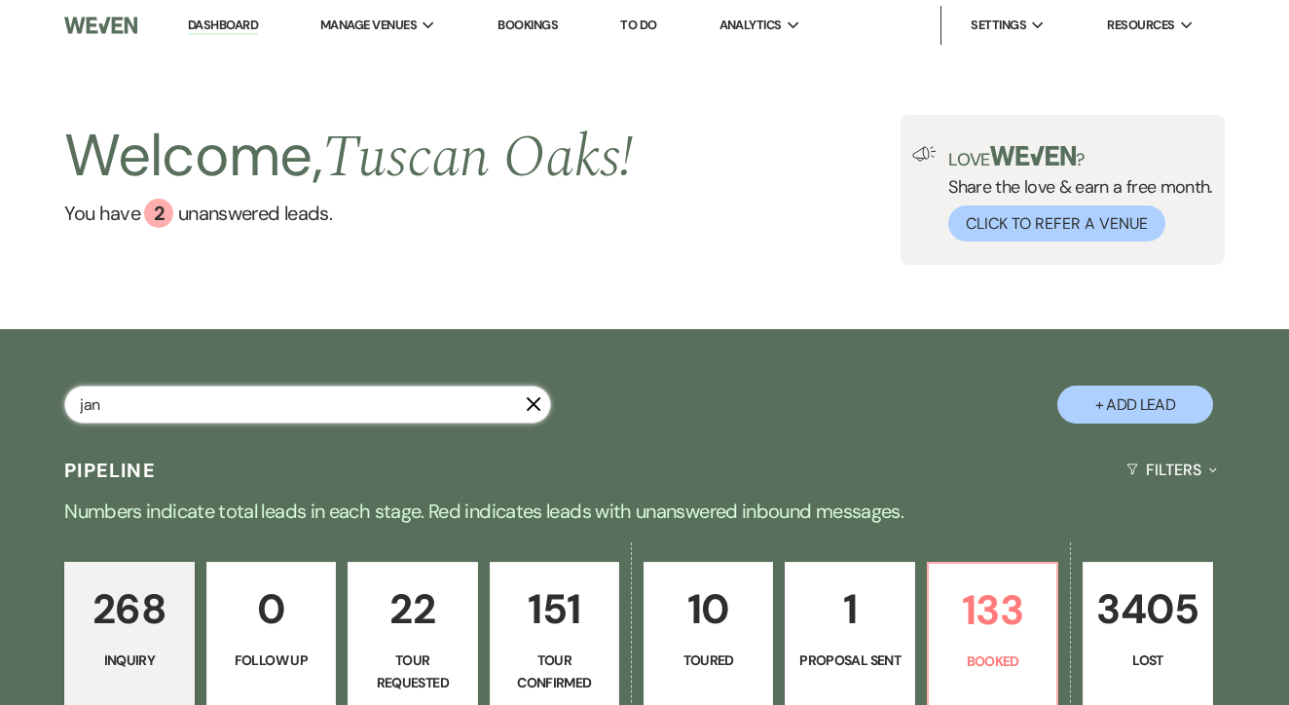
select select "8"
select select "5"
select select "8"
select select "5"
select select "8"
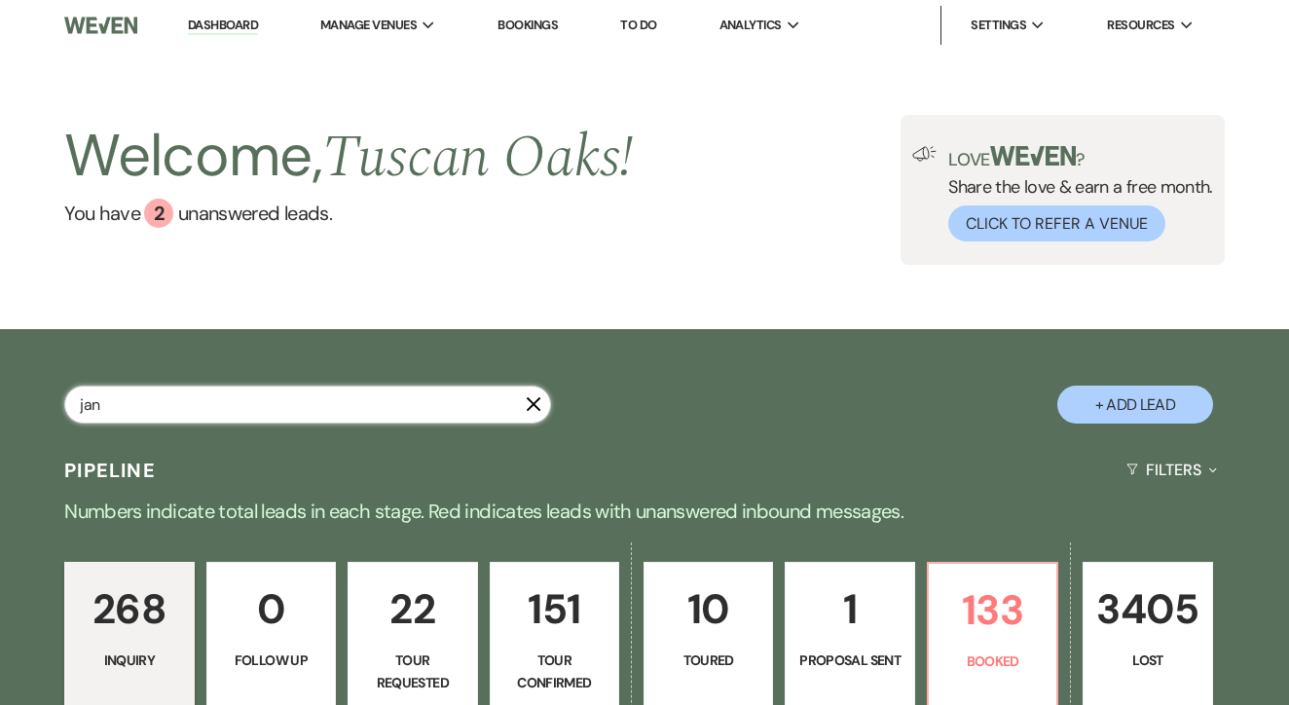
select select "5"
select select "8"
select select "6"
select select "8"
select select "5"
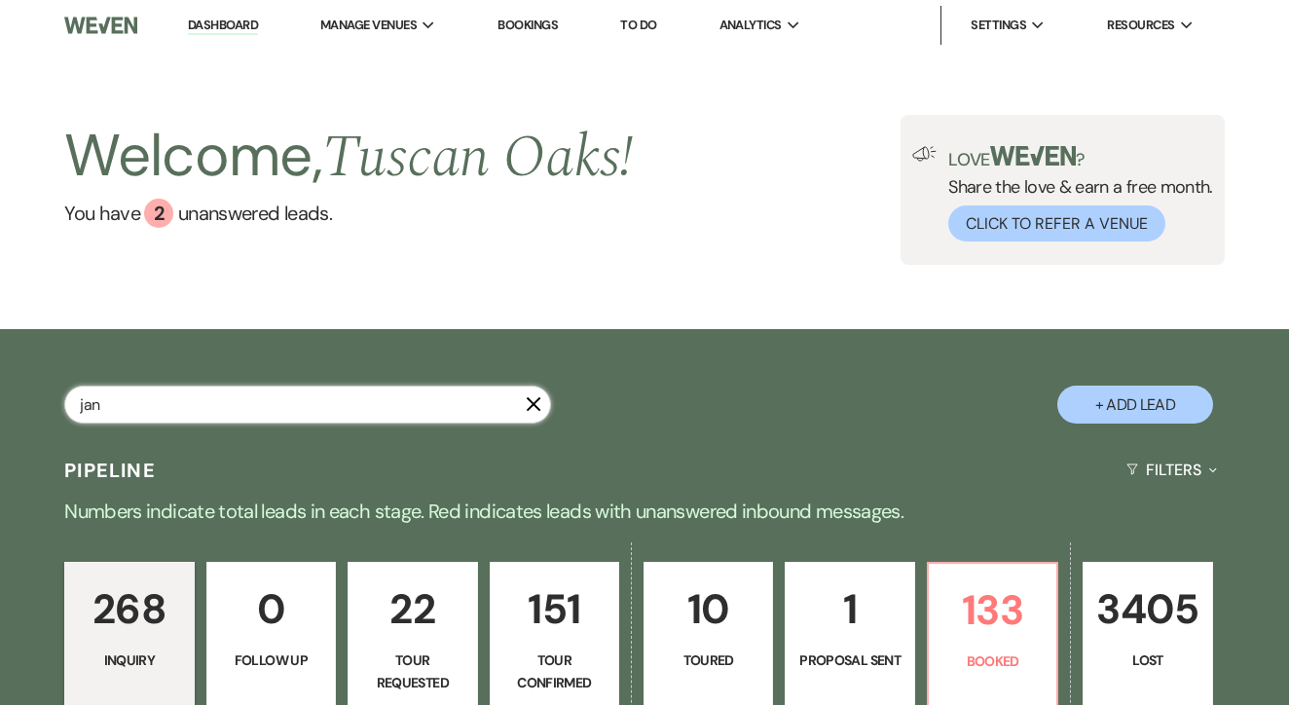
select select "8"
select select "5"
select select "8"
select select "5"
select select "8"
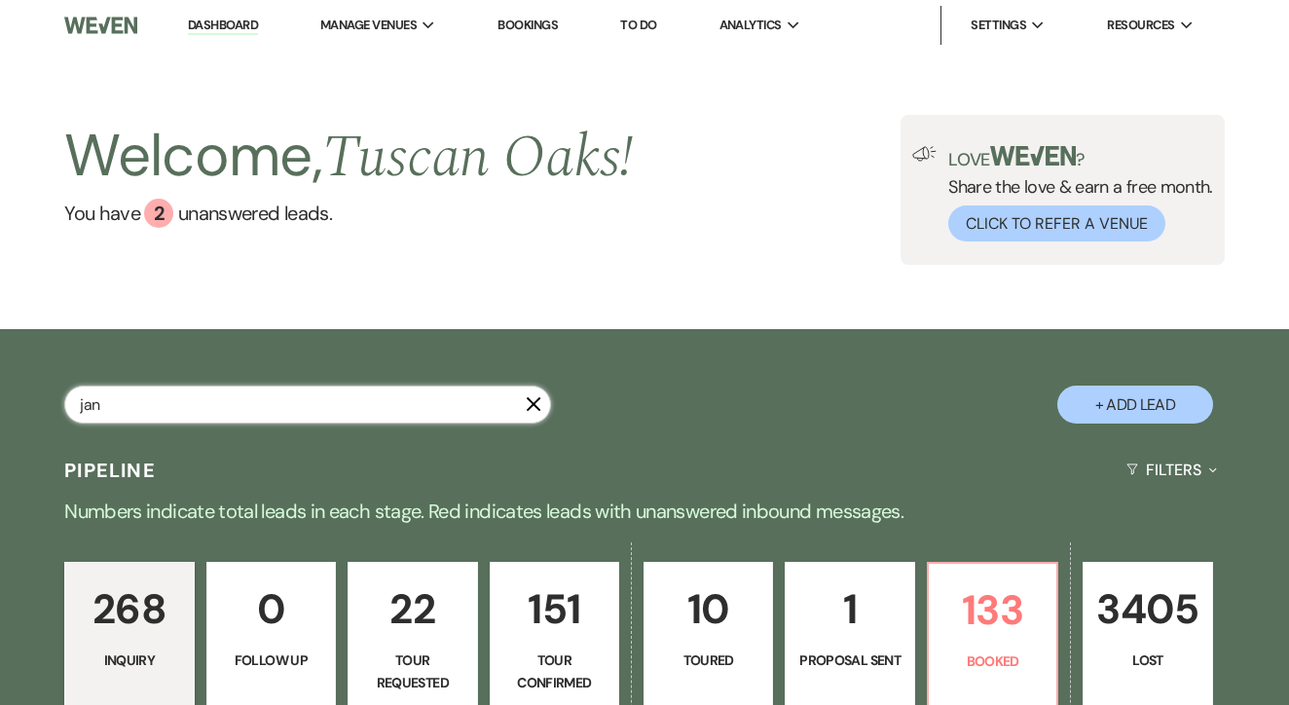
select select "5"
select select "8"
select select "5"
select select "8"
select select "5"
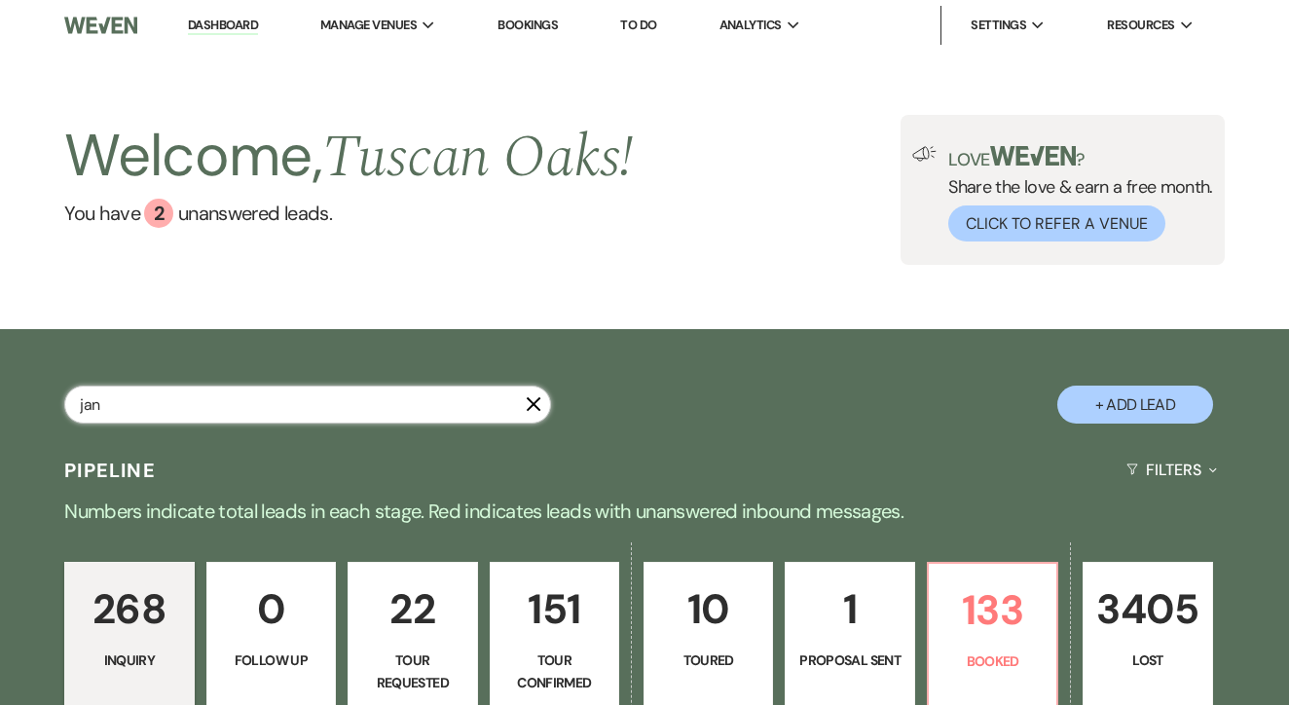
select select "8"
select select "5"
select select "8"
select select "5"
select select "8"
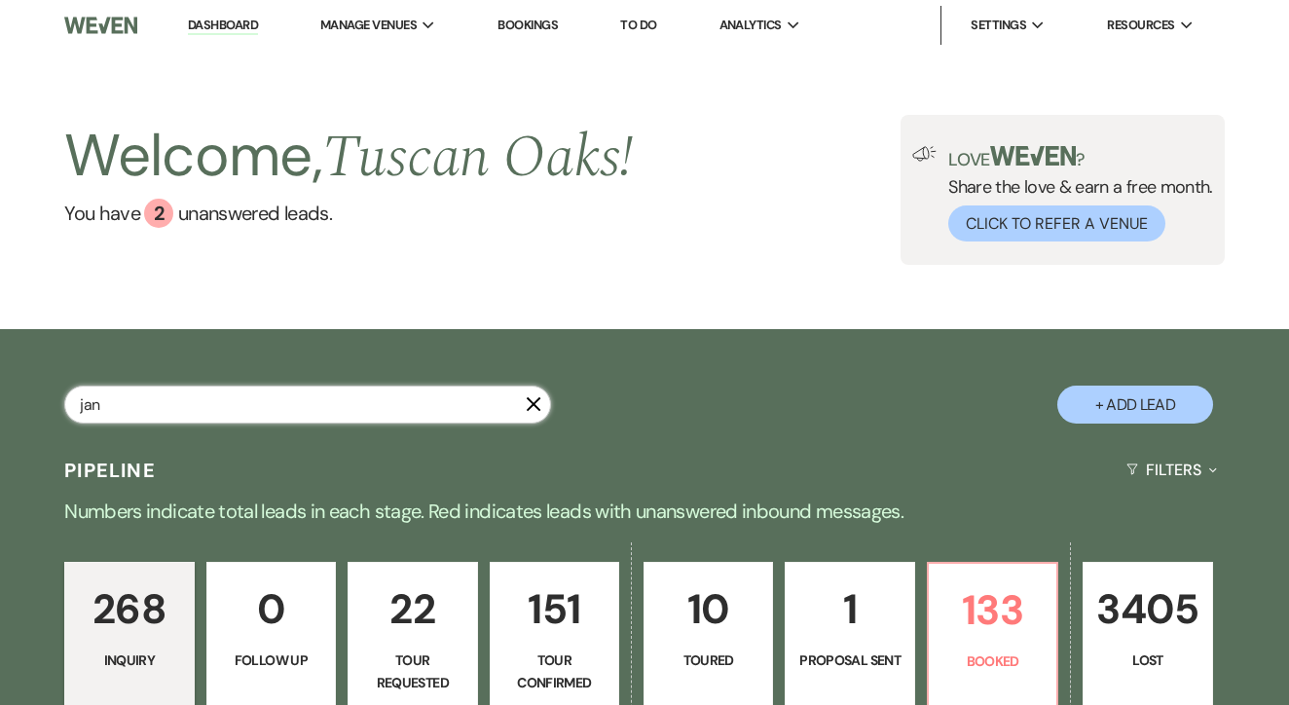
select select "5"
select select "8"
select select "5"
select select "8"
select select "5"
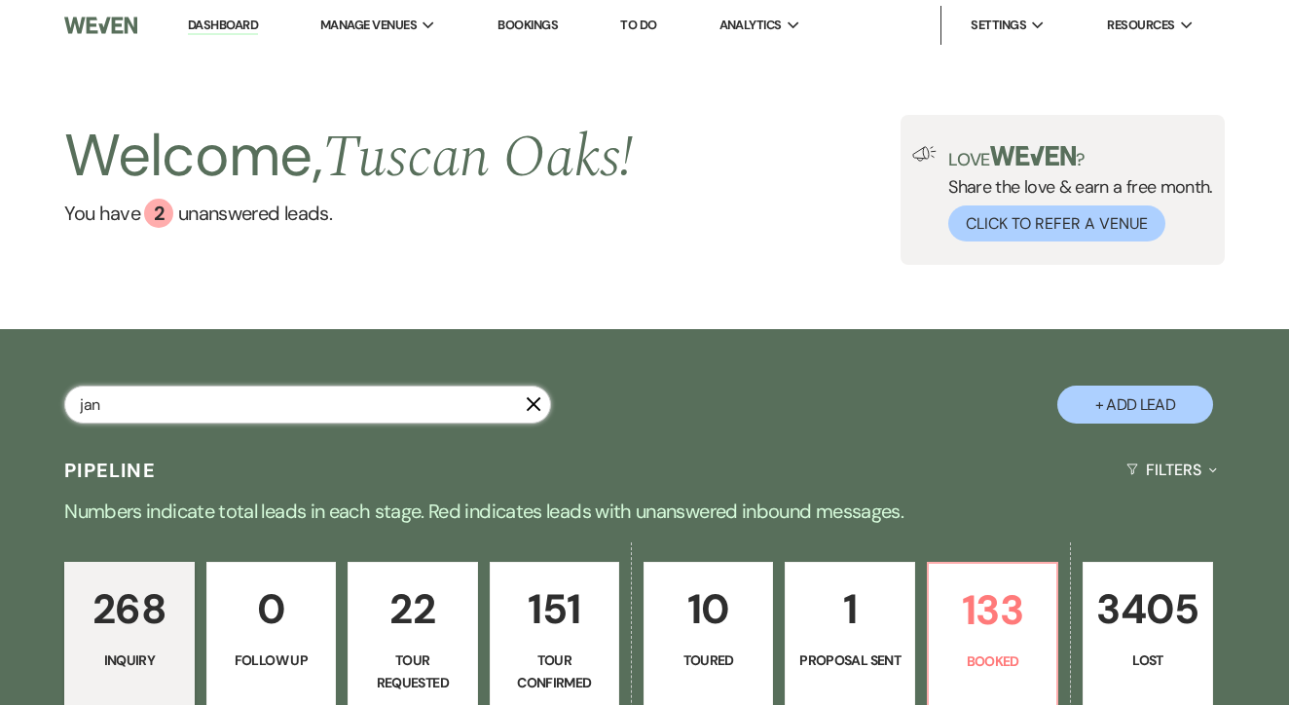
select select "8"
select select "5"
select select "8"
select select "5"
select select "8"
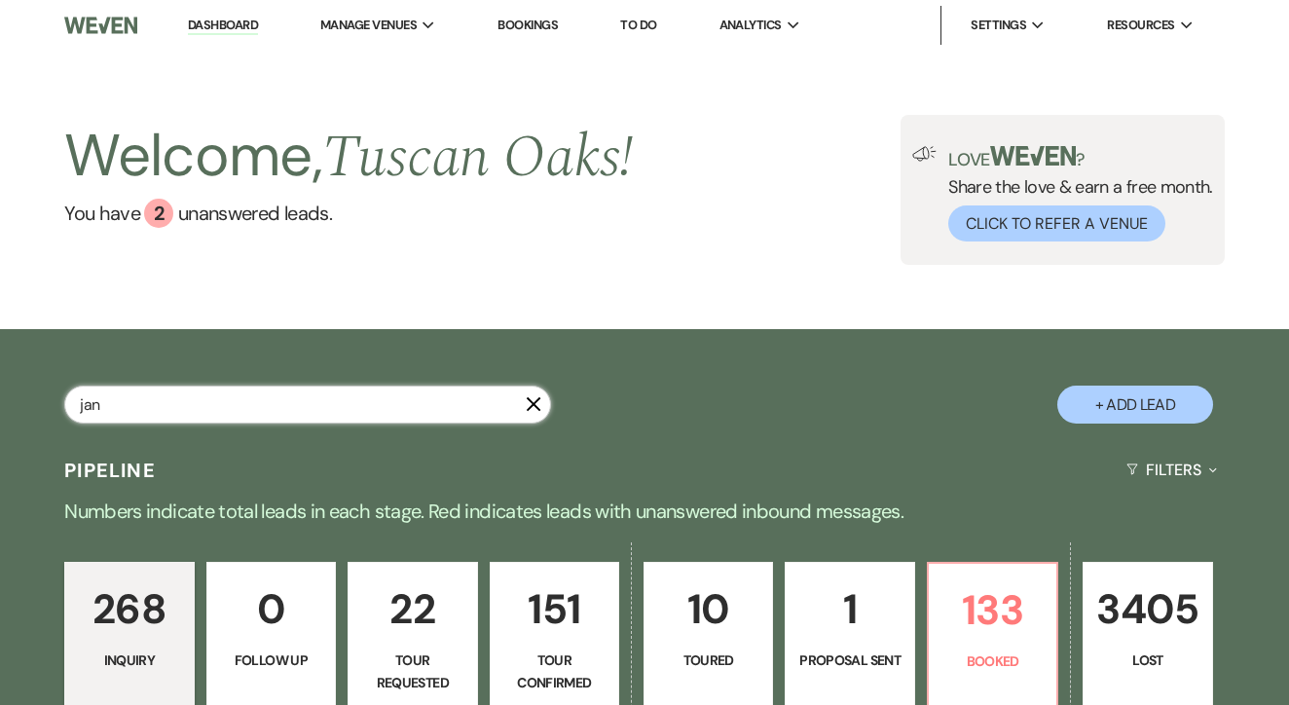
select select "5"
select select "8"
select select "5"
select select "8"
select select "5"
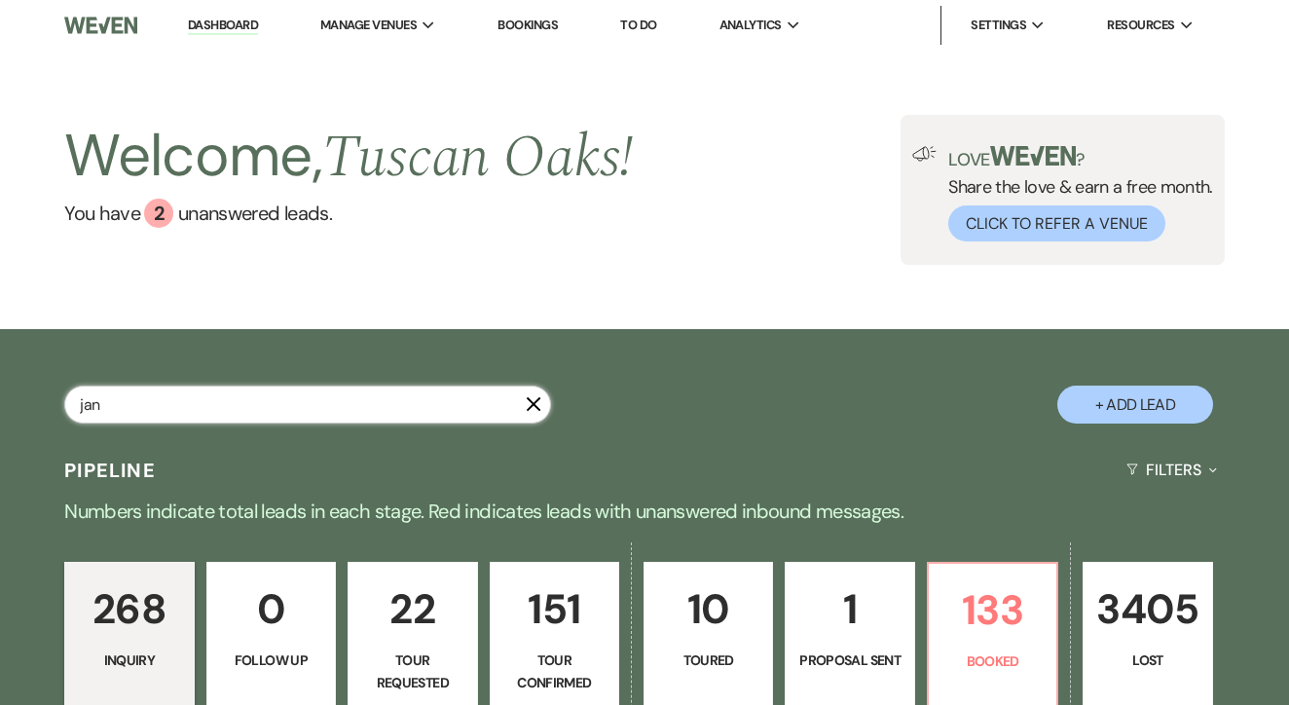
select select "8"
select select "5"
select select "8"
select select "5"
select select "8"
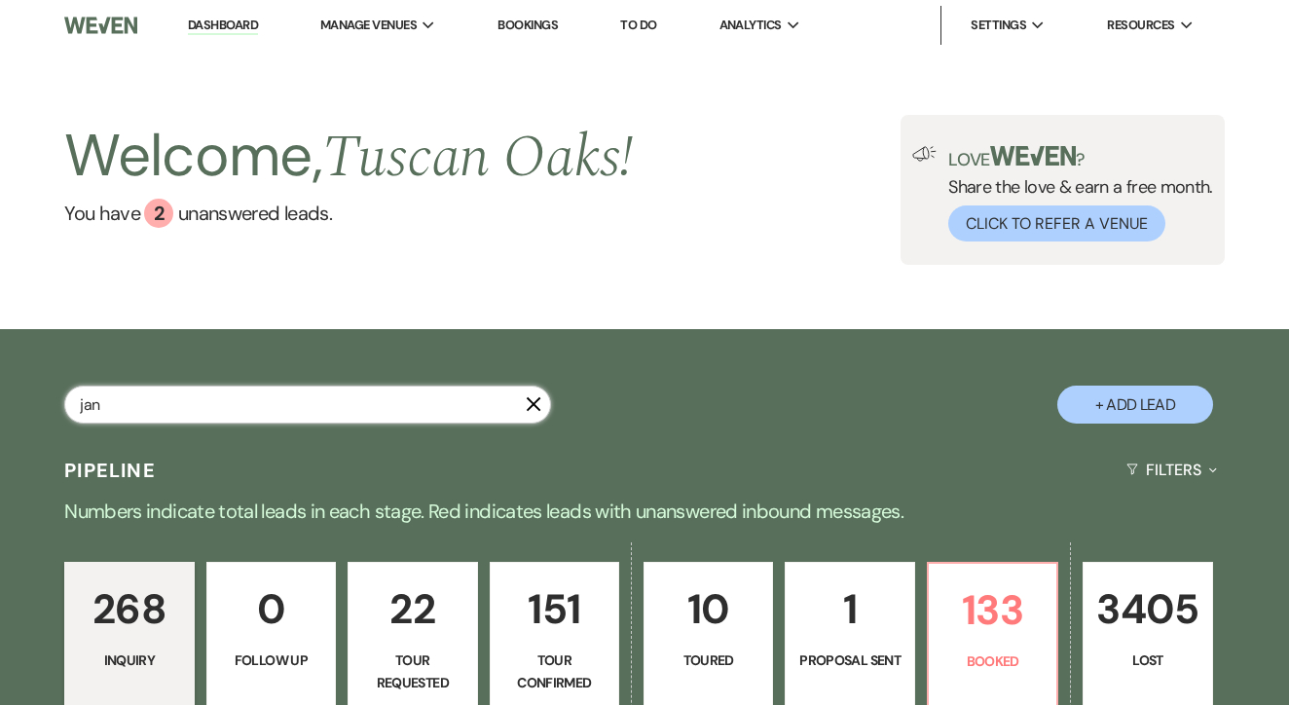
select select "5"
select select "8"
select select "5"
select select "8"
select select "7"
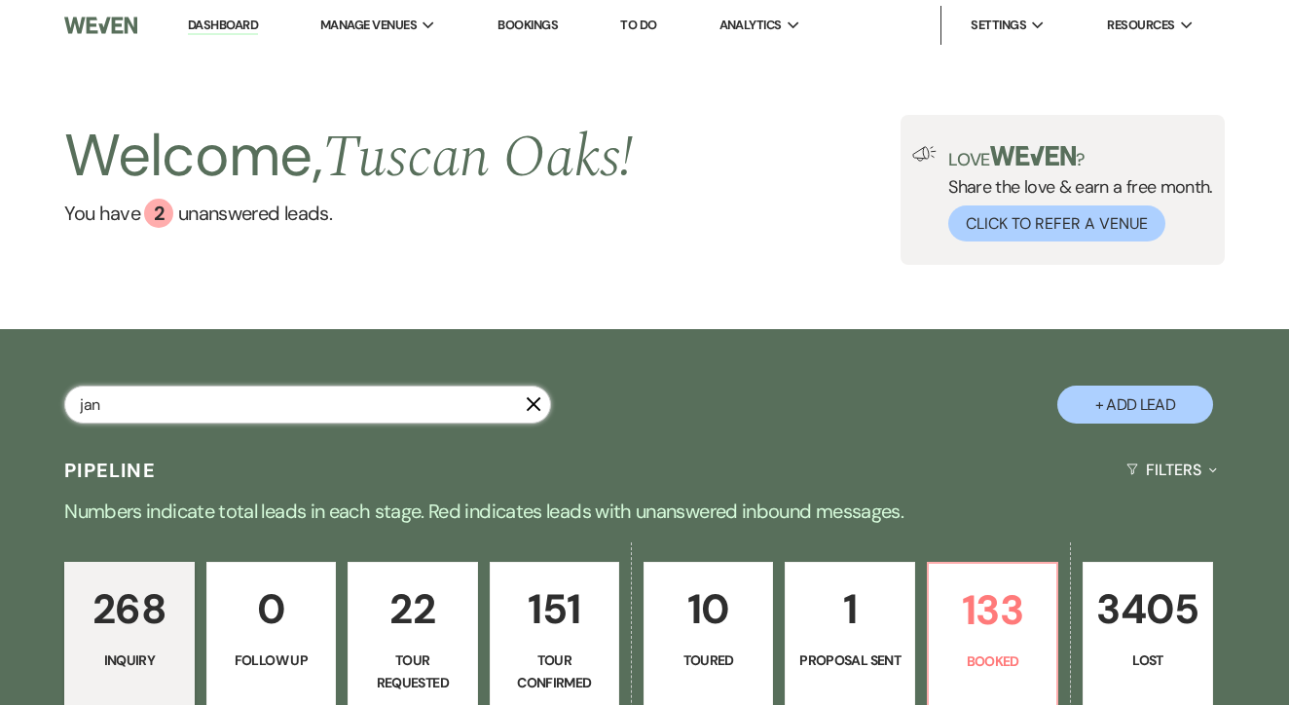
select select "8"
select select "6"
select select "4"
select select "8"
select select "5"
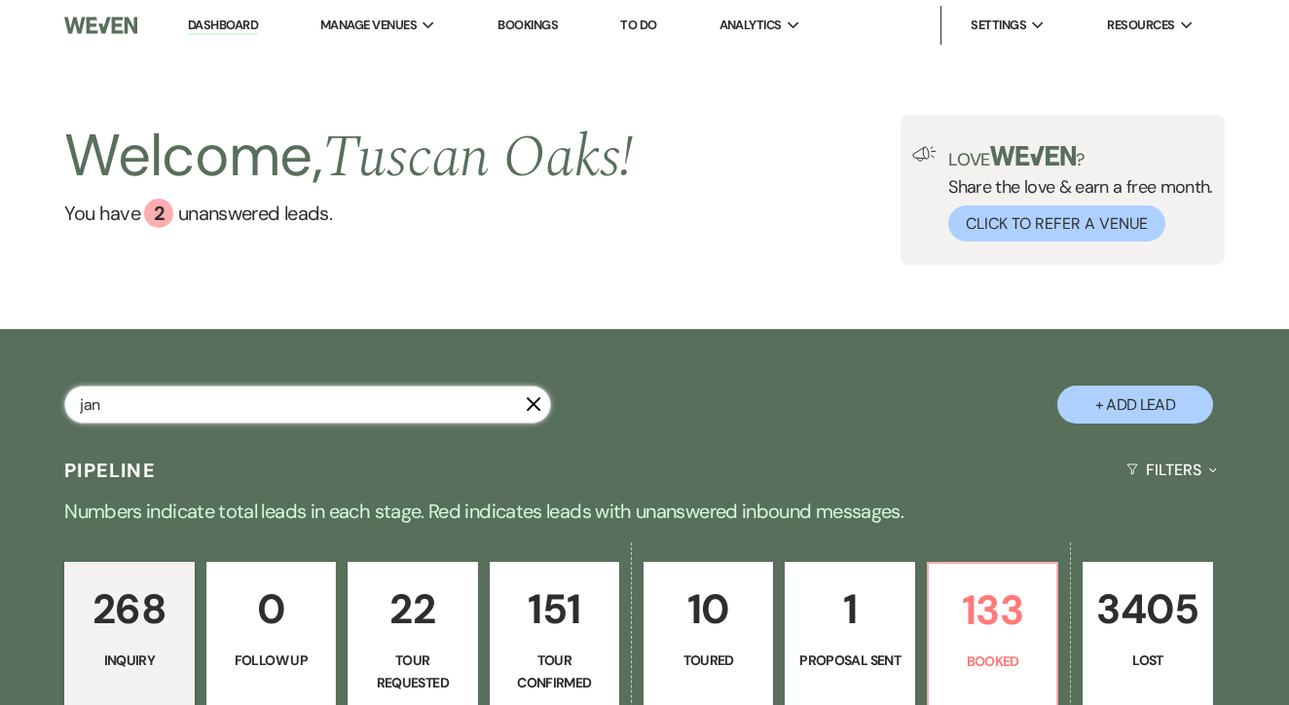
select select "8"
select select "5"
select select "8"
select select "5"
select select "8"
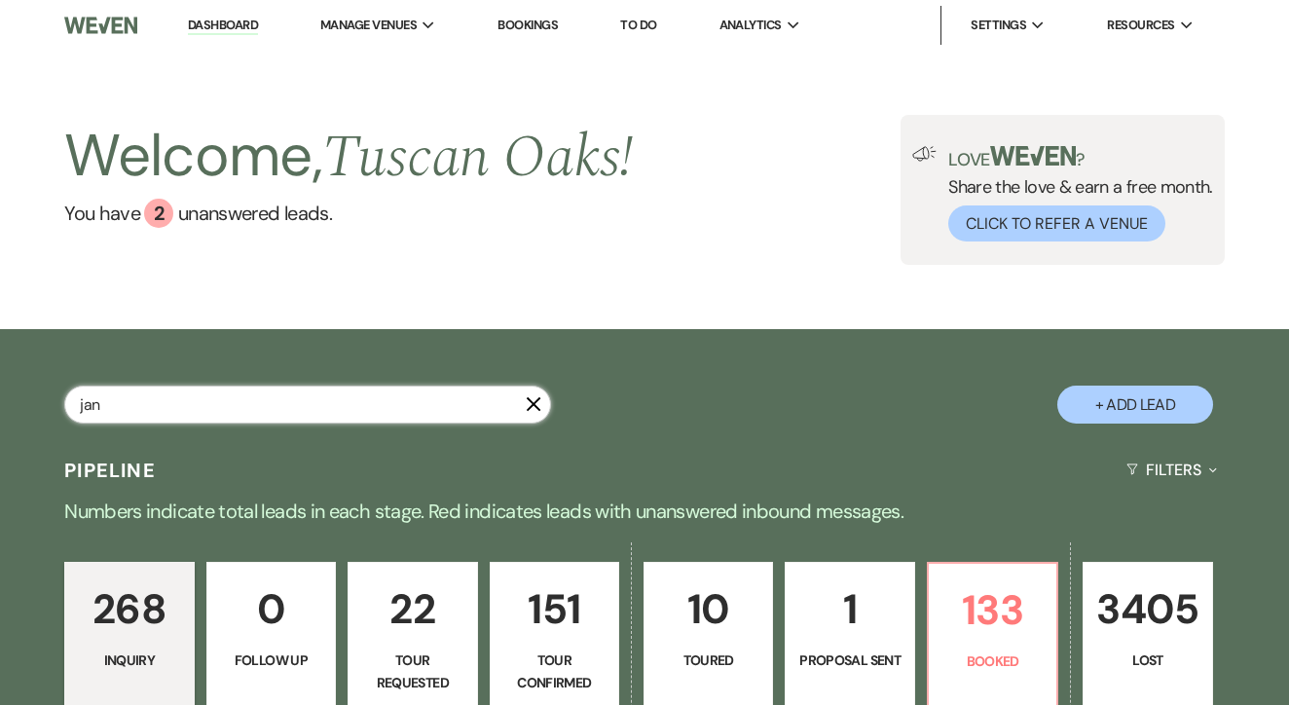
select select "5"
select select "8"
select select "5"
select select "8"
select select "5"
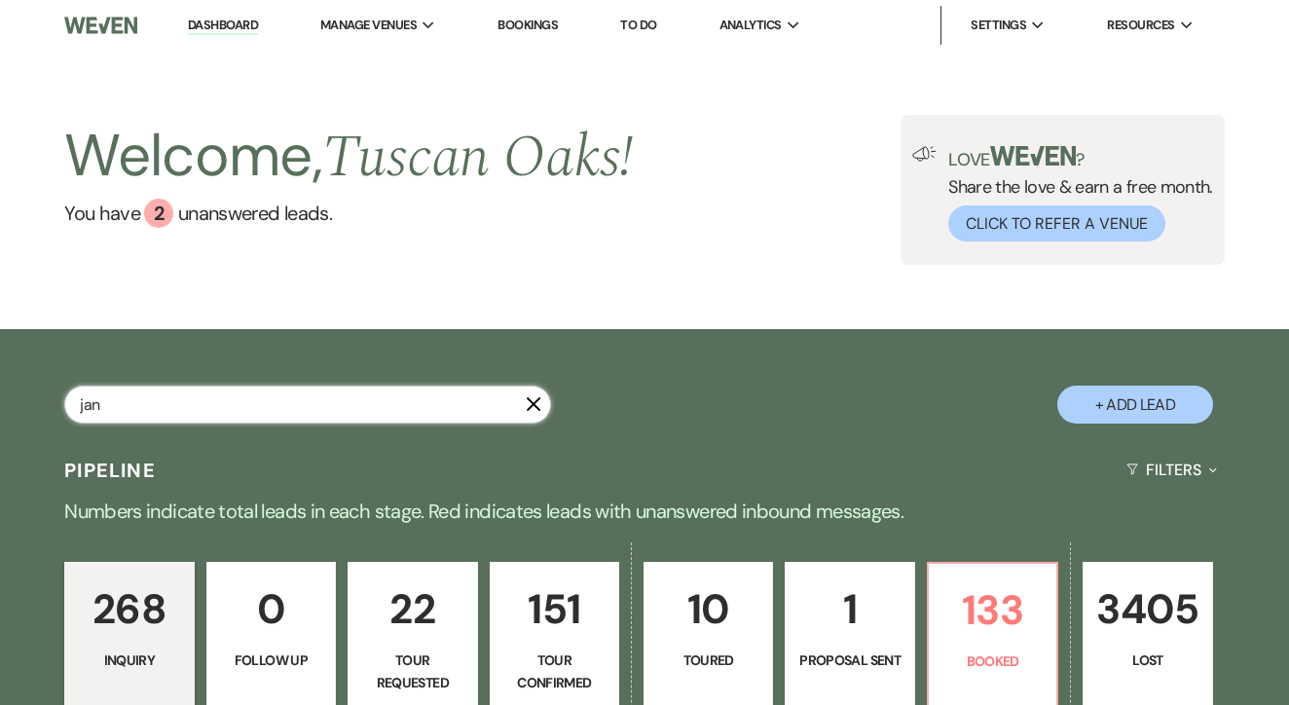
select select "8"
select select "5"
select select "8"
select select "6"
select select "8"
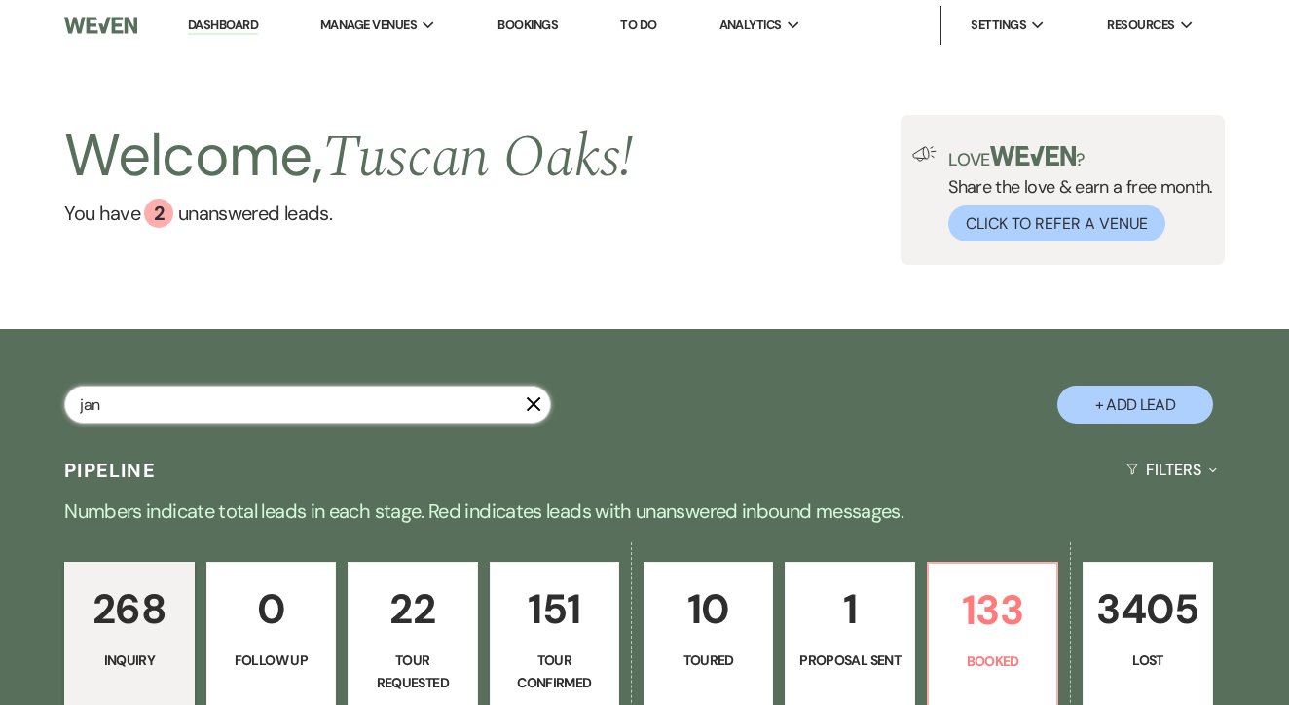
select select "5"
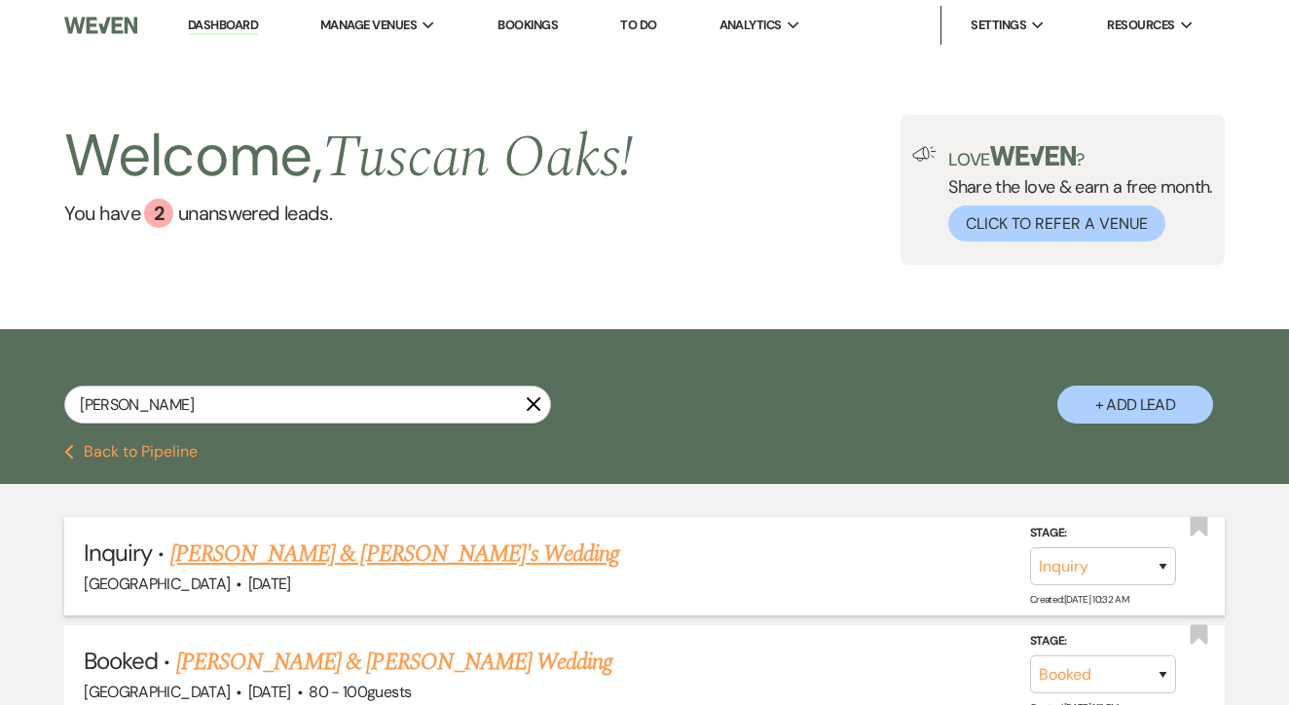
click at [467, 555] on link "Janice Zhou & Fiance's Wedding" at bounding box center [395, 554] width 450 height 35
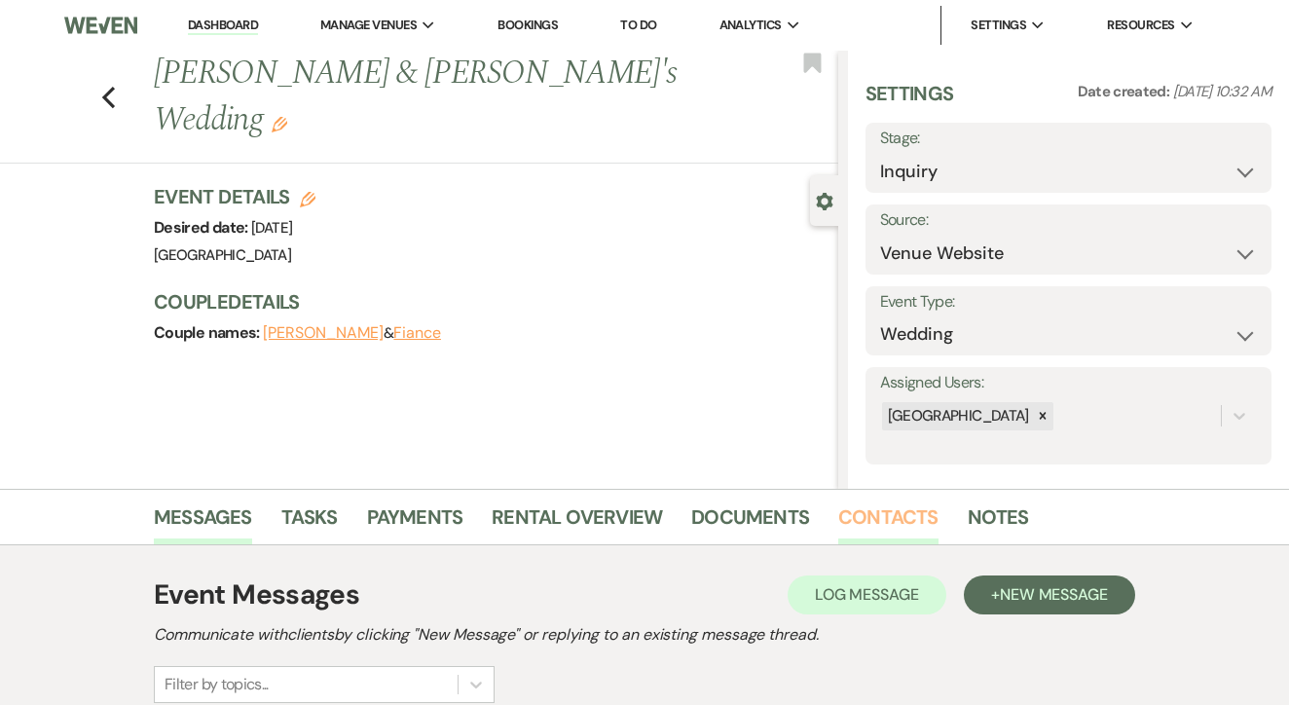
click at [889, 527] on link "Contacts" at bounding box center [889, 523] width 100 height 43
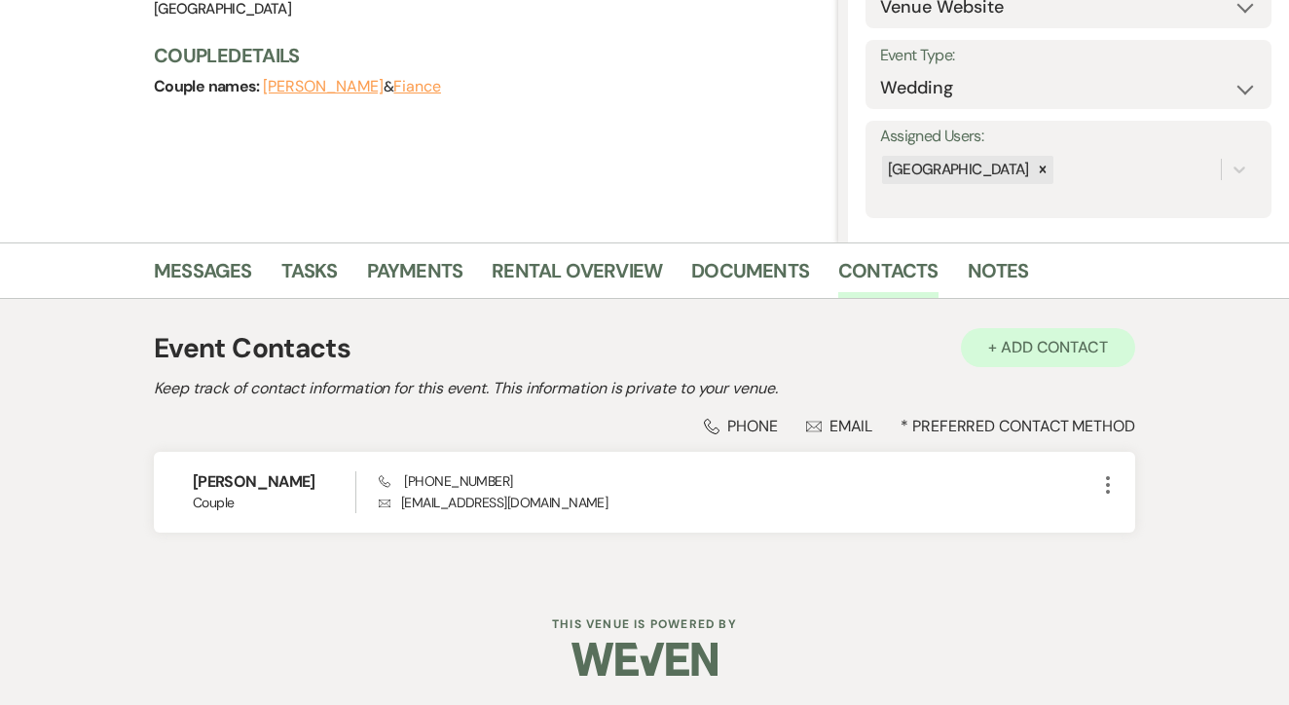
scroll to position [245, 0]
click at [1082, 363] on button "+ Add Contact" at bounding box center [1048, 348] width 174 height 39
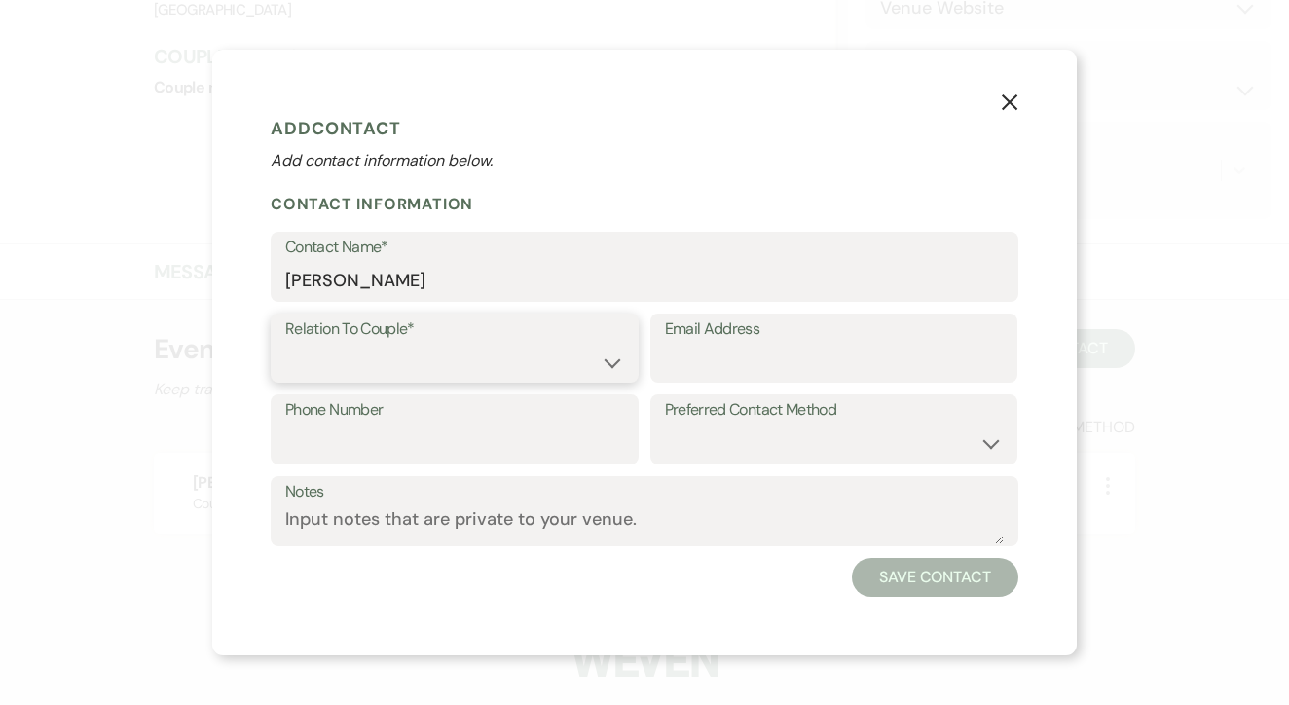
click at [559, 355] on select "Couple Planner Parent of Couple Family Member Friend Other" at bounding box center [454, 362] width 339 height 38
click at [963, 574] on button "Save Contact" at bounding box center [935, 577] width 167 height 39
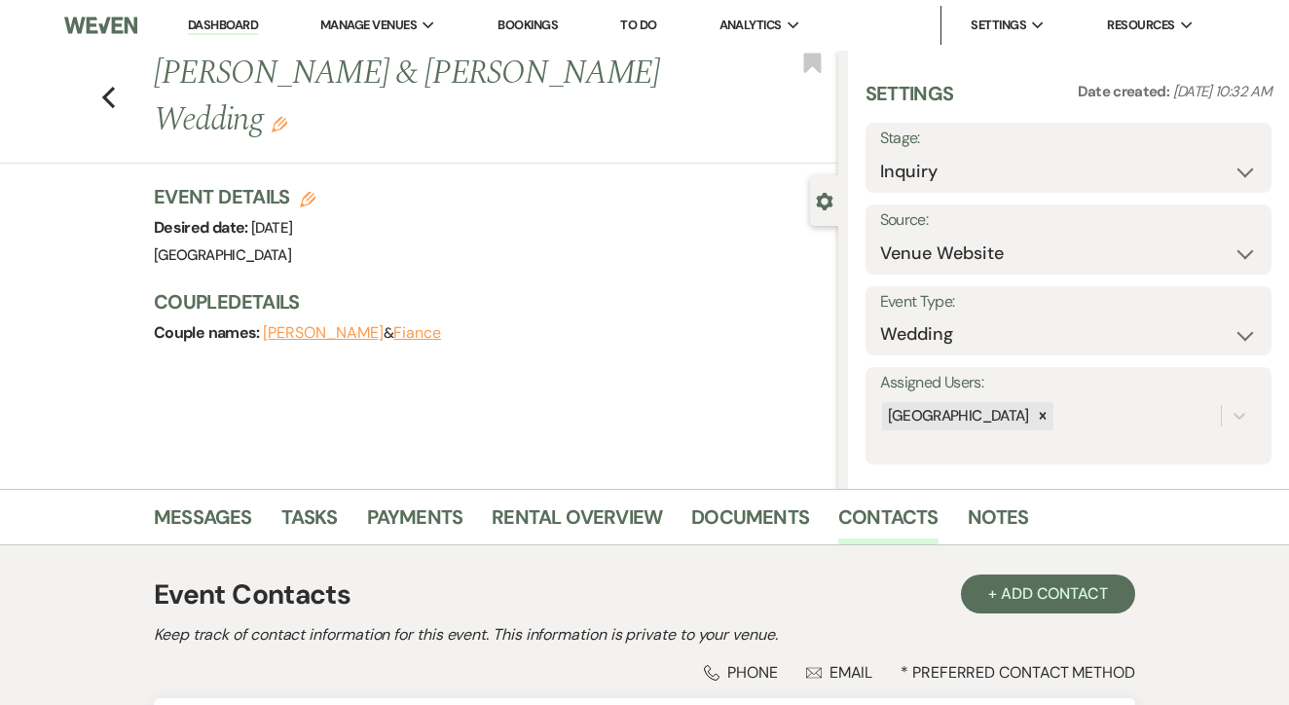
scroll to position [0, 0]
click at [1229, 147] on button "Save" at bounding box center [1229, 157] width 85 height 39
click at [272, 504] on li "Messages" at bounding box center [218, 521] width 128 height 47
click at [304, 510] on link "Tasks" at bounding box center [309, 523] width 56 height 43
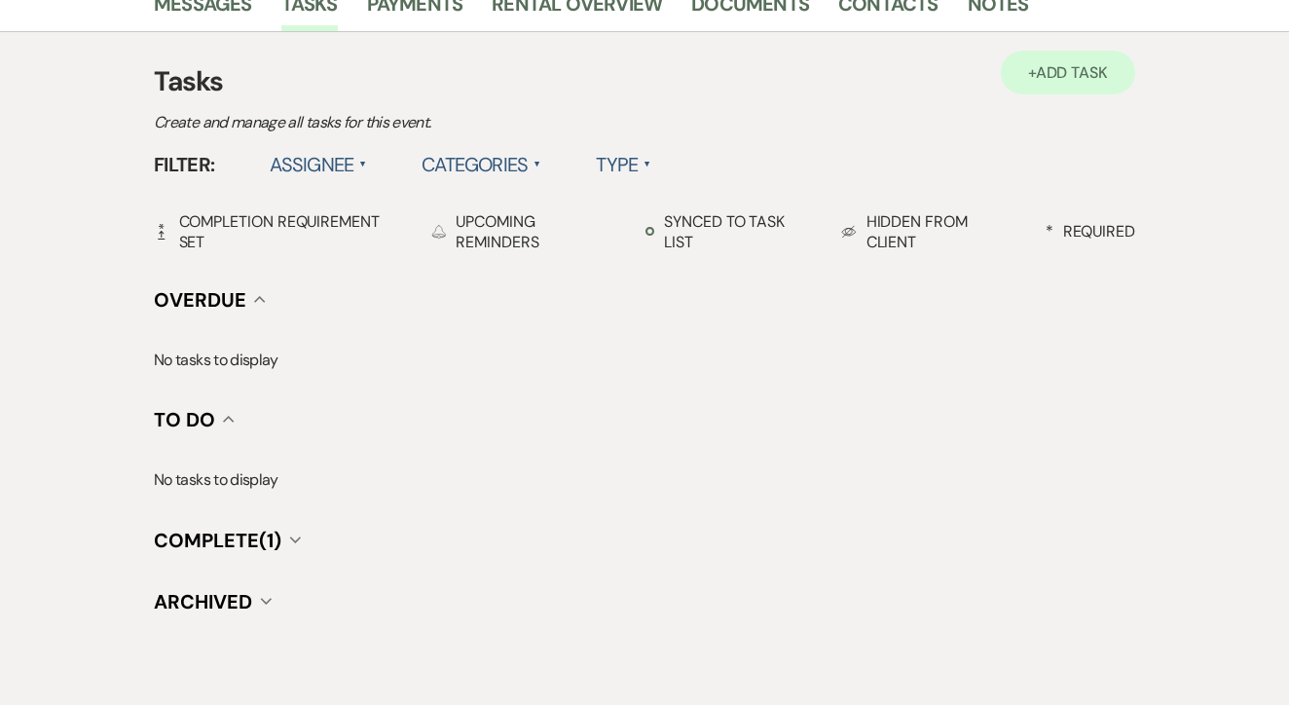
click at [1090, 82] on span "Add Task" at bounding box center [1072, 72] width 72 height 20
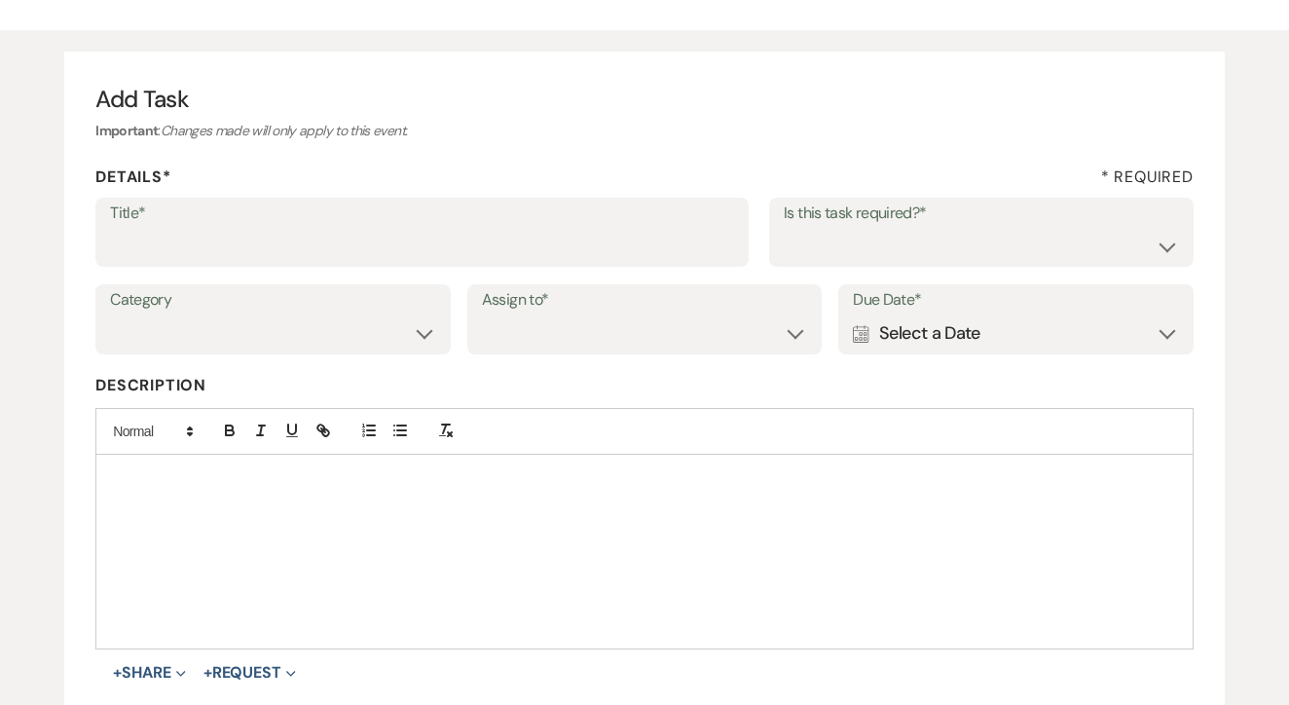
scroll to position [131, 0]
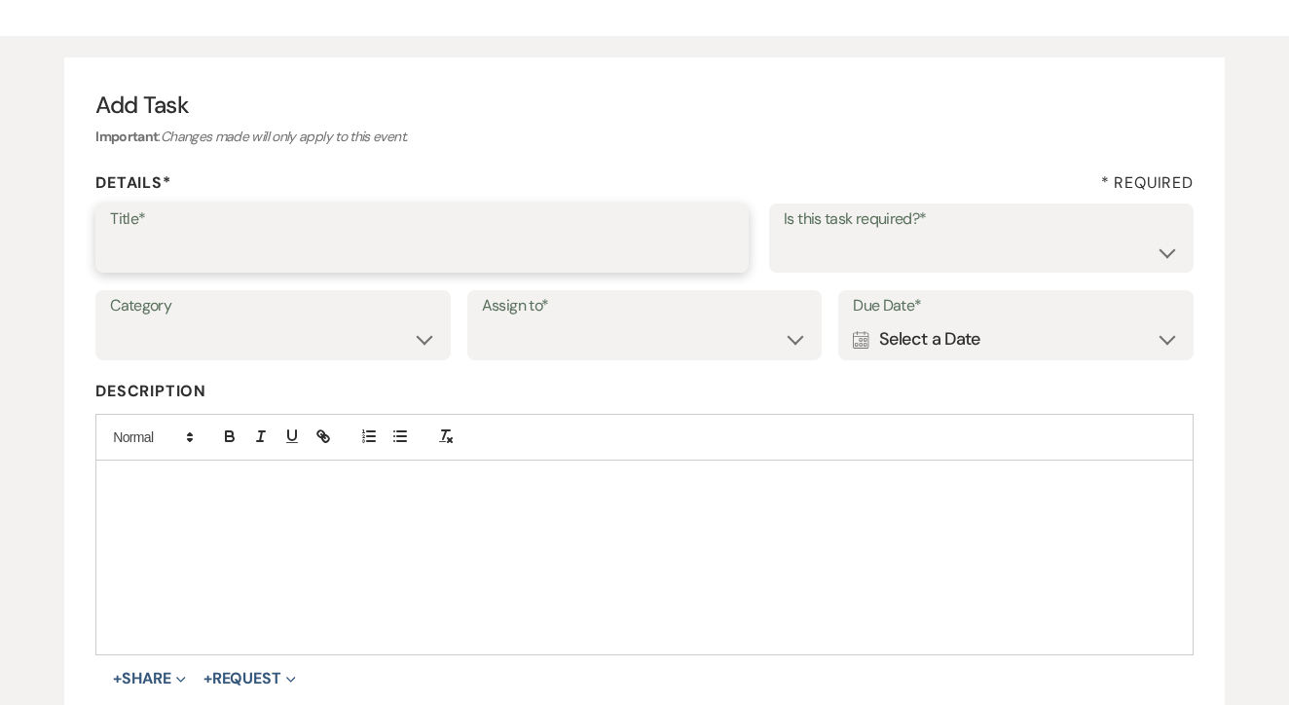
click at [490, 243] on input "Title*" at bounding box center [422, 252] width 624 height 38
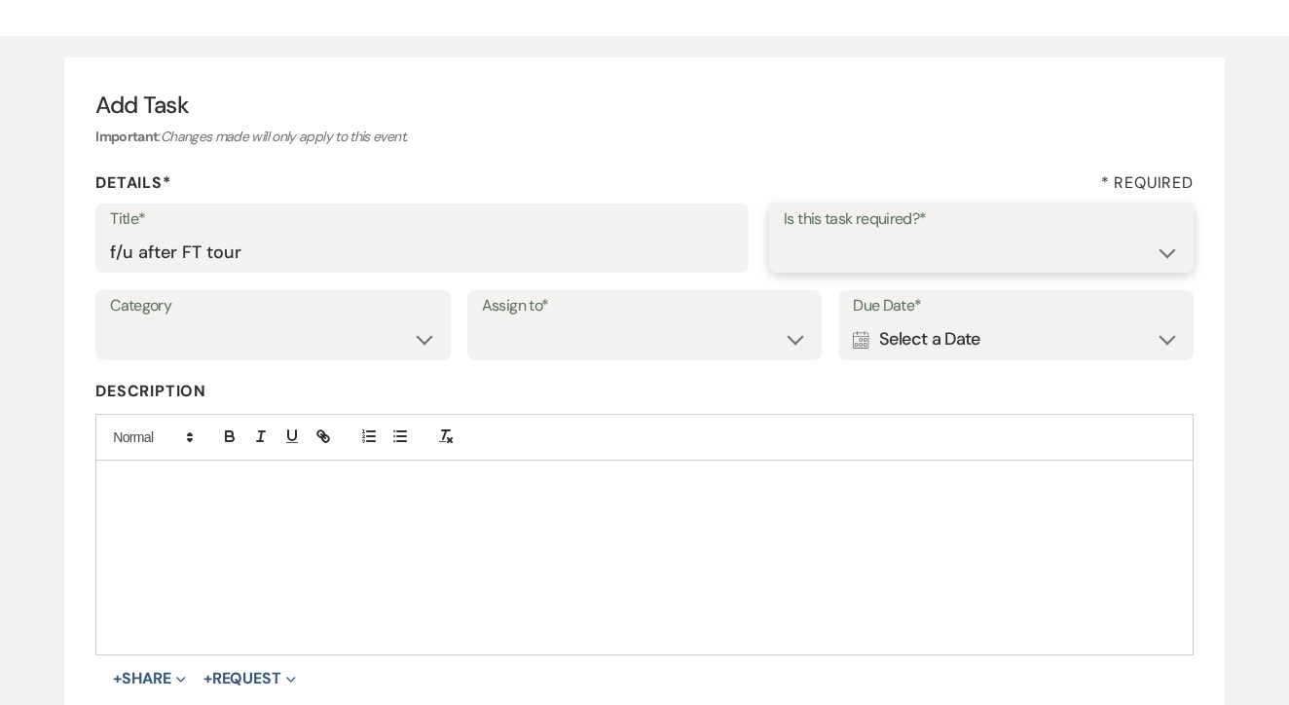
click at [896, 260] on select "Yes No" at bounding box center [981, 252] width 395 height 38
click at [736, 343] on select "Venue Client" at bounding box center [645, 339] width 326 height 38
click at [965, 356] on div "Due Date* Calendar Select a Date Expand" at bounding box center [1016, 325] width 355 height 70
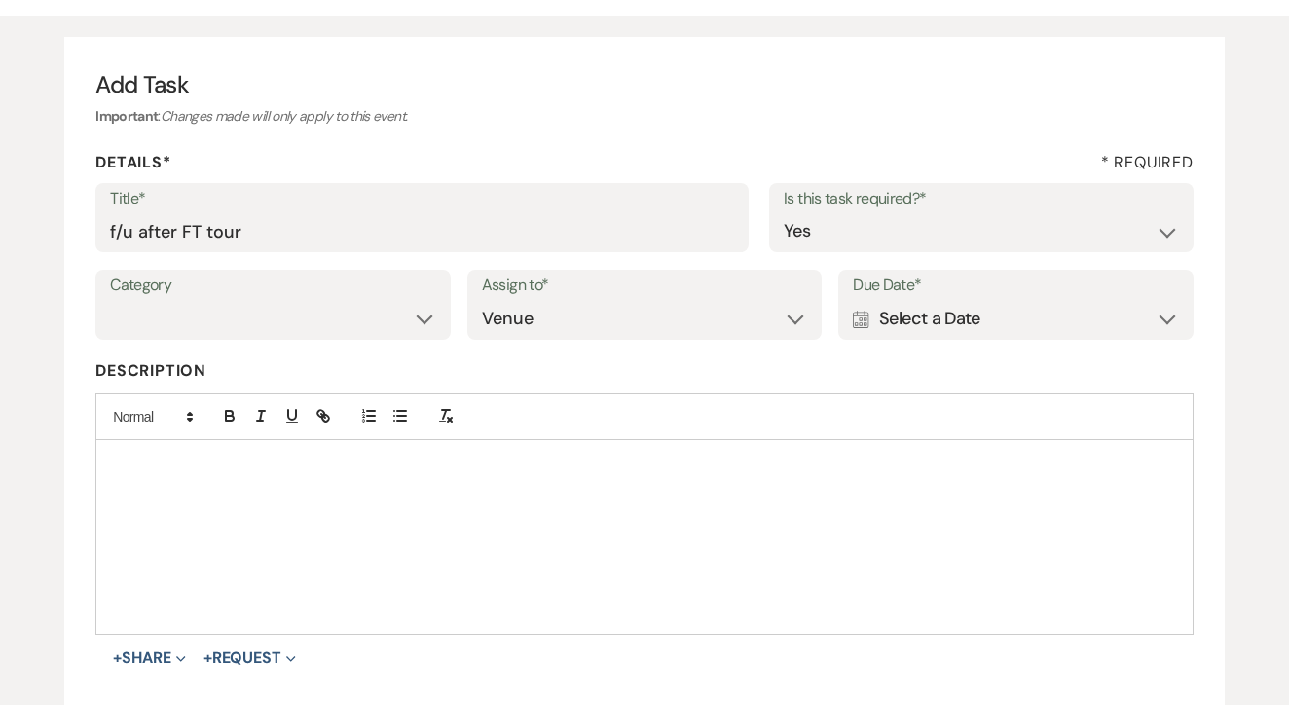
click at [973, 332] on div "Calendar Select a Date Expand" at bounding box center [1016, 319] width 326 height 38
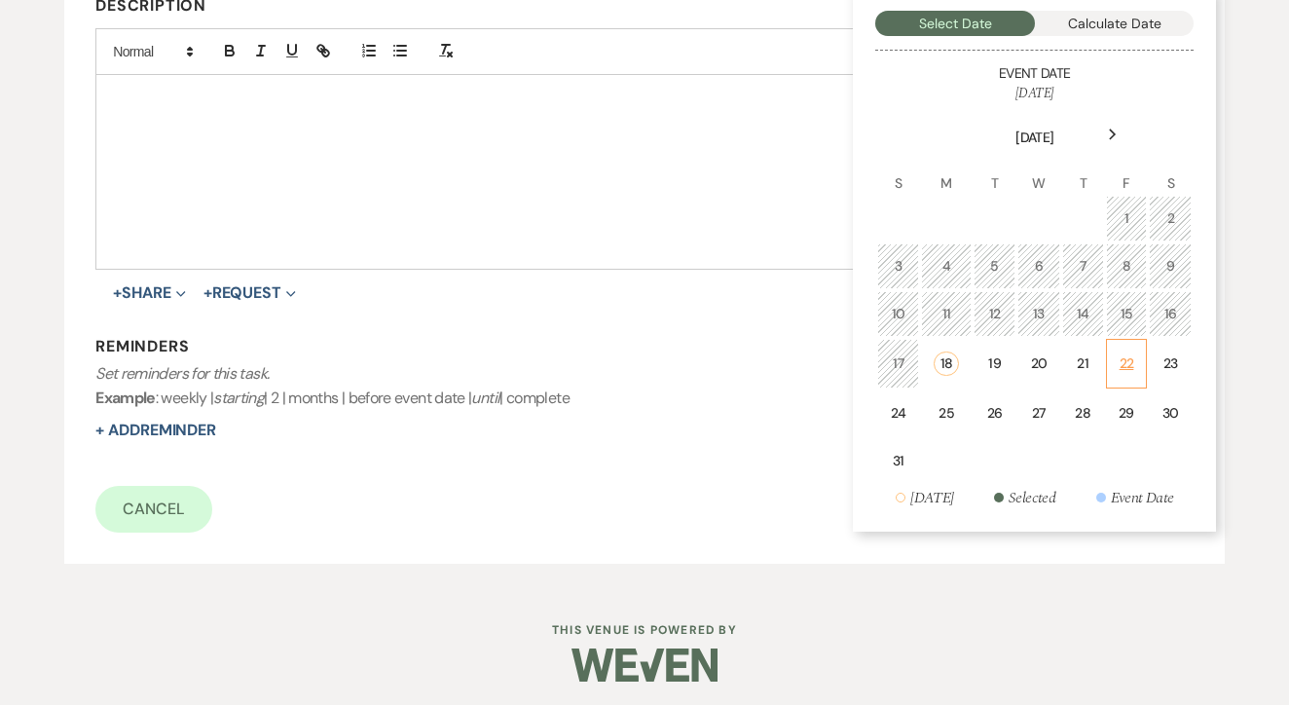
scroll to position [516, 0]
click at [1124, 359] on div "22" at bounding box center [1127, 365] width 17 height 20
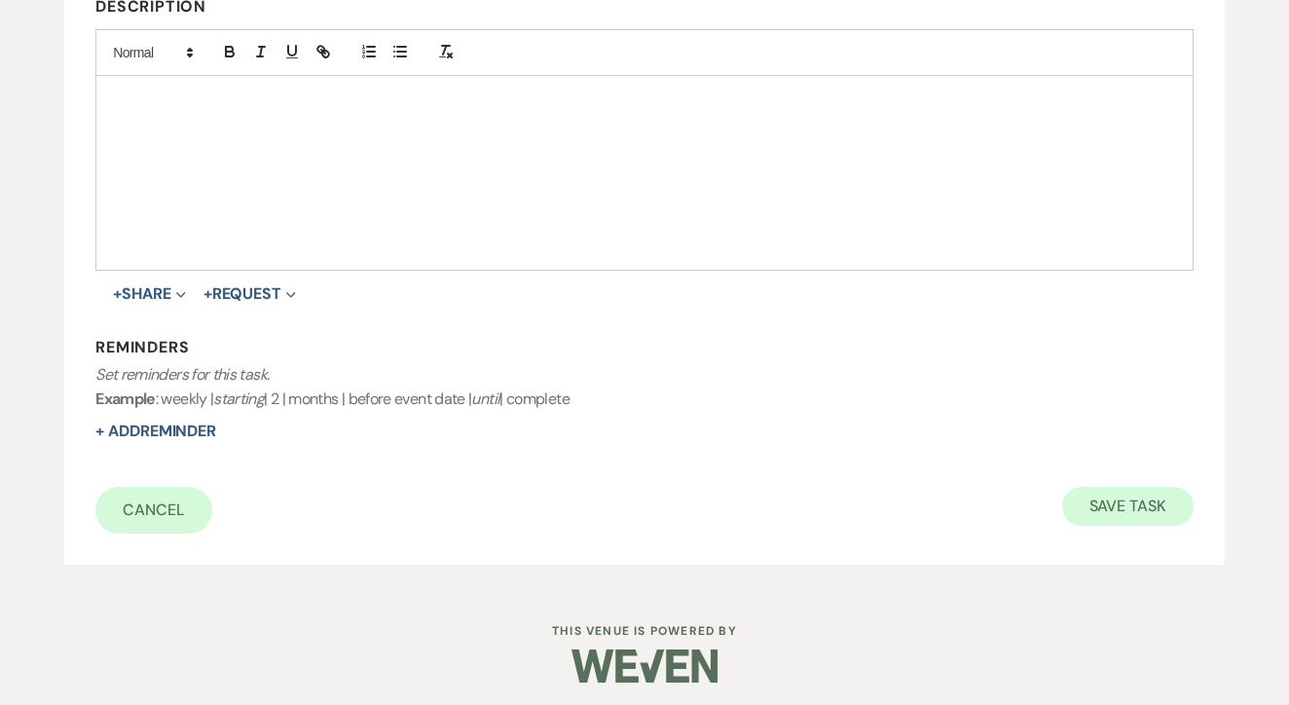
click at [1122, 487] on button "Save Task" at bounding box center [1128, 506] width 131 height 39
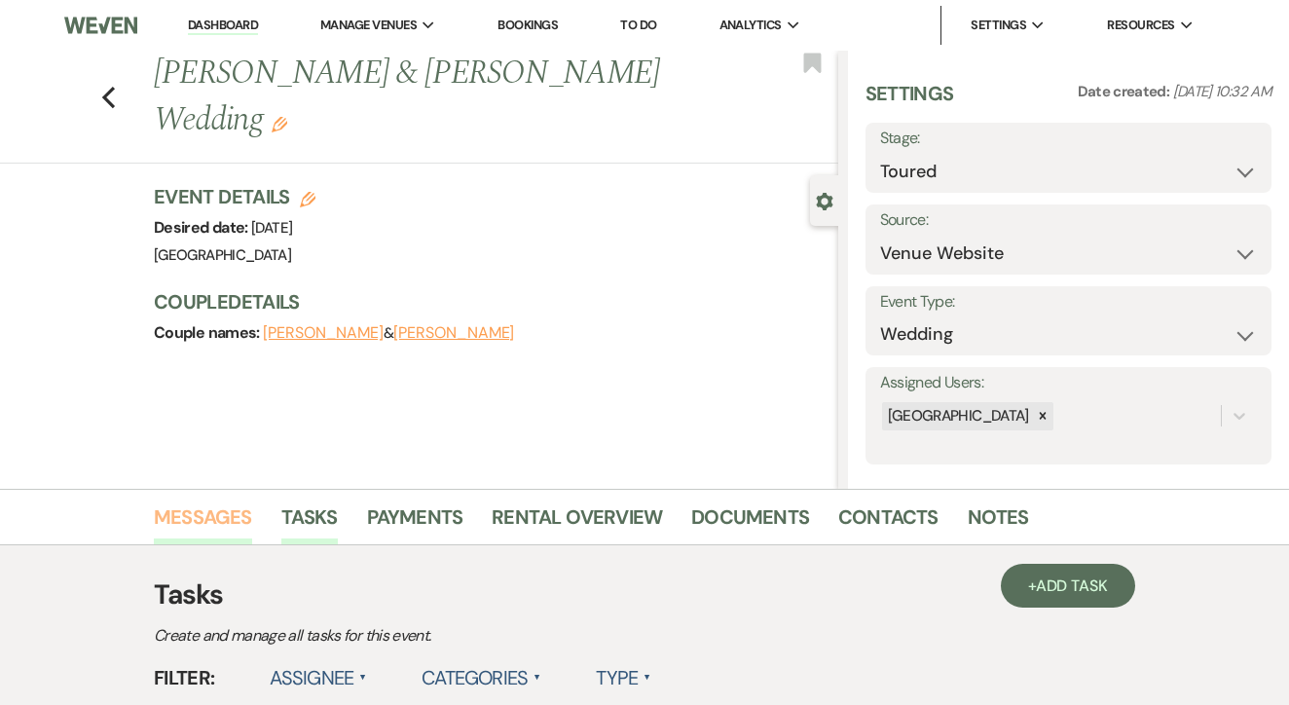
click at [201, 521] on link "Messages" at bounding box center [203, 523] width 98 height 43
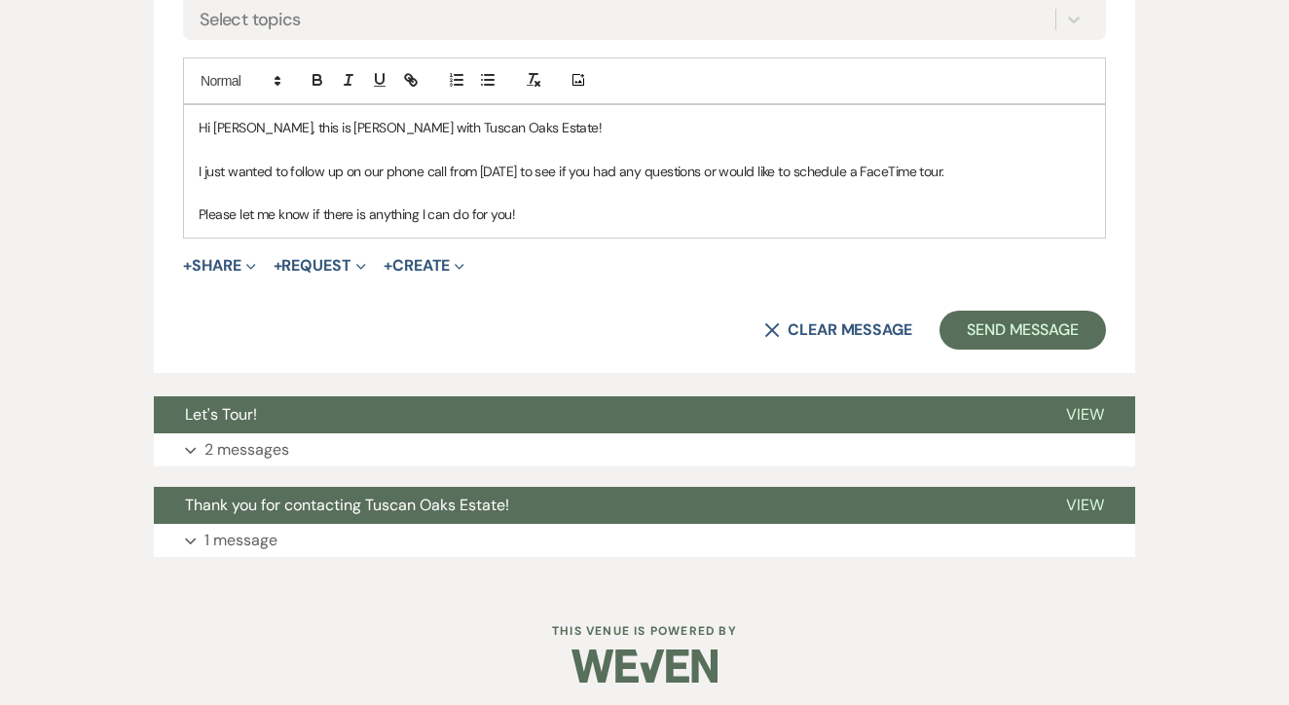
scroll to position [1139, 0]
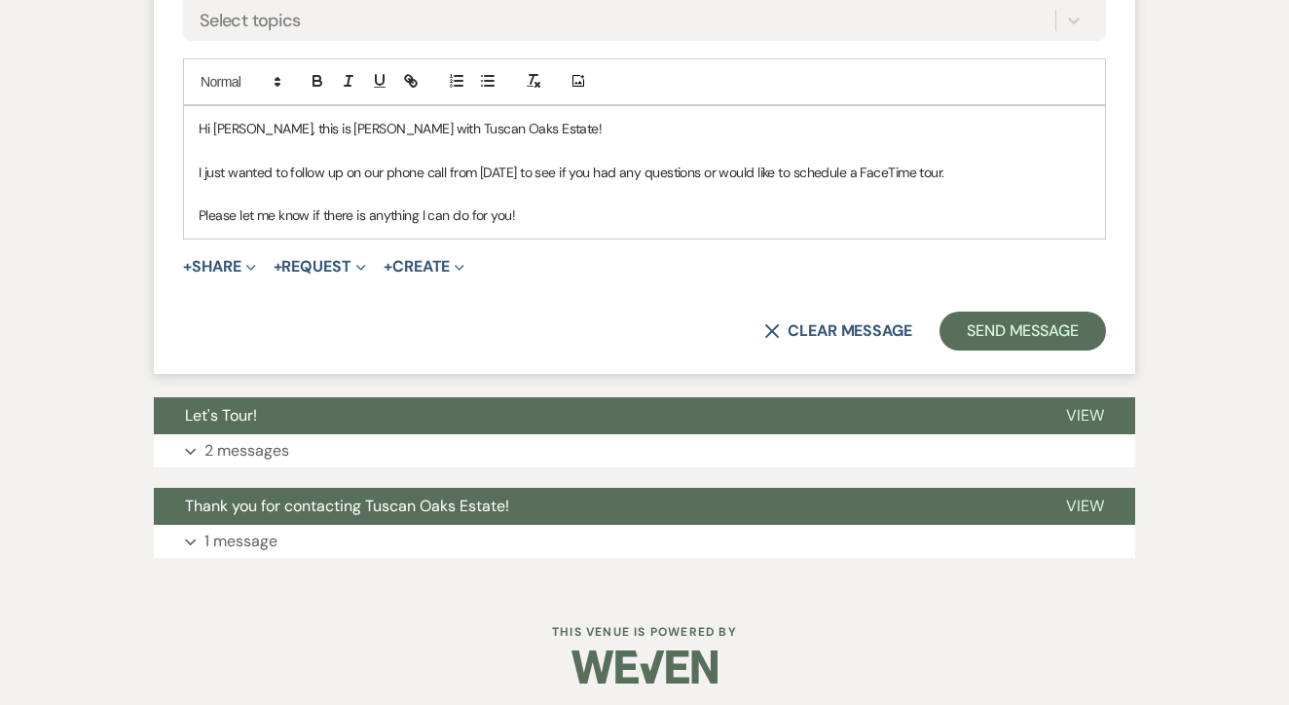
click at [542, 334] on div "X Clear message Send Message" at bounding box center [644, 331] width 923 height 39
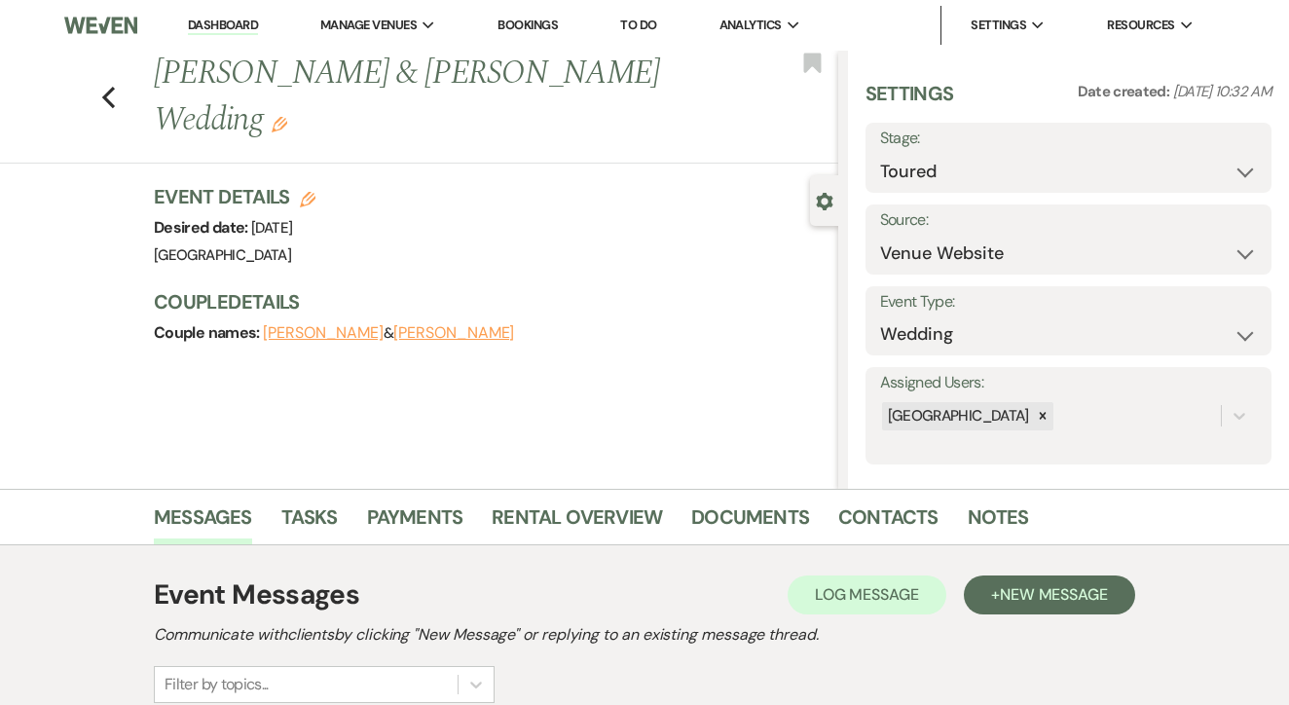
scroll to position [0, 0]
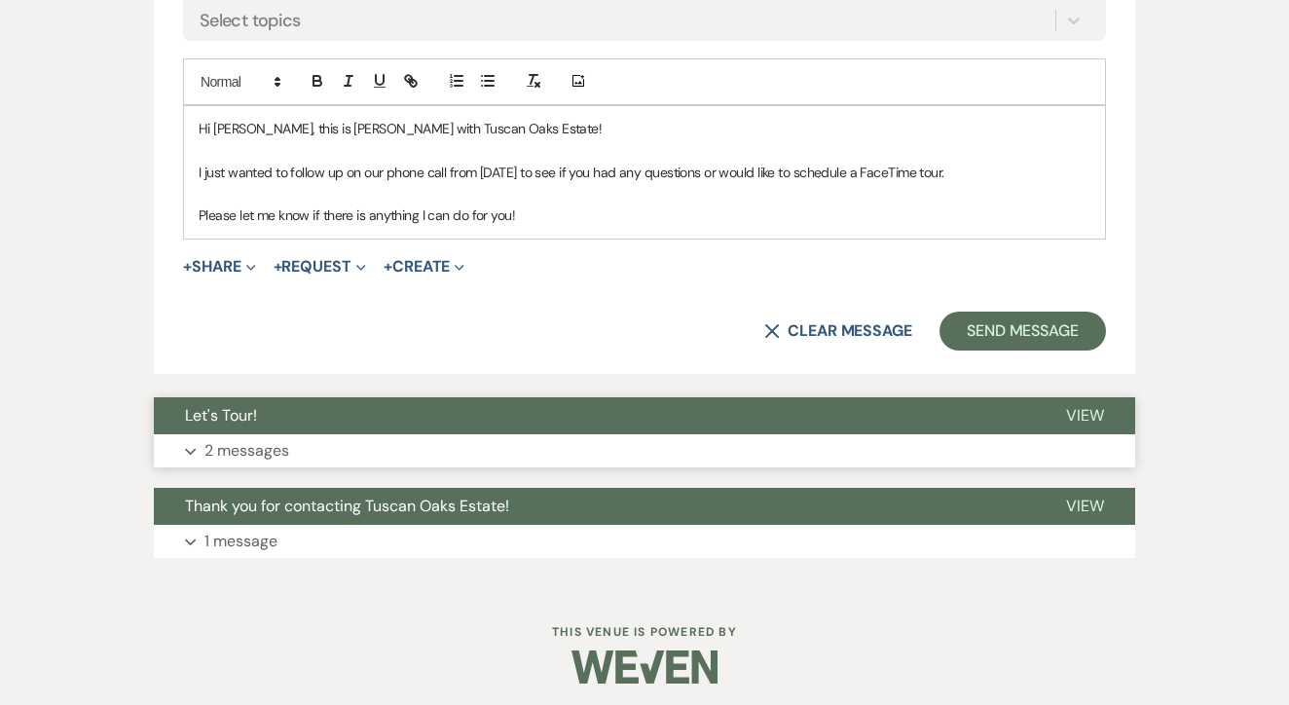
click at [566, 413] on button "Let's Tour!" at bounding box center [594, 415] width 881 height 37
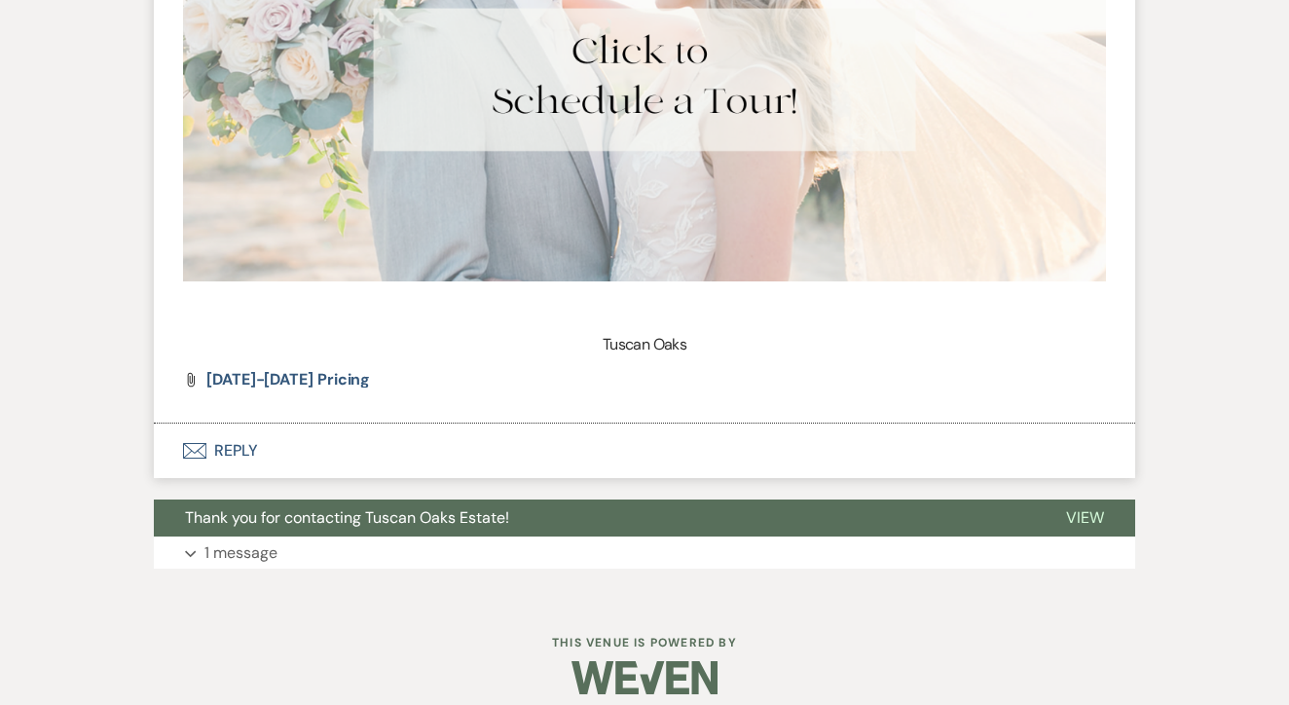
scroll to position [2407, 0]
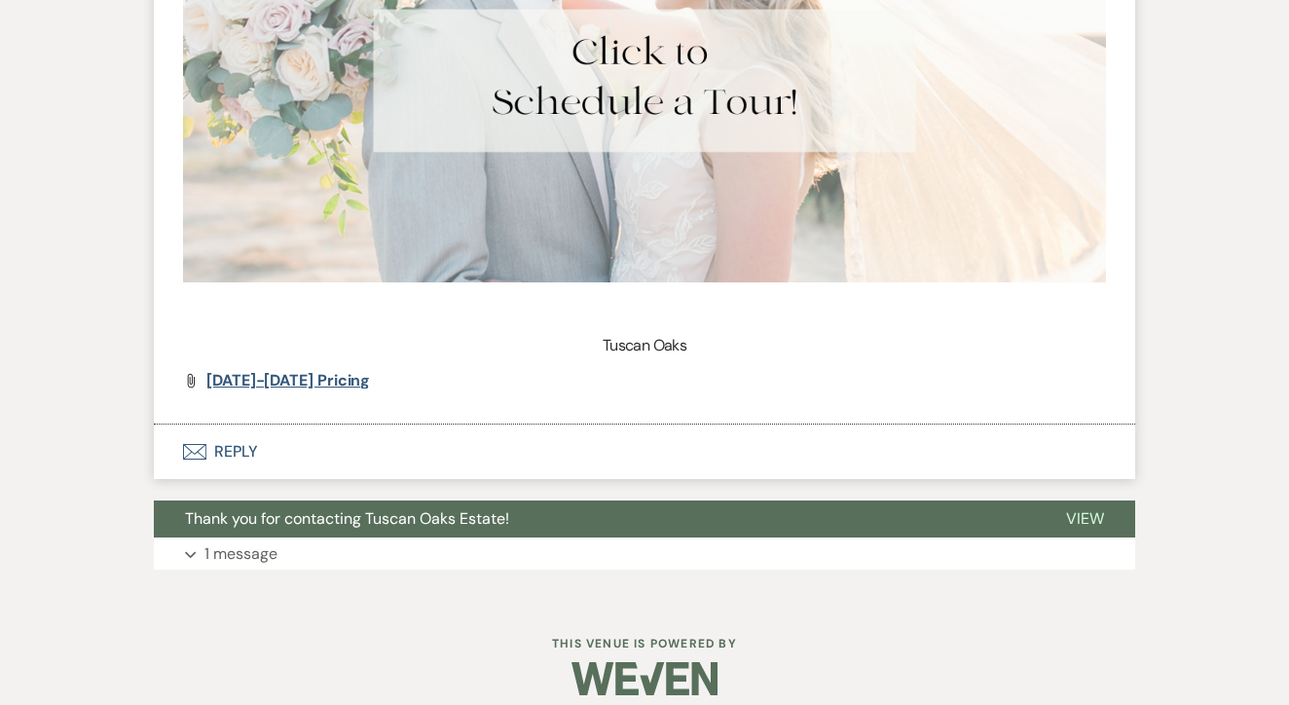
click at [343, 370] on span "2025-2026 Pricing" at bounding box center [288, 380] width 164 height 20
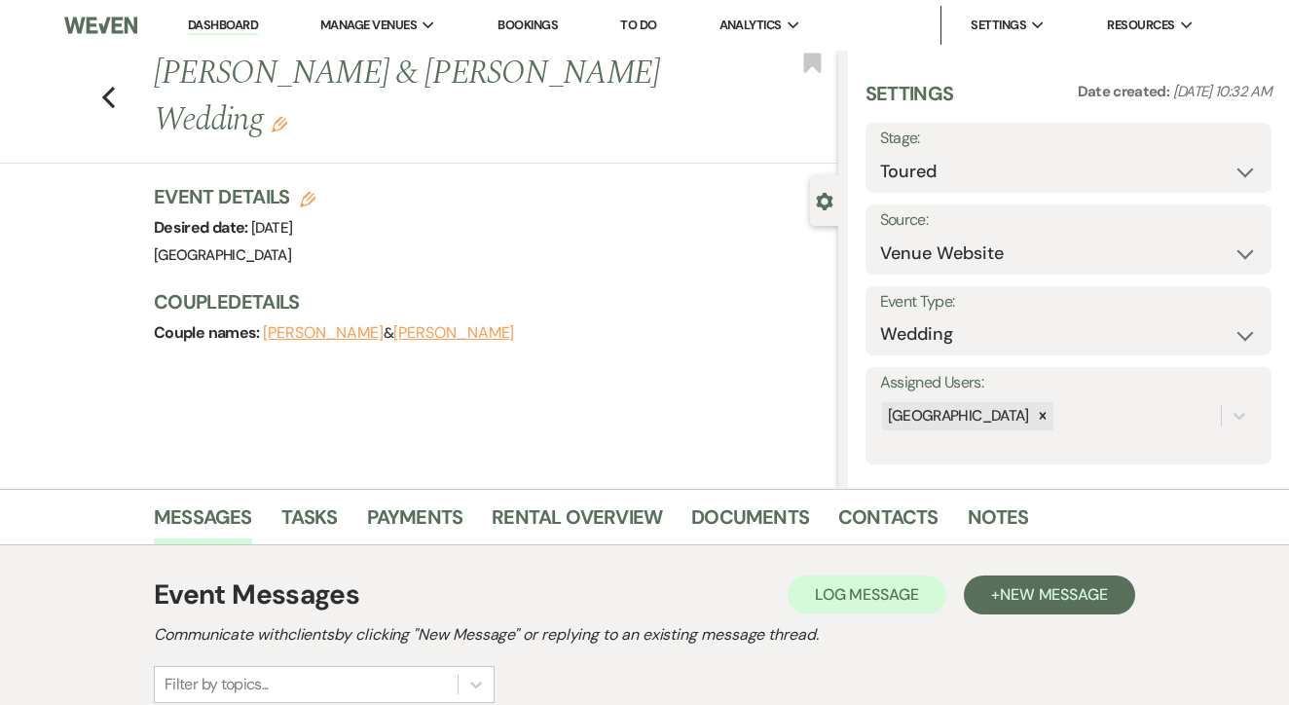
scroll to position [0, 0]
click at [377, 56] on li "[GEOGRAPHIC_DATA]" at bounding box center [418, 64] width 175 height 19
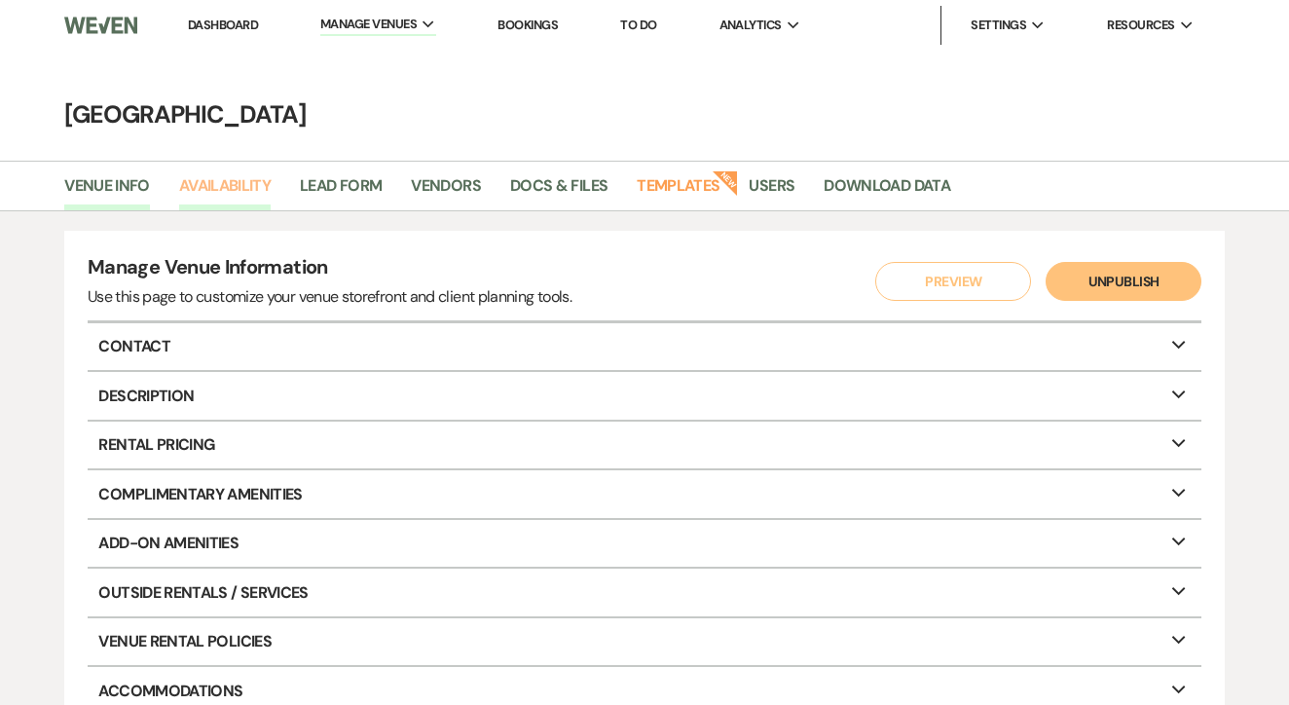
click at [267, 187] on link "Availability" at bounding box center [225, 191] width 92 height 37
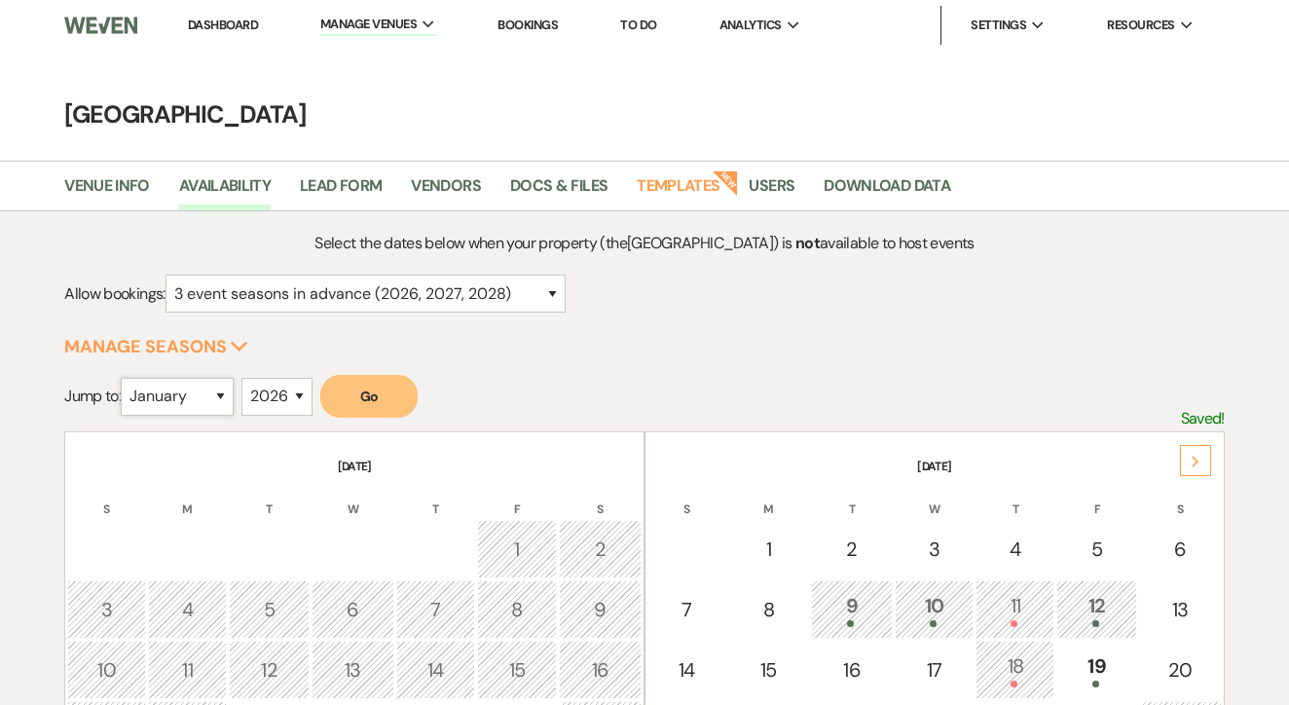
click at [180, 396] on select "January February March April May June July August September October November De…" at bounding box center [177, 397] width 113 height 38
click at [393, 382] on button "Go" at bounding box center [368, 396] width 97 height 43
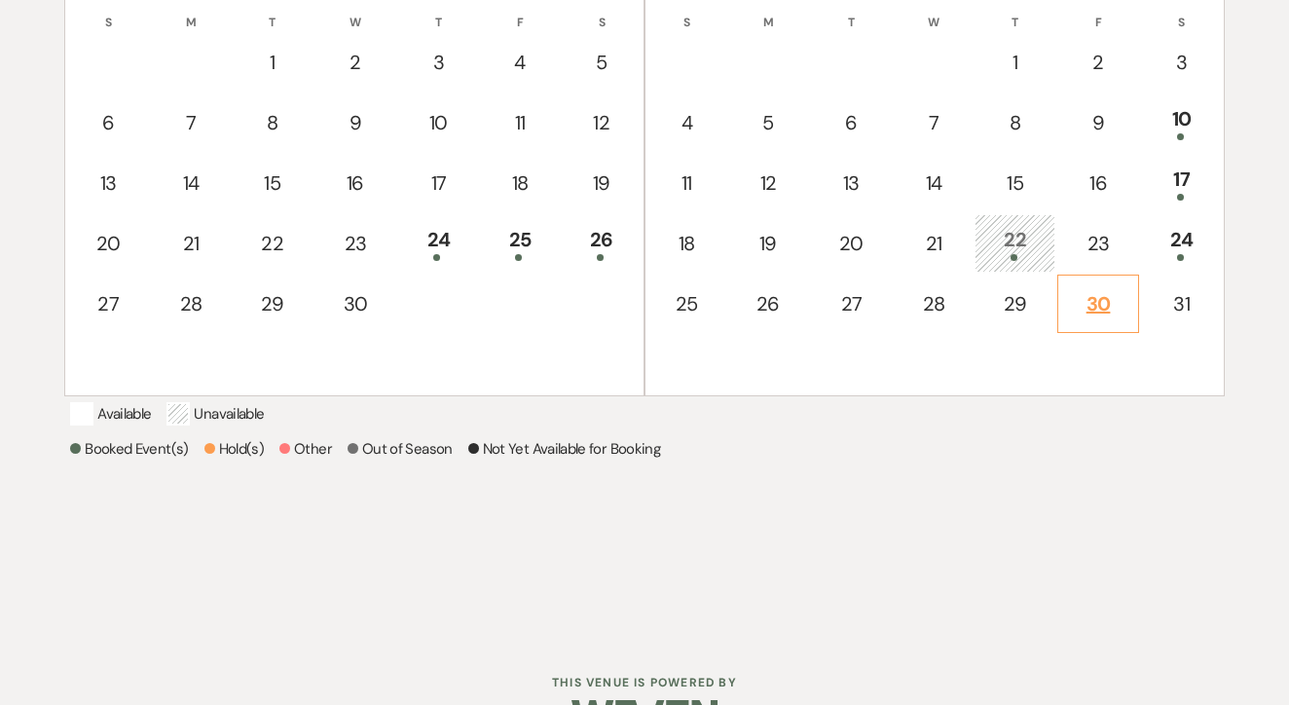
scroll to position [476, 0]
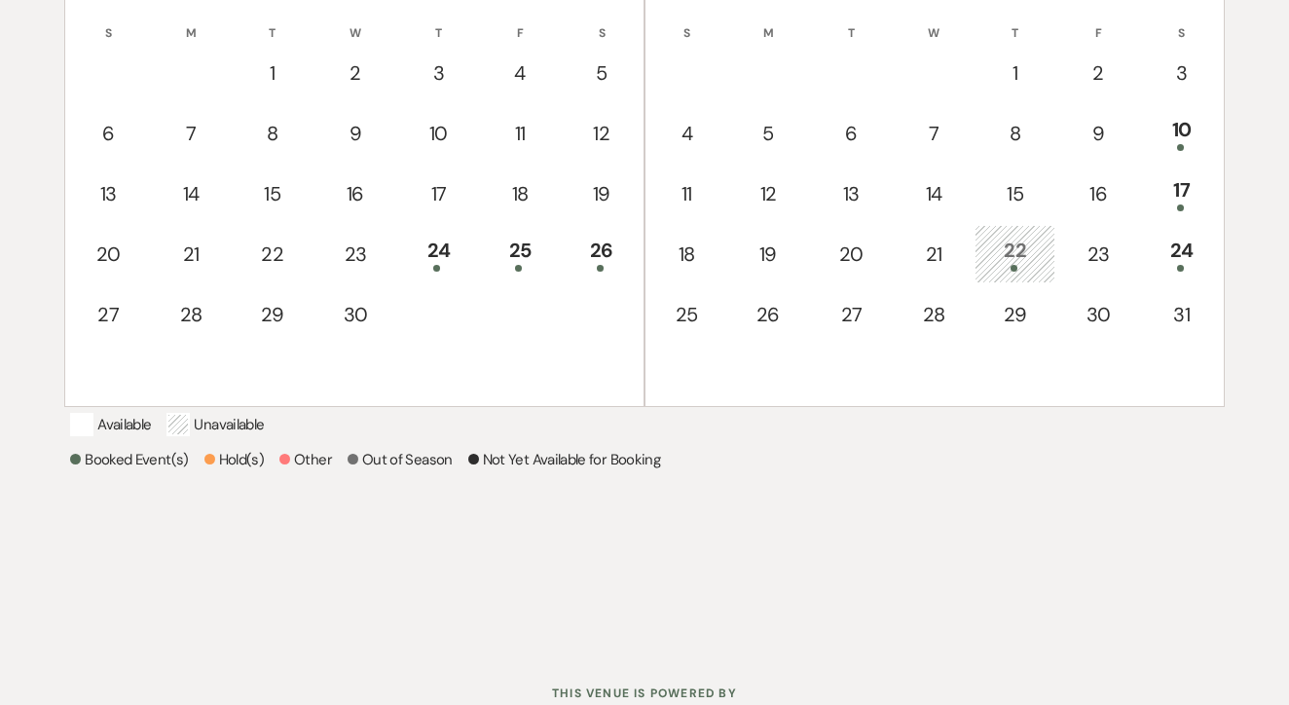
click at [989, 271] on div at bounding box center [1015, 268] width 59 height 7
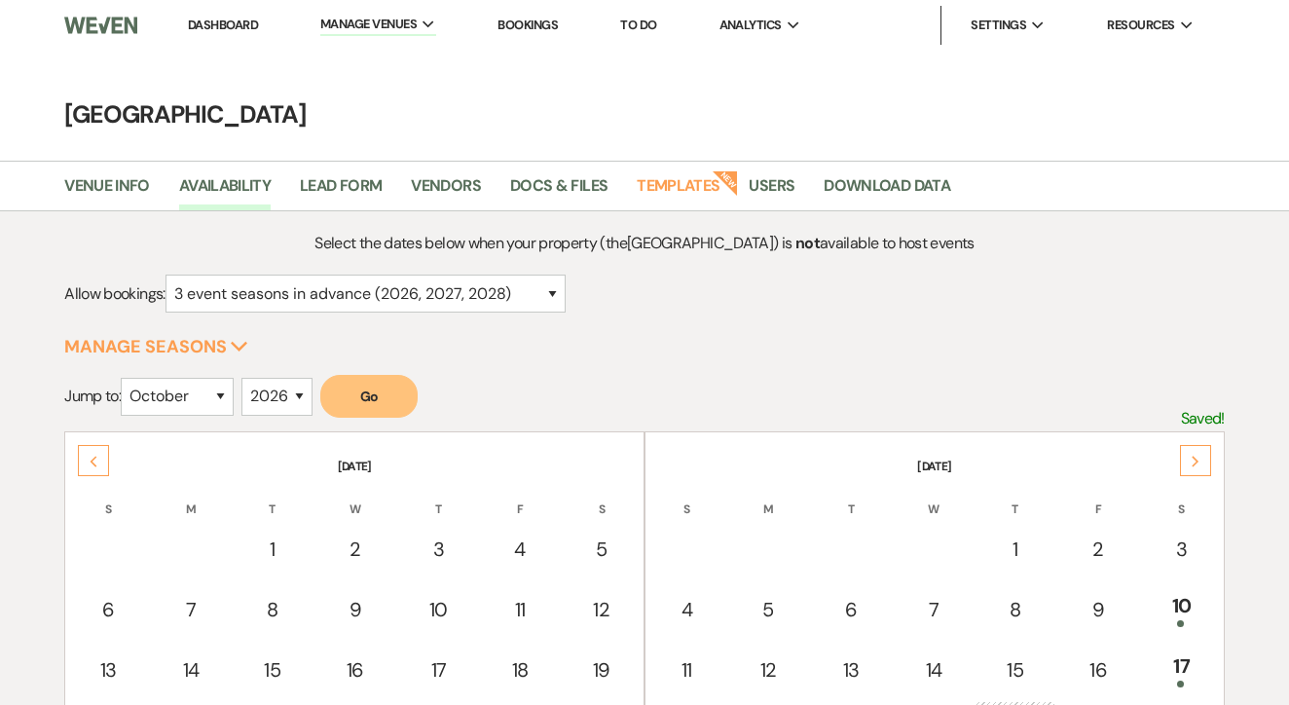
scroll to position [0, 0]
click at [220, 33] on li "Dashboard" at bounding box center [223, 25] width 90 height 39
click at [229, 25] on link "Dashboard" at bounding box center [223, 25] width 70 height 17
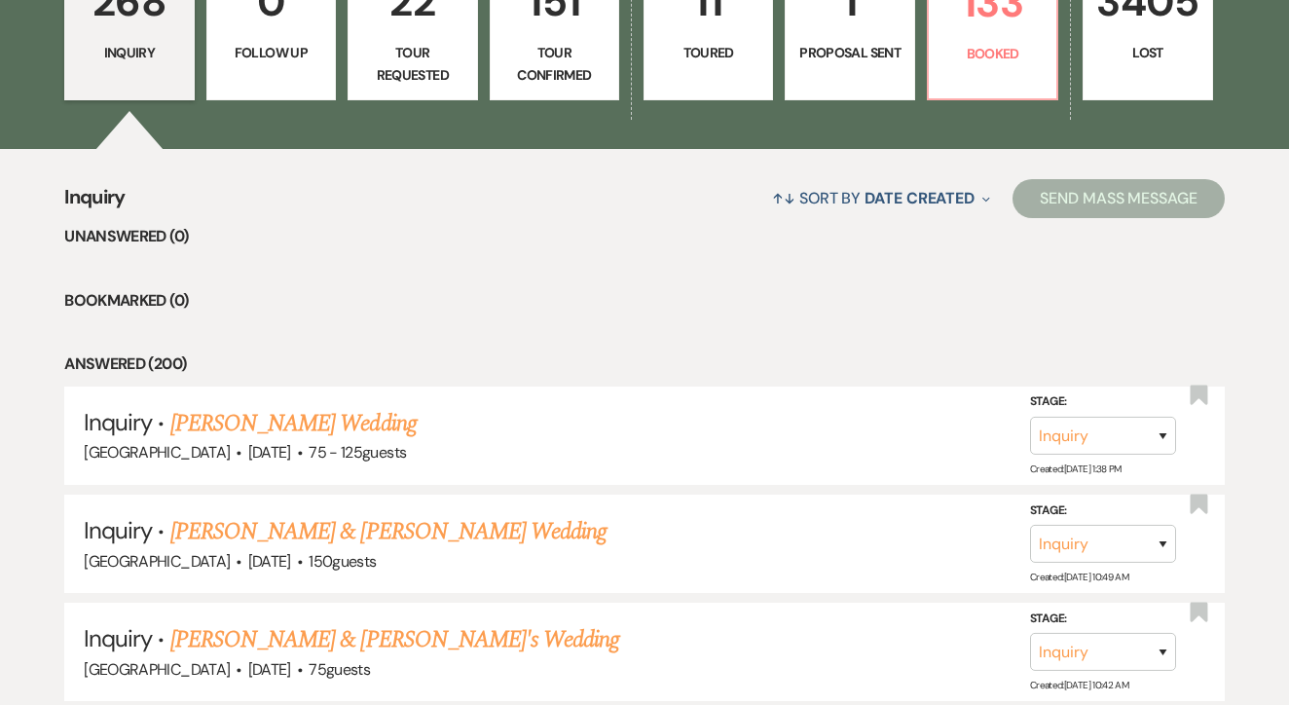
scroll to position [622, 0]
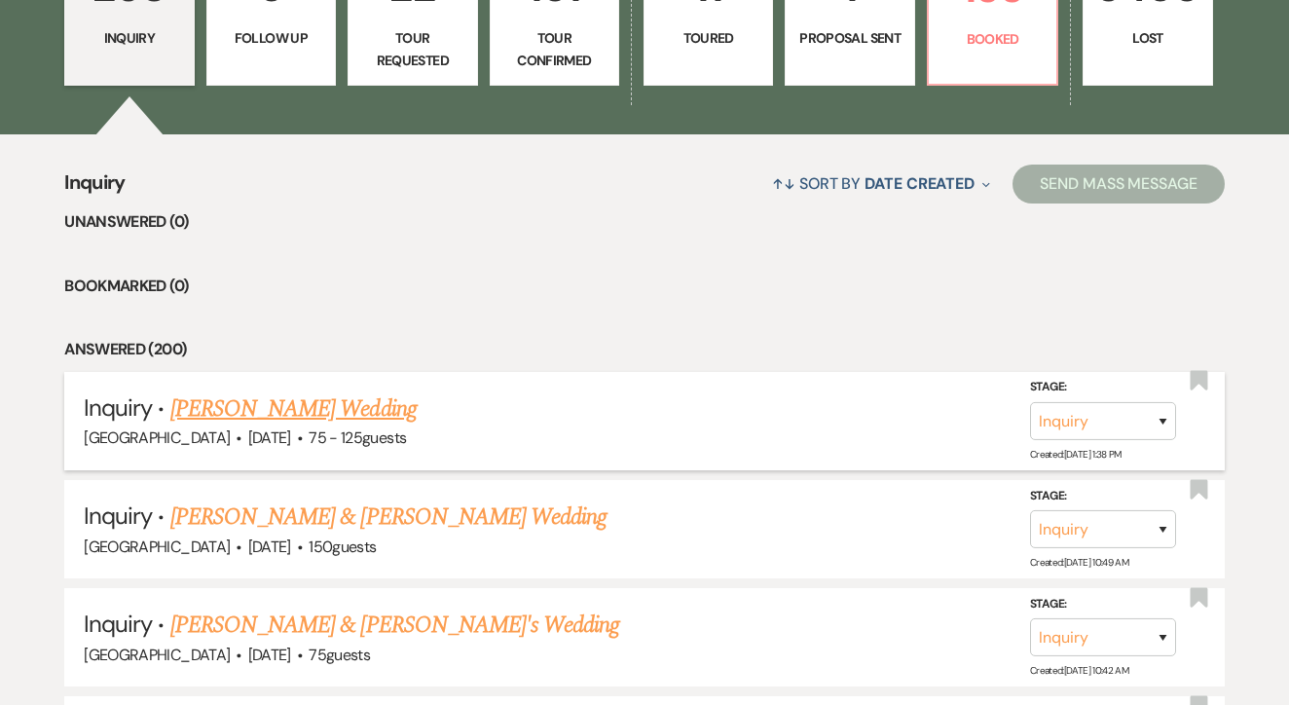
click at [322, 402] on link "[PERSON_NAME] Wedding" at bounding box center [293, 409] width 246 height 35
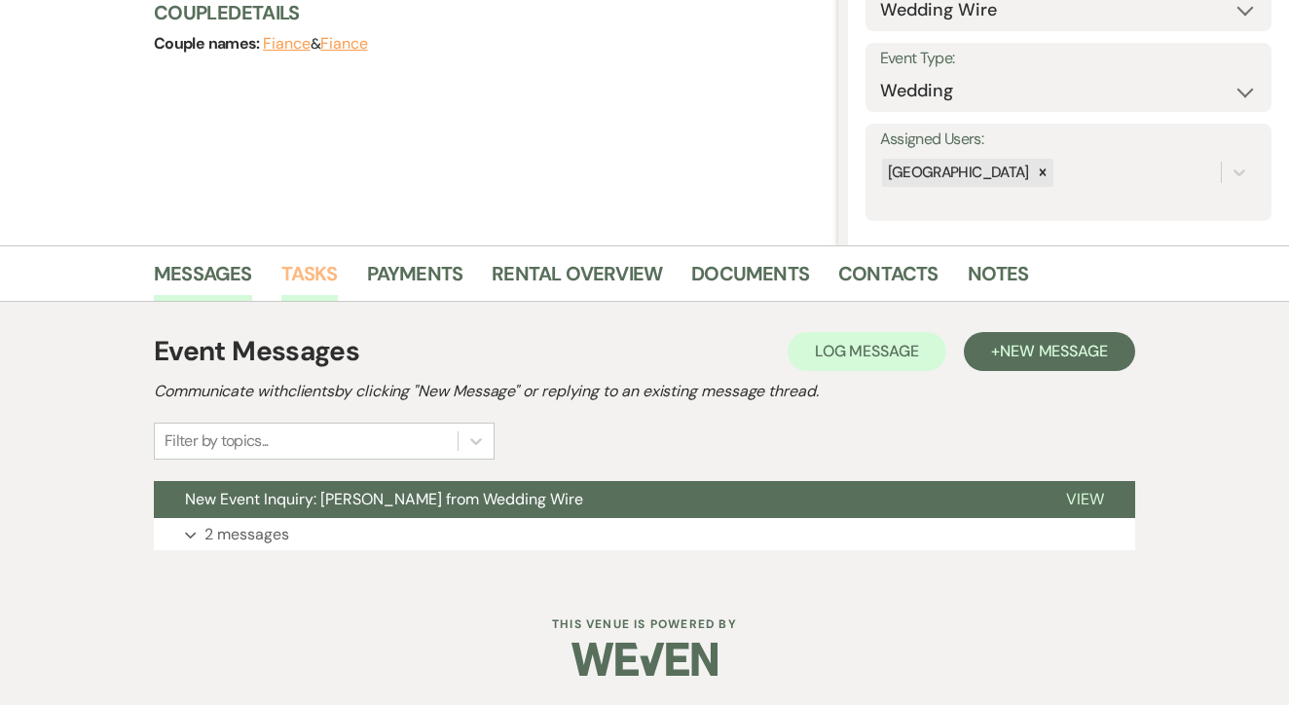
scroll to position [243, 0]
click at [315, 253] on div "Messages Tasks Payments Rental Overview Documents Contacts Notes" at bounding box center [644, 274] width 1289 height 56
click at [315, 261] on link "Tasks" at bounding box center [309, 280] width 56 height 43
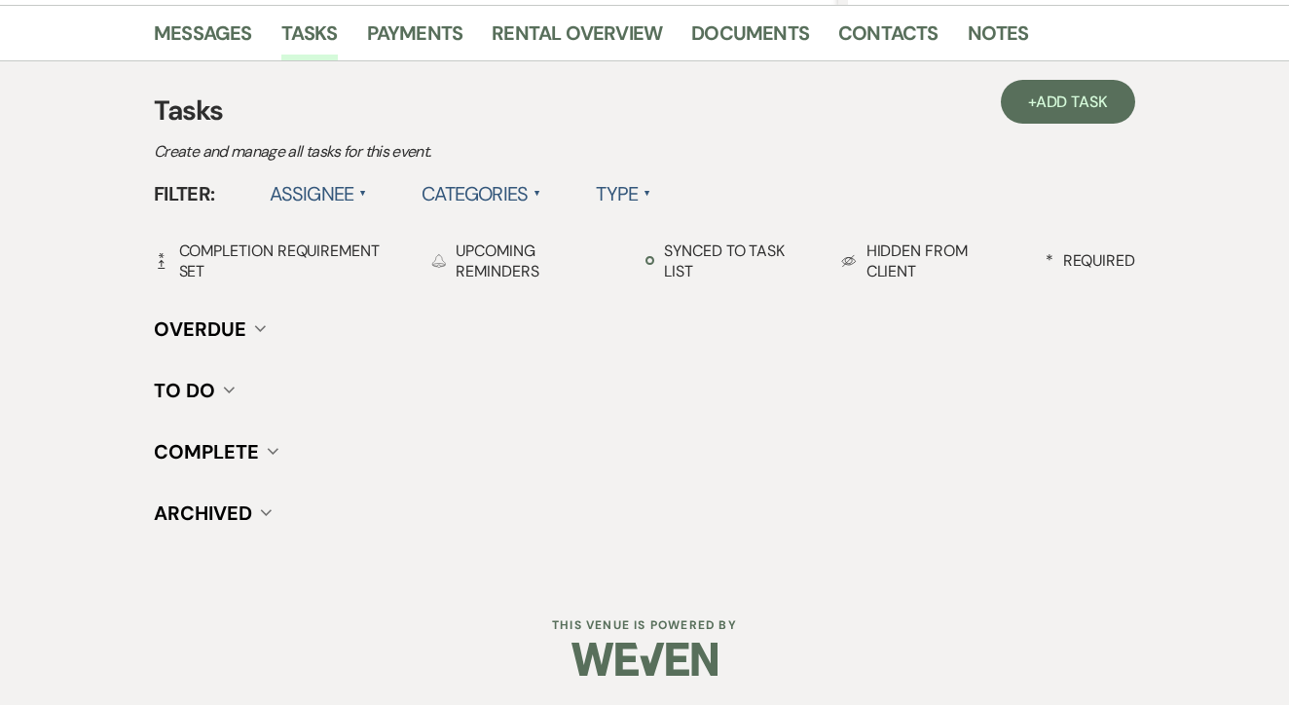
scroll to position [483, 0]
click at [1068, 104] on span "Add Task" at bounding box center [1072, 103] width 72 height 20
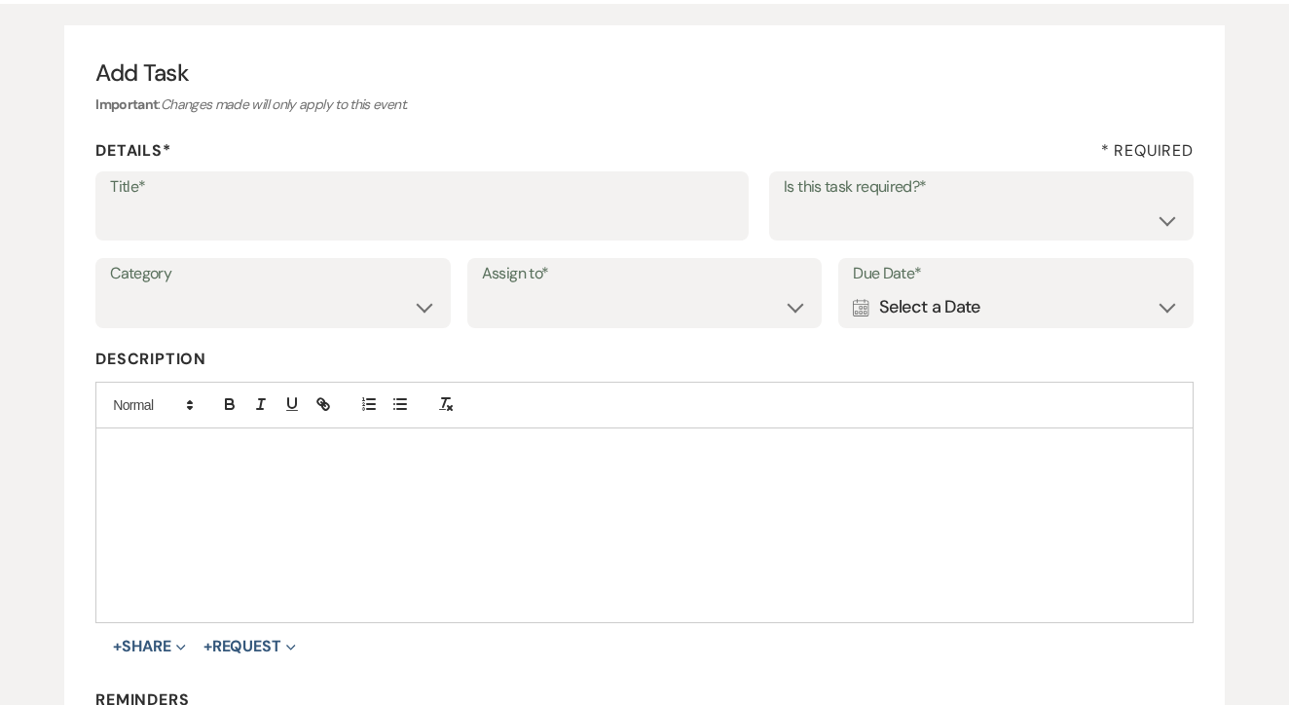
scroll to position [163, 0]
click at [710, 216] on input "Title*" at bounding box center [422, 221] width 624 height 38
click at [954, 221] on select "Yes No" at bounding box center [981, 221] width 395 height 38
click at [654, 291] on select "Venue Client" at bounding box center [645, 308] width 326 height 38
click at [910, 294] on div "Calendar Select a Date Expand" at bounding box center [1016, 308] width 326 height 38
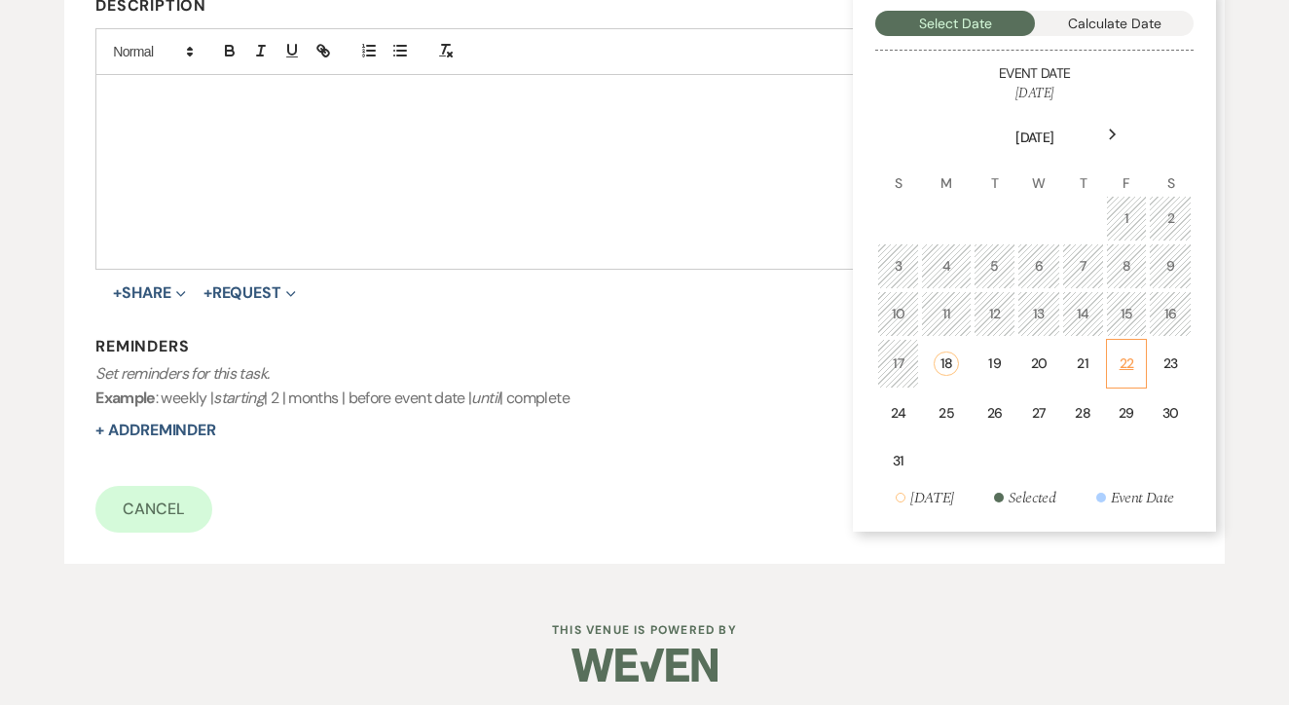
scroll to position [516, 0]
click at [1142, 363] on td "22" at bounding box center [1127, 365] width 42 height 50
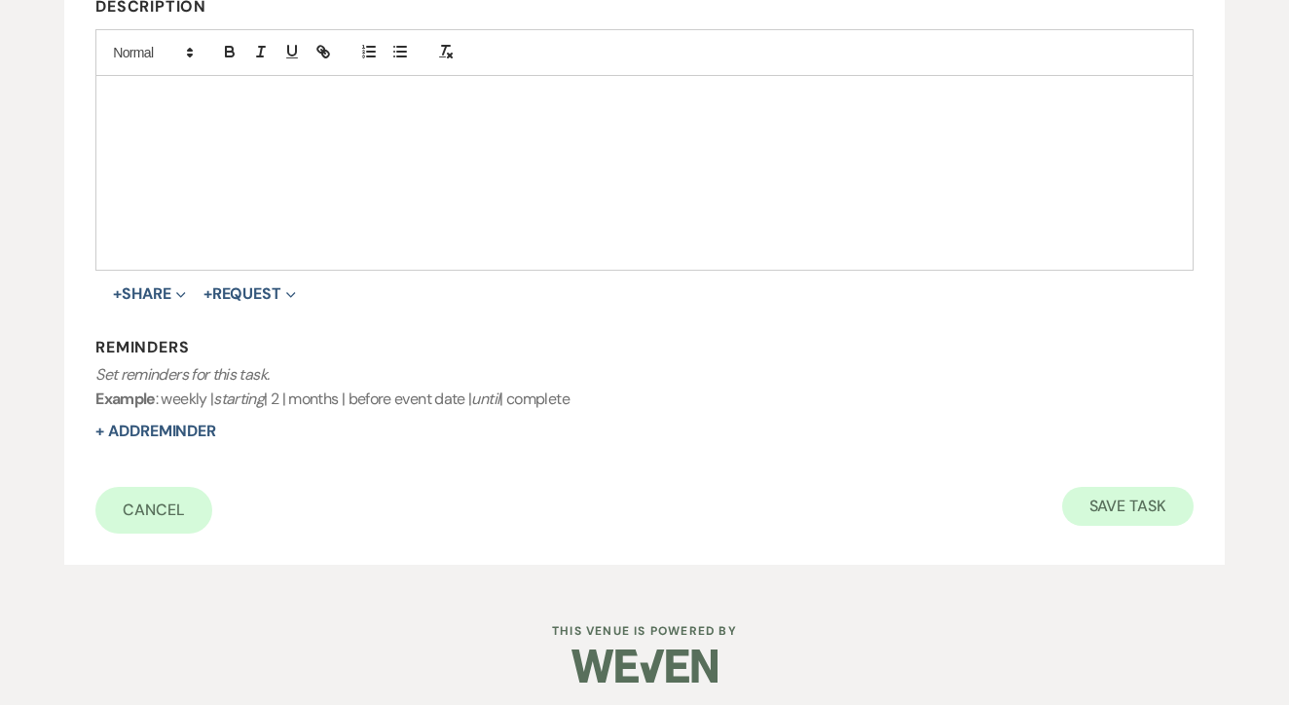
click at [1142, 492] on button "Save Task" at bounding box center [1128, 506] width 131 height 39
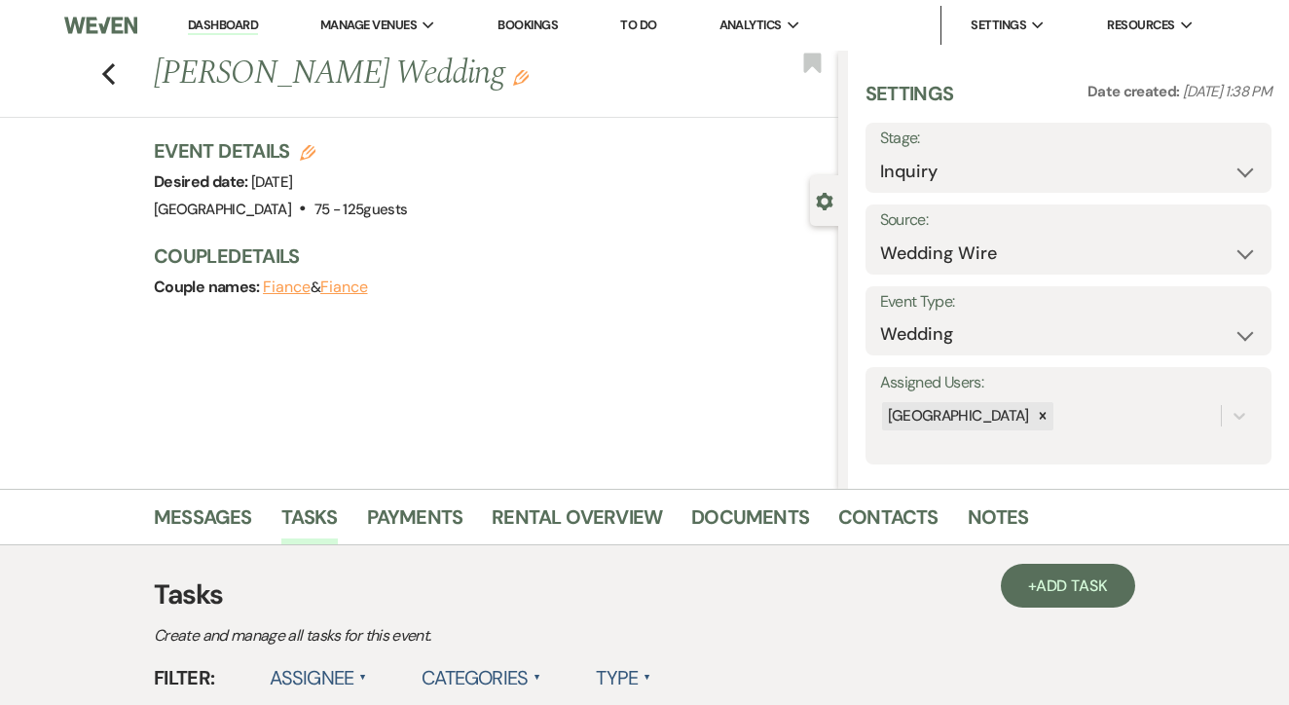
click at [231, 26] on link "Dashboard" at bounding box center [223, 26] width 70 height 19
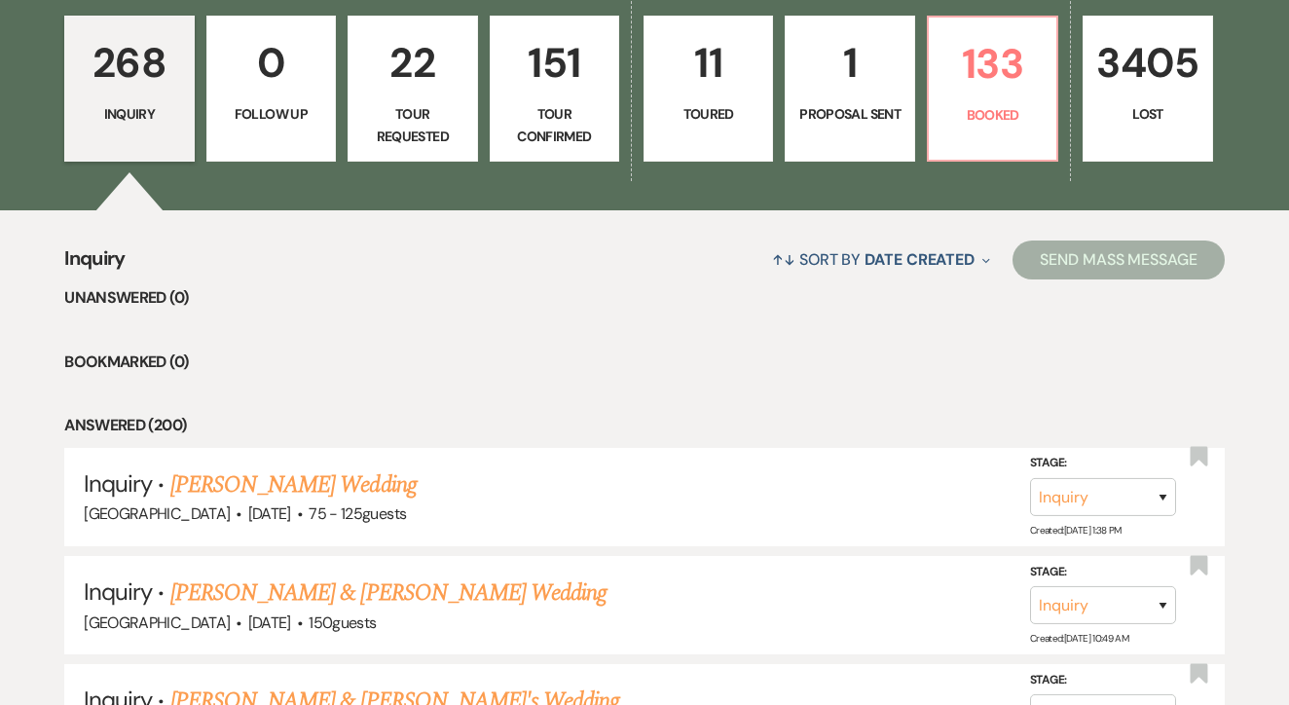
scroll to position [545, 0]
click at [300, 486] on link "[PERSON_NAME] Wedding" at bounding box center [293, 485] width 246 height 35
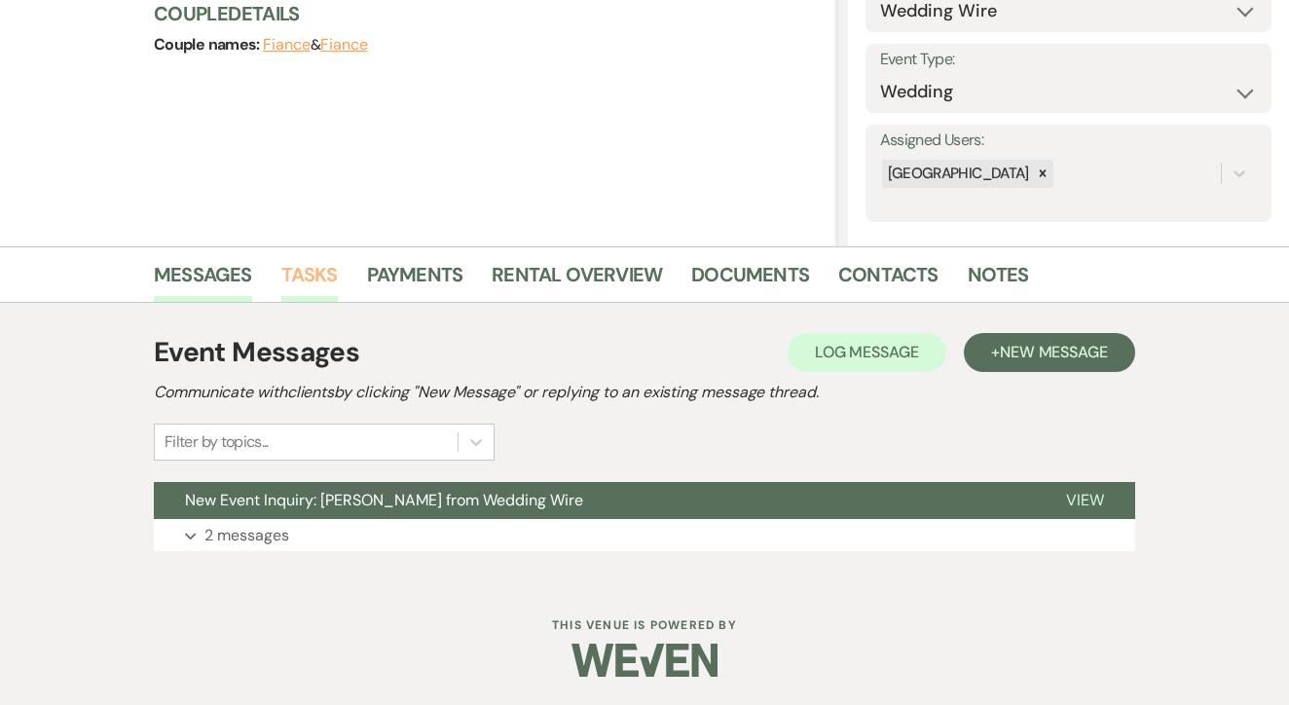
click at [321, 293] on link "Tasks" at bounding box center [309, 280] width 56 height 43
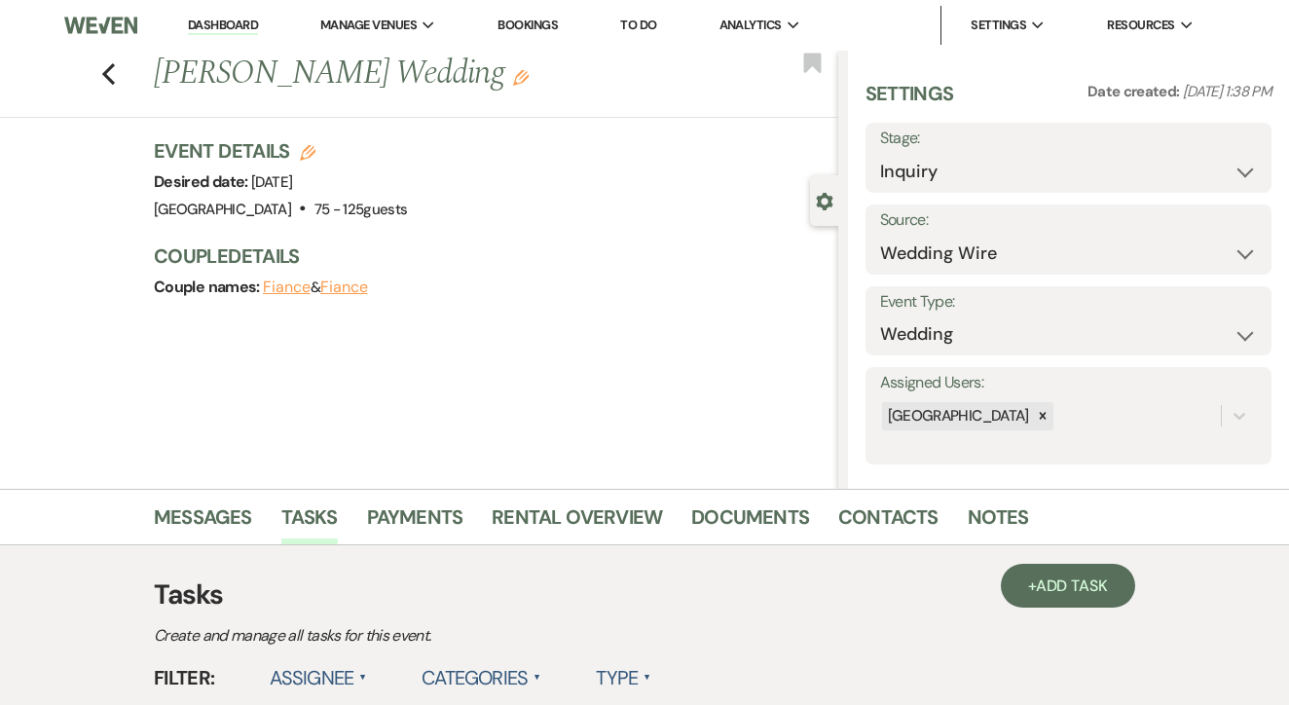
click at [212, 28] on link "Dashboard" at bounding box center [223, 26] width 70 height 19
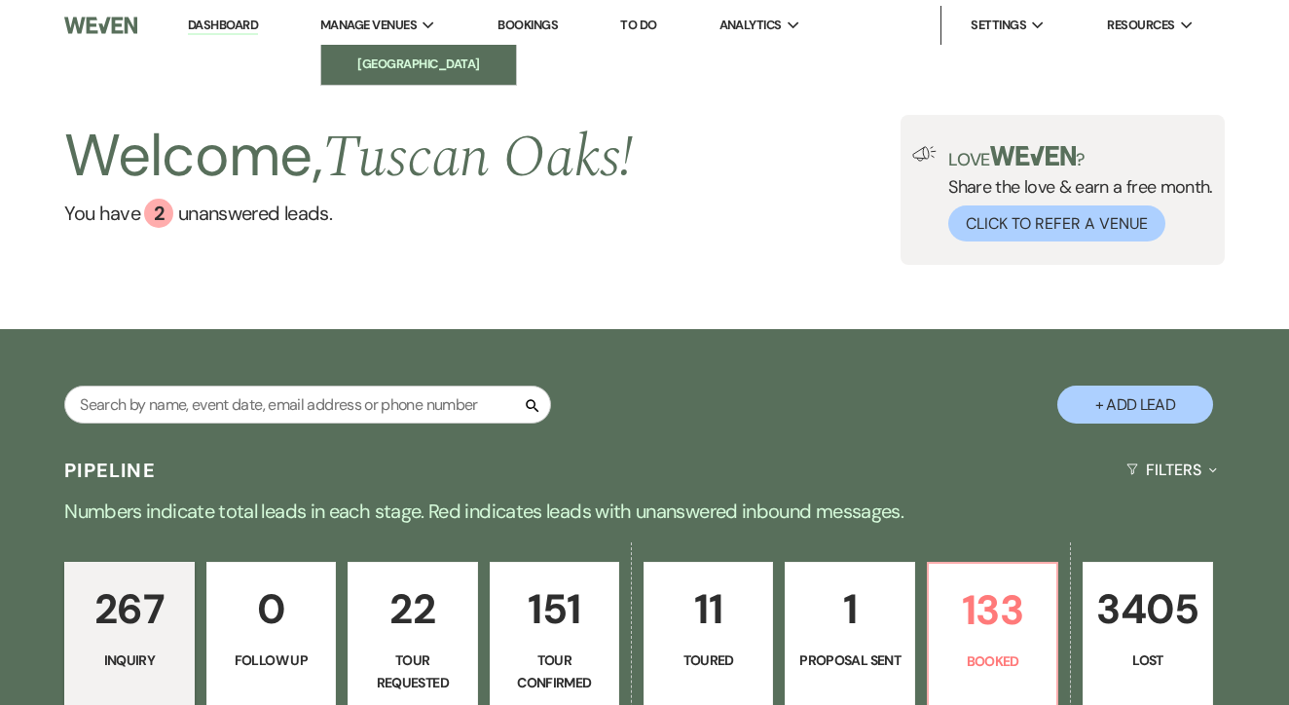
click at [377, 80] on link "[GEOGRAPHIC_DATA]" at bounding box center [418, 64] width 195 height 39
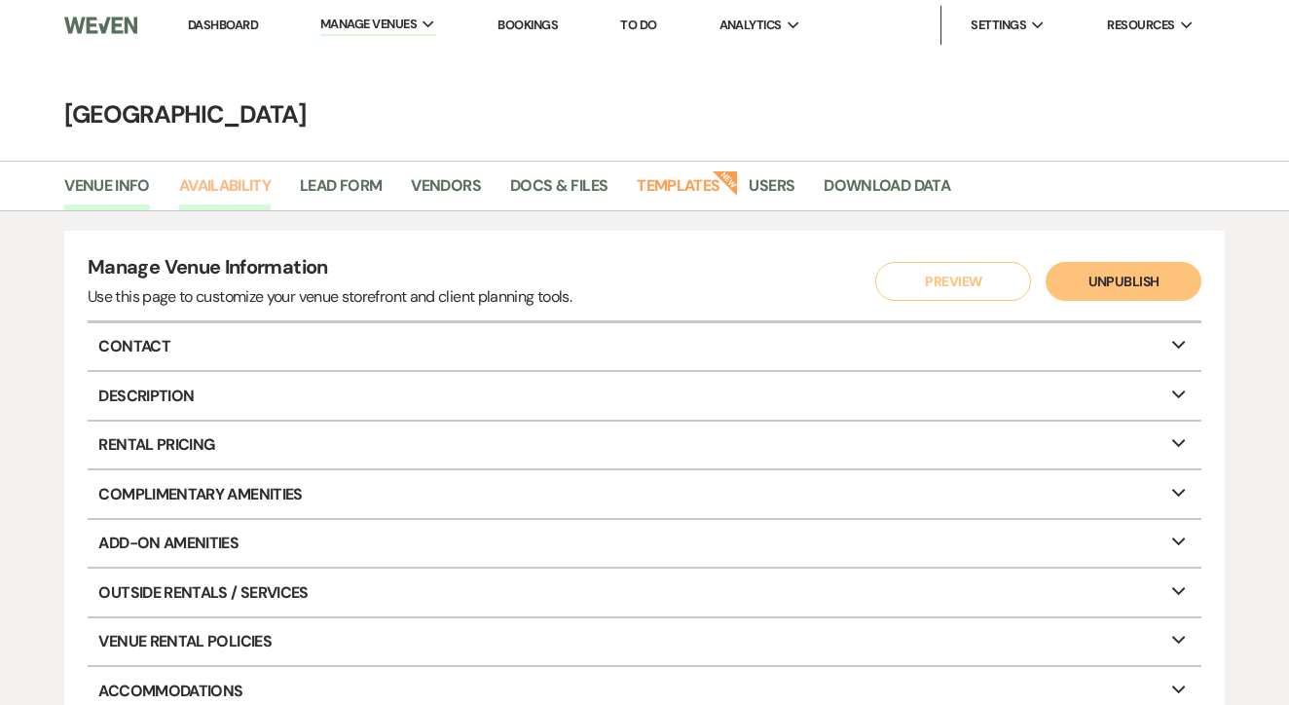
click at [229, 192] on link "Availability" at bounding box center [225, 191] width 92 height 37
select select "3"
select select "2026"
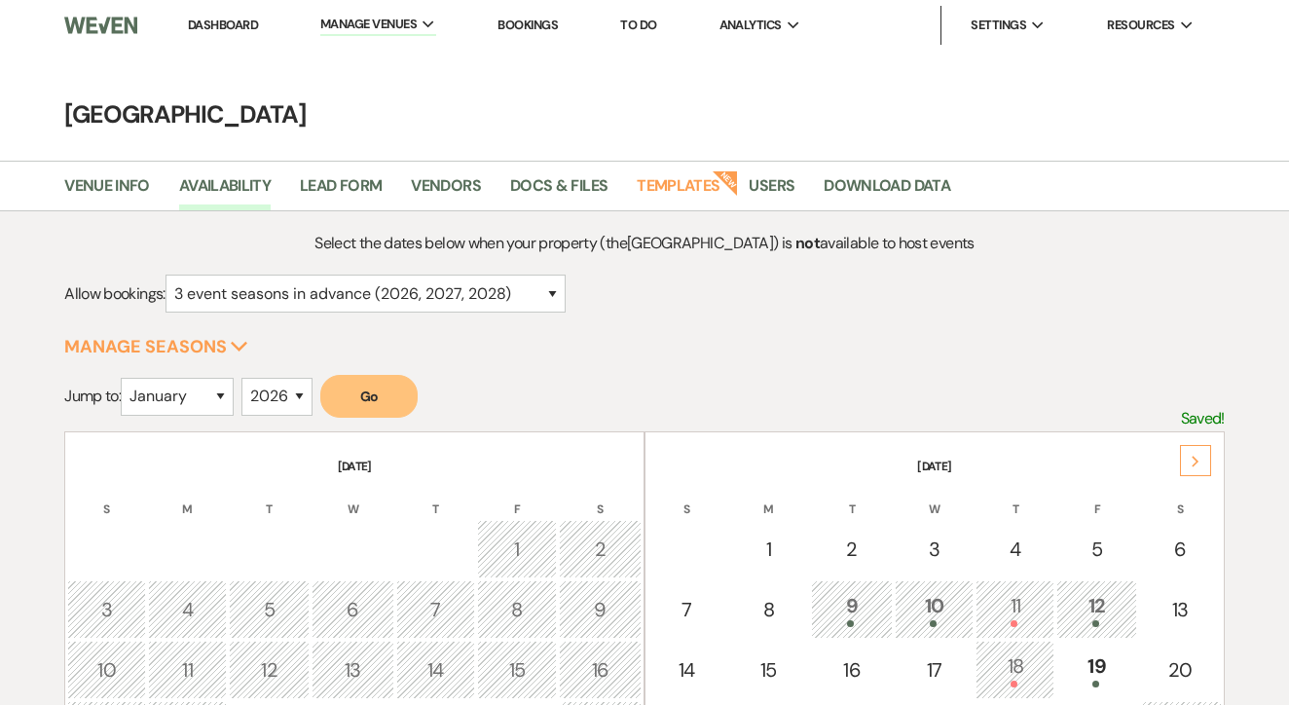
click at [188, 417] on div "January February March April May June July August September October November De…" at bounding box center [177, 405] width 113 height 54
click at [212, 375] on form "Jump to: January February March April May June July August September October No…" at bounding box center [644, 403] width 1161 height 56
click at [218, 393] on select "January February March April May June July August September October November De…" at bounding box center [177, 397] width 113 height 38
select select "10"
click at [369, 405] on button "Go" at bounding box center [368, 396] width 97 height 43
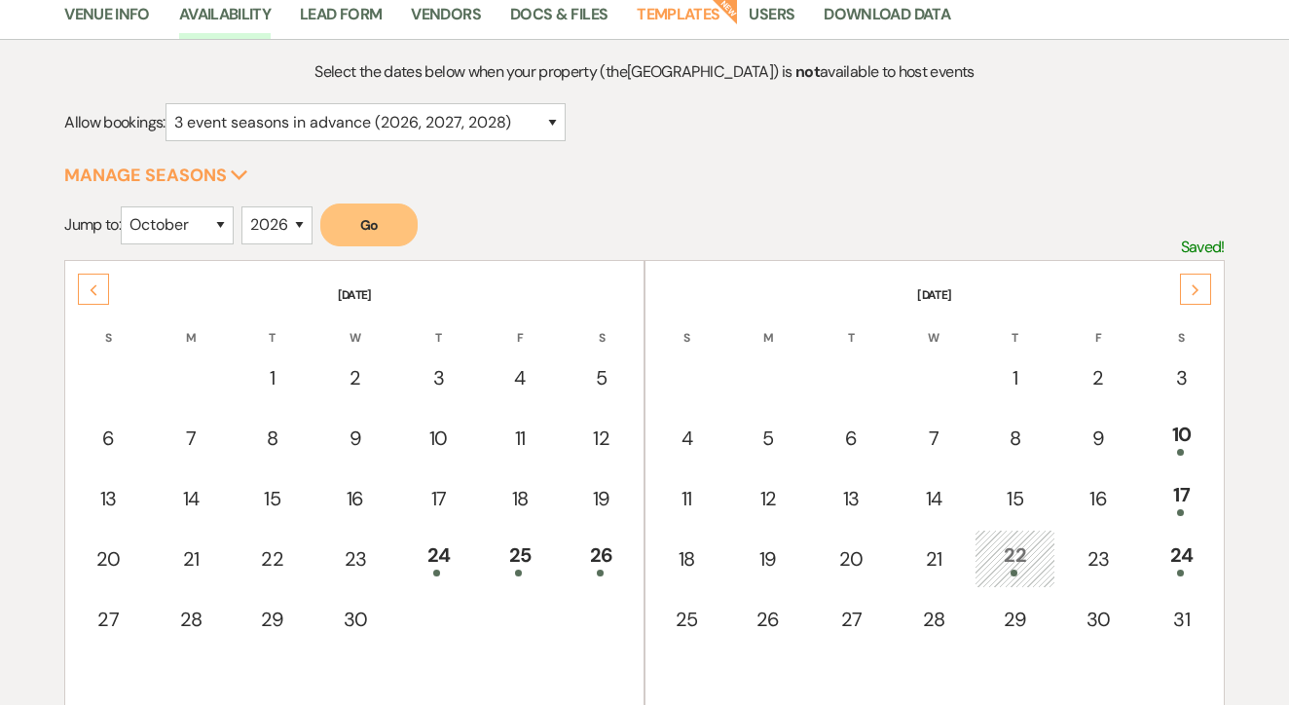
scroll to position [183, 0]
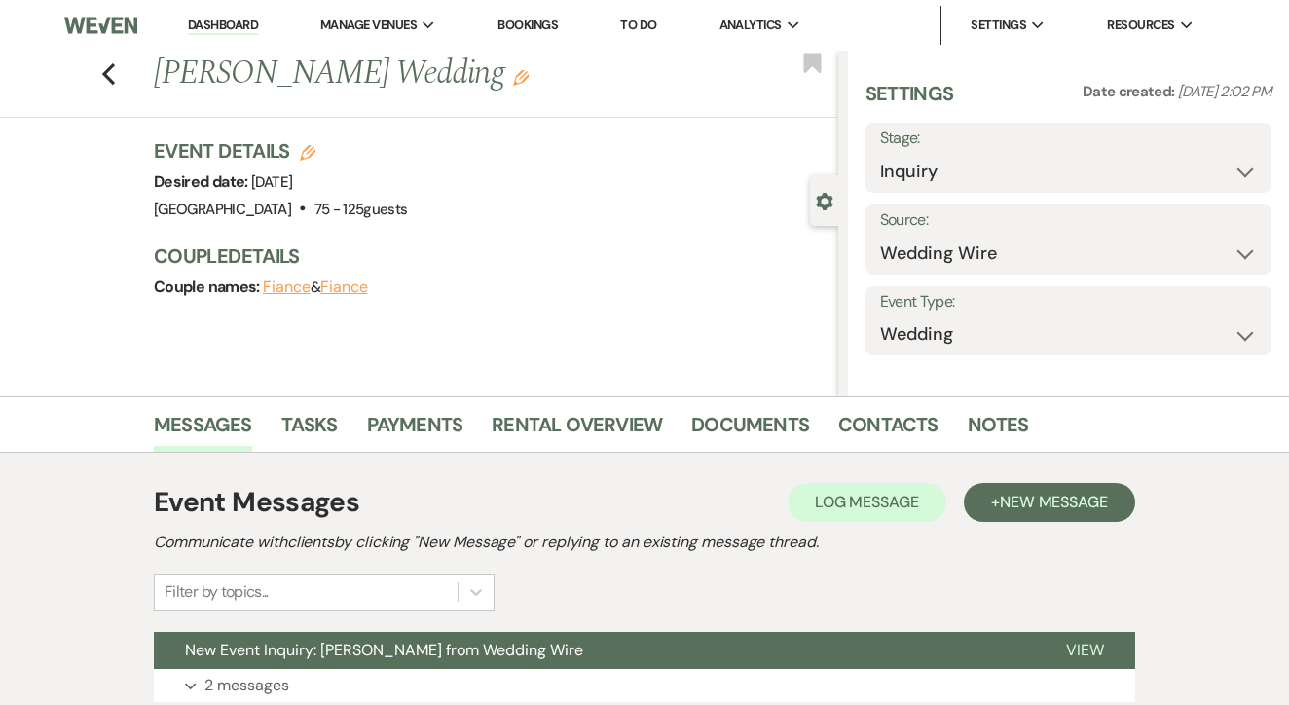
select select "3"
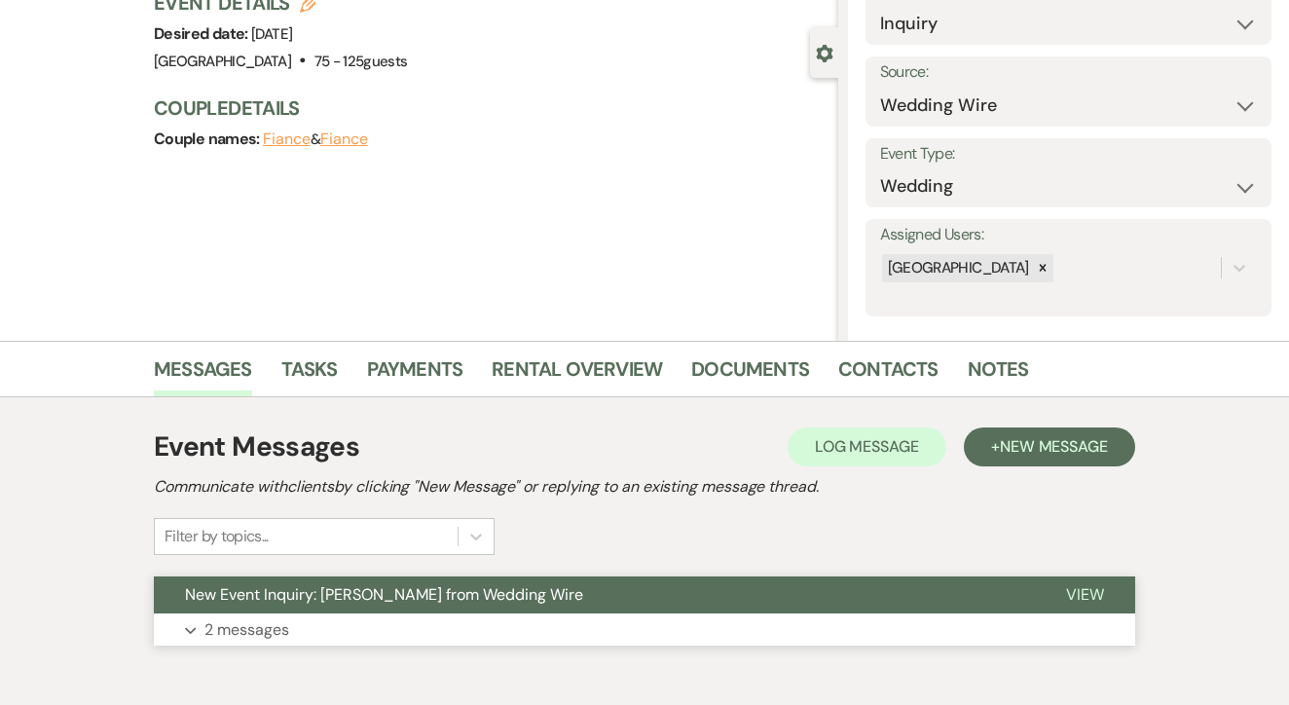
click at [482, 586] on span "New Event Inquiry: [PERSON_NAME] from Wedding Wire" at bounding box center [384, 594] width 398 height 20
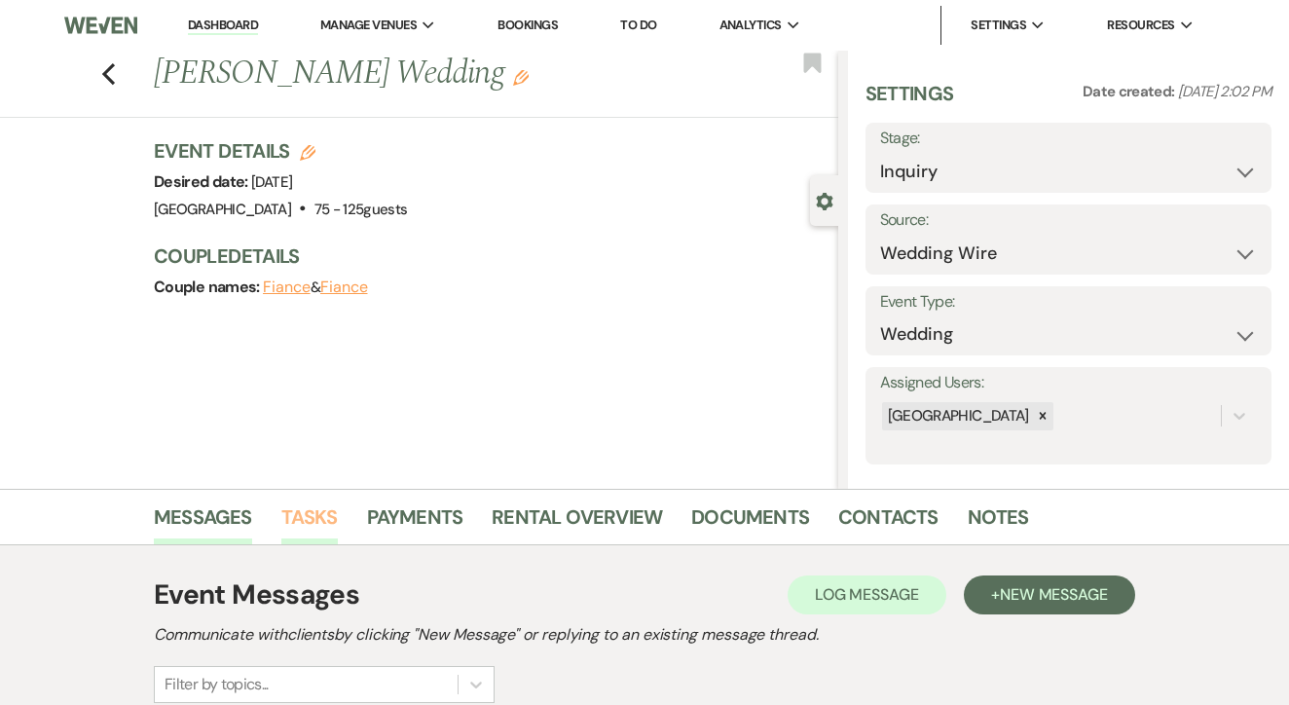
click at [310, 516] on link "Tasks" at bounding box center [309, 523] width 56 height 43
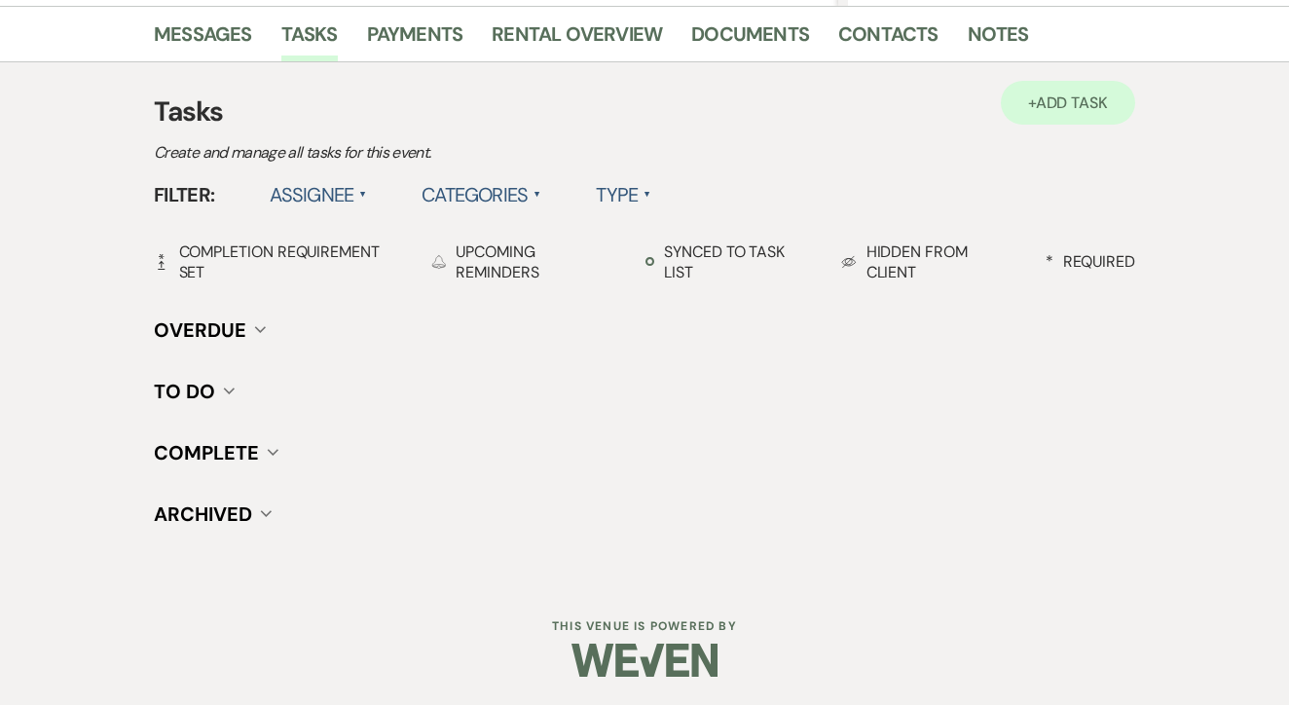
click at [1070, 102] on span "Add Task" at bounding box center [1072, 103] width 72 height 20
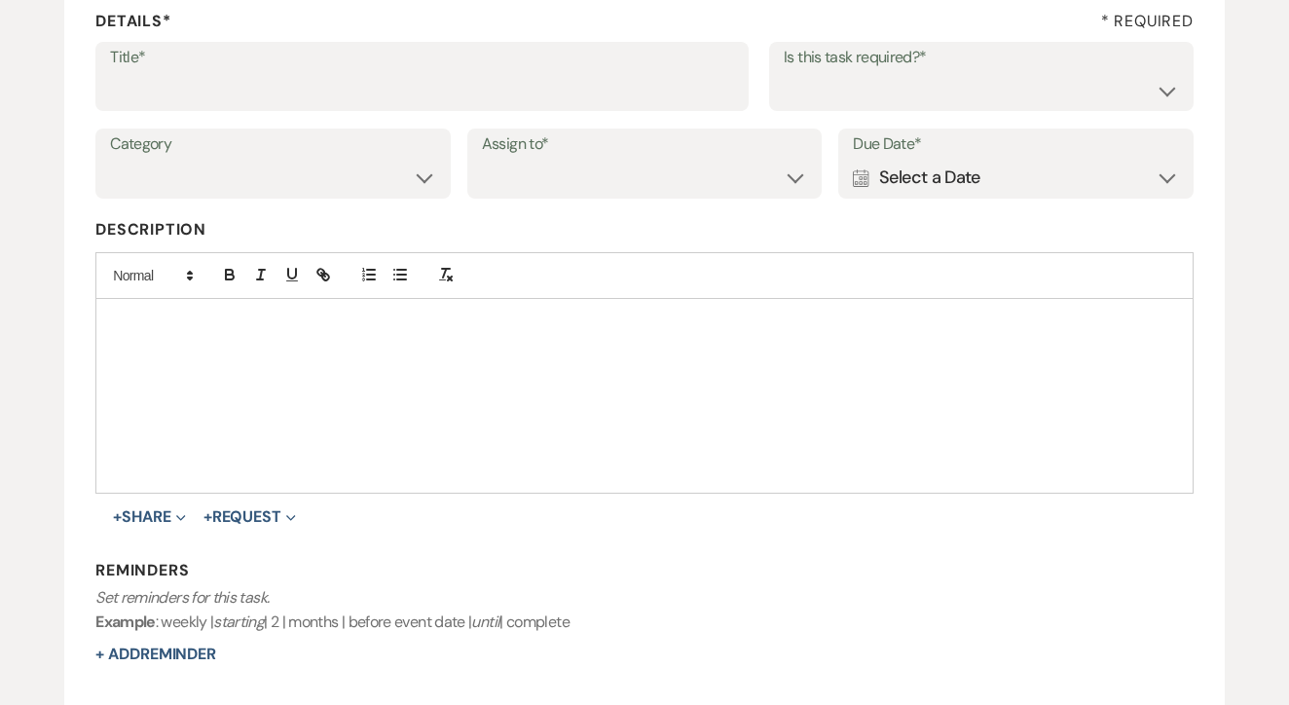
scroll to position [288, 0]
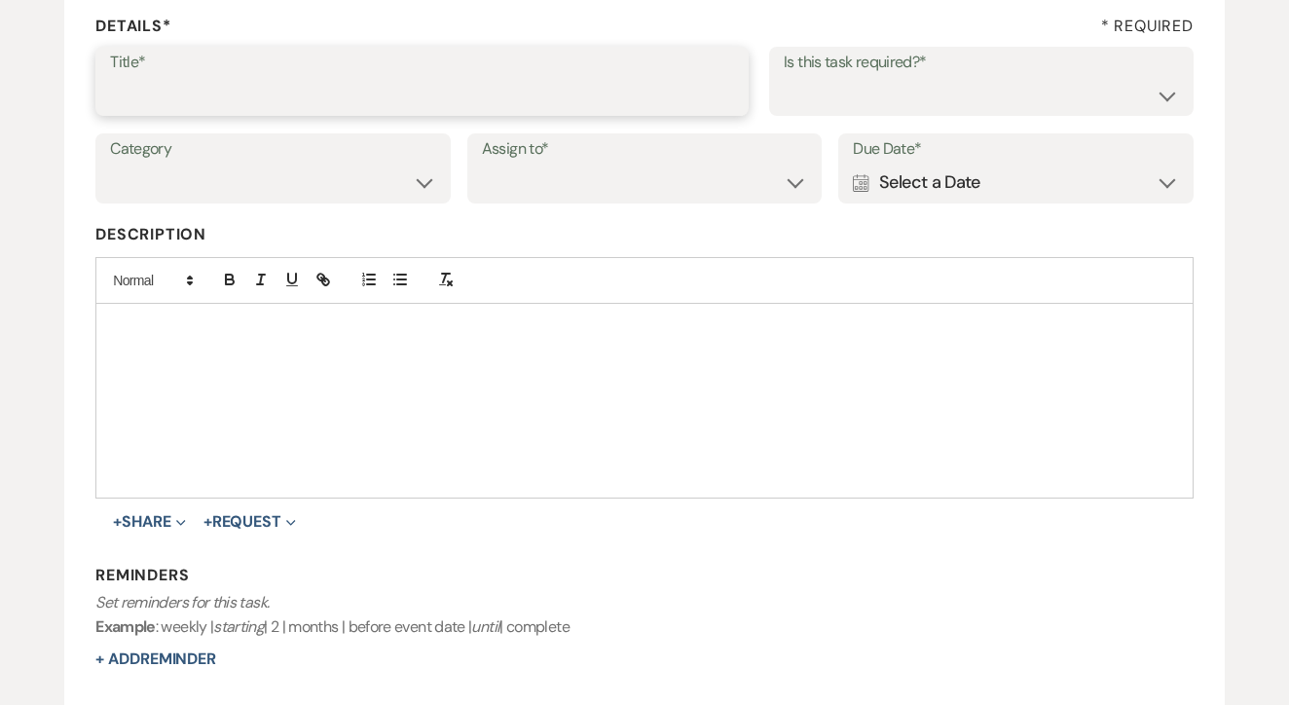
click at [712, 98] on input "Title*" at bounding box center [422, 95] width 624 height 38
type input "1st"
click at [957, 76] on select "Yes No" at bounding box center [981, 95] width 395 height 38
select select "false"
click at [634, 157] on label "Assign to*" at bounding box center [645, 149] width 326 height 28
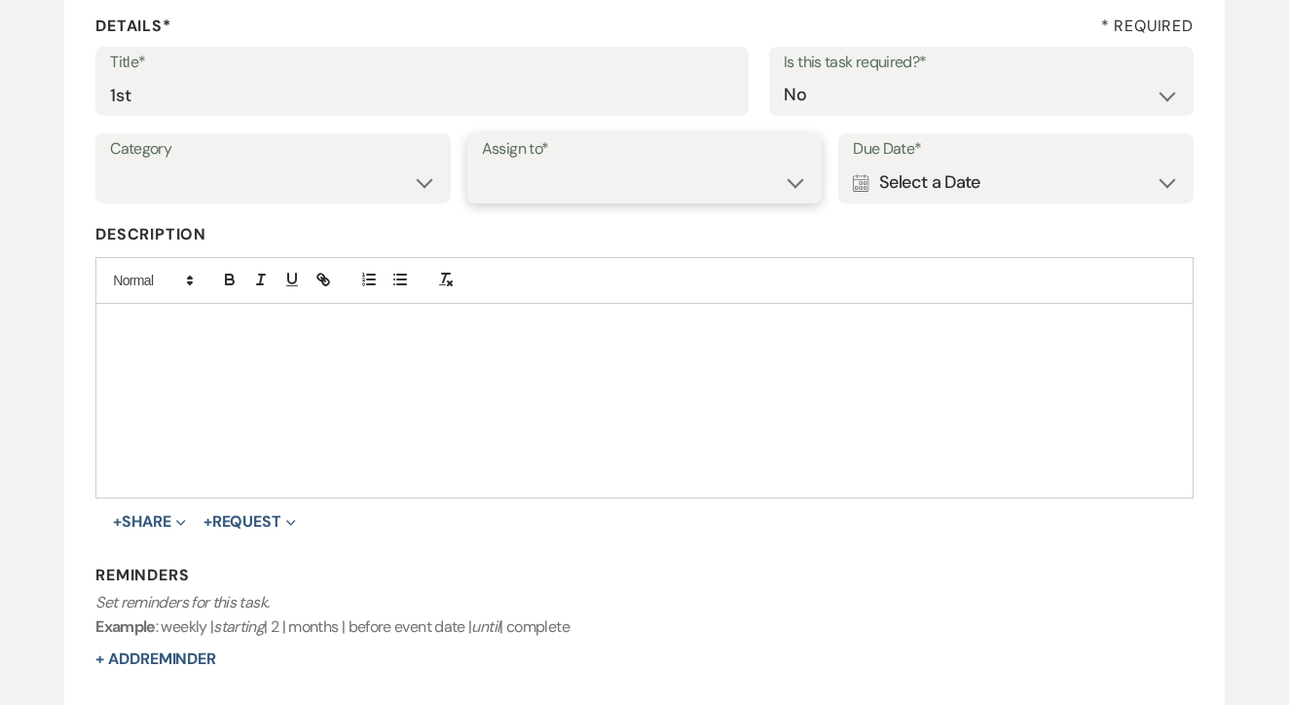
select select "venueHost"
click at [918, 175] on div "Calendar Select a Date Expand" at bounding box center [1016, 183] width 326 height 38
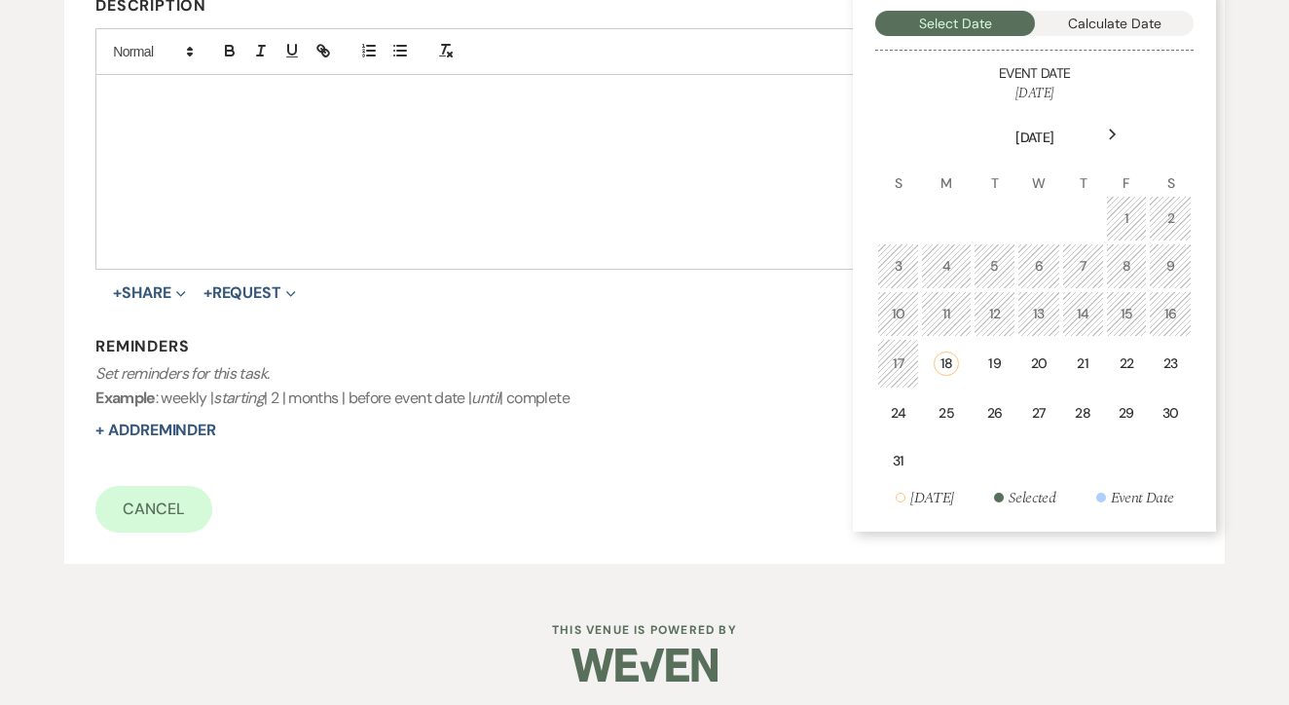
scroll to position [516, 0]
click at [1109, 366] on td "22" at bounding box center [1127, 365] width 42 height 50
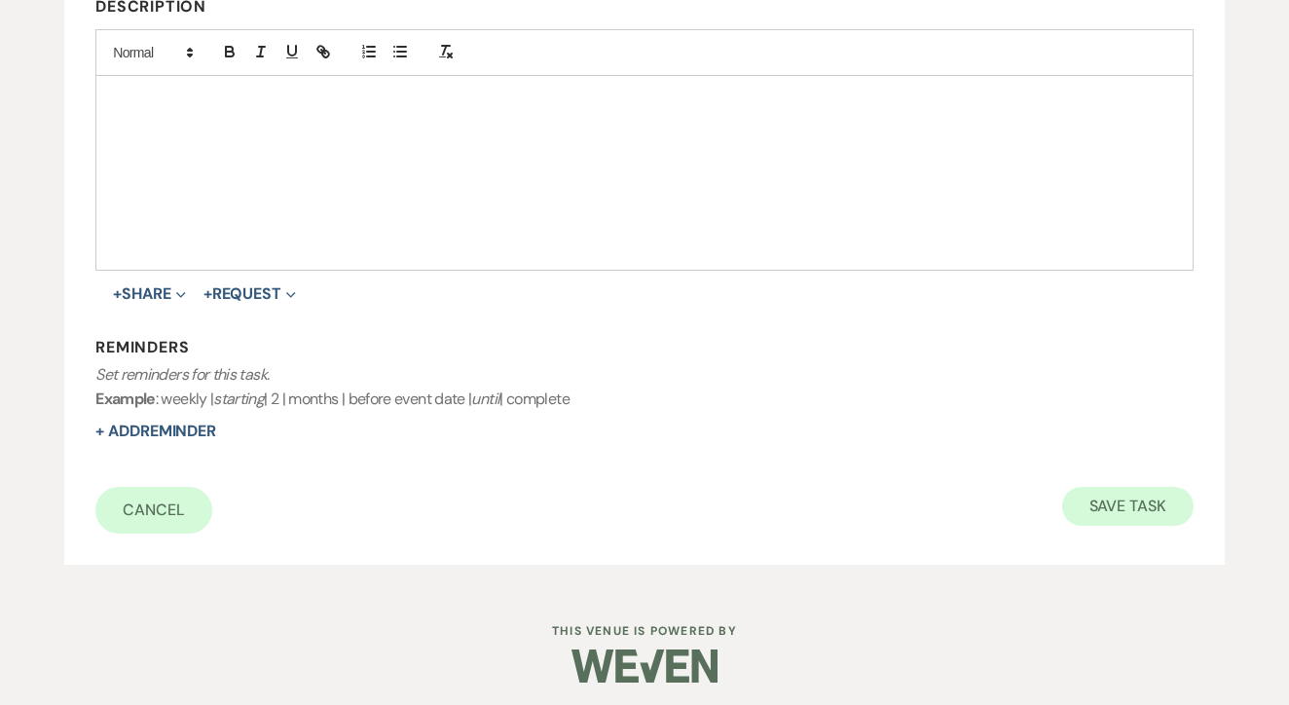
click at [1115, 512] on button "Save Task" at bounding box center [1128, 506] width 131 height 39
select select "3"
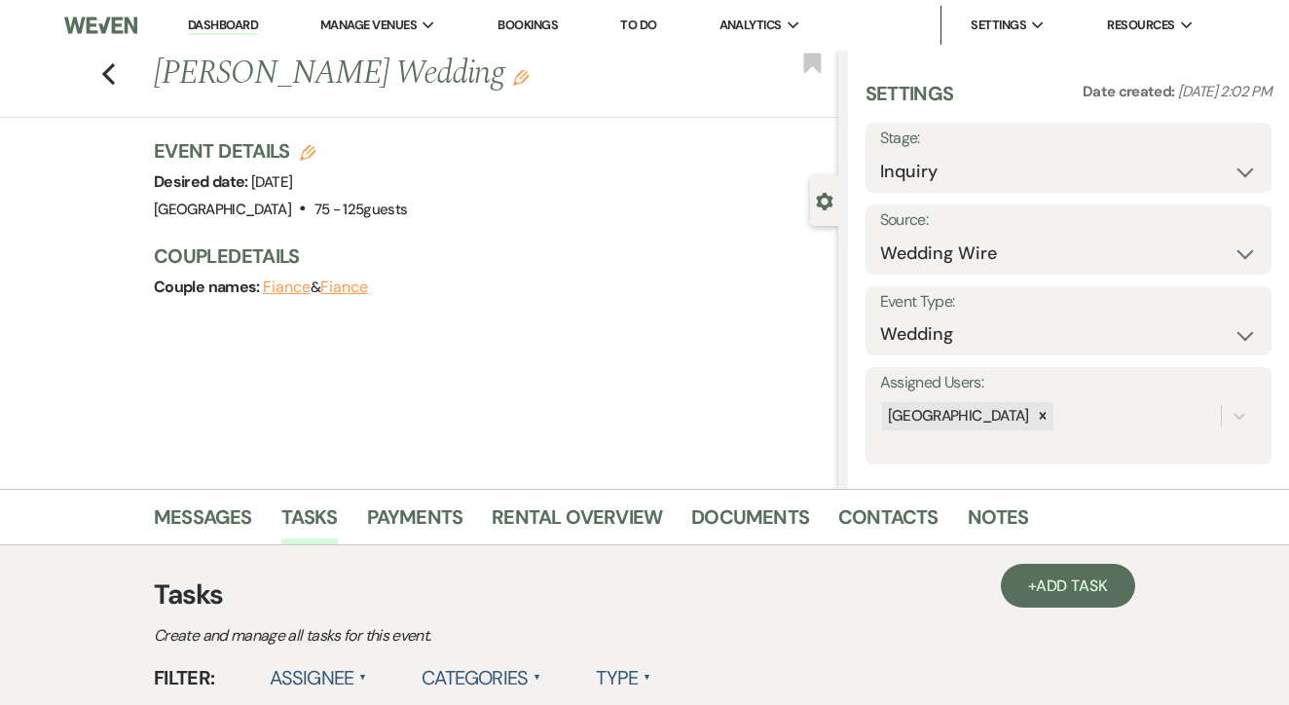
click at [215, 19] on link "Dashboard" at bounding box center [223, 26] width 70 height 19
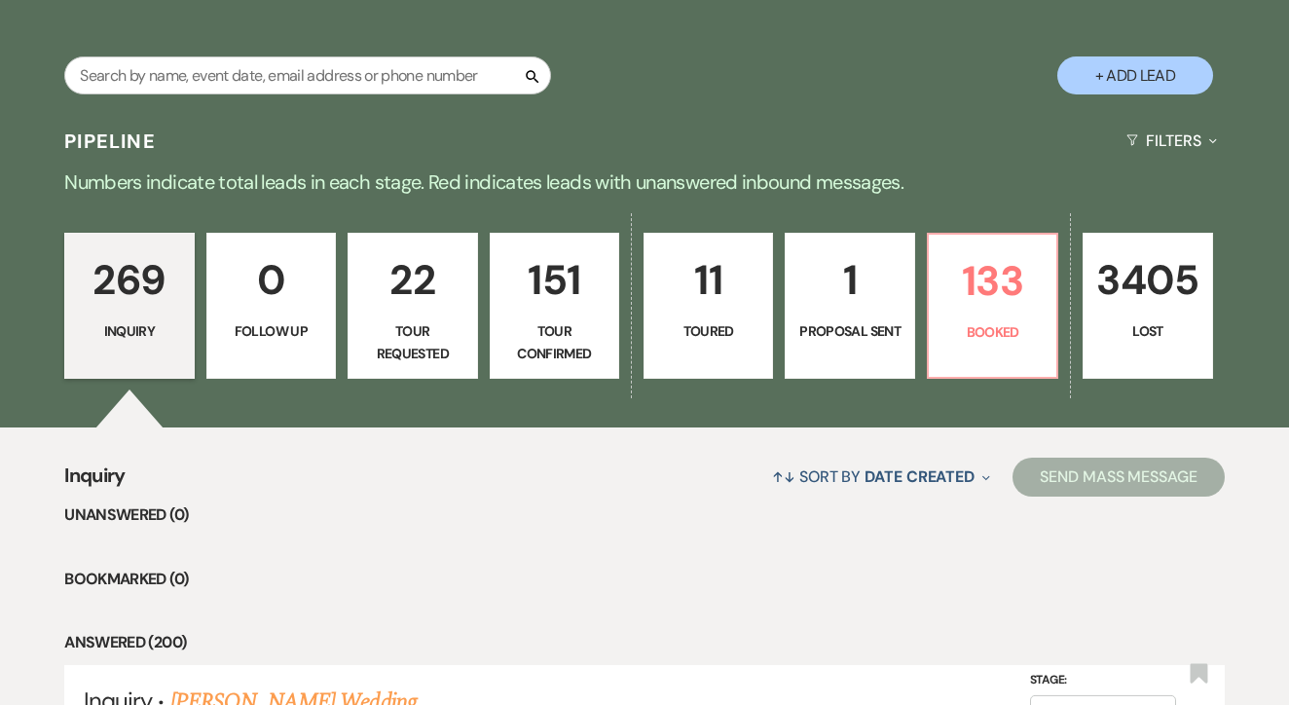
scroll to position [342, 0]
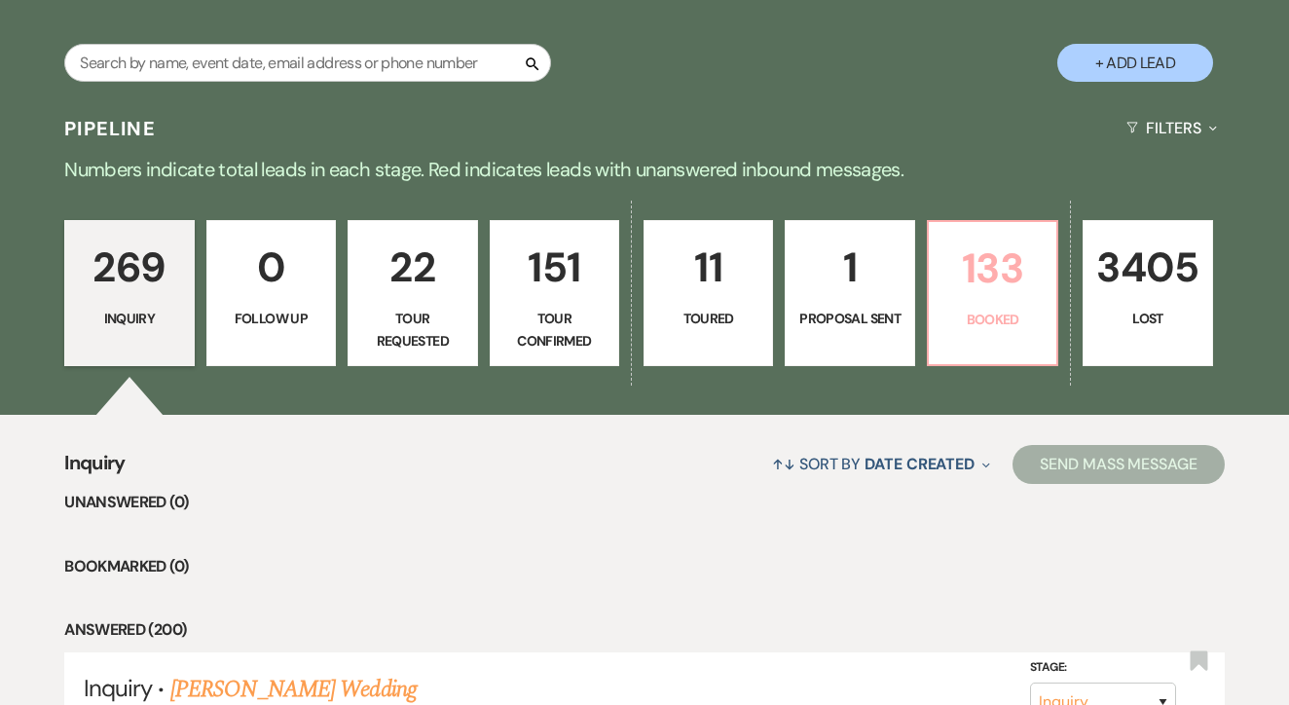
click at [968, 315] on p "Booked" at bounding box center [993, 319] width 104 height 21
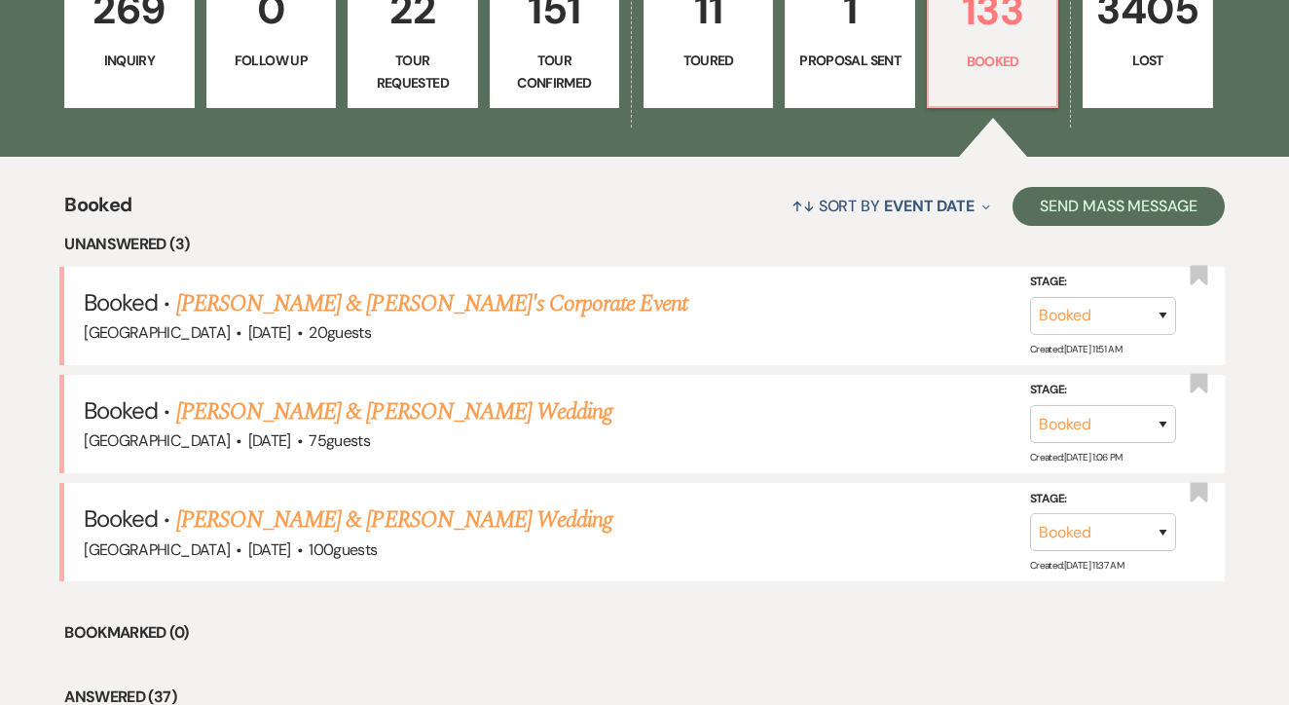
scroll to position [606, 0]
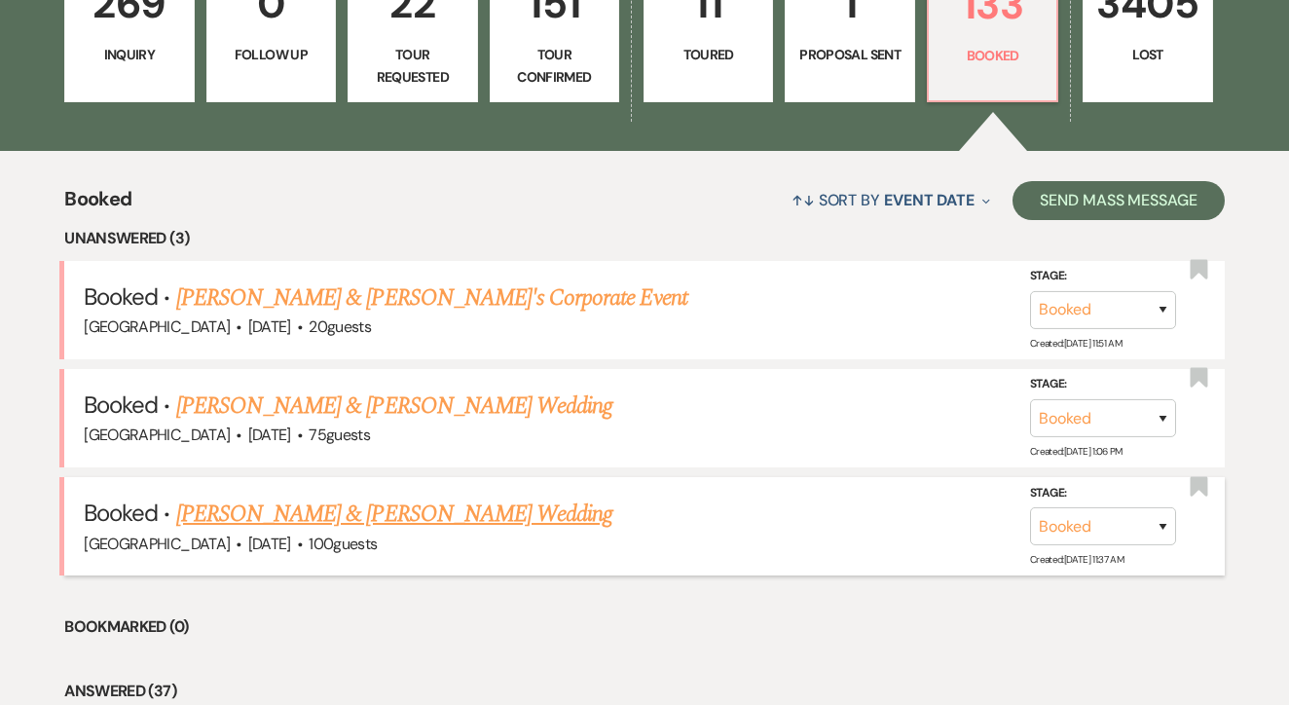
click at [370, 509] on link "[PERSON_NAME] & [PERSON_NAME] Wedding" at bounding box center [394, 514] width 436 height 35
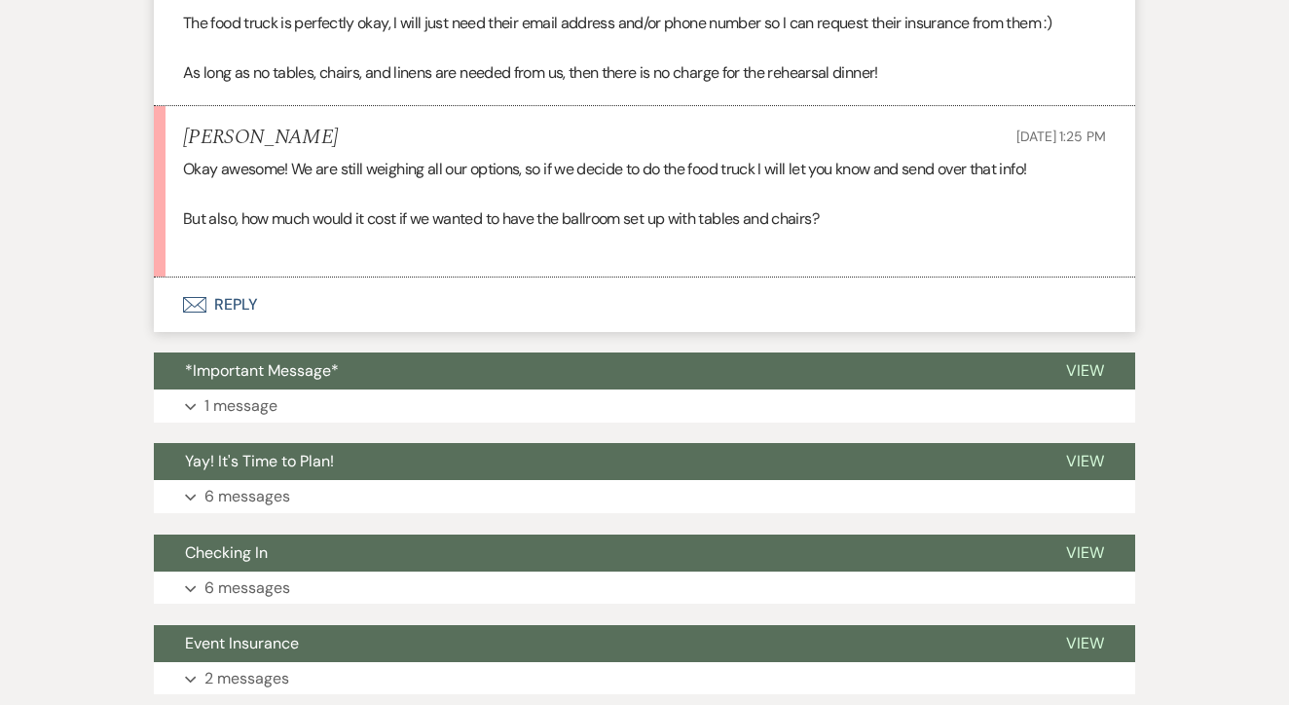
scroll to position [1500, 0]
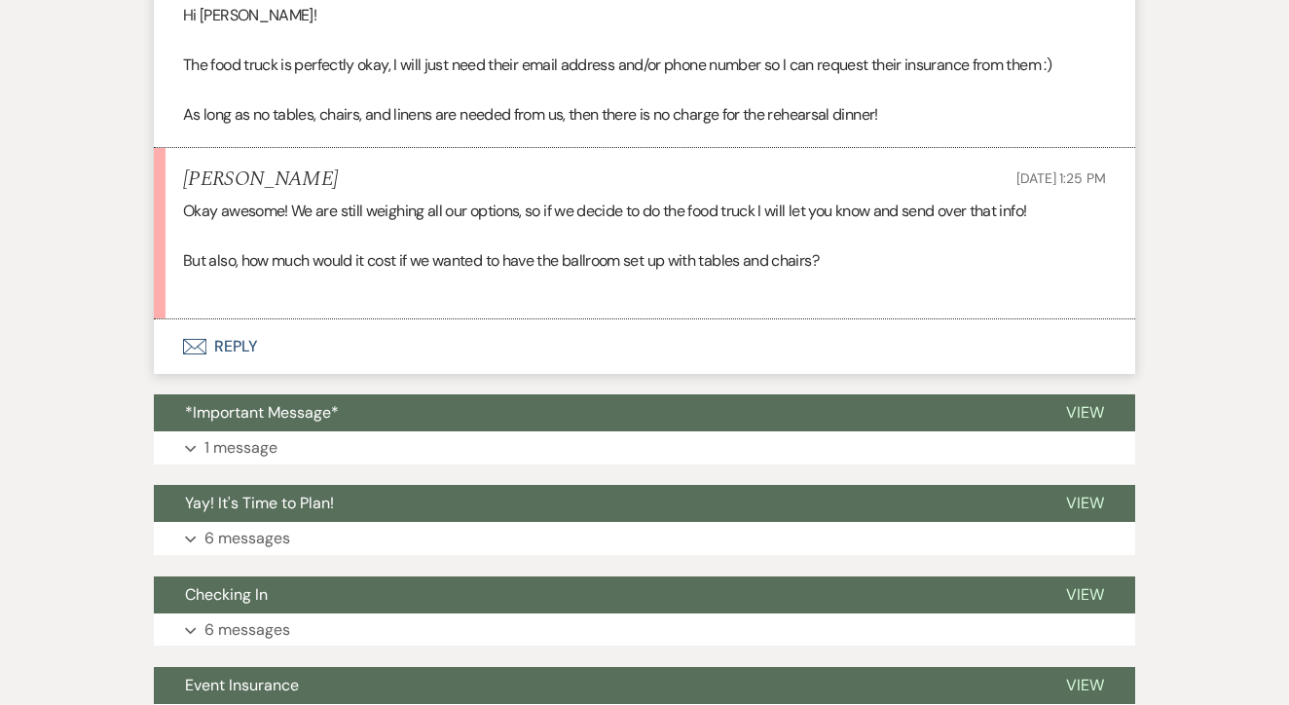
click at [475, 338] on button "Envelope Reply" at bounding box center [645, 346] width 982 height 55
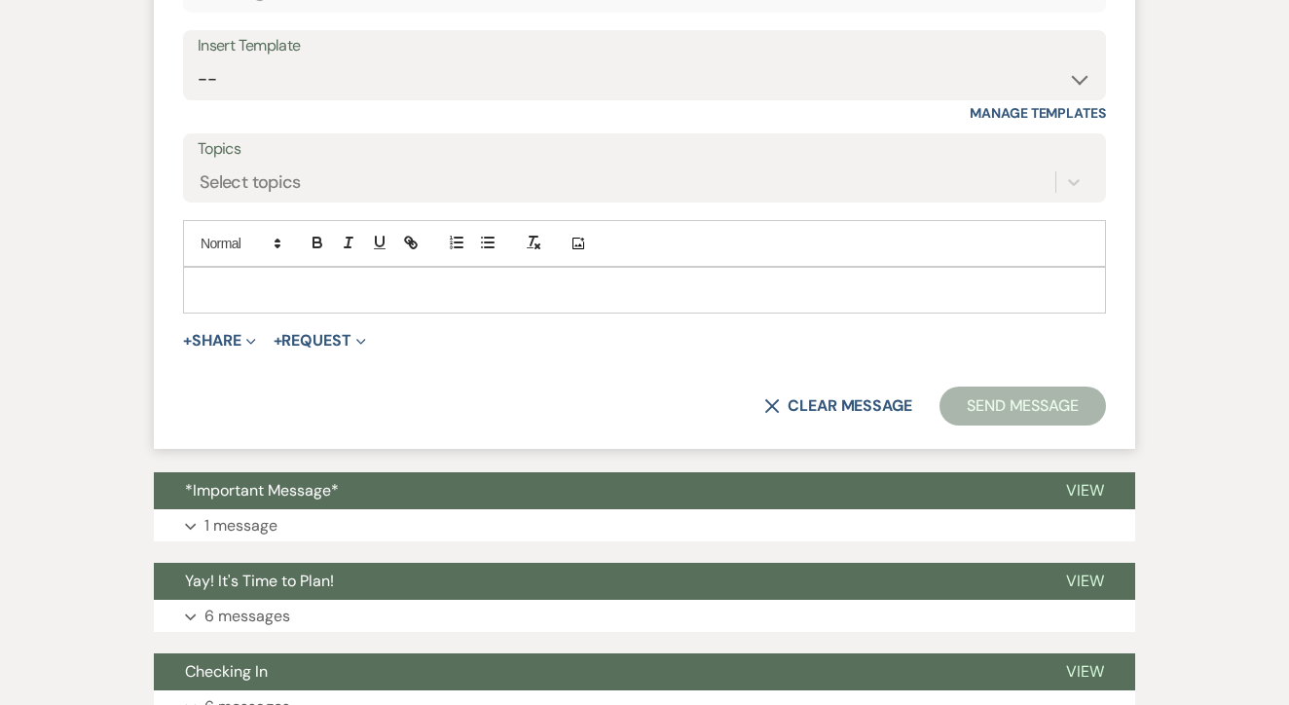
scroll to position [1946, 0]
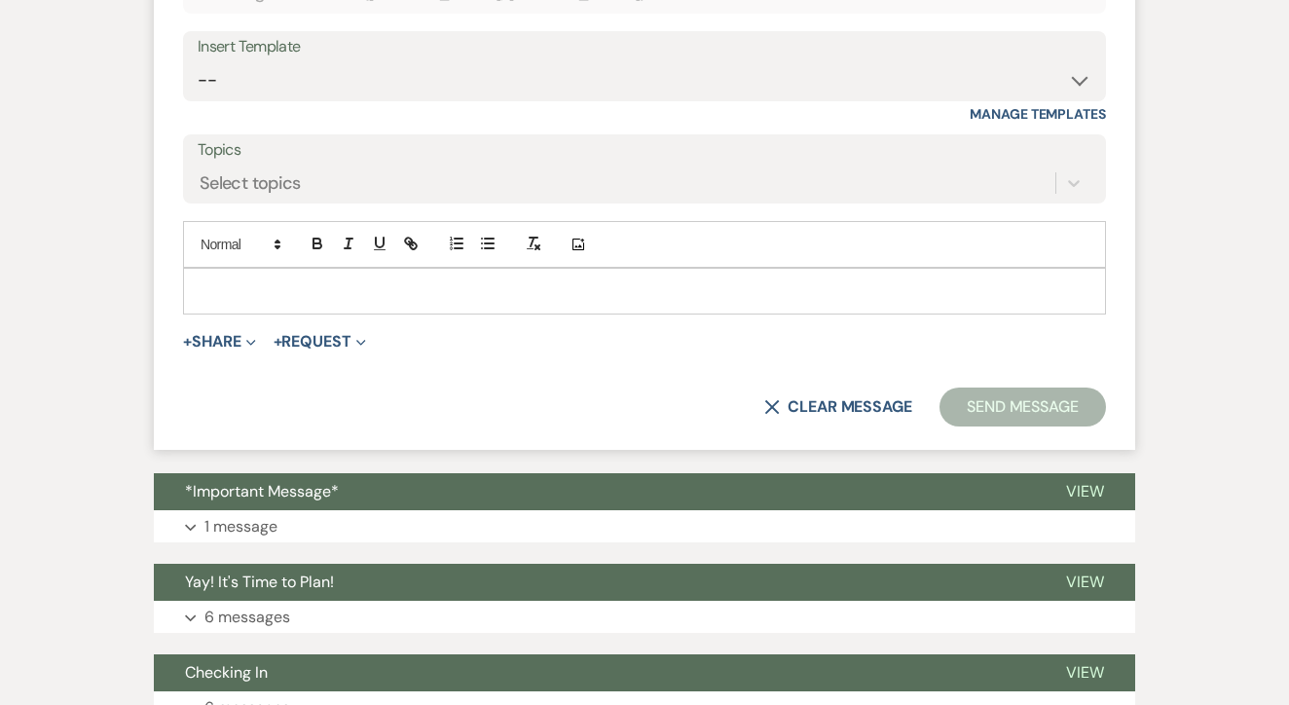
click at [536, 280] on p at bounding box center [645, 290] width 892 height 21
click at [255, 280] on p "For the ballroom" at bounding box center [645, 290] width 892 height 21
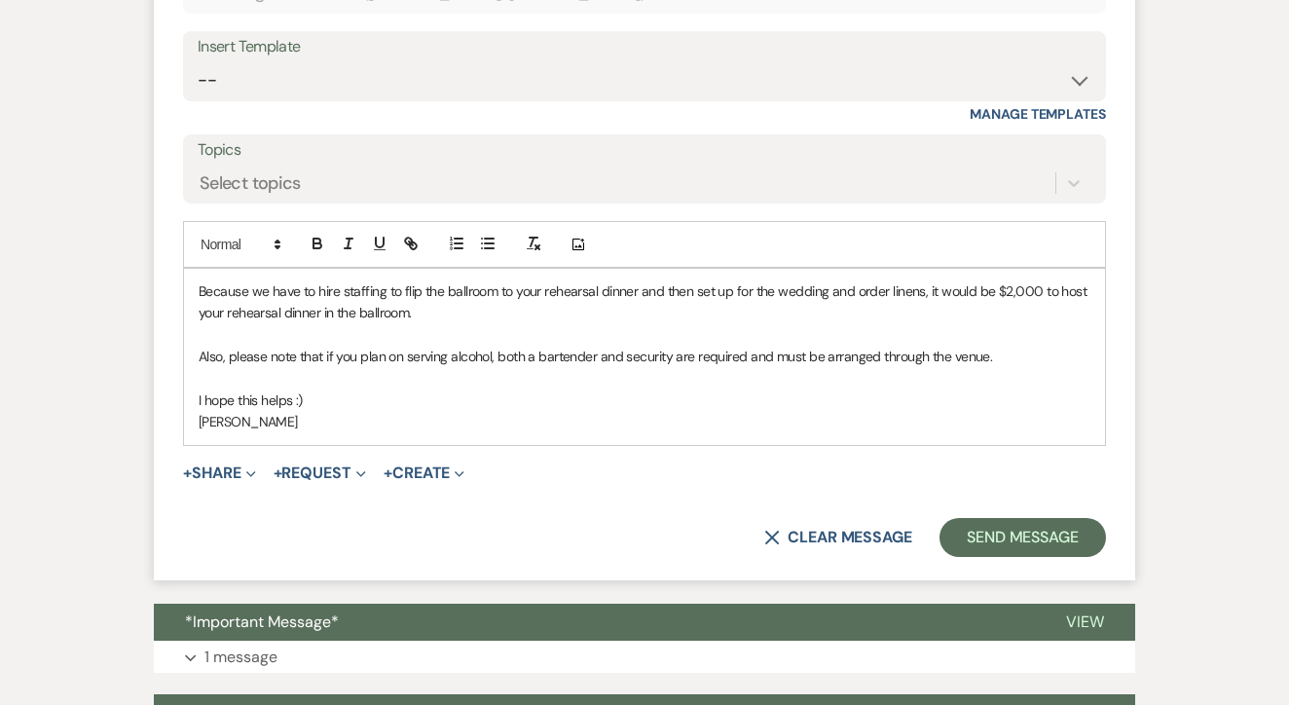
click at [1014, 486] on form "Reply X Saving draft... Recipients* Planning Portal Users ( Ellie Ferguson, Ced…" at bounding box center [645, 226] width 982 height 707
click at [1020, 518] on button "Send Message" at bounding box center [1023, 537] width 167 height 39
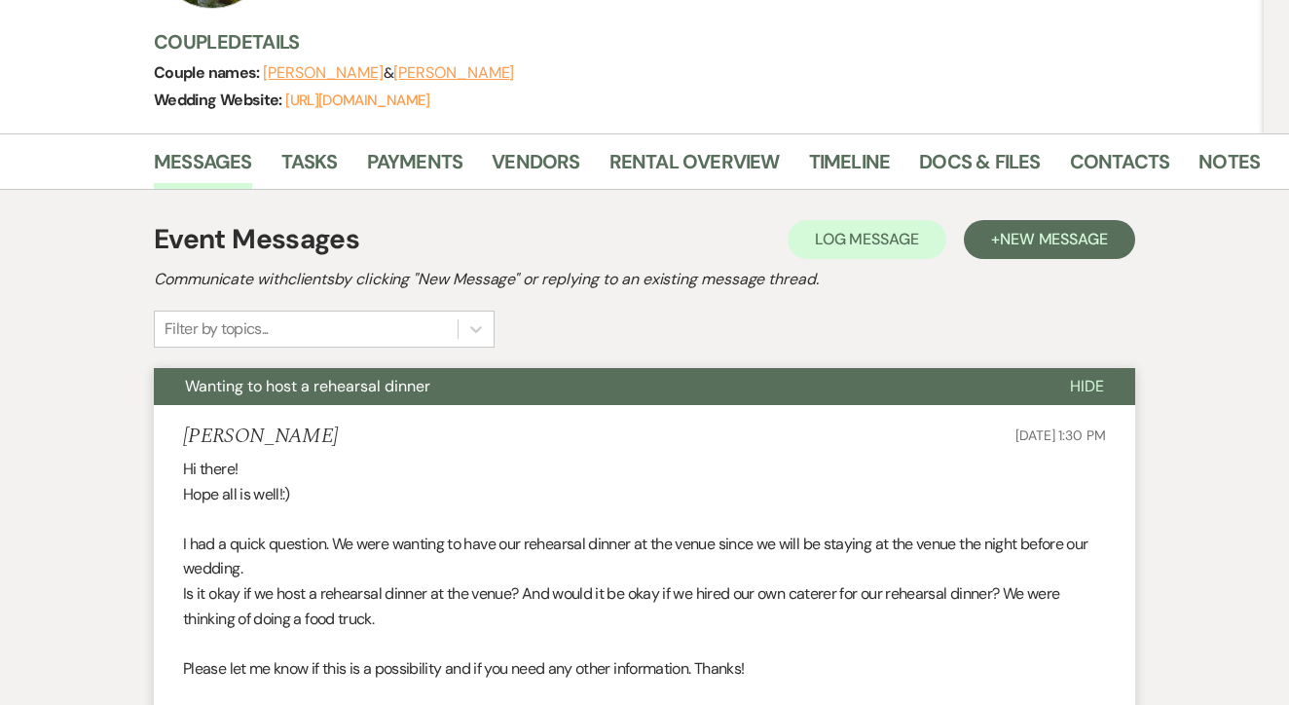
scroll to position [3, 0]
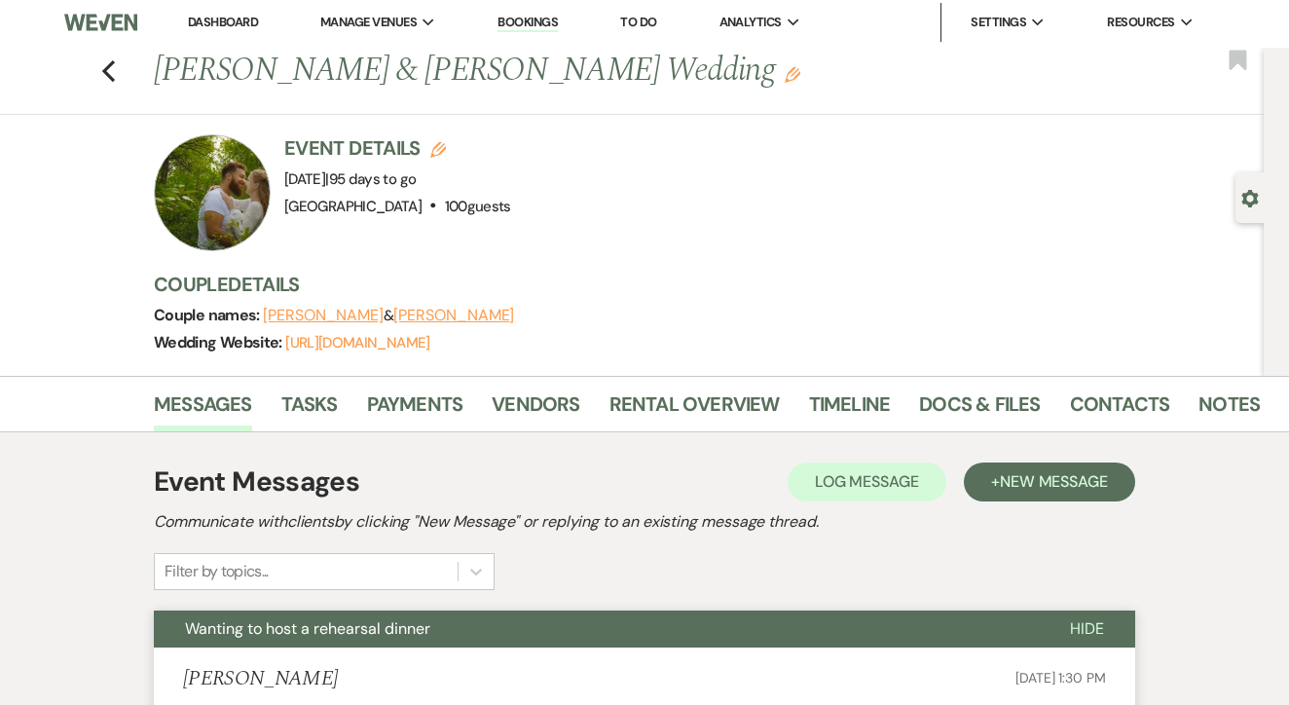
click at [232, 15] on link "Dashboard" at bounding box center [223, 22] width 70 height 17
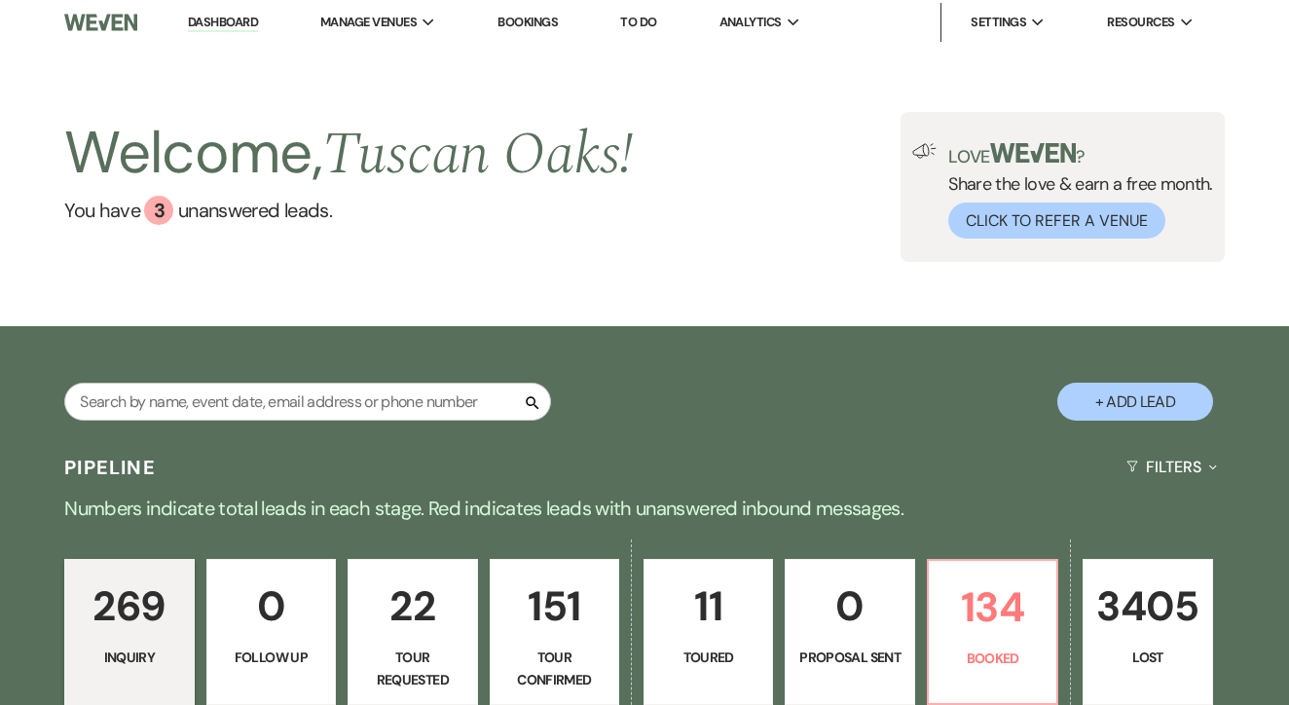
click at [537, 17] on link "Bookings" at bounding box center [528, 22] width 60 height 17
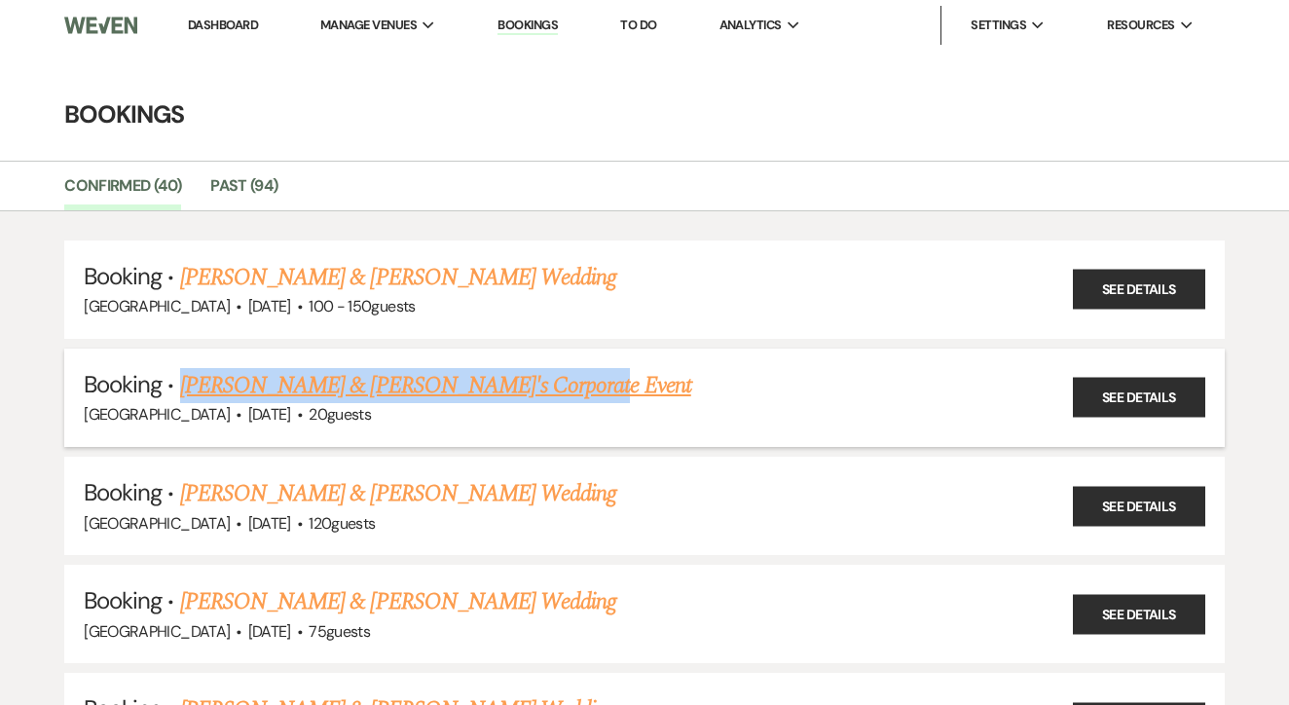
drag, startPoint x: 606, startPoint y: 386, endPoint x: 180, endPoint y: 389, distance: 425.6
click at [180, 389] on h5 "Booking · Calynn Mullins & Audra's Corporate Event" at bounding box center [645, 385] width 1122 height 35
click at [527, 388] on link "Calynn Mullins & Audra's Corporate Event" at bounding box center [435, 385] width 511 height 35
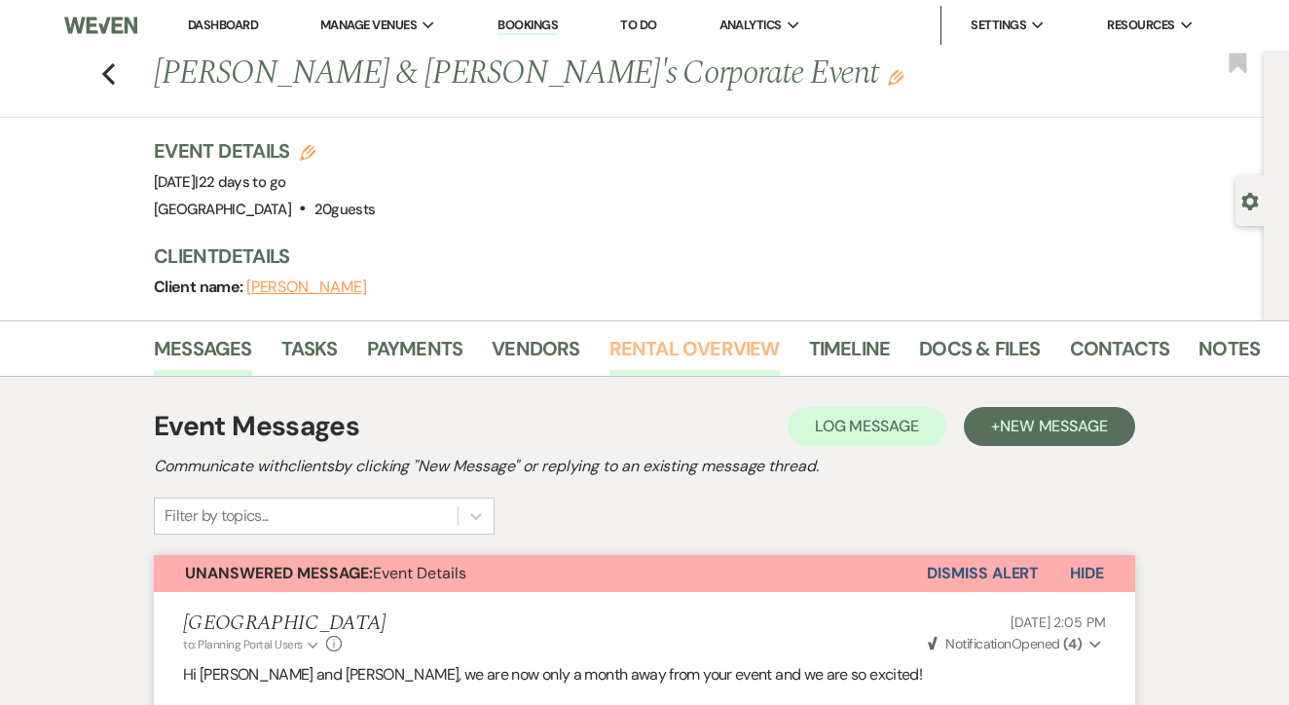
click at [636, 344] on link "Rental Overview" at bounding box center [695, 354] width 170 height 43
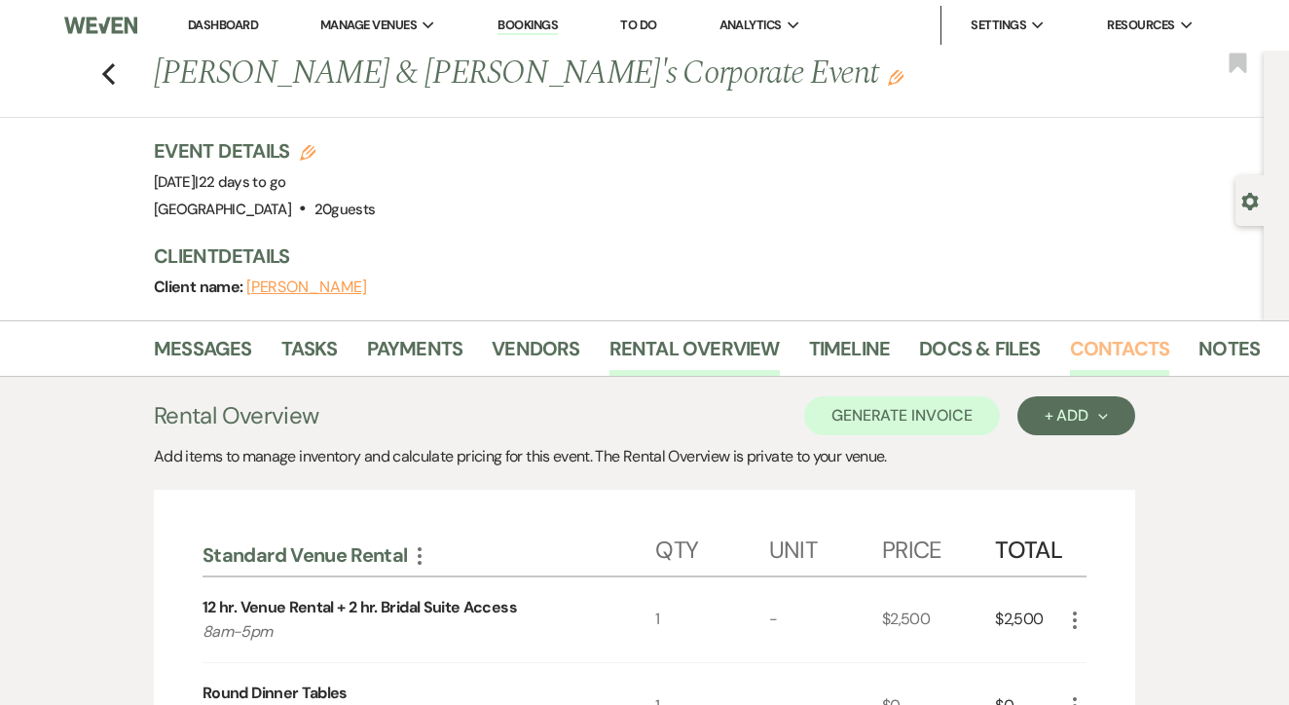
click at [1135, 346] on link "Contacts" at bounding box center [1120, 354] width 100 height 43
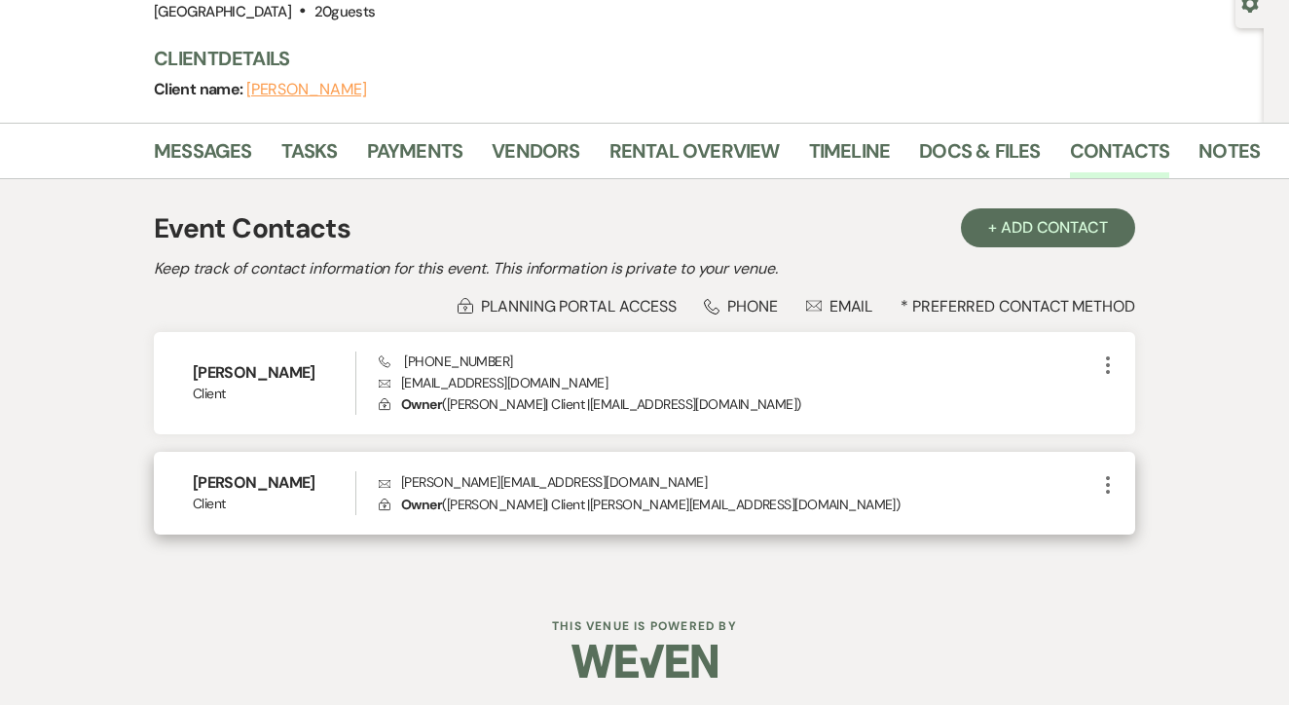
scroll to position [197, 0]
drag, startPoint x: 566, startPoint y: 484, endPoint x: 400, endPoint y: 486, distance: 165.6
click at [400, 394] on p "Envelope audra@bentoakcapital.com" at bounding box center [738, 383] width 718 height 21
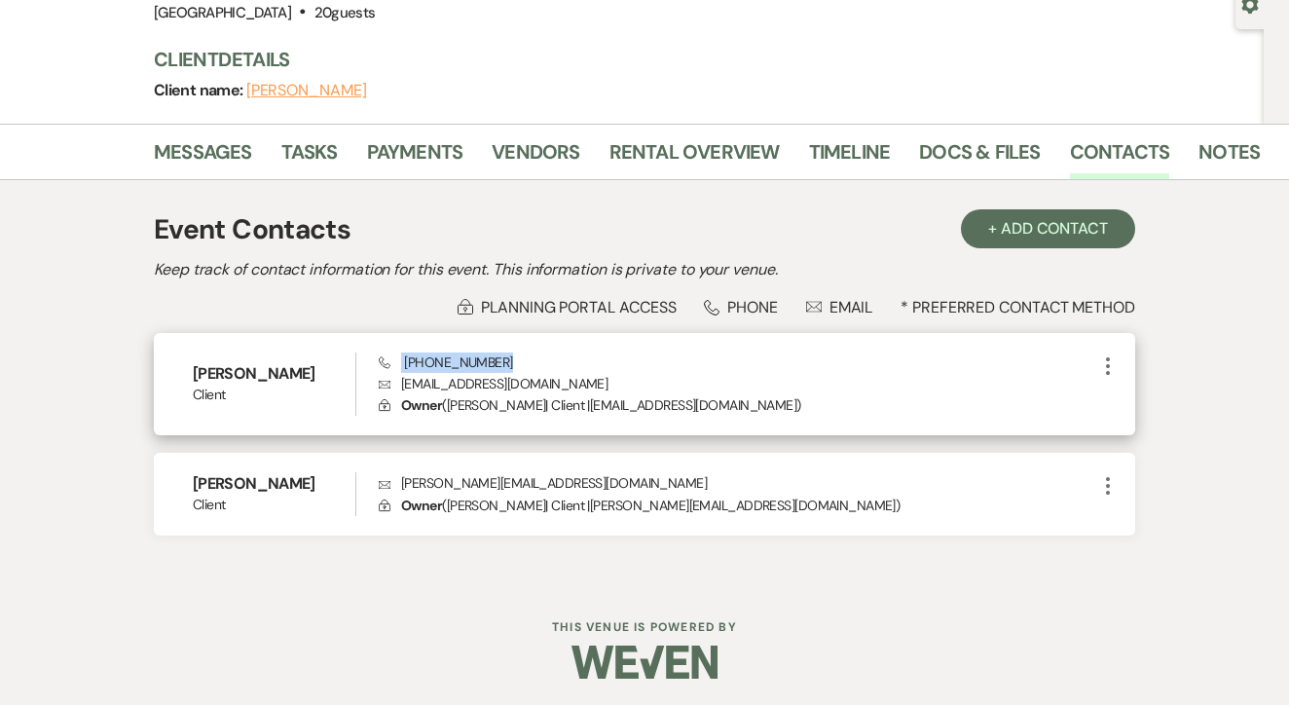
drag, startPoint x: 511, startPoint y: 368, endPoint x: 401, endPoint y: 368, distance: 110.1
click at [401, 368] on div "Phone (817) 550-6750 Envelope calynn@bentoakcapital.com Lock Owner ( Calynn Mul…" at bounding box center [738, 385] width 718 height 64
copy span "(817) 550-6750"
drag, startPoint x: 577, startPoint y: 390, endPoint x: 513, endPoint y: 383, distance: 63.7
click at [513, 383] on p "Envelope calynn@bentoakcapital.com" at bounding box center [738, 383] width 718 height 21
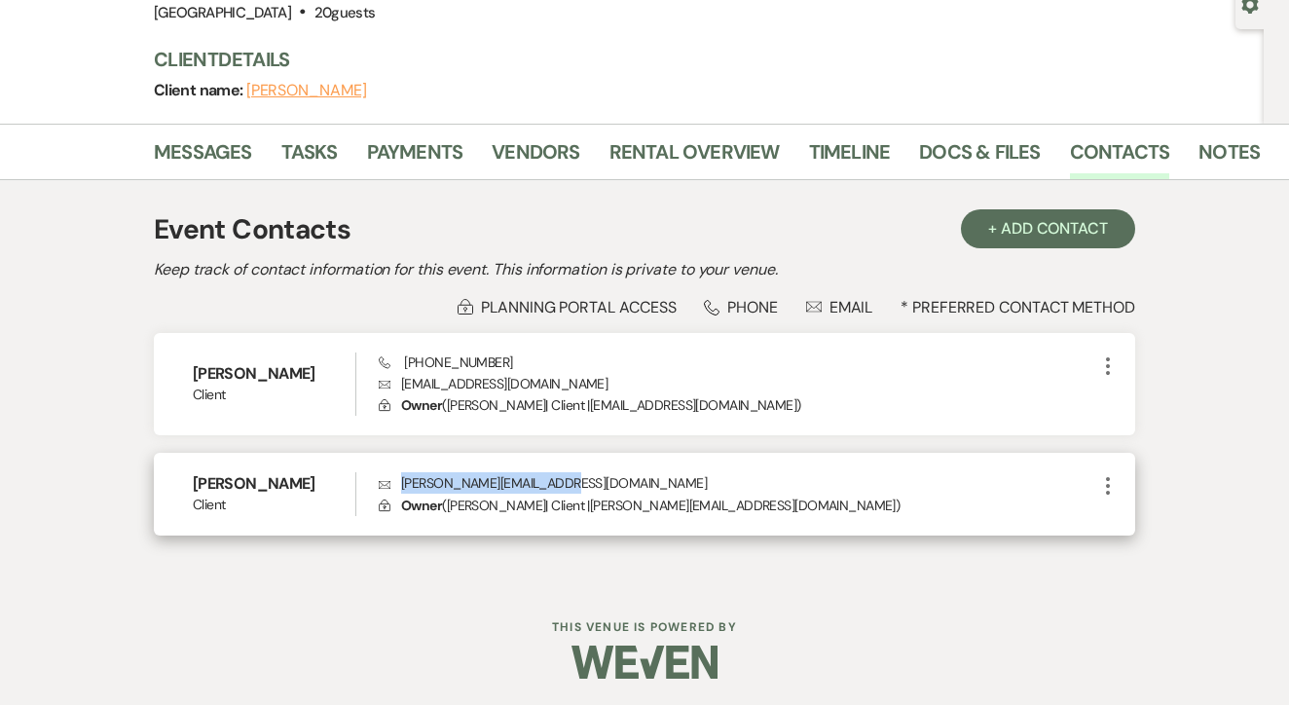
drag, startPoint x: 571, startPoint y: 471, endPoint x: 400, endPoint y: 476, distance: 170.5
click at [400, 394] on p "Envelope audra@bentoakcapital.com" at bounding box center [738, 383] width 718 height 21
copy p "audra@bentoakcapital.com"
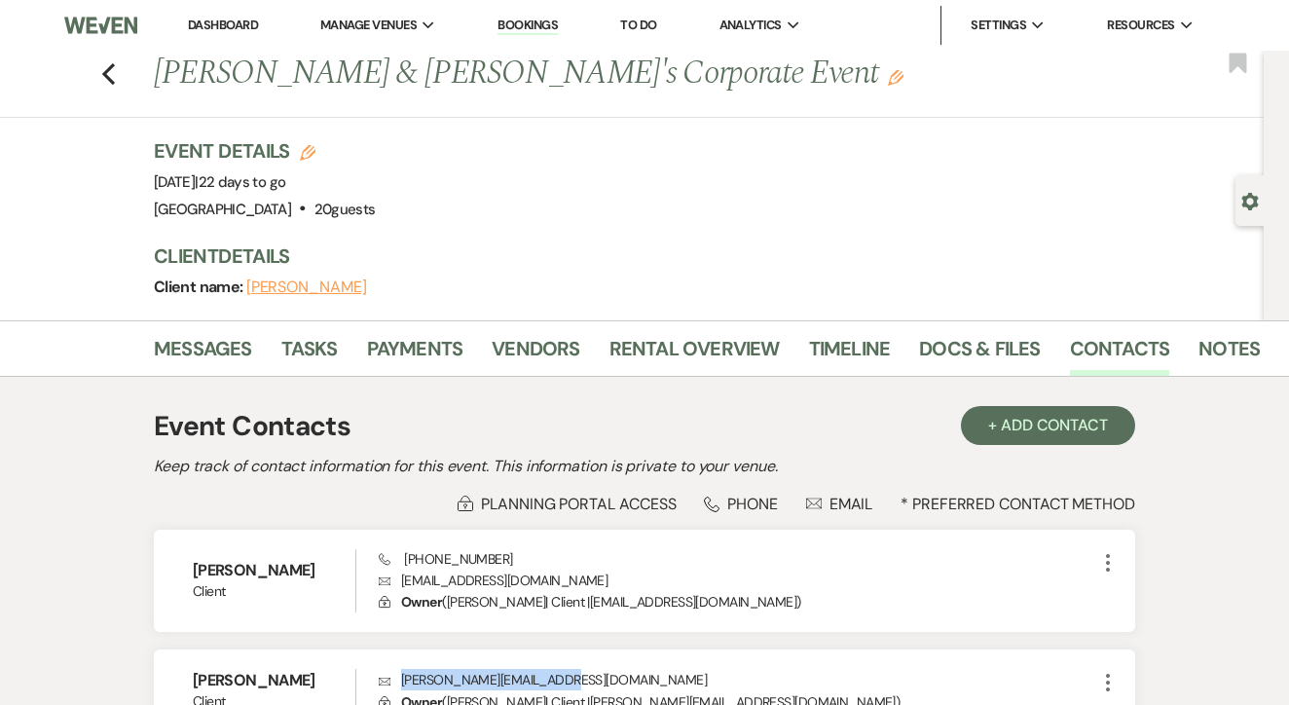
scroll to position [0, 0]
click at [102, 76] on icon "Previous" at bounding box center [108, 73] width 15 height 23
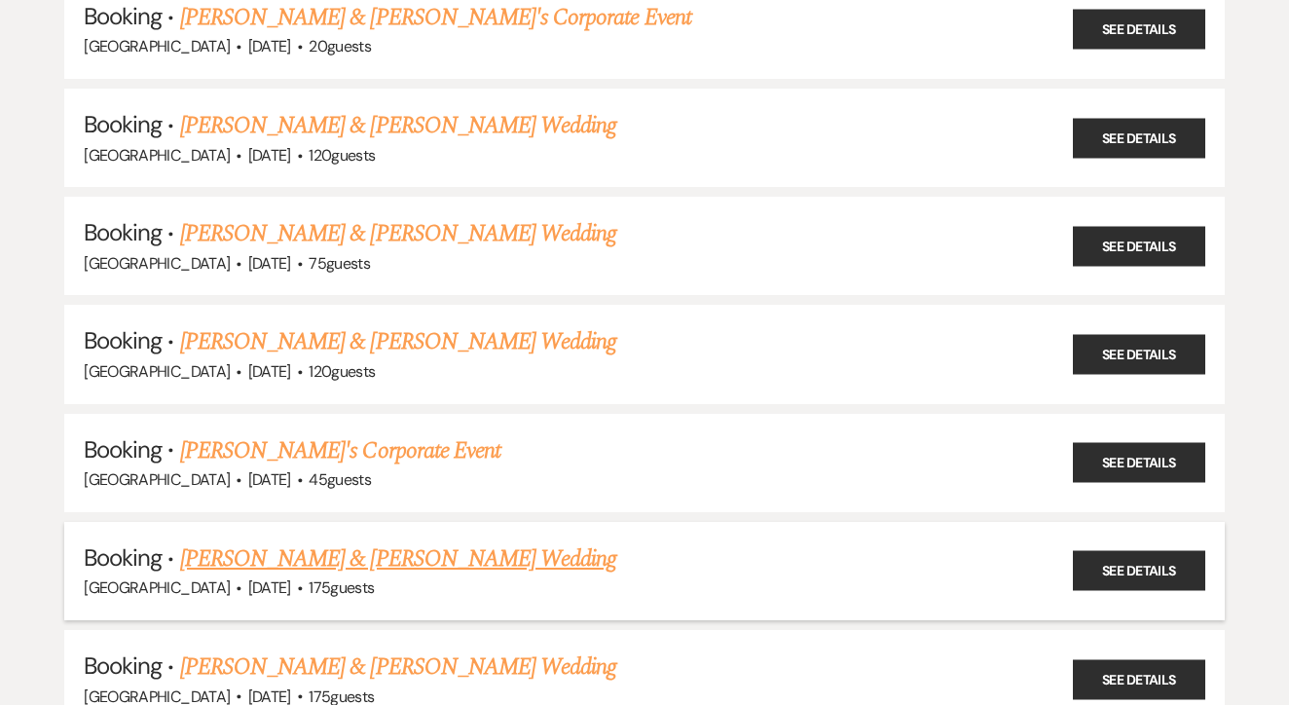
scroll to position [380, 0]
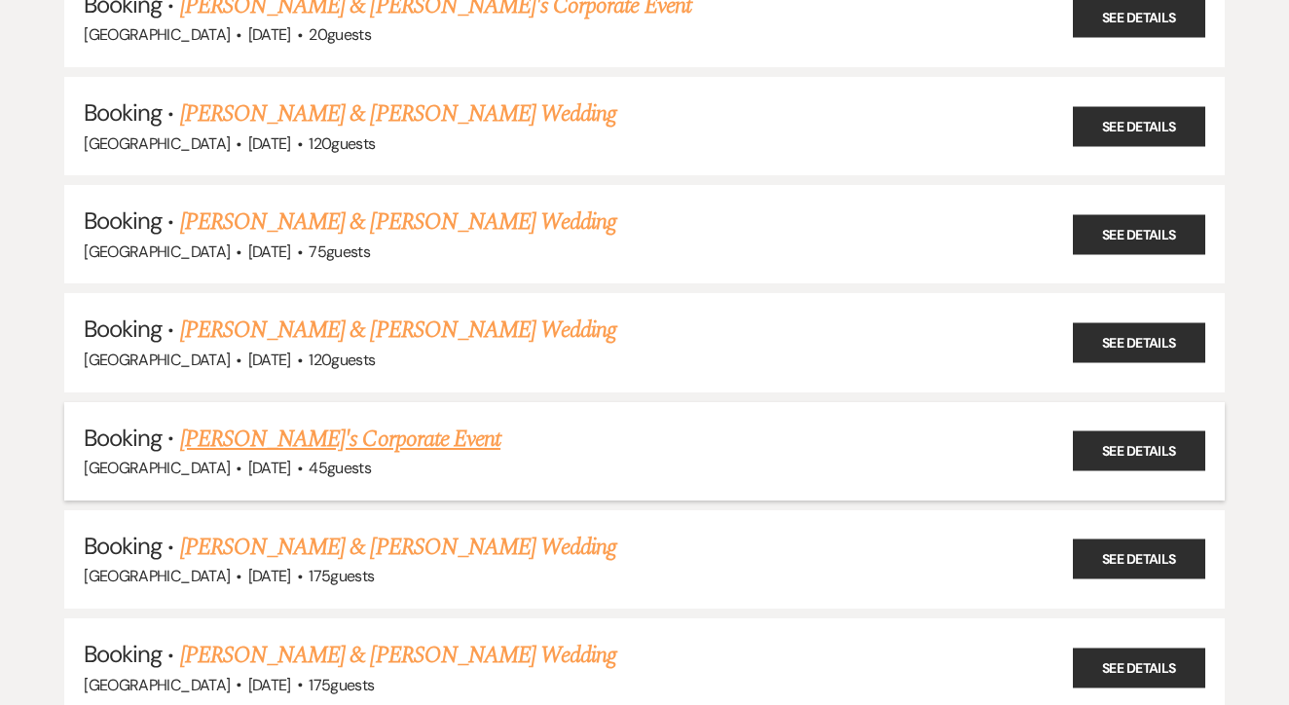
click at [392, 438] on link "Tristan's Corporate Event" at bounding box center [340, 439] width 320 height 35
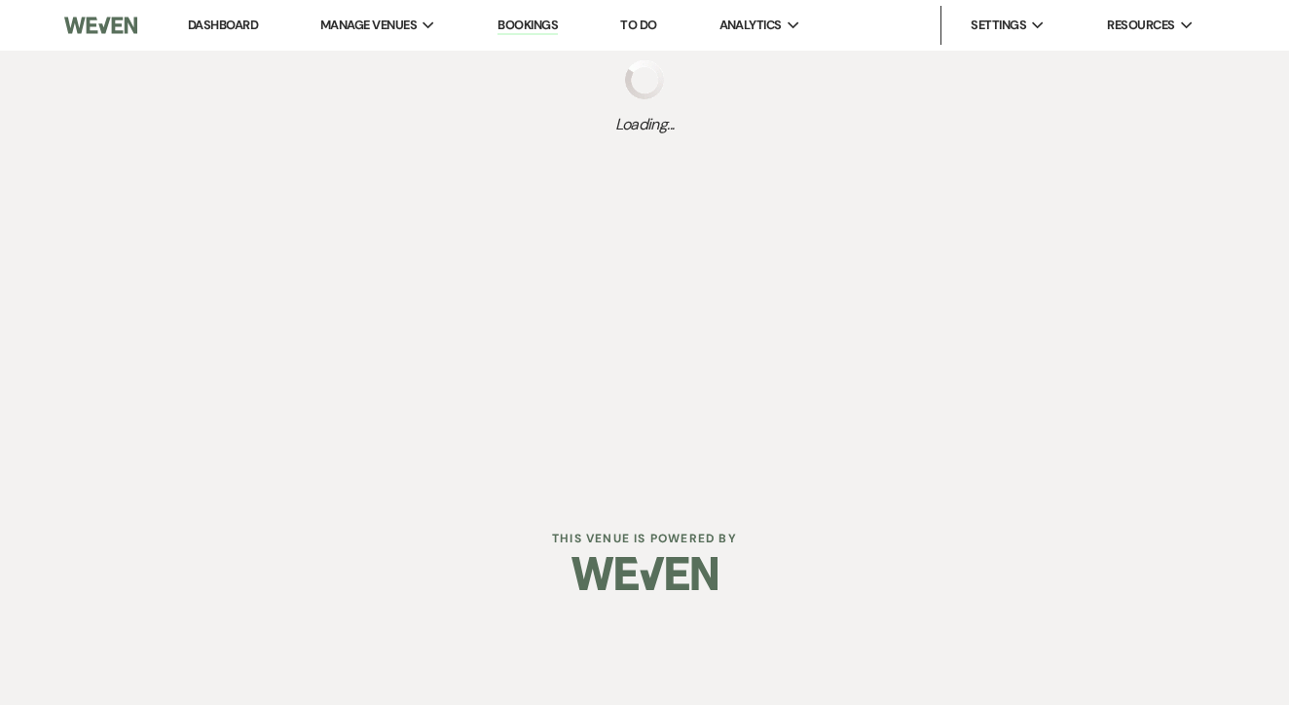
select select "12"
select select "9"
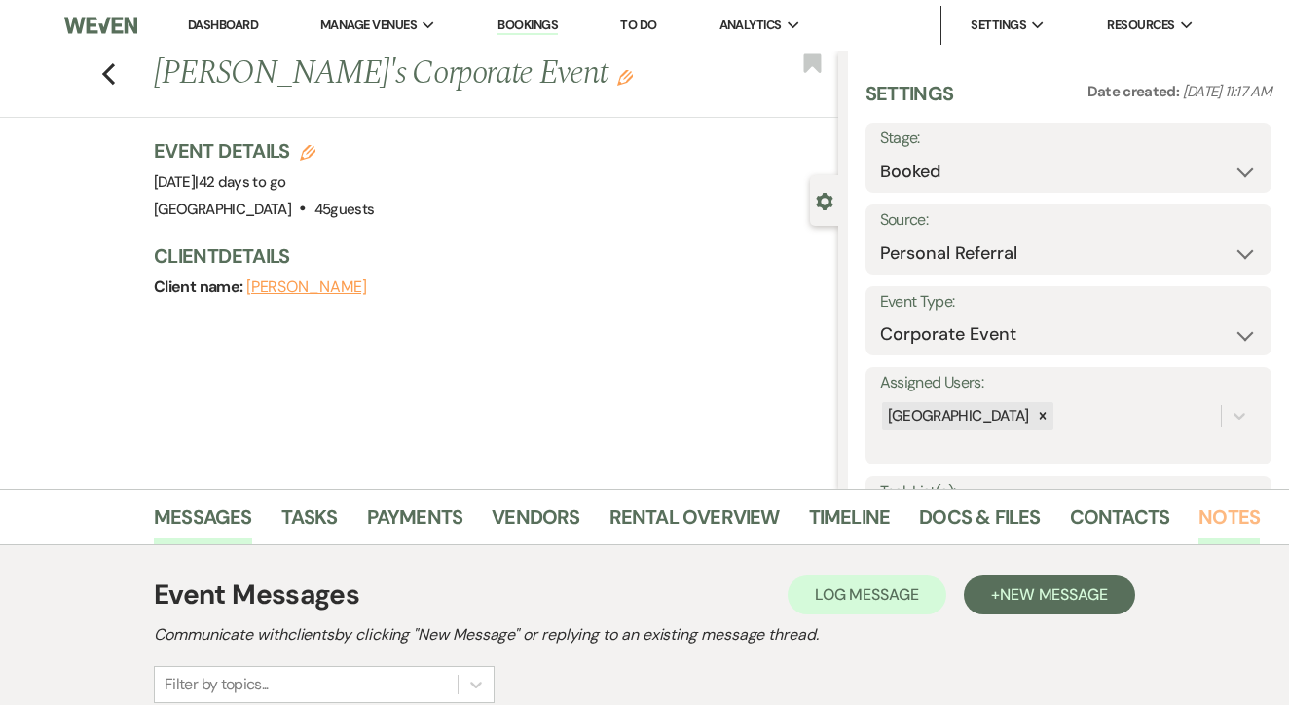
click at [1221, 530] on link "Notes" at bounding box center [1229, 523] width 61 height 43
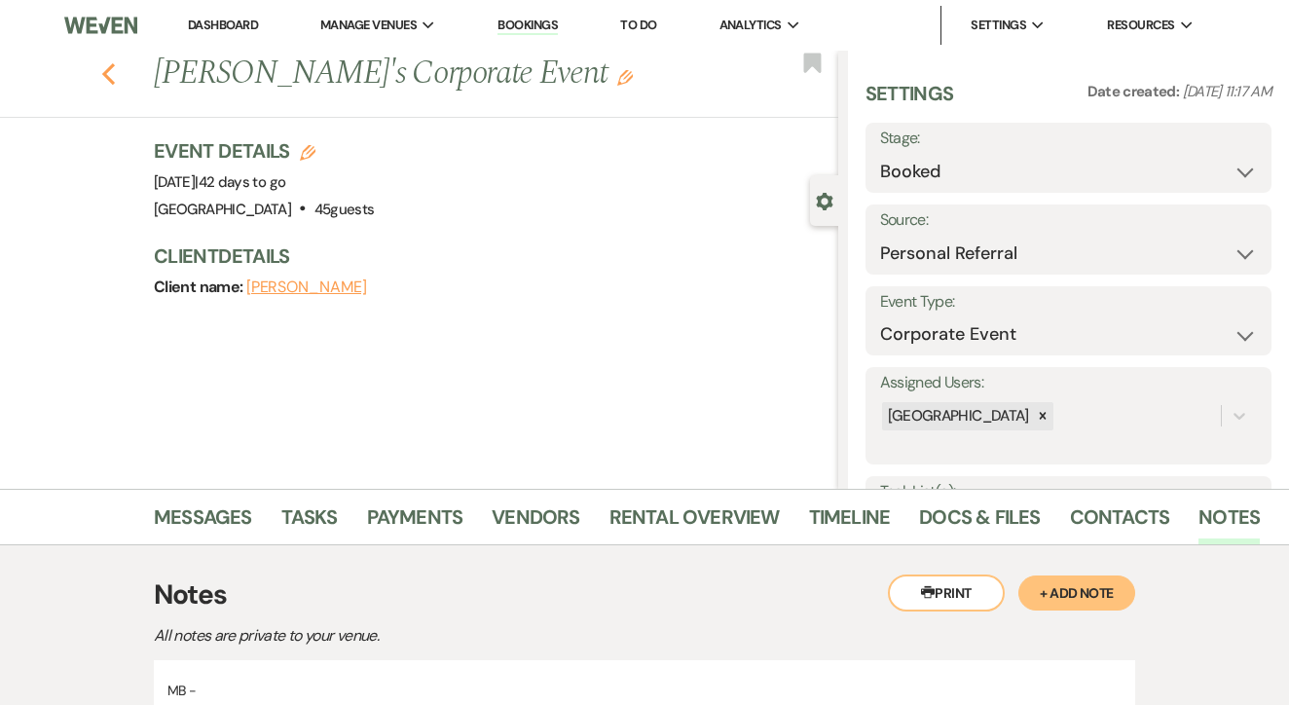
click at [108, 77] on use "button" at bounding box center [108, 73] width 13 height 21
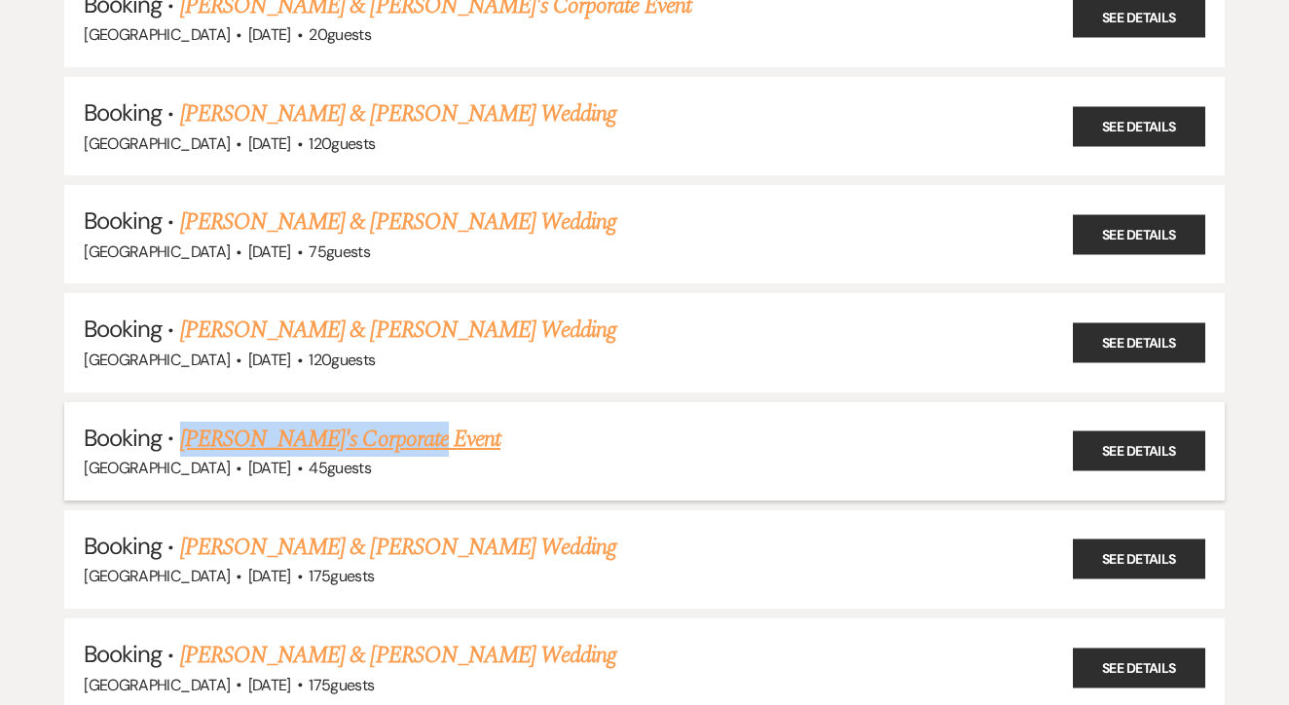
drag, startPoint x: 442, startPoint y: 422, endPoint x: 187, endPoint y: 424, distance: 255.2
click at [187, 424] on h5 "Booking · Tristan's Corporate Event" at bounding box center [645, 439] width 1122 height 35
click at [292, 423] on link "Tristan's Corporate Event" at bounding box center [340, 439] width 320 height 35
select select "12"
select select "9"
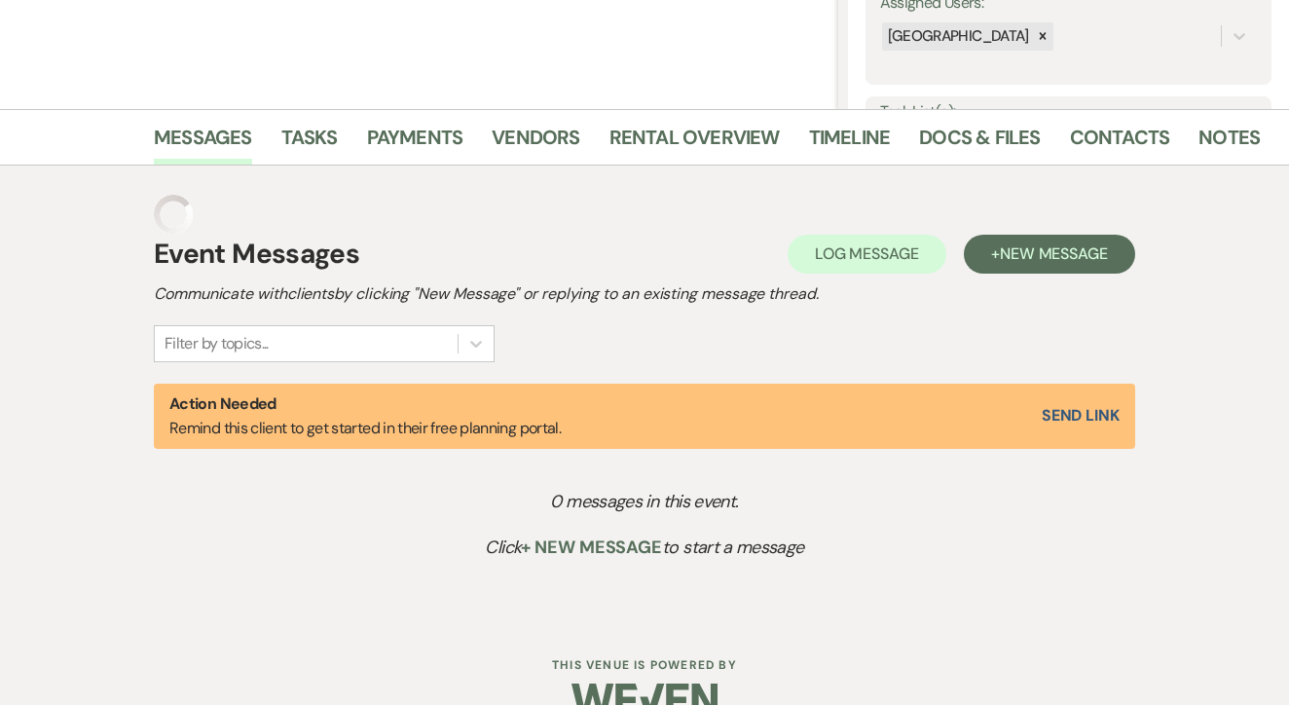
scroll to position [4, 0]
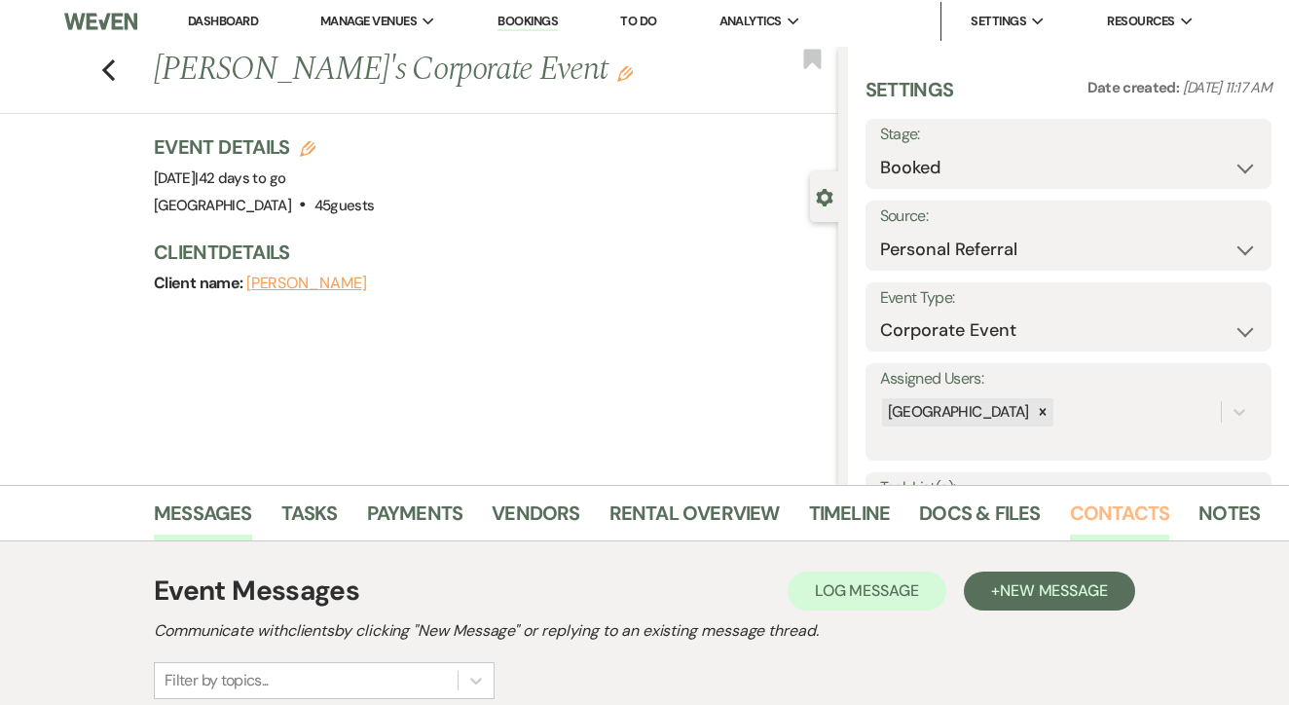
click at [1109, 509] on link "Contacts" at bounding box center [1120, 519] width 100 height 43
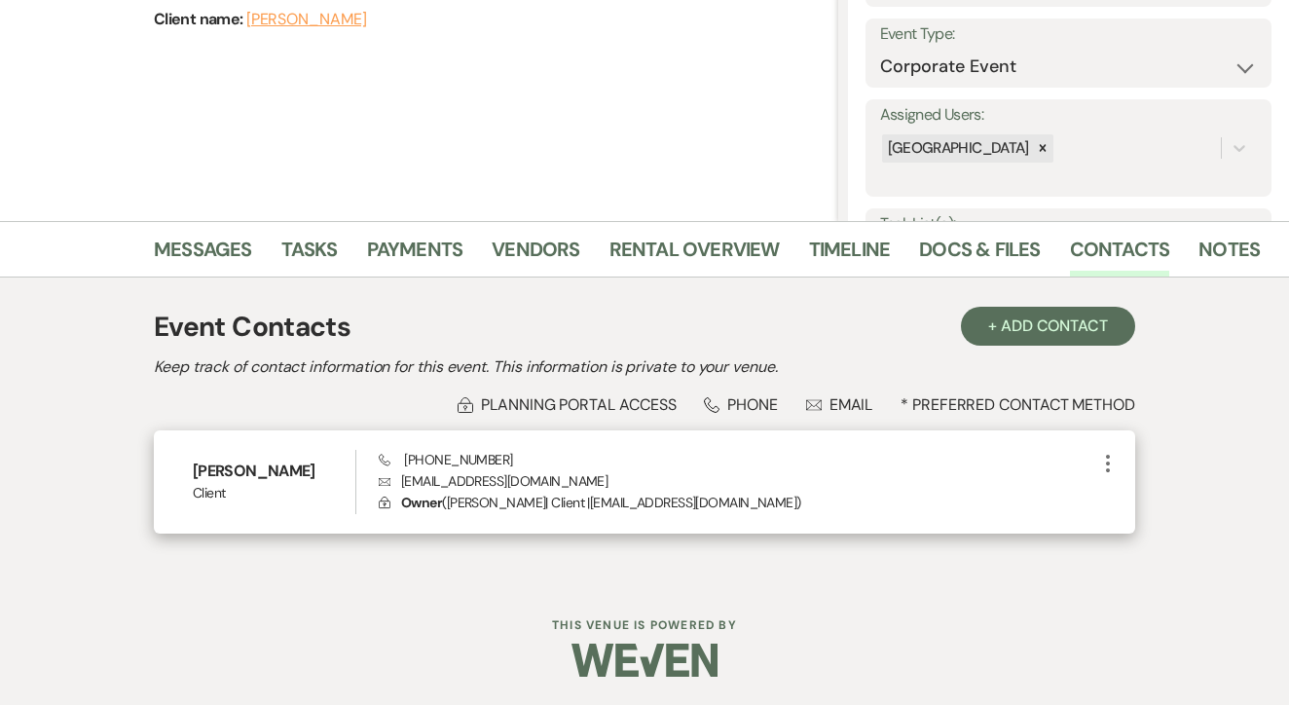
scroll to position [267, 0]
drag, startPoint x: 486, startPoint y: 461, endPoint x: 393, endPoint y: 455, distance: 92.7
click at [393, 455] on div "Phone (817) 565-2028 Envelope tevans@plexusgroupe.com Lock Owner ( Tristan | Cl…" at bounding box center [738, 483] width 718 height 64
copy span "(817) 565-2028"
drag, startPoint x: 571, startPoint y: 491, endPoint x: 400, endPoint y: 486, distance: 170.5
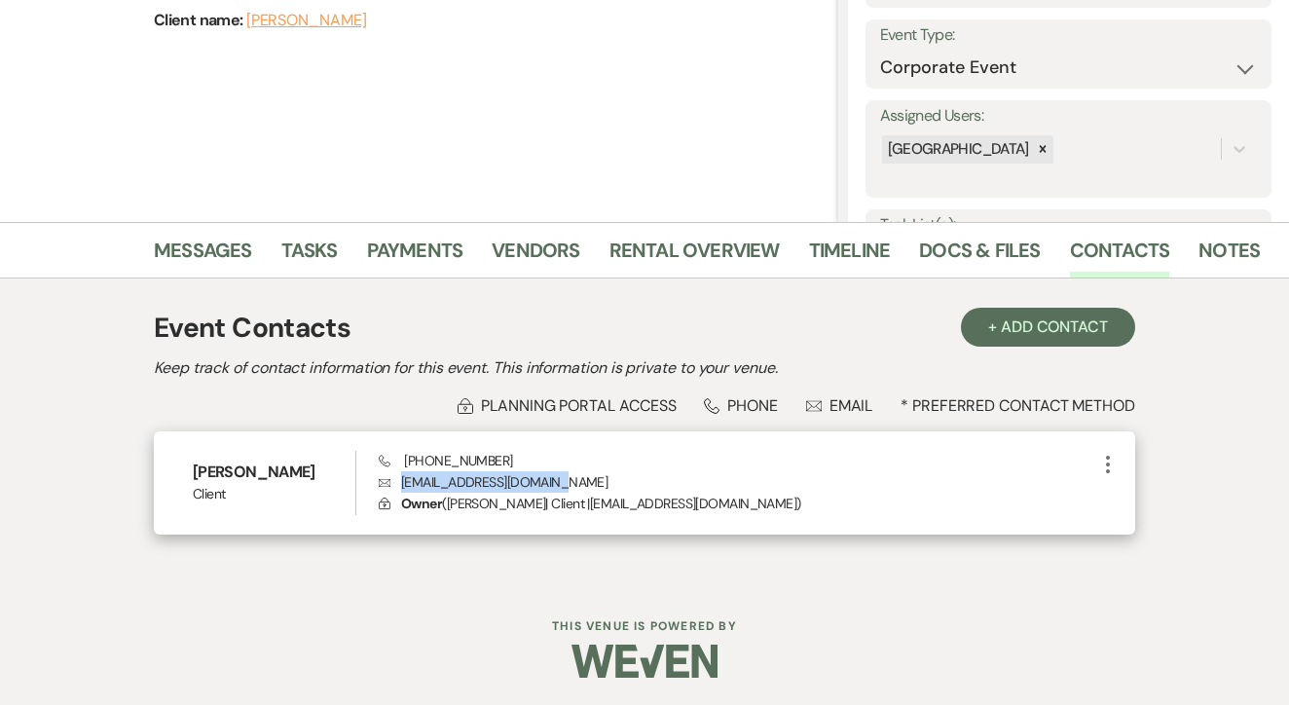
click at [400, 486] on p "Envelope tevans@plexusgroupe.com" at bounding box center [738, 481] width 718 height 21
copy p "tevans@plexusgroupe.com"
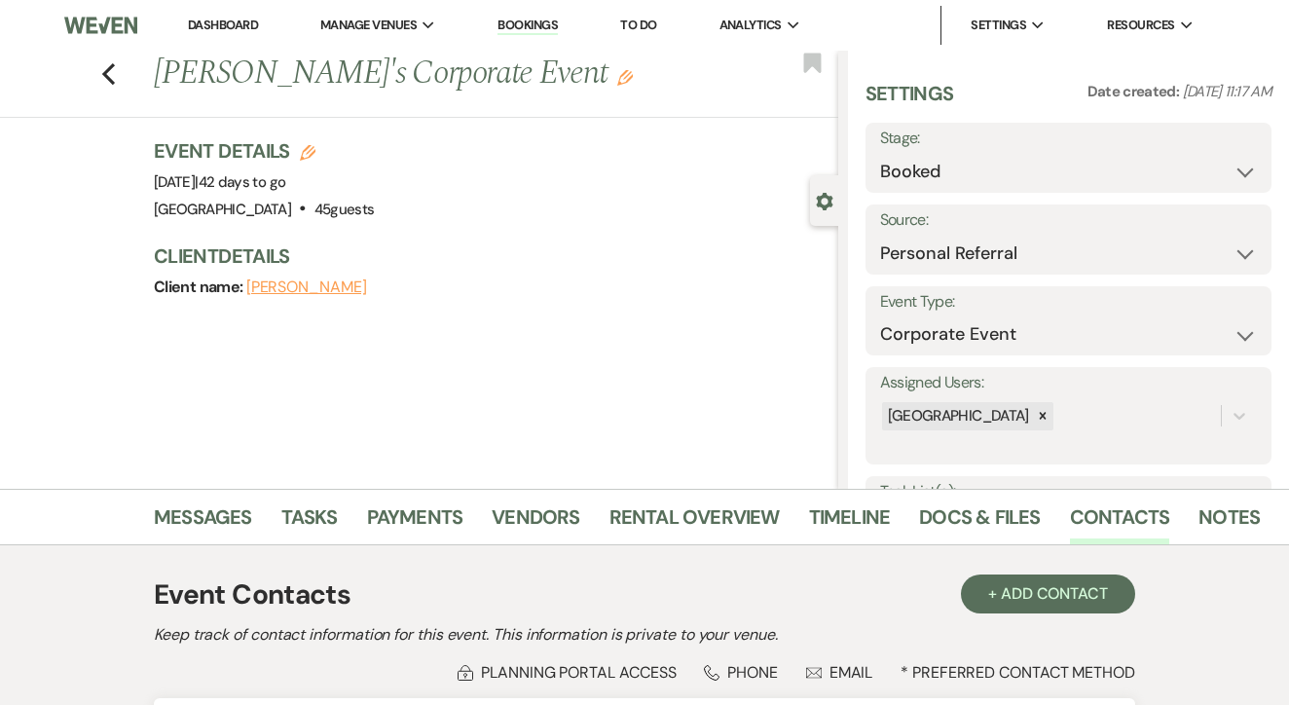
scroll to position [0, 0]
click at [258, 19] on link "Dashboard" at bounding box center [223, 25] width 70 height 17
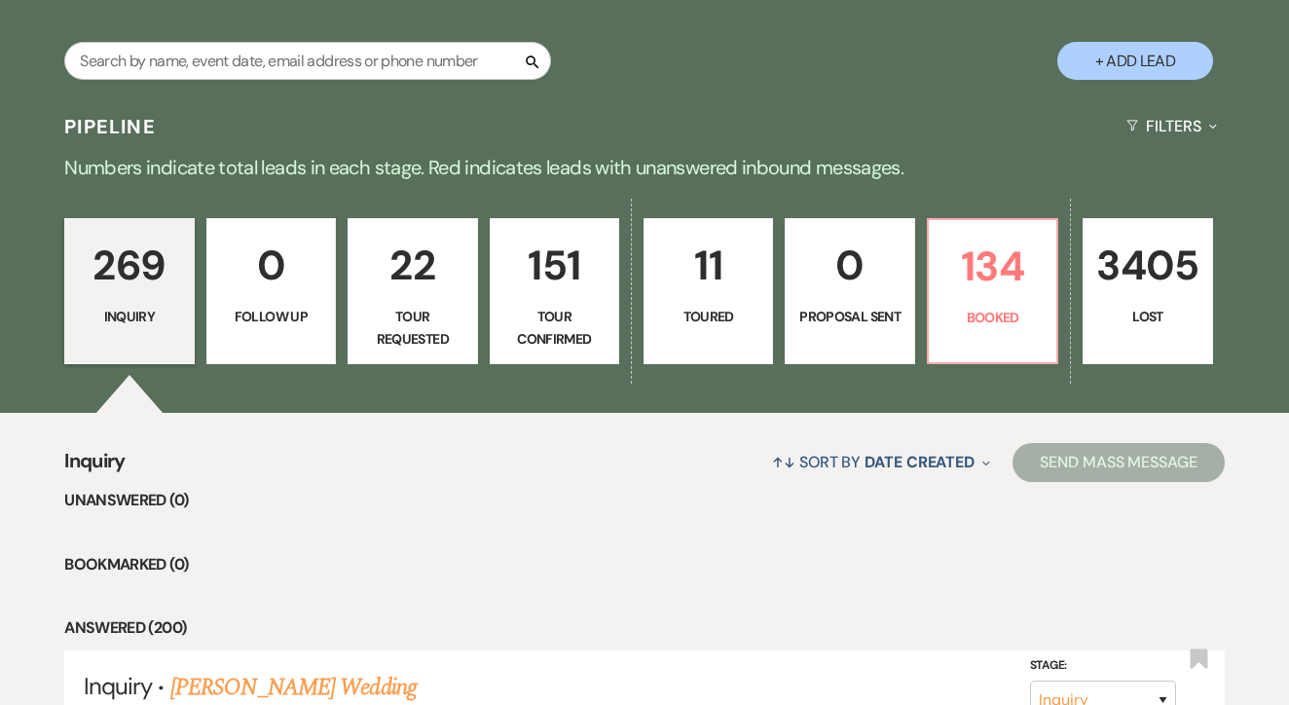
scroll to position [402, 0]
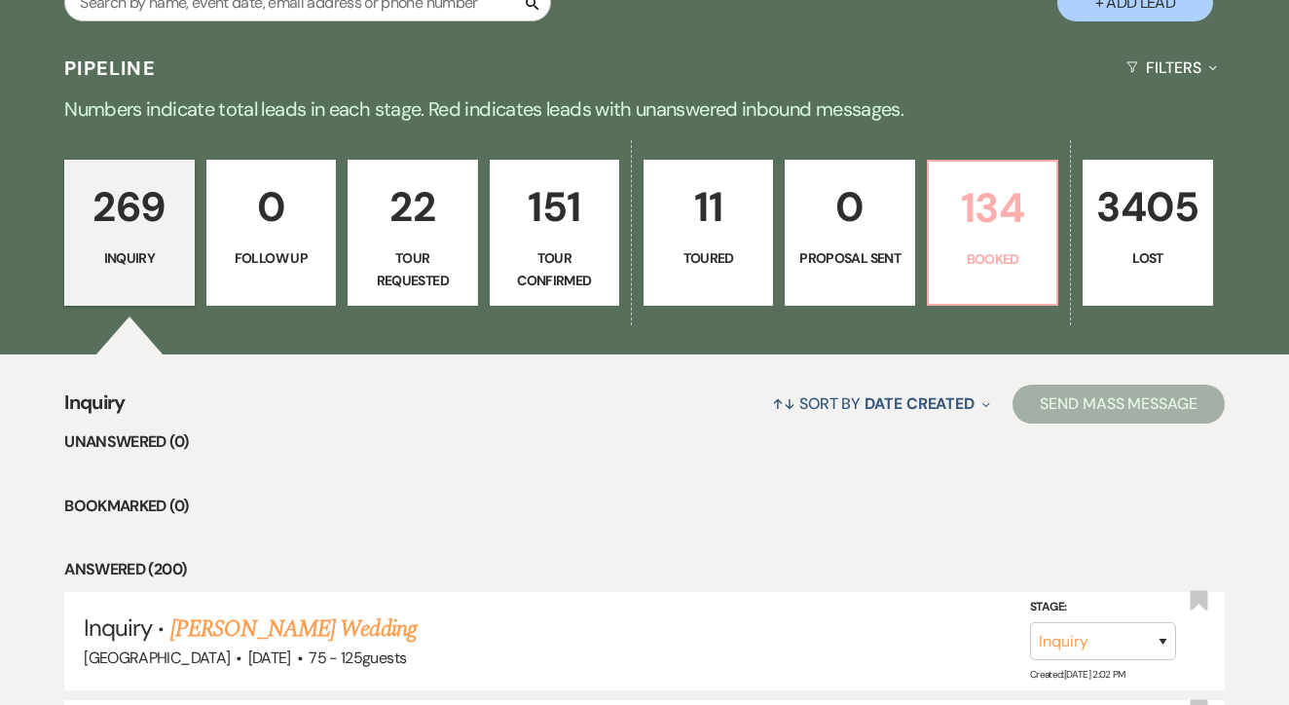
click at [977, 242] on link "134 Booked" at bounding box center [992, 233] width 131 height 146
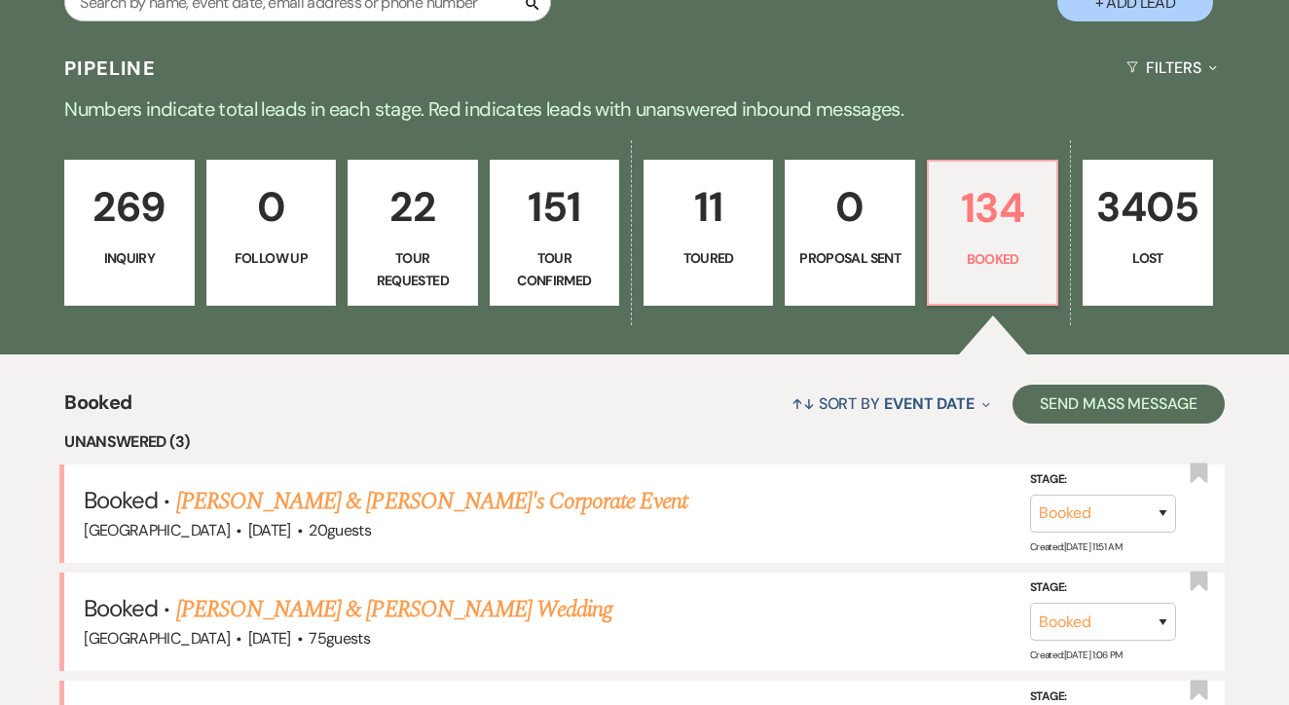
scroll to position [679, 0]
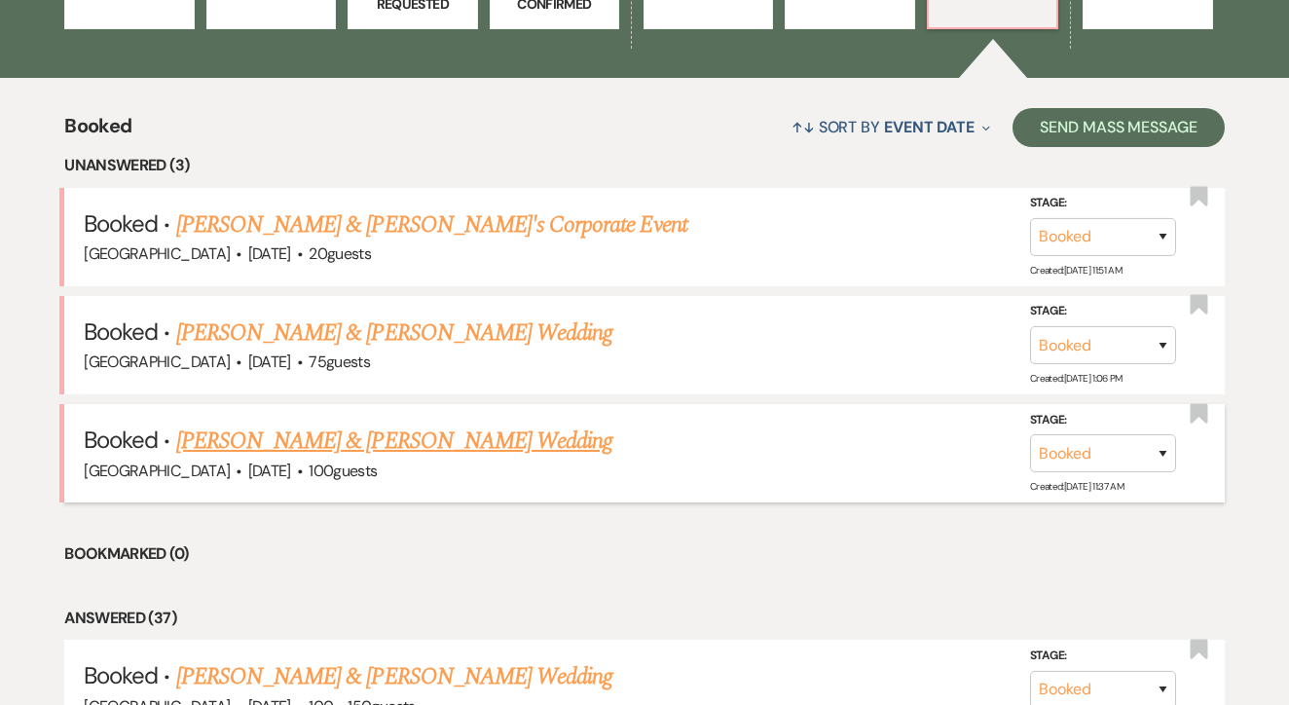
click at [460, 429] on link "Ellie Ferguson & Cedric Sutton's Wedding" at bounding box center [394, 441] width 436 height 35
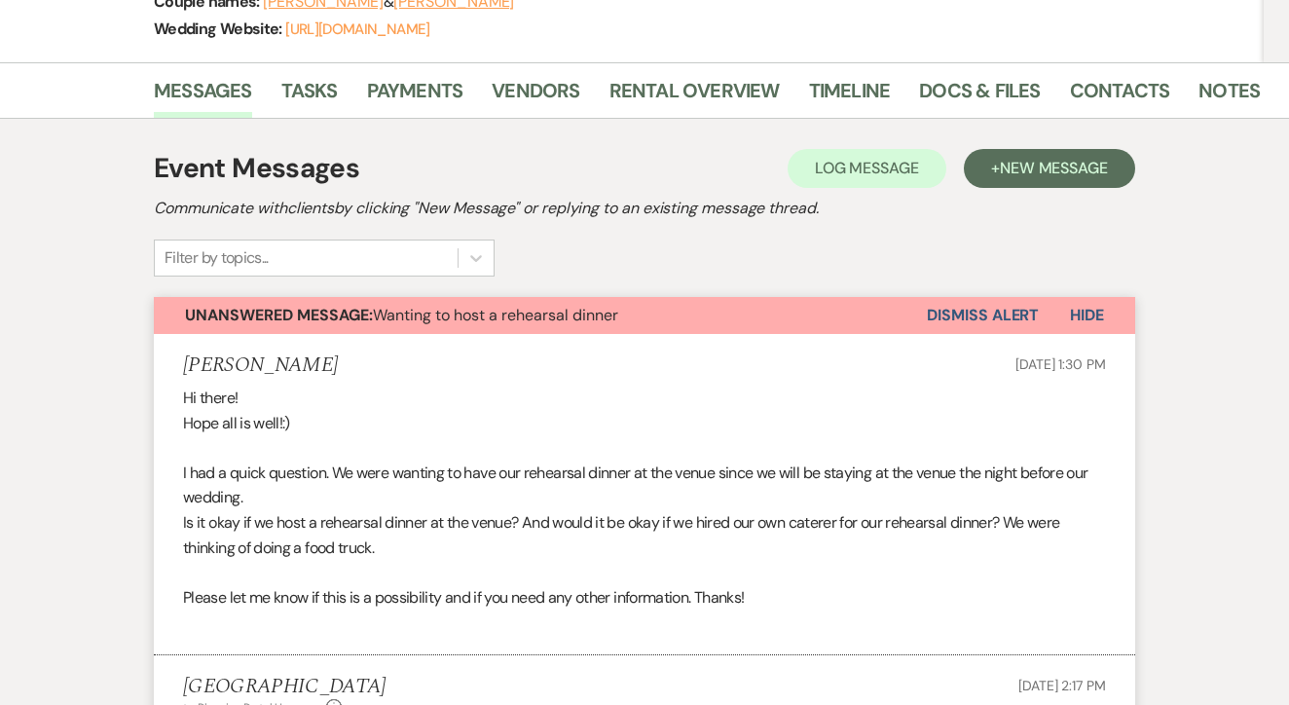
scroll to position [285, 0]
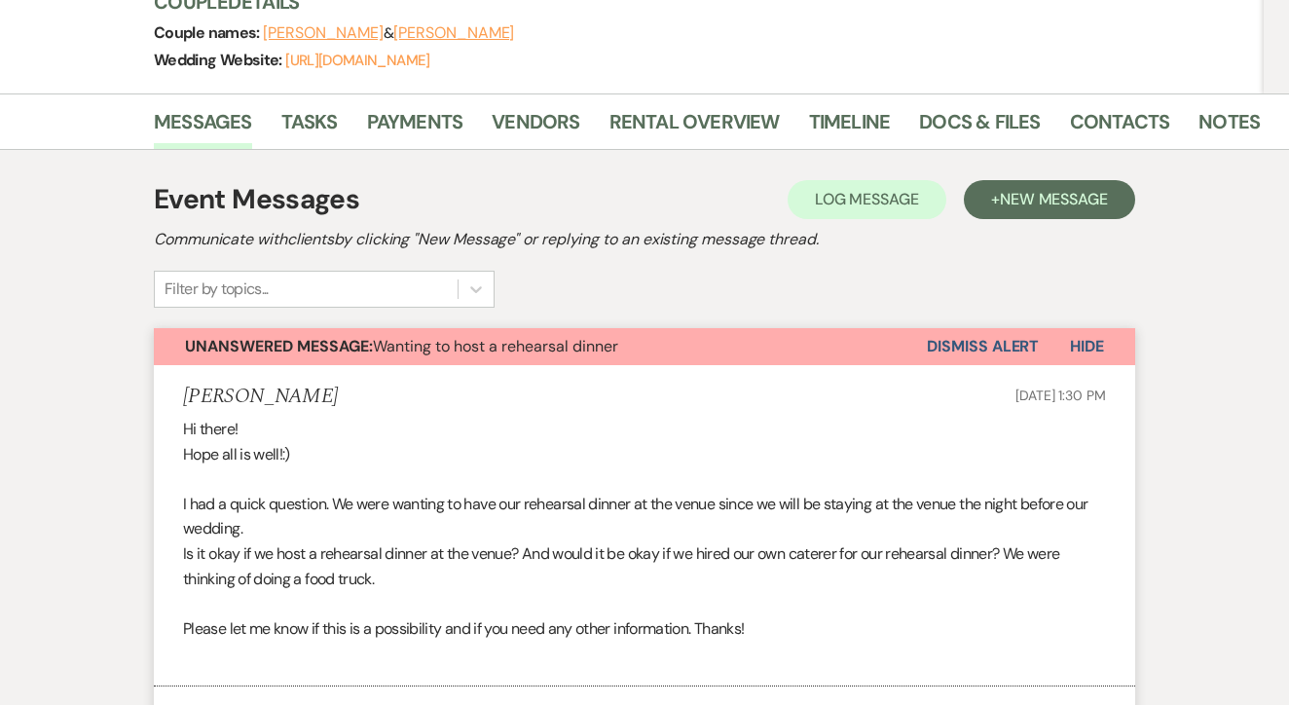
click at [983, 344] on button "Dismiss Alert" at bounding box center [983, 346] width 112 height 37
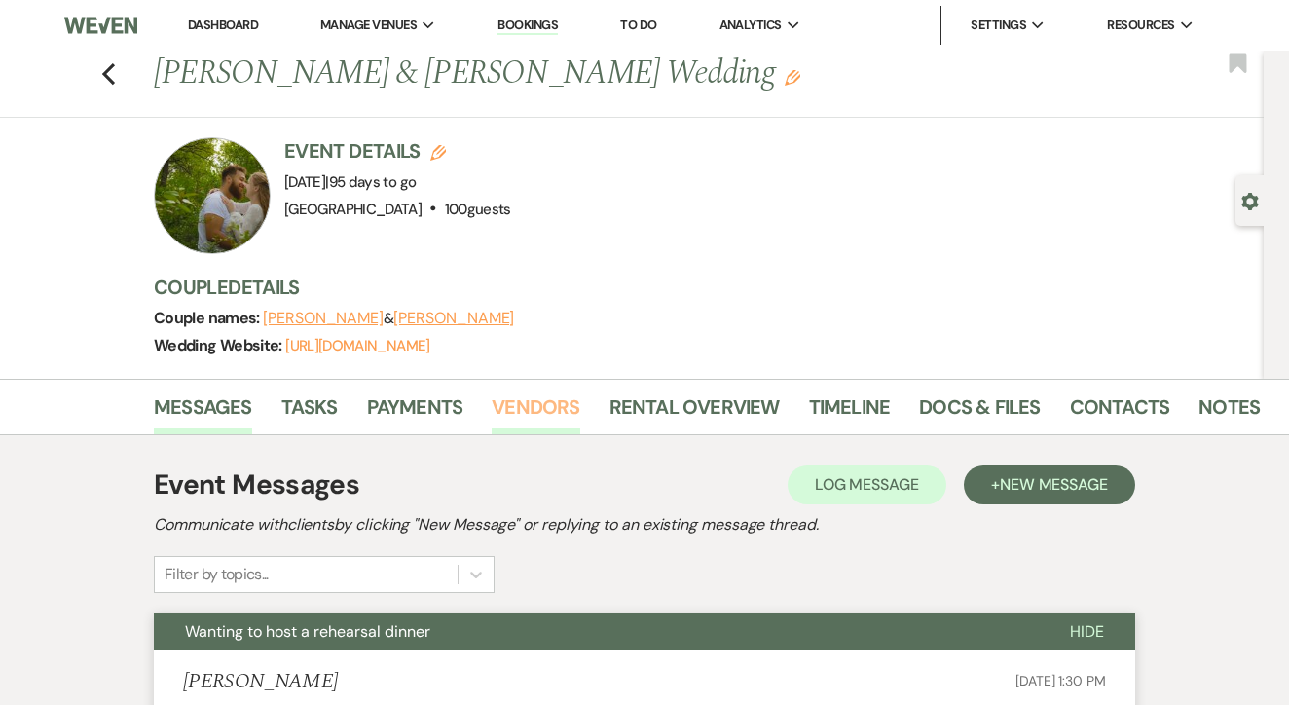
scroll to position [0, 0]
click at [234, 26] on link "Dashboard" at bounding box center [223, 25] width 70 height 17
